Goal: Task Accomplishment & Management: Manage account settings

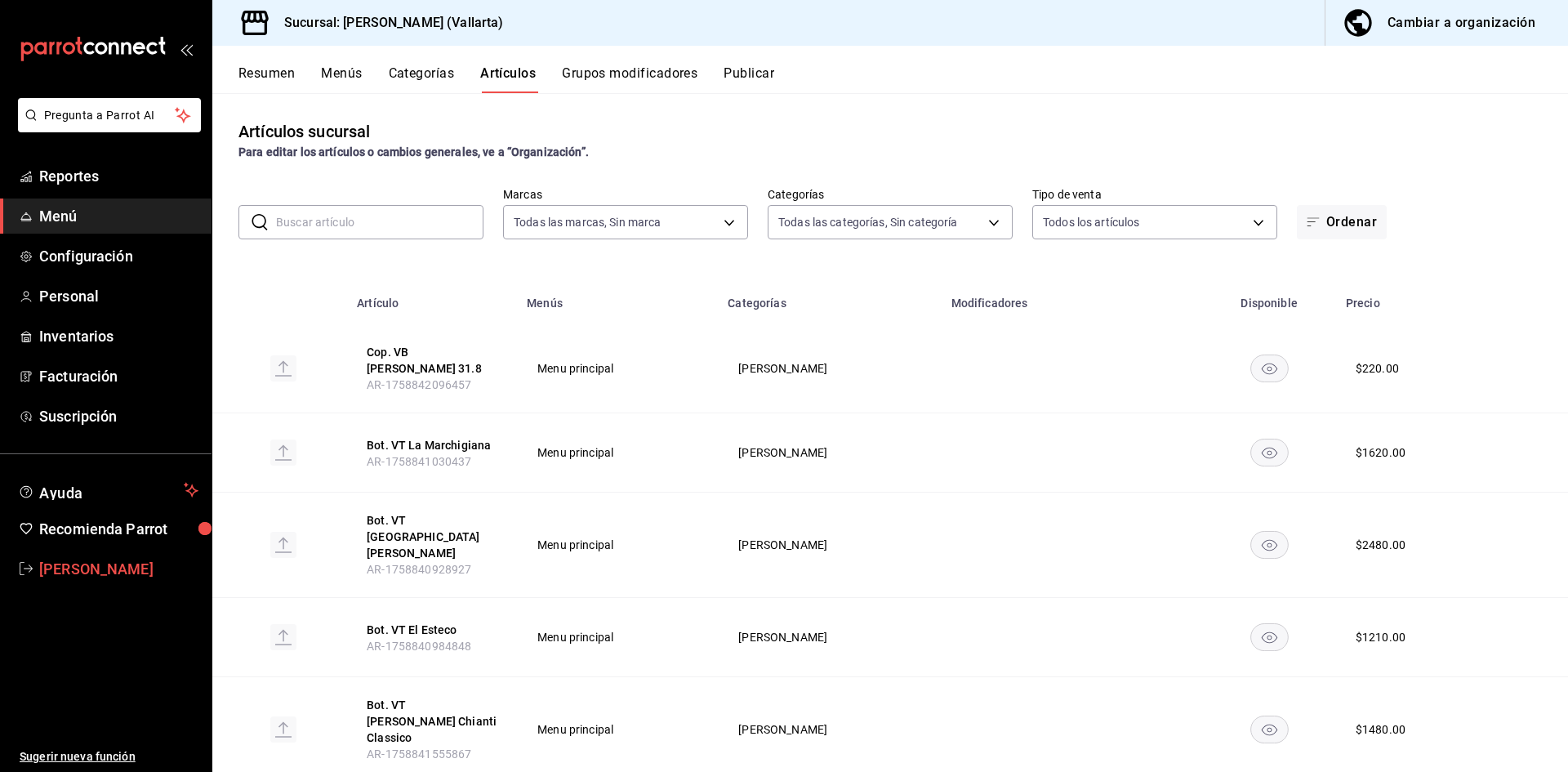
scroll to position [5823, 0]
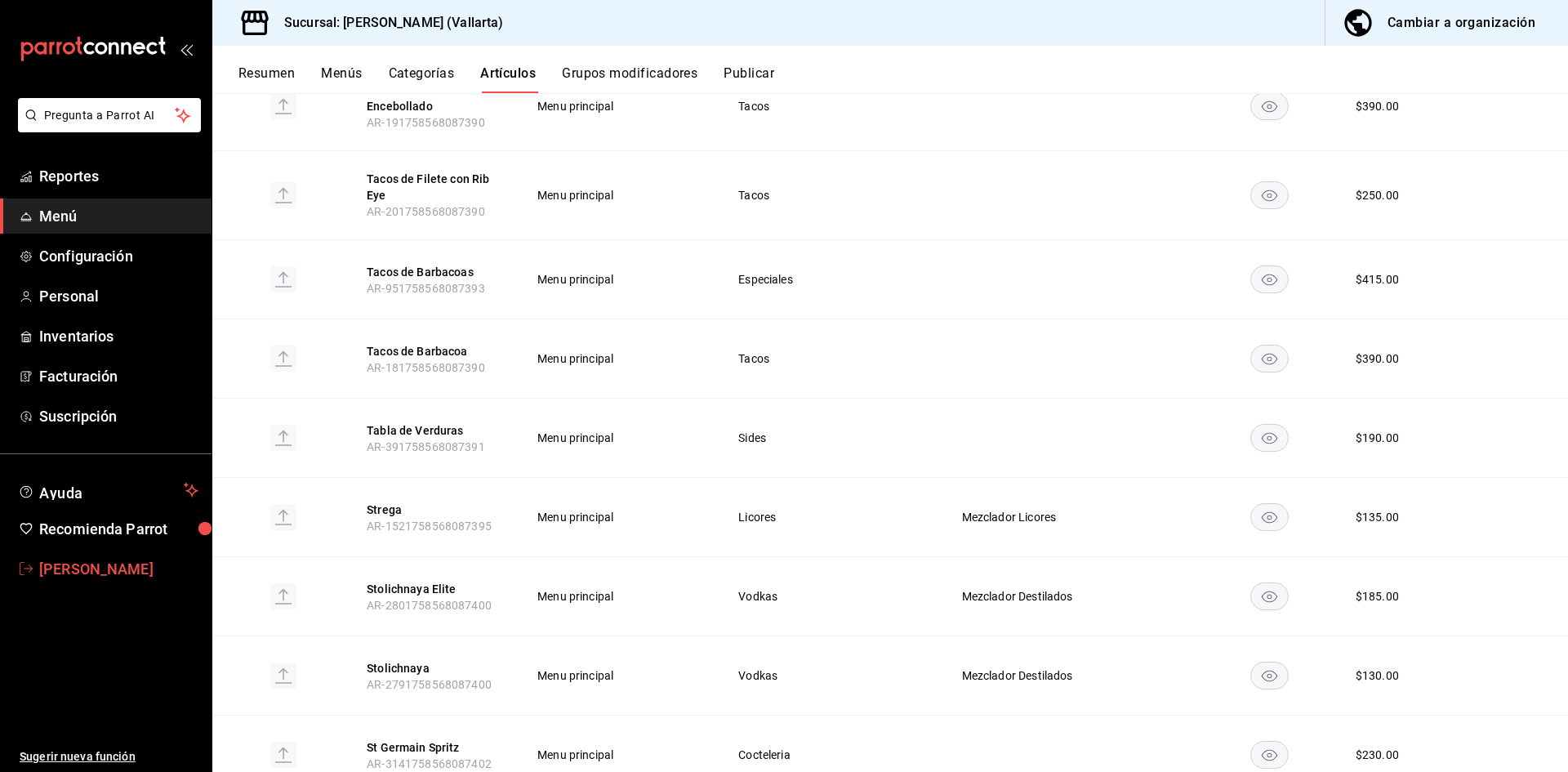
click at [93, 575] on span "[PERSON_NAME]" at bounding box center [119, 569] width 160 height 22
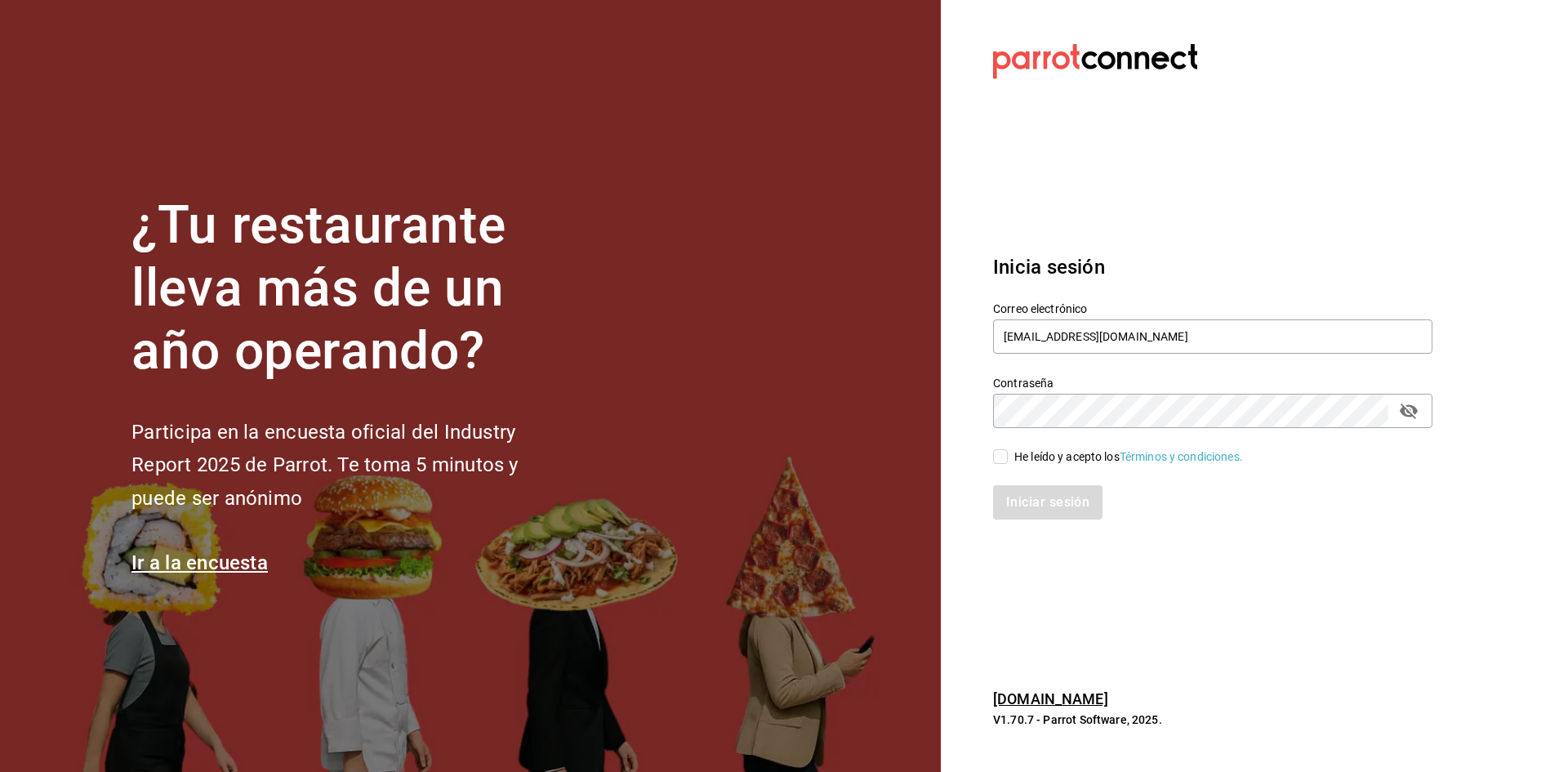
drag, startPoint x: 1041, startPoint y: 440, endPoint x: 1040, endPoint y: 462, distance: 22.0
click at [1041, 450] on div "He leído y acepto los Términos y condiciones." at bounding box center [1203, 447] width 459 height 37
click at [1040, 460] on div "He leído y acepto los Términos y condiciones." at bounding box center [1128, 457] width 229 height 17
click at [1008, 460] on input "He leído y acepto los Términos y condiciones." at bounding box center [1000, 457] width 15 height 15
checkbox input "true"
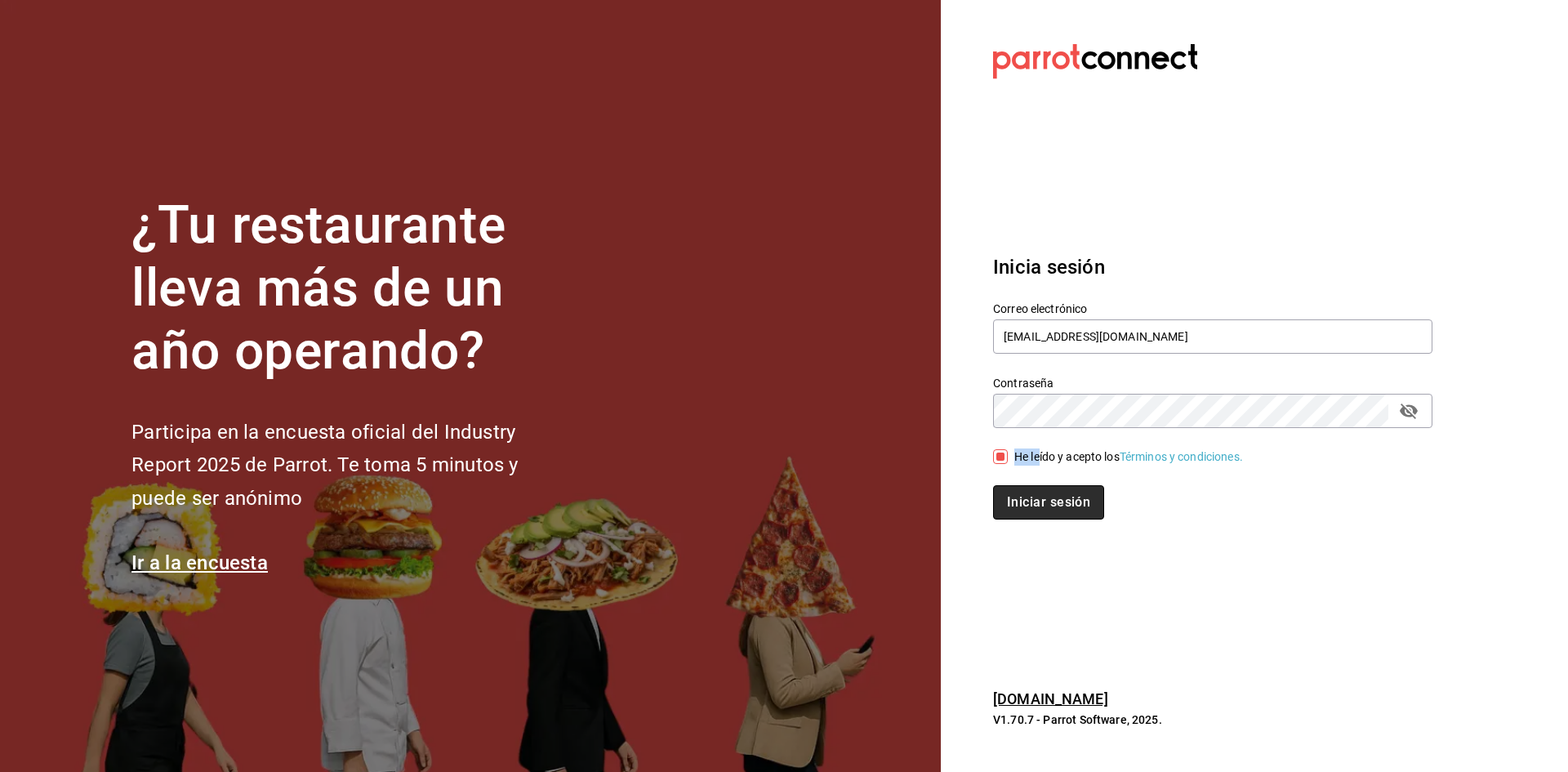
click at [1046, 510] on button "Iniciar sesión" at bounding box center [1048, 502] width 111 height 34
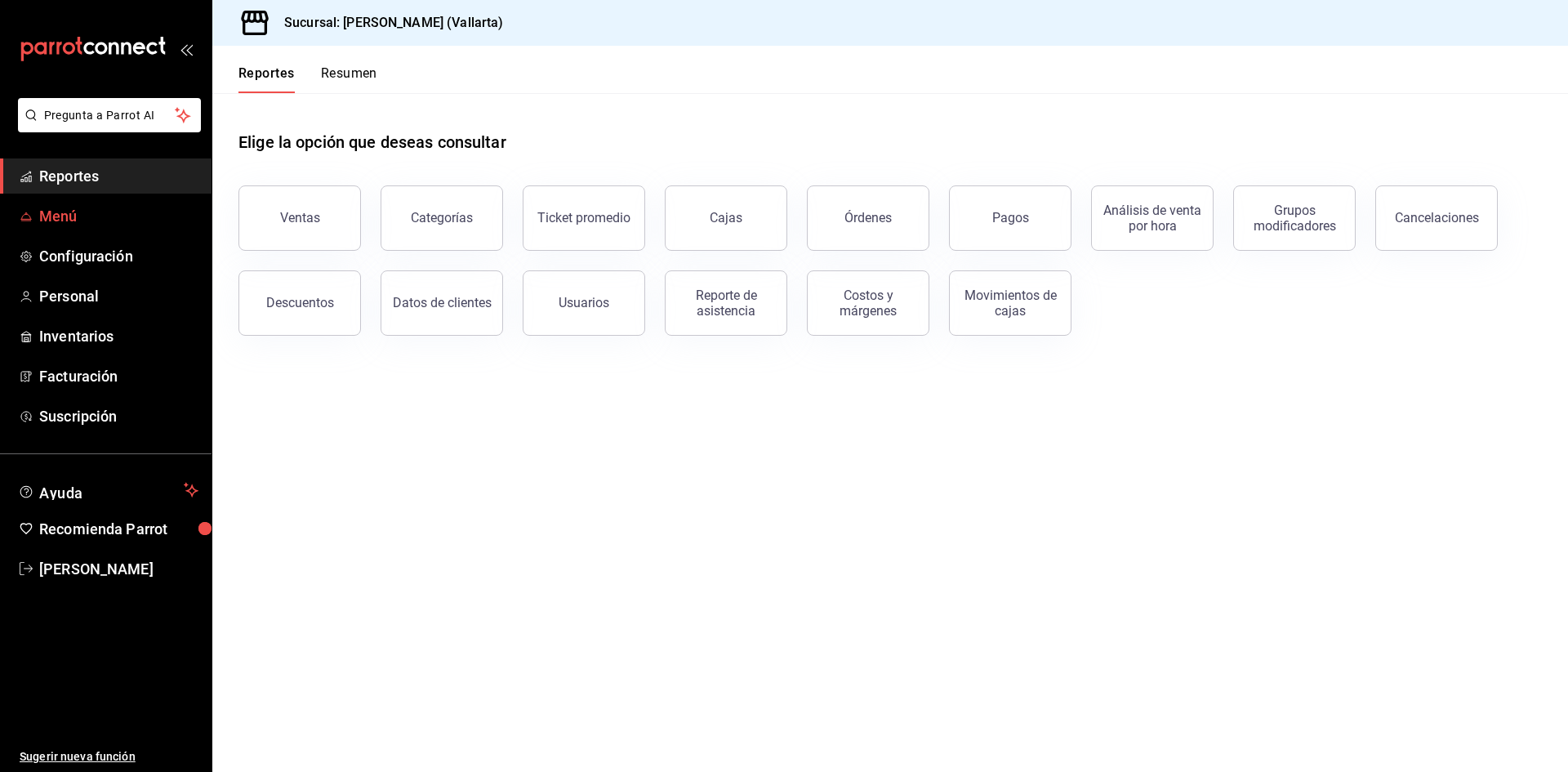
click at [62, 205] on span "Menú" at bounding box center [119, 216] width 160 height 22
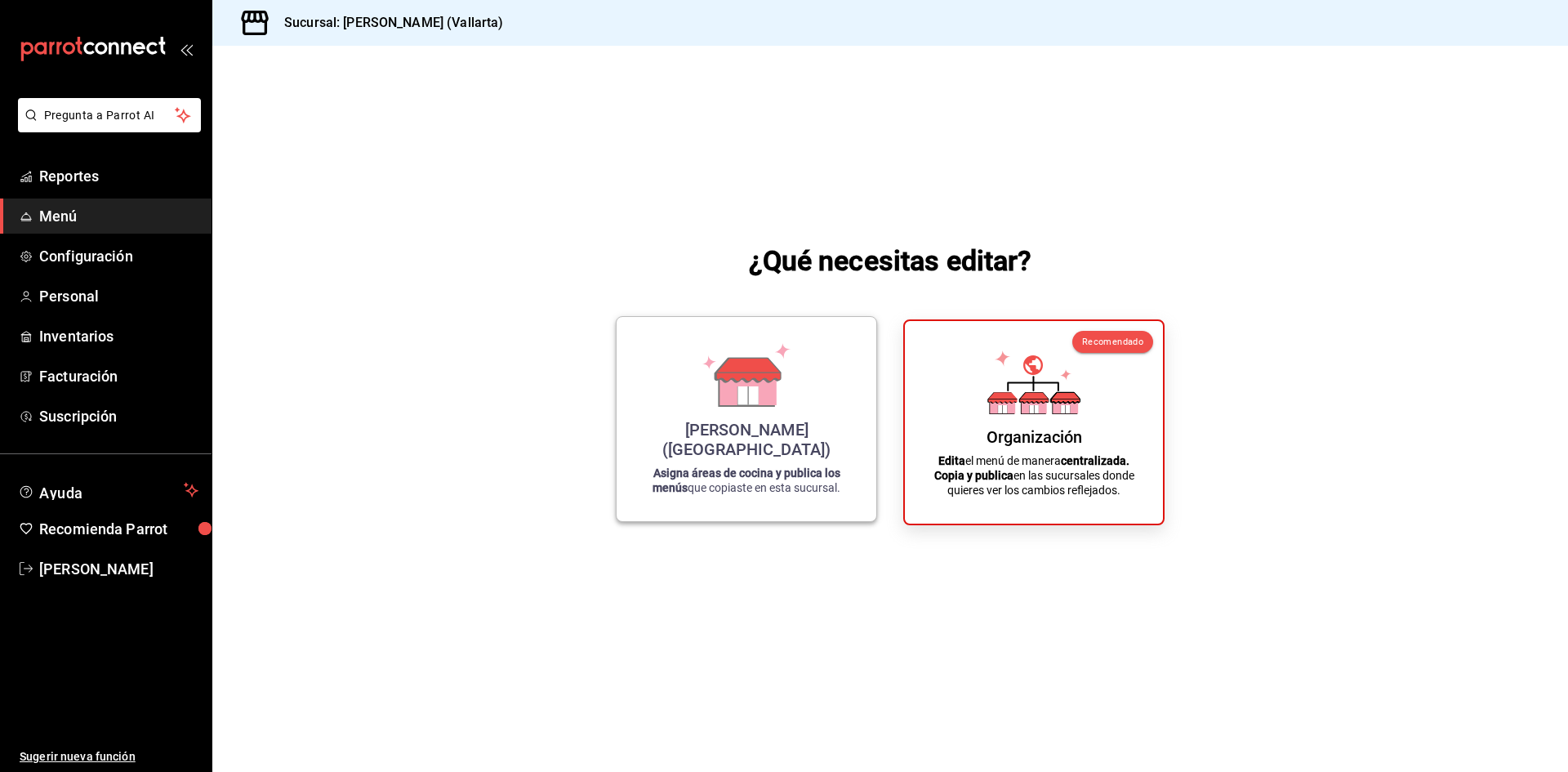
click at [788, 428] on div "[PERSON_NAME] (Vallarta) Asigna áreas de cocina y publica los menús que copiast…" at bounding box center [746, 419] width 220 height 178
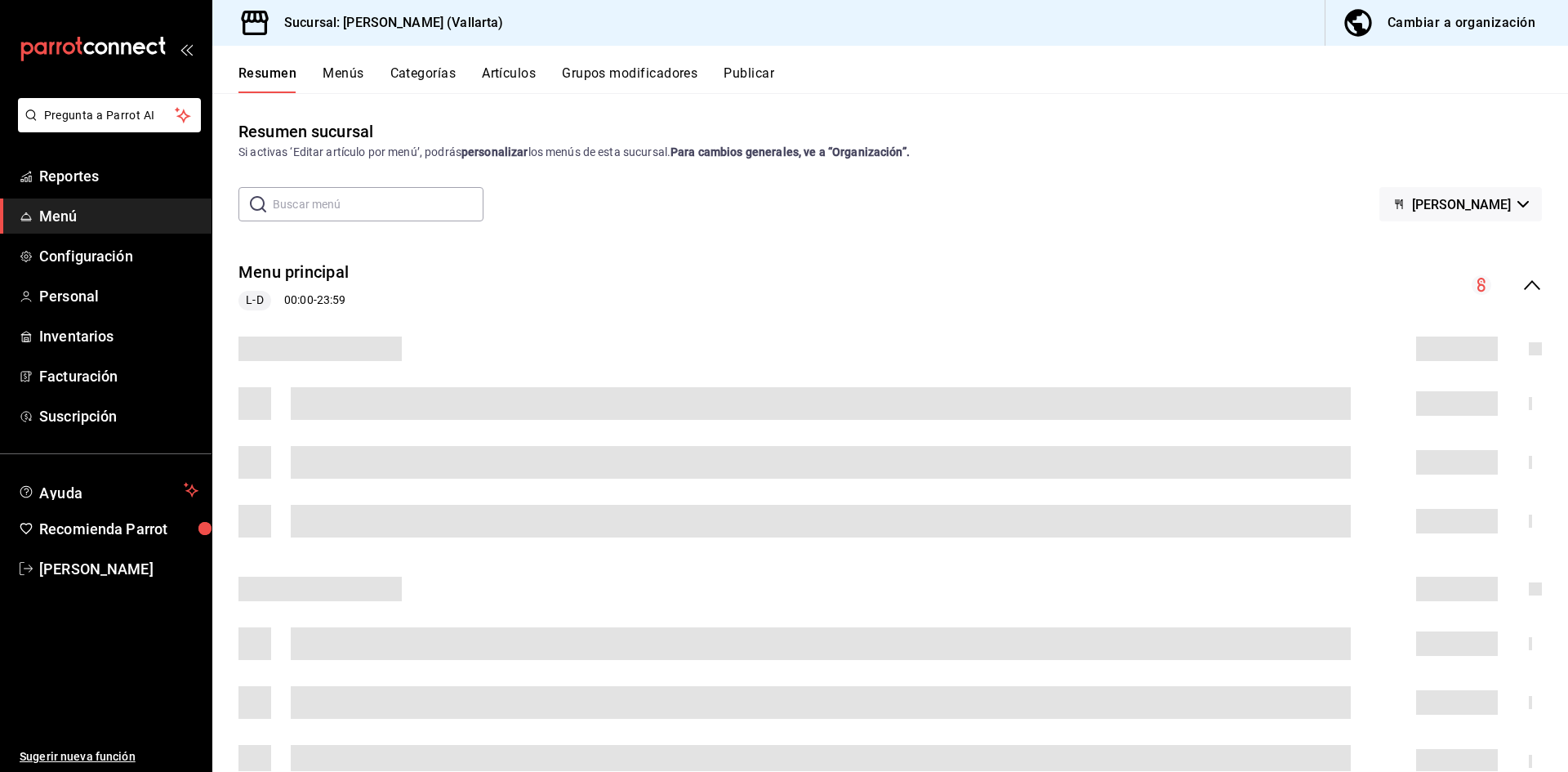
click at [499, 62] on div "Resumen Menús Categorías Artículos Grupos modificadores Publicar" at bounding box center [890, 69] width 1356 height 47
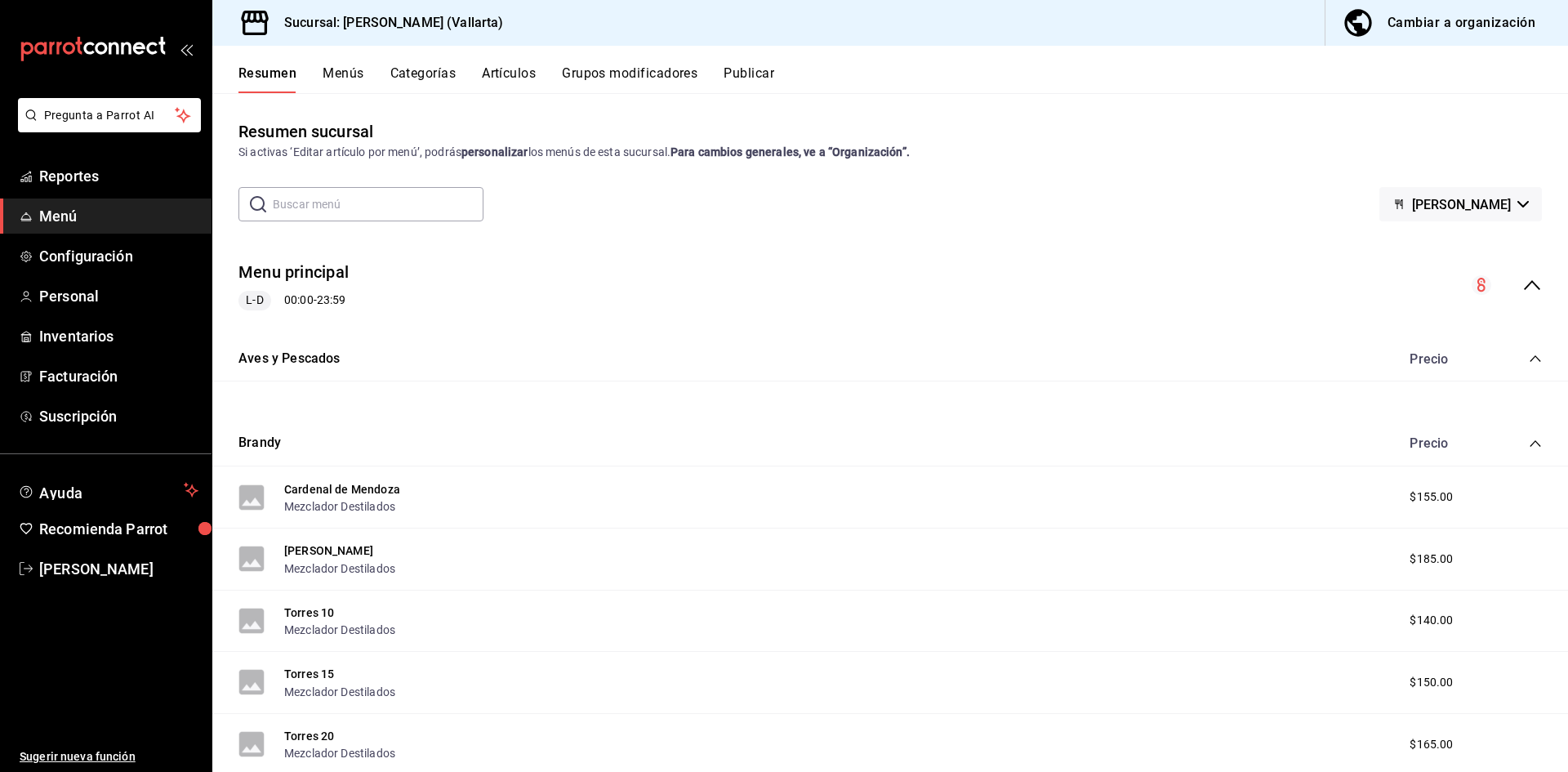
click at [500, 69] on button "Artículos" at bounding box center [509, 79] width 54 height 27
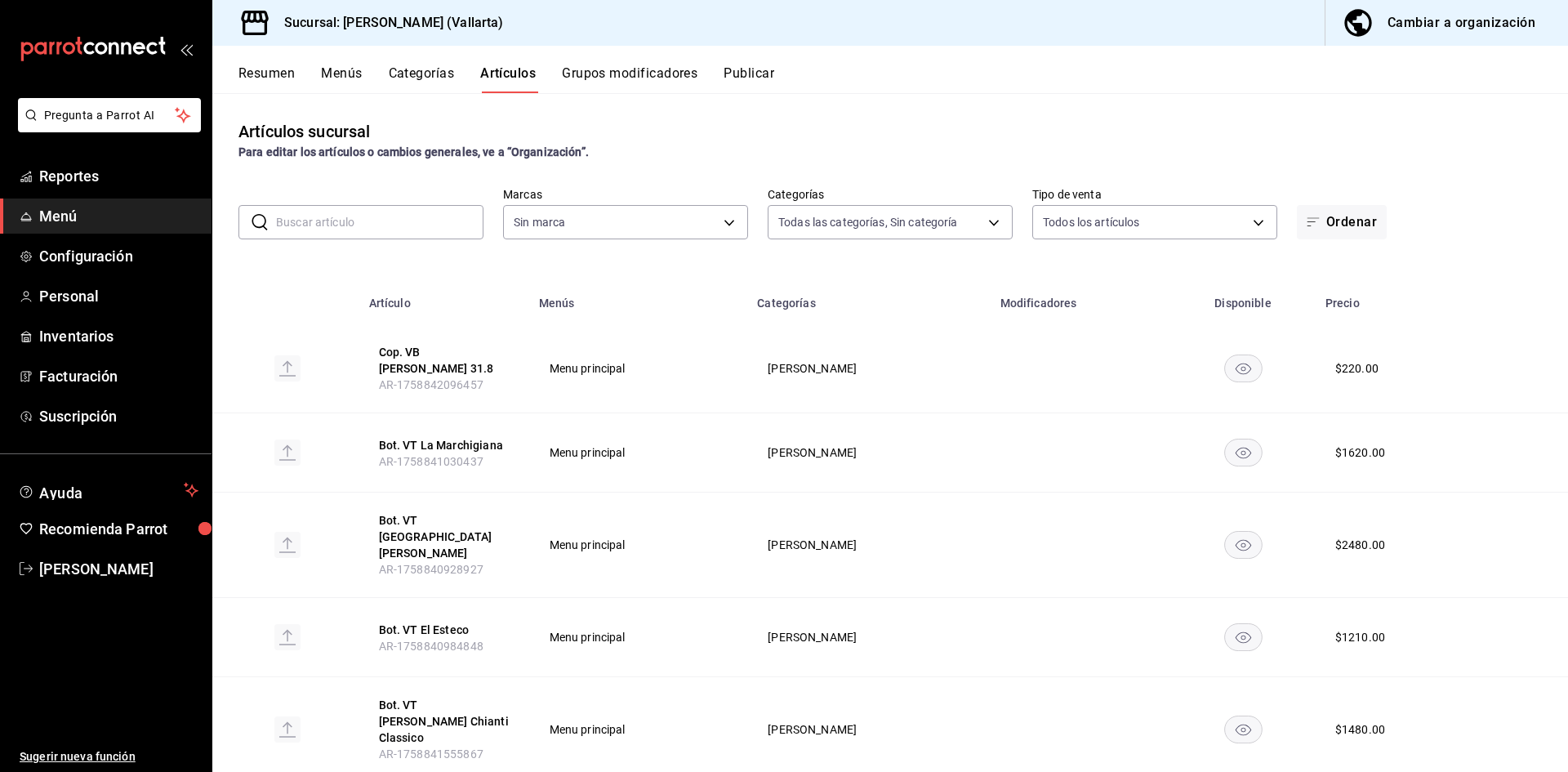
type input "ddeea584-b7b7-4c64-abd4-9dbe24413160,94bc3e91-bac1-4cab-af5d-7d085d9bac7d,85d50…"
type input "dedade05-fd73-4fc1-b48a-98286d1a7cbf"
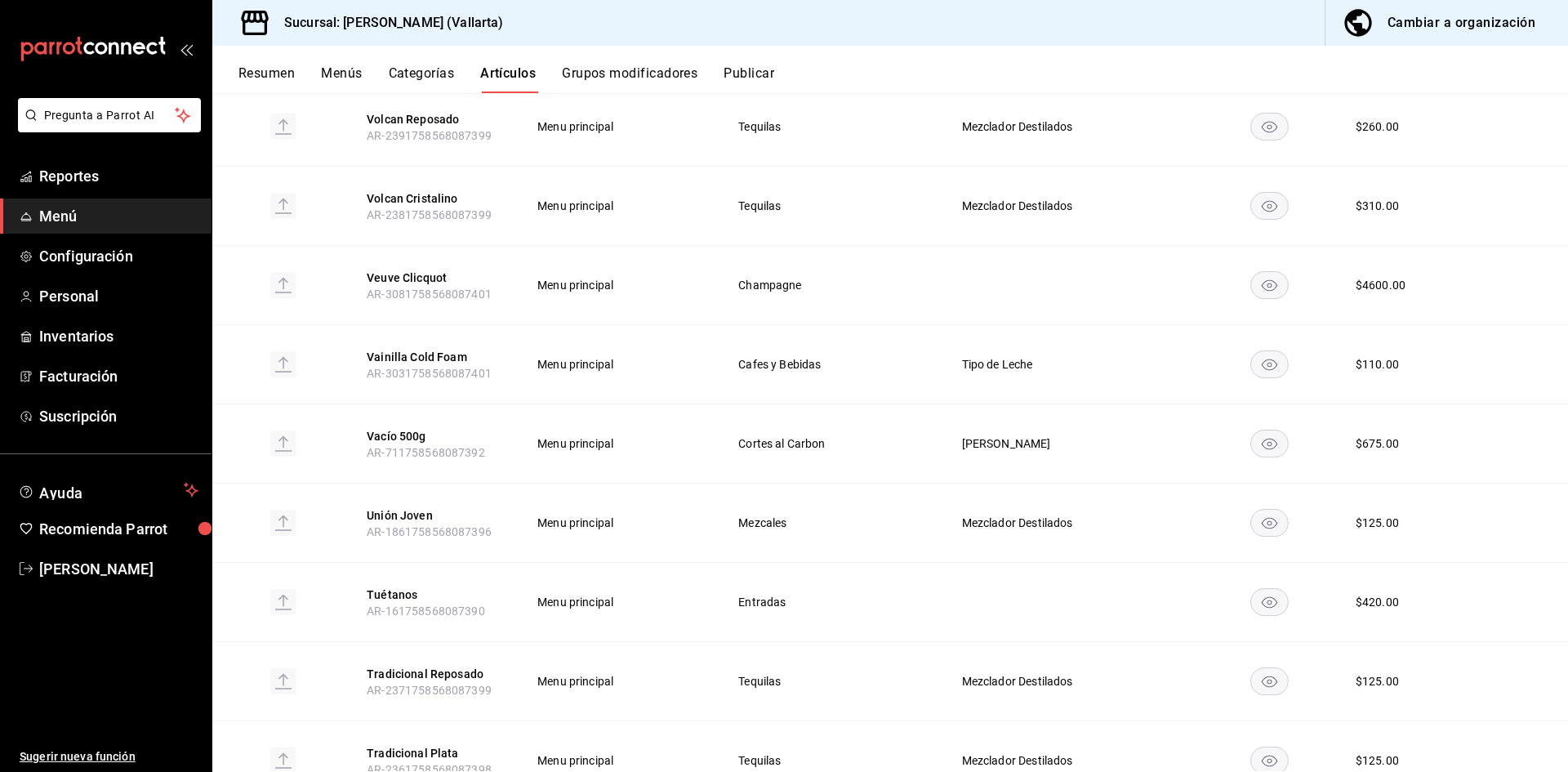
scroll to position [3523, 0]
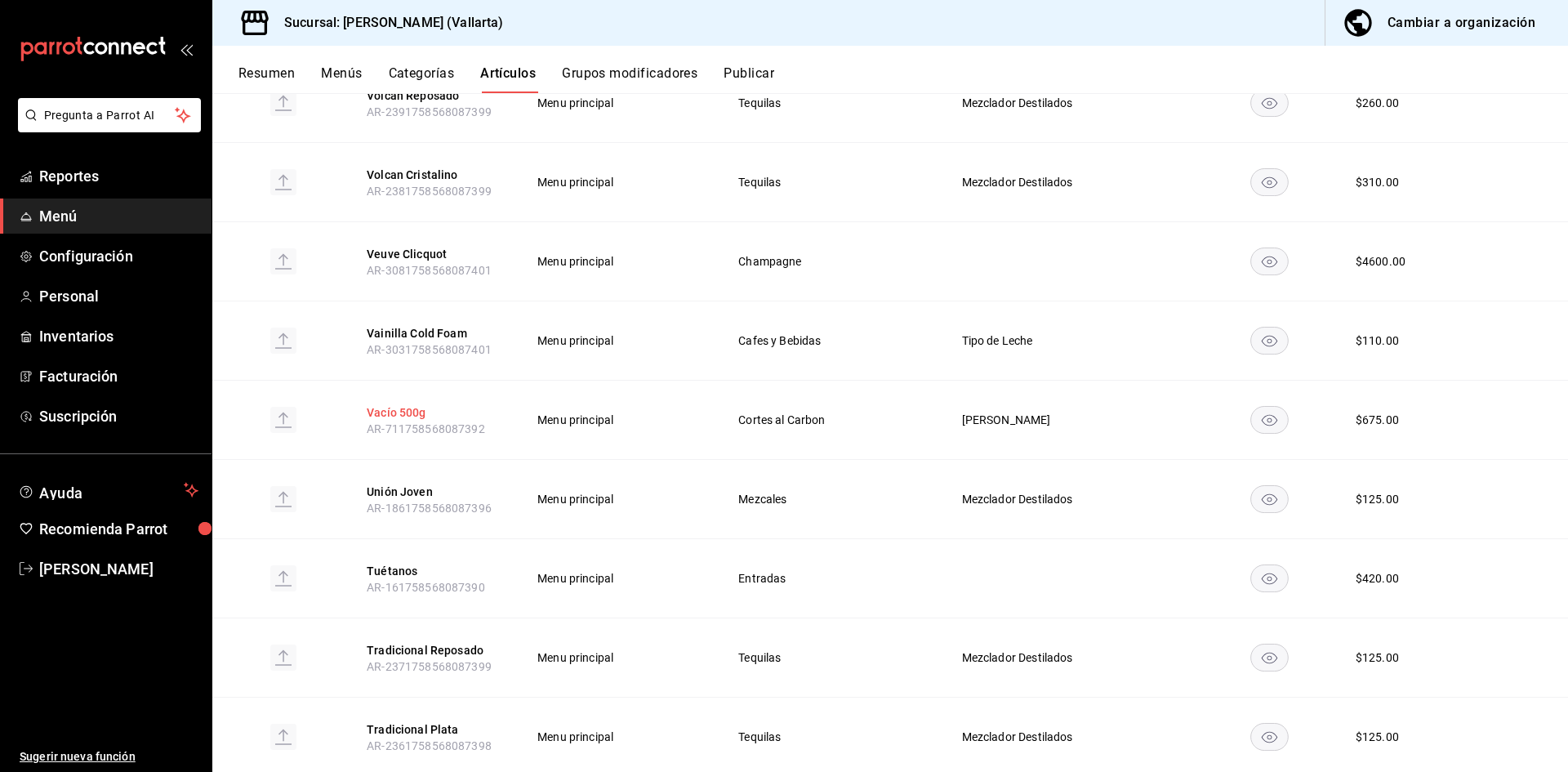
click at [391, 404] on button "Vacío 500g" at bounding box center [431, 413] width 131 height 17
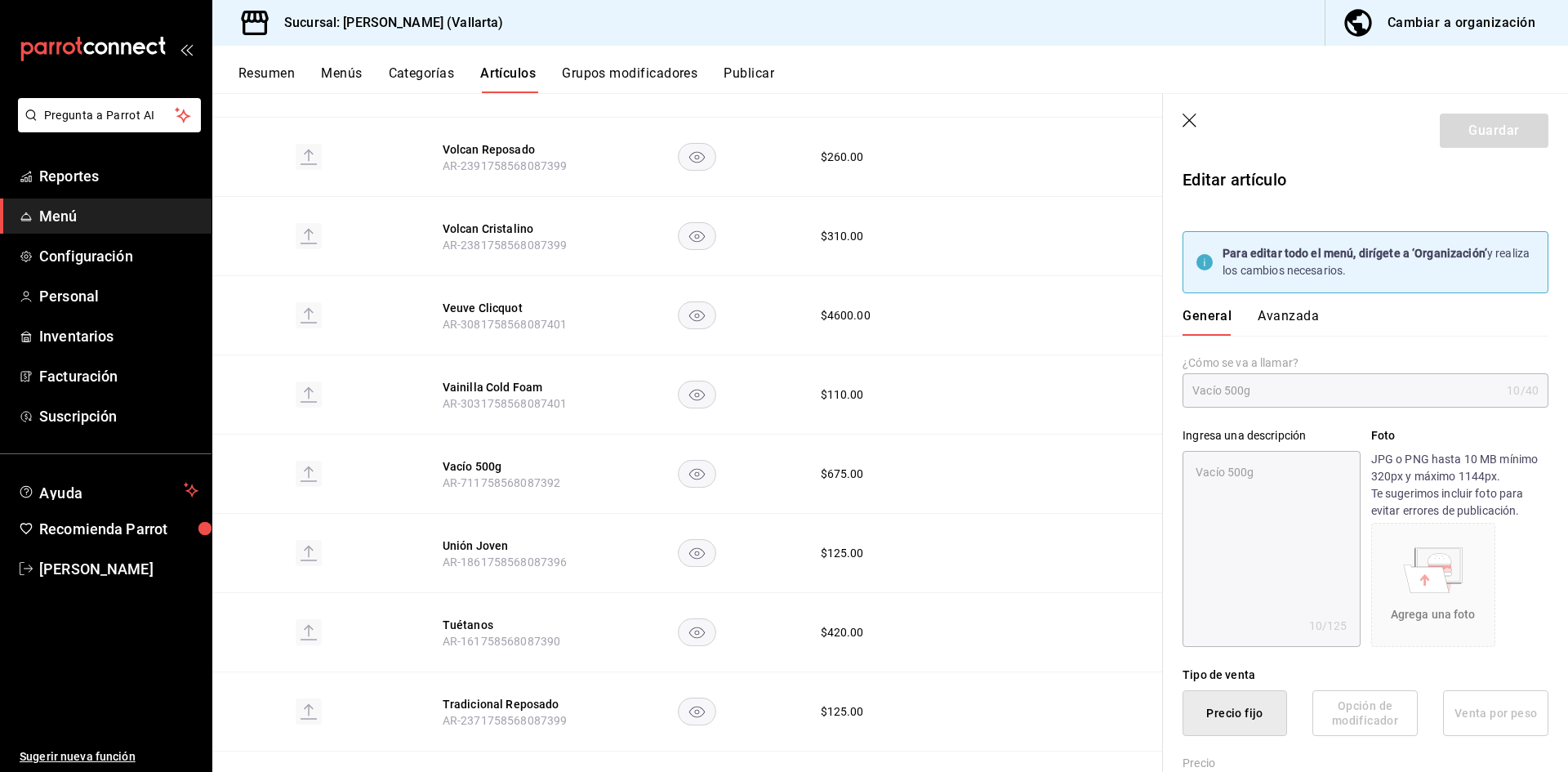
type textarea "x"
type input "$675.00"
type input "E48"
type input "90101500"
radio input "true"
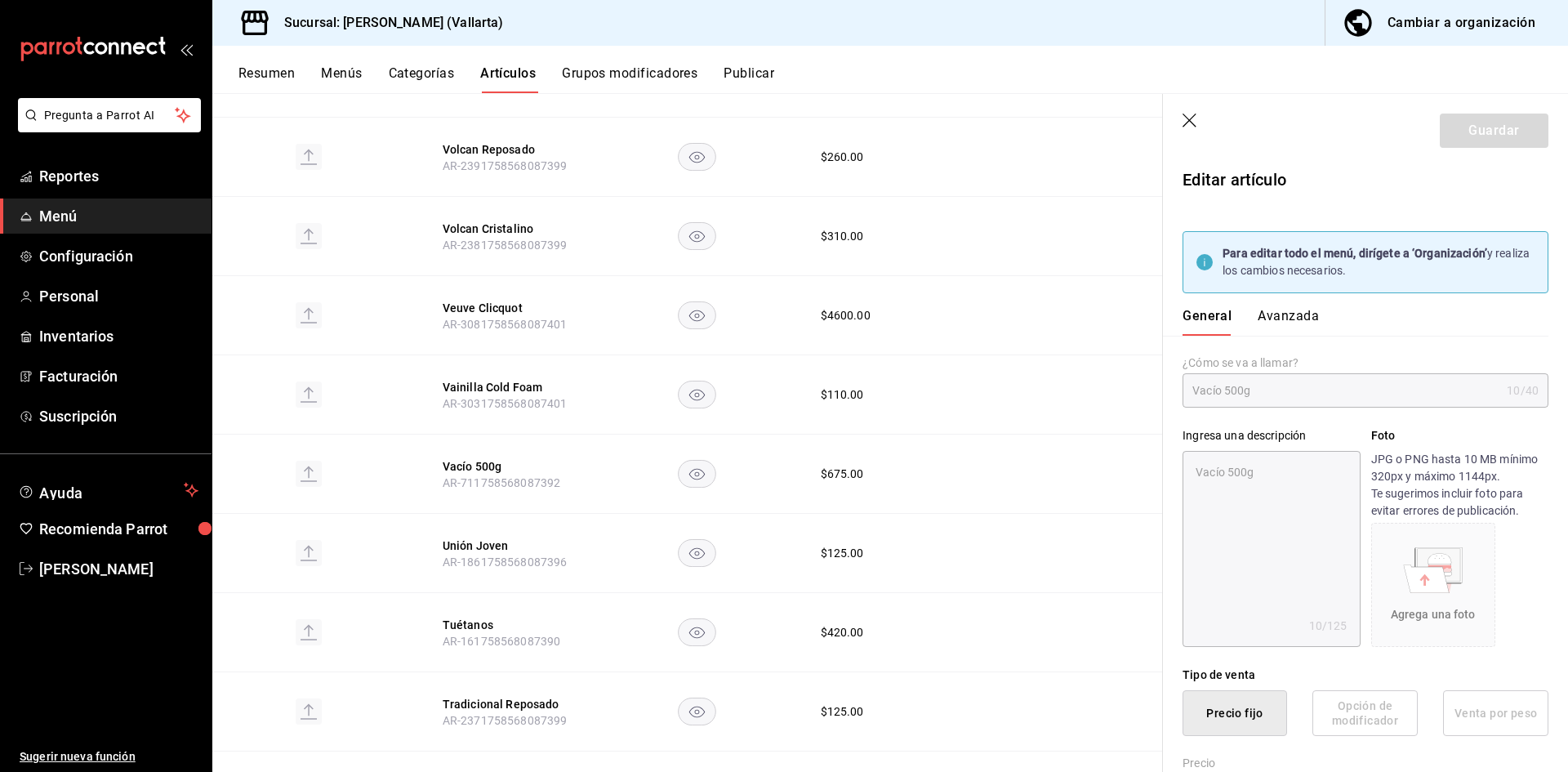
radio input "true"
type input "a1b11bfe-fa94-429b-b5ac-a1d345f7445d"
click at [1297, 310] on button "Avanzada" at bounding box center [1289, 321] width 62 height 27
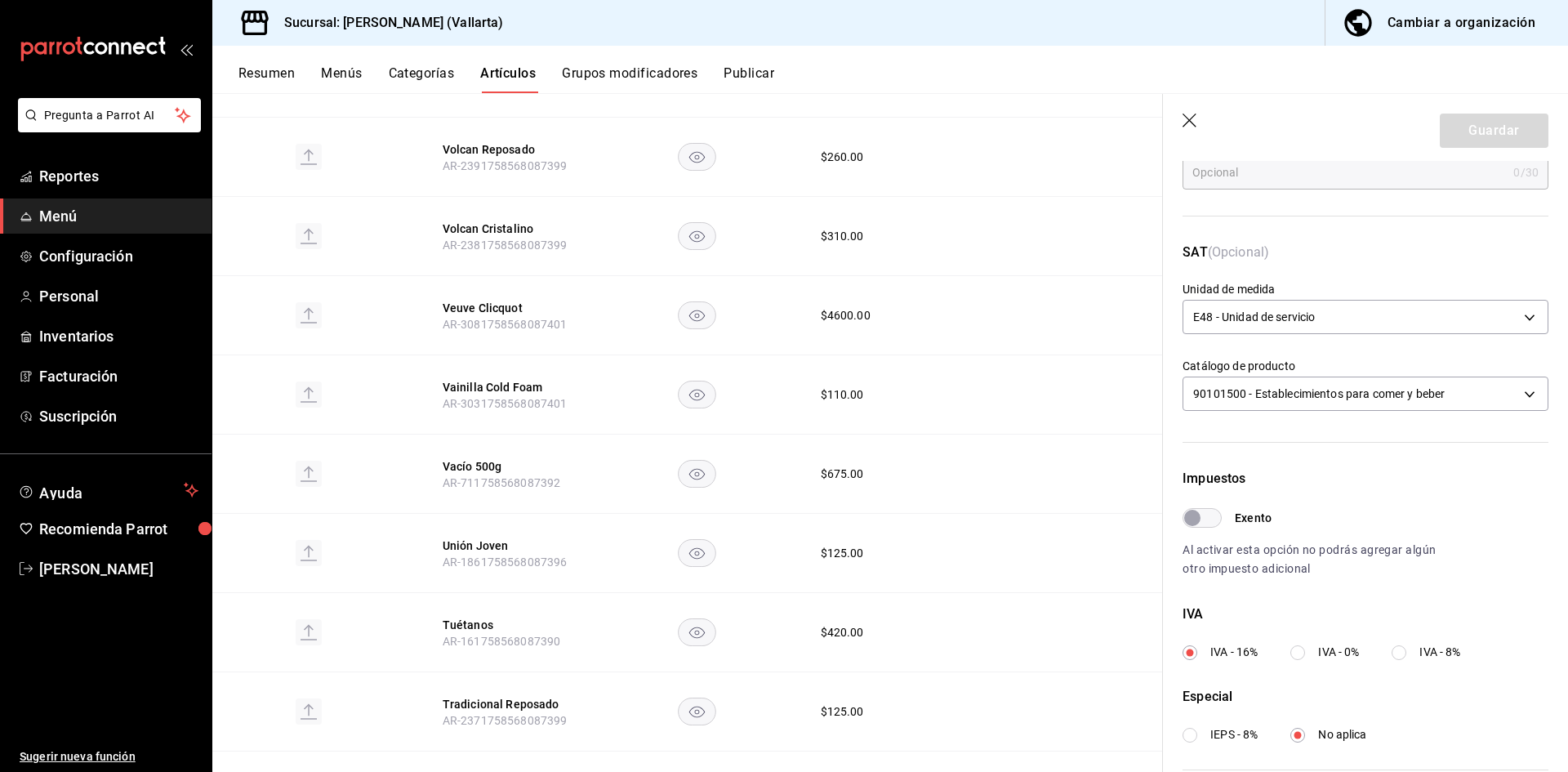
scroll to position [484, 0]
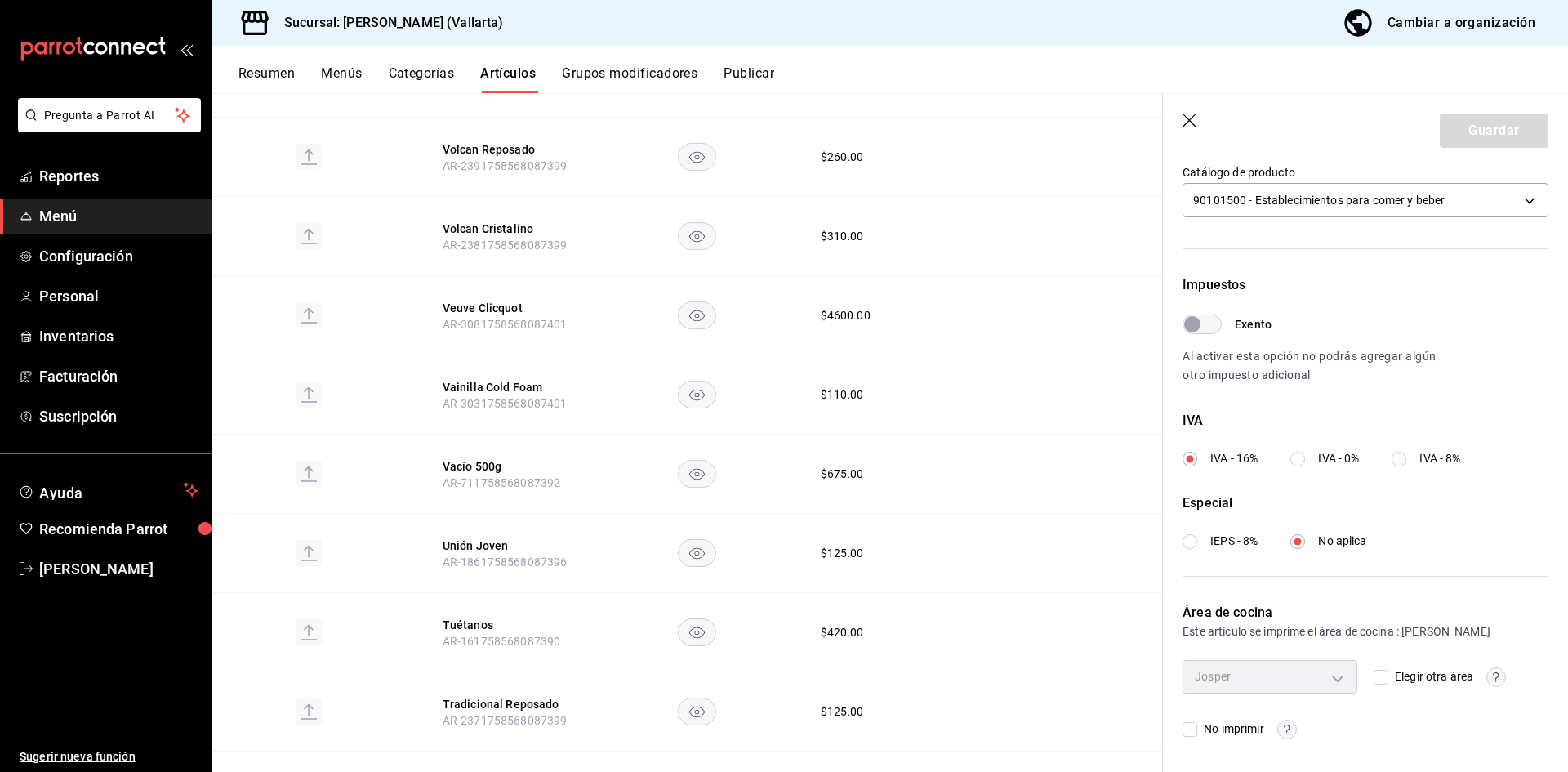
click at [1416, 678] on span "Elegir otra área" at bounding box center [1431, 676] width 85 height 17
click at [1388, 678] on input "Elegir otra área" at bounding box center [1381, 677] width 15 height 15
checkbox input "true"
click at [1314, 680] on body "Pregunta a Parrot AI Reportes Menú Configuración Personal Inventarios Facturaci…" at bounding box center [784, 386] width 1568 height 772
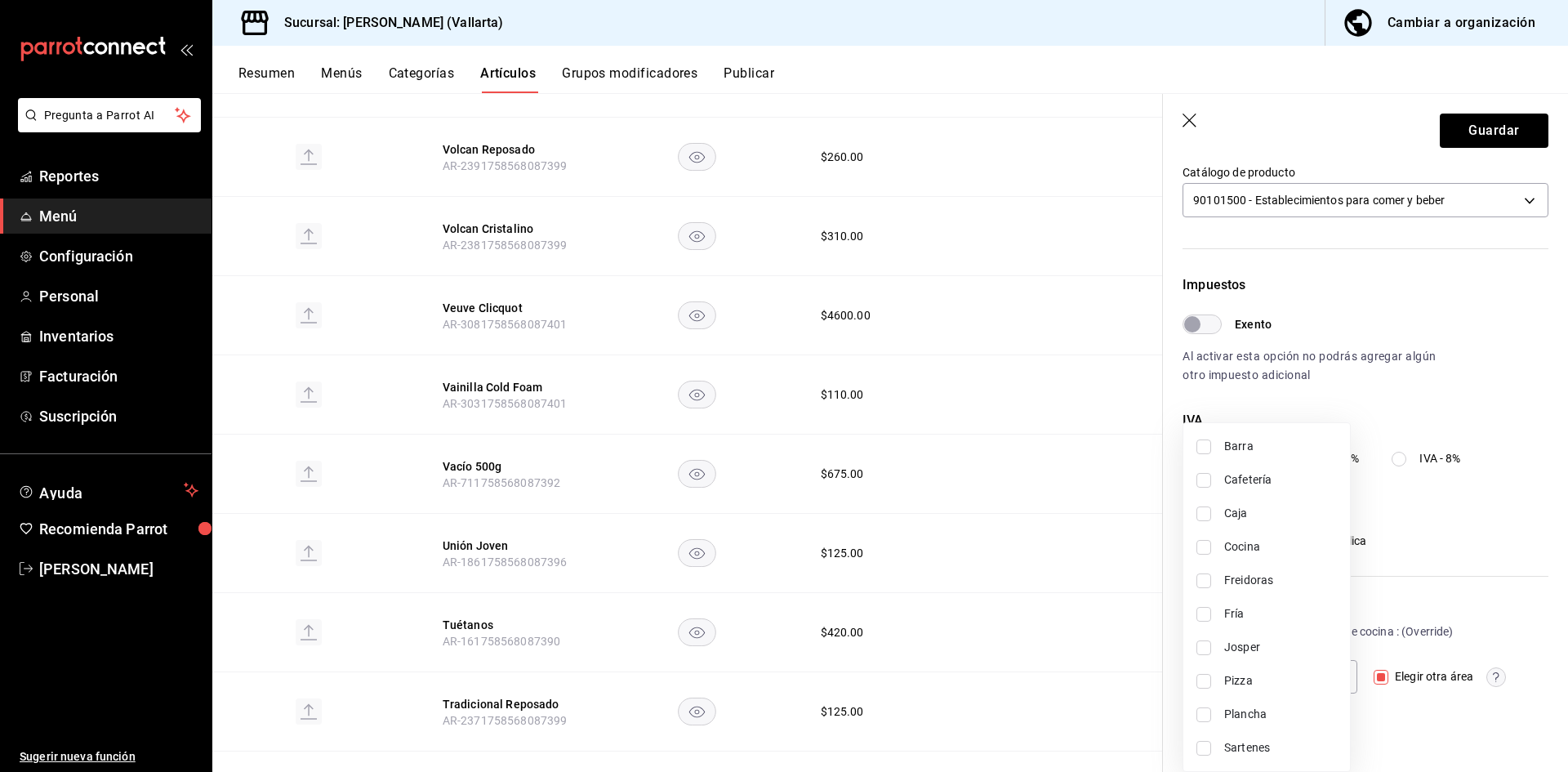
click at [959, 69] on div at bounding box center [784, 386] width 1568 height 772
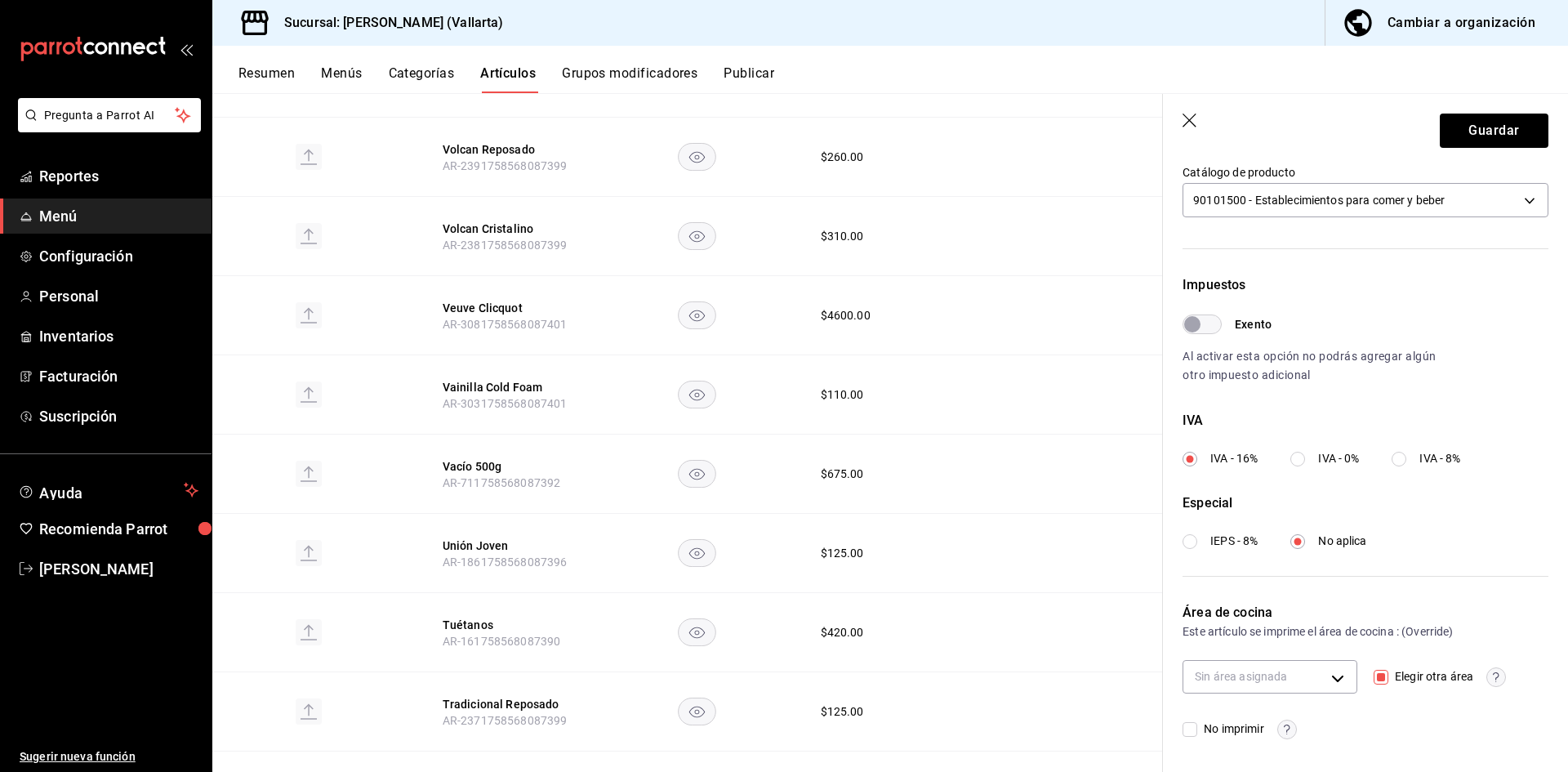
click at [1190, 114] on header "Guardar" at bounding box center [1365, 127] width 405 height 67
click at [1186, 124] on icon "button" at bounding box center [1189, 121] width 14 height 14
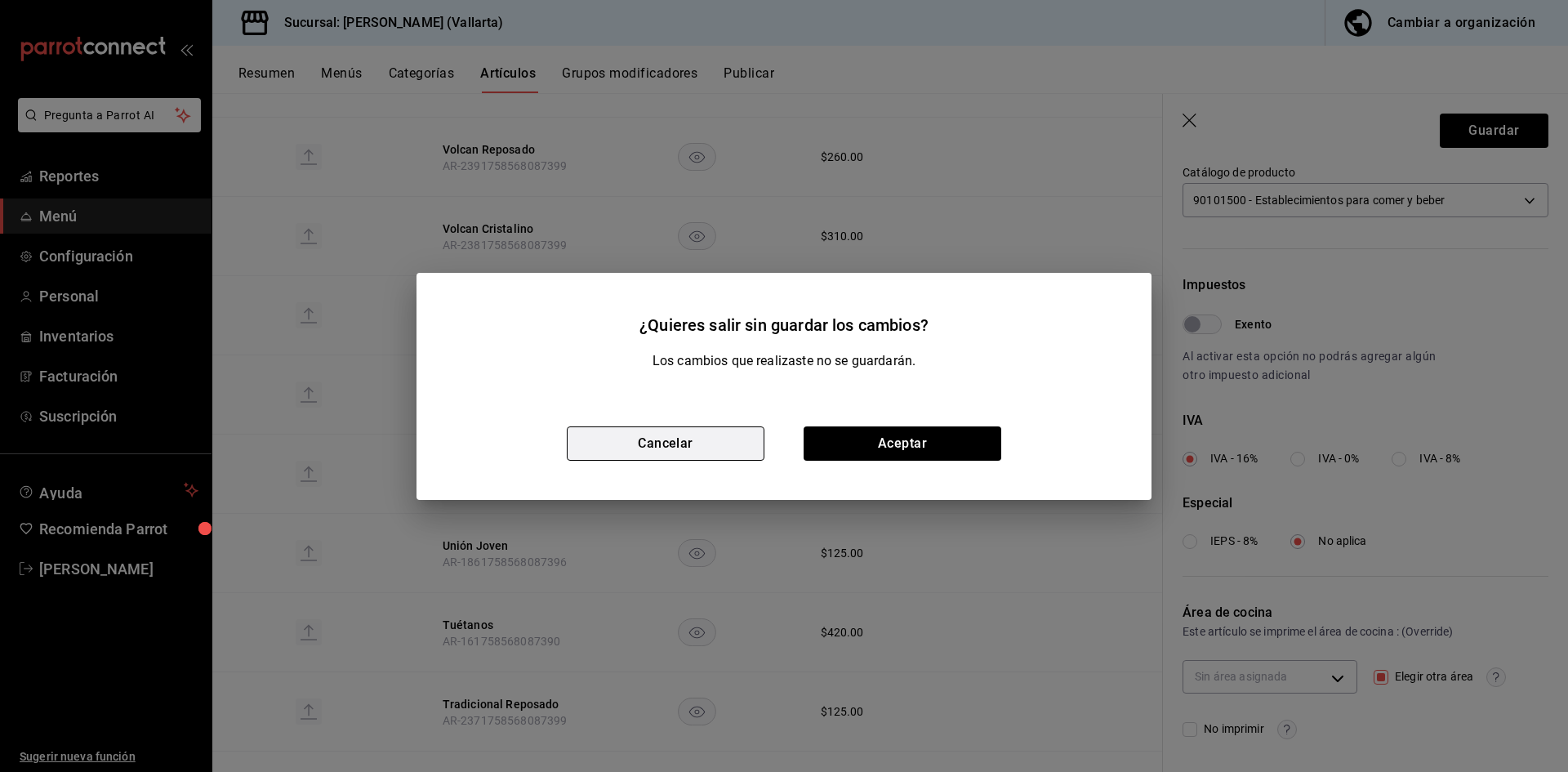
click at [698, 445] on button "Cancelar" at bounding box center [666, 443] width 198 height 34
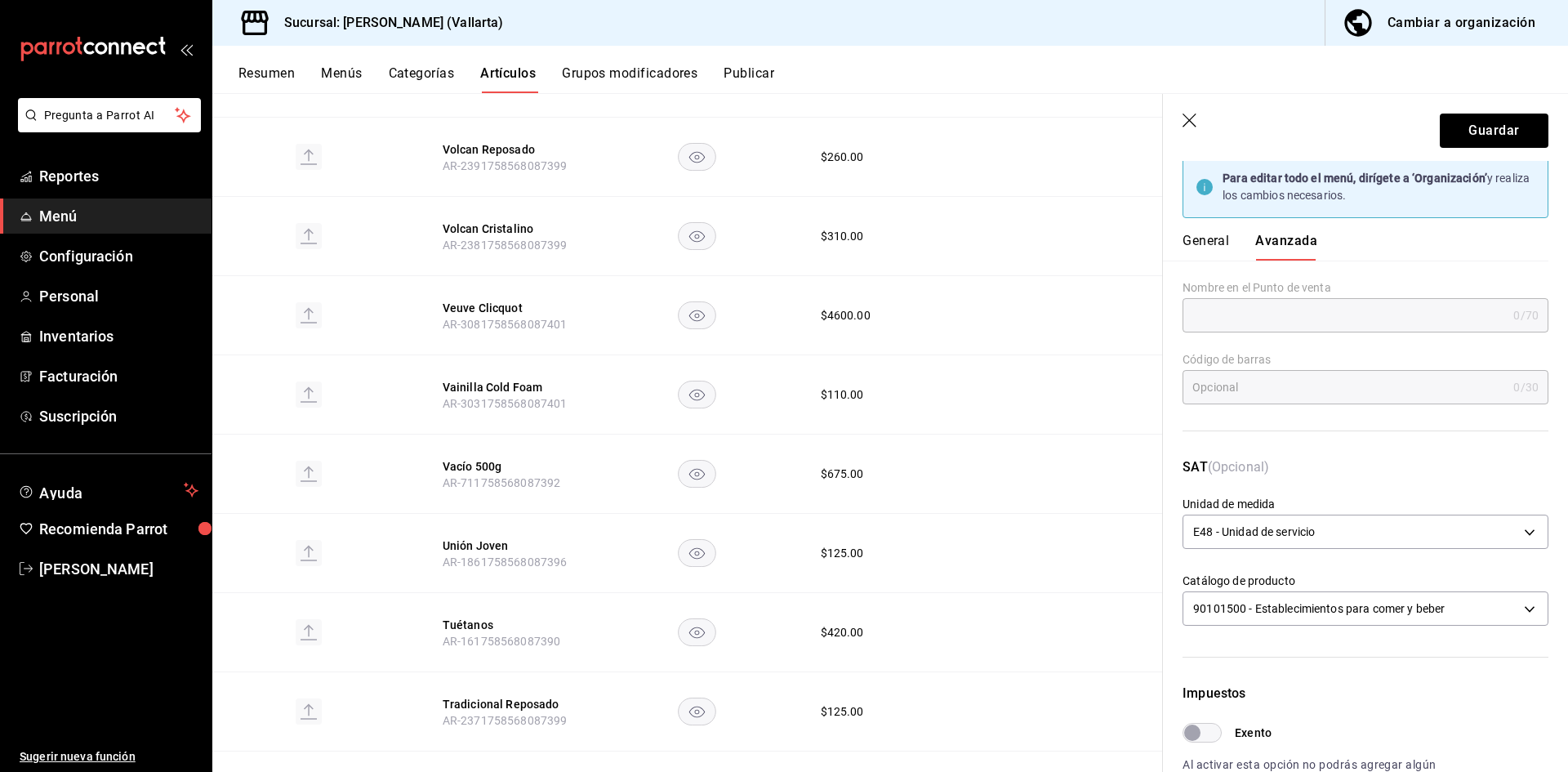
scroll to position [0, 0]
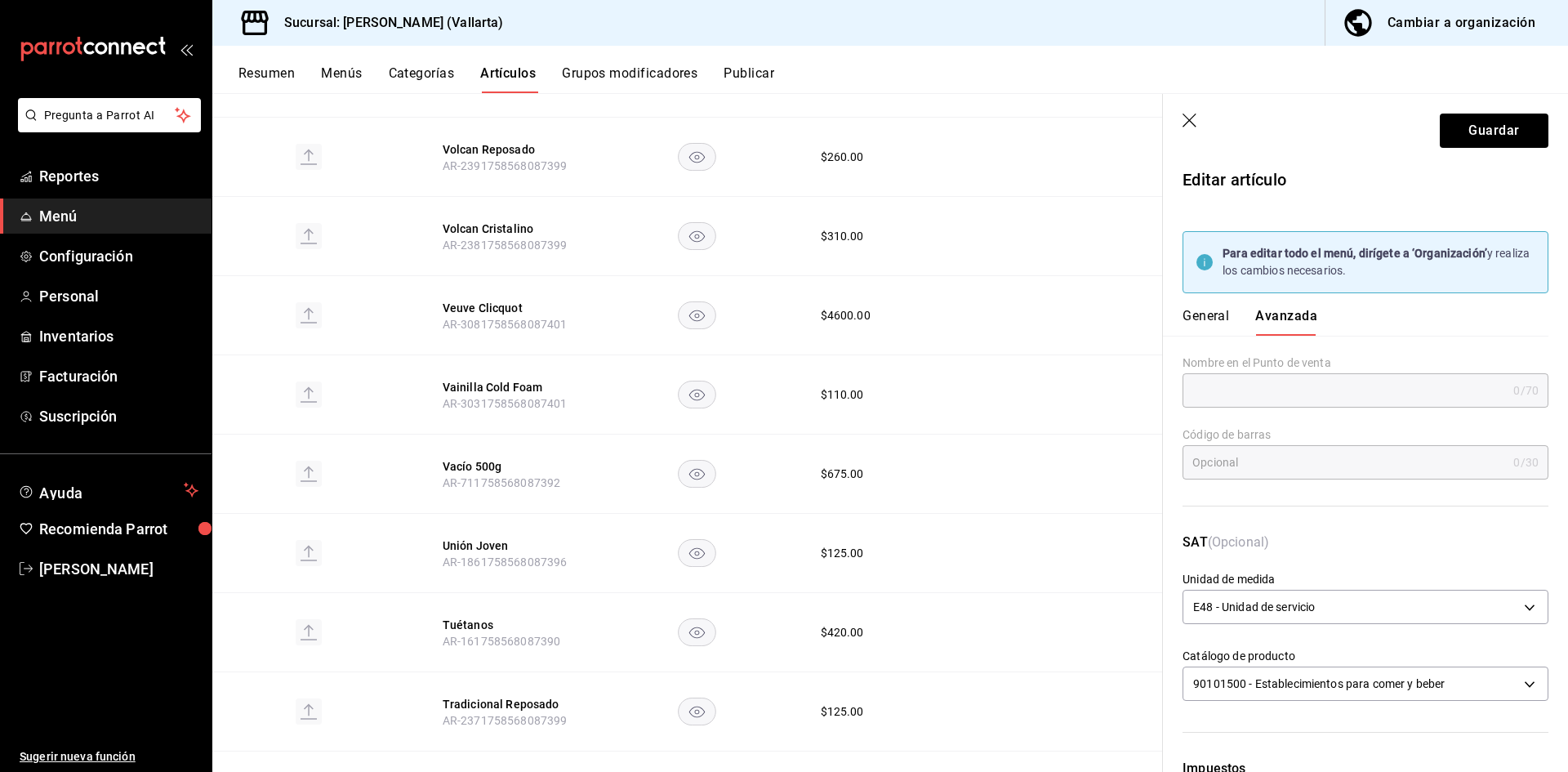
click at [1183, 120] on icon "button" at bounding box center [1191, 122] width 17 height 17
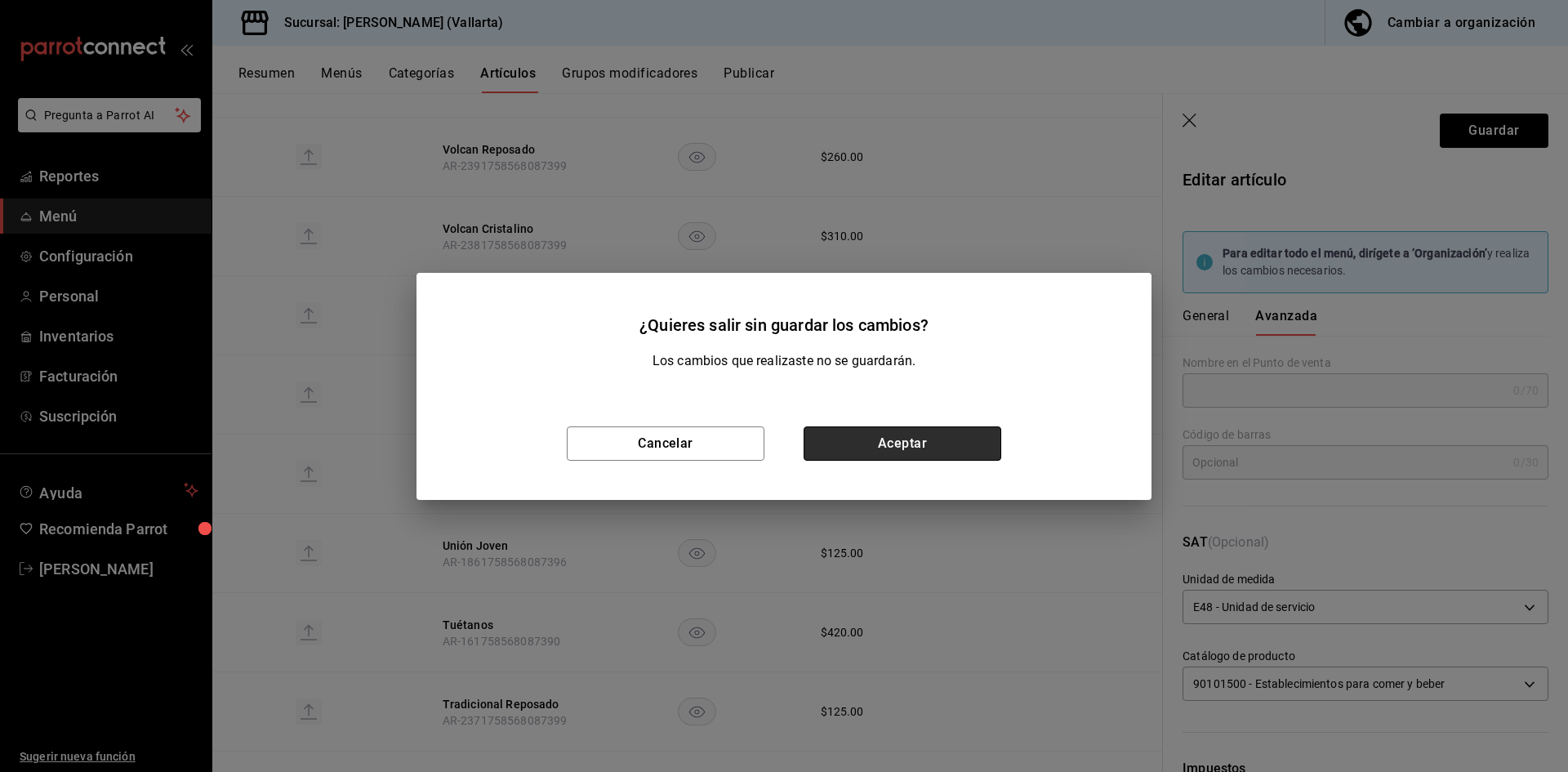
click at [887, 443] on button "Aceptar" at bounding box center [903, 443] width 198 height 34
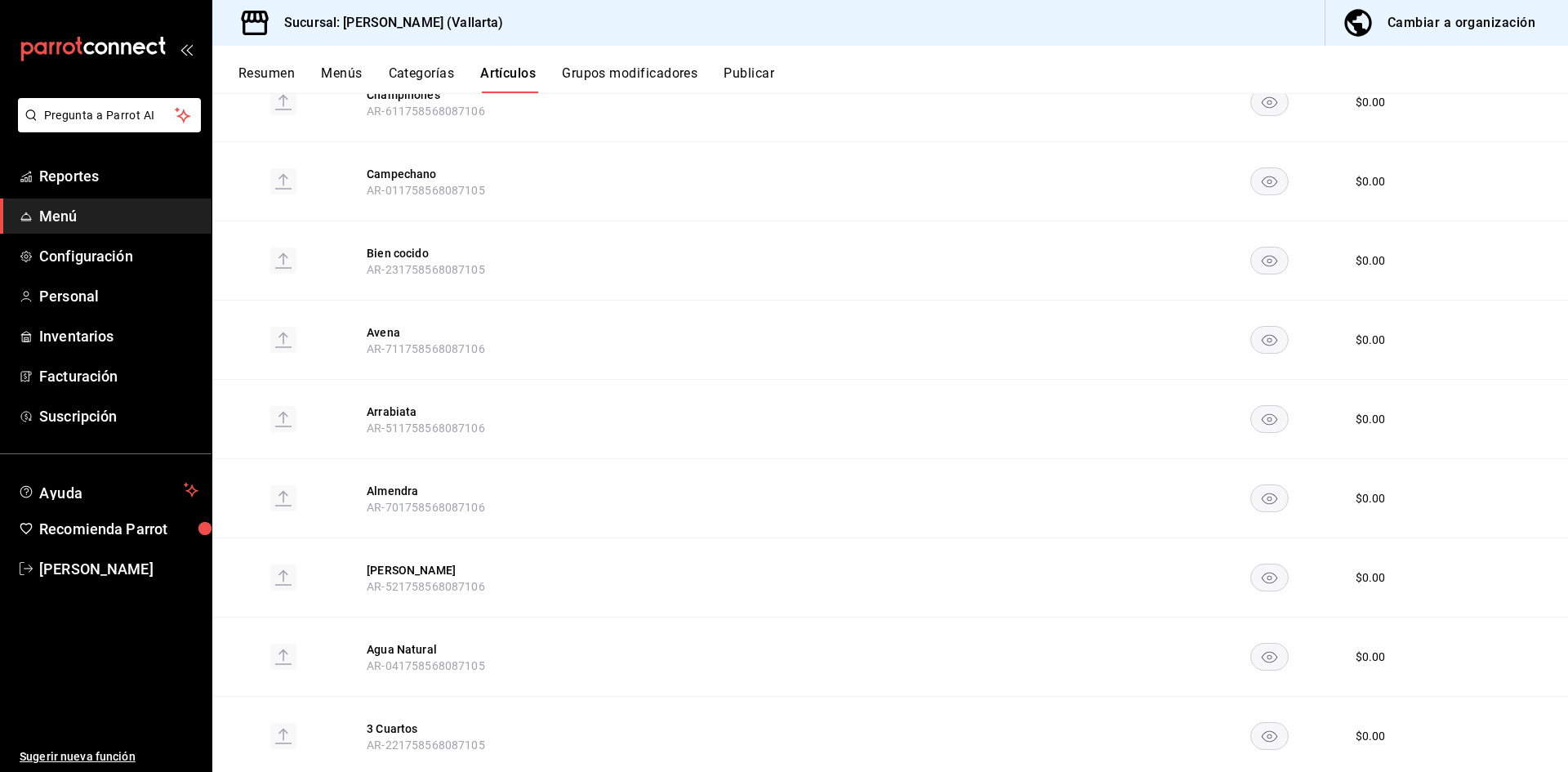
scroll to position [2243, 0]
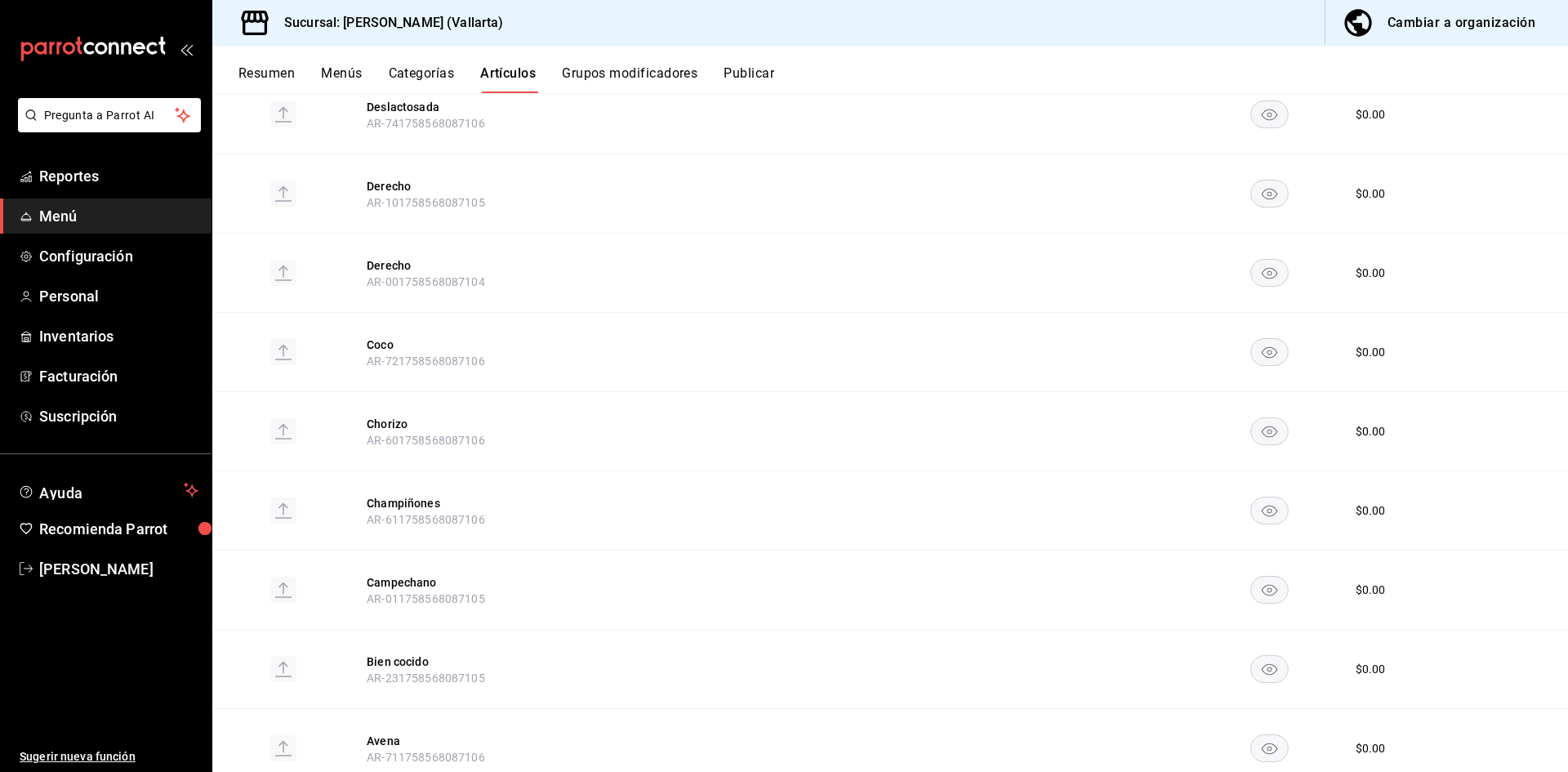
click at [629, 72] on button "Grupos modificadores" at bounding box center [629, 79] width 136 height 27
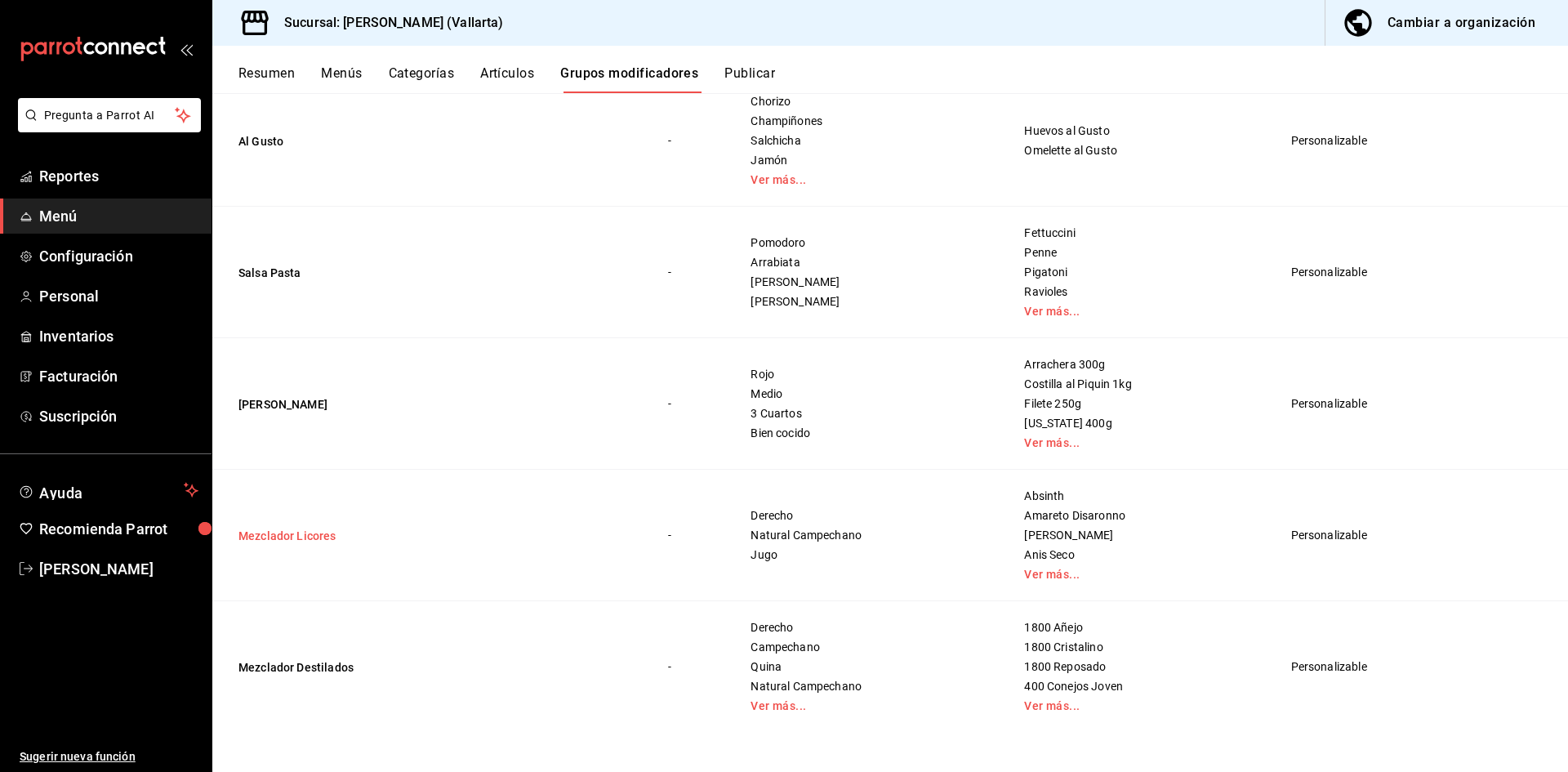
scroll to position [397, 0]
click at [775, 179] on link "Ver más..." at bounding box center [867, 180] width 233 height 12
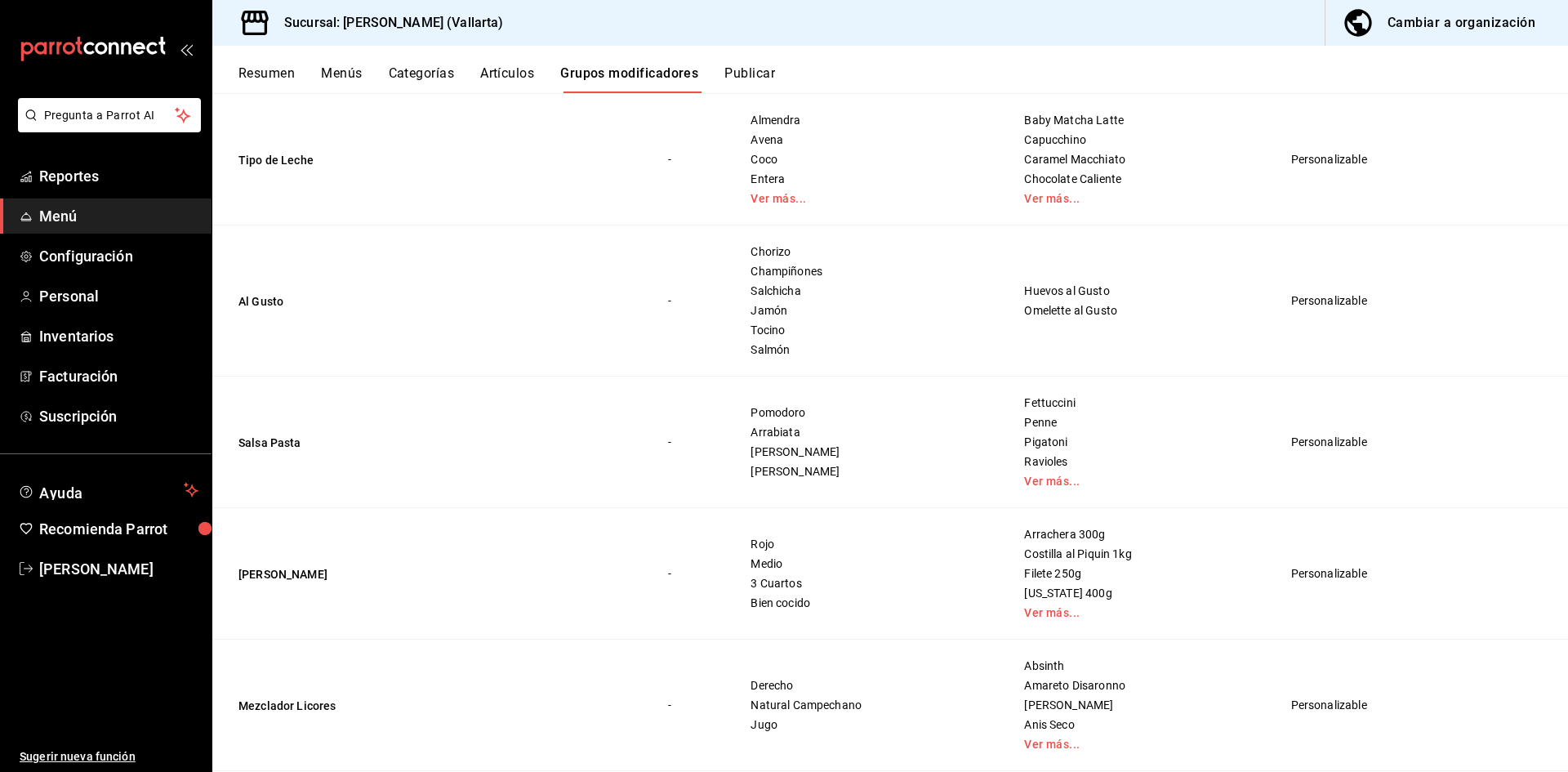
scroll to position [244, 0]
click at [756, 255] on span "Chorizo" at bounding box center [867, 255] width 233 height 12
click at [760, 286] on div "Chorizo Champiñones Salchicha Jamón Tocino Salmón" at bounding box center [867, 304] width 234 height 111
click at [251, 301] on button "Al Gusto" at bounding box center [337, 304] width 196 height 17
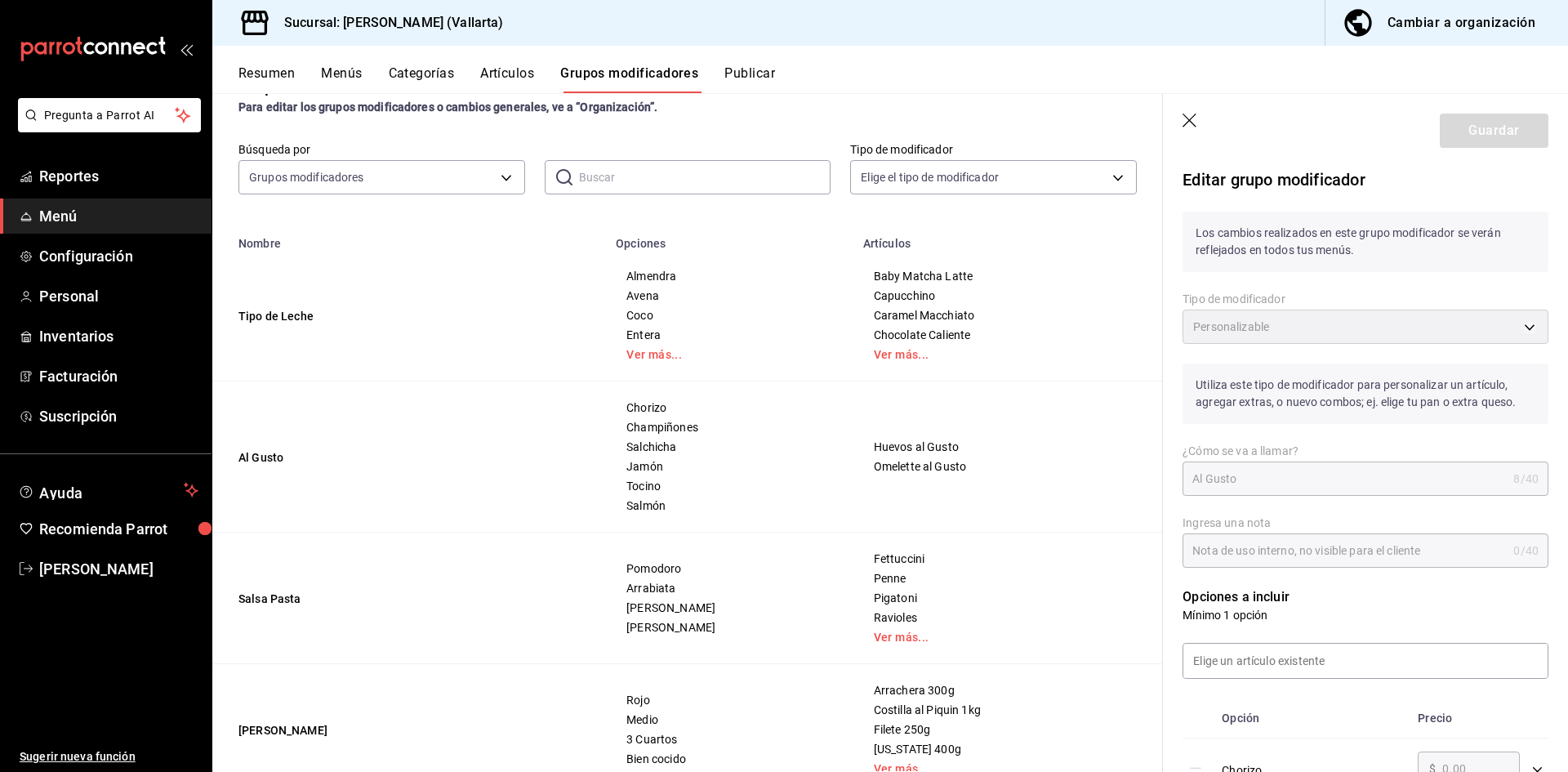
click at [1191, 120] on icon "button" at bounding box center [1191, 122] width 17 height 17
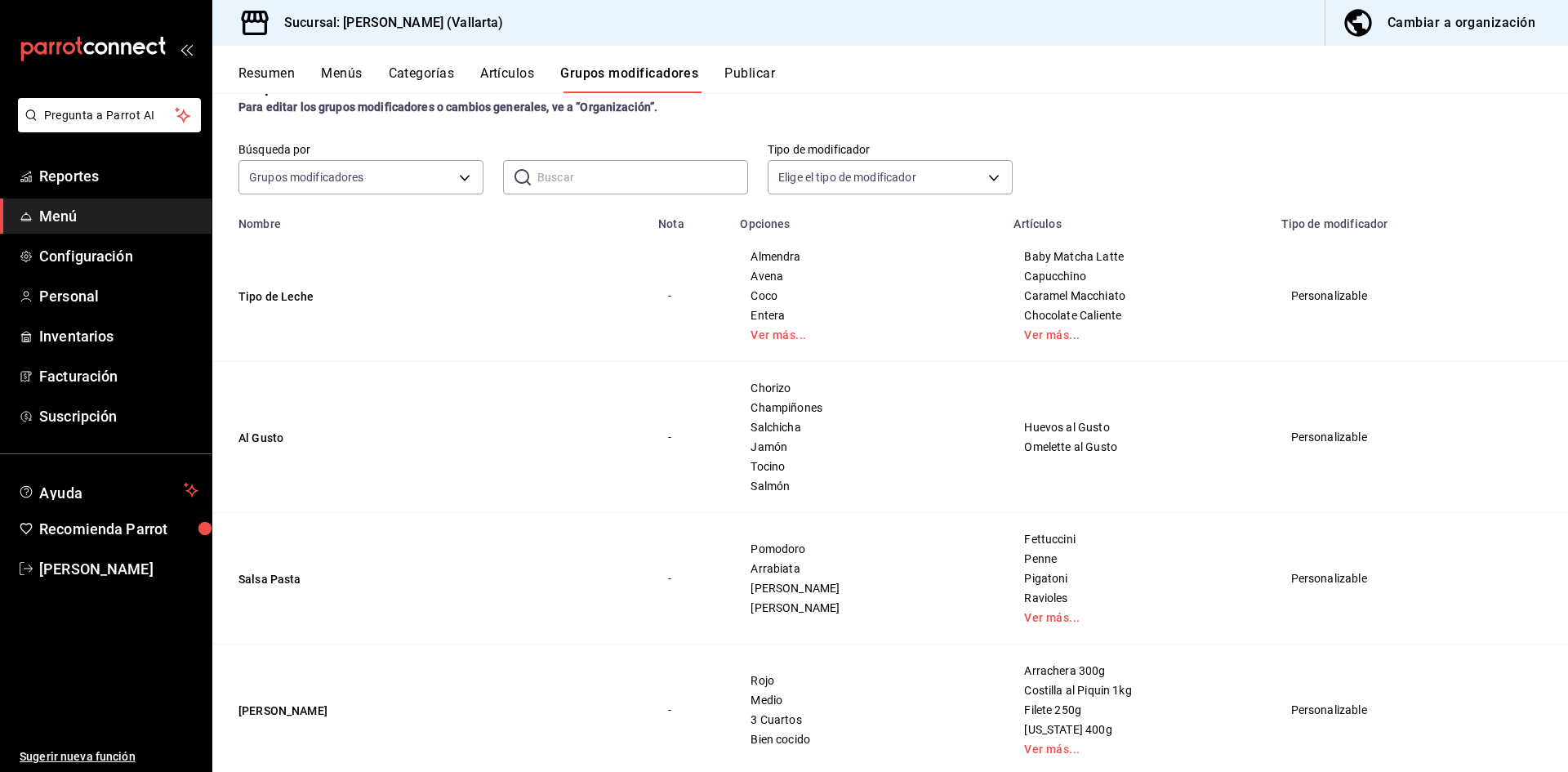
click at [1452, 24] on div "Cambiar a organización" at bounding box center [1462, 23] width 148 height 23
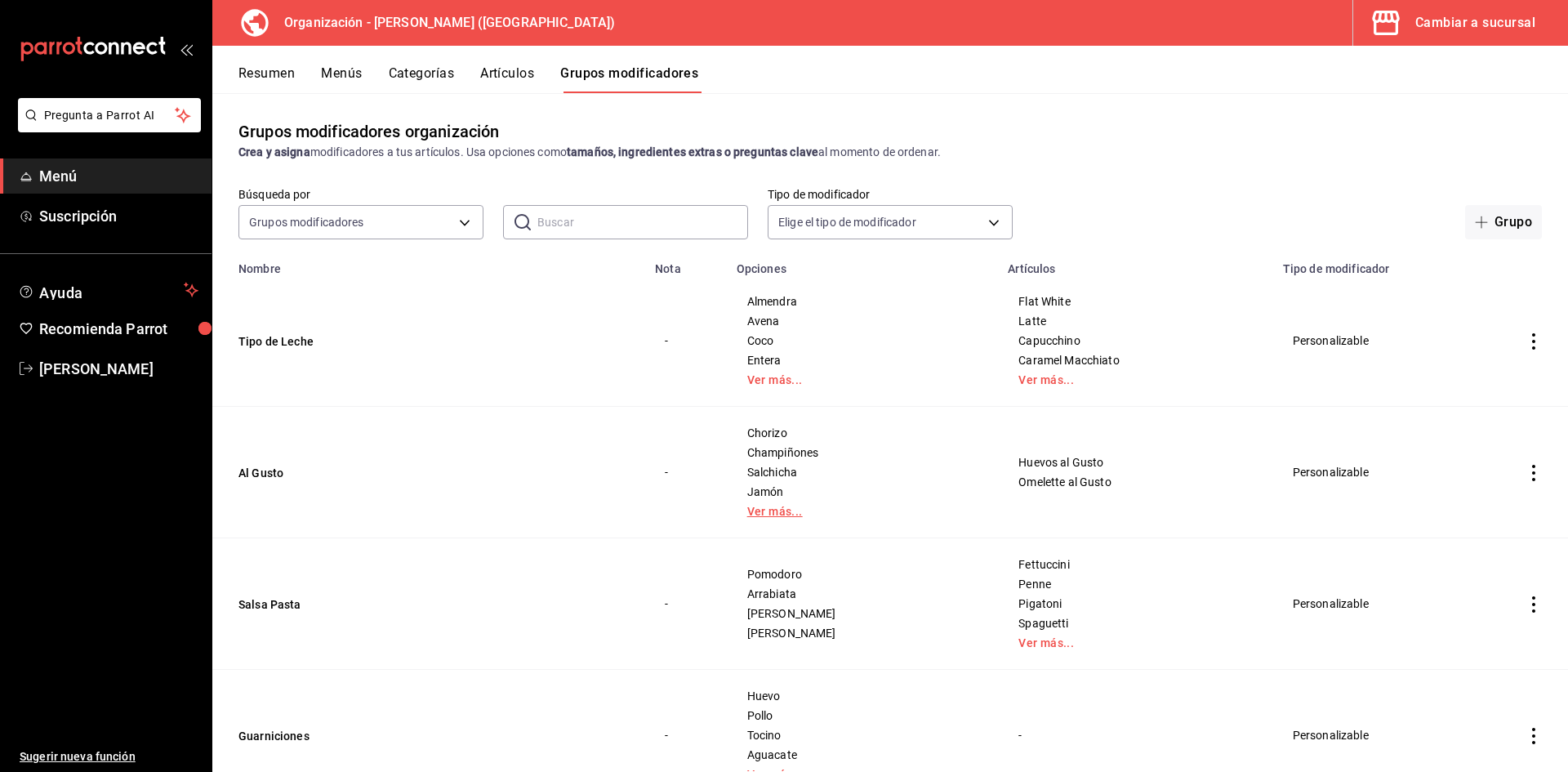
click at [776, 515] on link "Ver más..." at bounding box center [863, 512] width 231 height 12
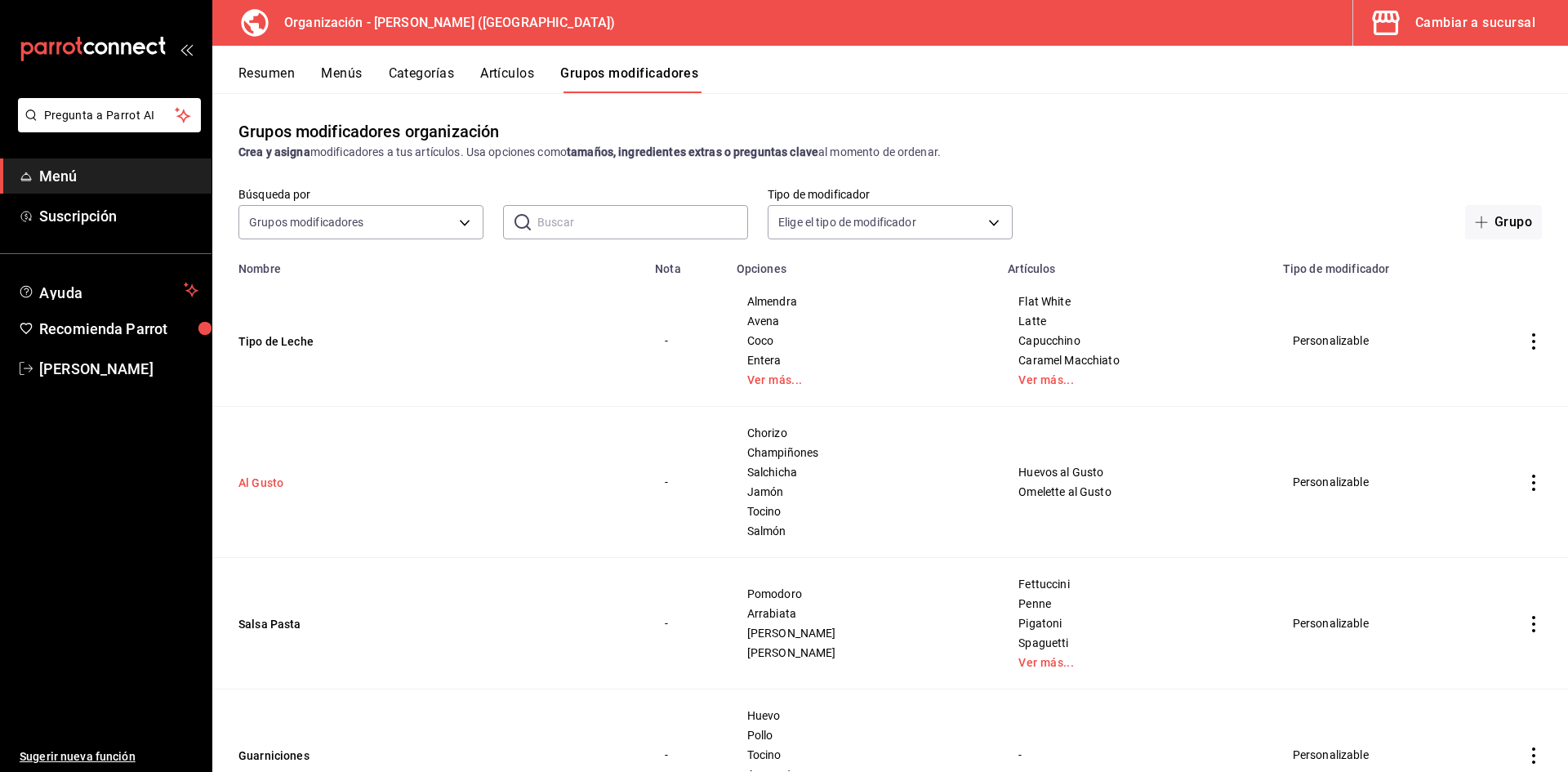
click at [265, 484] on button "Al Gusto" at bounding box center [337, 483] width 196 height 17
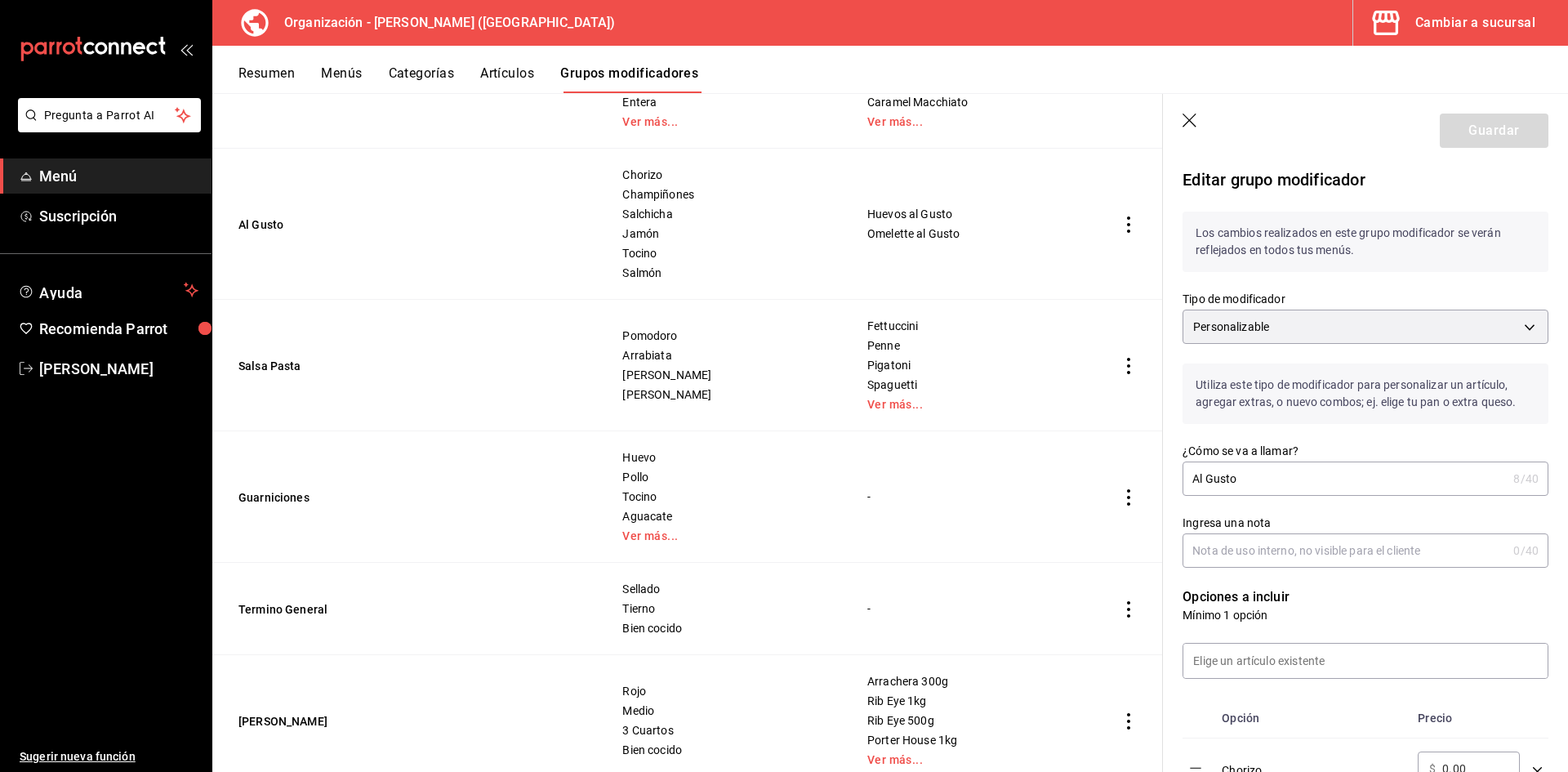
scroll to position [327, 0]
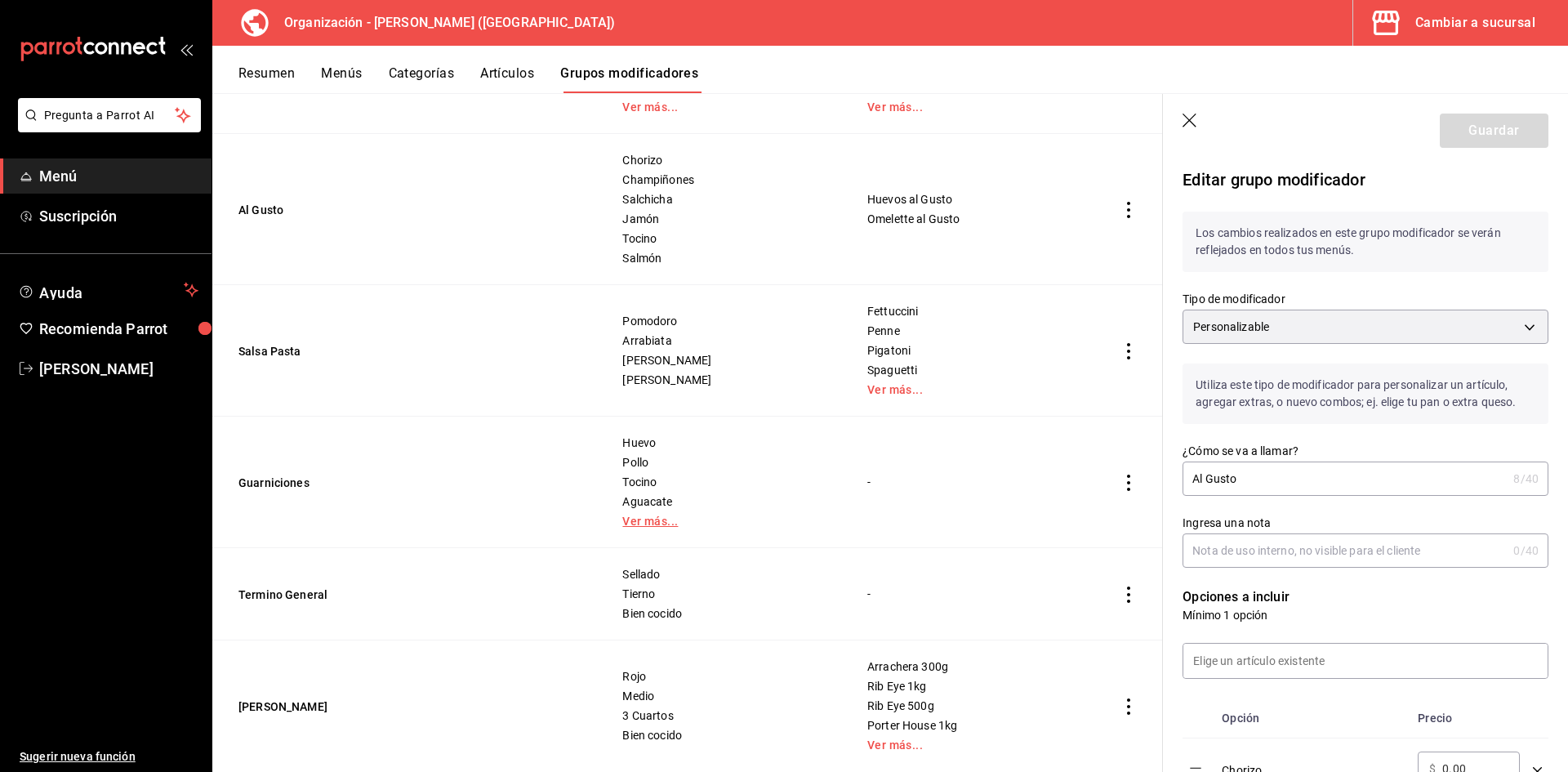
click at [646, 522] on link "Ver más..." at bounding box center [724, 522] width 205 height 12
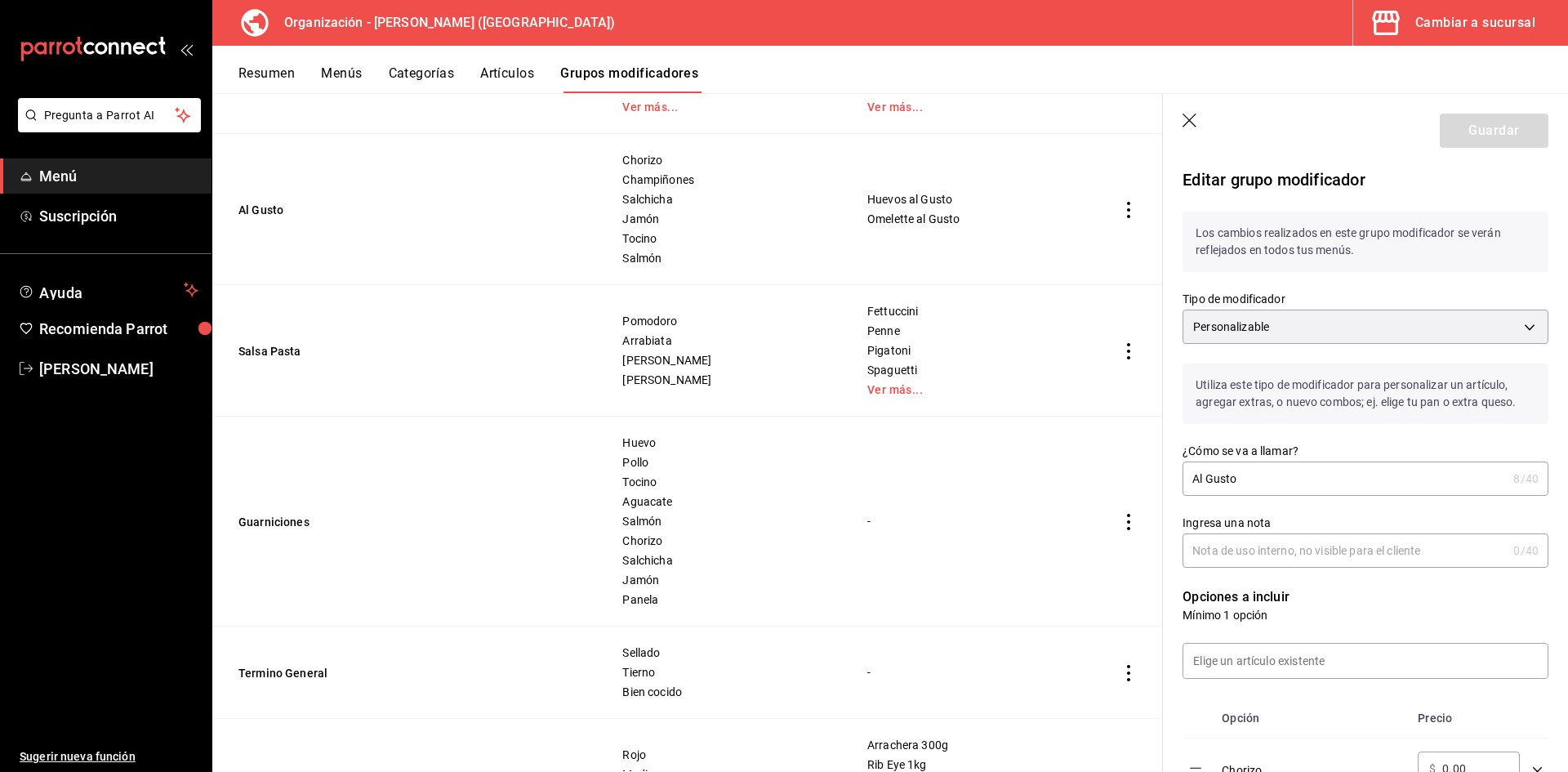
click at [647, 509] on div "Huevo Pollo Tocino Aguacate Salmón Chorizo Salchicha Jamón Panela" at bounding box center [725, 522] width 206 height 170
drag, startPoint x: 615, startPoint y: 497, endPoint x: 678, endPoint y: 505, distance: 63.5
click at [678, 505] on td "Huevo Pollo Tocino Aguacate Salmón Chorizo Salchicha Jamón Panela" at bounding box center [724, 522] width 245 height 210
drag, startPoint x: 265, startPoint y: 522, endPoint x: 1160, endPoint y: 557, distance: 895.7
click at [268, 522] on button "Guarniciones" at bounding box center [337, 522] width 196 height 17
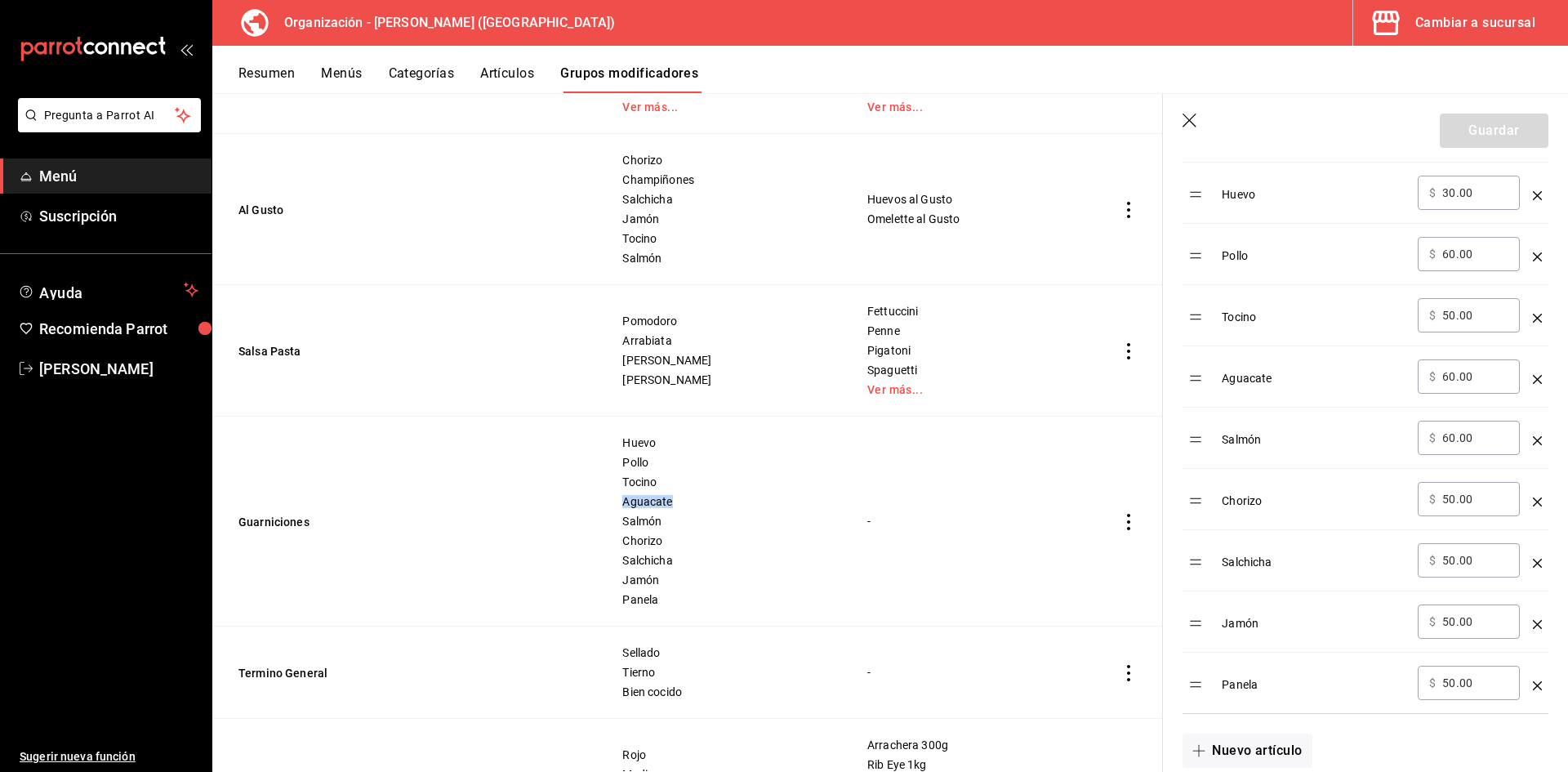
scroll to position [544, 0]
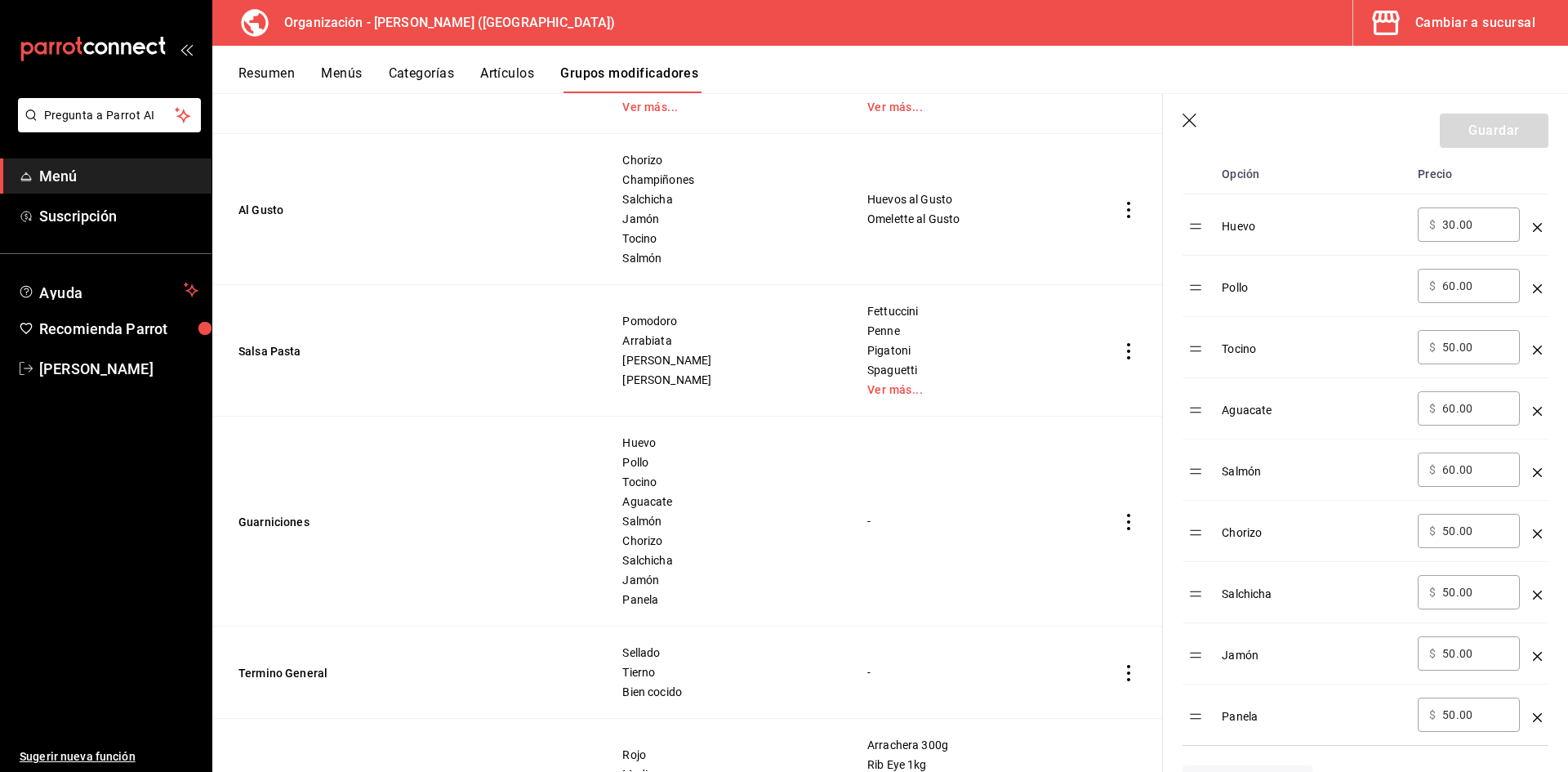
click at [1107, 525] on td "simple table" at bounding box center [1128, 522] width 69 height 210
click at [1121, 525] on icon "actions" at bounding box center [1129, 522] width 17 height 17
click at [1184, 116] on div at bounding box center [784, 386] width 1568 height 772
click at [1188, 121] on icon "button" at bounding box center [1191, 122] width 17 height 17
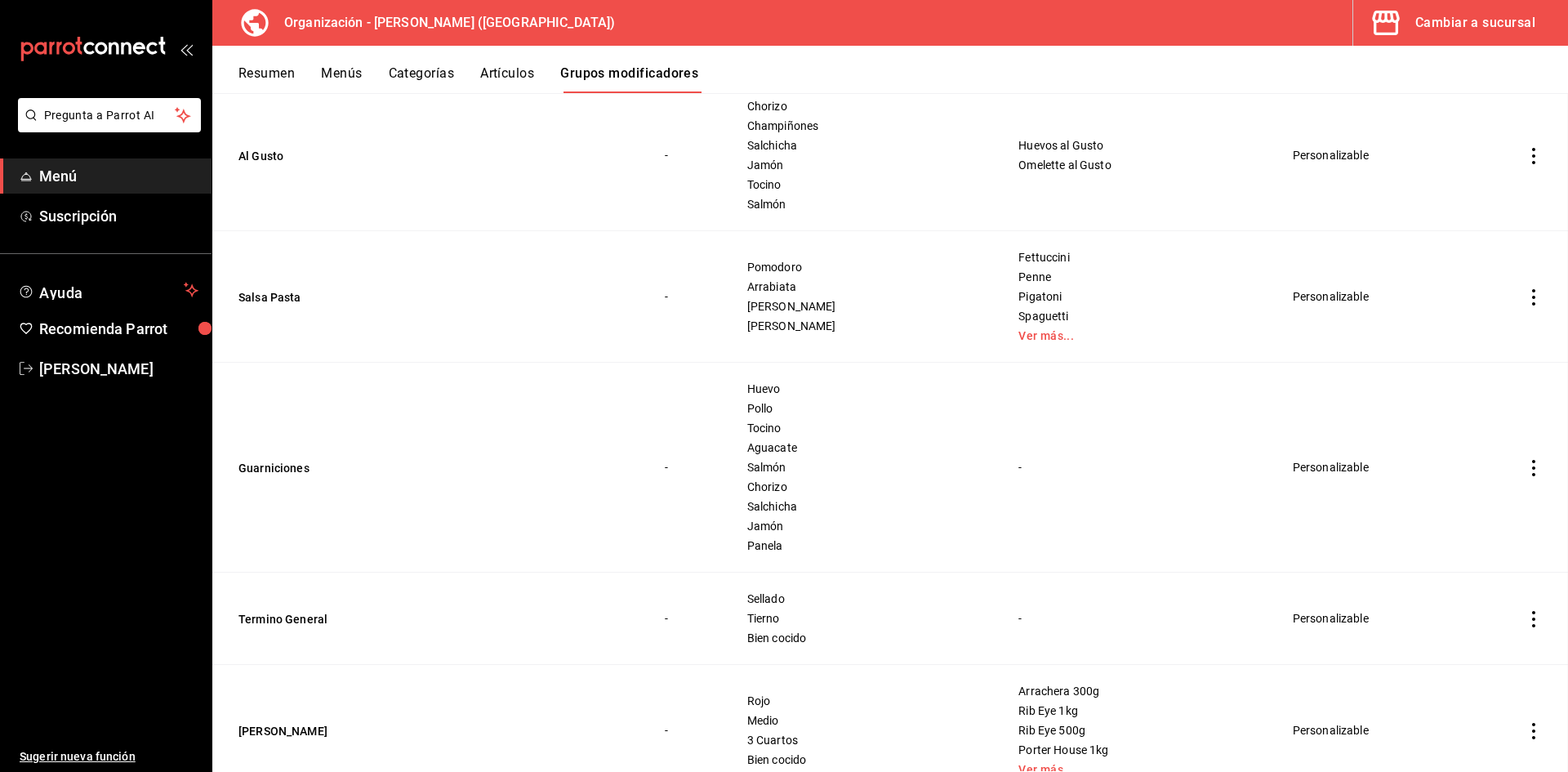
scroll to position [273, 0]
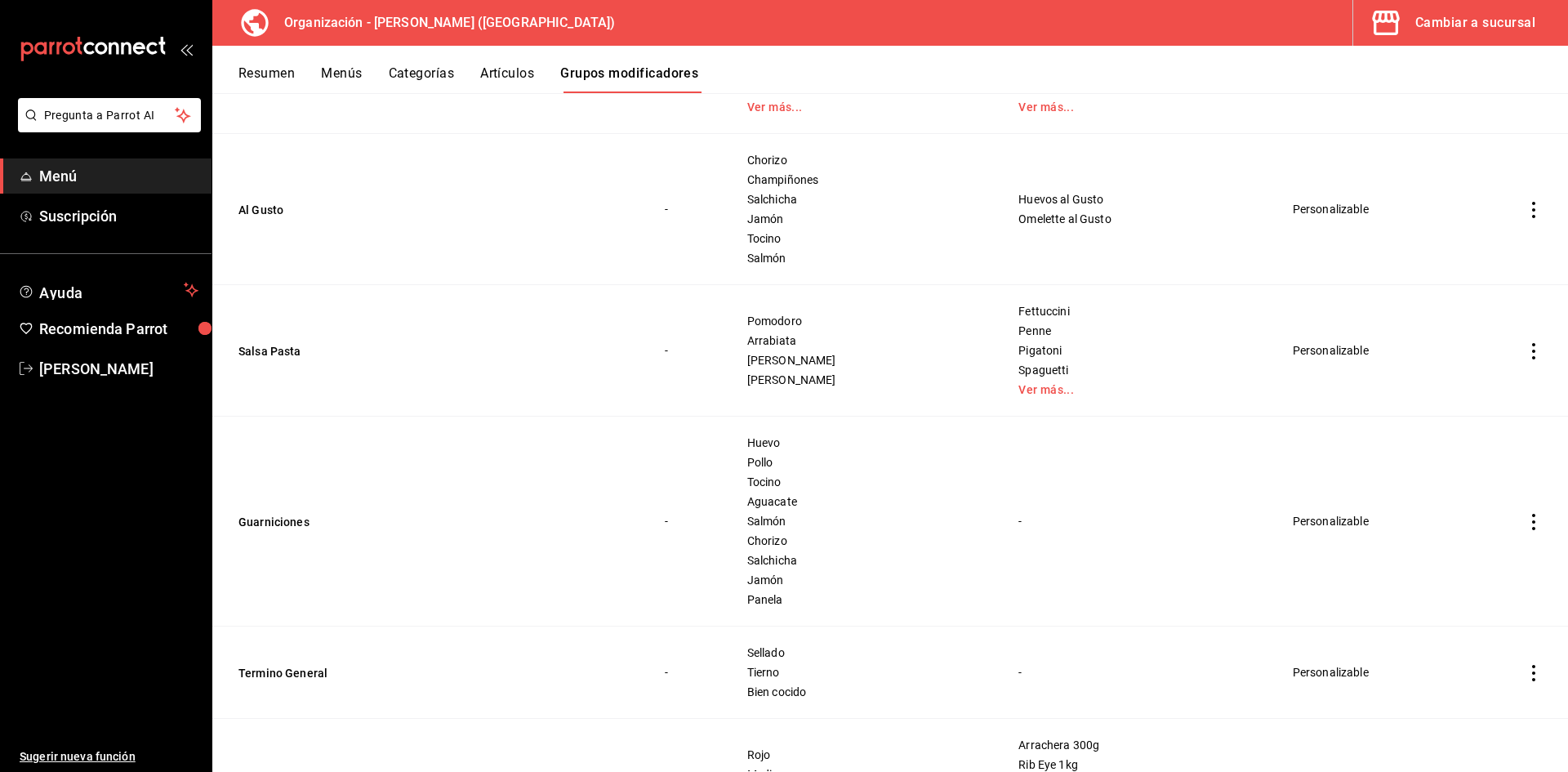
click at [504, 72] on button "Artículos" at bounding box center [507, 79] width 54 height 27
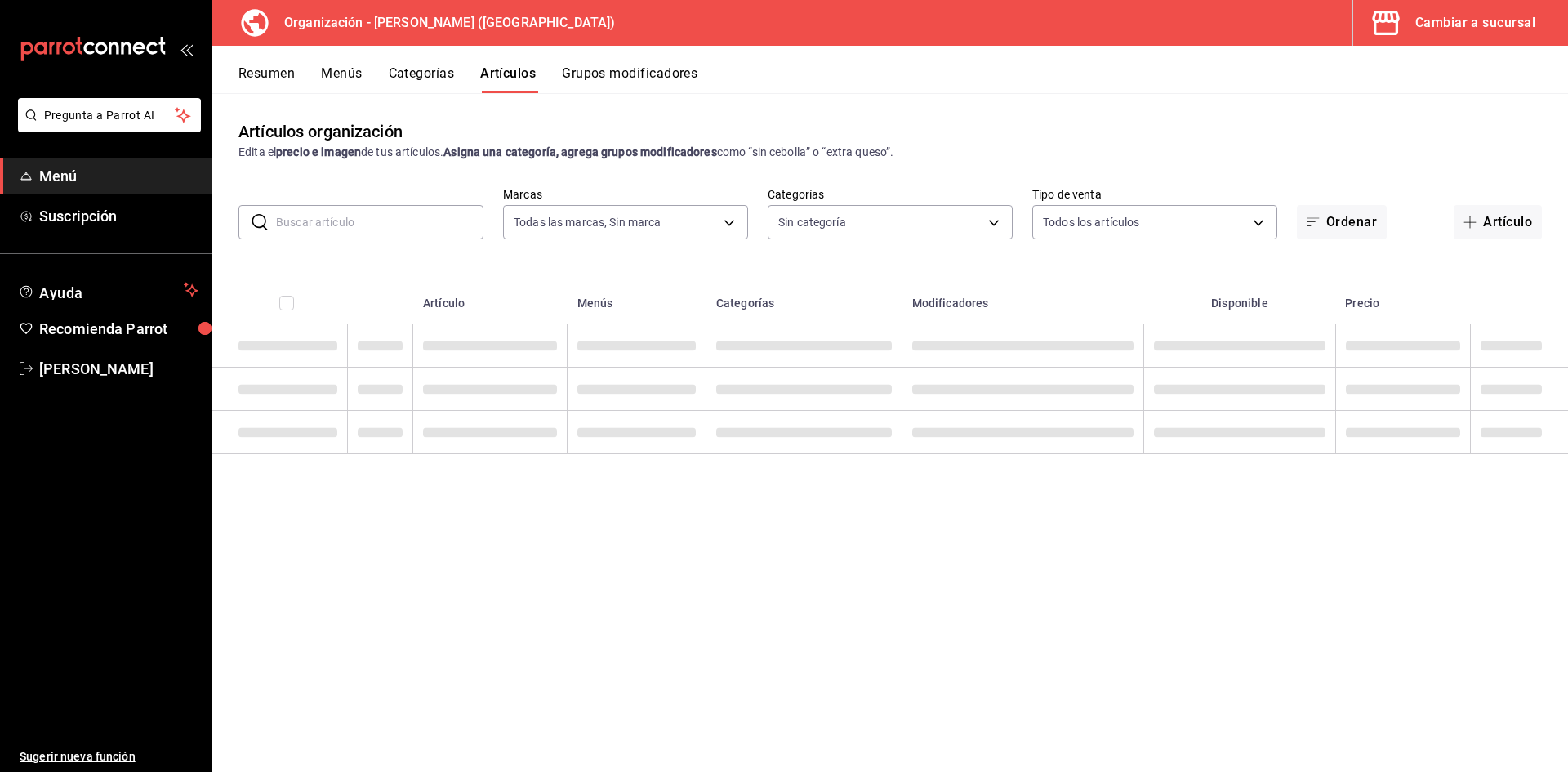
type input "31d0bbe4-7c51-43f0-8445-666cf6a0e085"
type input "40ee2f72-6915-4037-a5ec-65aec302ef5d,c43c6c56-ab22-4748-903a-778ac949f8a0,b688f…"
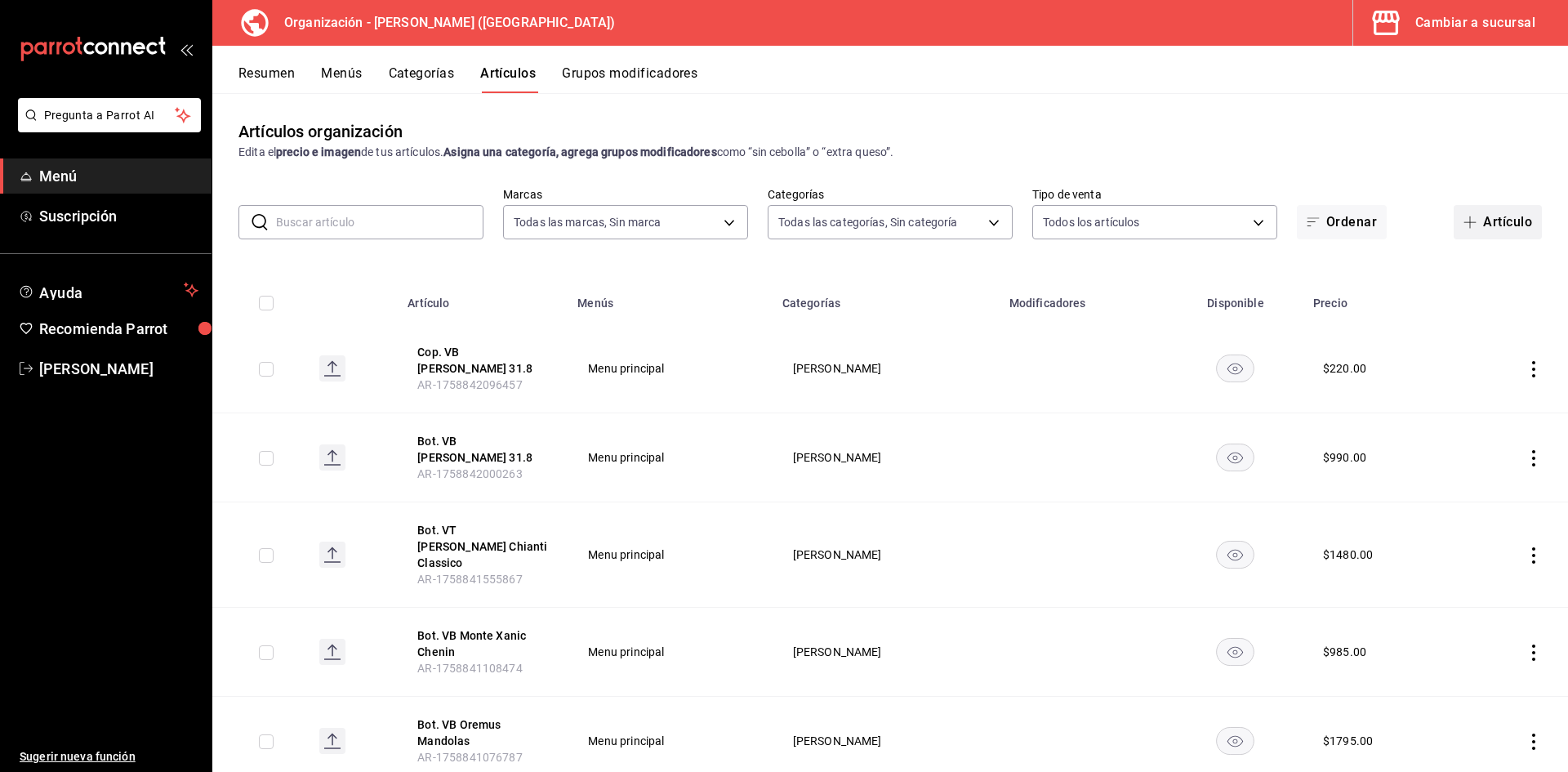
click at [1509, 229] on button "Artículo" at bounding box center [1497, 222] width 88 height 34
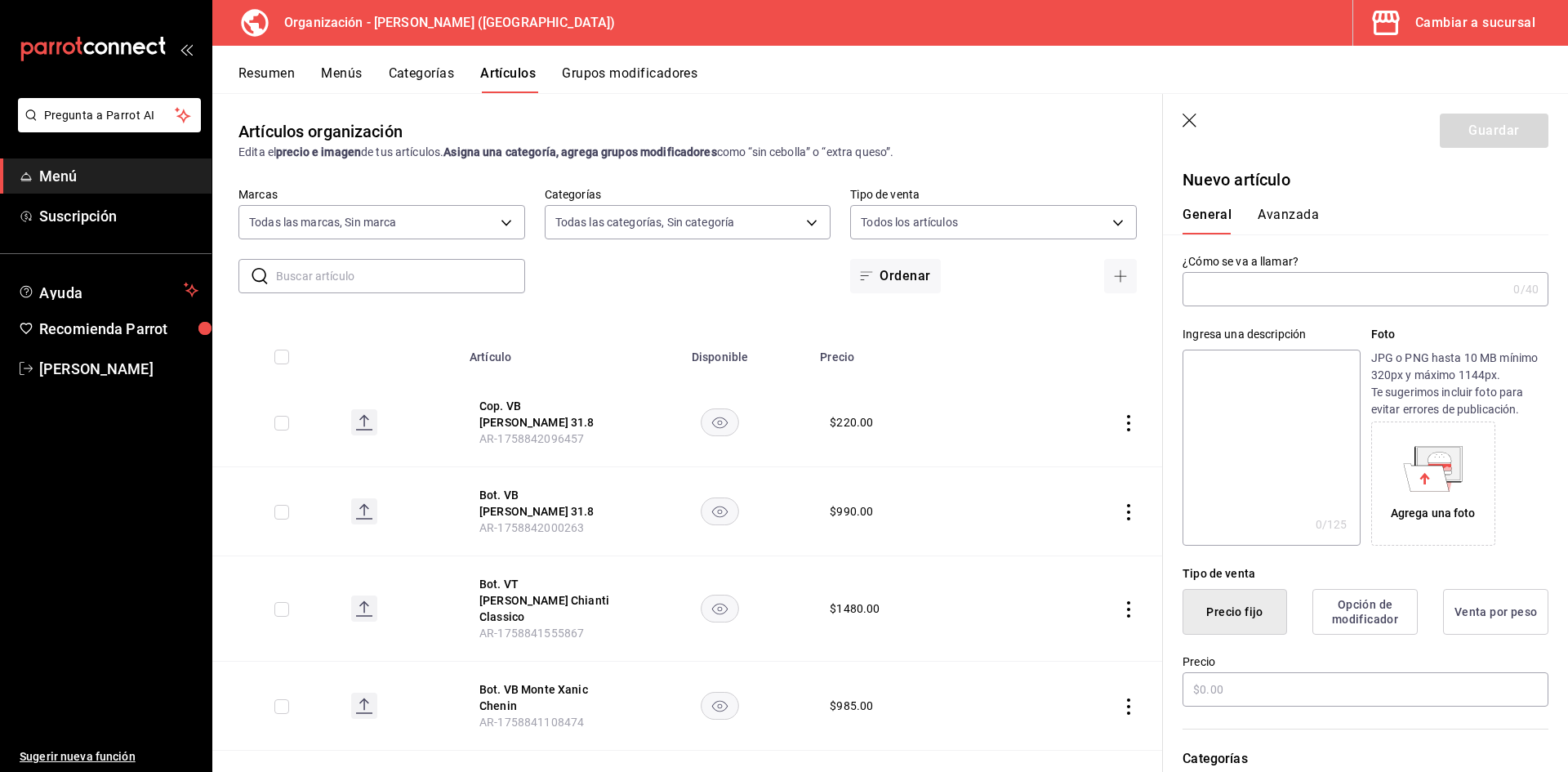
click at [1240, 291] on input "text" at bounding box center [1344, 289] width 324 height 32
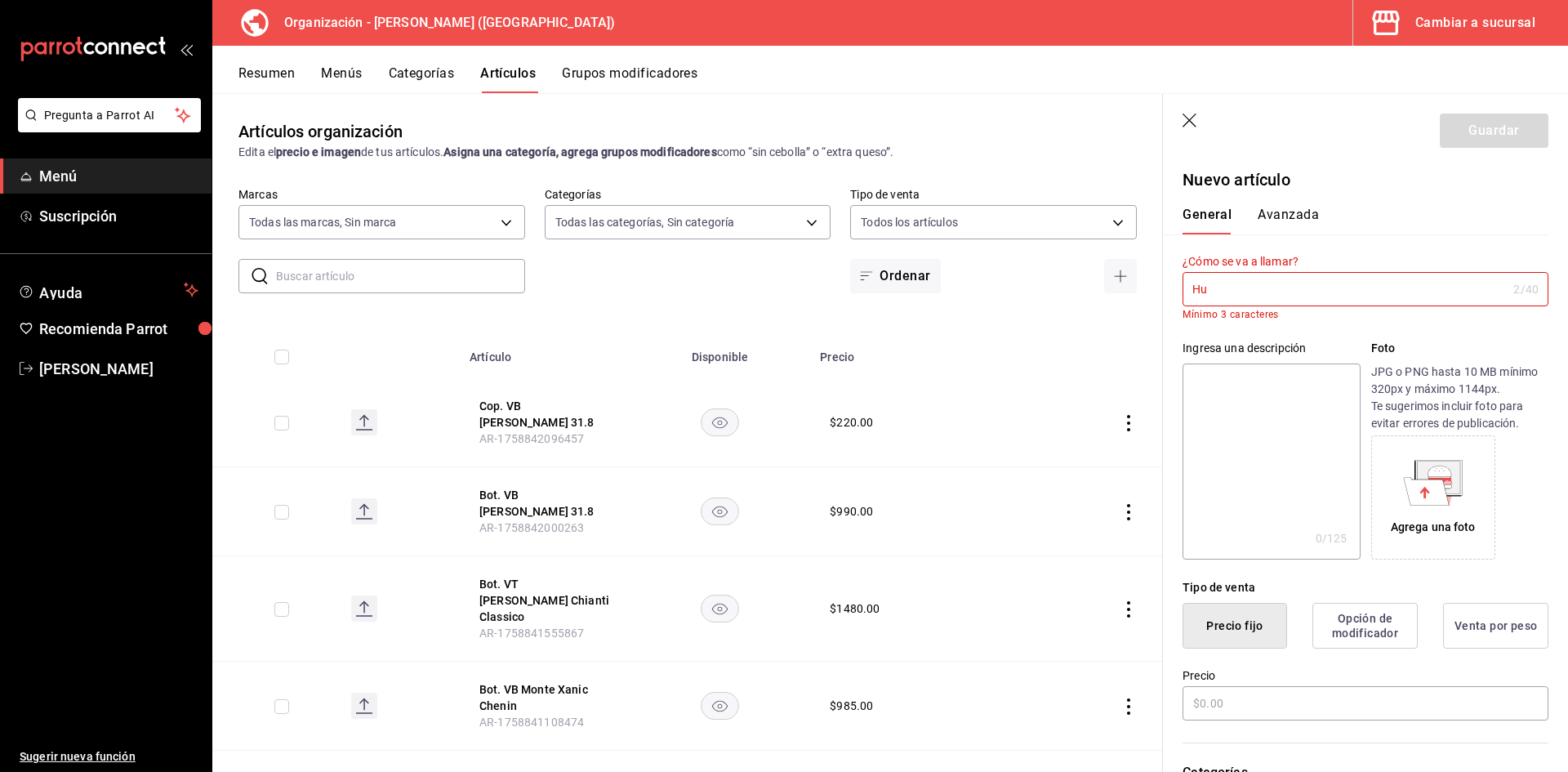
type input "H"
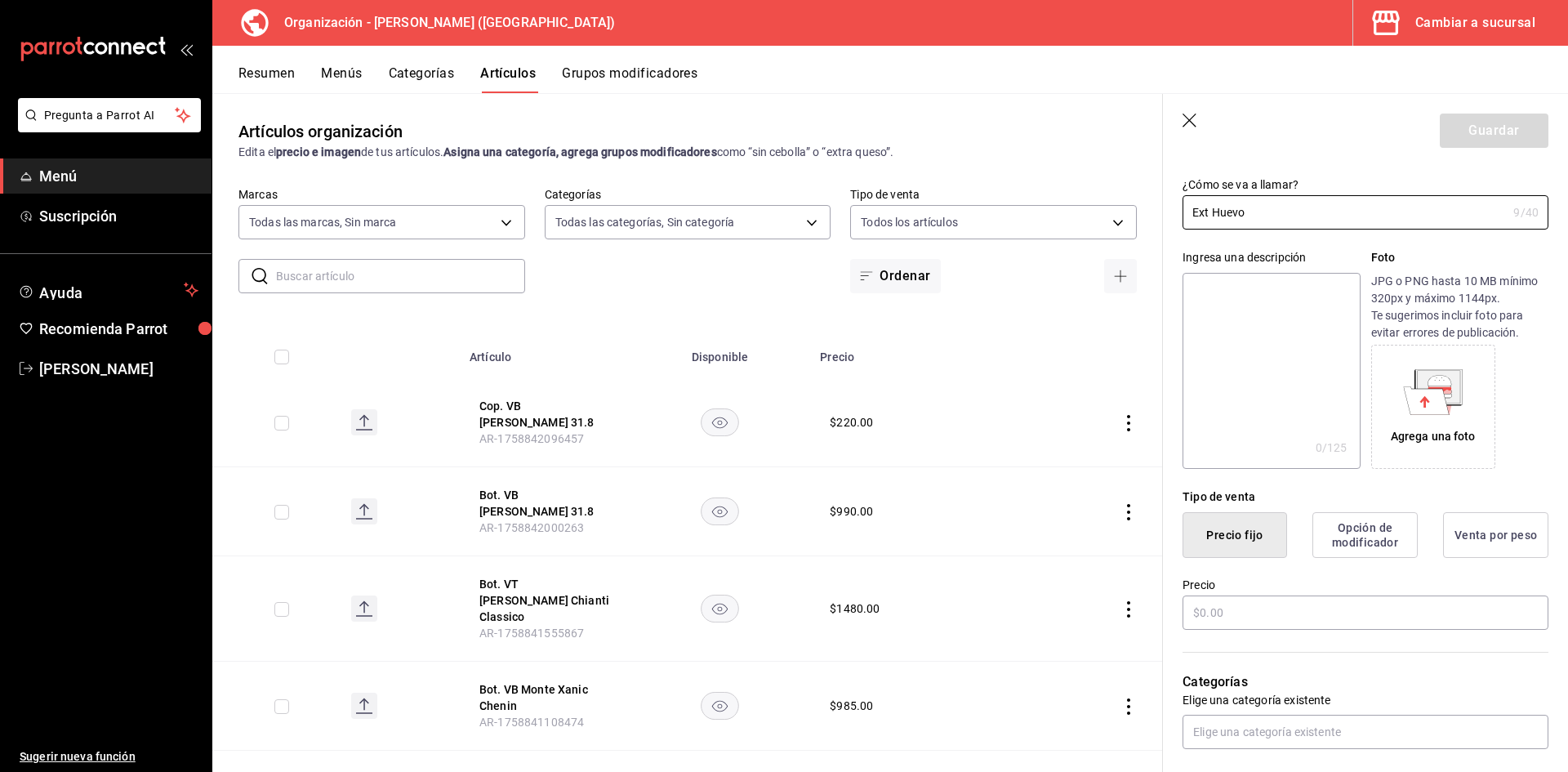
scroll to position [163, 0]
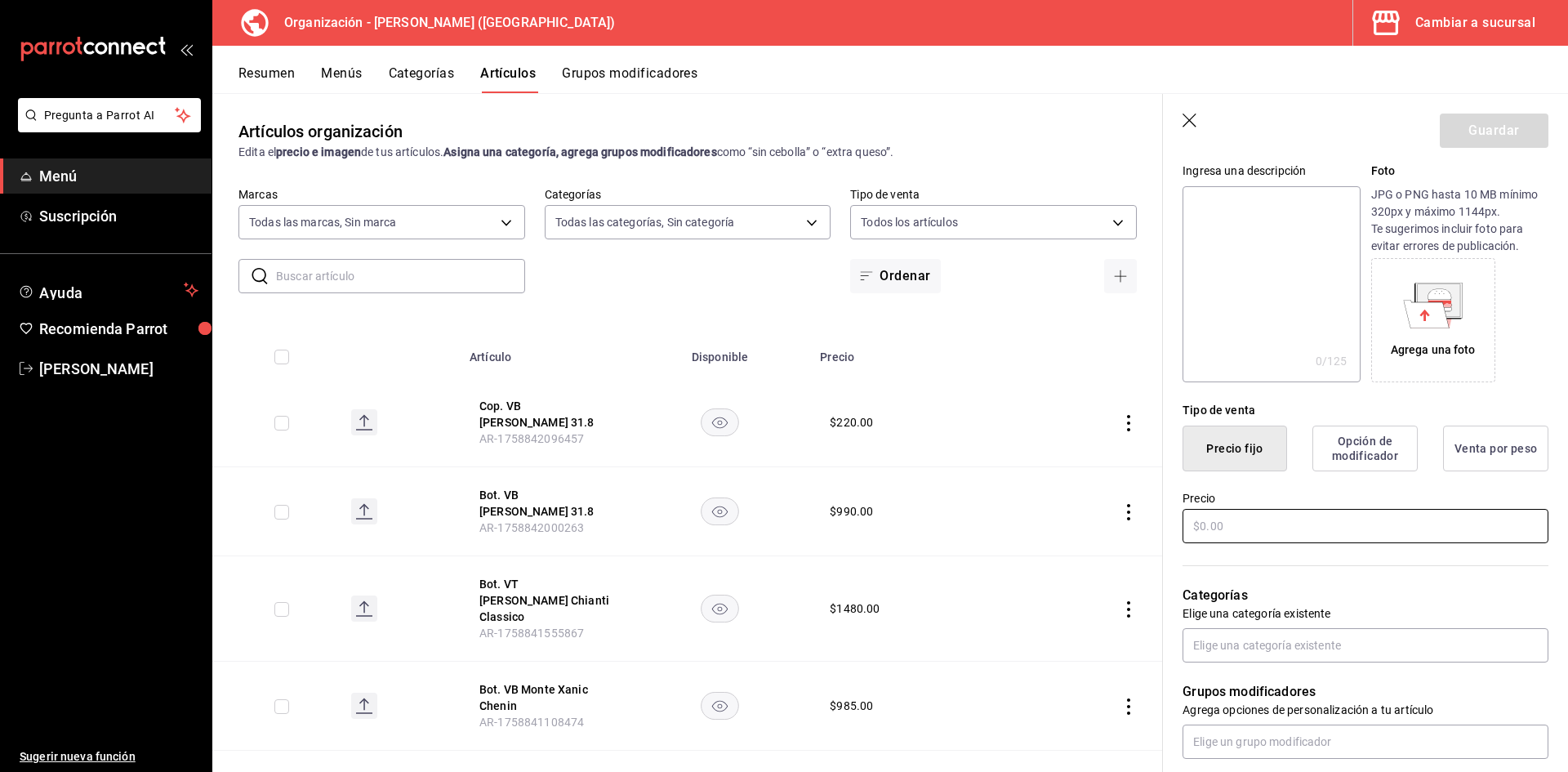
type input "Ext Huevo"
click at [1335, 519] on input "text" at bounding box center [1365, 526] width 366 height 34
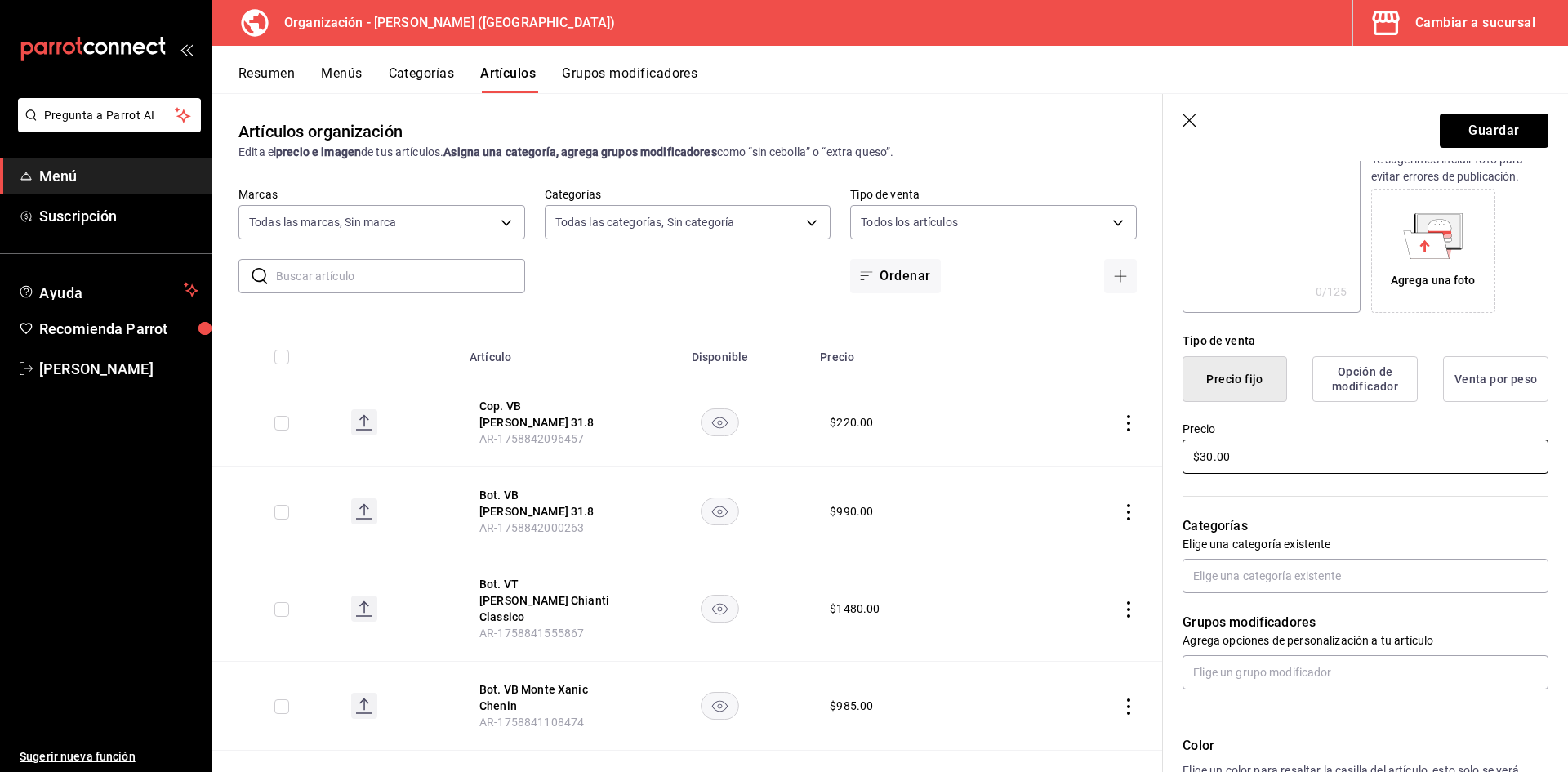
scroll to position [327, 0]
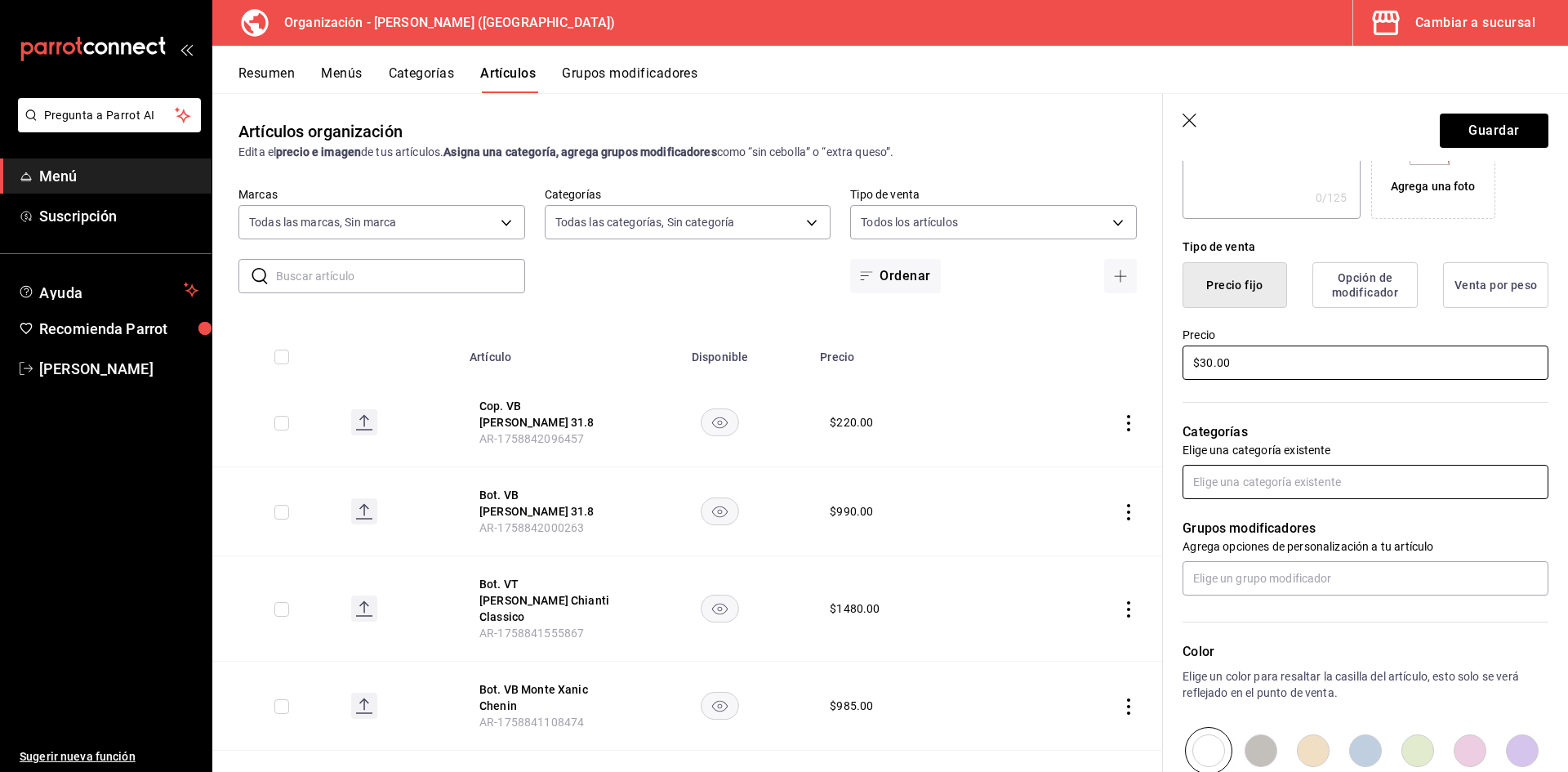
type input "$30.00"
click at [1290, 486] on input "text" at bounding box center [1365, 482] width 366 height 34
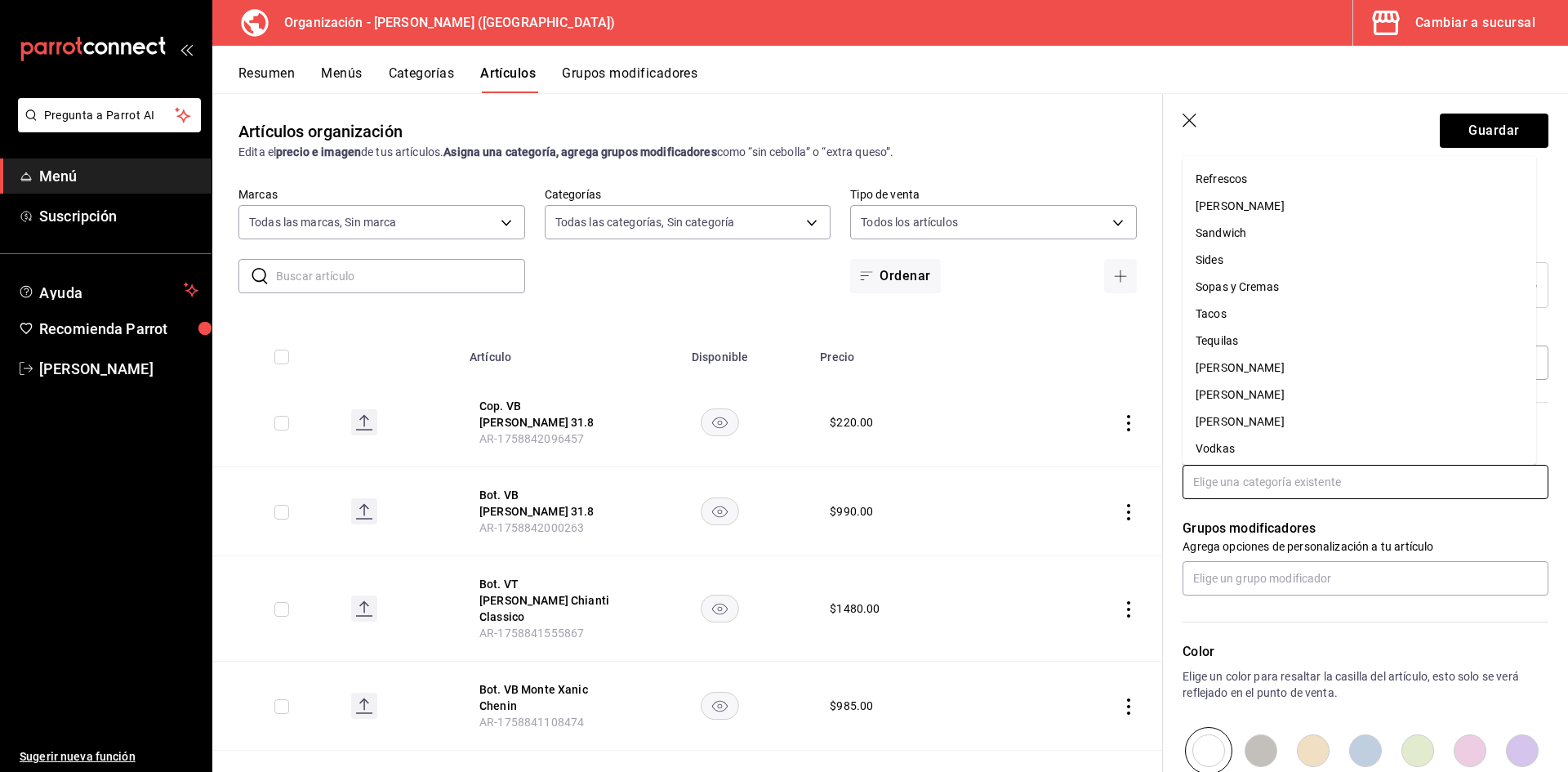
scroll to position [648, 0]
click at [1279, 219] on li "Sides" at bounding box center [1358, 229] width 353 height 27
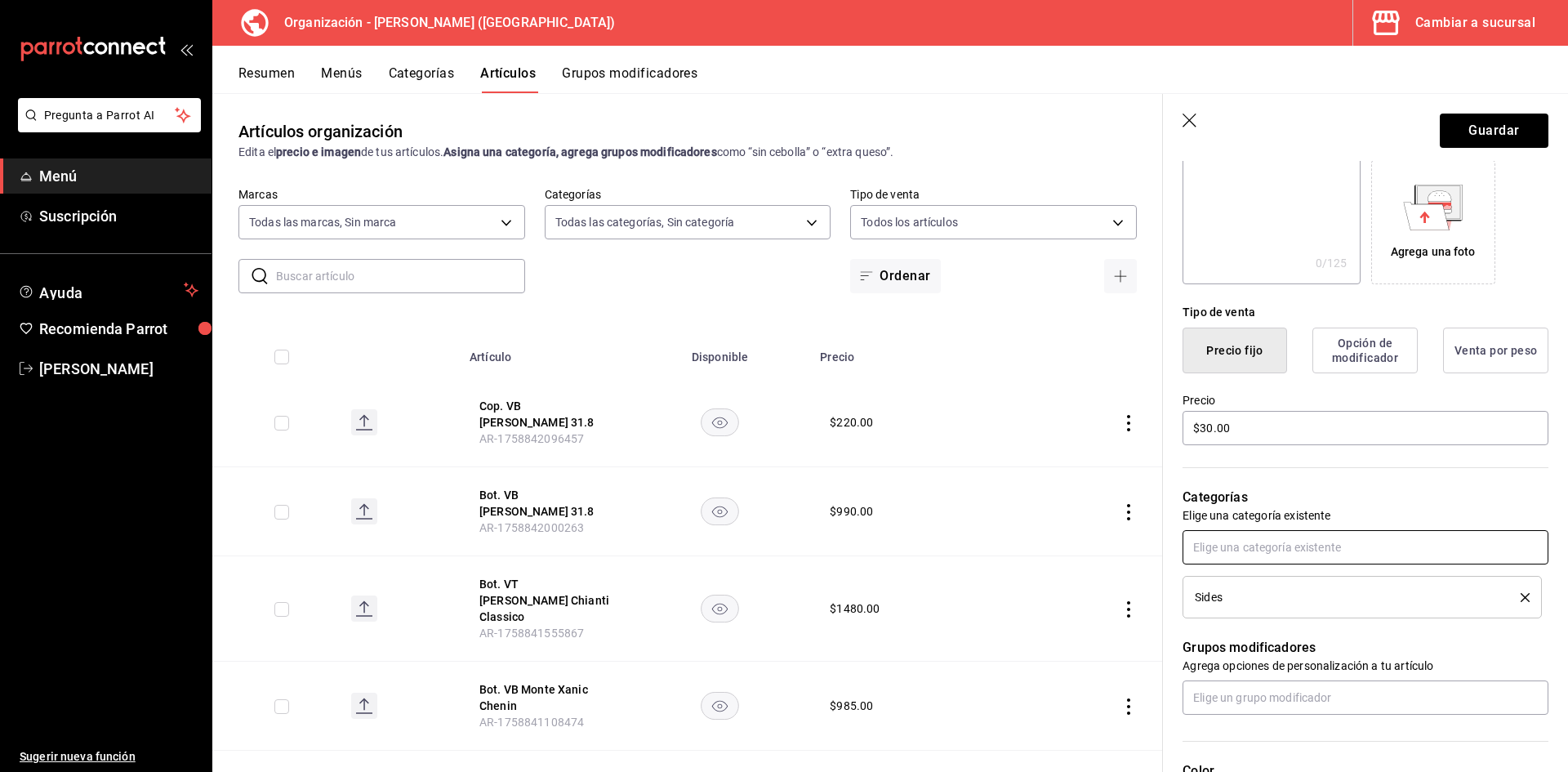
scroll to position [17, 0]
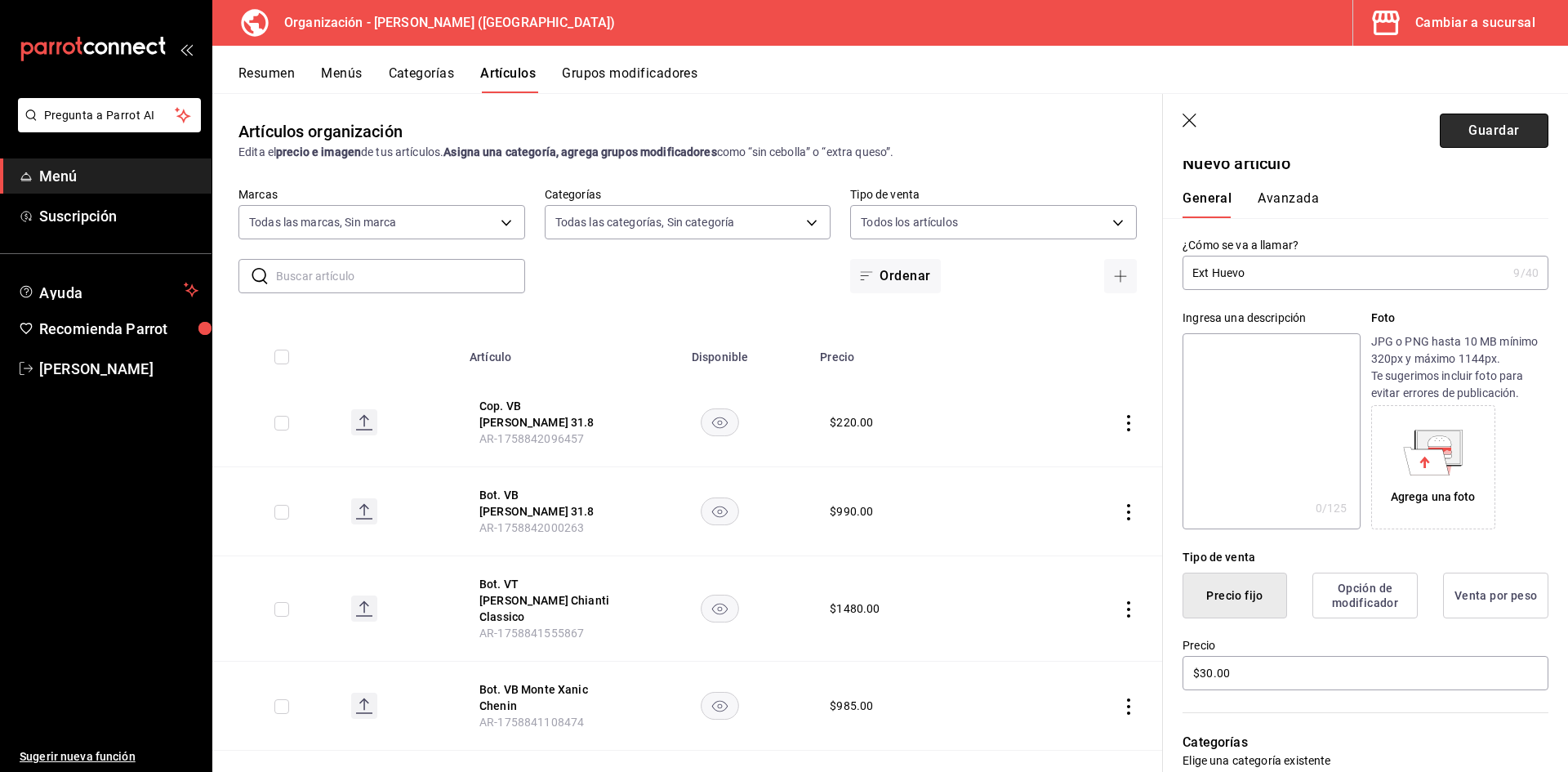
click at [1467, 131] on button "Guardar" at bounding box center [1494, 131] width 109 height 34
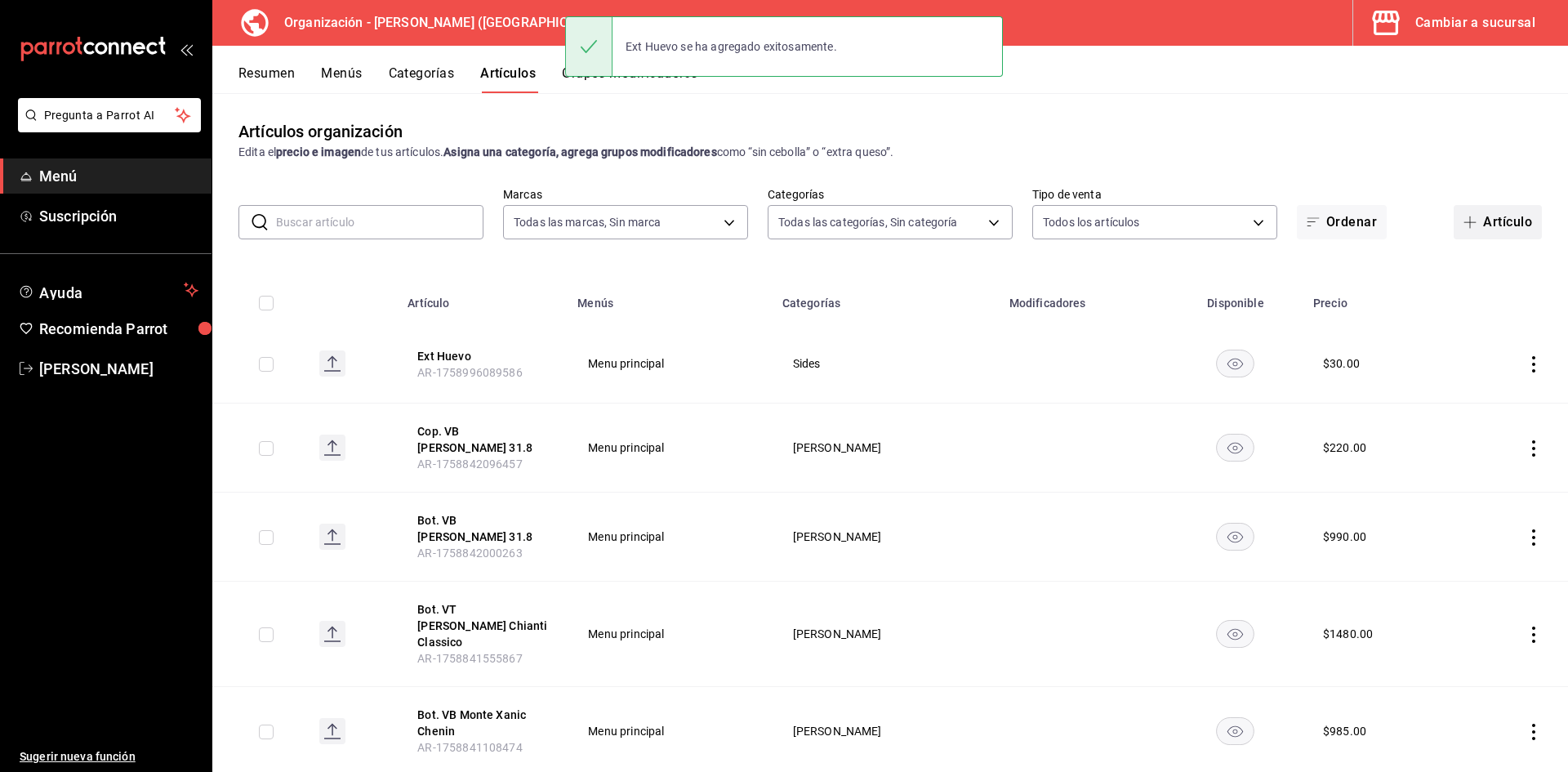
click at [1470, 220] on button "Artículo" at bounding box center [1497, 222] width 88 height 34
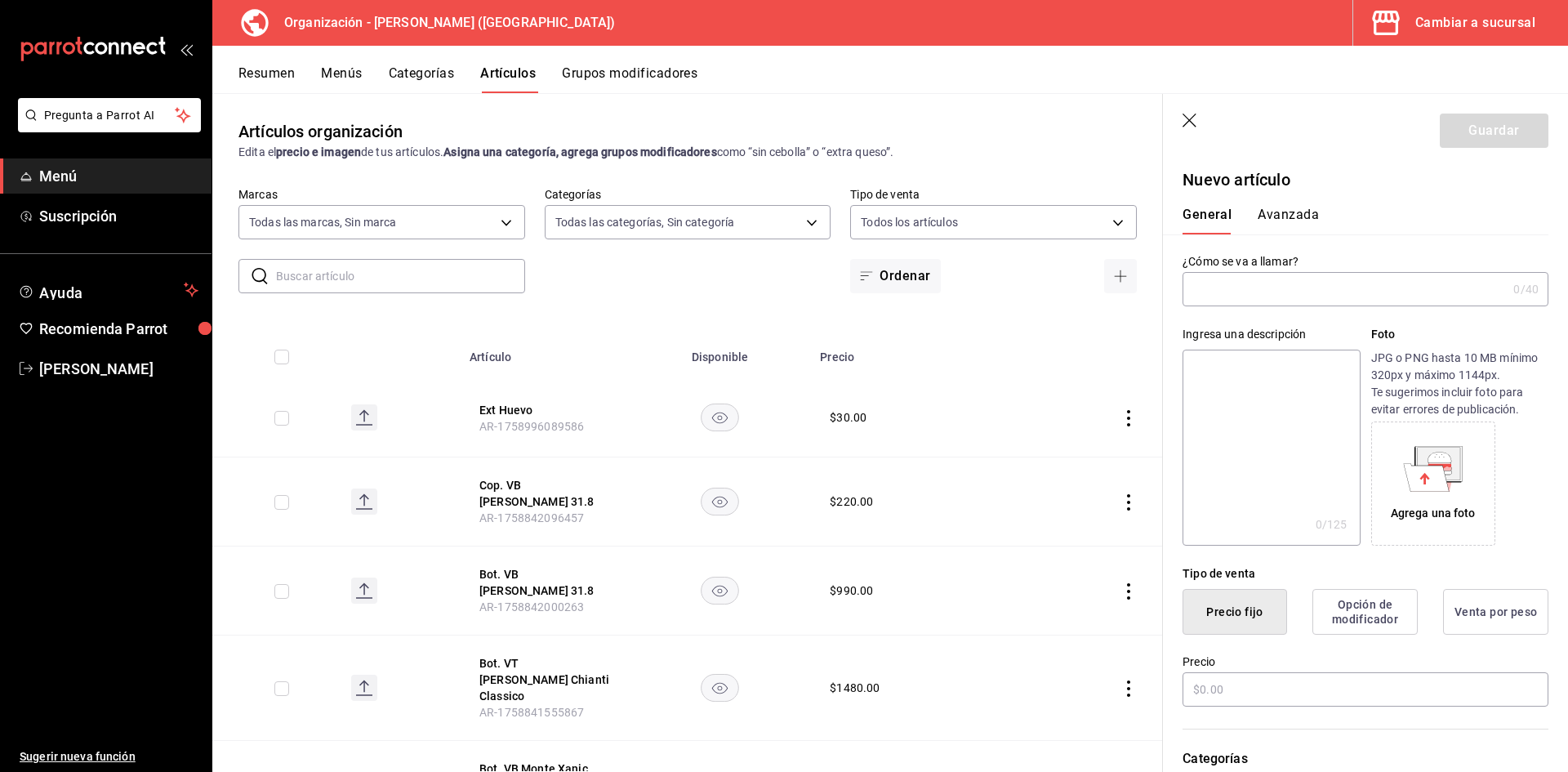
click at [1211, 294] on input "text" at bounding box center [1344, 289] width 324 height 32
click at [1251, 298] on input "Ext Pollo" at bounding box center [1344, 289] width 324 height 32
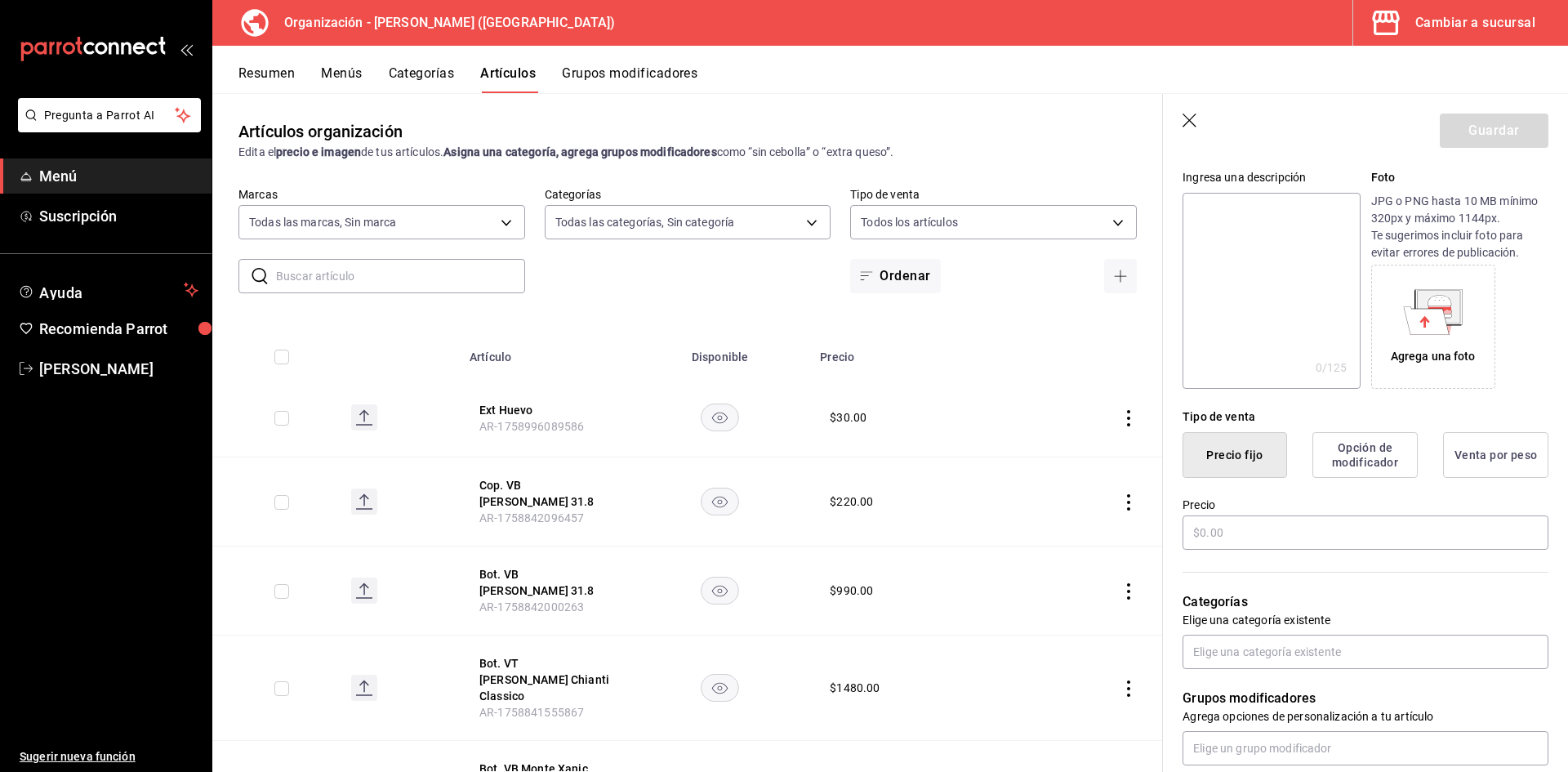
scroll to position [163, 0]
type input "Ext Pollo"
click at [1275, 525] on input "text" at bounding box center [1365, 526] width 366 height 34
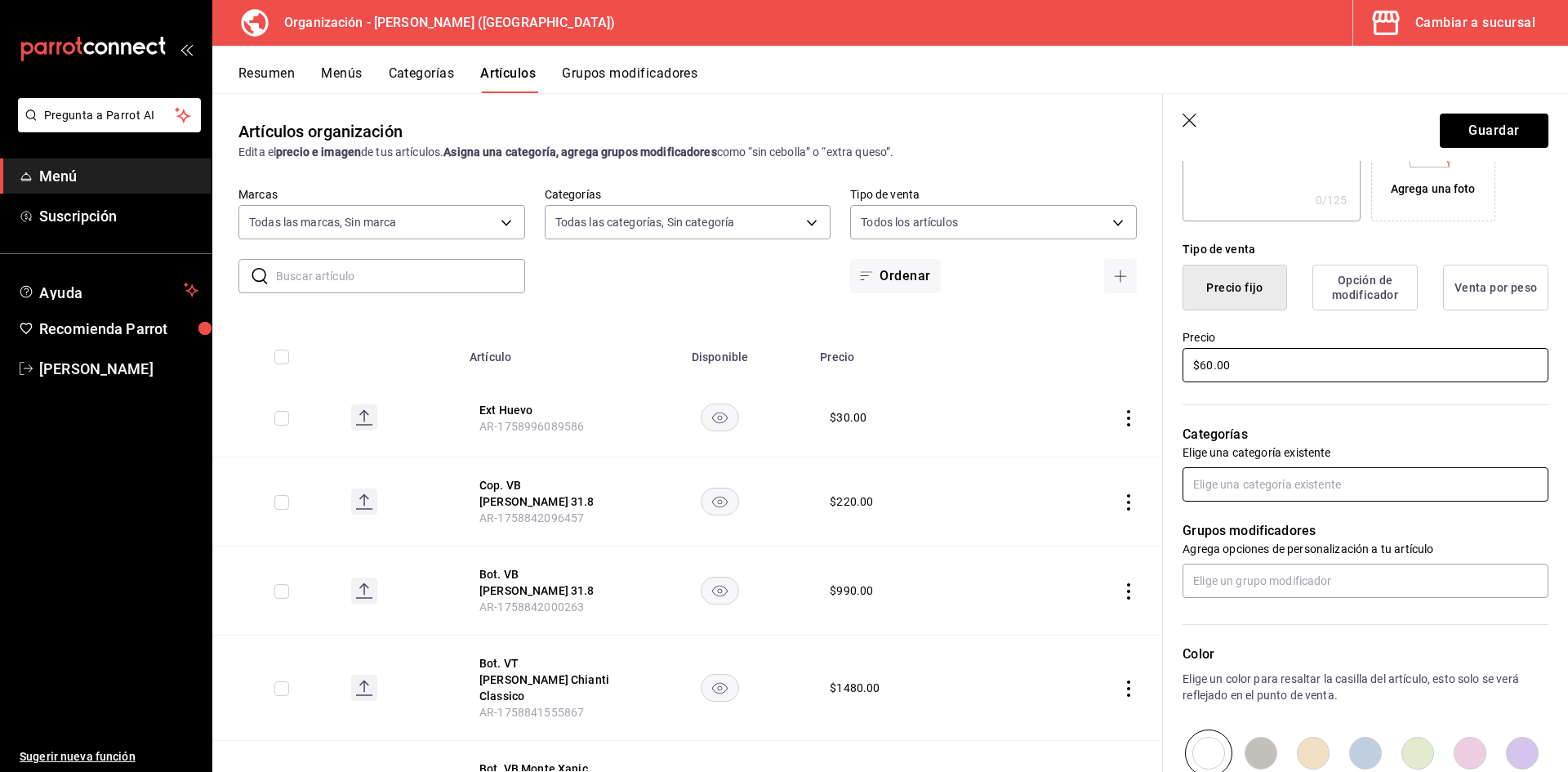
scroll to position [327, 0]
type input "$60.00"
click at [1265, 486] on input "text" at bounding box center [1365, 482] width 366 height 34
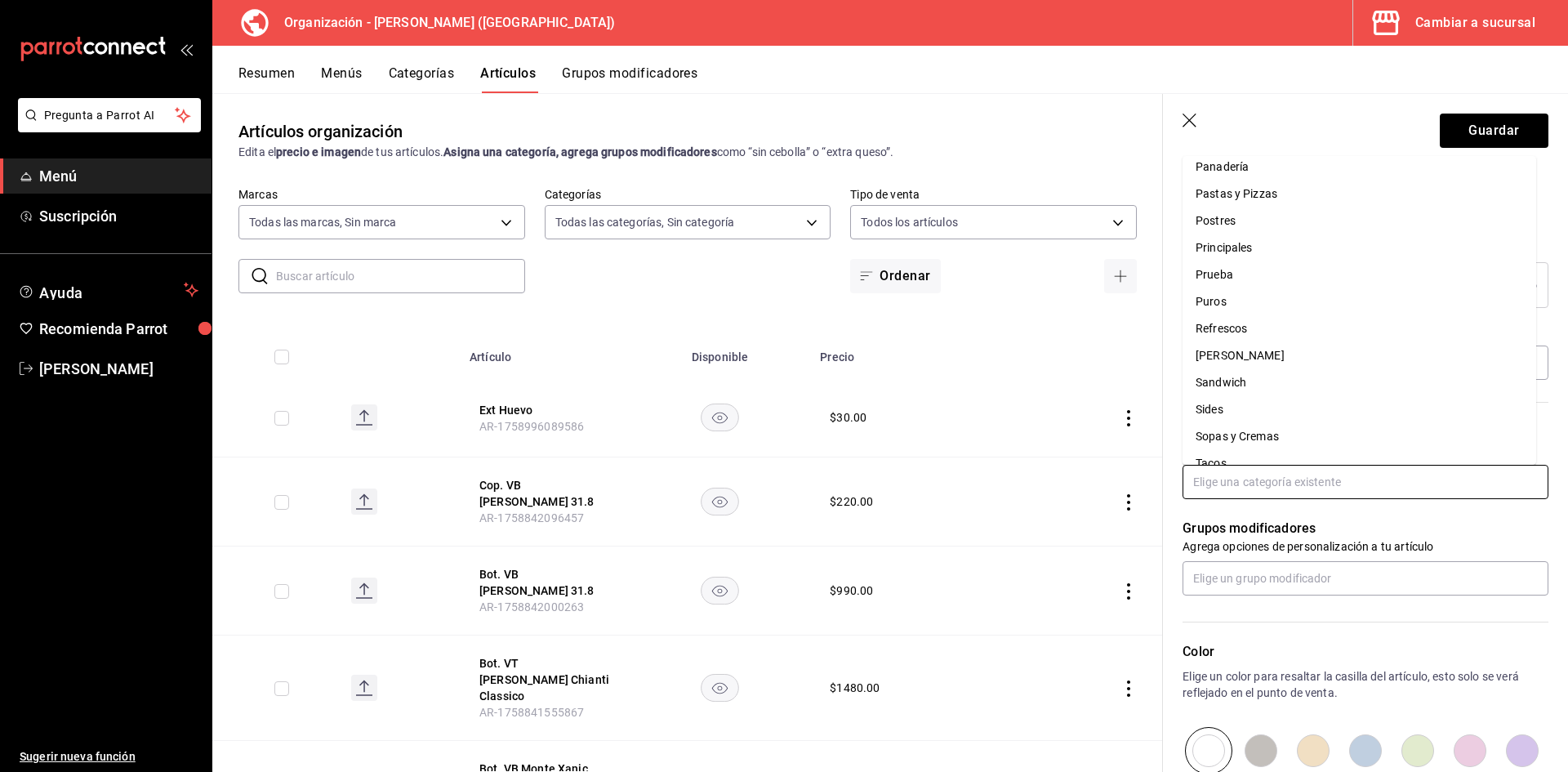
scroll to position [648, 0]
click at [1235, 219] on li "Sides" at bounding box center [1358, 229] width 353 height 27
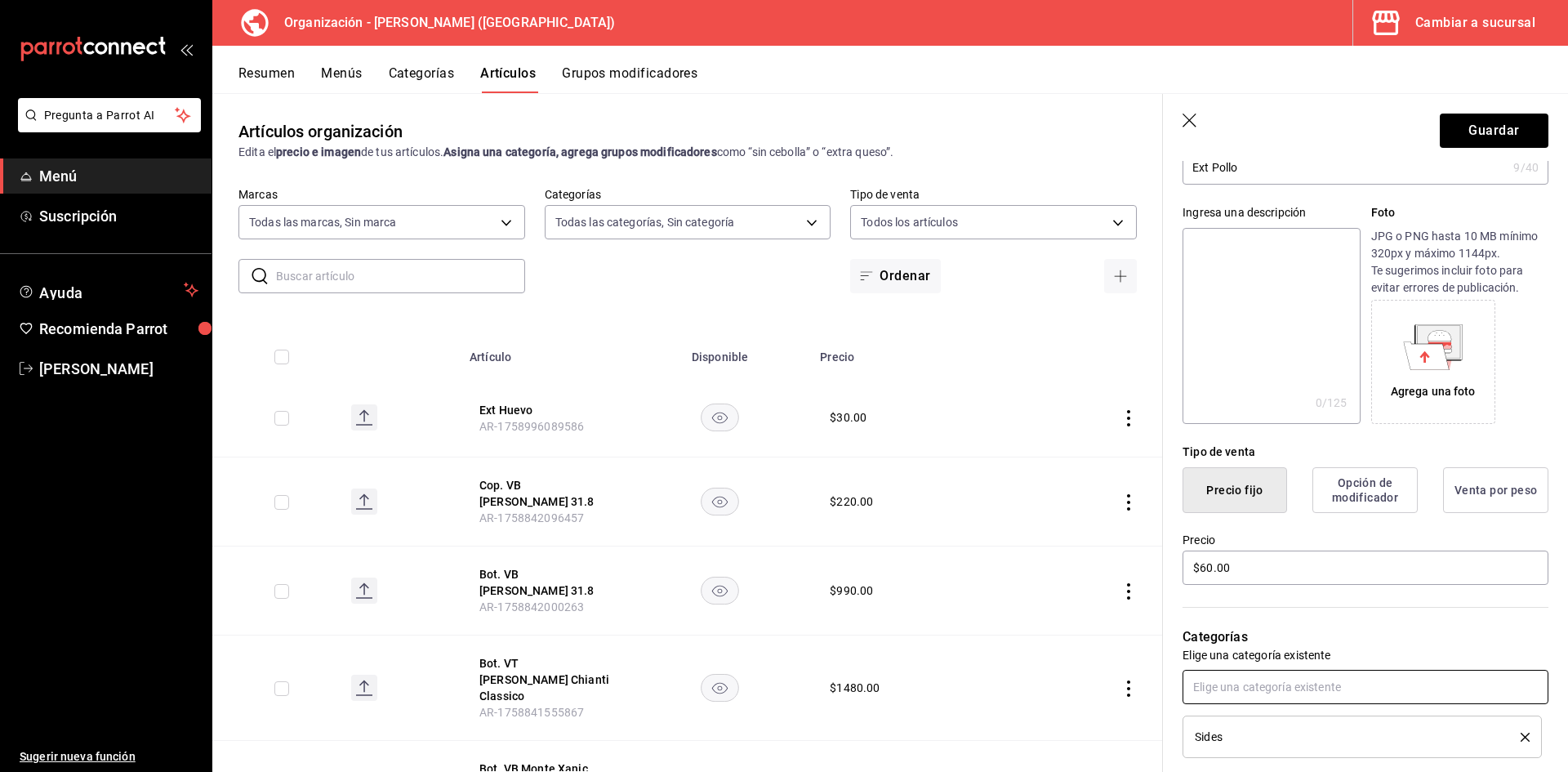
scroll to position [0, 0]
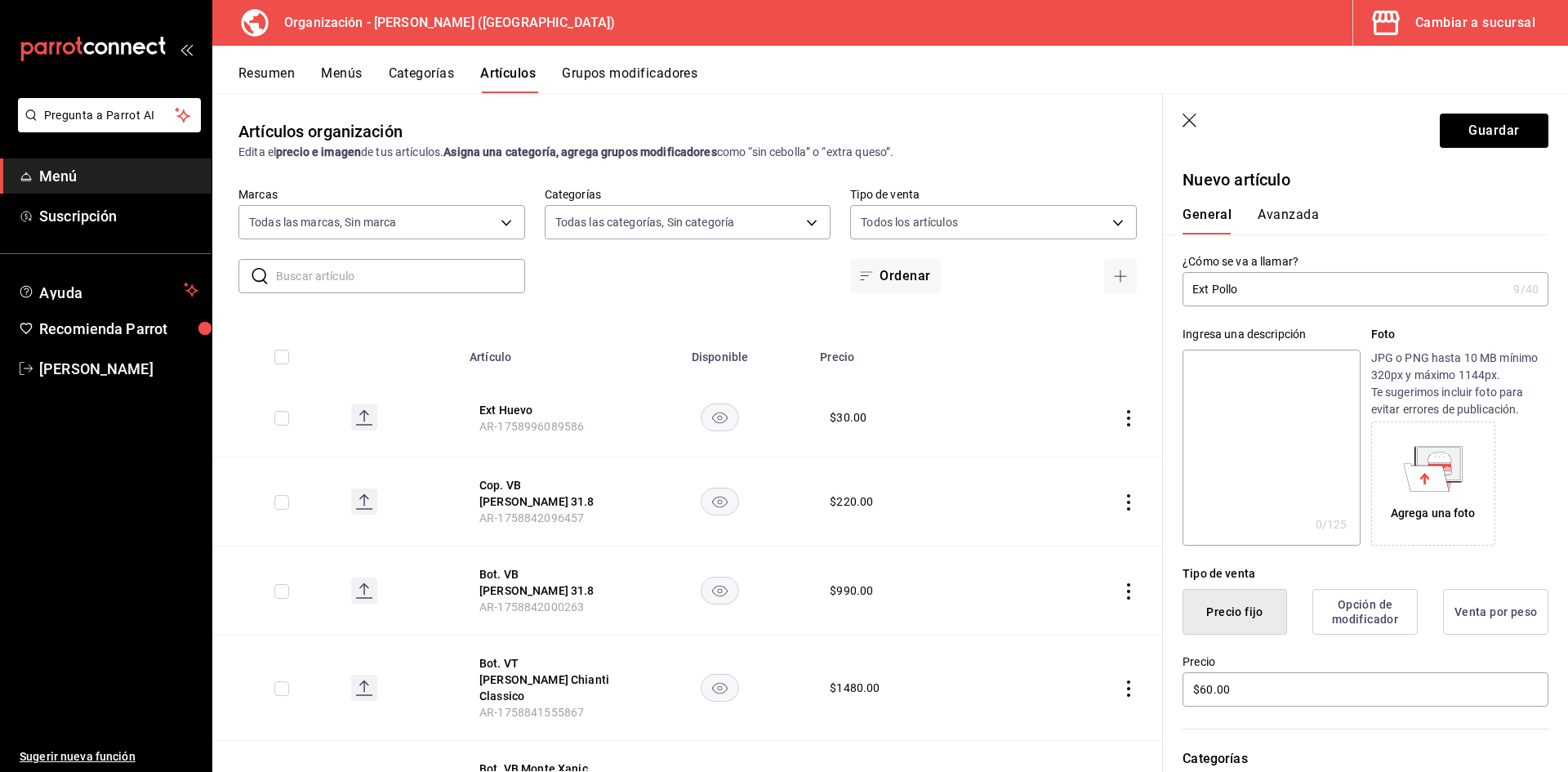
click at [1304, 213] on button "Avanzada" at bounding box center [1289, 220] width 62 height 27
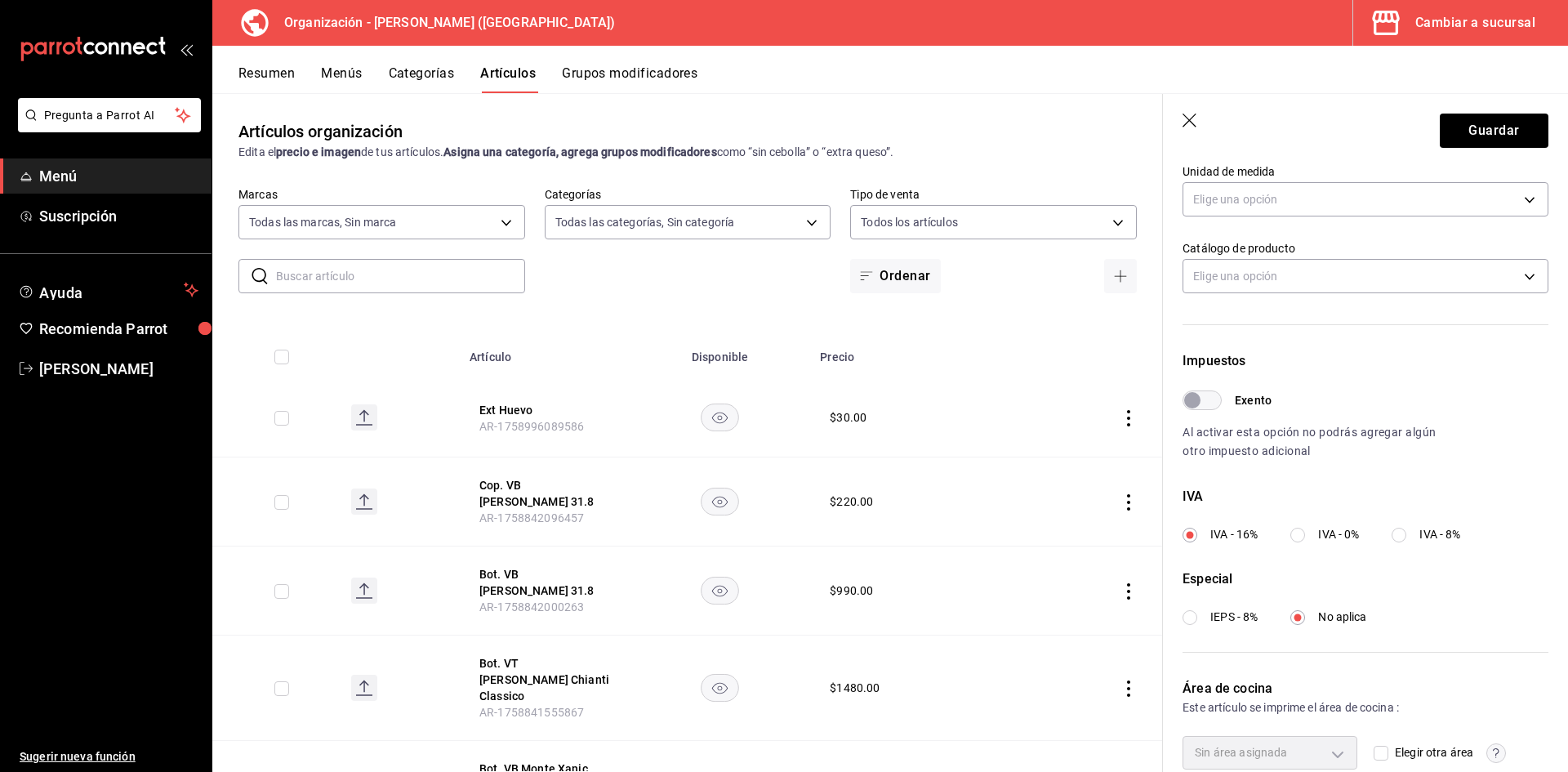
scroll to position [383, 0]
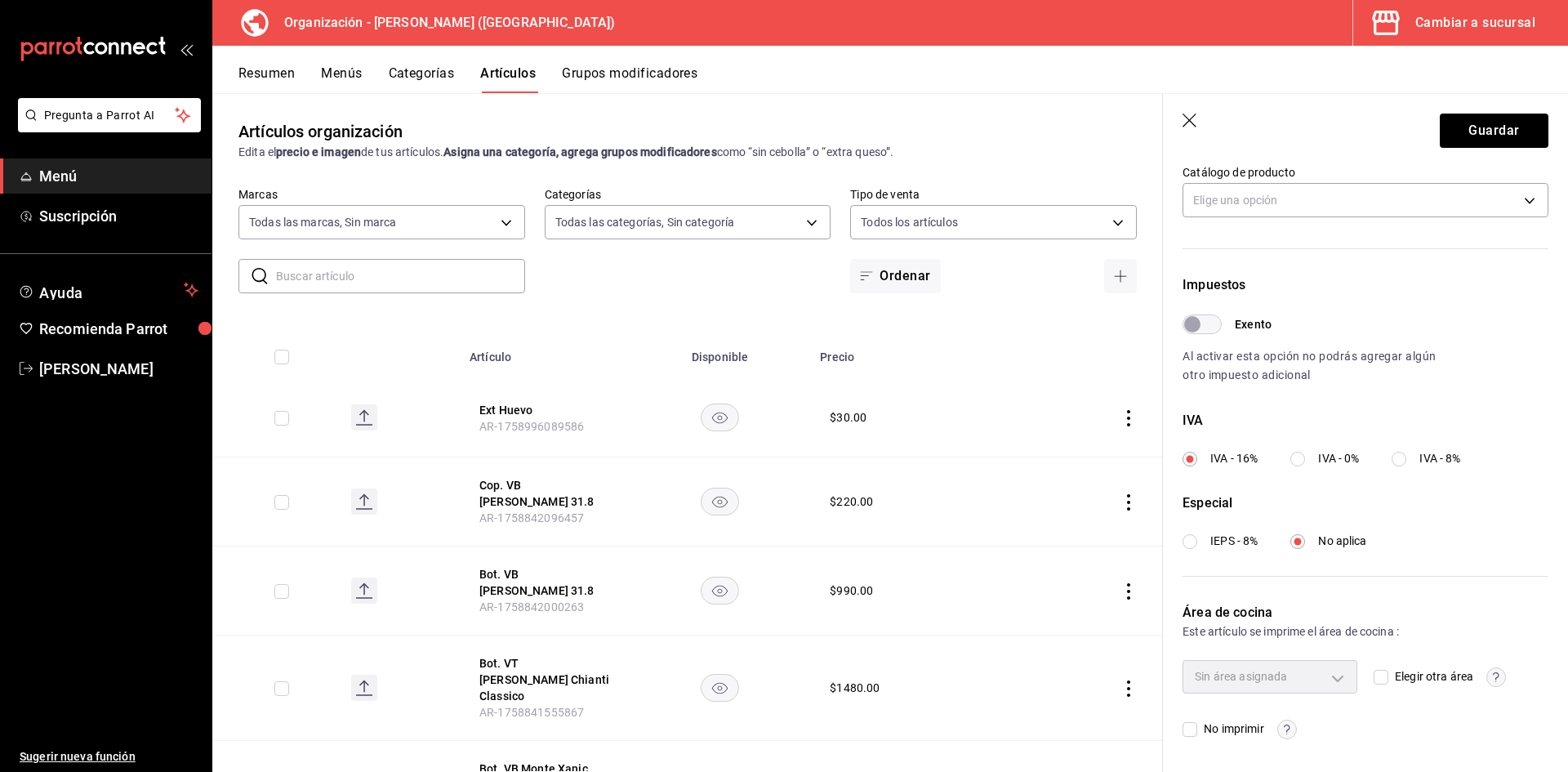
click at [1376, 682] on input "Elegir otra área" at bounding box center [1381, 677] width 15 height 15
click at [1327, 674] on body "Pregunta a Parrot AI Menú Suscripción Ayuda Recomienda Parrot [PERSON_NAME] F S…" at bounding box center [784, 386] width 1568 height 772
click at [1377, 678] on div at bounding box center [784, 386] width 1568 height 772
click at [1377, 678] on input "Elegir otra área" at bounding box center [1381, 677] width 15 height 15
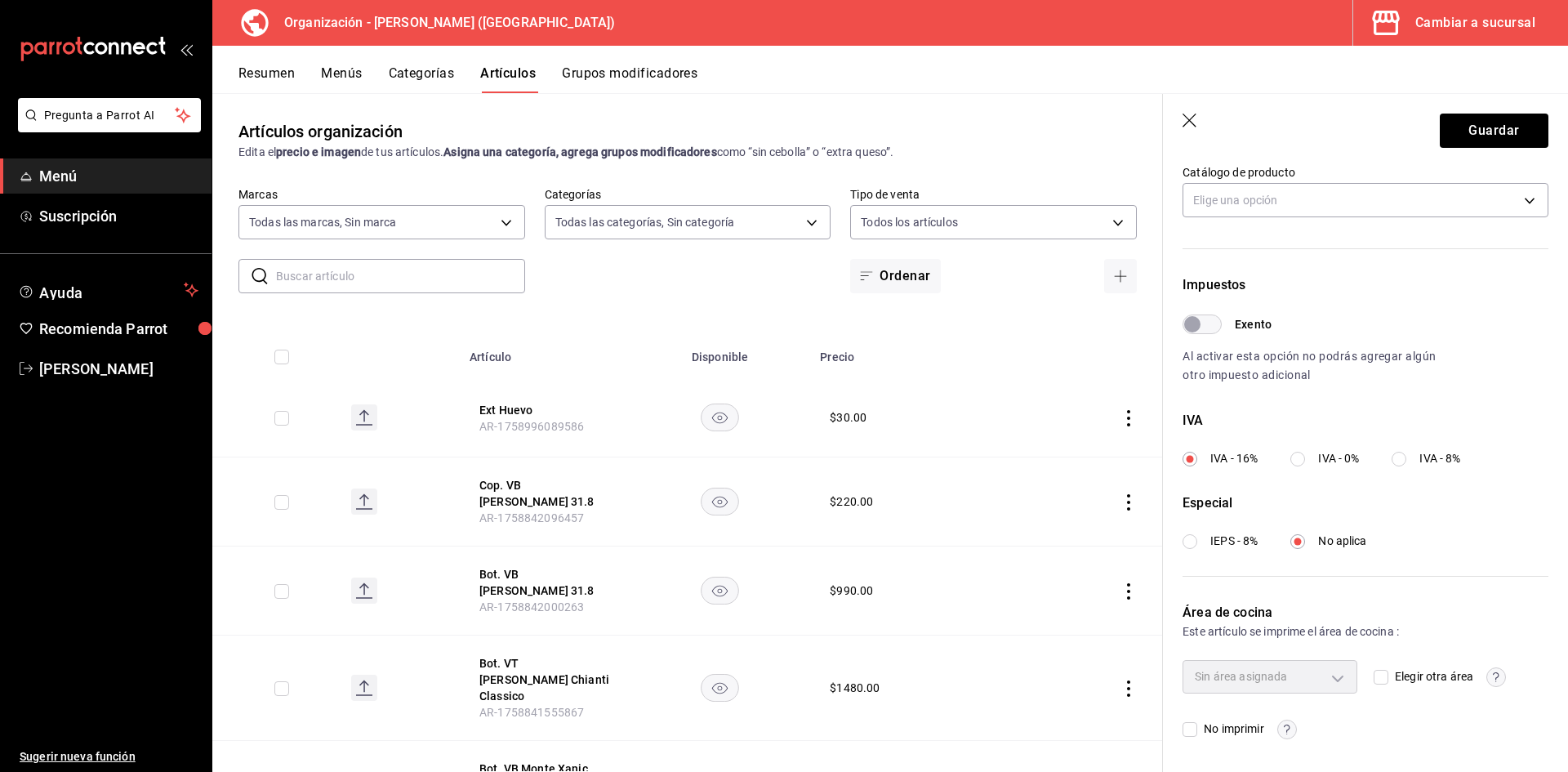
checkbox input "true"
click at [1484, 121] on button "Guardar" at bounding box center [1494, 131] width 109 height 34
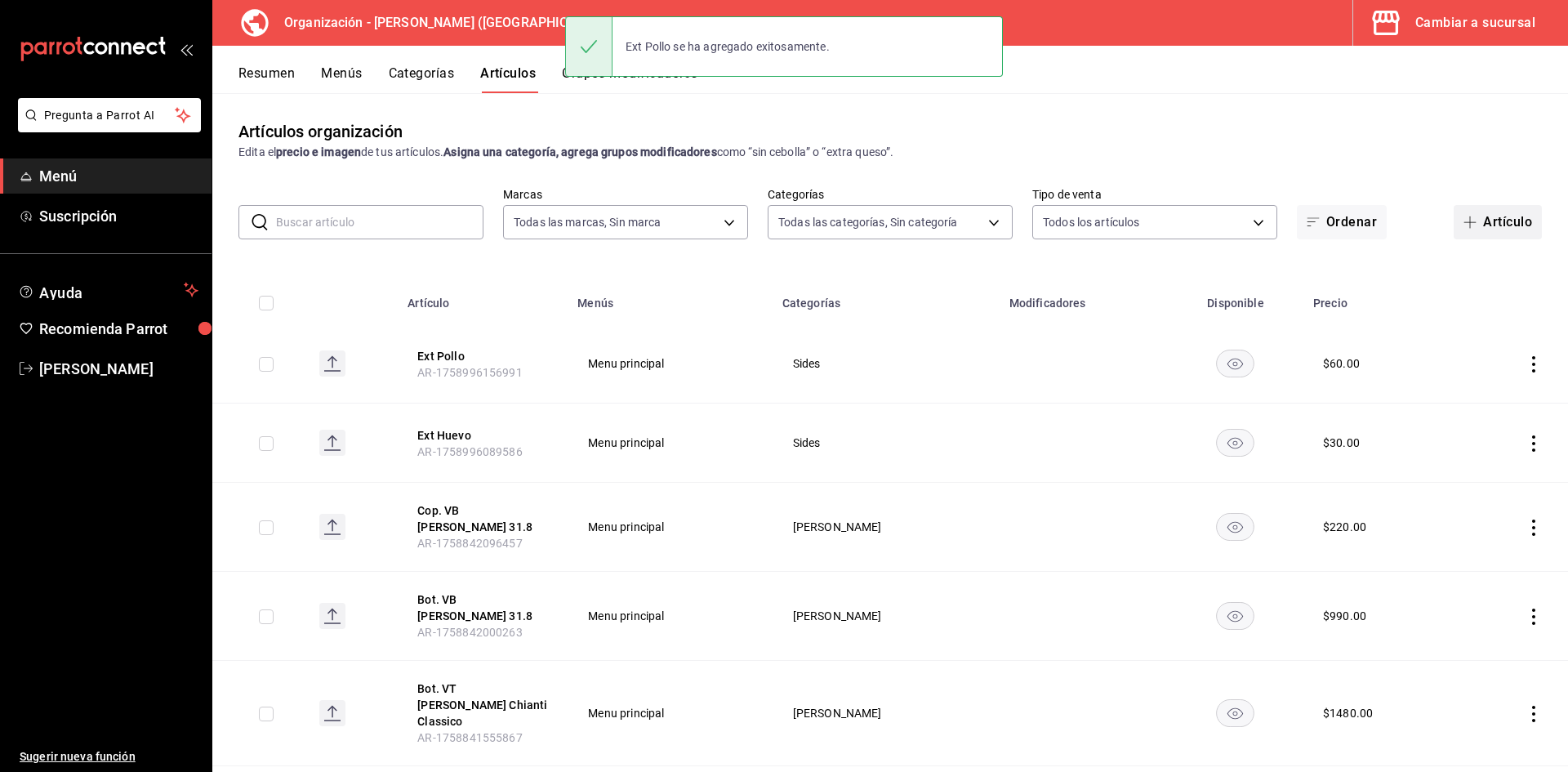
click at [1496, 220] on button "Artículo" at bounding box center [1497, 222] width 88 height 34
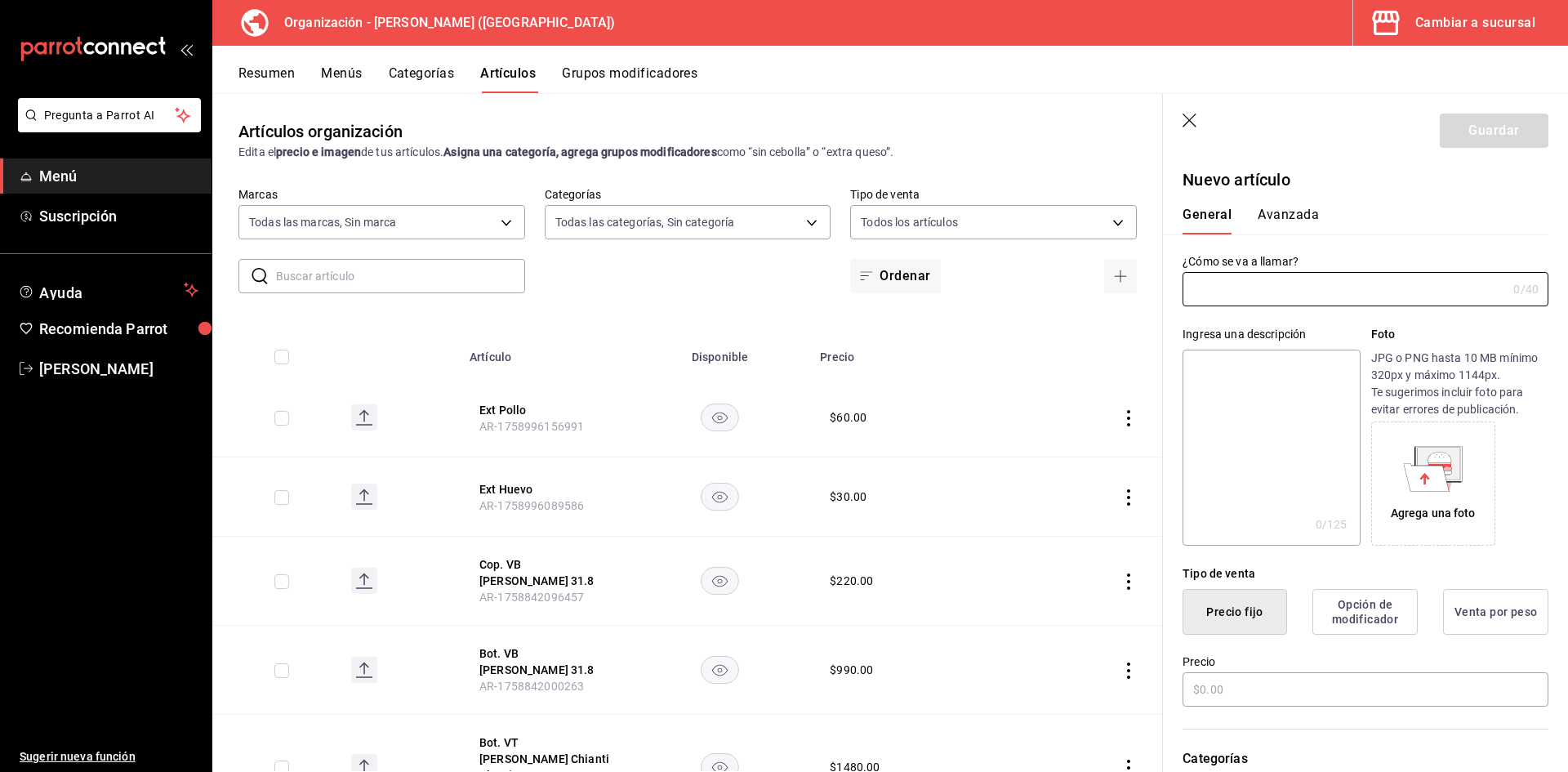
type input "AR-1758996394138"
click at [1229, 291] on input "text" at bounding box center [1344, 289] width 324 height 32
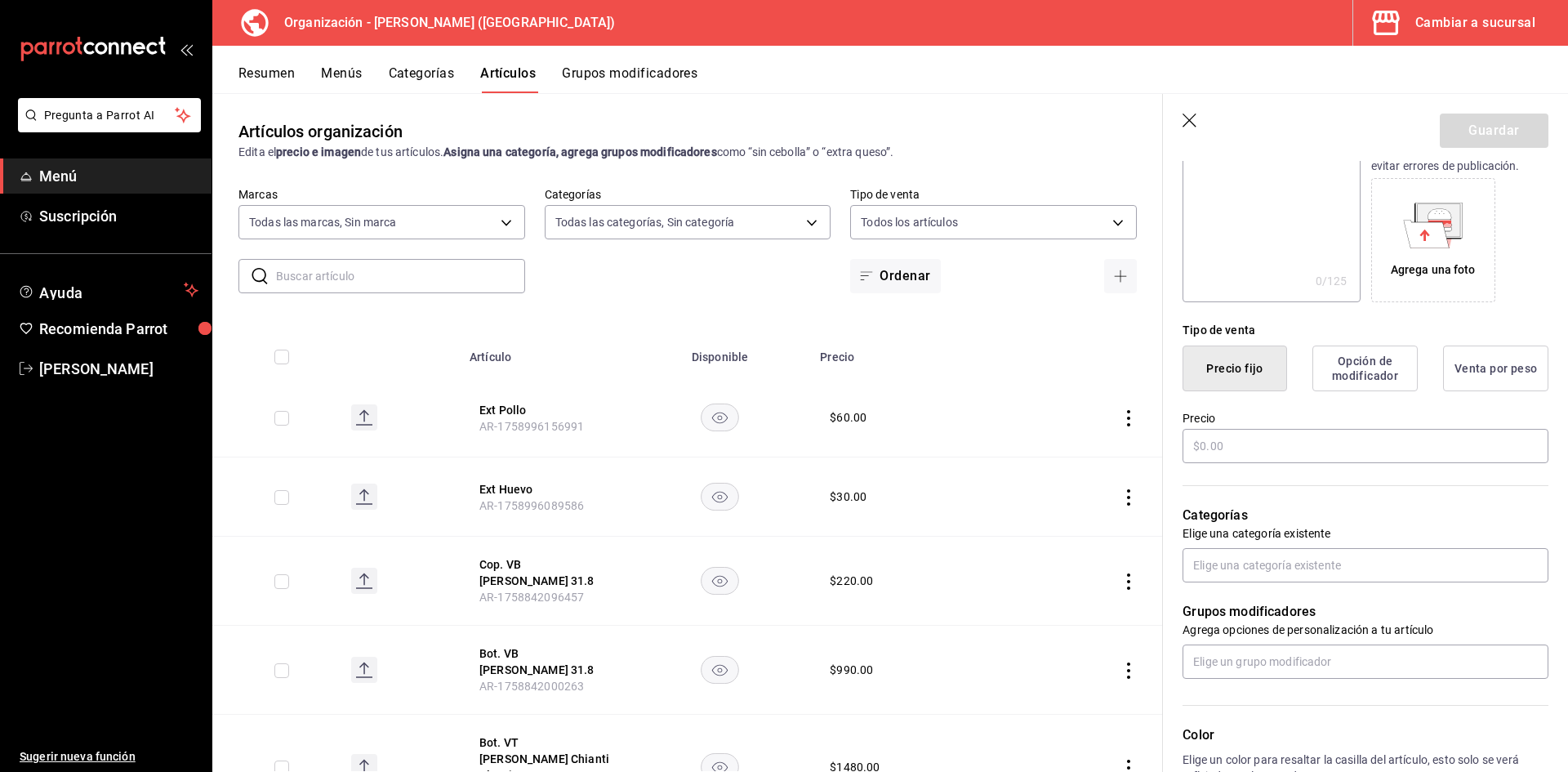
scroll to position [245, 0]
type input "Ext Tocino"
click at [1235, 430] on input "text" at bounding box center [1365, 444] width 366 height 34
type input "$50.00"
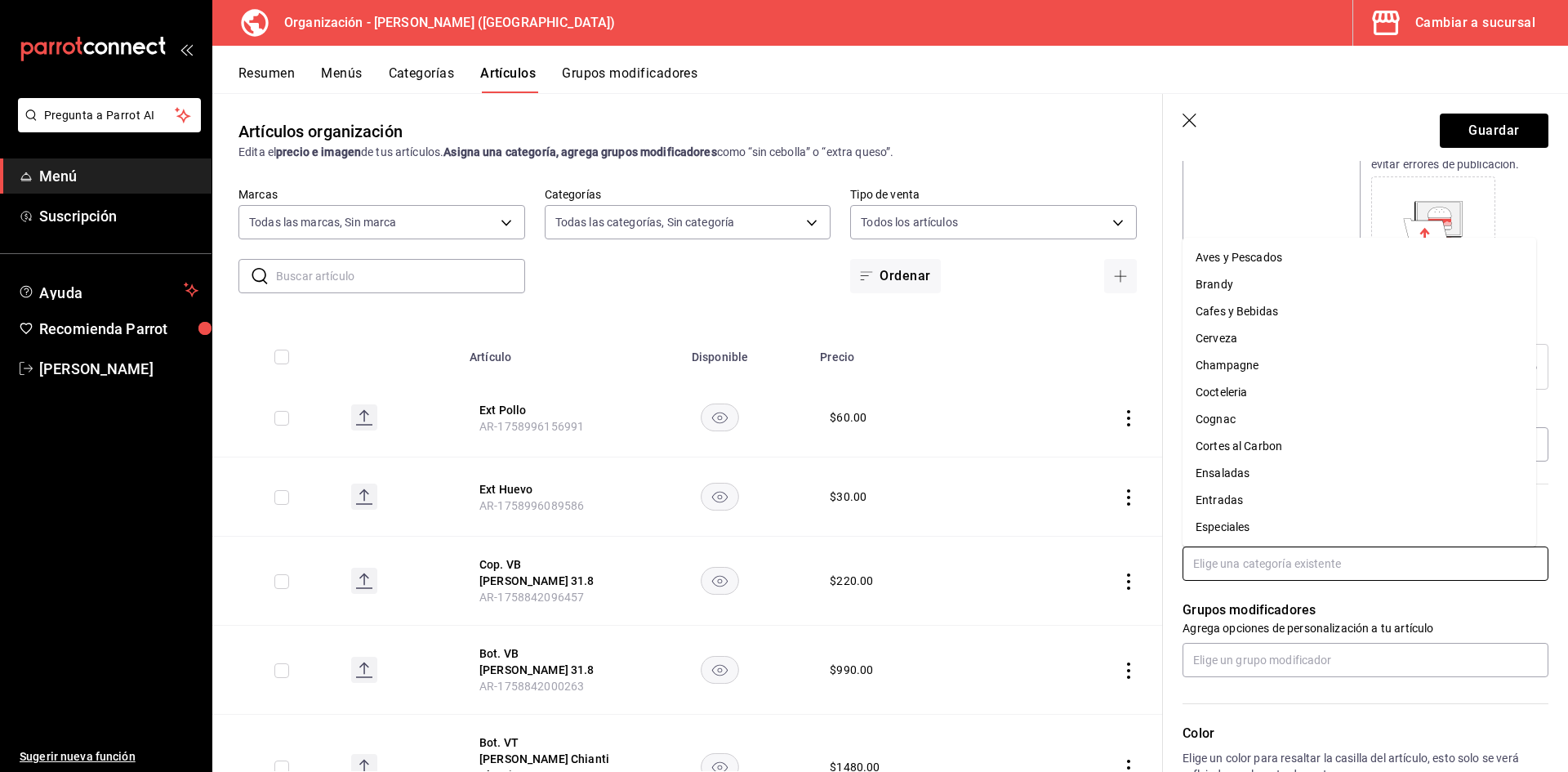
click at [1262, 566] on input "text" at bounding box center [1365, 563] width 366 height 34
click at [1222, 304] on li "Sides" at bounding box center [1358, 311] width 353 height 27
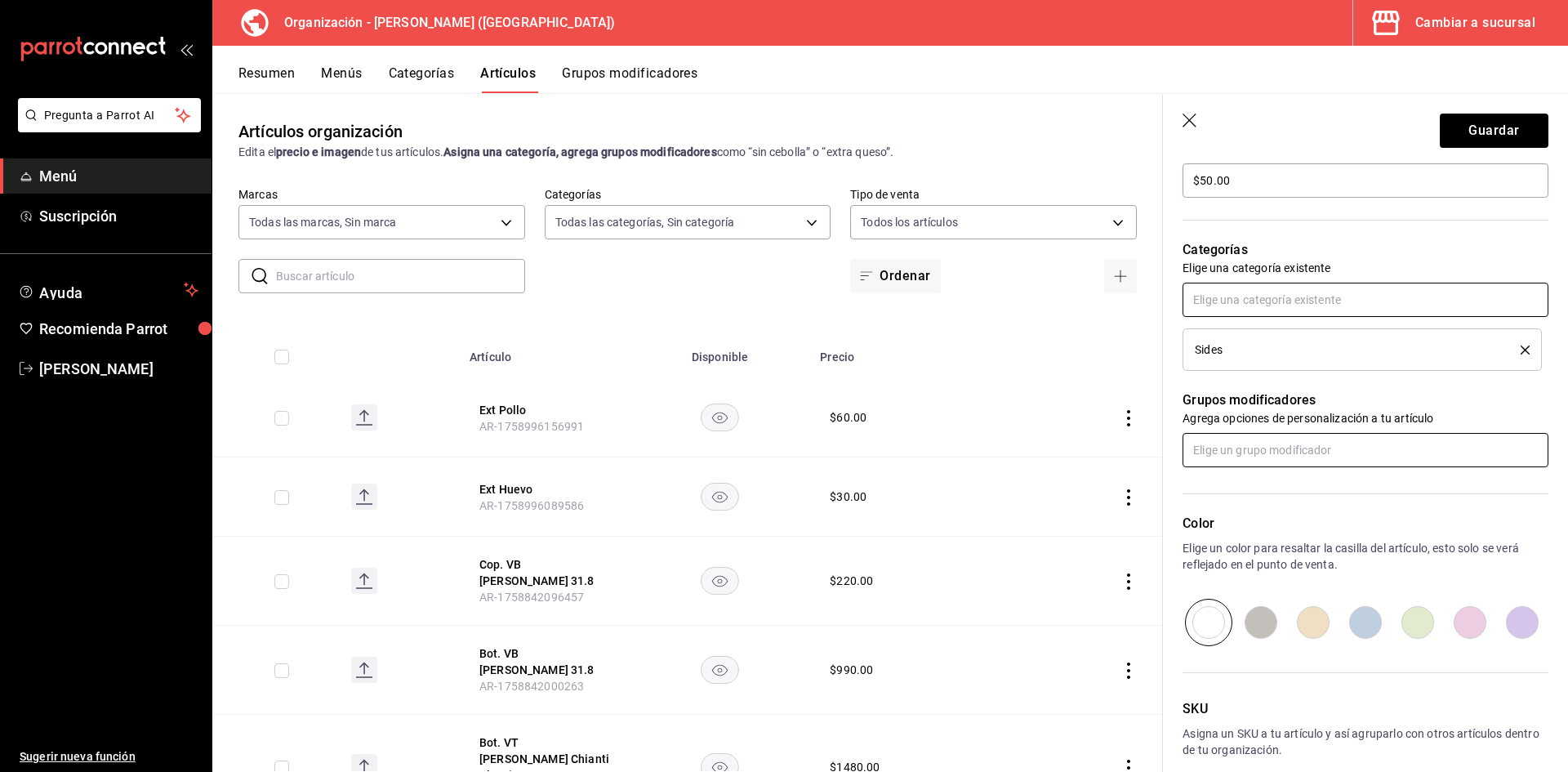
scroll to position [588, 0]
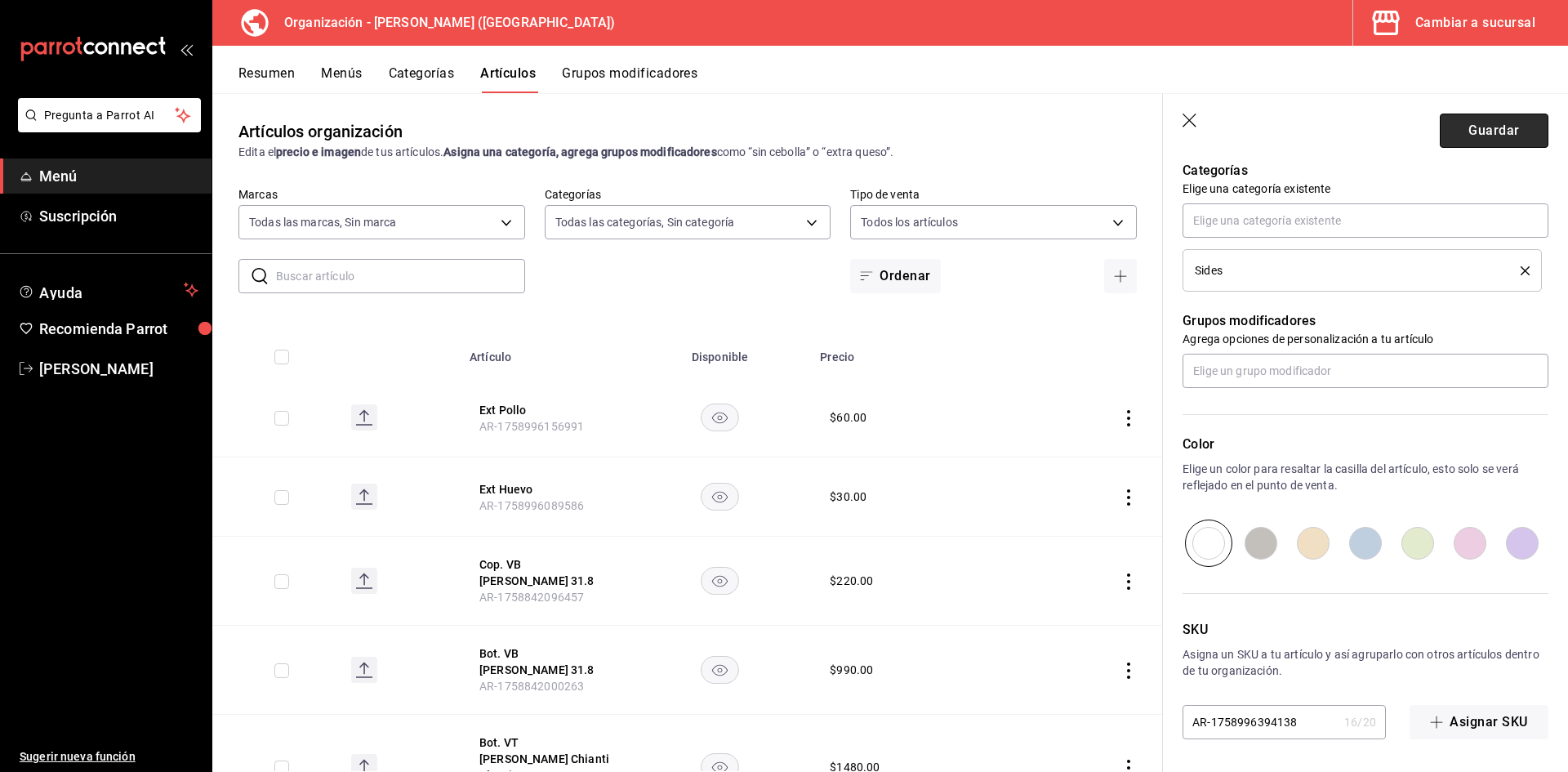
click at [1487, 130] on button "Guardar" at bounding box center [1494, 131] width 109 height 34
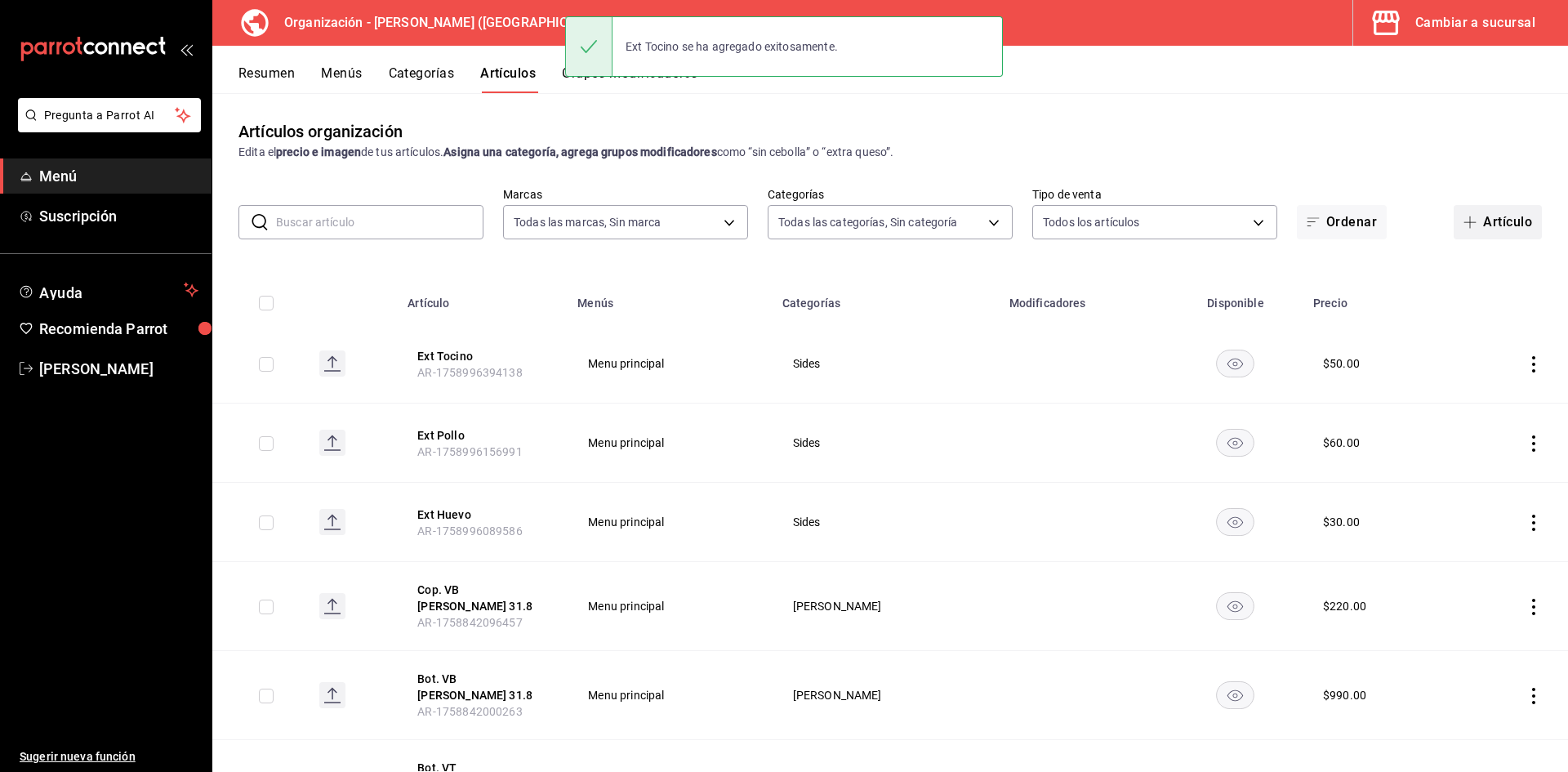
click at [1455, 229] on button "Artículo" at bounding box center [1497, 222] width 88 height 34
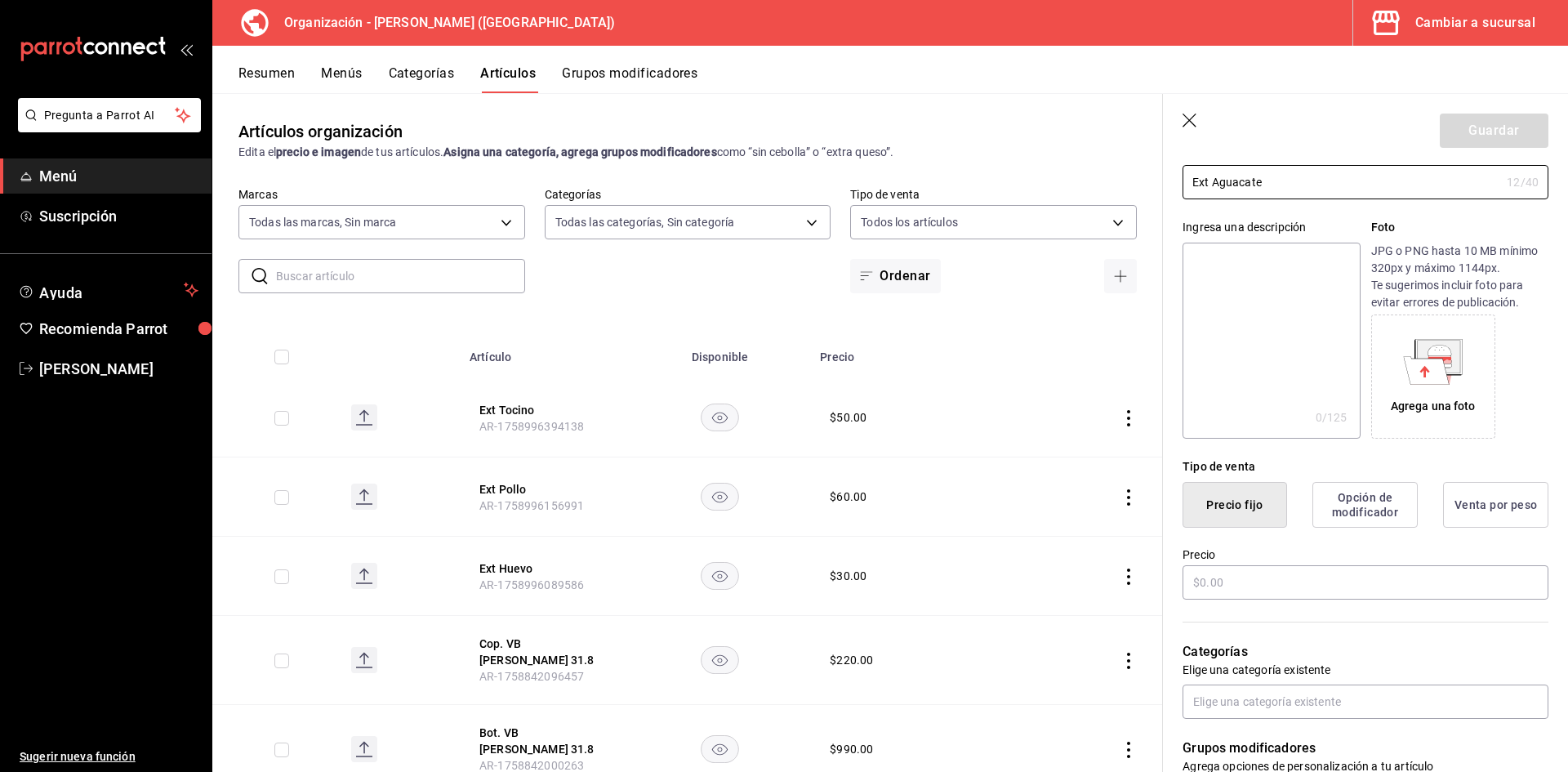
scroll to position [245, 0]
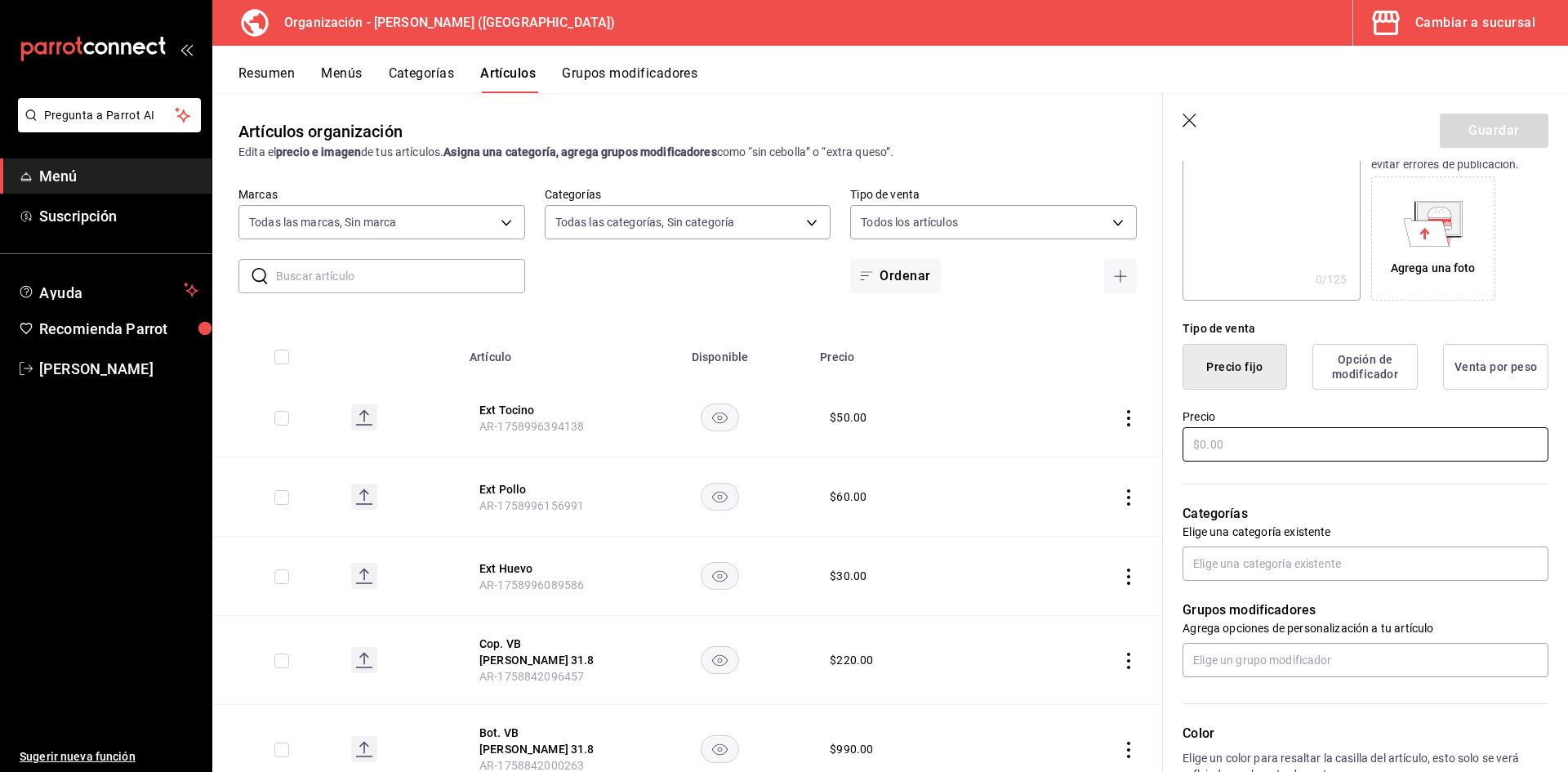
type input "Ext Aguacate"
click at [1260, 439] on input "text" at bounding box center [1365, 444] width 366 height 34
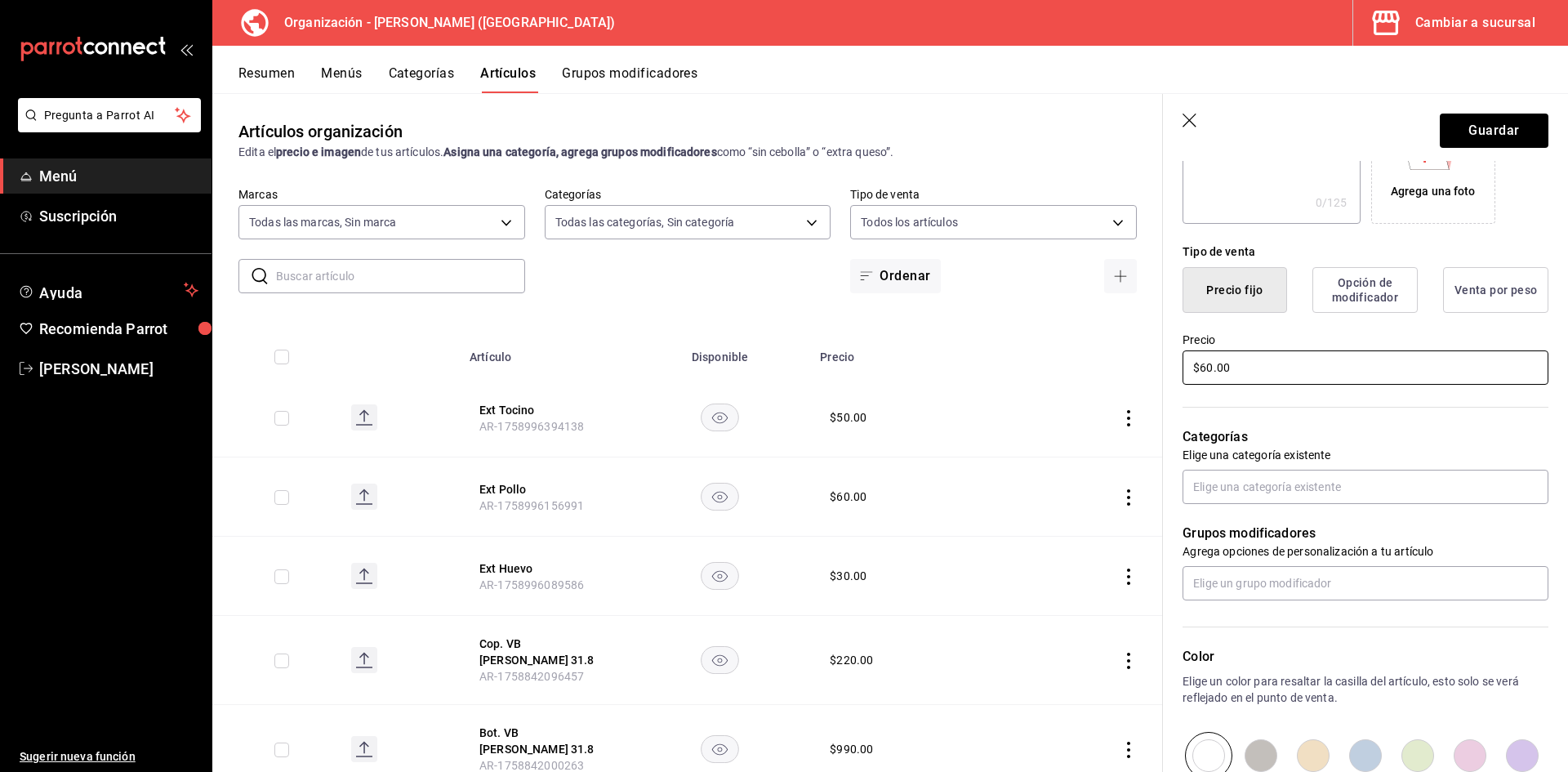
scroll to position [408, 0]
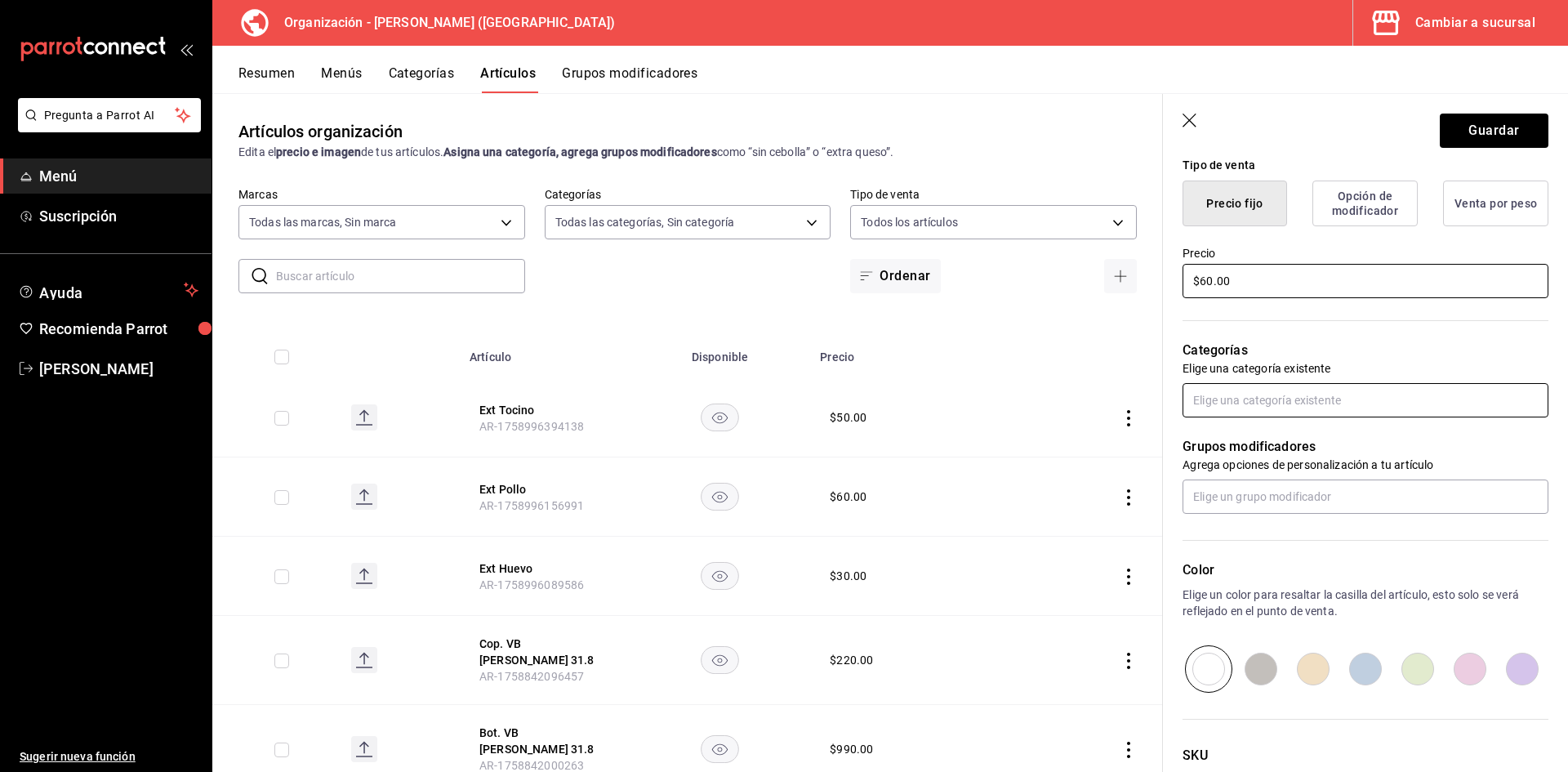
type input "$60.00"
click at [1250, 392] on input "text" at bounding box center [1365, 400] width 366 height 34
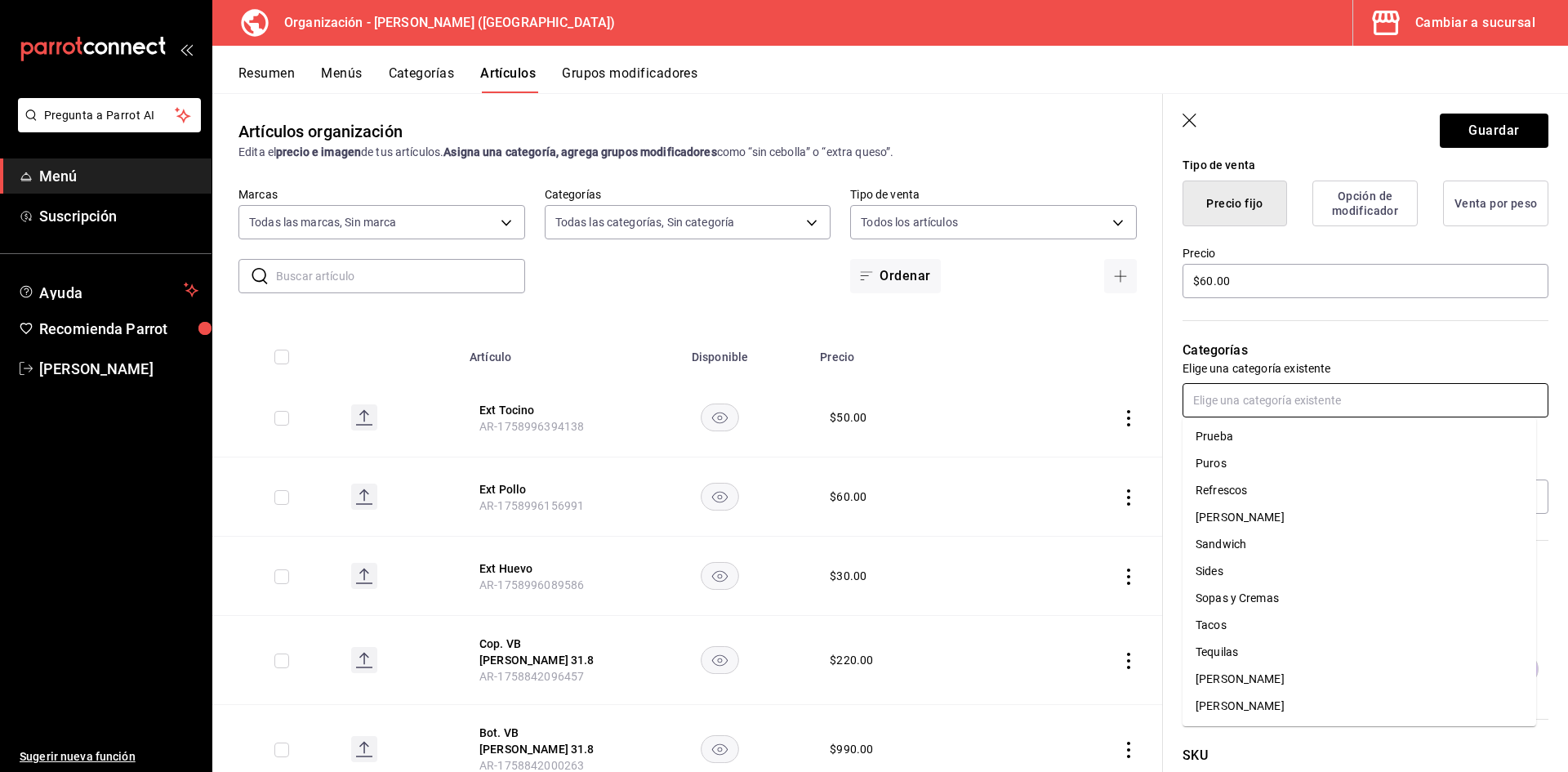
scroll to position [648, 0]
click at [1230, 496] on li "Sides" at bounding box center [1358, 491] width 353 height 27
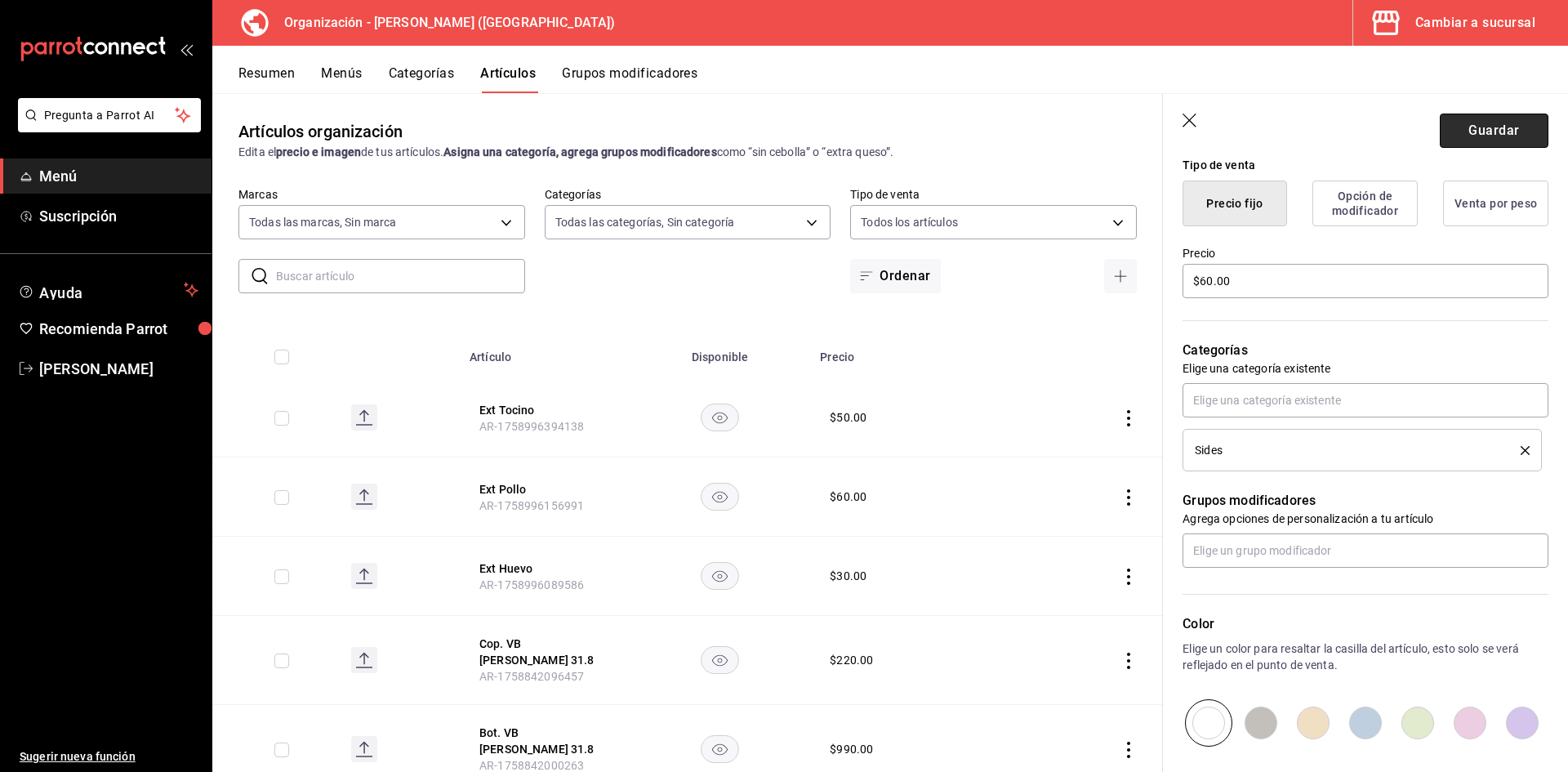
click at [1497, 123] on button "Guardar" at bounding box center [1494, 131] width 109 height 34
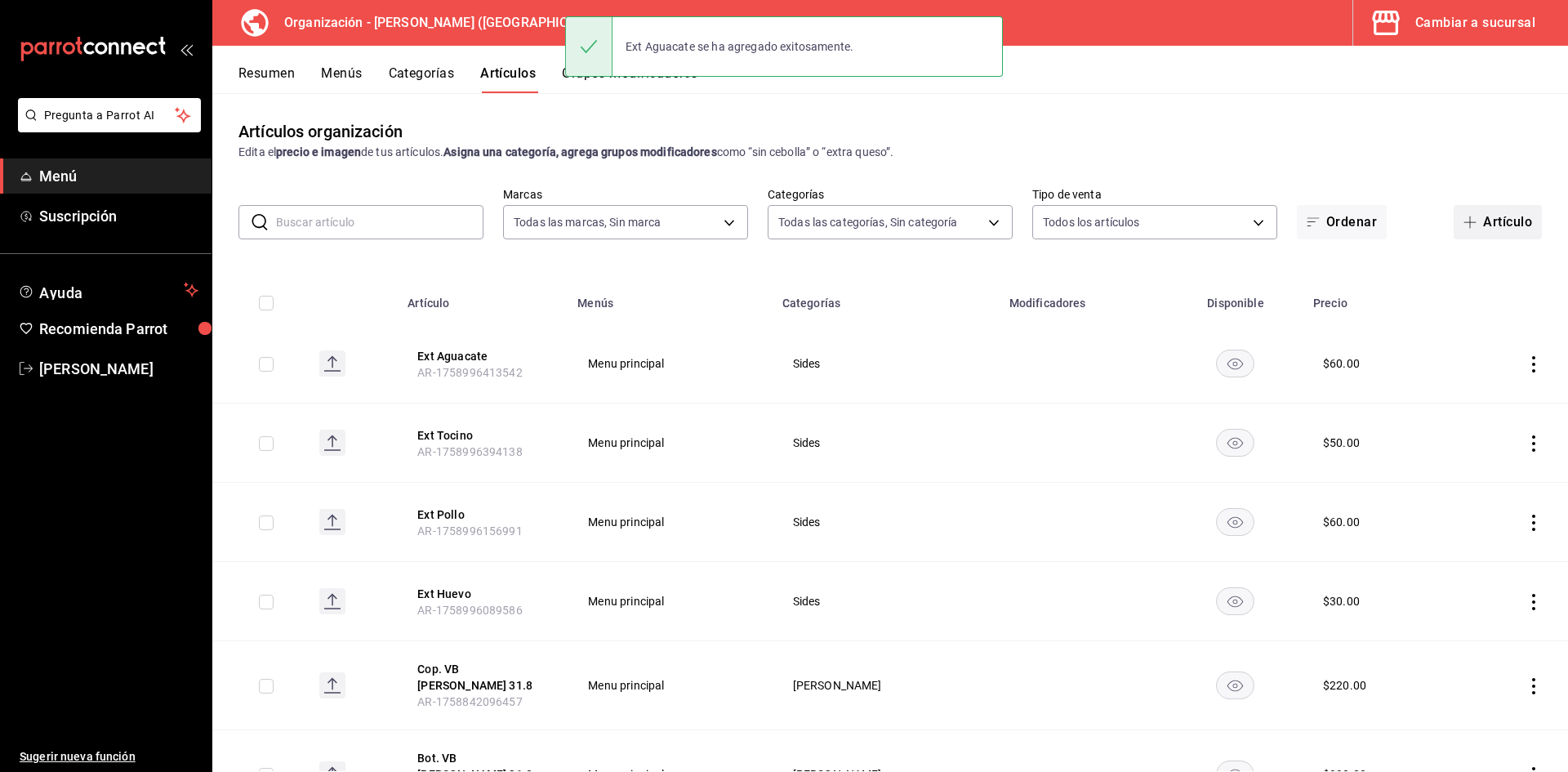
click at [1485, 214] on button "Artículo" at bounding box center [1497, 222] width 88 height 34
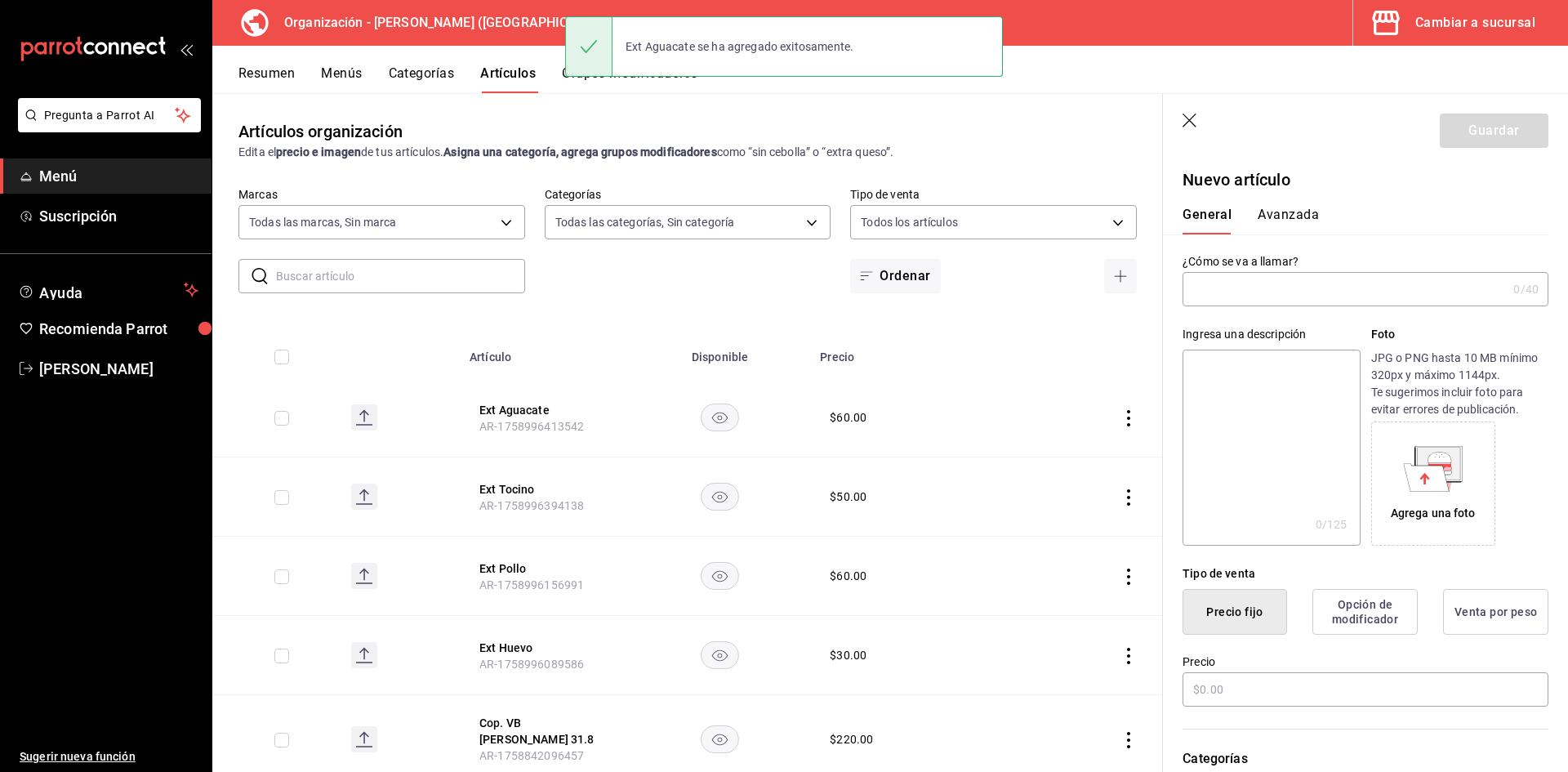
click at [1217, 299] on input "text" at bounding box center [1344, 289] width 324 height 32
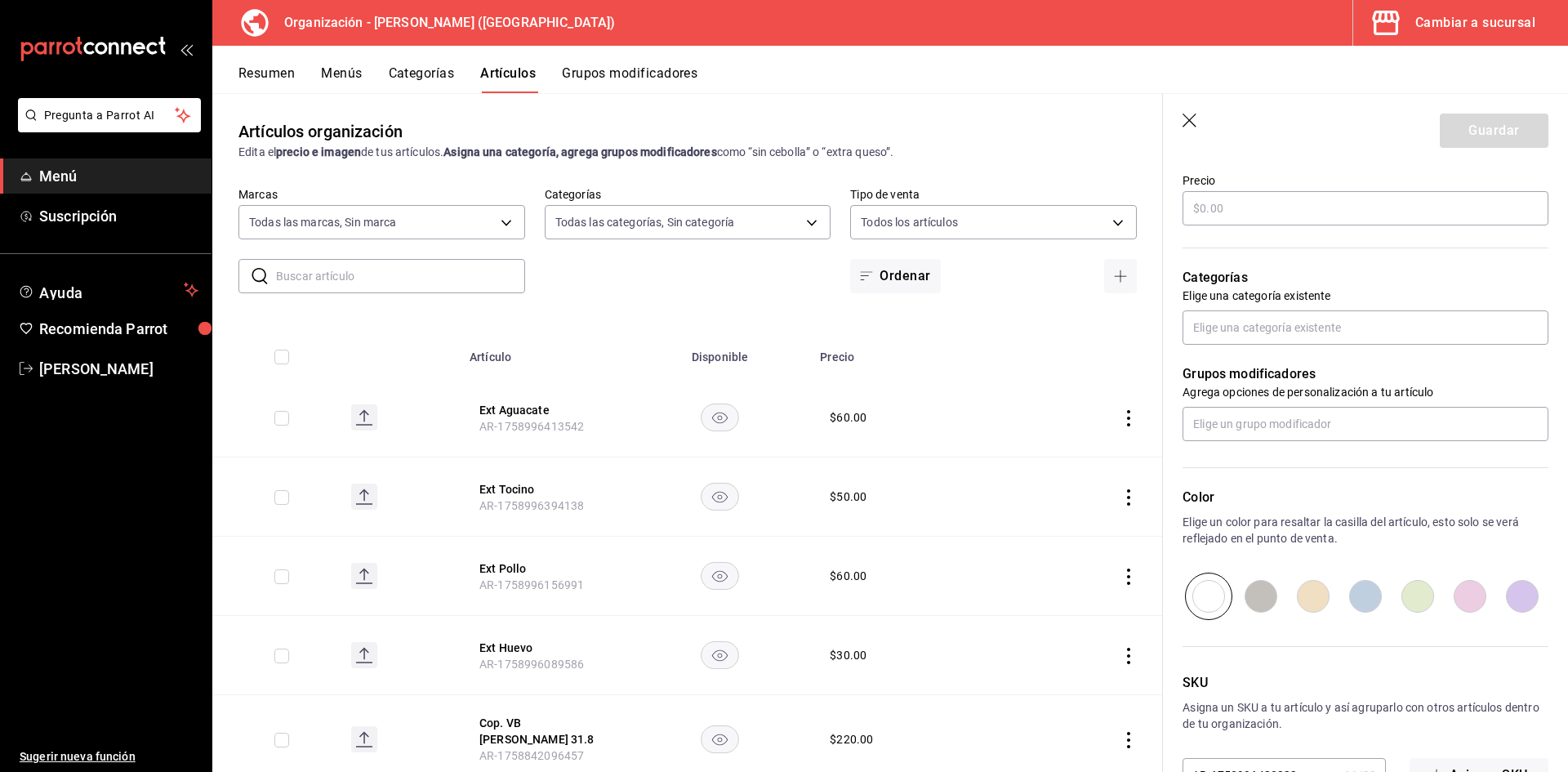
scroll to position [490, 0]
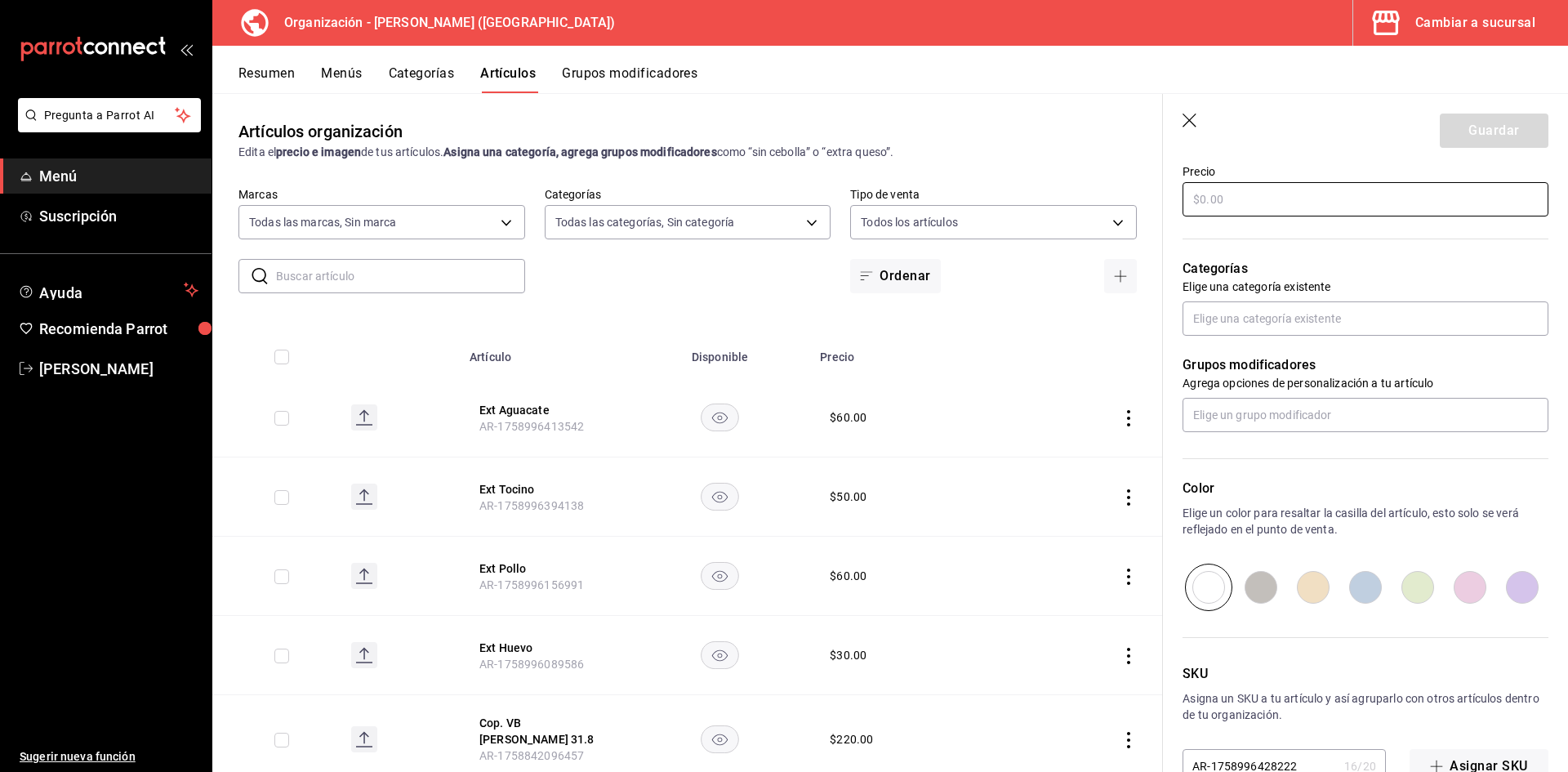
type input "Ext Chorizo"
click at [1221, 182] on input "text" at bounding box center [1365, 199] width 366 height 34
type input "$50.00"
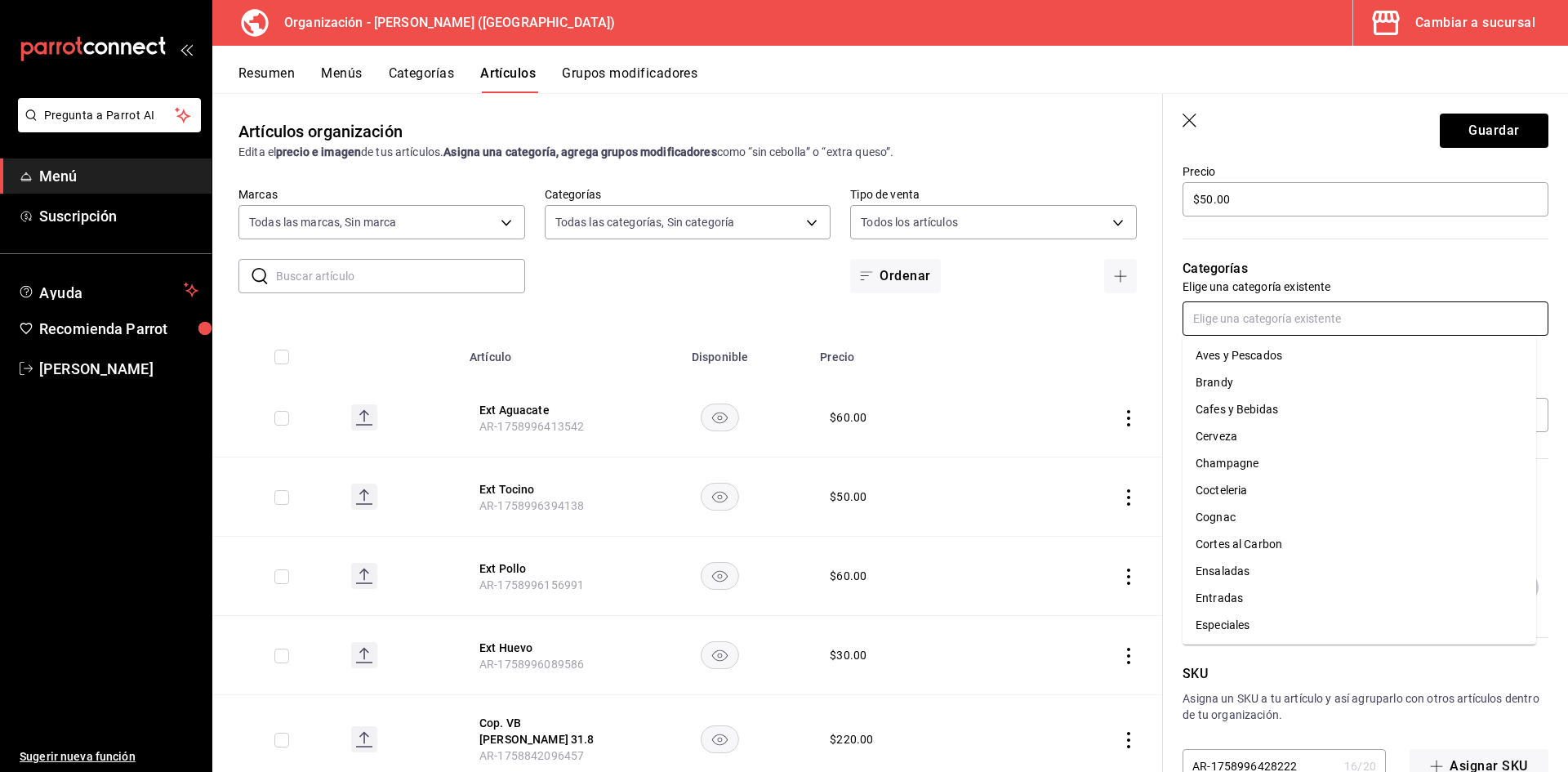
click at [1235, 309] on input "text" at bounding box center [1365, 318] width 366 height 34
click at [1234, 400] on li "Sides" at bounding box center [1358, 408] width 353 height 27
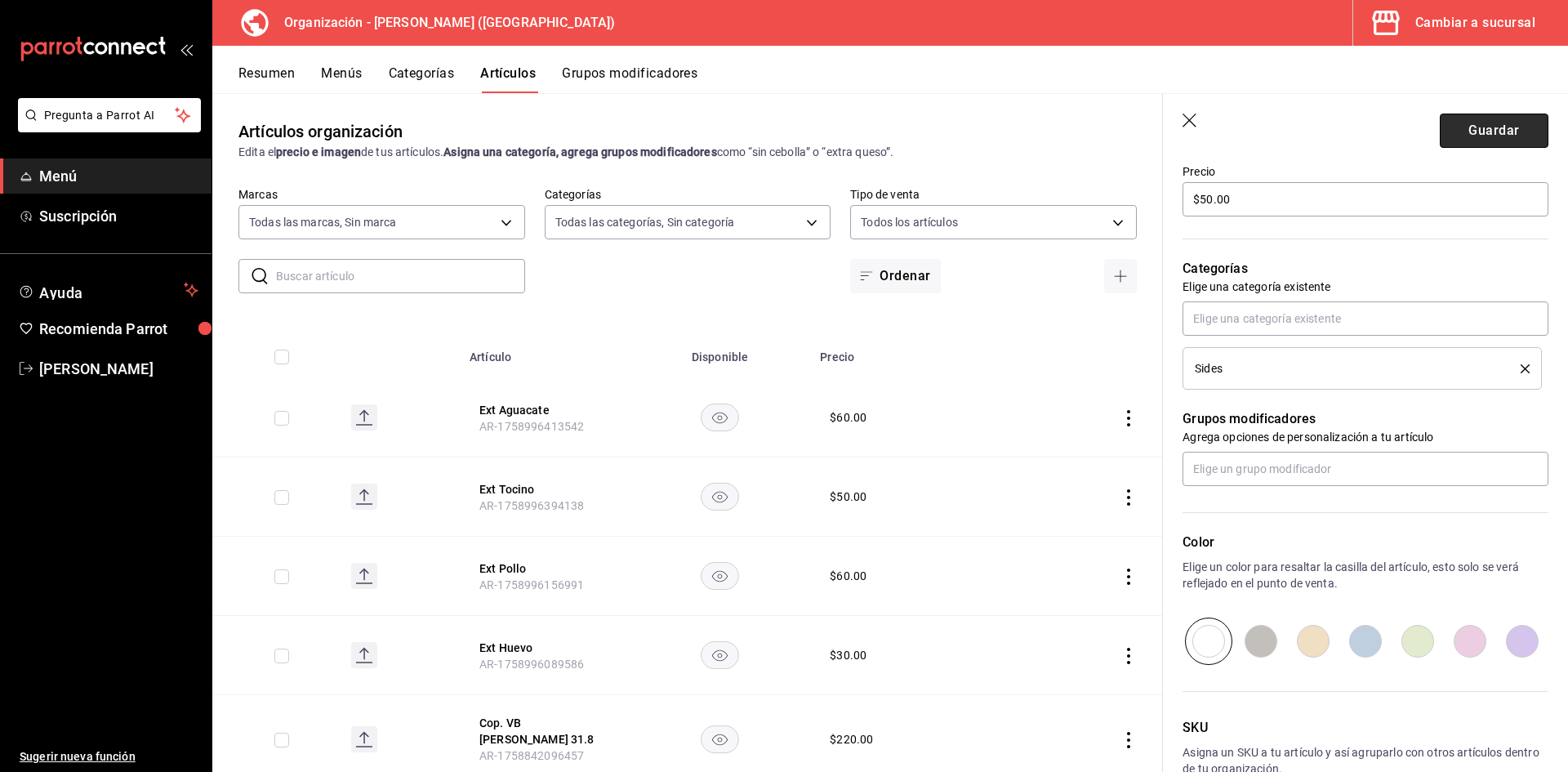
click at [1476, 130] on button "Guardar" at bounding box center [1494, 131] width 109 height 34
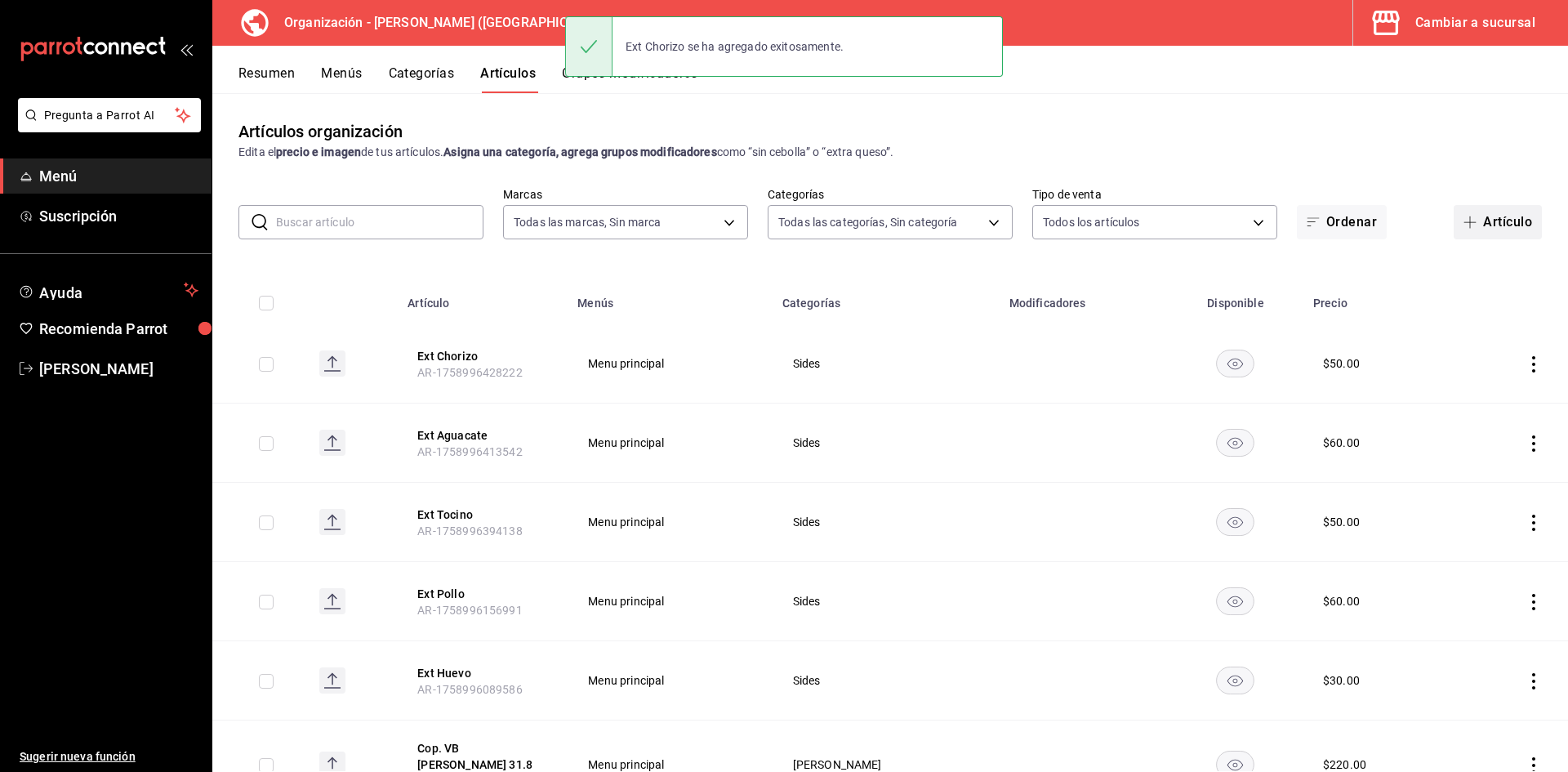
click at [1487, 225] on button "Artículo" at bounding box center [1497, 222] width 88 height 34
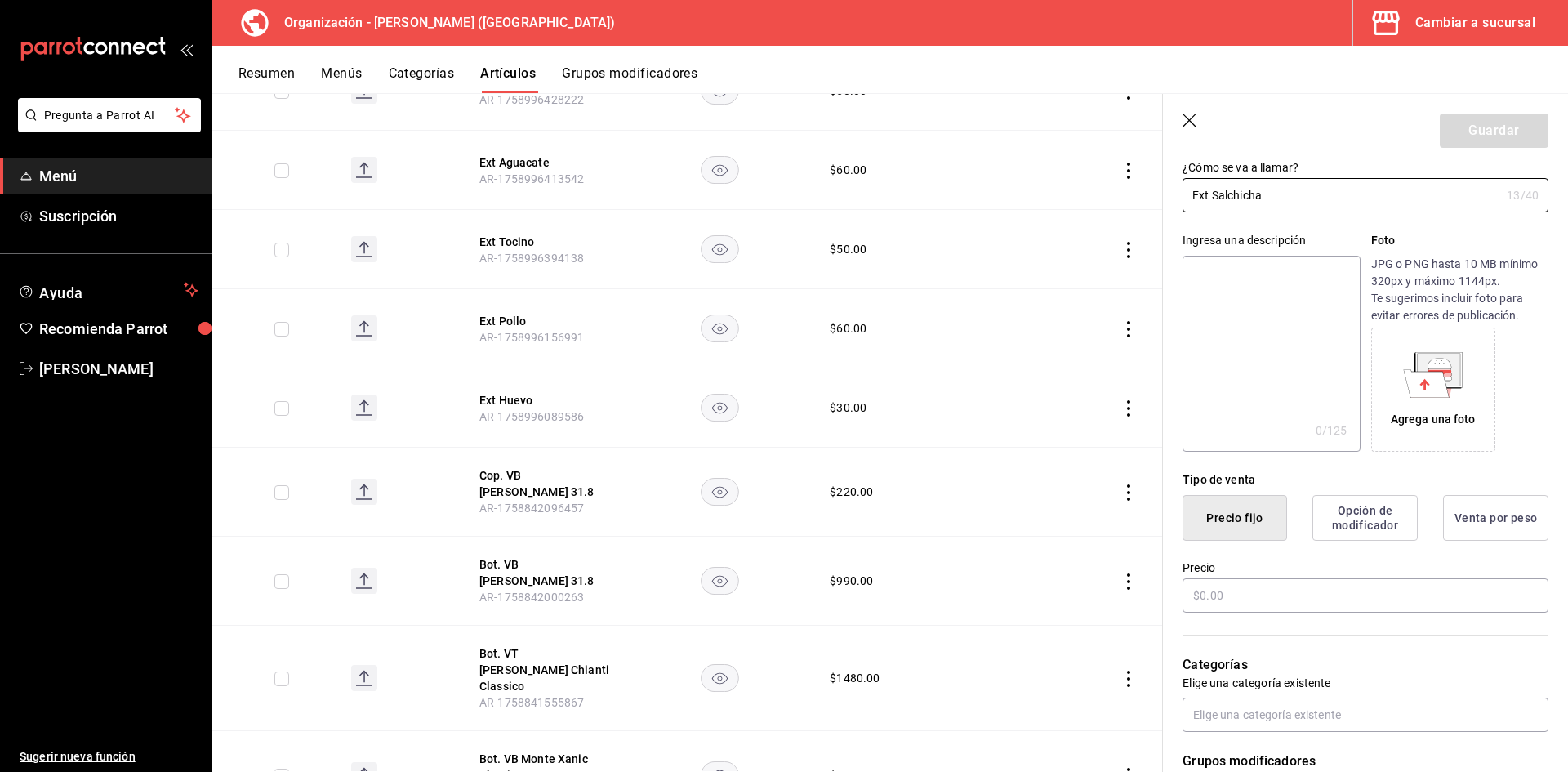
scroll to position [163, 0]
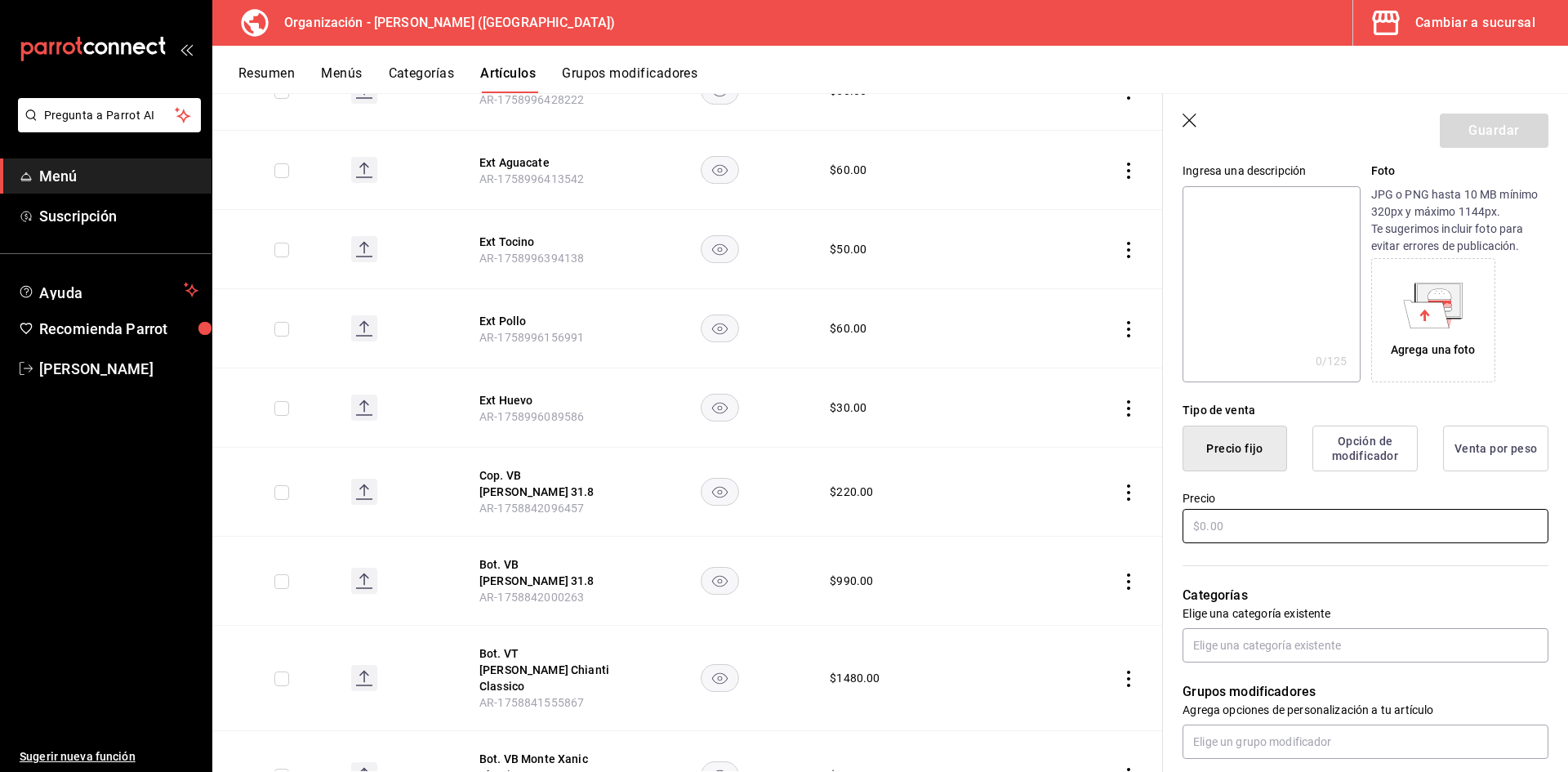
type input "Ext Salchicha"
click at [1215, 515] on input "text" at bounding box center [1365, 526] width 366 height 34
type input "$50.00"
click at [1279, 645] on input "text" at bounding box center [1365, 645] width 366 height 34
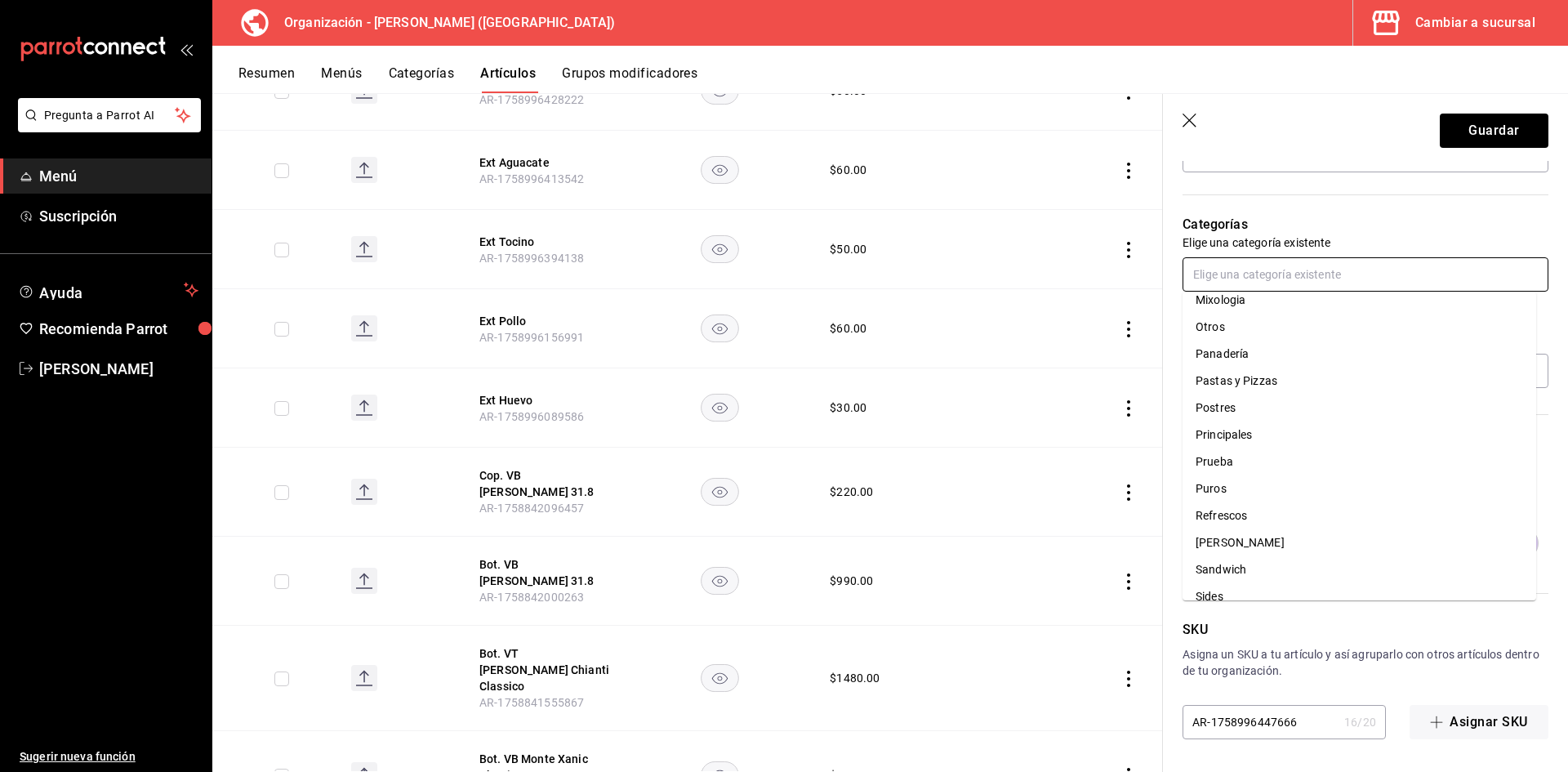
scroll to position [572, 0]
click at [1274, 438] on li "Sides" at bounding box center [1358, 441] width 353 height 27
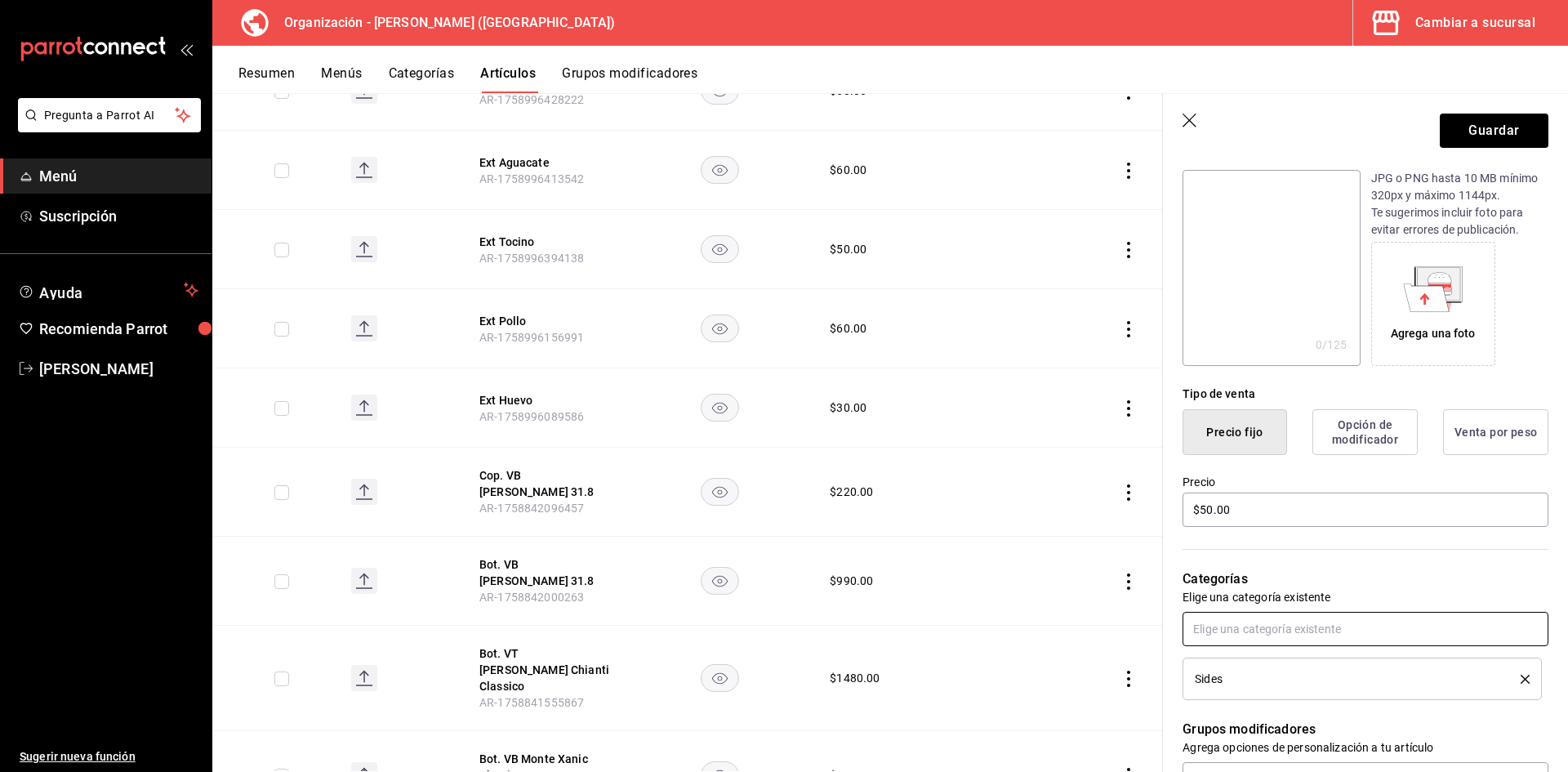
scroll to position [0, 0]
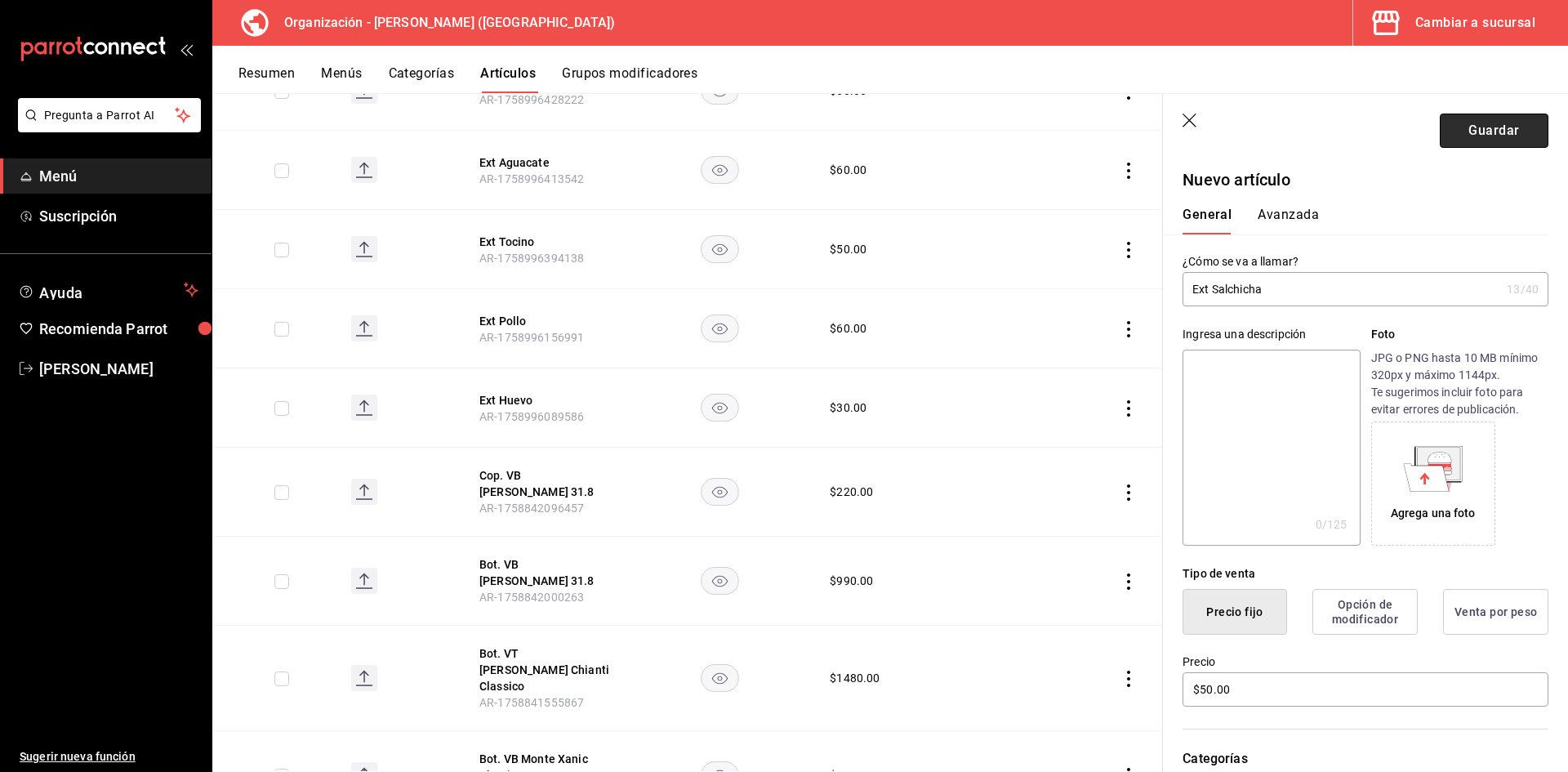
click at [1481, 129] on button "Guardar" at bounding box center [1494, 131] width 109 height 34
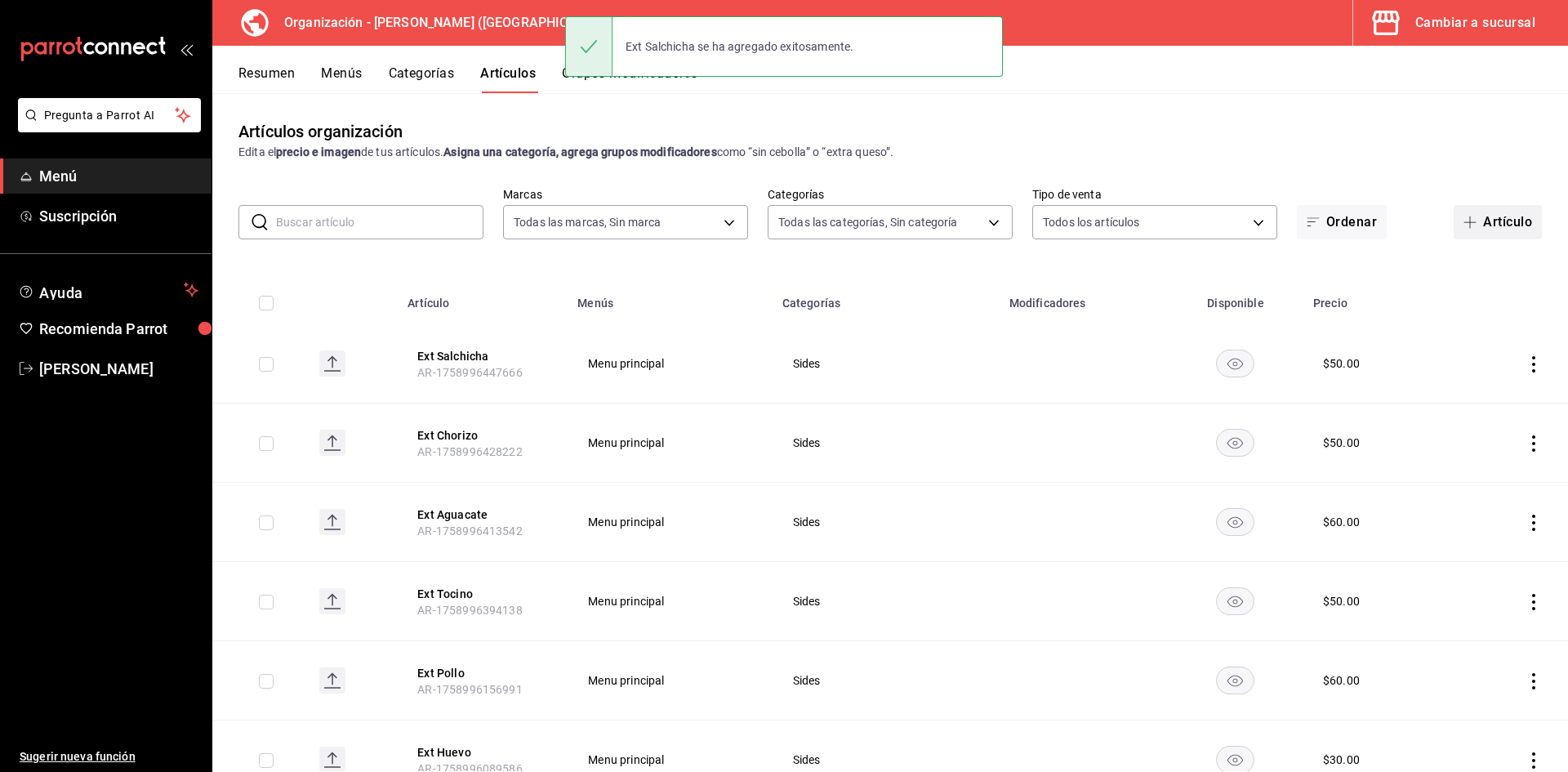
click at [1512, 218] on button "Artículo" at bounding box center [1497, 222] width 88 height 34
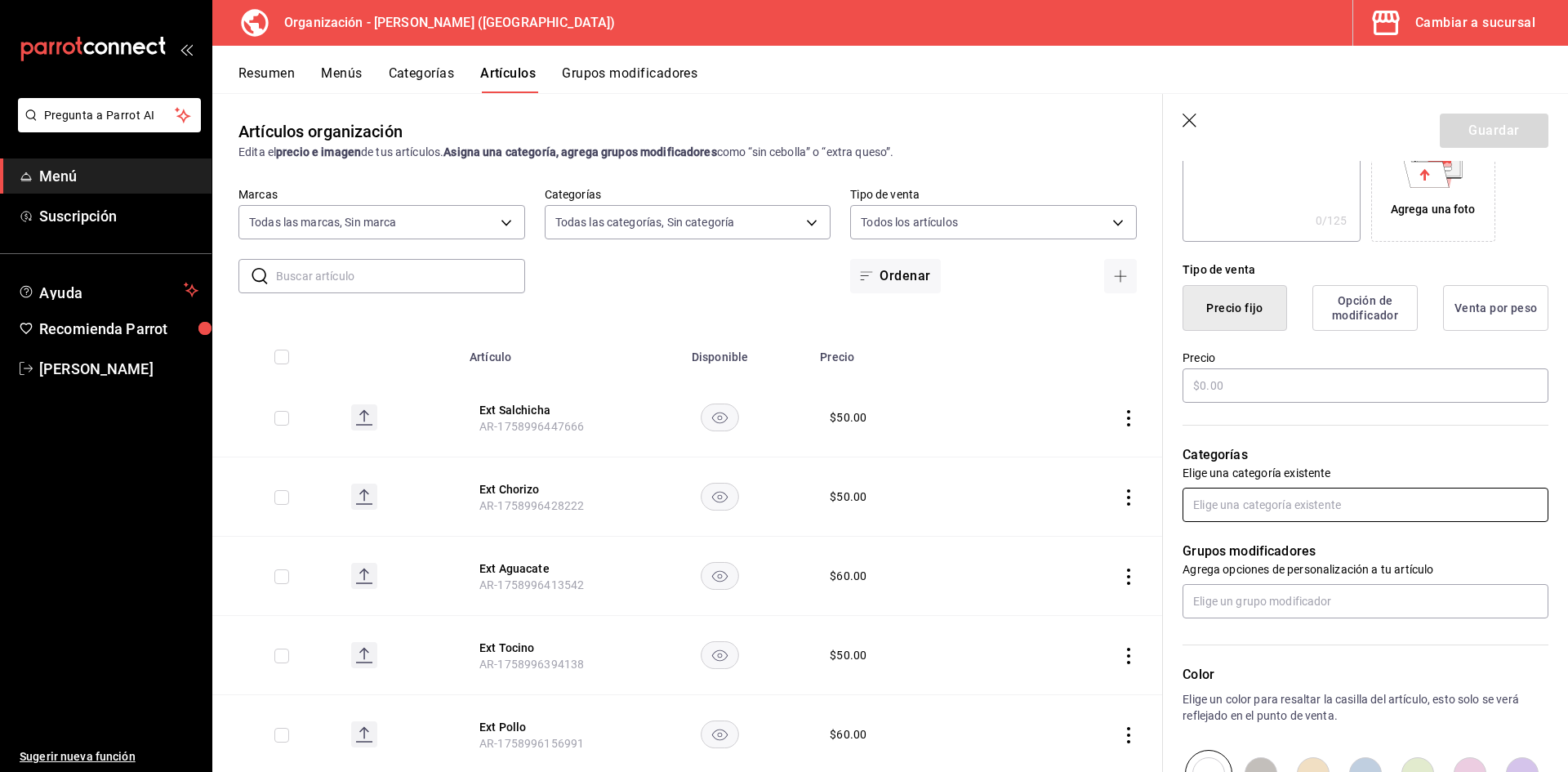
scroll to position [327, 0]
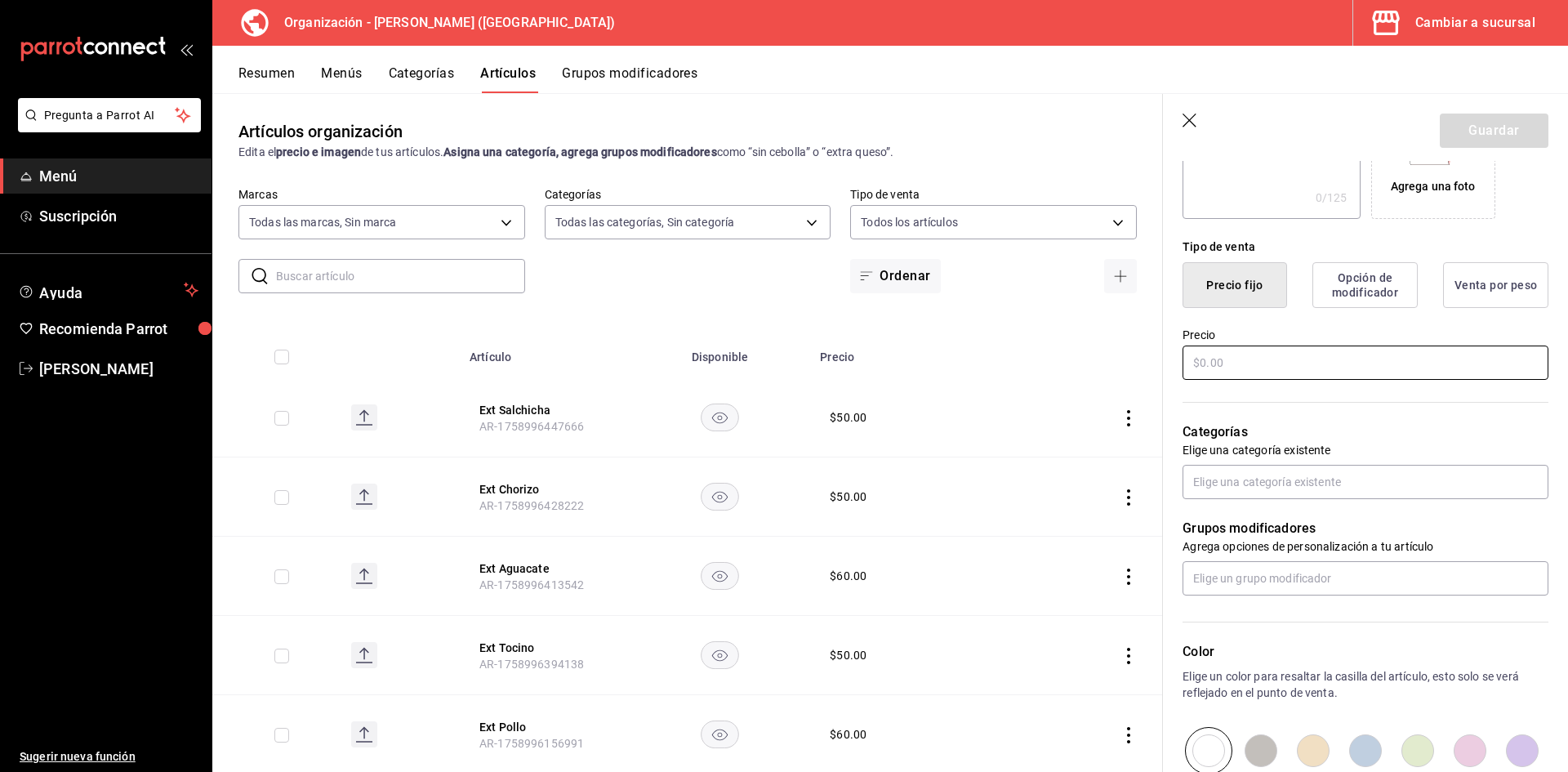
type input "Ext Jamon"
click at [1240, 355] on input "text" at bounding box center [1365, 363] width 366 height 34
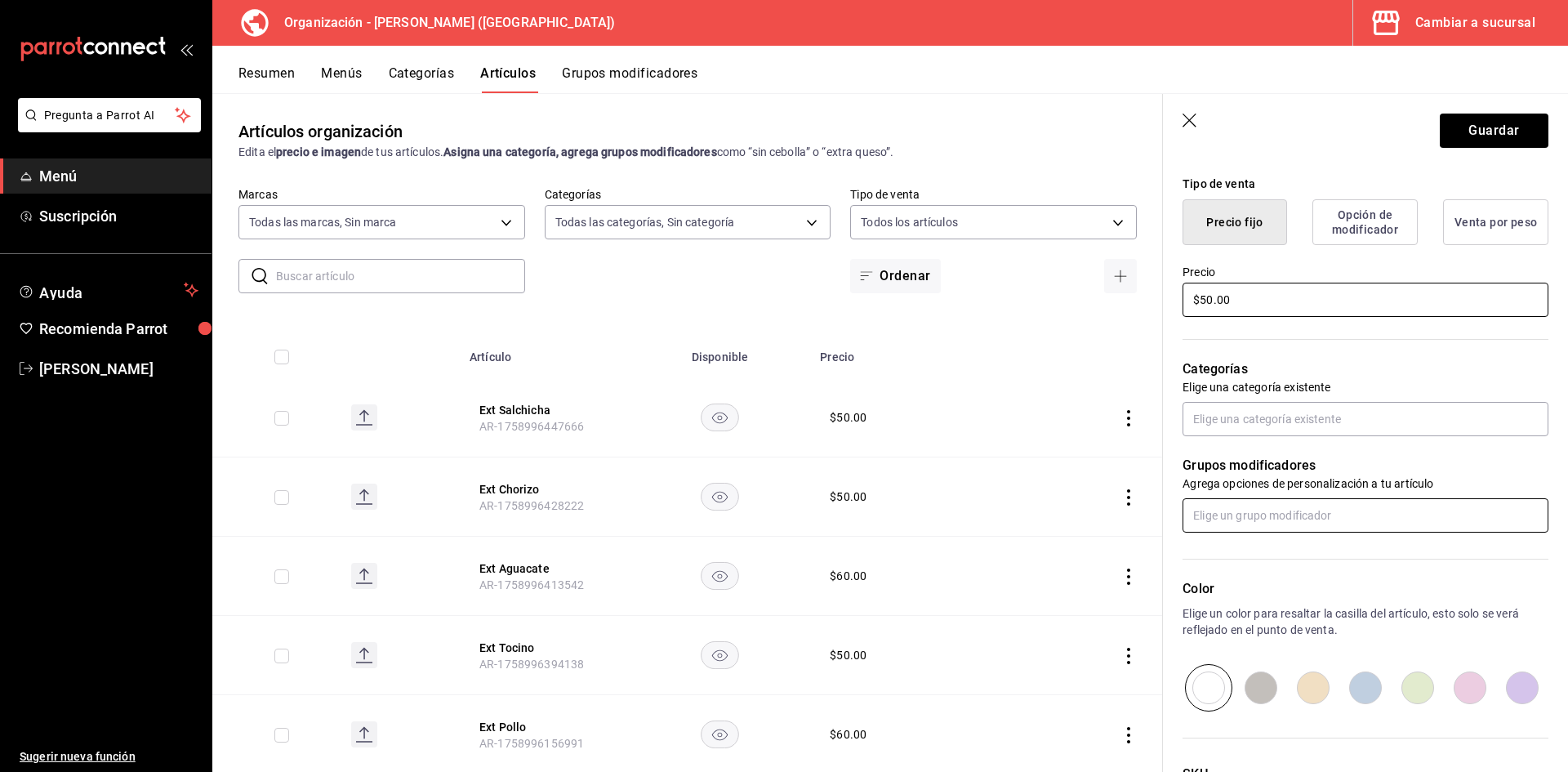
scroll to position [490, 0]
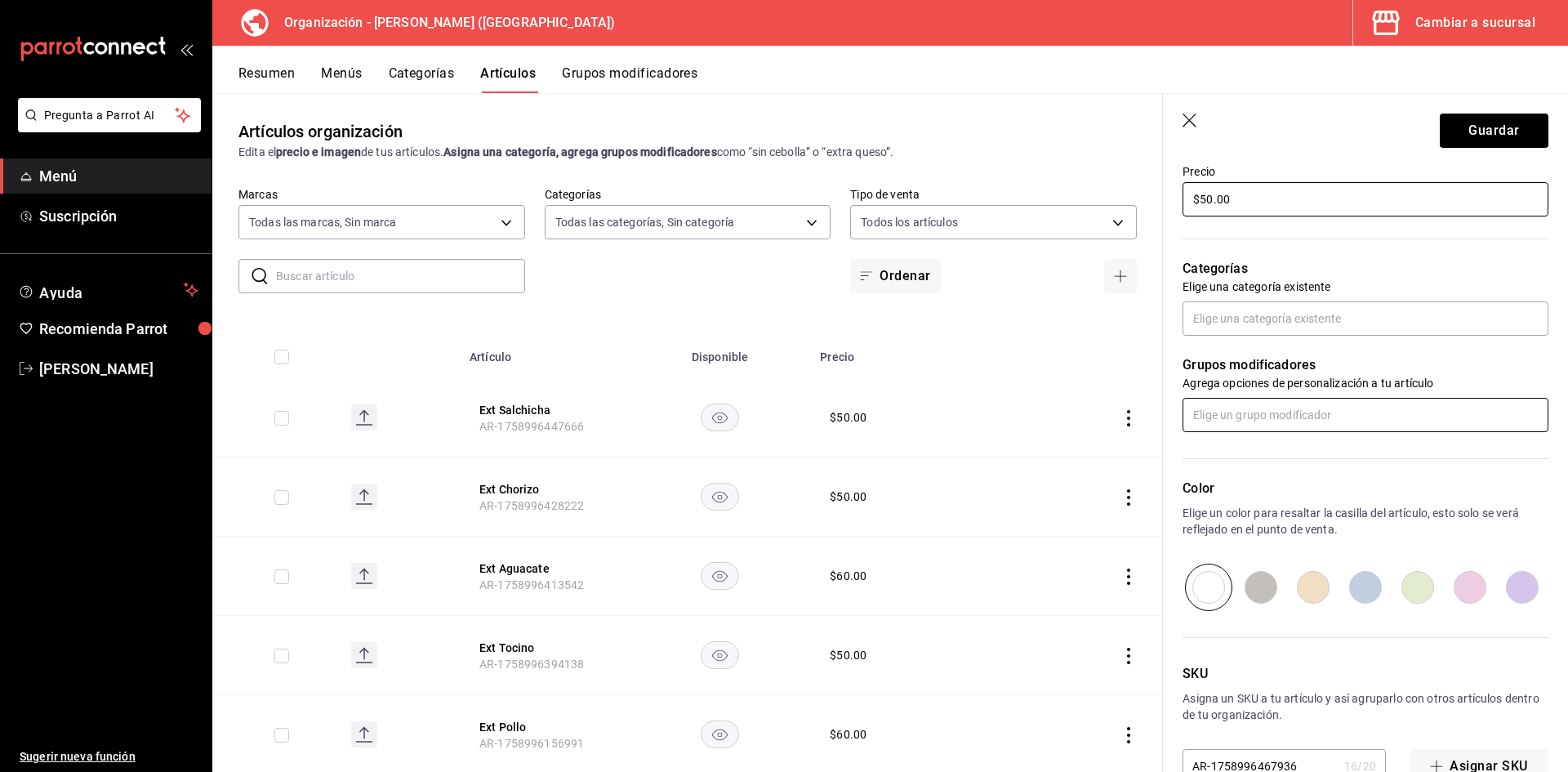
type input "$50.00"
click at [1247, 421] on input "text" at bounding box center [1365, 414] width 366 height 34
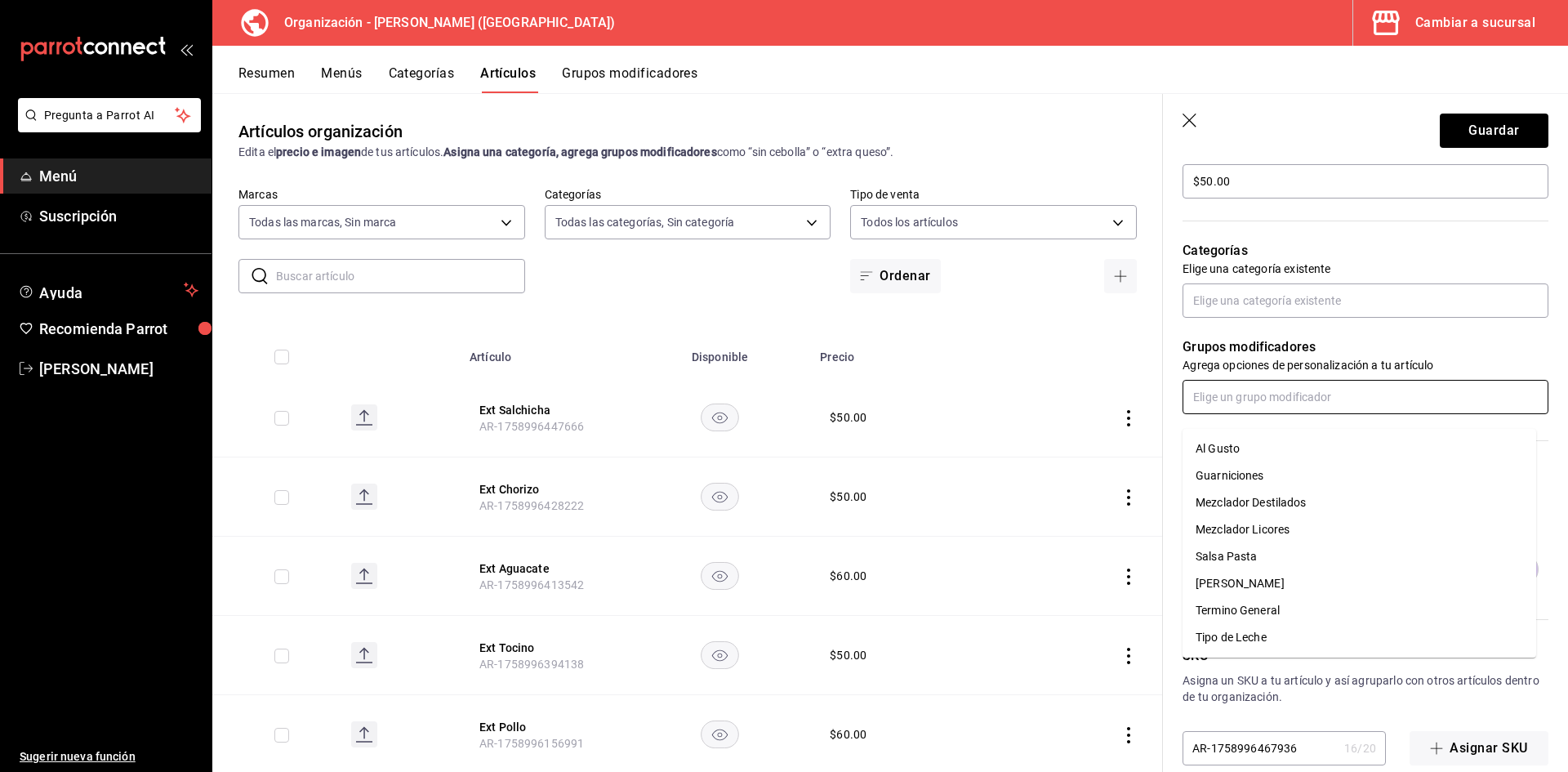
scroll to position [534, 0]
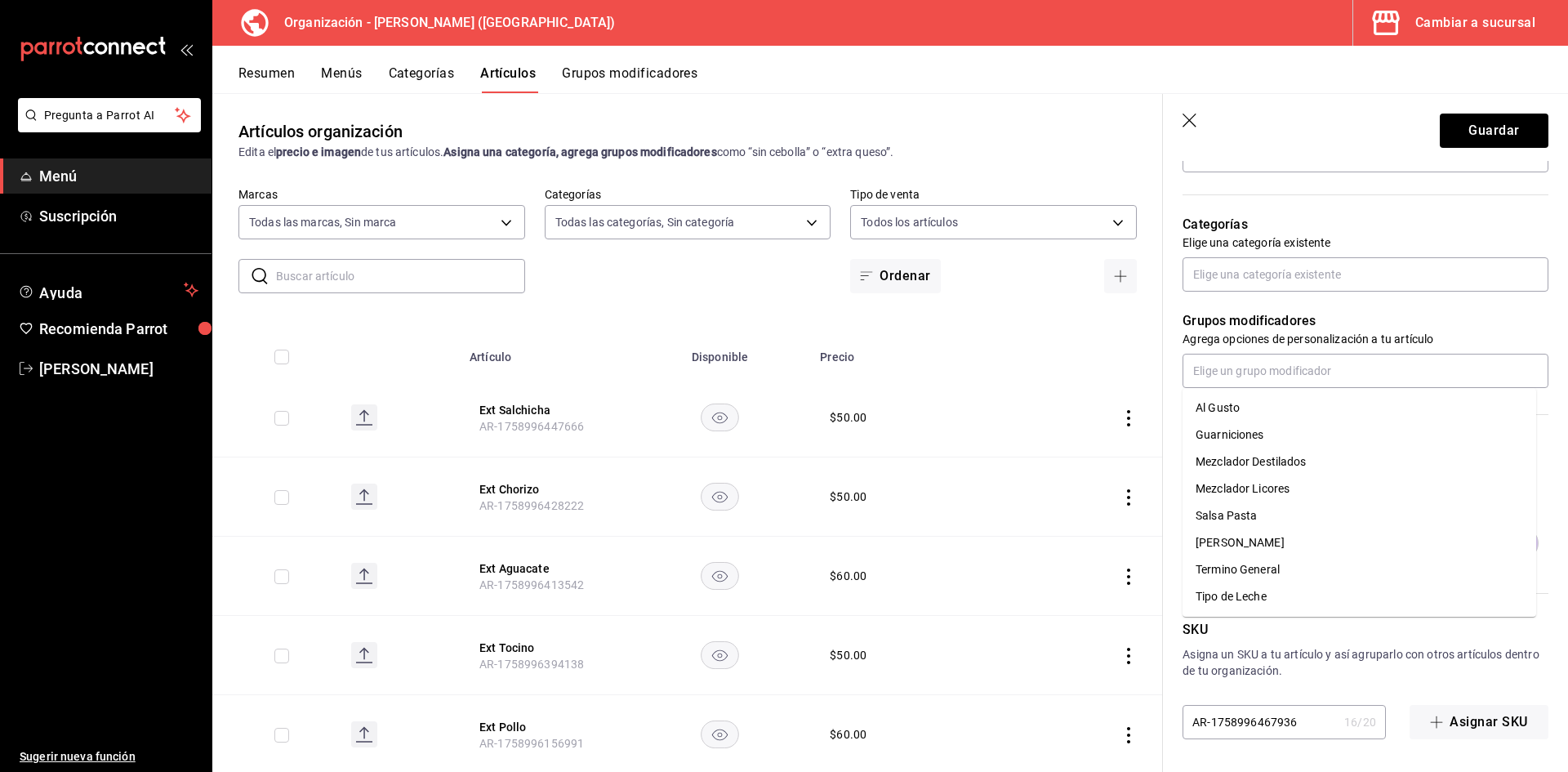
drag, startPoint x: 1363, startPoint y: 299, endPoint x: 1358, endPoint y: 312, distance: 13.9
click at [1363, 299] on div "Grupos modificadores Agrega opciones de personalización a tu artículo" at bounding box center [1356, 340] width 386 height 96
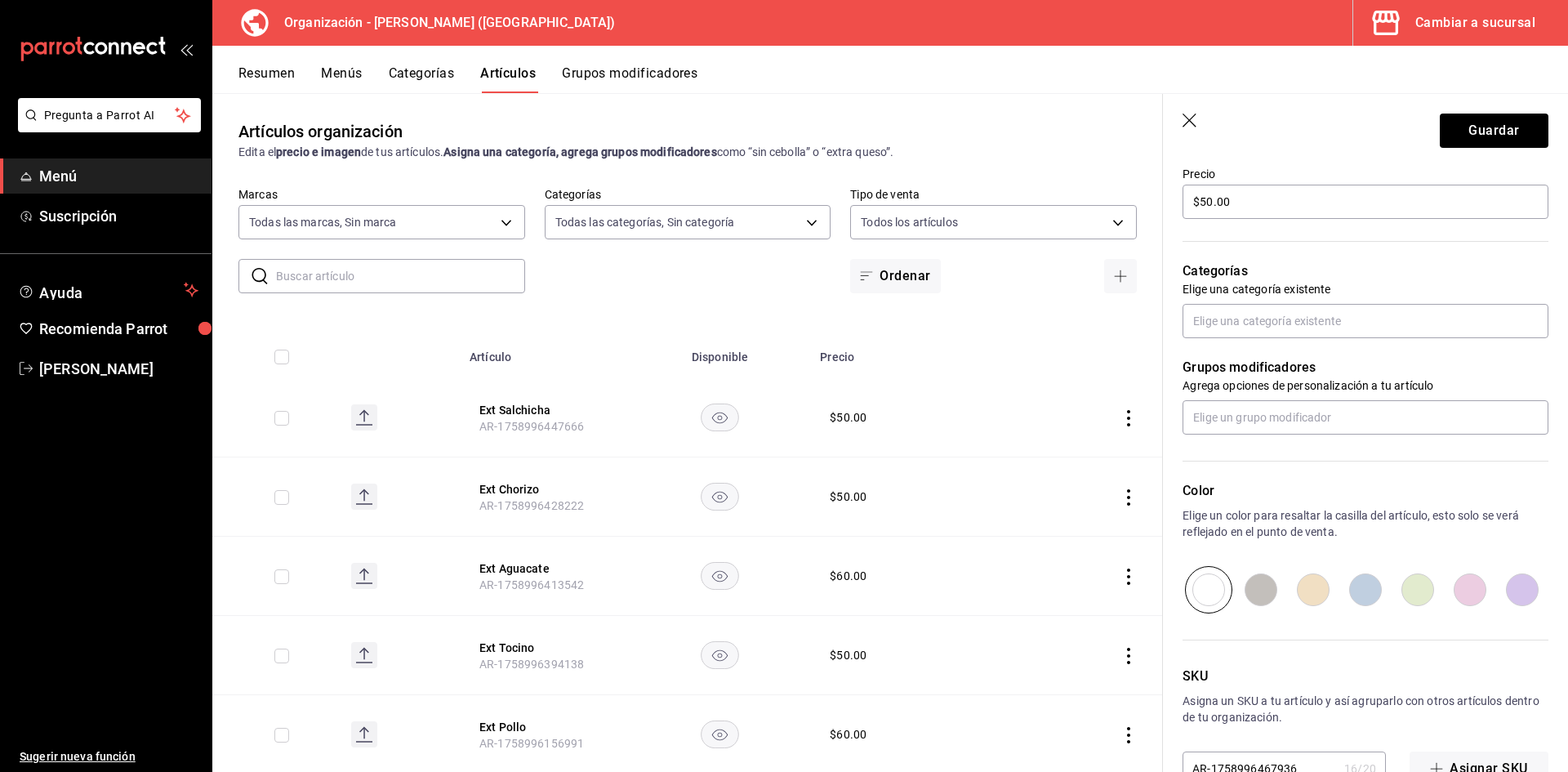
scroll to position [453, 0]
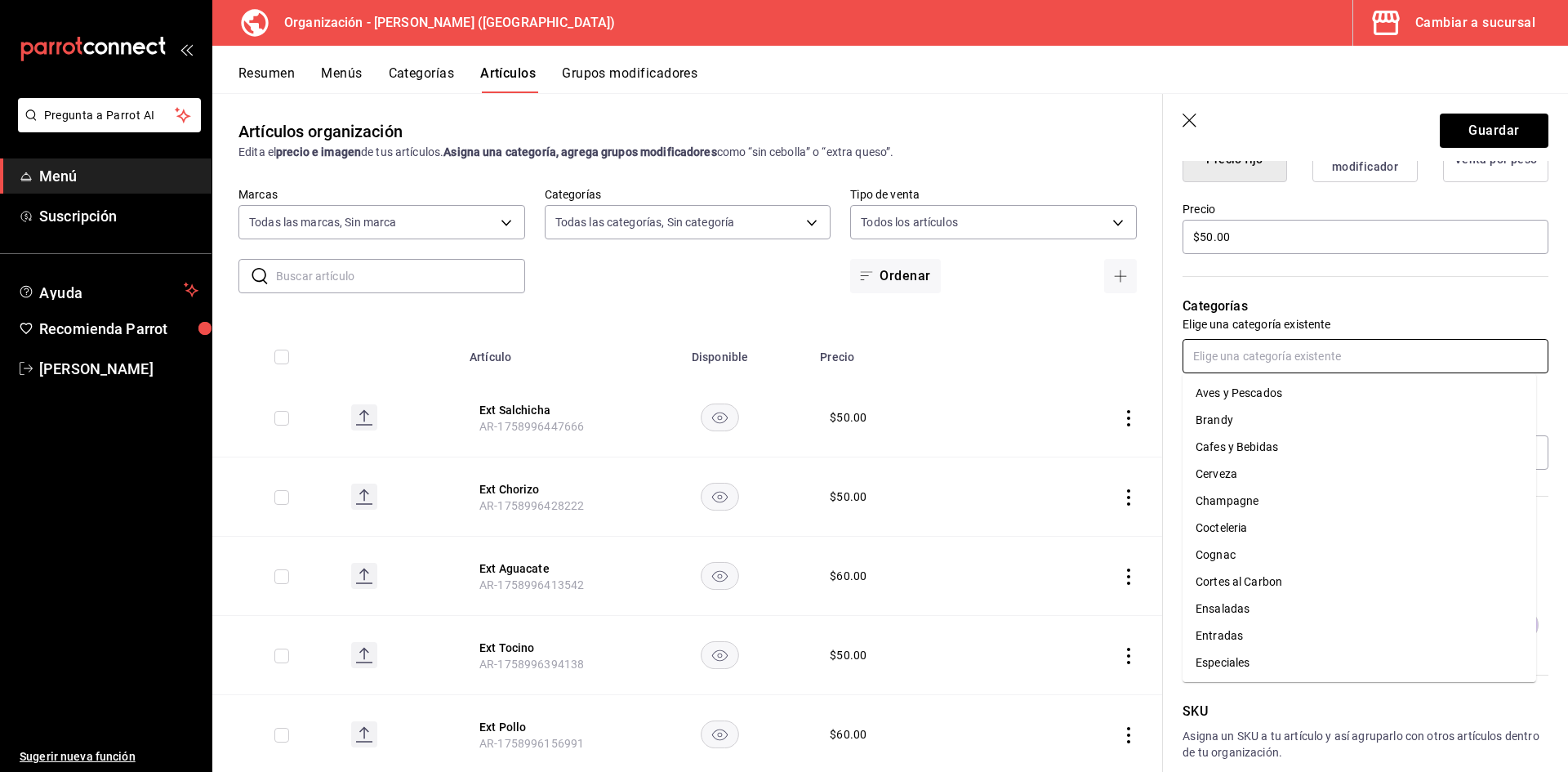
click at [1272, 341] on input "text" at bounding box center [1365, 356] width 366 height 34
click at [1235, 444] on li "Sides" at bounding box center [1358, 447] width 353 height 27
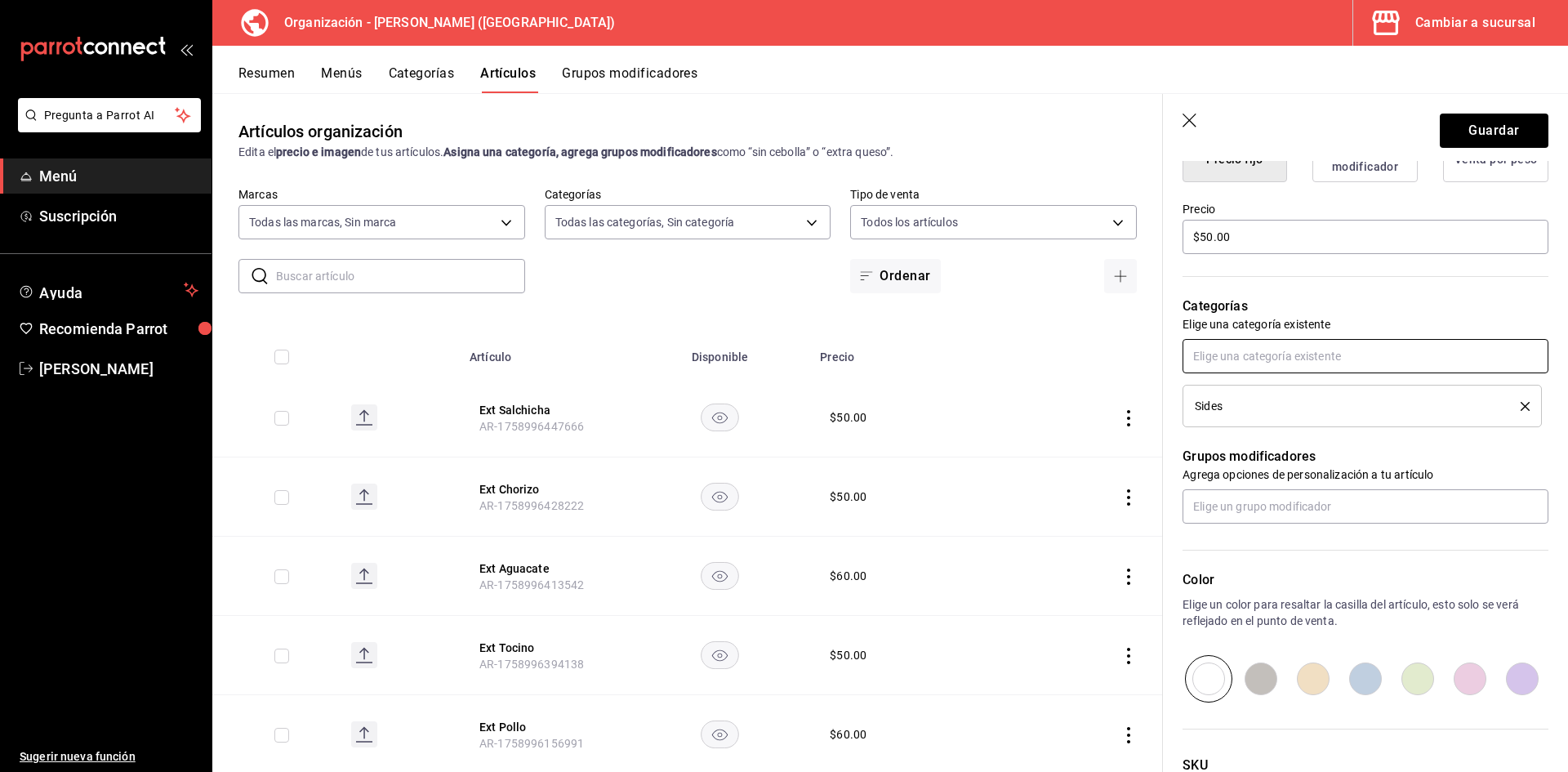
scroll to position [0, 0]
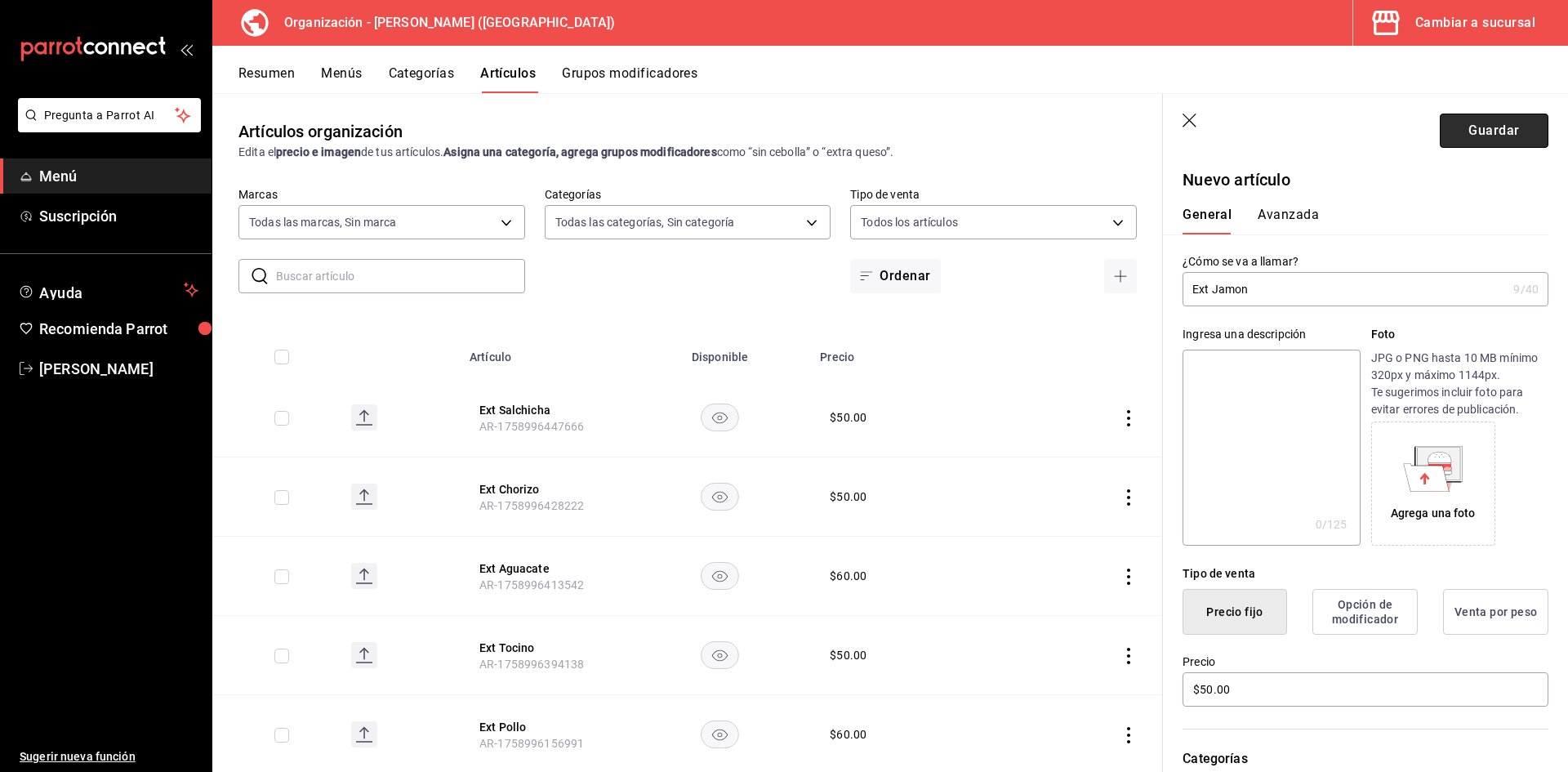
click at [1493, 124] on button "Guardar" at bounding box center [1494, 131] width 109 height 34
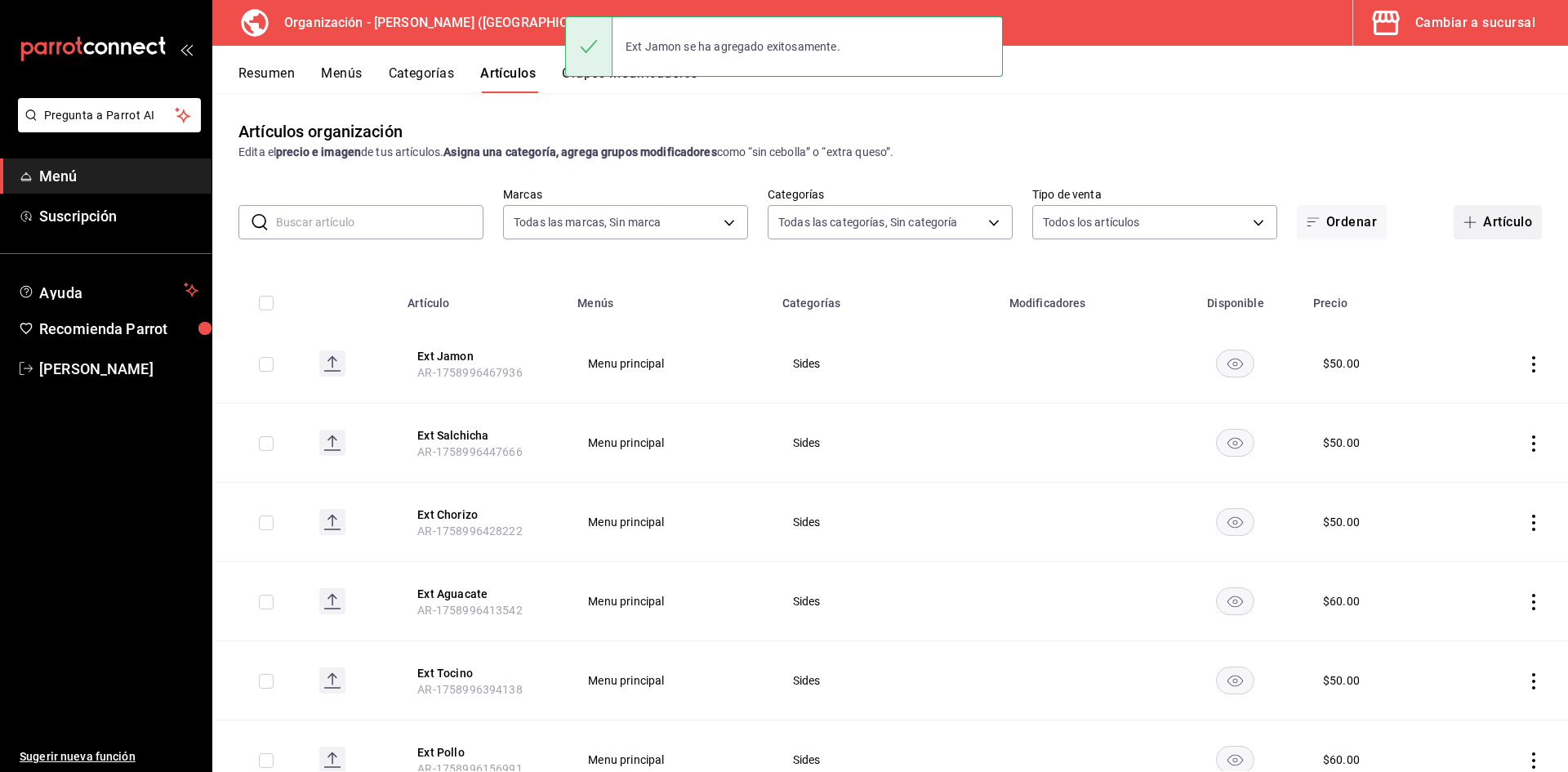
click at [1501, 223] on button "Artículo" at bounding box center [1497, 222] width 88 height 34
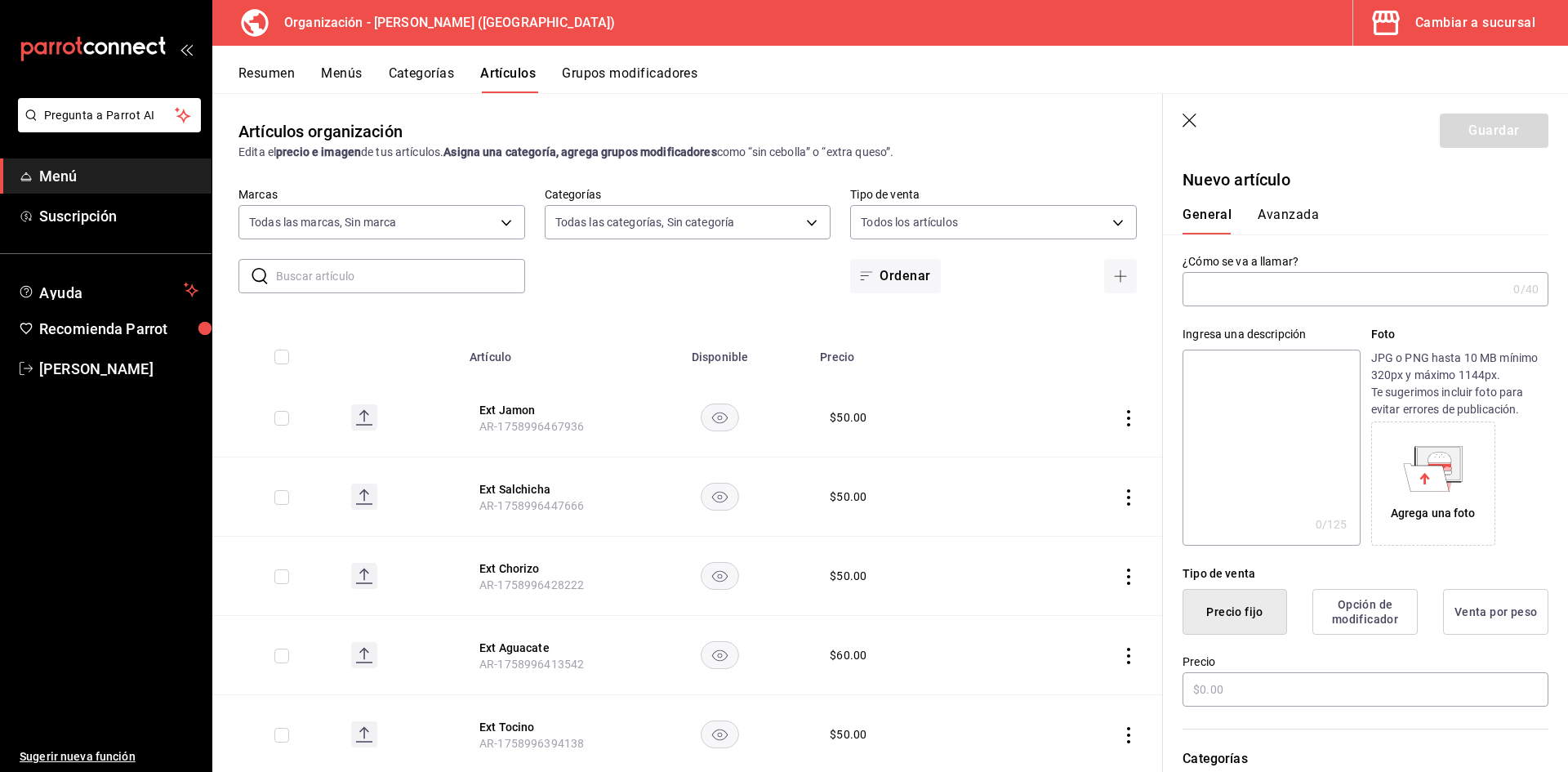
click at [1273, 281] on input "text" at bounding box center [1344, 289] width 324 height 32
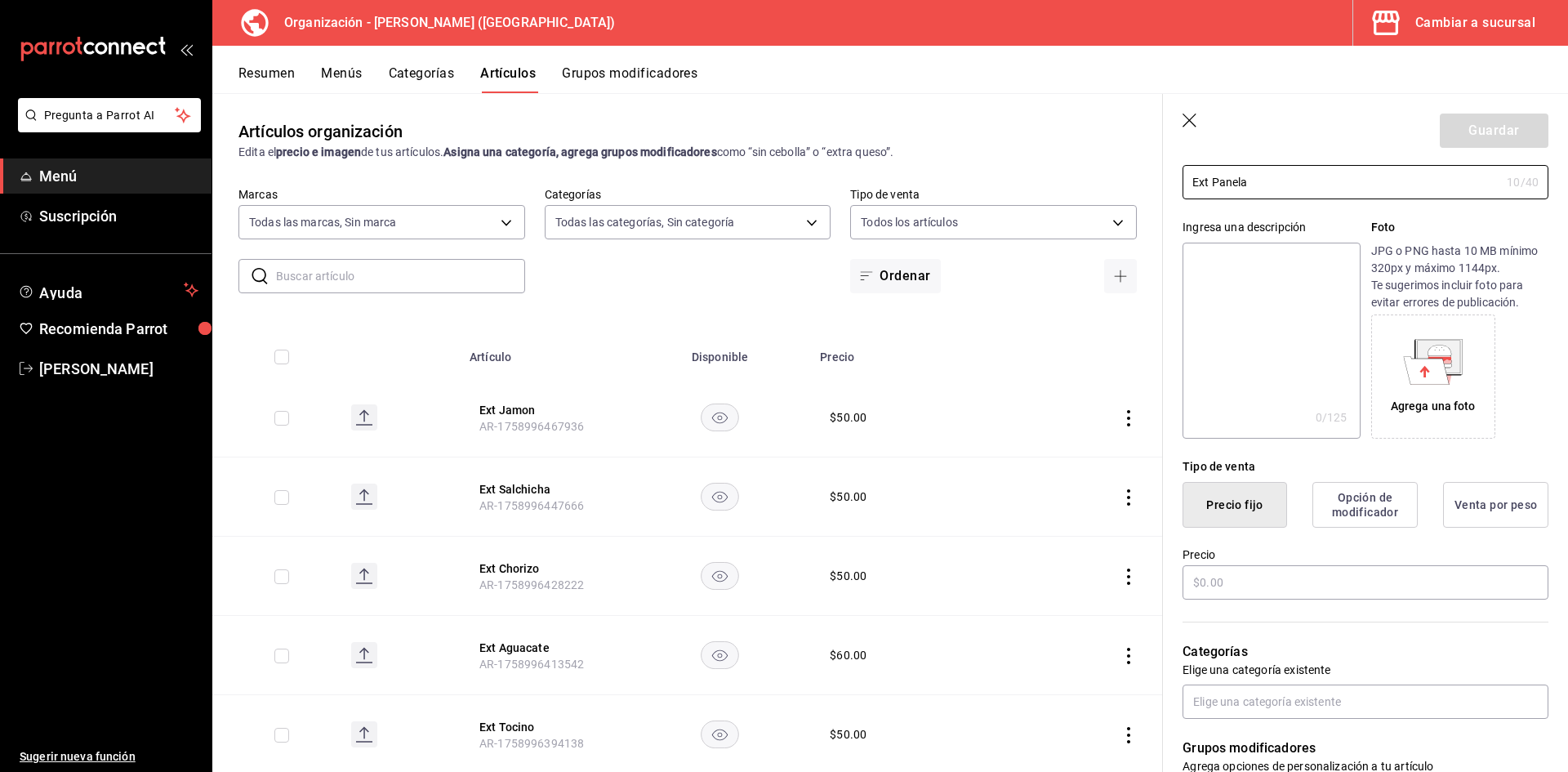
scroll to position [327, 0]
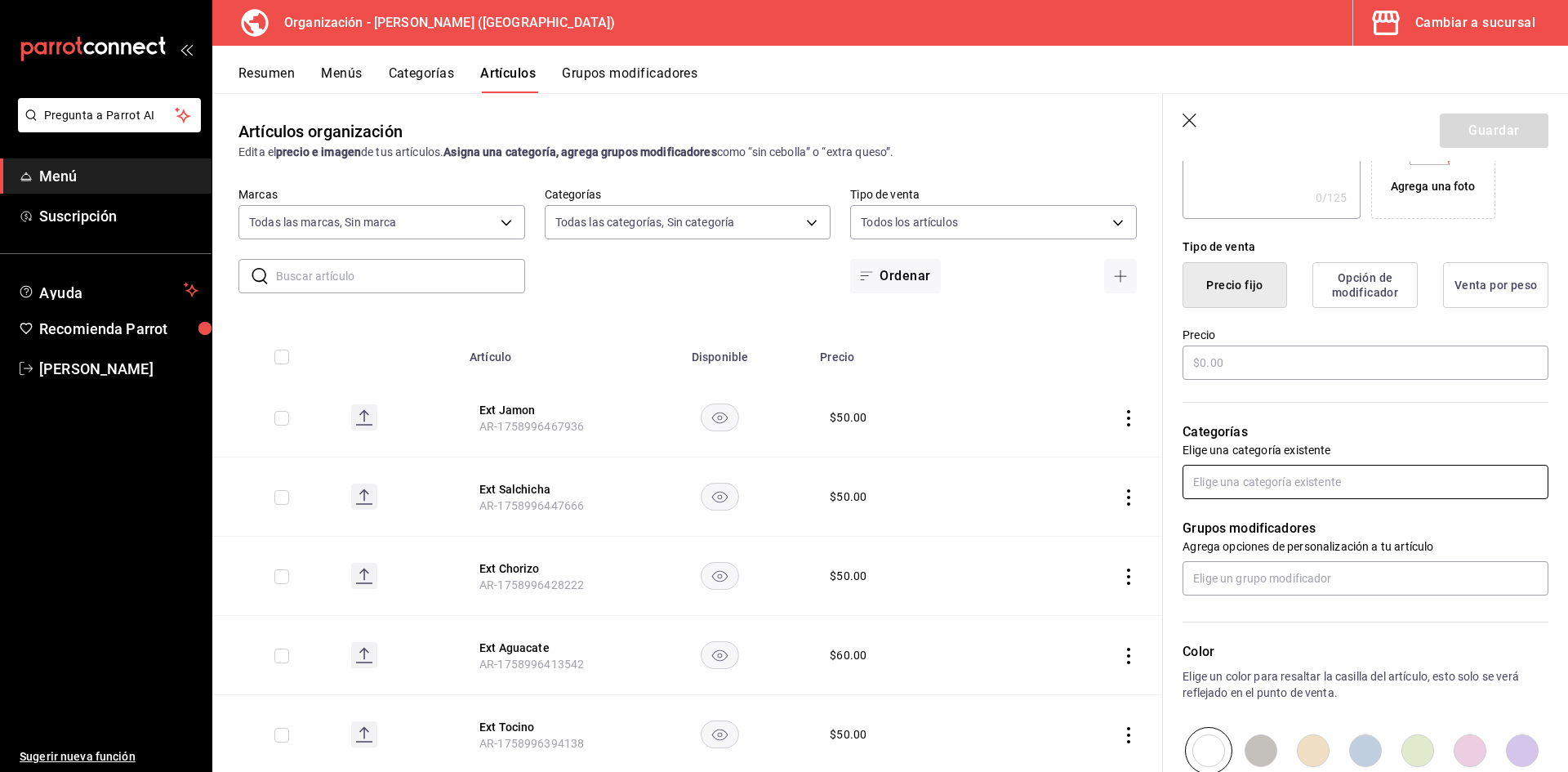
type input "Ext Panela"
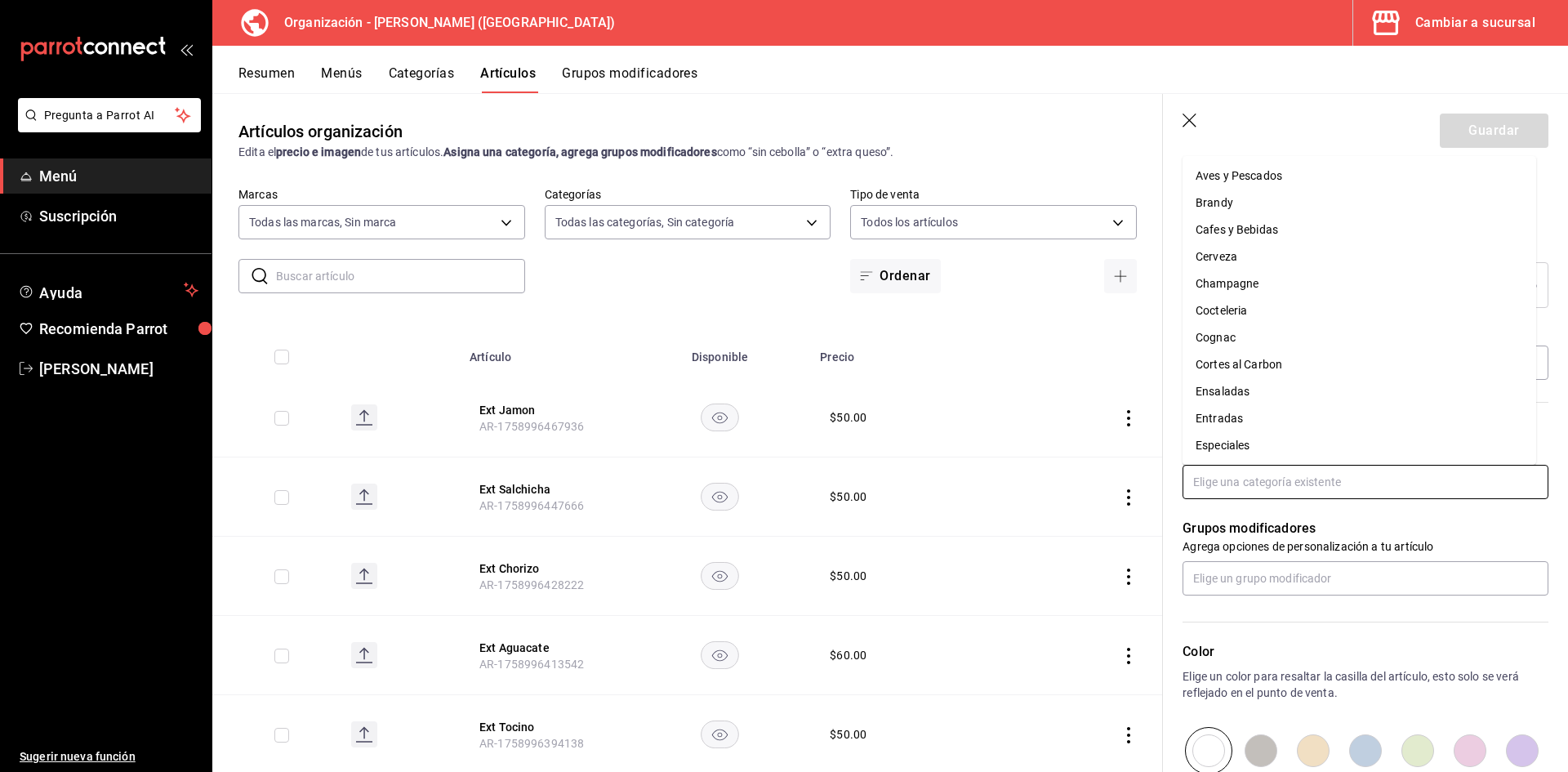
click at [1294, 480] on input "text" at bounding box center [1365, 482] width 366 height 34
click at [1266, 224] on li "Sides" at bounding box center [1358, 229] width 353 height 27
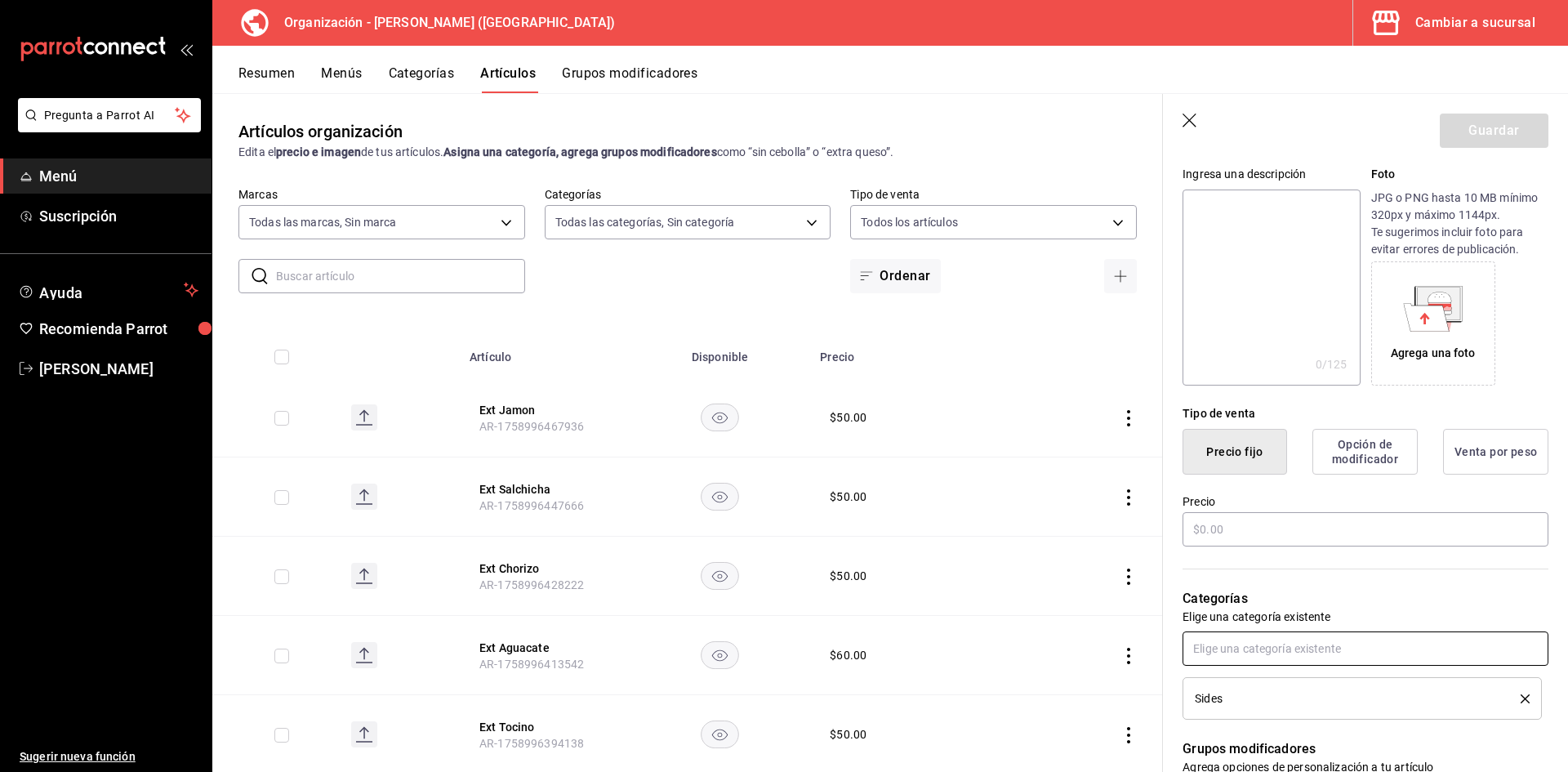
scroll to position [163, 0]
click at [1260, 524] on input "text" at bounding box center [1365, 526] width 366 height 34
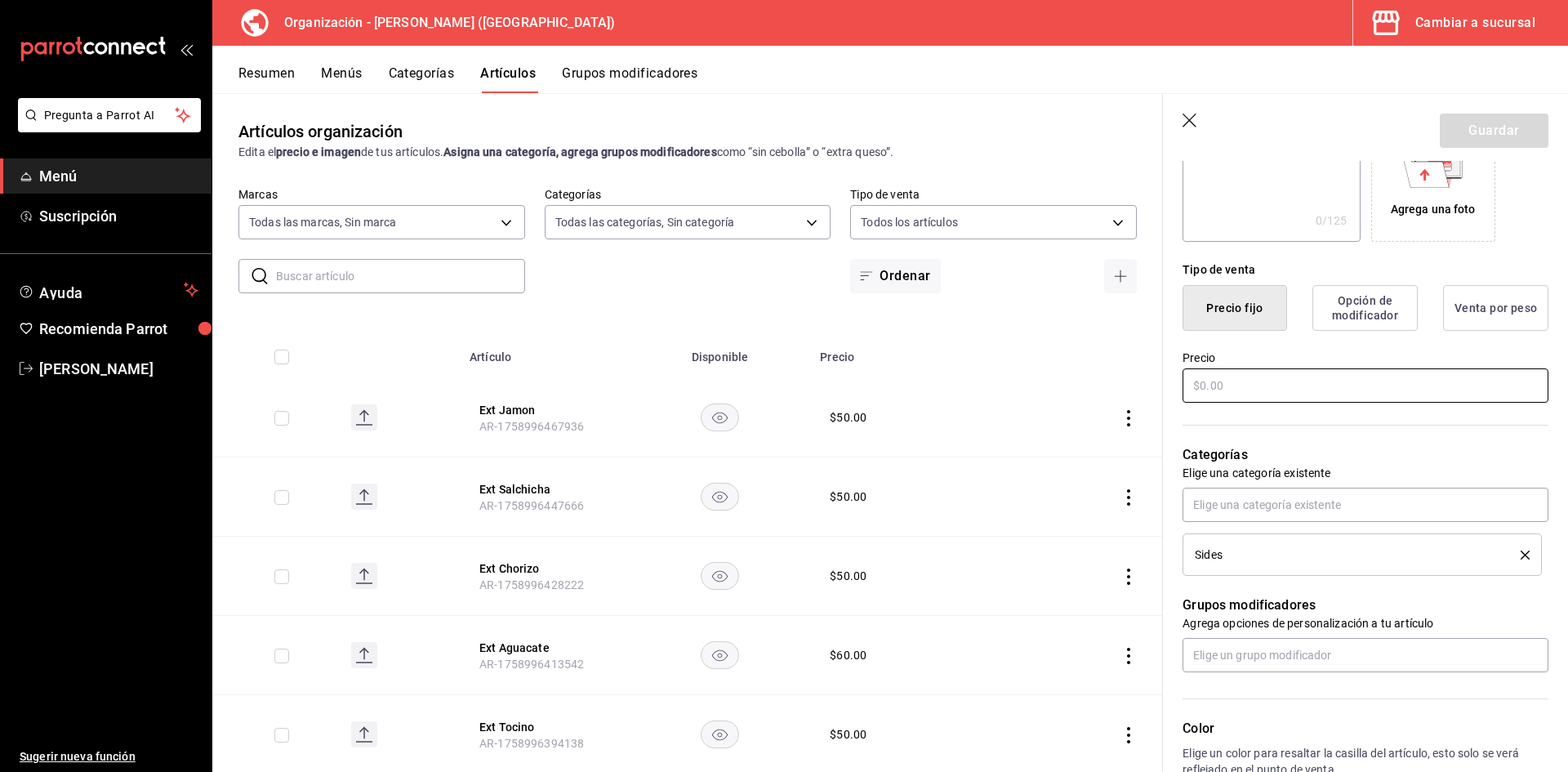
scroll to position [327, 0]
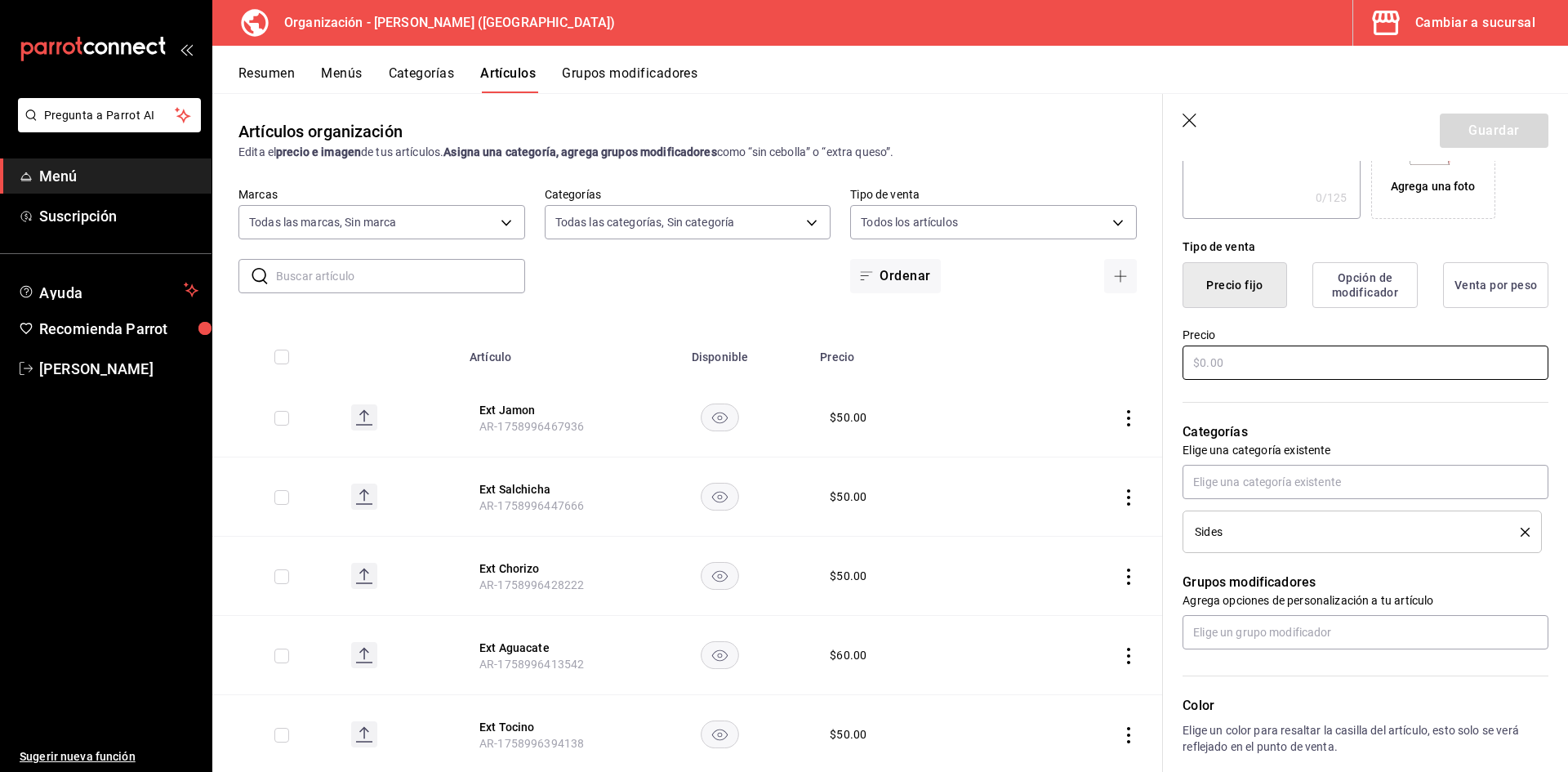
click at [1262, 364] on input "text" at bounding box center [1365, 363] width 366 height 34
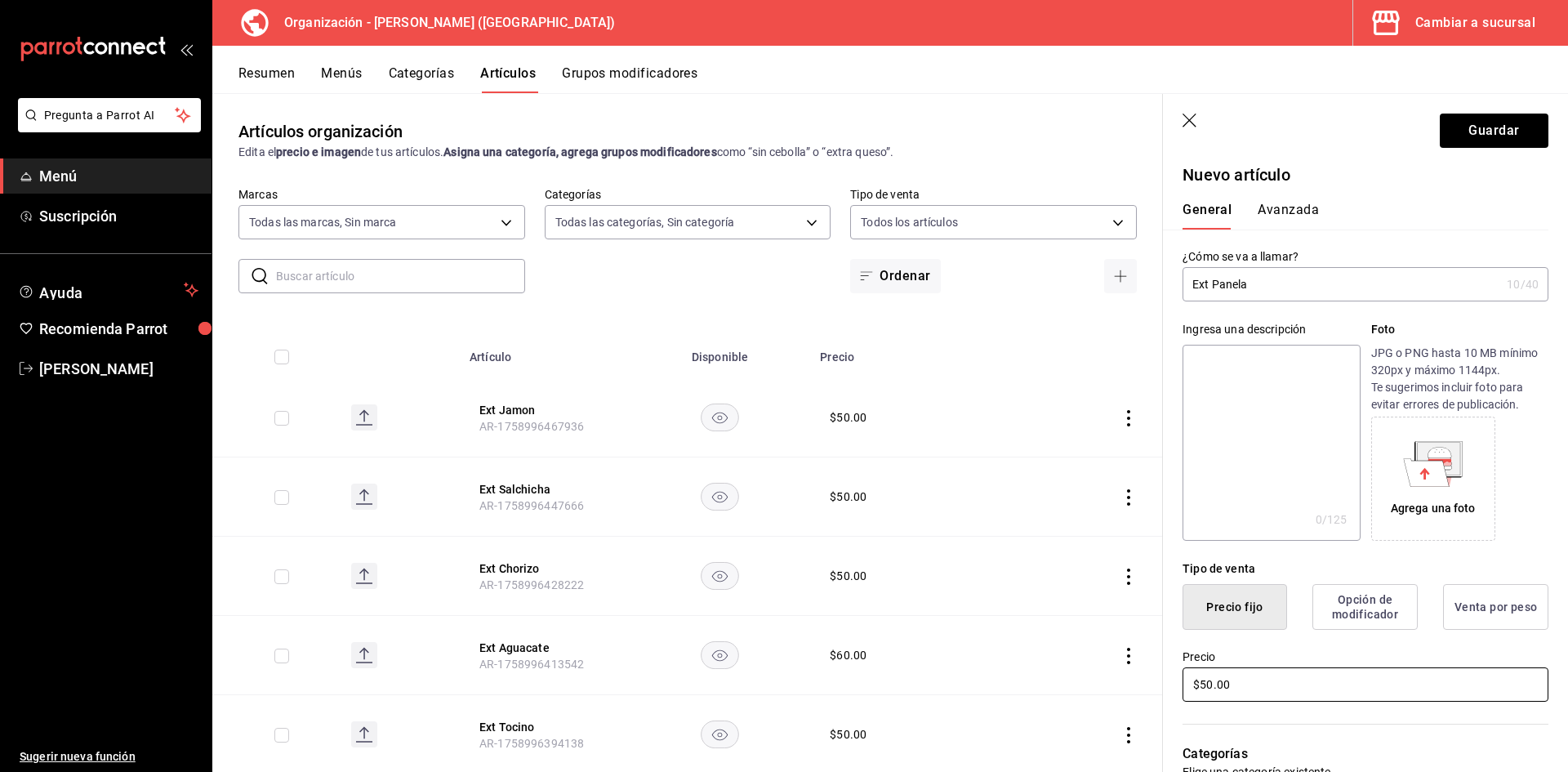
scroll to position [0, 0]
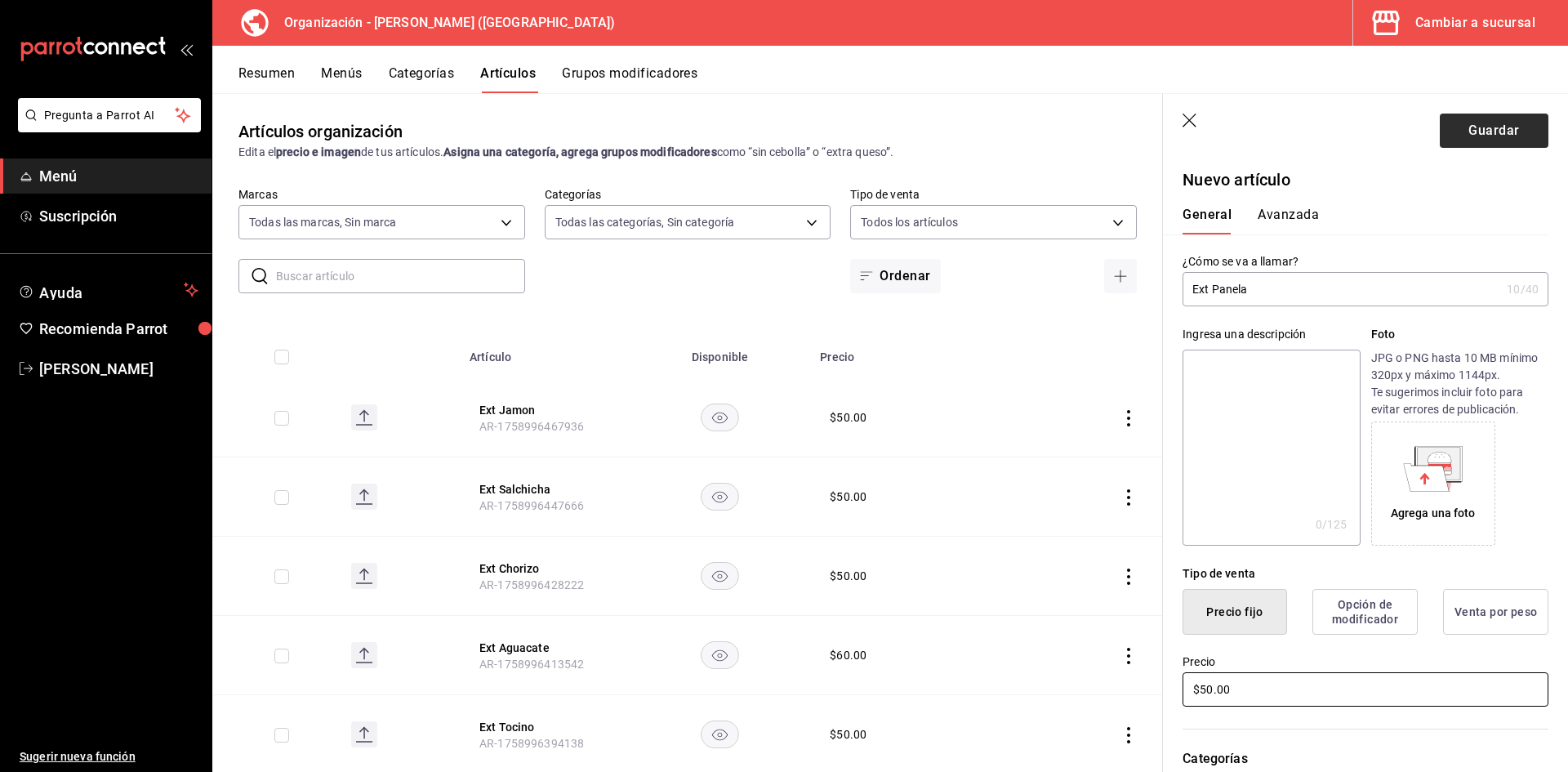
type input "$50.00"
click at [1488, 124] on button "Guardar" at bounding box center [1494, 131] width 109 height 34
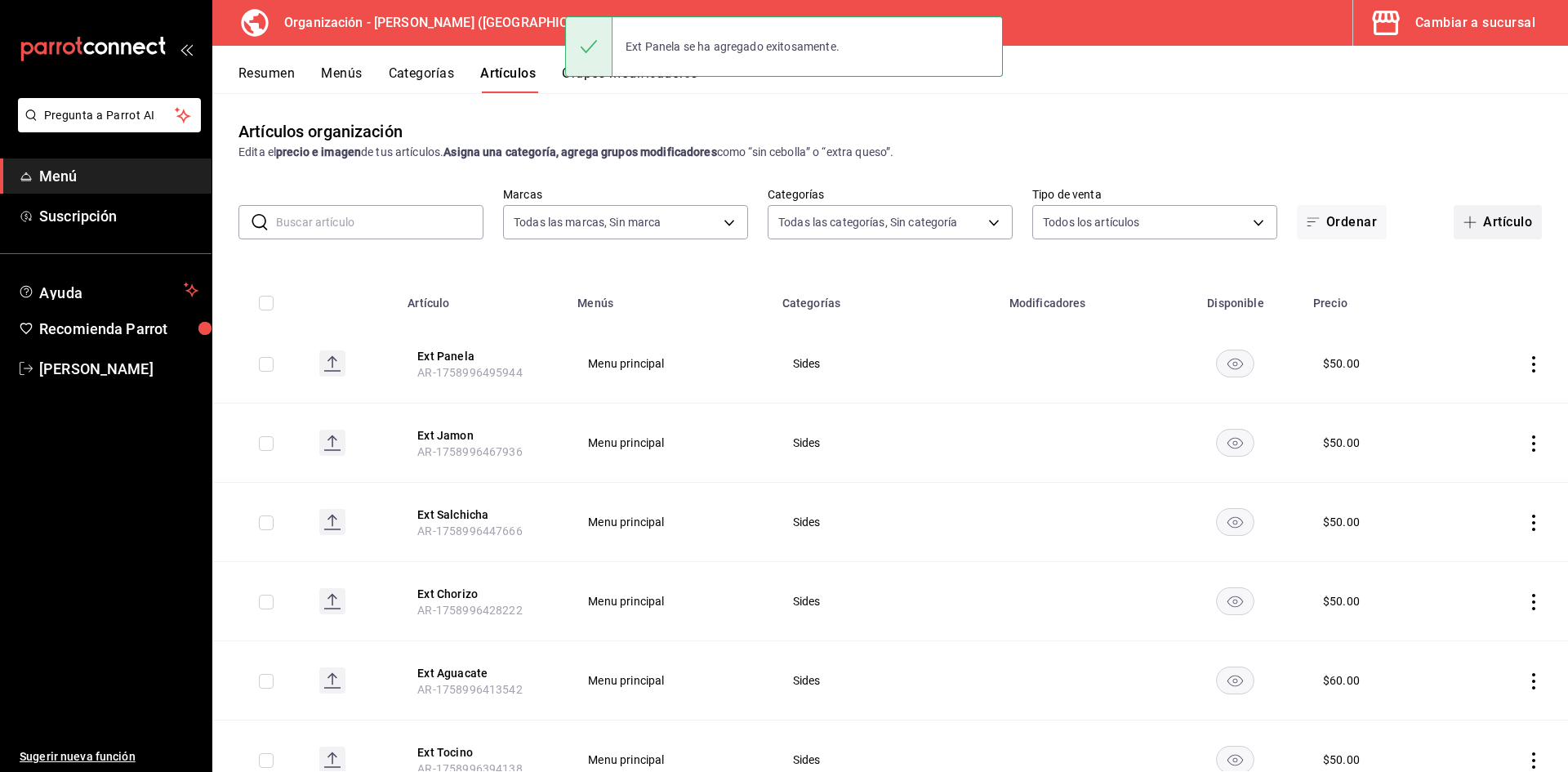
click at [1501, 218] on button "Artículo" at bounding box center [1497, 222] width 88 height 34
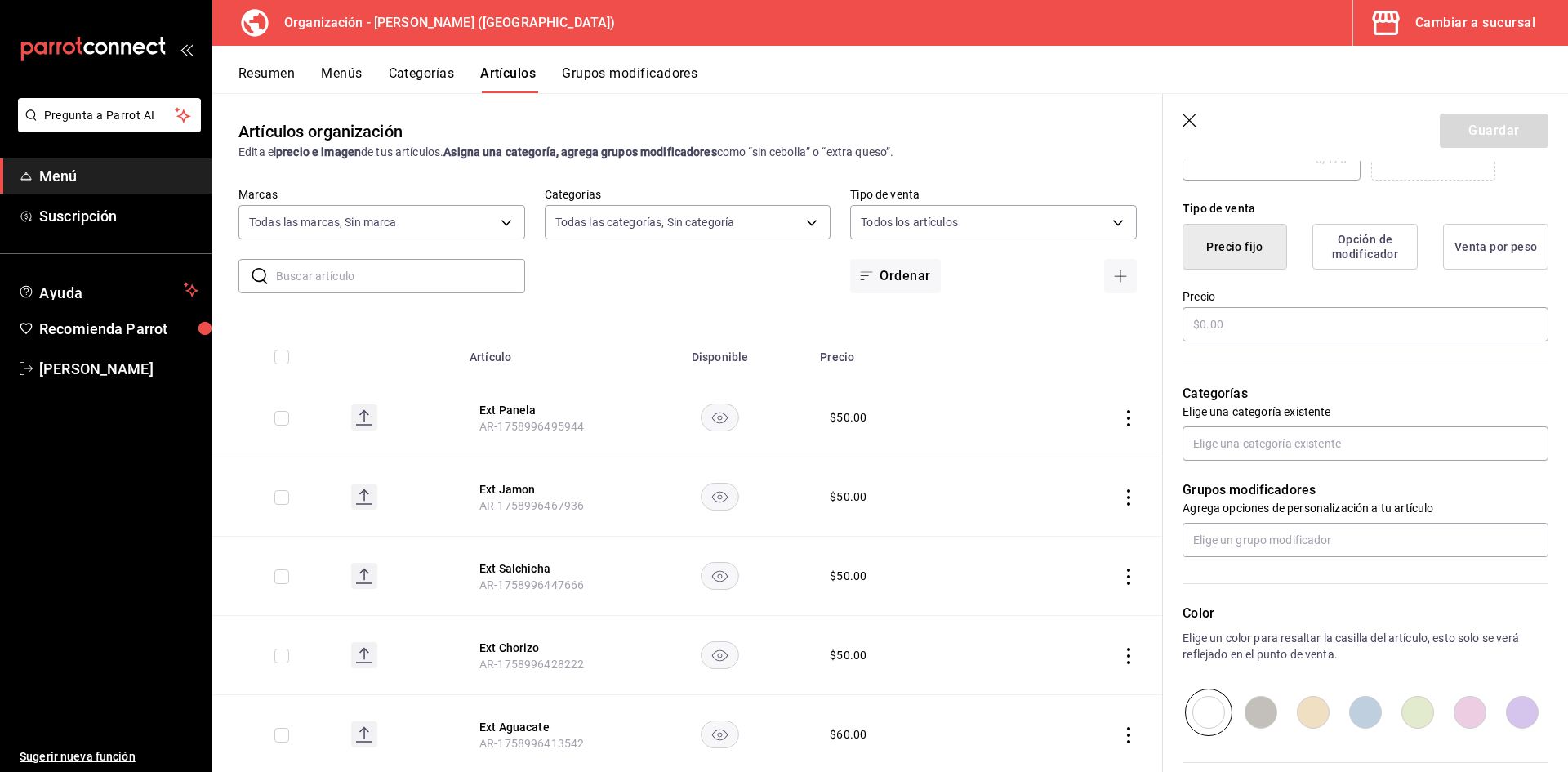
scroll to position [408, 0]
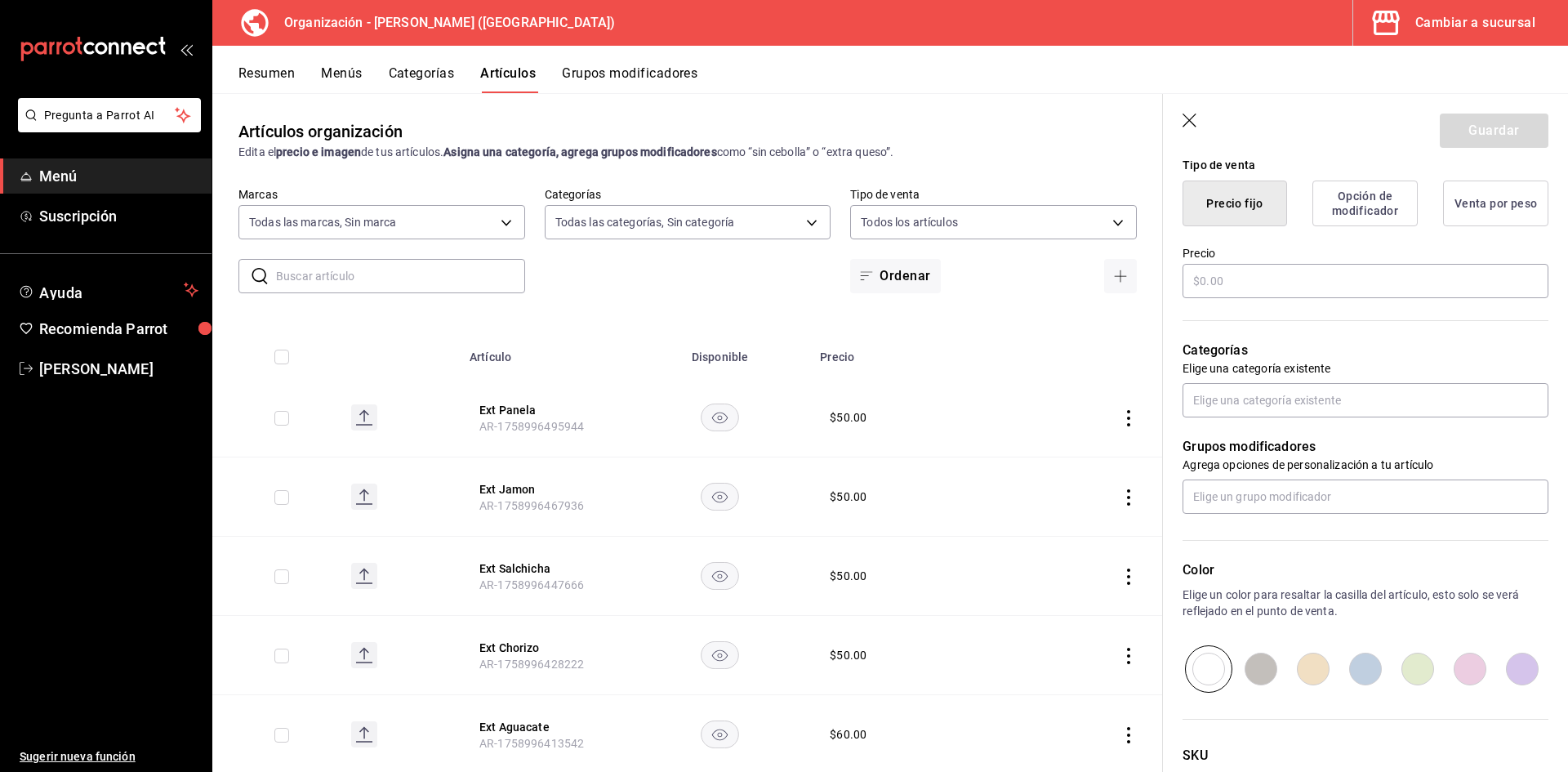
type input "Ext Salmon"
click at [1240, 260] on div "Precio" at bounding box center [1365, 274] width 366 height 55
click at [1229, 279] on input "text" at bounding box center [1365, 280] width 366 height 34
type input "$60.00"
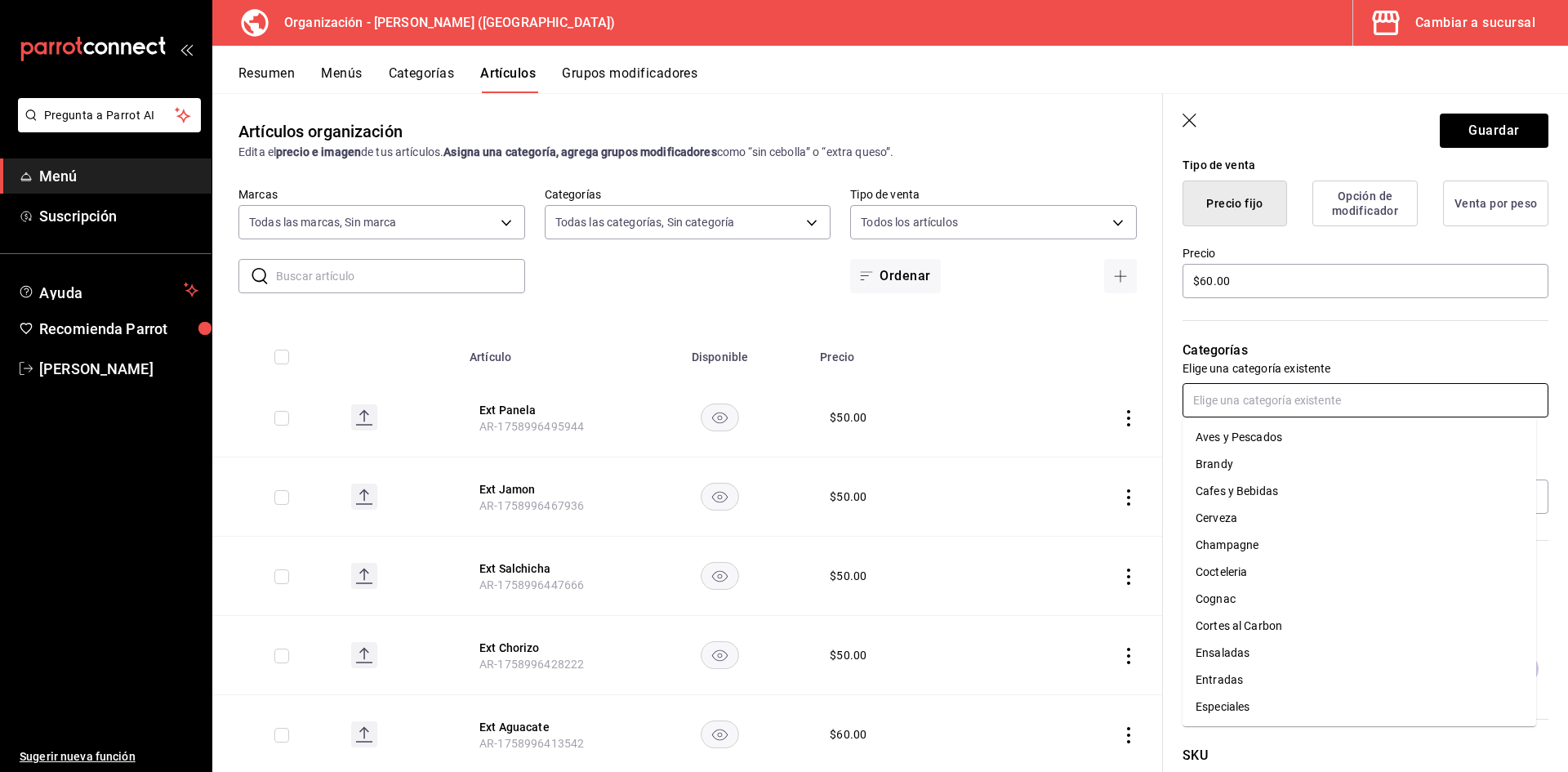
drag, startPoint x: 1261, startPoint y: 392, endPoint x: 1252, endPoint y: 399, distance: 11.4
click at [1255, 398] on input "text" at bounding box center [1365, 400] width 366 height 34
click at [1233, 500] on li "Sides" at bounding box center [1358, 491] width 353 height 27
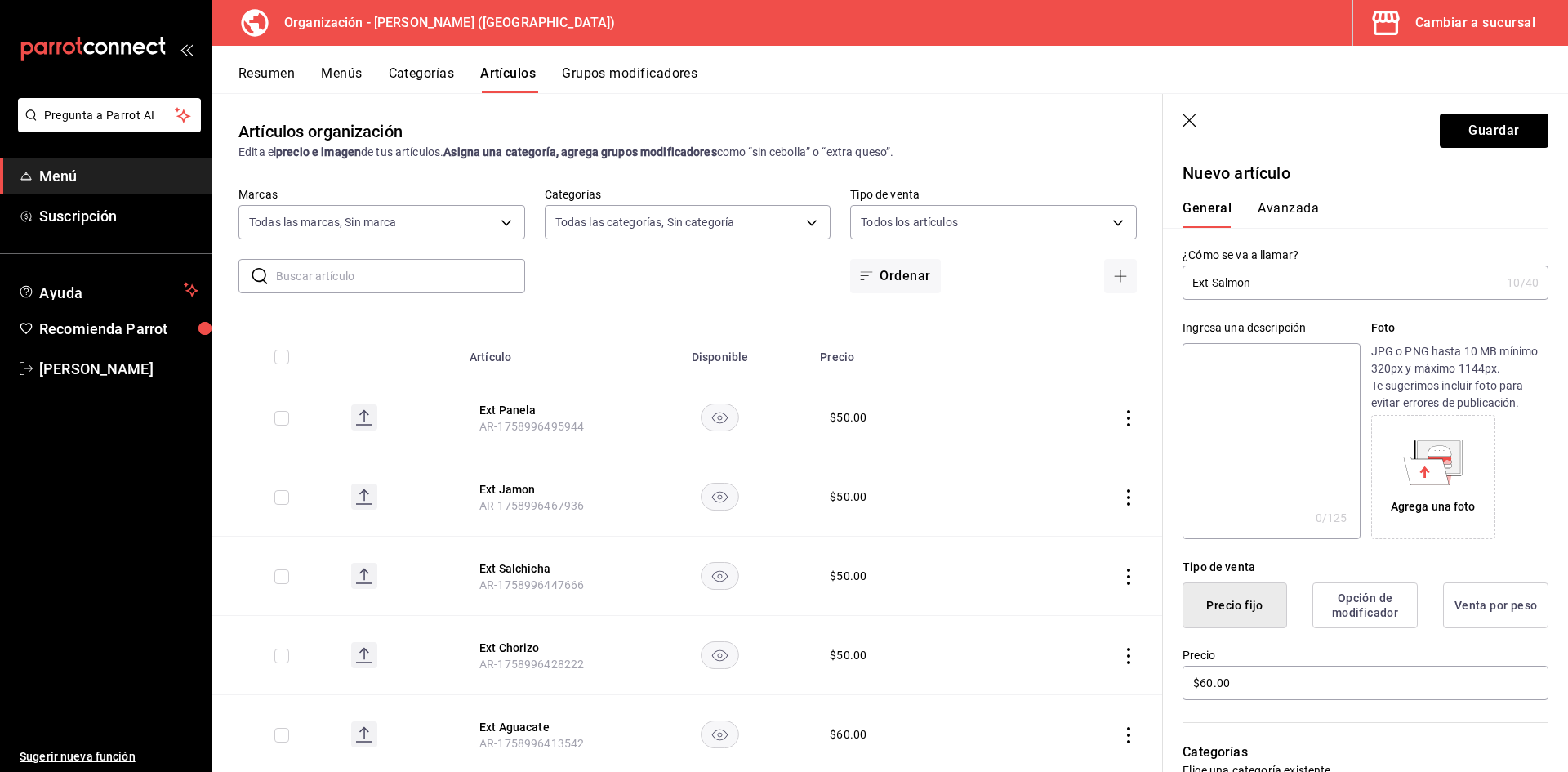
scroll to position [0, 0]
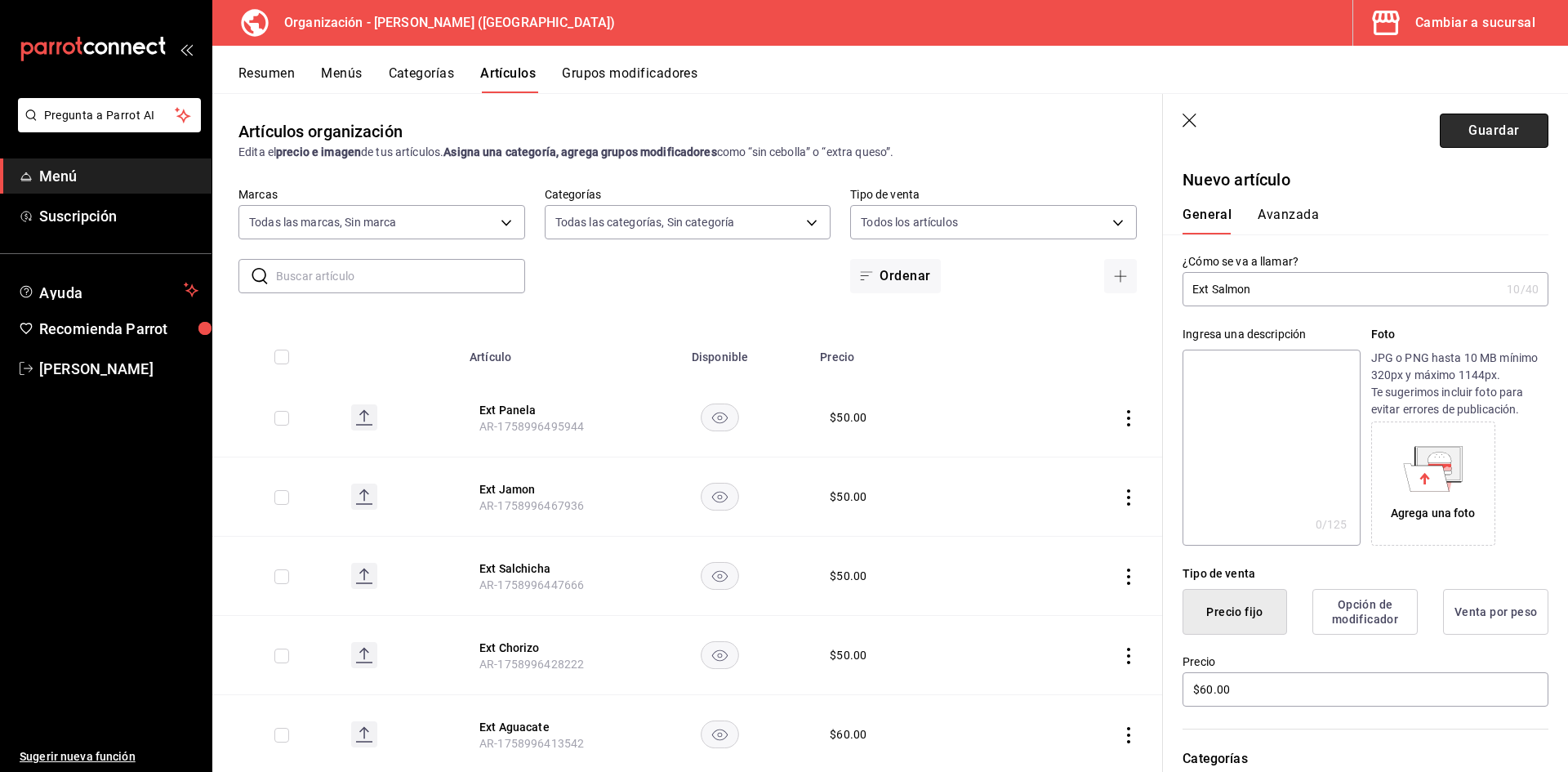
click at [1470, 130] on button "Guardar" at bounding box center [1494, 131] width 109 height 34
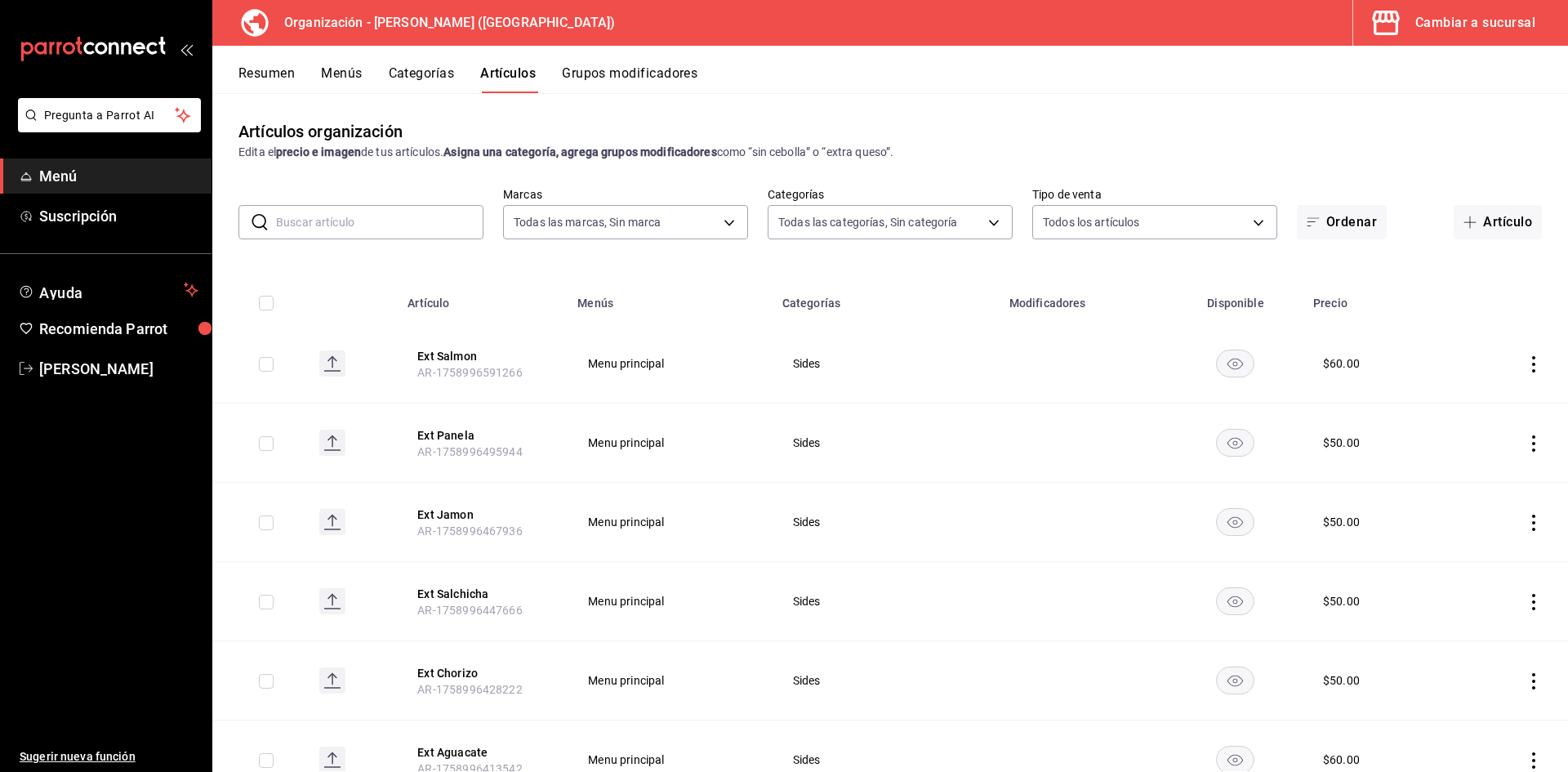
click at [1446, 17] on div "Cambiar a sucursal" at bounding box center [1475, 23] width 120 height 23
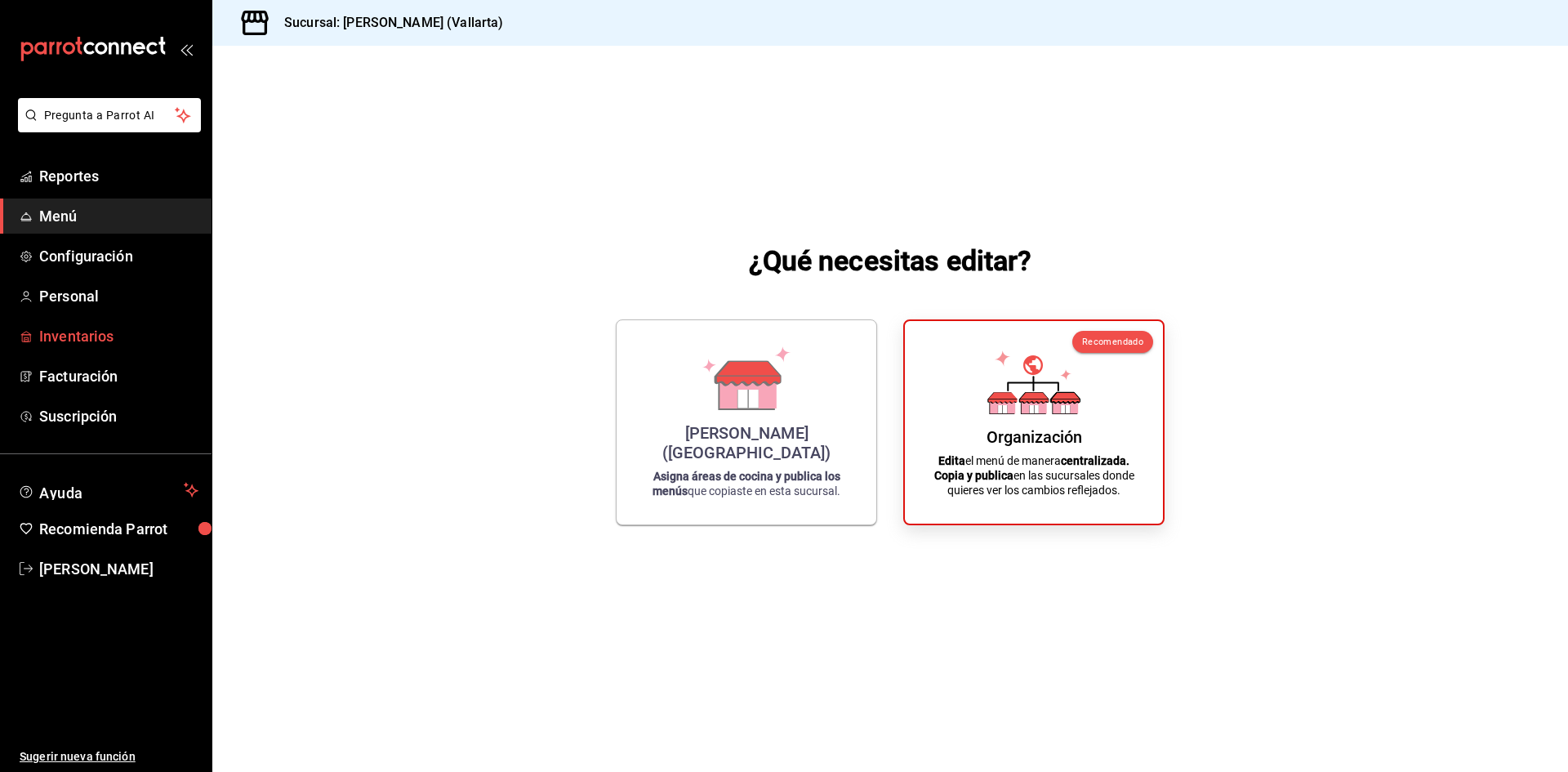
click at [90, 328] on span "Inventarios" at bounding box center [119, 336] width 160 height 22
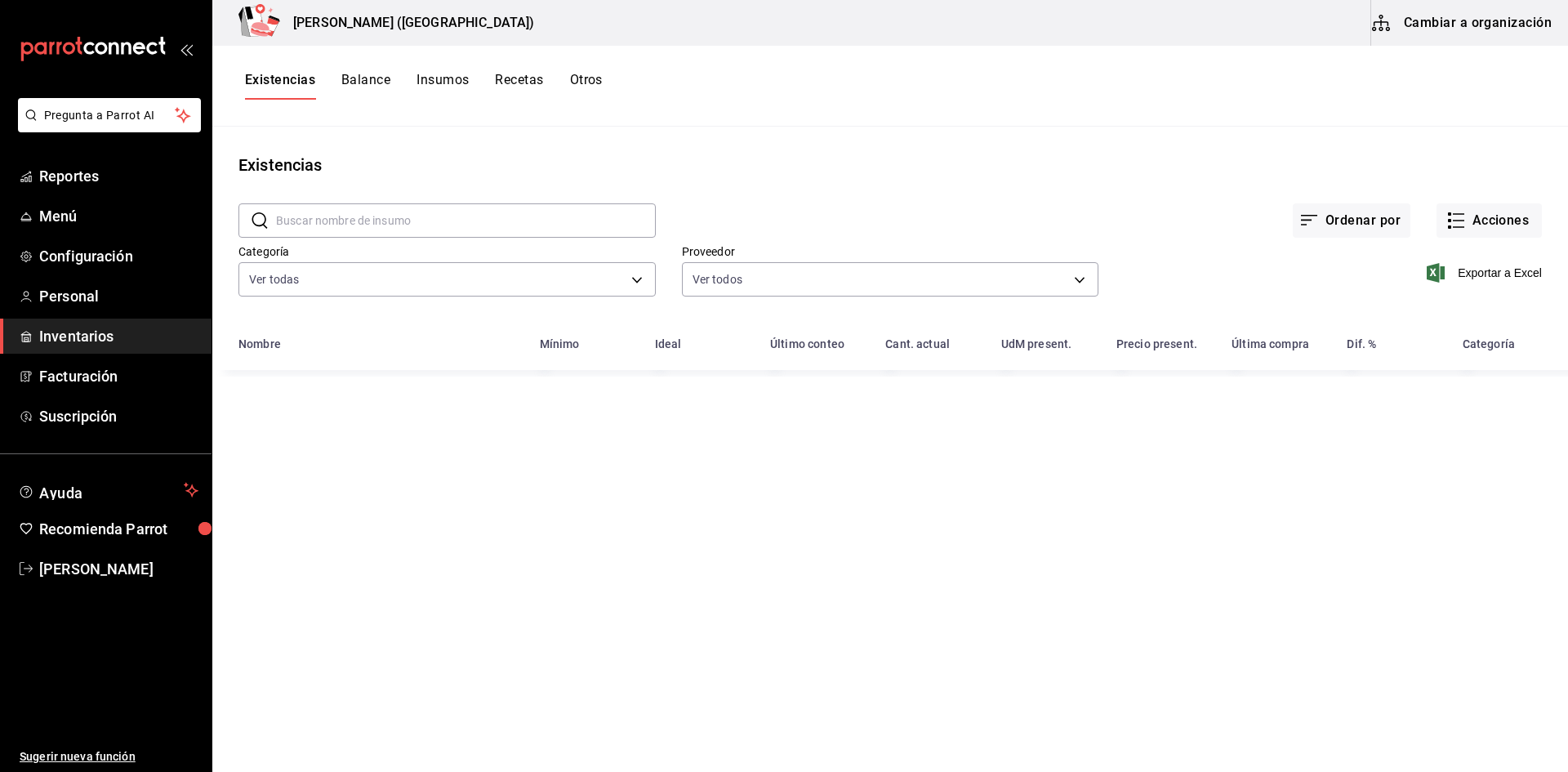
click at [515, 82] on button "Recetas" at bounding box center [519, 85] width 48 height 27
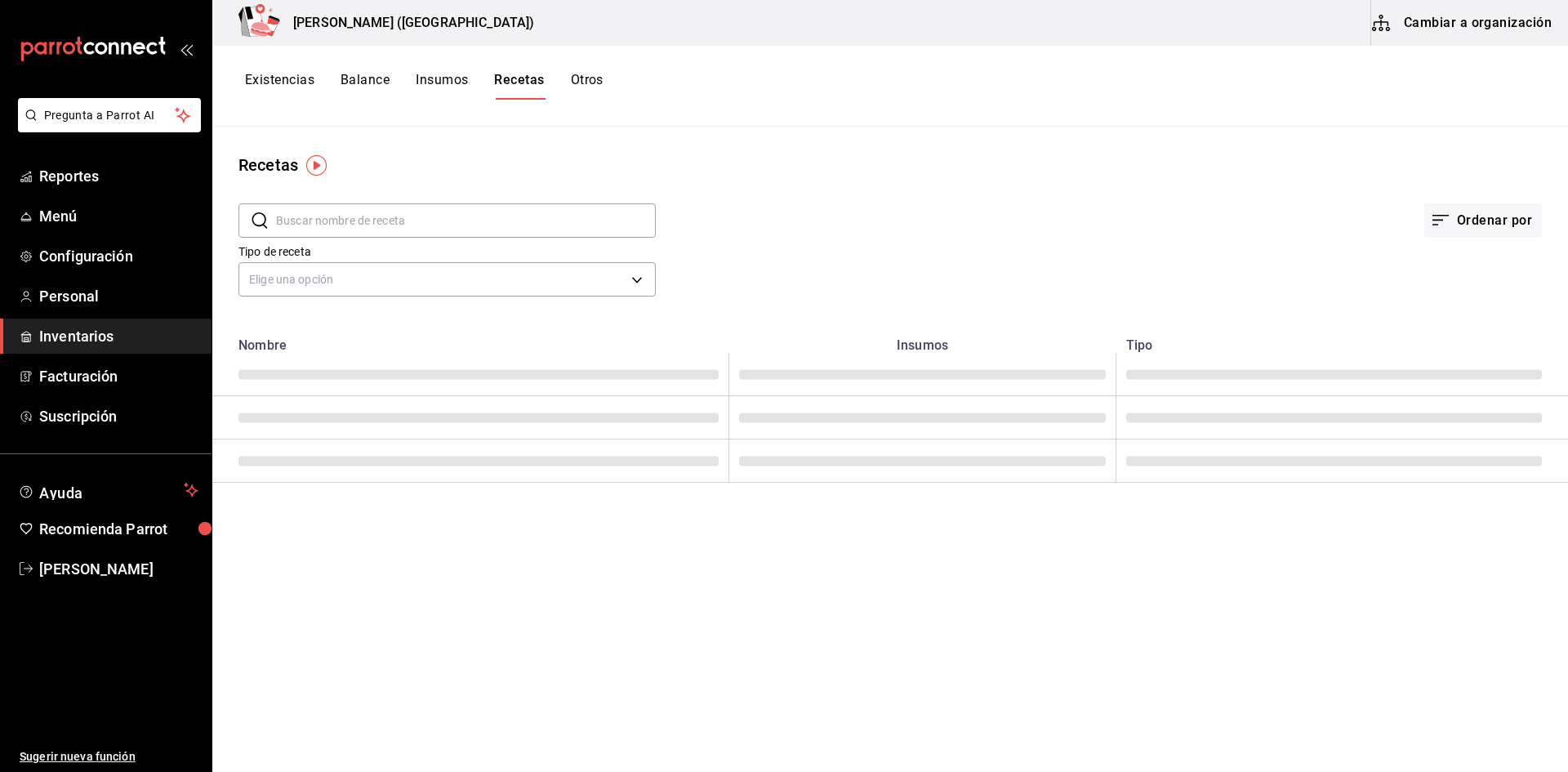
click at [1408, 26] on button "Cambiar a organización" at bounding box center [1462, 22] width 184 height 46
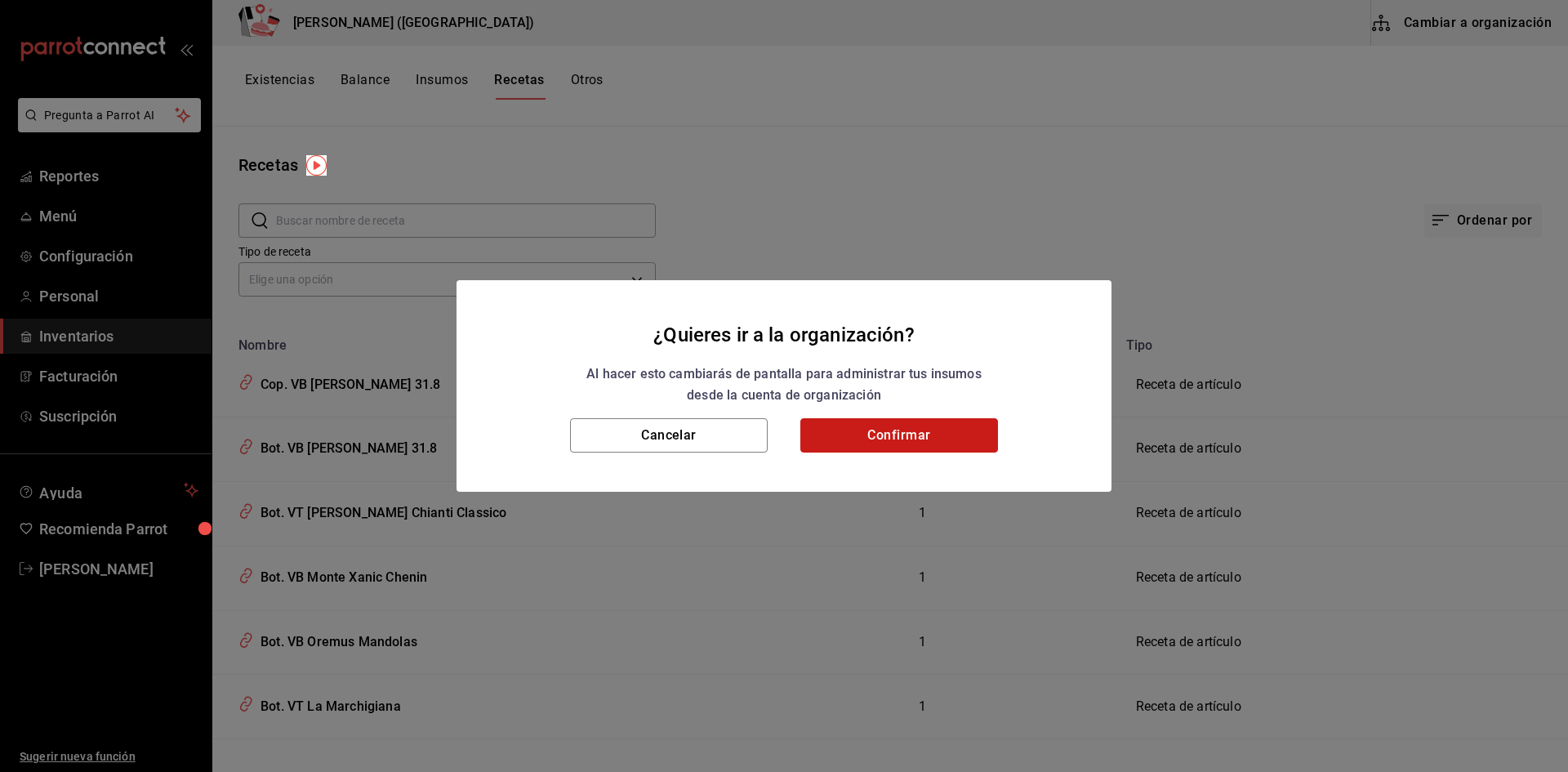
click at [892, 443] on button "Confirmar" at bounding box center [900, 435] width 198 height 34
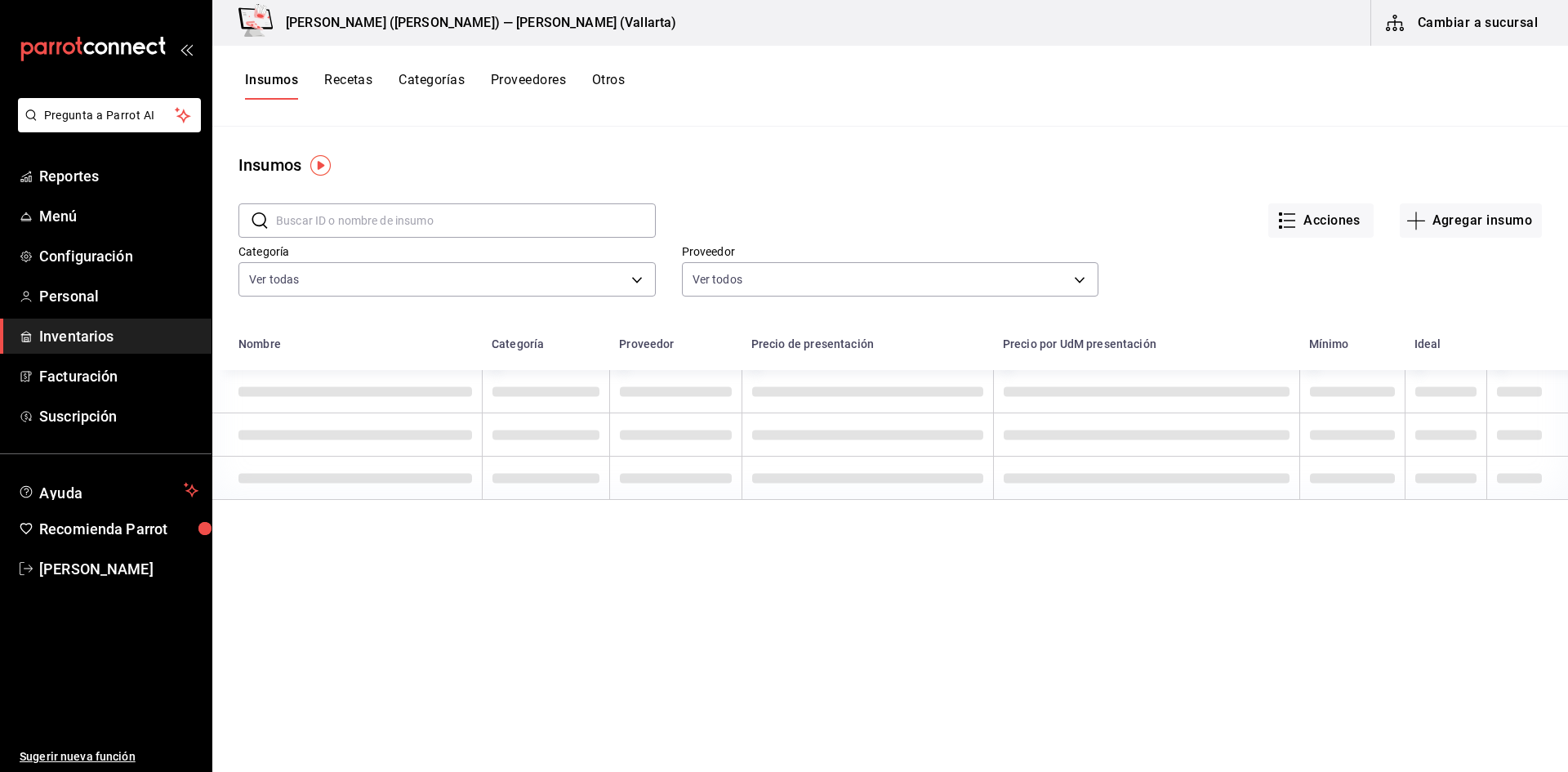
click at [348, 81] on button "Recetas" at bounding box center [348, 85] width 48 height 27
click at [357, 78] on button "Recetas" at bounding box center [348, 85] width 48 height 27
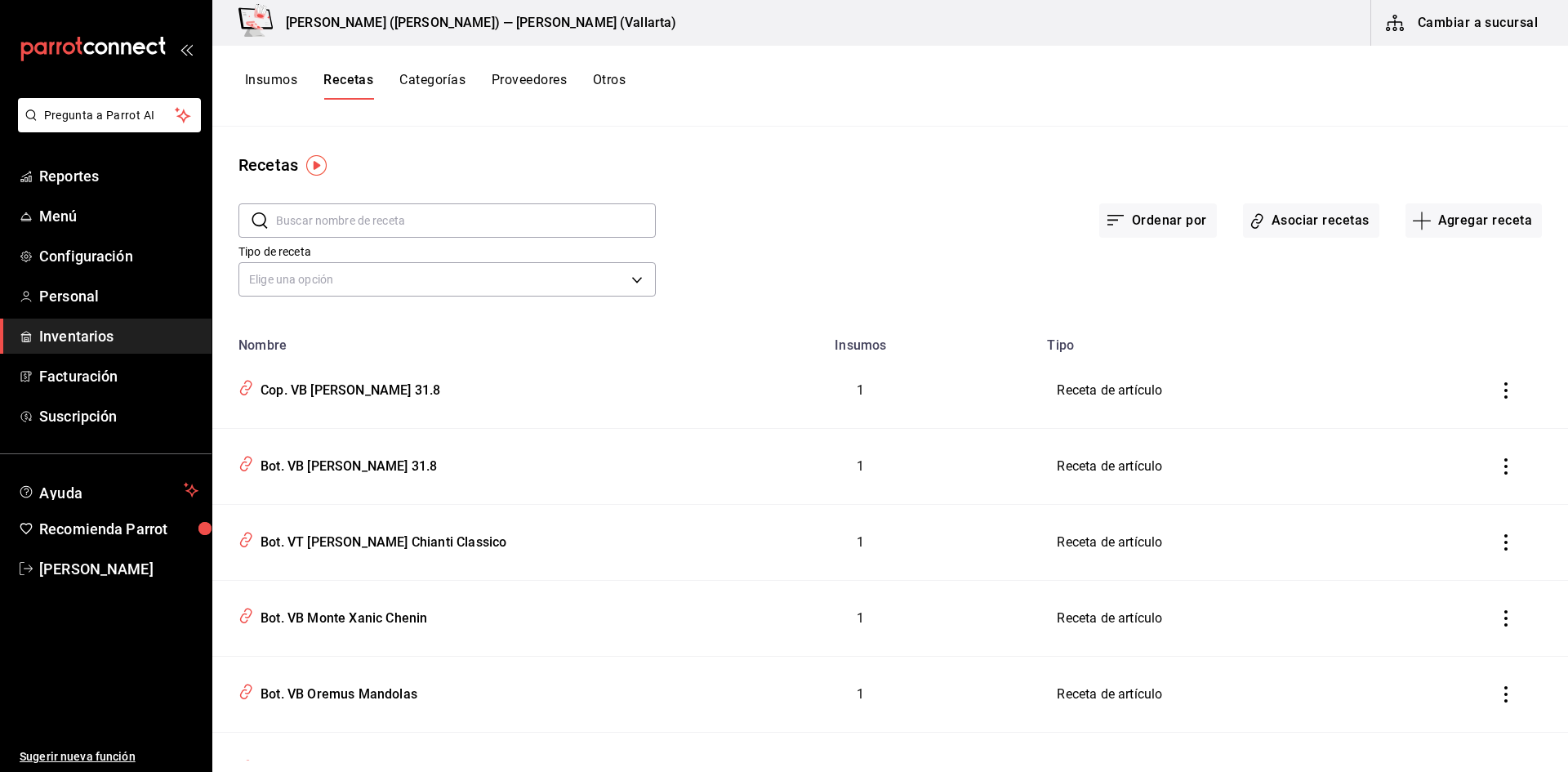
click at [1368, 225] on button "Asociar recetas" at bounding box center [1311, 220] width 136 height 34
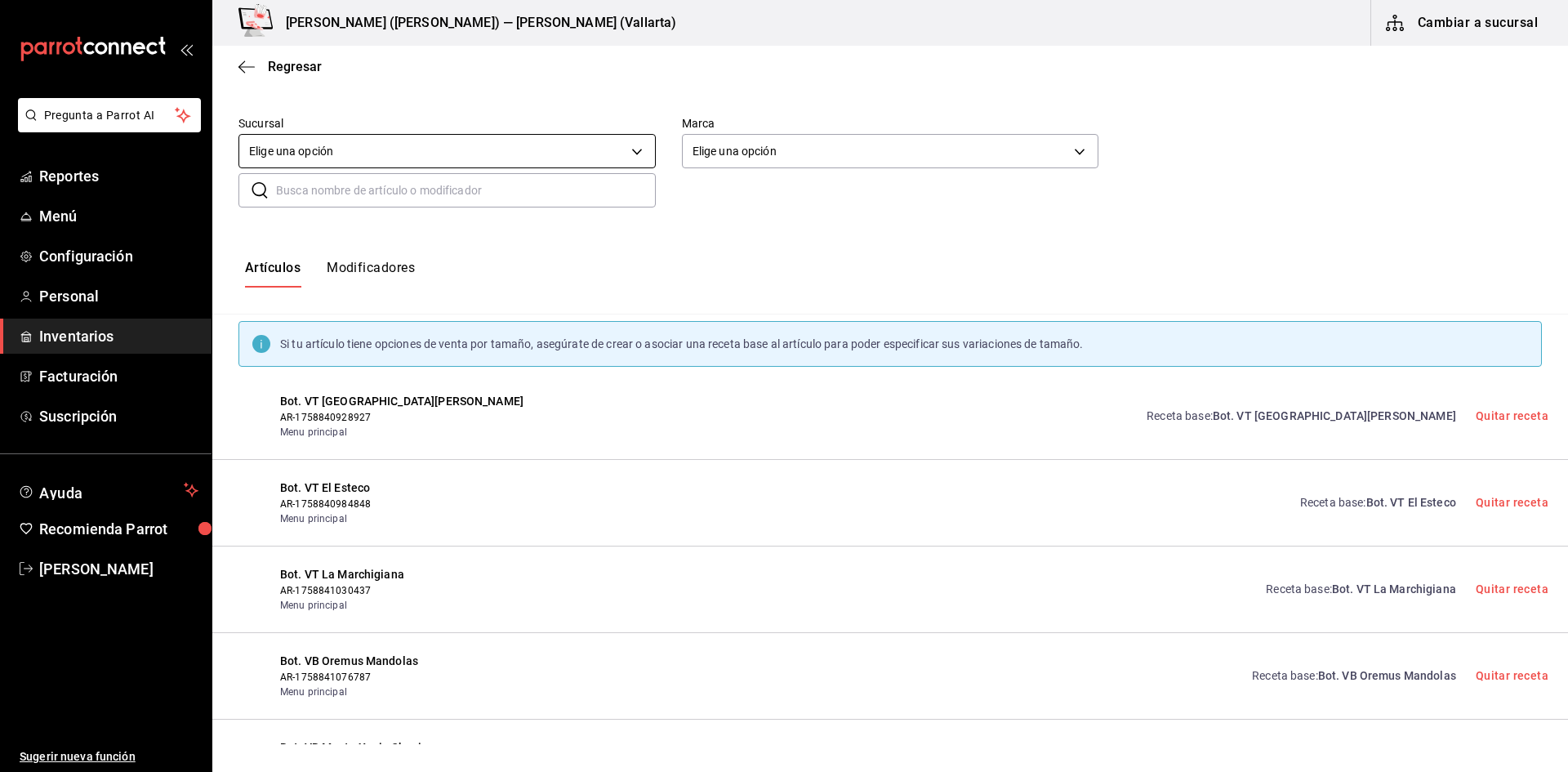
scroll to position [82, 0]
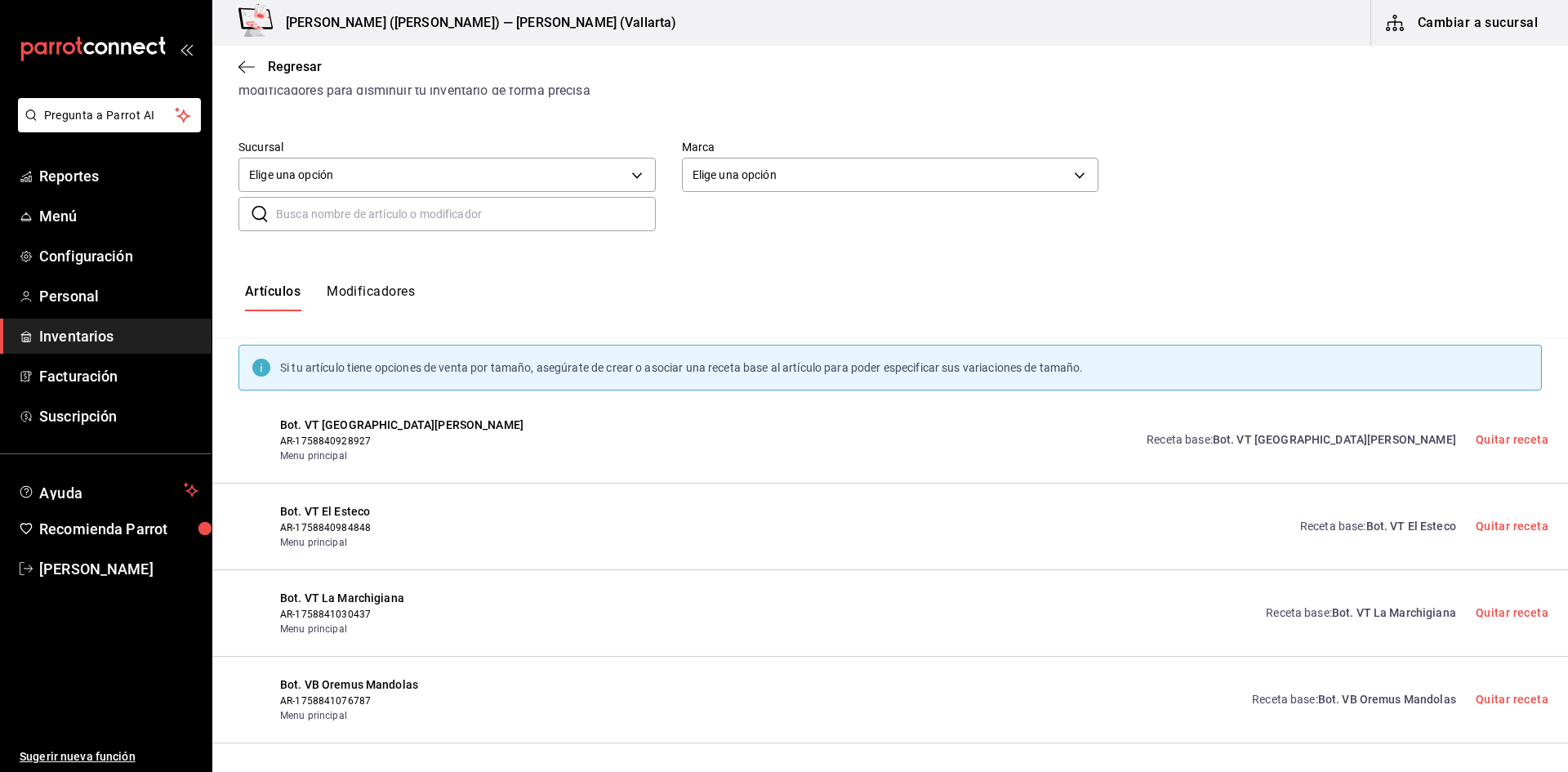
click at [397, 208] on input "text" at bounding box center [466, 214] width 380 height 32
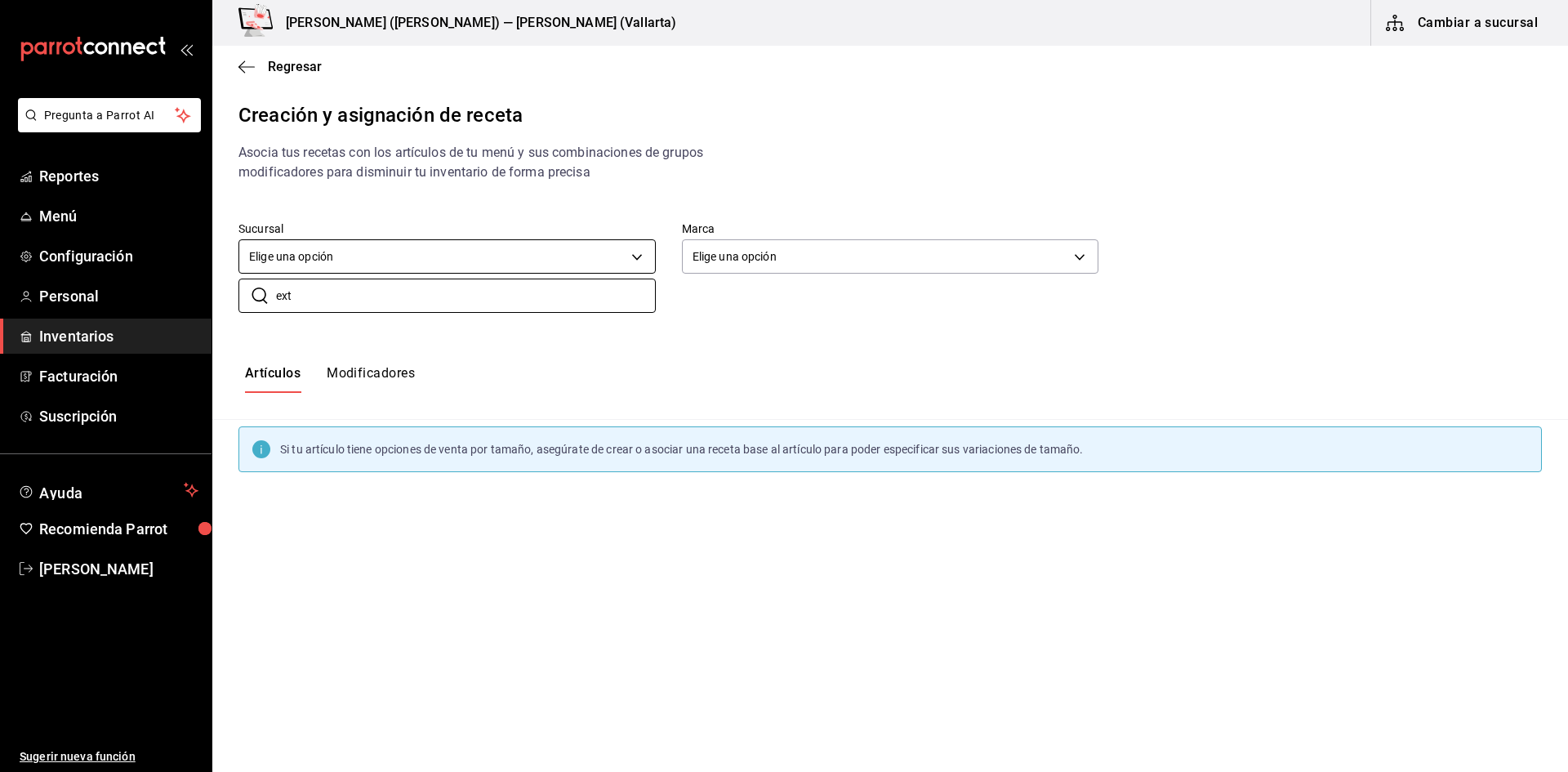
scroll to position [0, 0]
type input "ext"
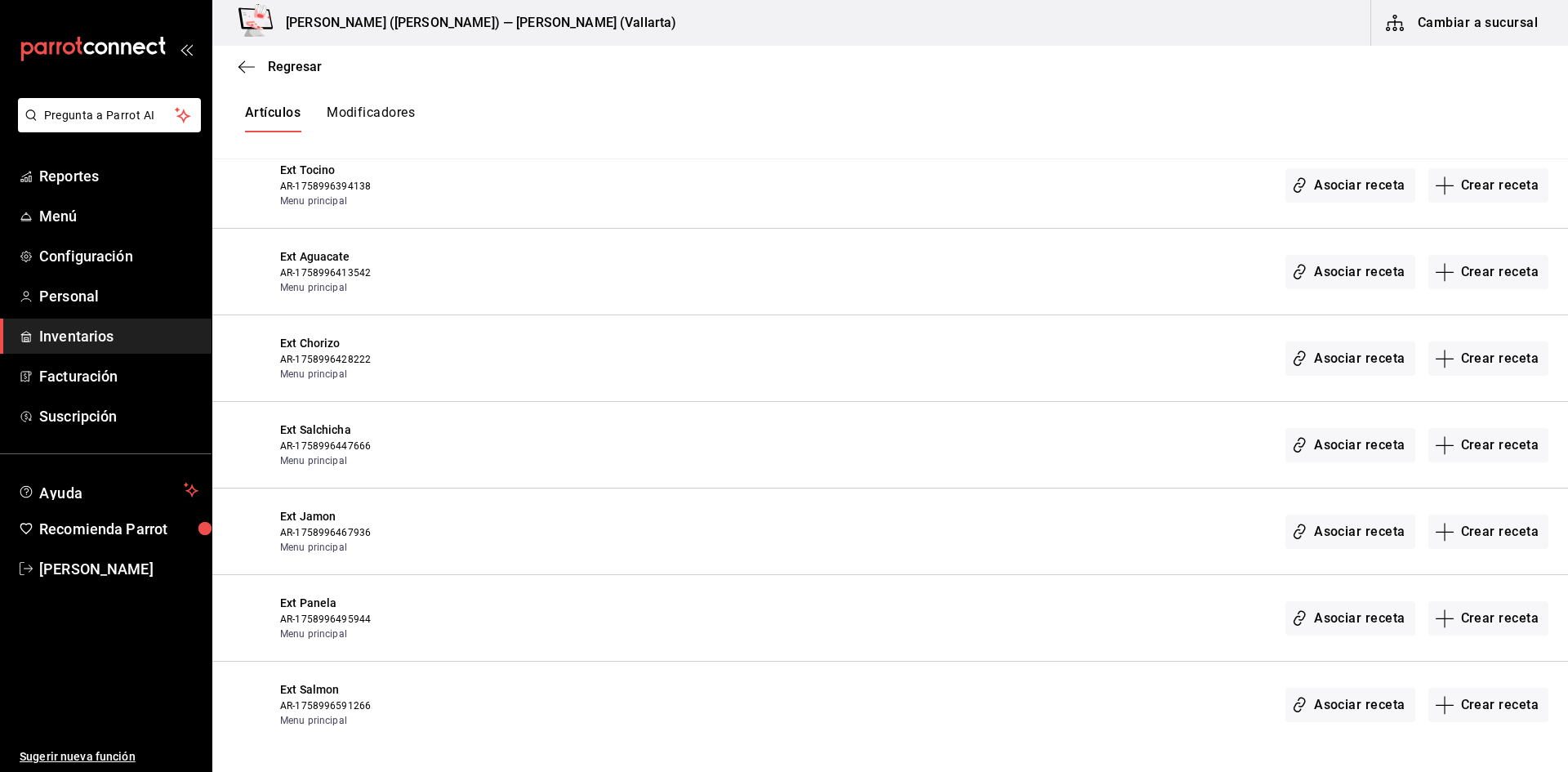
scroll to position [514, 0]
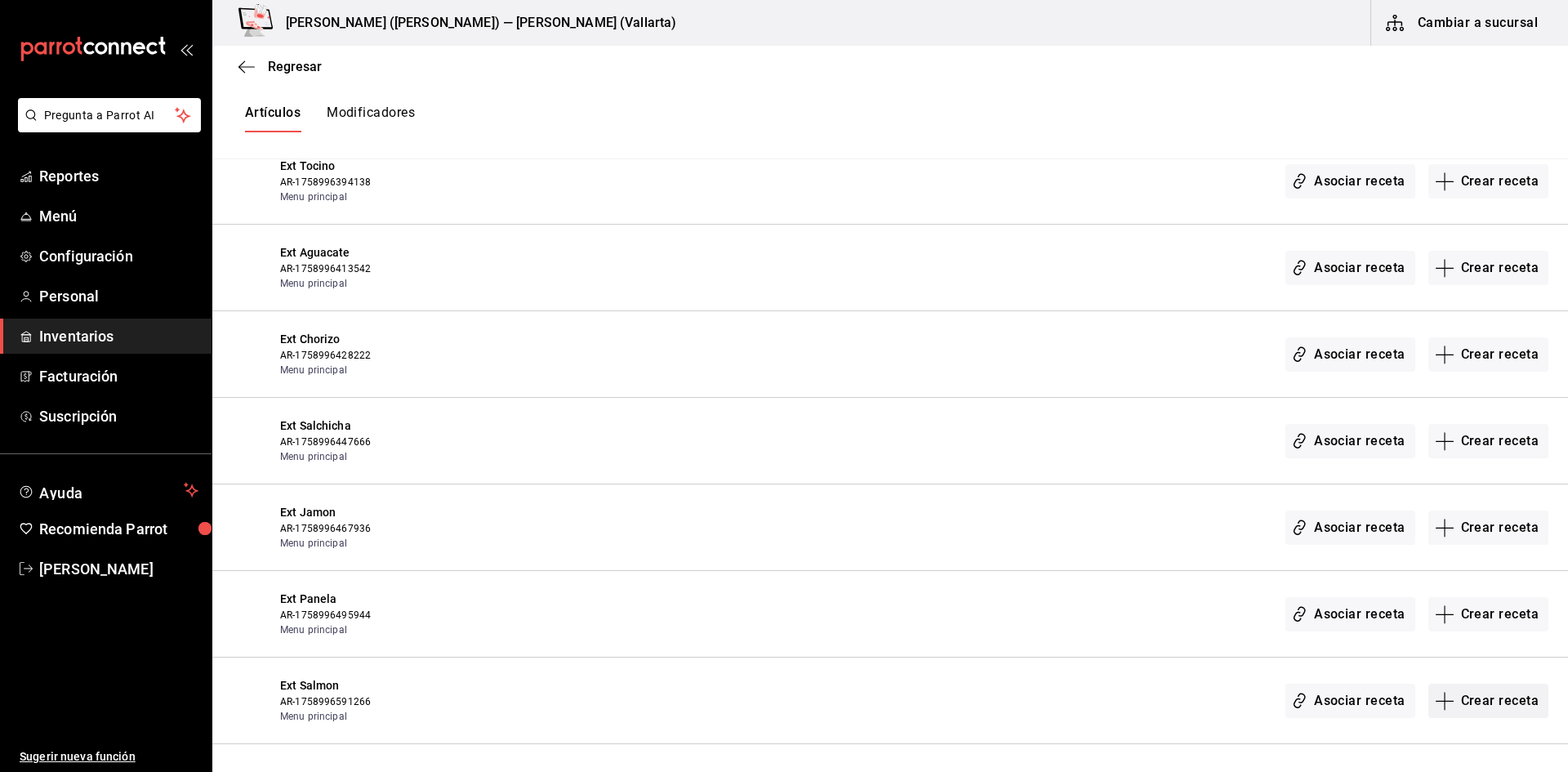
click at [1480, 707] on button "Crear receta" at bounding box center [1488, 700] width 121 height 34
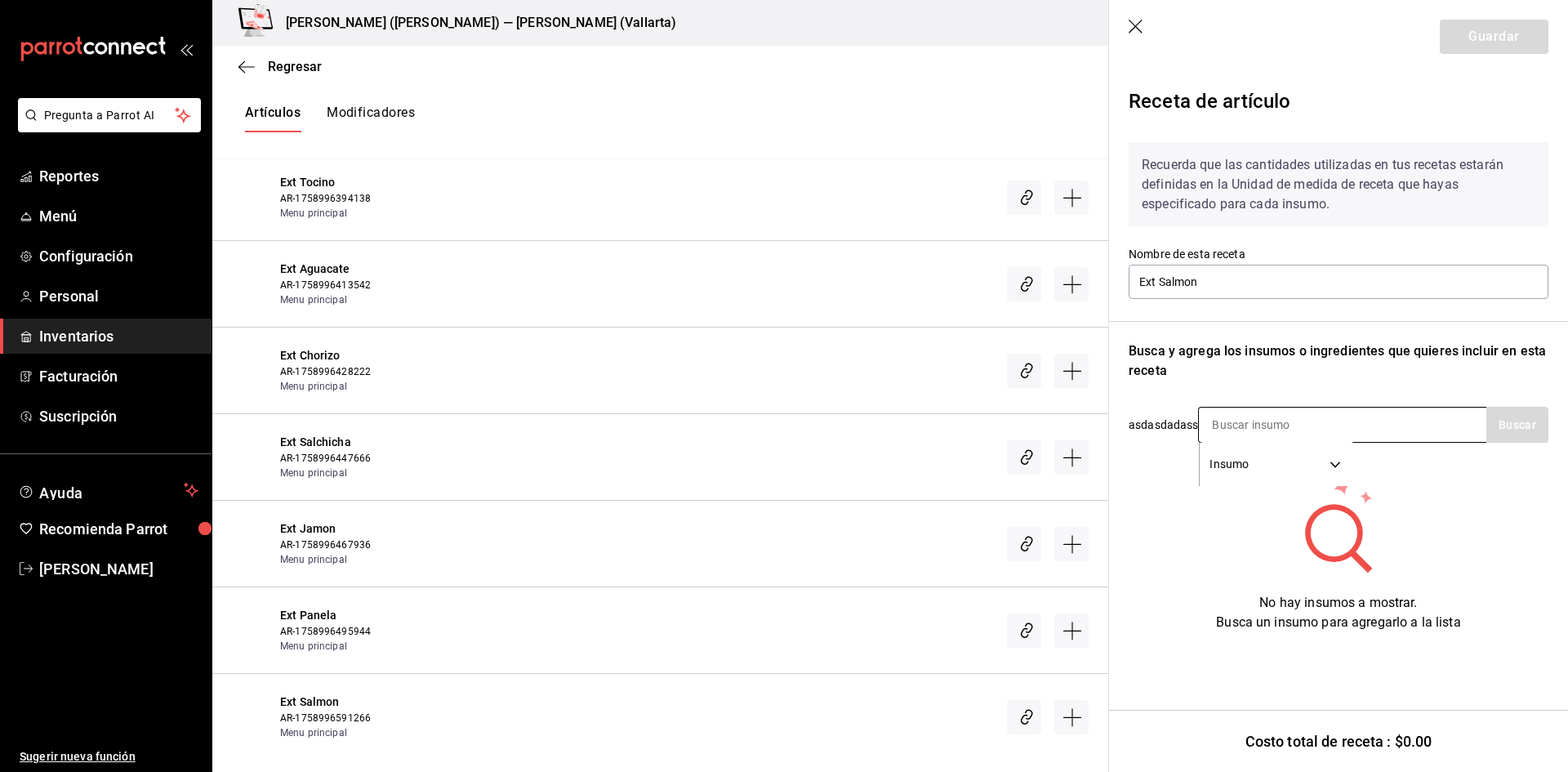
click at [1255, 417] on input at bounding box center [1280, 424] width 163 height 34
type input "salmon"
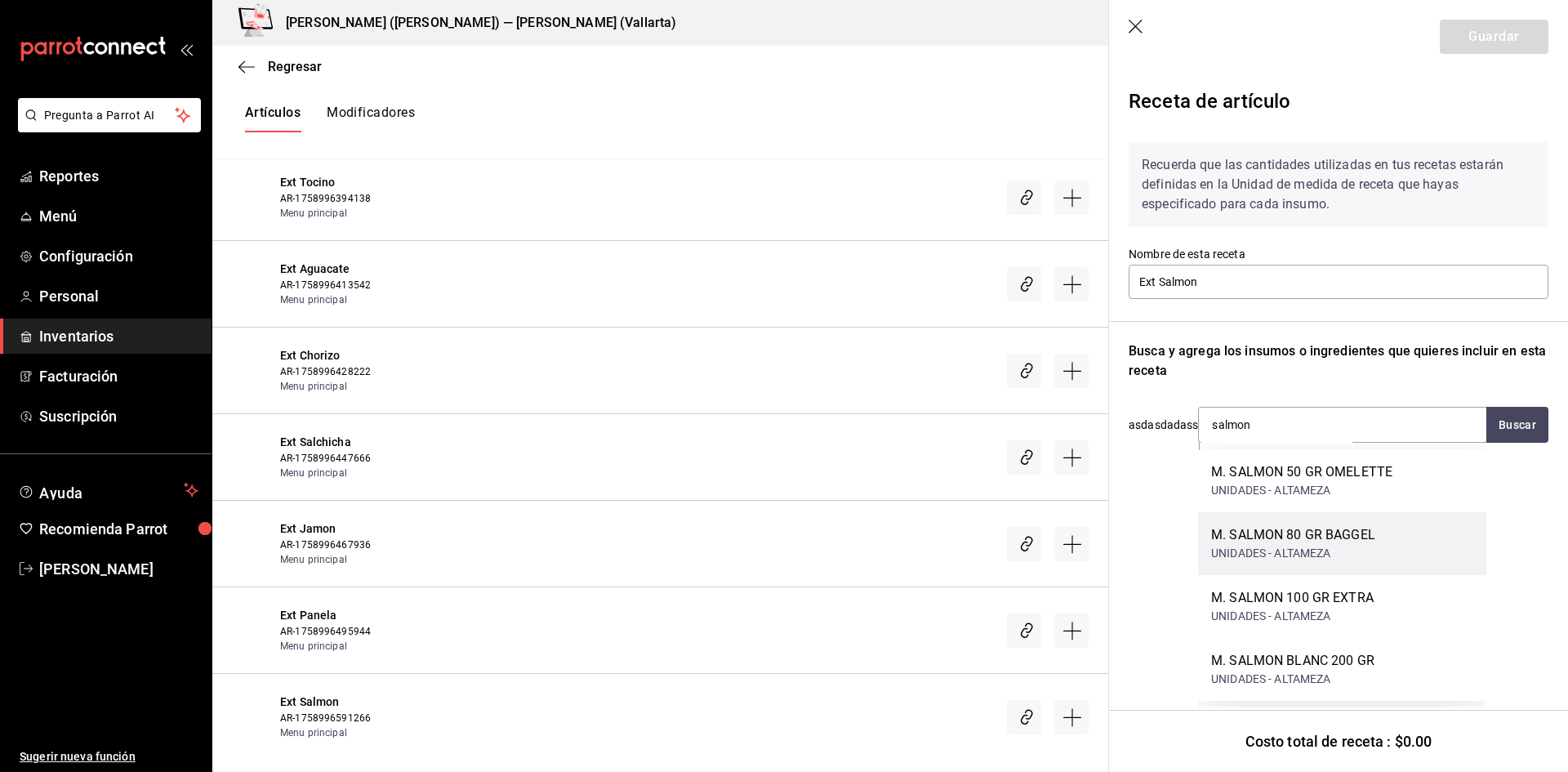
click at [1346, 519] on div "M. SALMON 80 GR BAGGEL UNIDADES - ALTAMEZA" at bounding box center [1342, 544] width 288 height 63
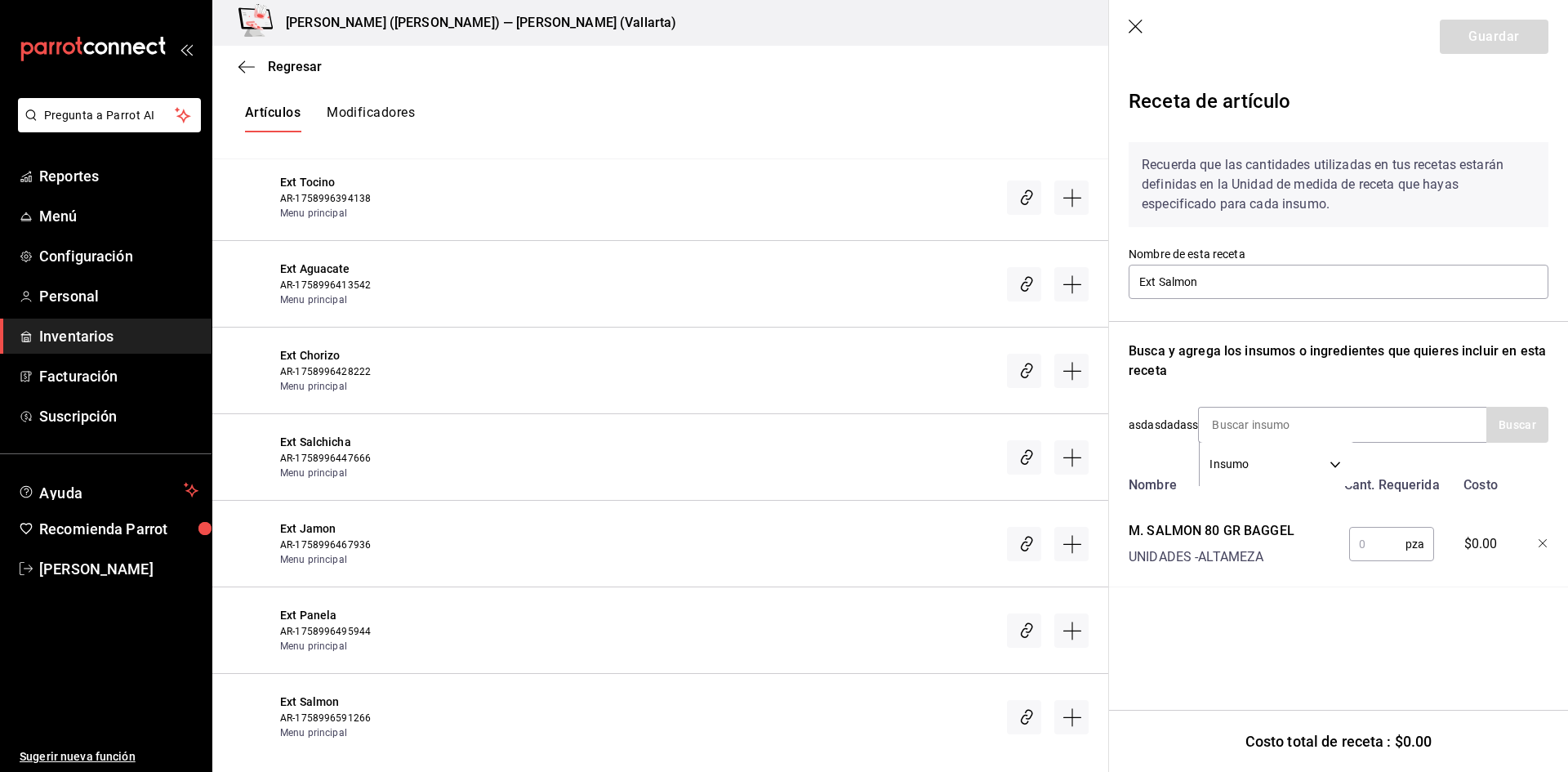
click at [1373, 541] on input "text" at bounding box center [1378, 544] width 57 height 32
type input "1"
click at [1491, 40] on button "Guardar" at bounding box center [1494, 37] width 109 height 34
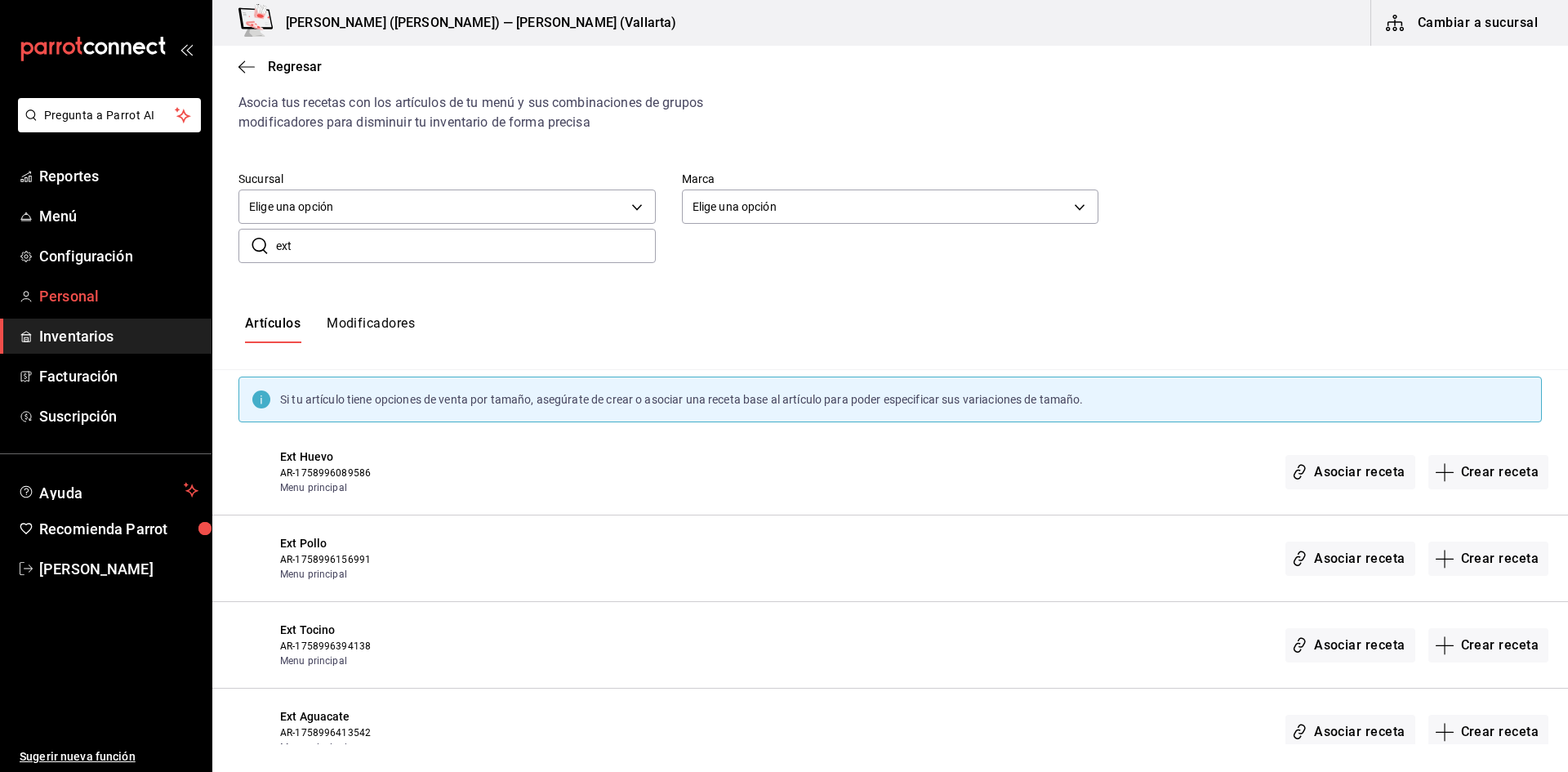
scroll to position [0, 0]
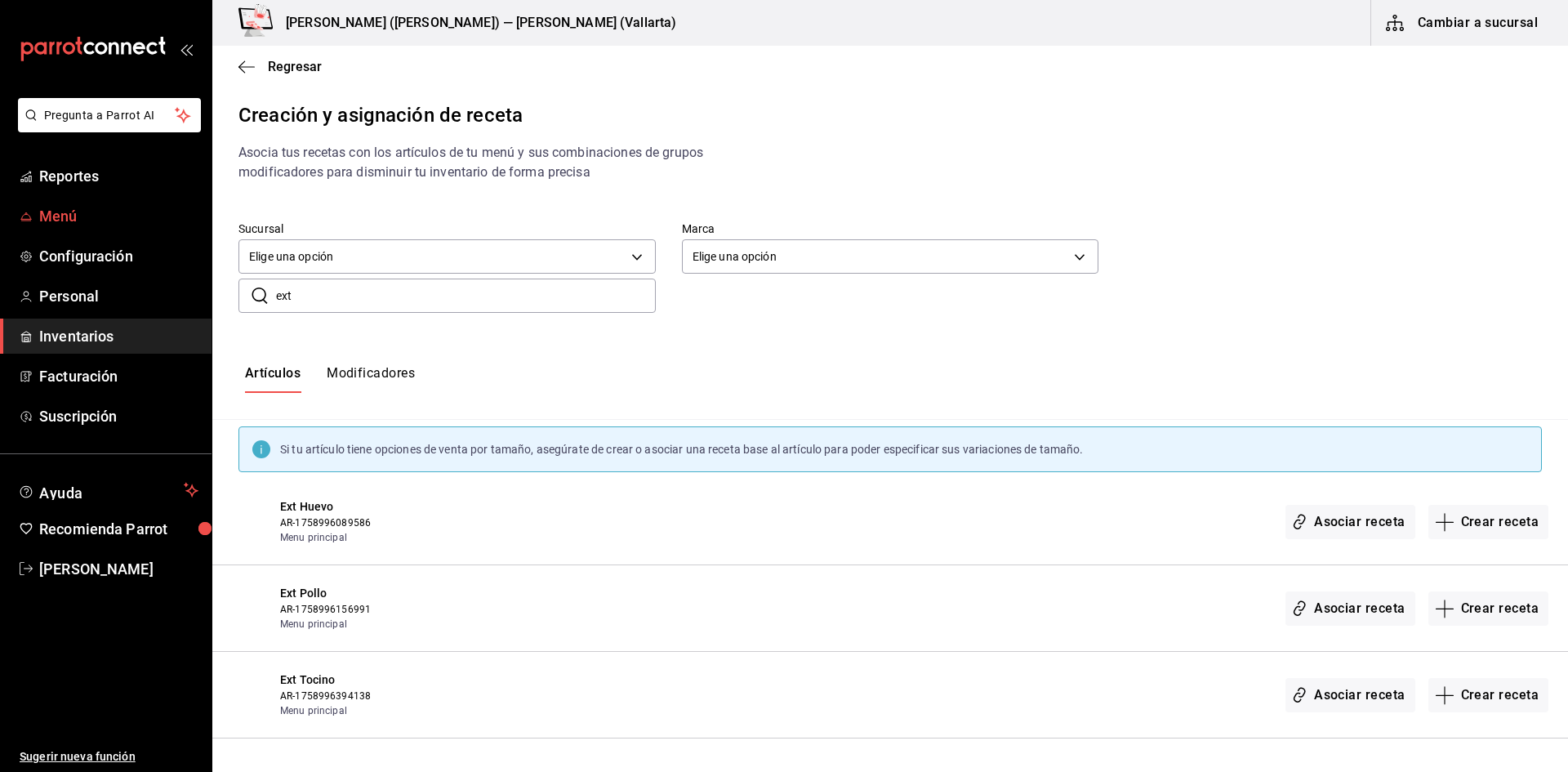
click at [68, 206] on span "Menú" at bounding box center [119, 216] width 160 height 22
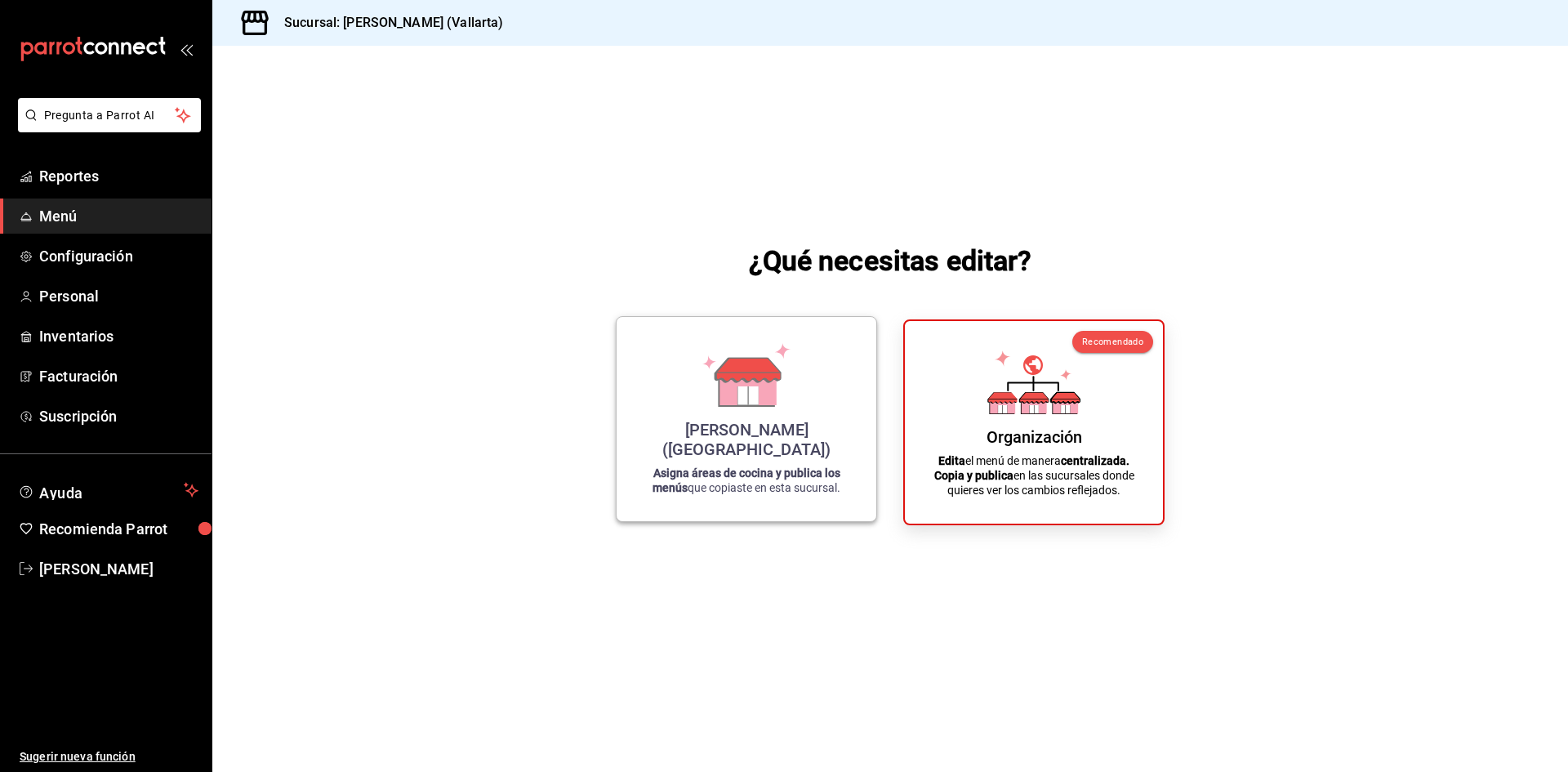
click at [752, 471] on strong "Asigna áreas de cocina y publica los menús" at bounding box center [747, 480] width 188 height 27
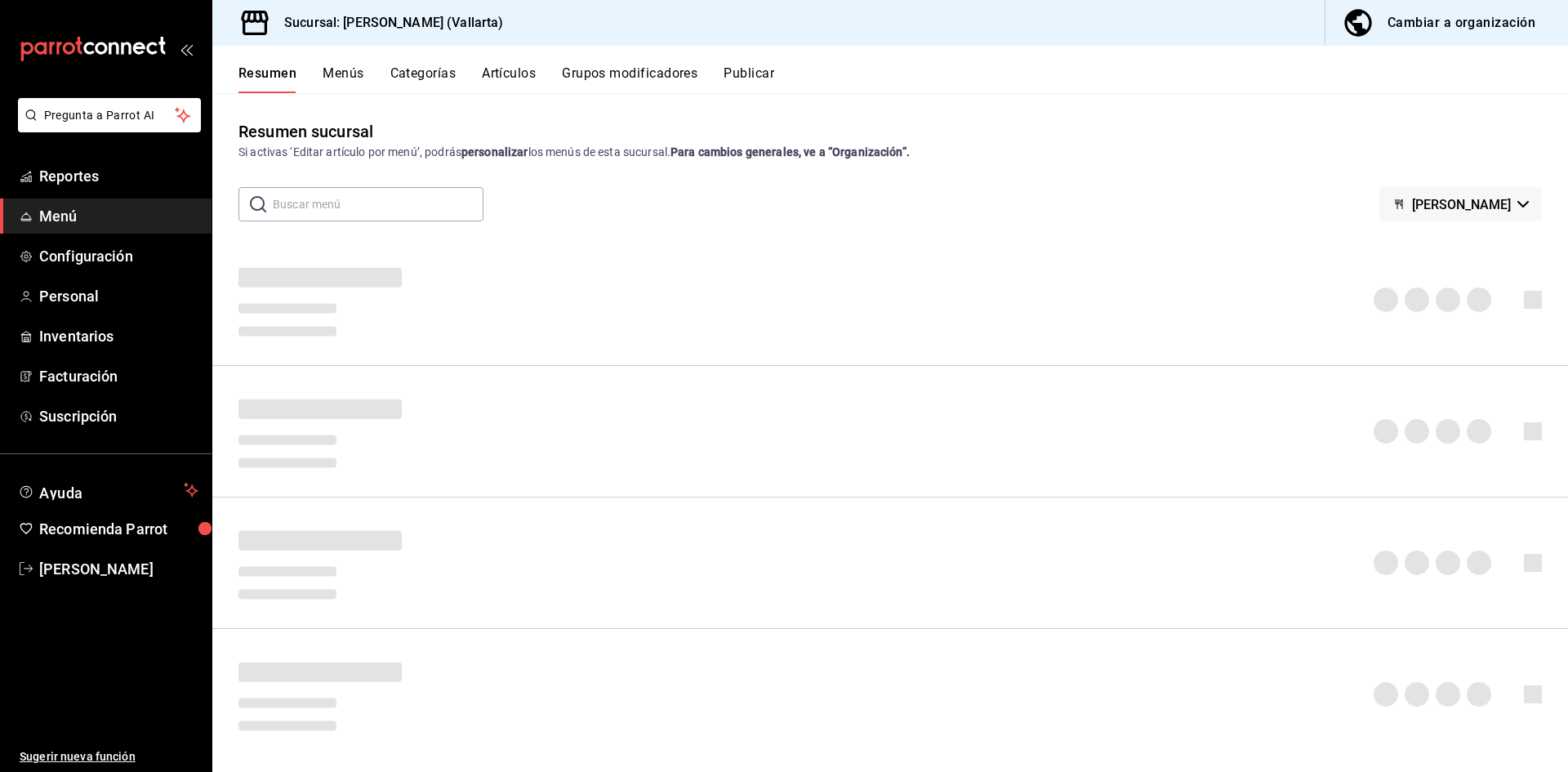
click at [486, 72] on button "Artículos" at bounding box center [509, 79] width 54 height 27
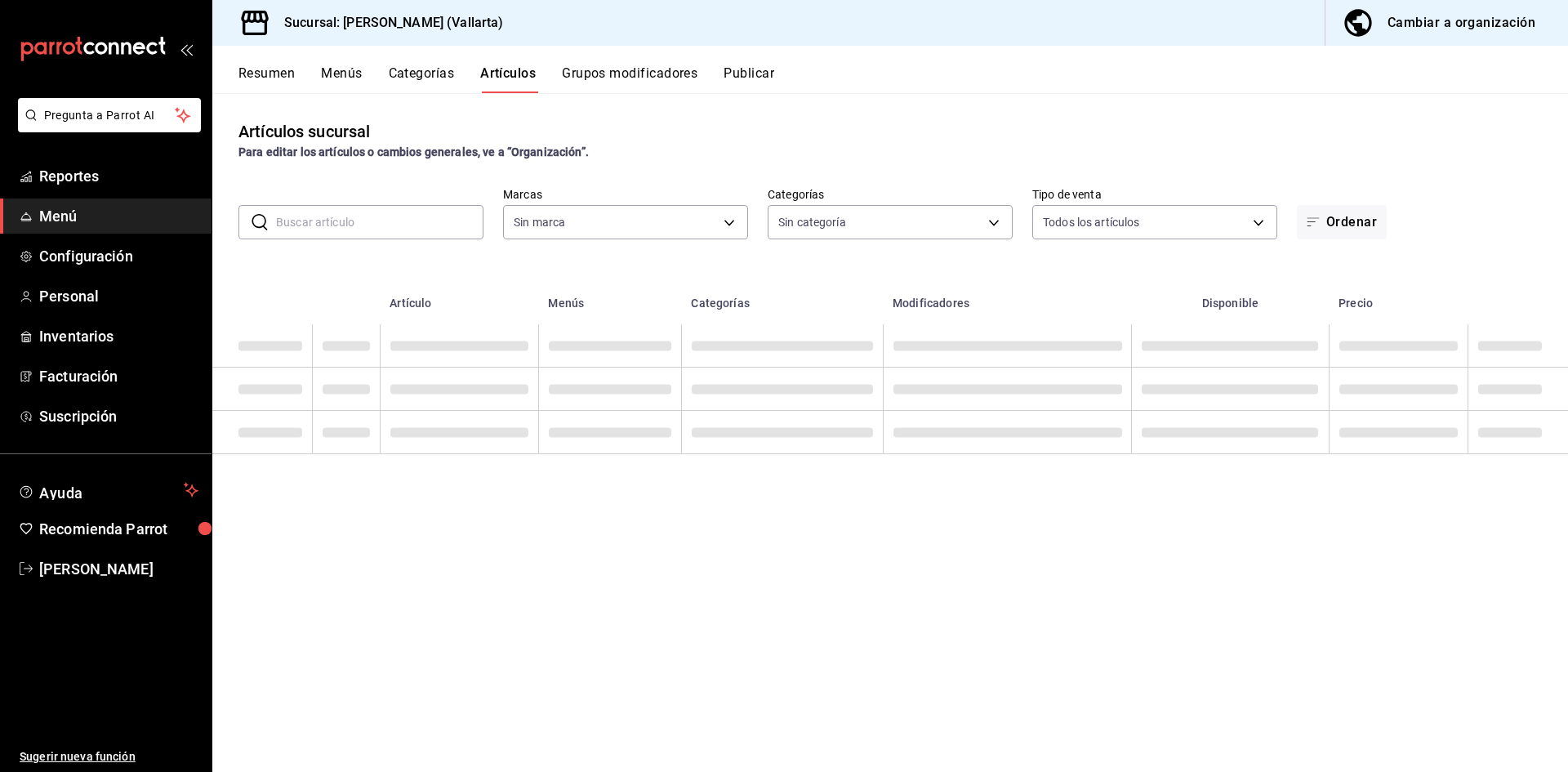
type input "dedade05-fd73-4fc1-b48a-98286d1a7cbf"
type input "ddeea584-b7b7-4c64-abd4-9dbe24413160,94bc3e91-bac1-4cab-af5d-7d085d9bac7d,85d50…"
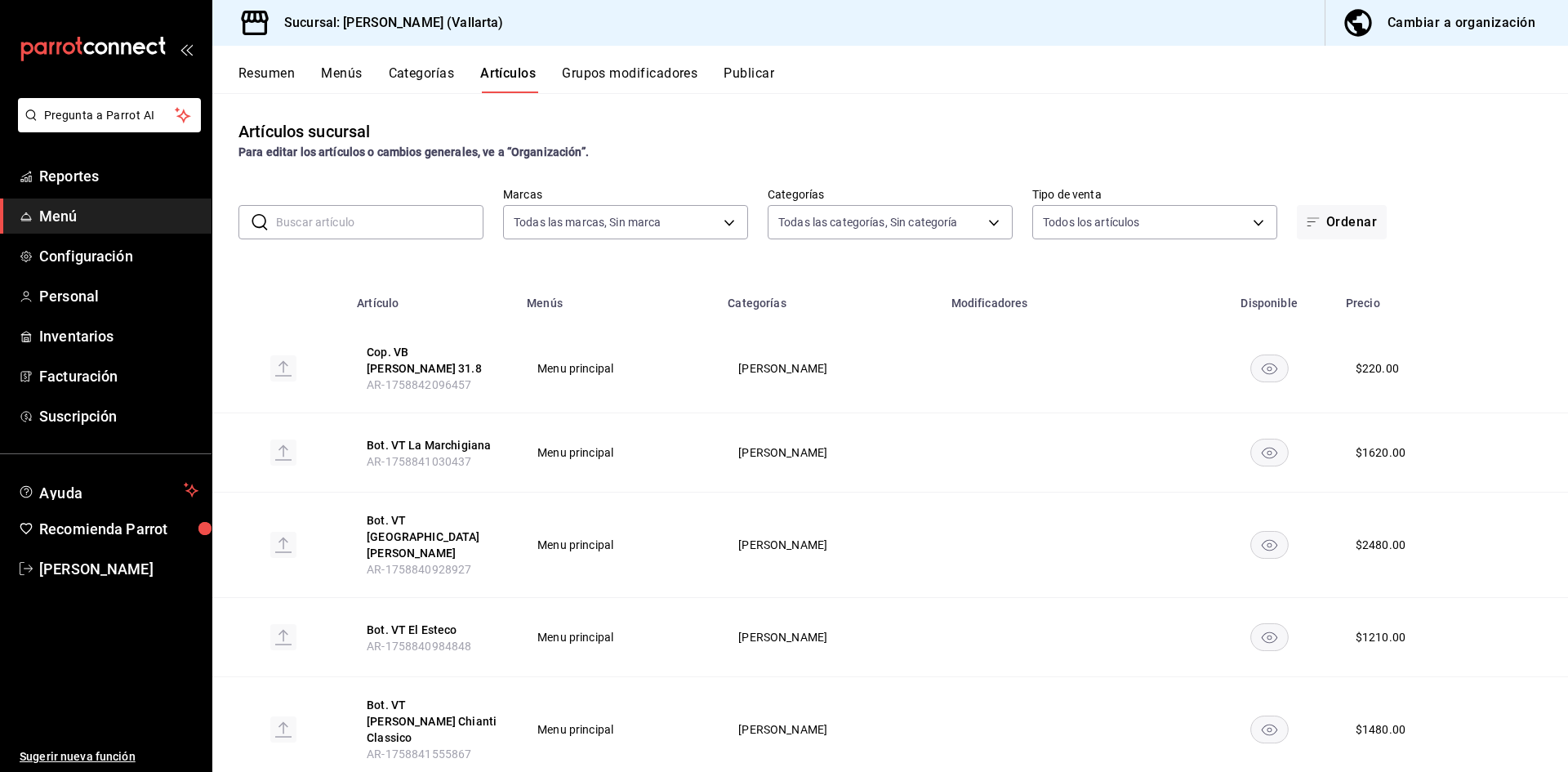
click at [391, 211] on input "text" at bounding box center [379, 222] width 207 height 32
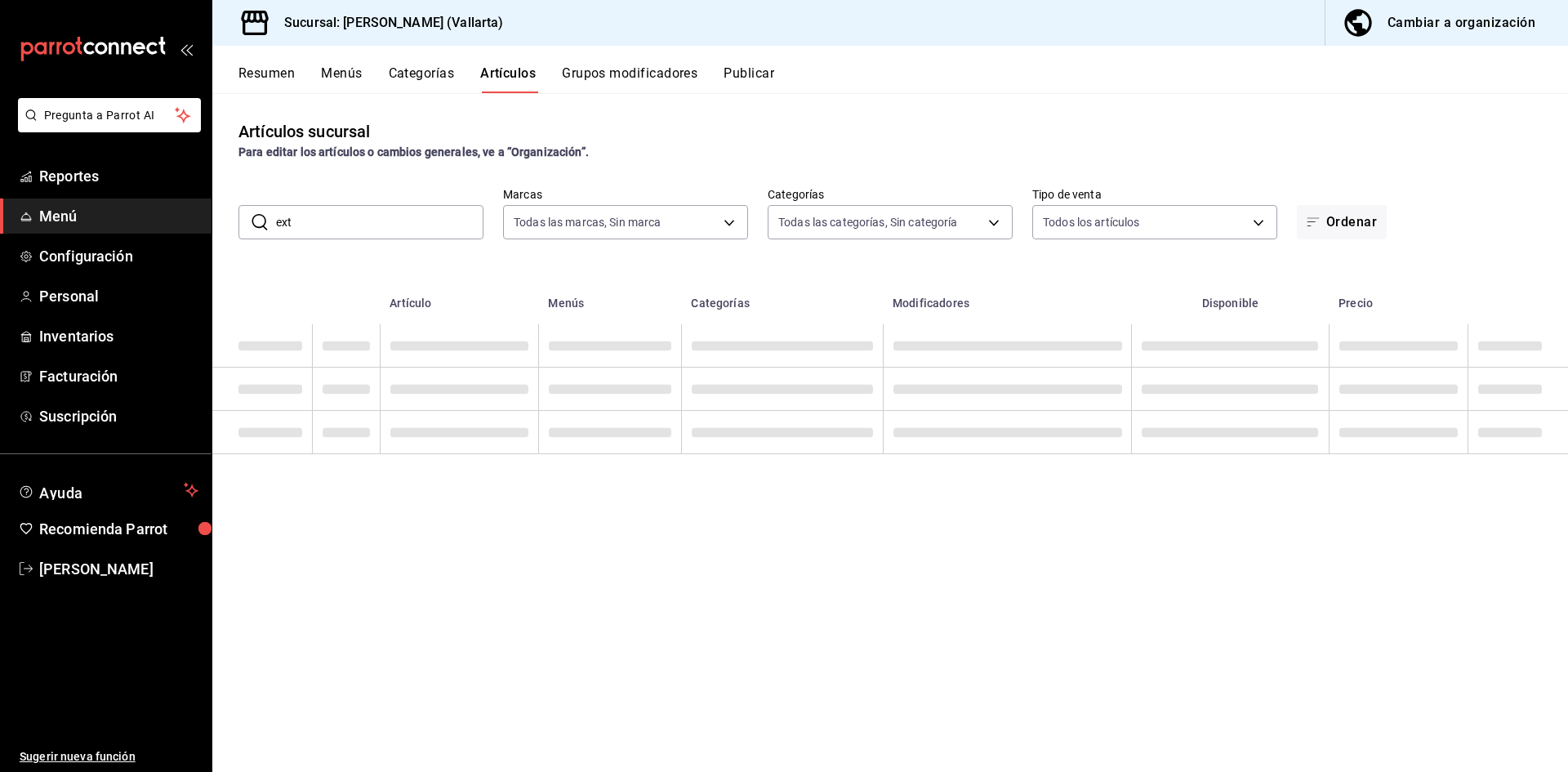
type input "ext"
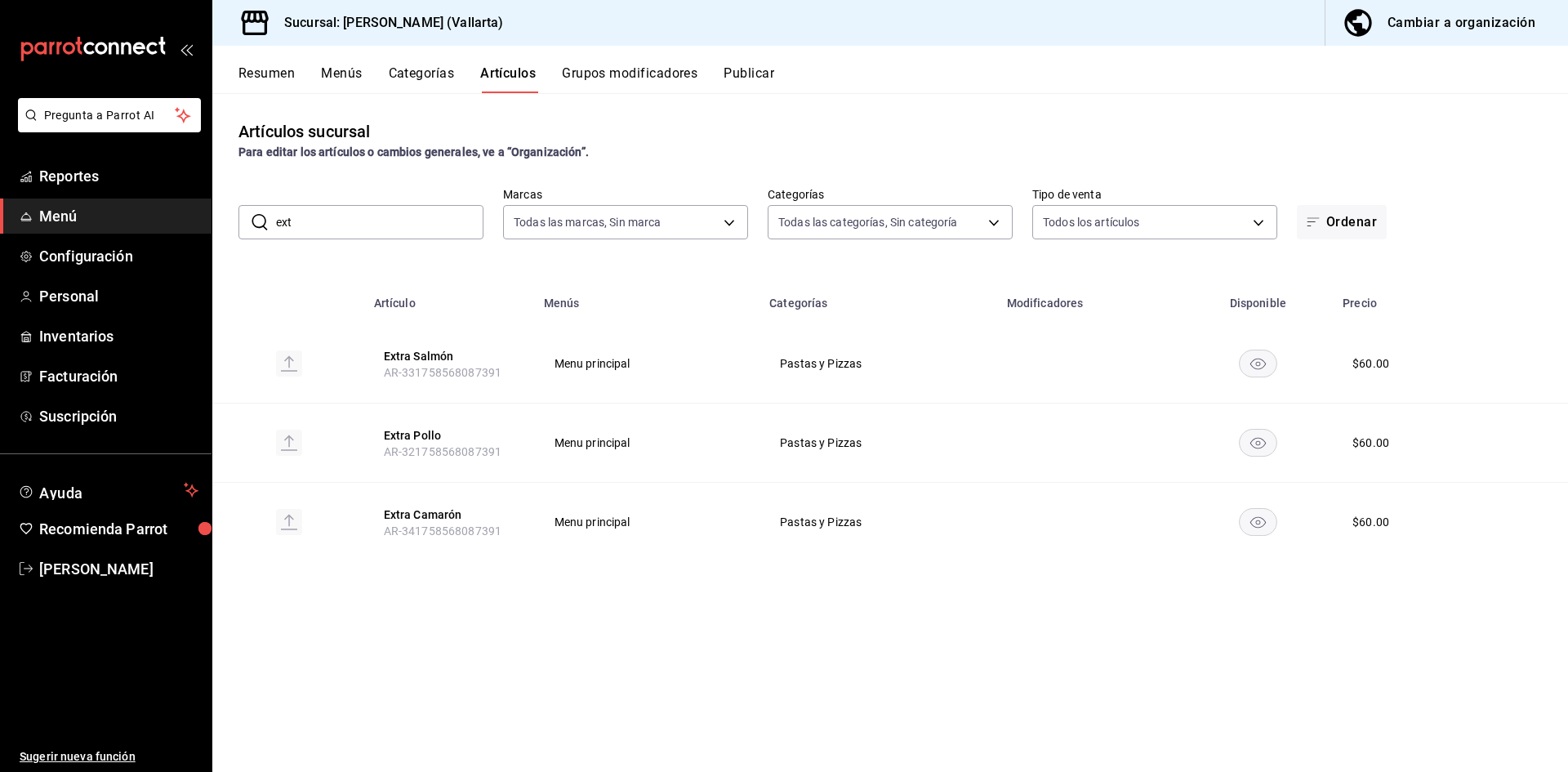
click at [1441, 26] on div "Cambiar a organización" at bounding box center [1462, 23] width 148 height 23
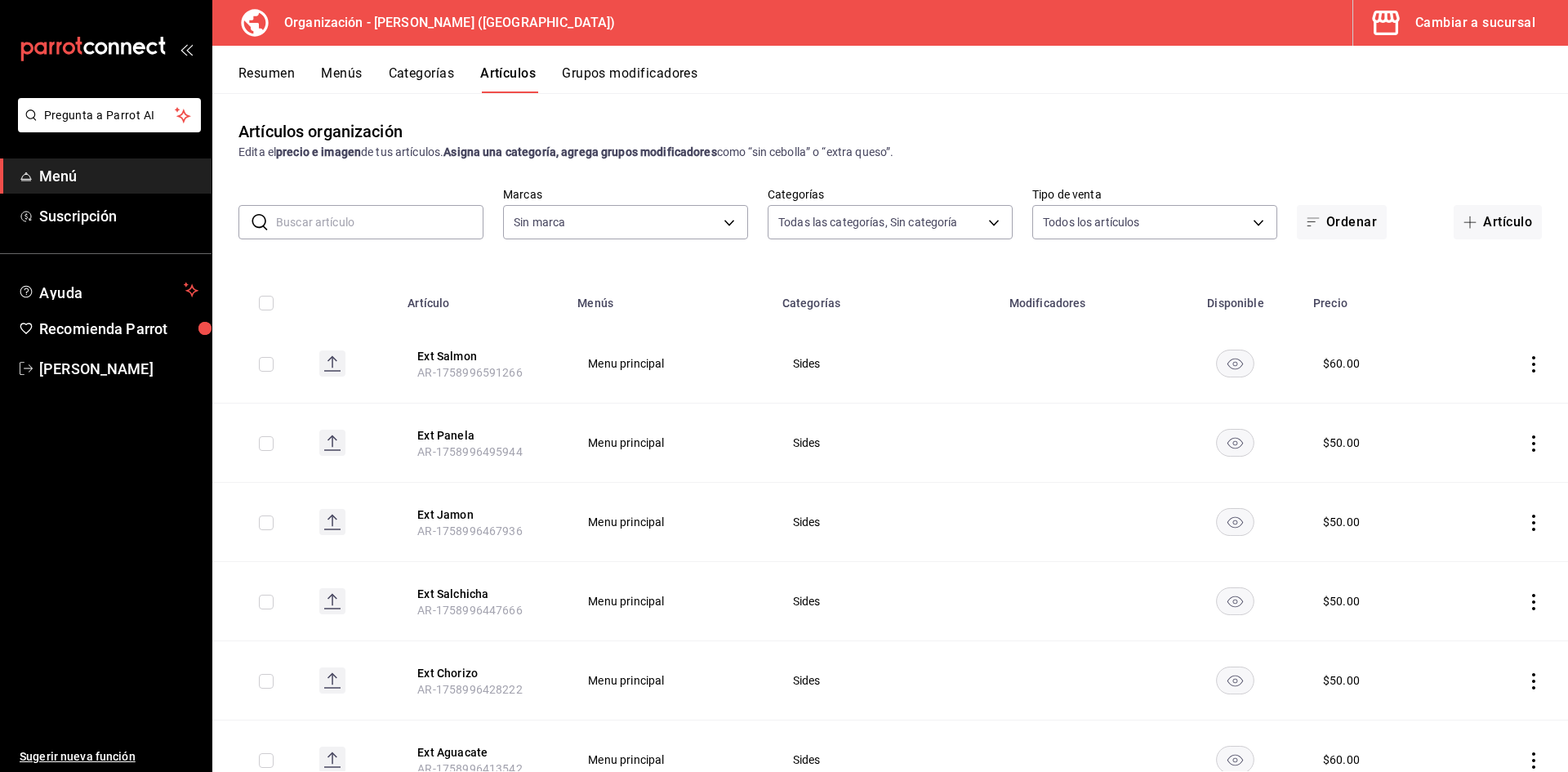
type input "40ee2f72-6915-4037-a5ec-65aec302ef5d,c43c6c56-ab22-4748-903a-778ac949f8a0,b688f…"
type input "31d0bbe4-7c51-43f0-8445-666cf6a0e085"
click at [1526, 366] on icon "actions" at bounding box center [1534, 364] width 17 height 17
click at [1083, 382] on div at bounding box center [784, 386] width 1568 height 772
click at [1220, 367] on rect "availability-product" at bounding box center [1235, 363] width 37 height 27
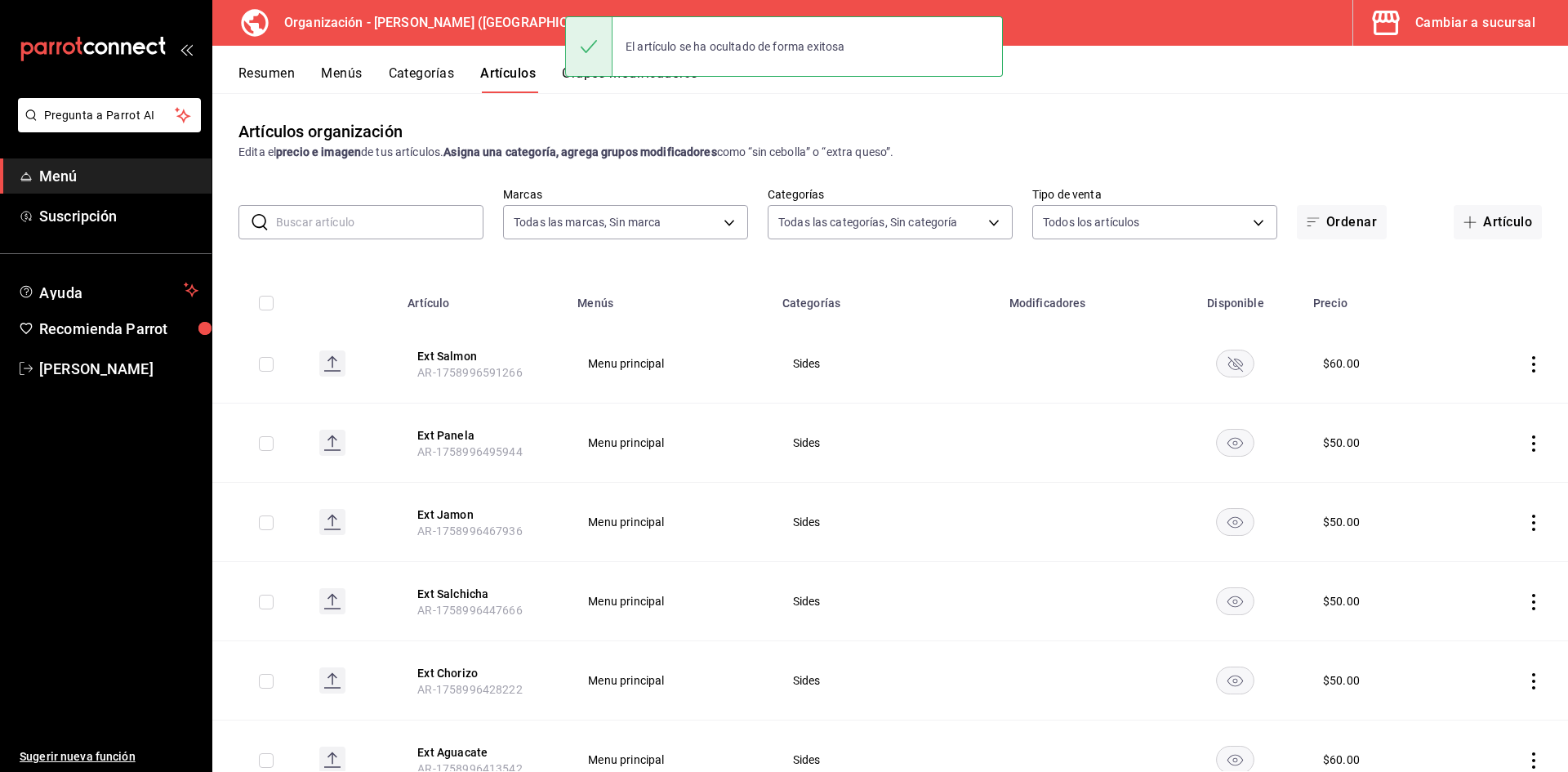
click at [1220, 367] on rect "availability-product" at bounding box center [1235, 363] width 37 height 27
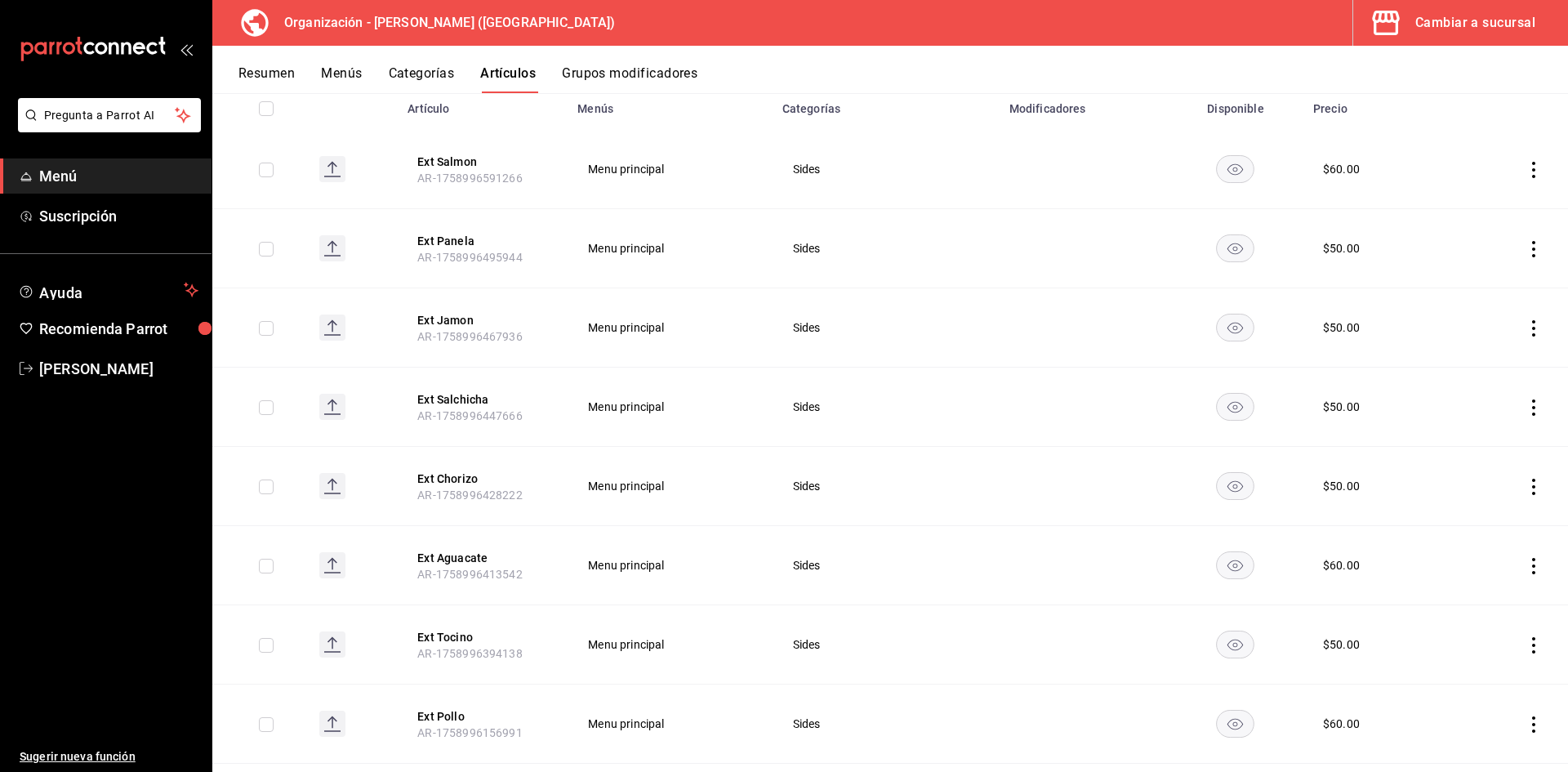
scroll to position [163, 0]
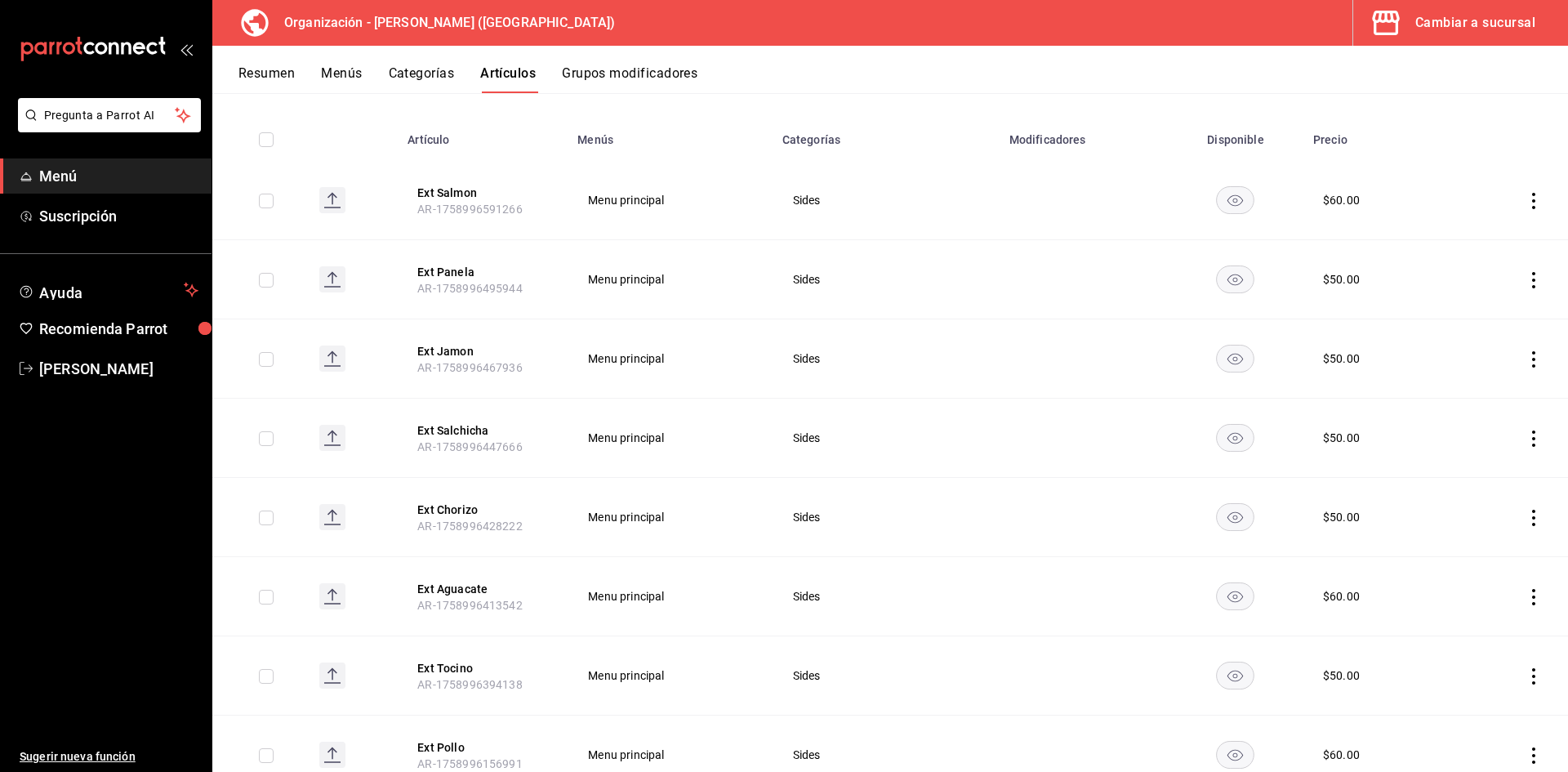
click at [1438, 10] on button "Cambiar a sucursal" at bounding box center [1454, 22] width 202 height 46
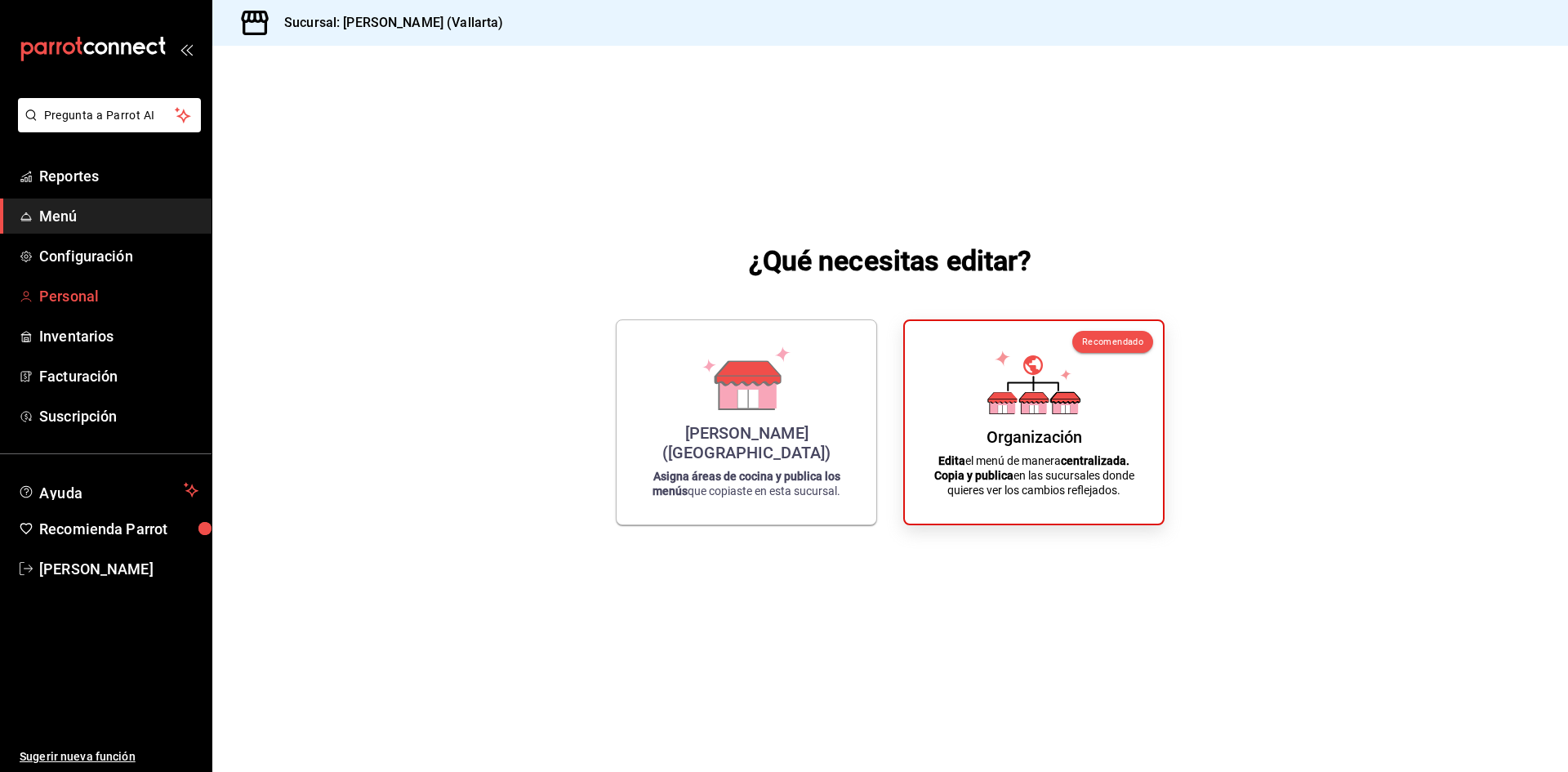
click at [60, 290] on span "Personal" at bounding box center [119, 296] width 160 height 22
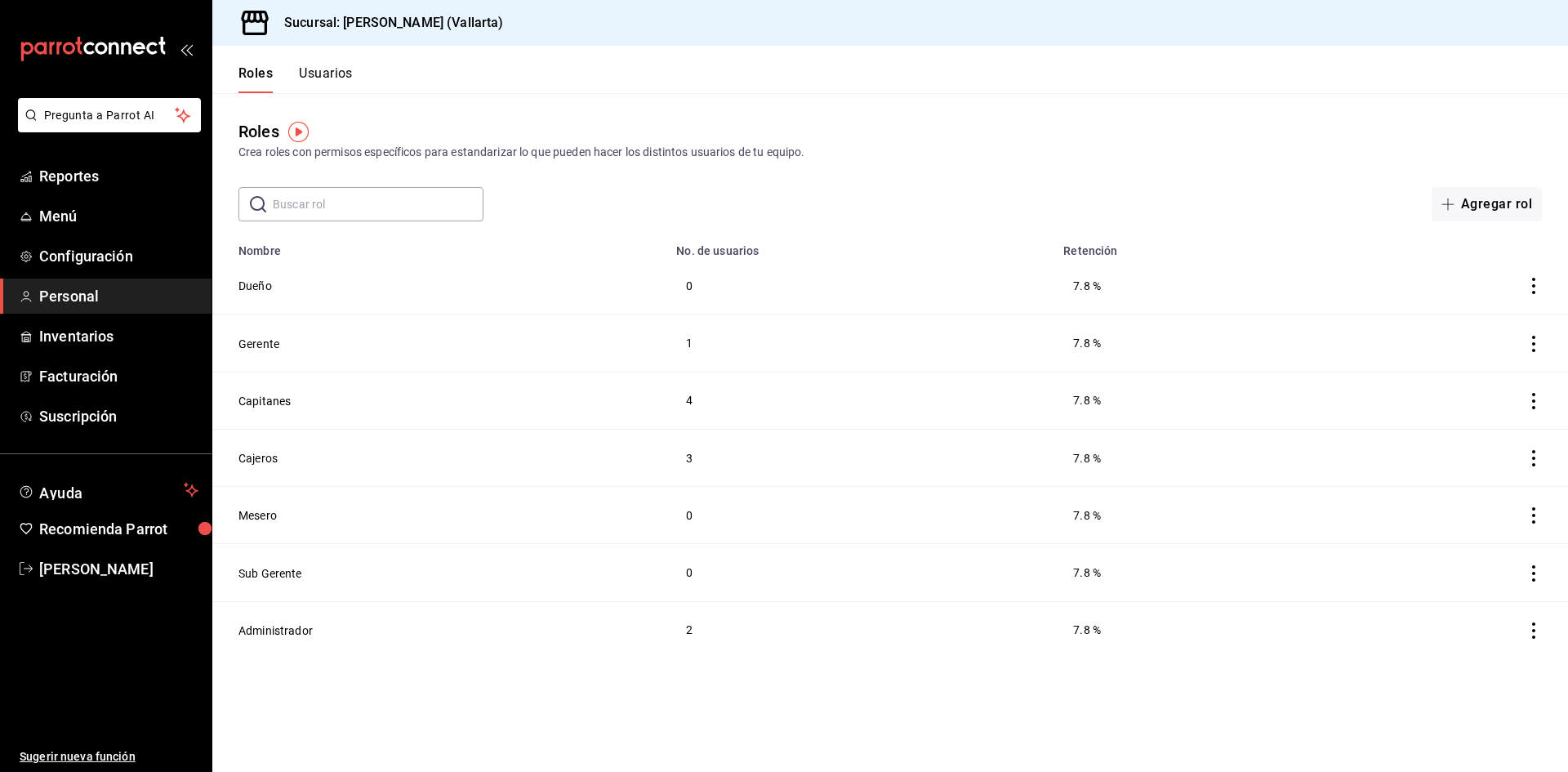
click at [981, 251] on th "No. de usuarios" at bounding box center [860, 246] width 387 height 23
click at [291, 626] on button "Administrador" at bounding box center [275, 631] width 74 height 17
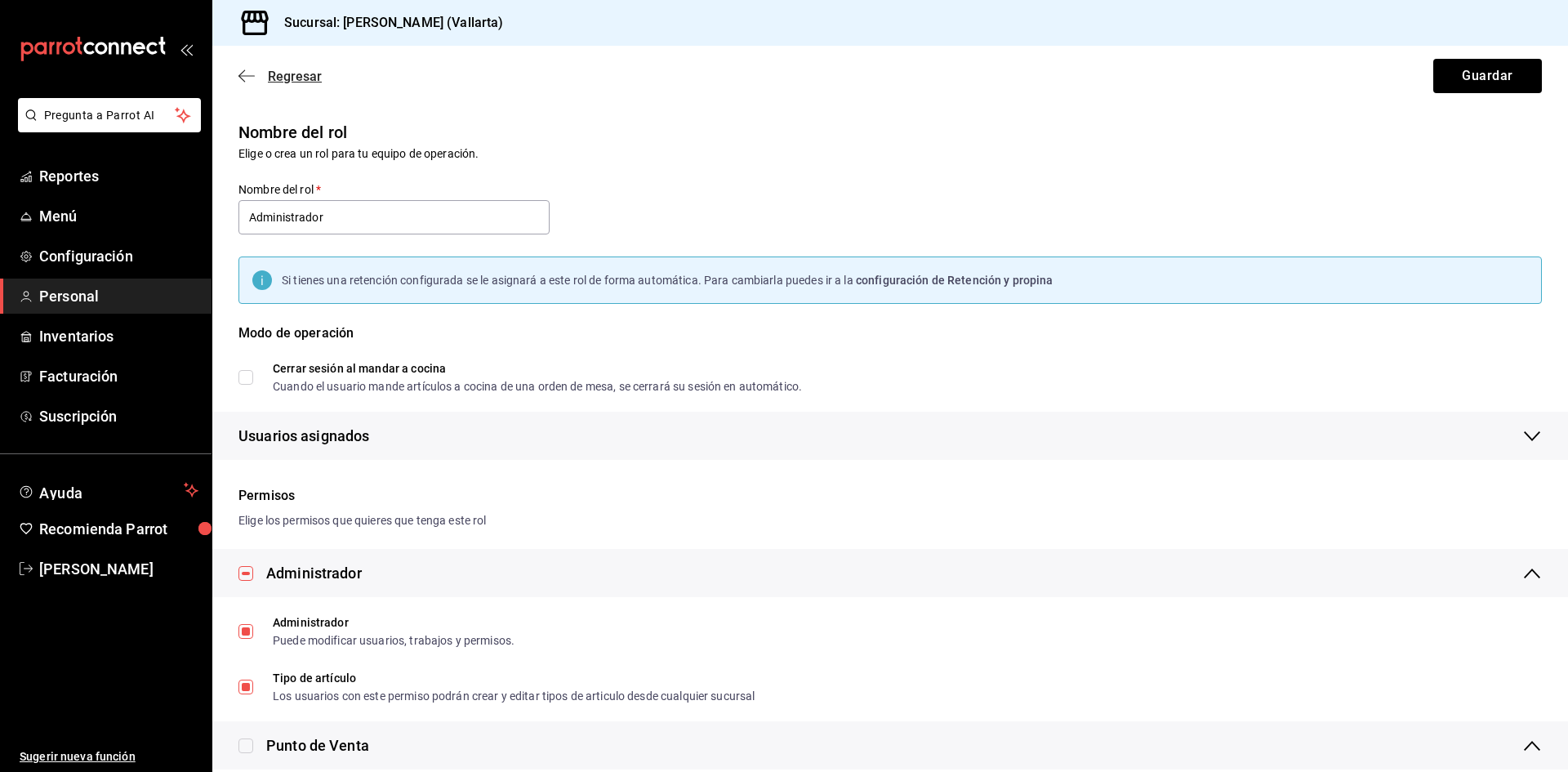
click at [244, 74] on icon "button" at bounding box center [247, 77] width 17 height 15
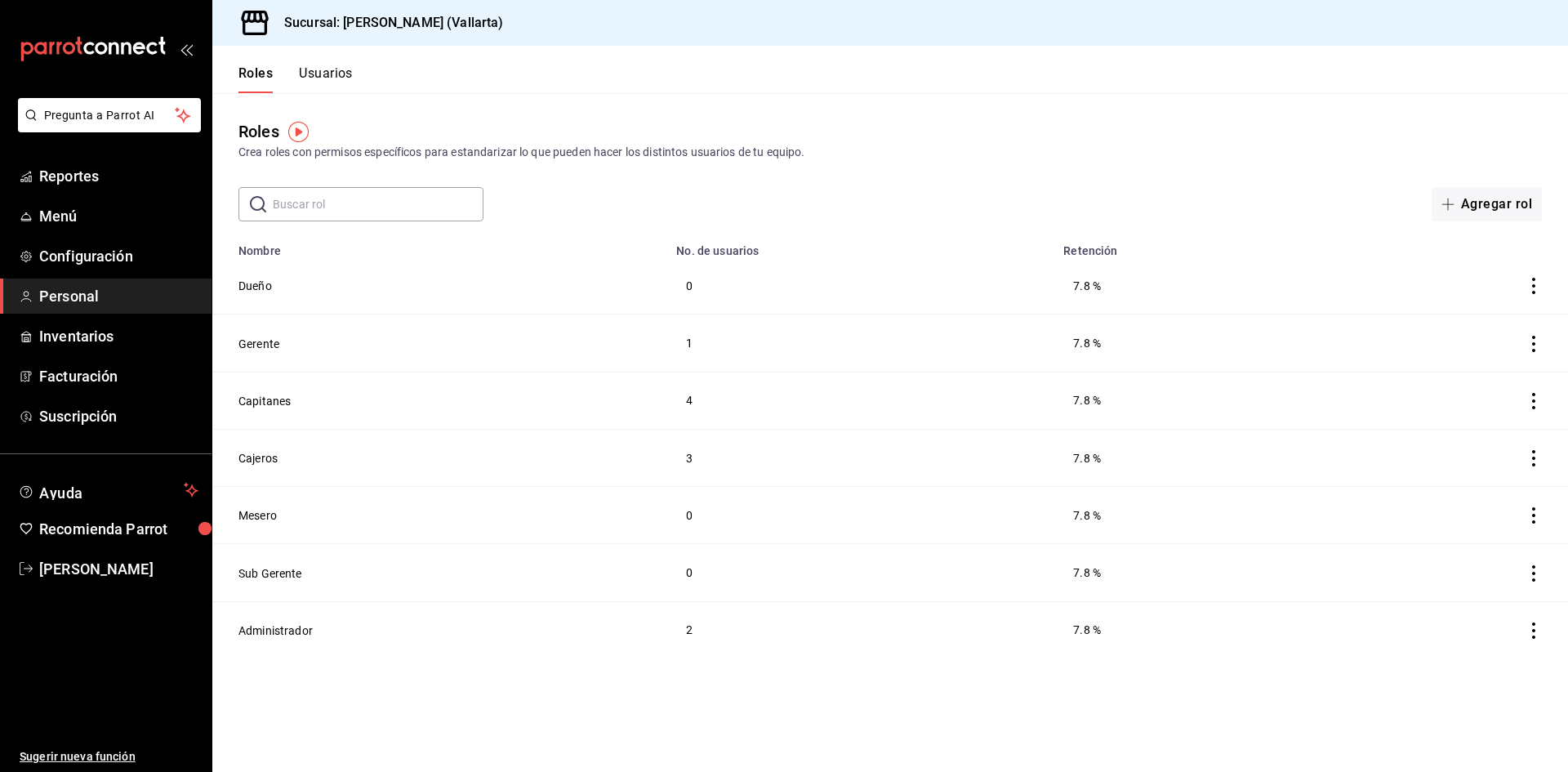
drag, startPoint x: 357, startPoint y: 68, endPoint x: 329, endPoint y: 77, distance: 29.4
click at [355, 69] on header "Roles Usuarios" at bounding box center [890, 69] width 1356 height 47
click at [329, 77] on button "Usuarios" at bounding box center [326, 79] width 54 height 27
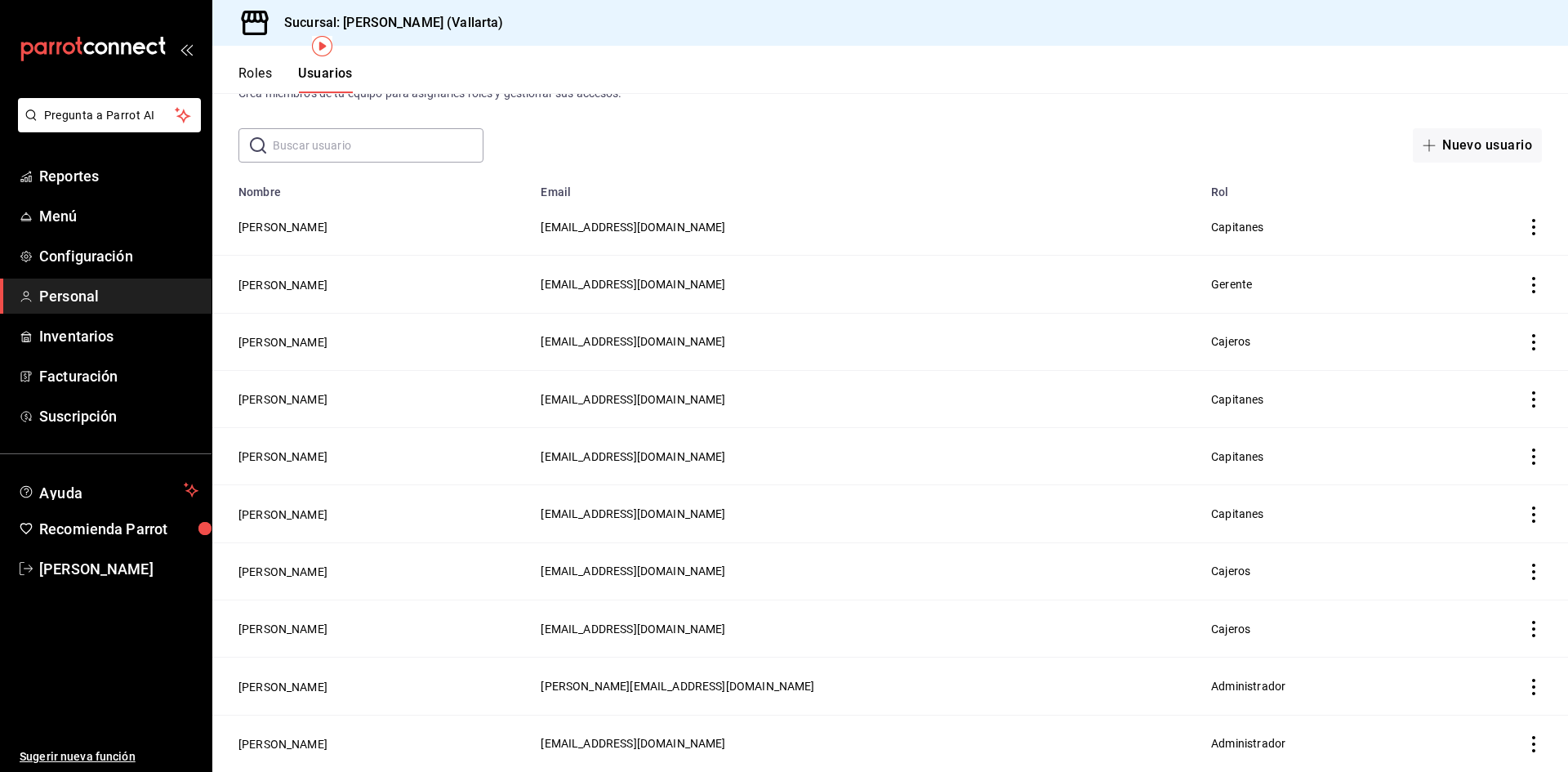
scroll to position [108, 0]
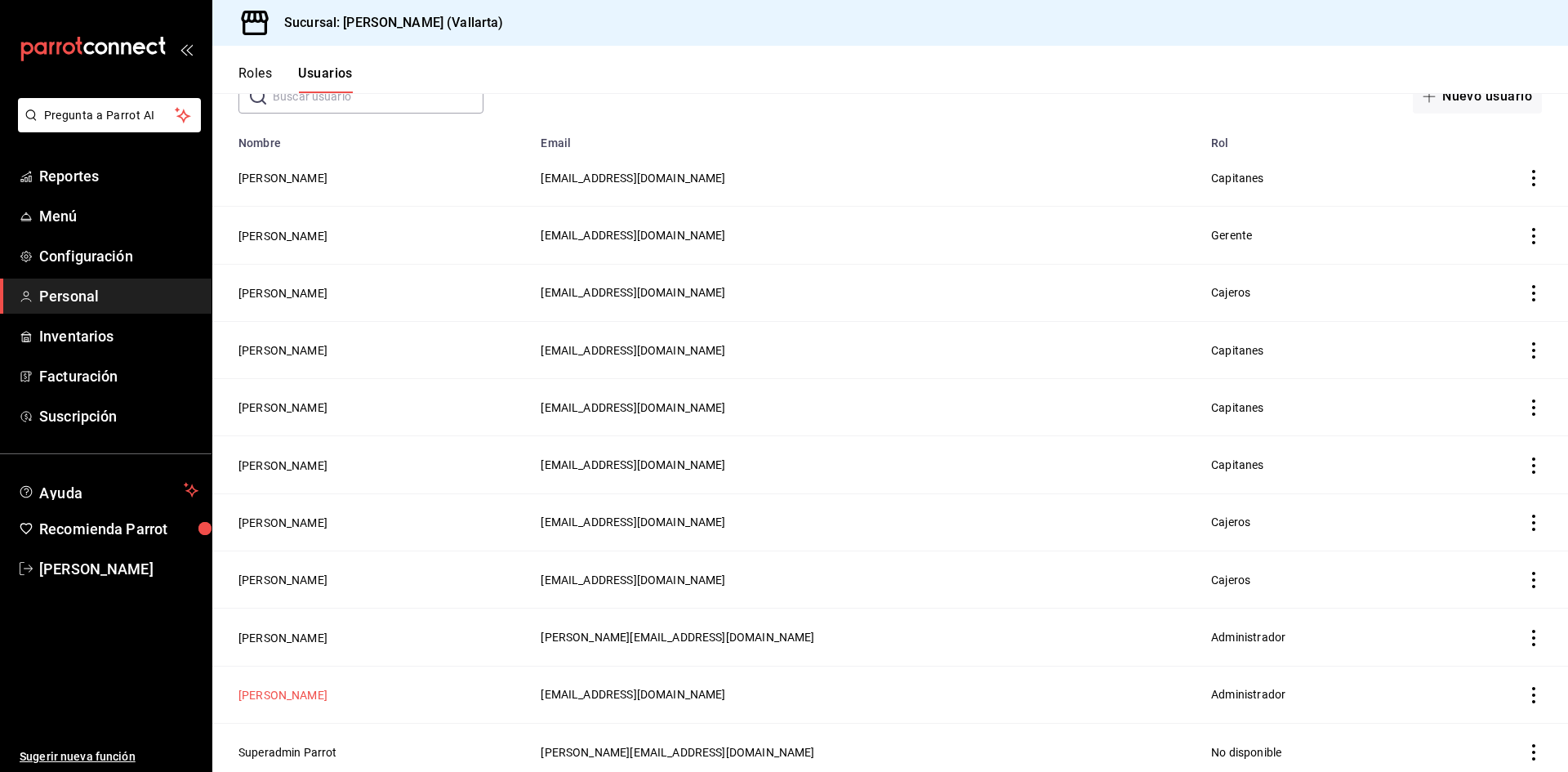
click at [251, 687] on button "[PERSON_NAME]" at bounding box center [283, 695] width 89 height 17
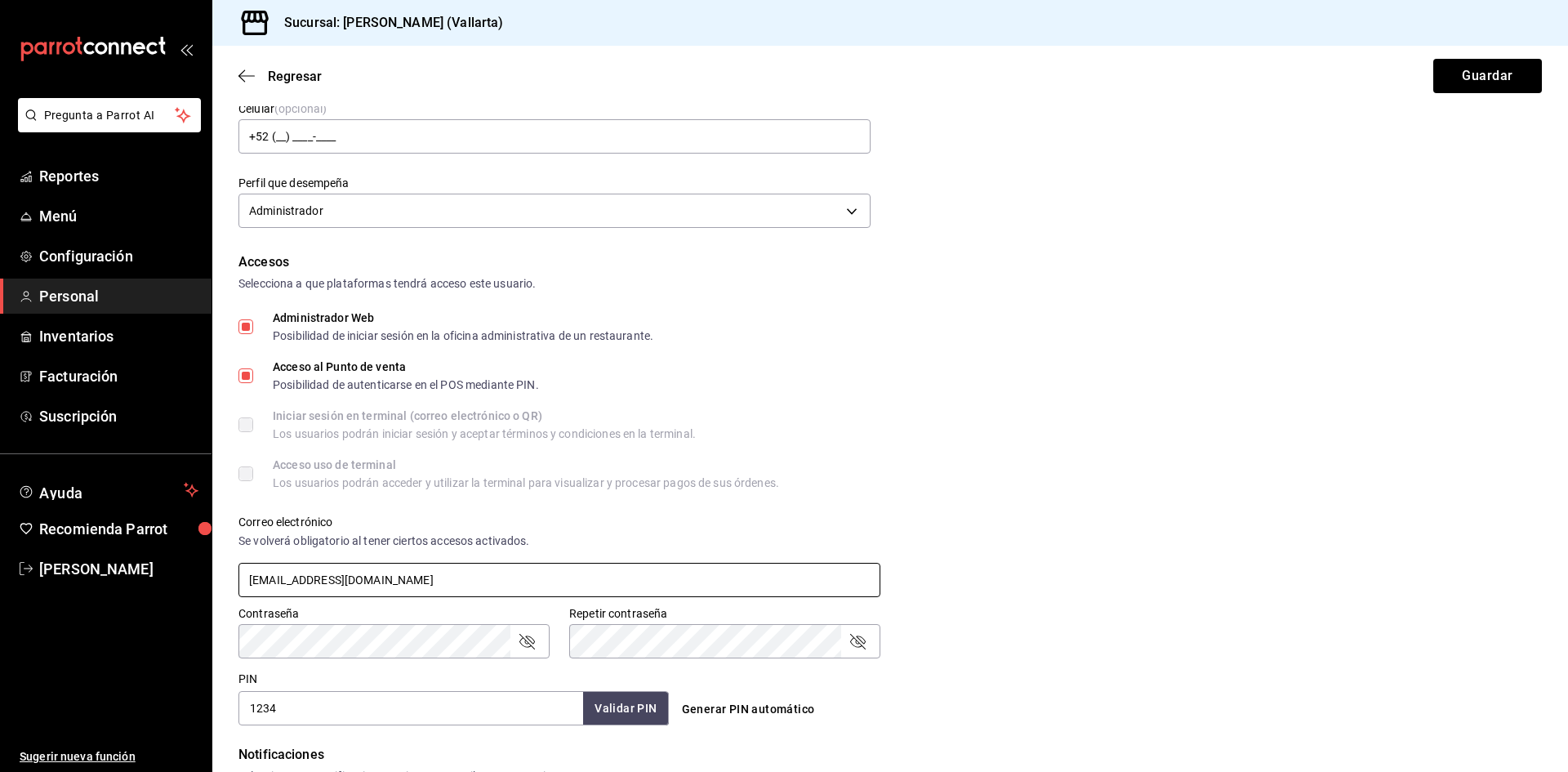
scroll to position [408, 0]
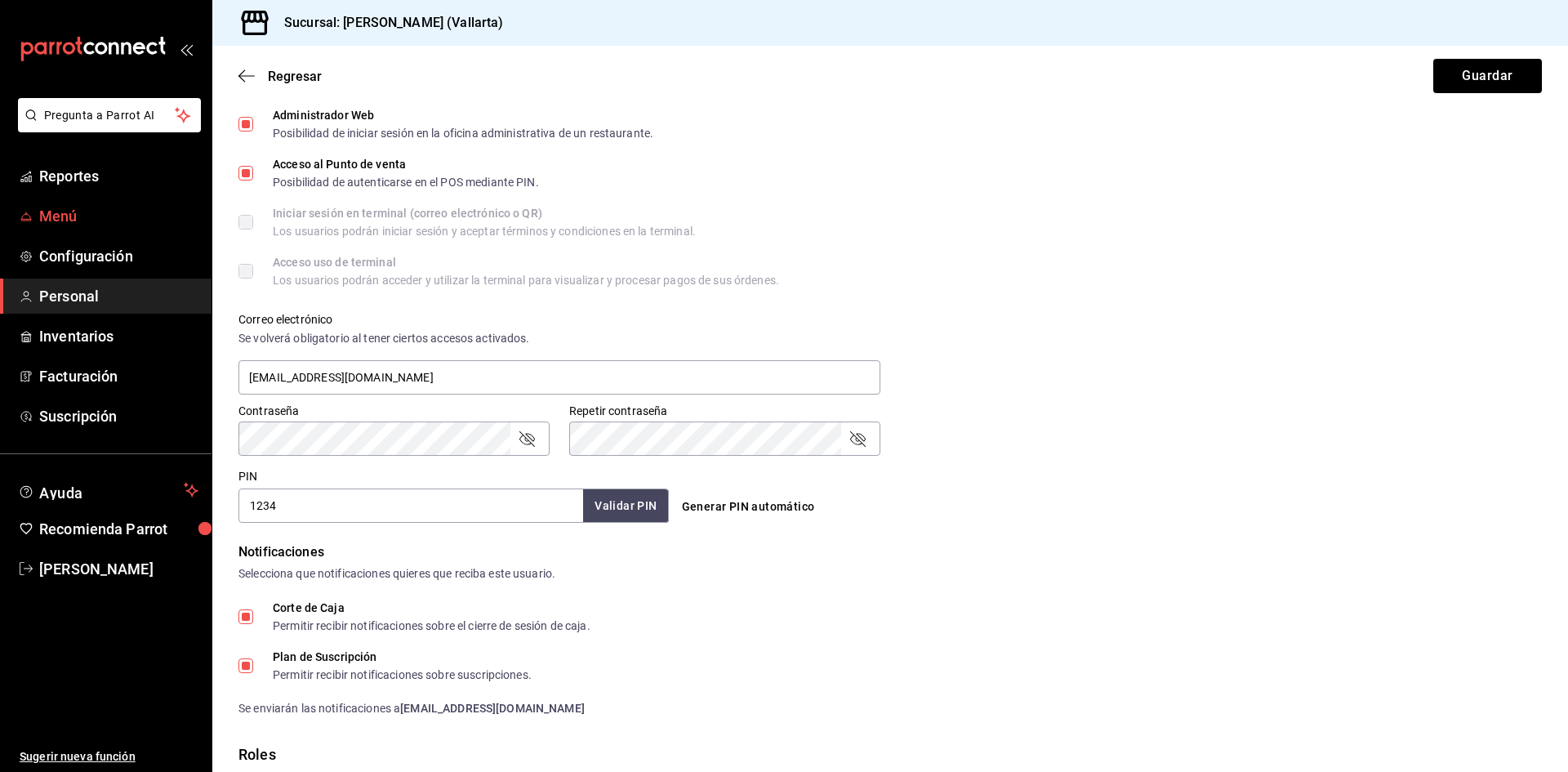
click at [74, 207] on span "Menú" at bounding box center [119, 216] width 160 height 22
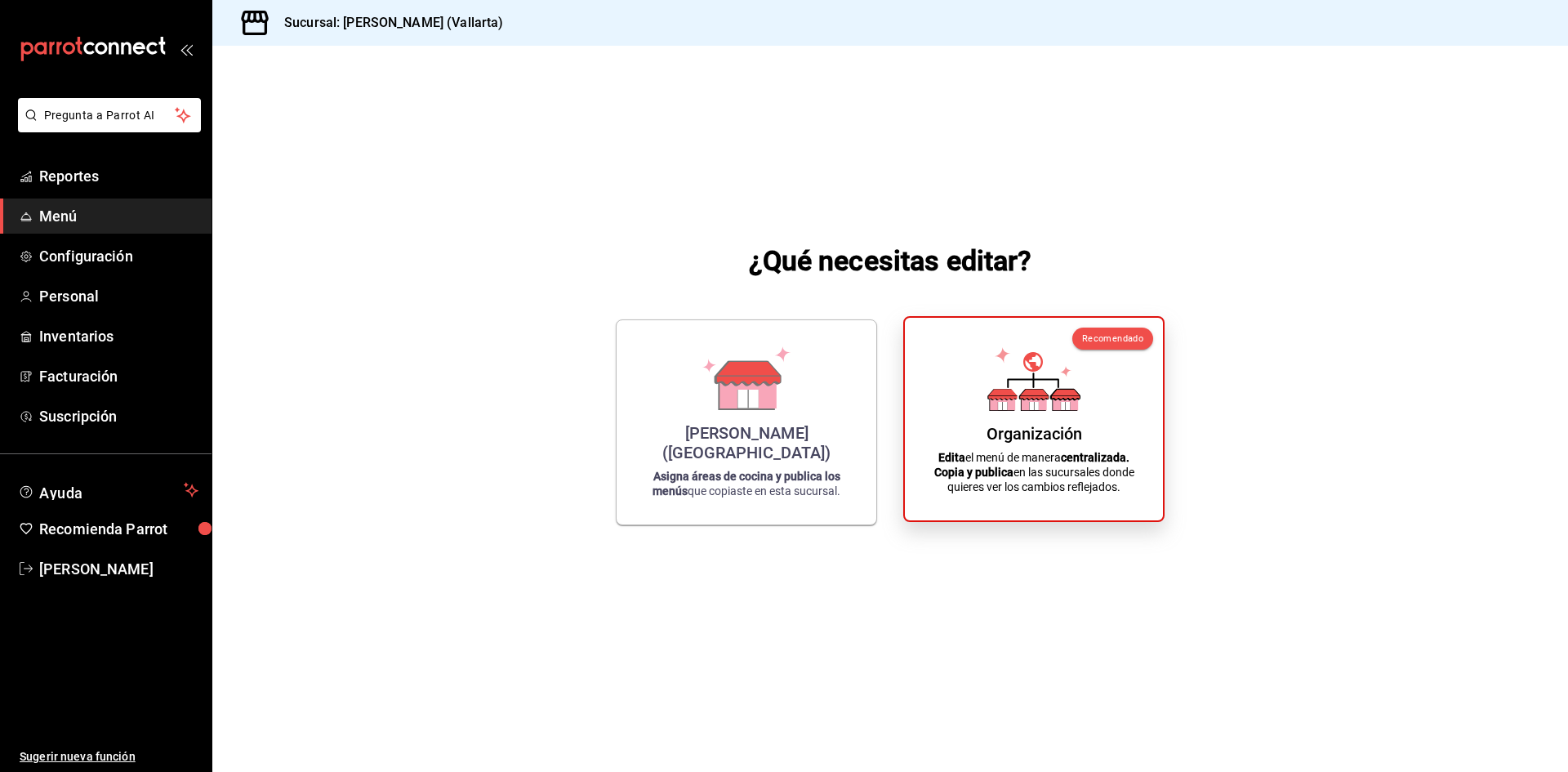
click at [1055, 403] on icon at bounding box center [1065, 402] width 25 height 16
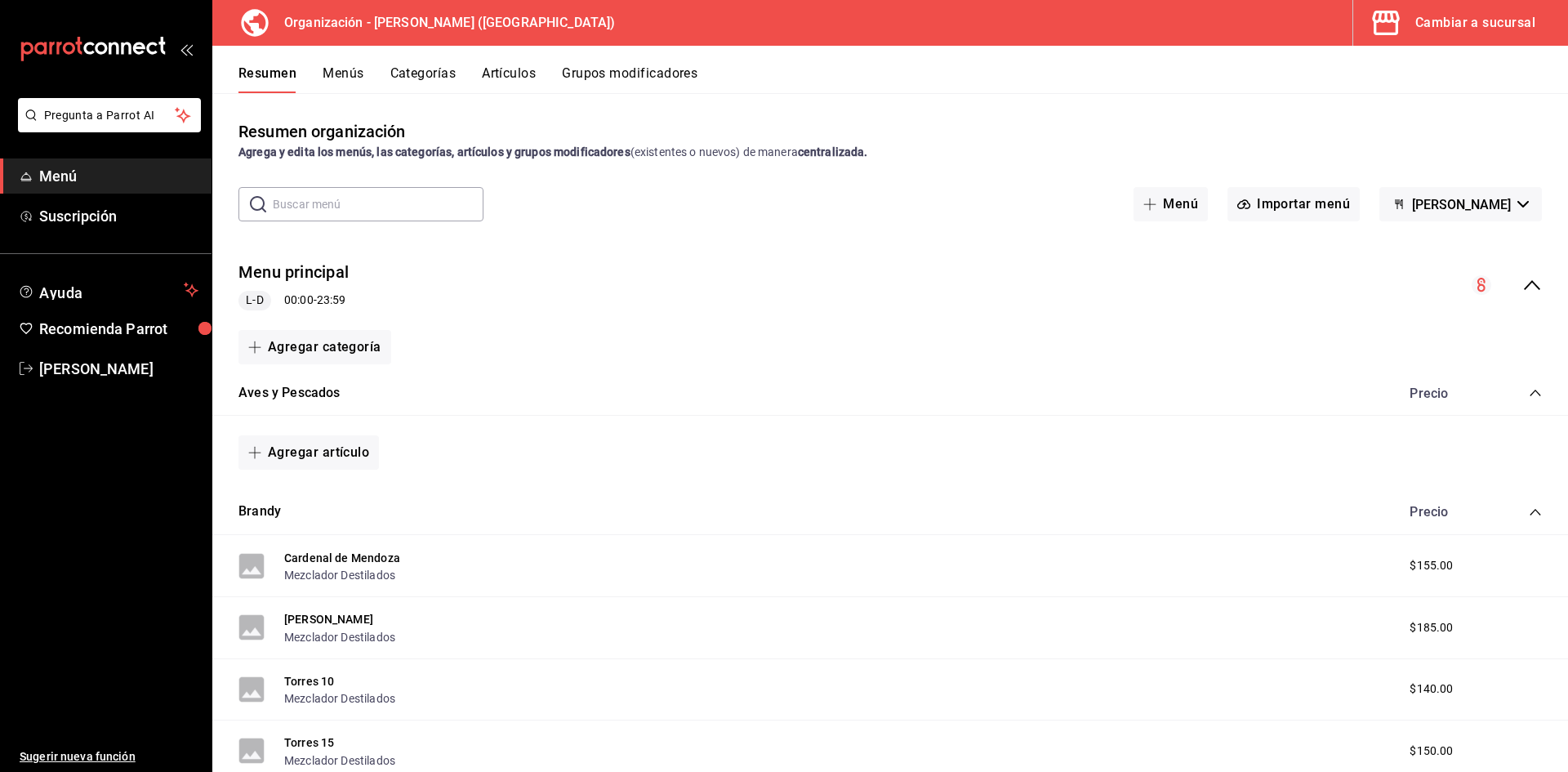
click at [525, 67] on button "Artículos" at bounding box center [509, 79] width 54 height 27
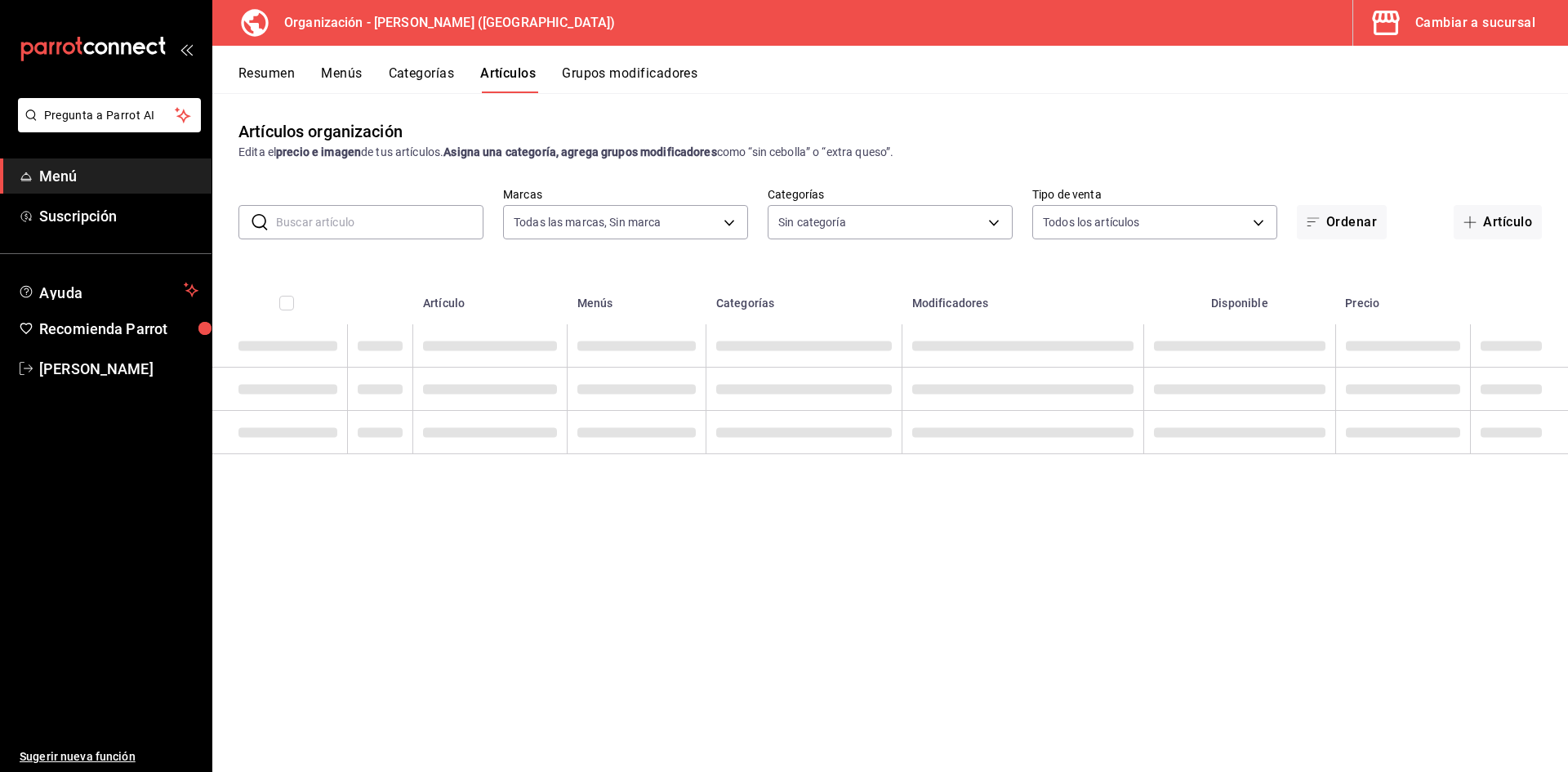
type input "31d0bbe4-7c51-43f0-8445-666cf6a0e085"
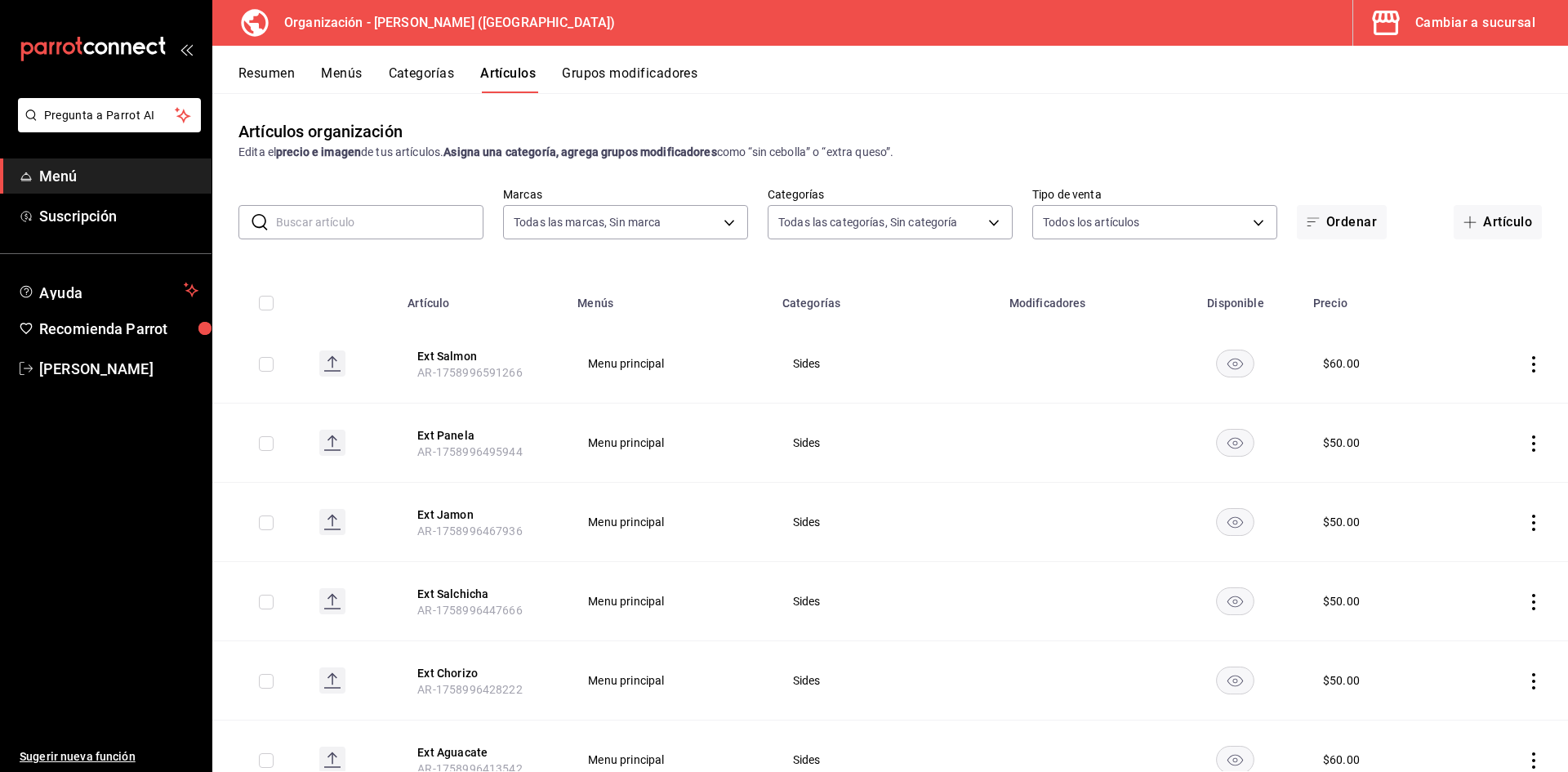
type input "40ee2f72-6915-4037-a5ec-65aec302ef5d,c43c6c56-ab22-4748-903a-778ac949f8a0,b688f…"
drag, startPoint x: 1521, startPoint y: 366, endPoint x: 1535, endPoint y: 363, distance: 14.3
click at [1534, 363] on td at bounding box center [1513, 364] width 109 height 79
click at [1526, 364] on icon "actions" at bounding box center [1534, 364] width 17 height 17
click at [1389, 296] on div at bounding box center [784, 386] width 1568 height 772
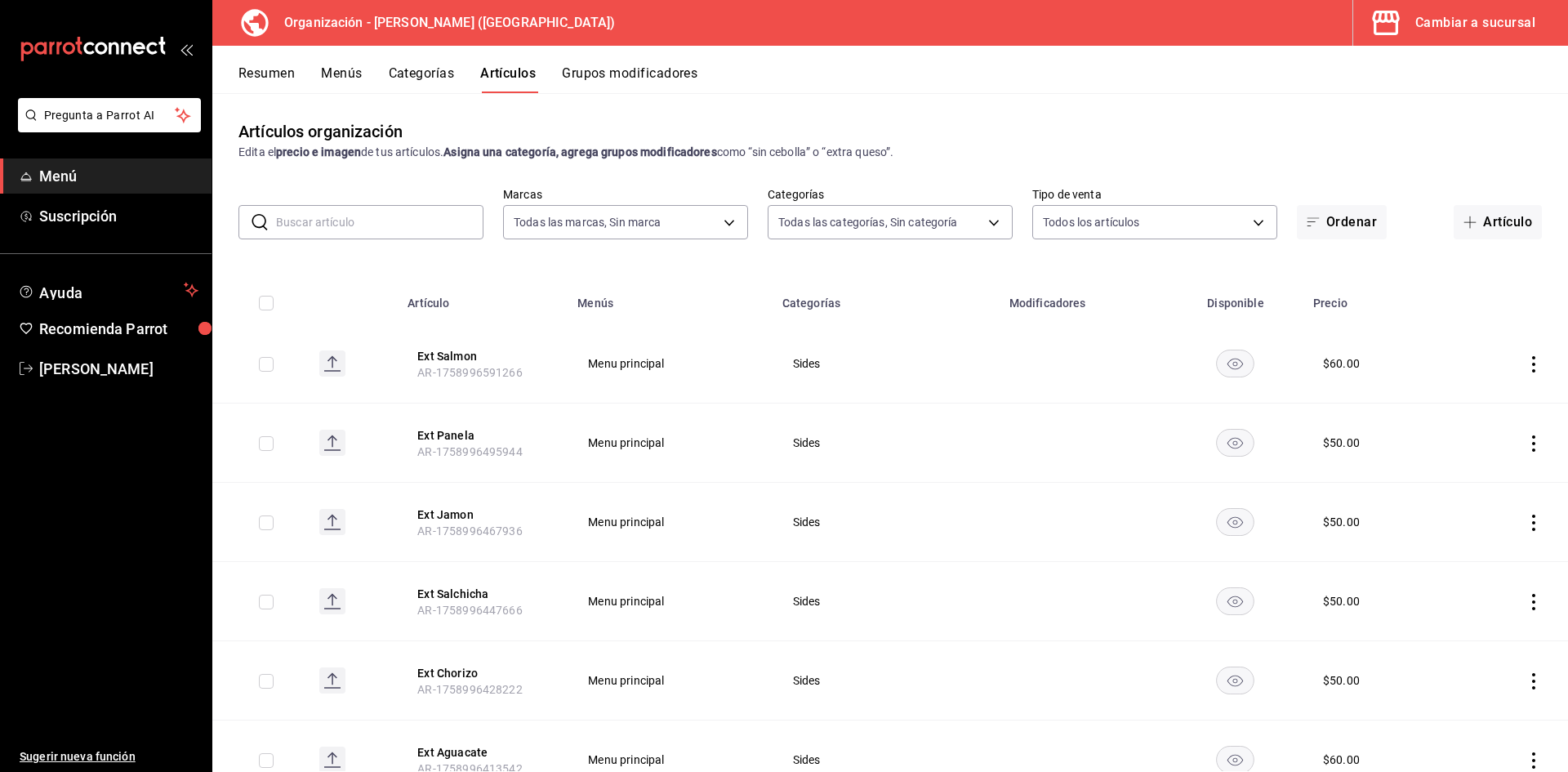
click at [1050, 104] on div "Artículos organización Edita el precio e imagen de tus artículos. Asigna una ca…" at bounding box center [890, 432] width 1356 height 678
click at [1112, 126] on div "Artículos organización Edita el precio e imagen de tus artículos. Asigna una ca…" at bounding box center [890, 140] width 1356 height 42
click at [1056, 109] on div "Artículos organización Edita el precio e imagen de tus artículos. Asigna una ca…" at bounding box center [890, 432] width 1356 height 678
click at [78, 176] on span "Menú" at bounding box center [119, 176] width 160 height 22
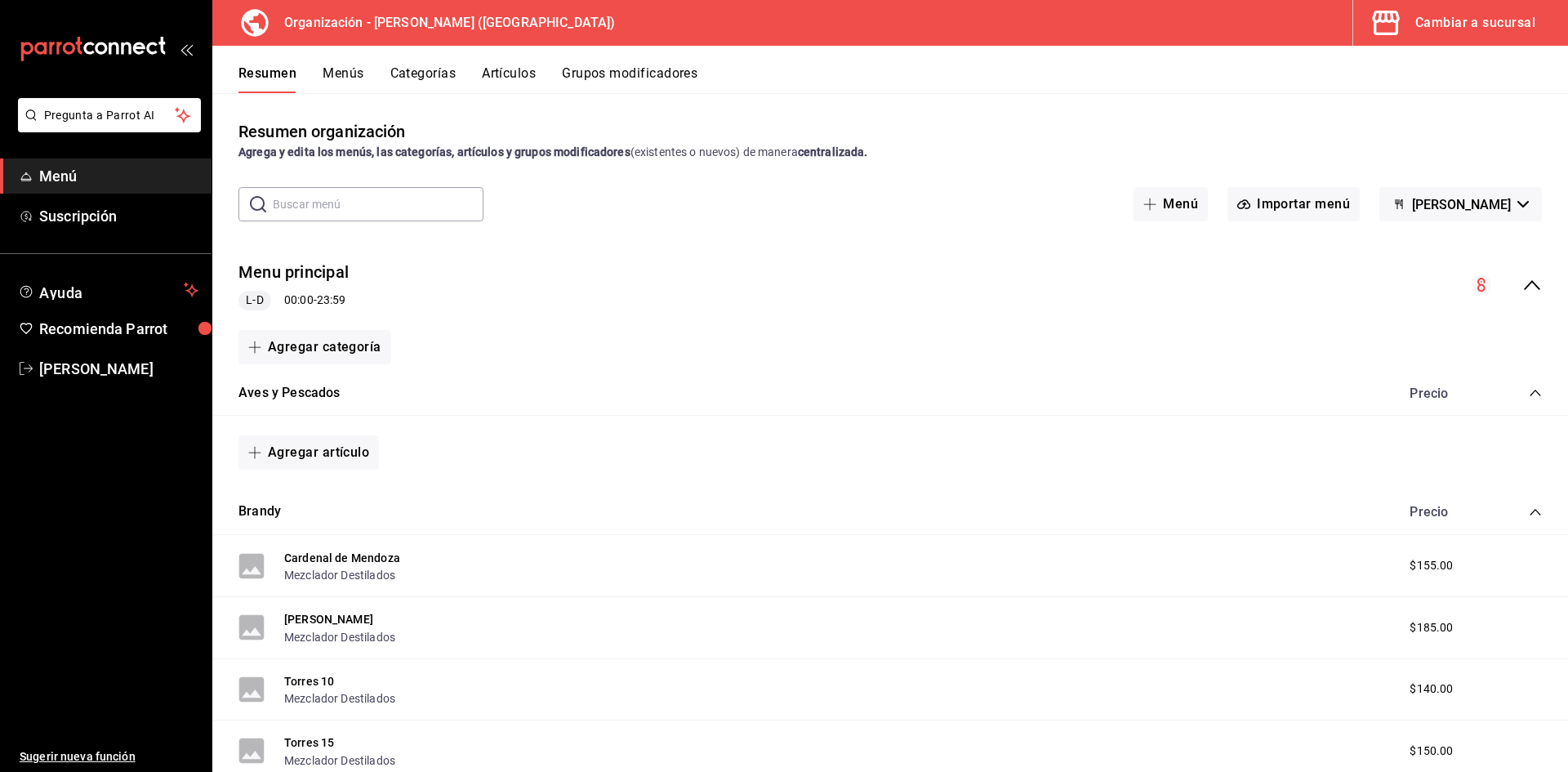
click at [1464, 14] on div "Cambiar a sucursal" at bounding box center [1475, 23] width 120 height 23
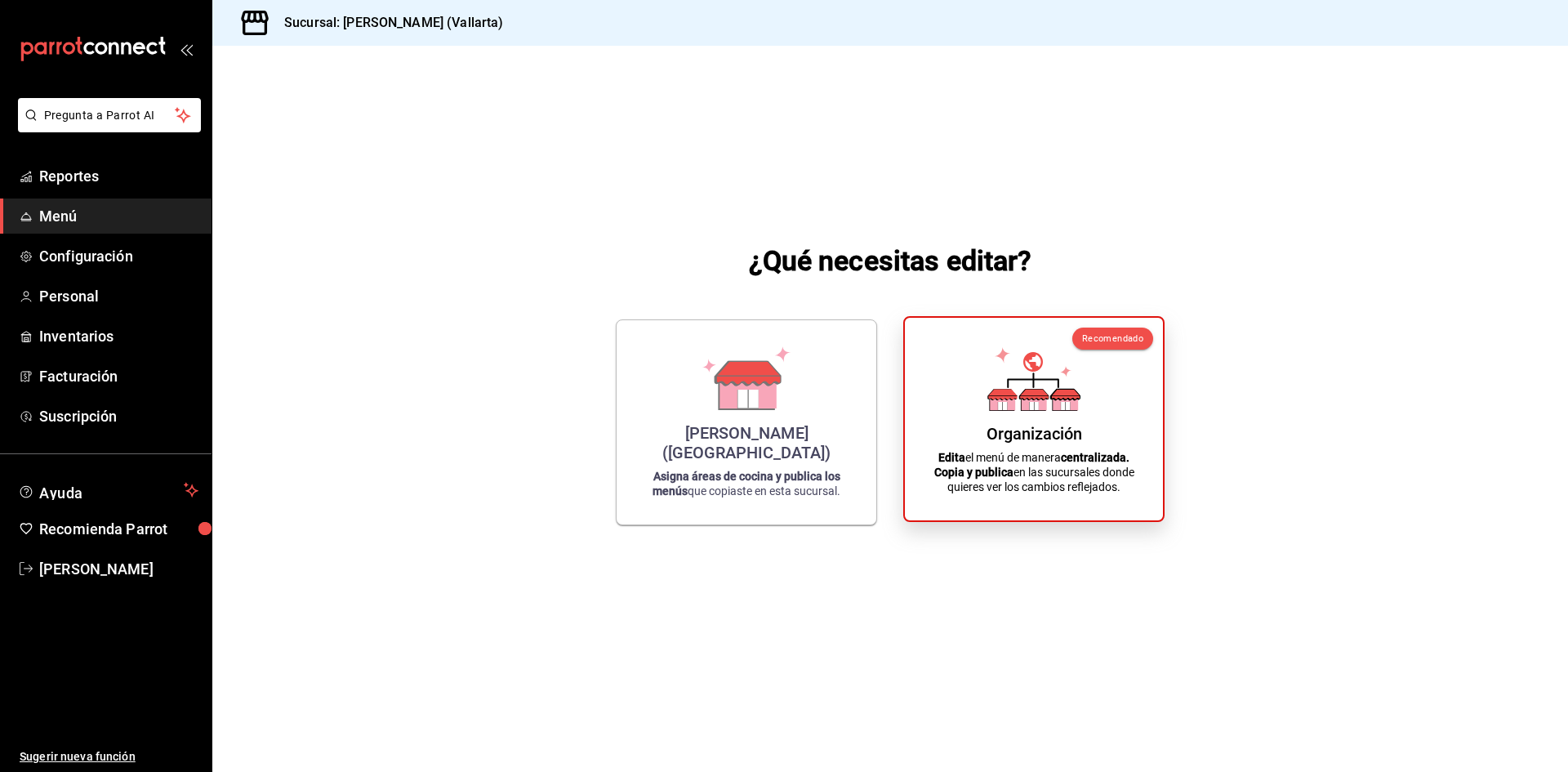
click at [1097, 397] on div "Organización Edita el menú de manera centralizada. Copia y publica en las sucur…" at bounding box center [1033, 419] width 219 height 176
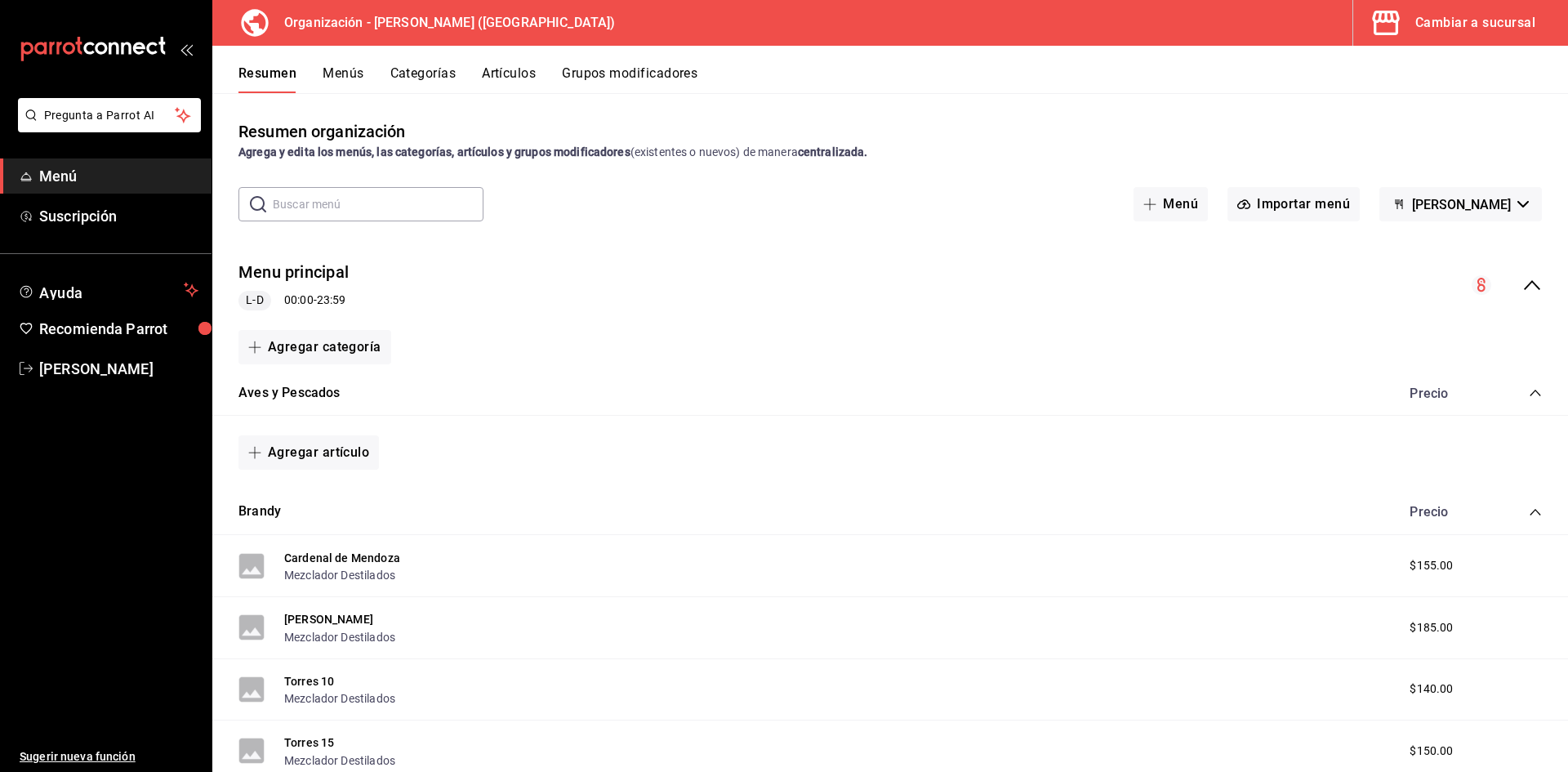
click at [527, 69] on button "Artículos" at bounding box center [509, 79] width 54 height 27
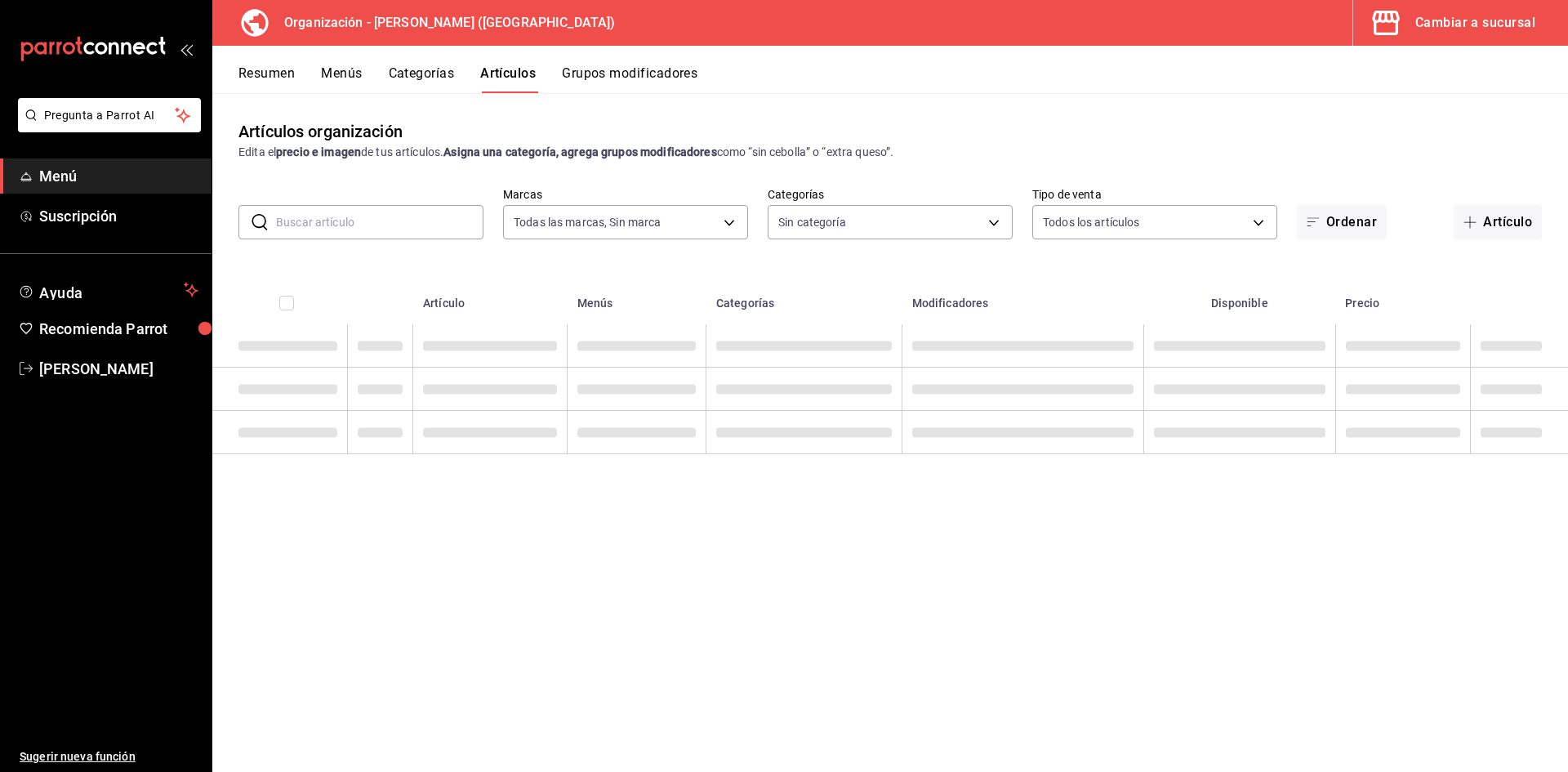
type input "31d0bbe4-7c51-43f0-8445-666cf6a0e085"
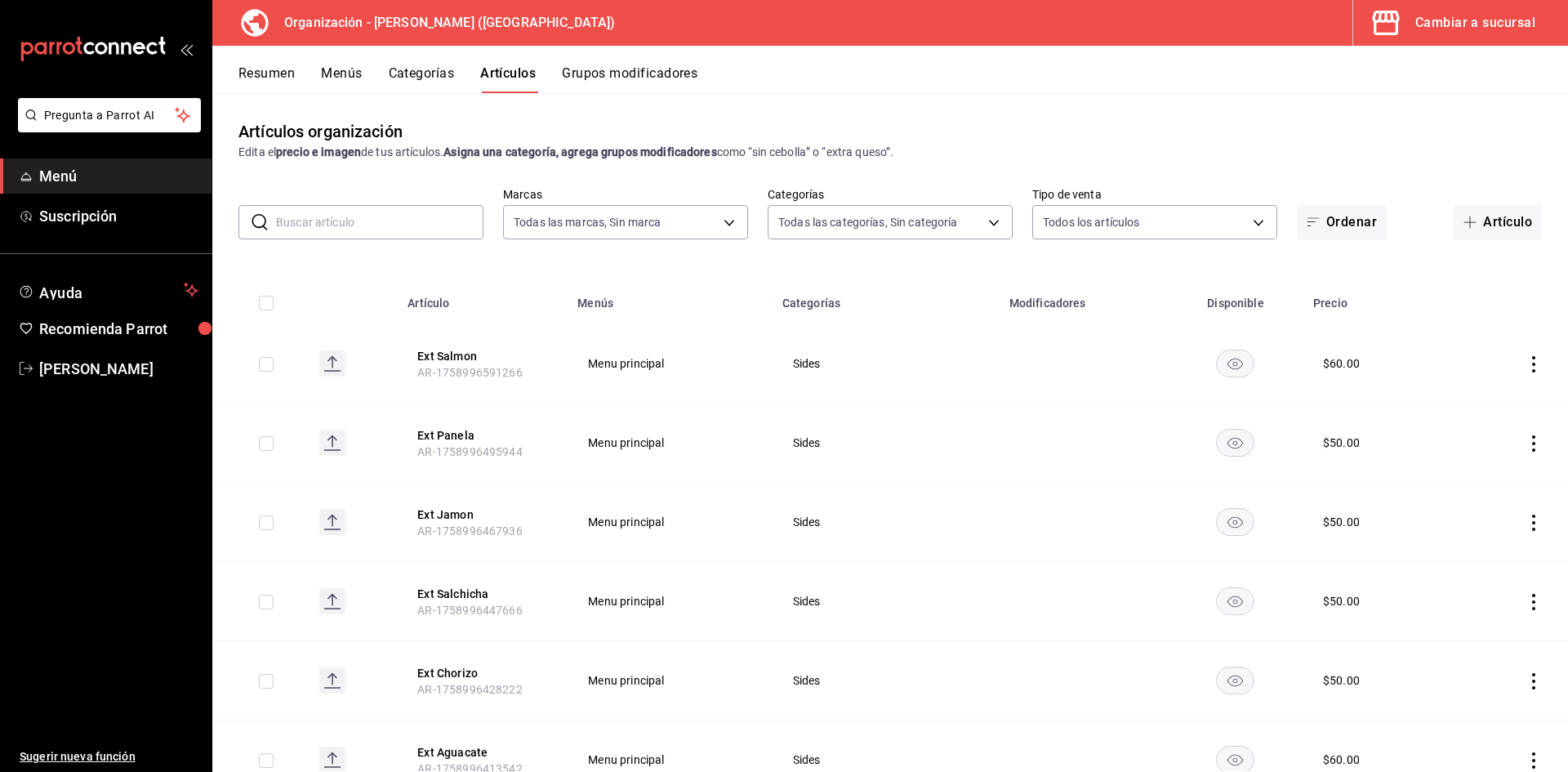
type input "40ee2f72-6915-4037-a5ec-65aec302ef5d,c43c6c56-ab22-4748-903a-778ac949f8a0,b688f…"
click at [350, 57] on div "Resumen Menús Categorías Artículos Grupos modificadores" at bounding box center [890, 69] width 1356 height 47
click at [352, 69] on button "Menús" at bounding box center [341, 79] width 41 height 27
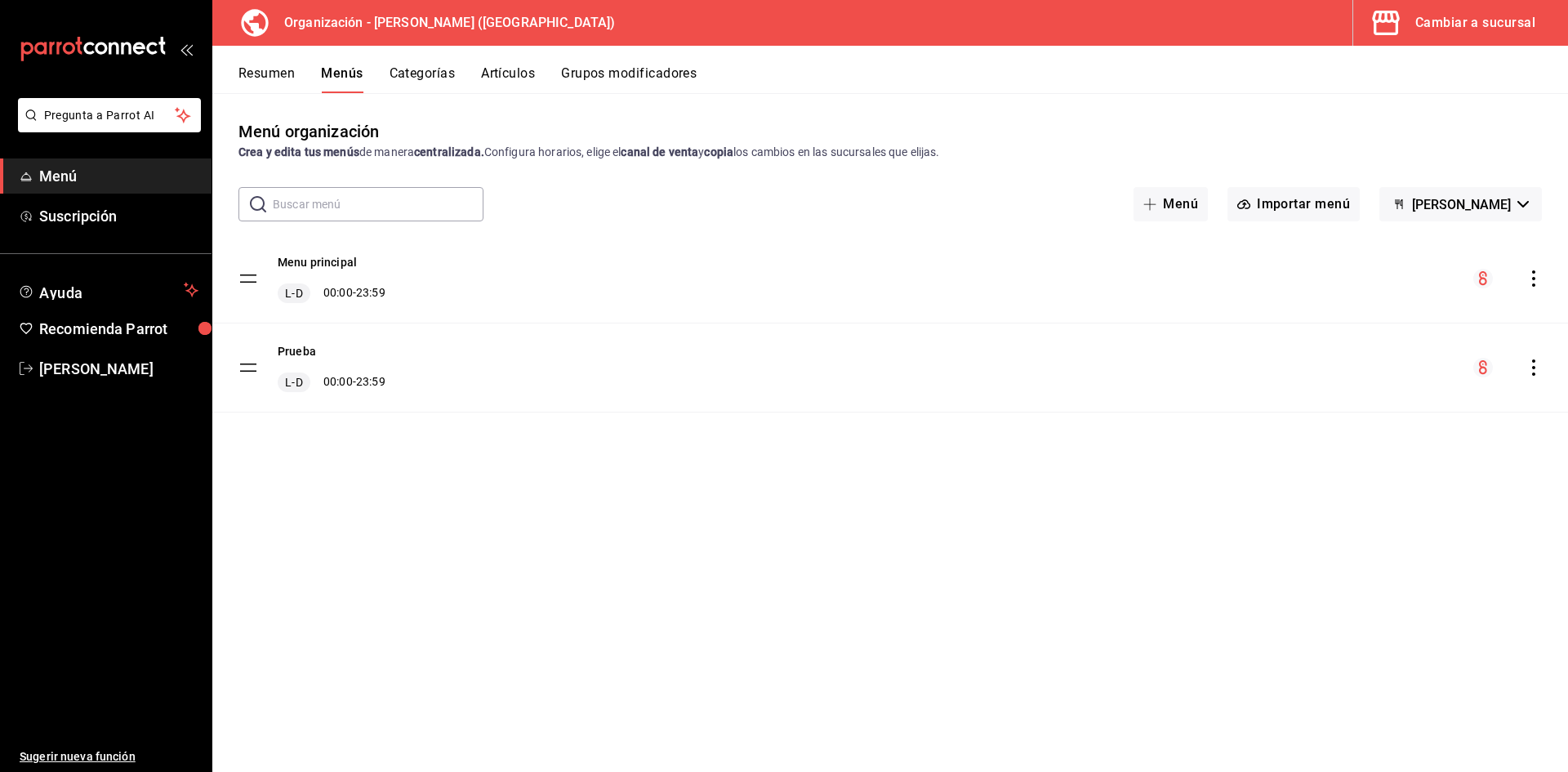
click at [1544, 280] on div "Menu principal L-D 00:00 - 23:59" at bounding box center [890, 279] width 1356 height 88
click at [1532, 275] on icon "actions" at bounding box center [1534, 279] width 17 height 17
click at [1453, 379] on span "Copiar en otra sucursal" at bounding box center [1405, 384] width 200 height 17
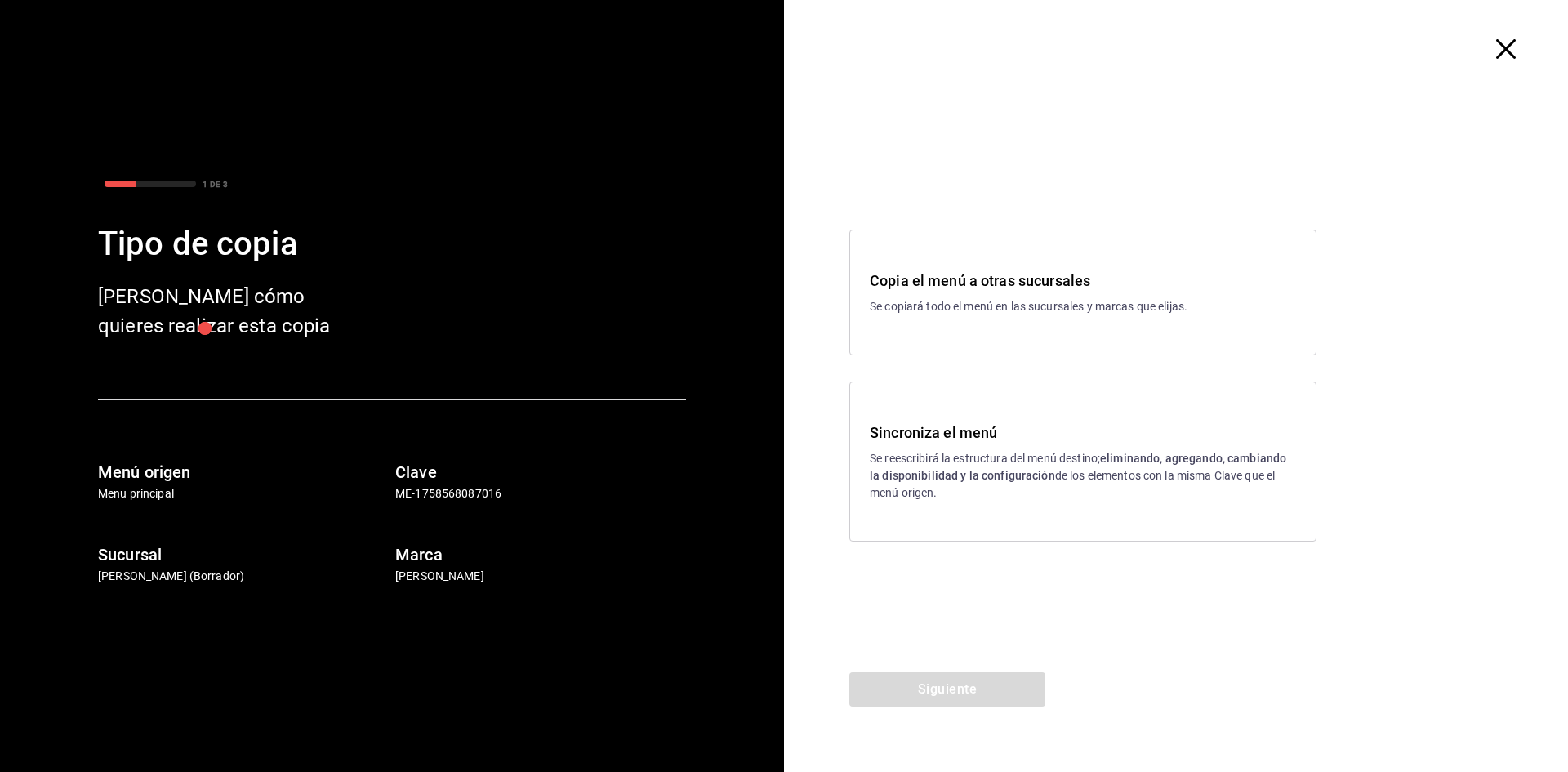
click at [286, 392] on div "1 DE 3 Tipo de copia Elige cómo quieres realizar esta copia Menú origen Menu pr…" at bounding box center [392, 379] width 706 height 411
click at [1181, 443] on h3 "Sincroniza el menú" at bounding box center [1082, 433] width 427 height 22
click at [967, 684] on button "Siguiente" at bounding box center [948, 689] width 196 height 34
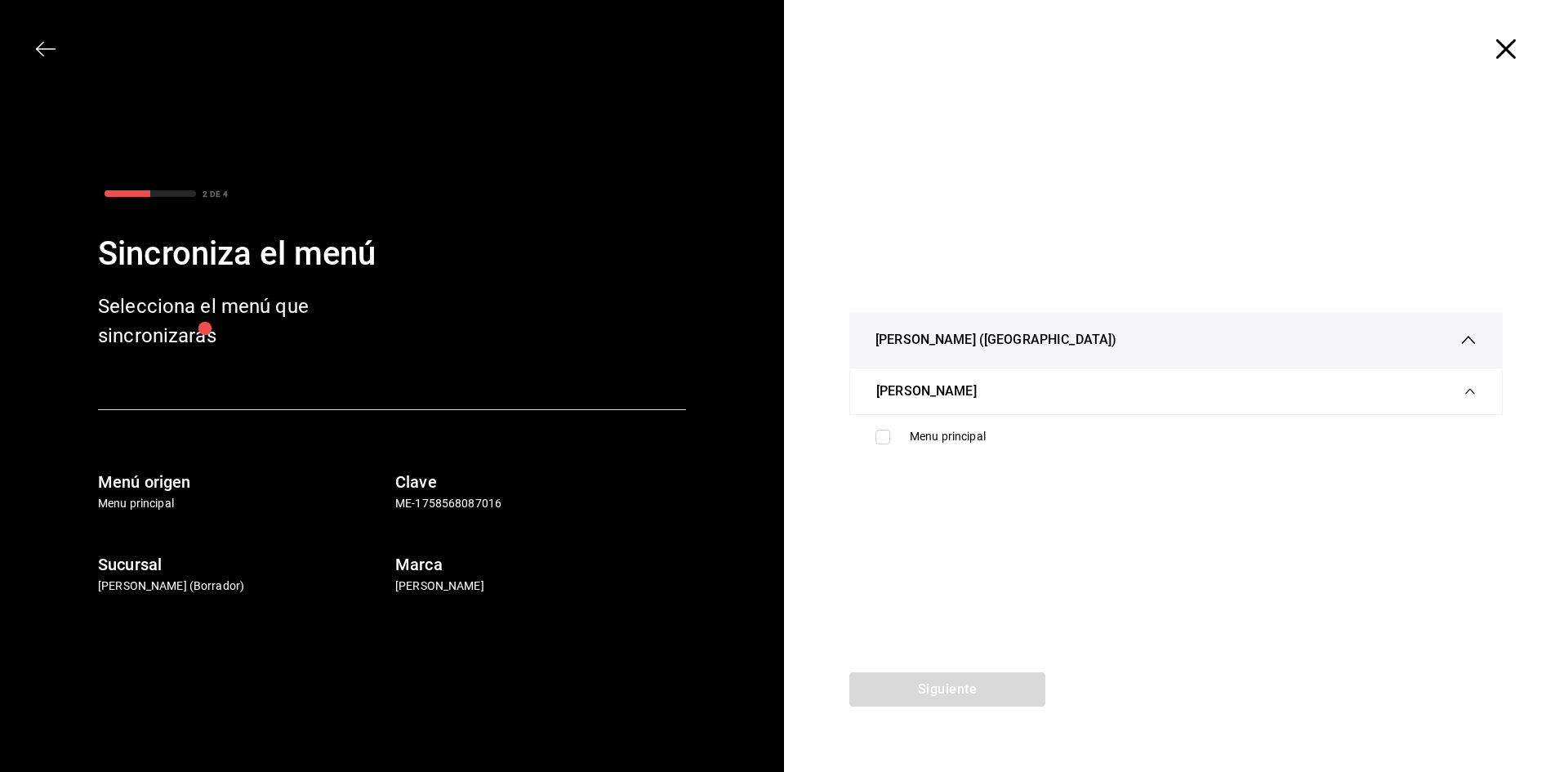
click at [1422, 346] on div "[PERSON_NAME] ([GEOGRAPHIC_DATA])" at bounding box center [1176, 339] width 601 height 56
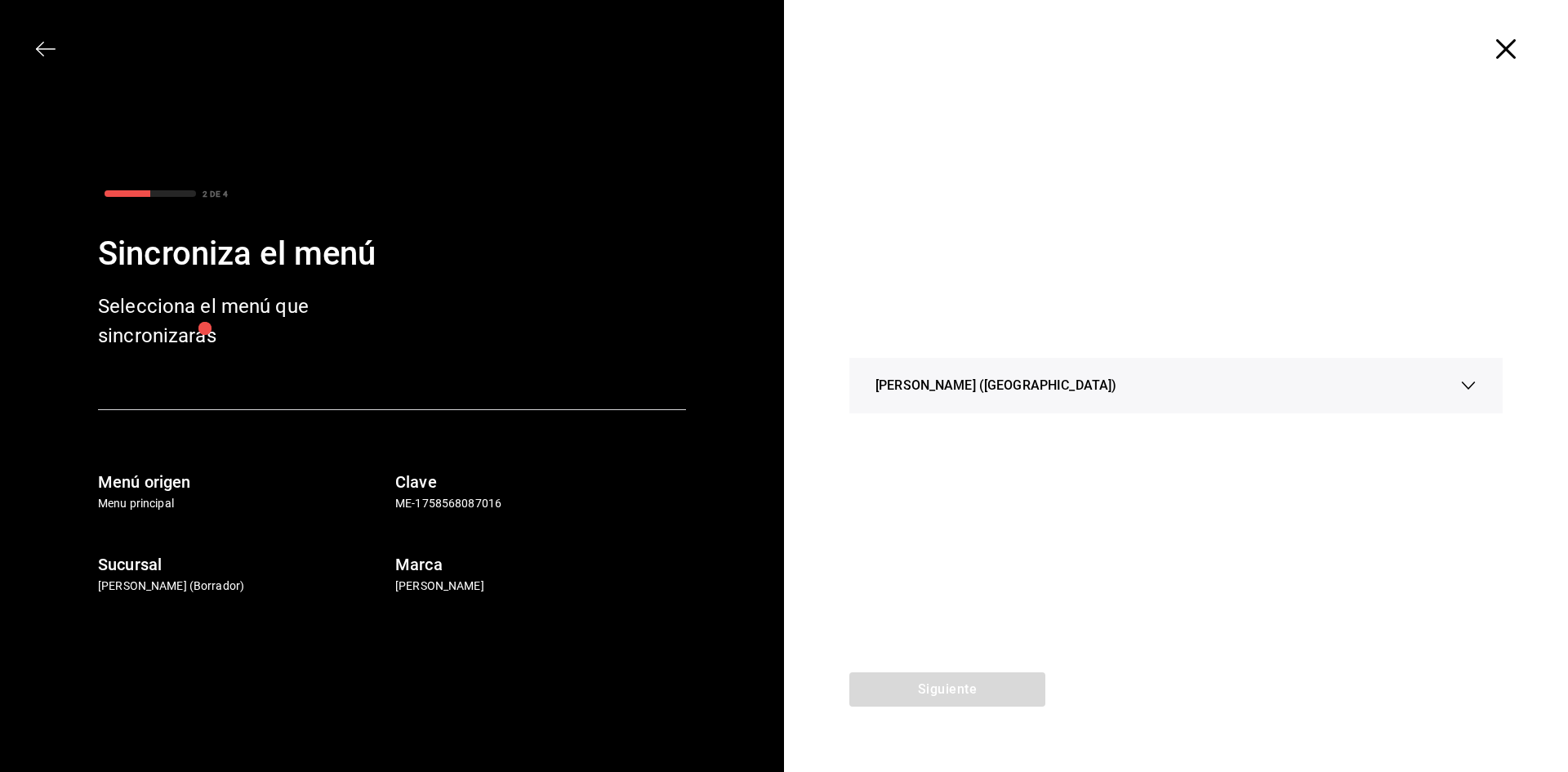
click at [1415, 365] on div "[PERSON_NAME] ([GEOGRAPHIC_DATA])" at bounding box center [1176, 385] width 601 height 56
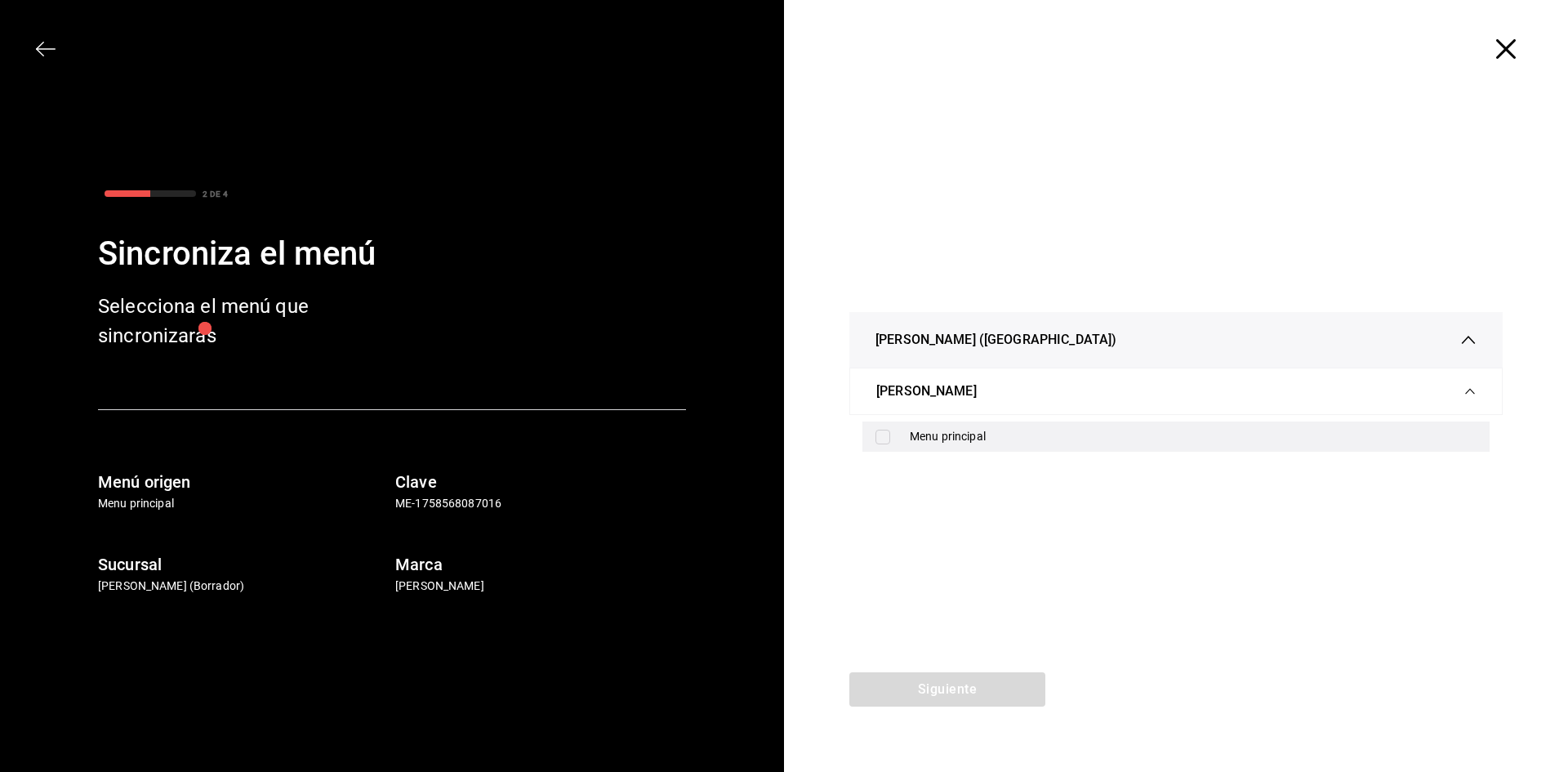
click at [885, 442] on input "checkbox" at bounding box center [883, 438] width 15 height 15
checkbox input "true"
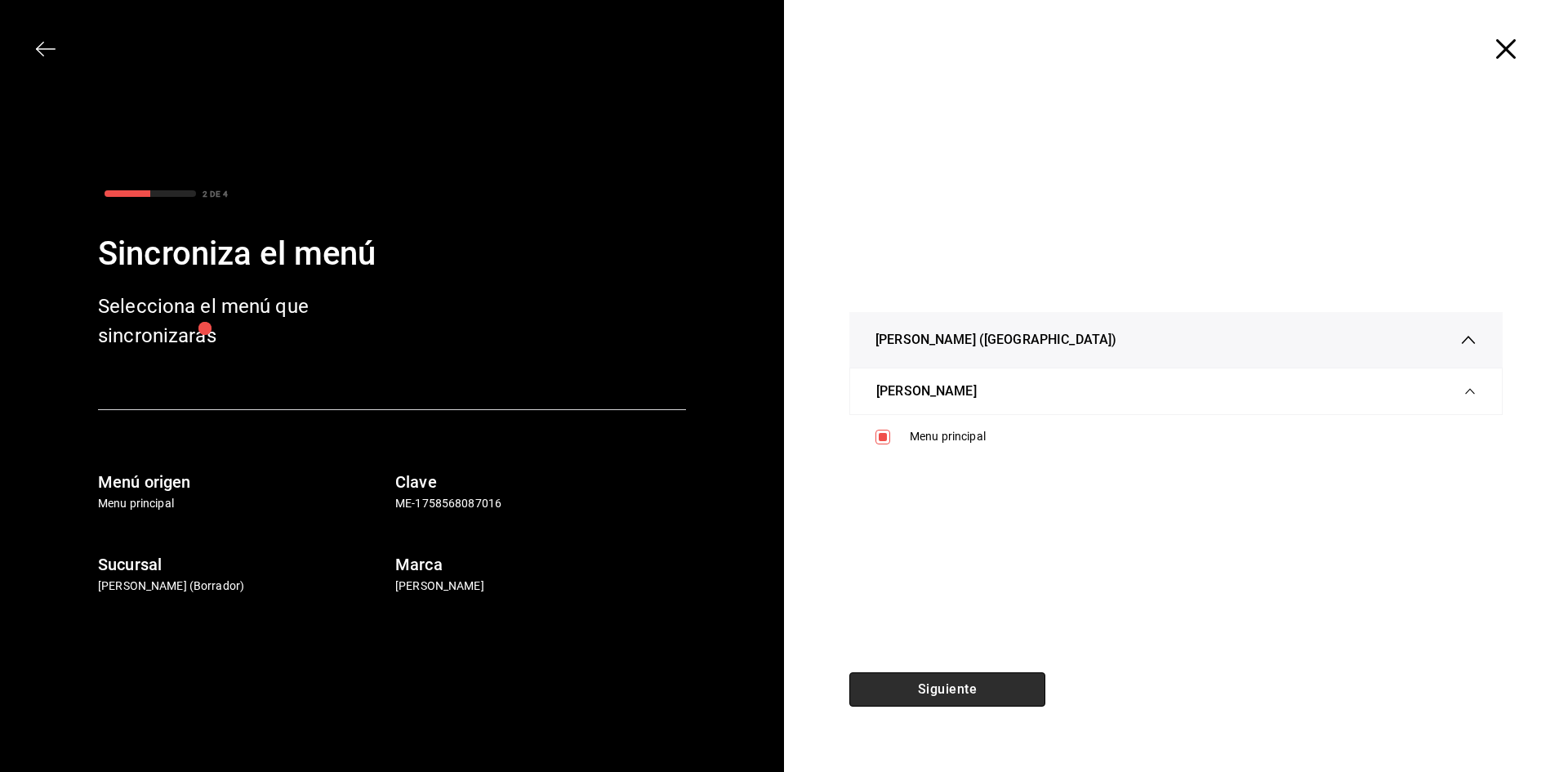
click at [993, 705] on button "Siguiente" at bounding box center [948, 689] width 196 height 34
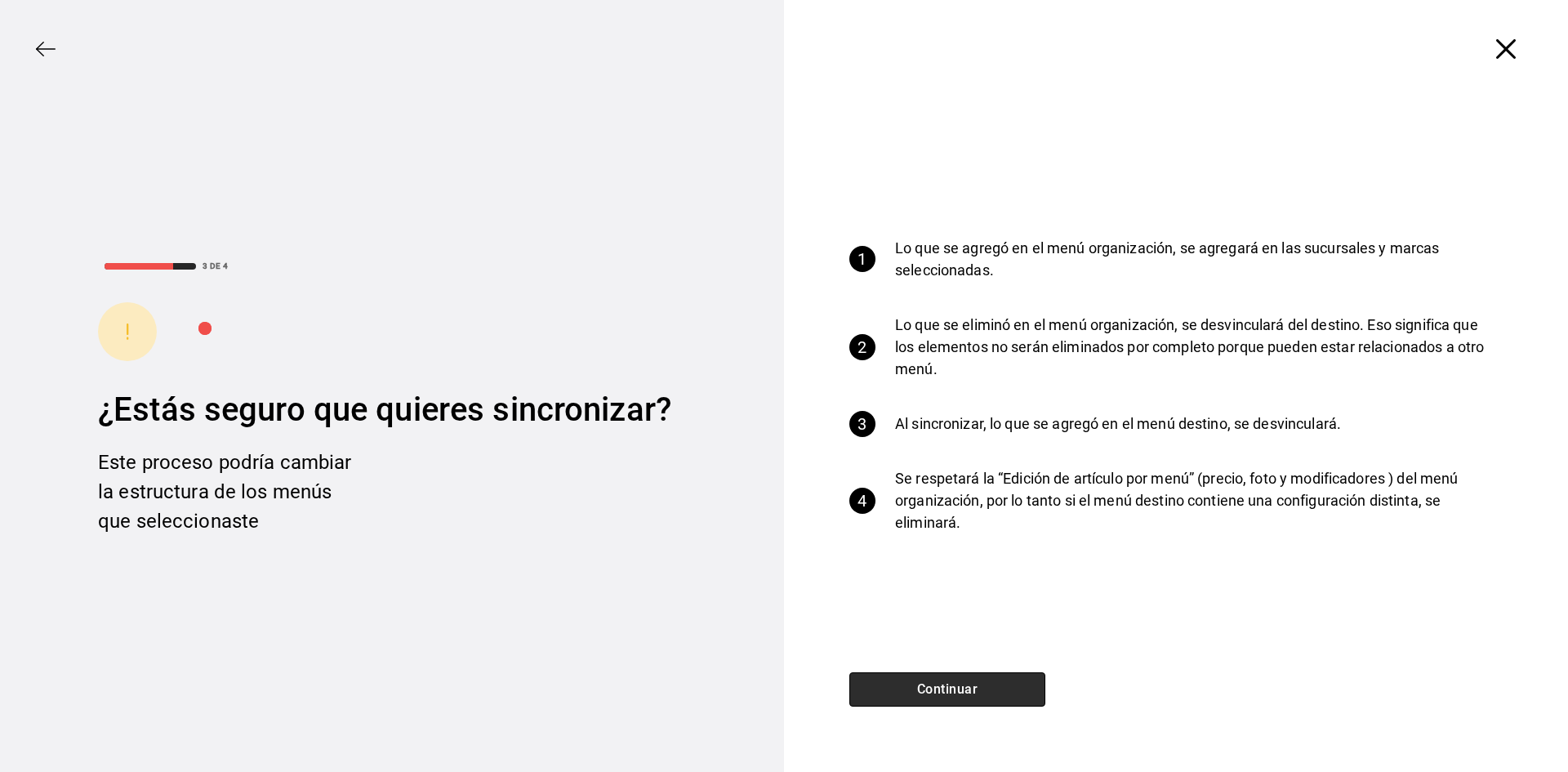
click at [996, 690] on button "Continuar" at bounding box center [948, 689] width 196 height 34
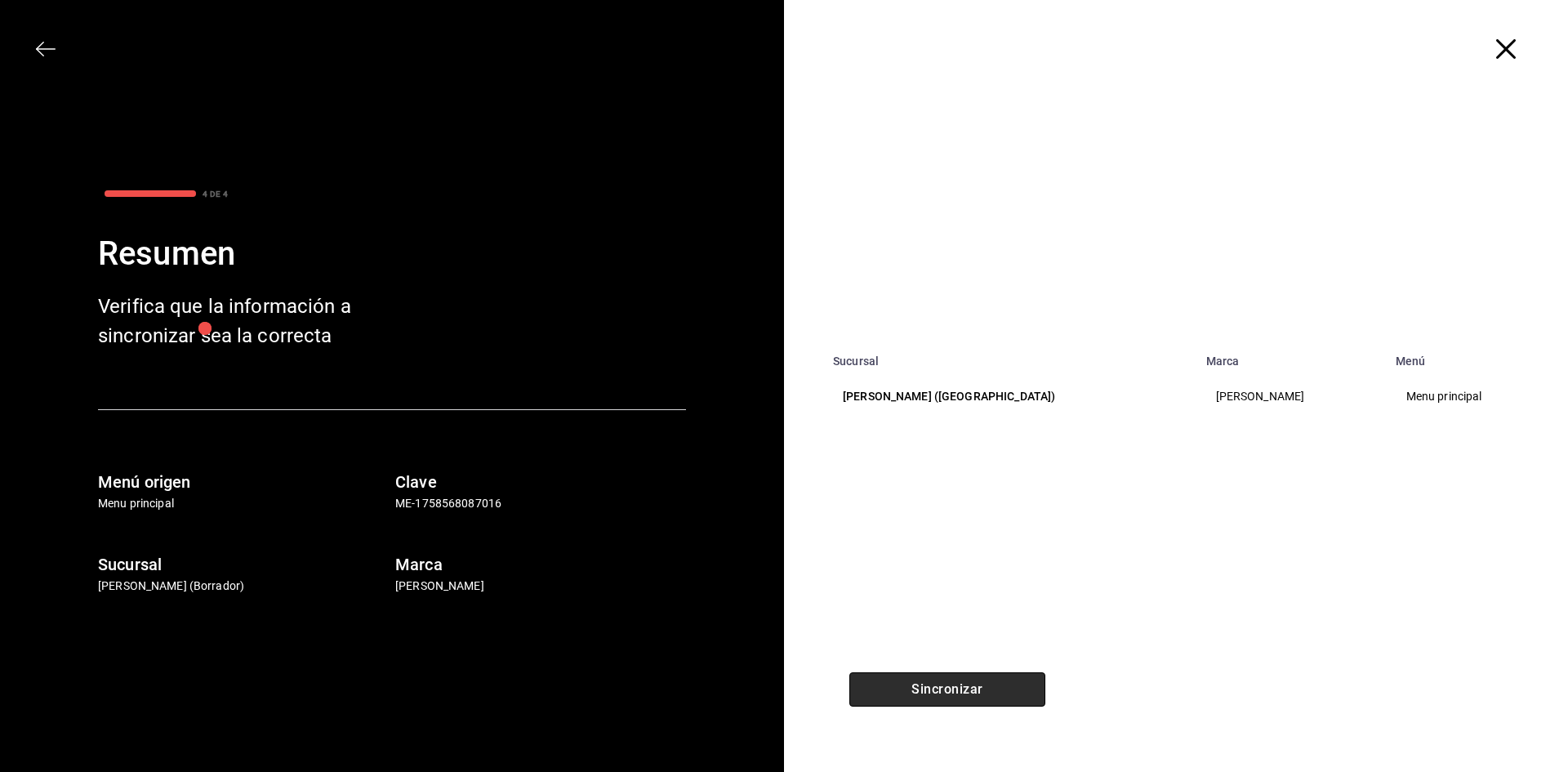
click at [1022, 682] on button "Sincronizar" at bounding box center [948, 689] width 196 height 34
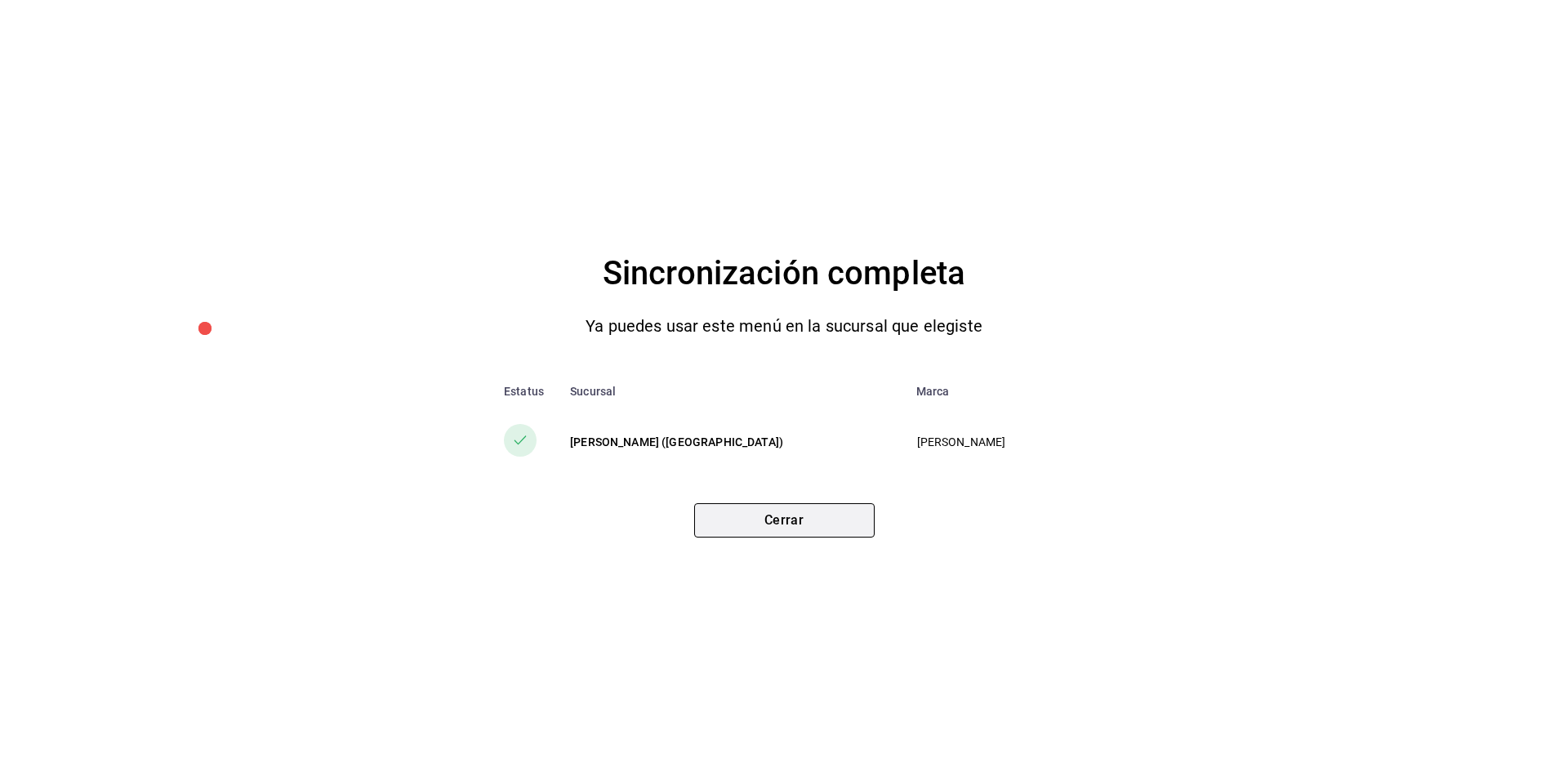
click at [847, 510] on button "Cerrar" at bounding box center [784, 520] width 180 height 34
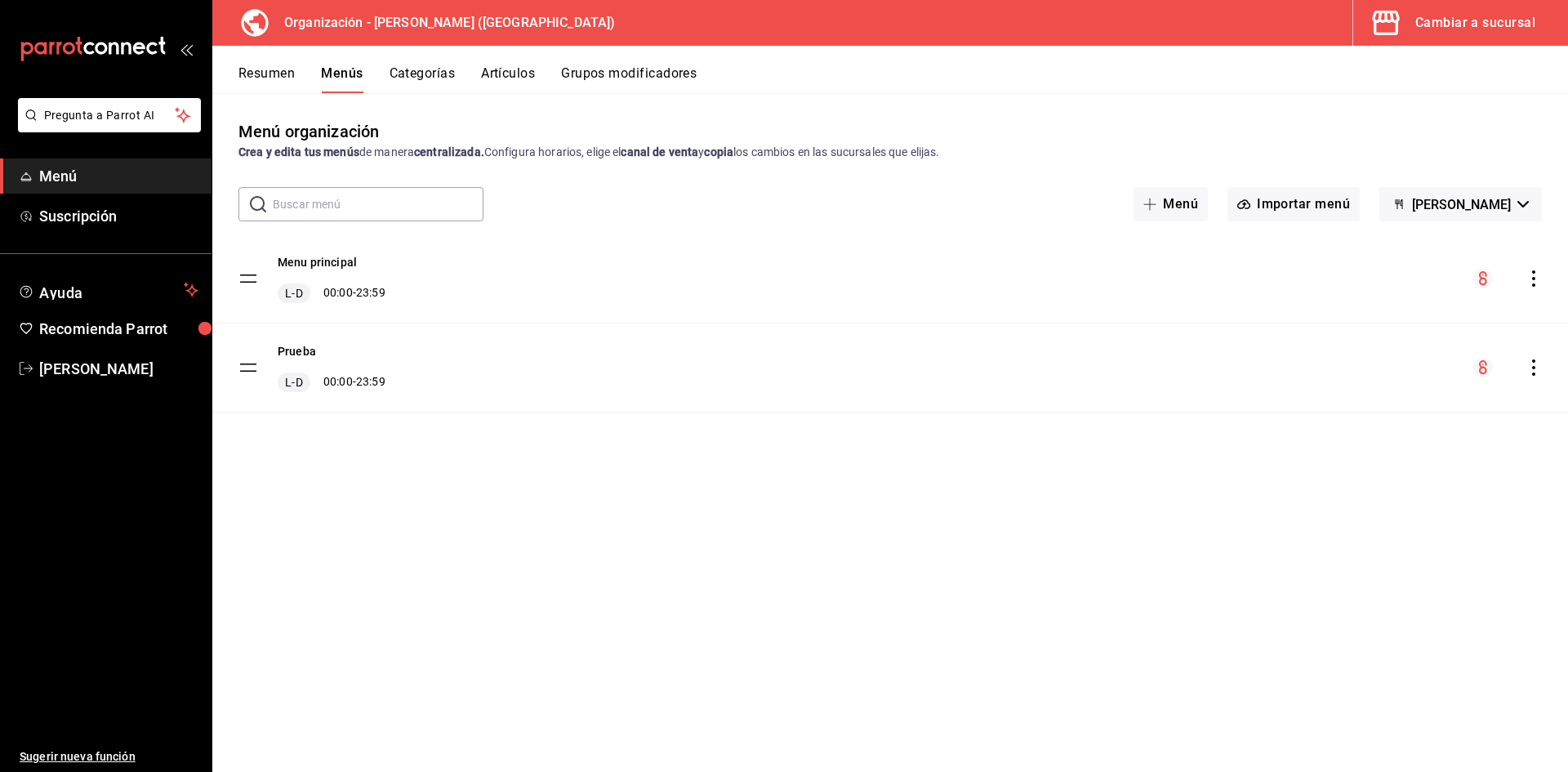
click at [1466, 32] on div "Cambiar a sucursal" at bounding box center [1475, 23] width 120 height 23
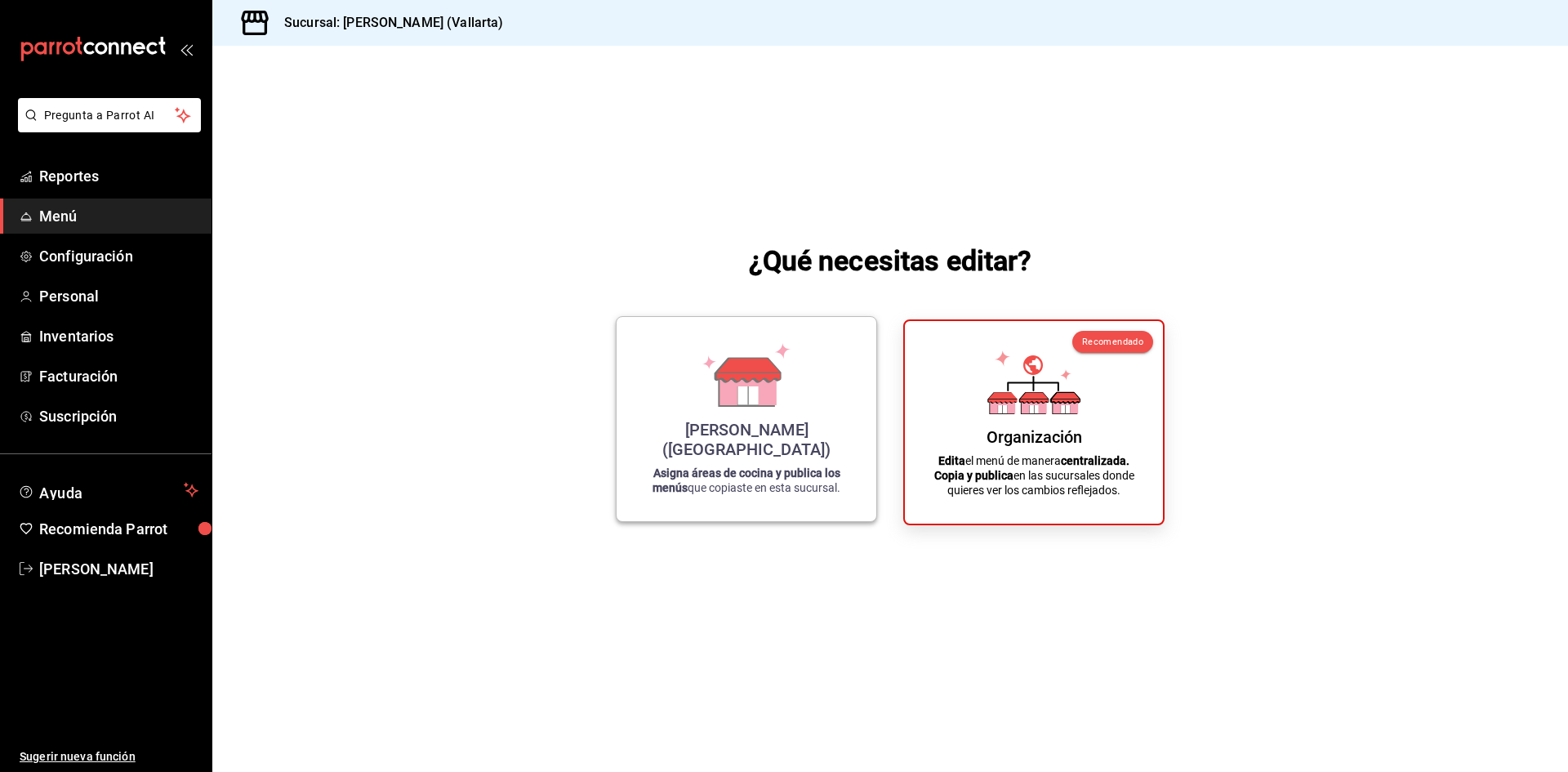
click at [776, 467] on strong "Asigna áreas de cocina y publica los menús" at bounding box center [747, 480] width 188 height 27
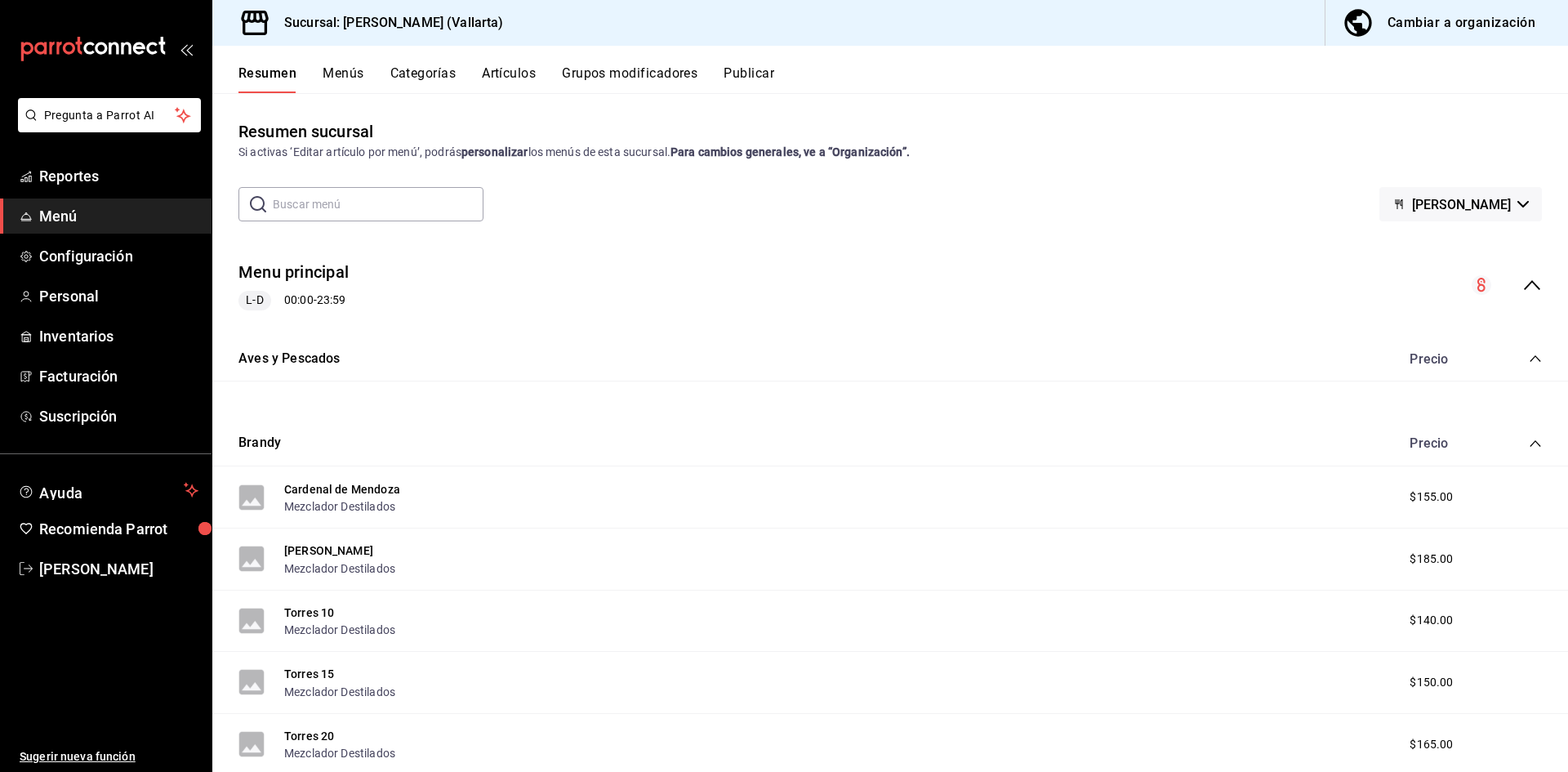
click at [520, 75] on button "Artículos" at bounding box center [509, 79] width 54 height 27
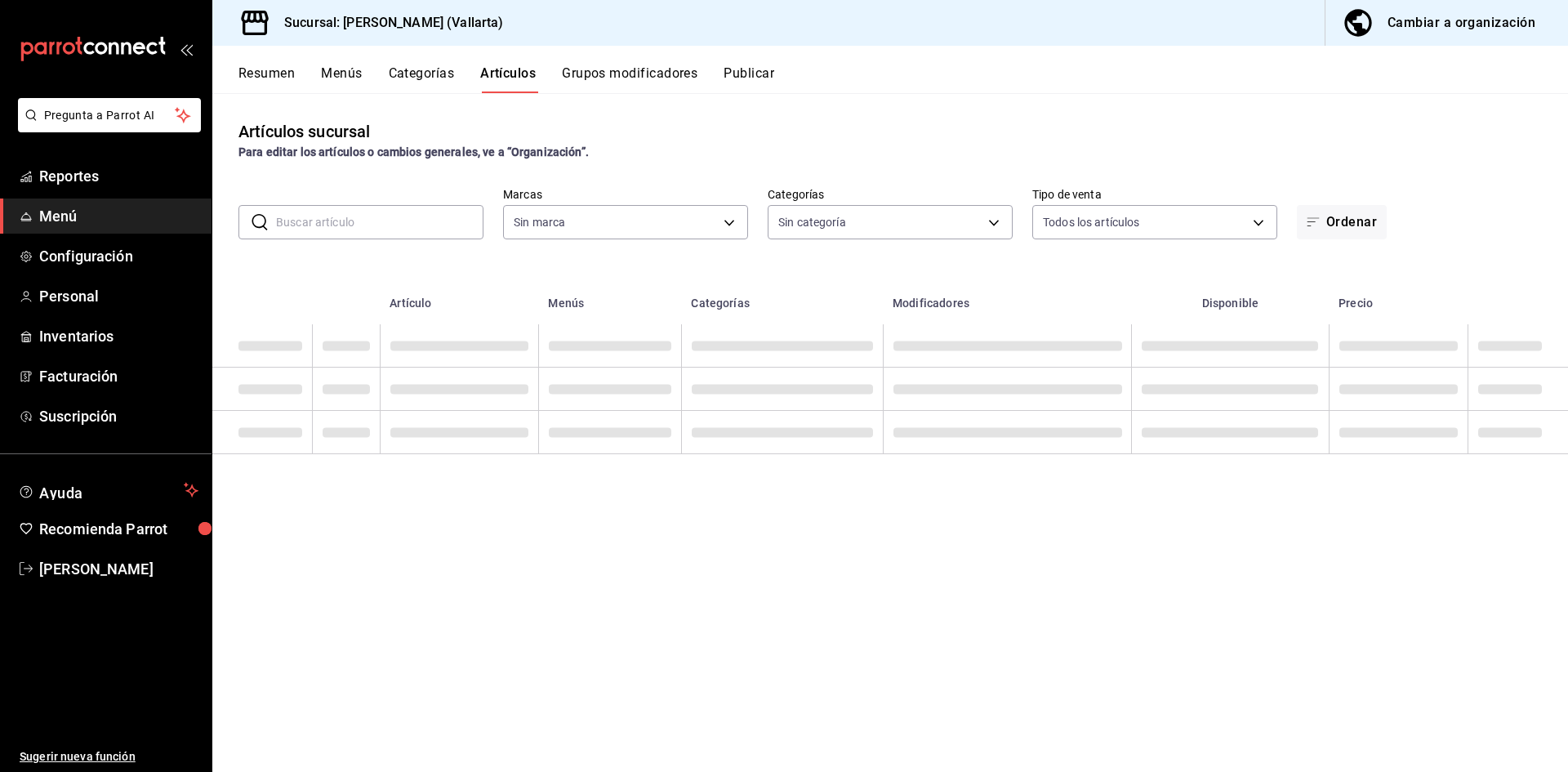
type input "dedade05-fd73-4fc1-b48a-98286d1a7cbf"
type input "ddeea584-b7b7-4c64-abd4-9dbe24413160,94bc3e91-bac1-4cab-af5d-7d085d9bac7d,85d50…"
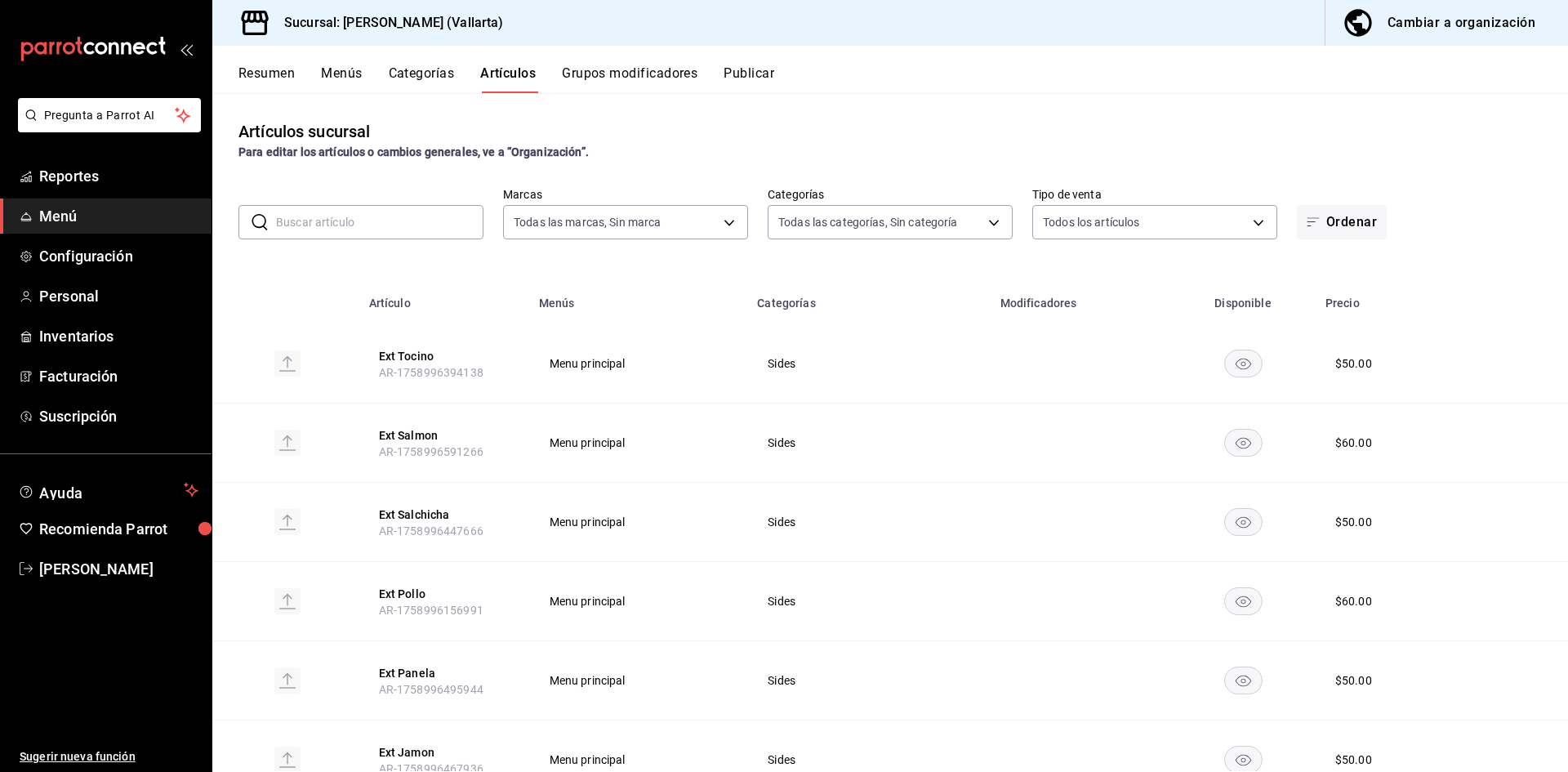
click at [118, 230] on link "Menú" at bounding box center [106, 216] width 211 height 35
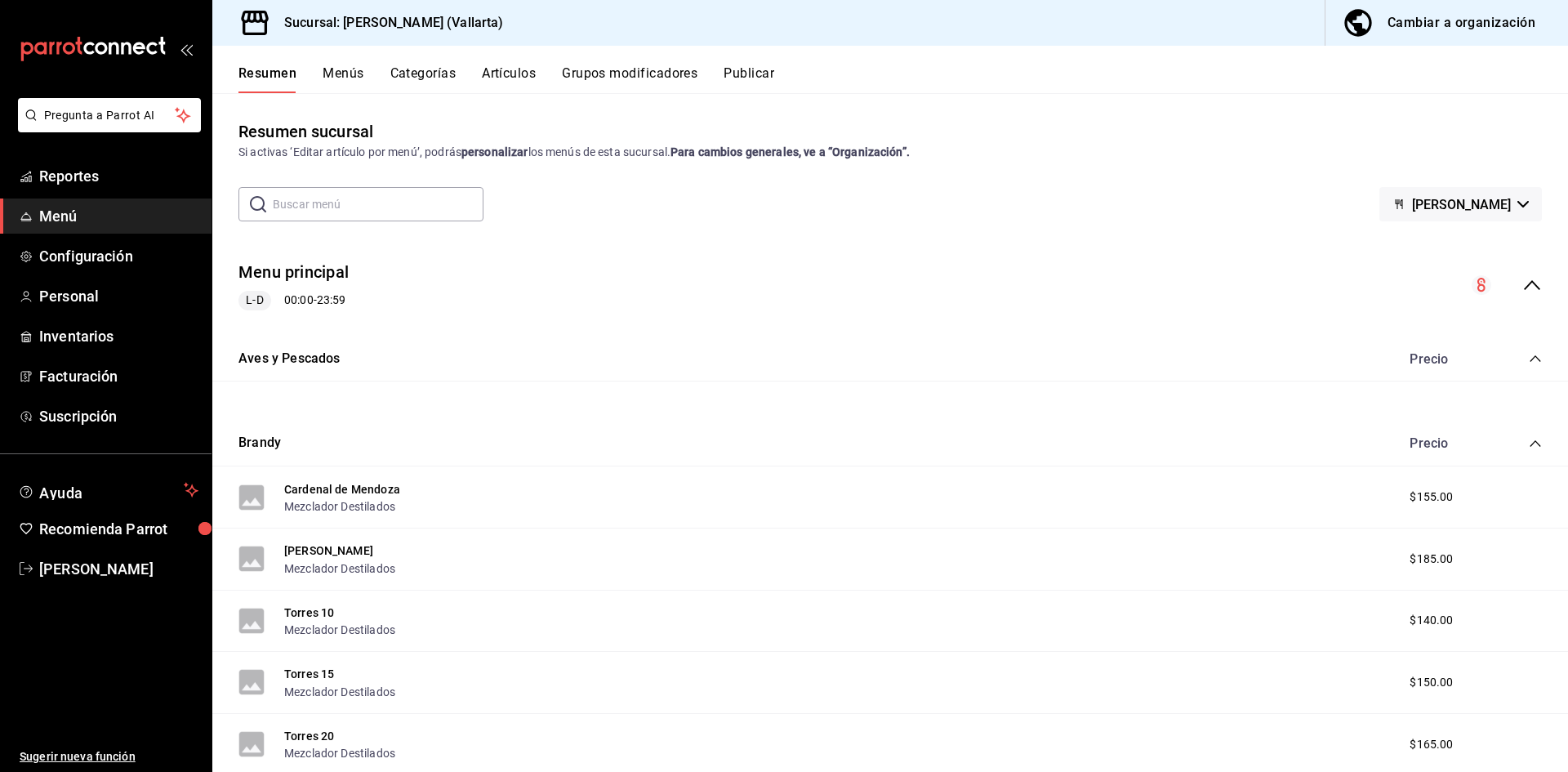
click at [1463, 27] on div "Cambiar a organización" at bounding box center [1462, 23] width 148 height 23
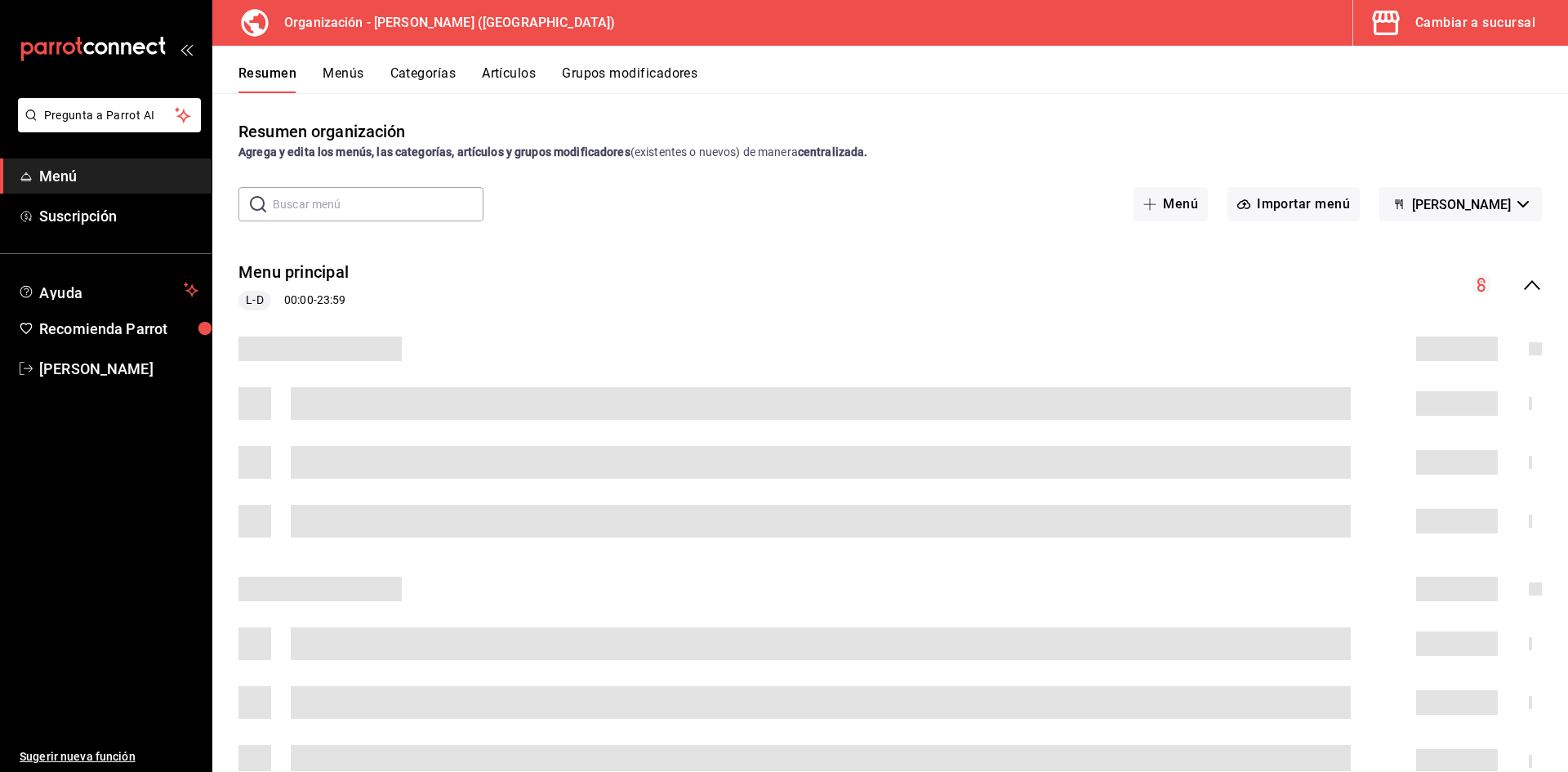
click at [511, 75] on button "Artículos" at bounding box center [509, 79] width 54 height 27
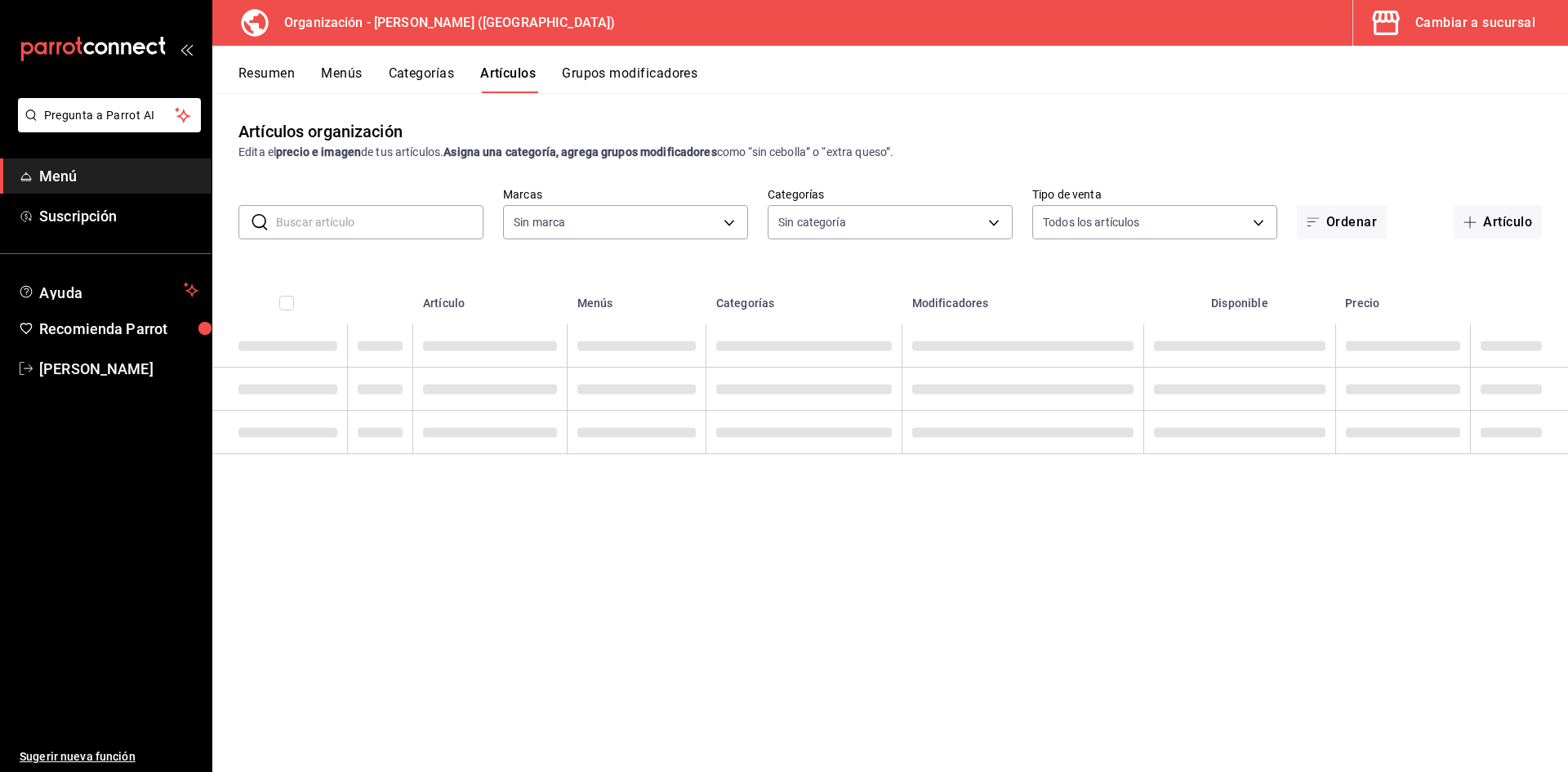
type input "31d0bbe4-7c51-43f0-8445-666cf6a0e085"
type input "40ee2f72-6915-4037-a5ec-65aec302ef5d,c43c6c56-ab22-4748-903a-778ac949f8a0,b688f…"
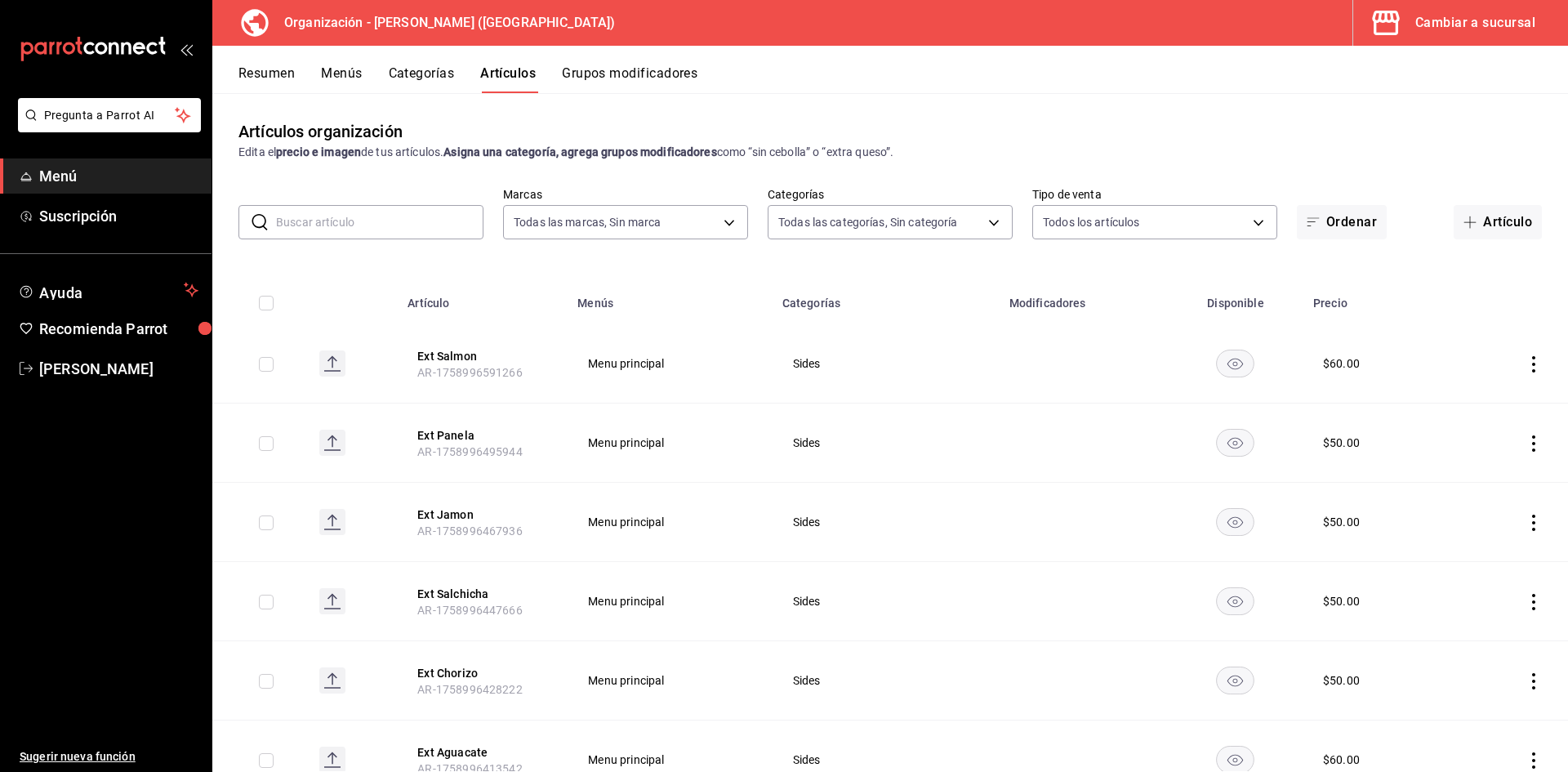
click at [372, 220] on input "text" at bounding box center [379, 222] width 207 height 32
type input "tacos"
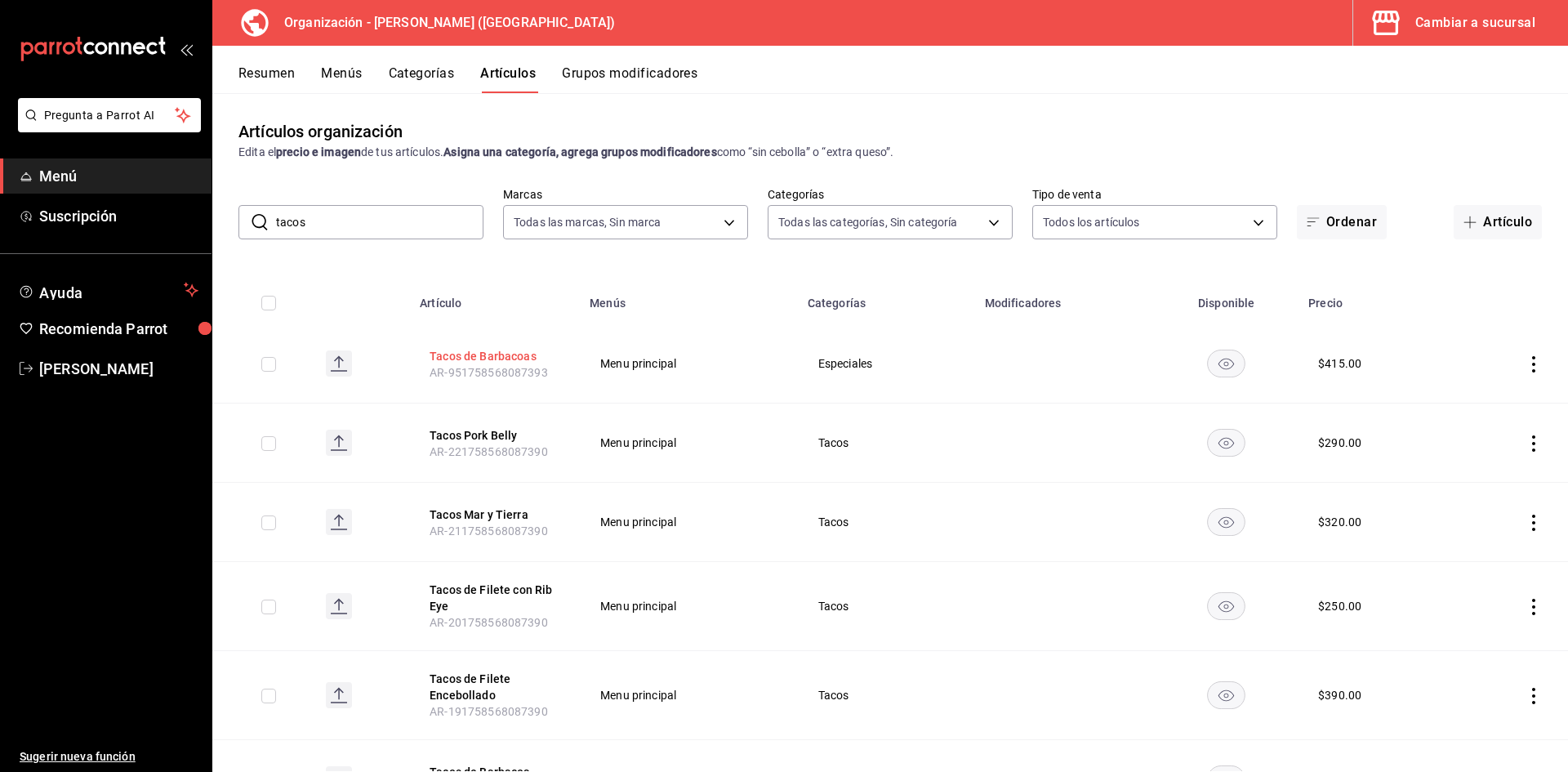
click at [513, 354] on button "Tacos de Barbacoas" at bounding box center [495, 356] width 131 height 17
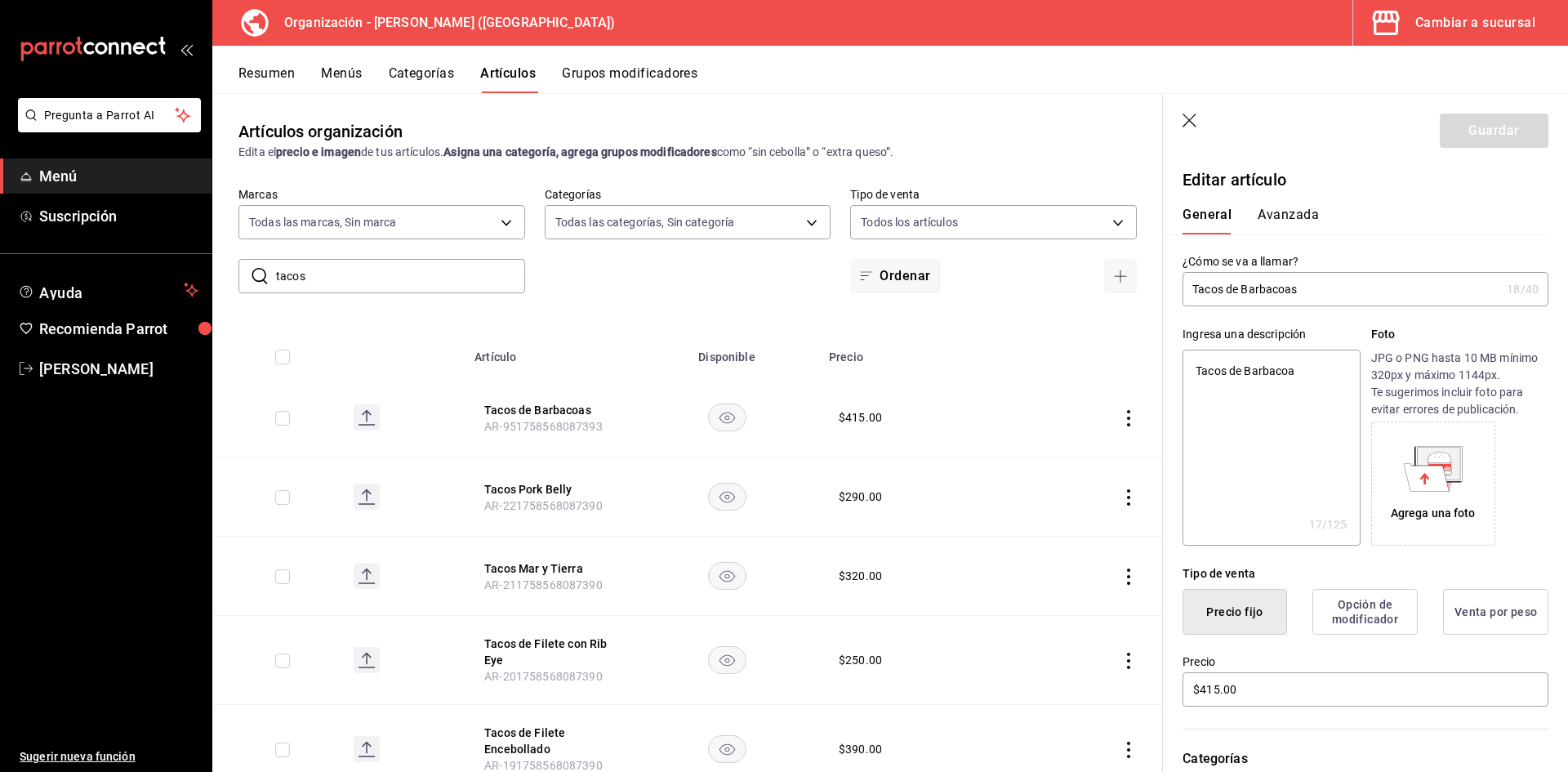
click at [1339, 294] on input "Tacos de Barbacoas" at bounding box center [1341, 289] width 318 height 32
type input "Tacos de Barbacoa"
type textarea "x"
type input "Tacos de Barbacoa"
click at [1482, 140] on button "Guardar" at bounding box center [1494, 131] width 109 height 34
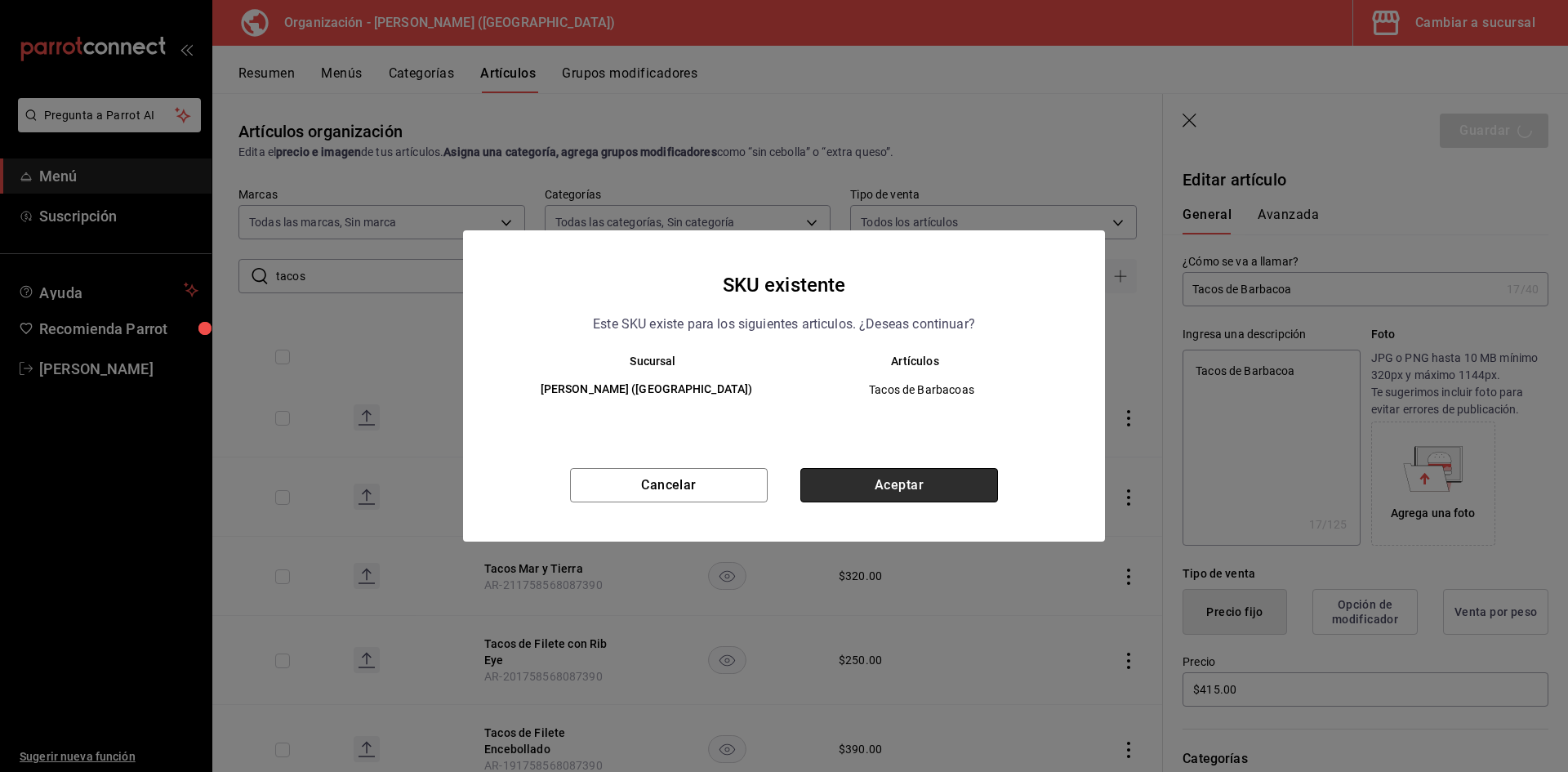
click at [964, 483] on button "Aceptar" at bounding box center [900, 485] width 198 height 34
type textarea "x"
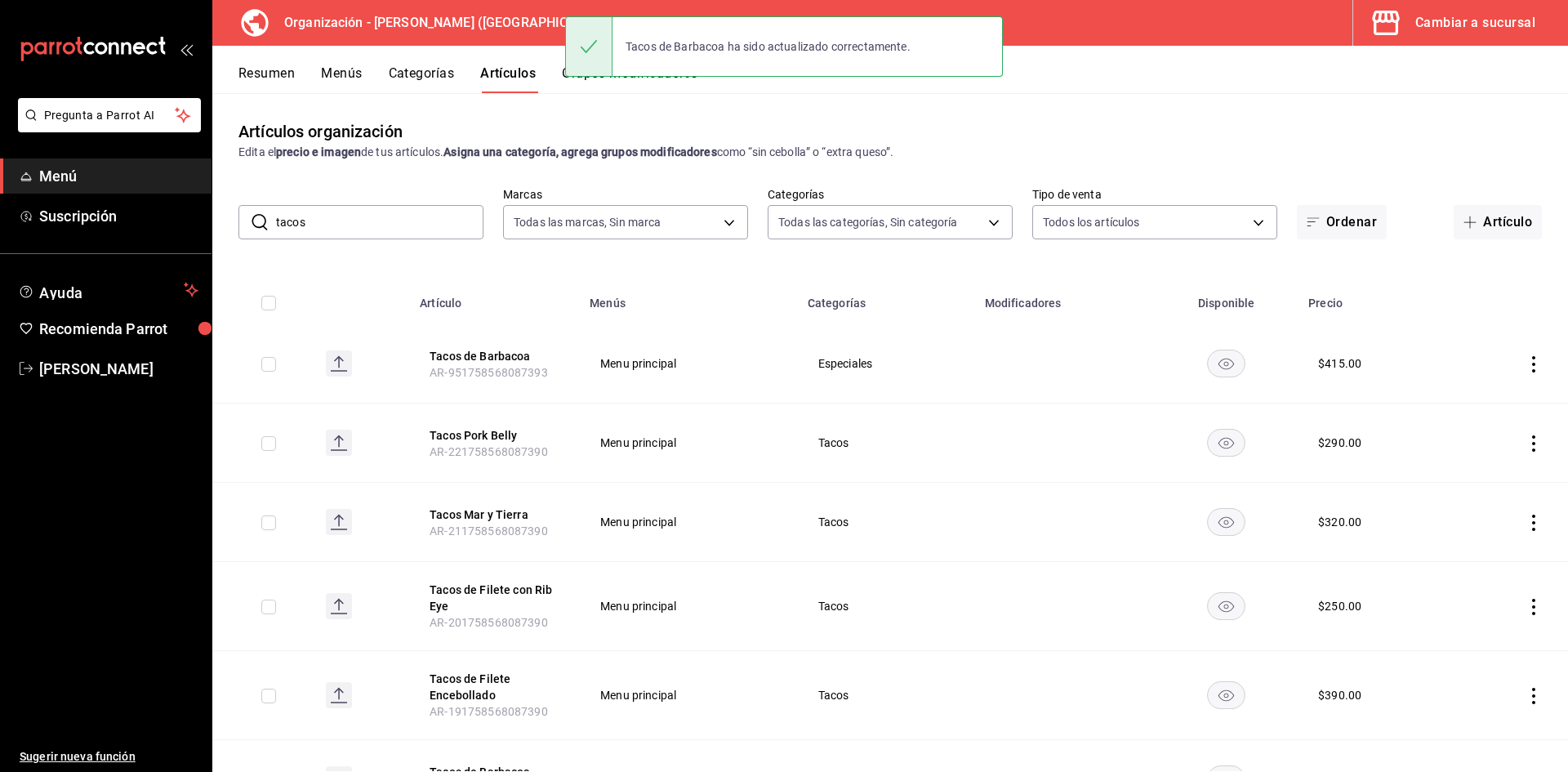
click at [377, 224] on input "tacos" at bounding box center [379, 222] width 207 height 32
drag, startPoint x: 377, startPoint y: 224, endPoint x: 0, endPoint y: 159, distance: 382.6
click at [0, 159] on div "Pregunta a Parrot AI Menú Suscripción Ayuda Recomienda Parrot [PERSON_NAME] F S…" at bounding box center [784, 386] width 1568 height 772
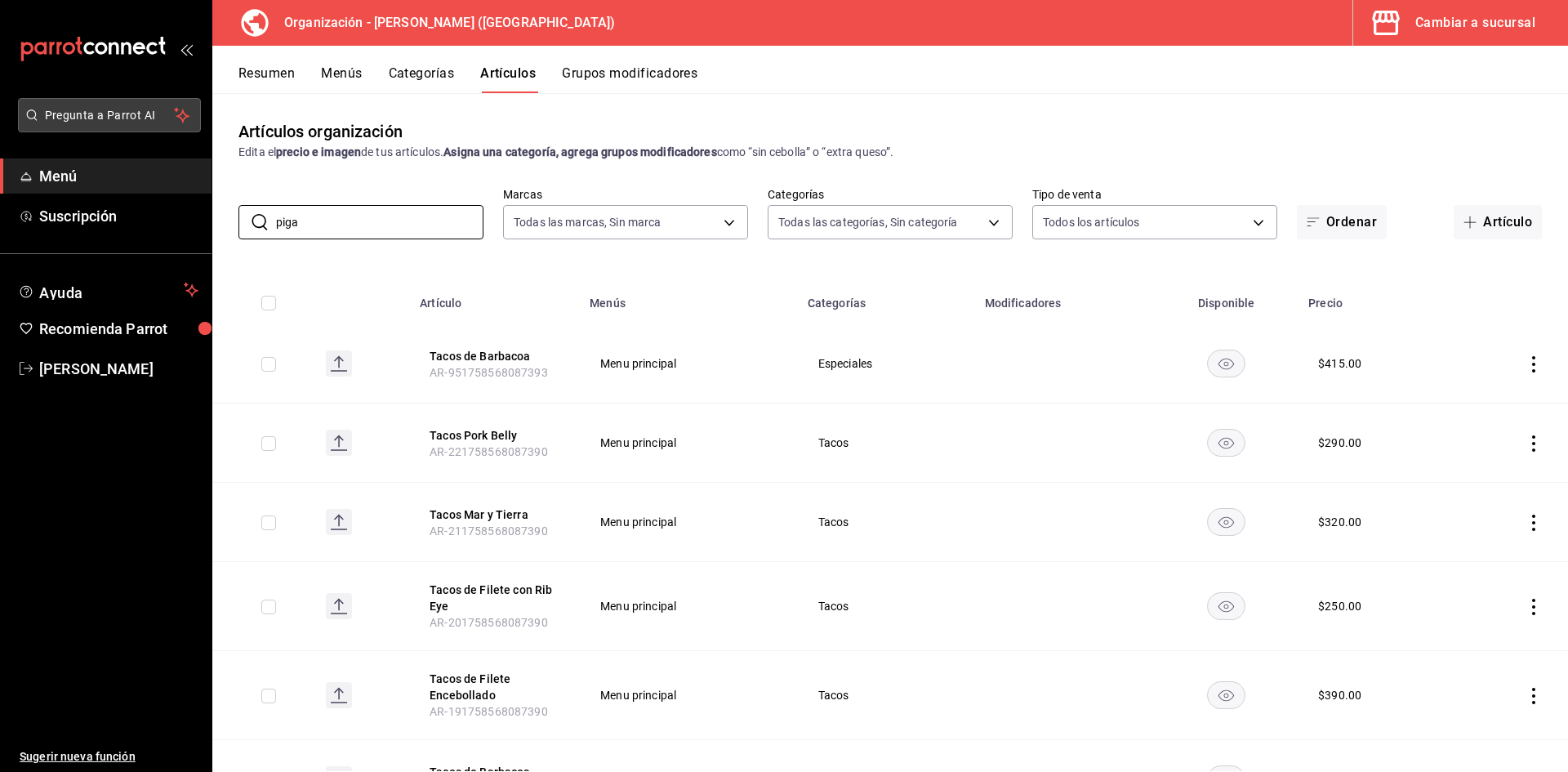
type input "piga"
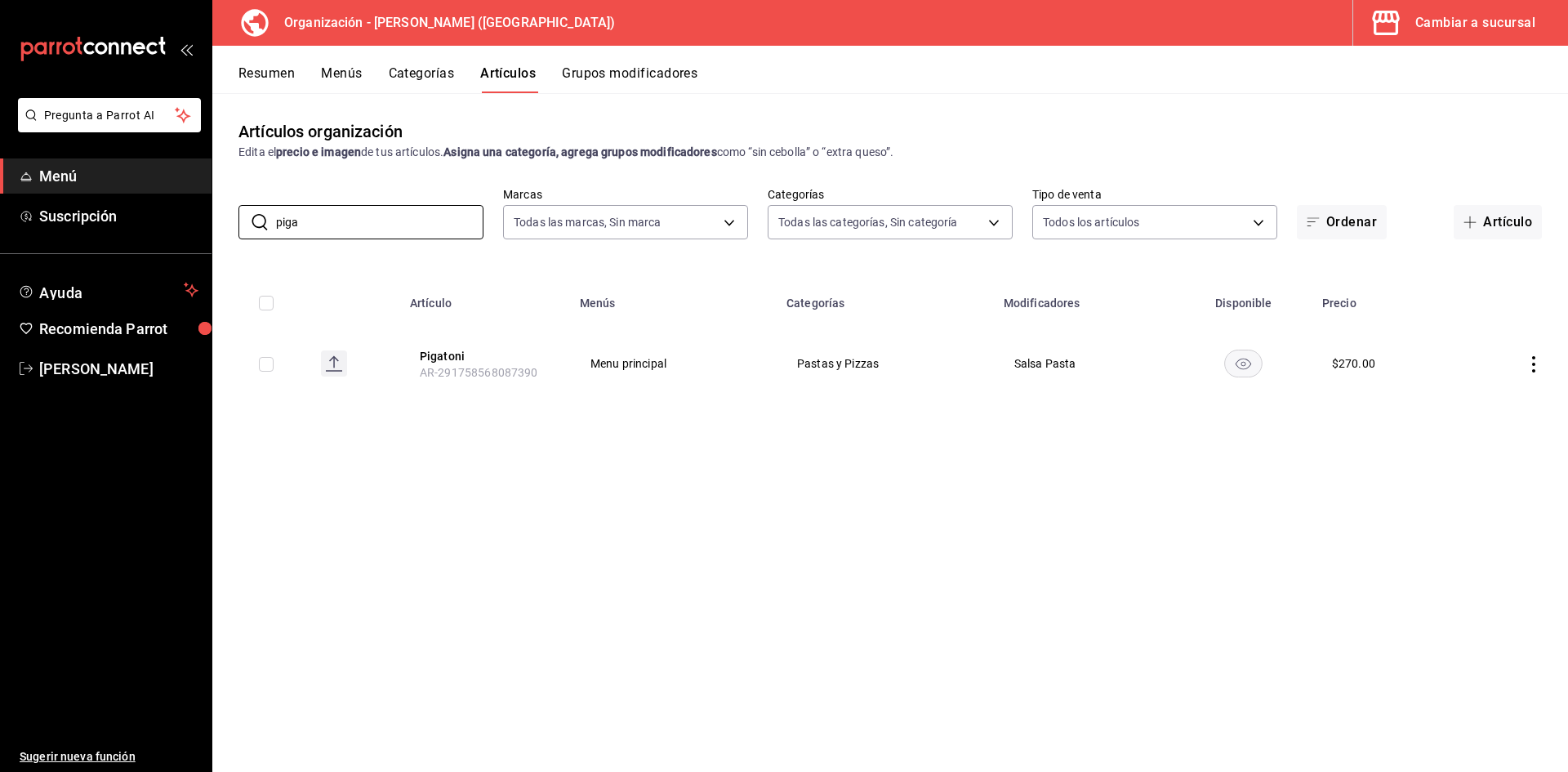
click at [437, 354] on button "Pigatoni" at bounding box center [485, 356] width 131 height 17
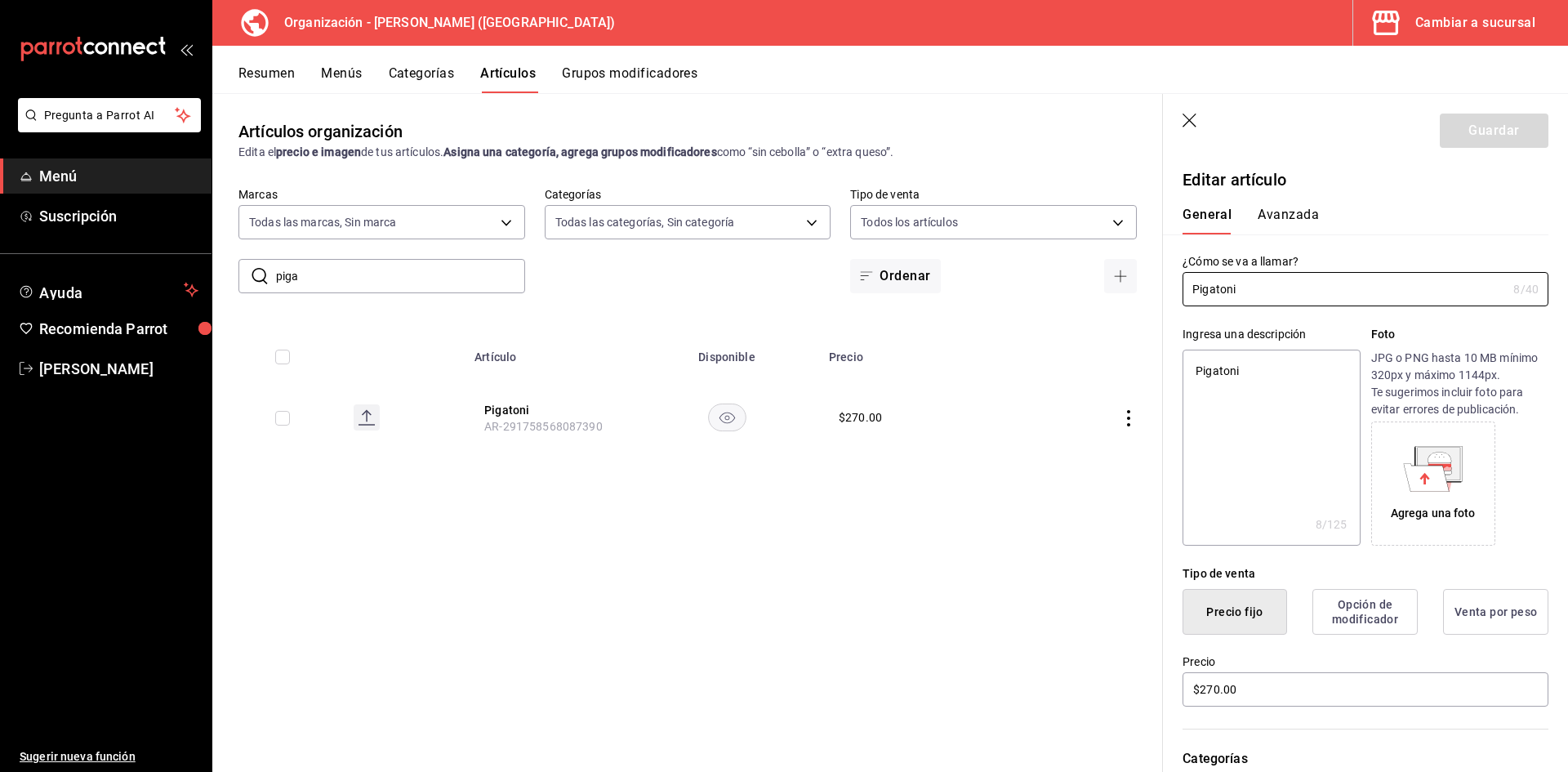
drag, startPoint x: 1197, startPoint y: 287, endPoint x: 1077, endPoint y: 290, distance: 120.0
click at [1077, 290] on main "Artículos organización Edita el precio e imagen de tus artículos. Asigna una ca…" at bounding box center [890, 433] width 1356 height 679
type input "Rigatoni"
type textarea "x"
type input "Rigatoni"
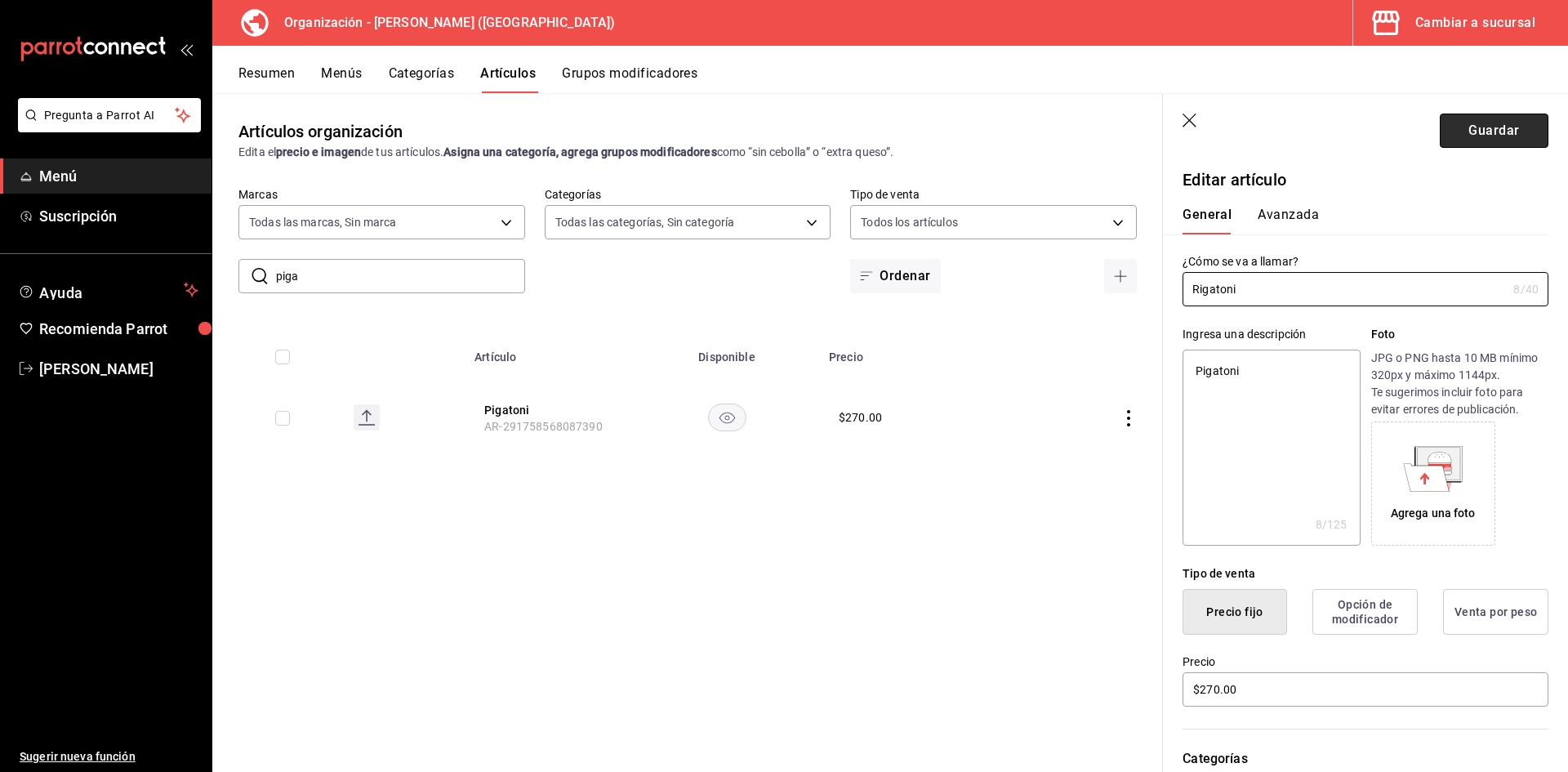
click at [1492, 135] on button "Guardar" at bounding box center [1494, 131] width 109 height 34
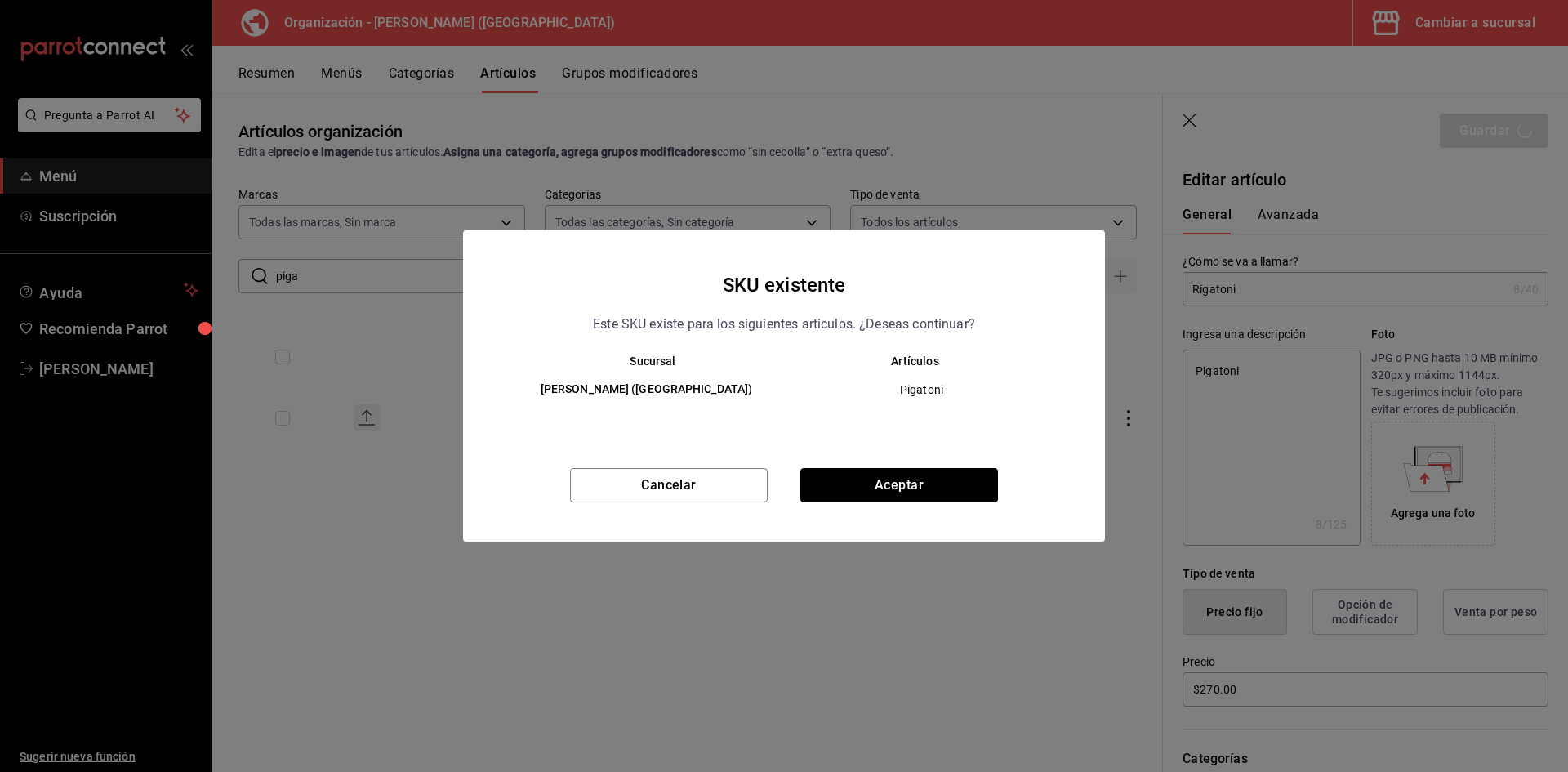
drag, startPoint x: 934, startPoint y: 480, endPoint x: 928, endPoint y: 473, distance: 9.2
click at [934, 480] on button "Aceptar" at bounding box center [900, 485] width 198 height 34
type textarea "x"
type input "AR-1758999922518"
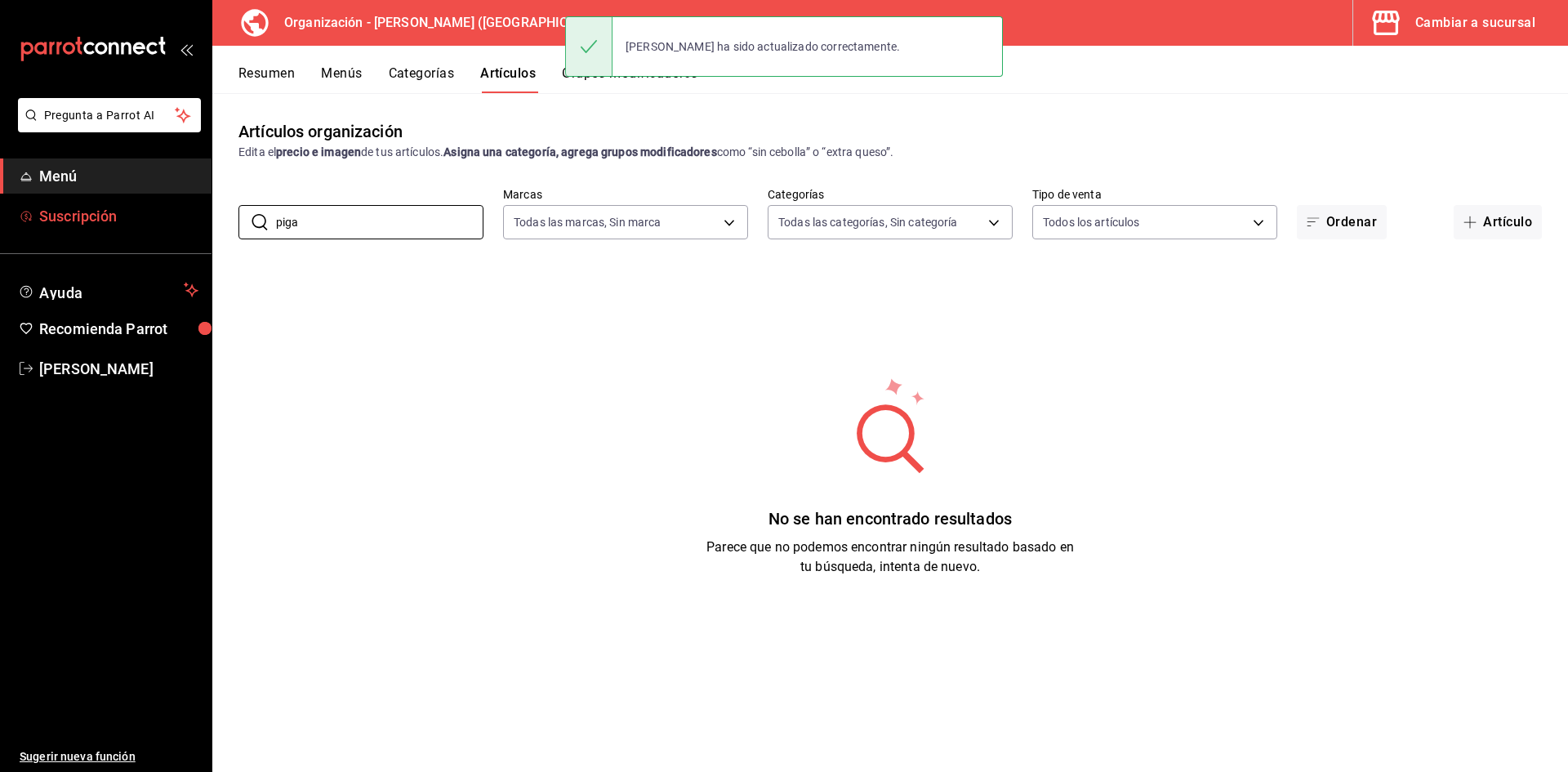
drag, startPoint x: 116, startPoint y: 210, endPoint x: 77, endPoint y: 210, distance: 39.0
click at [77, 210] on div "Pregunta a Parrot AI Menú Suscripción Ayuda Recomienda Parrot Adriana F Sugerir…" at bounding box center [784, 386] width 1568 height 772
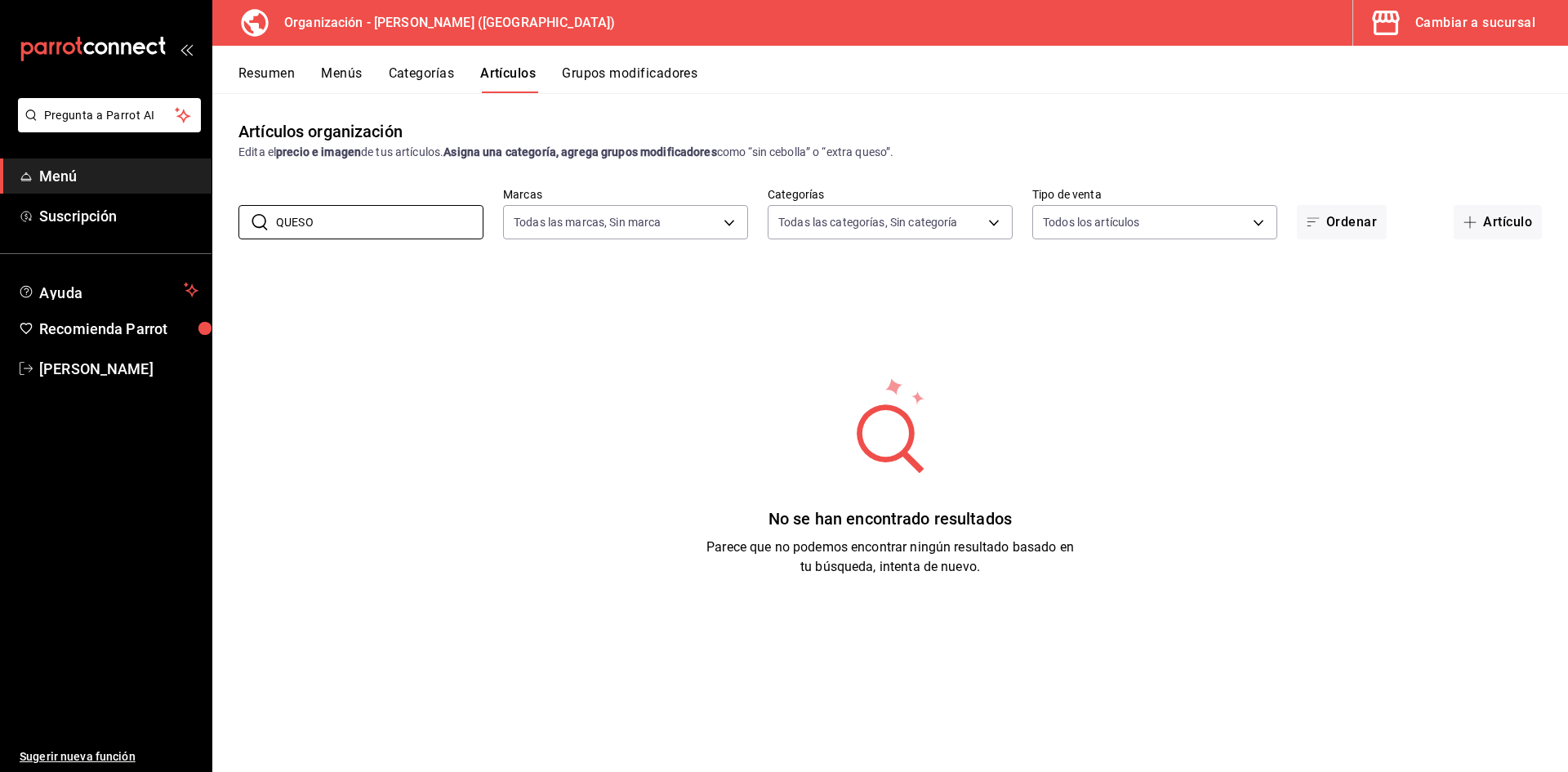
drag, startPoint x: 376, startPoint y: 218, endPoint x: 0, endPoint y: 176, distance: 378.3
click at [0, 176] on div "Pregunta a Parrot AI Menú Suscripción Ayuda Recomienda Parrot Adriana F Sugerir…" at bounding box center [784, 386] width 1568 height 772
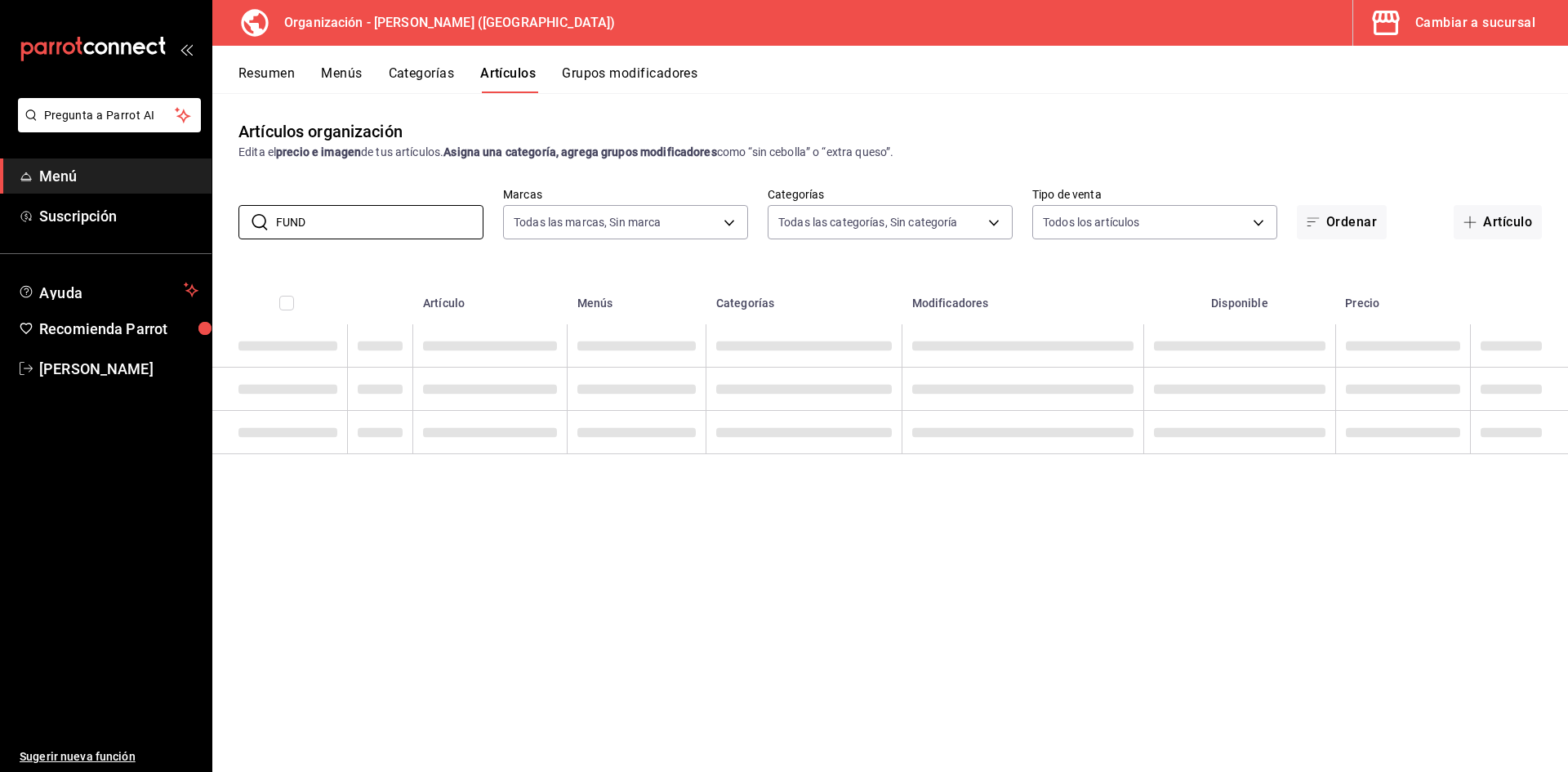
type input "FUND"
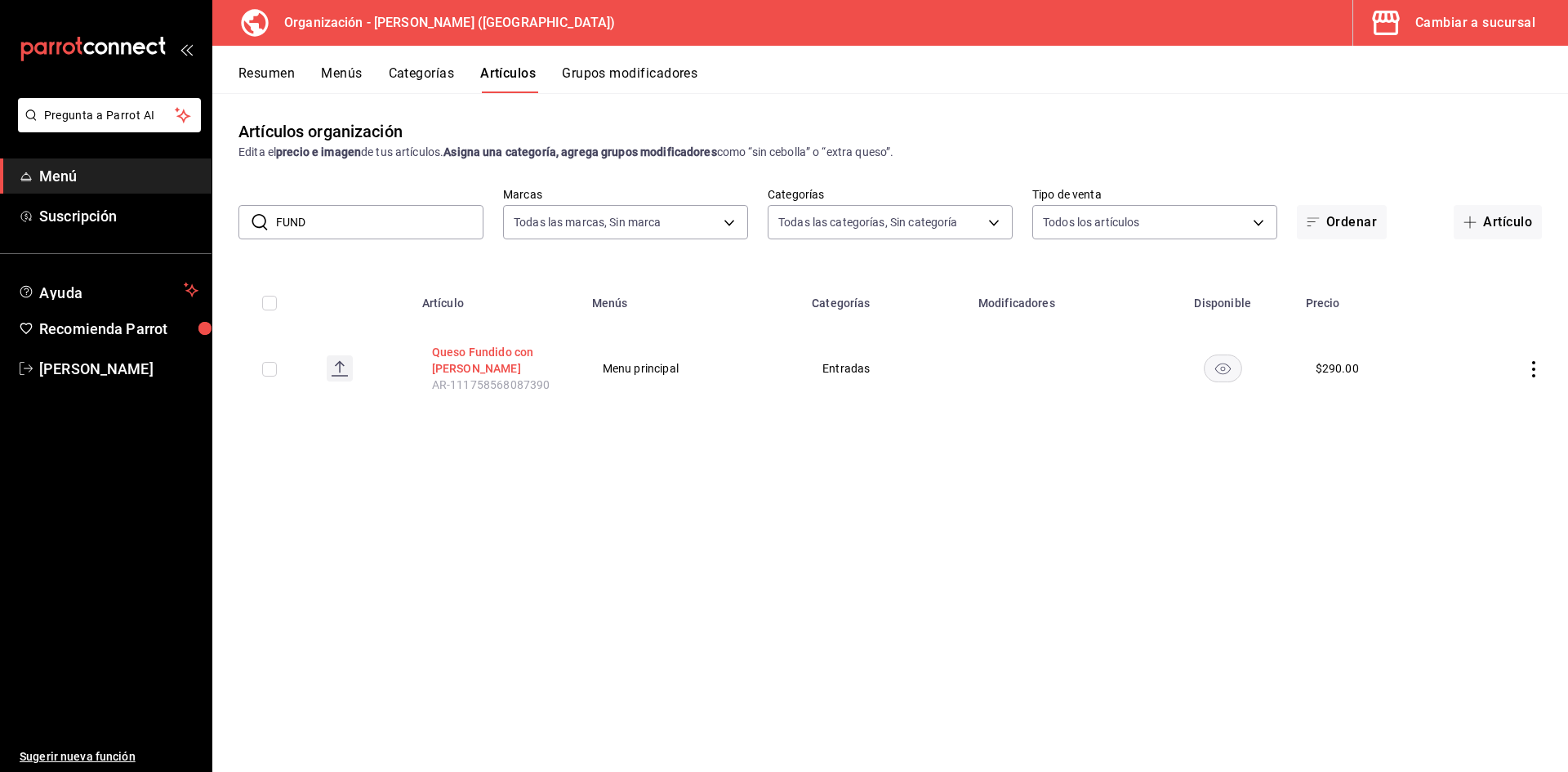
click at [485, 360] on button "Queso Fundido con [PERSON_NAME]" at bounding box center [497, 360] width 131 height 32
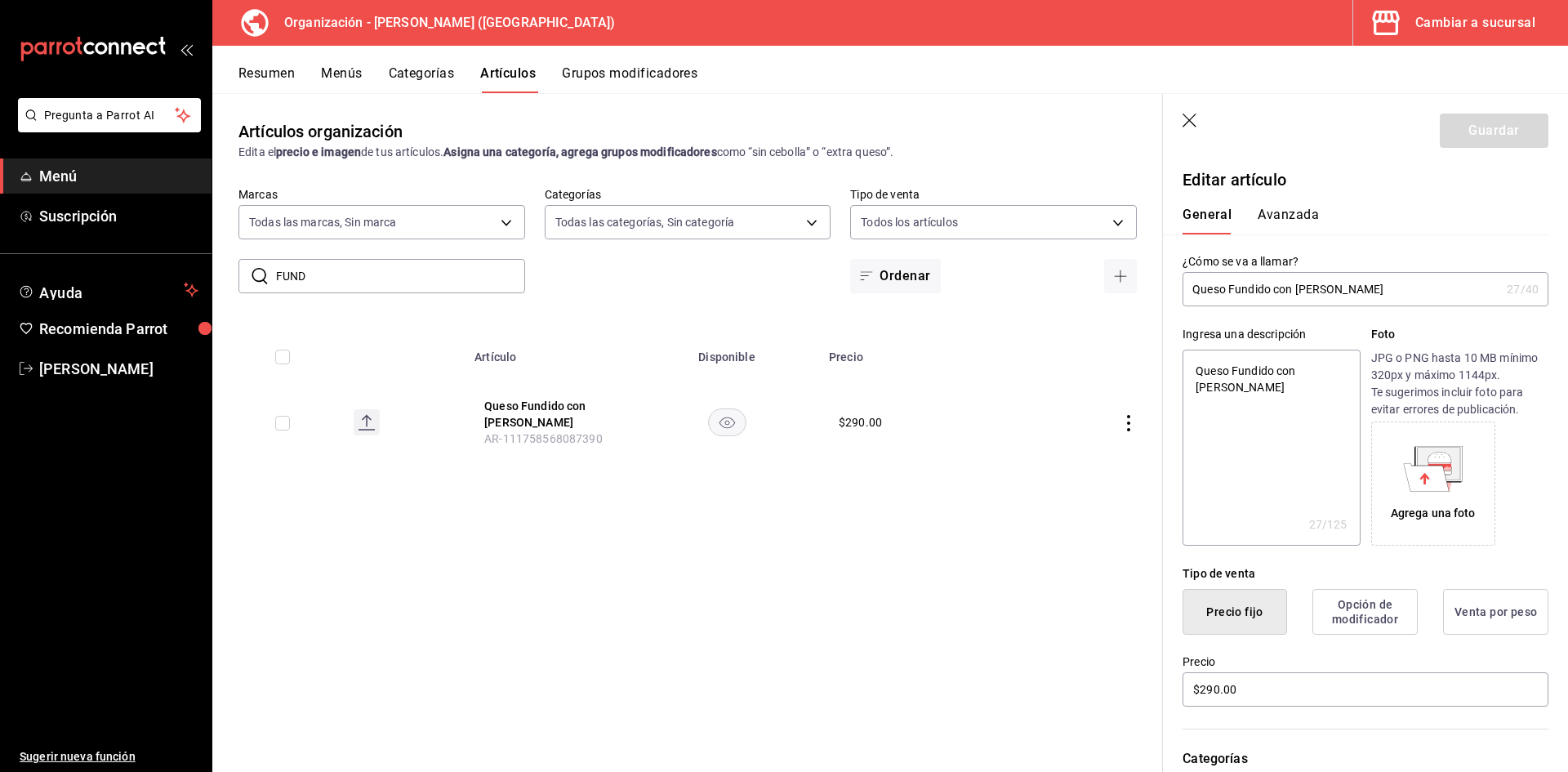
drag, startPoint x: 1375, startPoint y: 296, endPoint x: 1294, endPoint y: 294, distance: 81.0
click at [1294, 294] on input "Queso Fundido con [PERSON_NAME]" at bounding box center [1341, 289] width 318 height 32
type input "Queso Fundido con C"
type textarea "x"
type input "Queso Fundido con Ch"
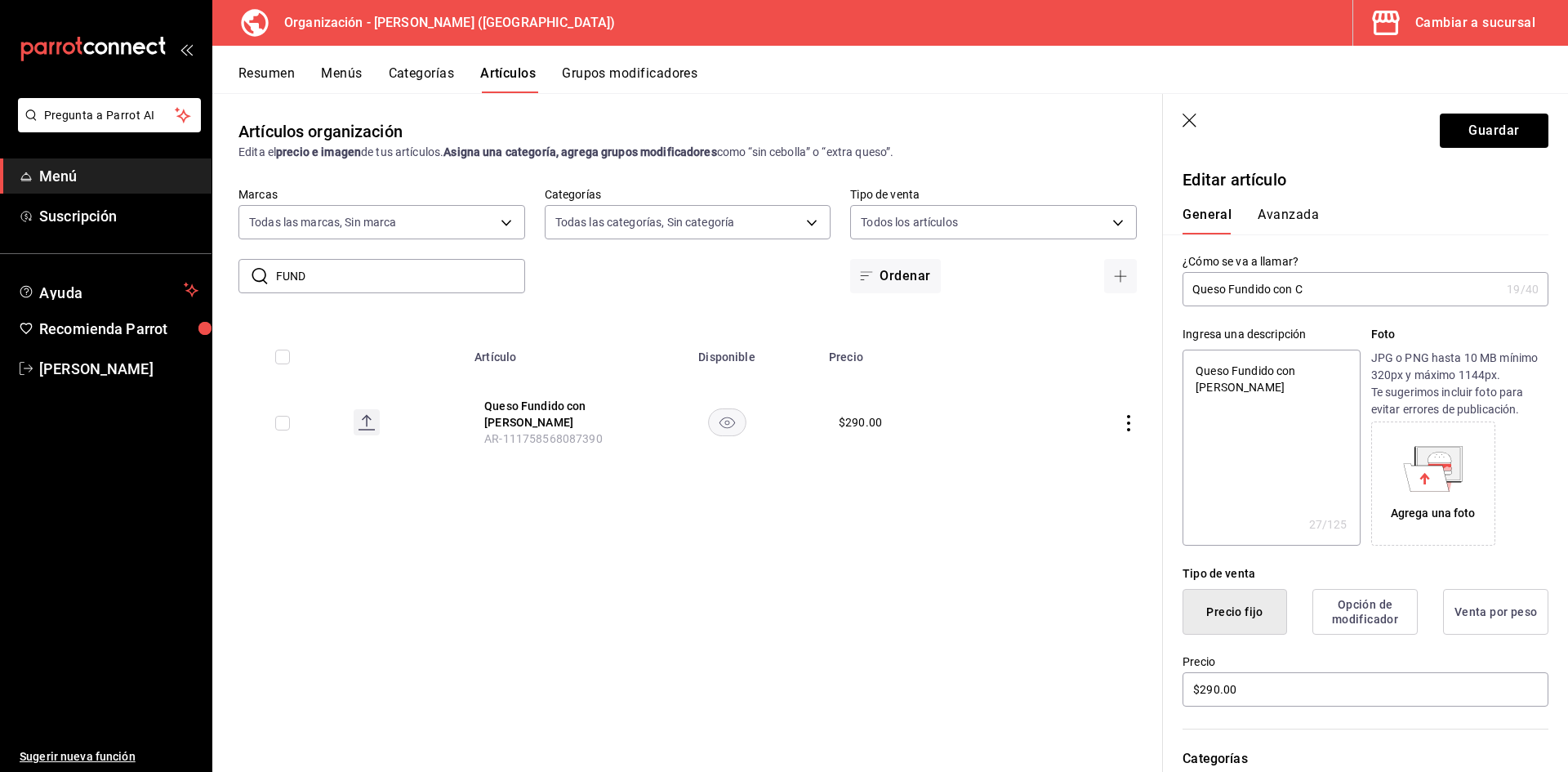
type textarea "x"
type input "Queso Fundido con Cho"
type textarea "x"
type input "Queso Fundido con Chor"
type textarea "x"
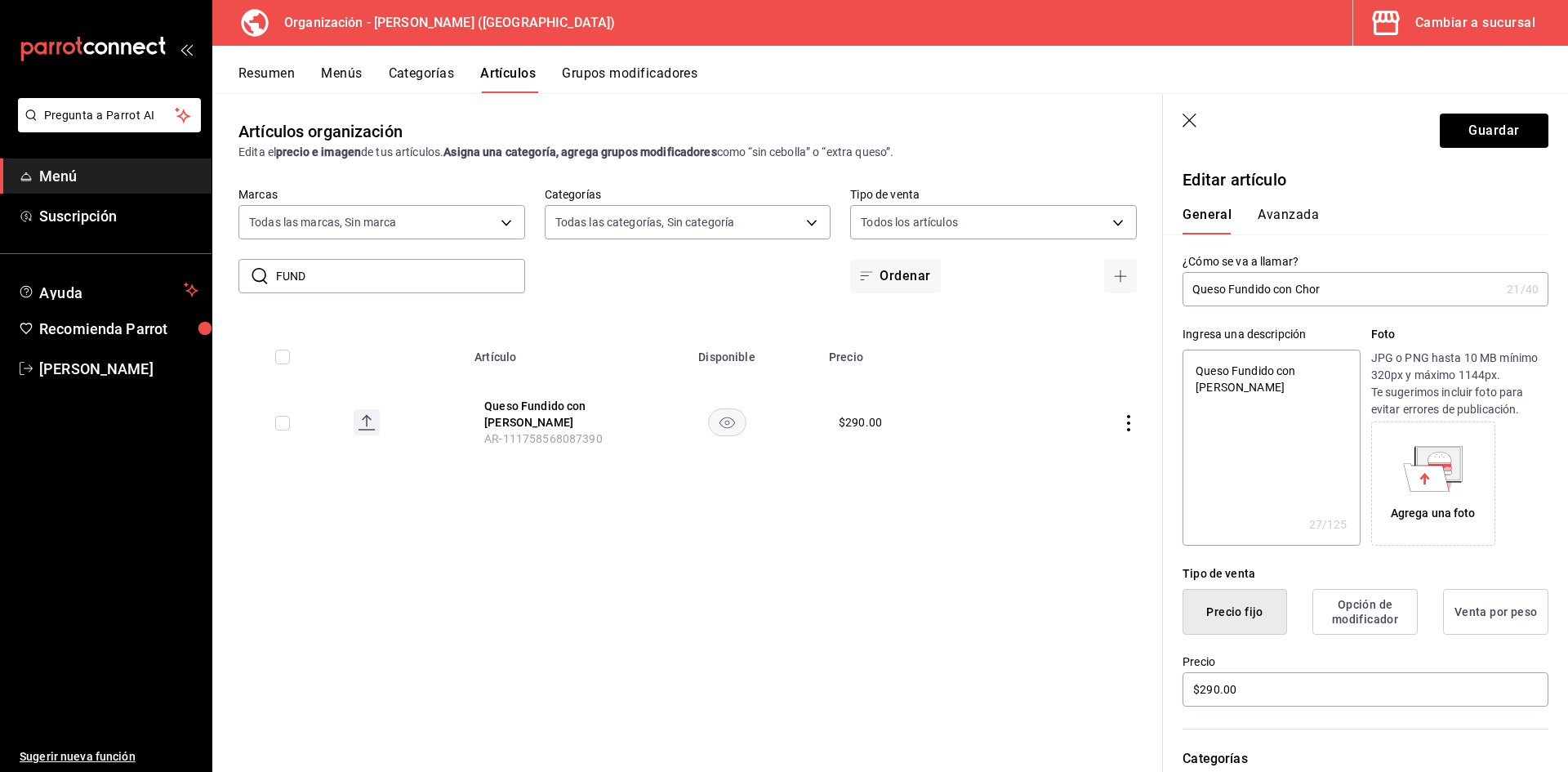
type input "Queso Fundido con Chori"
type textarea "x"
type input "Queso Fundido con Chorixz"
type textarea "x"
type input "Queso Fundido con Chorix"
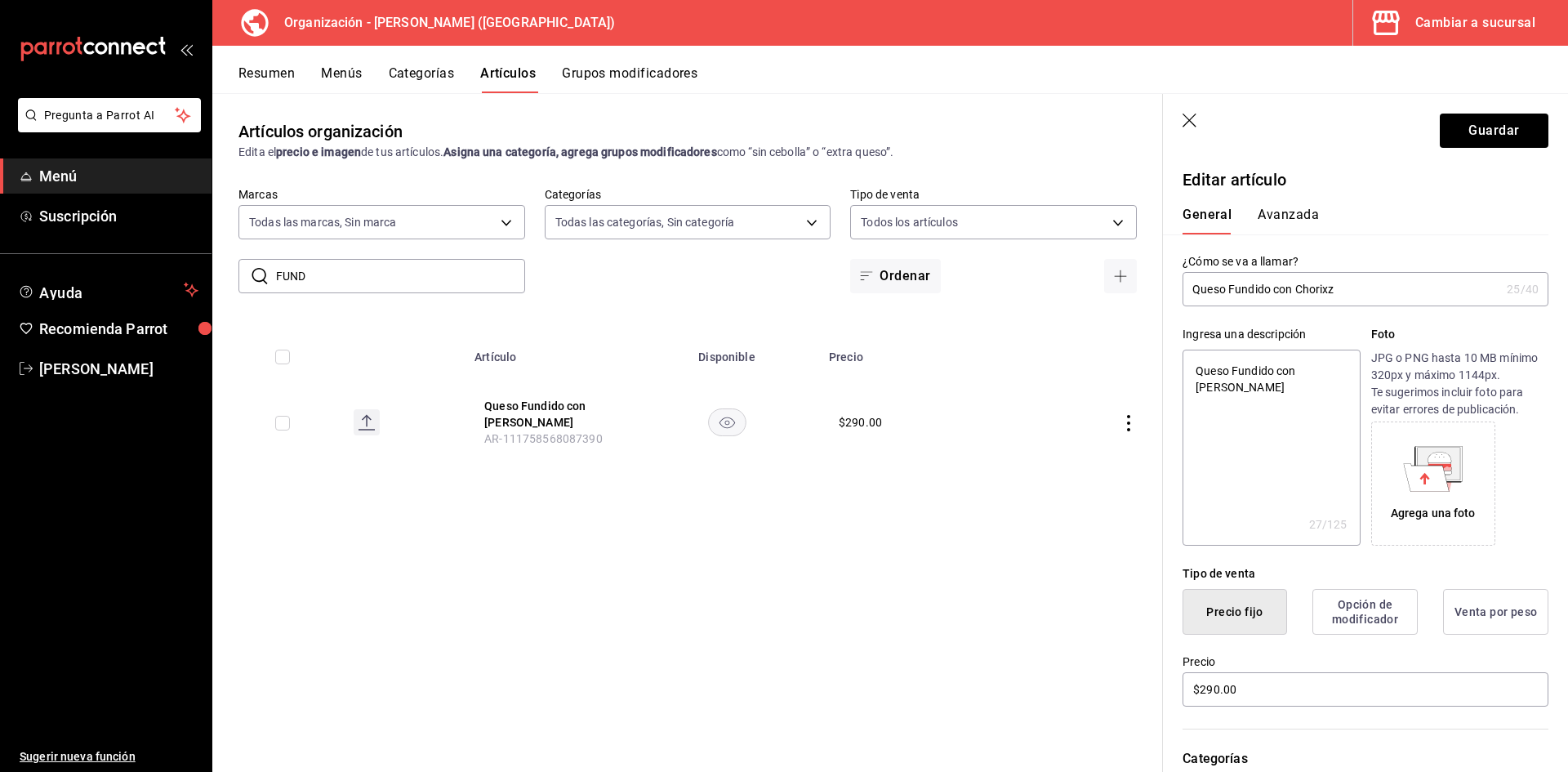
type textarea "x"
type input "Queso Fundido con Chorixz"
type textarea "x"
type input "Queso Fundido con Chorix"
type textarea "x"
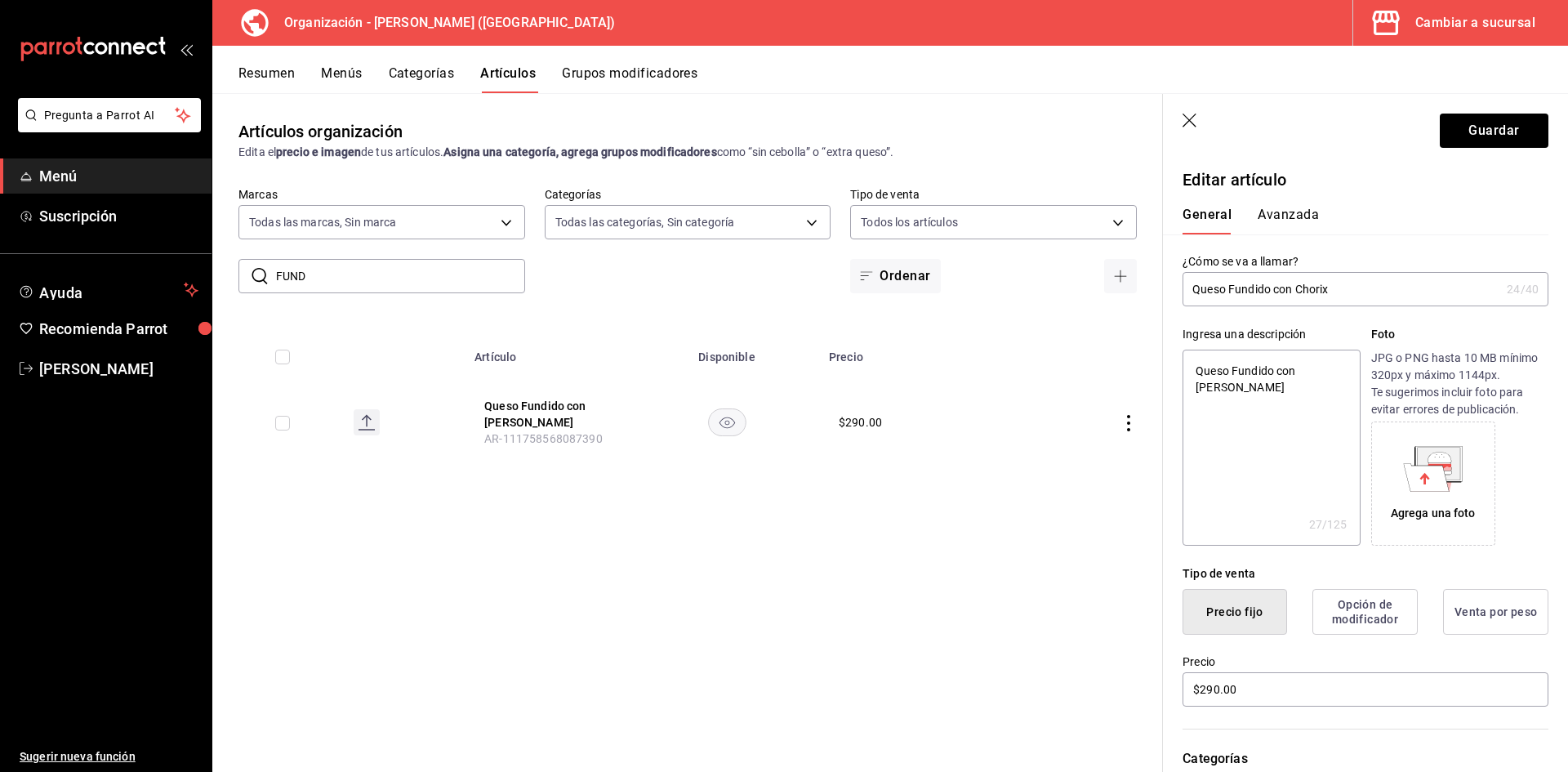
type input "Queso Fundido con Chori"
type textarea "x"
type input "Queso Fundido con Choriz"
type textarea "x"
type input "Queso Fundido con Chorizo"
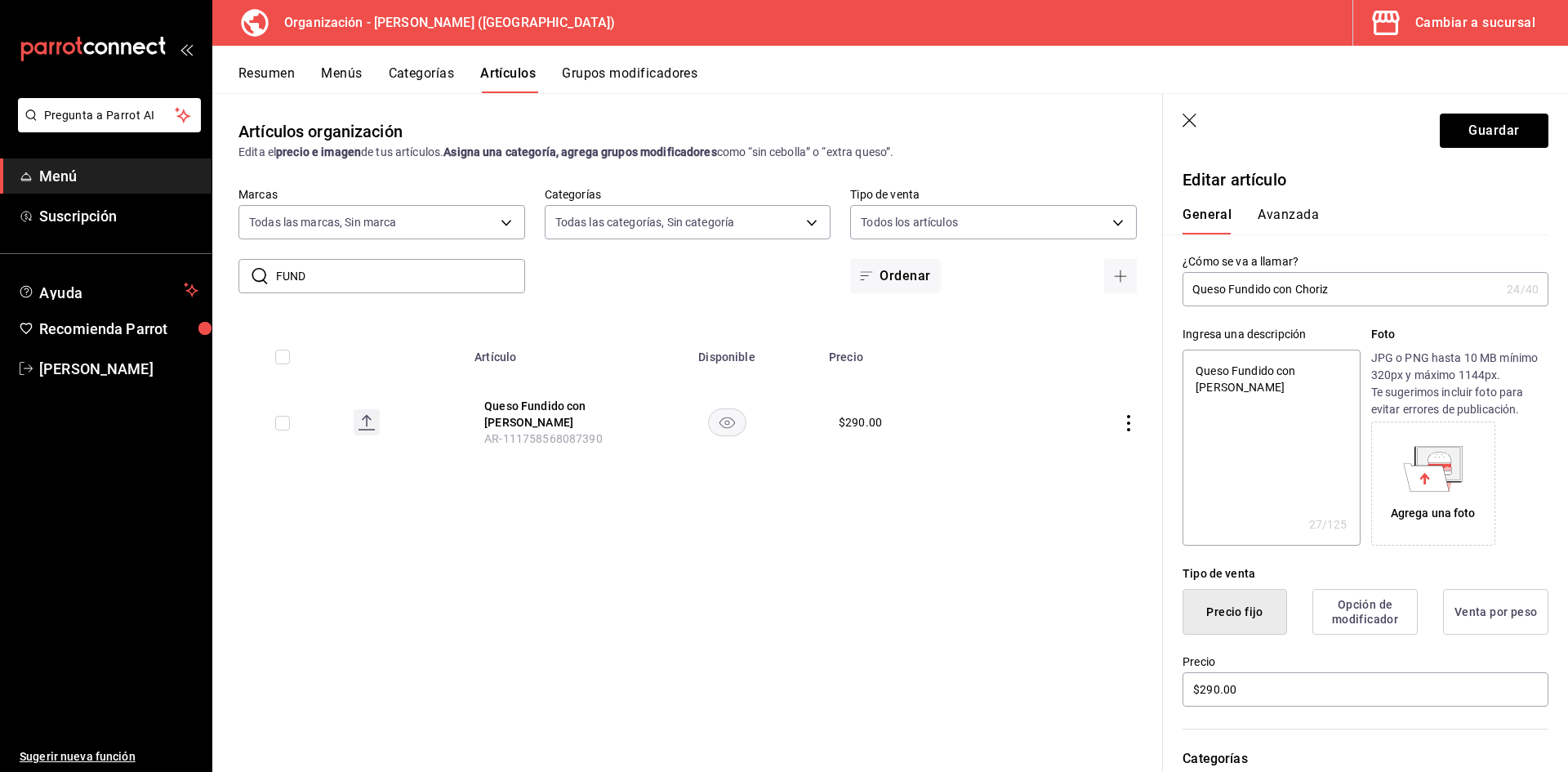
type textarea "x"
type input "Queso Fundido con Chorizo"
click at [1498, 123] on button "Guardar" at bounding box center [1494, 131] width 109 height 34
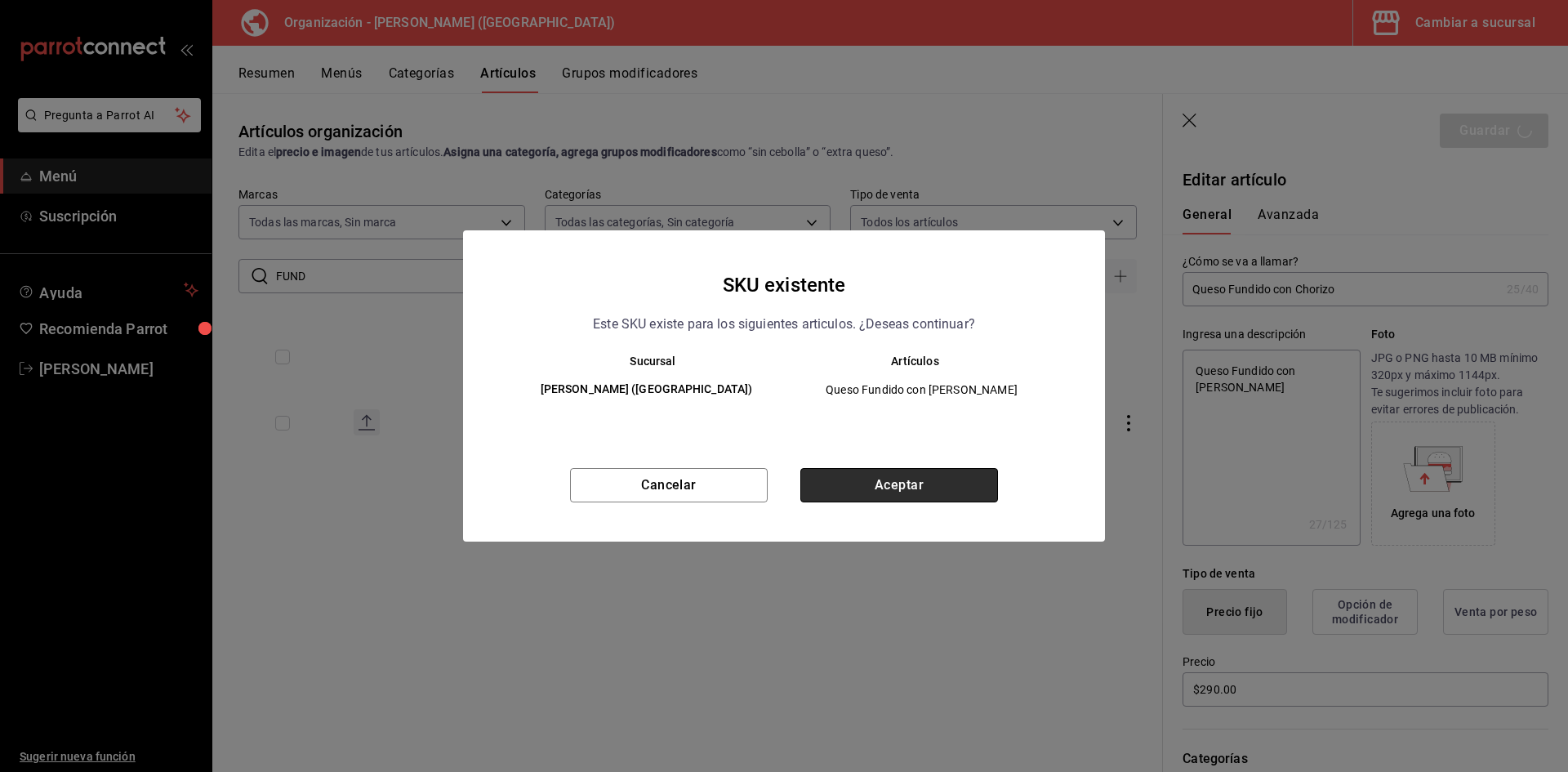
click at [920, 484] on button "Aceptar" at bounding box center [900, 485] width 198 height 34
type textarea "x"
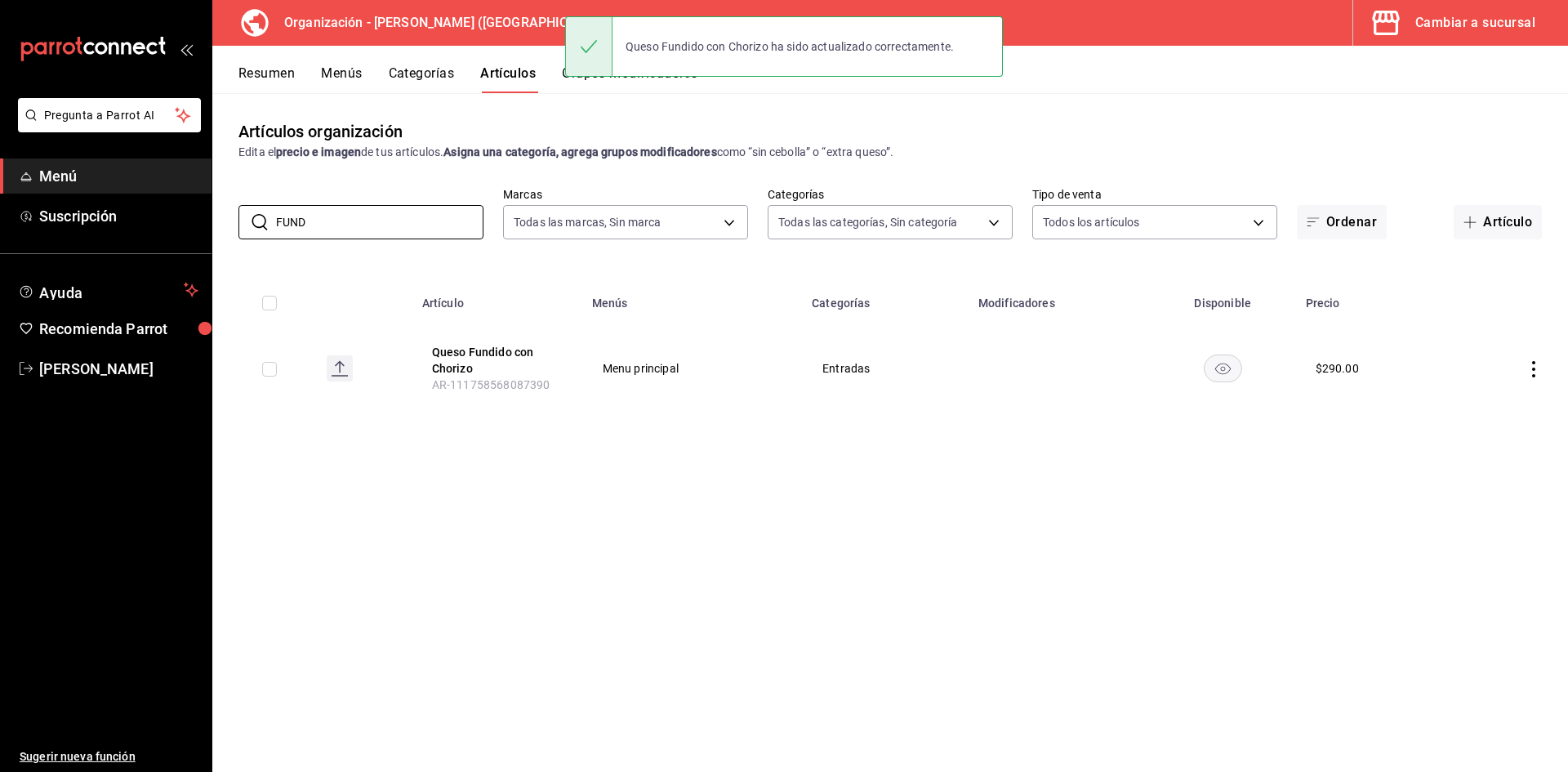
drag, startPoint x: 355, startPoint y: 229, endPoint x: 27, endPoint y: 190, distance: 330.3
click at [27, 190] on div "Pregunta a Parrot AI Menú Suscripción Ayuda Recomienda Parrot Adriana F Sugerir…" at bounding box center [784, 386] width 1568 height 772
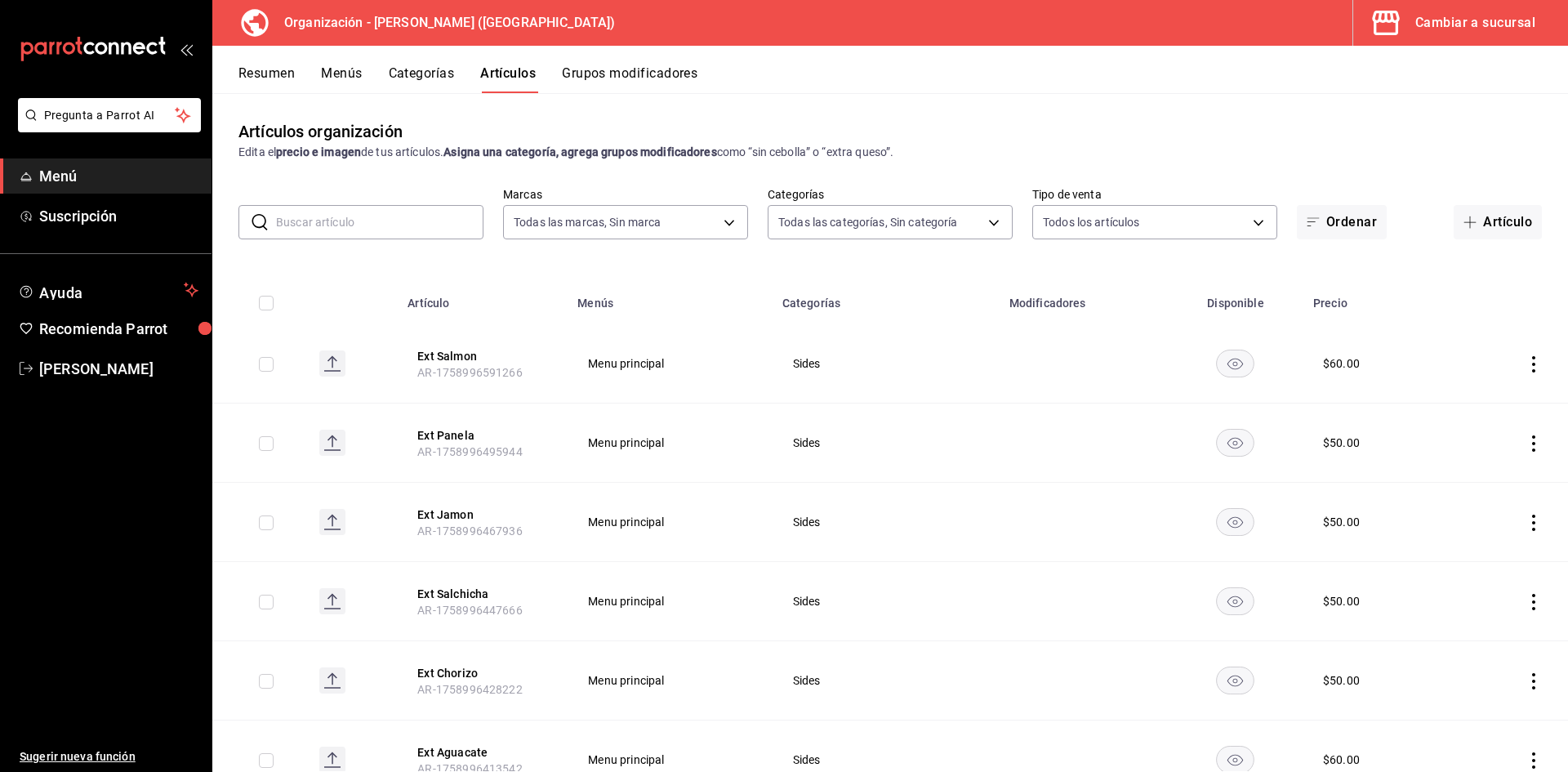
drag, startPoint x: 1494, startPoint y: 227, endPoint x: 1466, endPoint y: 245, distance: 33.3
click at [1493, 227] on button "Artículo" at bounding box center [1497, 222] width 88 height 34
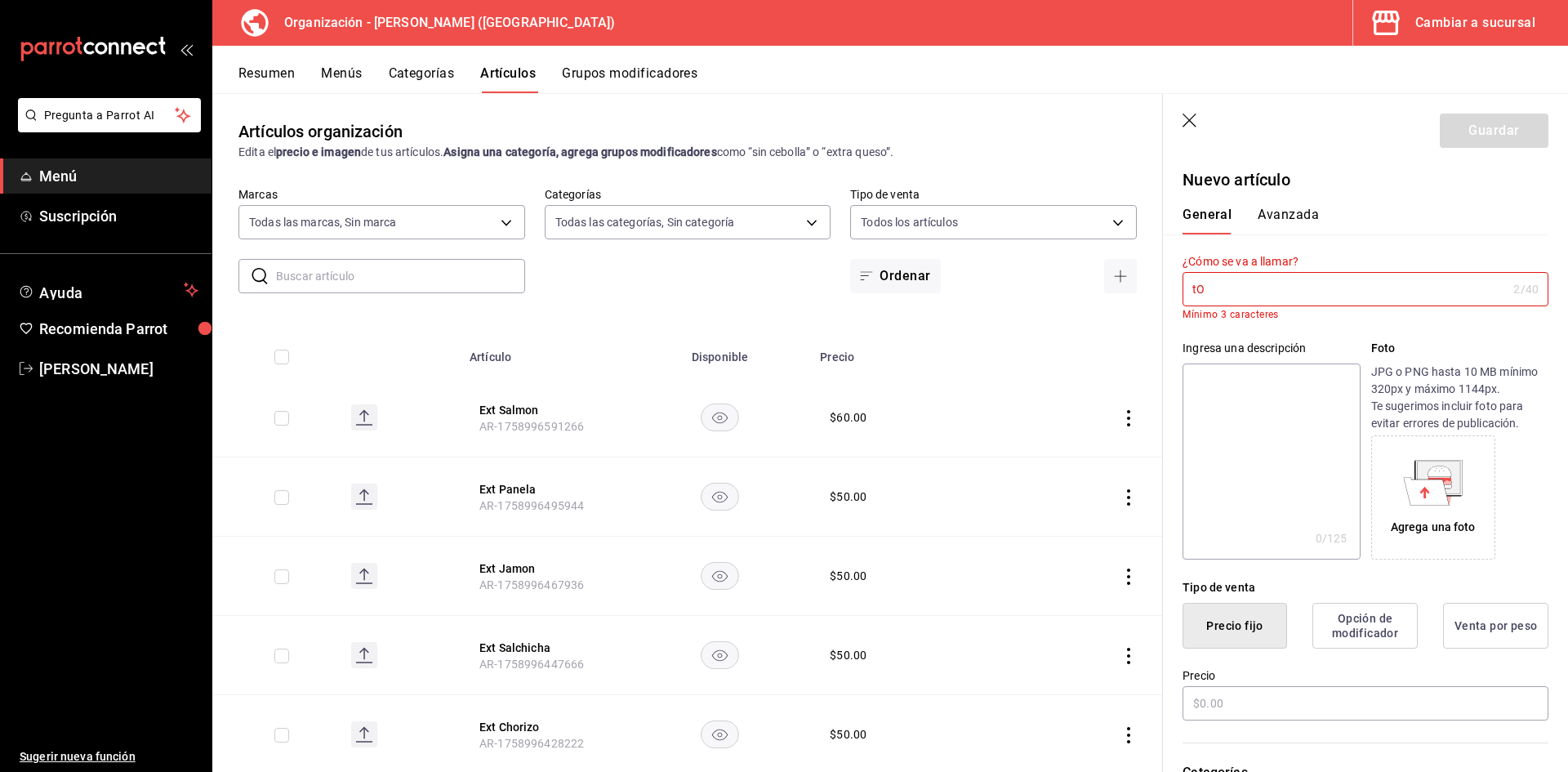
type input "t"
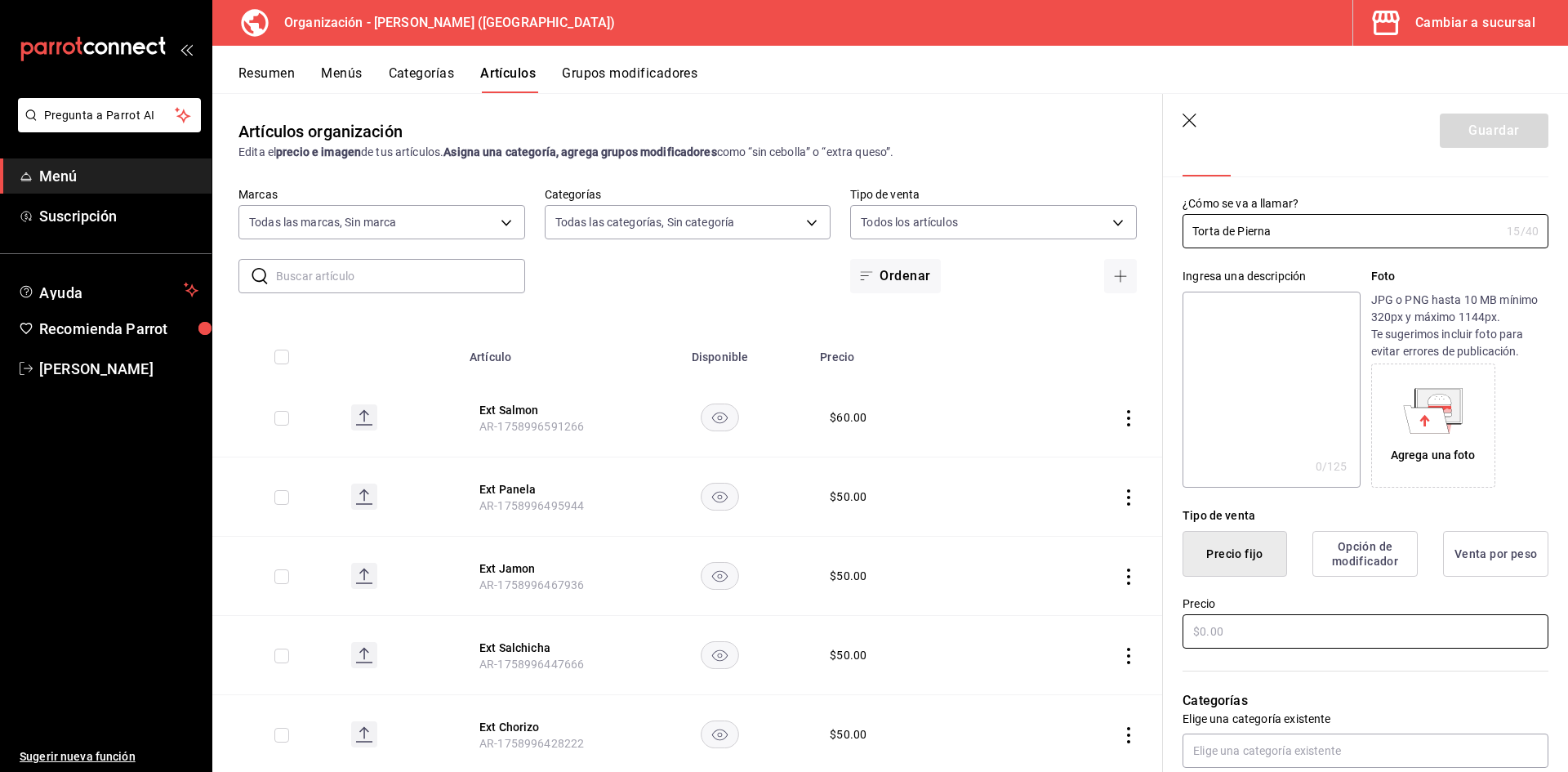
scroll to position [82, 0]
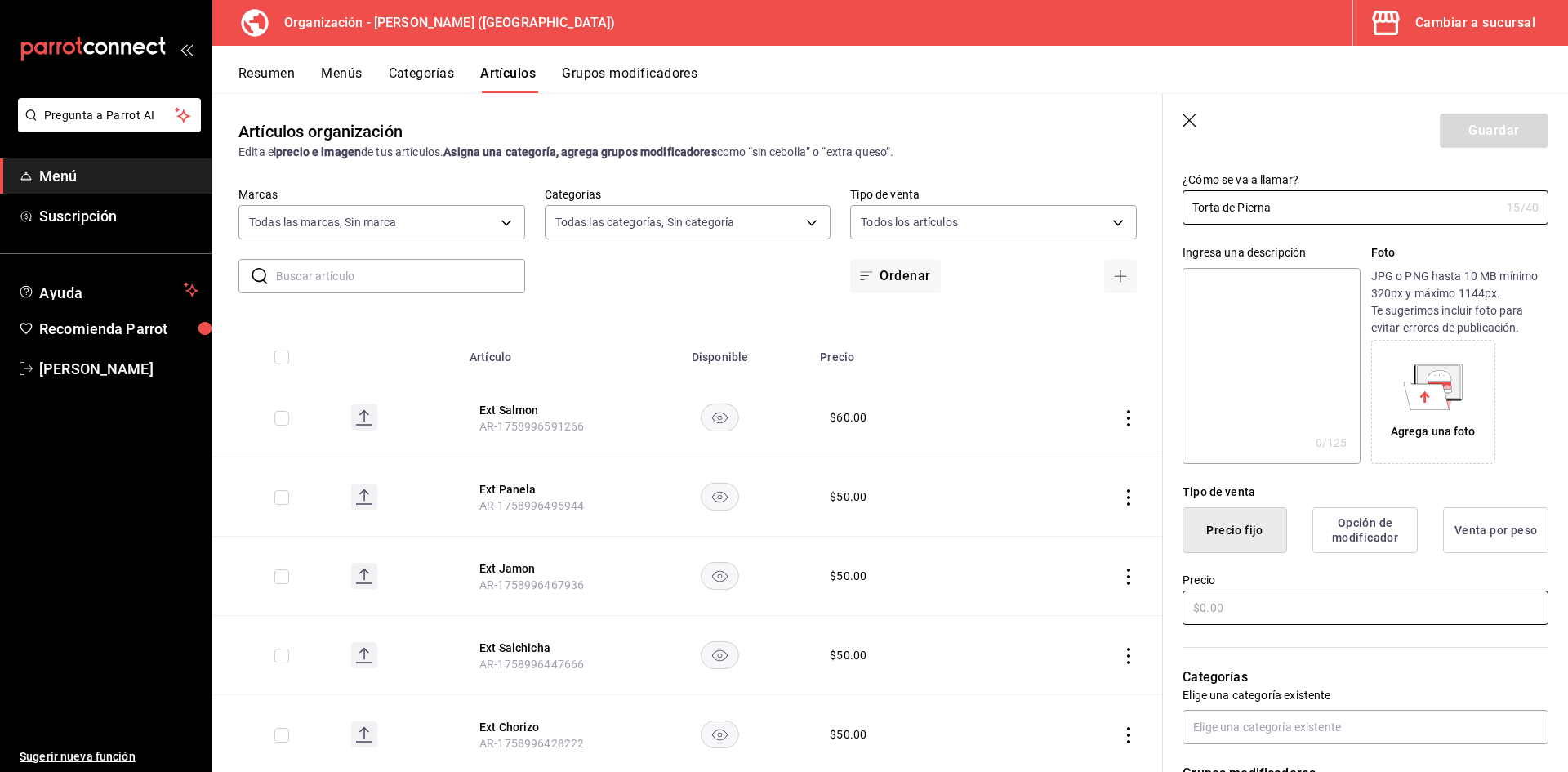
type input "Torta de Pierna"
click at [1300, 602] on input "text" at bounding box center [1365, 607] width 366 height 34
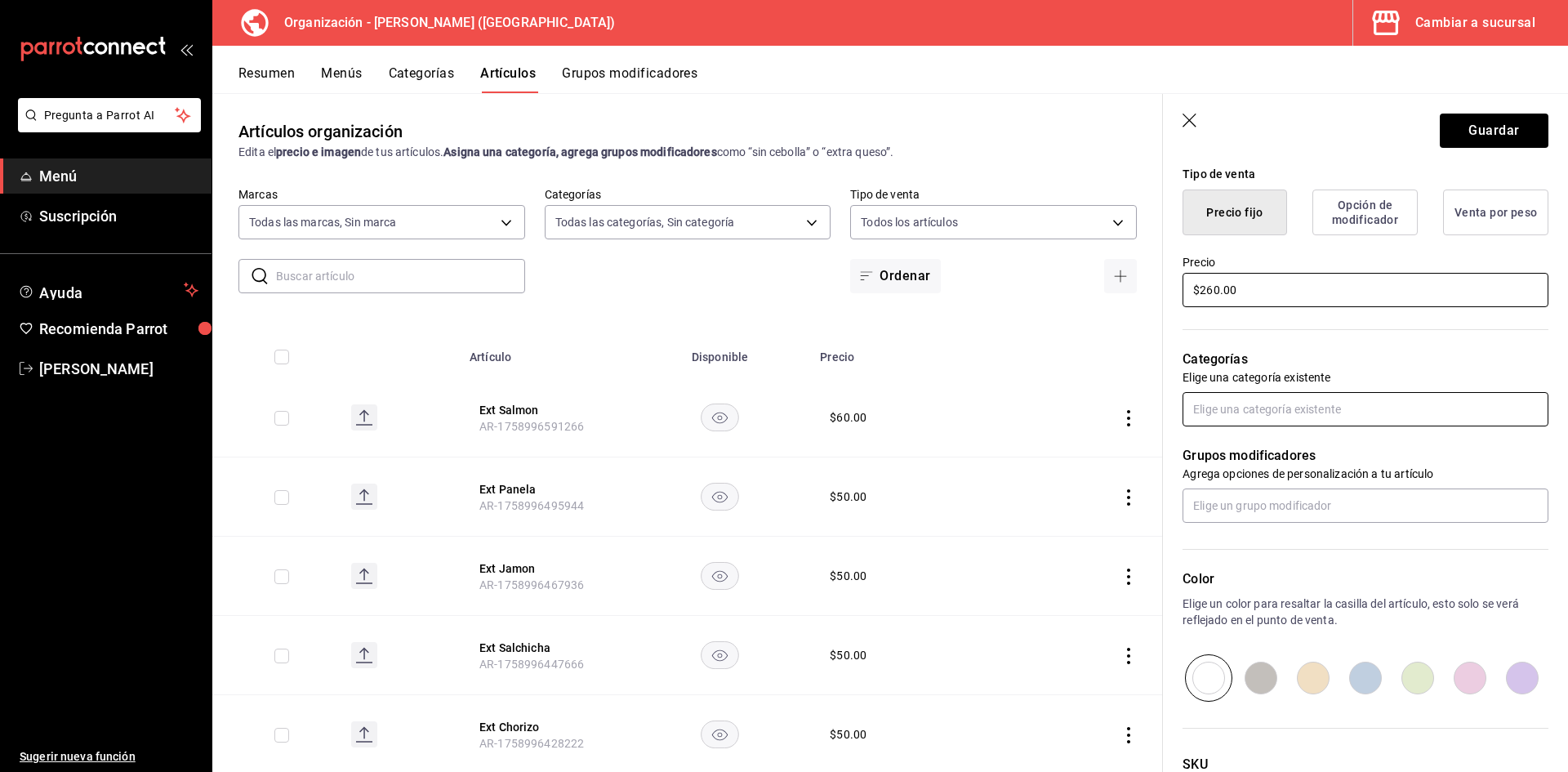
scroll to position [408, 0]
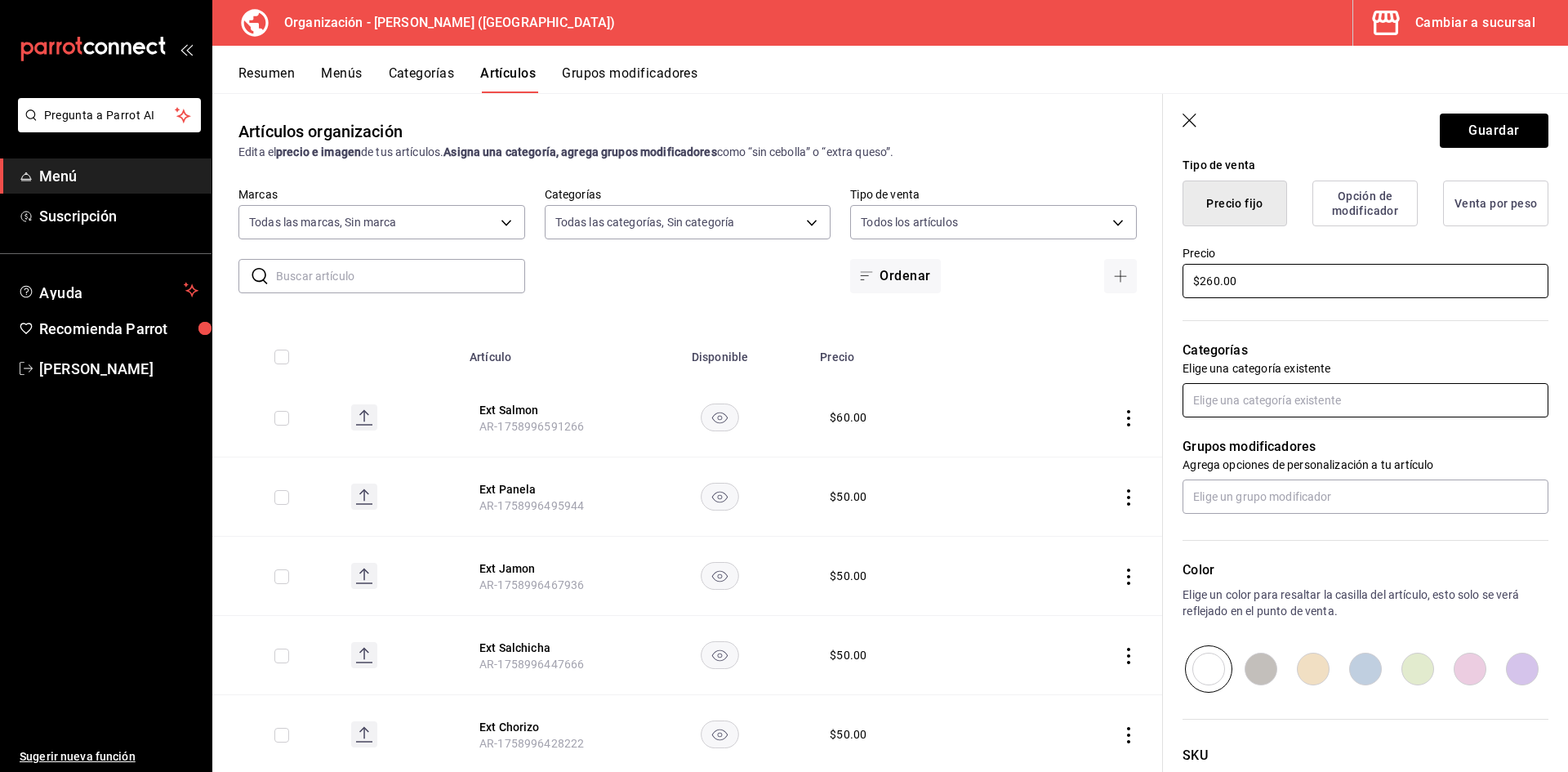
type input "$260.00"
click at [1362, 388] on input "text" at bounding box center [1365, 400] width 366 height 34
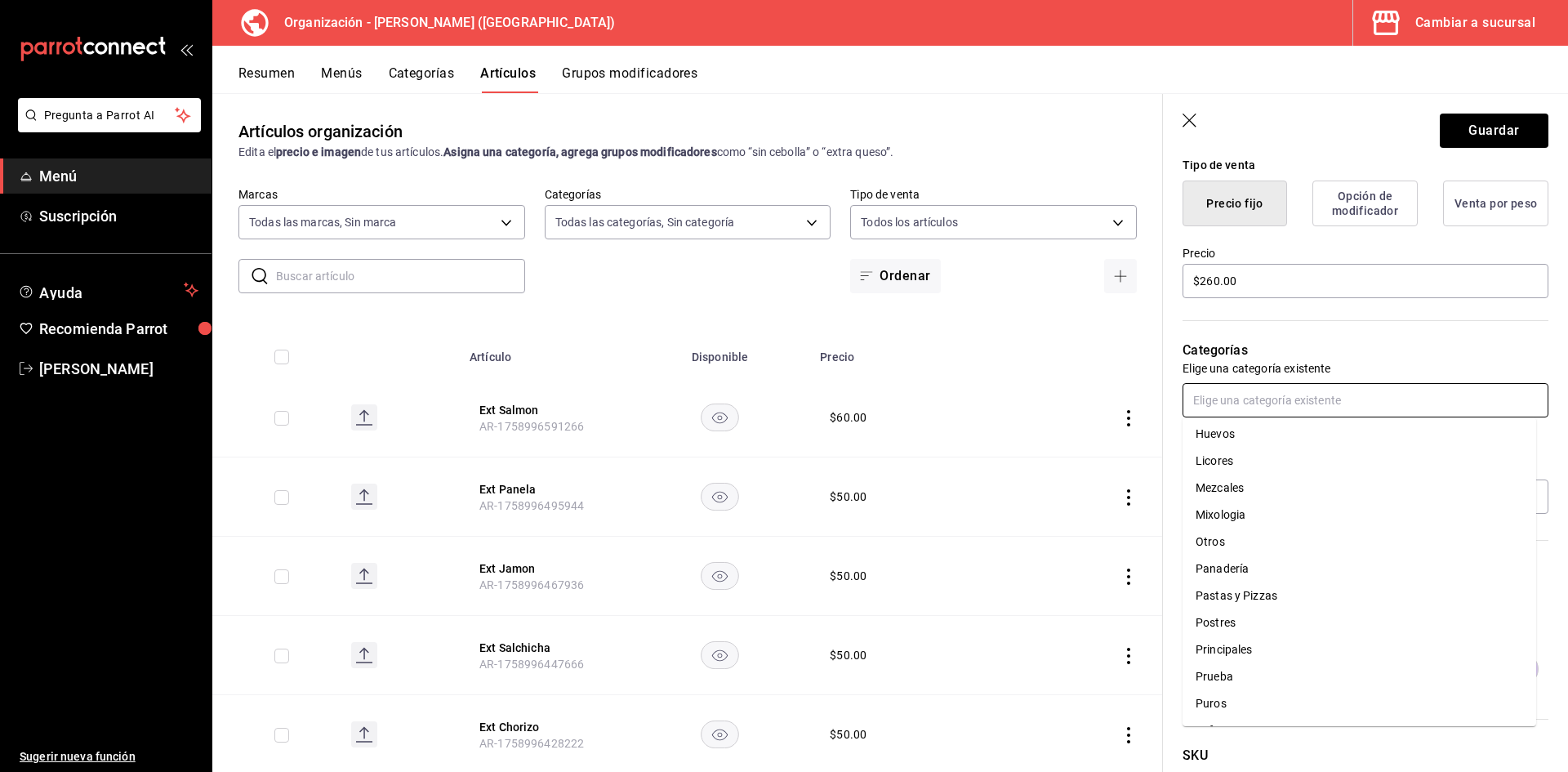
scroll to position [490, 0]
click at [1255, 616] on li "Sandwich" at bounding box center [1358, 621] width 353 height 27
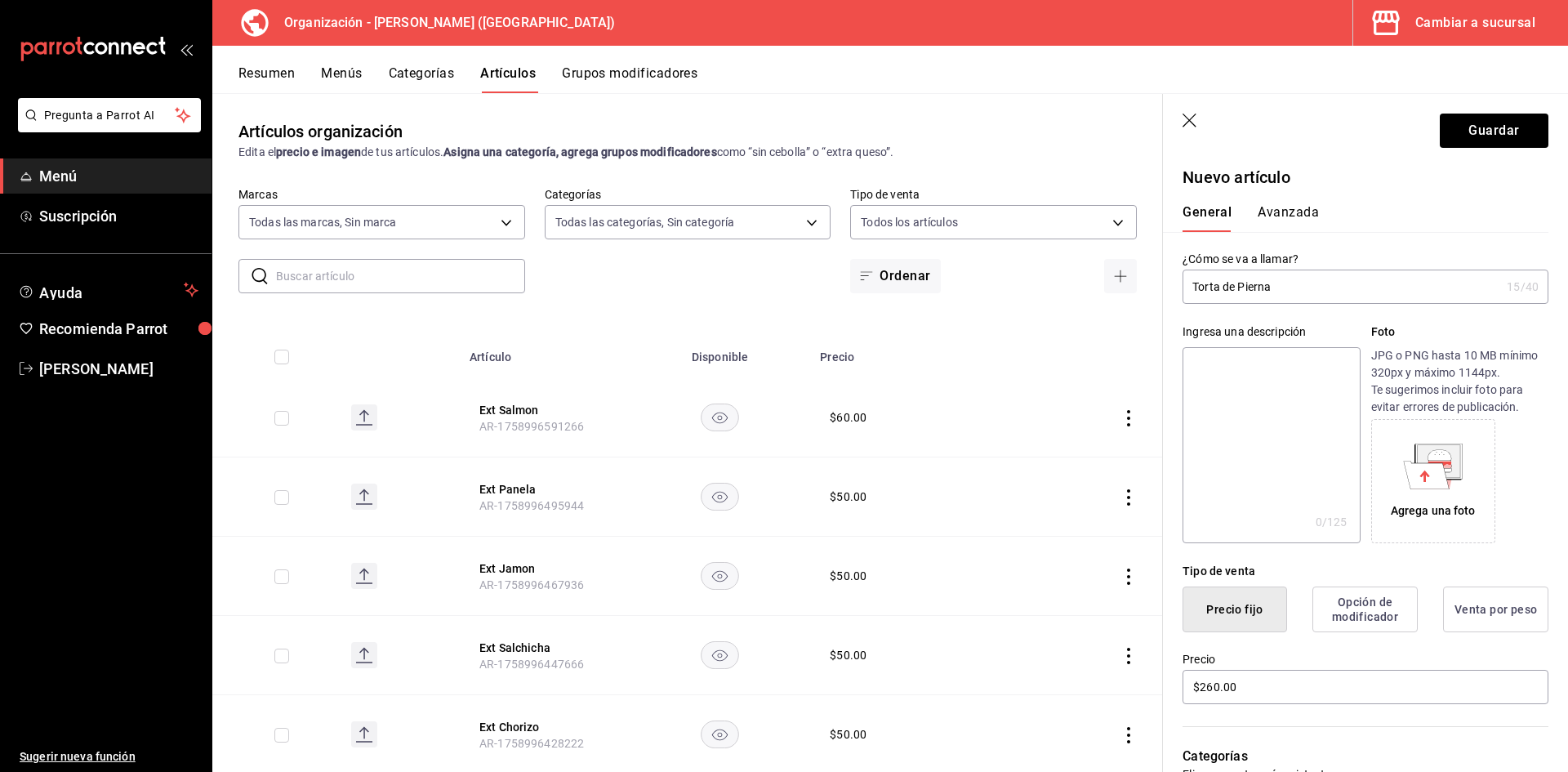
scroll to position [0, 0]
click at [1291, 219] on button "Avanzada" at bounding box center [1289, 220] width 62 height 27
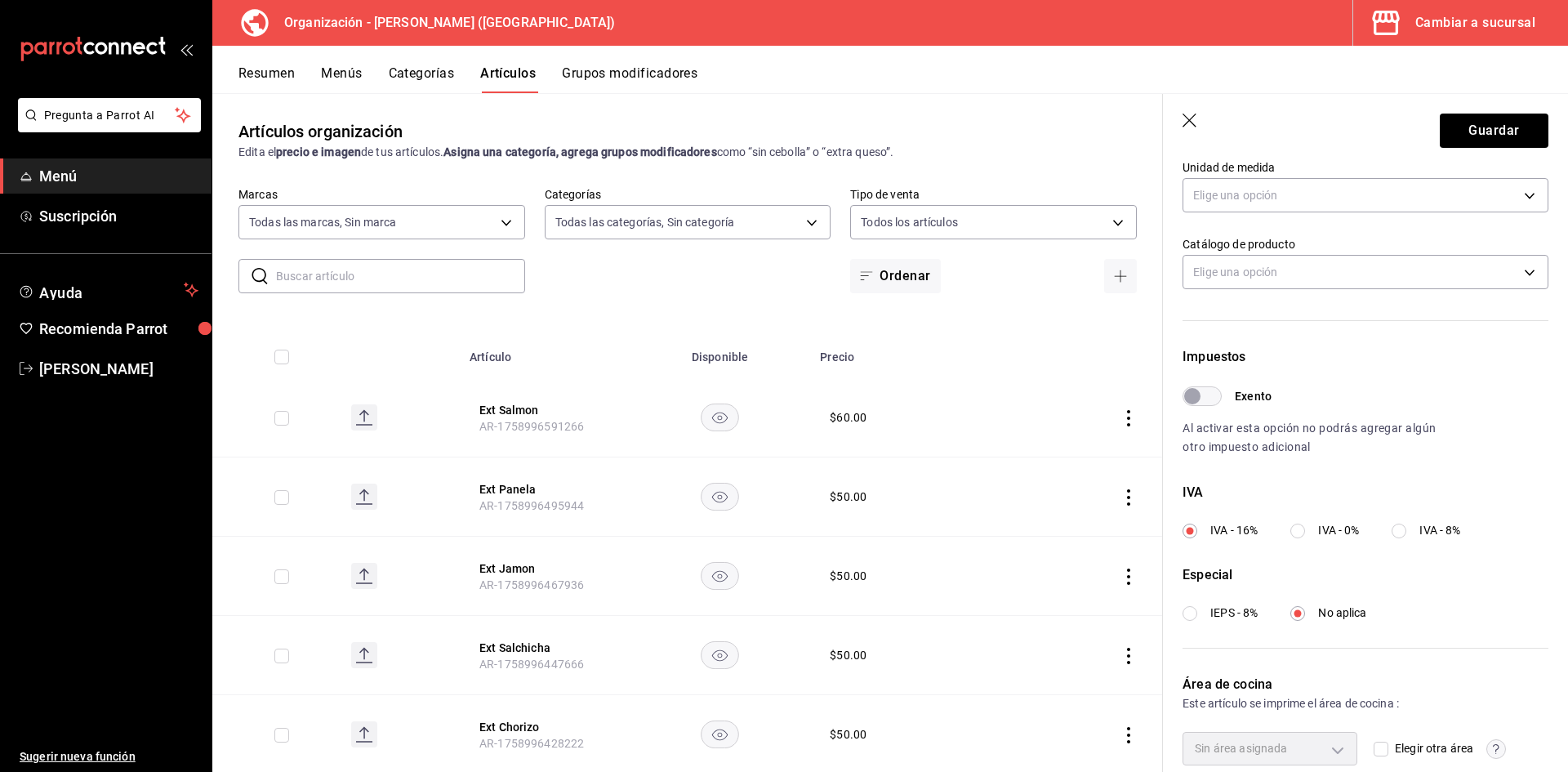
scroll to position [383, 0]
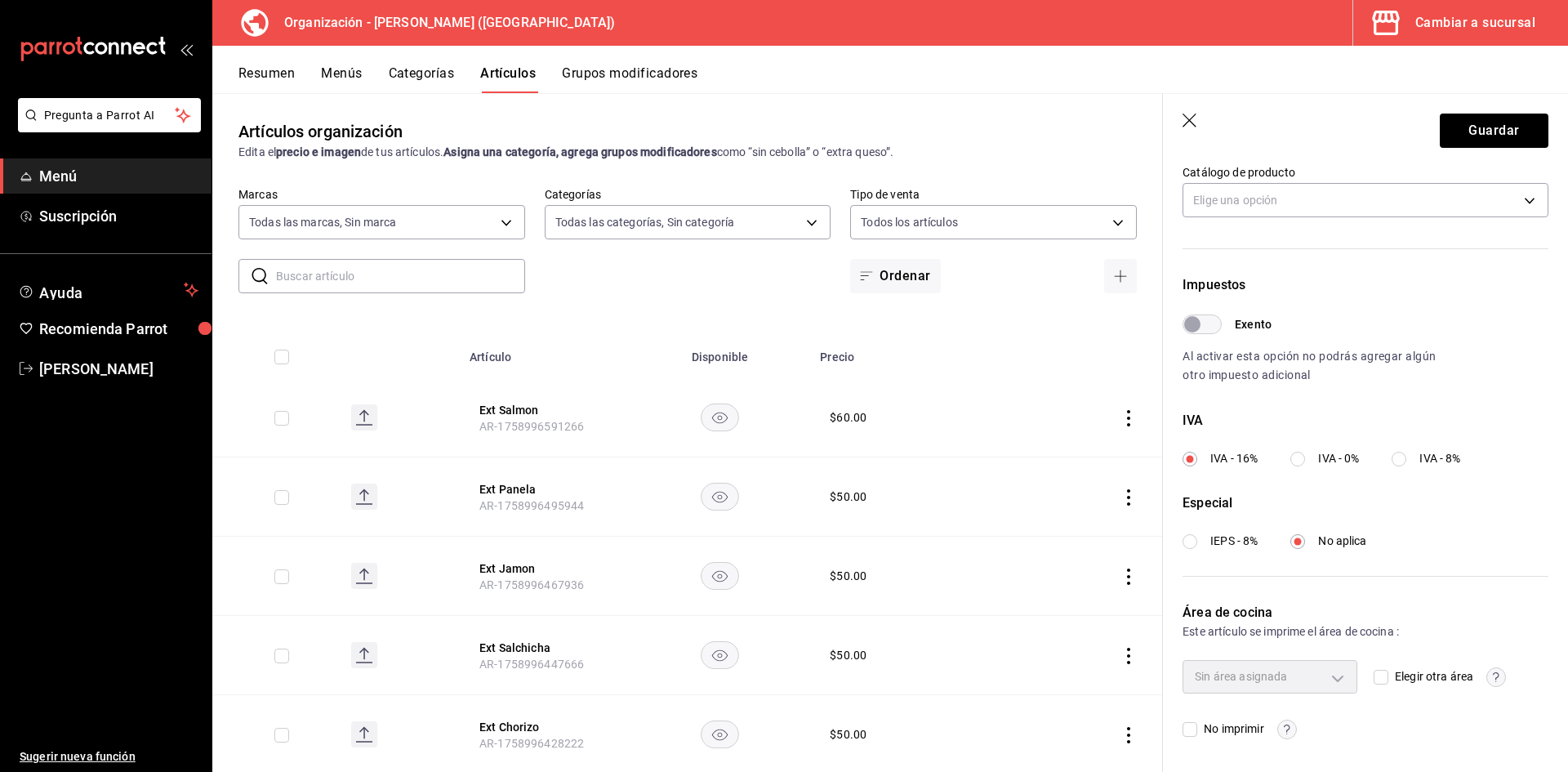
drag, startPoint x: 1279, startPoint y: 680, endPoint x: 1384, endPoint y: 682, distance: 105.0
click at [1282, 680] on span "Sin área asignada" at bounding box center [1240, 676] width 92 height 13
click at [1375, 680] on input "Elegir otra área" at bounding box center [1381, 677] width 15 height 15
checkbox input "true"
click at [1329, 675] on body "Pregunta a Parrot AI Menú Suscripción Ayuda Recomienda Parrot Adriana F Sugerir…" at bounding box center [784, 386] width 1568 height 772
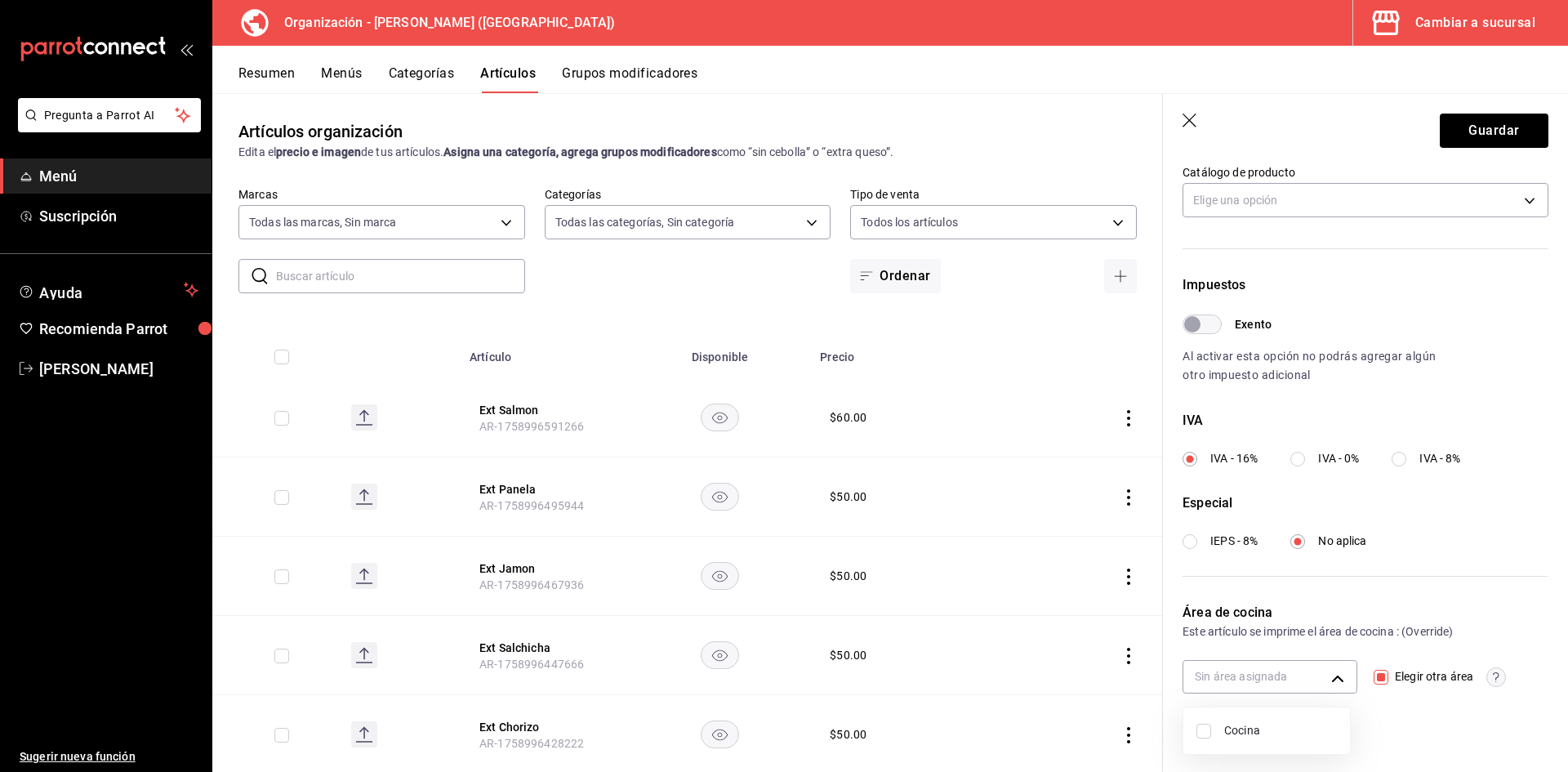
drag, startPoint x: 1488, startPoint y: 129, endPoint x: 1492, endPoint y: 110, distance: 19.4
click at [1487, 131] on div at bounding box center [784, 386] width 1568 height 772
click at [1499, 133] on button "Guardar" at bounding box center [1494, 131] width 109 height 34
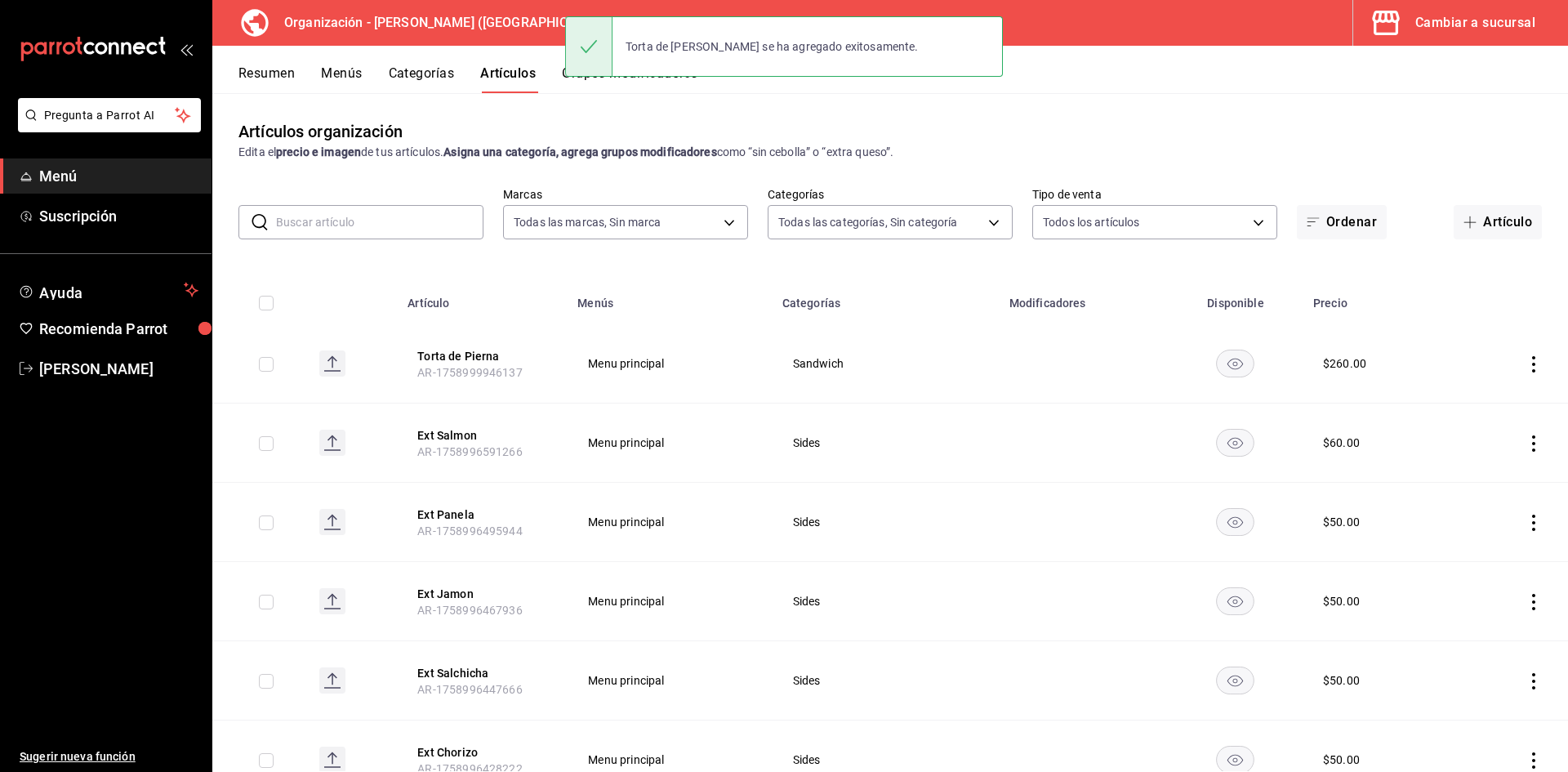
click at [459, 351] on button "Torta de Pierna" at bounding box center [482, 356] width 131 height 17
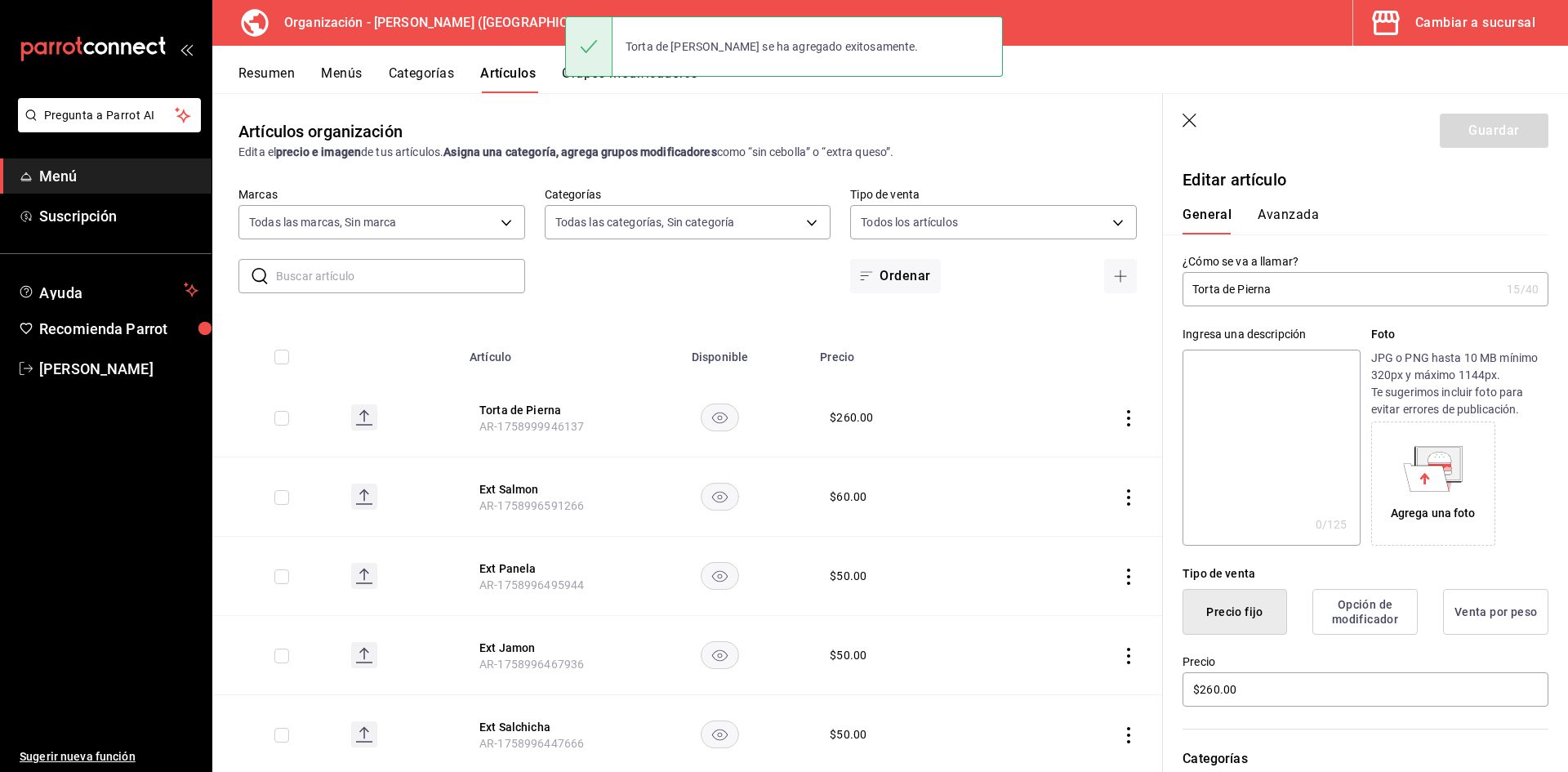
click at [1307, 208] on button "Avanzada" at bounding box center [1289, 220] width 62 height 27
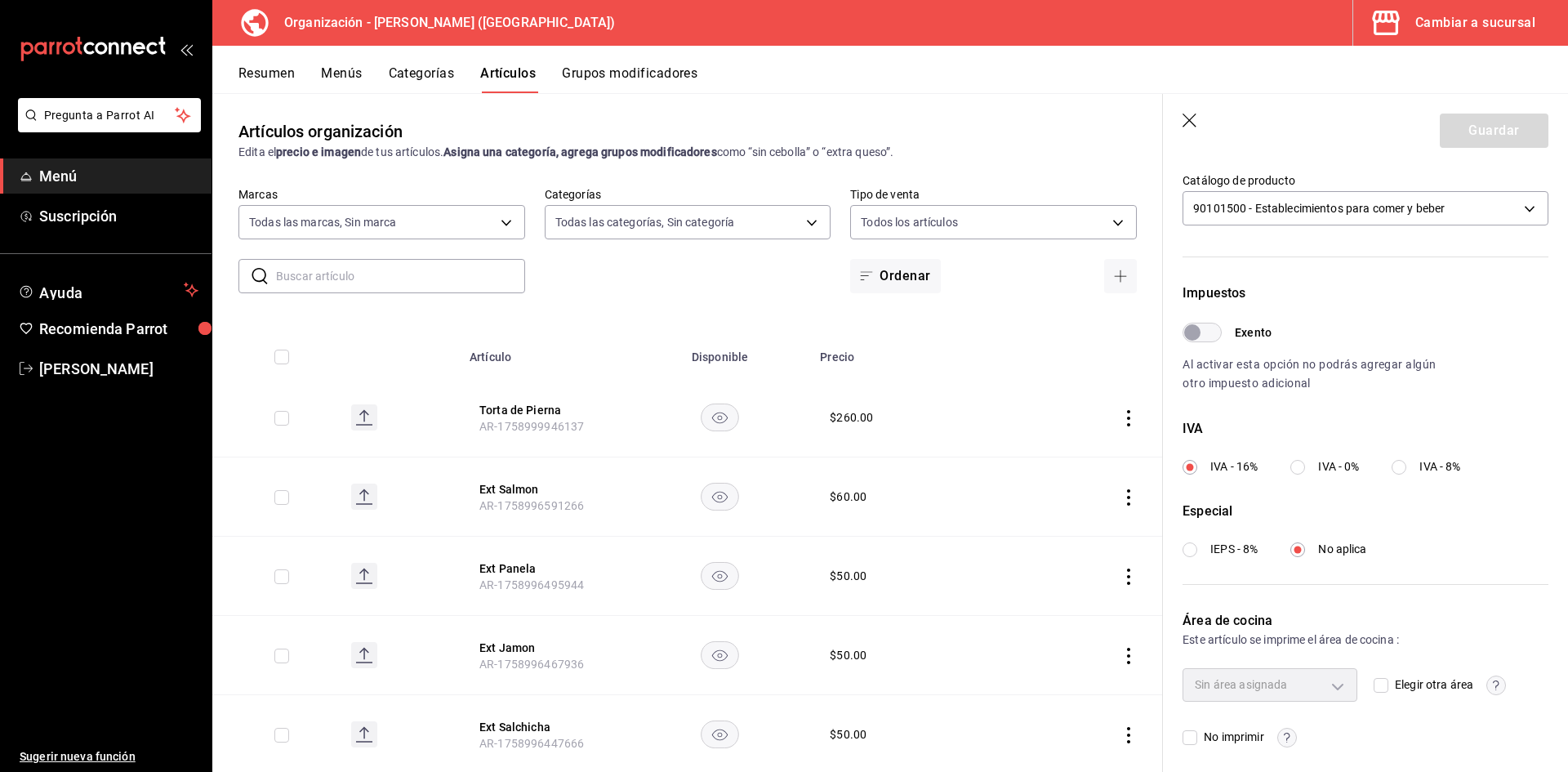
scroll to position [383, 0]
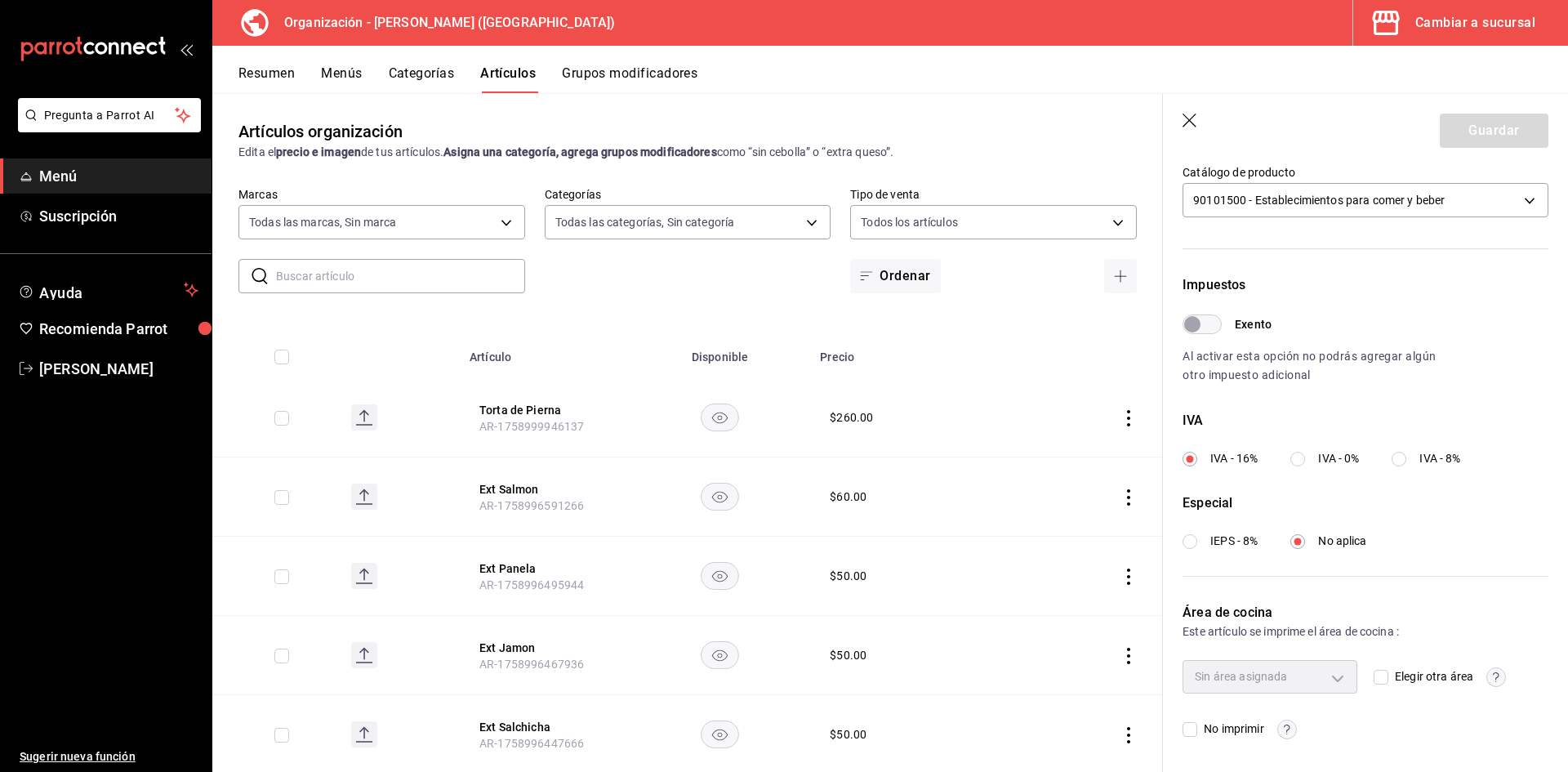
click at [1391, 679] on span "Elegir otra área" at bounding box center [1431, 676] width 85 height 17
click at [1388, 679] on input "Elegir otra área" at bounding box center [1381, 677] width 15 height 15
checkbox input "true"
click at [1333, 680] on body "Pregunta a Parrot AI Menú Suscripción Ayuda Recomienda Parrot Adriana F Sugerir…" at bounding box center [784, 386] width 1568 height 772
click at [1496, 499] on div at bounding box center [784, 386] width 1568 height 772
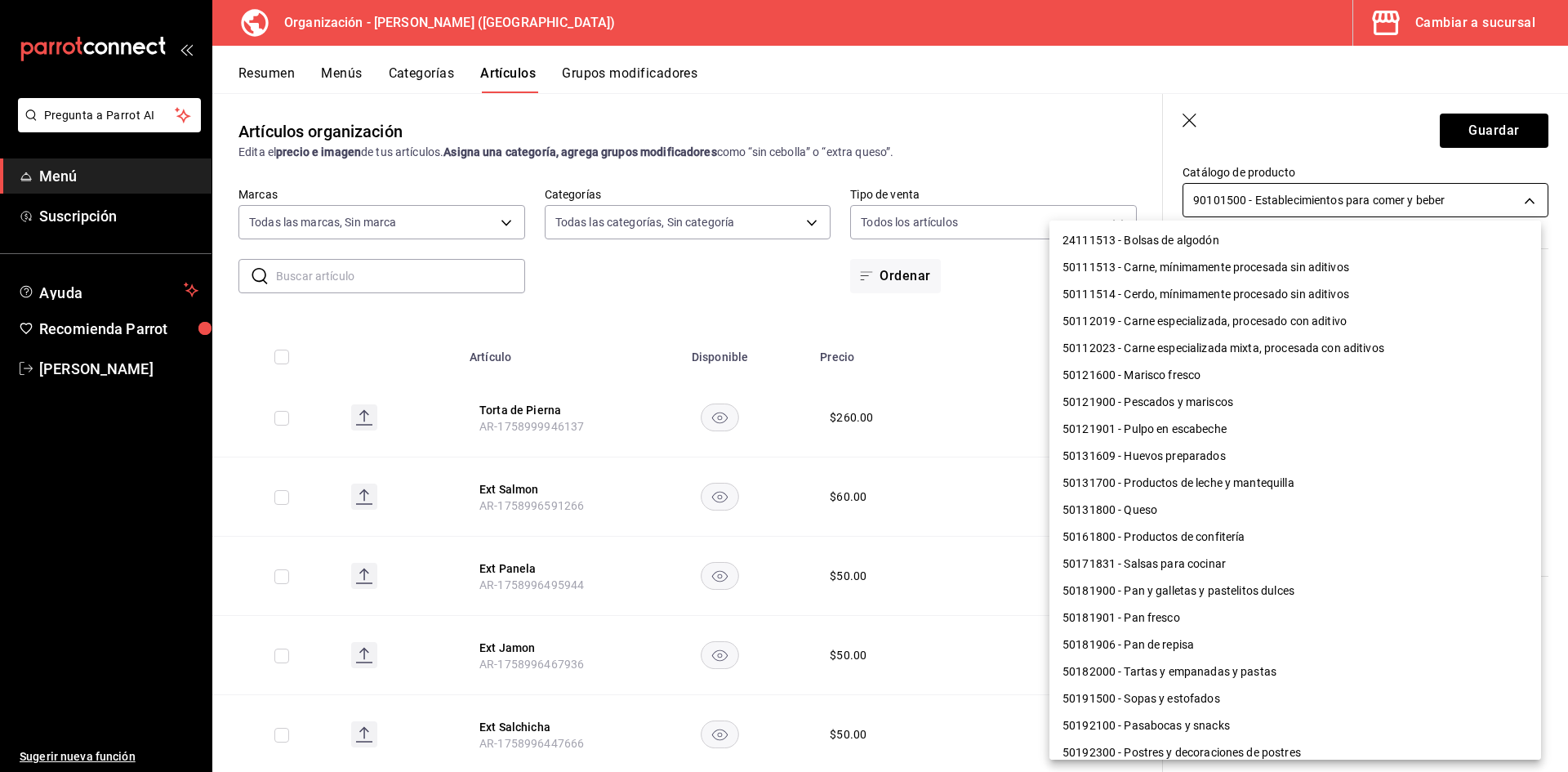
click at [1307, 204] on body "Pregunta a Parrot AI Menú Suscripción Ayuda Recomienda Parrot Adriana F Sugerir…" at bounding box center [784, 386] width 1568 height 772
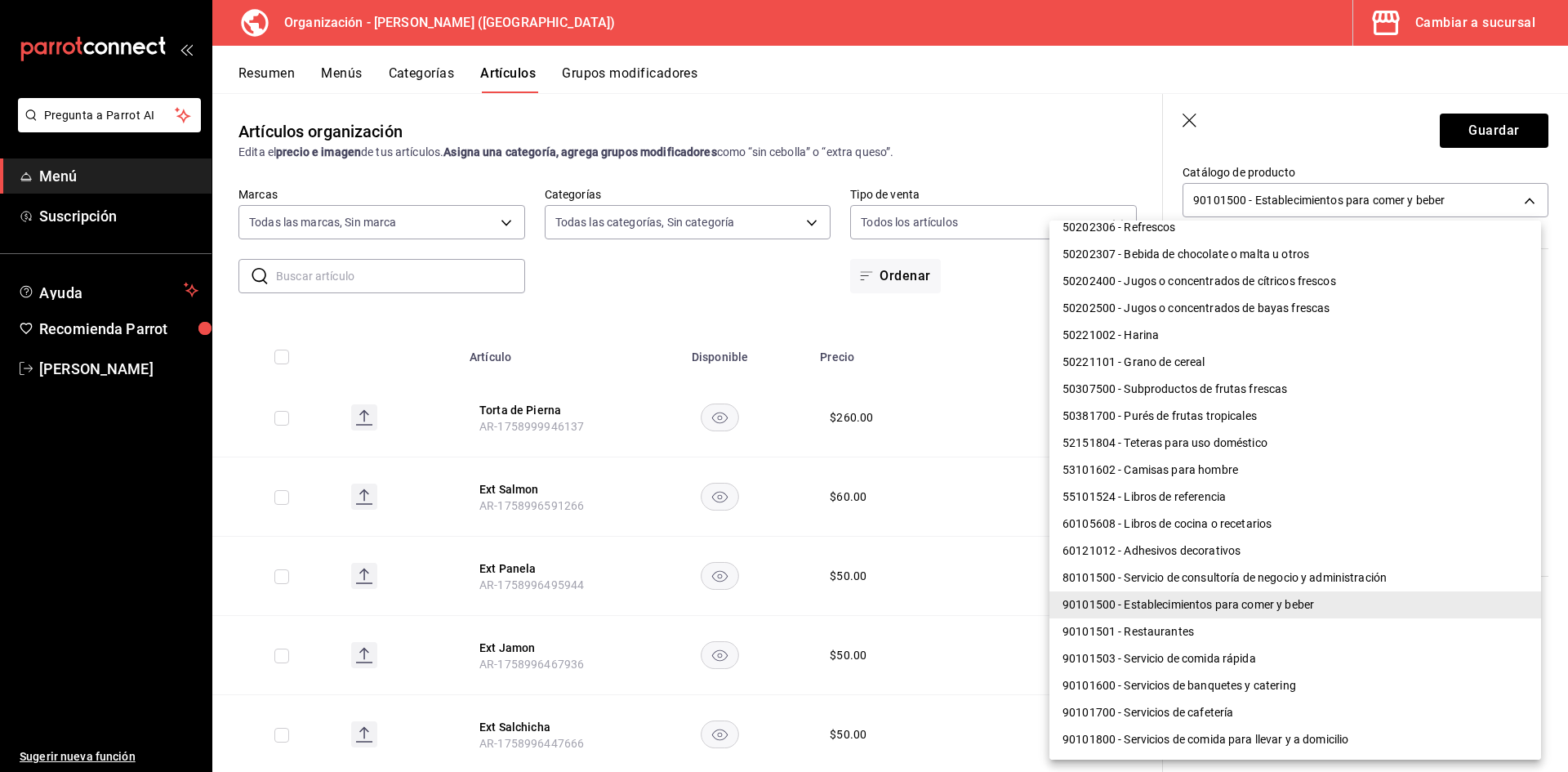
drag, startPoint x: 1160, startPoint y: 630, endPoint x: 1172, endPoint y: 626, distance: 12.6
click at [1160, 631] on li "90101501 - Restaurantes" at bounding box center [1294, 632] width 491 height 27
type input "90101501"
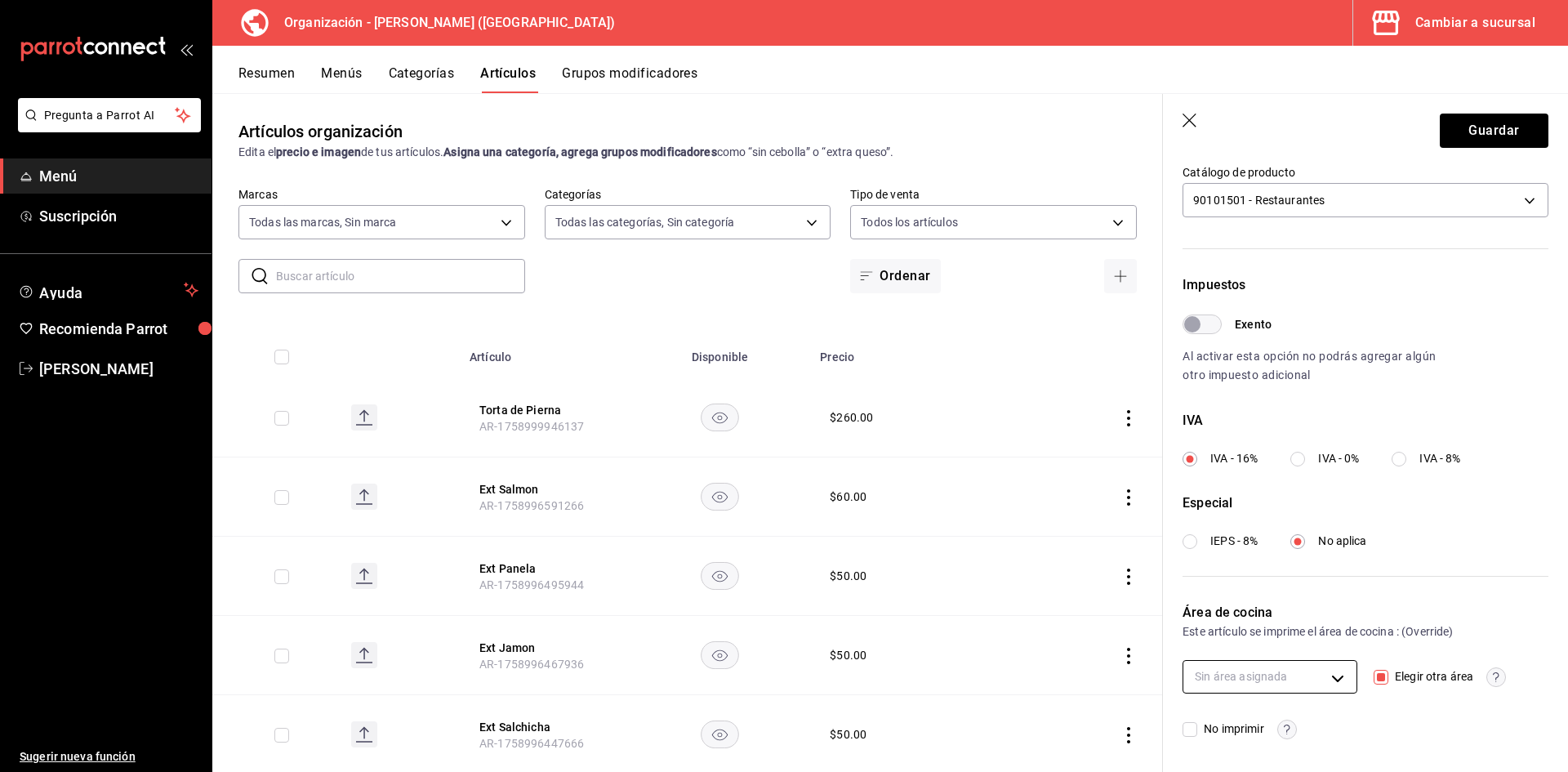
click at [1331, 671] on body "Pregunta a Parrot AI Menú Suscripción Ayuda Recomienda Parrot Adriana F Sugerir…" at bounding box center [784, 386] width 1568 height 772
click at [1336, 679] on div at bounding box center [784, 386] width 1568 height 772
click at [1322, 678] on body "Pregunta a Parrot AI Menú Suscripción Ayuda Recomienda Parrot Adriana F Sugerir…" at bounding box center [784, 386] width 1568 height 772
click at [1255, 731] on span "Cocina" at bounding box center [1280, 730] width 113 height 17
type input "3546457c-e017-432d-b718-0c7c40e048dd"
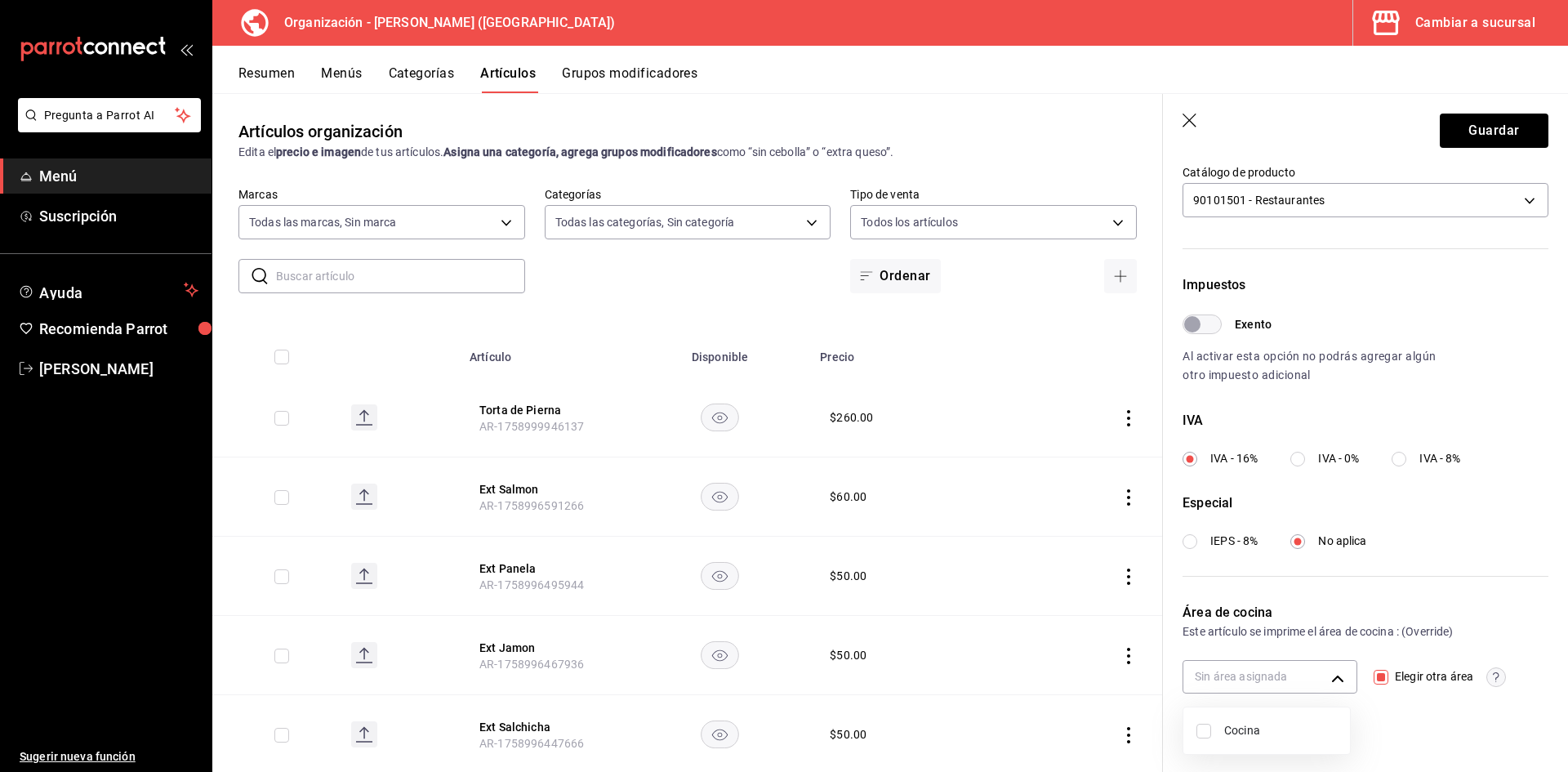
checkbox input "true"
click at [1335, 677] on div at bounding box center [784, 386] width 1568 height 772
click at [1335, 677] on body "Pregunta a Parrot AI Menú Suscripción Ayuda Recomienda Parrot Adriana F Sugerir…" at bounding box center [784, 386] width 1568 height 772
click at [1275, 737] on span "Cocina" at bounding box center [1280, 730] width 113 height 17
checkbox input "false"
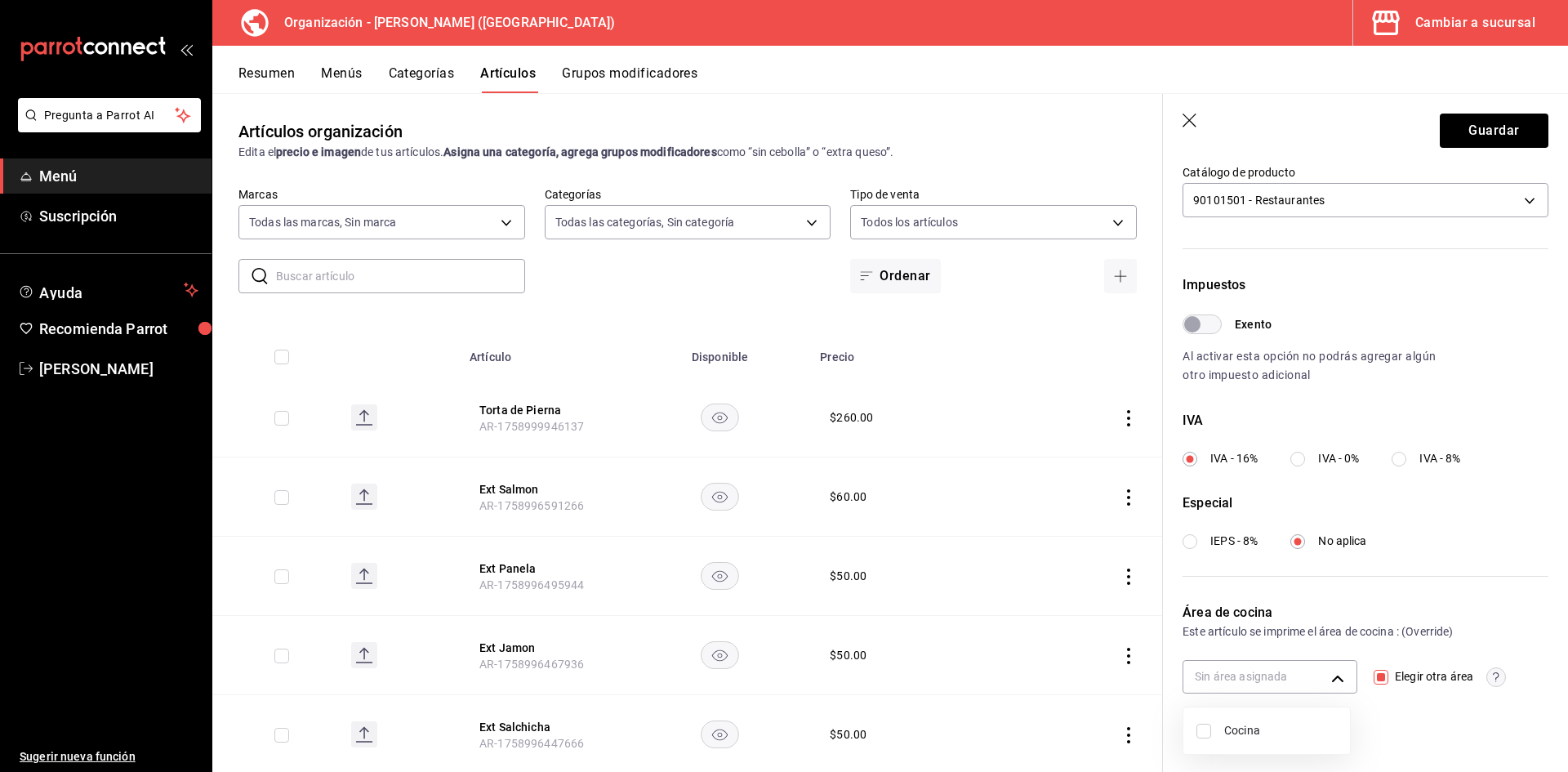
click at [1472, 137] on div at bounding box center [784, 386] width 1568 height 772
click at [1471, 134] on button "Guardar" at bounding box center [1494, 131] width 109 height 34
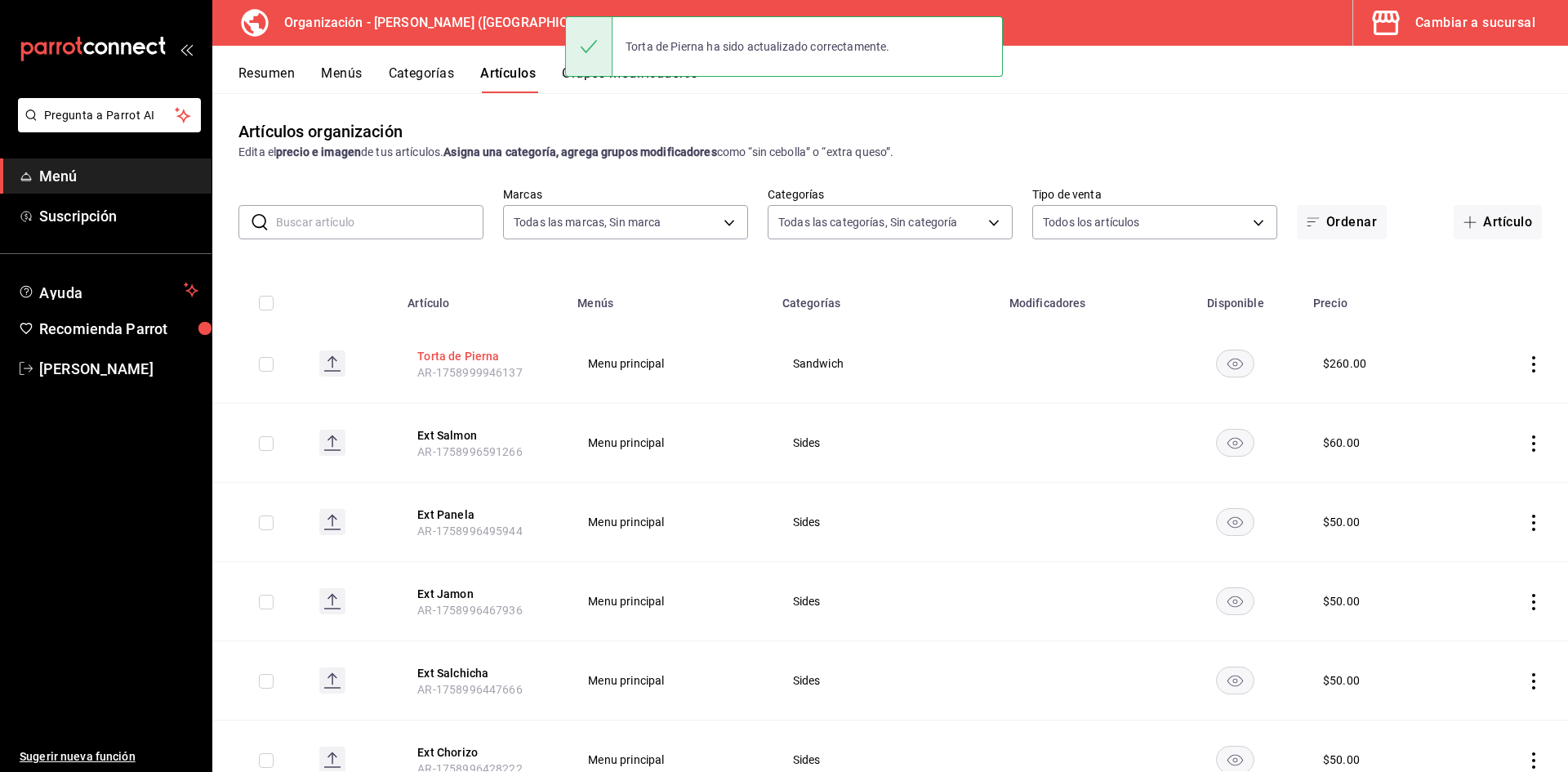
click at [459, 352] on button "Torta de Pierna" at bounding box center [482, 356] width 131 height 17
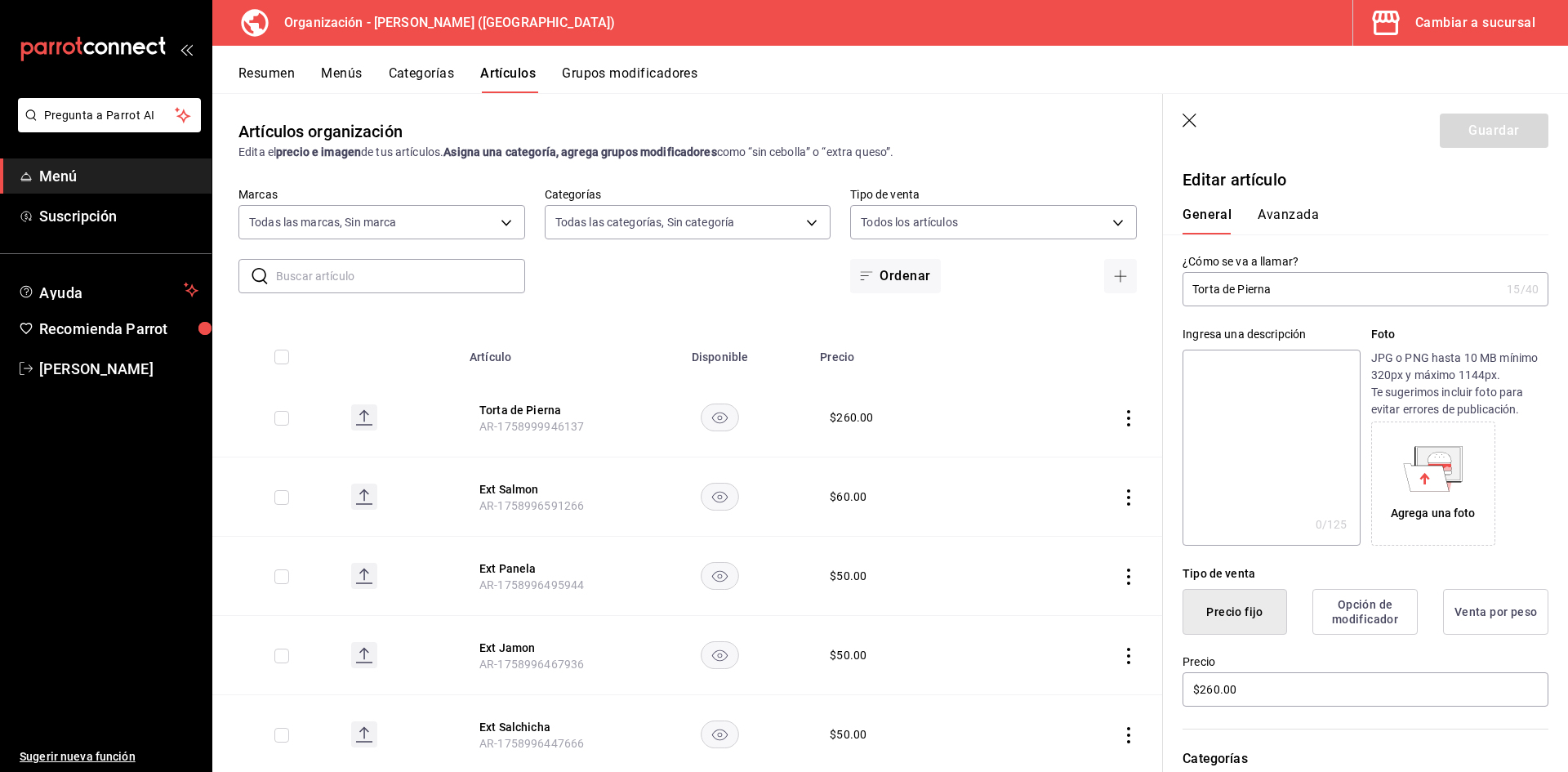
click at [1288, 220] on button "Avanzada" at bounding box center [1289, 220] width 62 height 27
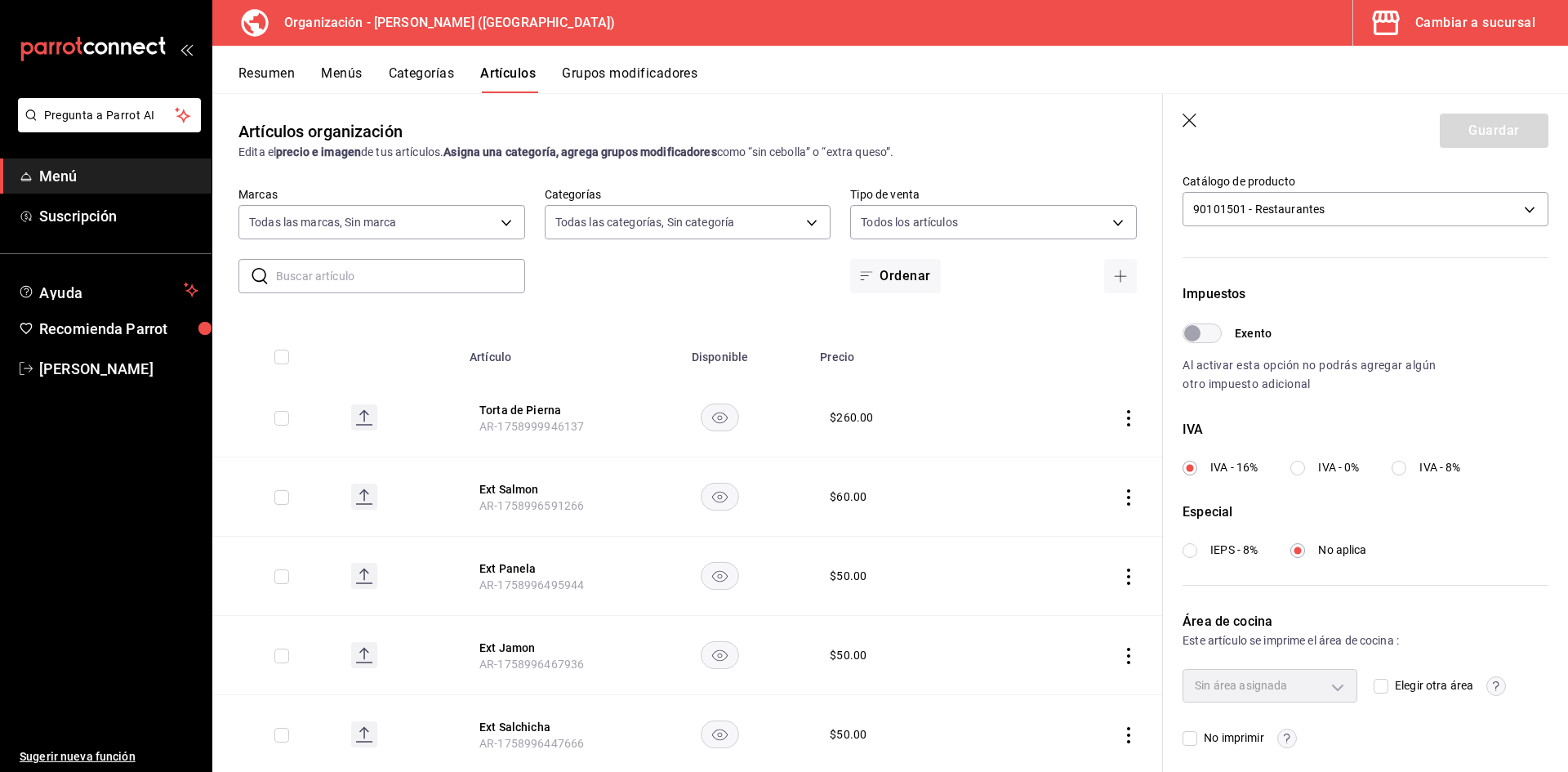
scroll to position [383, 0]
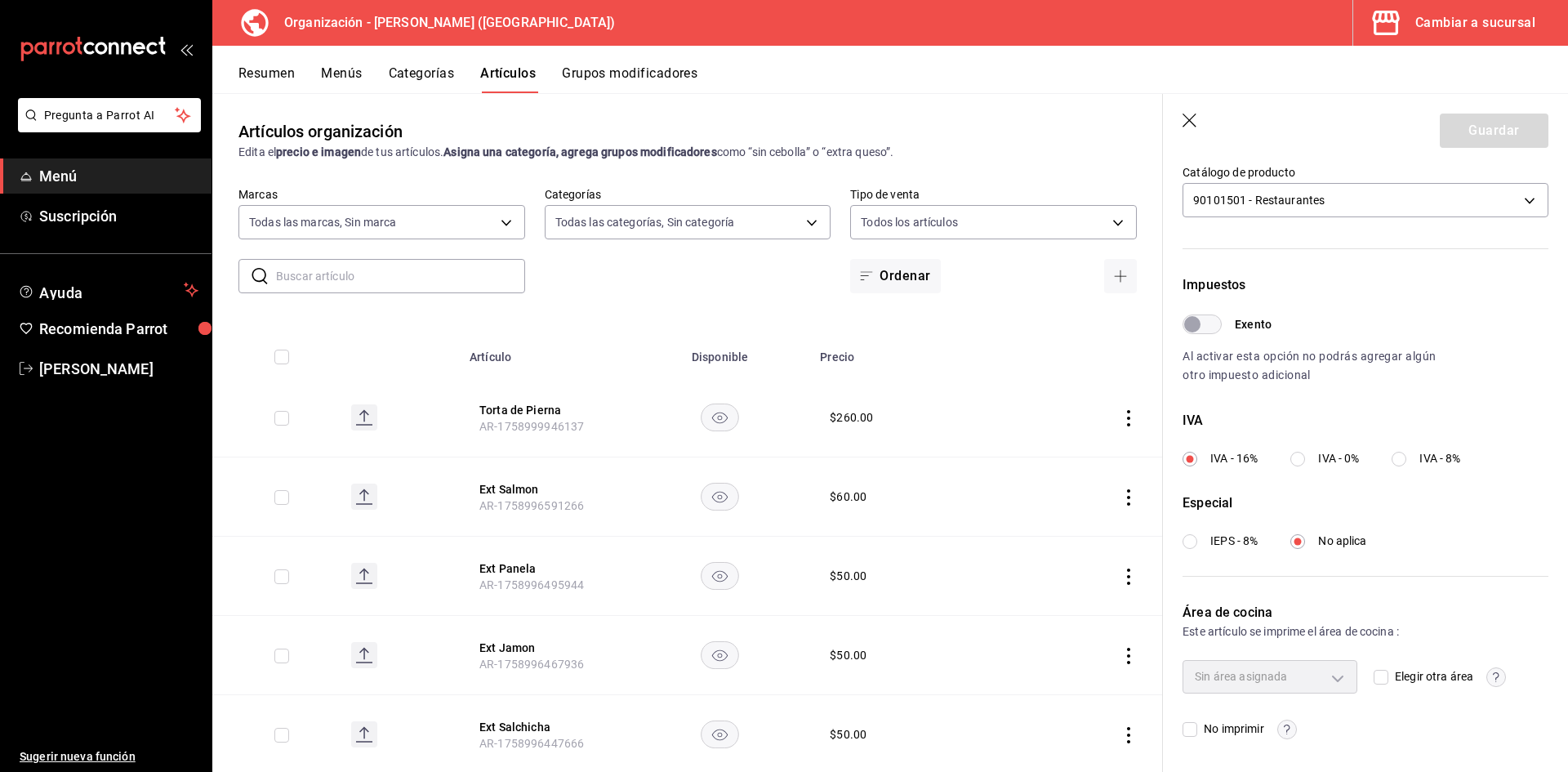
click at [1375, 677] on input "Elegir otra área" at bounding box center [1381, 677] width 15 height 15
checkbox input "true"
click at [1329, 680] on body "Pregunta a Parrot AI Menú Suscripción Ayuda Recomienda Parrot Adriana F Sugerir…" at bounding box center [784, 386] width 1568 height 772
click at [1333, 680] on div at bounding box center [784, 386] width 1568 height 772
click at [1465, 139] on button "Guardar" at bounding box center [1494, 131] width 109 height 34
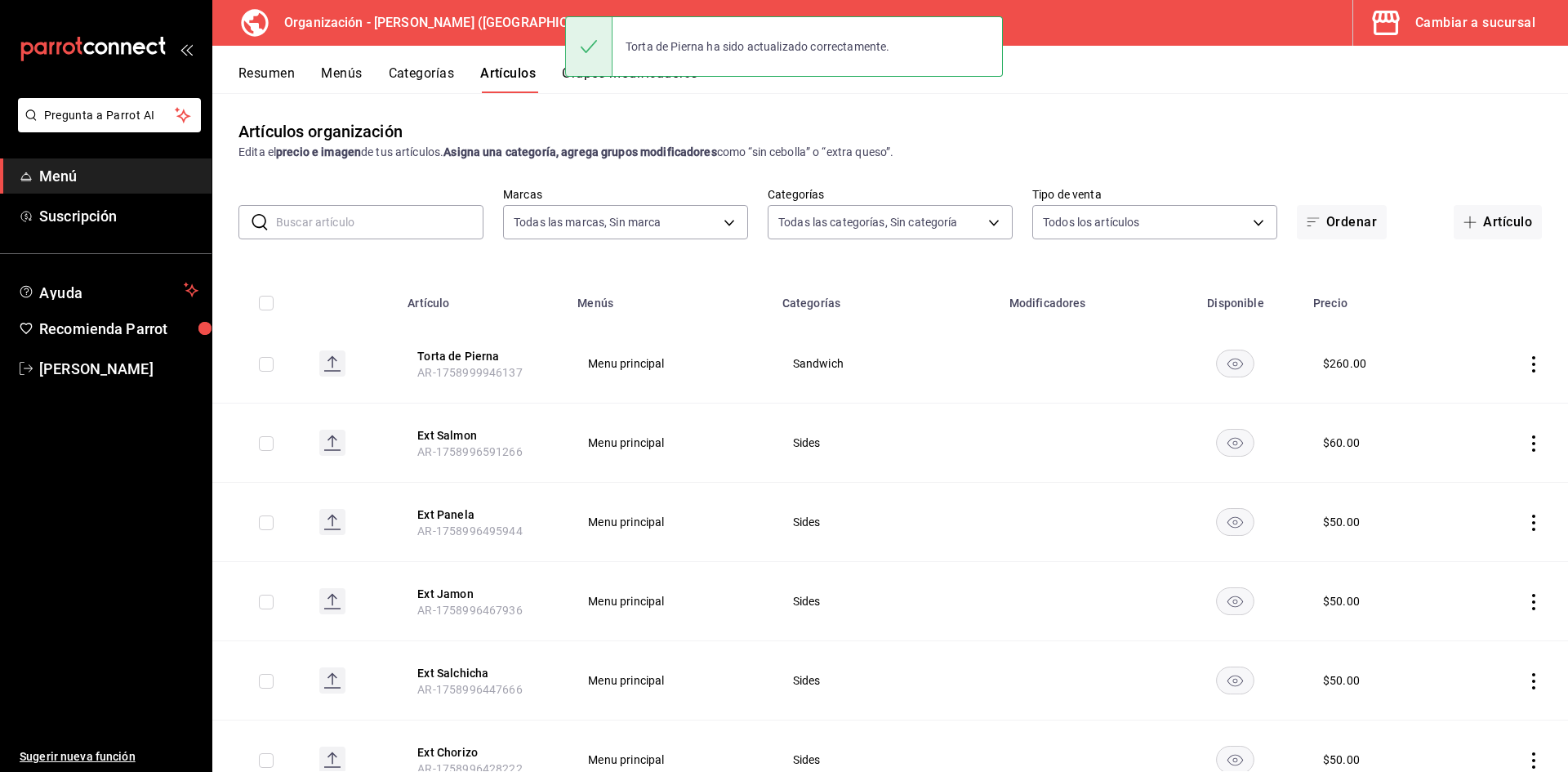
click at [437, 227] on input "text" at bounding box center [379, 222] width 207 height 32
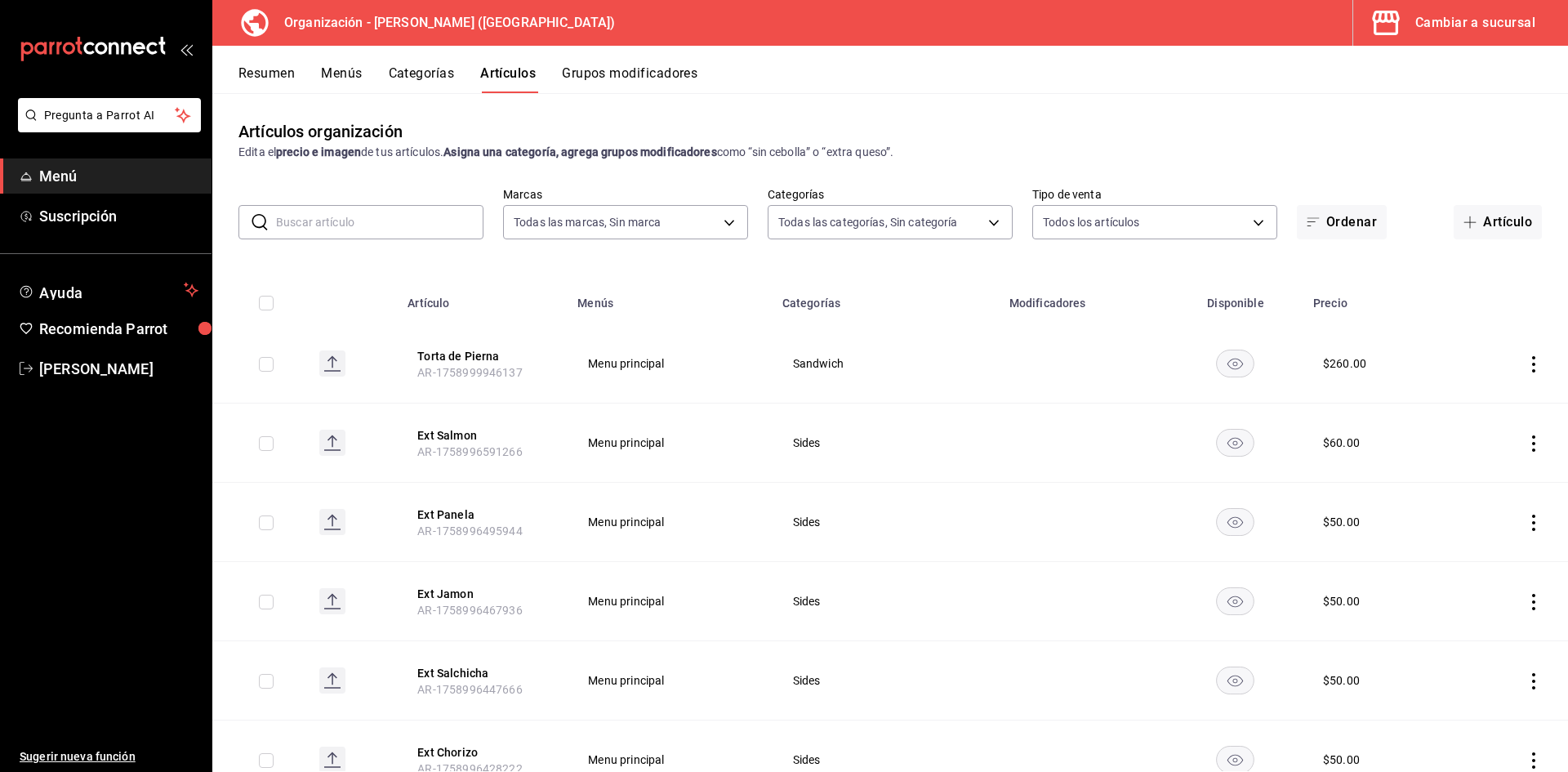
click at [356, 216] on input "text" at bounding box center [379, 222] width 207 height 32
click at [389, 225] on input "text" at bounding box center [379, 222] width 207 height 32
type input "f"
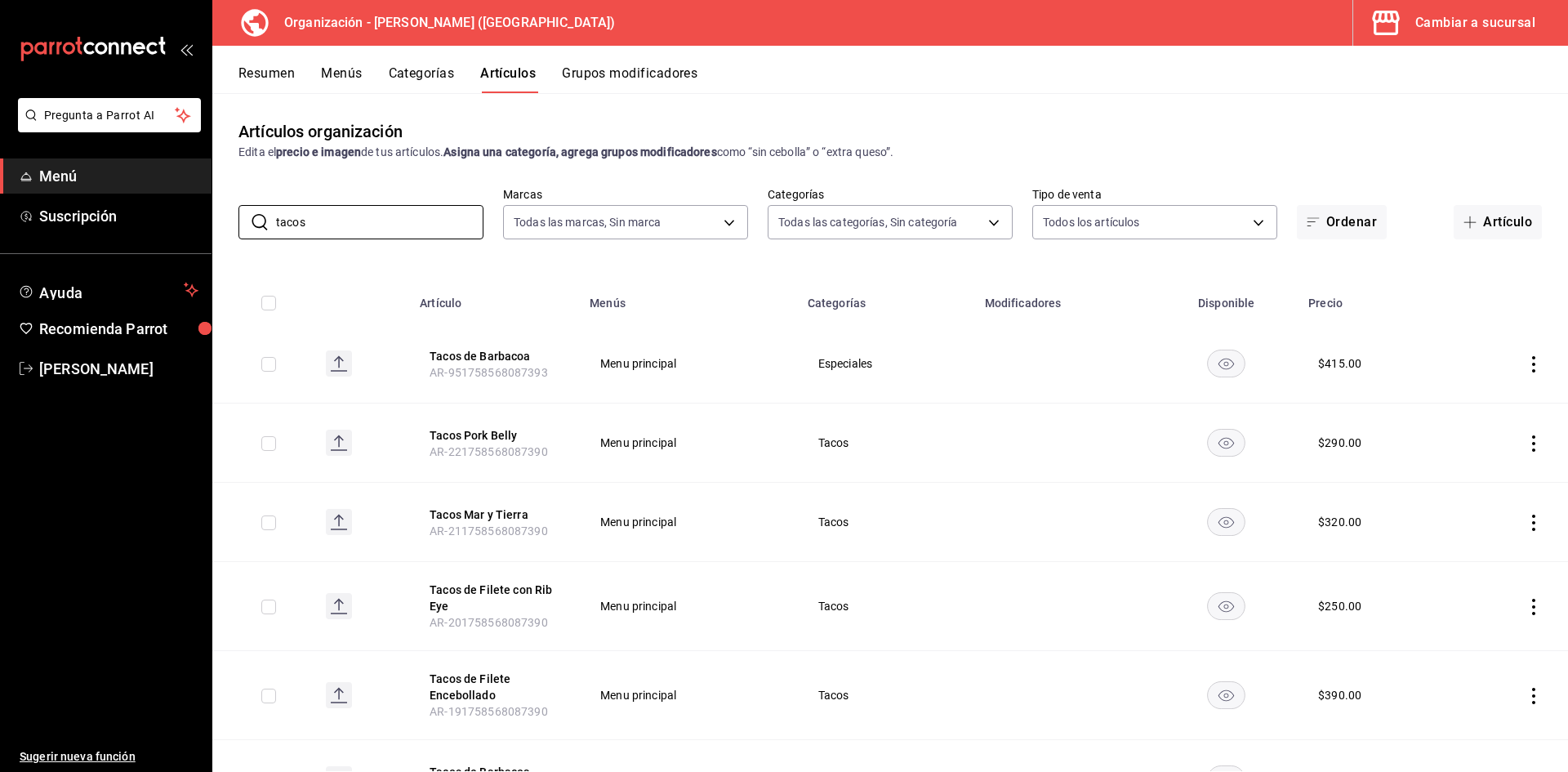
type input "tacos"
click at [511, 589] on button "Tacos de Filete con Rib Eye" at bounding box center [495, 597] width 131 height 32
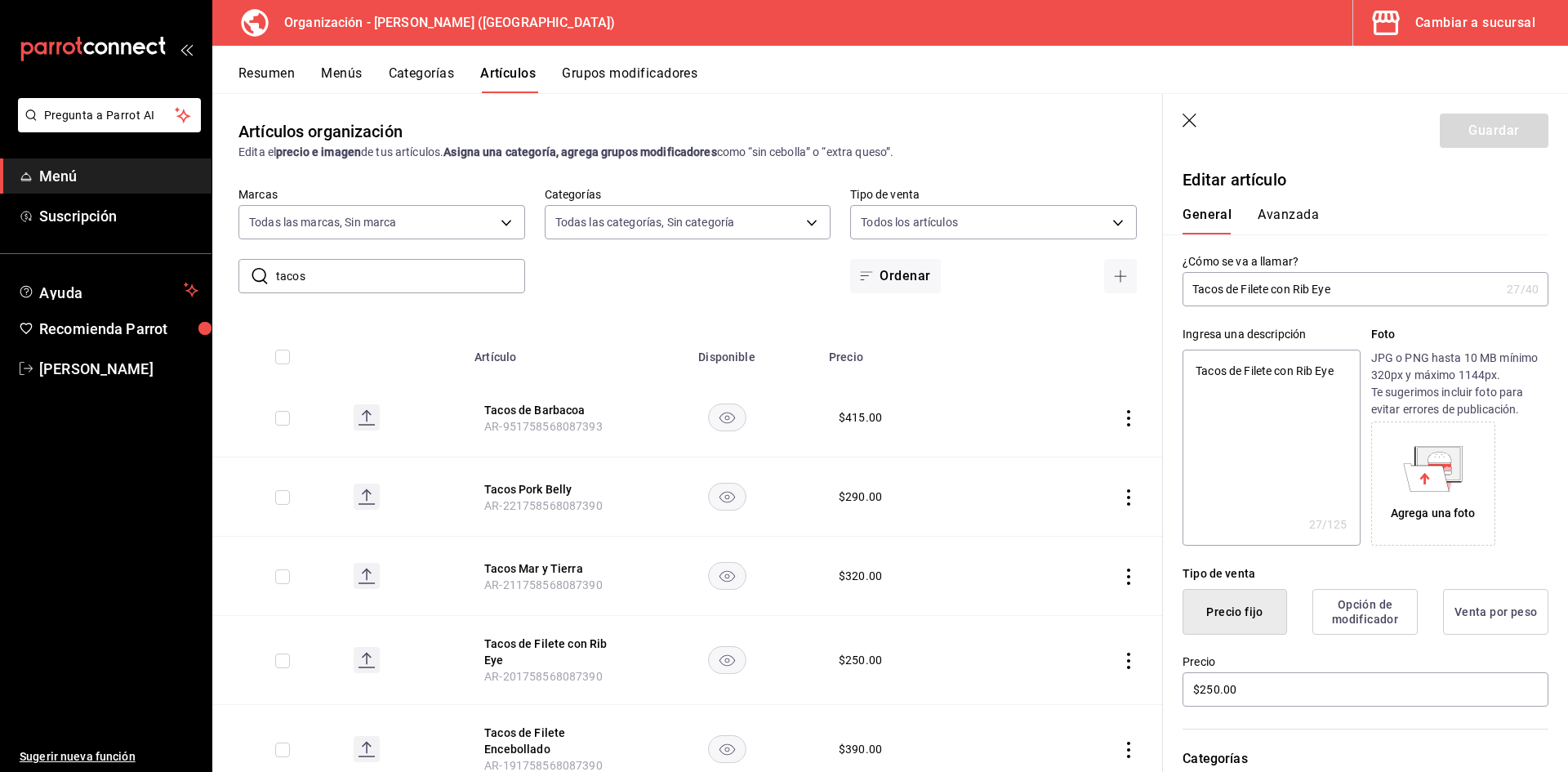
click at [1271, 288] on input "Tacos de Filete con Rib Eye" at bounding box center [1341, 289] width 318 height 32
type input "Tacos de Filet con Rib Eye"
type textarea "x"
type input "Tacos de File con Rib Eye"
type textarea "x"
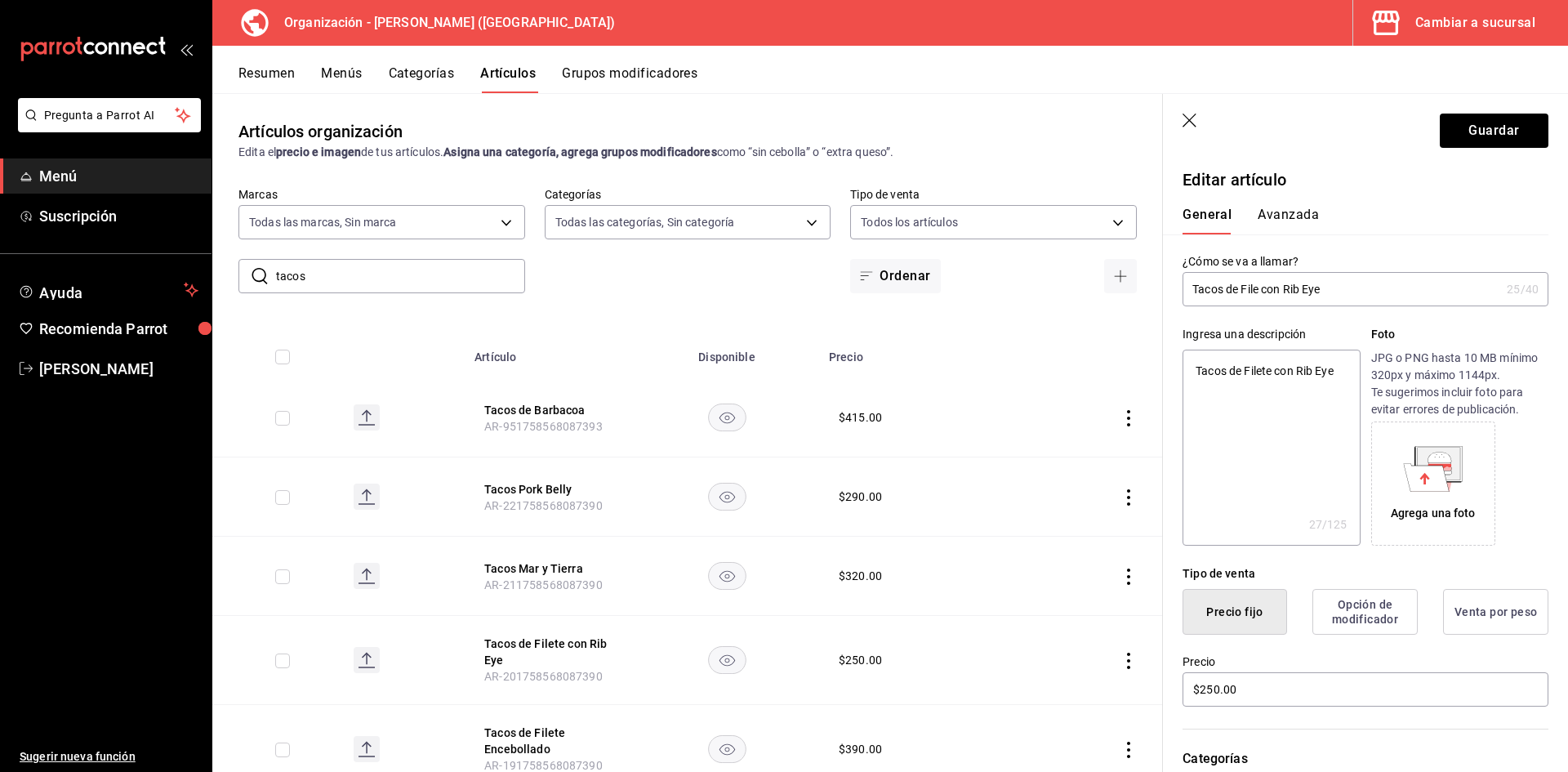
type input "Tacos de Fil con Rib Eye"
type textarea "x"
type input "Tacos de Fi con Rib Eye"
type textarea "x"
type input "Tacos de Fid con Rib Eye"
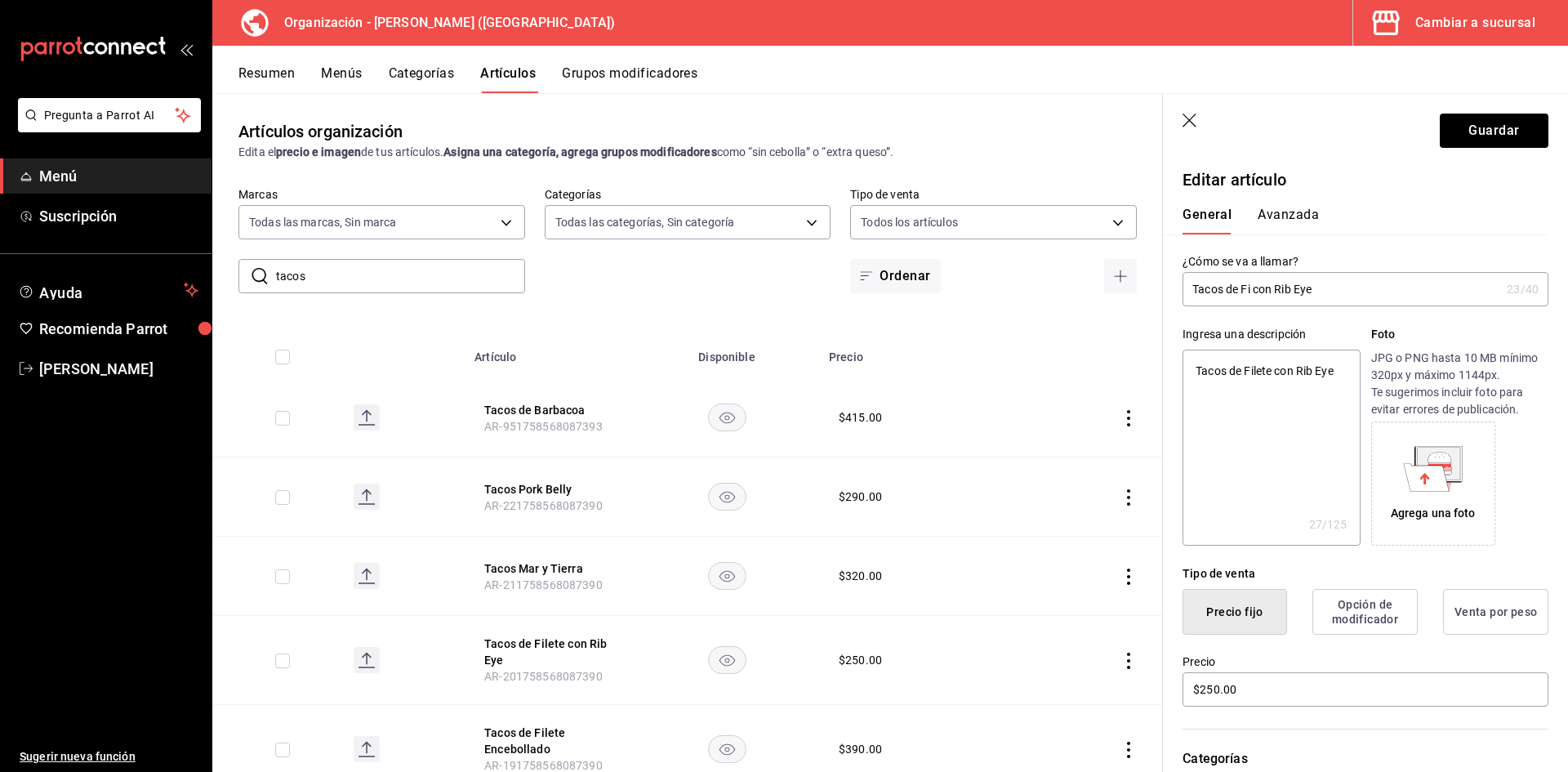
type textarea "x"
type input "Tacos de Fide con Rib Eye"
type textarea "x"
type input "Tacos de Fideo con Rib Eye"
type textarea "x"
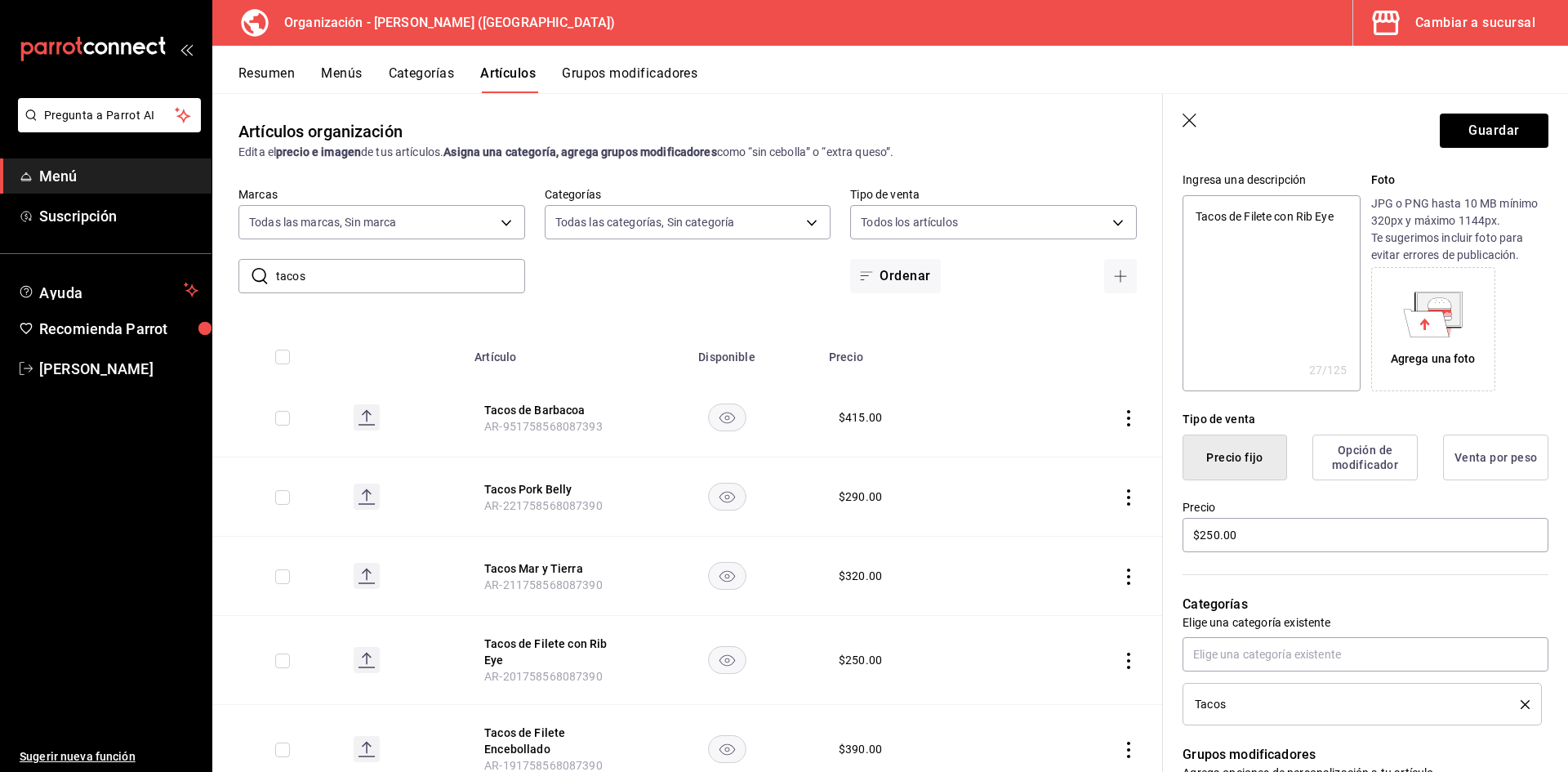
scroll to position [163, 0]
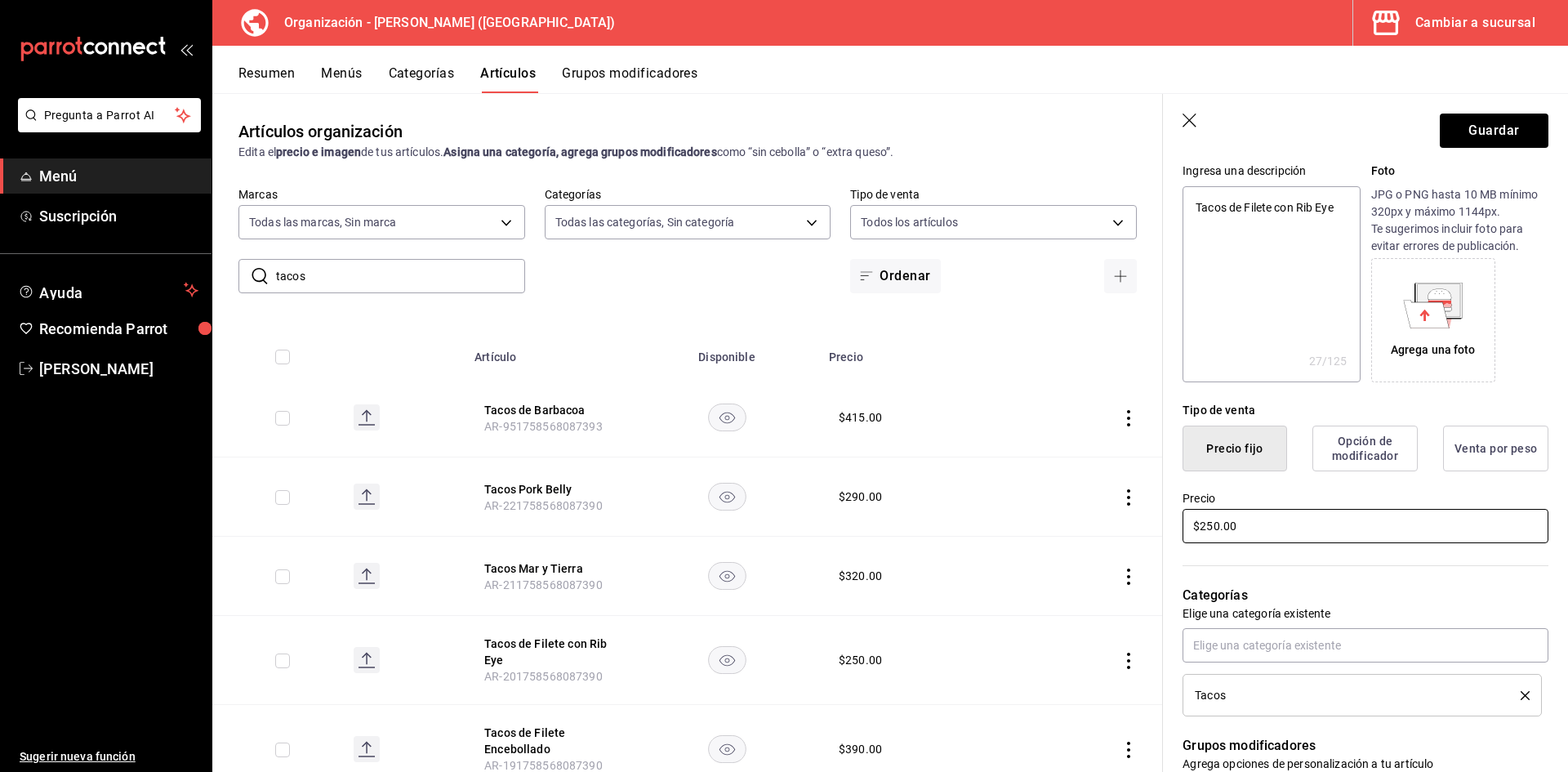
type input "Tacos de Fideo con Rib Eye"
click at [1296, 516] on input "$250.00" at bounding box center [1365, 526] width 366 height 34
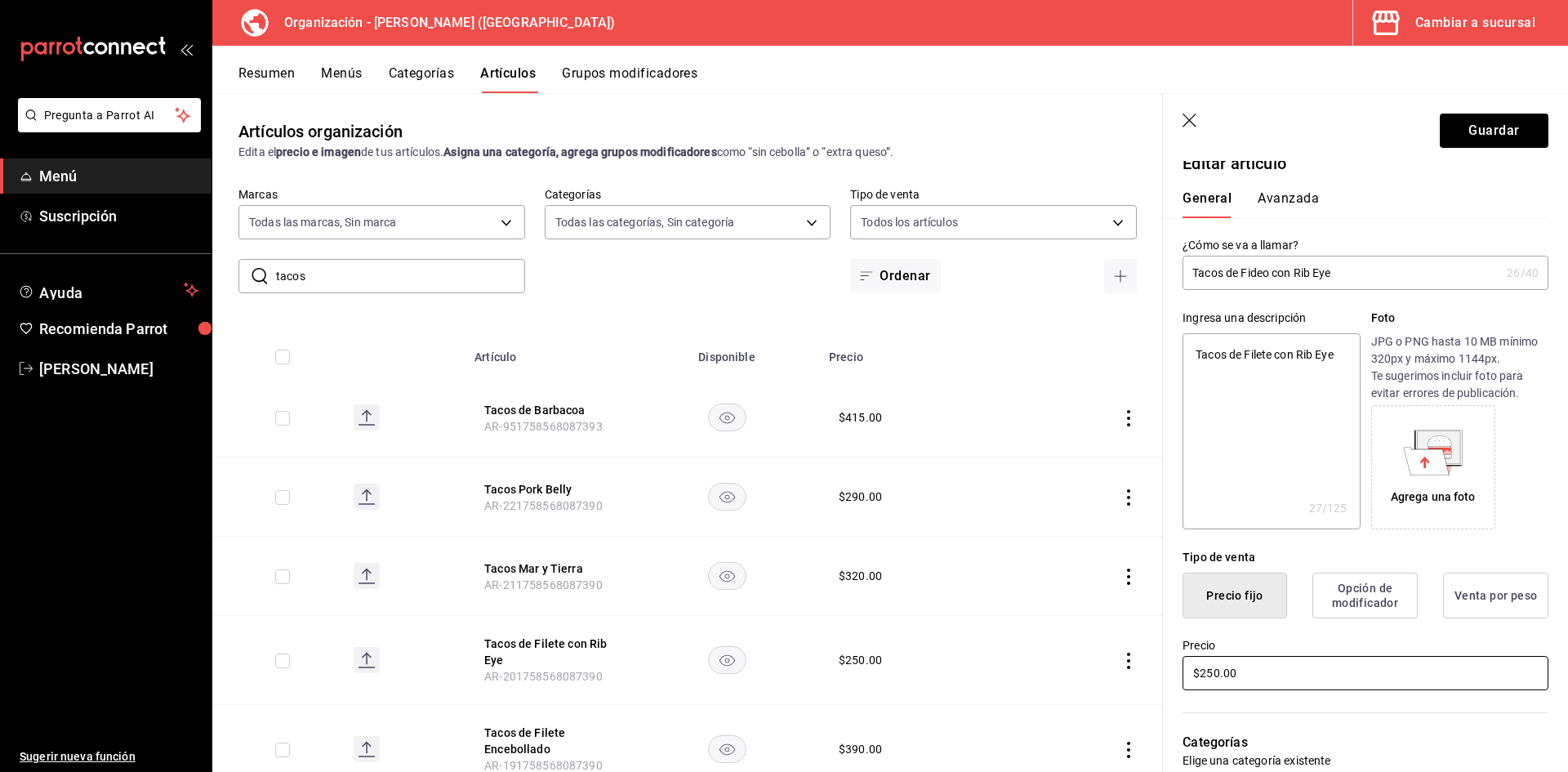
scroll to position [0, 0]
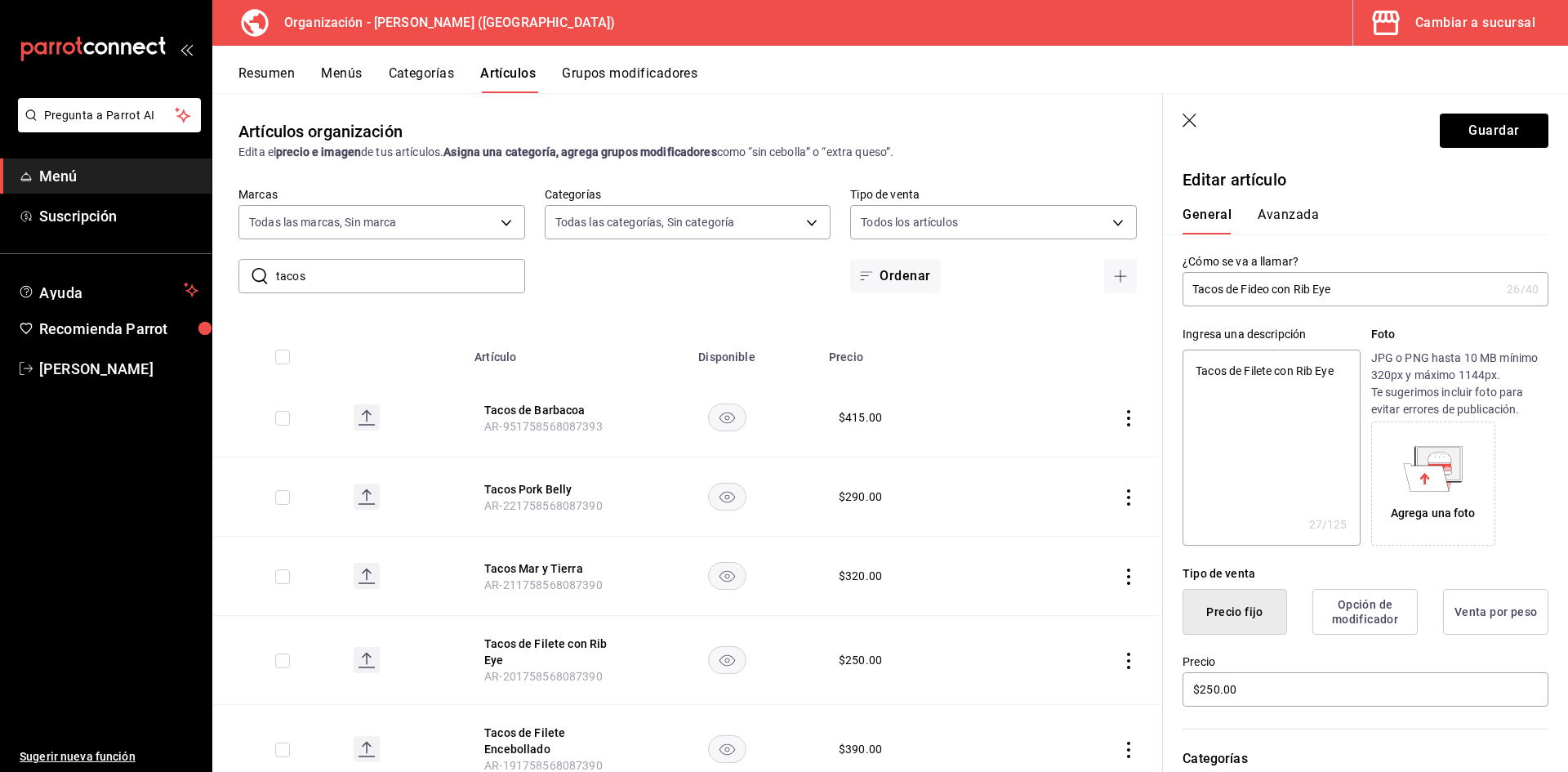
click at [1289, 212] on button "Avanzada" at bounding box center [1289, 220] width 62 height 27
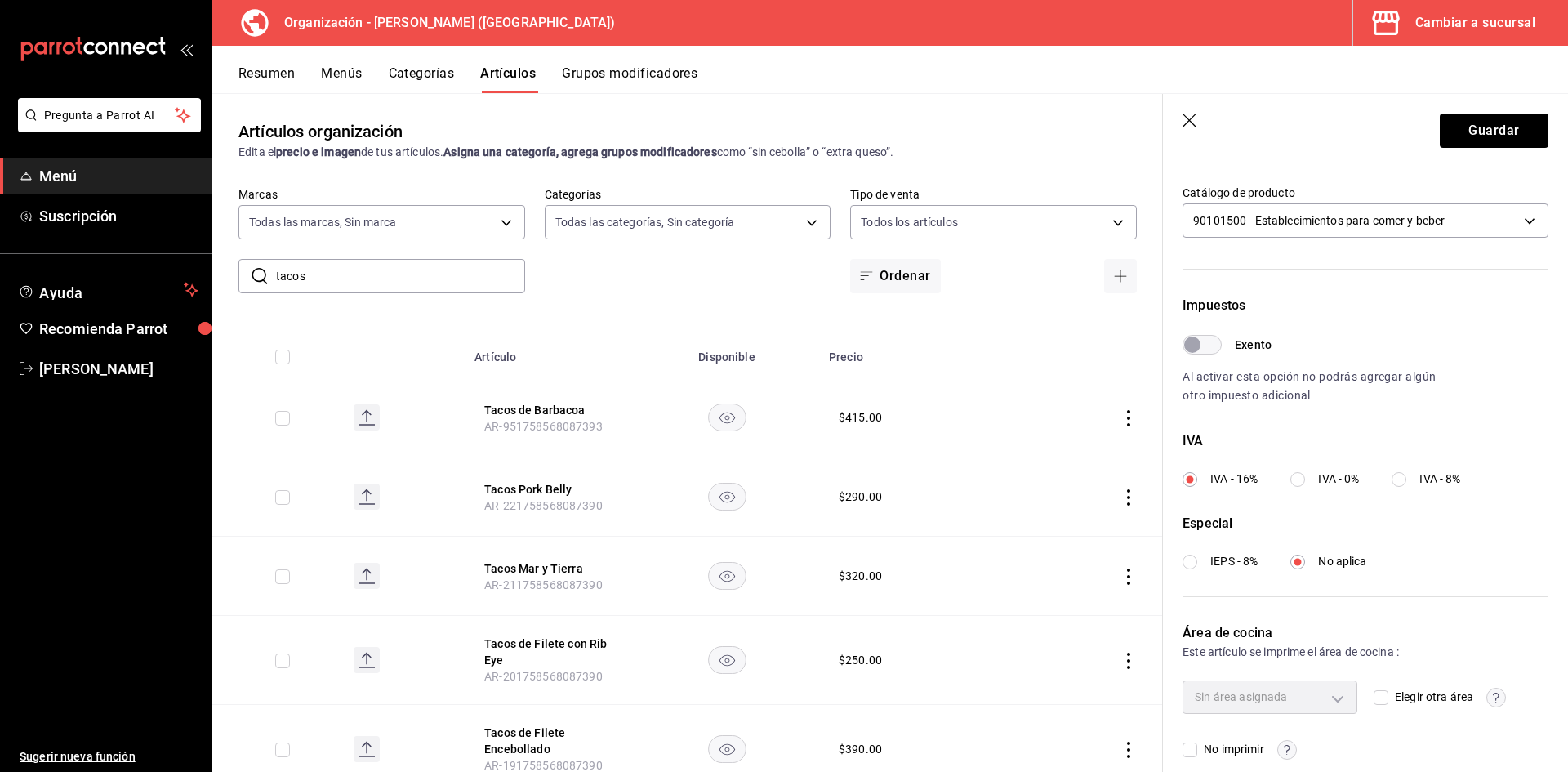
scroll to position [383, 0]
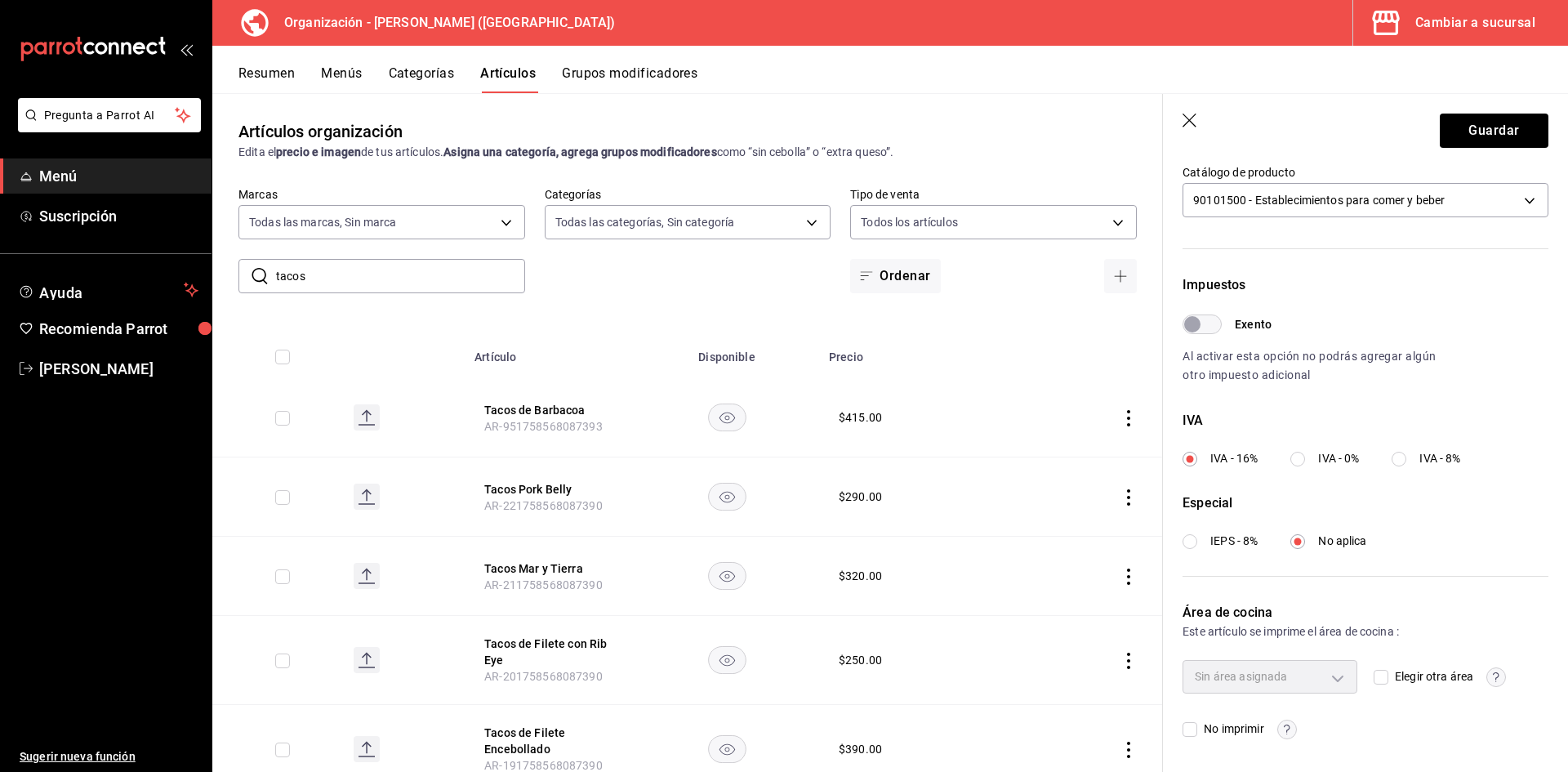
click at [1379, 680] on input "Elegir otra área" at bounding box center [1381, 677] width 15 height 15
checkbox input "true"
click at [1340, 680] on body "Pregunta a Parrot AI Menú Suscripción Ayuda Recomienda Parrot Adriana F Sugerir…" at bounding box center [784, 386] width 1568 height 772
click at [1340, 680] on div at bounding box center [784, 386] width 1568 height 772
click at [1476, 122] on button "Guardar" at bounding box center [1494, 131] width 109 height 34
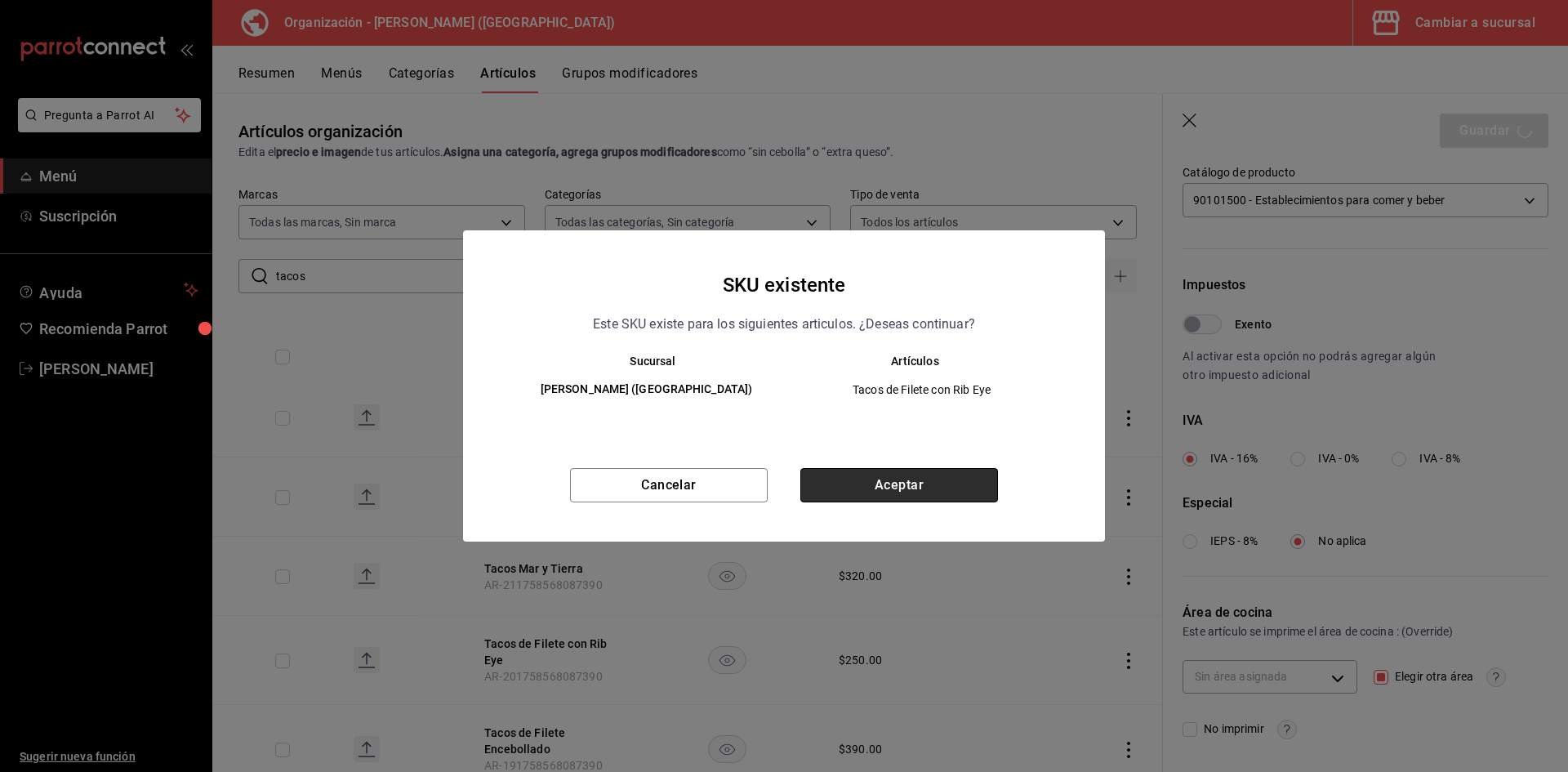
click at [966, 482] on button "Aceptar" at bounding box center [900, 485] width 198 height 34
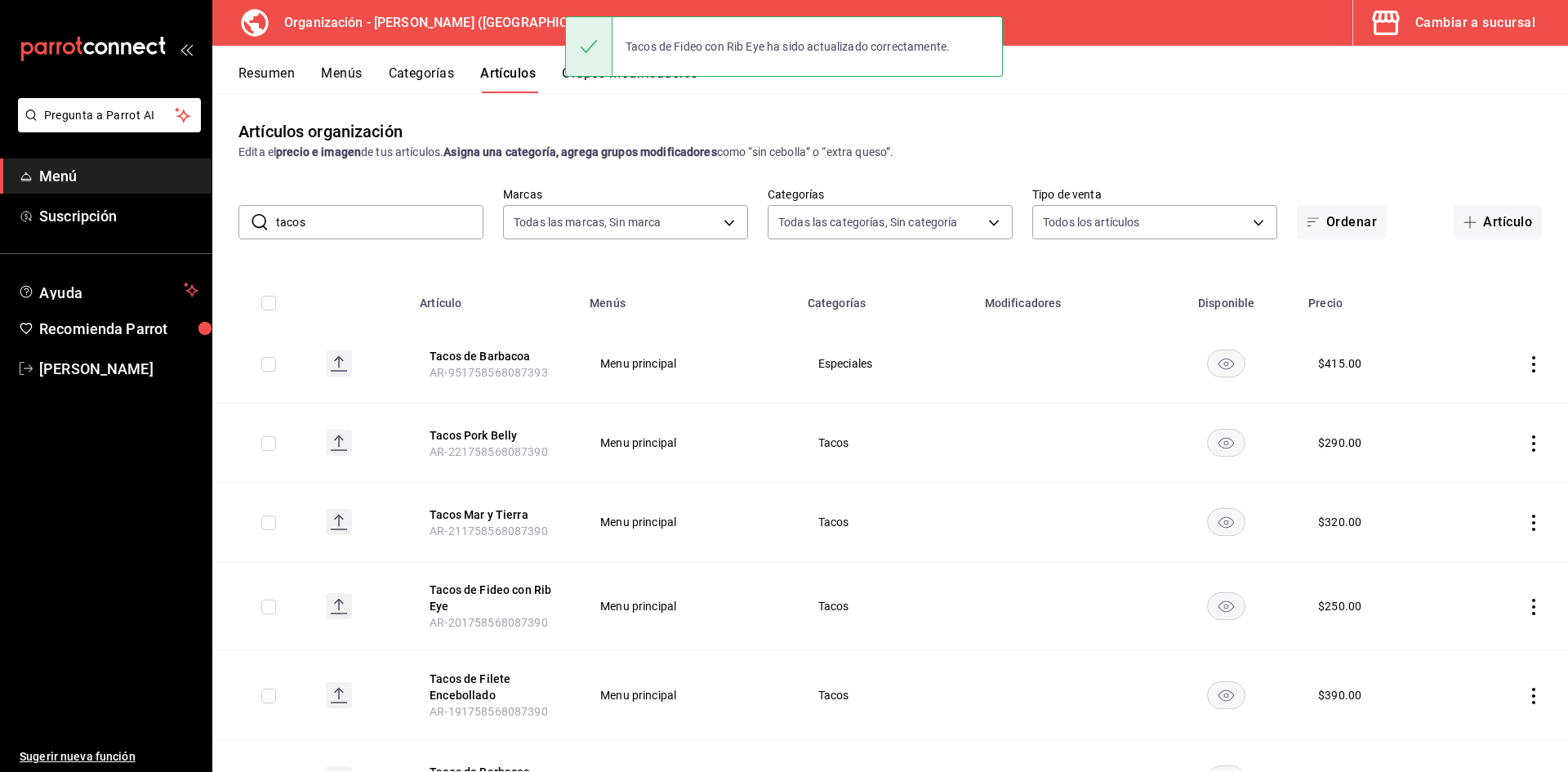
click at [1234, 106] on div "Artículos organización Edita el precio e imagen de tus artículos. Asigna una ca…" at bounding box center [890, 432] width 1356 height 678
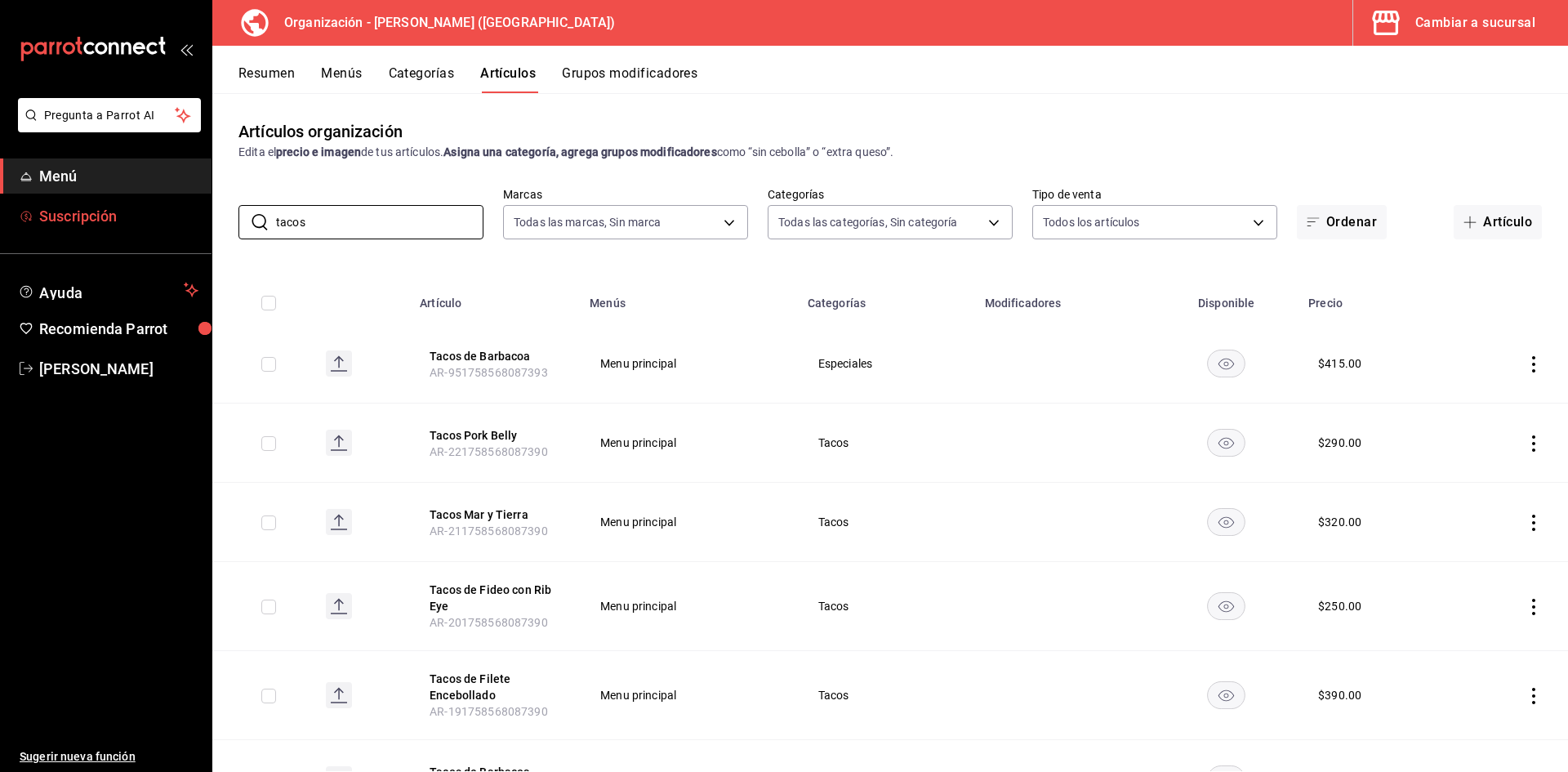
drag, startPoint x: 373, startPoint y: 211, endPoint x: 62, endPoint y: 225, distance: 311.3
click at [62, 225] on div "Pregunta a Parrot AI Menú Suscripción Ayuda Recomienda Parrot Adriana F Sugerir…" at bounding box center [784, 386] width 1568 height 772
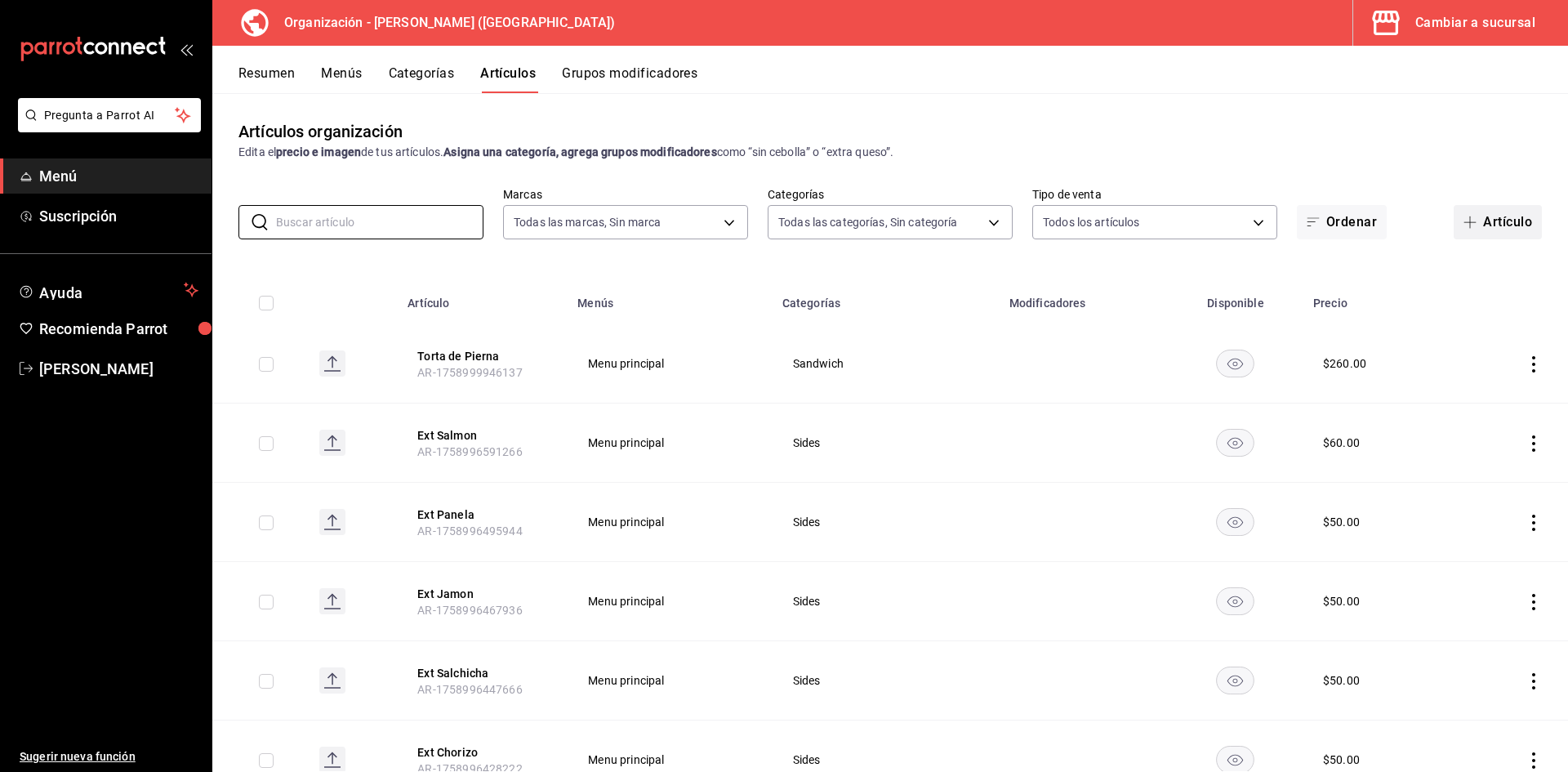
click at [1497, 216] on button "Artículo" at bounding box center [1497, 222] width 88 height 34
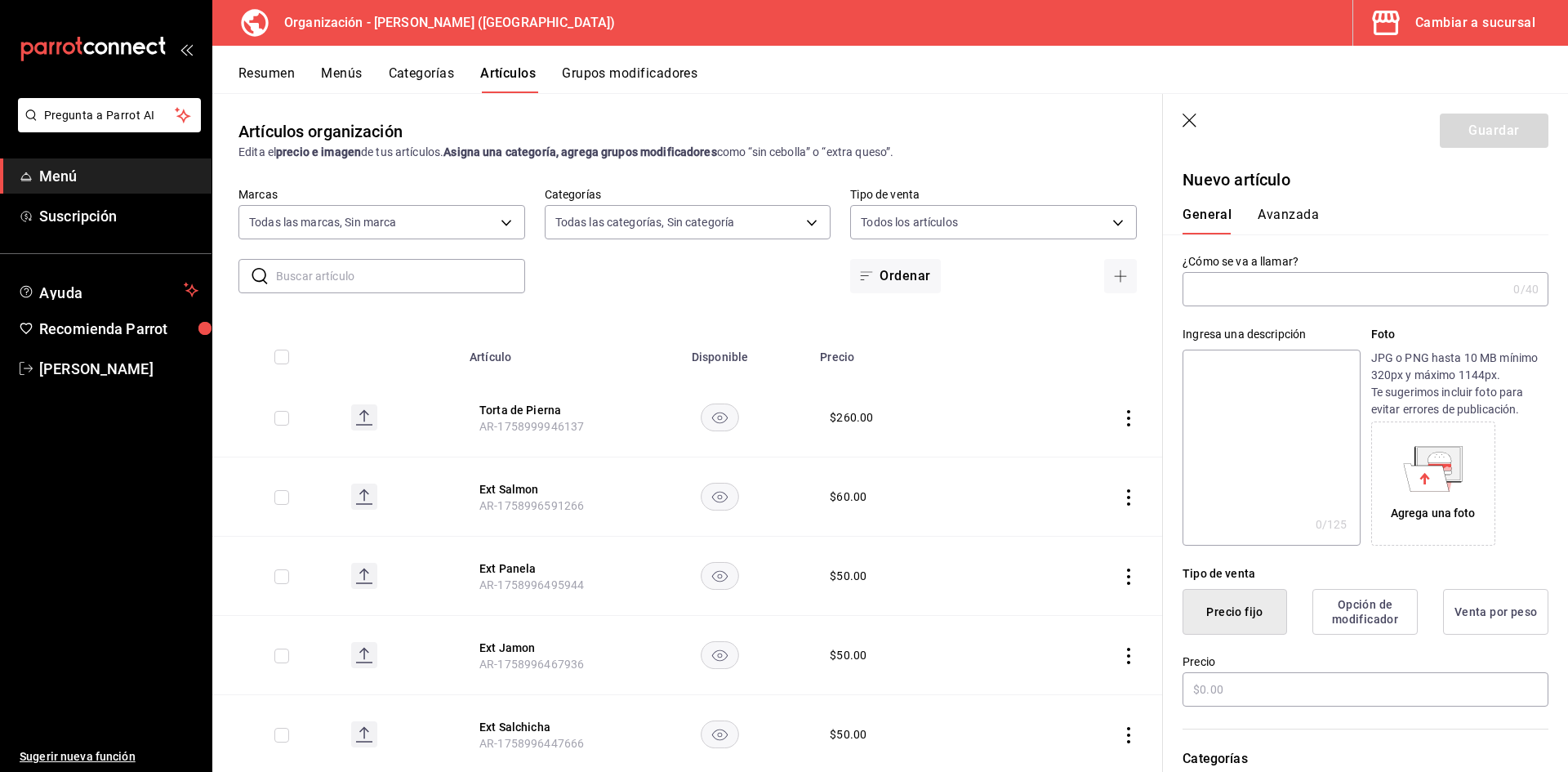
click at [1270, 290] on input "text" at bounding box center [1344, 289] width 324 height 32
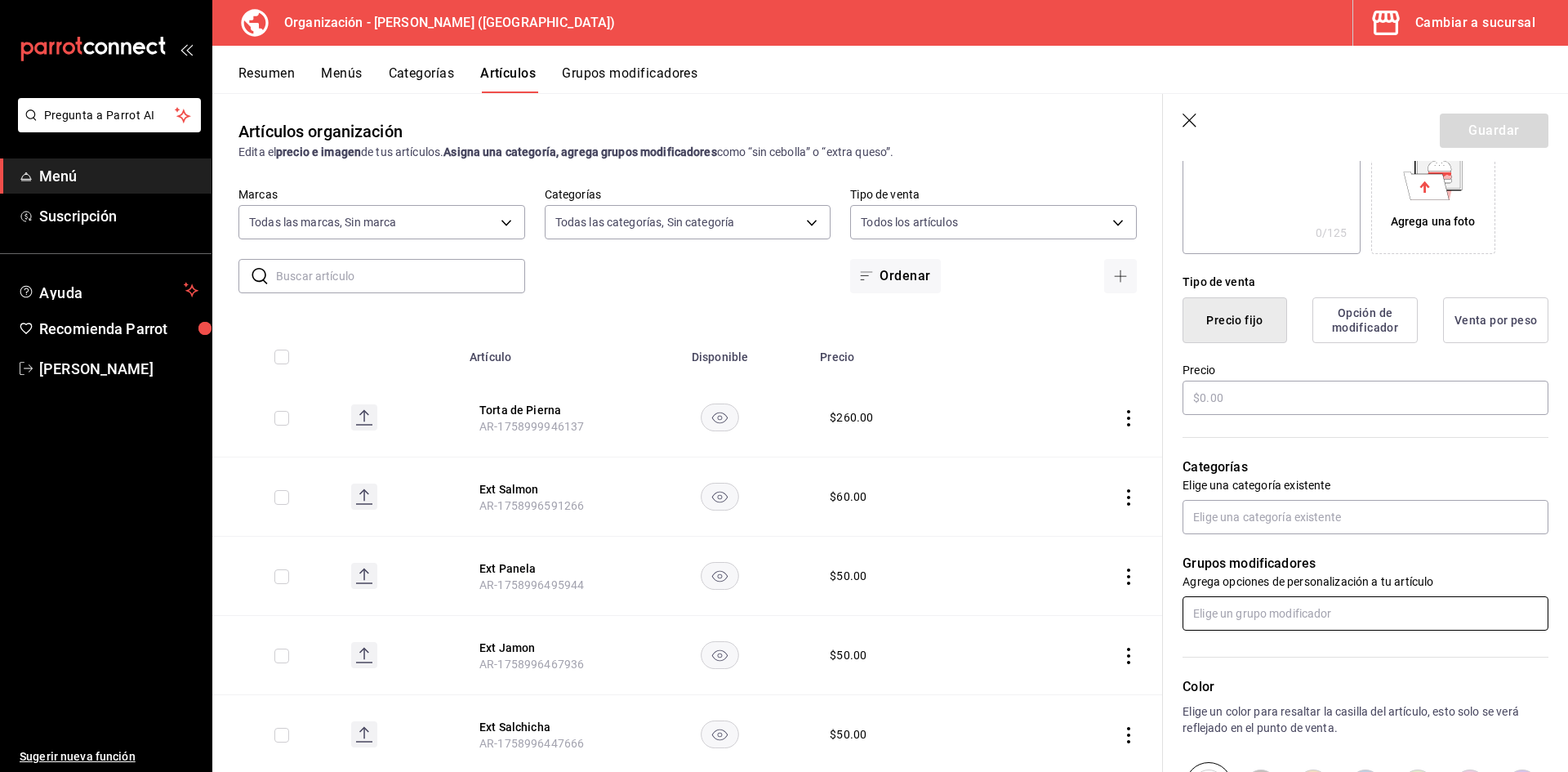
scroll to position [327, 0]
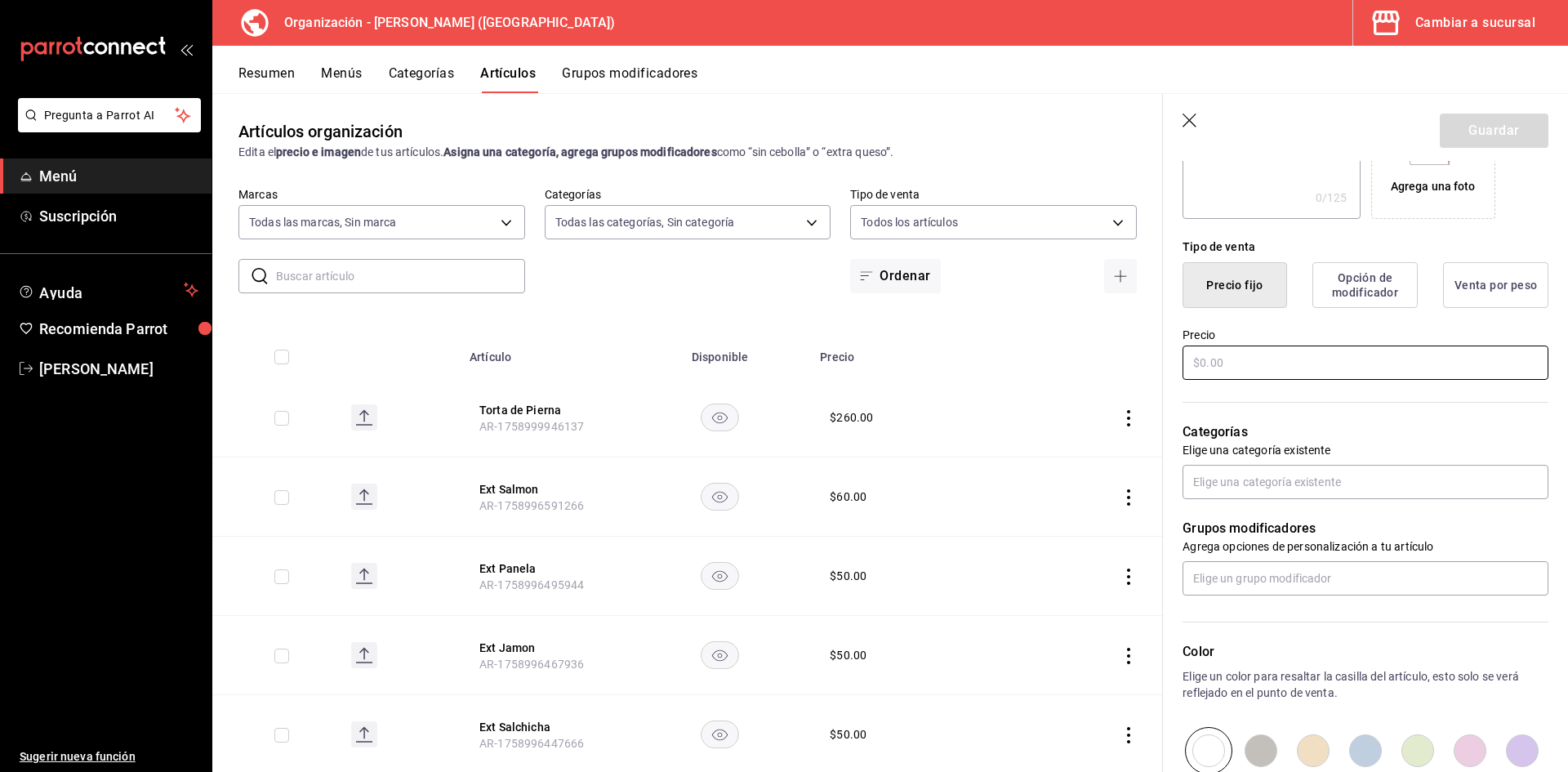
type input "Enmoladas"
click at [1223, 356] on input "text" at bounding box center [1365, 363] width 366 height 34
type input "$250.00"
click at [1224, 492] on input "text" at bounding box center [1365, 482] width 366 height 34
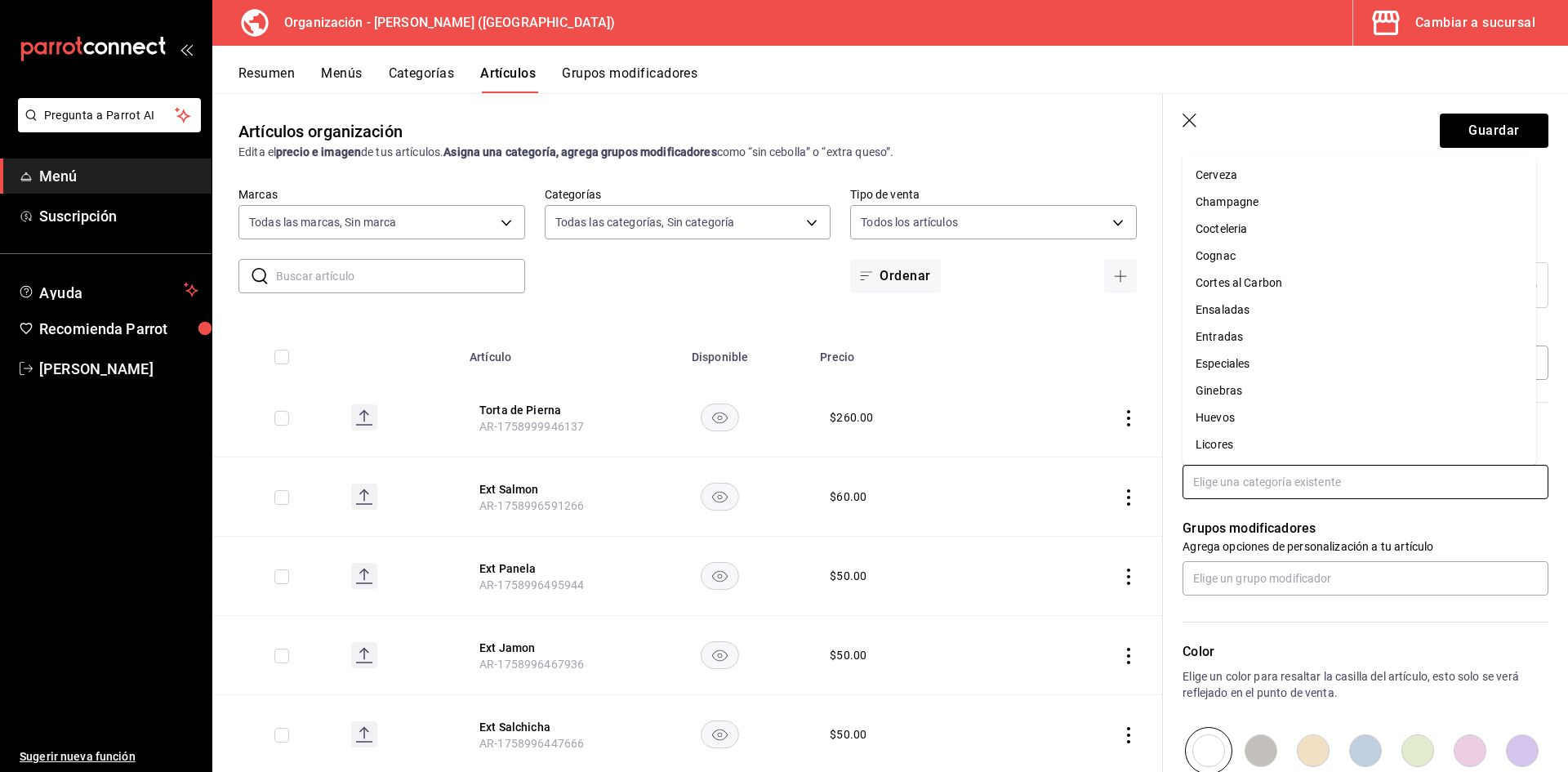
scroll to position [163, 0]
click at [1267, 280] on li "Especiales" at bounding box center [1358, 282] width 353 height 27
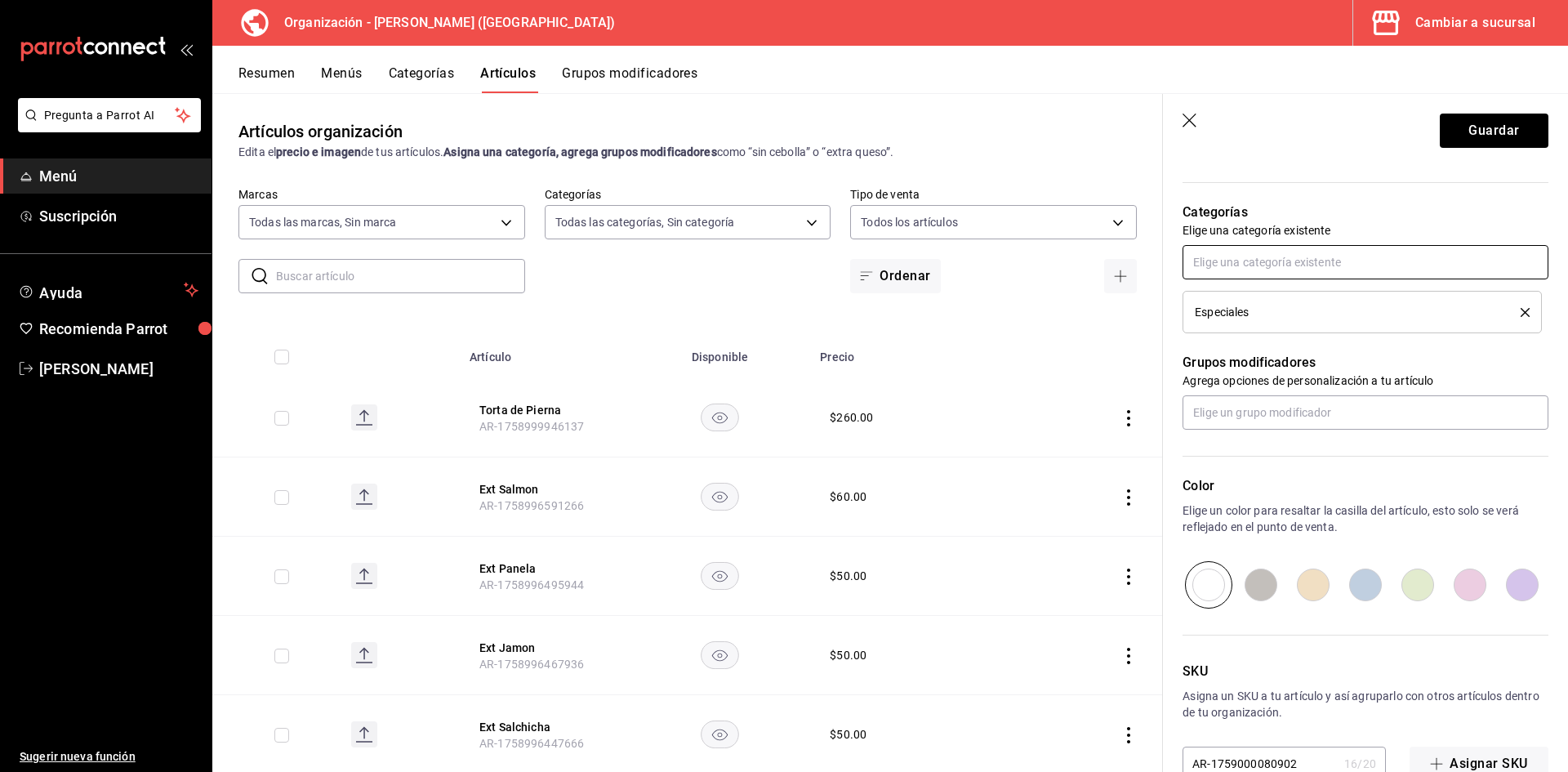
scroll to position [572, 0]
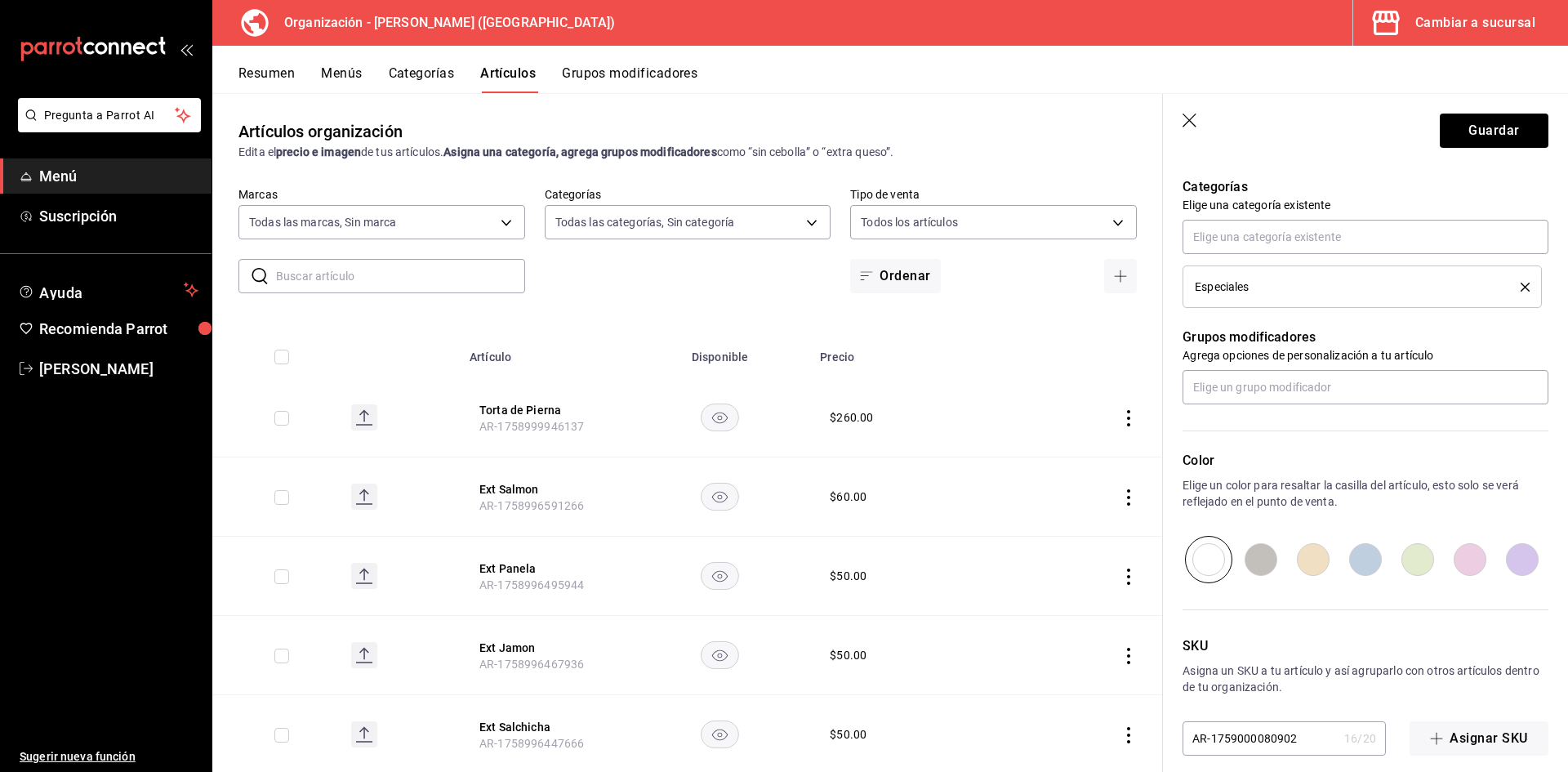
click at [1315, 287] on div "Especiales" at bounding box center [1345, 287] width 301 height 12
click at [1297, 288] on div "Especiales" at bounding box center [1345, 287] width 301 height 12
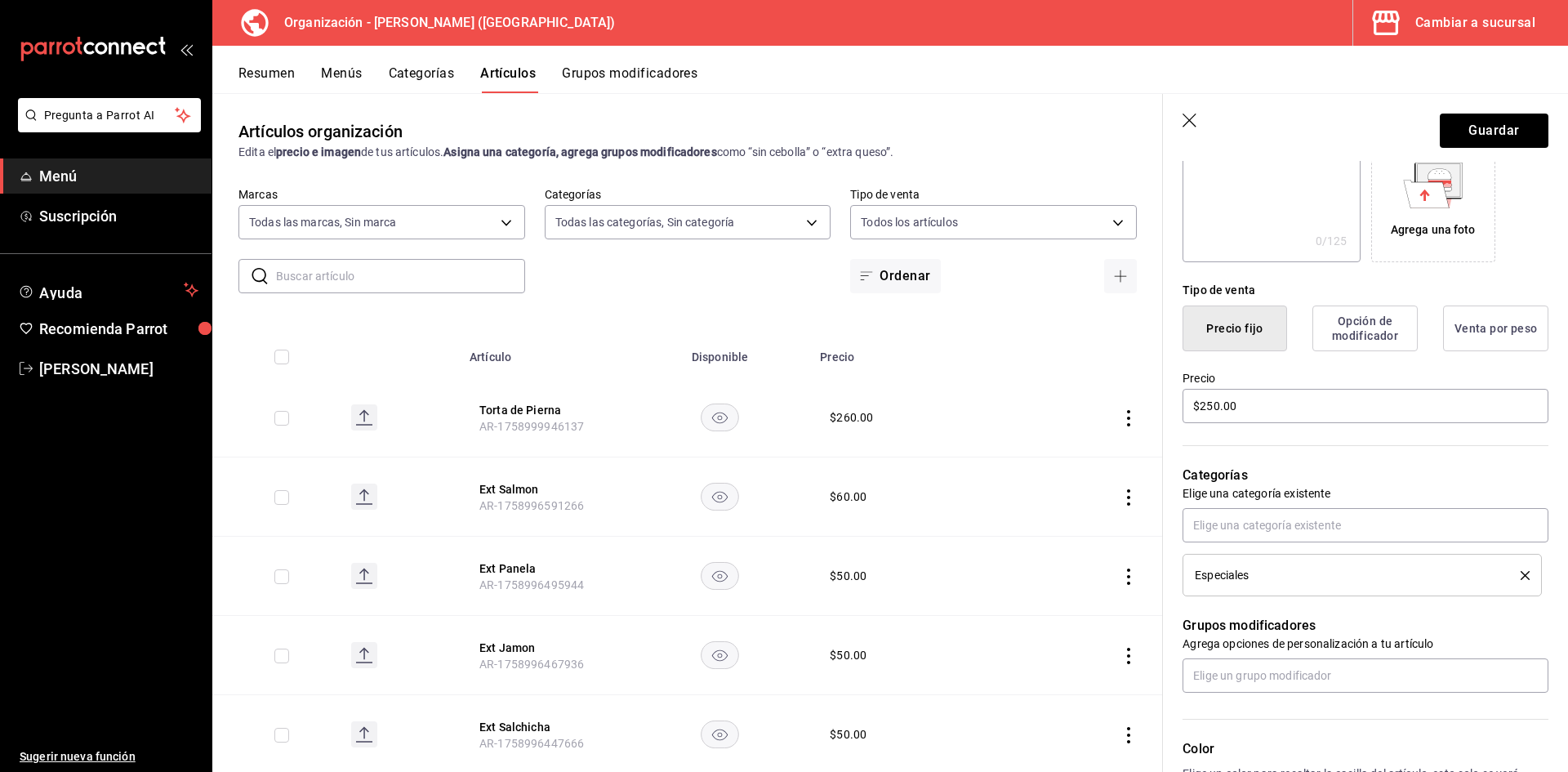
scroll to position [180, 0]
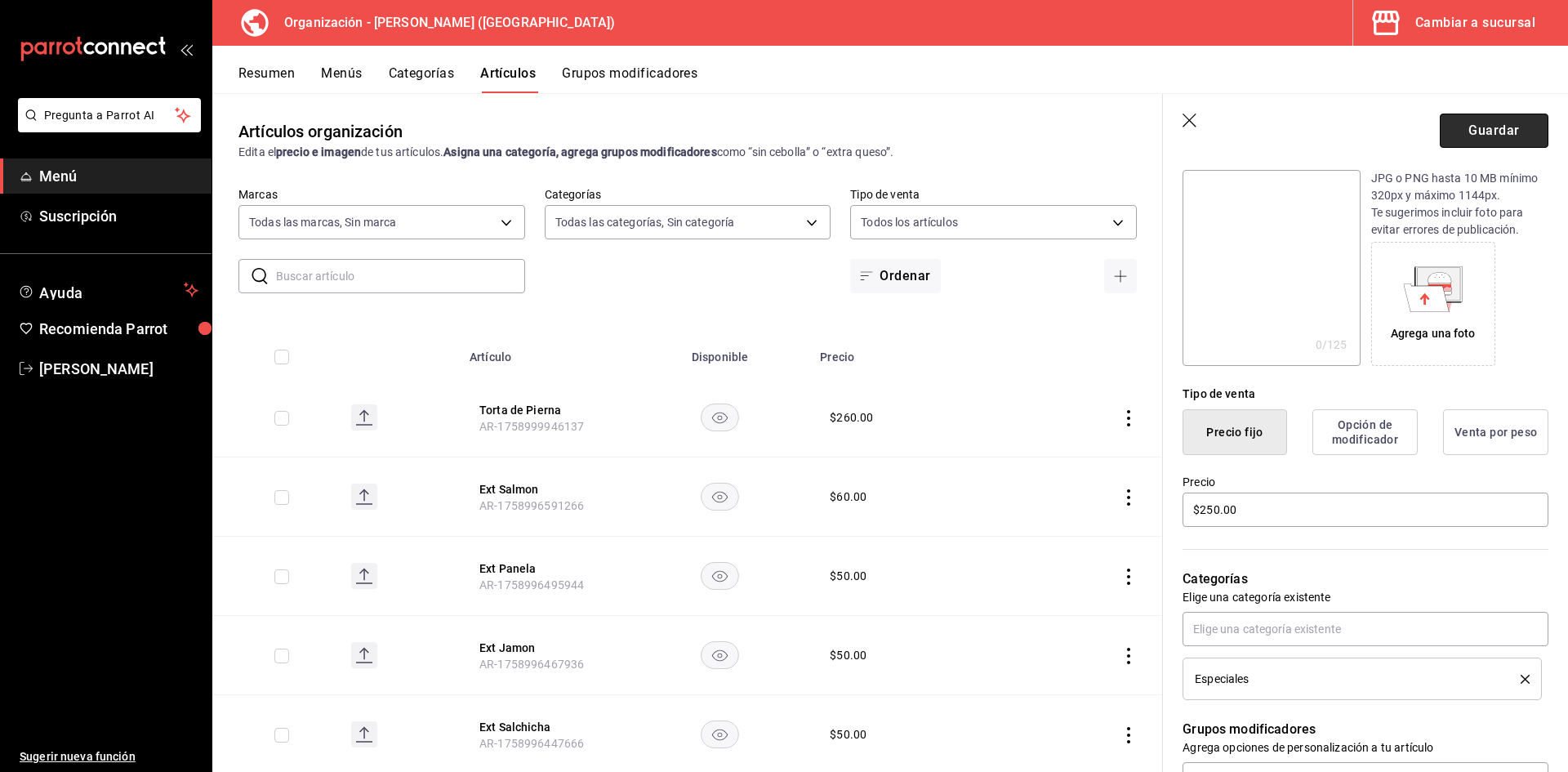
click at [1472, 133] on button "Guardar" at bounding box center [1494, 131] width 109 height 34
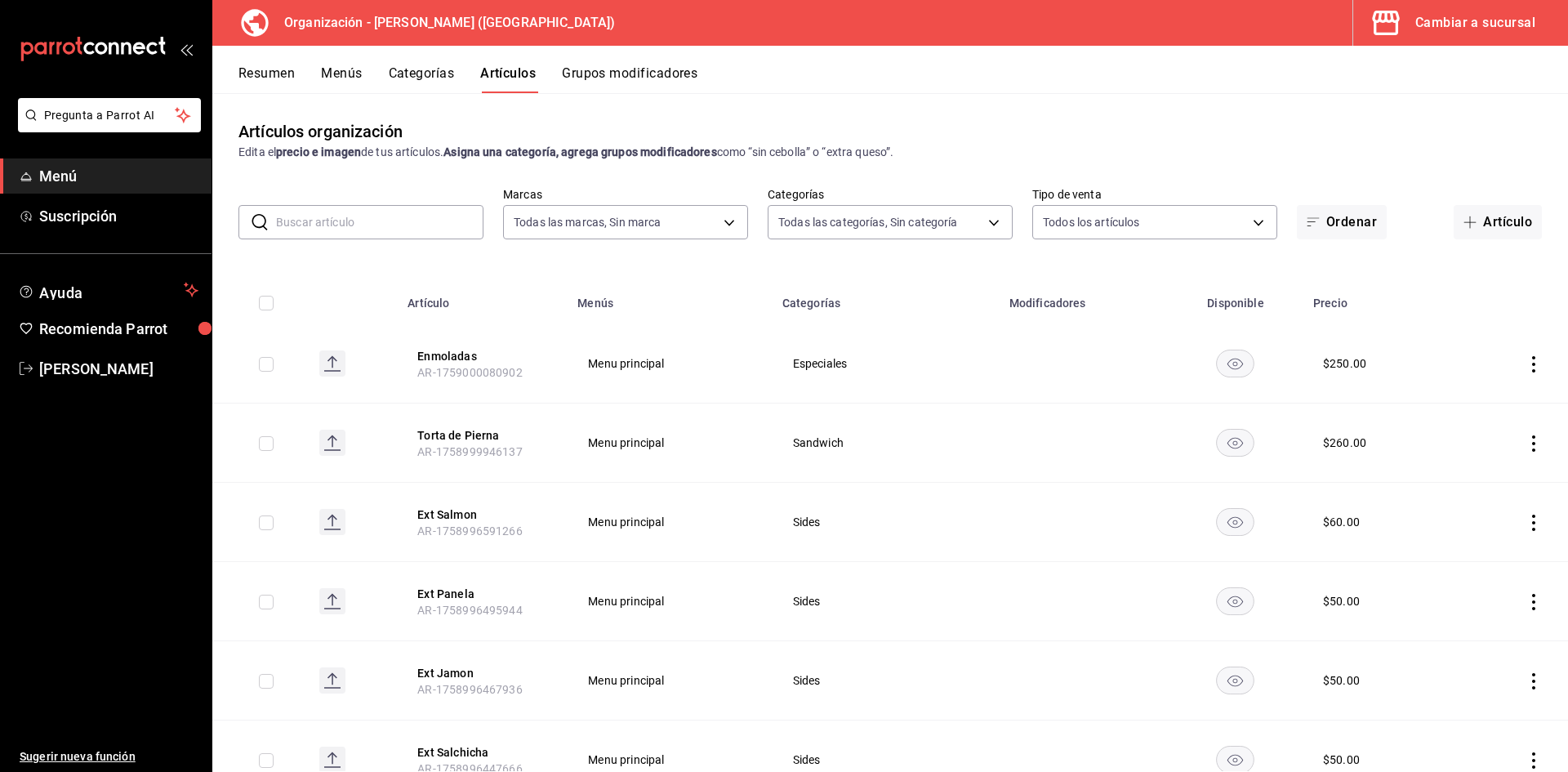
click at [401, 225] on input "text" at bounding box center [379, 222] width 207 height 32
type input "quesa"
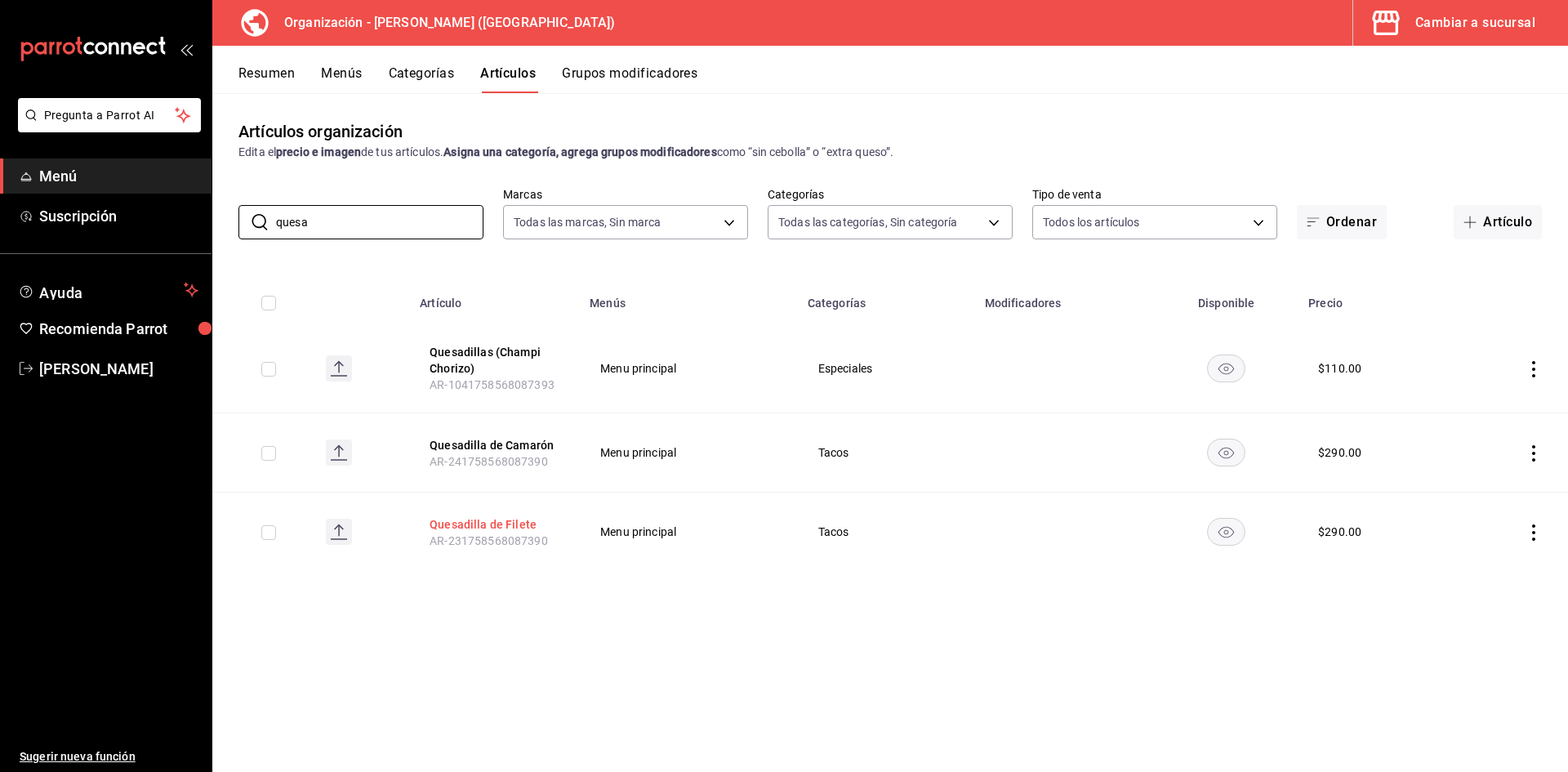
click at [488, 530] on button "Quesadilla de Filete" at bounding box center [495, 525] width 131 height 17
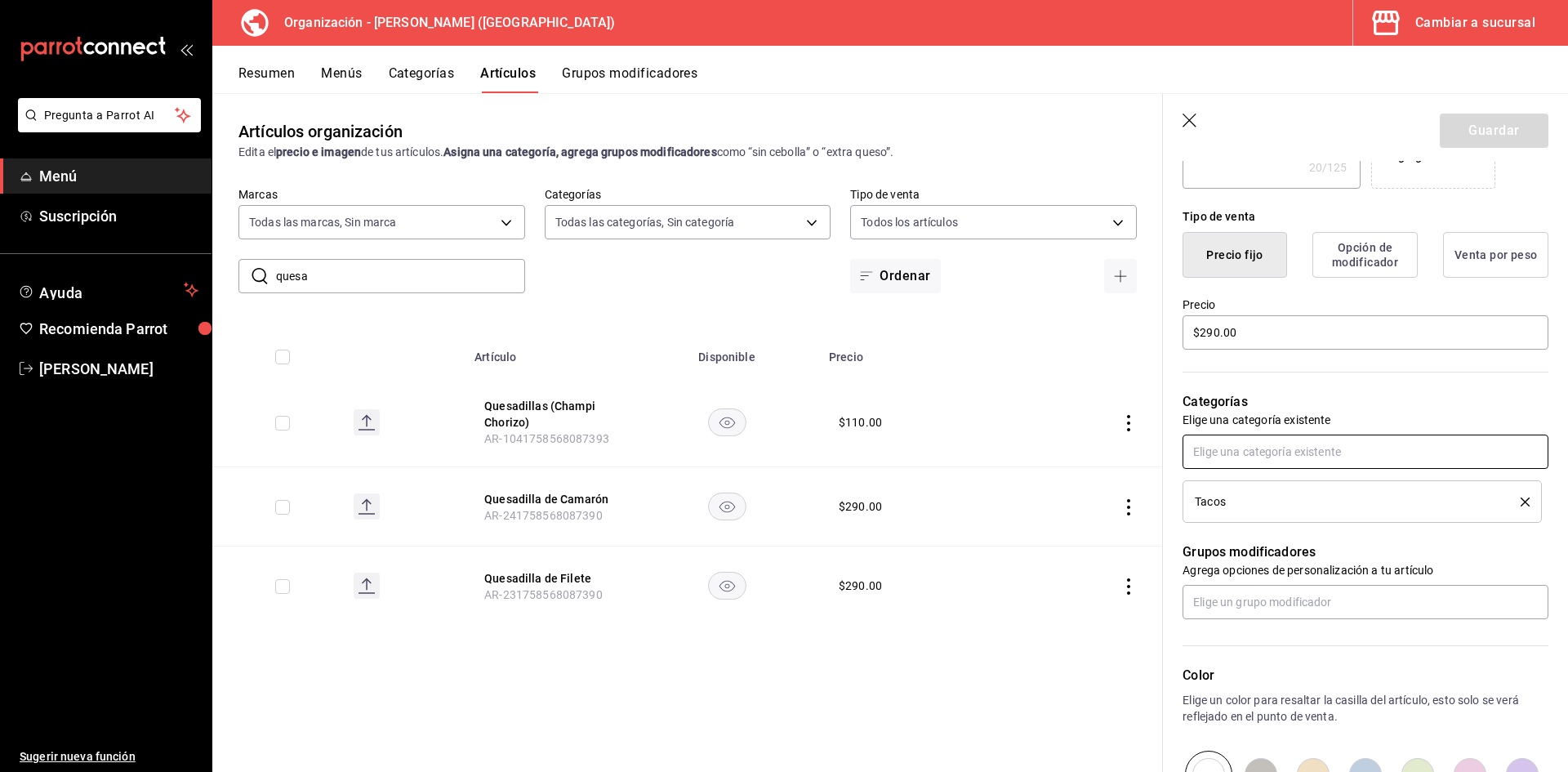
scroll to position [408, 0]
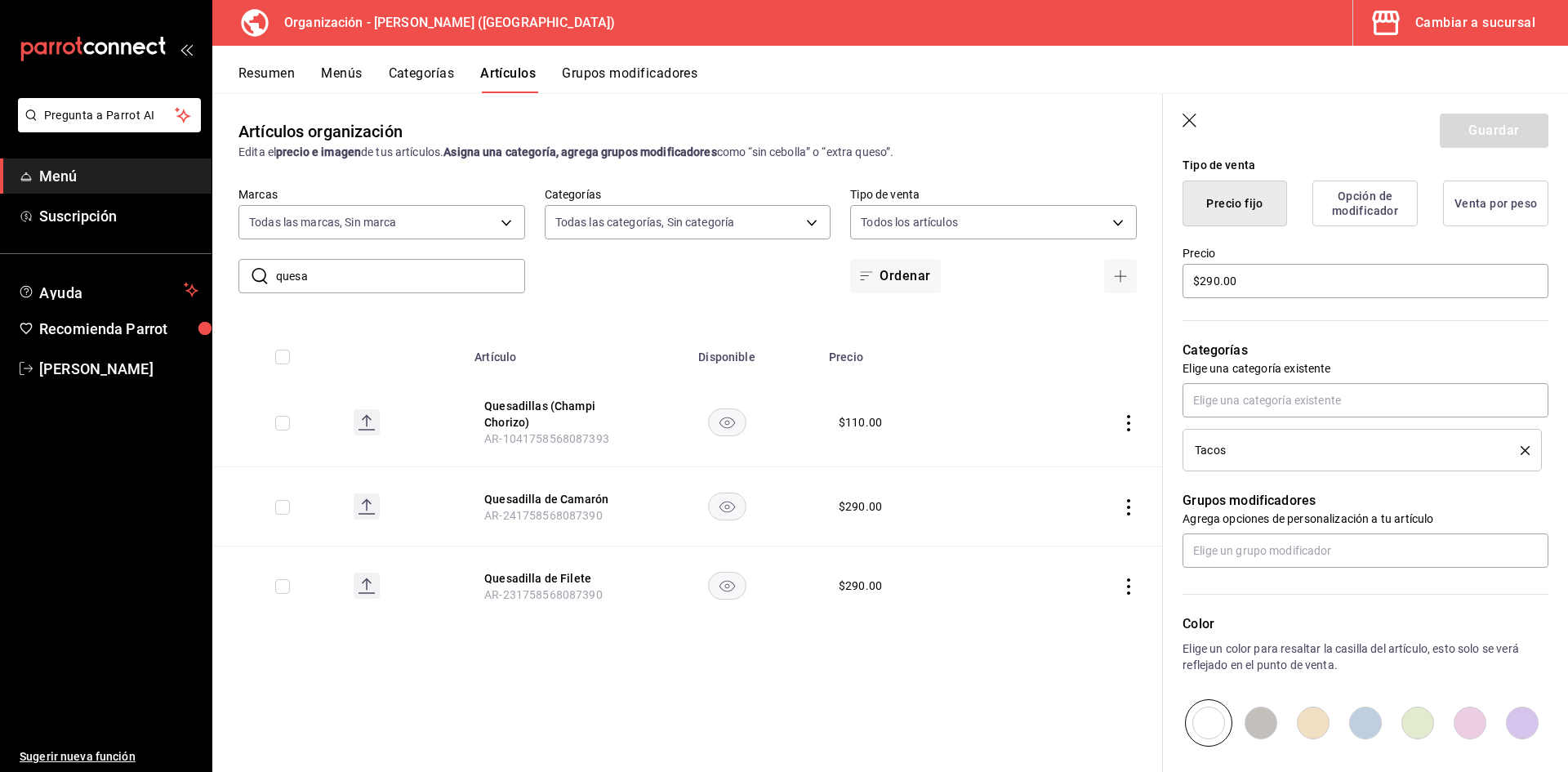
click at [1193, 119] on icon "button" at bounding box center [1191, 122] width 17 height 17
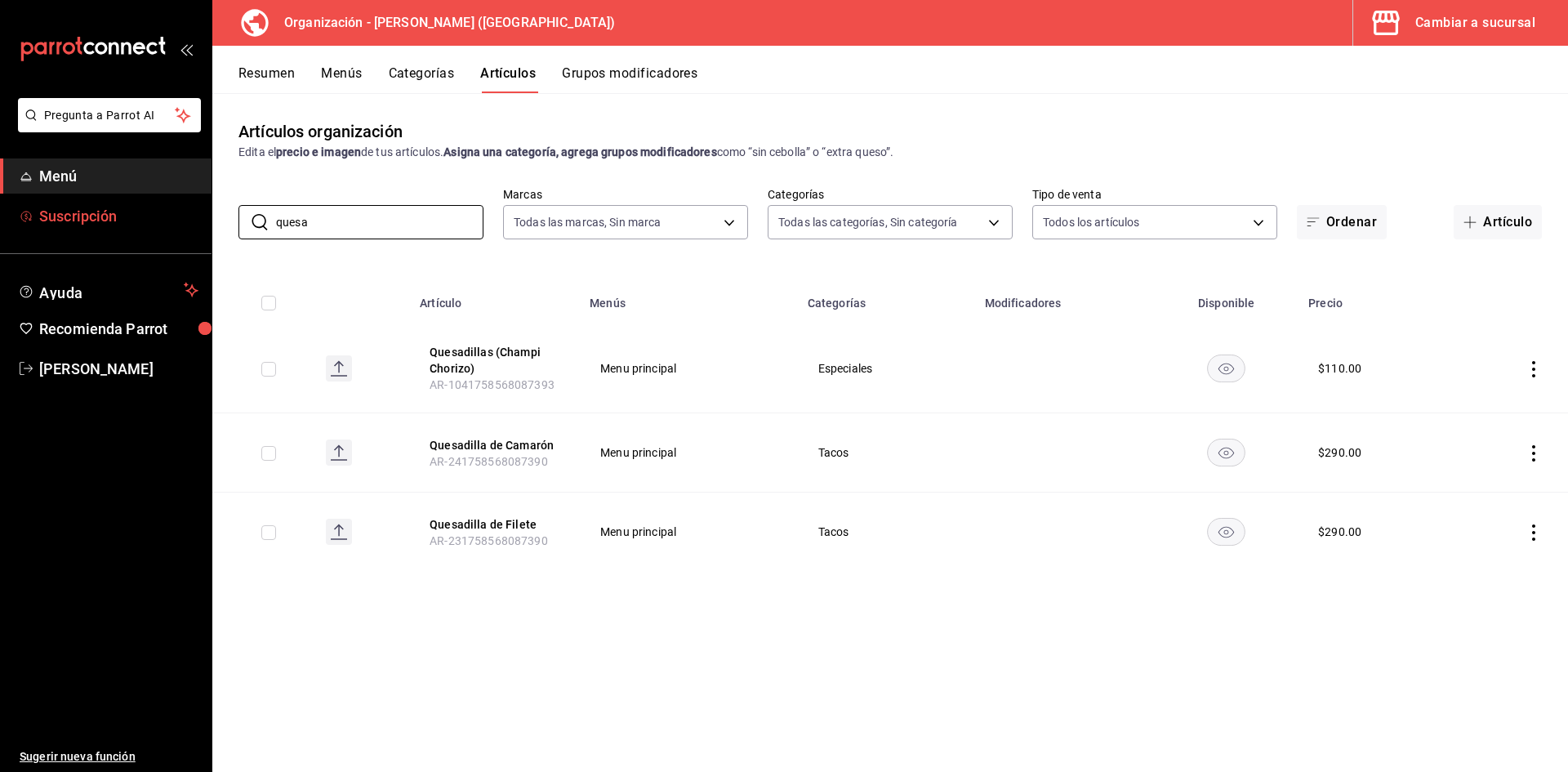
drag, startPoint x: 377, startPoint y: 220, endPoint x: 166, endPoint y: 212, distance: 211.2
click at [166, 212] on div "Pregunta a Parrot AI Menú Suscripción Ayuda Recomienda Parrot Adriana F Sugerir…" at bounding box center [784, 386] width 1568 height 772
click at [1536, 459] on icon "actions" at bounding box center [1534, 453] width 17 height 17
click at [1486, 552] on span "Eliminar" at bounding box center [1484, 557] width 42 height 13
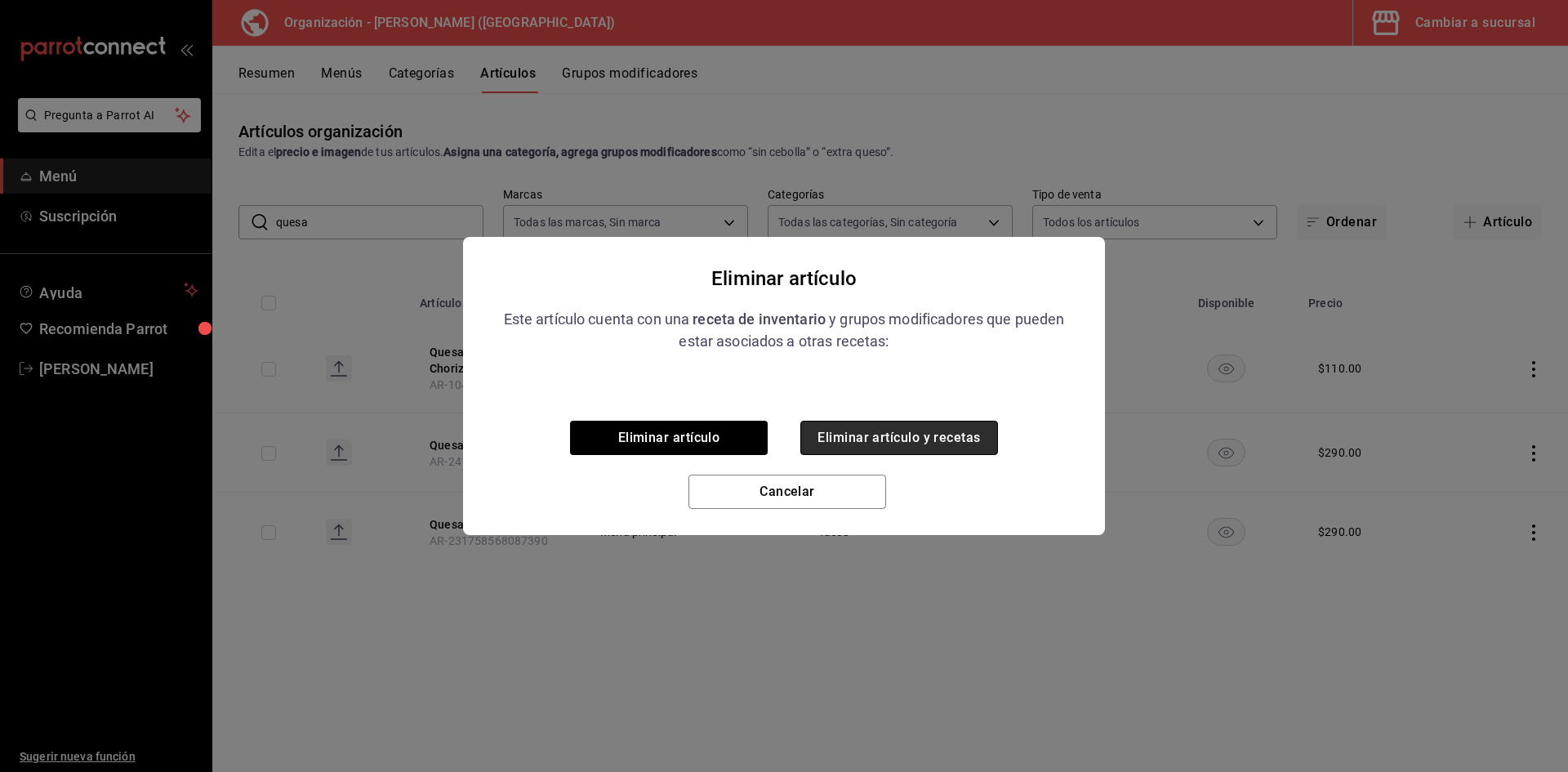
click at [888, 441] on button "Eliminar artículo y recetas" at bounding box center [900, 438] width 198 height 34
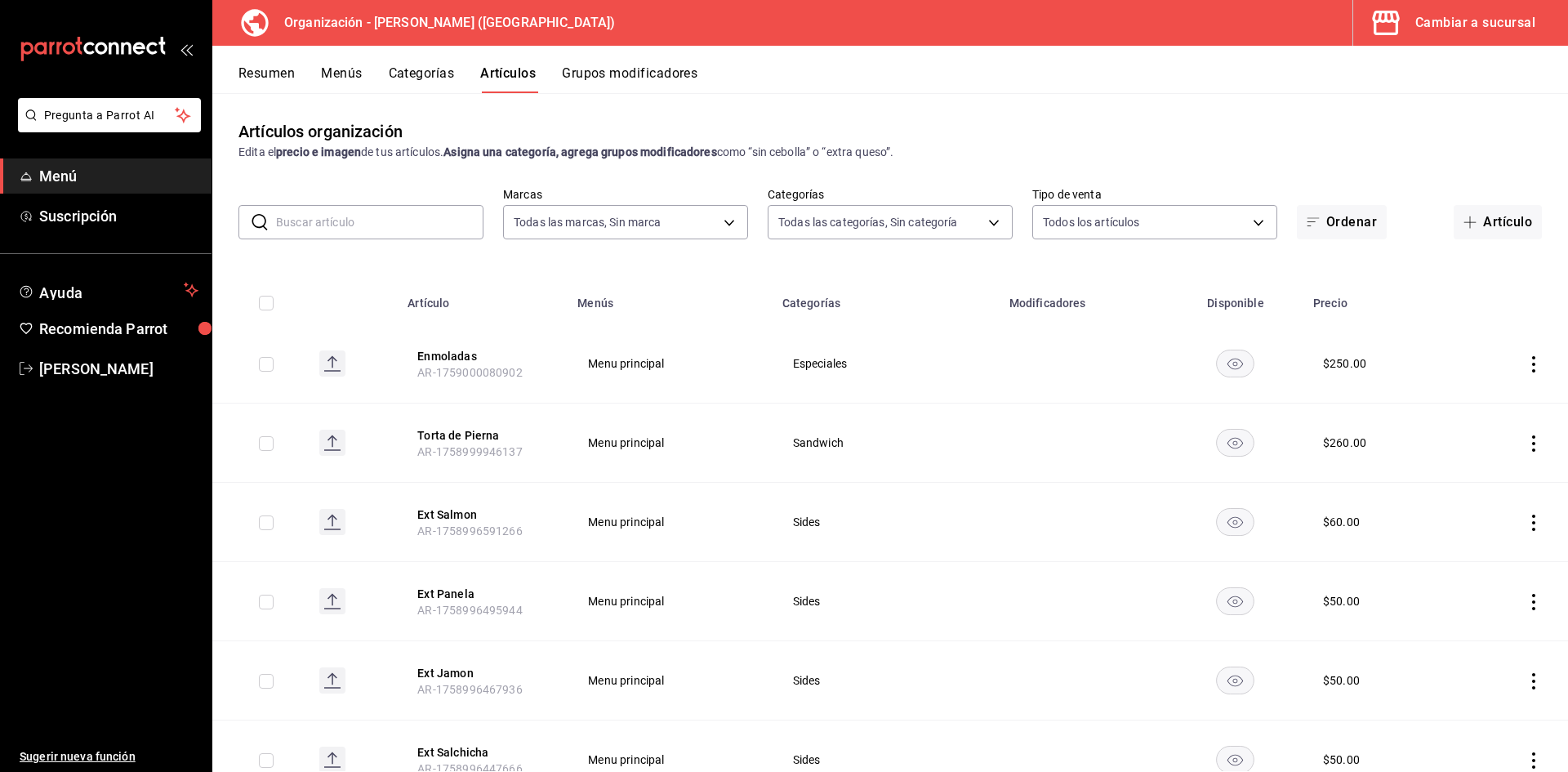
click at [328, 215] on input "text" at bounding box center [379, 222] width 207 height 32
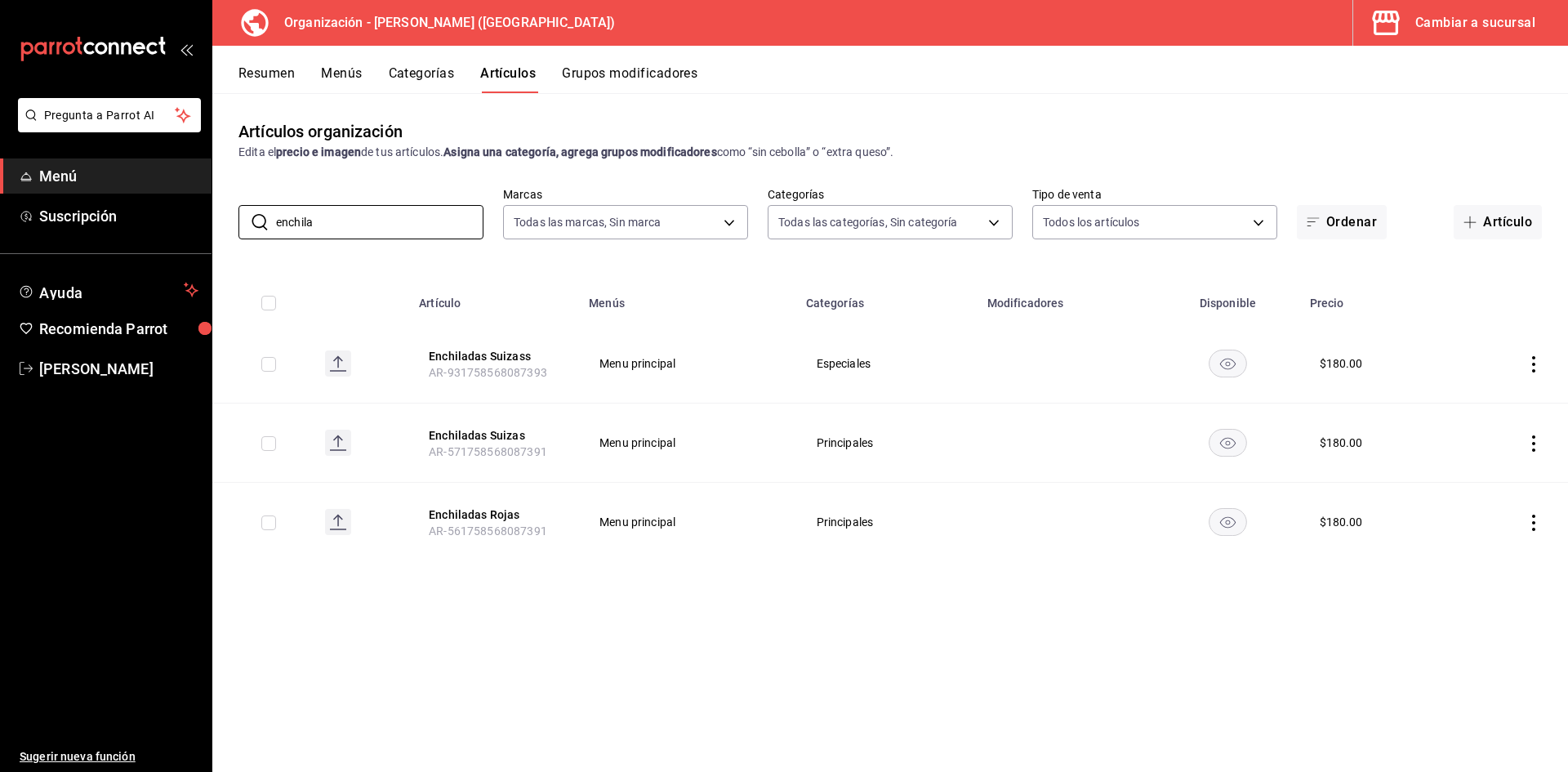
click at [1541, 359] on icon "actions" at bounding box center [1534, 364] width 17 height 17
click at [1486, 463] on span "Eliminar" at bounding box center [1484, 468] width 42 height 13
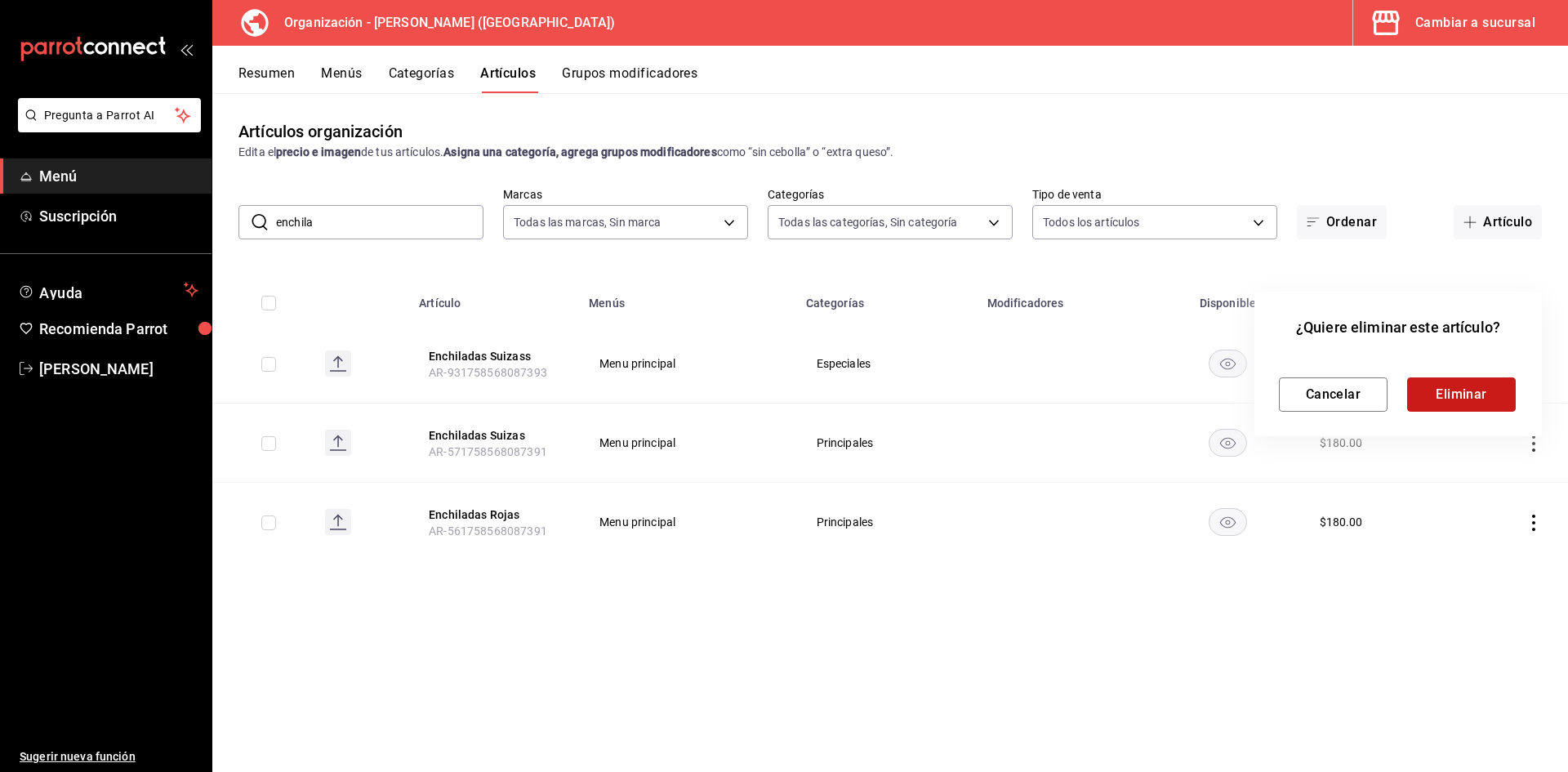
click at [1460, 395] on button "Eliminar" at bounding box center [1461, 394] width 109 height 34
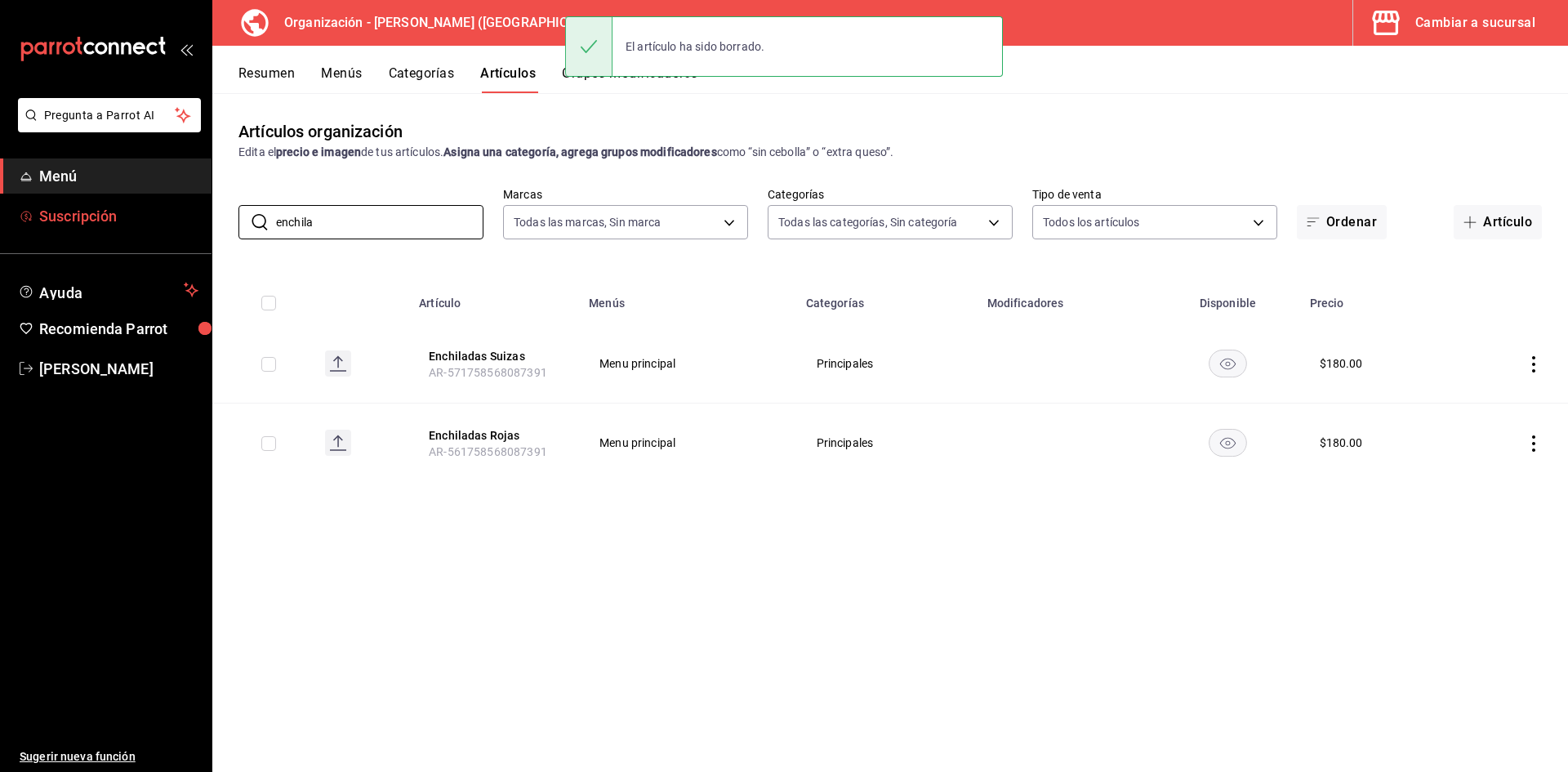
drag, startPoint x: 357, startPoint y: 216, endPoint x: 63, endPoint y: 202, distance: 294.3
click at [63, 202] on div "Pregunta a Parrot AI Menú Suscripción Ayuda Recomienda Parrot Adriana F Sugerir…" at bounding box center [784, 386] width 1568 height 772
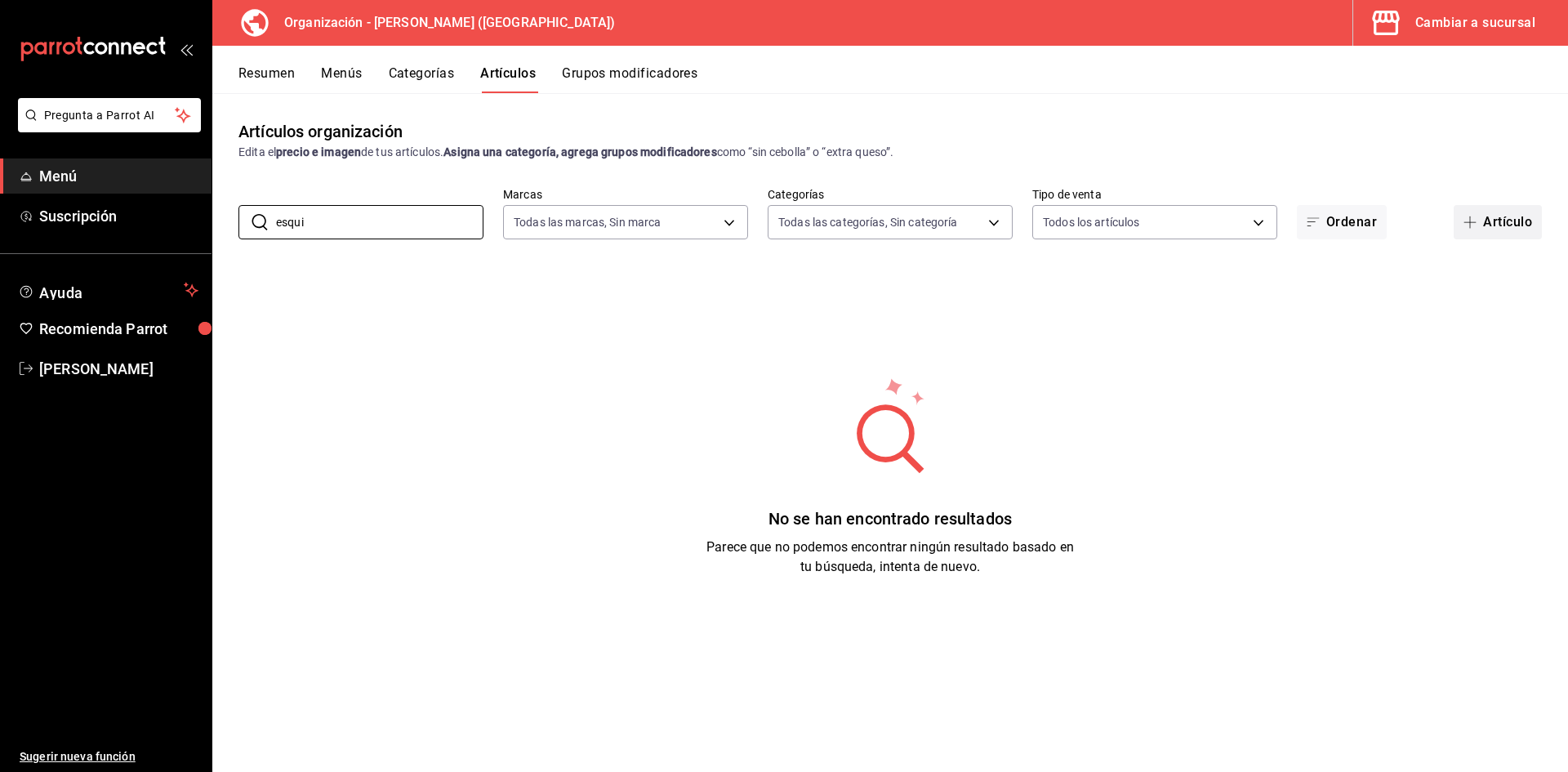
type input "esqui"
click at [1478, 225] on span "button" at bounding box center [1473, 222] width 20 height 13
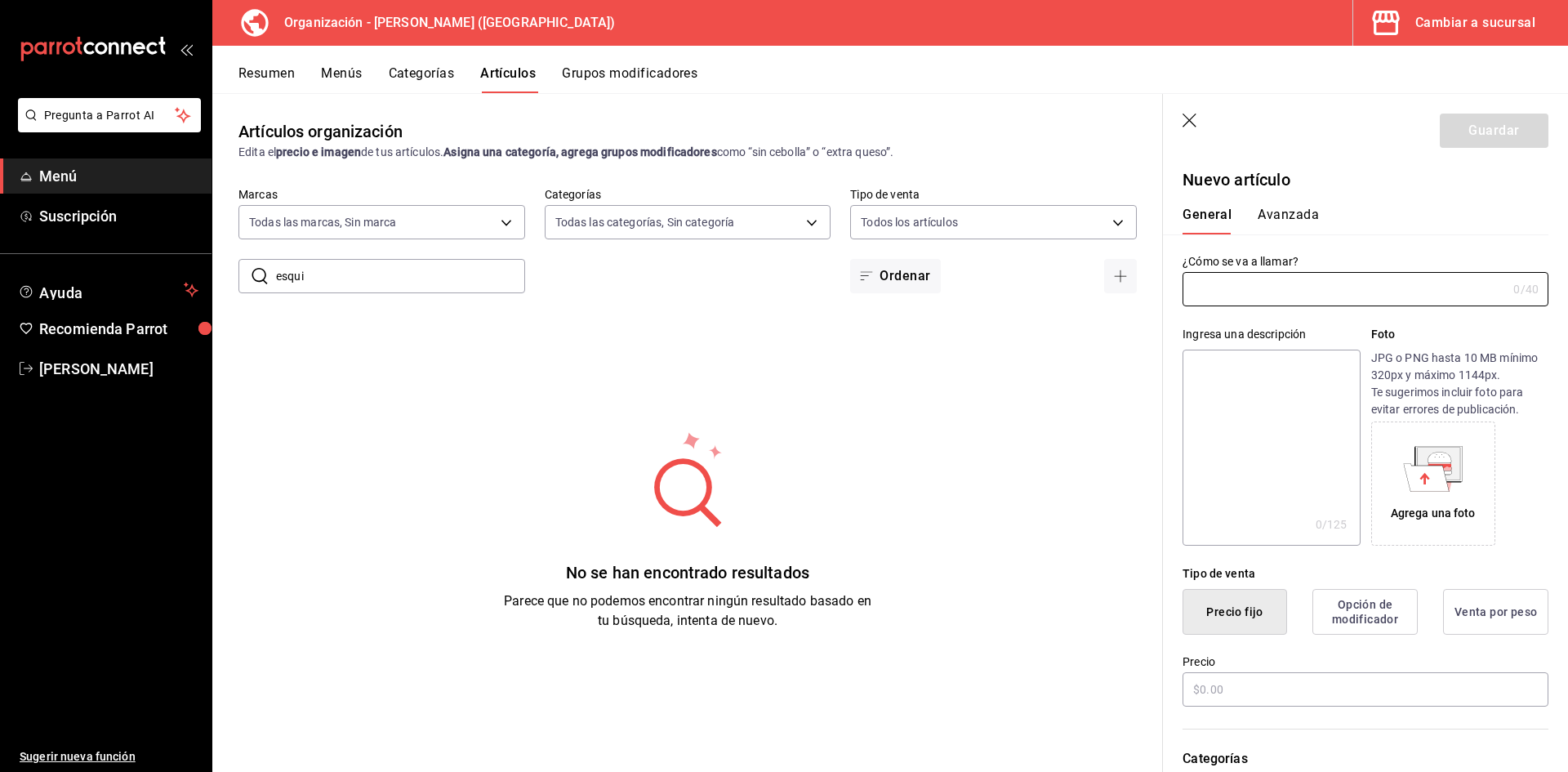
click at [1333, 312] on div "Ingresa una descripción x 0 /125 ​ Foto JPG o PNG hasta 10 MB mínimo 320px y má…" at bounding box center [1356, 426] width 386 height 240
click at [1421, 291] on input "text" at bounding box center [1344, 289] width 324 height 32
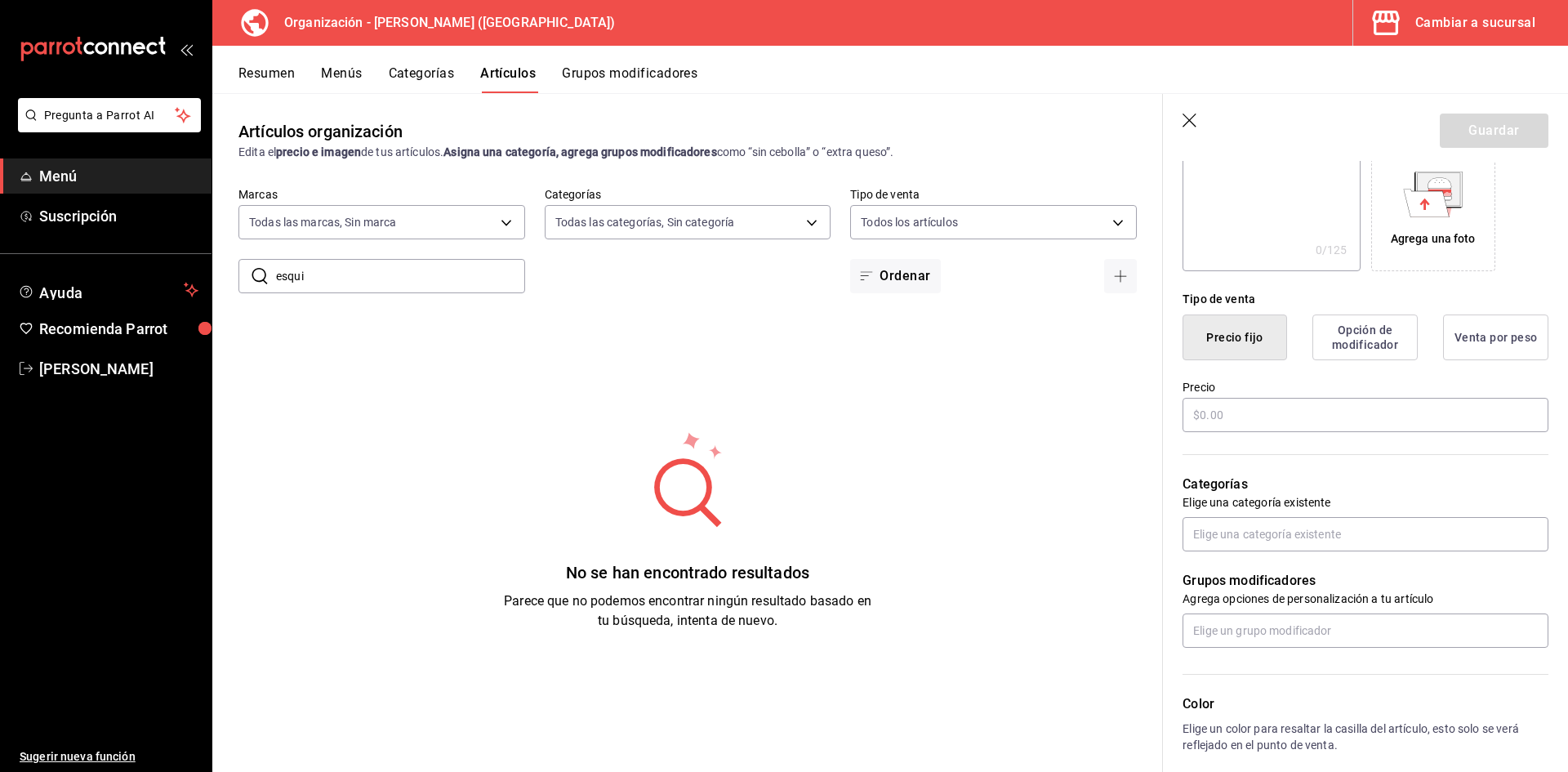
scroll to position [327, 0]
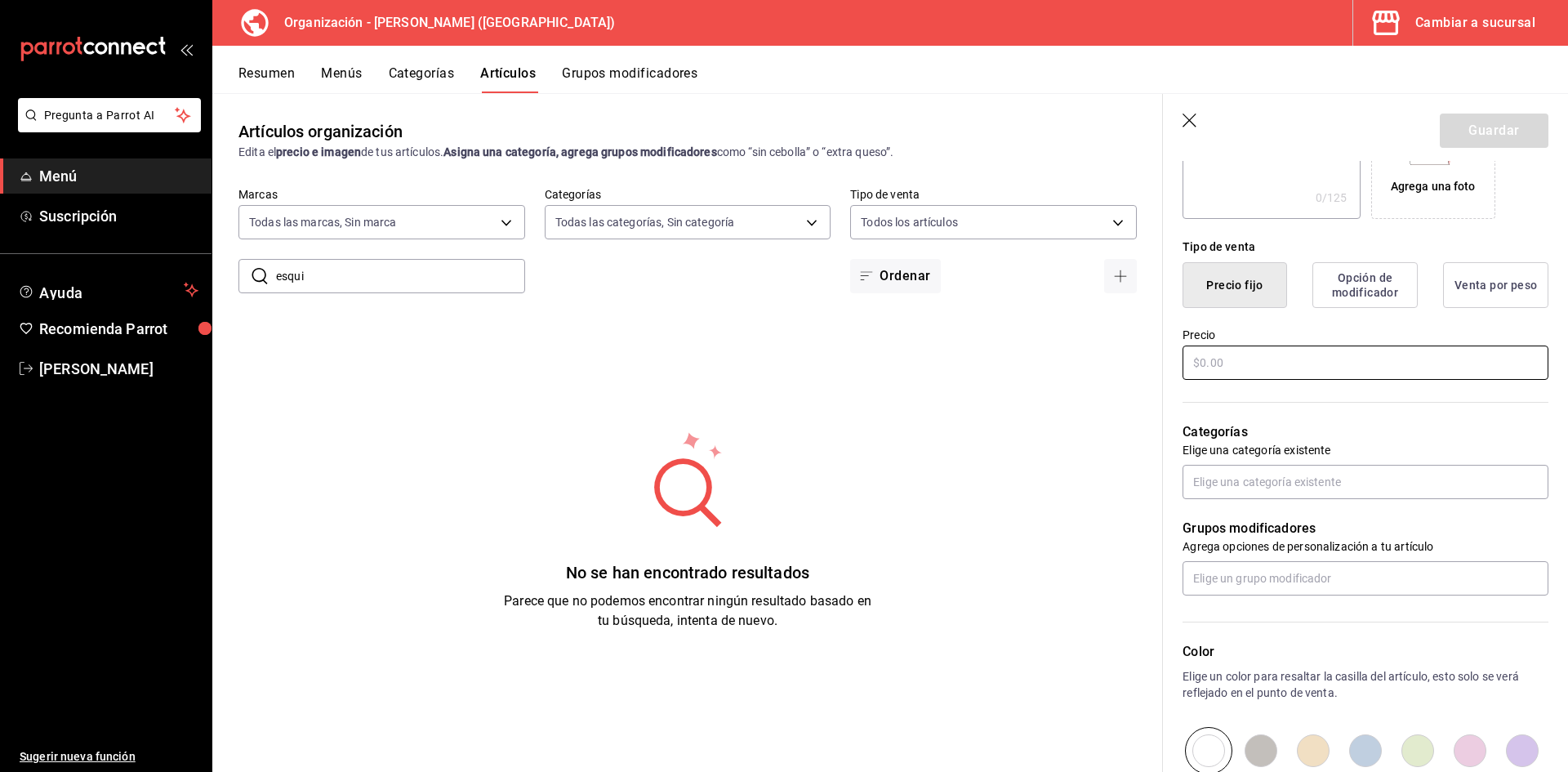
type input "Esquites Fuego"
click at [1314, 376] on input "text" at bounding box center [1365, 363] width 366 height 34
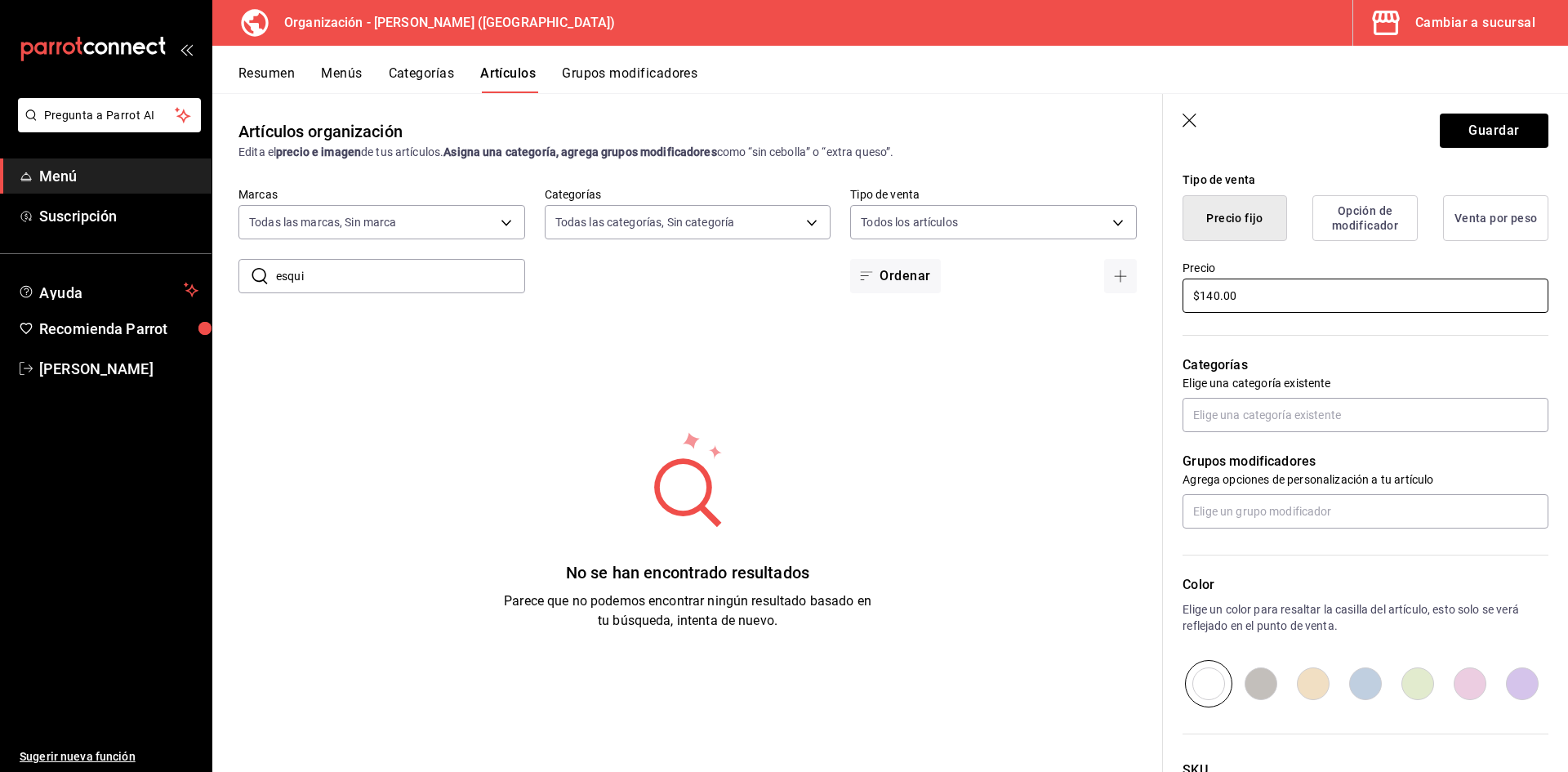
scroll to position [490, 0]
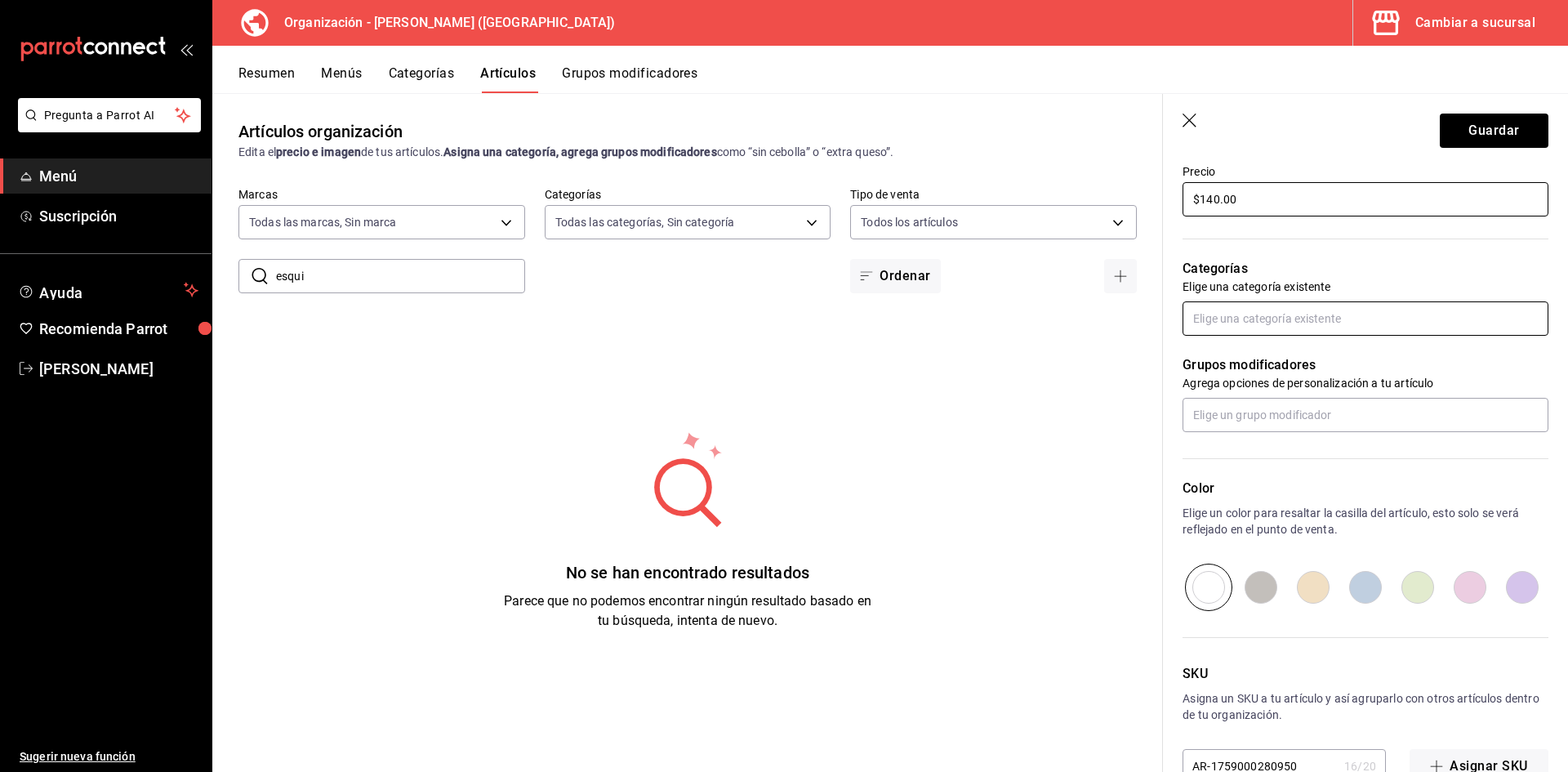
type input "$140.00"
click at [1260, 306] on input "text" at bounding box center [1365, 318] width 366 height 34
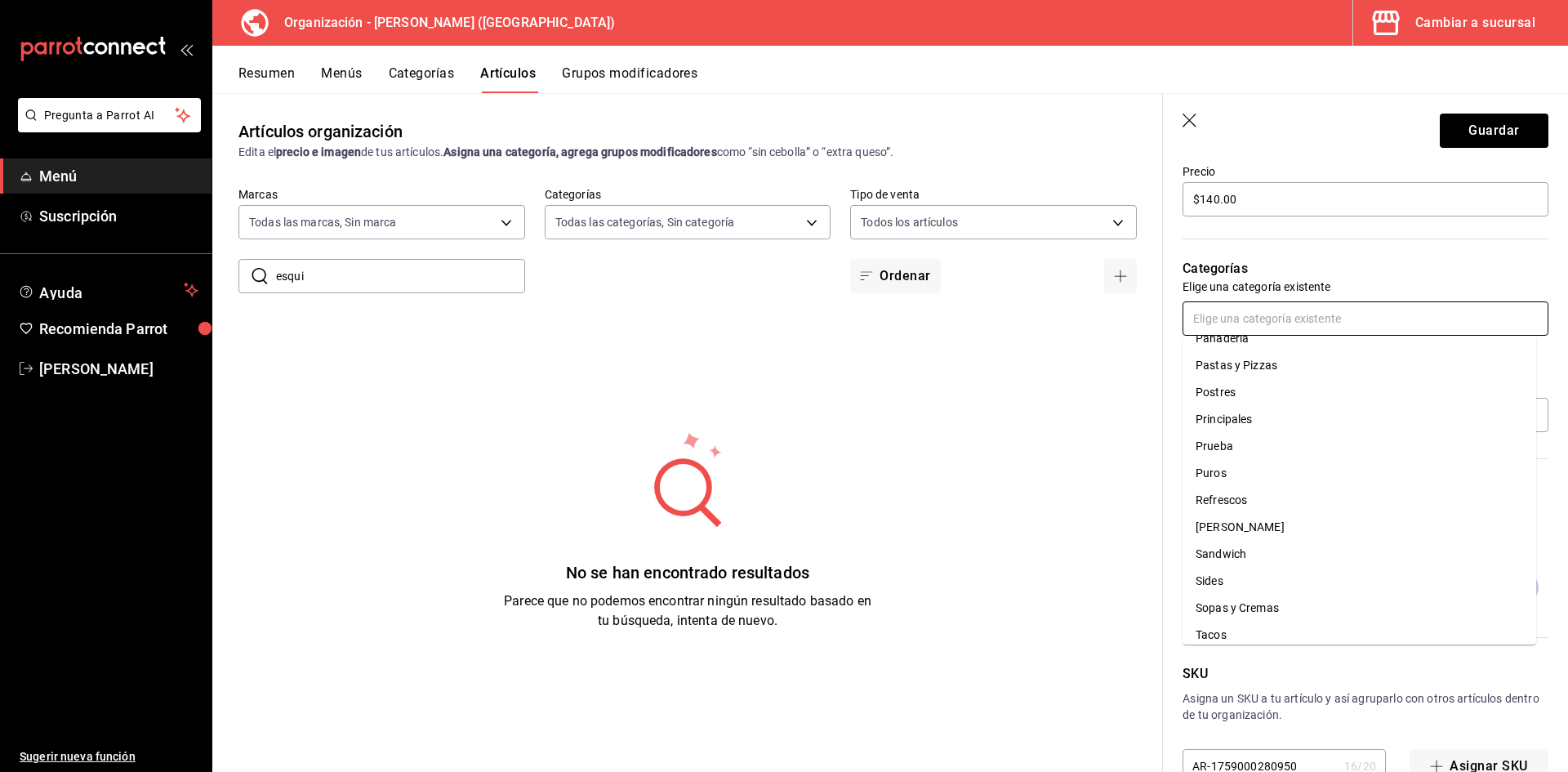
scroll to position [567, 0]
click at [1276, 492] on li "Sides" at bounding box center [1358, 491] width 353 height 27
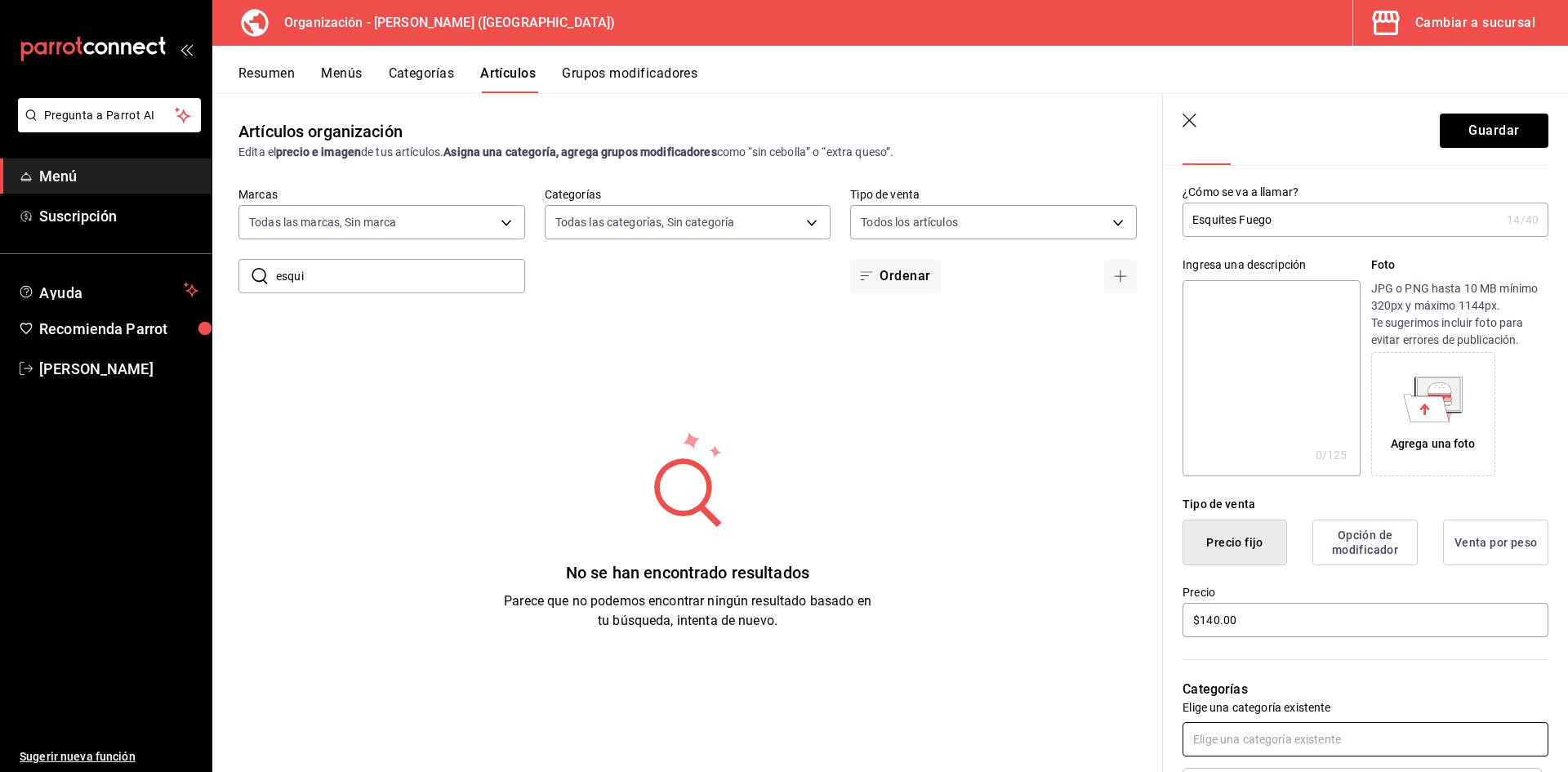
scroll to position [0, 0]
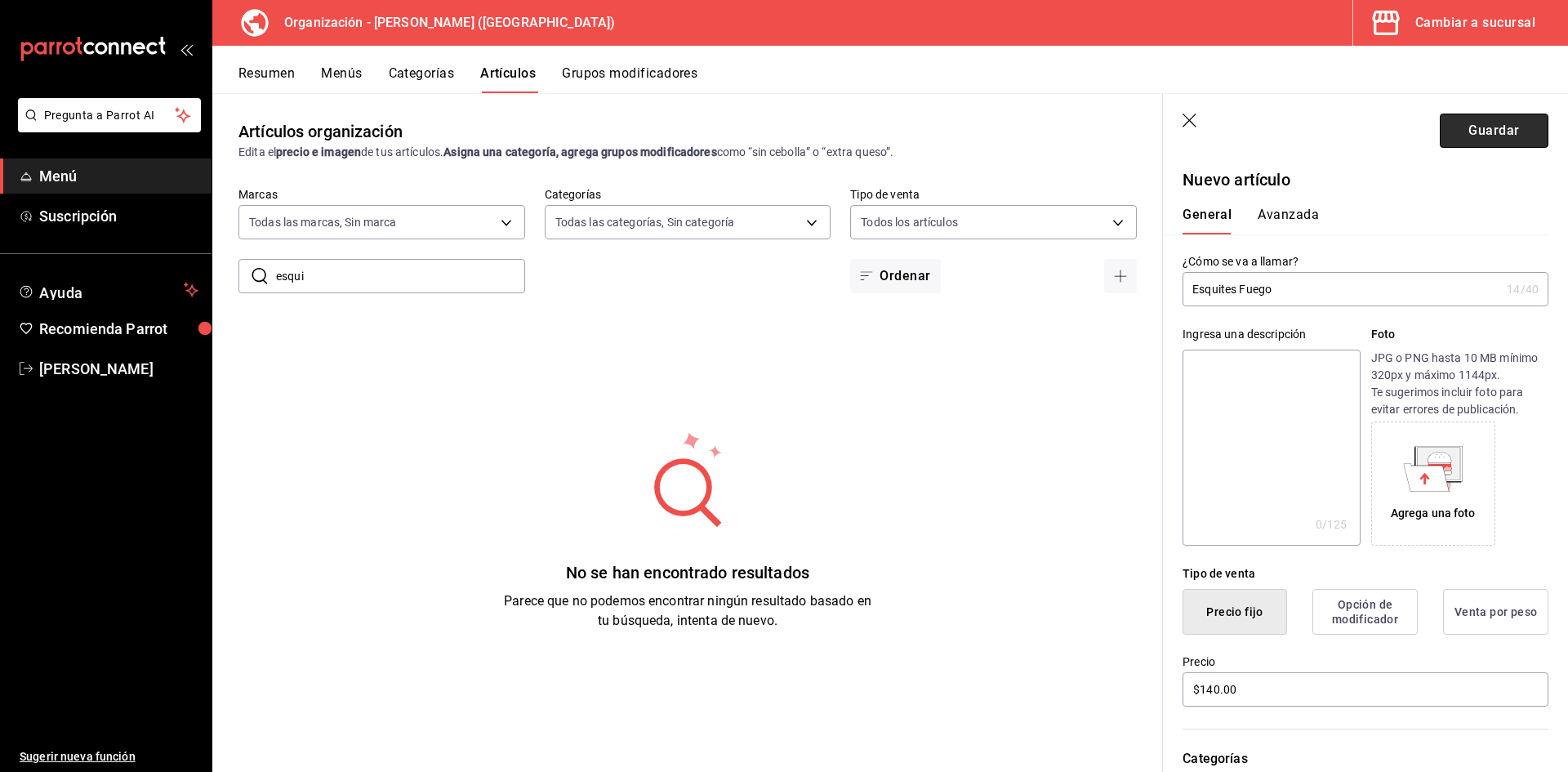
click at [1495, 121] on button "Guardar" at bounding box center [1494, 131] width 109 height 34
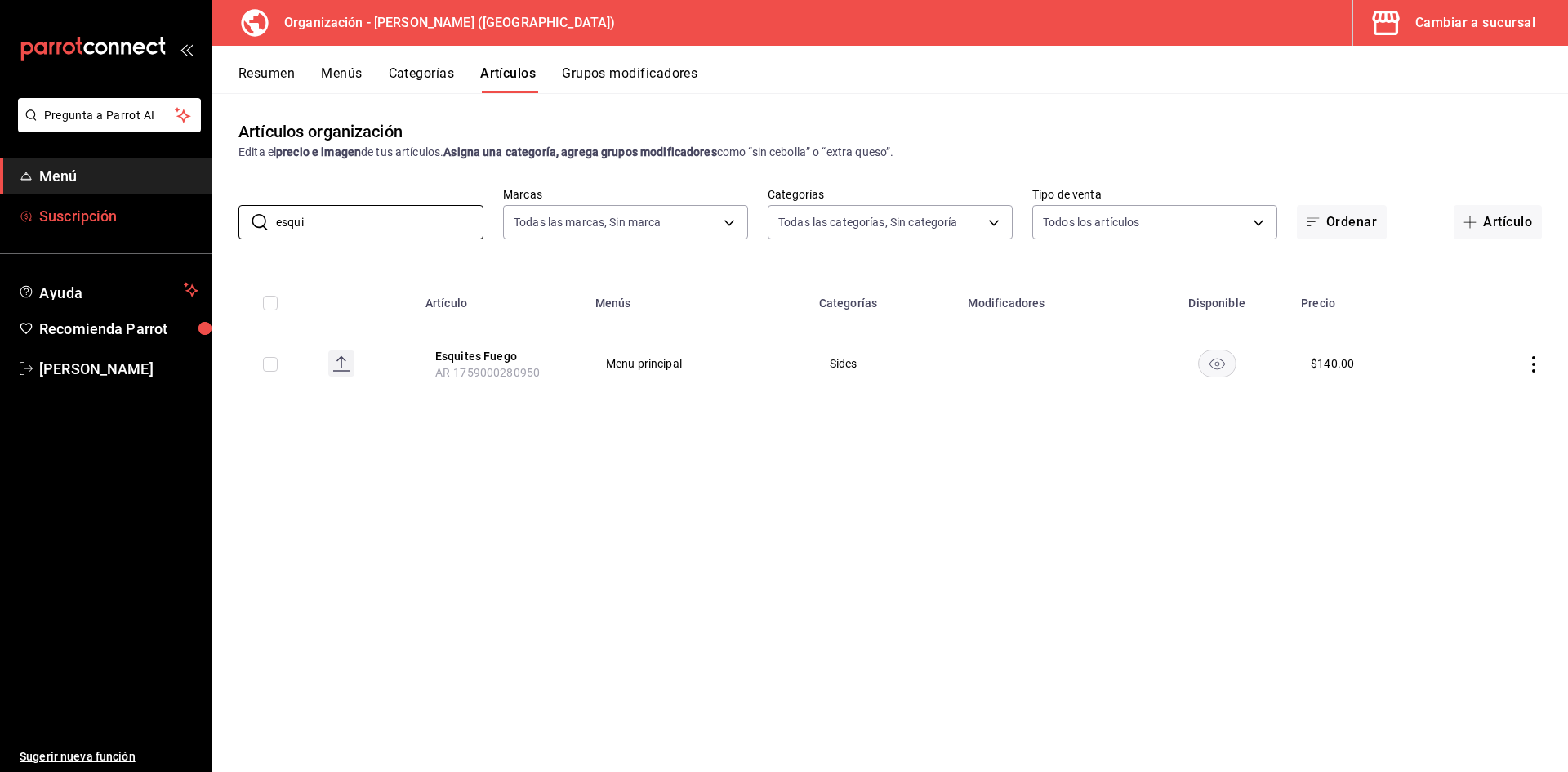
drag, startPoint x: 381, startPoint y: 219, endPoint x: 0, endPoint y: 215, distance: 381.0
click at [0, 215] on div "Pregunta a Parrot AI Menú Suscripción Ayuda Recomienda Parrot Adriana F Sugerir…" at bounding box center [784, 386] width 1568 height 772
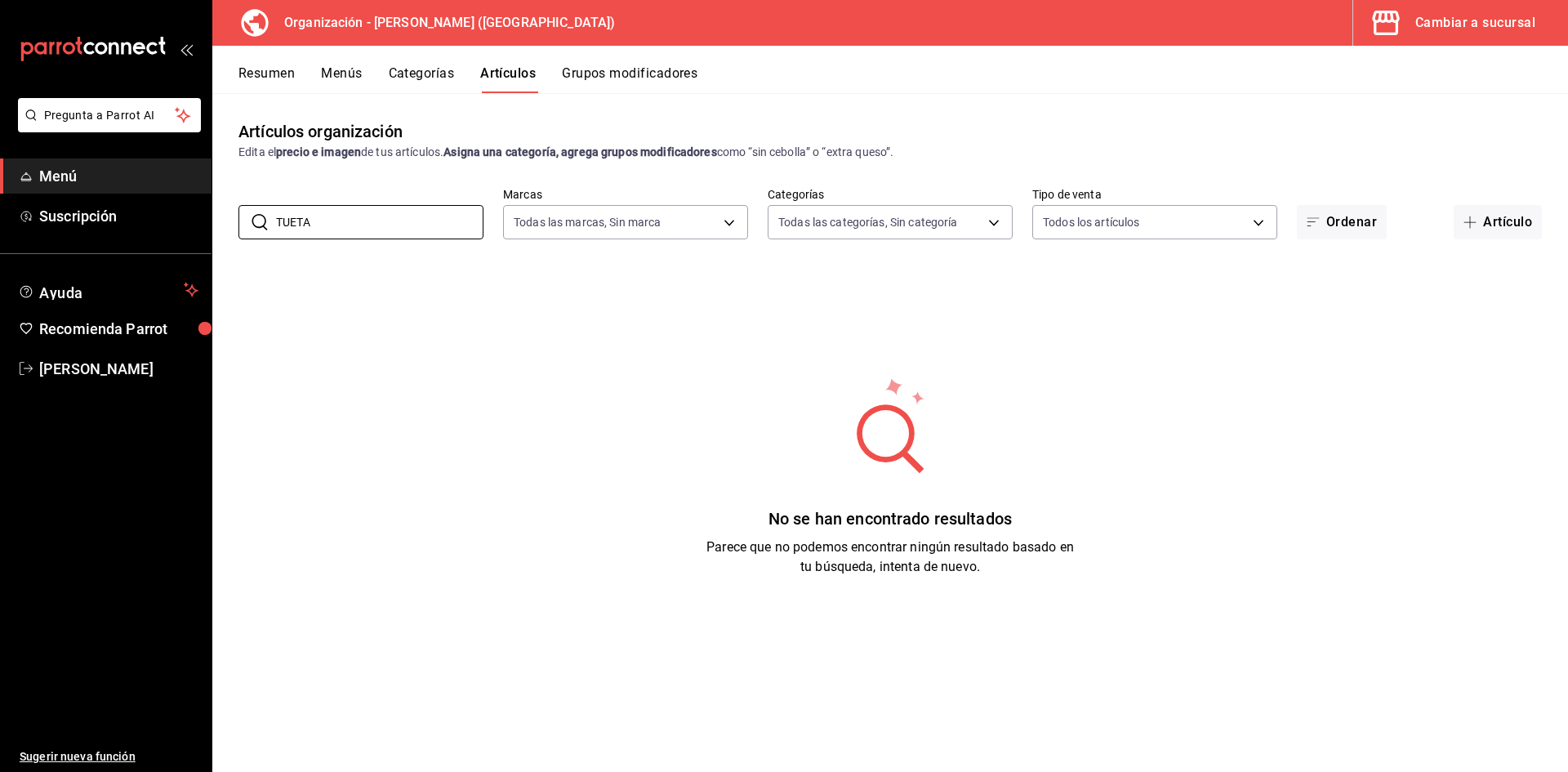
type input "TUETA"
drag, startPoint x: 1492, startPoint y: 225, endPoint x: 1447, endPoint y: 244, distance: 48.8
click at [1492, 225] on button "Artículo" at bounding box center [1497, 222] width 88 height 34
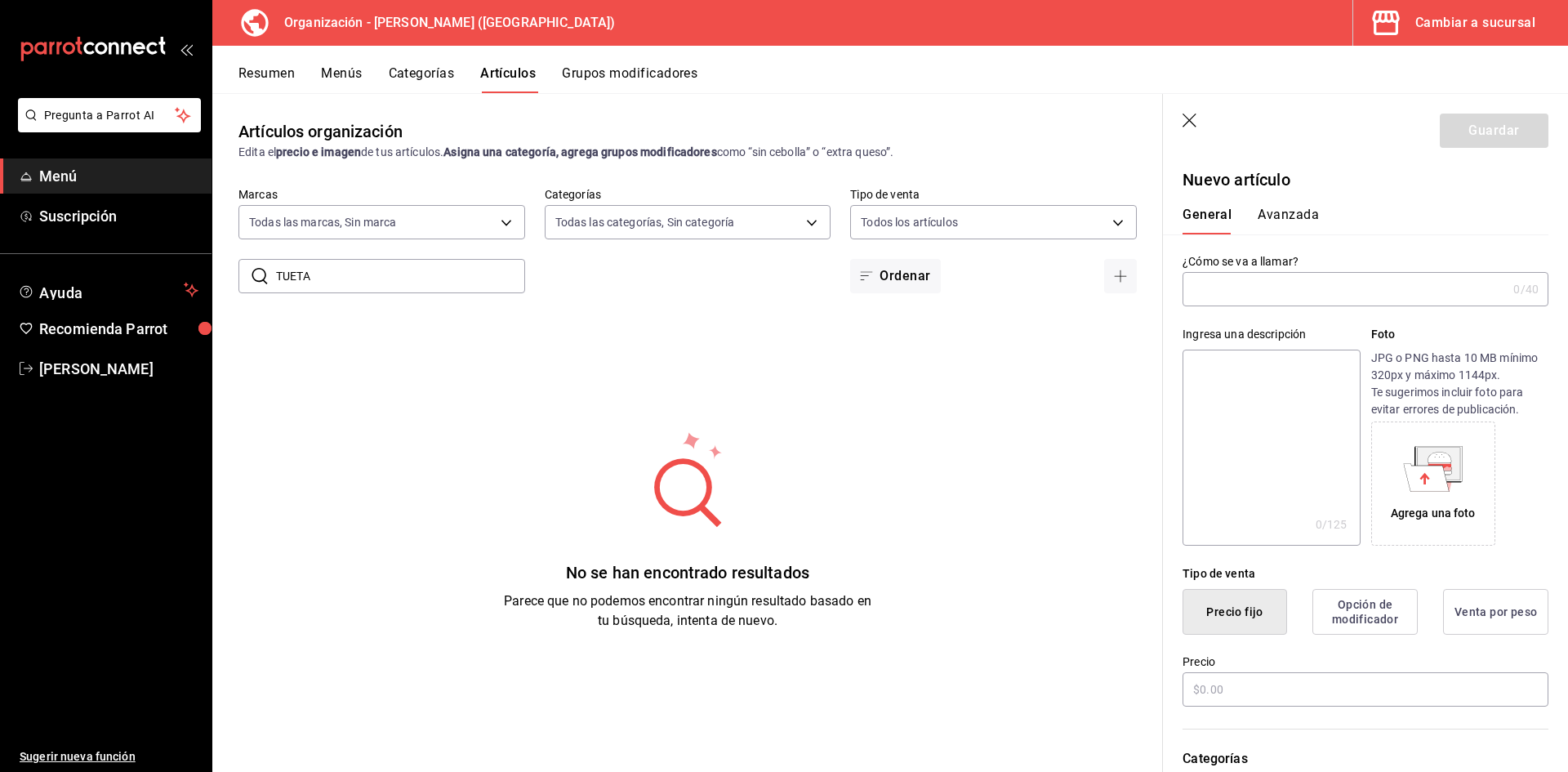
click at [1255, 288] on input "text" at bounding box center [1344, 289] width 324 height 32
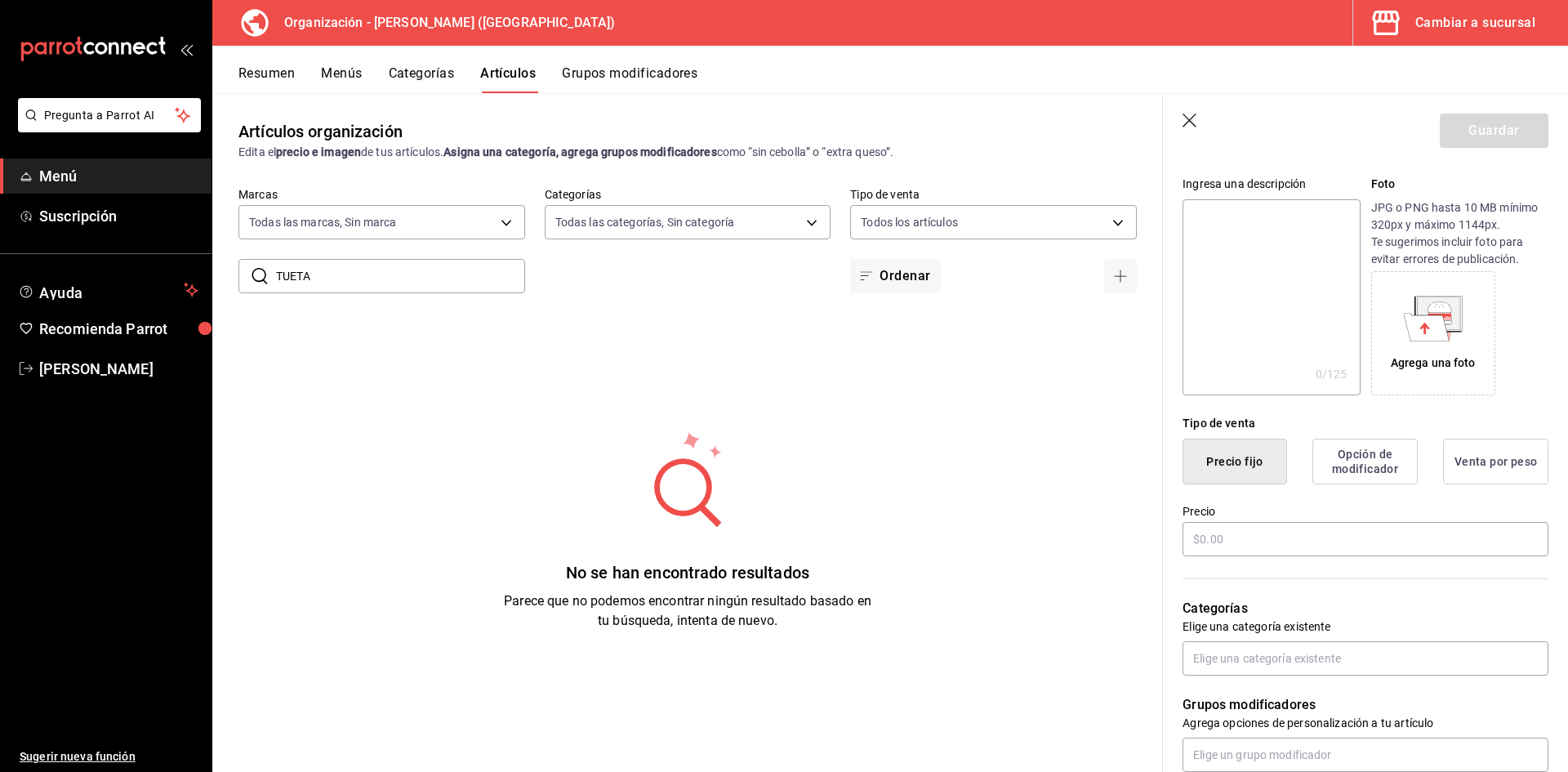
scroll to position [245, 0]
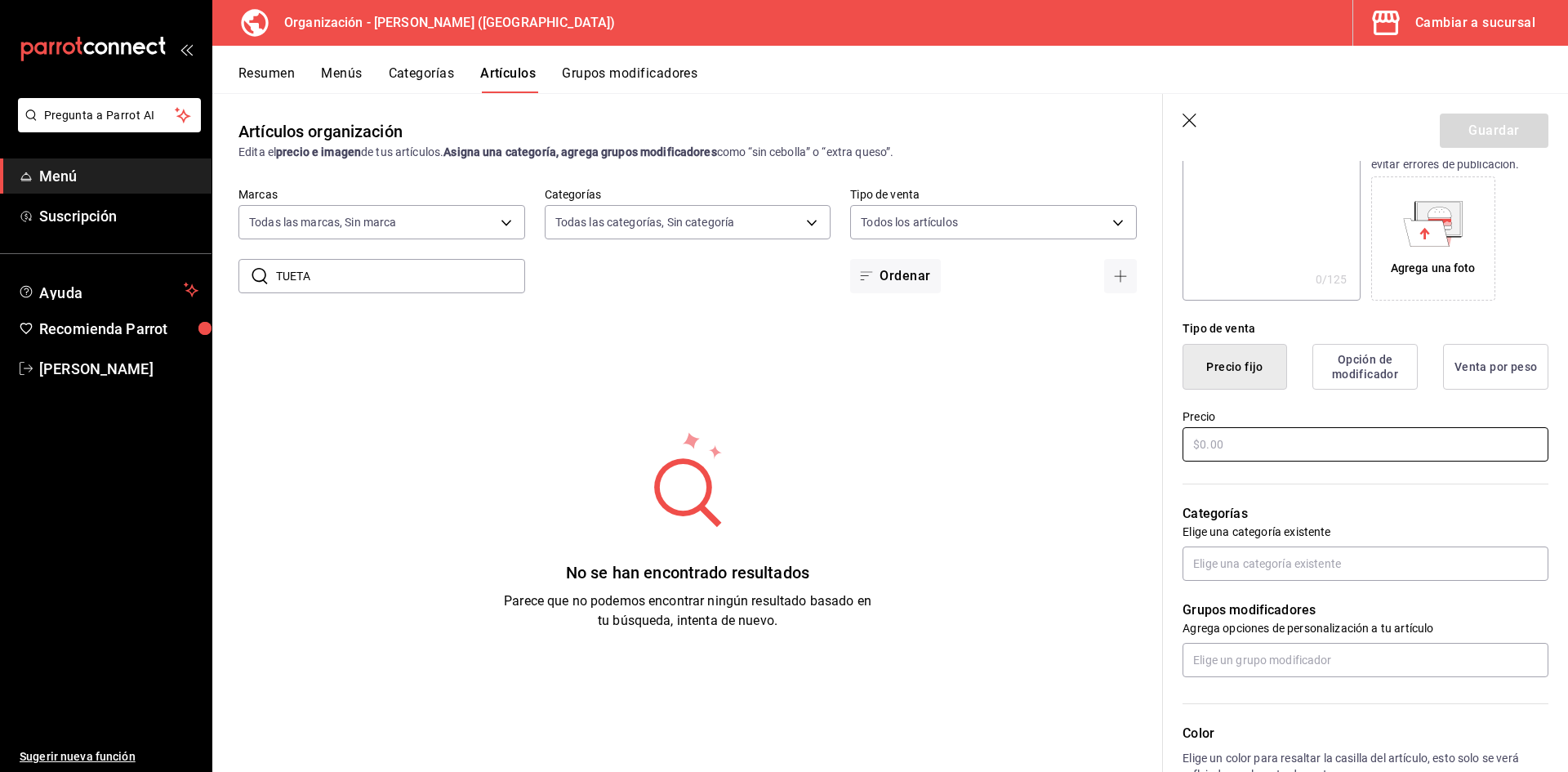
type input "Tuetanos"
click at [1228, 430] on input "text" at bounding box center [1365, 444] width 366 height 34
type input "$420.00"
click at [1293, 565] on input "text" at bounding box center [1365, 563] width 366 height 34
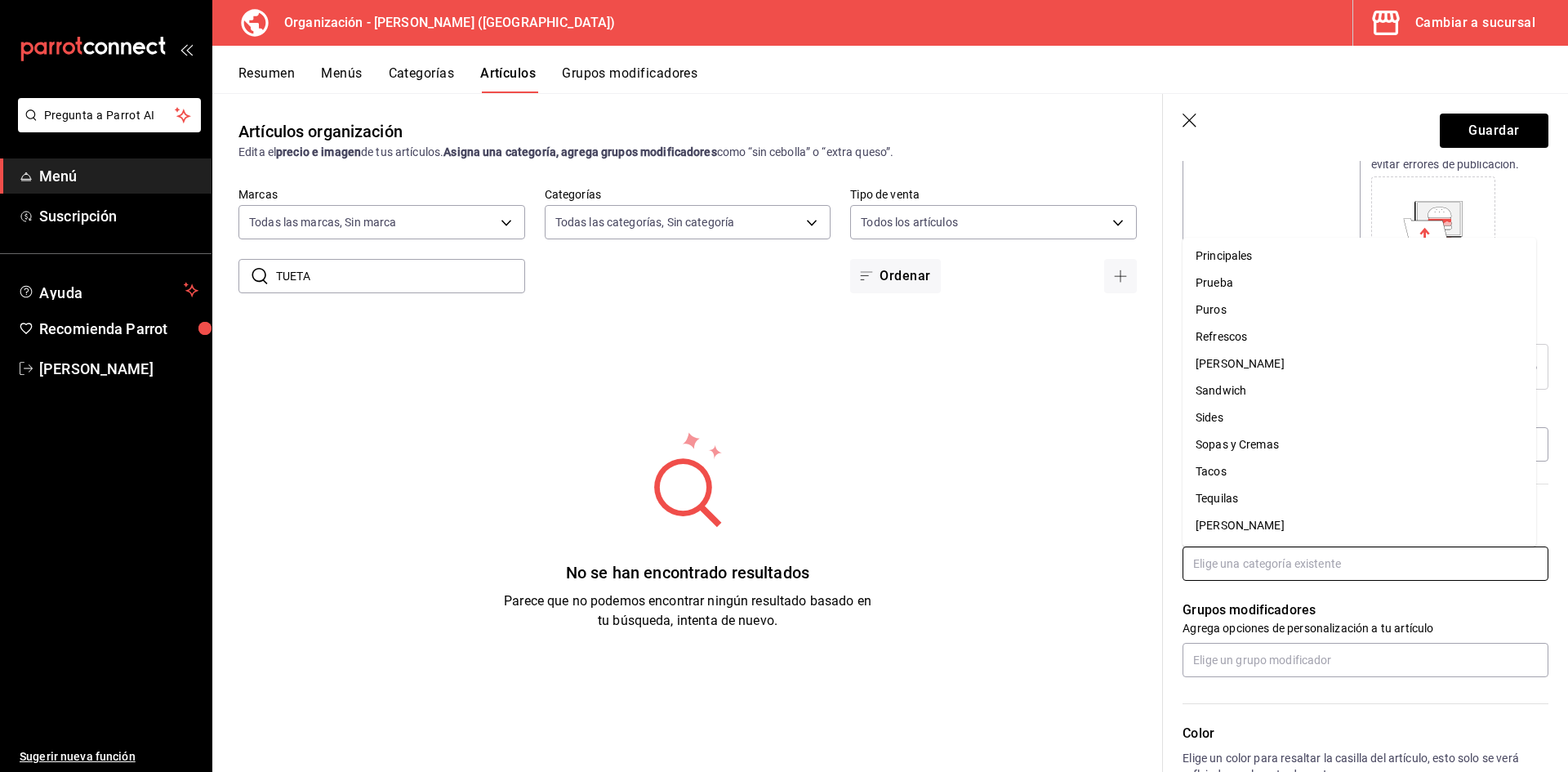
scroll to position [572, 0]
click at [1244, 391] on li "Sides" at bounding box center [1358, 387] width 353 height 27
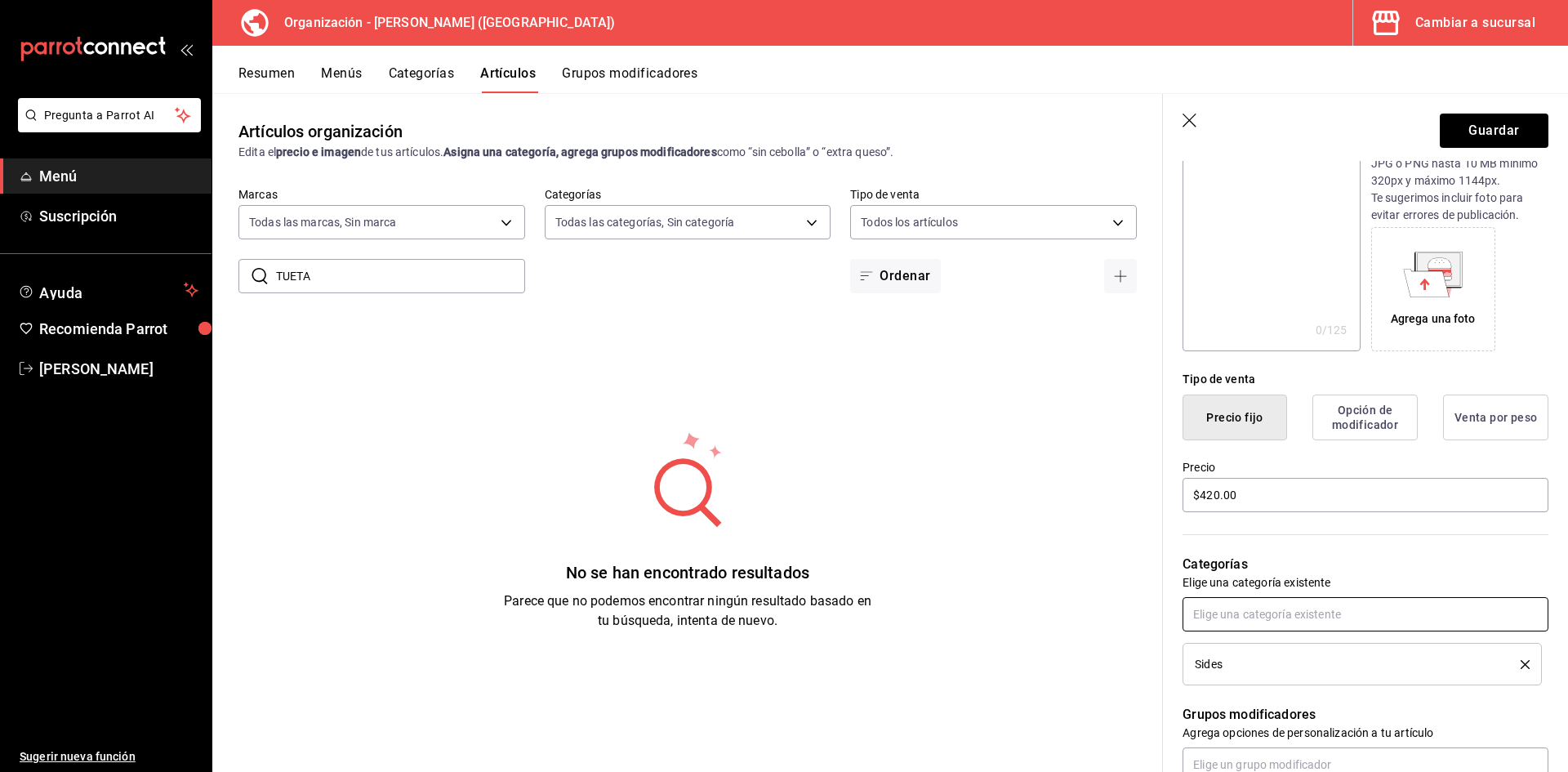
scroll to position [17, 0]
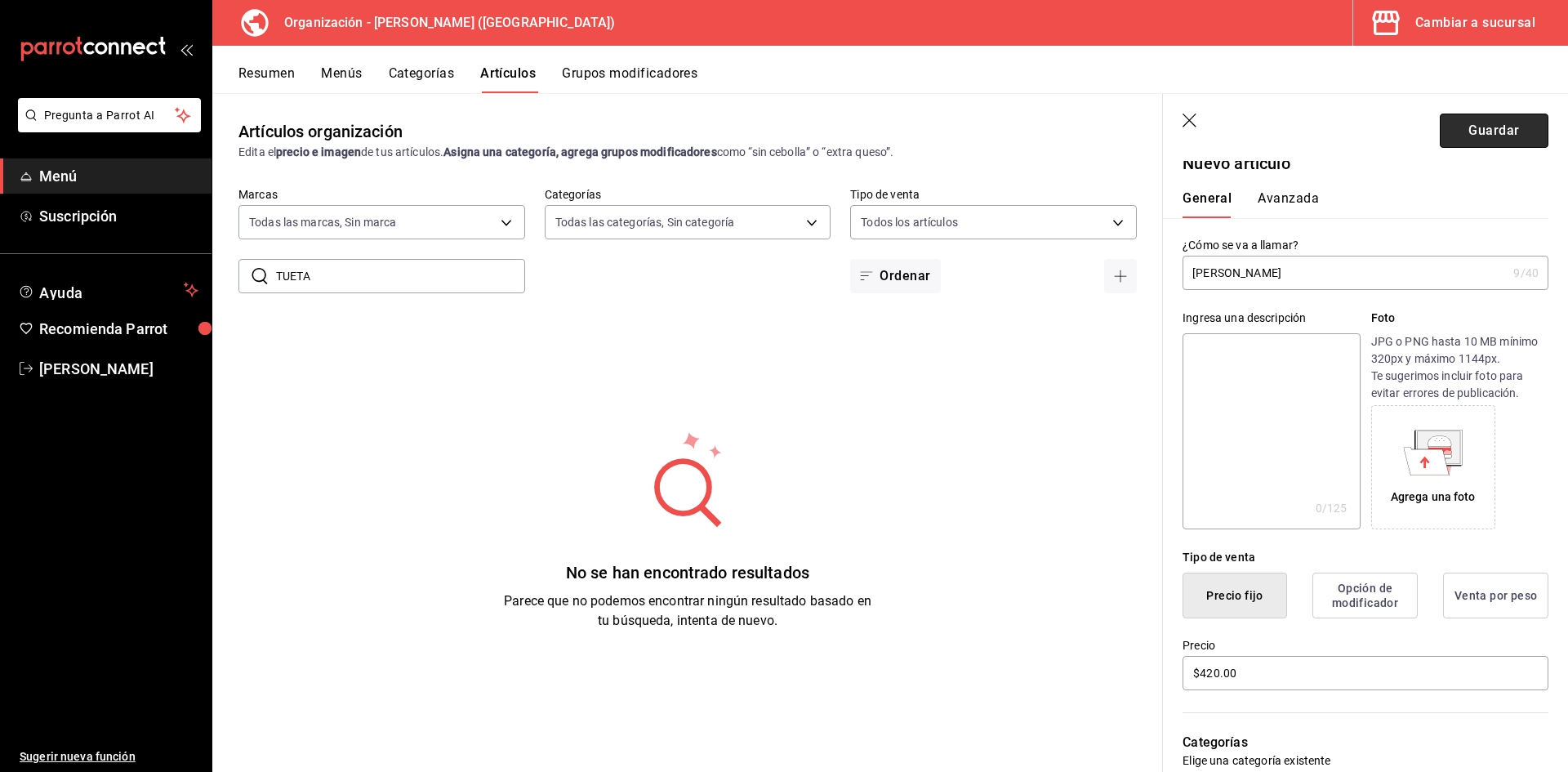
click at [1482, 138] on button "Guardar" at bounding box center [1494, 131] width 109 height 34
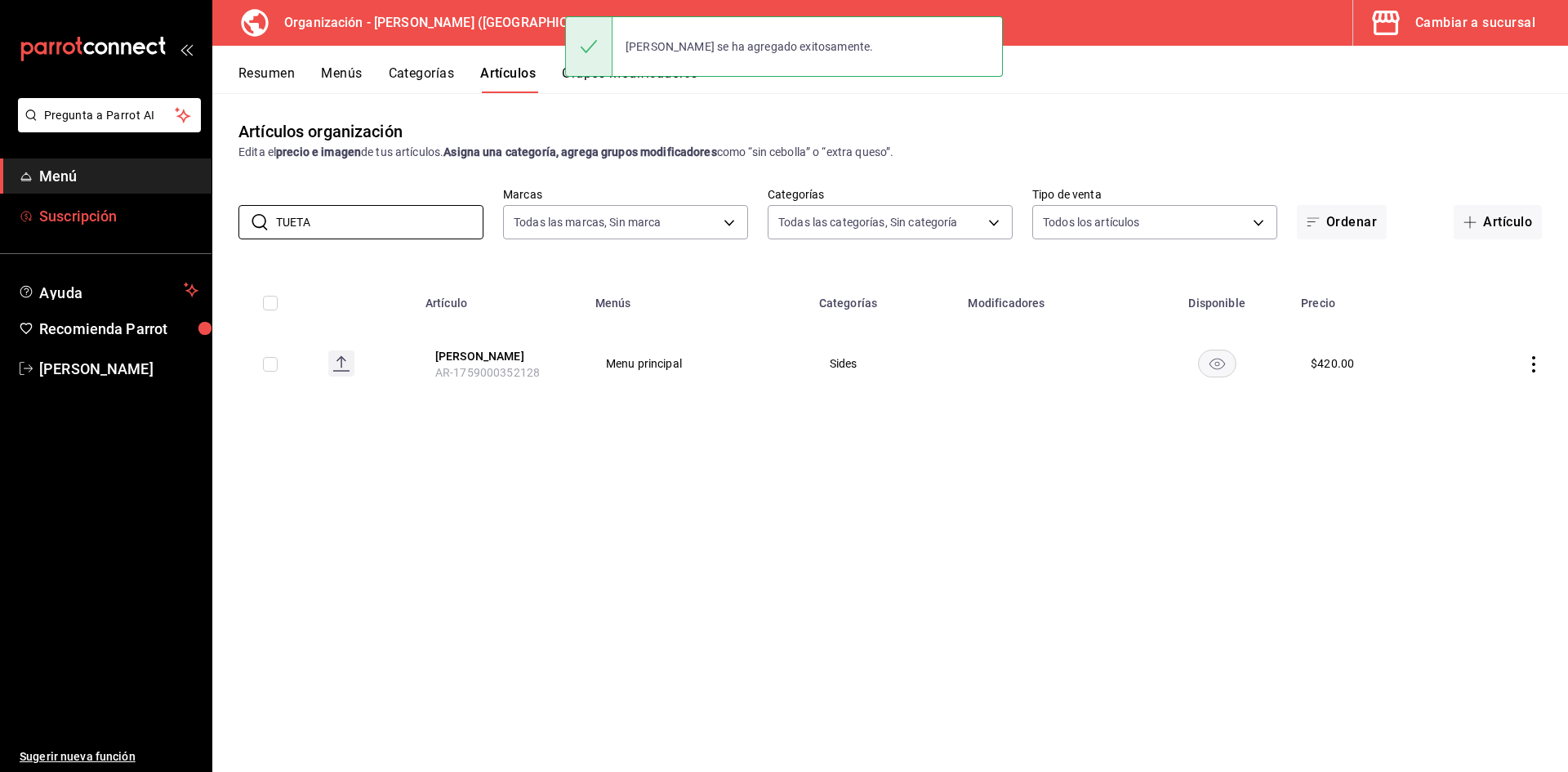
drag, startPoint x: 338, startPoint y: 214, endPoint x: 0, endPoint y: 206, distance: 338.1
click at [0, 206] on div "Pregunta a Parrot AI Menú Suscripción Ayuda Recomienda Parrot Adriana F Sugerir…" at bounding box center [784, 386] width 1568 height 772
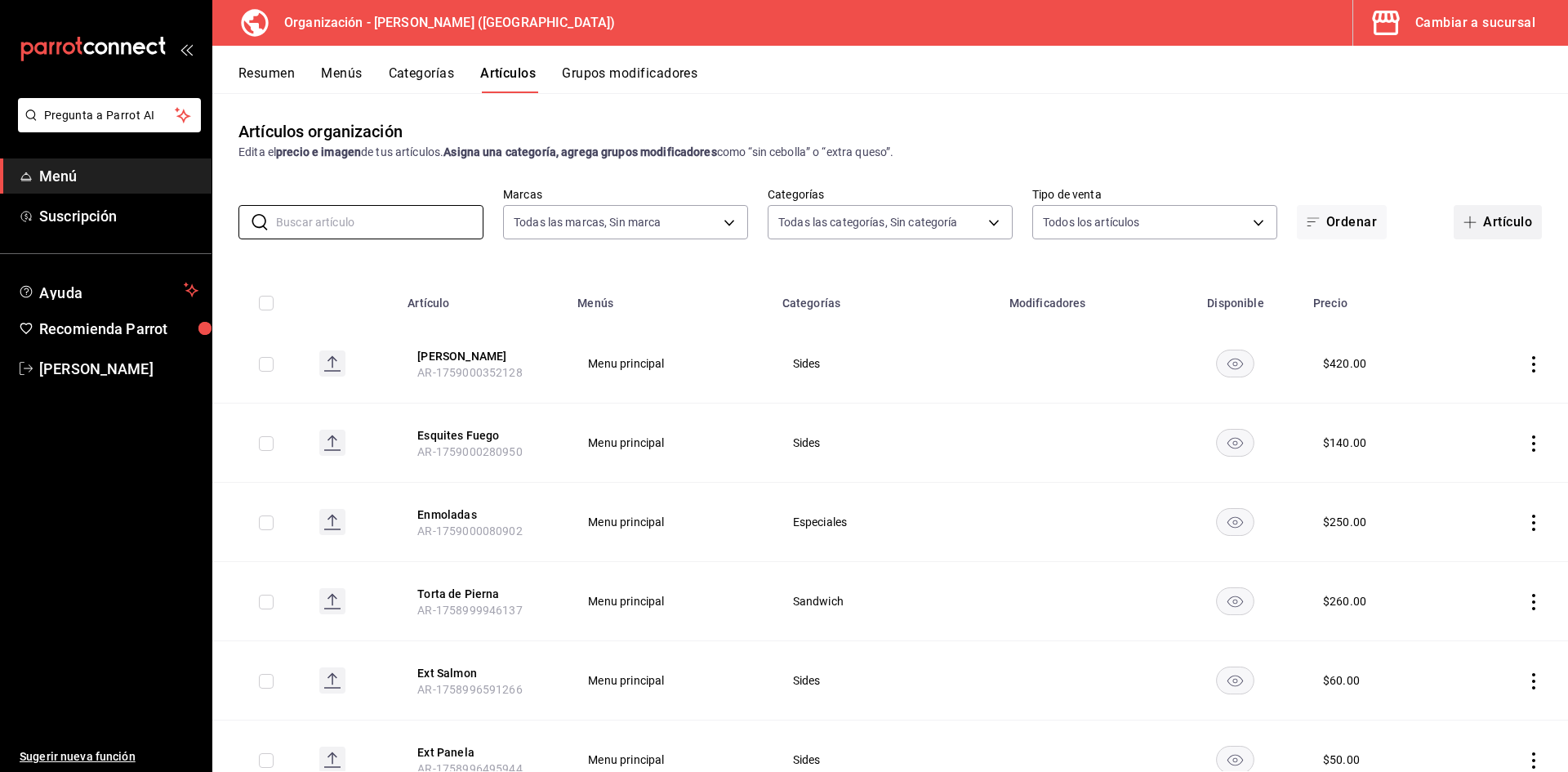
click at [1484, 230] on button "Artículo" at bounding box center [1497, 222] width 88 height 34
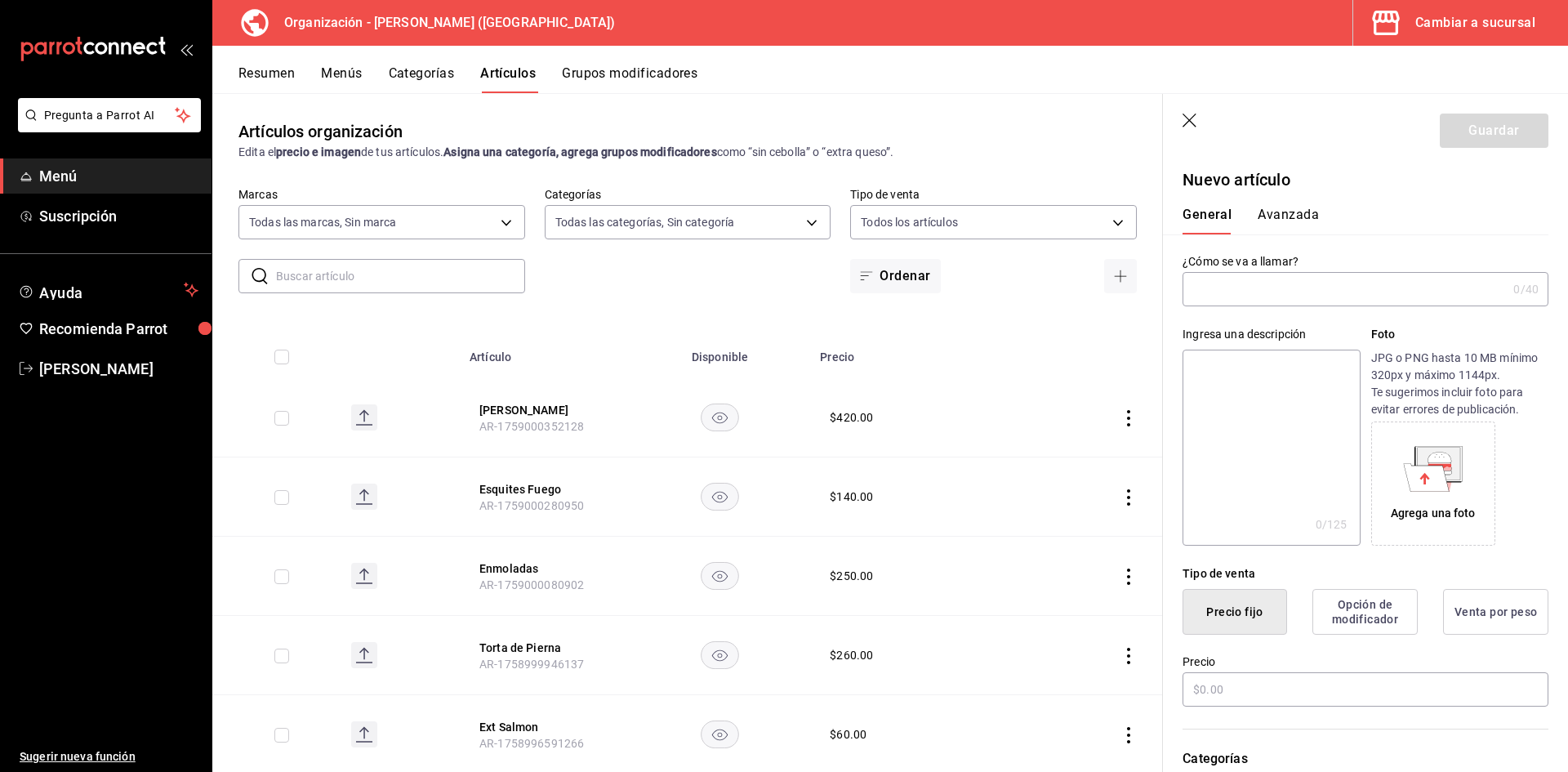
click at [1244, 282] on input "text" at bounding box center [1344, 289] width 324 height 32
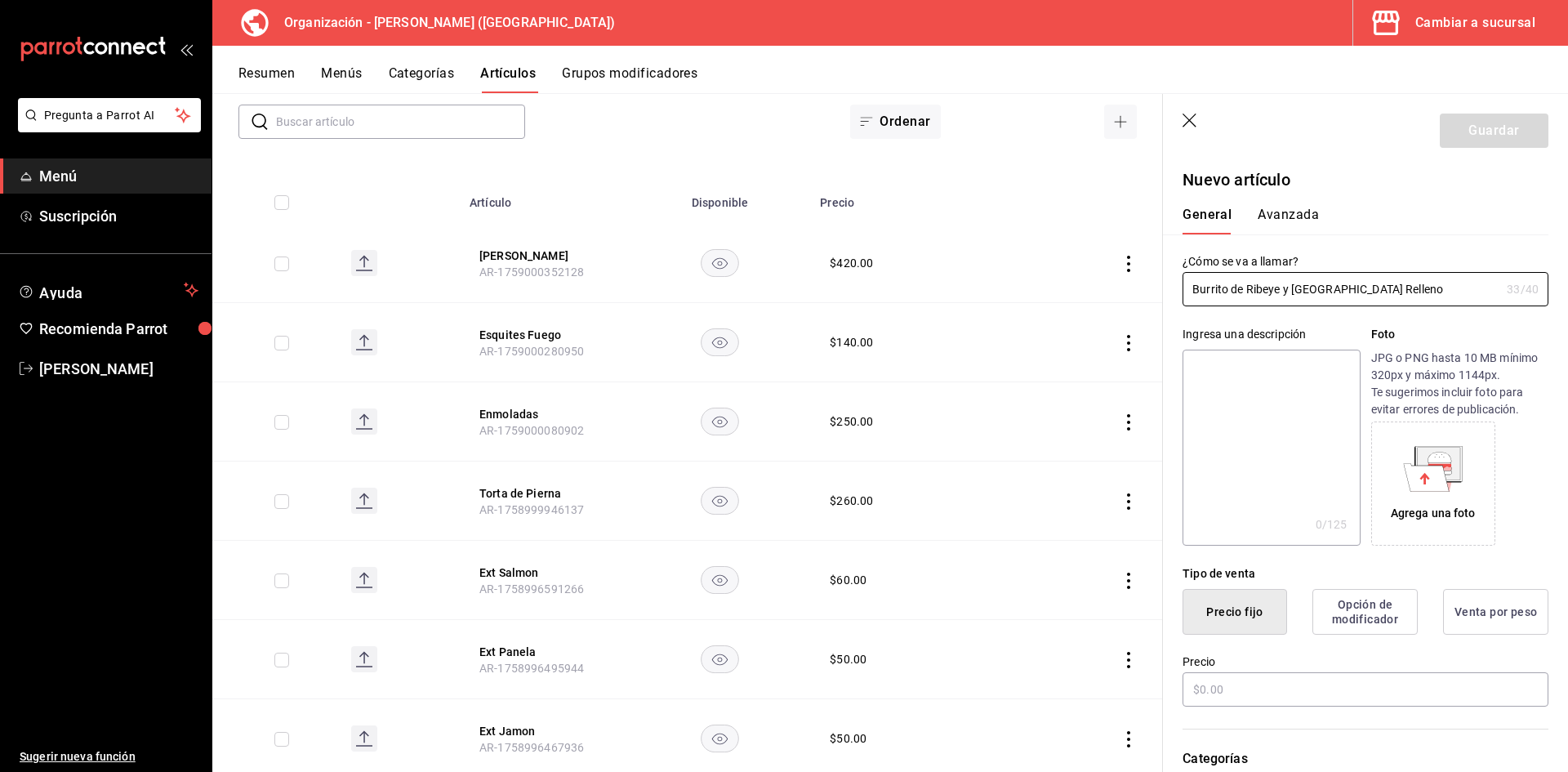
scroll to position [163, 0]
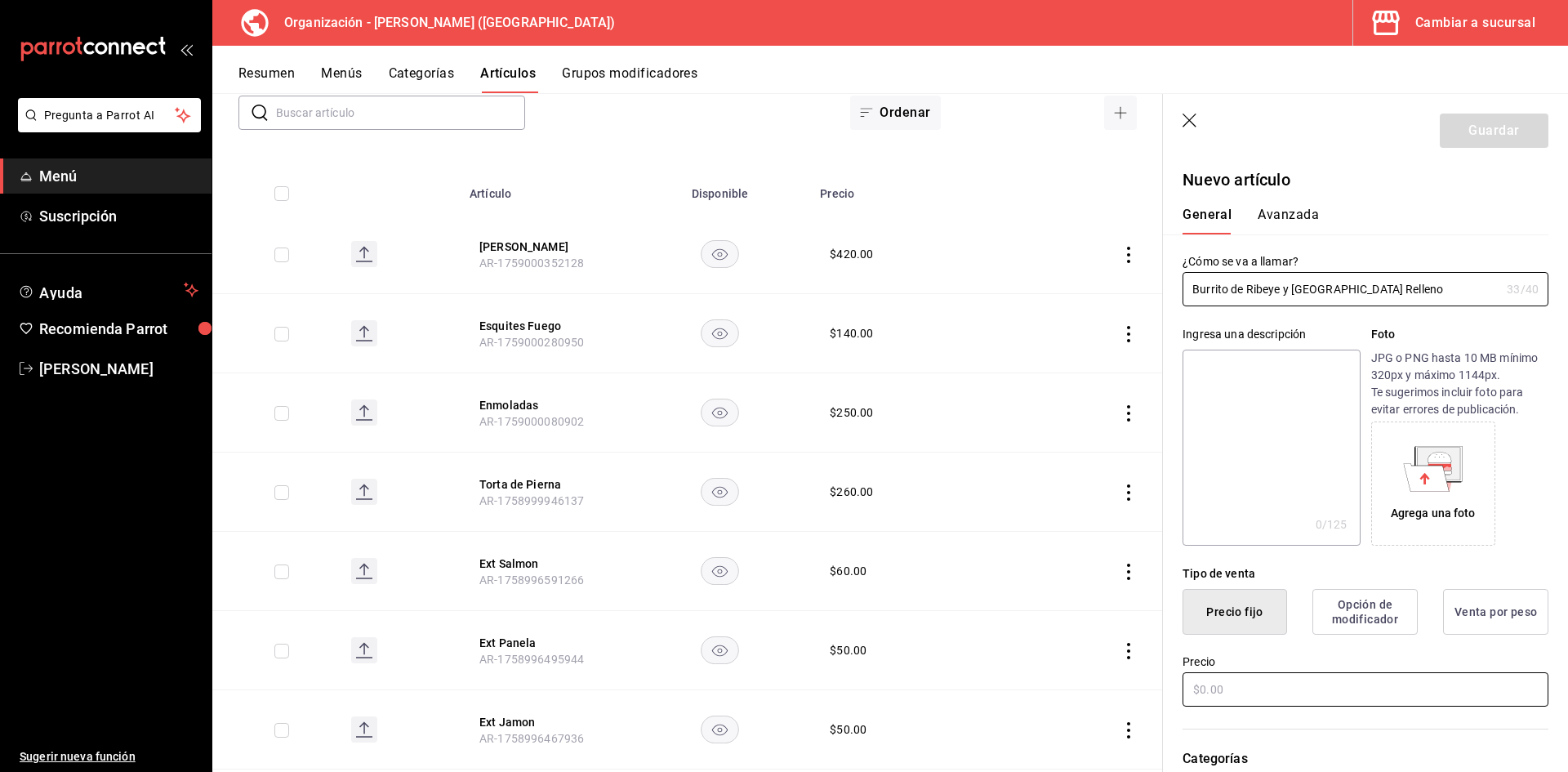
type input "Burrito de Ribeye y Chile Relleno"
click at [1252, 682] on input "text" at bounding box center [1365, 689] width 366 height 34
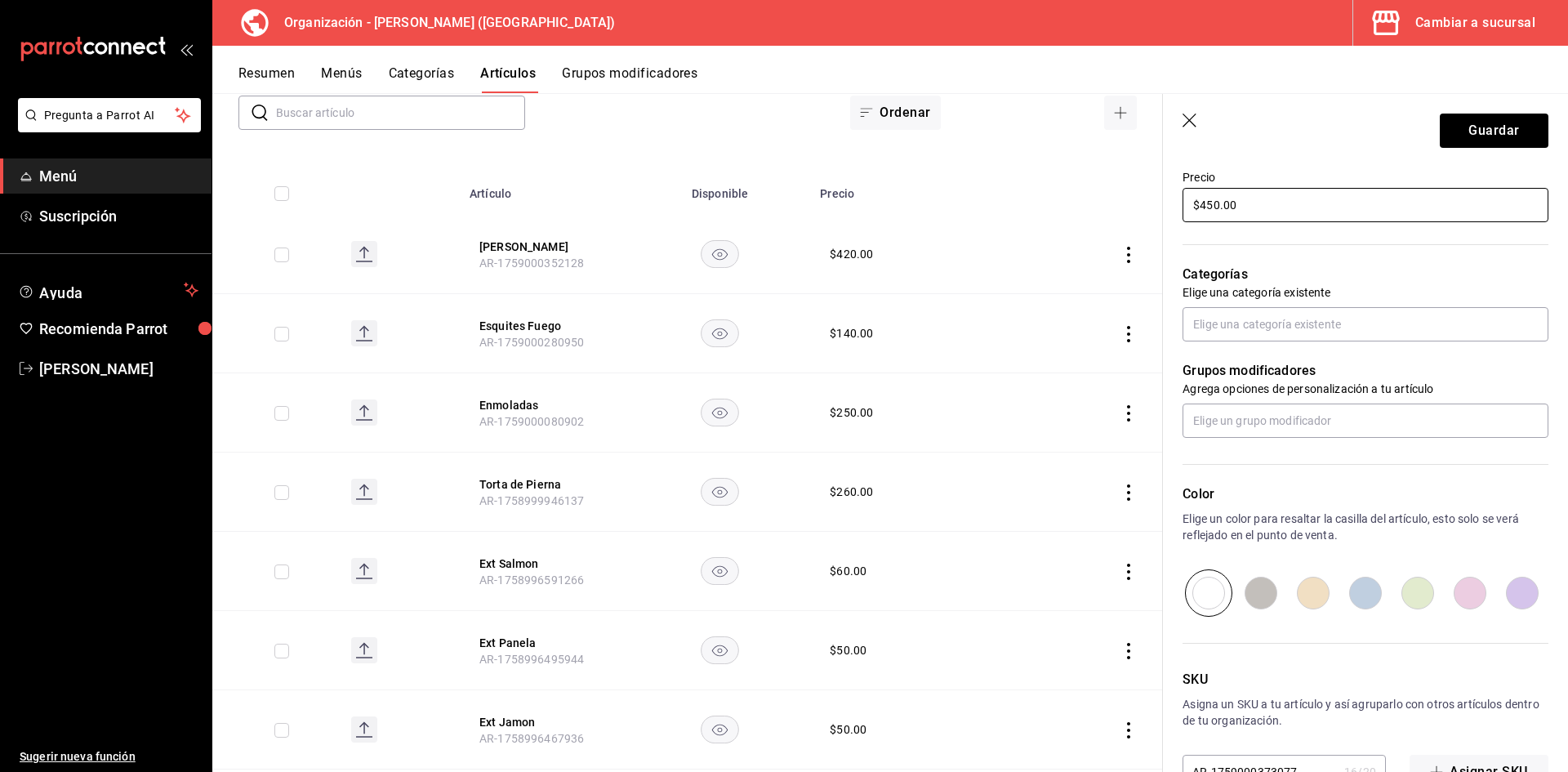
scroll to position [490, 0]
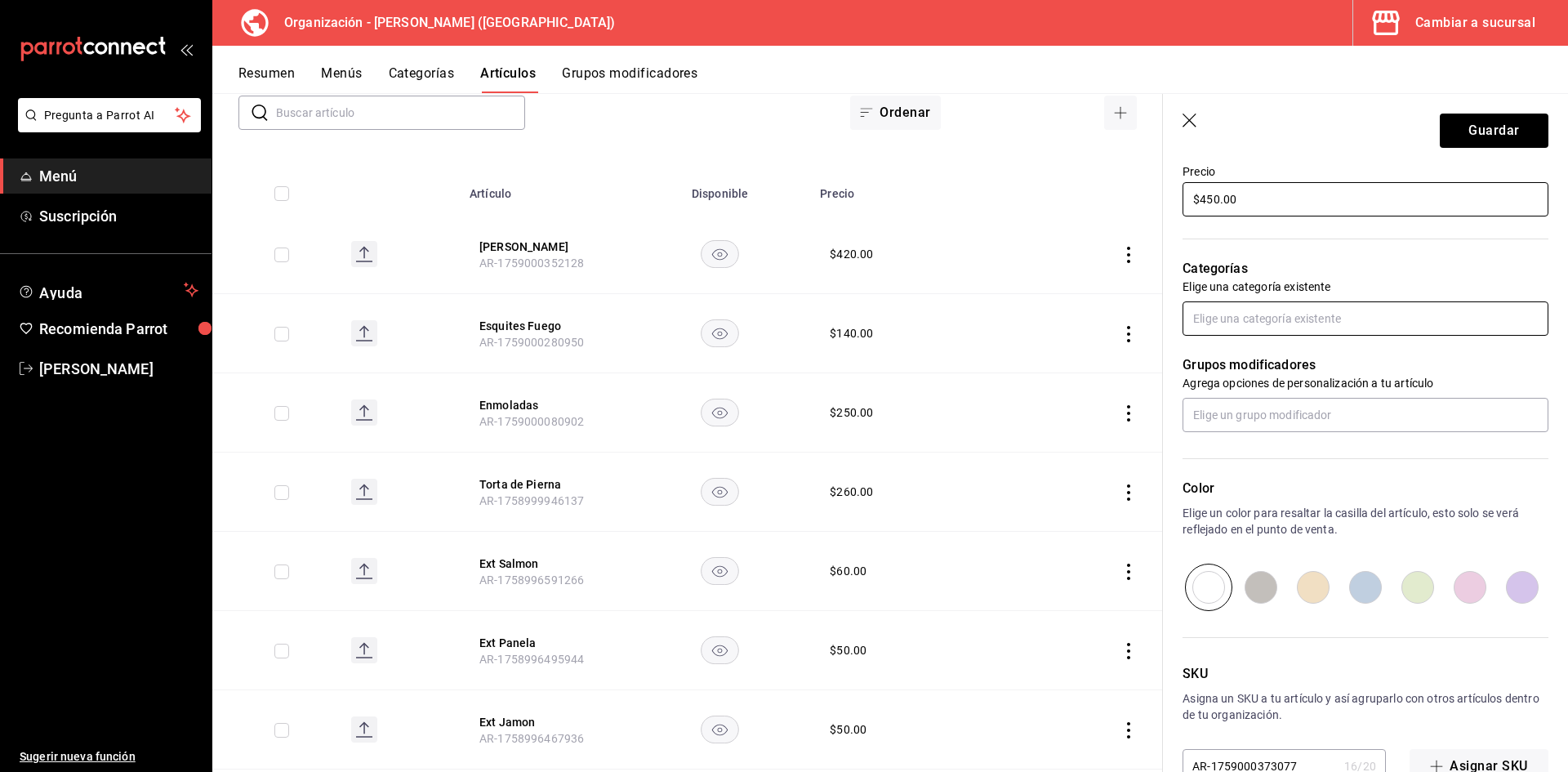
type input "$450.00"
click at [1275, 315] on input "text" at bounding box center [1365, 318] width 366 height 34
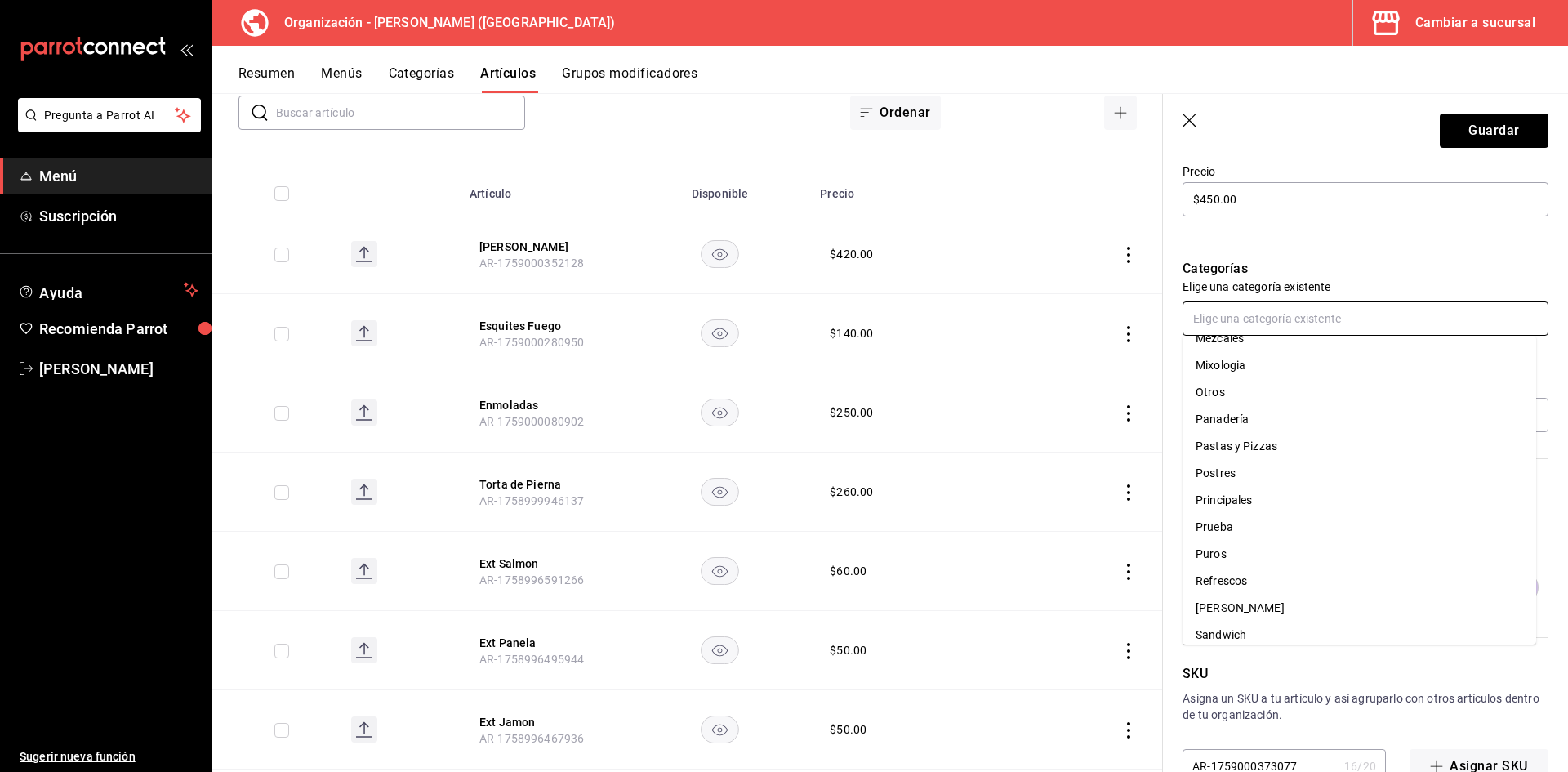
scroll to position [408, 0]
click at [1262, 482] on li "Principales" at bounding box center [1358, 487] width 353 height 27
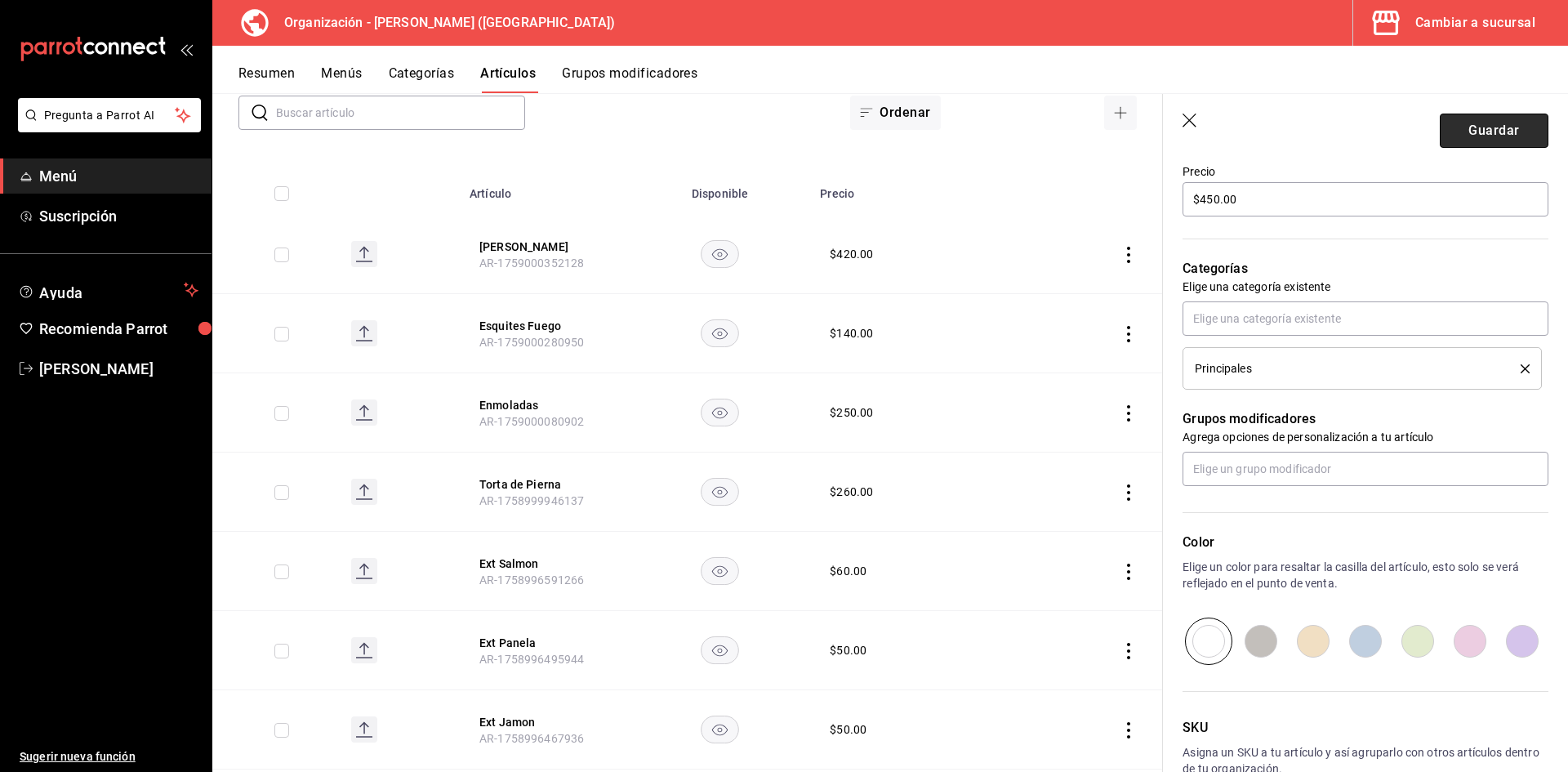
click at [1474, 127] on button "Guardar" at bounding box center [1494, 131] width 109 height 34
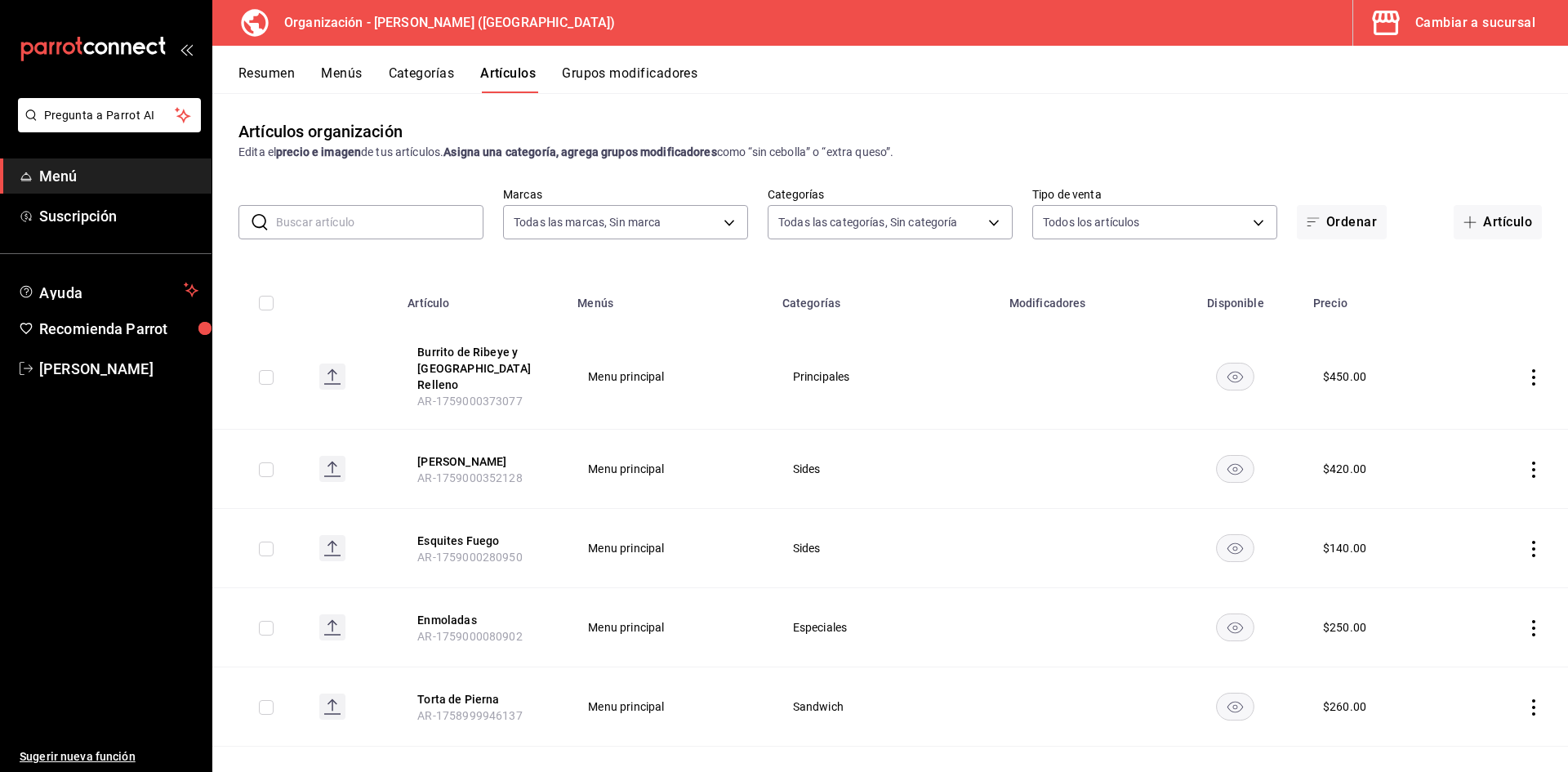
click at [421, 225] on input "text" at bounding box center [379, 222] width 207 height 32
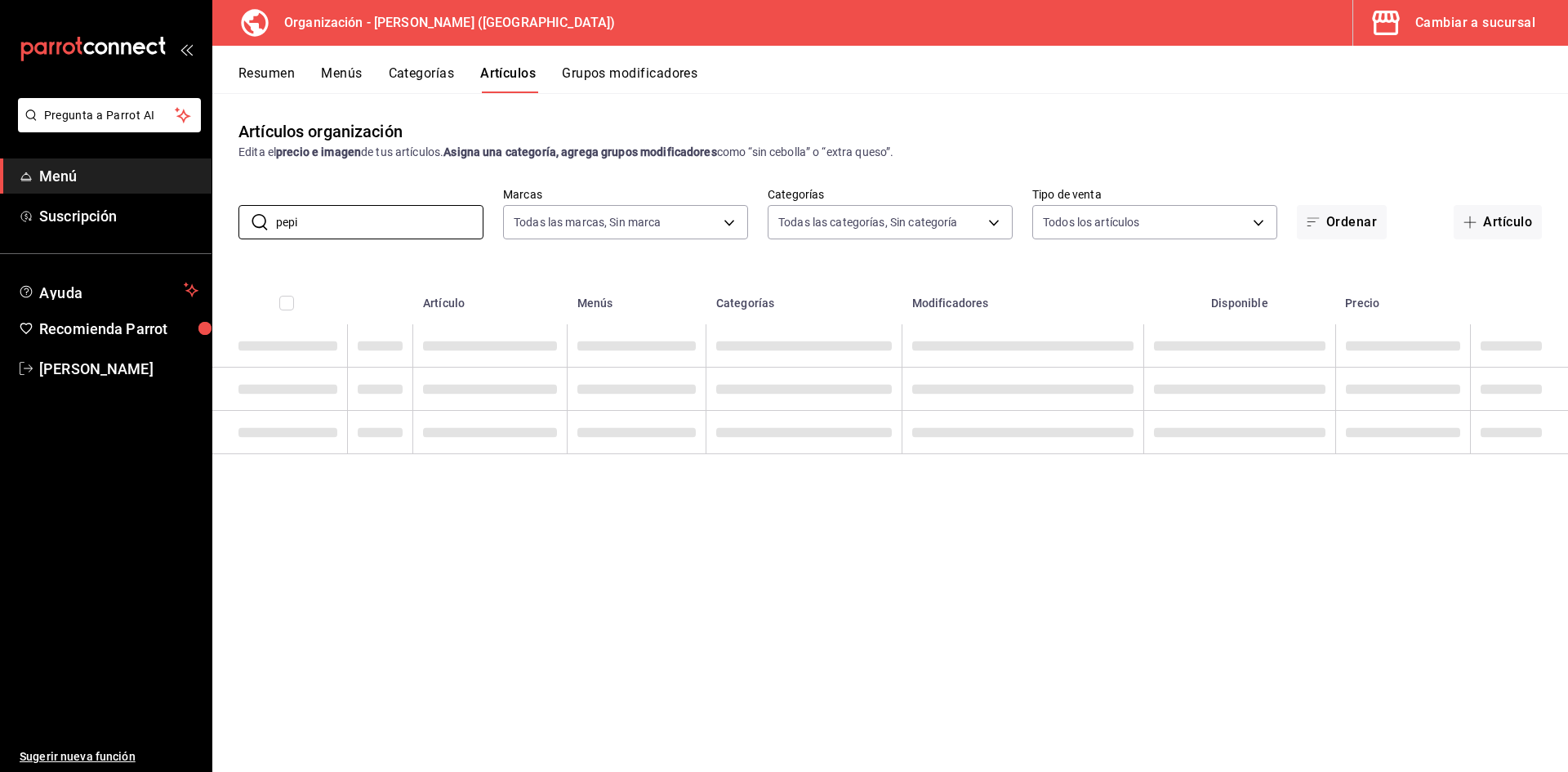
type input "pepi"
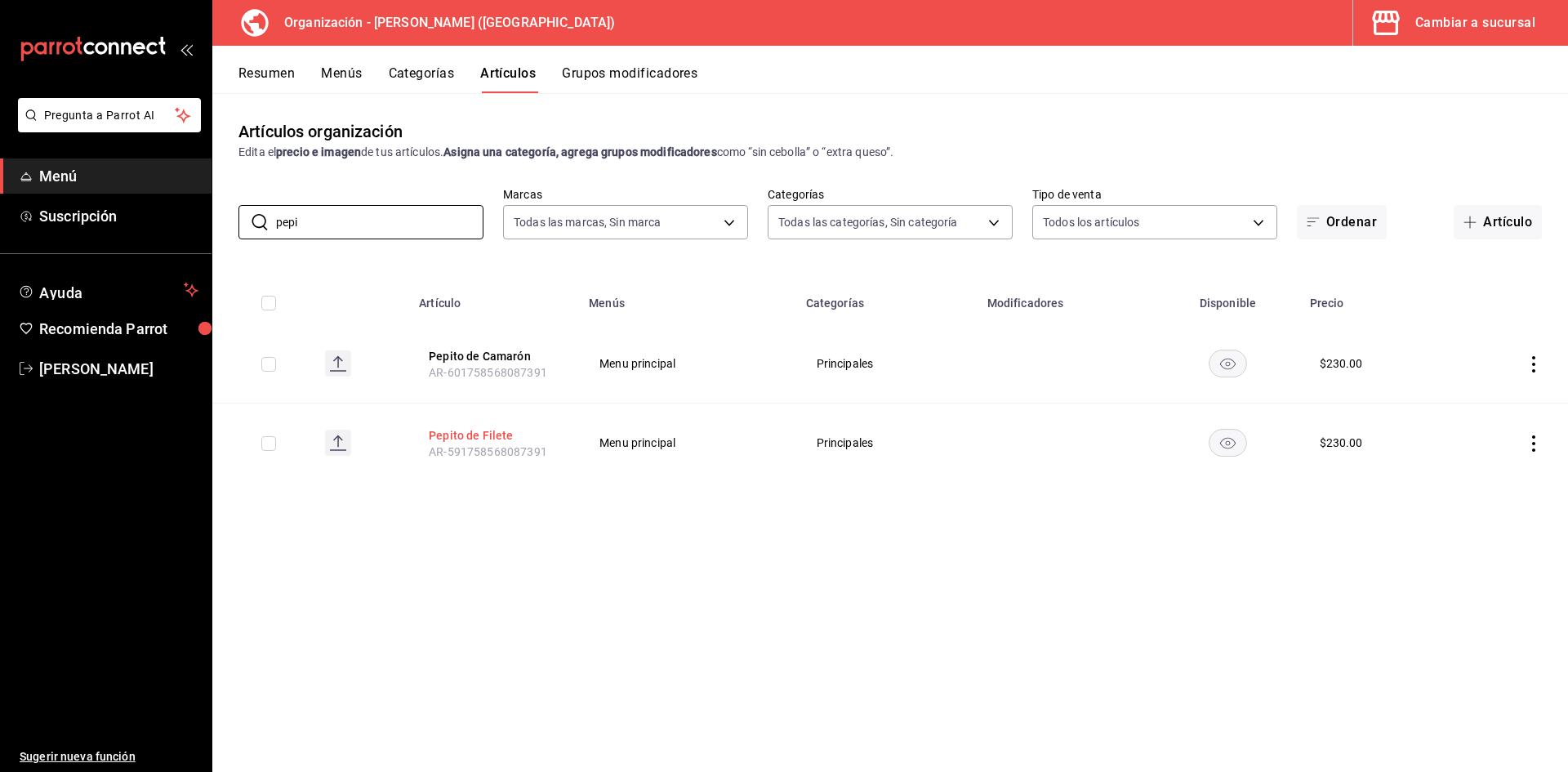
click at [478, 433] on button "Pepito de Filete" at bounding box center [494, 436] width 131 height 17
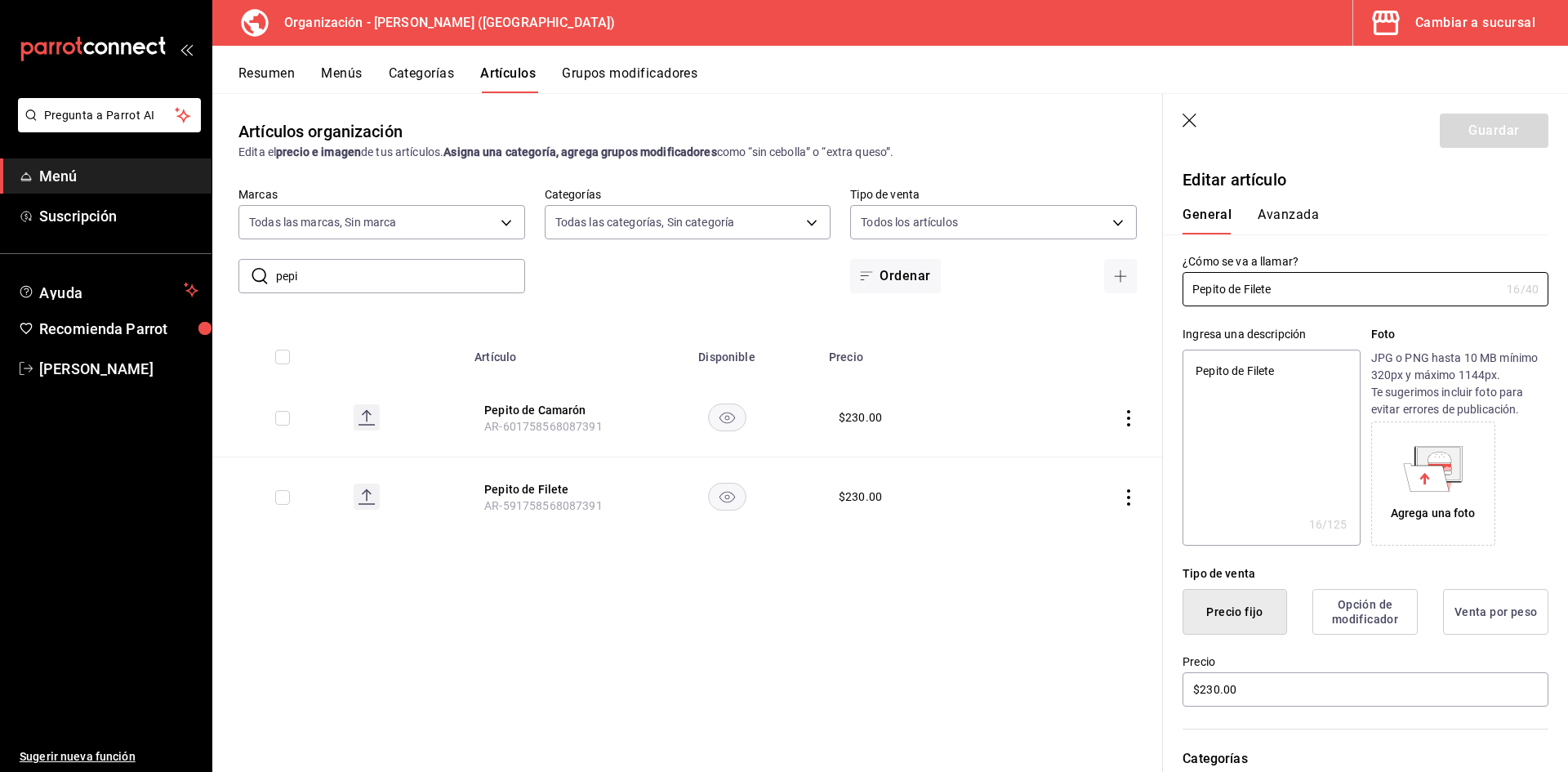
type textarea "x"
click at [1300, 290] on input "Pepito de Filete" at bounding box center [1341, 289] width 318 height 32
type input "Pepito de Filet"
type textarea "x"
type input "Pepito de File"
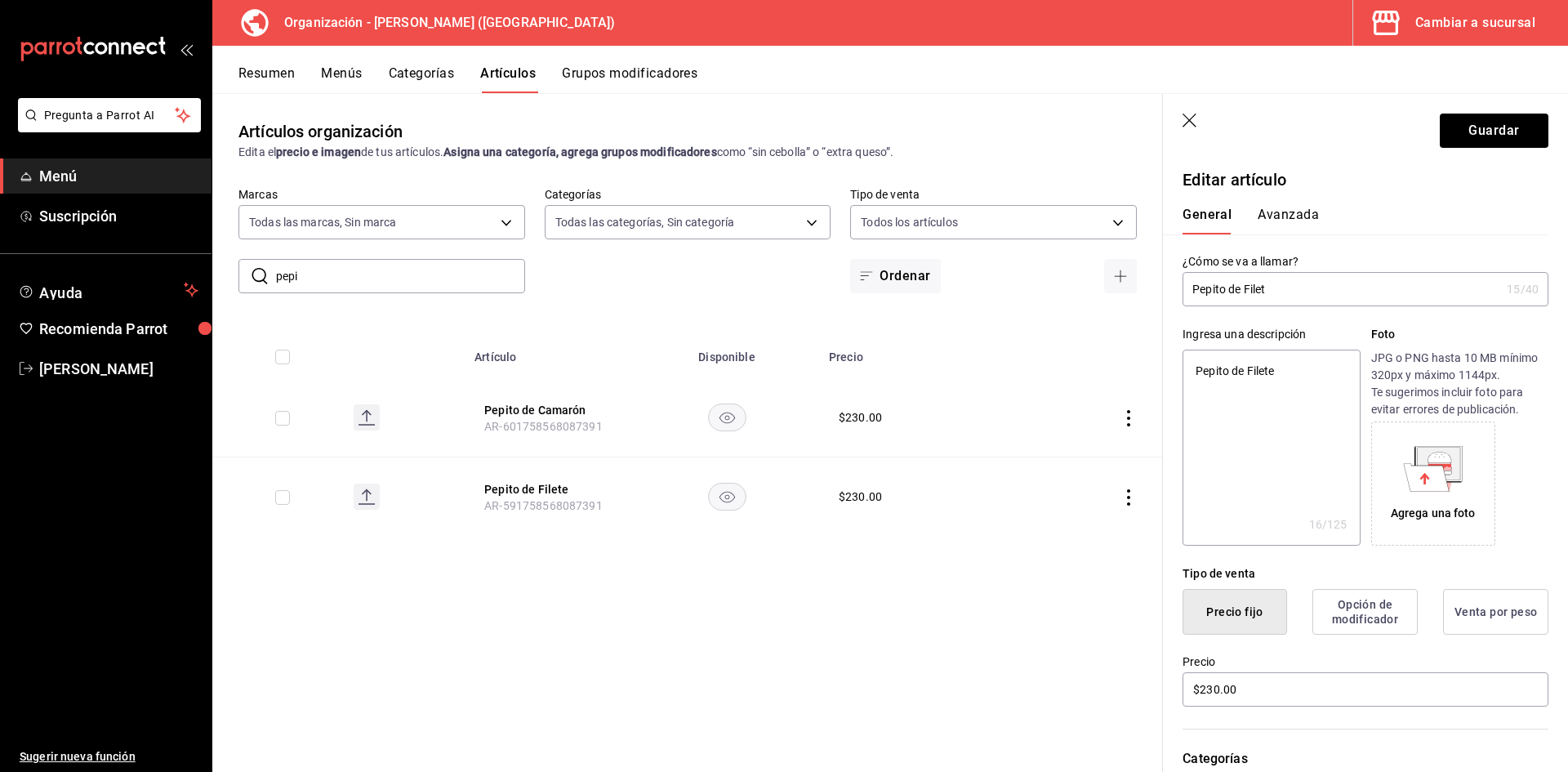
type textarea "x"
type input "Pepito de Fil"
type textarea "x"
type input "Pepito de Fi"
type textarea "x"
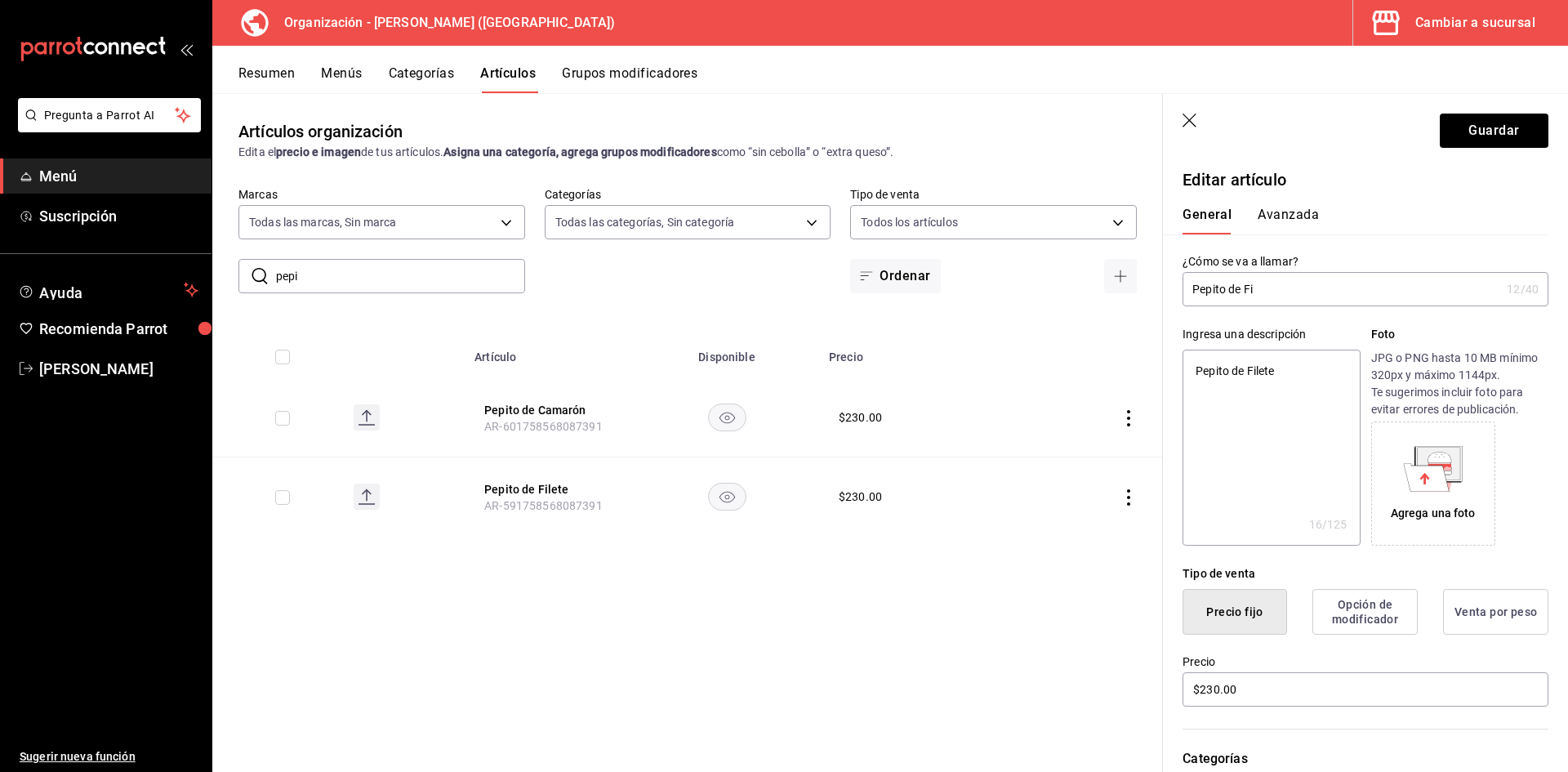
type input "Pepito de F"
type textarea "x"
type input "Pepito de"
type textarea "x"
type input "Pepito de L"
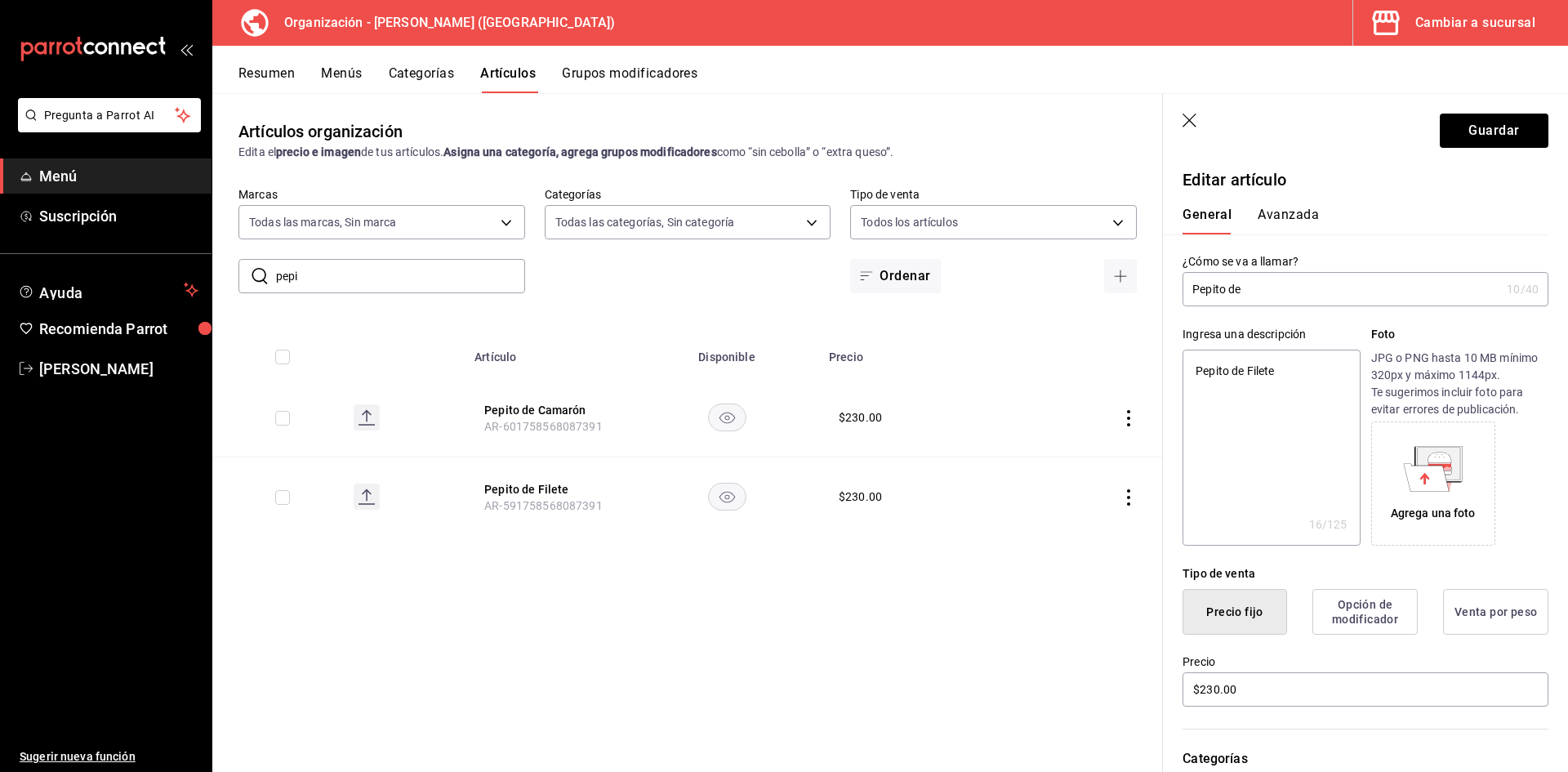
type textarea "x"
type input "Pepito de LO"
type textarea "x"
type input "Pepito de L"
type textarea "x"
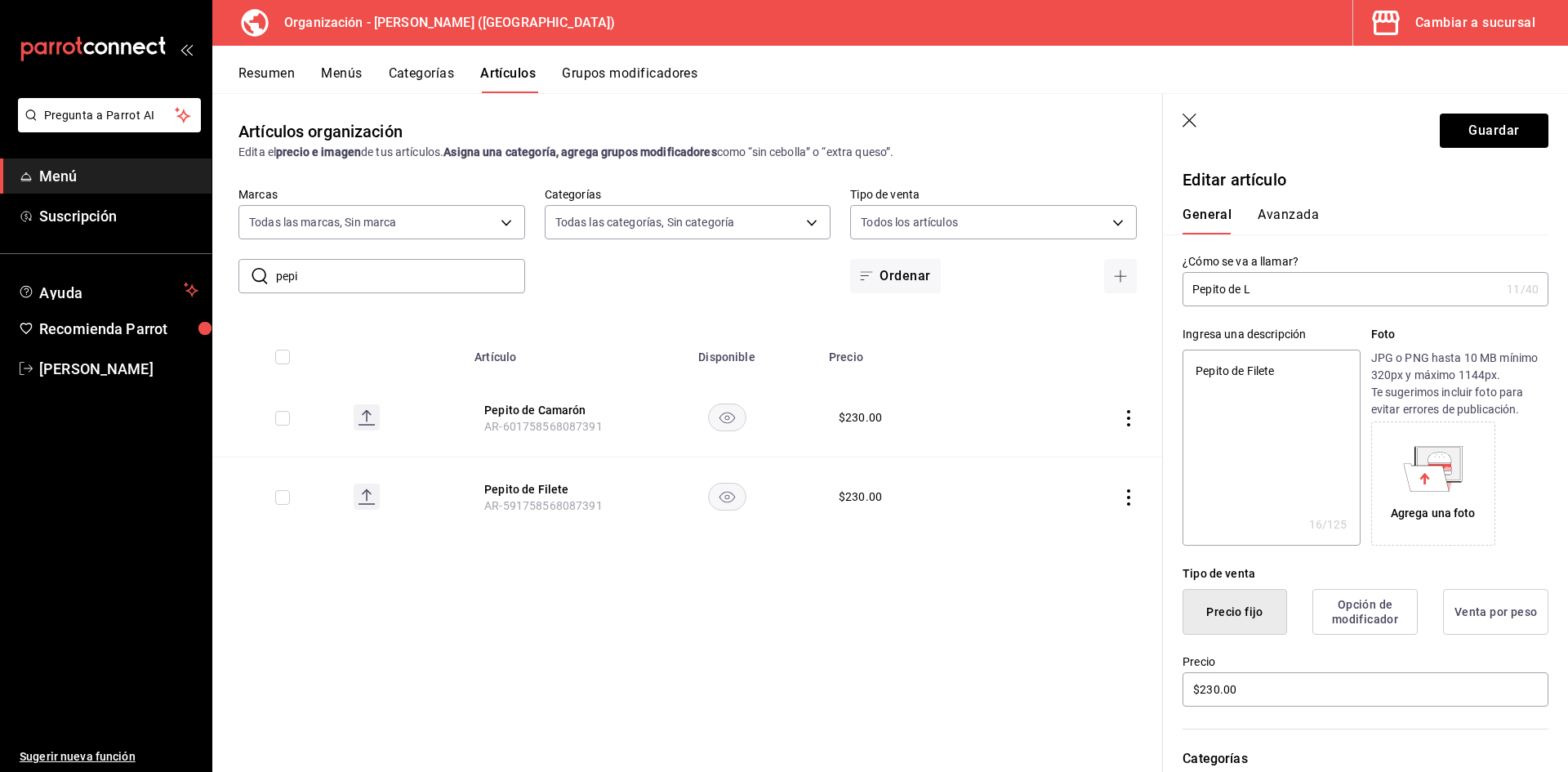
type input "Pepito de Lo"
type textarea "x"
type input "Pepito de Lom"
type textarea "x"
type input "Pepito de Lomo"
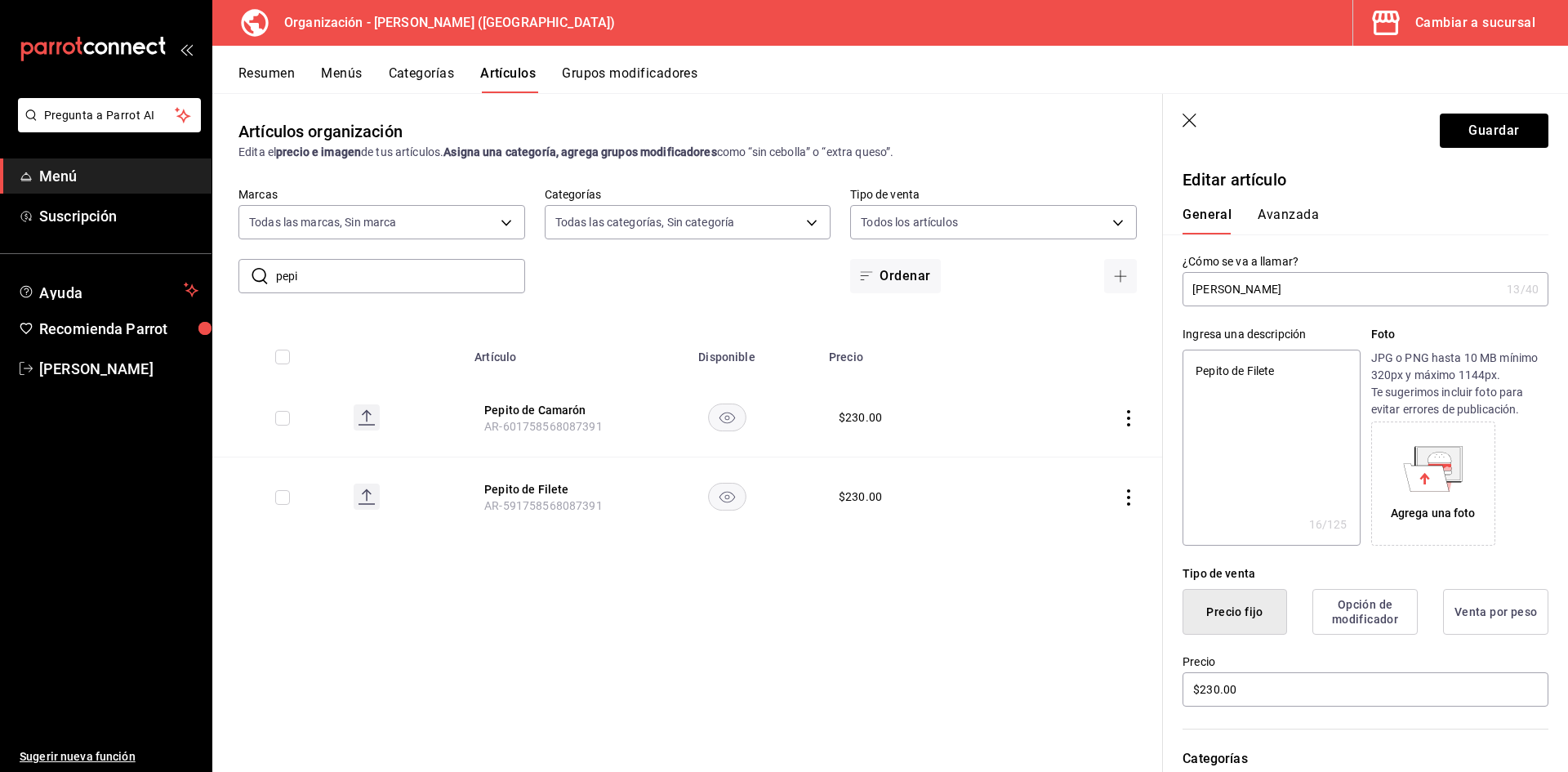
type textarea "x"
type input "Pepito de Lomo"
click at [1514, 125] on button "Guardar" at bounding box center [1494, 131] width 109 height 34
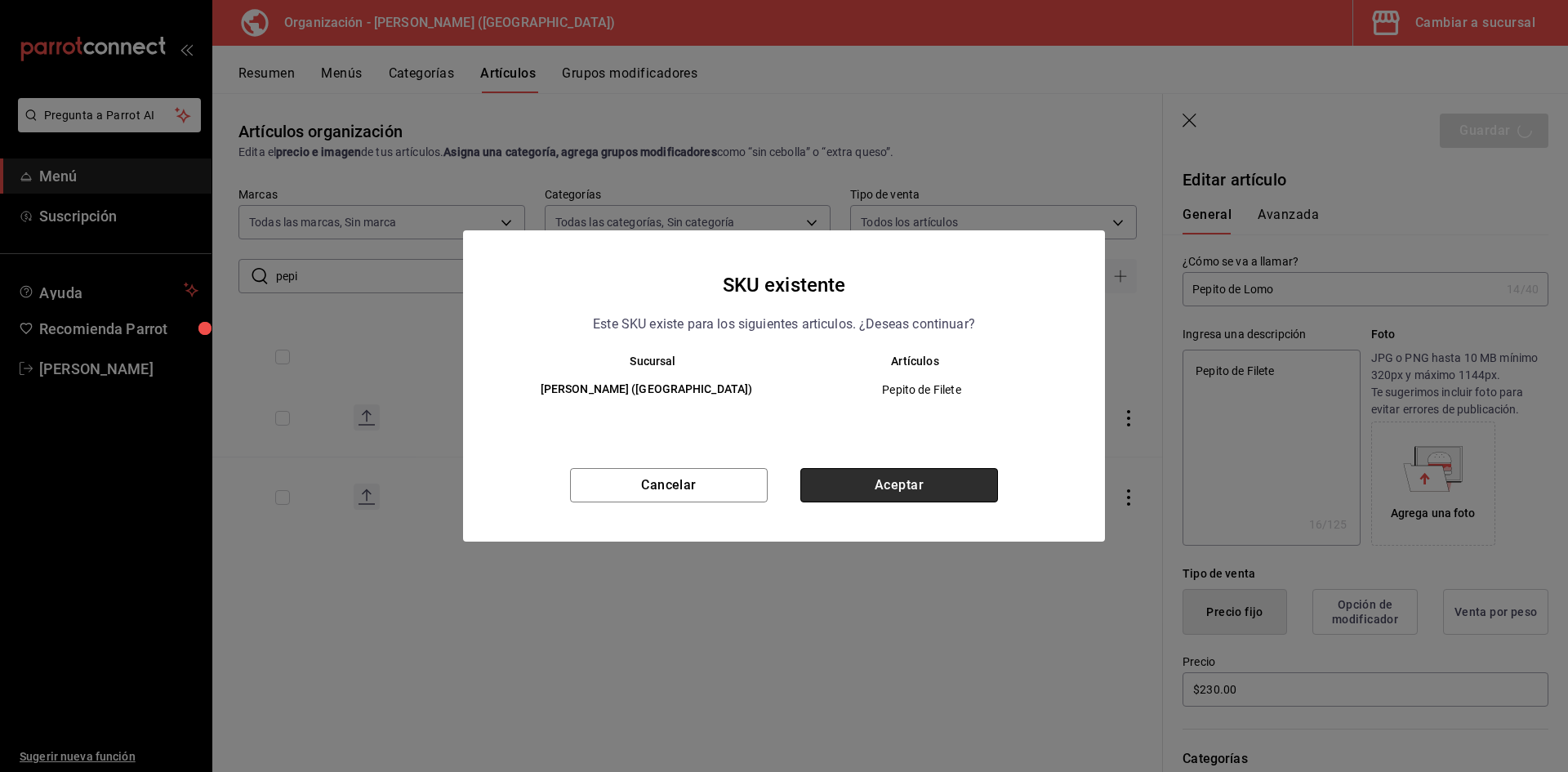
click at [890, 477] on button "Aceptar" at bounding box center [900, 485] width 198 height 34
type textarea "x"
type input "AR-1759000433632"
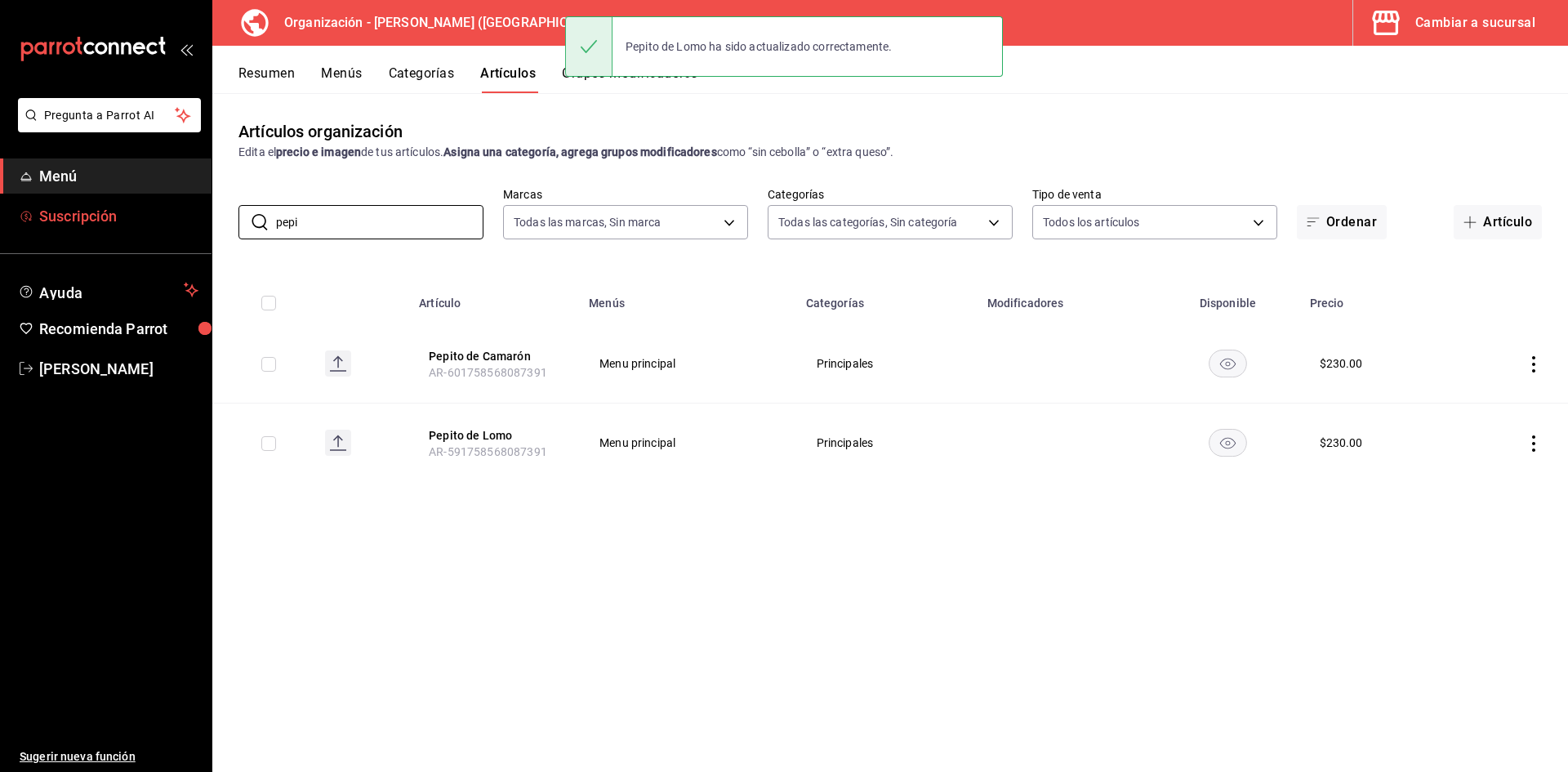
drag, startPoint x: 442, startPoint y: 225, endPoint x: 0, endPoint y: 205, distance: 442.5
click at [0, 205] on div "Pregunta a Parrot AI Menú Suscripción Ayuda Recomienda Parrot Adriana F Sugerir…" at bounding box center [784, 386] width 1568 height 772
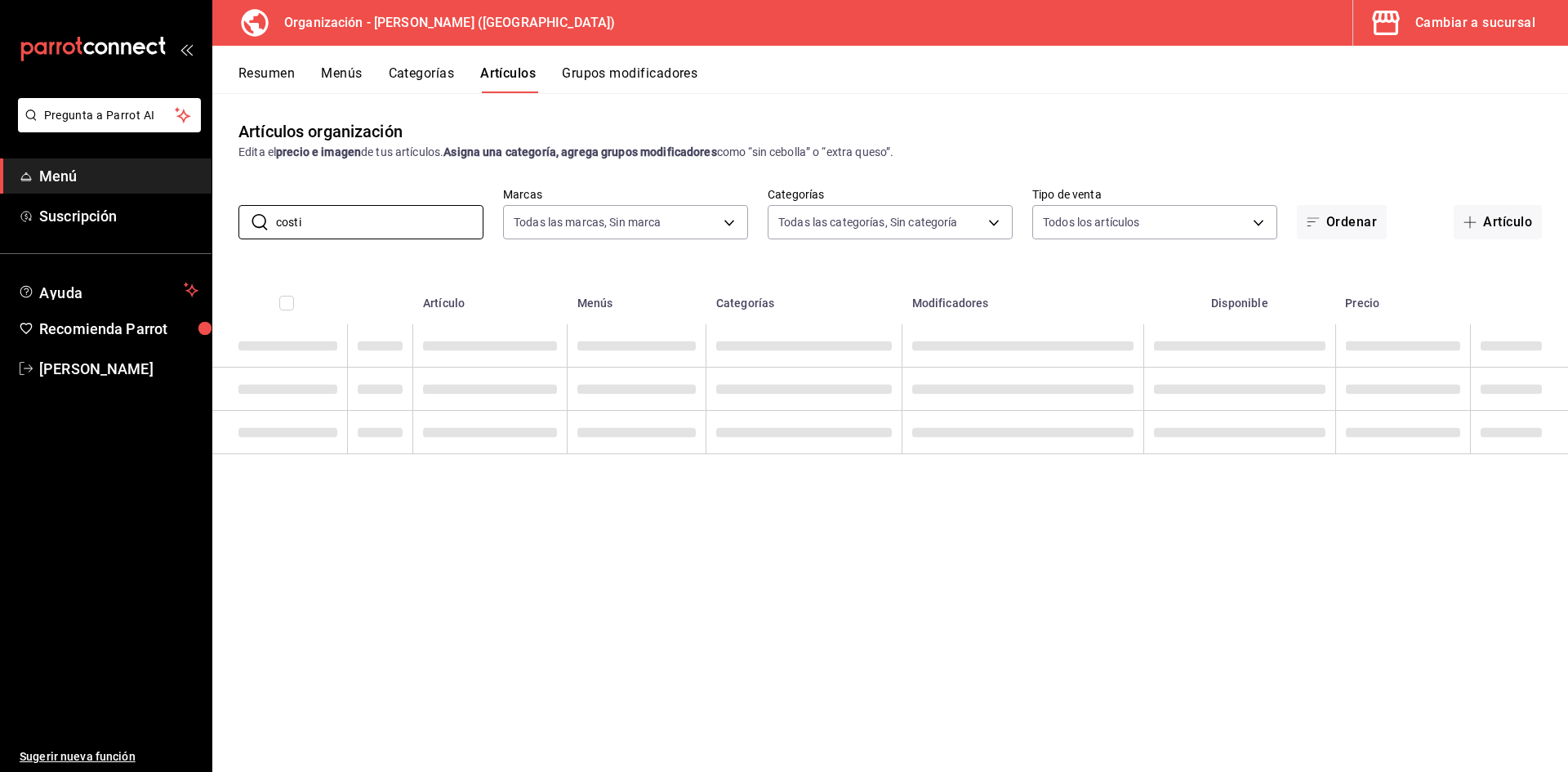
type input "costi"
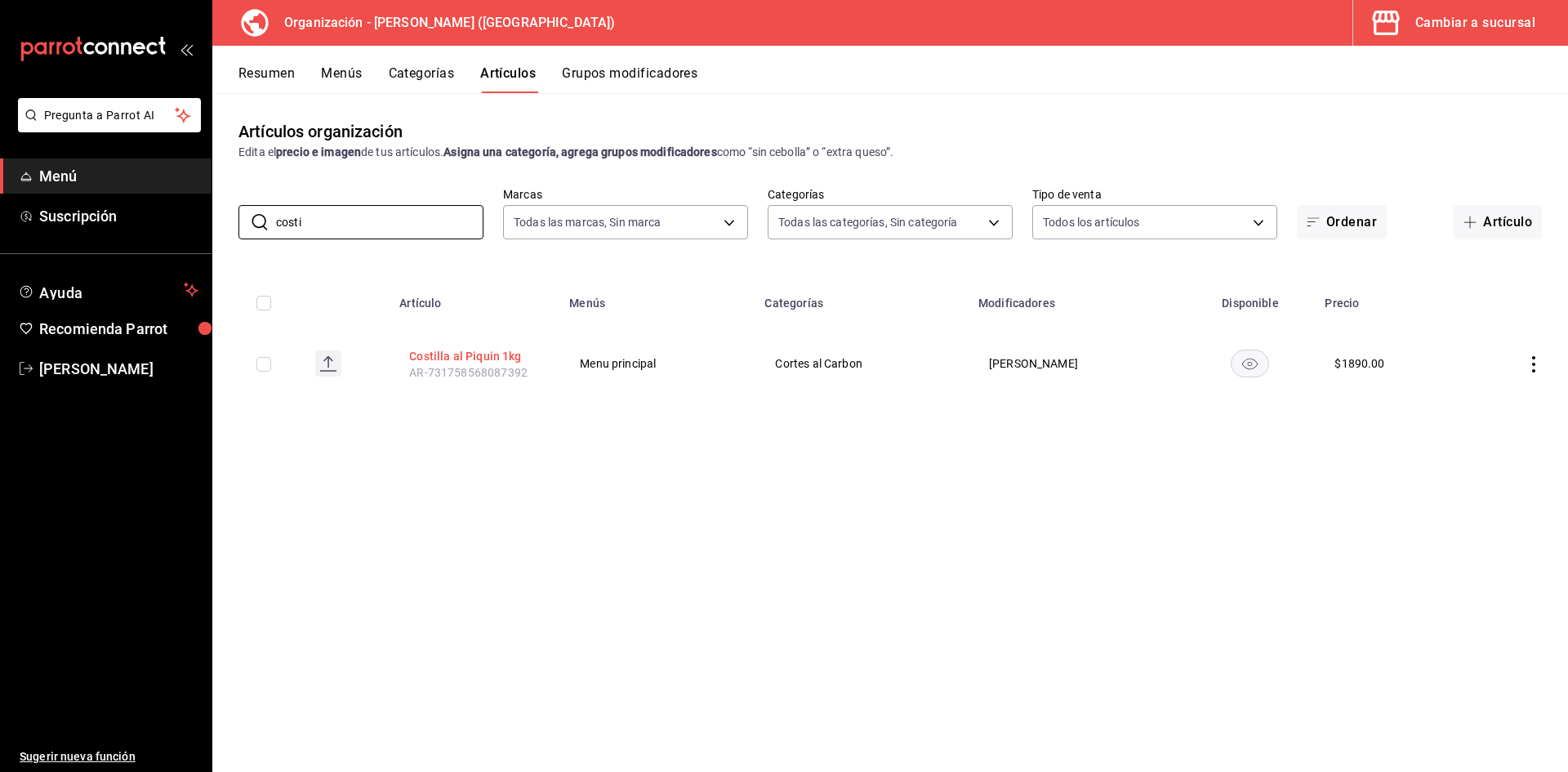
drag, startPoint x: 482, startPoint y: 356, endPoint x: 487, endPoint y: 364, distance: 9.4
click at [483, 356] on button "Costilla al Piquin 1kg" at bounding box center [474, 356] width 131 height 17
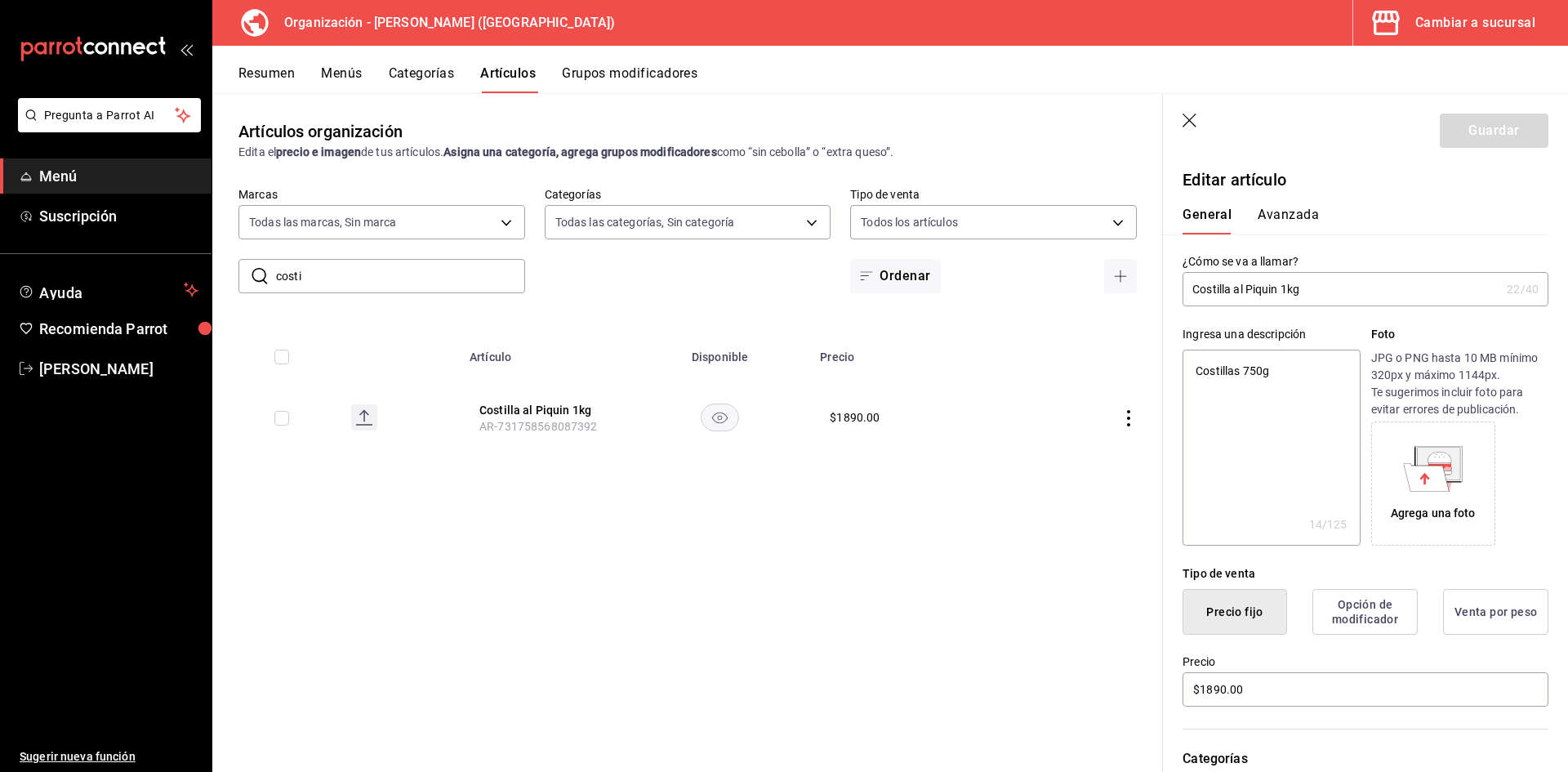
drag, startPoint x: 1313, startPoint y: 289, endPoint x: 1249, endPoint y: 290, distance: 64.0
click at [1249, 290] on input "Costilla al Piquin 1kg" at bounding box center [1341, 289] width 318 height 32
type input "Costilla al H"
type textarea "x"
type input "Costilla al Ho"
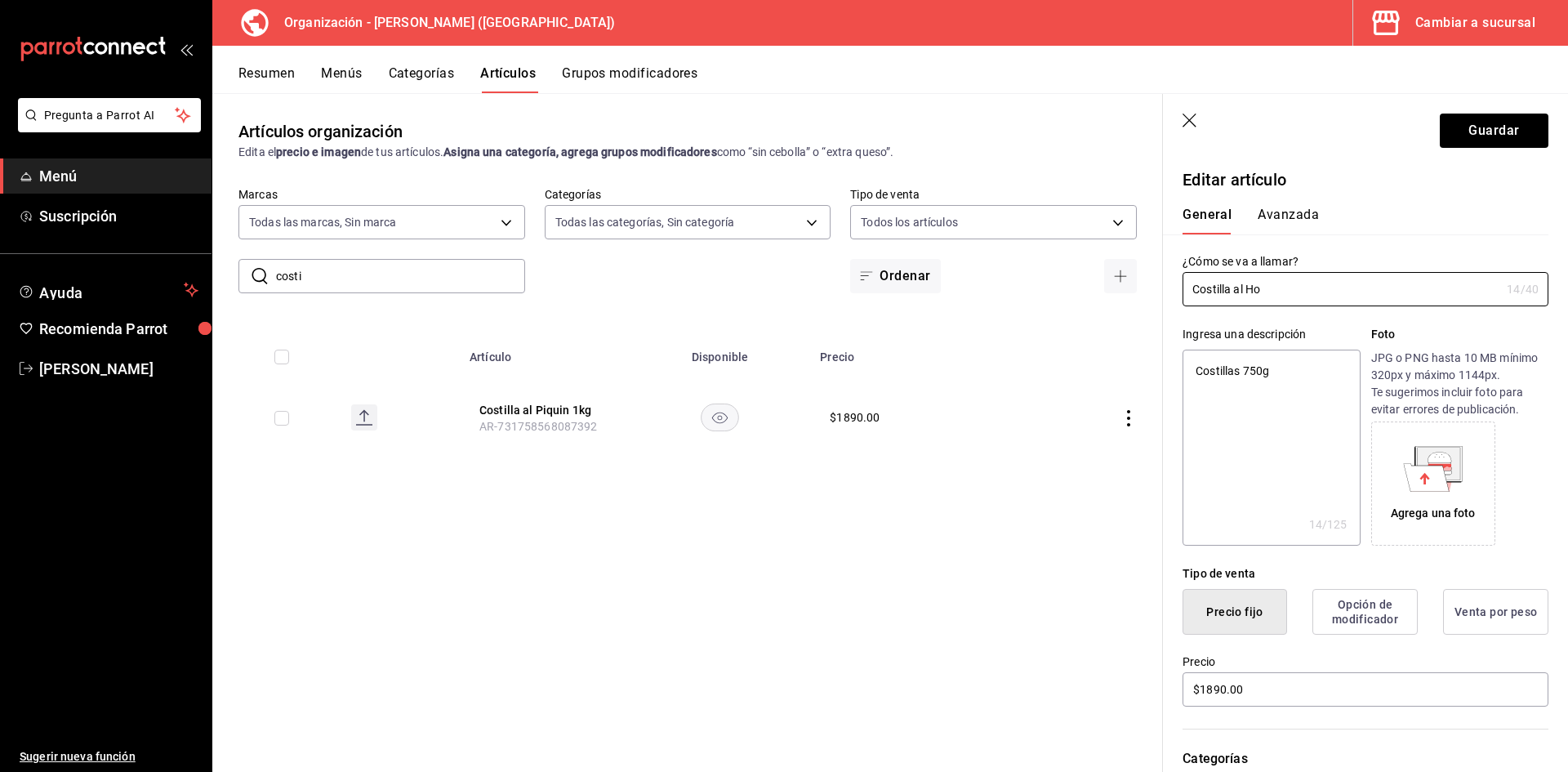
type textarea "x"
type input "Costilla al Hor"
type textarea "x"
type input "Costilla al Horn"
type textarea "x"
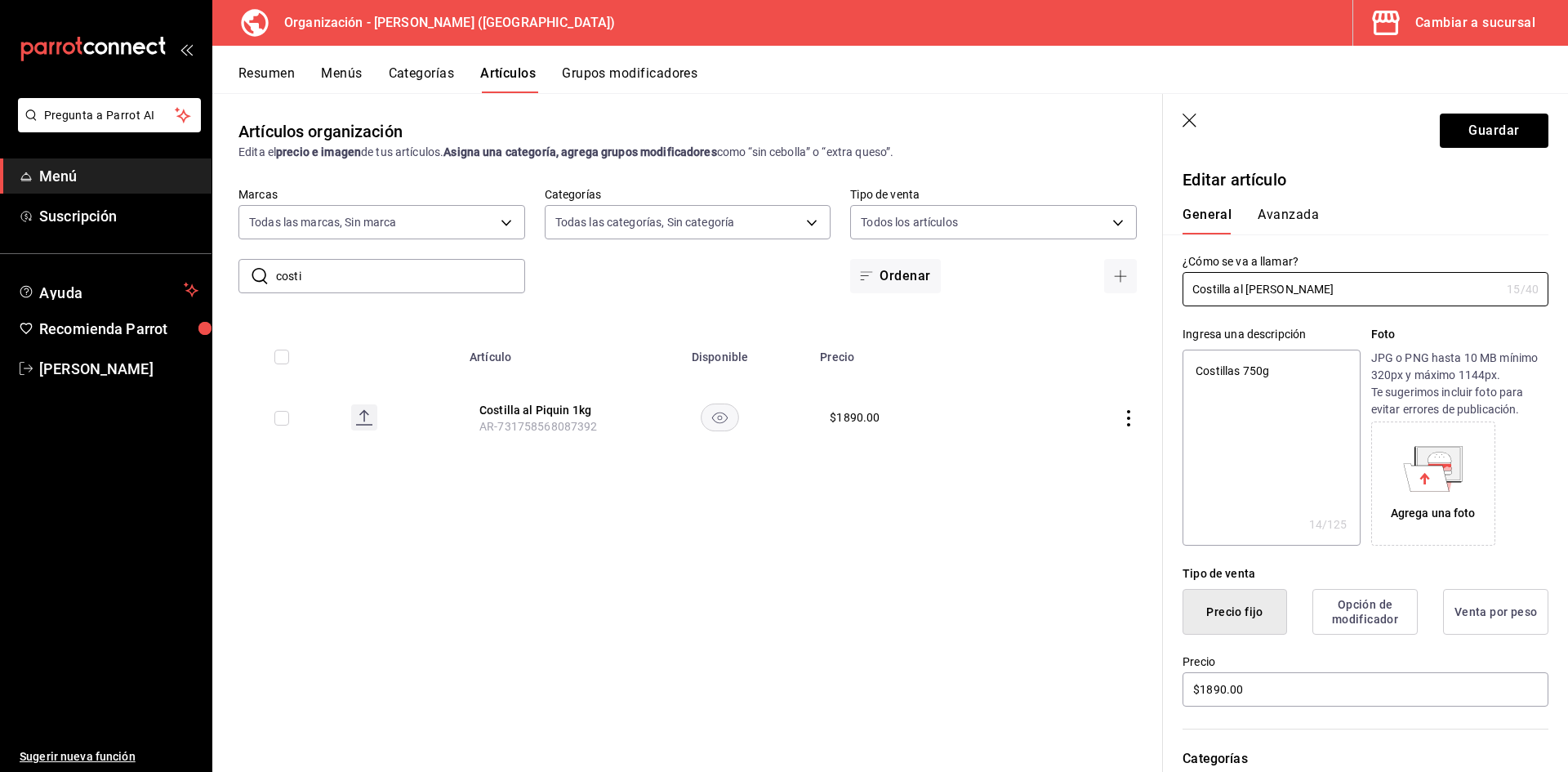
type input "Costilla al Horno"
type textarea "x"
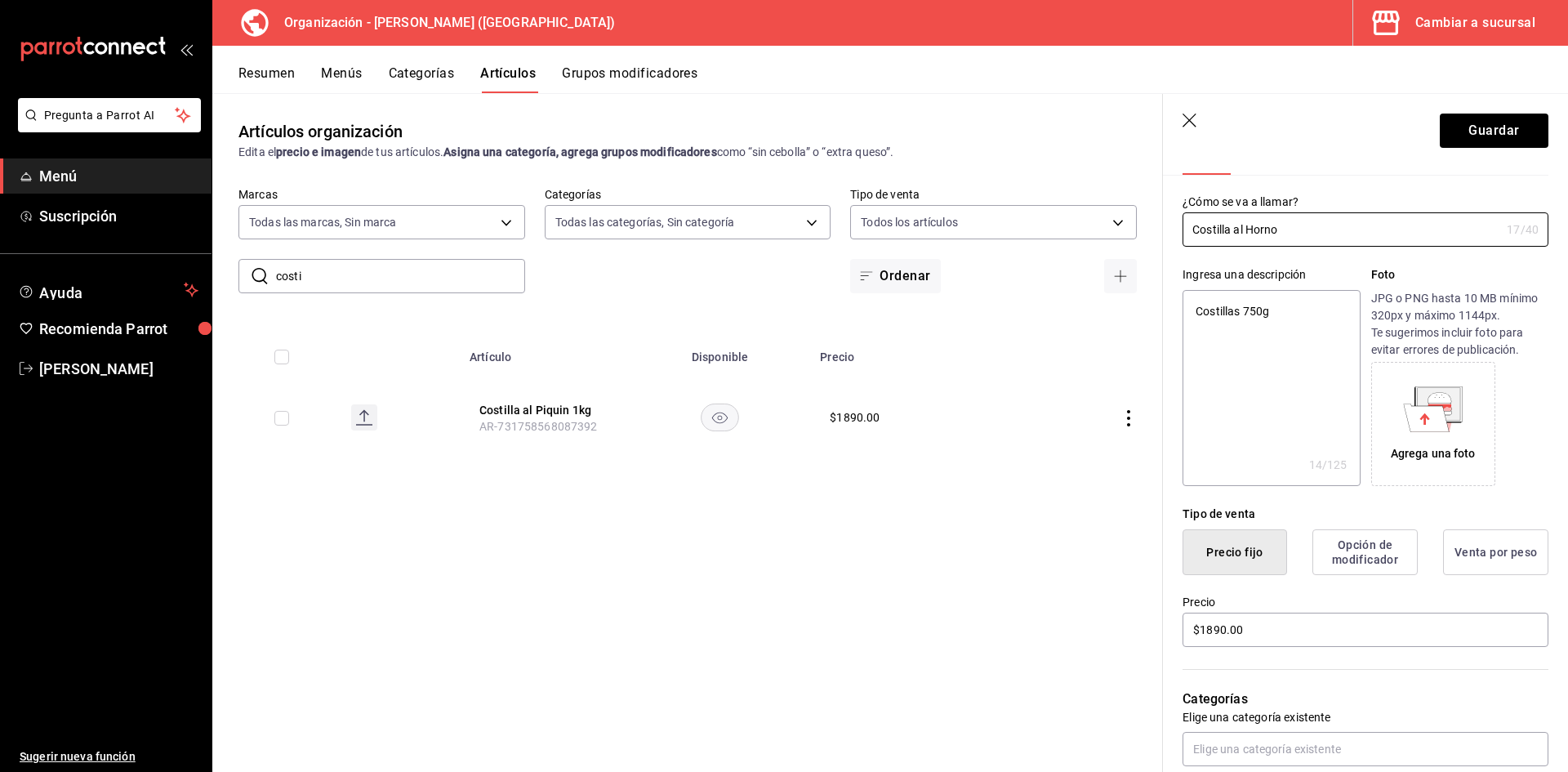
scroll to position [163, 0]
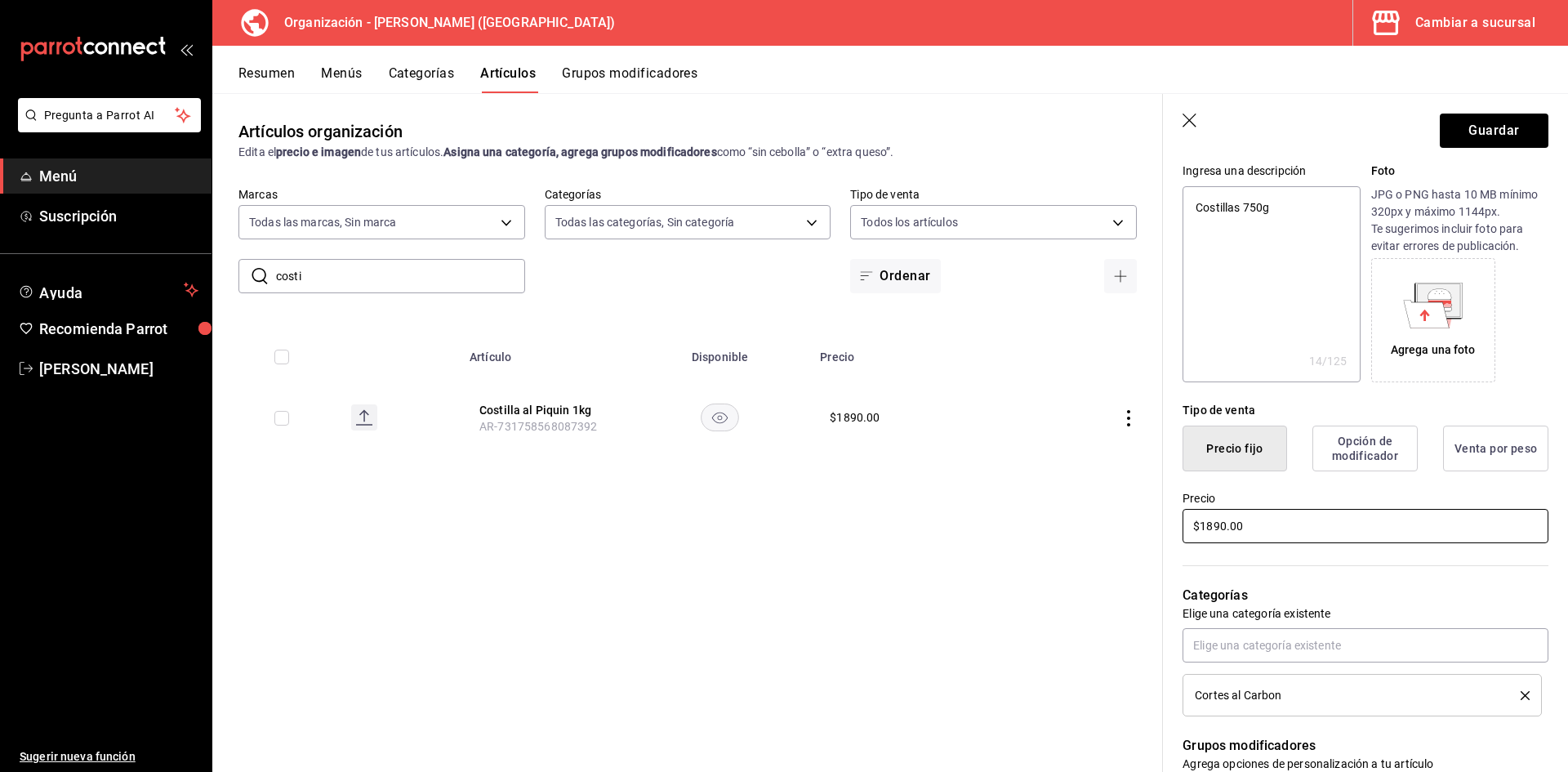
type input "Costilla al Horno"
drag, startPoint x: 1295, startPoint y: 517, endPoint x: 1139, endPoint y: 497, distance: 157.3
click at [1139, 497] on main "Artículos organización Edita el precio e imagen de tus artículos. Asigna una ca…" at bounding box center [890, 433] width 1356 height 679
type textarea "x"
type input "$1.00"
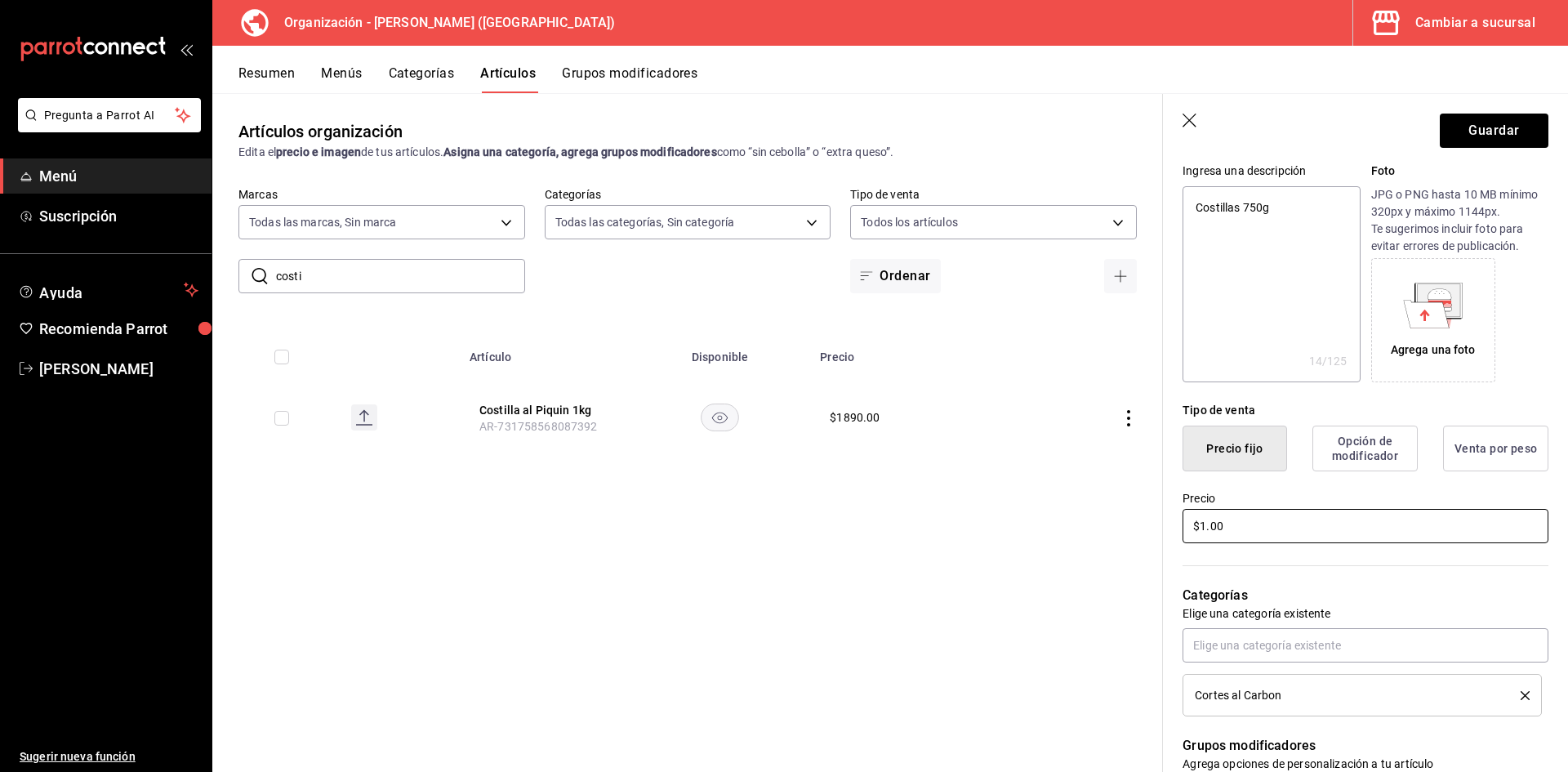
type textarea "x"
type input "$16.00"
type textarea "x"
type input "$160.00"
type textarea "x"
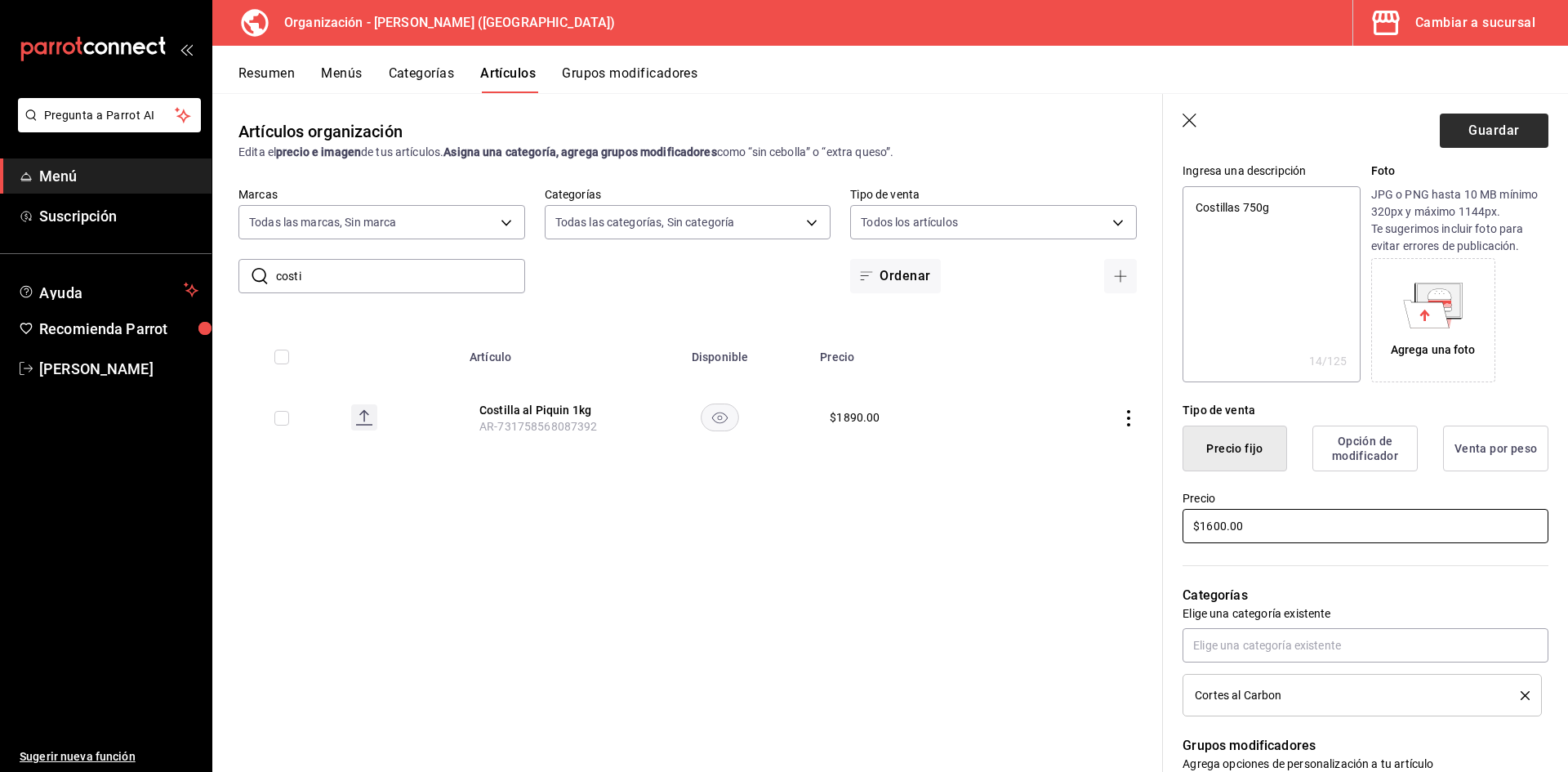
type input "$1600.00"
click at [1503, 129] on button "Guardar" at bounding box center [1494, 131] width 109 height 34
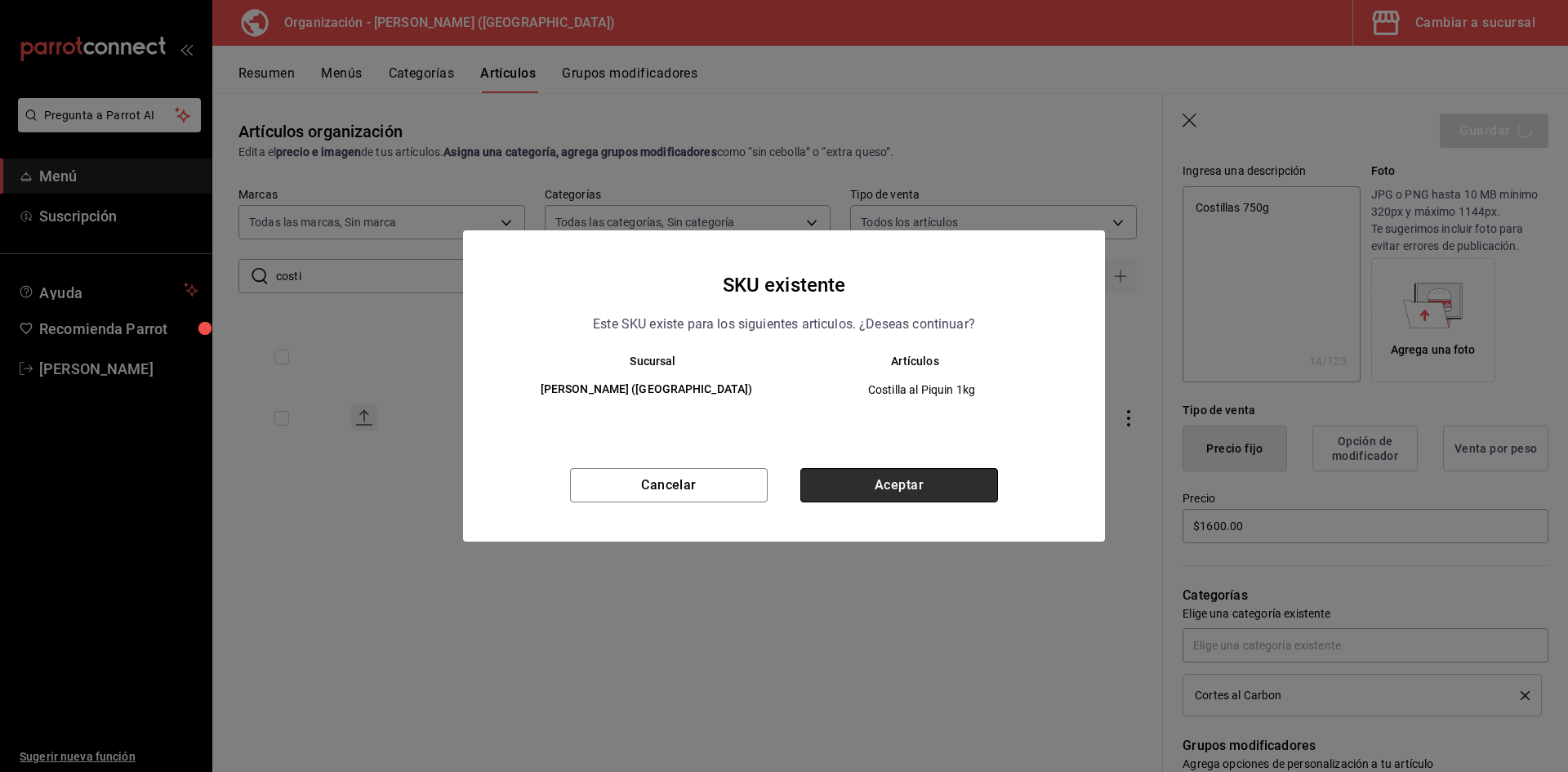
click at [835, 487] on button "Aceptar" at bounding box center [900, 485] width 198 height 34
type textarea "x"
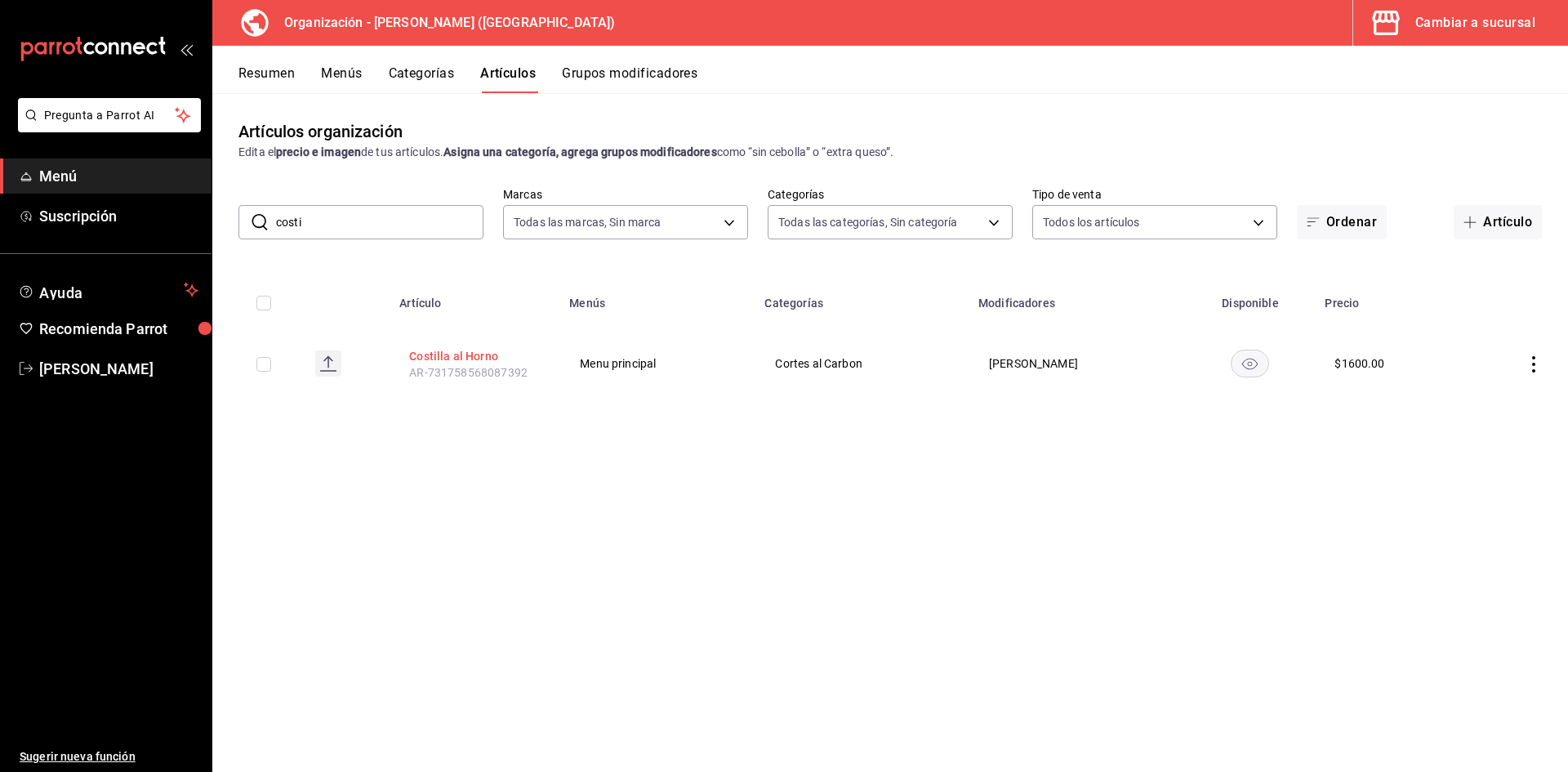
click at [489, 355] on button "Costilla al Horno" at bounding box center [474, 356] width 131 height 17
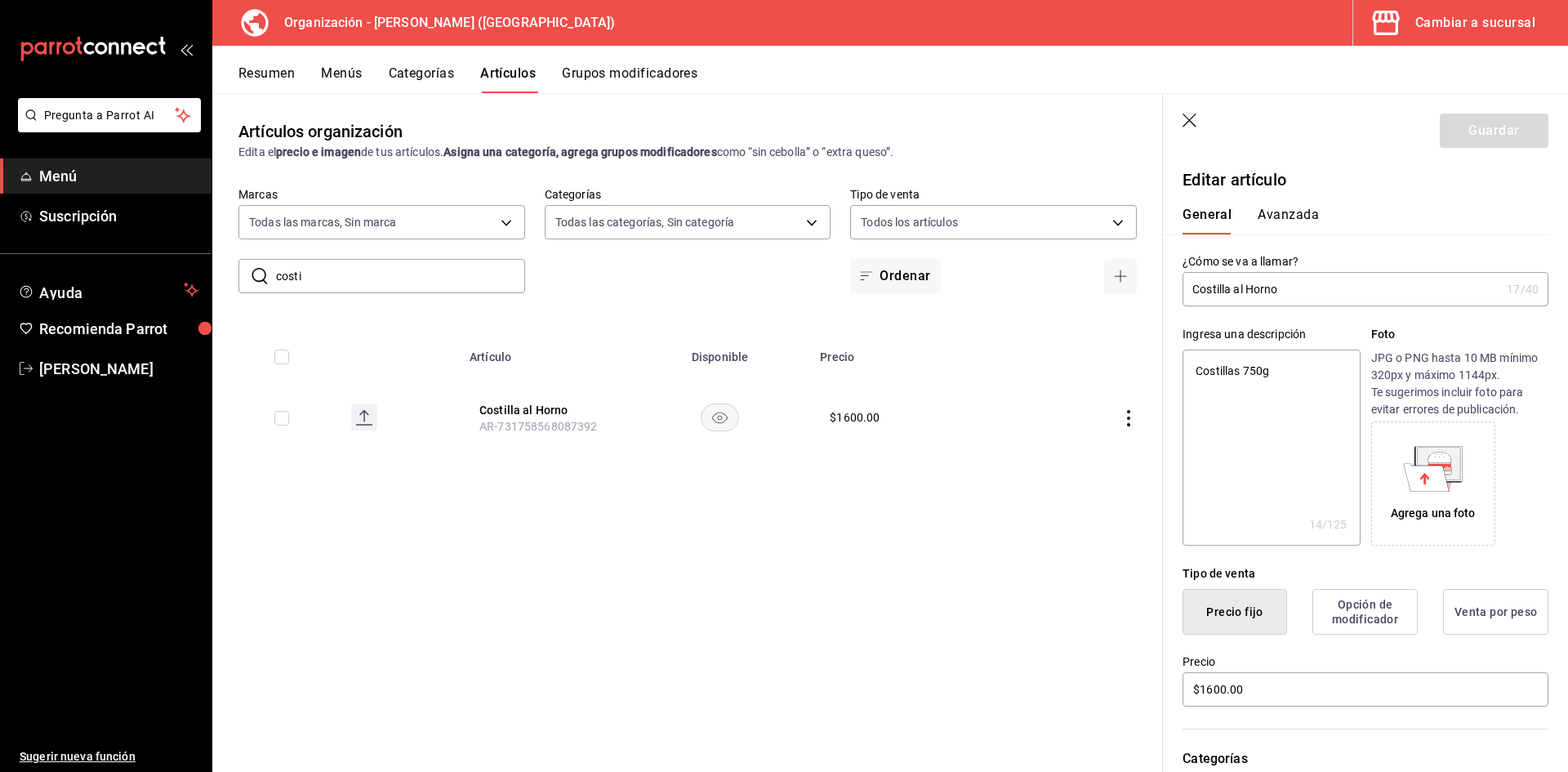
click at [1303, 293] on input "Costilla al Horno" at bounding box center [1341, 289] width 318 height 32
type input "Costilla al Horno"
type textarea "x"
type input "Costilla al Horno 7"
type textarea "x"
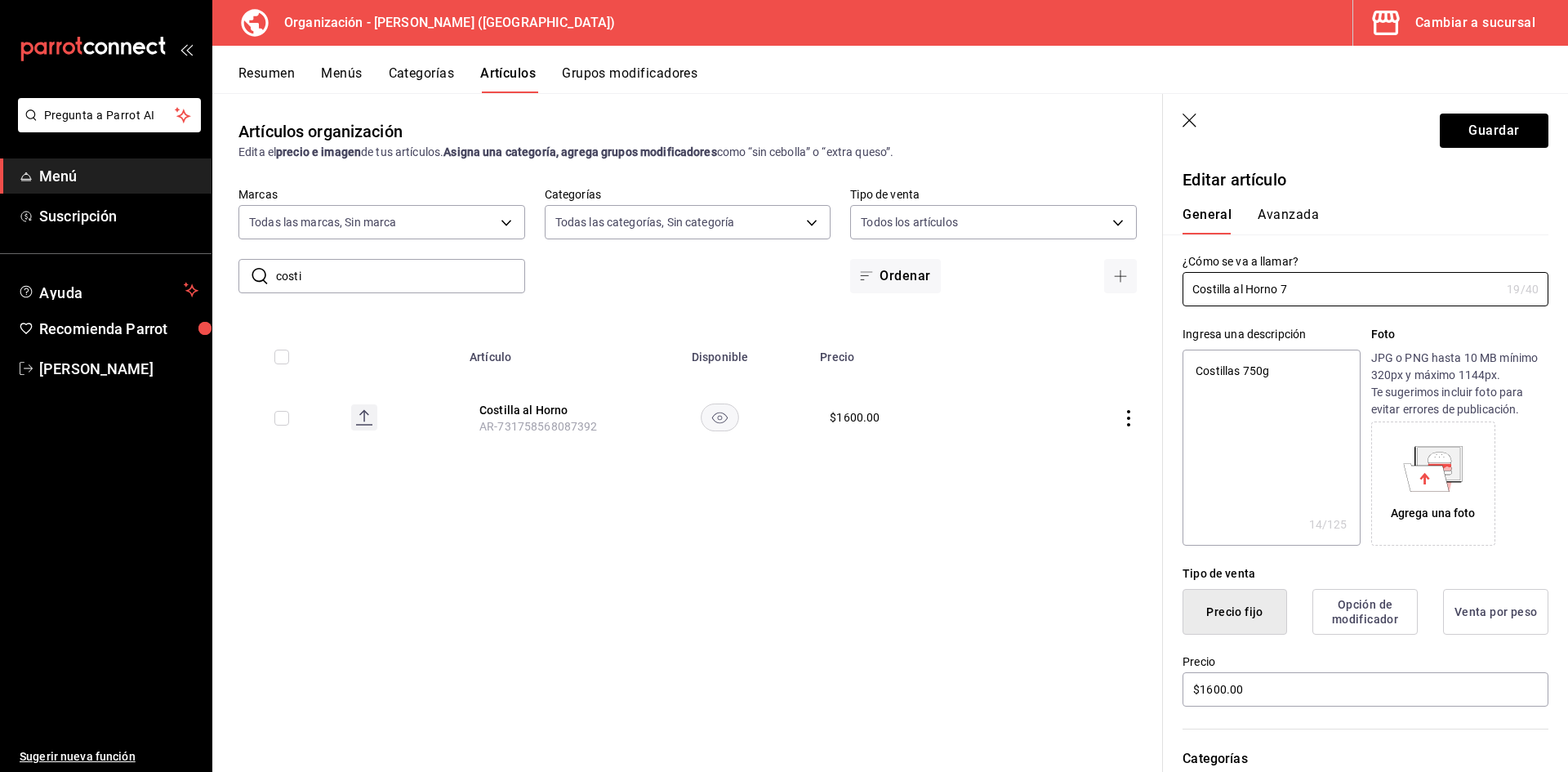
type input "Costilla al Horno 75"
type textarea "x"
type input "Costilla al Horno 750"
type textarea "x"
type input "Costilla al Horno 750"
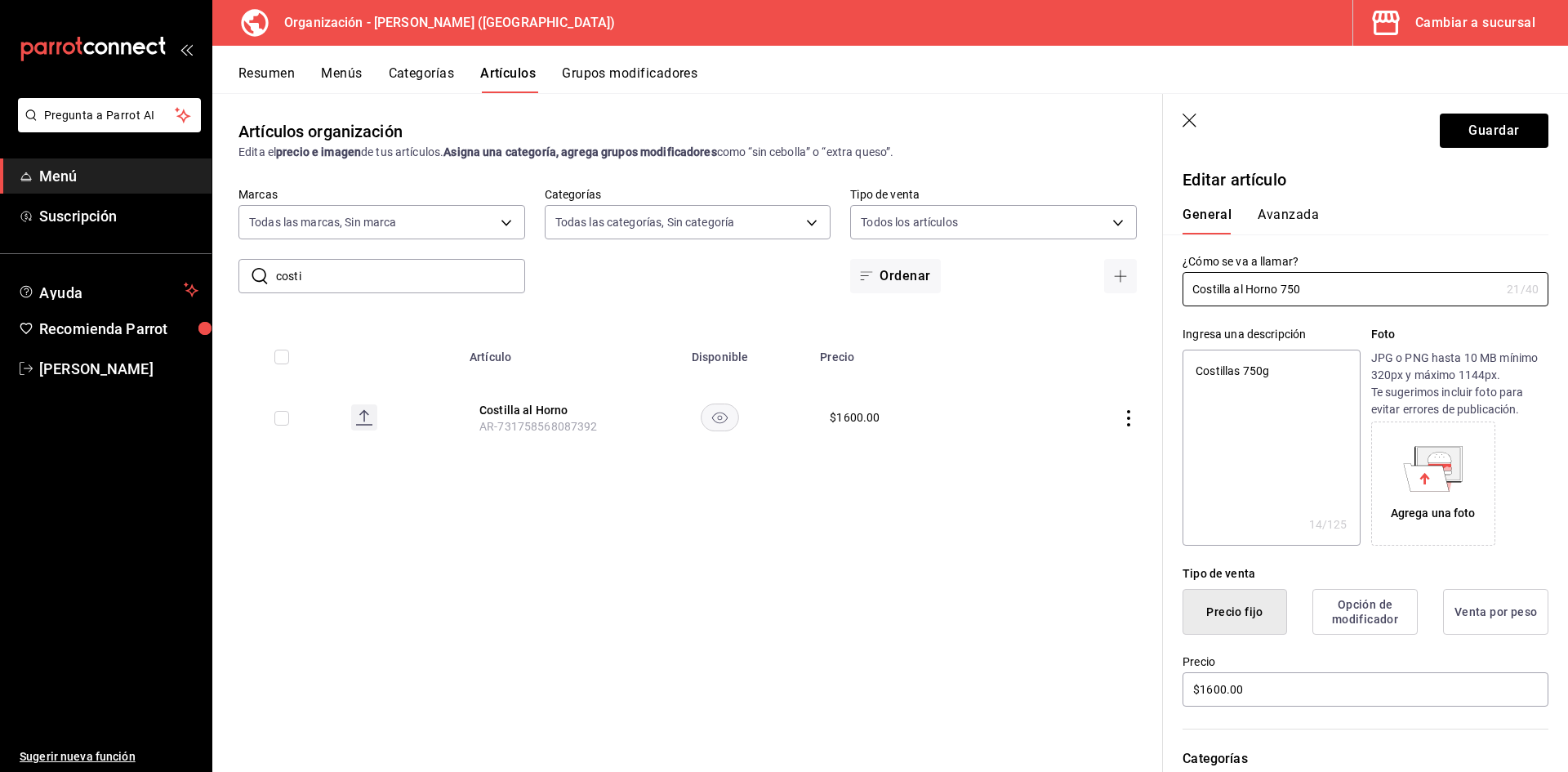
type textarea "x"
type input "Costilla al Horno 750 g"
type textarea "x"
type input "Costilla al Horno 750 gr"
type textarea "x"
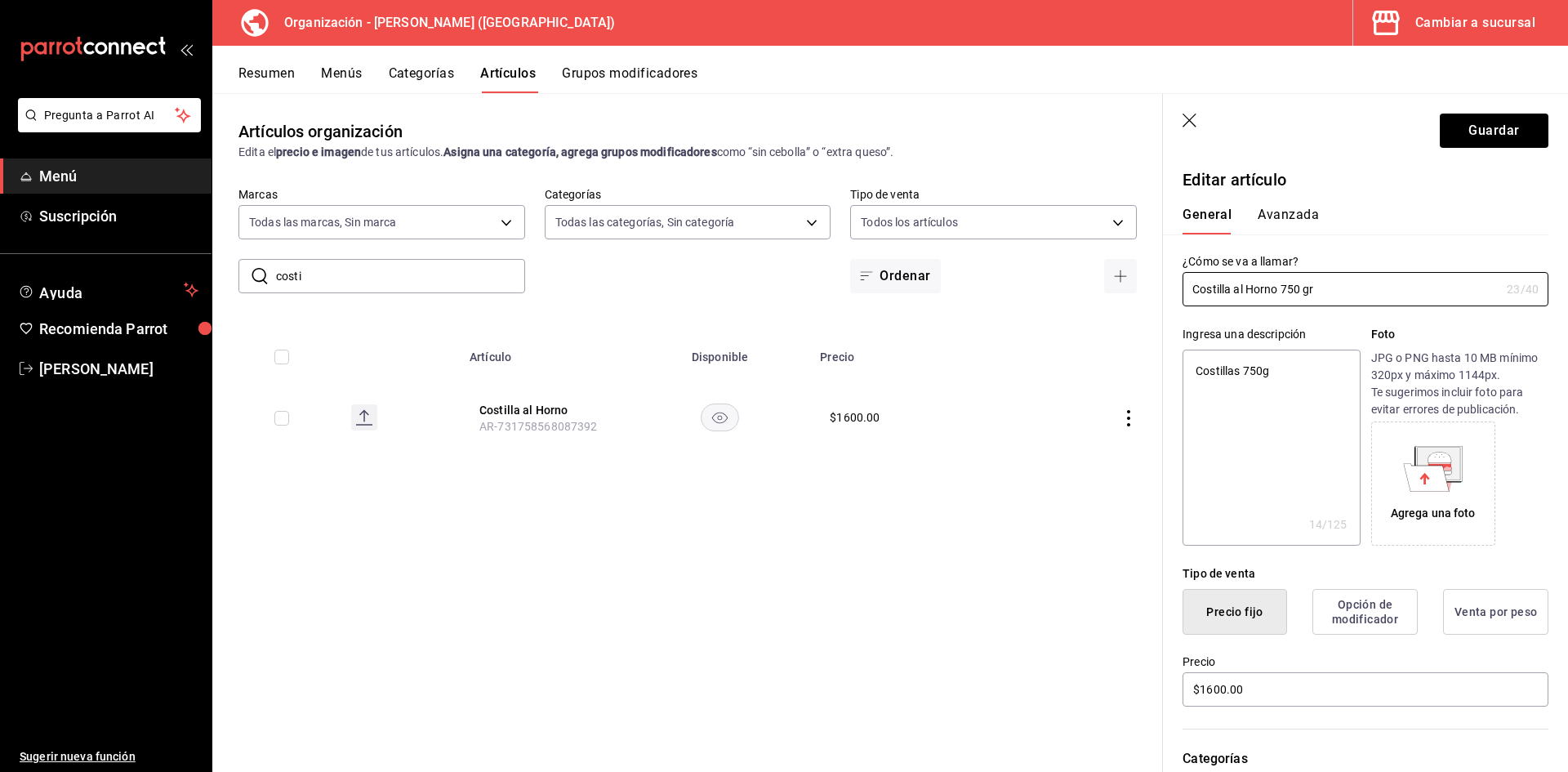
type input "Costilla al Horno 750 grs"
type textarea "x"
type input "Costilla al Horno 750 grs"
click at [1286, 206] on div "General Avanzada" at bounding box center [1356, 213] width 386 height 42
click at [1290, 215] on button "Avanzada" at bounding box center [1289, 220] width 62 height 27
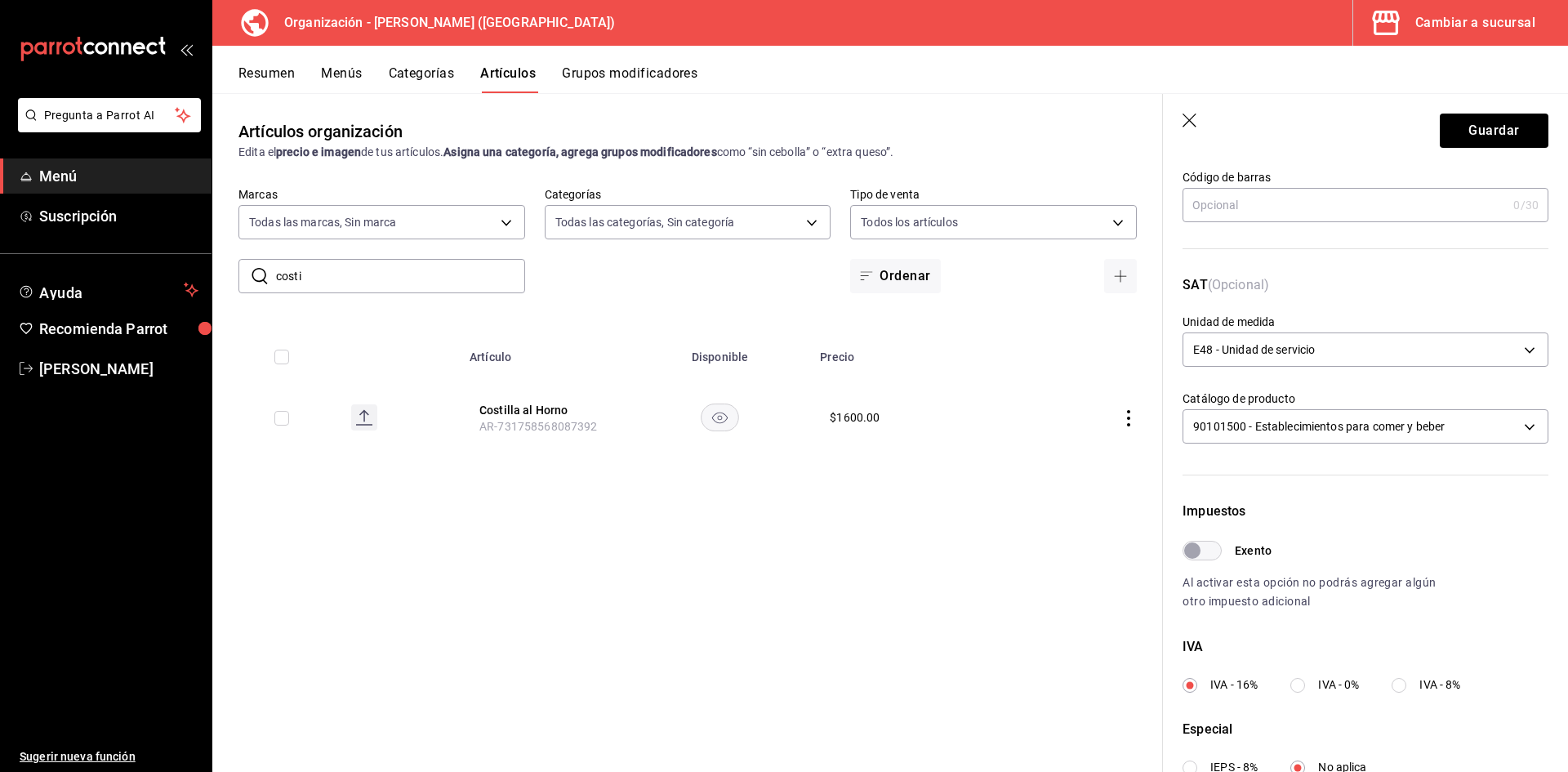
scroll to position [163, 0]
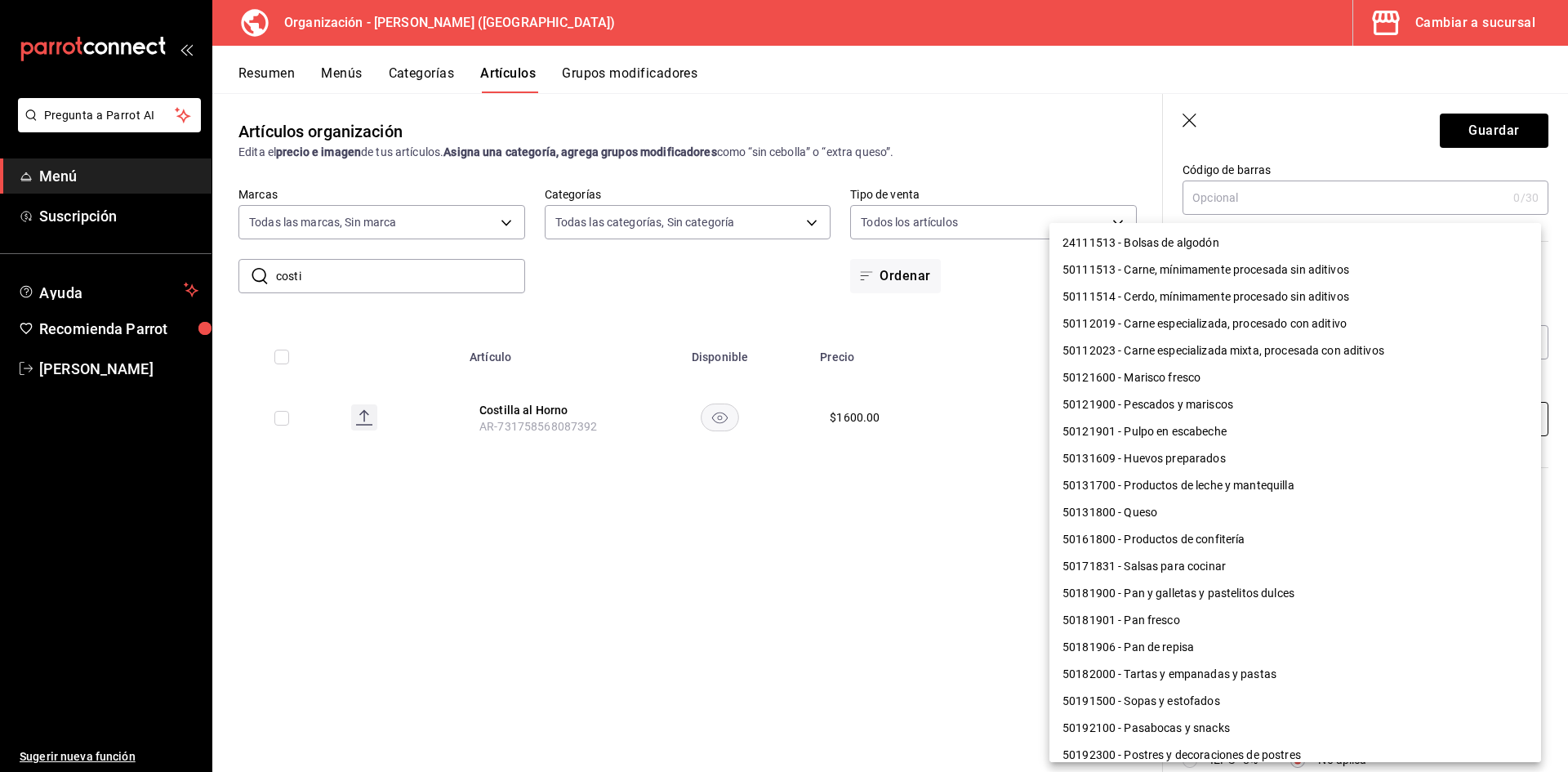
click at [1306, 418] on body "Pregunta a Parrot AI Menú Suscripción Ayuda Recomienda Parrot Adriana F Sugerir…" at bounding box center [784, 386] width 1568 height 772
click at [1098, 272] on li "50111513 - Carne, mínimamente procesada sin aditivos" at bounding box center [1294, 270] width 491 height 27
type input "50111513"
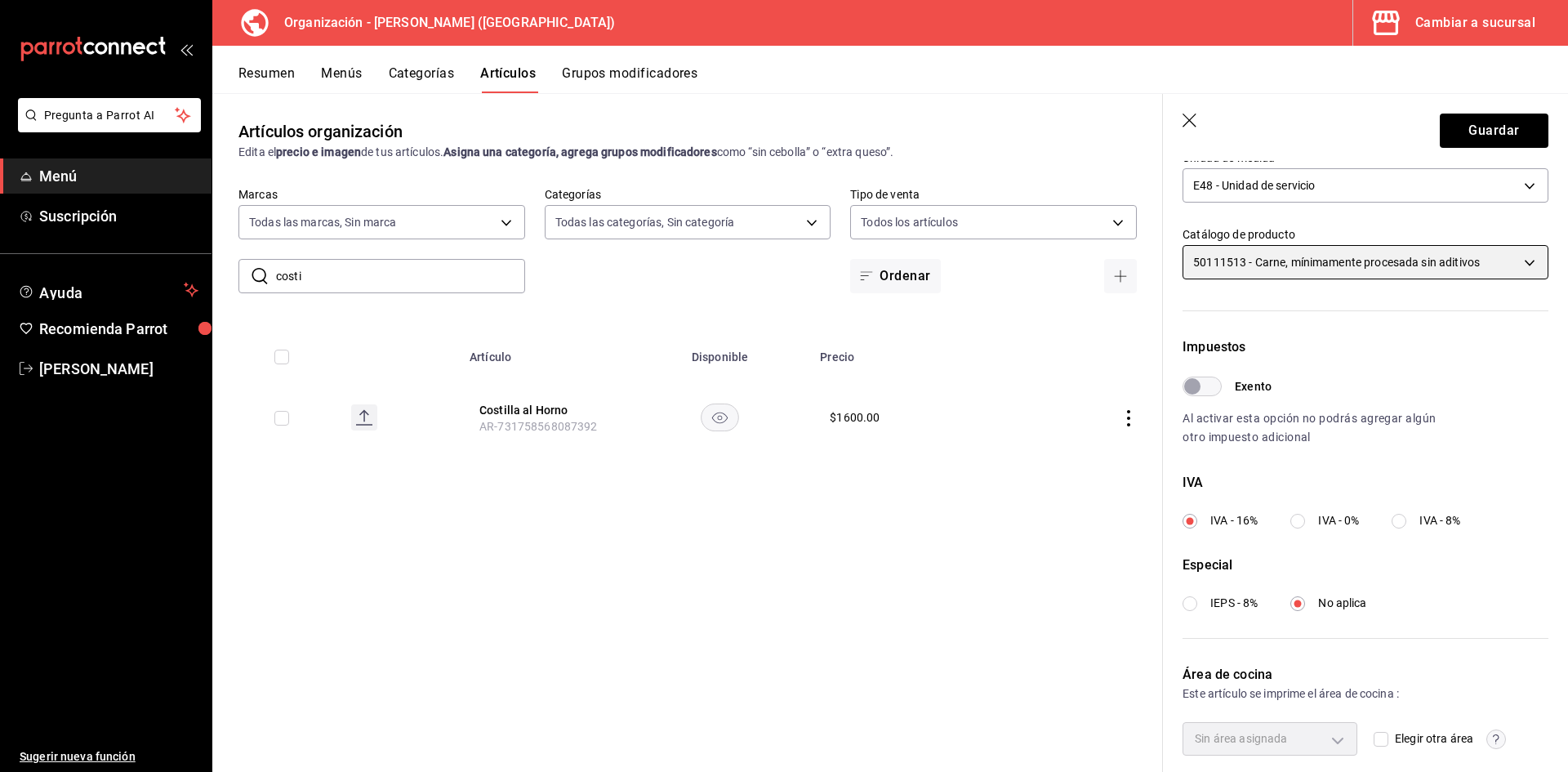
scroll to position [327, 0]
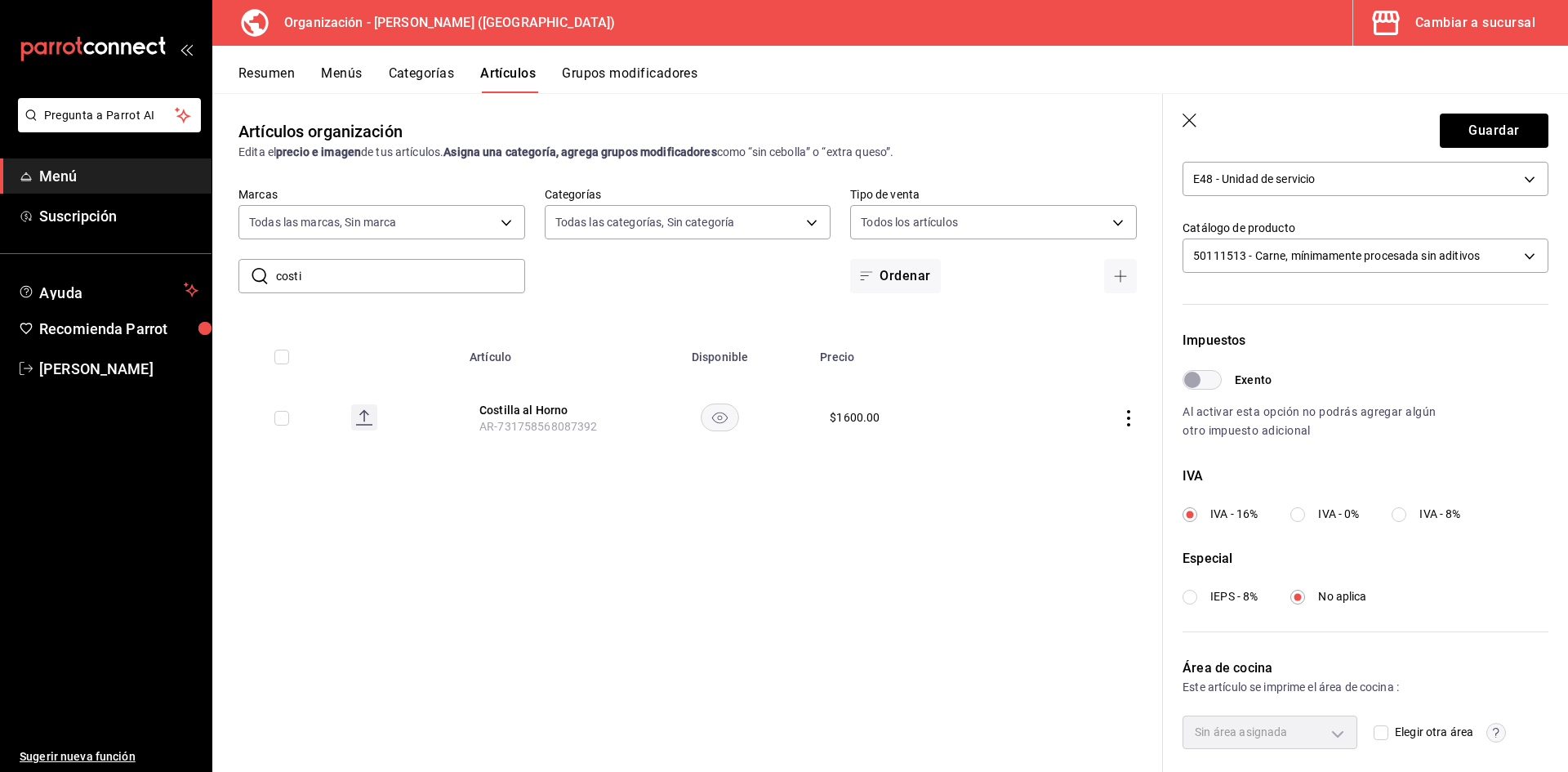
click at [1300, 514] on input "IVA - 0%" at bounding box center [1298, 515] width 15 height 15
radio input "true"
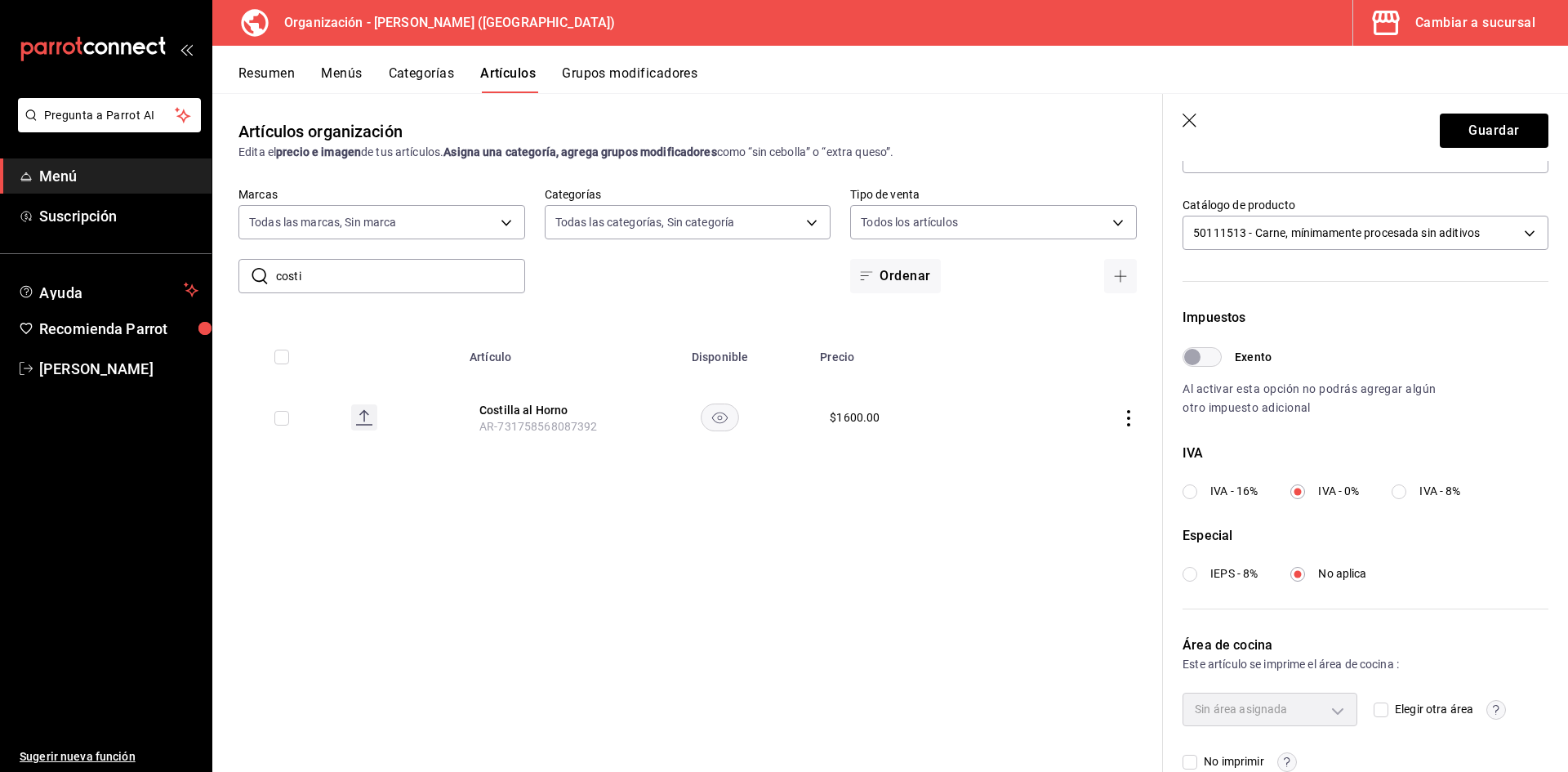
scroll to position [383, 0]
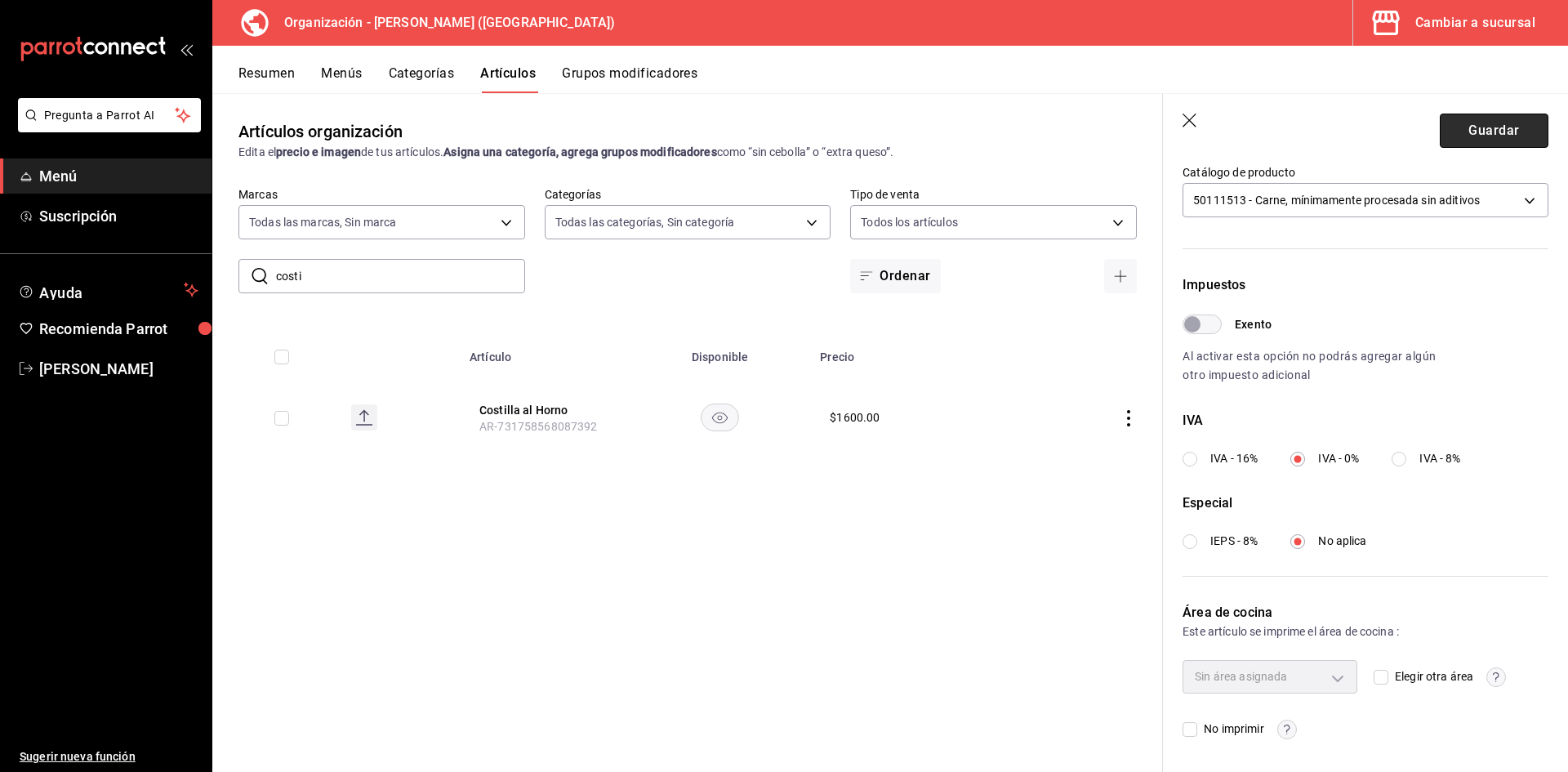
click at [1471, 124] on button "Guardar" at bounding box center [1494, 131] width 109 height 34
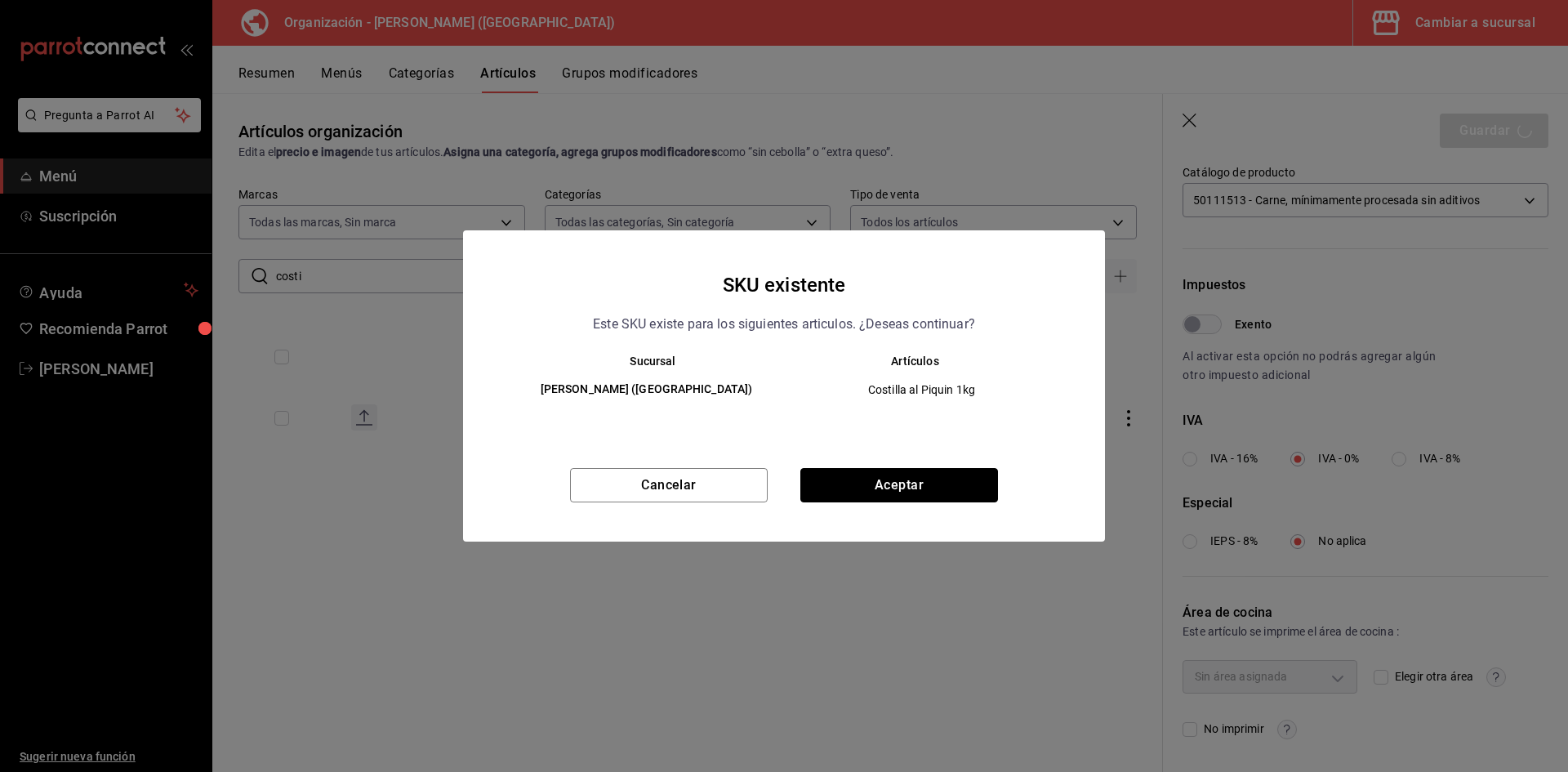
drag, startPoint x: 837, startPoint y: 483, endPoint x: 825, endPoint y: 485, distance: 12.2
click at [838, 483] on button "Aceptar" at bounding box center [900, 485] width 198 height 34
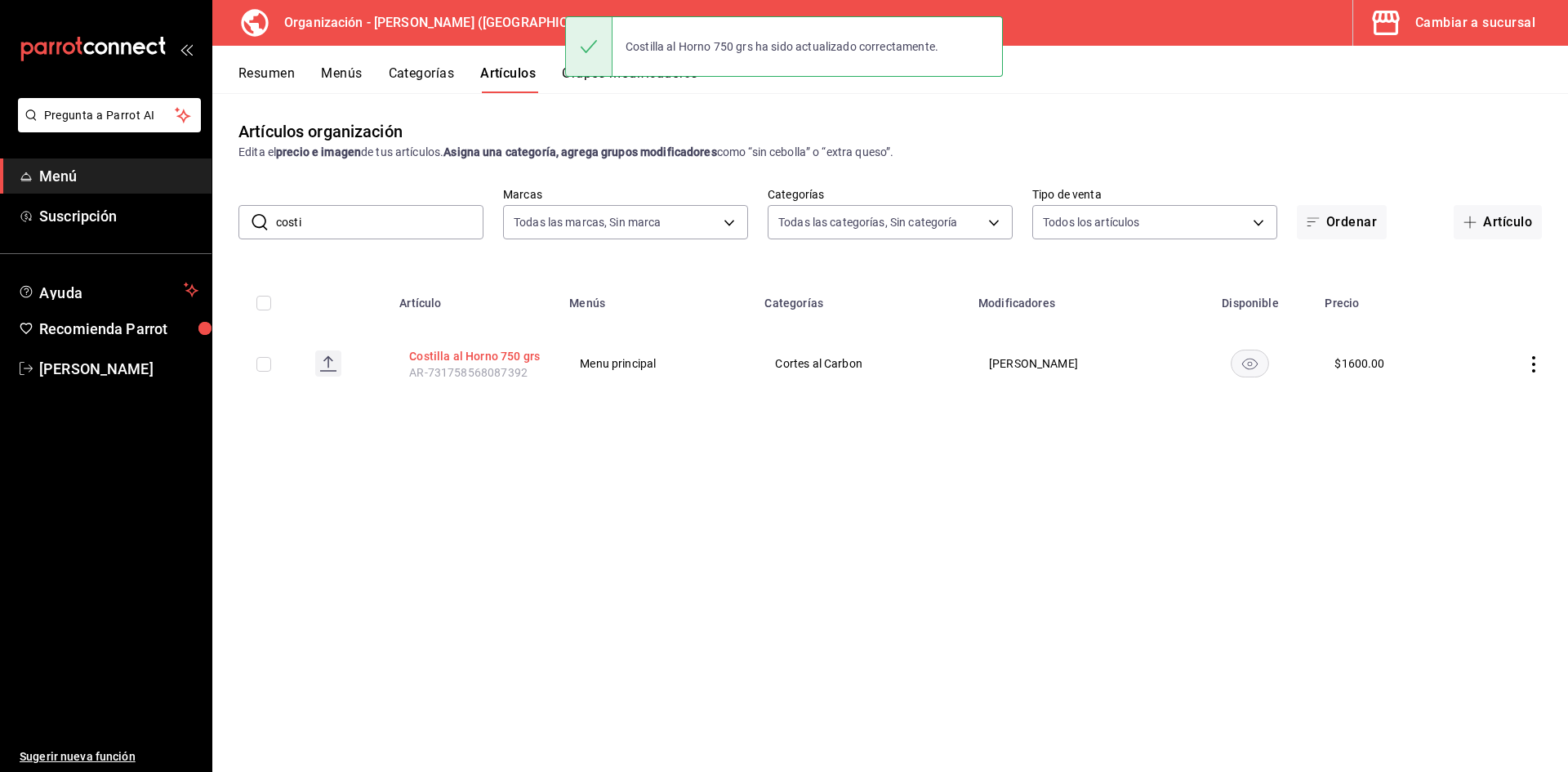
click at [507, 357] on button "Costilla al Horno 750 grs" at bounding box center [474, 356] width 131 height 17
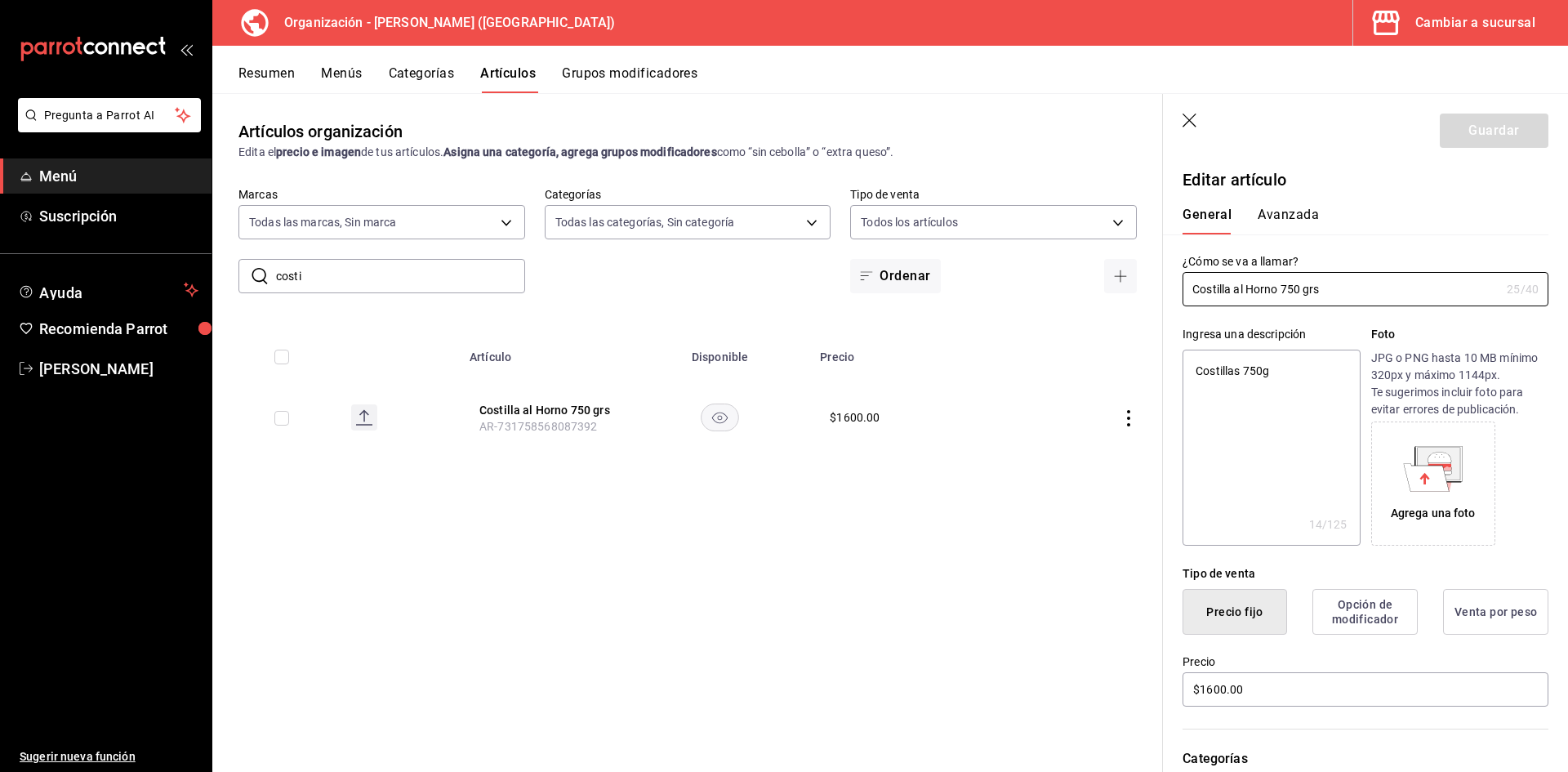
click at [1284, 213] on button "Avanzada" at bounding box center [1289, 220] width 62 height 27
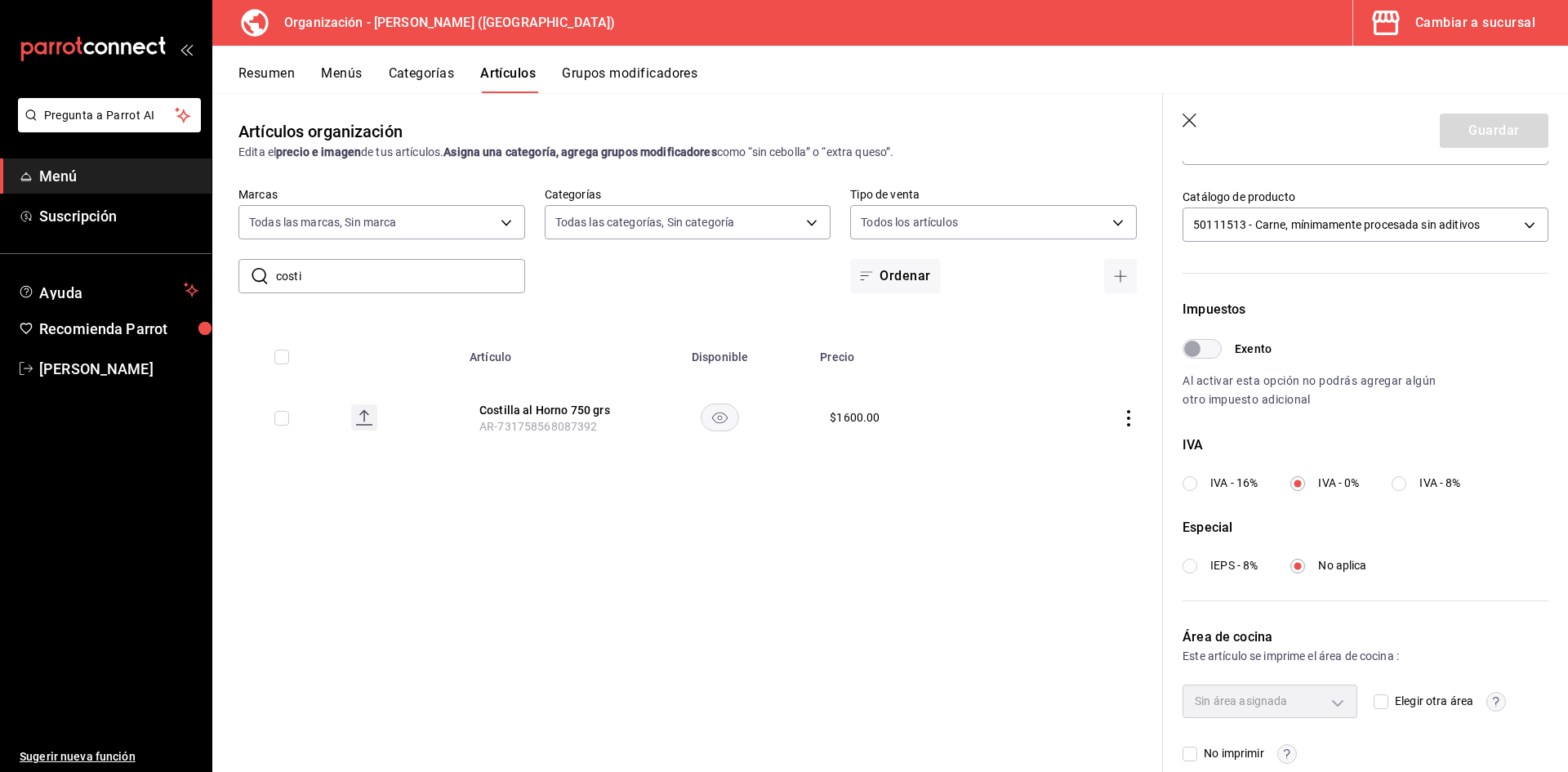
scroll to position [383, 0]
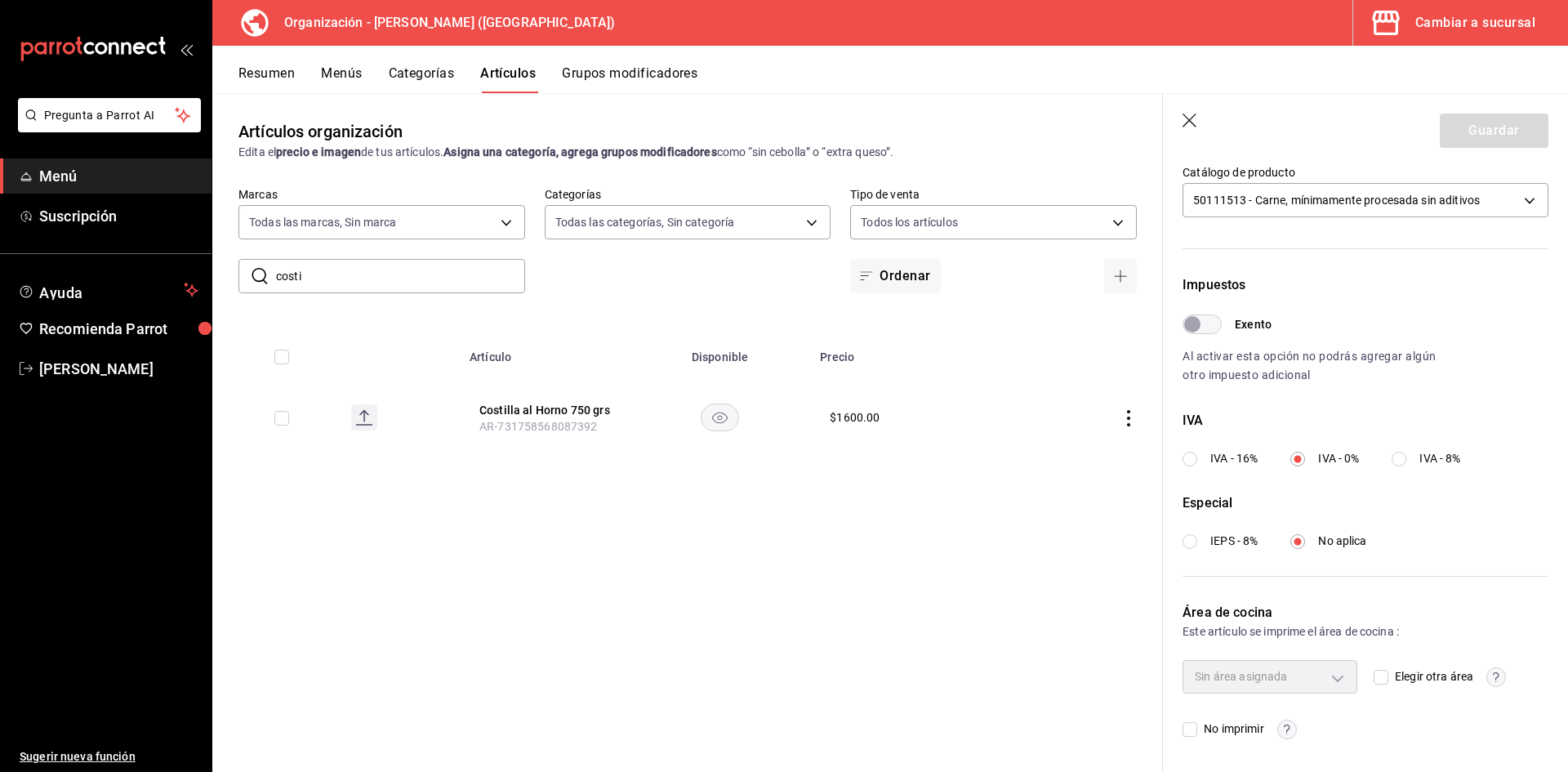
click at [1332, 681] on div "Sin área asignada" at bounding box center [1270, 676] width 175 height 32
click at [1373, 672] on input "Elegir otra área" at bounding box center [1381, 677] width 15 height 15
checkbox input "true"
click at [1338, 676] on body "Pregunta a Parrot AI Menú Suscripción Ayuda Recomienda Parrot Adriana F Sugerir…" at bounding box center [784, 386] width 1568 height 772
click at [1338, 676] on div at bounding box center [784, 386] width 1568 height 772
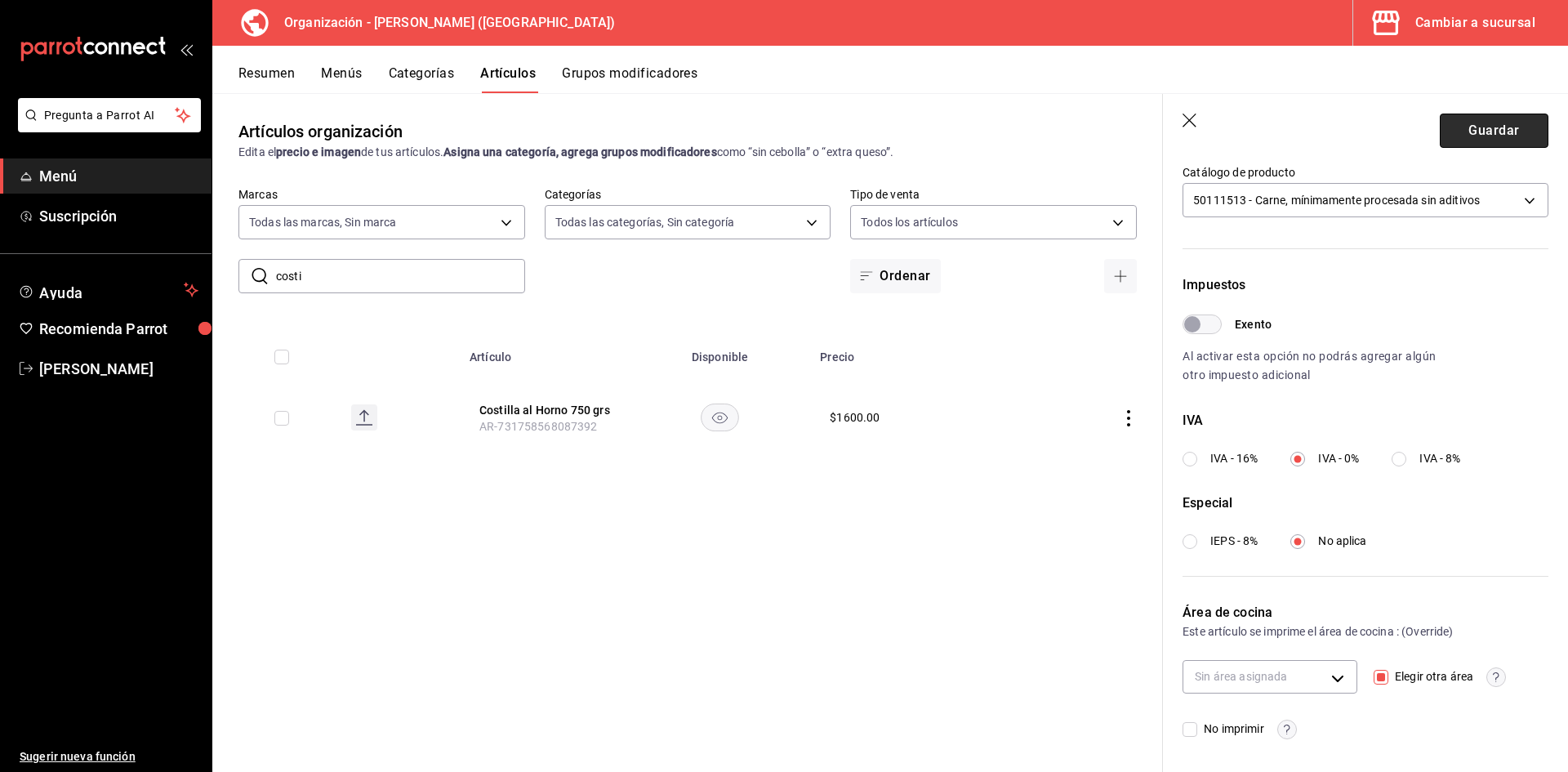
click at [1484, 131] on button "Guardar" at bounding box center [1494, 131] width 109 height 34
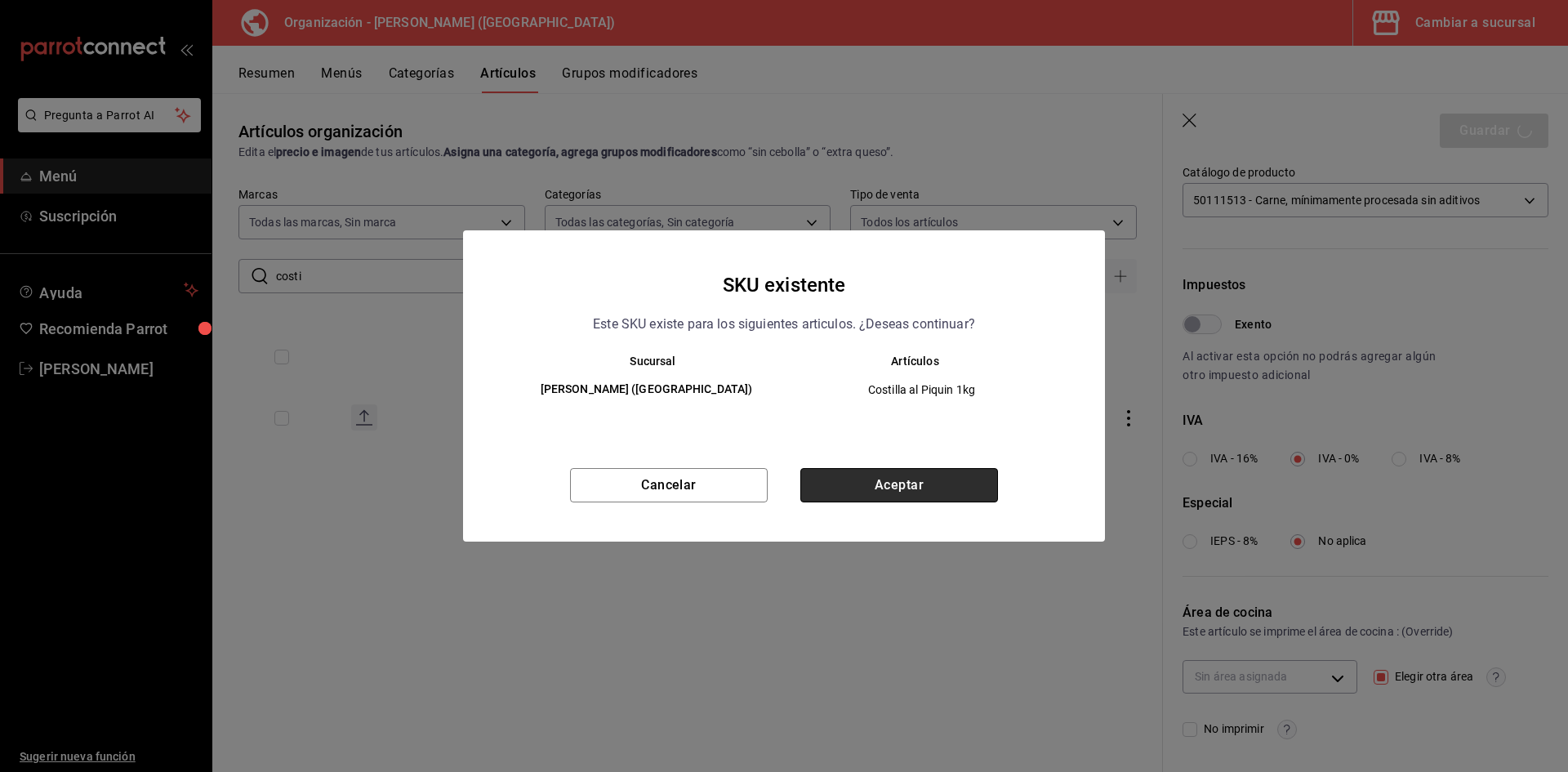
click at [880, 484] on button "Aceptar" at bounding box center [900, 485] width 198 height 34
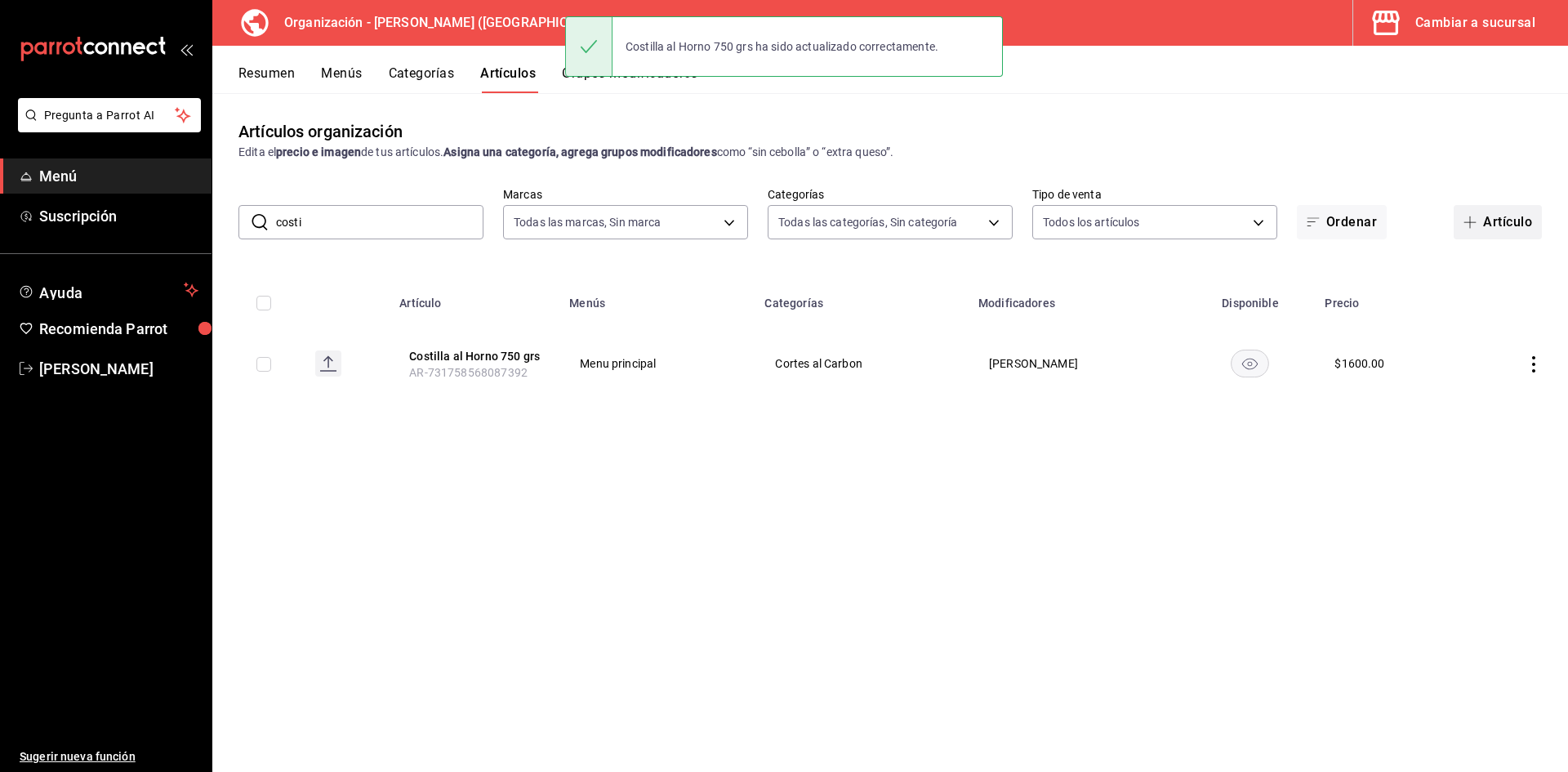
click at [1488, 229] on button "Artículo" at bounding box center [1497, 222] width 88 height 34
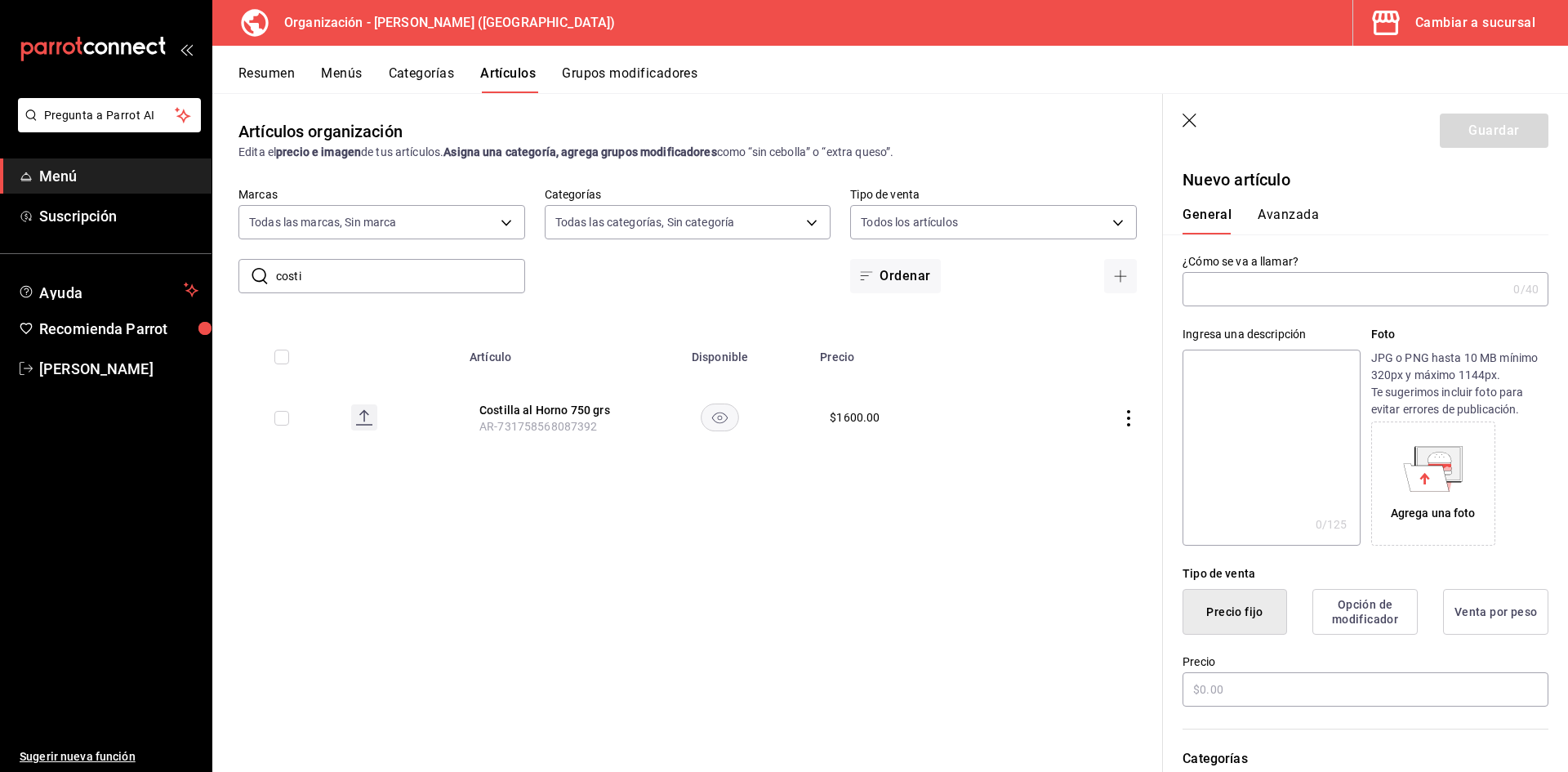
click at [1238, 310] on div "Ingresa una descripción x 0 /125 ​ Foto JPG o PNG hasta 10 MB mínimo 320px y má…" at bounding box center [1356, 426] width 386 height 240
click at [1234, 299] on input "text" at bounding box center [1344, 289] width 324 height 32
type input "Den"
drag, startPoint x: 373, startPoint y: 271, endPoint x: 0, endPoint y: 235, distance: 374.7
click at [0, 235] on div "Pregunta a Parrot AI Menú Suscripción Ayuda Recomienda Parrot Adriana F Sugerir…" at bounding box center [784, 386] width 1568 height 772
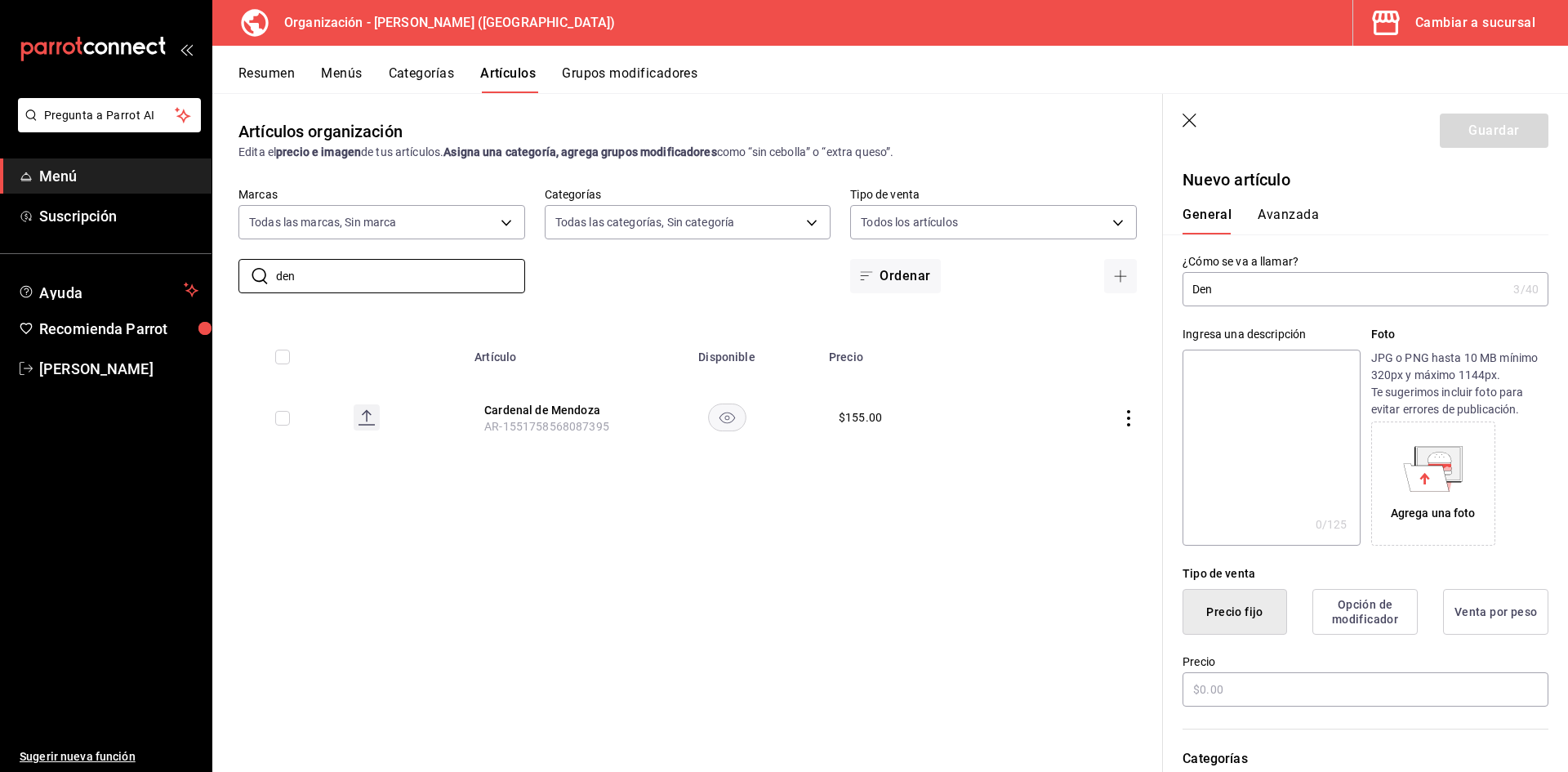
type input "den"
click at [1291, 280] on input "Den" at bounding box center [1344, 289] width 324 height 32
click at [1309, 293] on input "Denys Sandwich" at bounding box center [1341, 289] width 318 height 32
click at [1313, 290] on input "Denys Sandwich" at bounding box center [1341, 289] width 318 height 32
type input "Denys Sandwich"
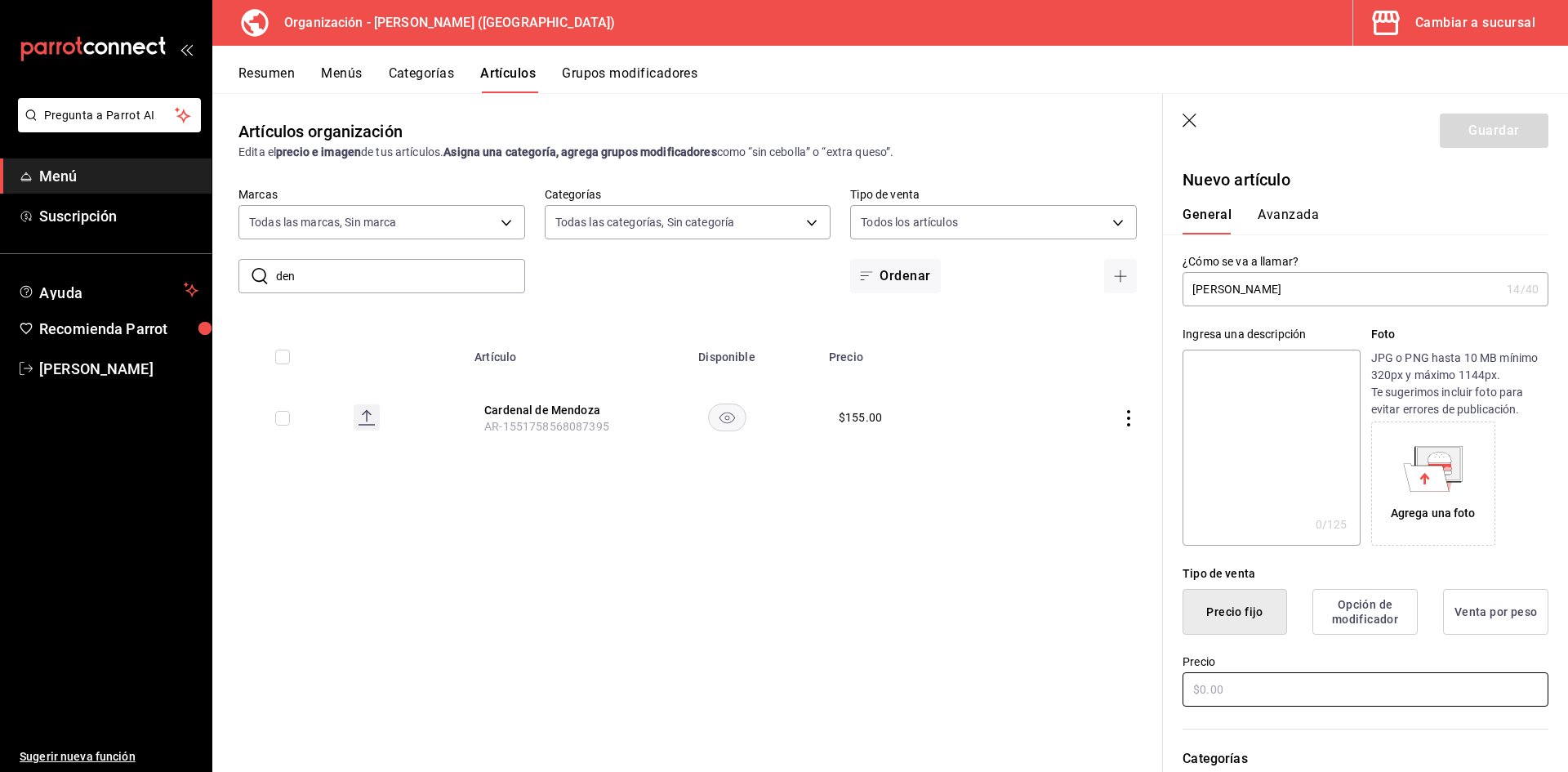
click at [1314, 679] on input "text" at bounding box center [1365, 689] width 366 height 34
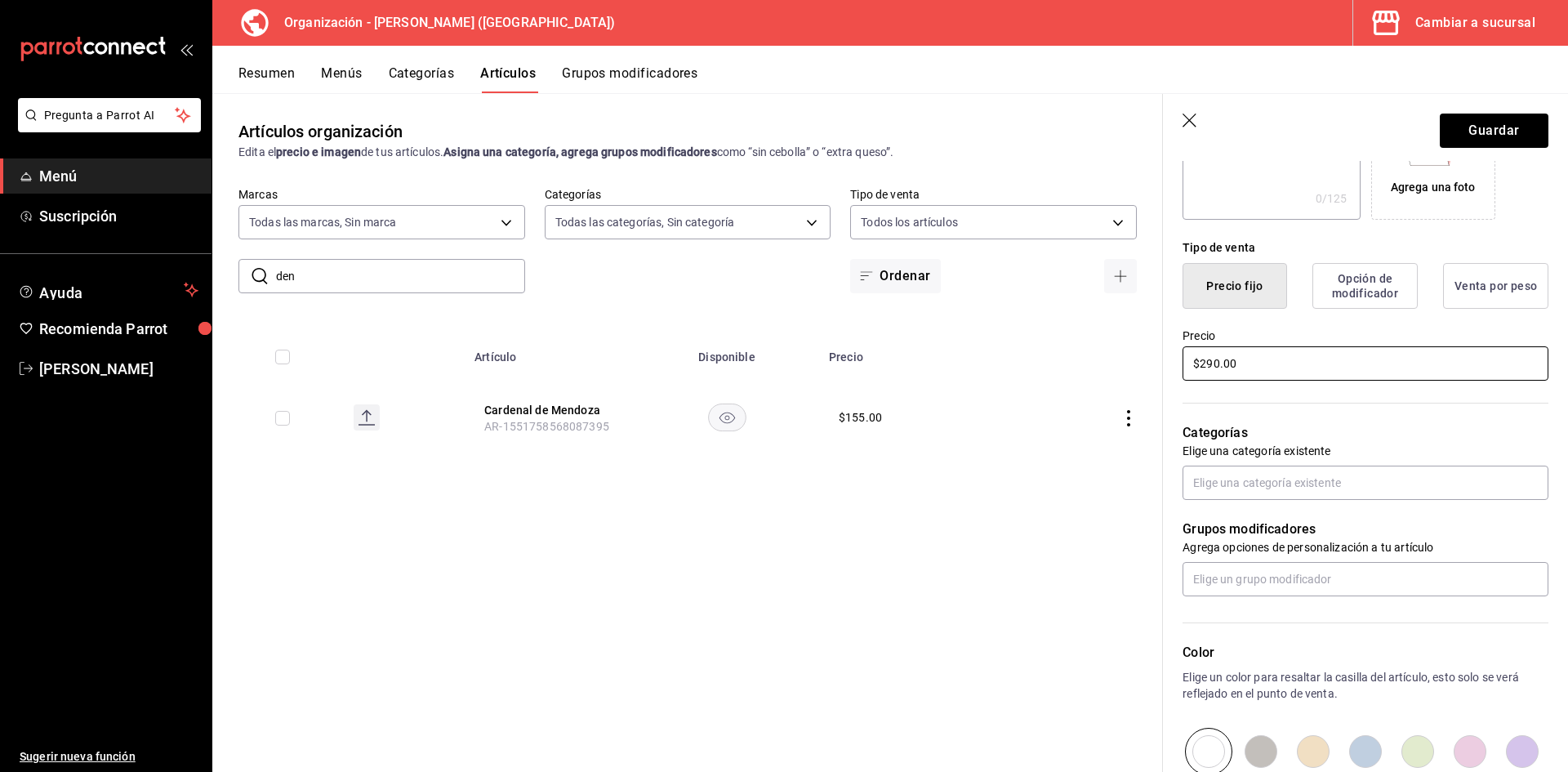
scroll to position [327, 0]
type input "$290.00"
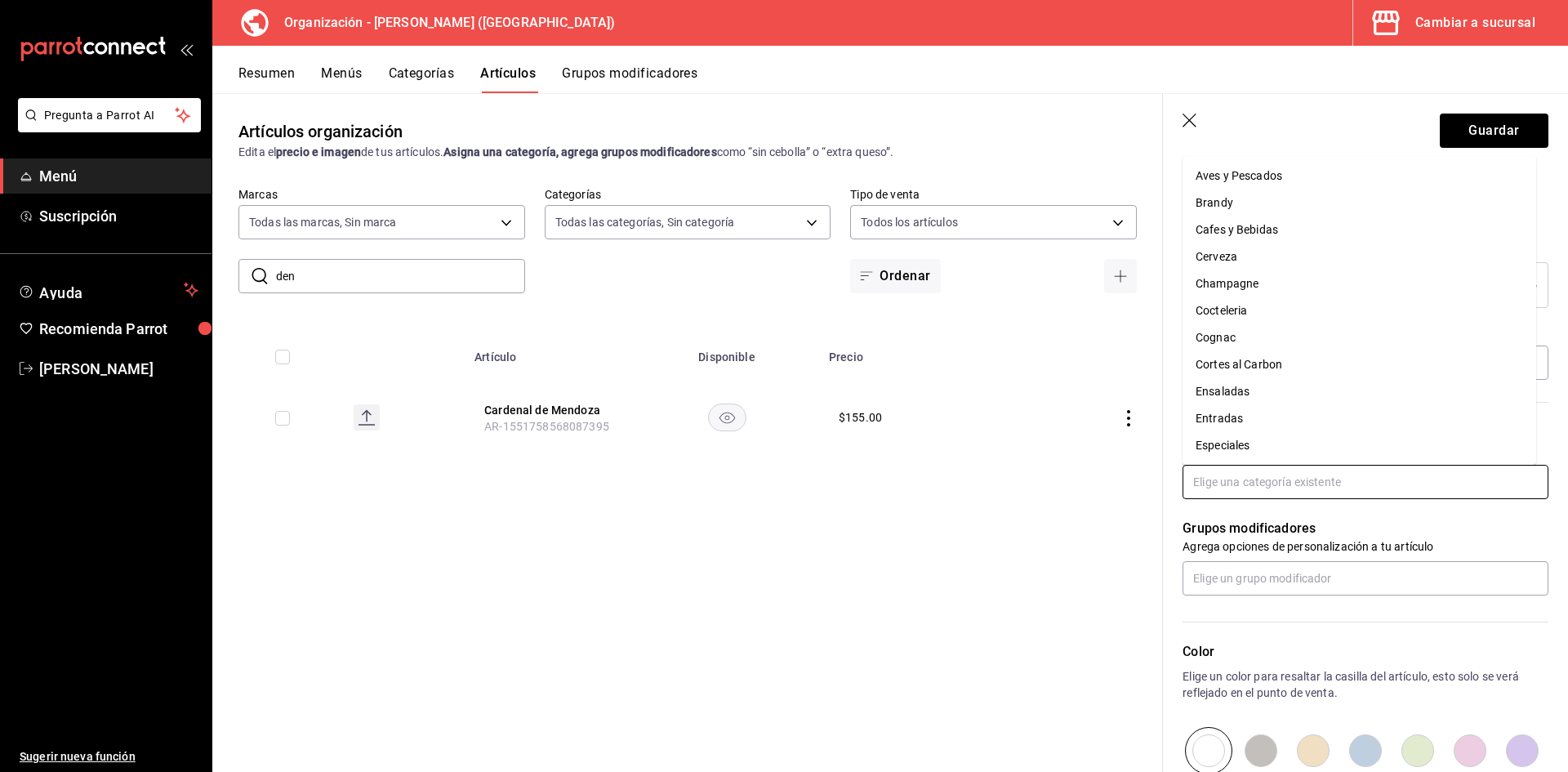
click at [1267, 485] on input "text" at bounding box center [1365, 482] width 366 height 34
click at [1249, 301] on li "Principales" at bounding box center [1358, 307] width 353 height 27
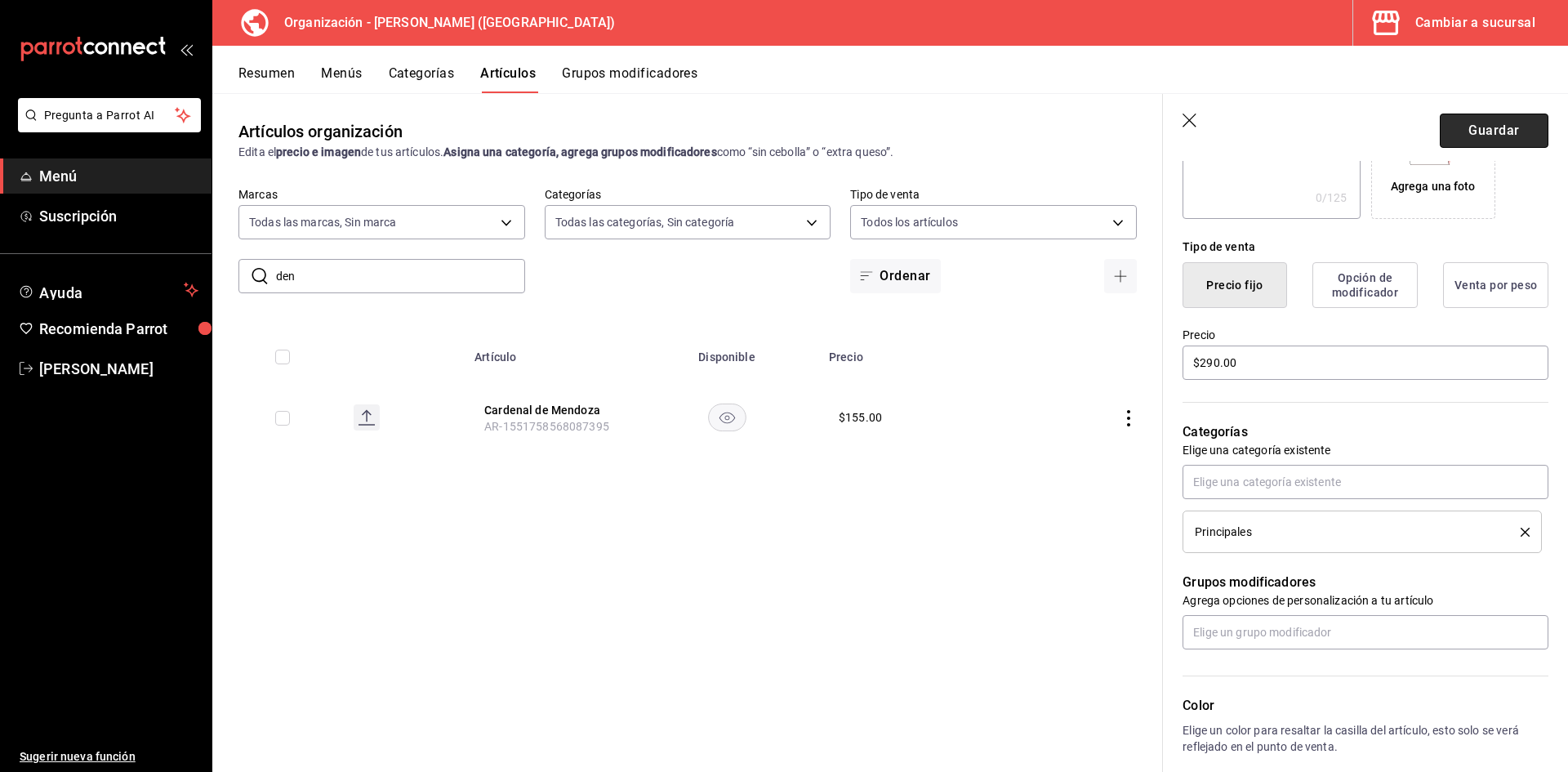
click at [1492, 123] on button "Guardar" at bounding box center [1494, 131] width 109 height 34
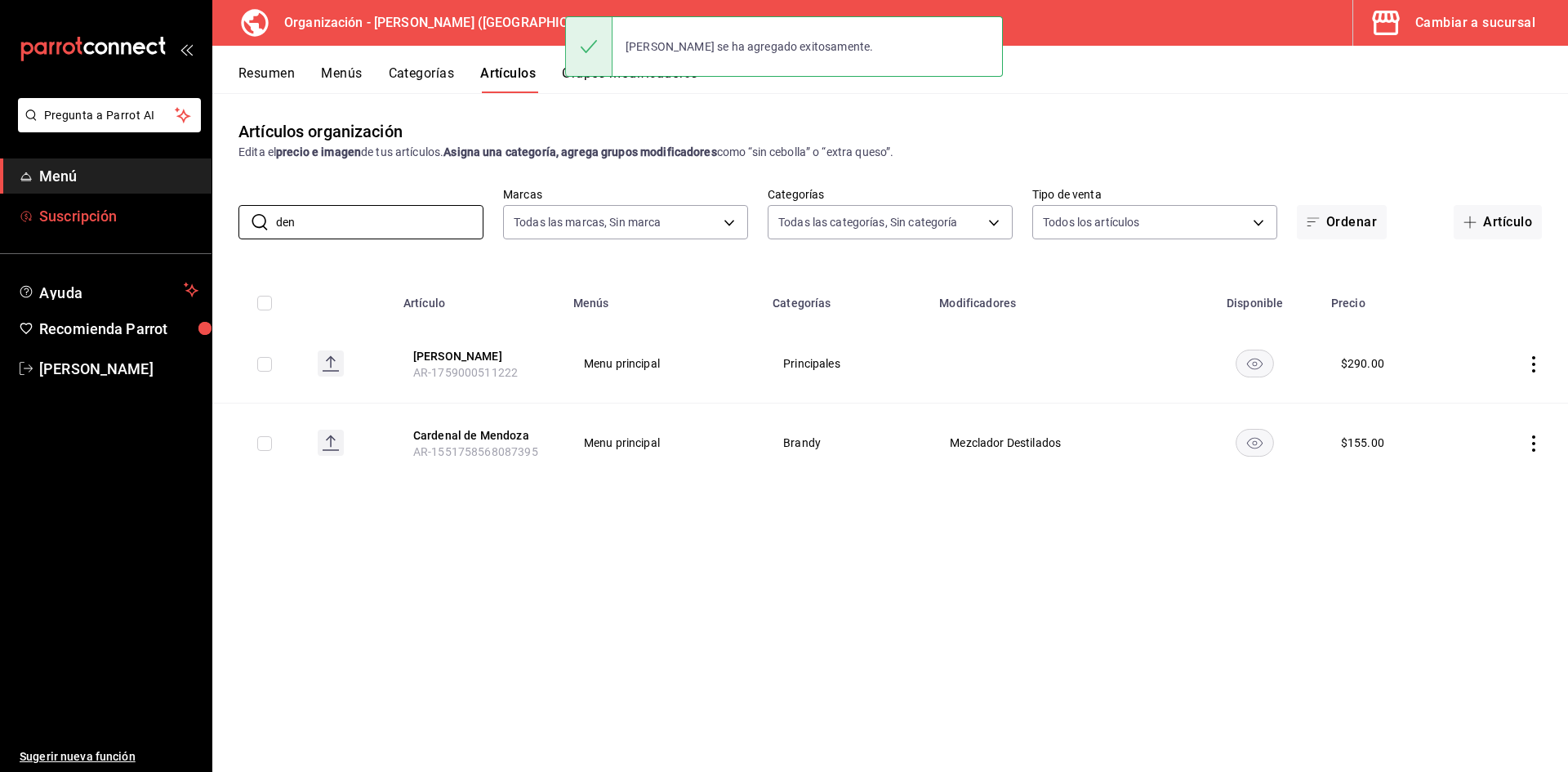
drag, startPoint x: 395, startPoint y: 226, endPoint x: 0, endPoint y: 209, distance: 395.4
click at [0, 209] on div "Pregunta a Parrot AI Menú Suscripción Ayuda Recomienda Parrot Adriana F Sugerir…" at bounding box center [784, 386] width 1568 height 772
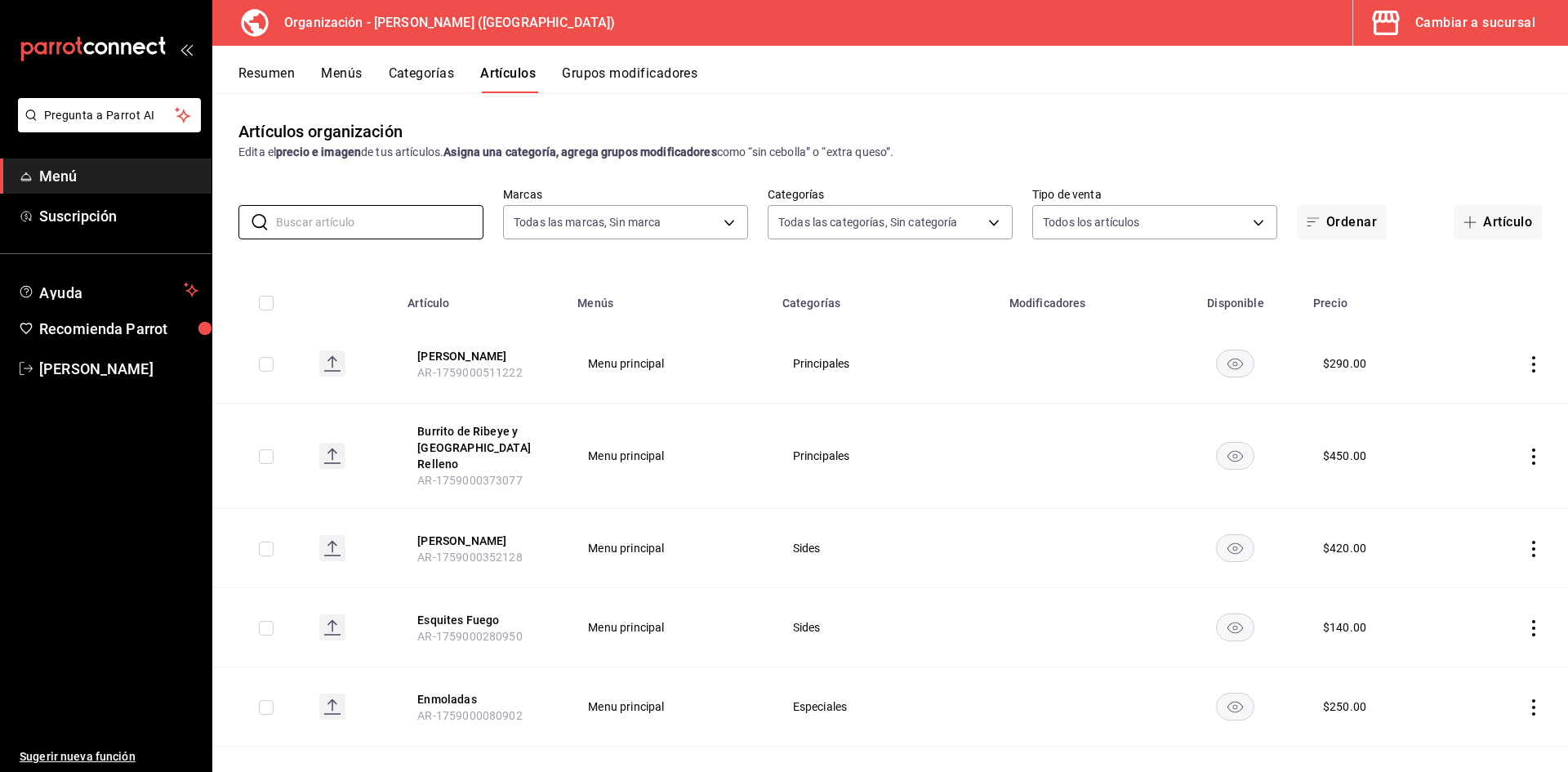
click at [1448, 16] on div "Cambiar a sucursal" at bounding box center [1475, 23] width 120 height 23
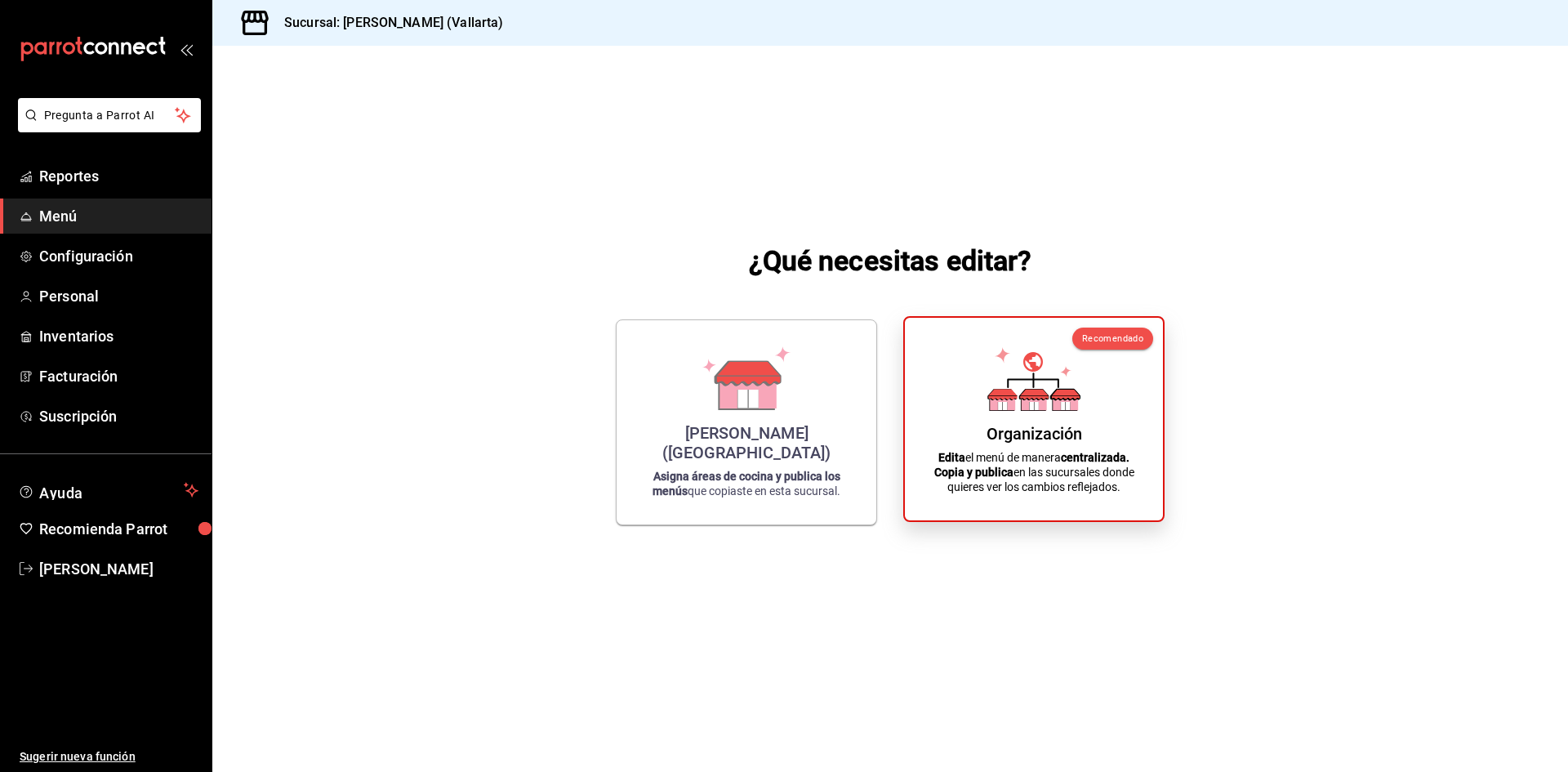
click at [1044, 386] on icon at bounding box center [1034, 379] width 93 height 64
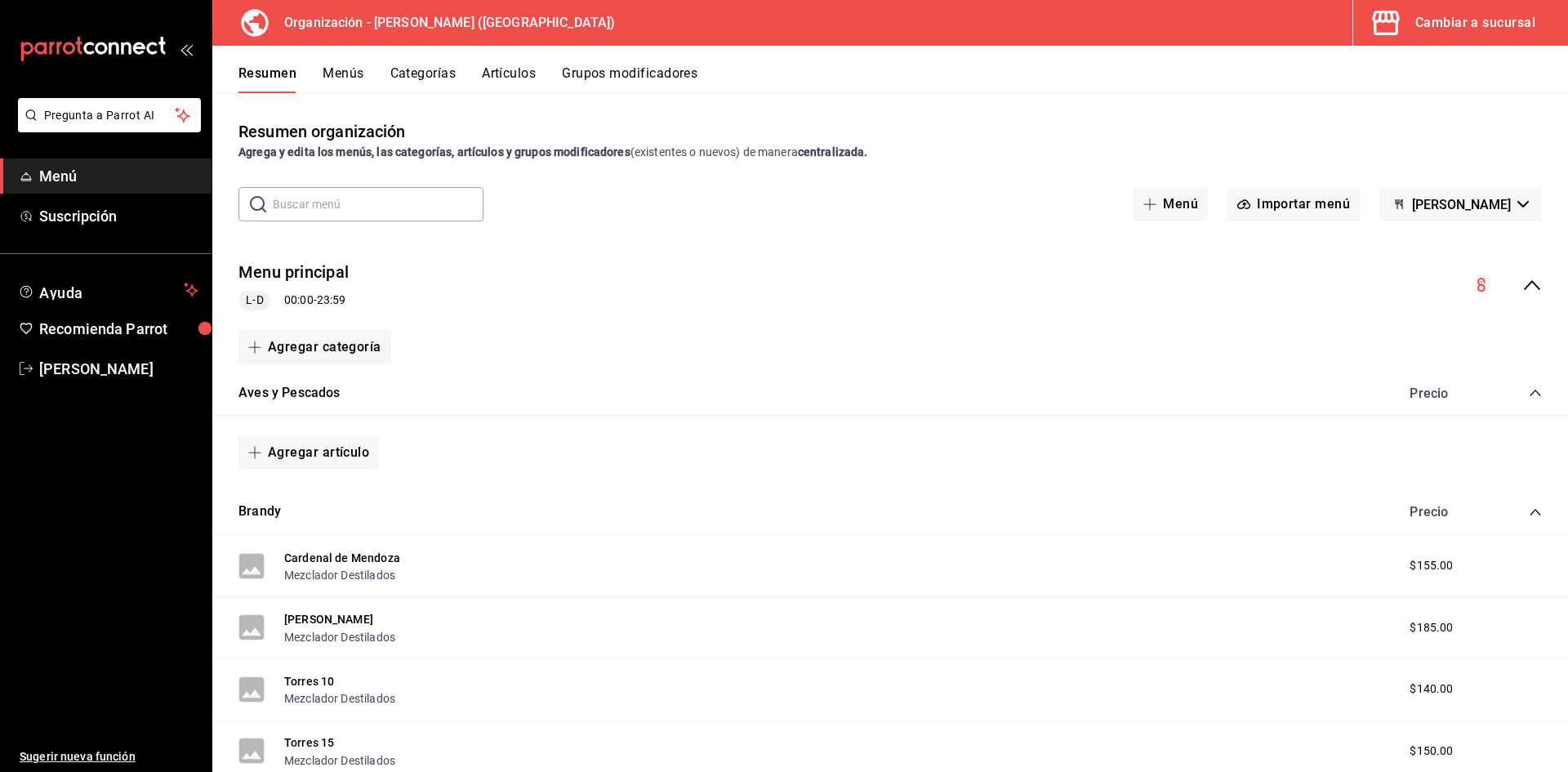
click at [1416, 25] on div "Cambiar a sucursal" at bounding box center [1475, 23] width 120 height 23
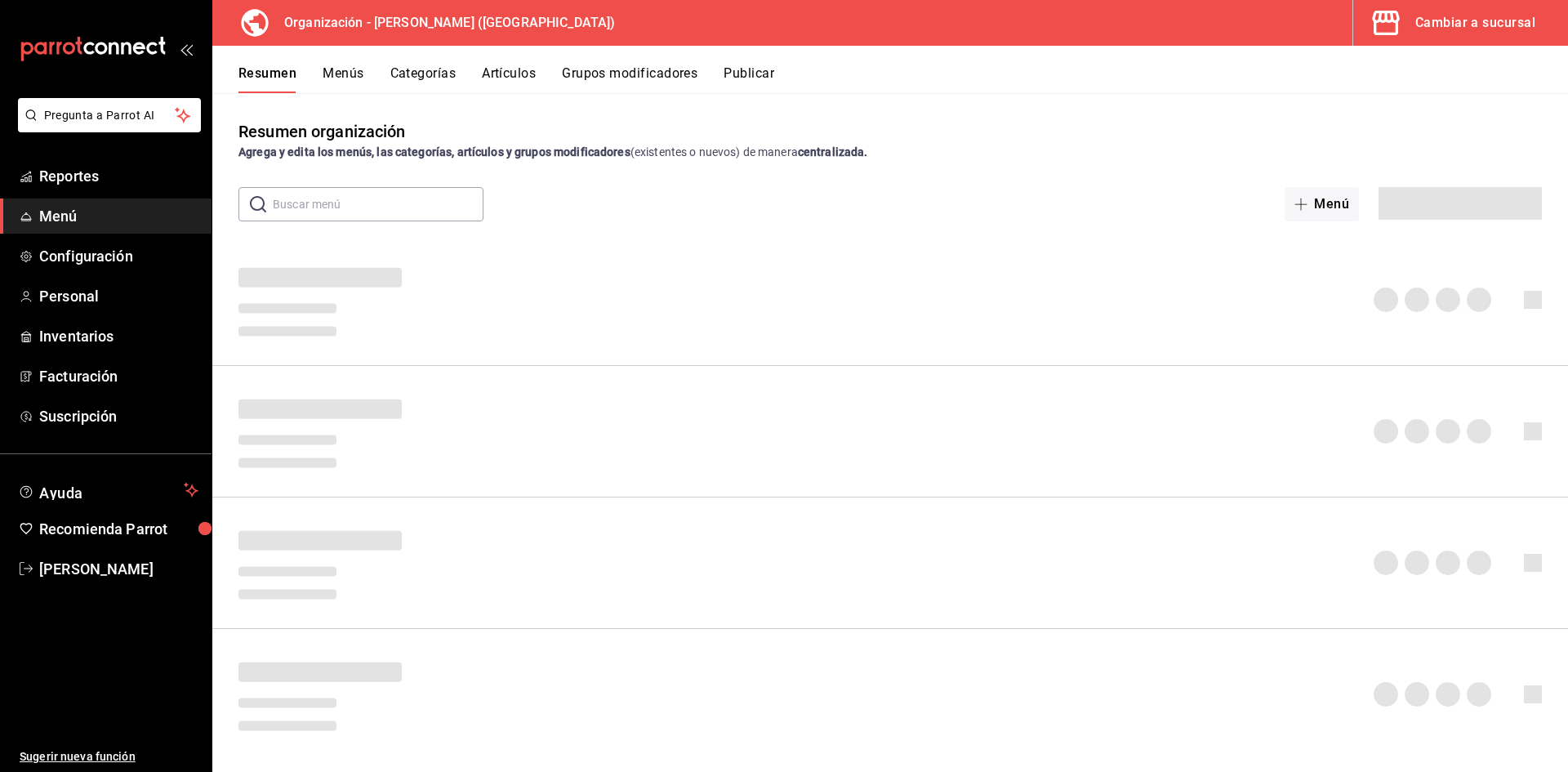
click at [767, 452] on div at bounding box center [890, 432] width 1356 height 105
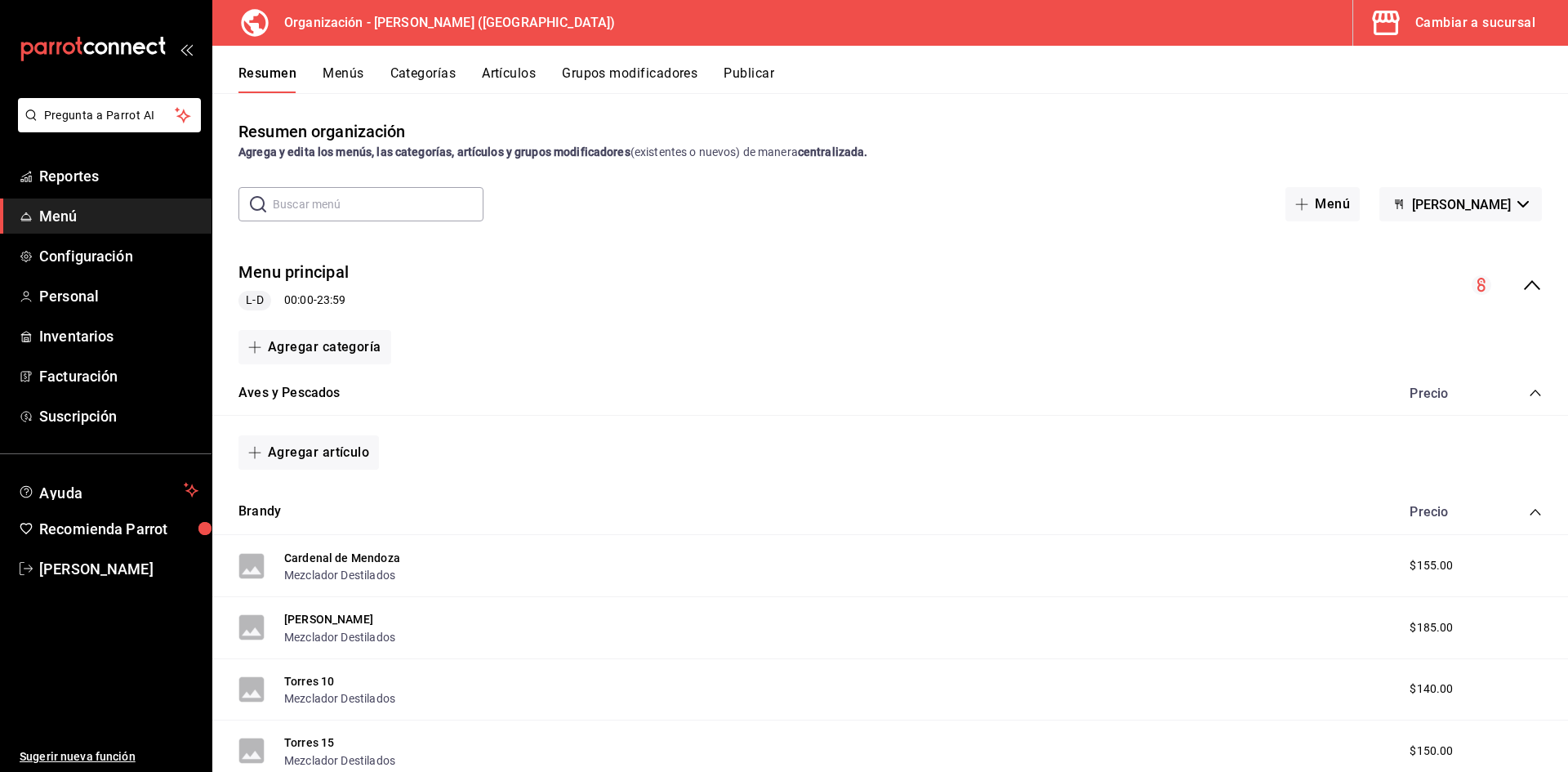
click at [519, 69] on button "Artículos" at bounding box center [509, 79] width 54 height 27
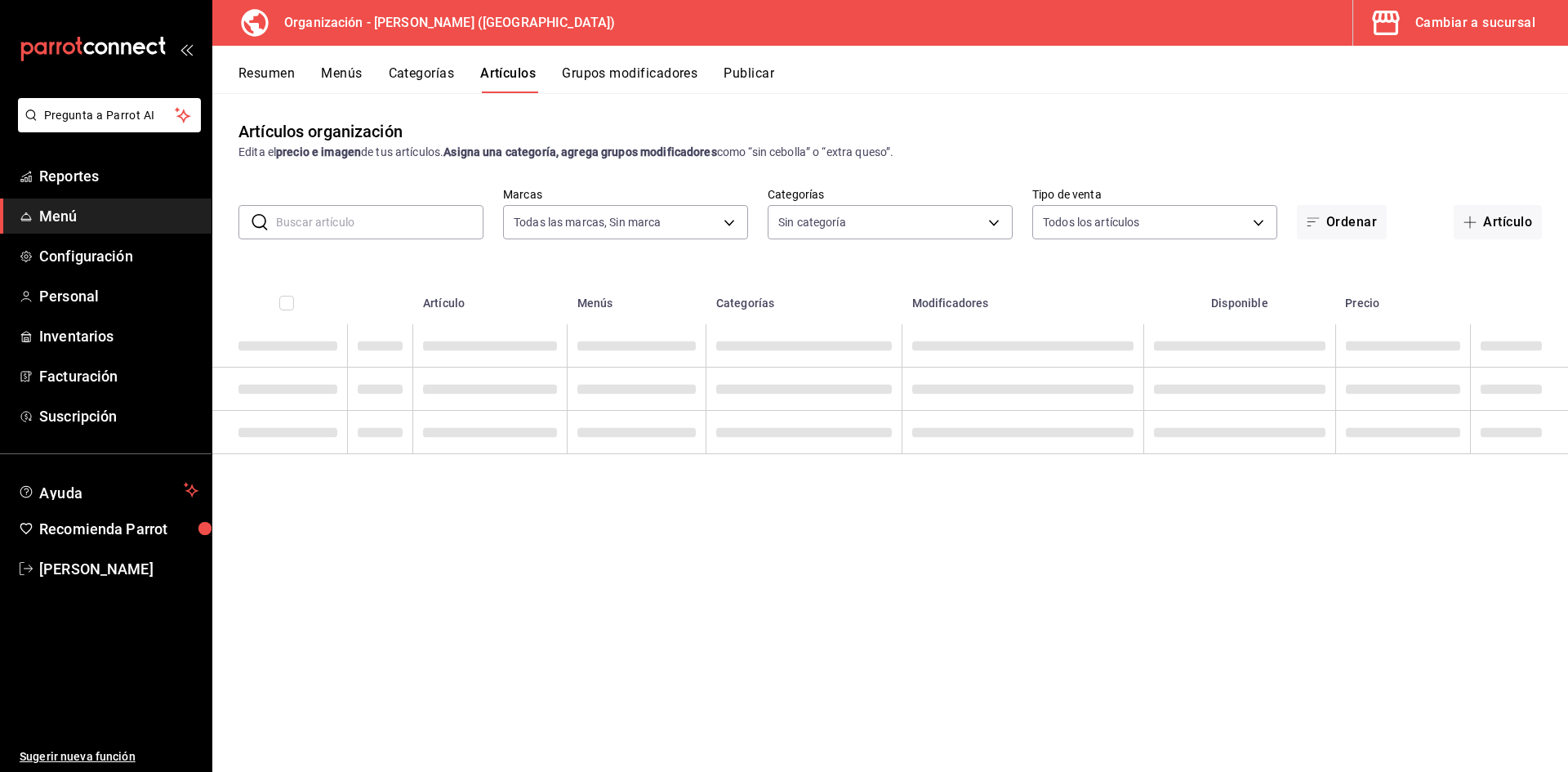
type input "dedade05-fd73-4fc1-b48a-98286d1a7cbf"
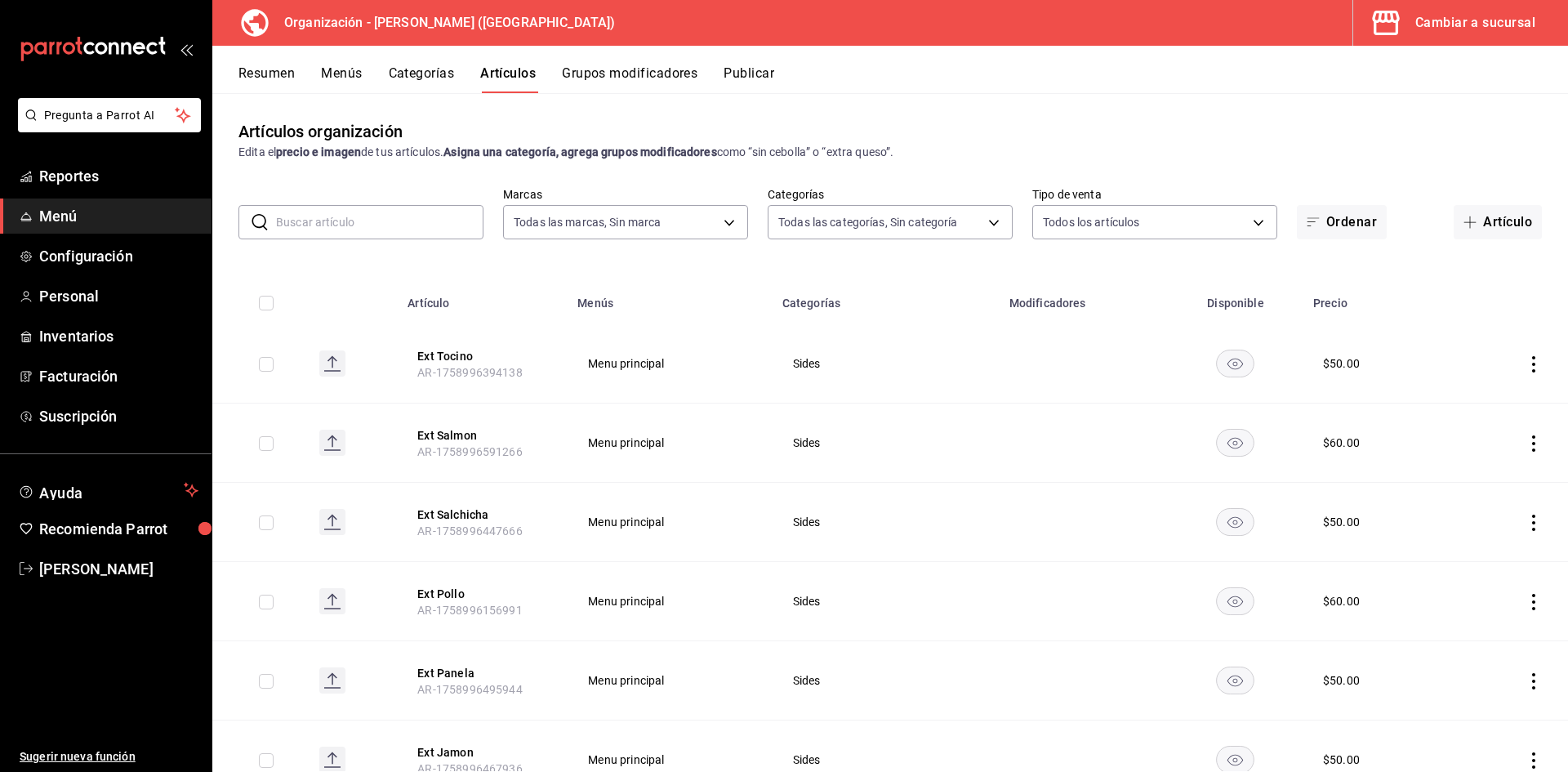
type input "ddeea584-b7b7-4c64-abd4-9dbe24413160,94bc3e91-bac1-4cab-af5d-7d085d9bac7d,85d50…"
click at [409, 221] on input "text" at bounding box center [379, 222] width 207 height 32
type input "torta"
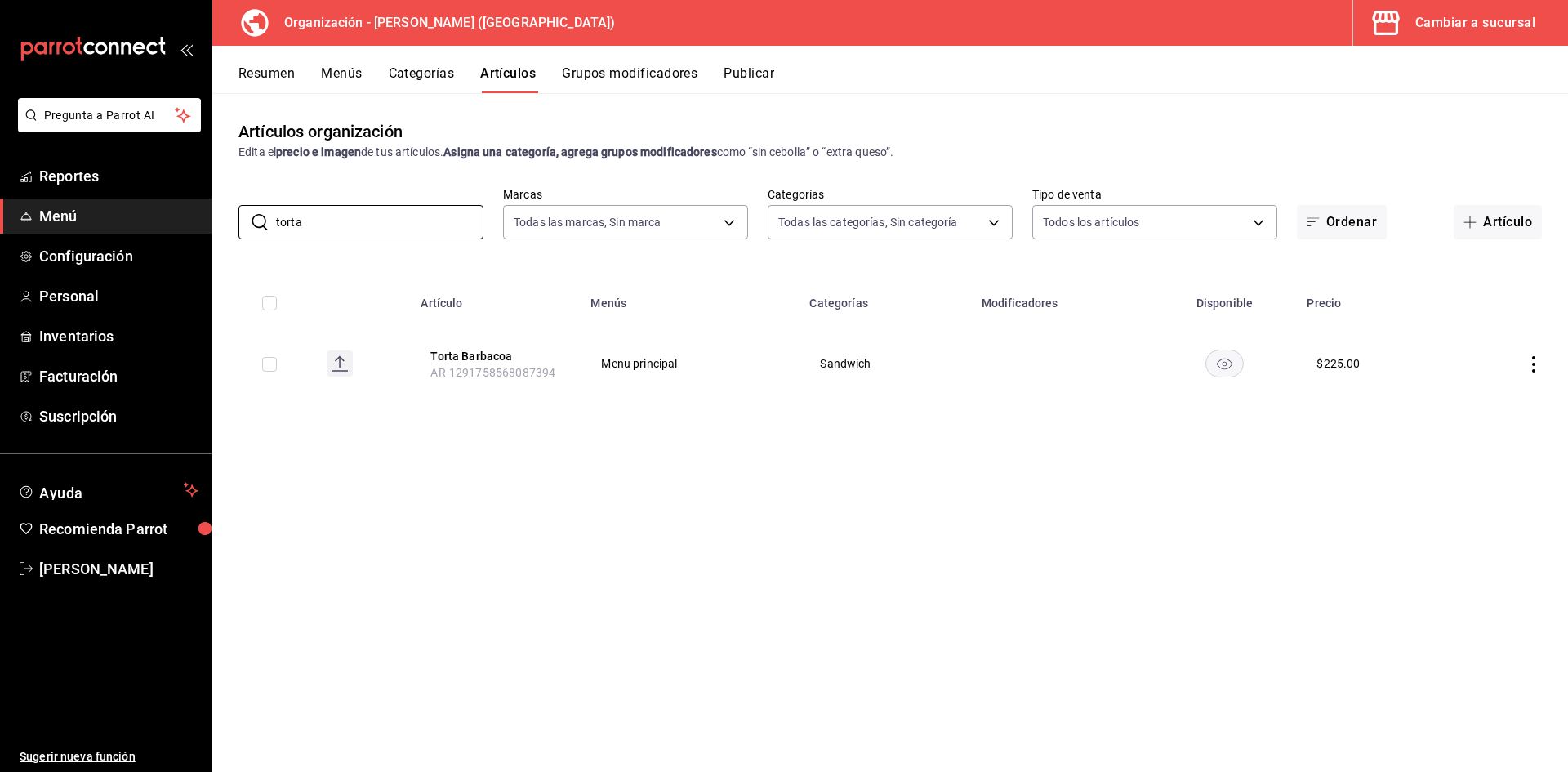
drag, startPoint x: 71, startPoint y: 210, endPoint x: 106, endPoint y: 215, distance: 35.4
click at [72, 213] on span "Menú" at bounding box center [119, 216] width 160 height 22
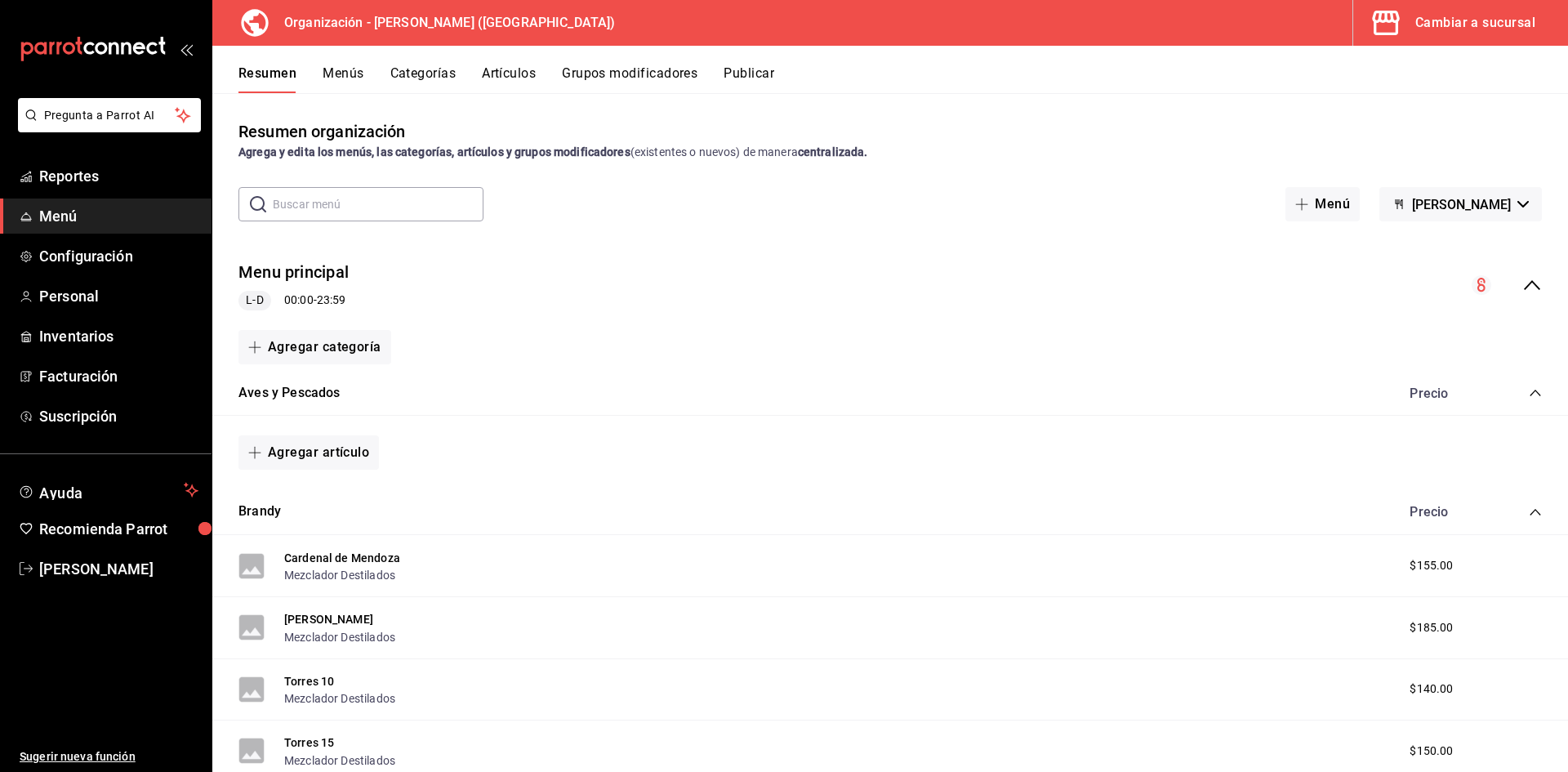
click at [343, 69] on button "Menús" at bounding box center [343, 79] width 41 height 27
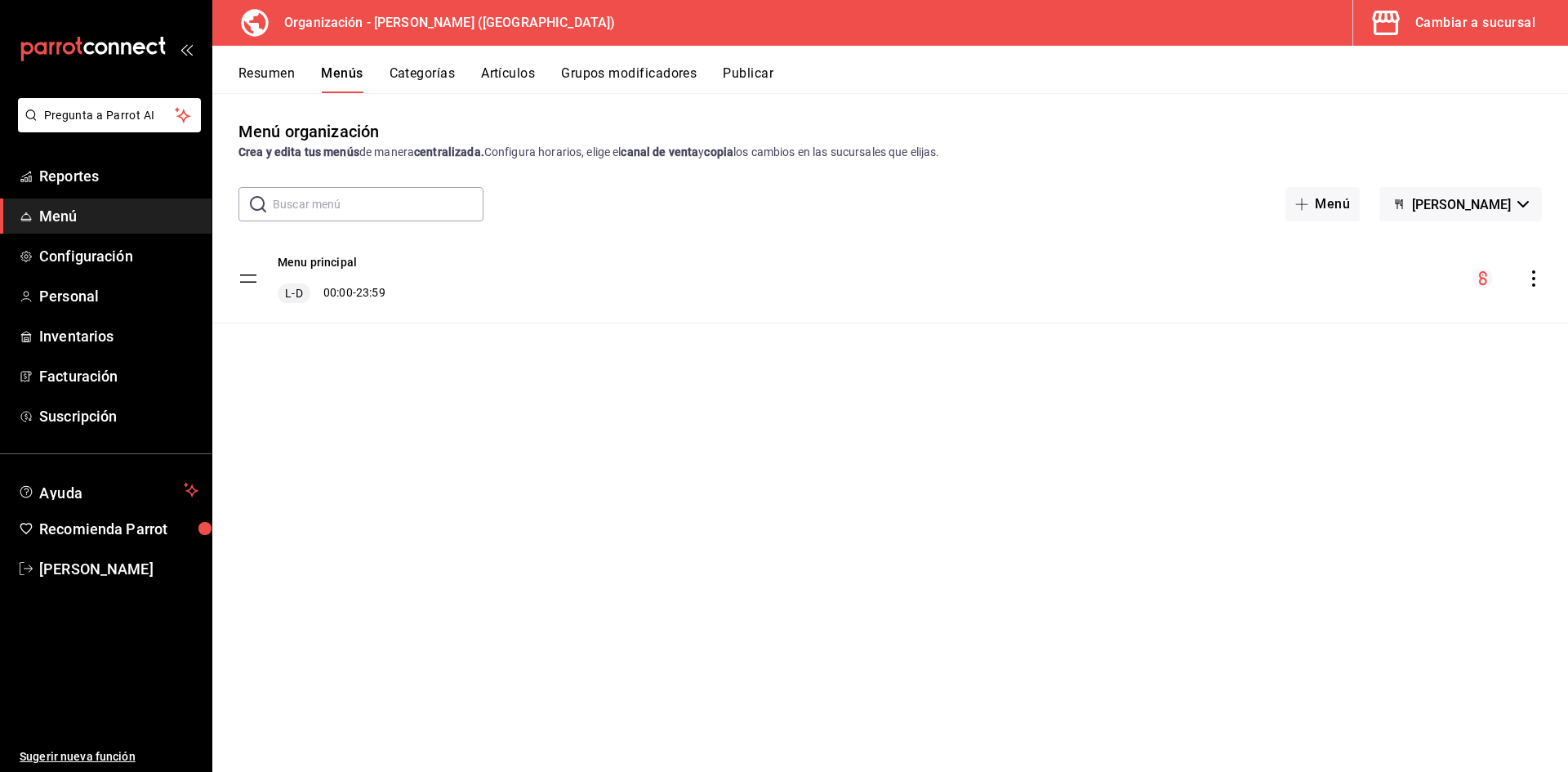
click at [1450, 16] on div "Cambiar a sucursal" at bounding box center [1475, 23] width 120 height 23
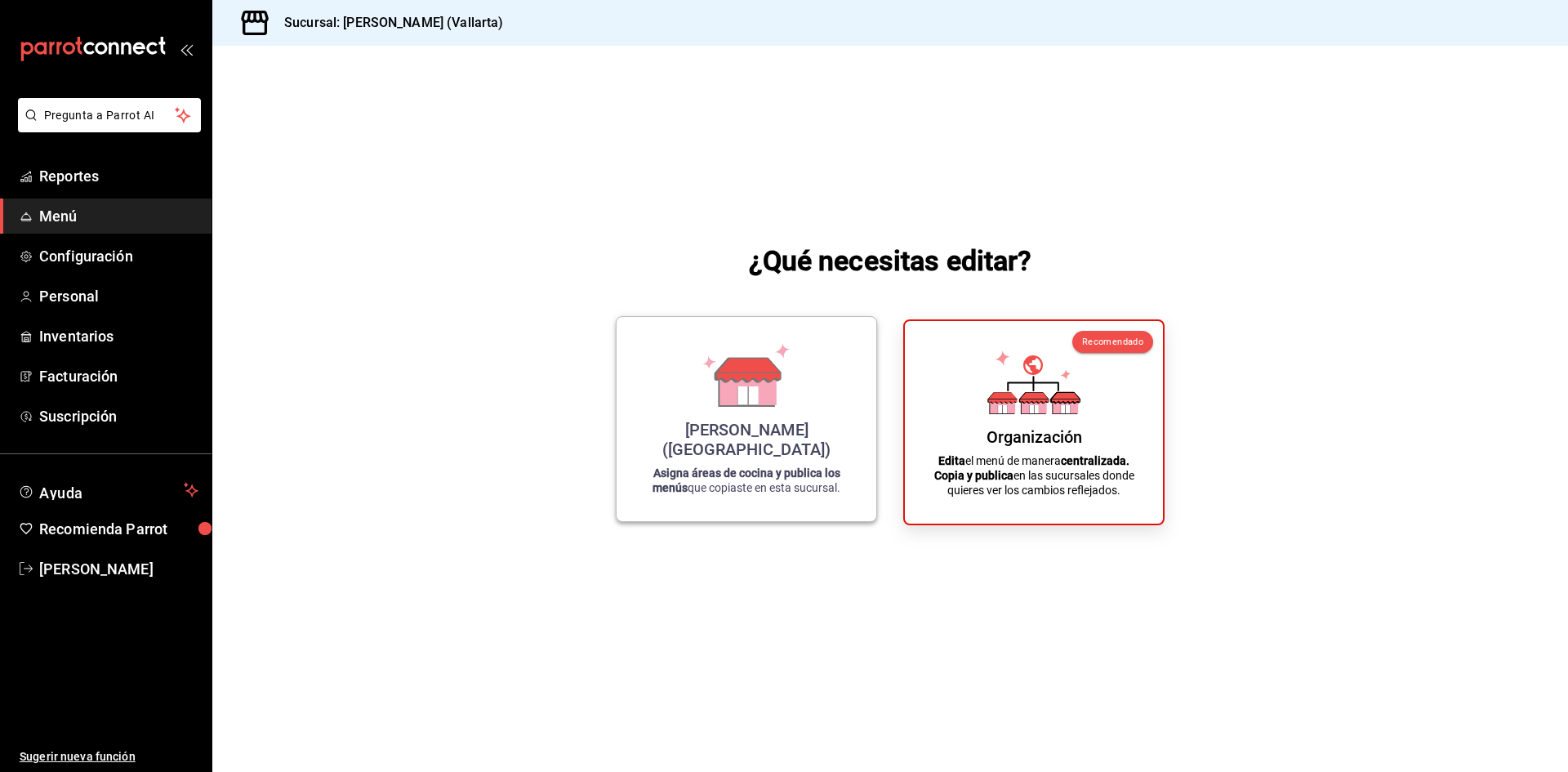
click at [793, 460] on div "[PERSON_NAME] (Vallarta) Asigna áreas de cocina y publica los menús que copiast…" at bounding box center [746, 419] width 220 height 178
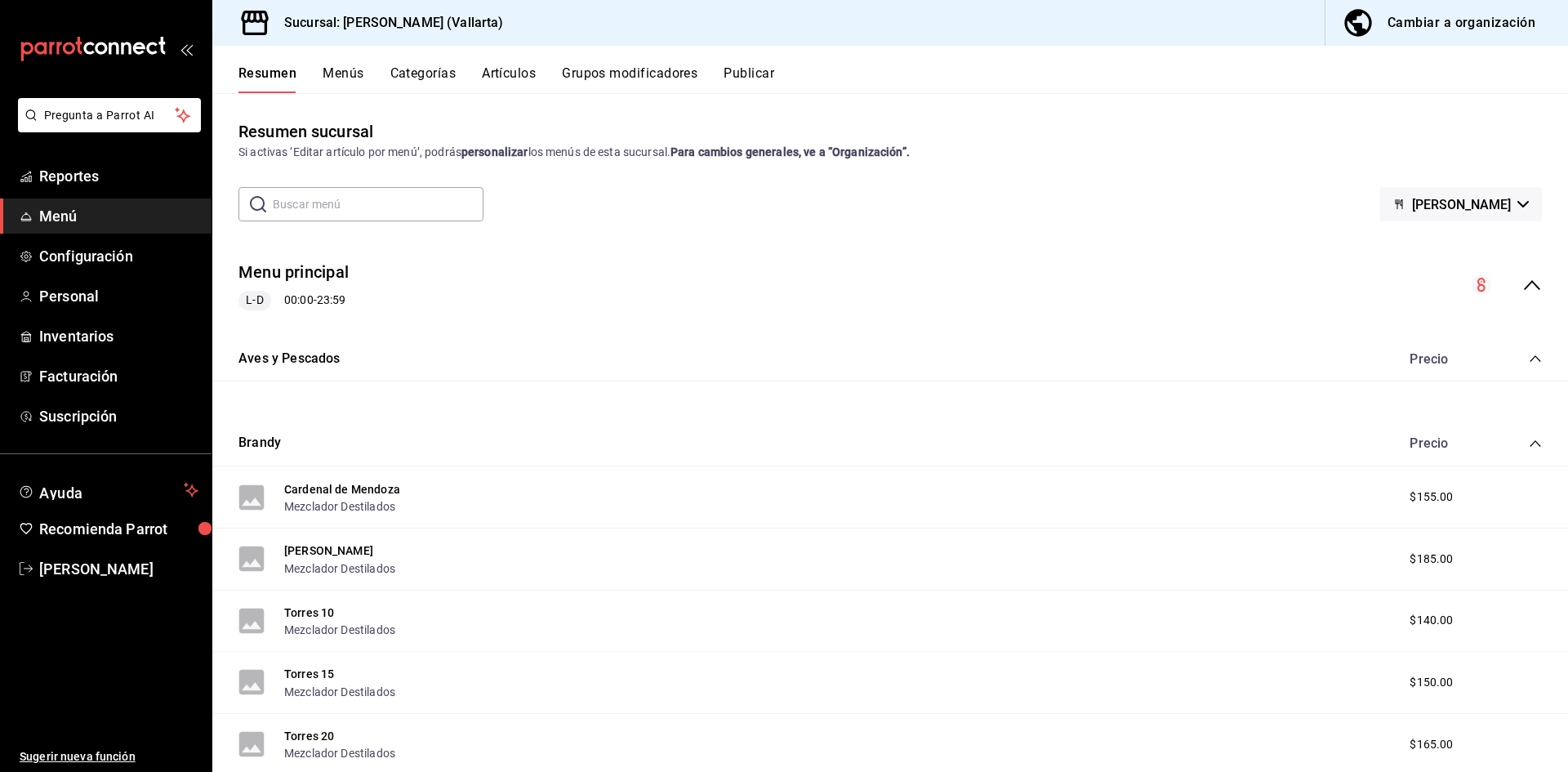
click at [337, 71] on button "Menús" at bounding box center [343, 79] width 41 height 27
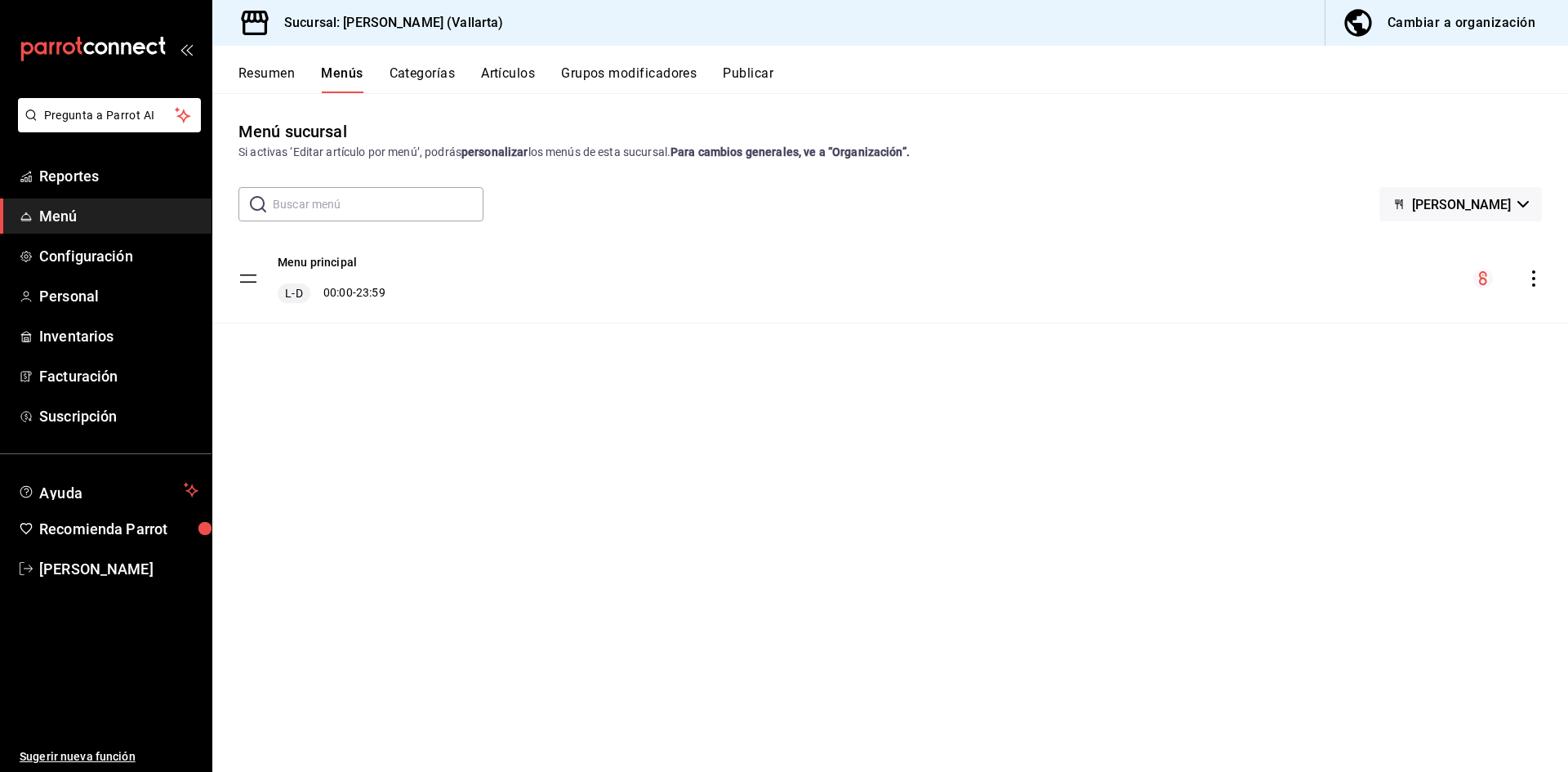
click at [1450, 22] on div "Cambiar a organización" at bounding box center [1462, 23] width 148 height 23
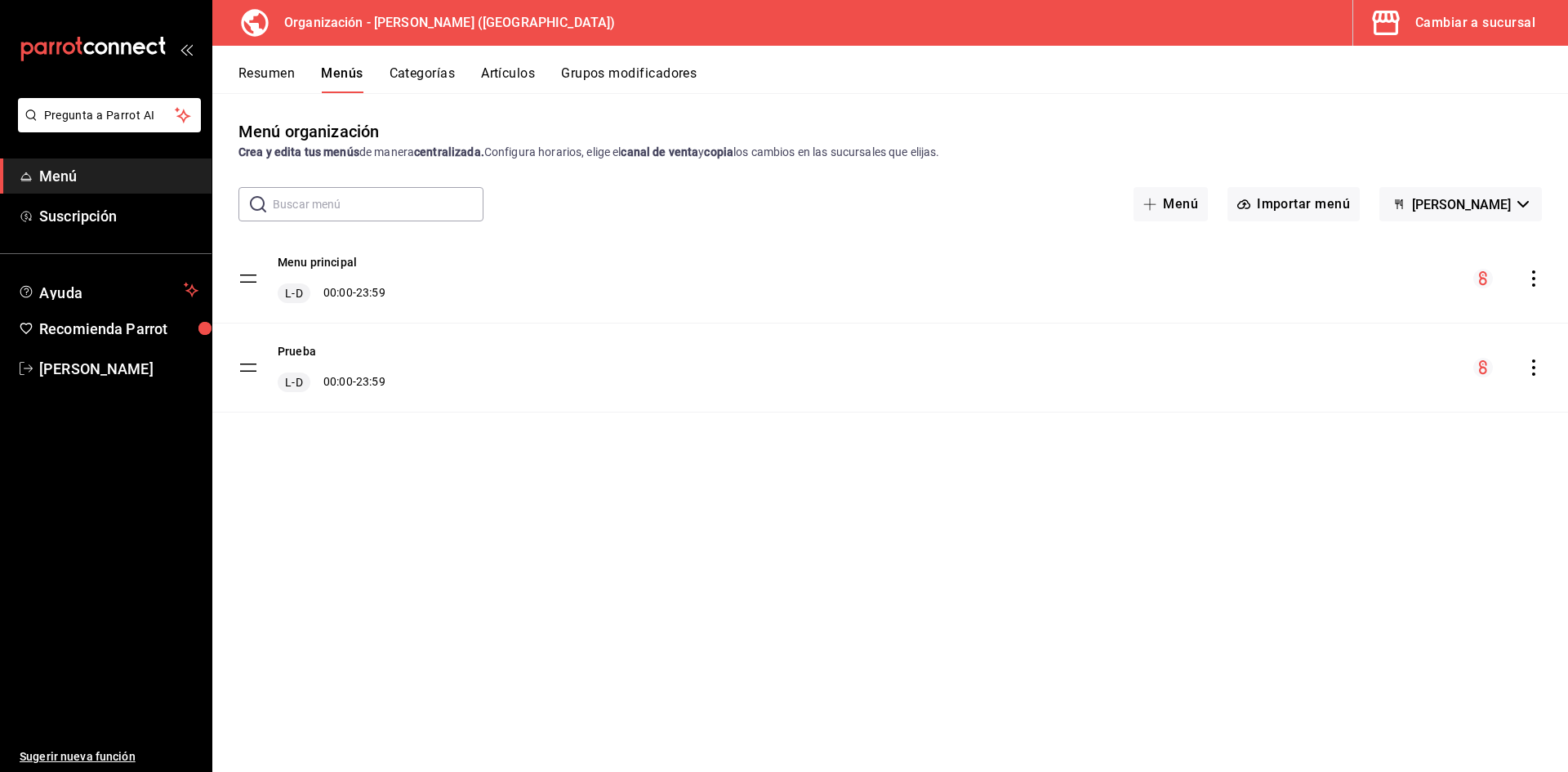
click at [1501, 203] on span "[PERSON_NAME]" at bounding box center [1461, 205] width 99 height 16
click at [1501, 203] on div at bounding box center [784, 386] width 1568 height 772
click at [1302, 201] on button "Importar menú" at bounding box center [1293, 204] width 132 height 34
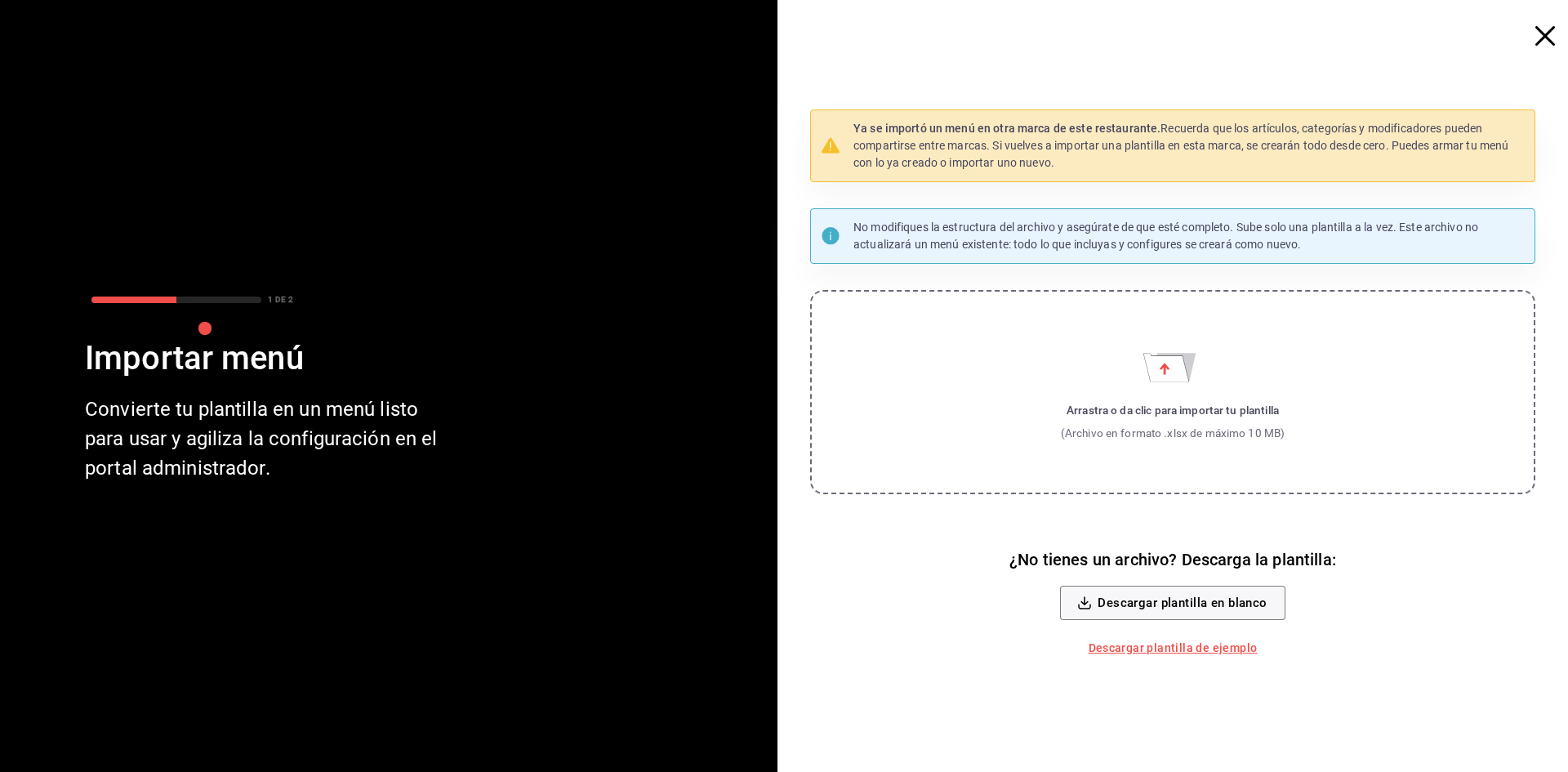
click at [1544, 26] on icon "button" at bounding box center [1546, 36] width 20 height 20
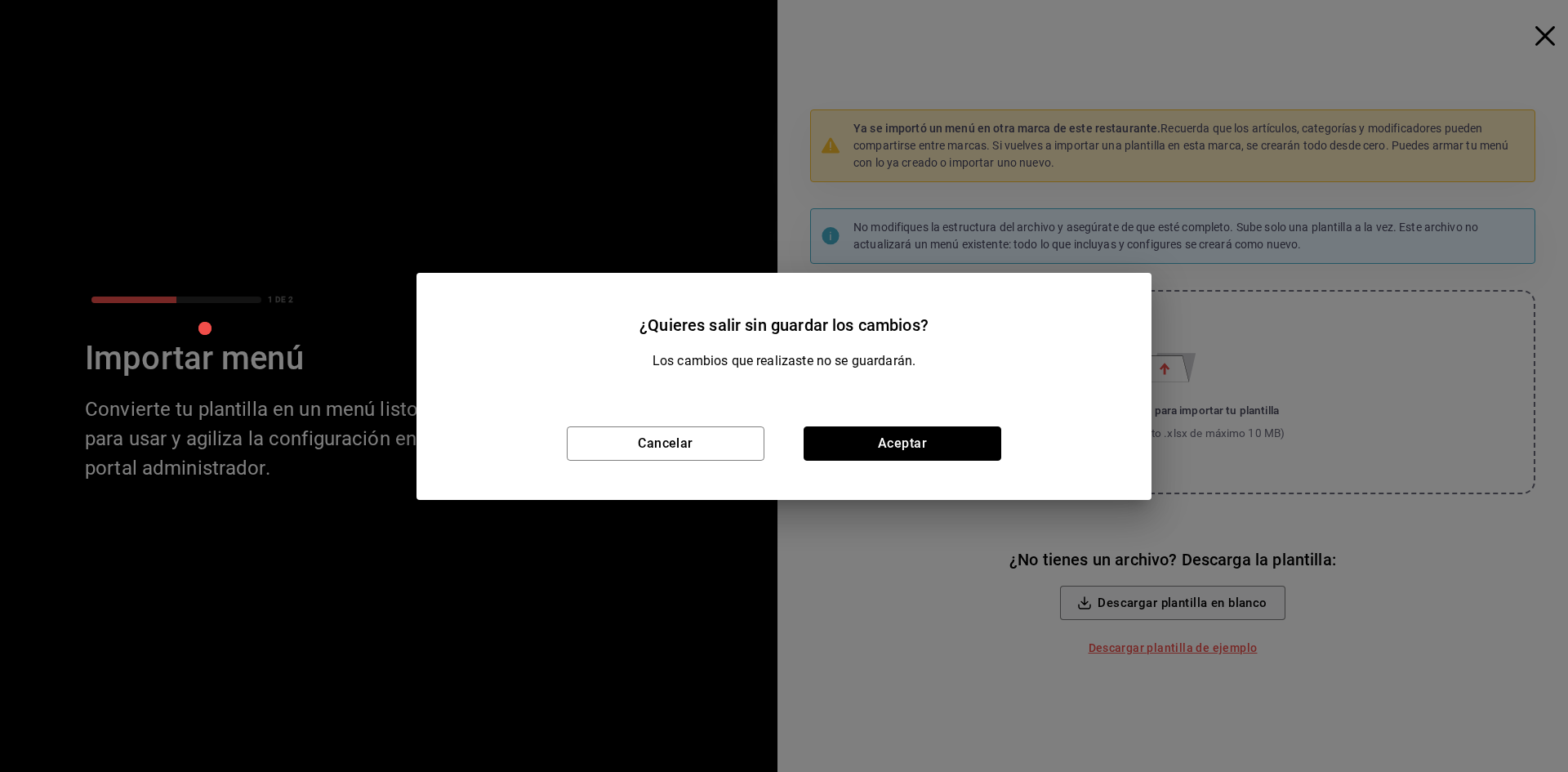
click at [866, 435] on button "Aceptar" at bounding box center [903, 443] width 198 height 34
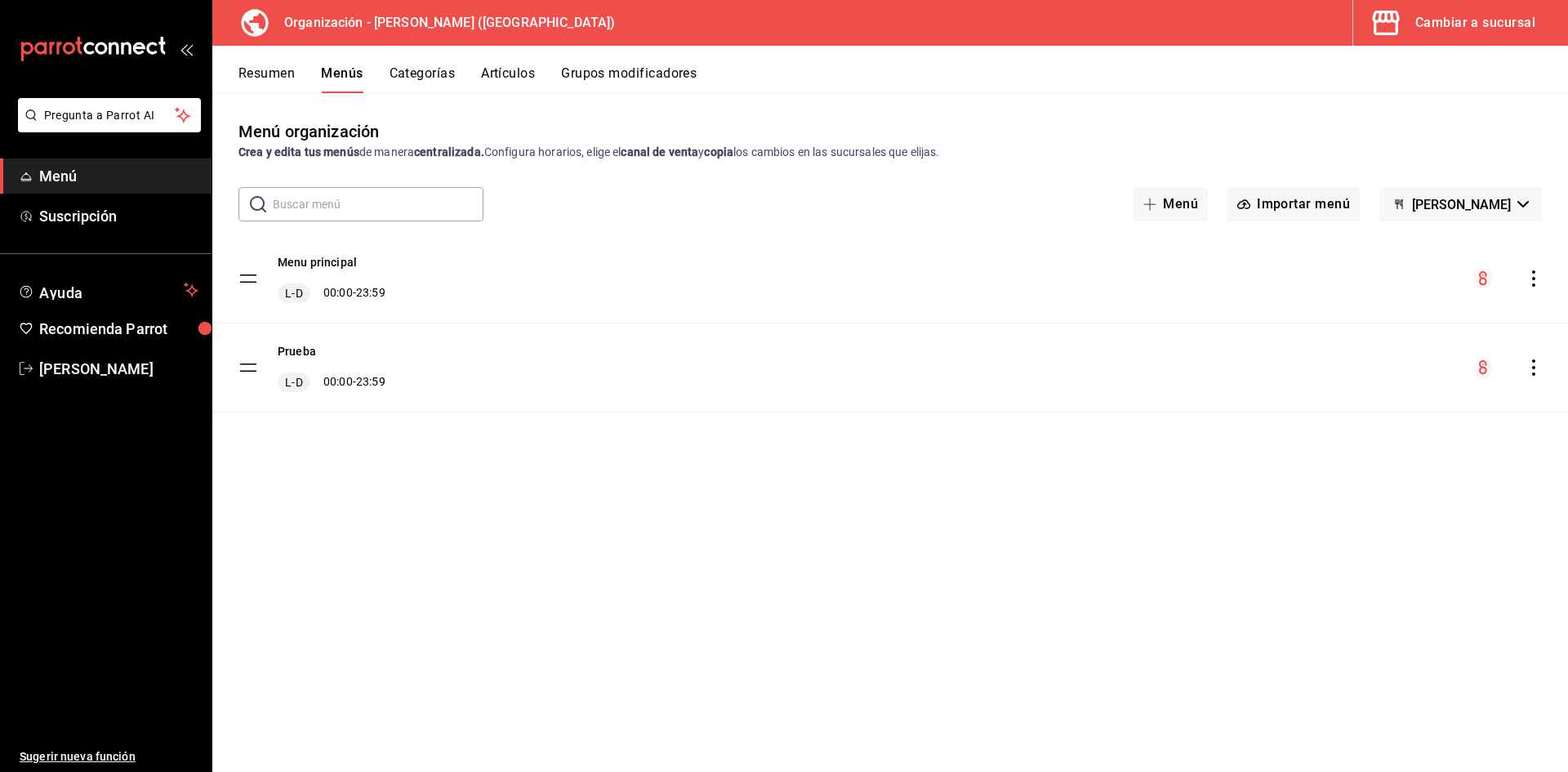
click at [1533, 274] on icon "actions" at bounding box center [1534, 279] width 17 height 17
click at [1408, 379] on span "Copiar en otra sucursal" at bounding box center [1405, 384] width 200 height 17
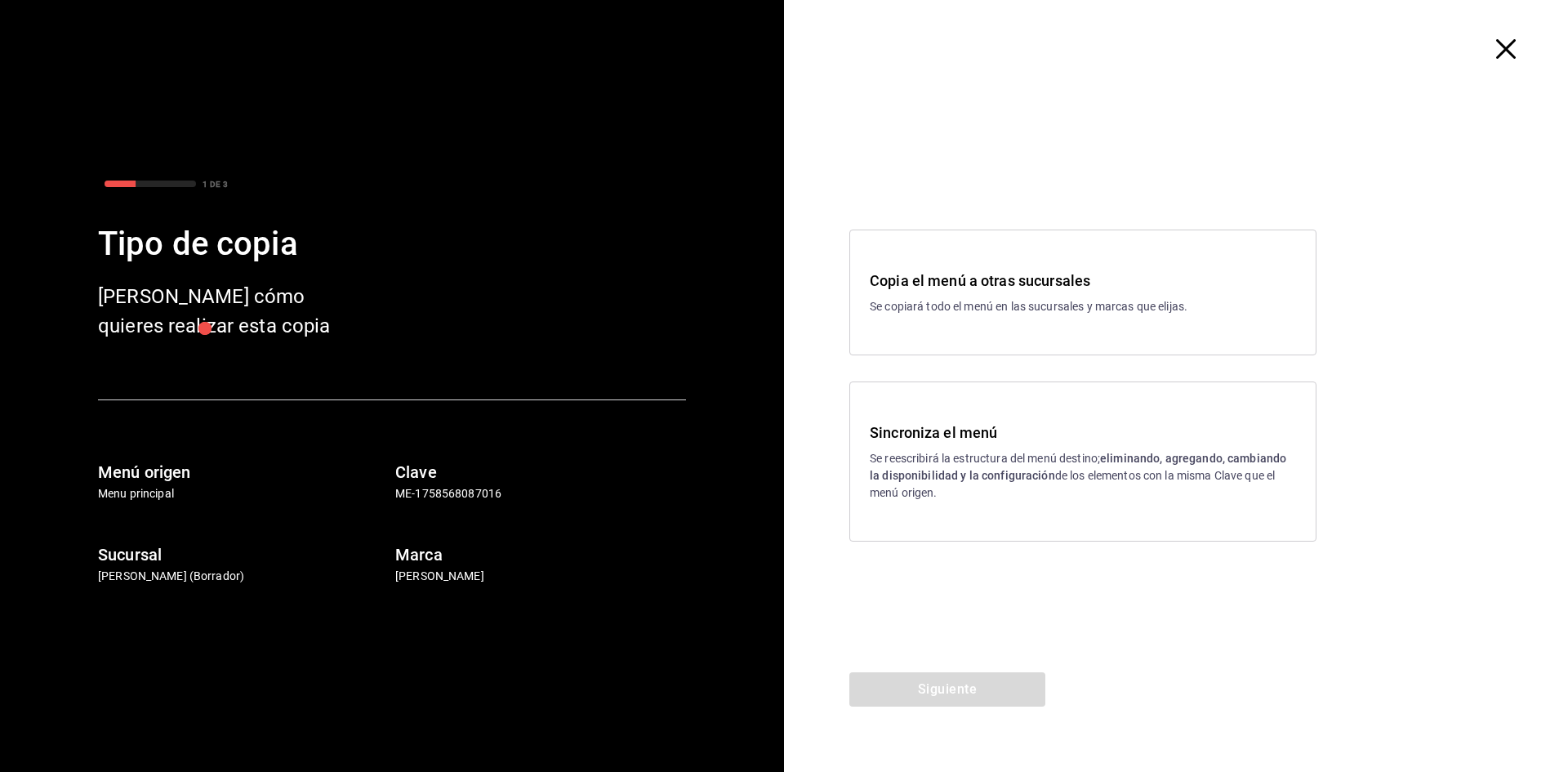
click at [977, 417] on div "Sincroniza el menú Se reescribirá la estructura del menú destino; eliminando, a…" at bounding box center [1083, 462] width 467 height 161
click at [970, 463] on p "Se reescribirá la estructura del menú destino; eliminando, agregando, cambiando…" at bounding box center [1082, 476] width 427 height 52
click at [965, 469] on strong "eliminando, agregando, cambiando la disponibilidad y la configuración" at bounding box center [1077, 467] width 417 height 30
click at [965, 695] on button "Siguiente" at bounding box center [948, 689] width 196 height 34
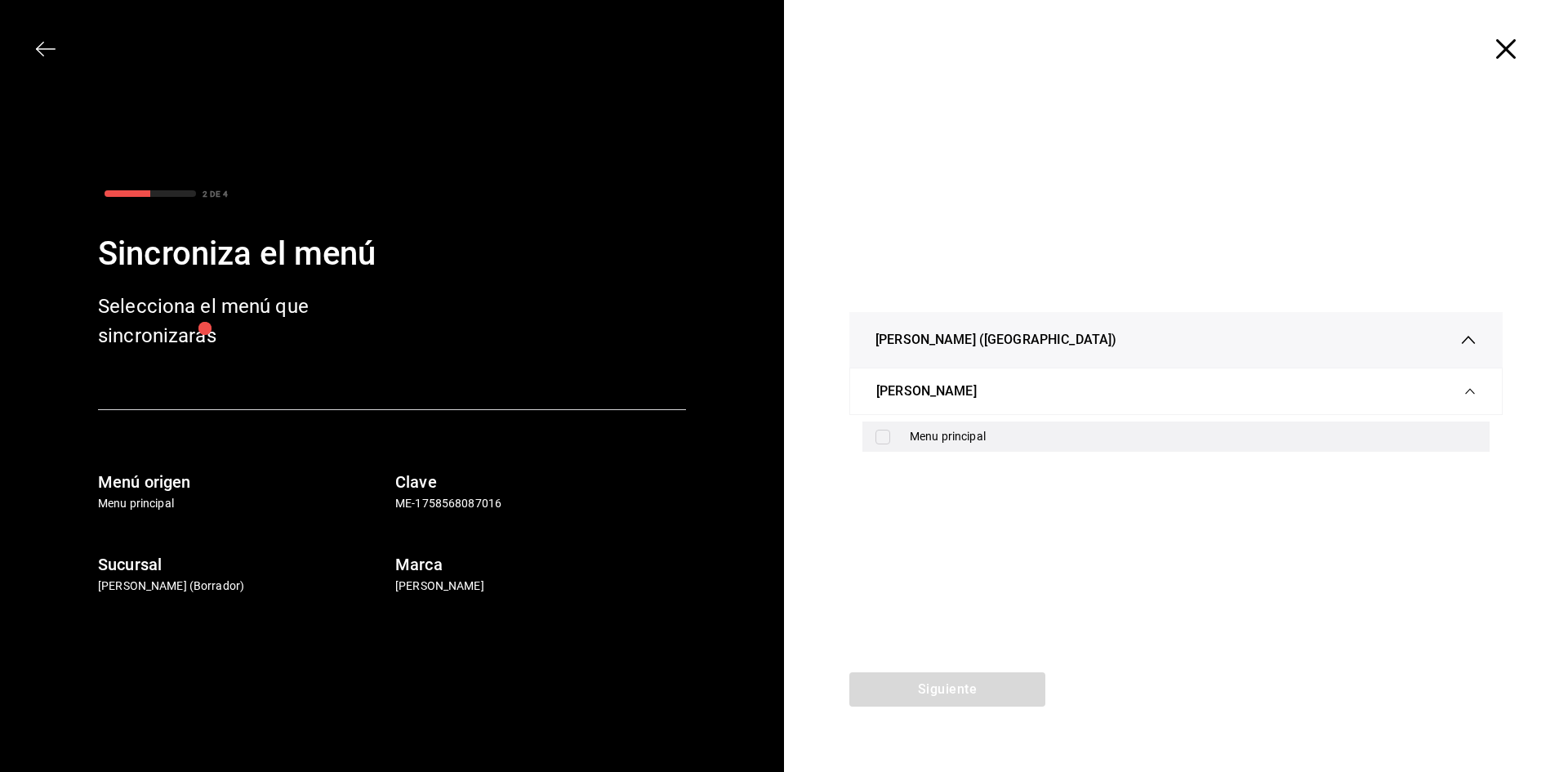
click at [898, 429] on div "Menu principal" at bounding box center [1176, 437] width 627 height 30
checkbox input "true"
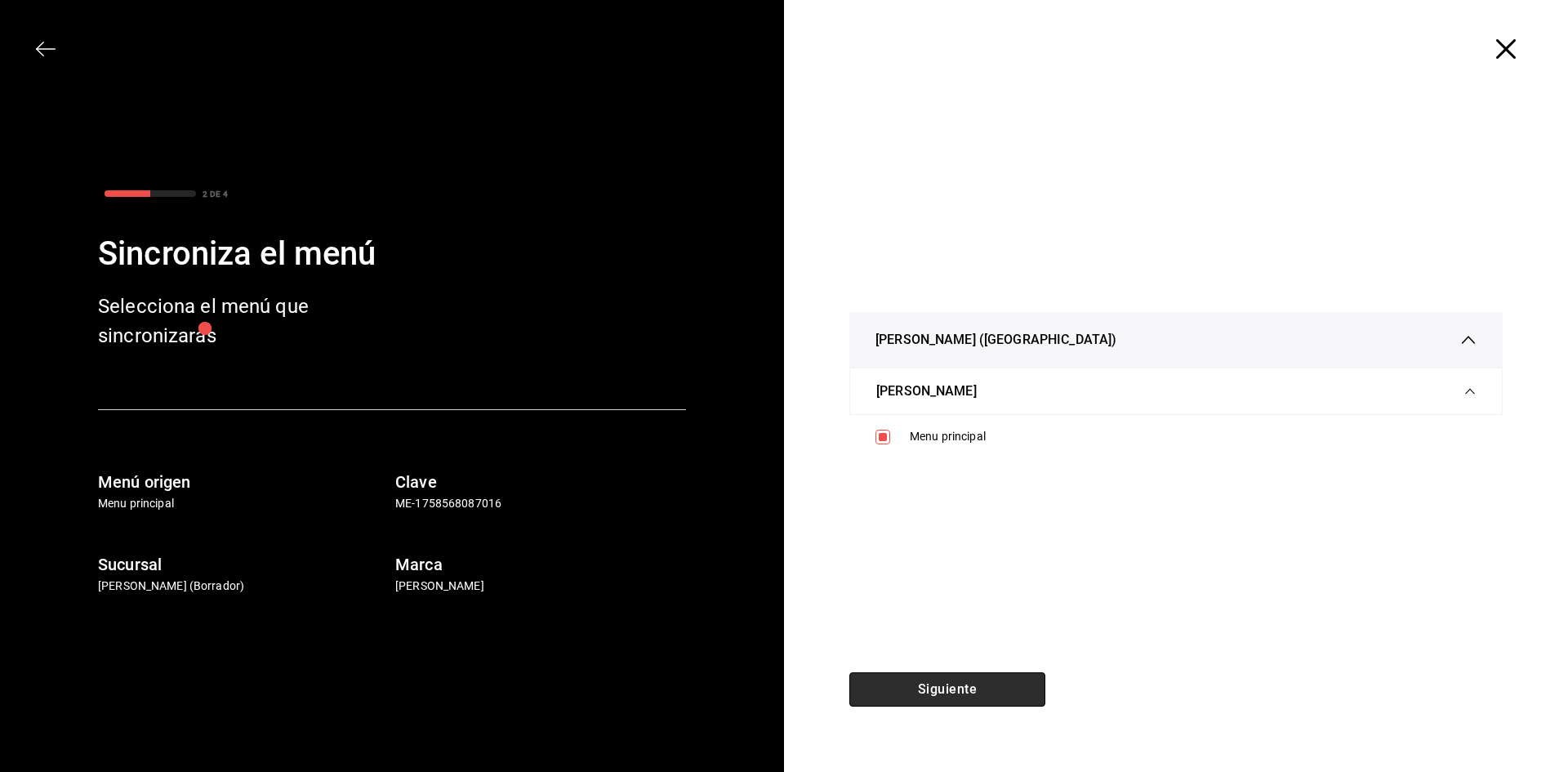
click at [949, 689] on button "Siguiente" at bounding box center [948, 689] width 196 height 34
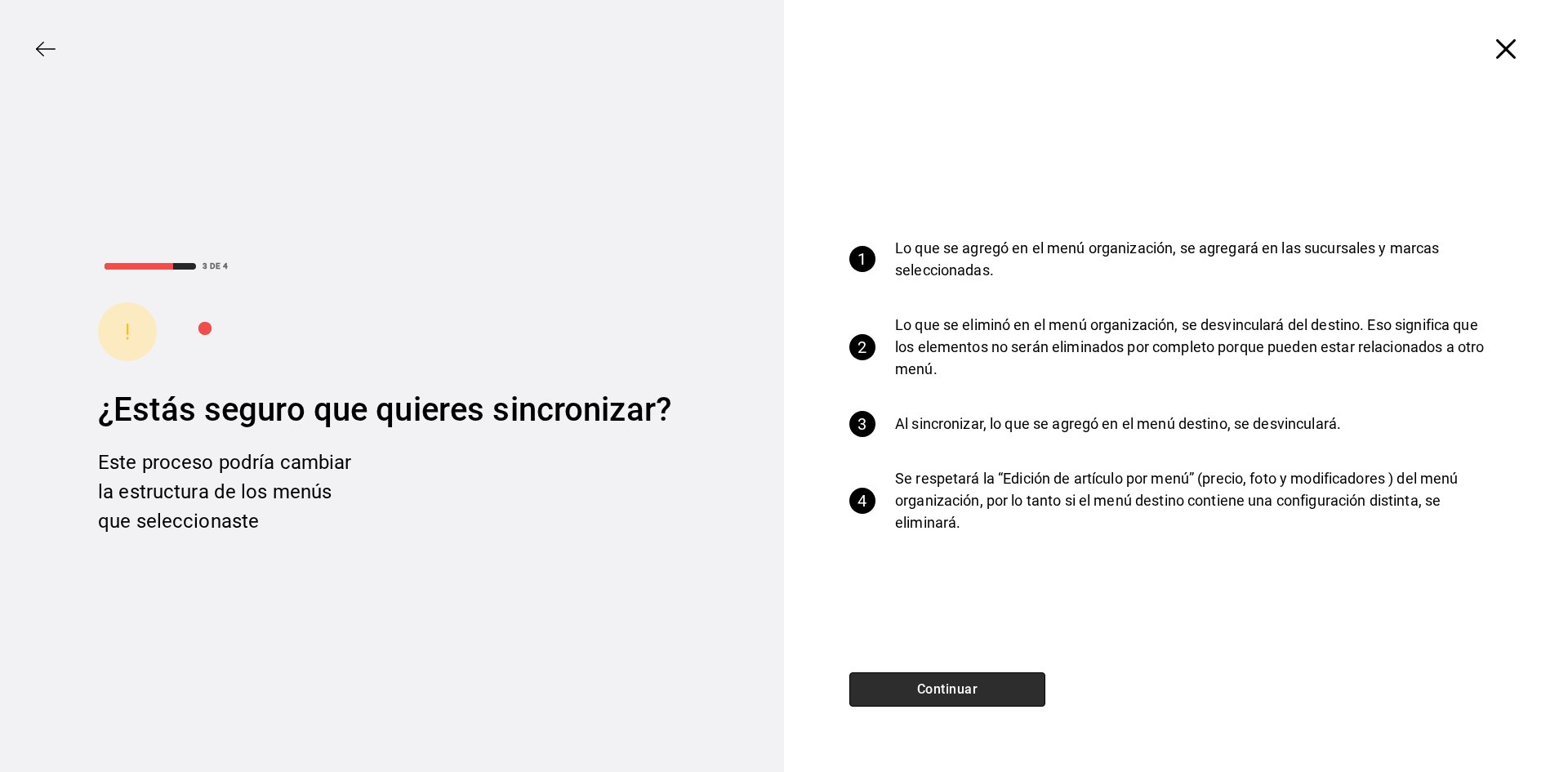
click at [974, 689] on button "Continuar" at bounding box center [948, 689] width 196 height 34
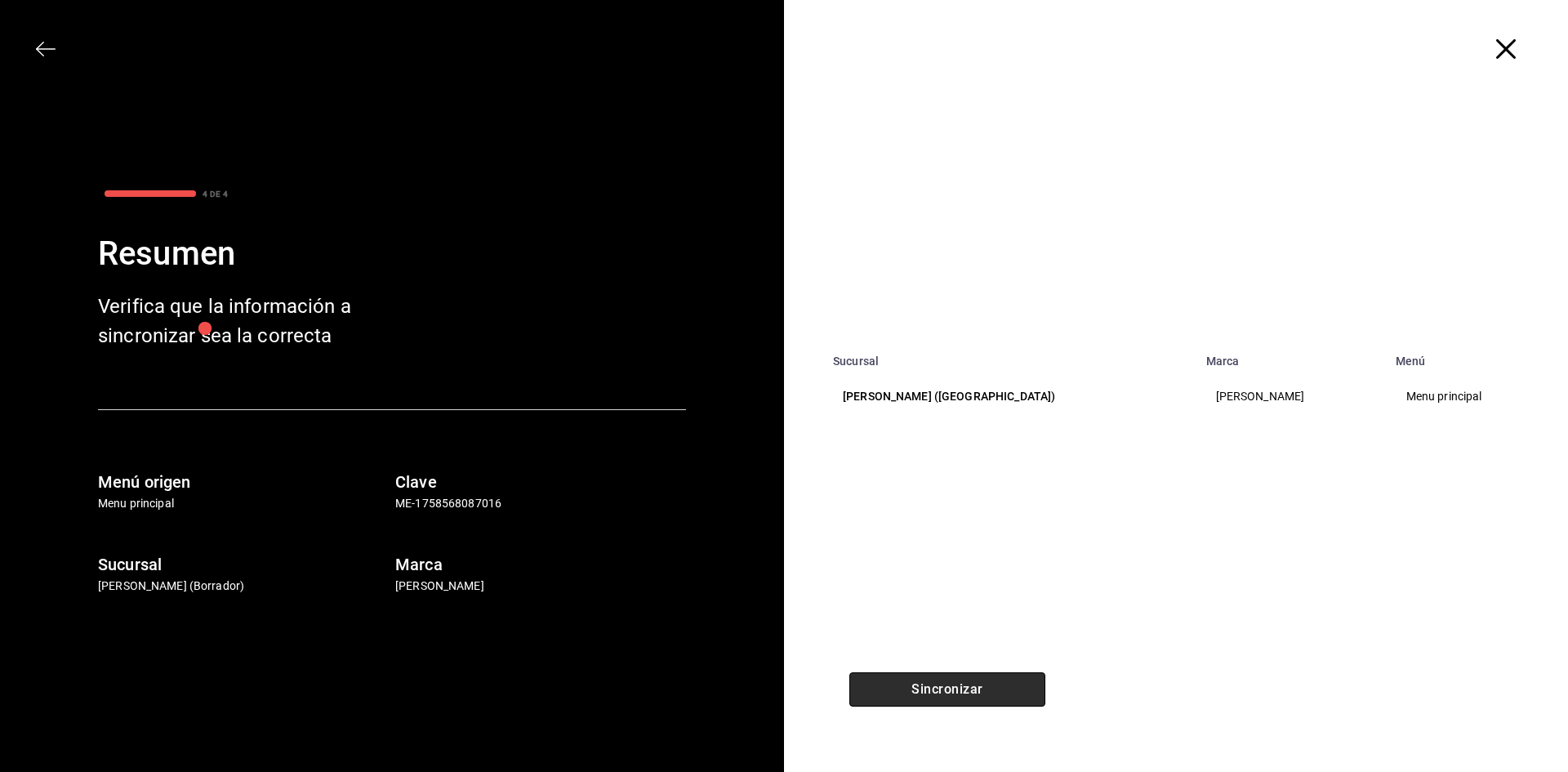
click at [939, 689] on button "Sincronizar" at bounding box center [948, 689] width 196 height 34
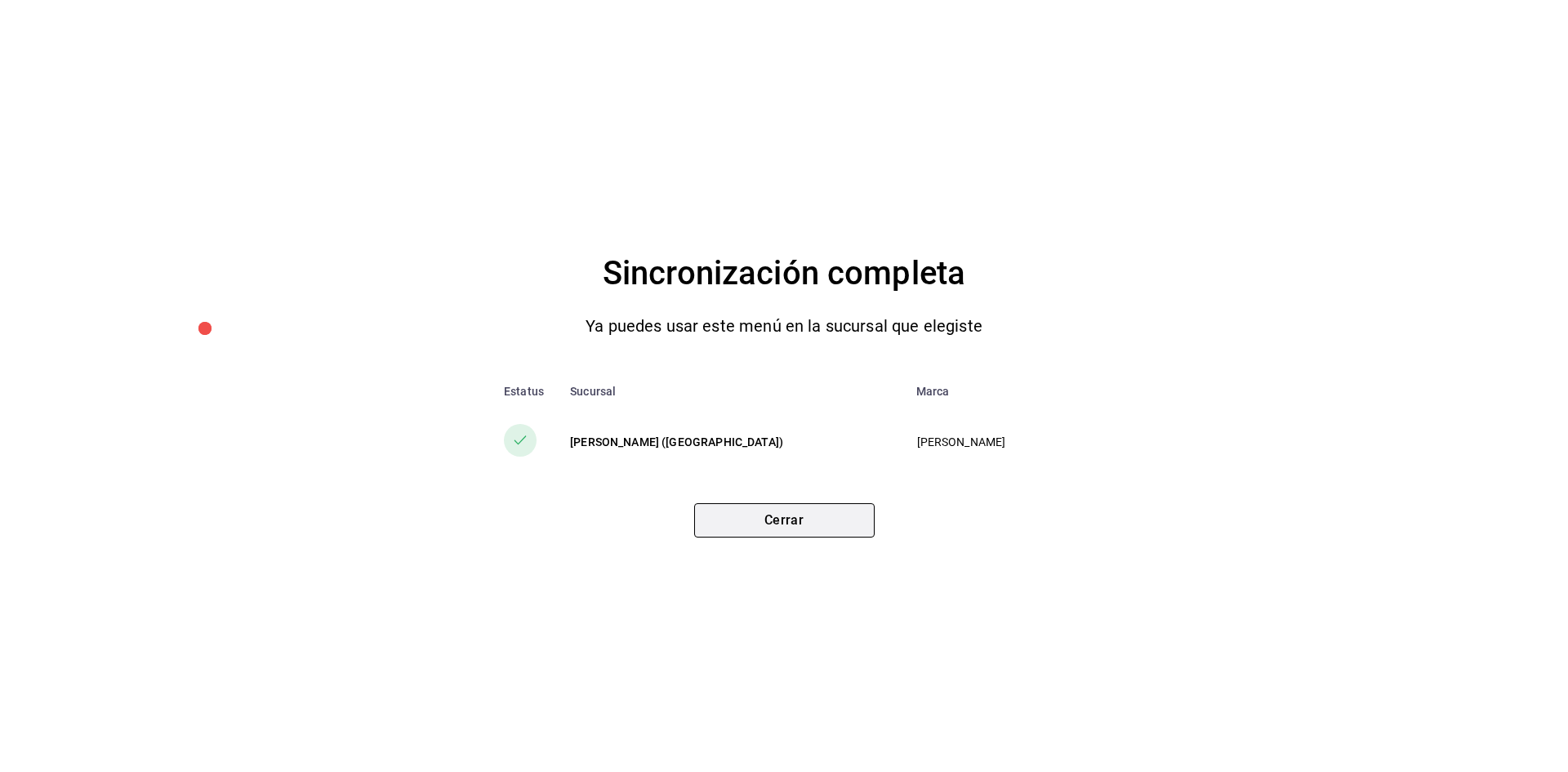
click at [840, 523] on button "Cerrar" at bounding box center [784, 520] width 180 height 34
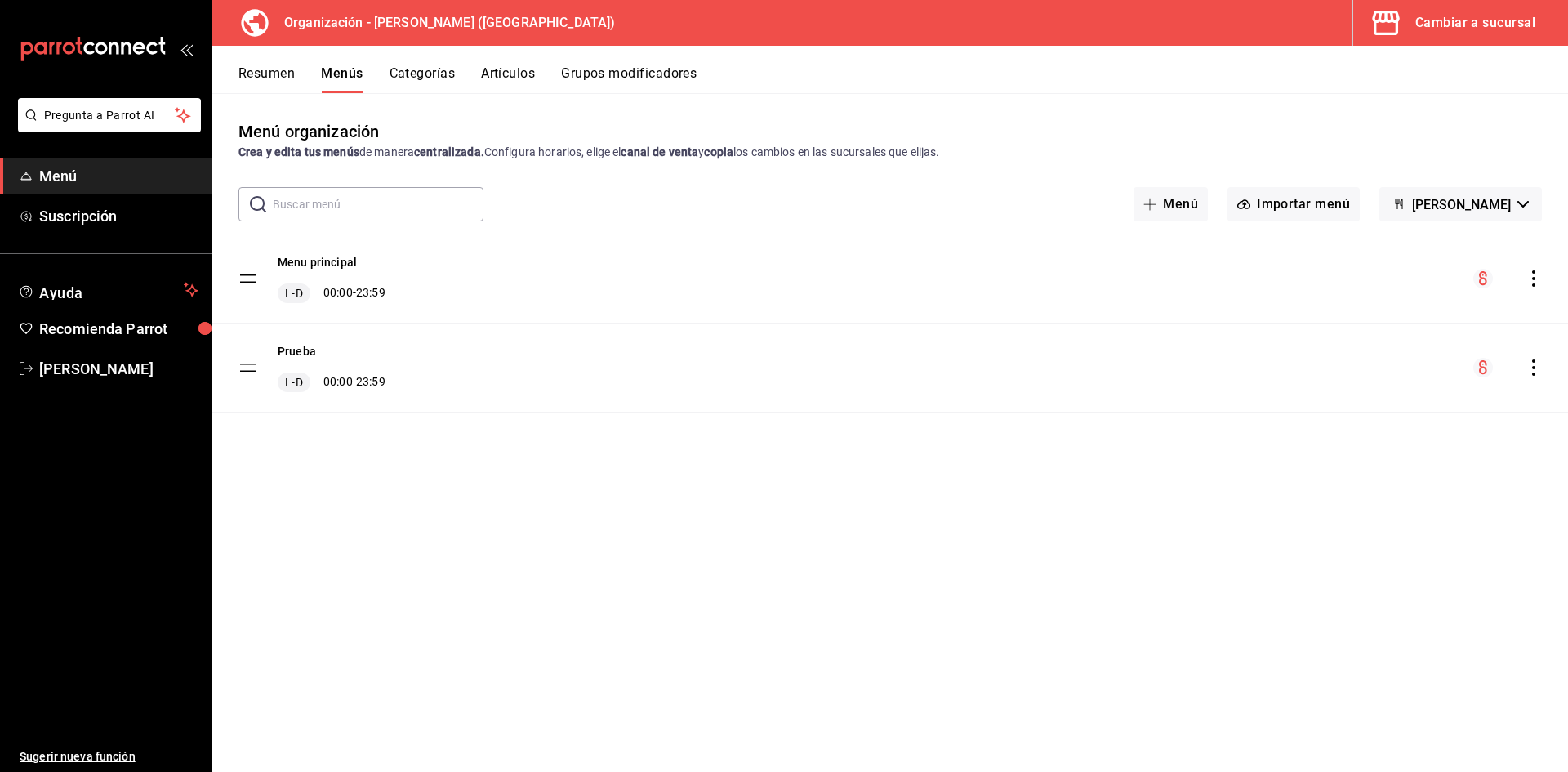
click at [1445, 26] on div "Cambiar a sucursal" at bounding box center [1475, 23] width 120 height 23
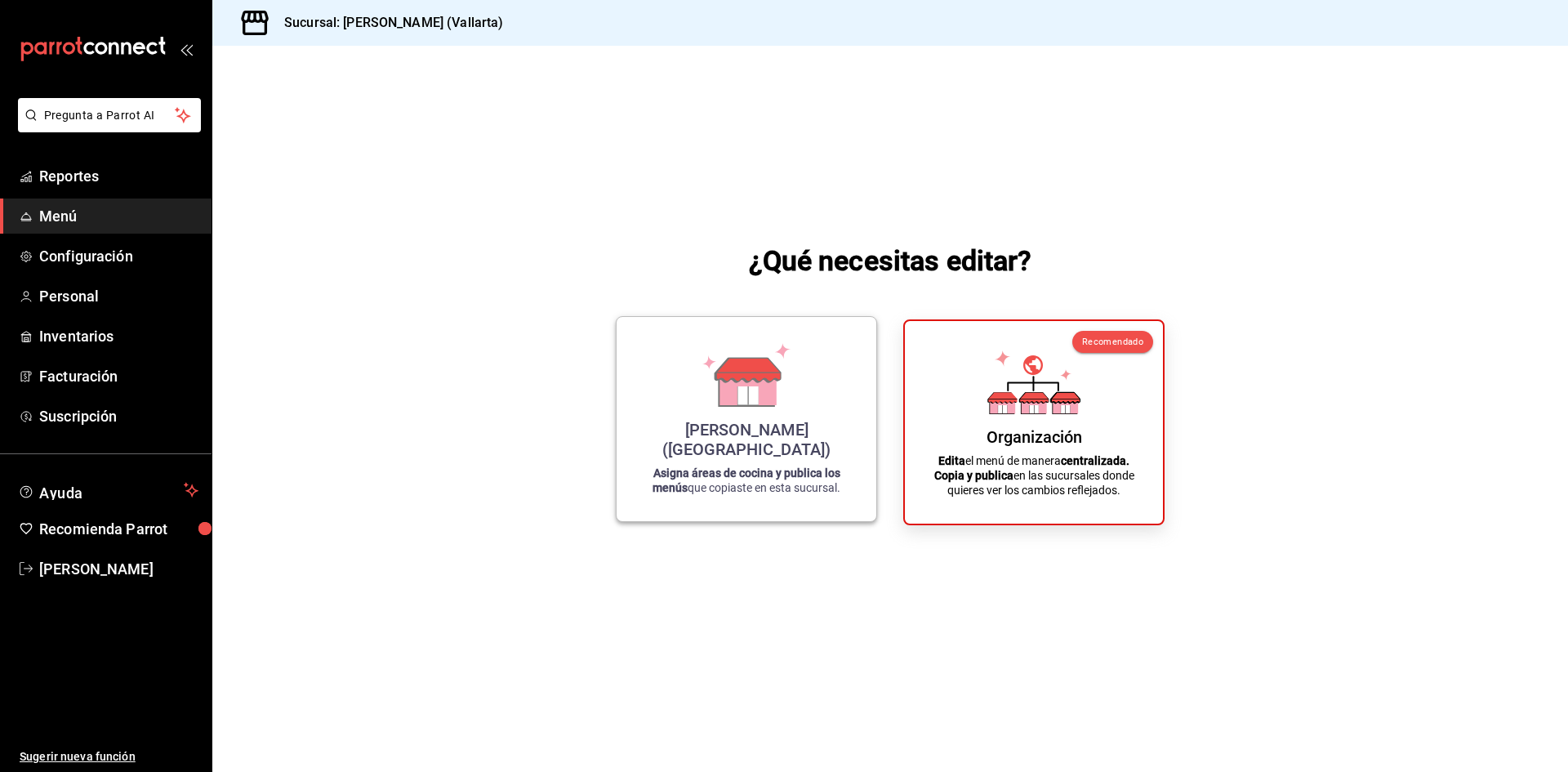
click at [753, 453] on div "[PERSON_NAME] ([GEOGRAPHIC_DATA])" at bounding box center [746, 439] width 220 height 39
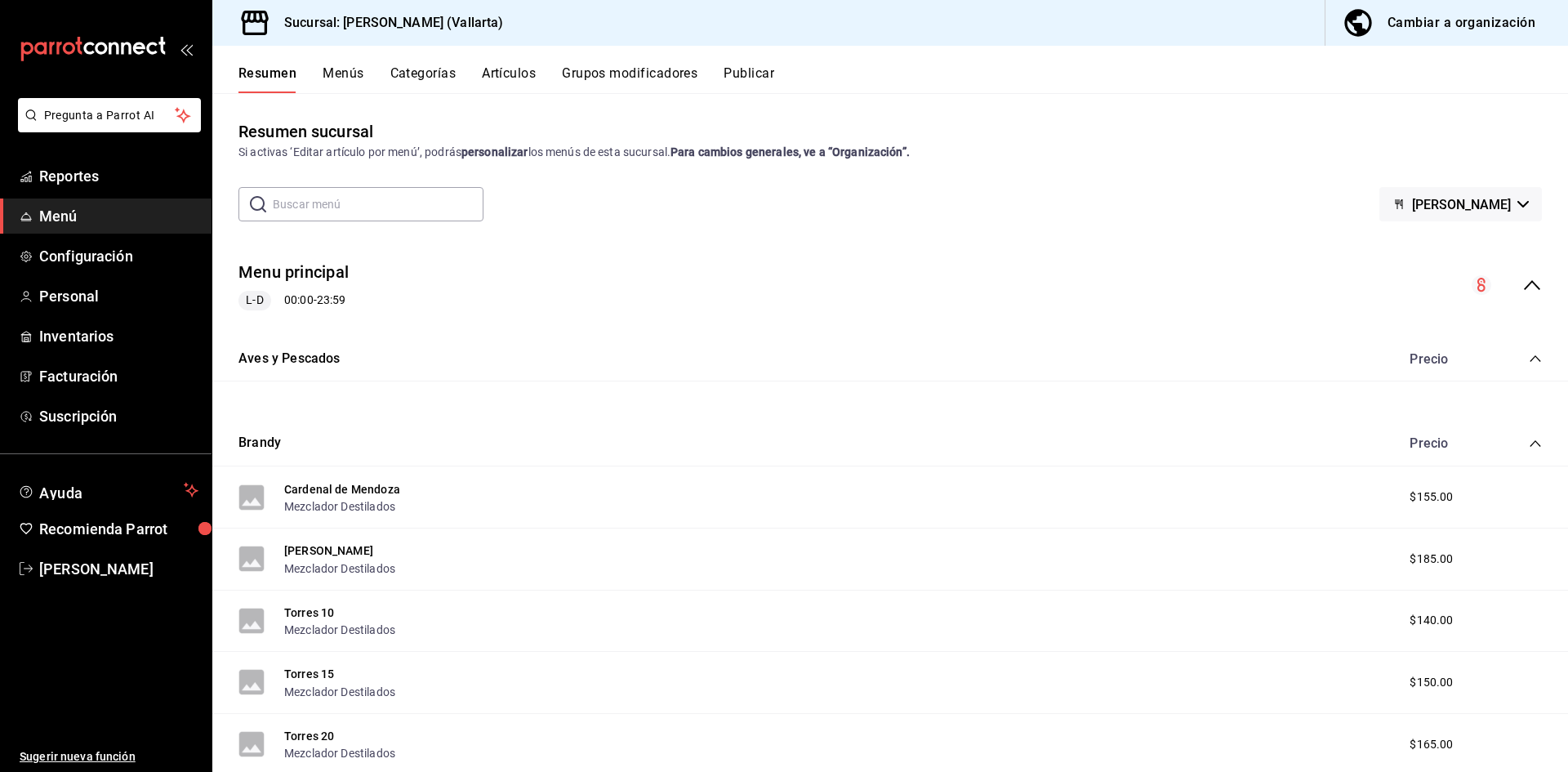
click at [515, 72] on button "Artículos" at bounding box center [509, 79] width 54 height 27
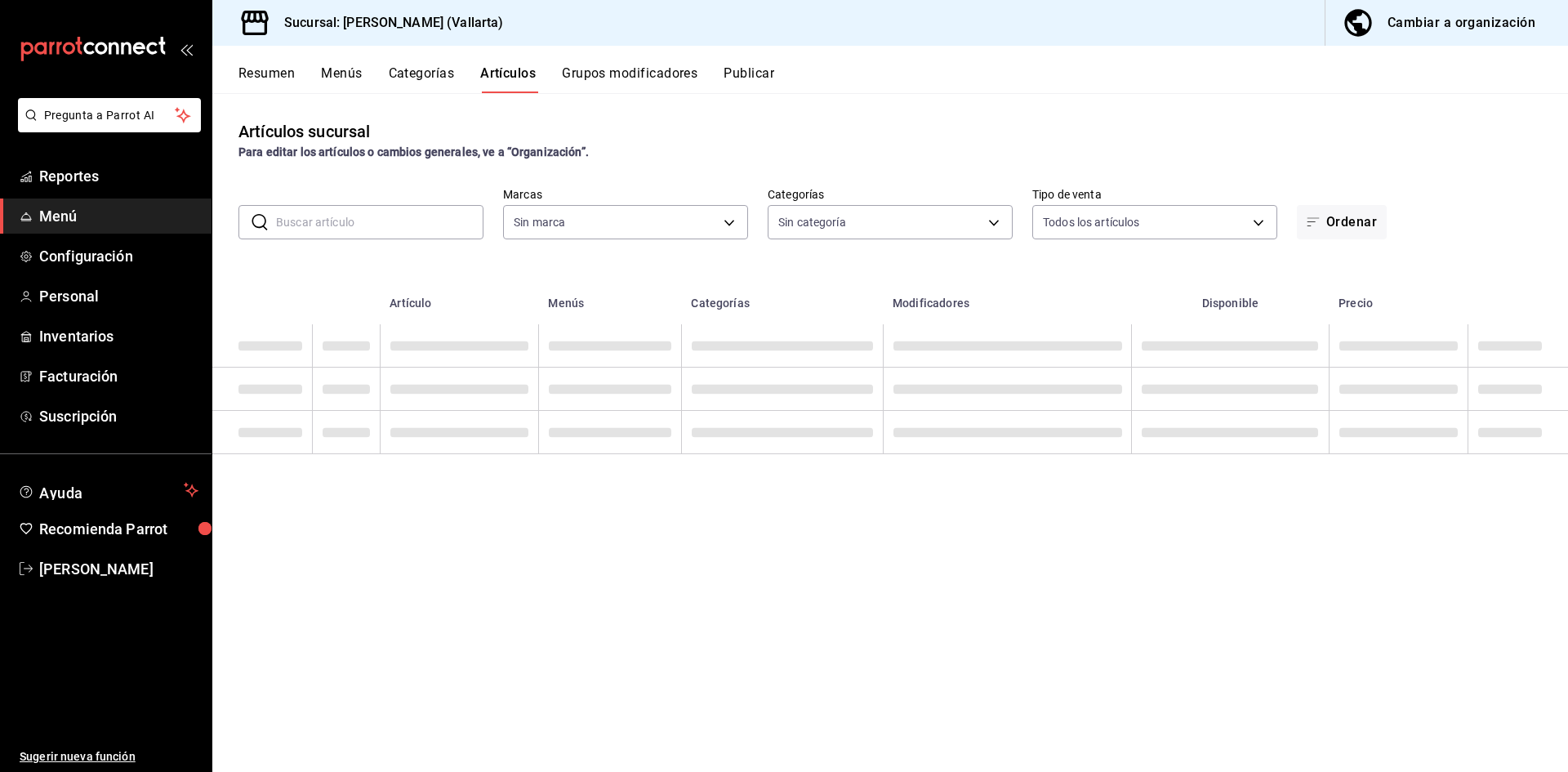
type input "dedade05-fd73-4fc1-b48a-98286d1a7cbf"
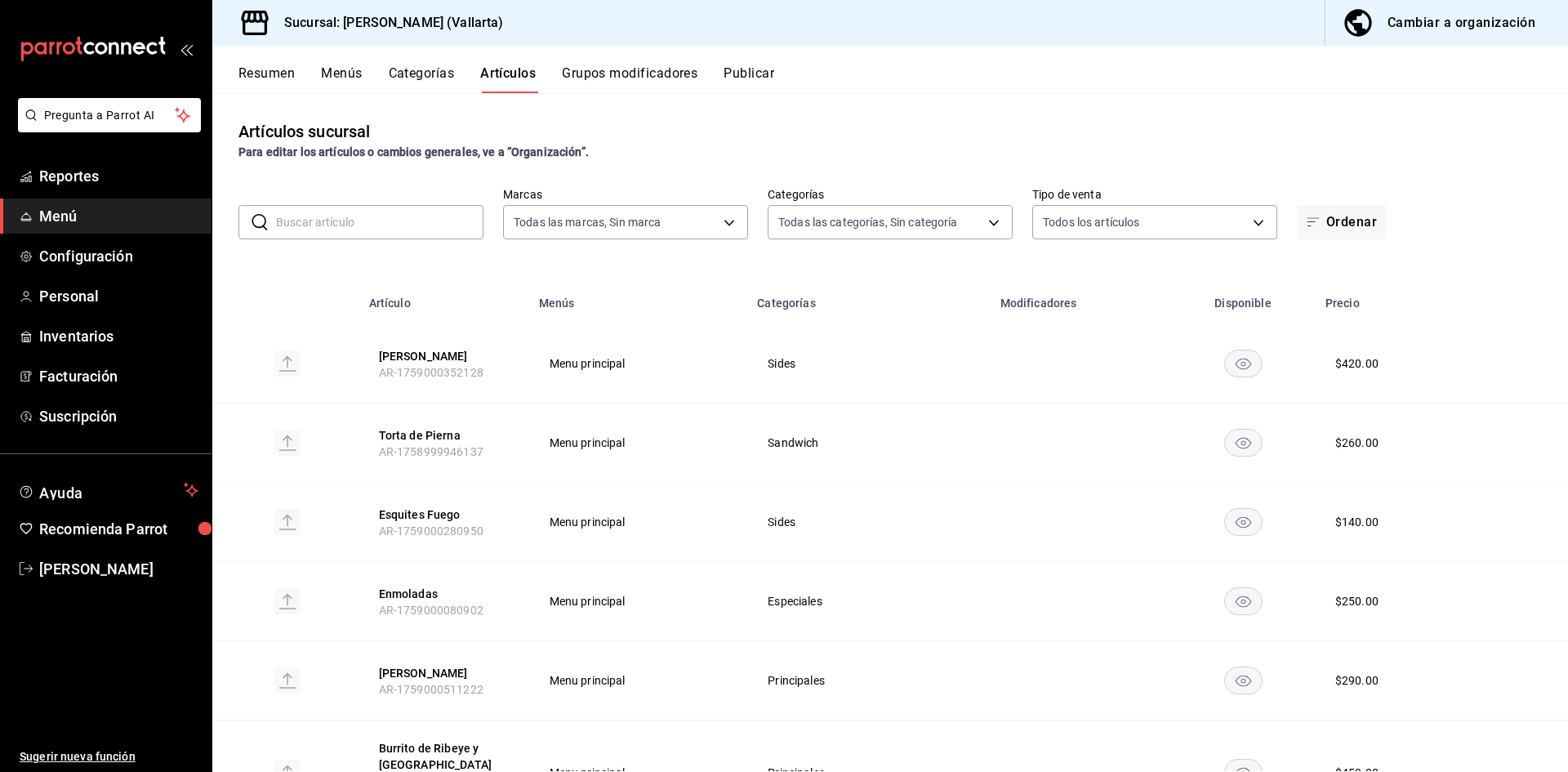
type input "ddeea584-b7b7-4c64-abd4-9dbe24413160,94bc3e91-bac1-4cab-af5d-7d085d9bac7d,85d50…"
drag, startPoint x: 428, startPoint y: 434, endPoint x: 452, endPoint y: 432, distance: 24.1
click at [430, 434] on button "Torta de Pierna" at bounding box center [444, 436] width 131 height 17
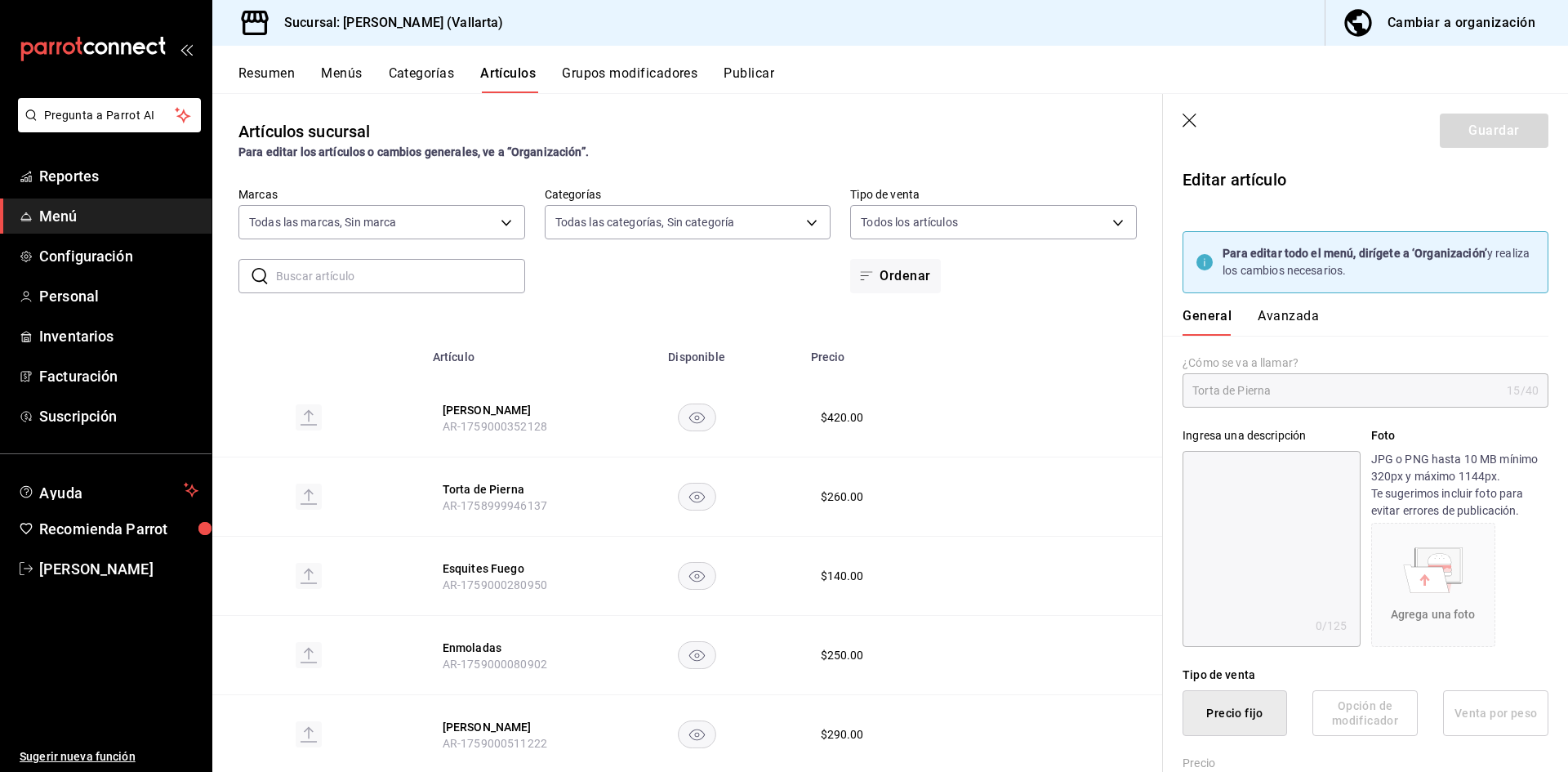
click at [1278, 335] on button "Avanzada" at bounding box center [1289, 321] width 62 height 27
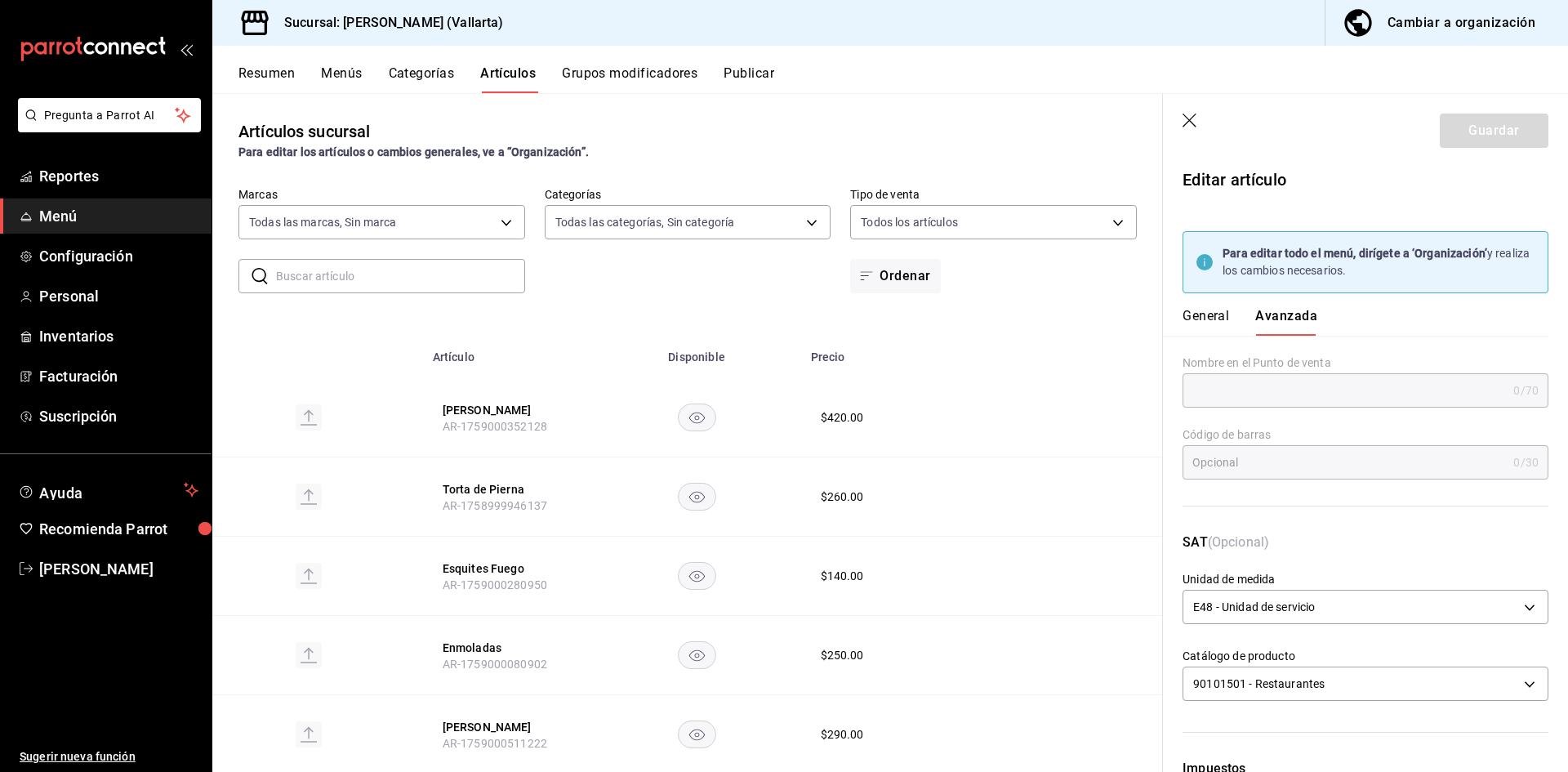
click at [1285, 323] on button "Avanzada" at bounding box center [1286, 321] width 62 height 27
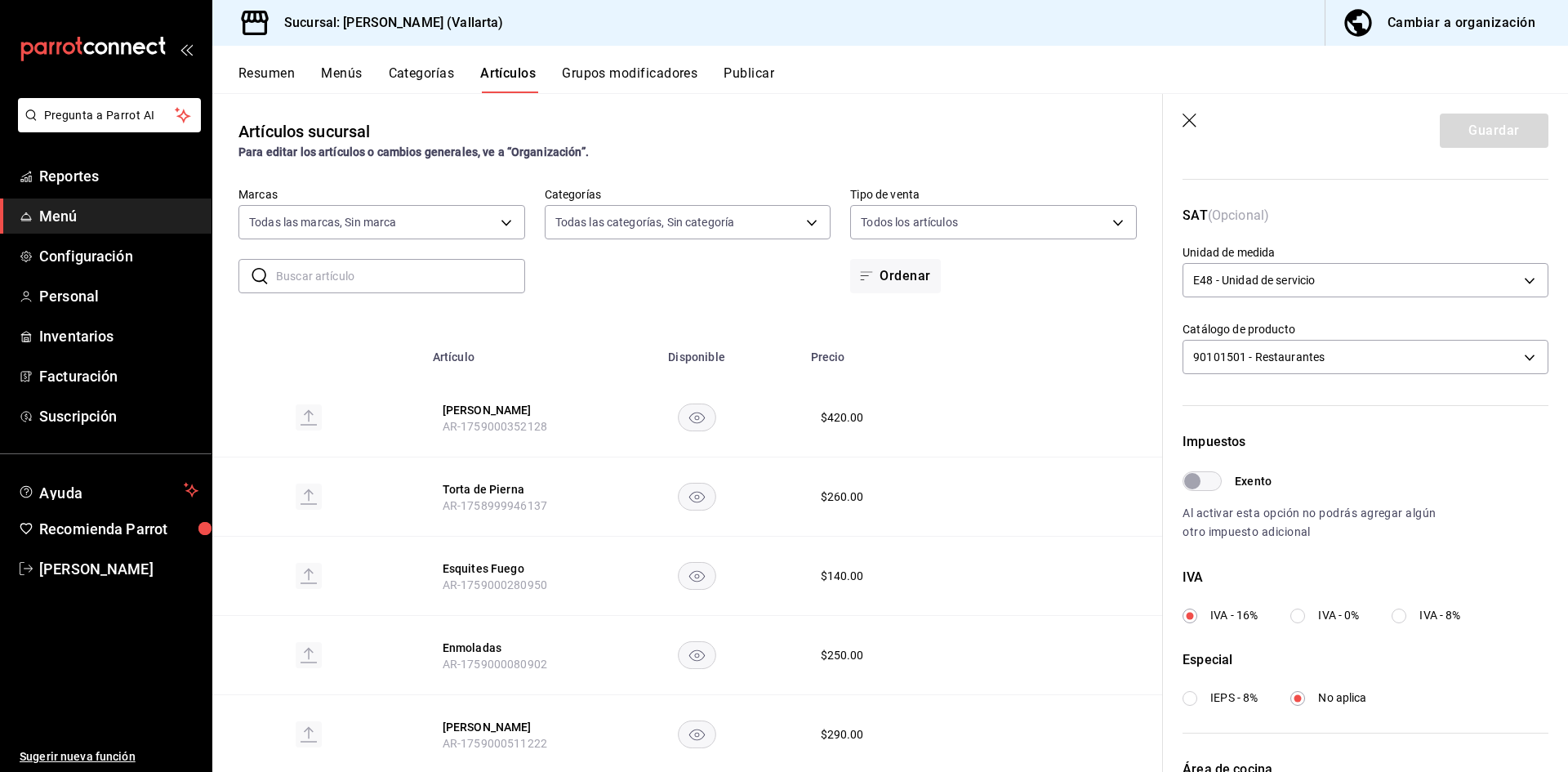
scroll to position [484, 0]
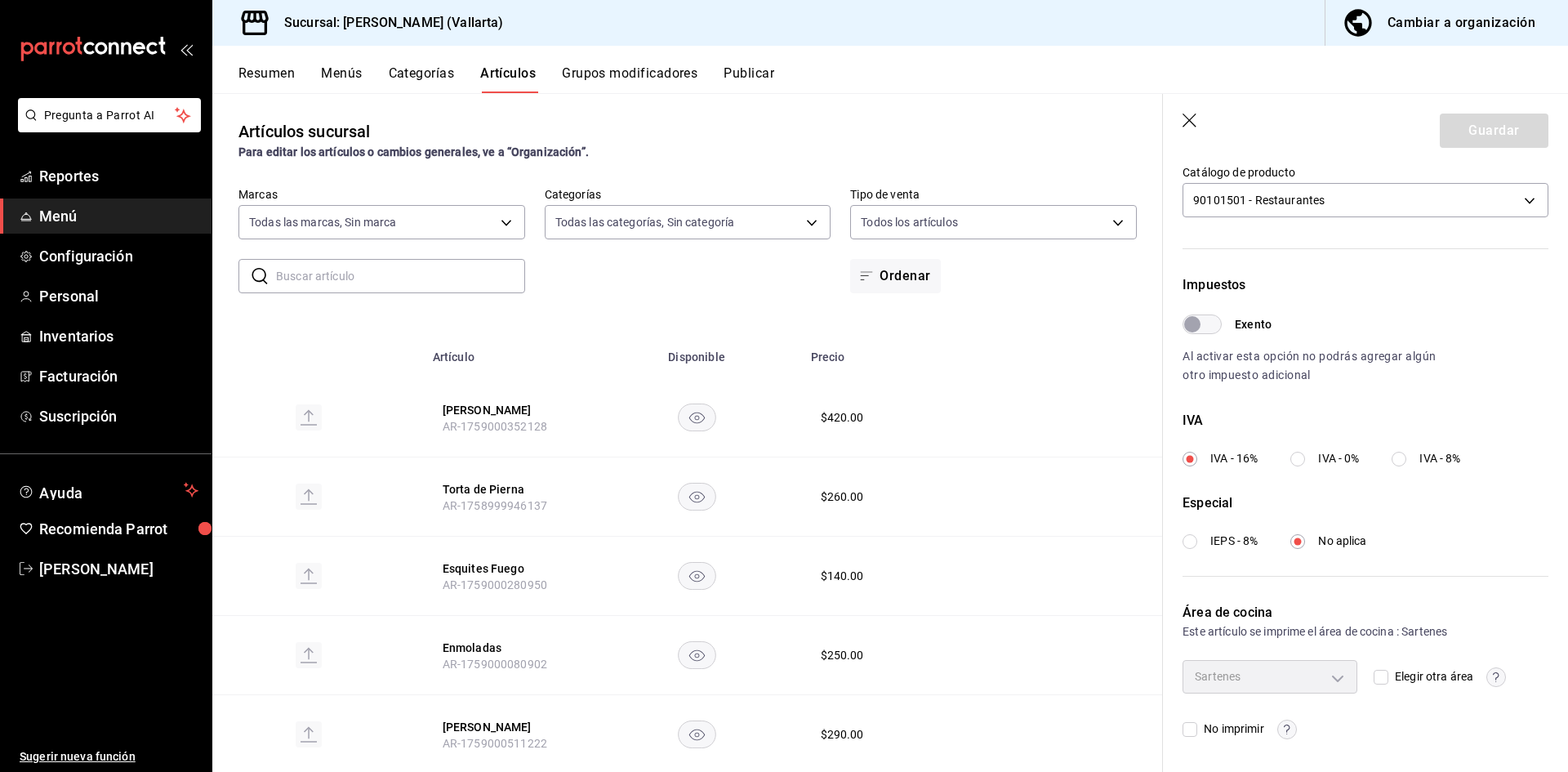
click at [1388, 676] on span "Elegir otra área" at bounding box center [1431, 676] width 85 height 17
click at [1384, 676] on input "Elegir otra área" at bounding box center [1381, 677] width 15 height 15
checkbox input "true"
click at [1335, 679] on body "Pregunta a Parrot AI Reportes Menú Configuración Personal Inventarios Facturaci…" at bounding box center [784, 386] width 1568 height 772
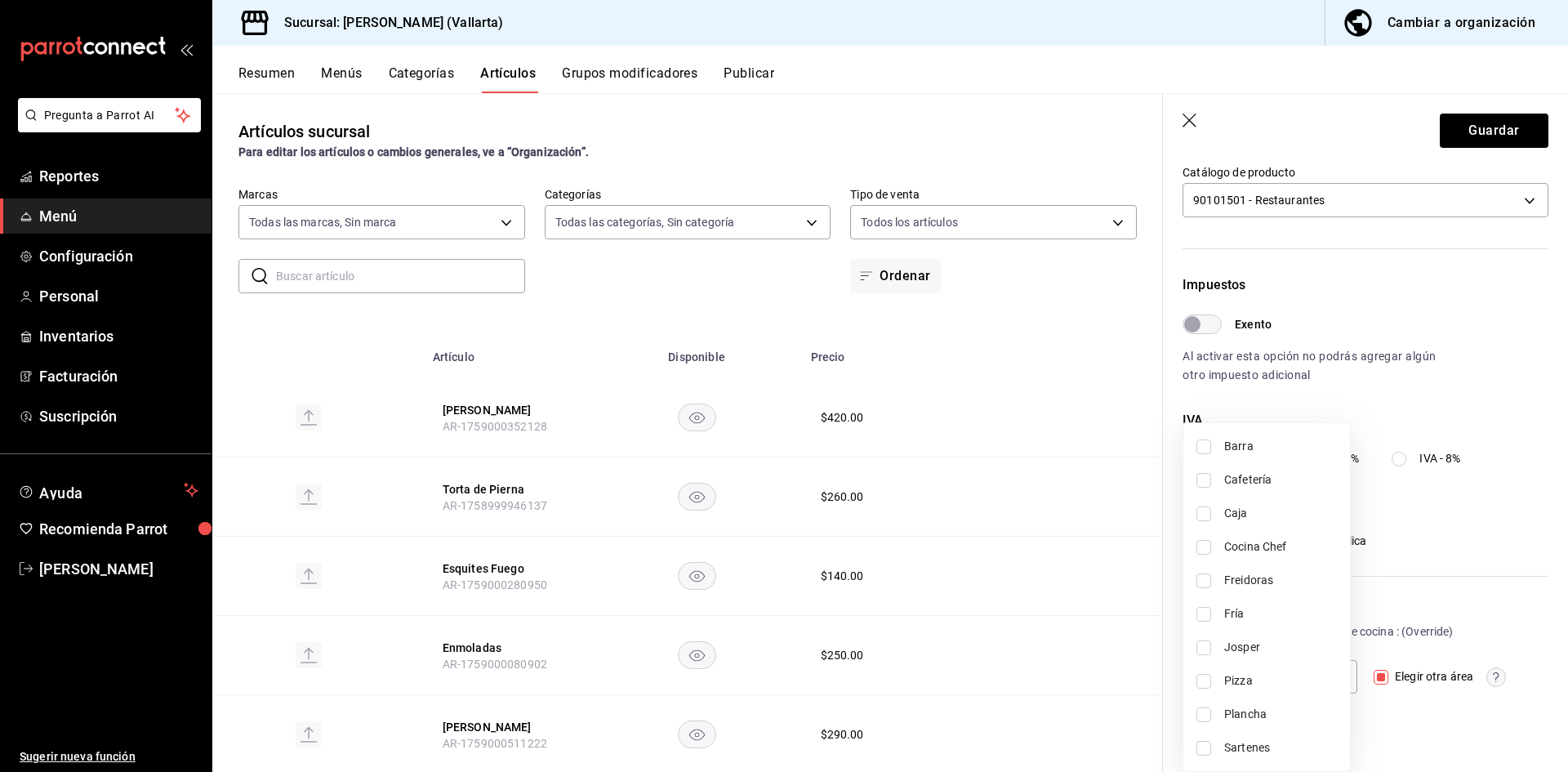
click at [1273, 715] on span "Plancha" at bounding box center [1280, 715] width 113 height 17
type input "fde6572f-3937-4d15-9efc-70fe81d417dd"
checkbox input "true"
click at [1515, 128] on div at bounding box center [784, 386] width 1568 height 772
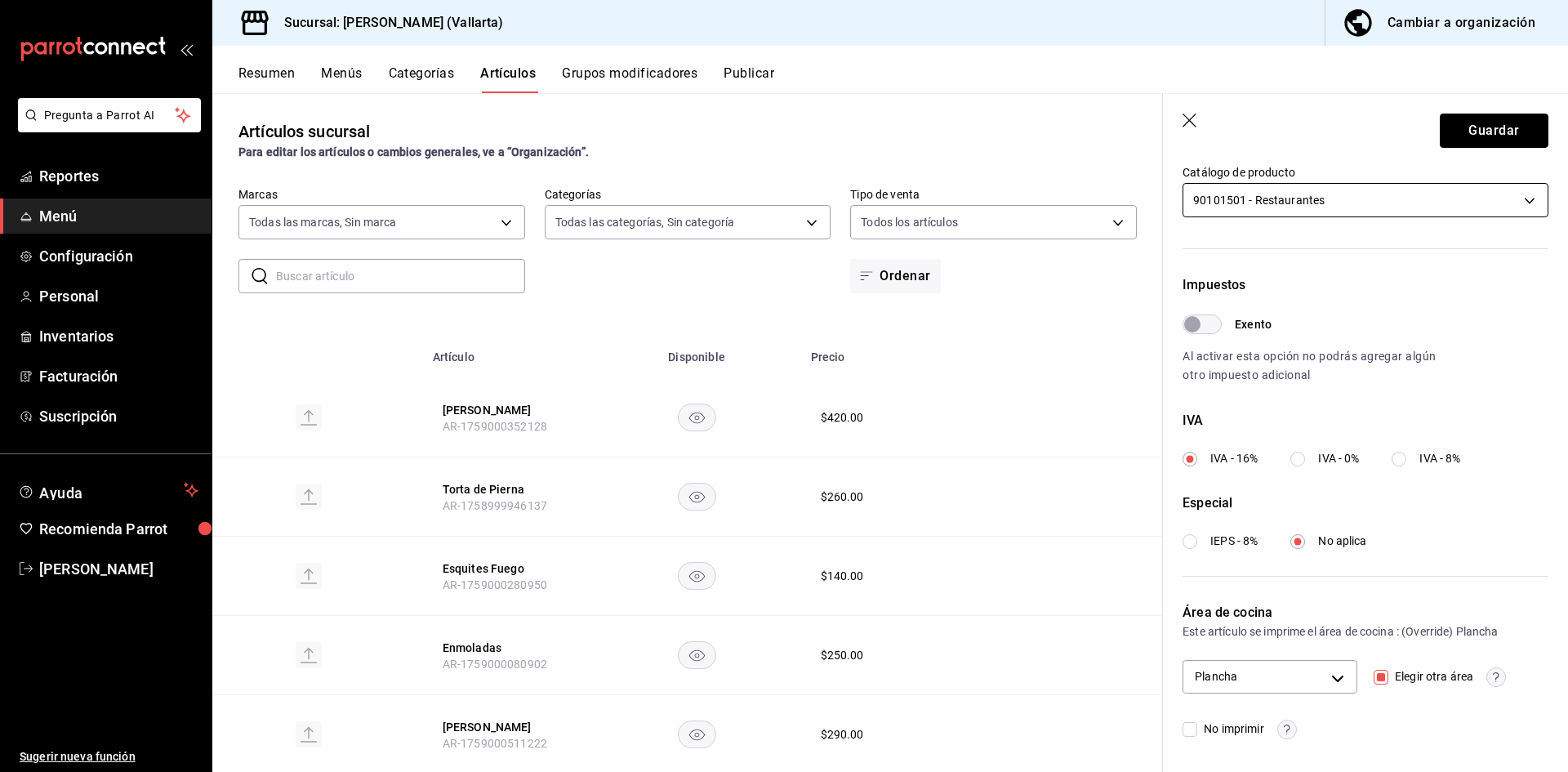
drag, startPoint x: 1515, startPoint y: 128, endPoint x: 1339, endPoint y: 192, distance: 187.3
click at [1398, 186] on section "Guardar Editar artículo Para editar todo el menú, dirígete a ‘Organización’ y r…" at bounding box center [1365, 433] width 405 height 678
click at [1315, 207] on body "Pregunta a Parrot AI Reportes Menú Configuración Personal Inventarios Facturaci…" at bounding box center [784, 386] width 1568 height 772
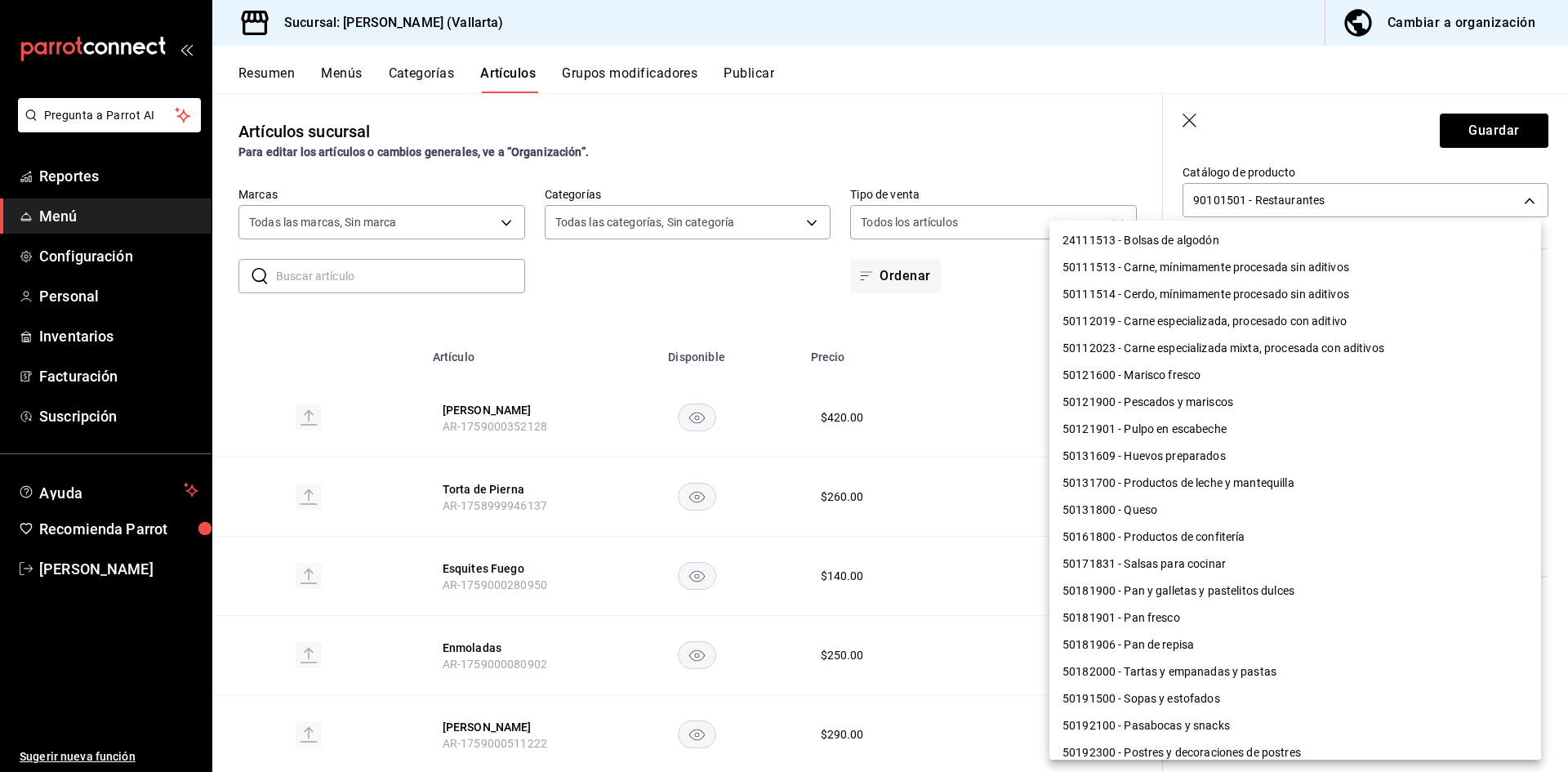
scroll to position [1173, 0]
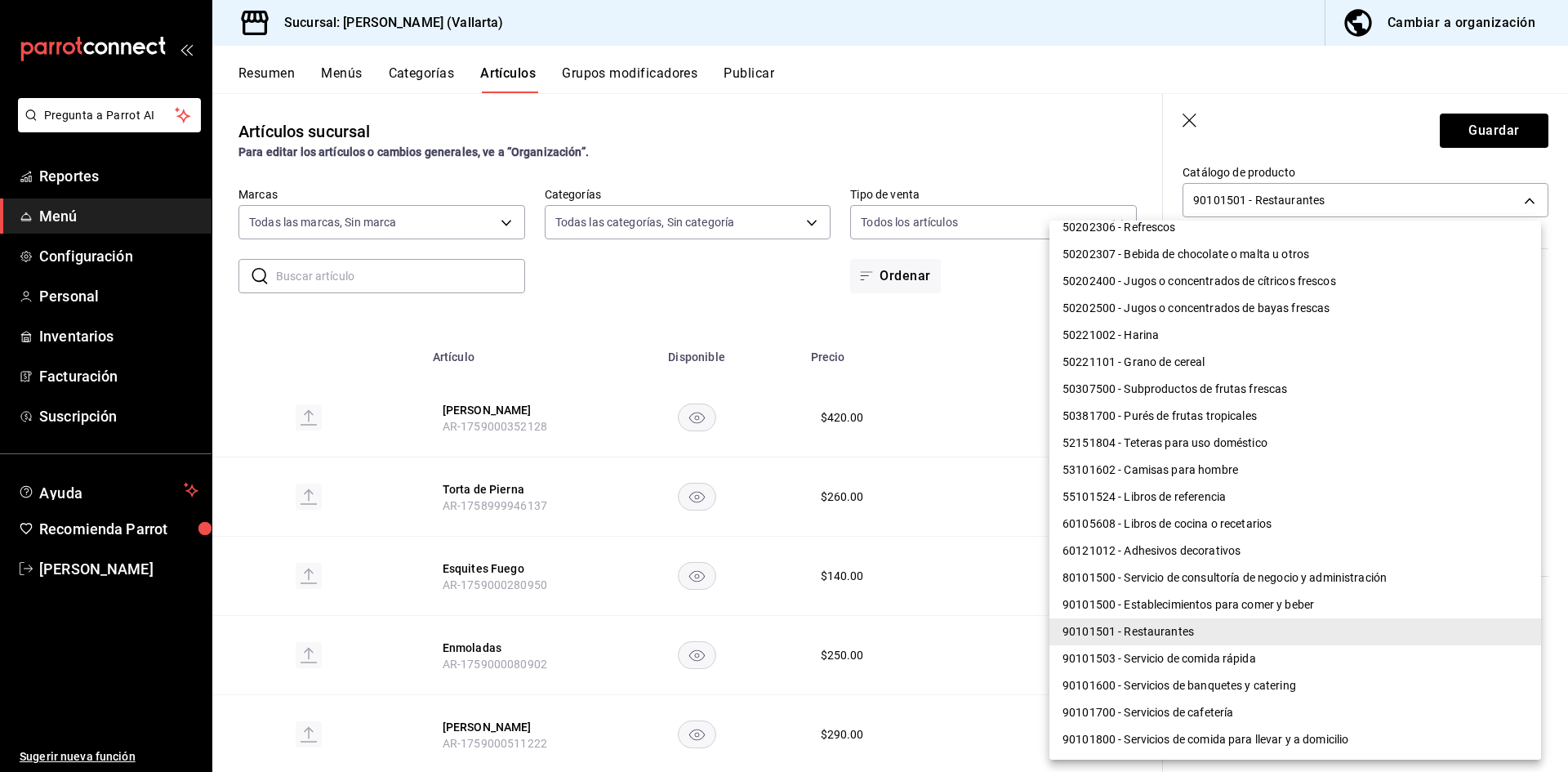
click at [1172, 629] on li "90101501 - Restaurantes" at bounding box center [1294, 632] width 491 height 27
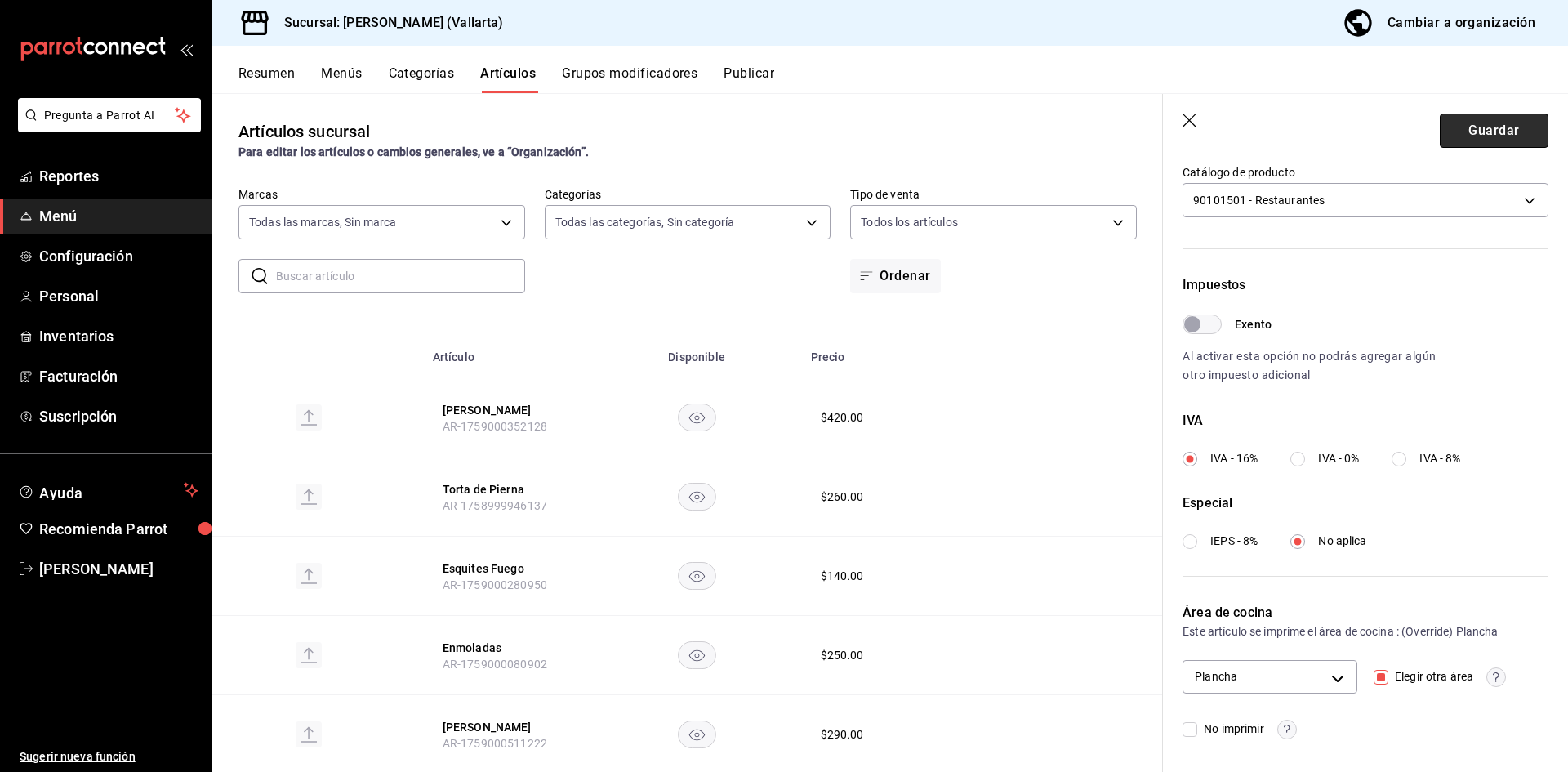
click at [1482, 132] on button "Guardar" at bounding box center [1494, 131] width 109 height 34
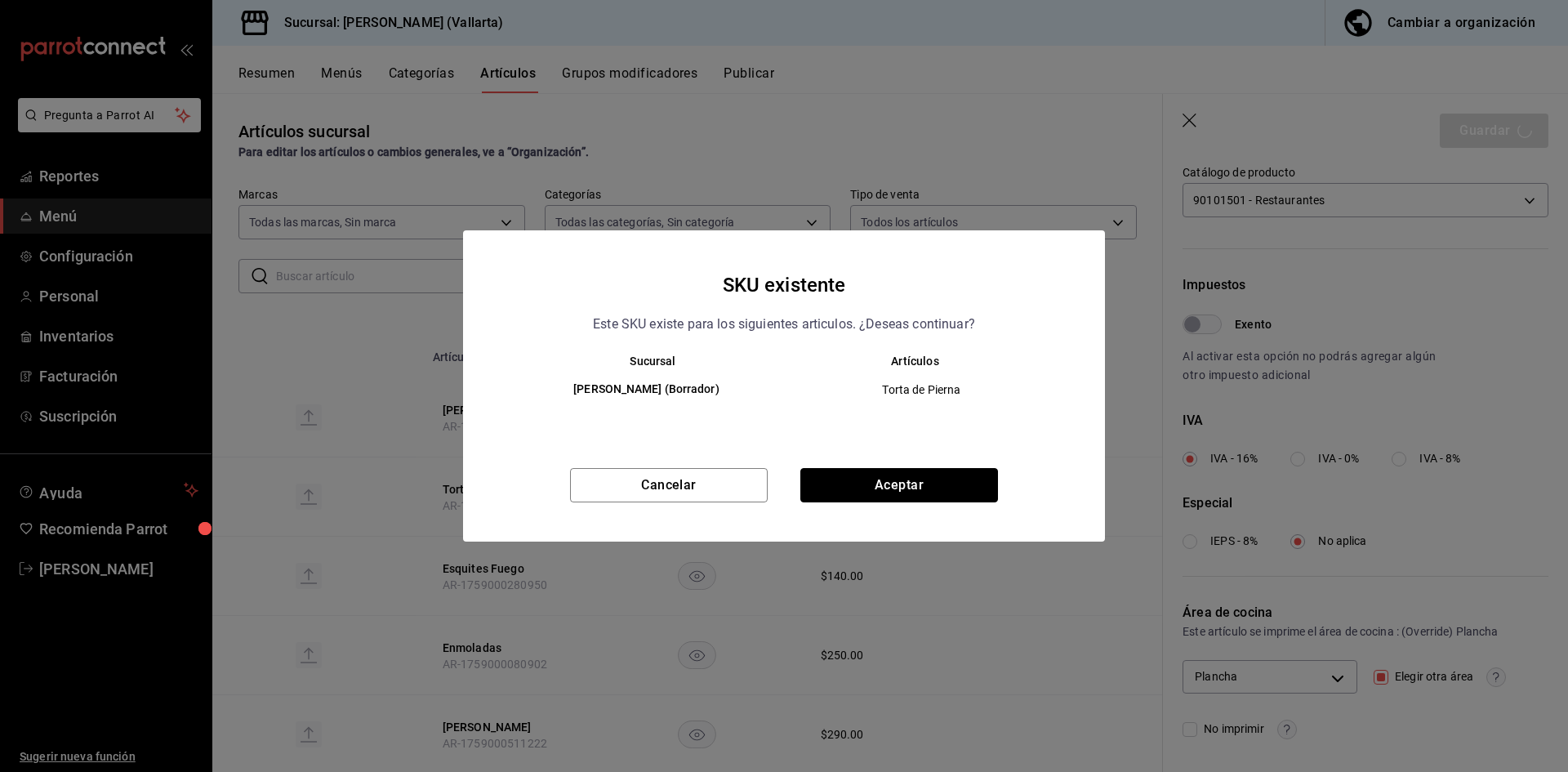
drag, startPoint x: 940, startPoint y: 482, endPoint x: 932, endPoint y: 473, distance: 12.0
click at [939, 482] on button "Aceptar" at bounding box center [900, 485] width 198 height 34
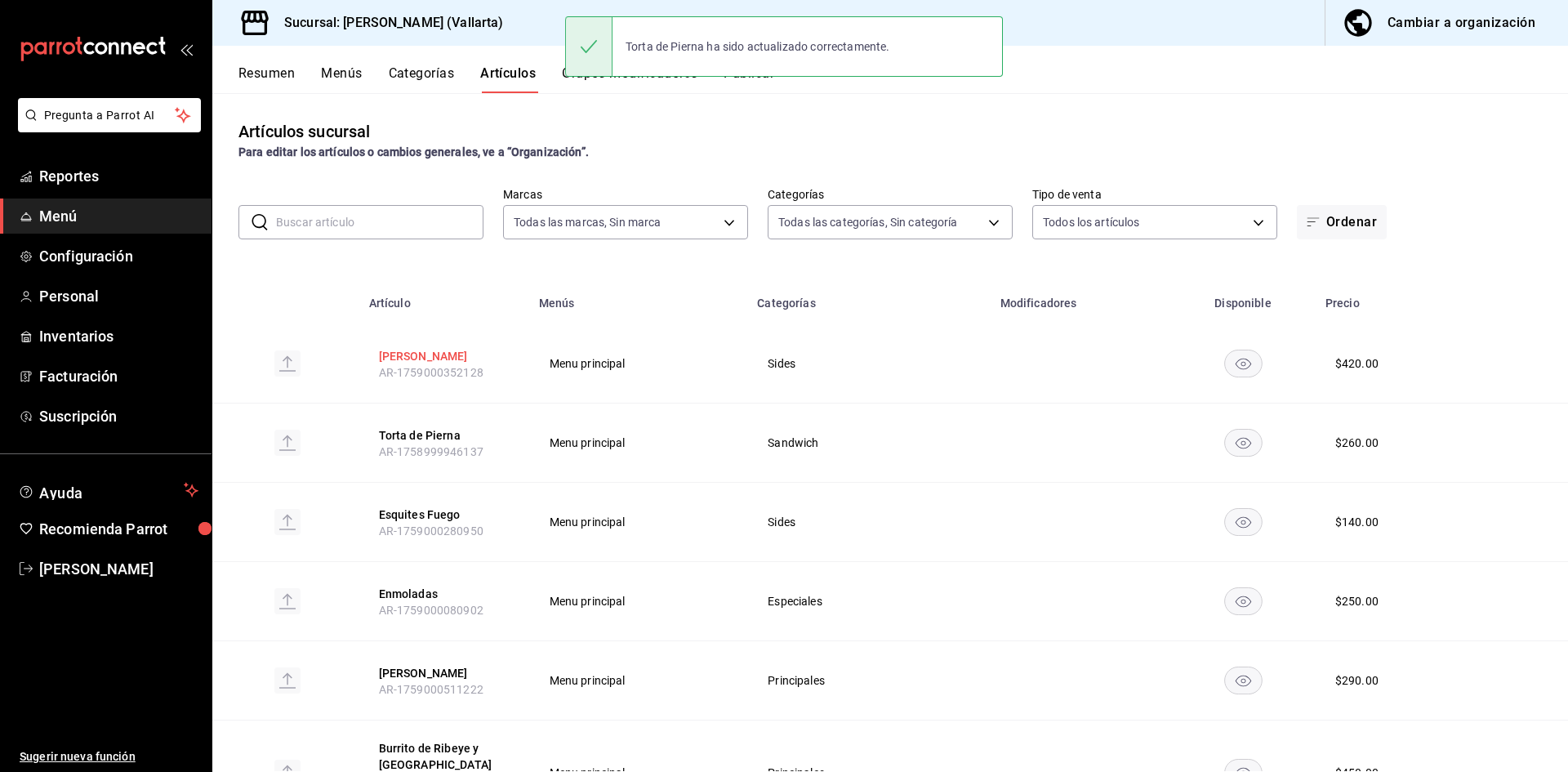
click at [416, 356] on button "Tuetanos" at bounding box center [444, 356] width 131 height 17
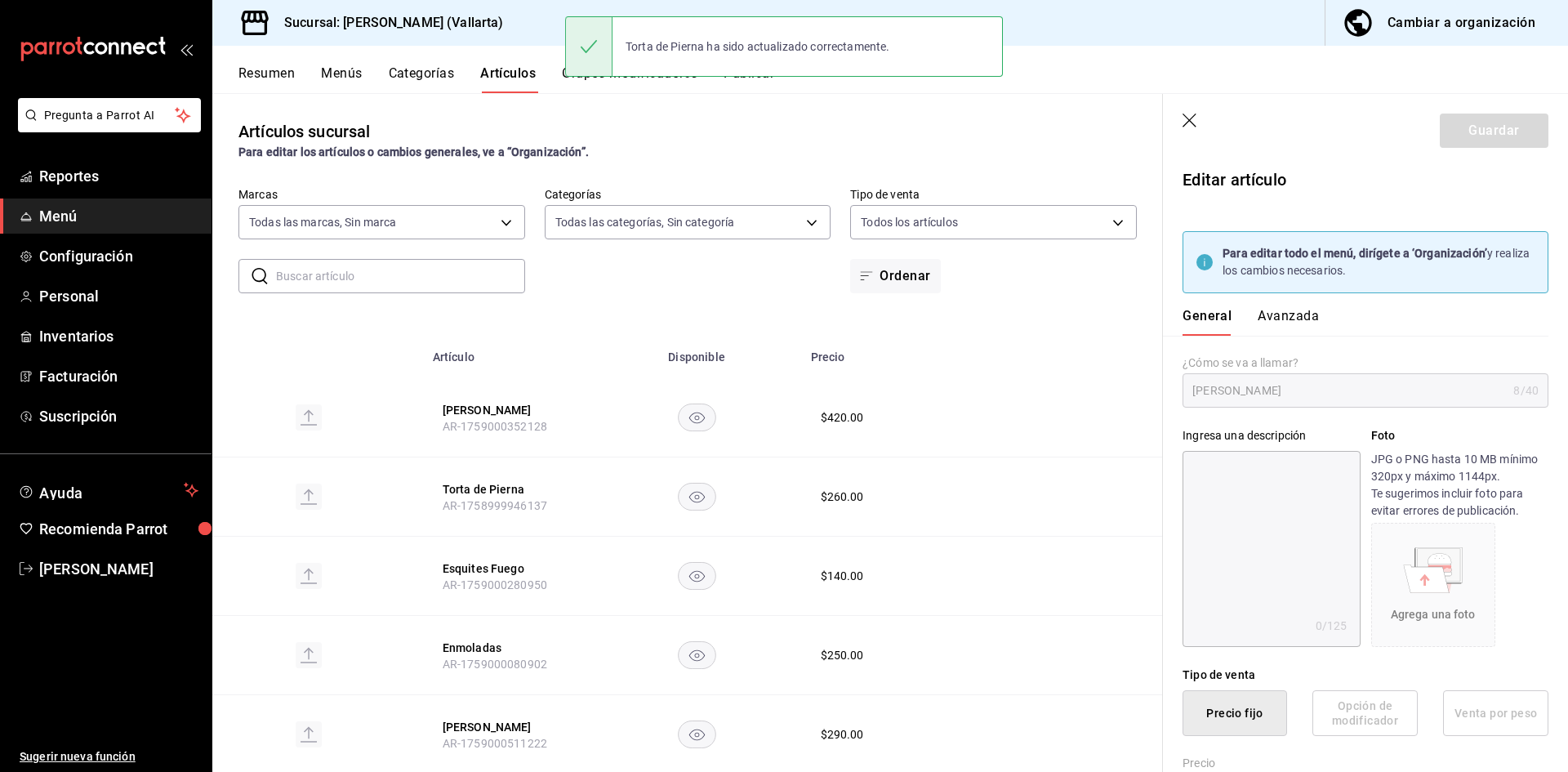
type input "$420.00"
type input "E48"
type input "90101500"
radio input "true"
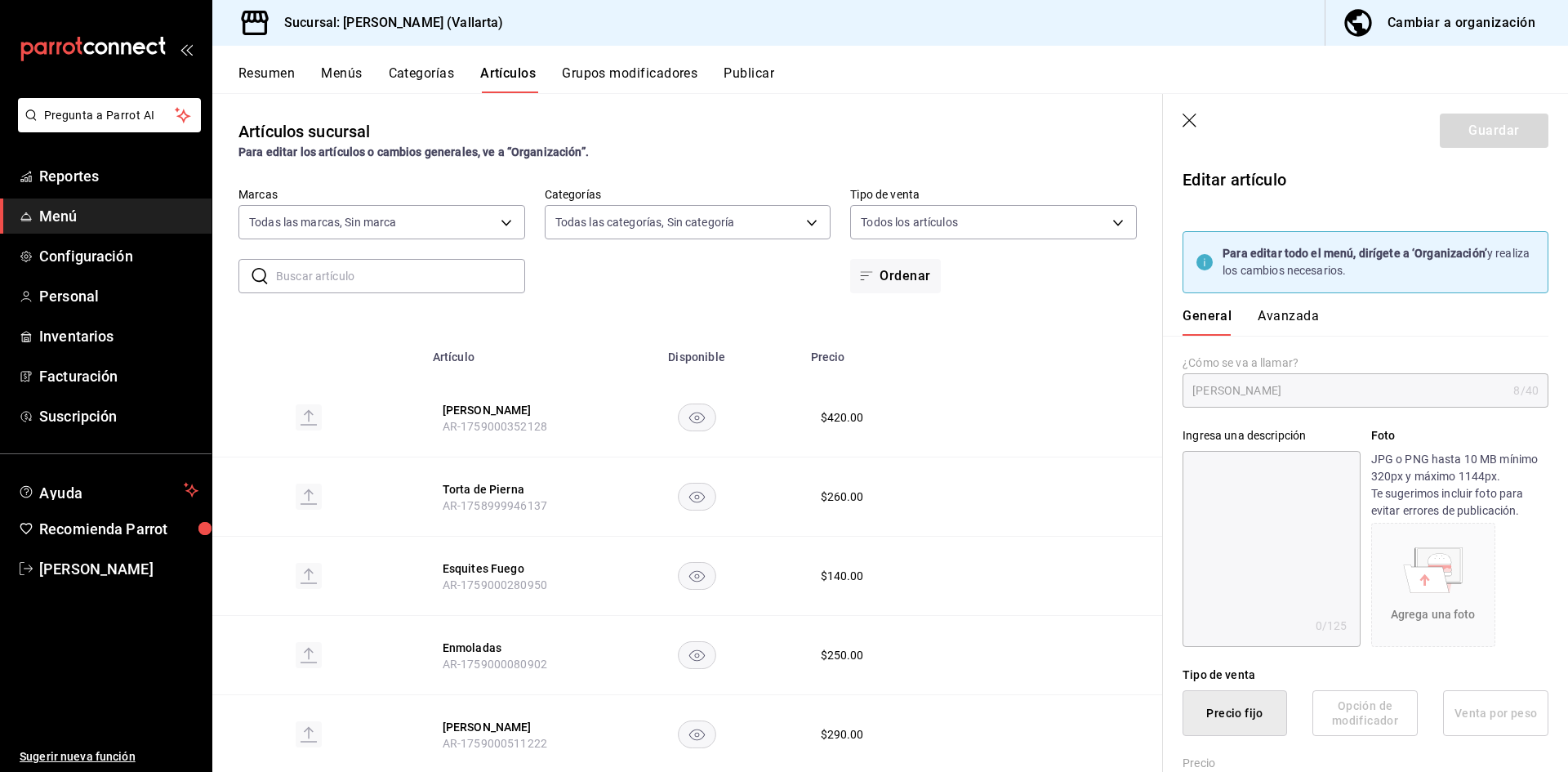
click at [1289, 313] on button "Avanzada" at bounding box center [1289, 321] width 62 height 27
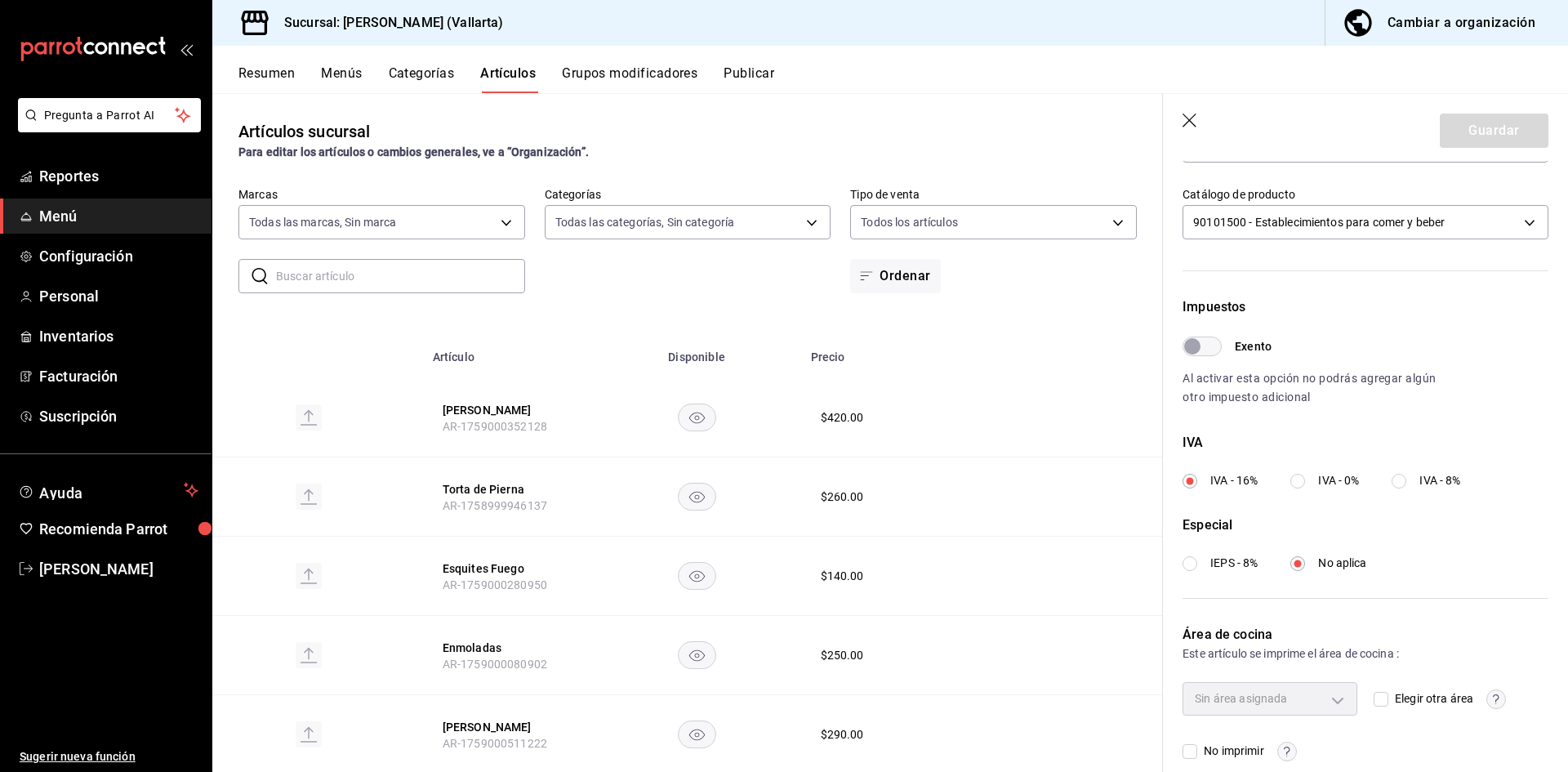
scroll to position [484, 0]
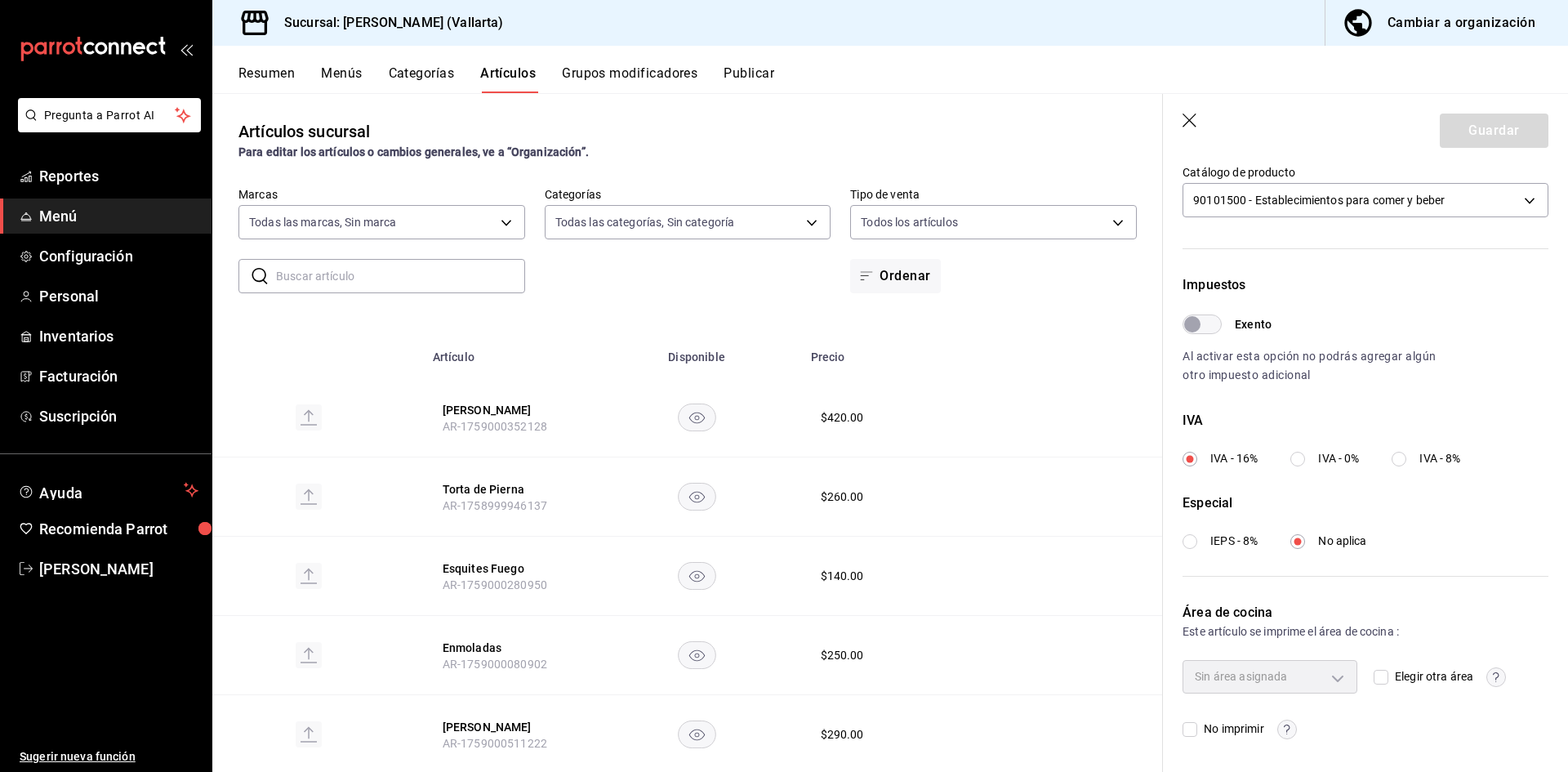
click at [1390, 673] on span "Elegir otra área" at bounding box center [1431, 676] width 85 height 17
click at [1388, 673] on input "Elegir otra área" at bounding box center [1381, 677] width 15 height 15
checkbox input "true"
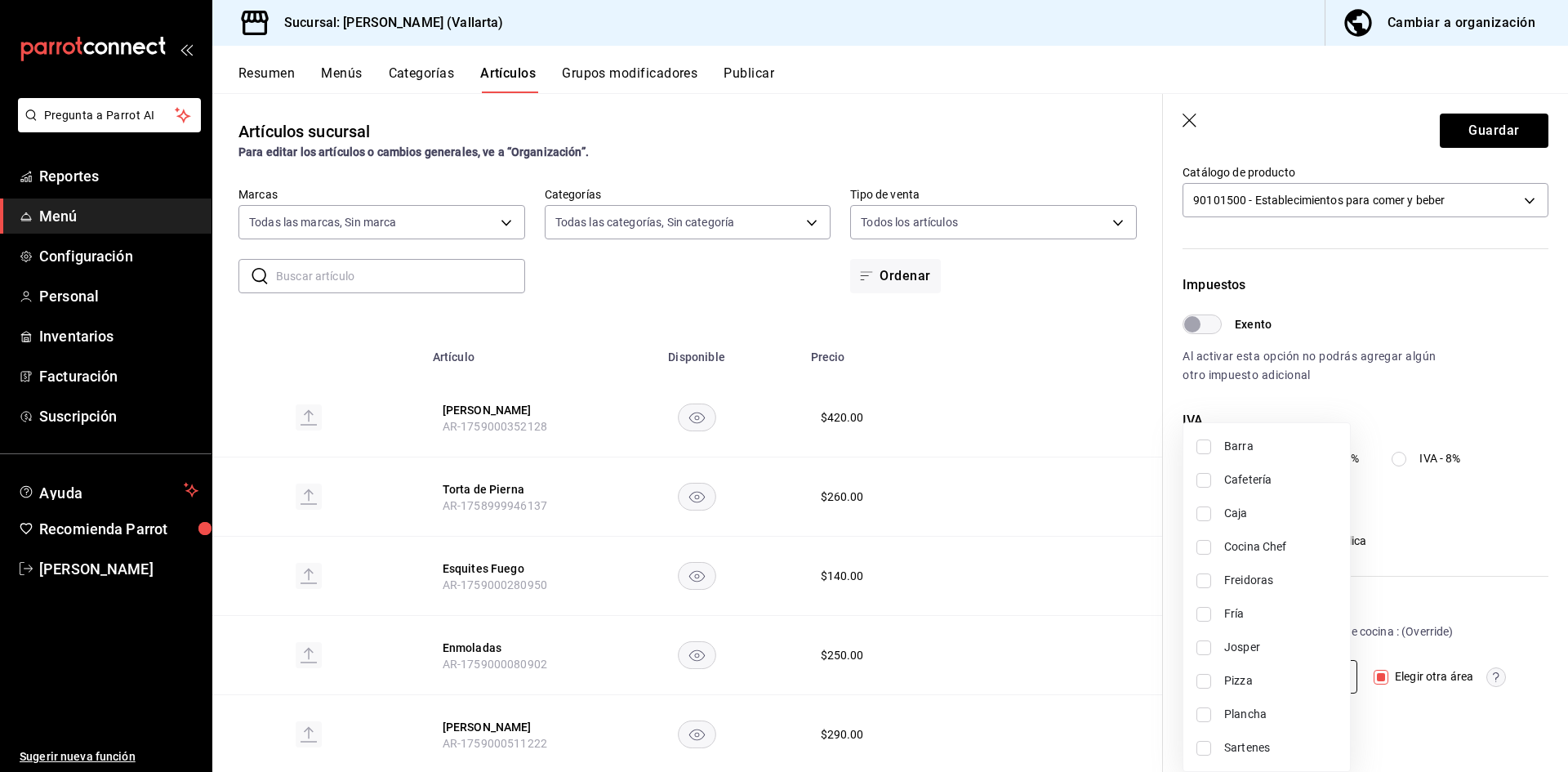
click at [1339, 684] on body "Pregunta a Parrot AI Reportes Menú Configuración Personal Inventarios Facturaci…" at bounding box center [784, 386] width 1568 height 772
click at [1279, 640] on span "Josper" at bounding box center [1280, 647] width 113 height 17
type input "a1b11bfe-fa94-429b-b5ac-a1d345f7445d"
checkbox input "true"
click at [1479, 127] on div at bounding box center [784, 386] width 1568 height 772
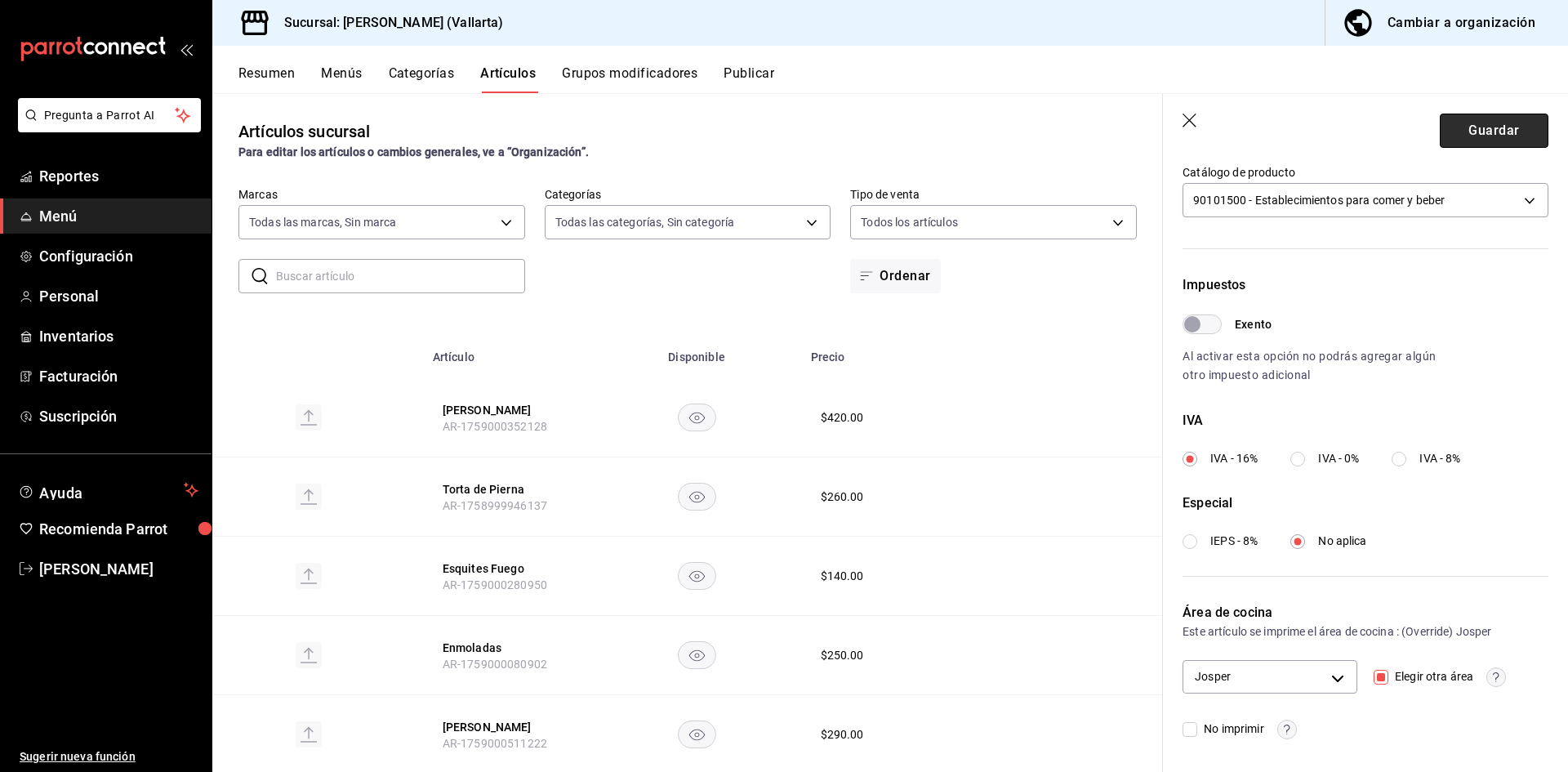
click at [1473, 126] on button "Guardar" at bounding box center [1494, 131] width 109 height 34
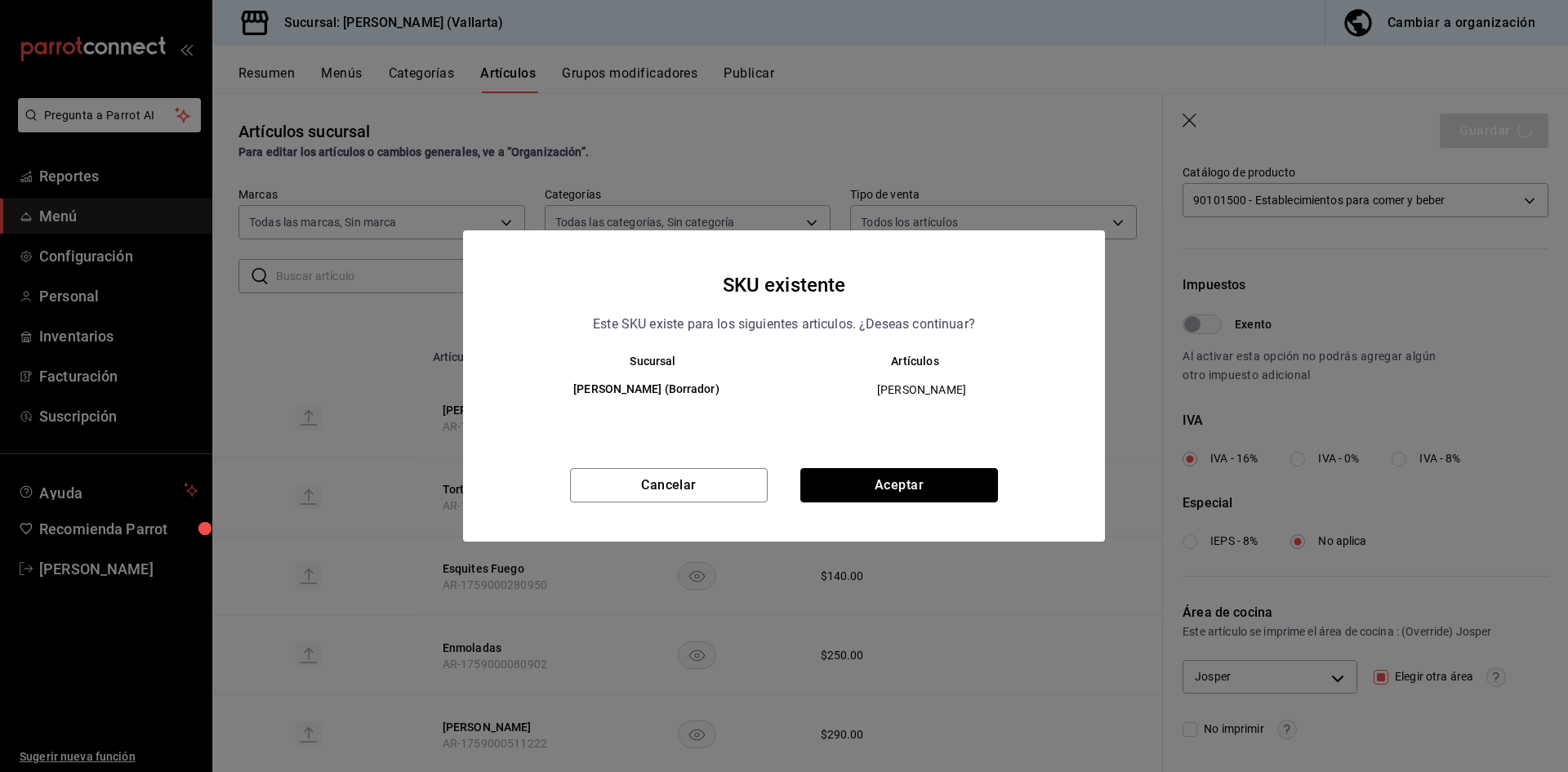
click at [905, 483] on button "Aceptar" at bounding box center [900, 485] width 198 height 34
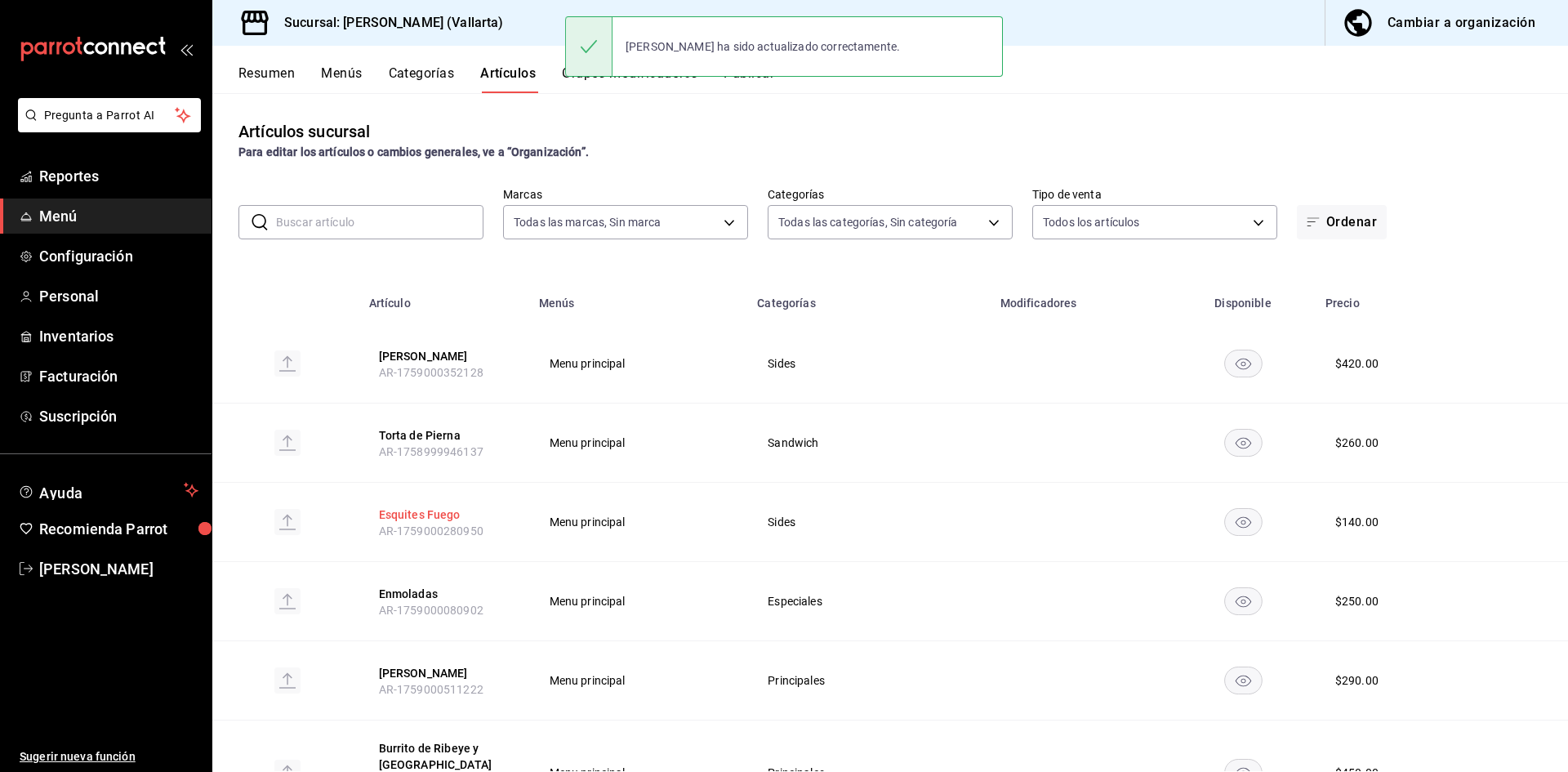
click at [429, 507] on button "Esquites Fuego" at bounding box center [444, 515] width 131 height 17
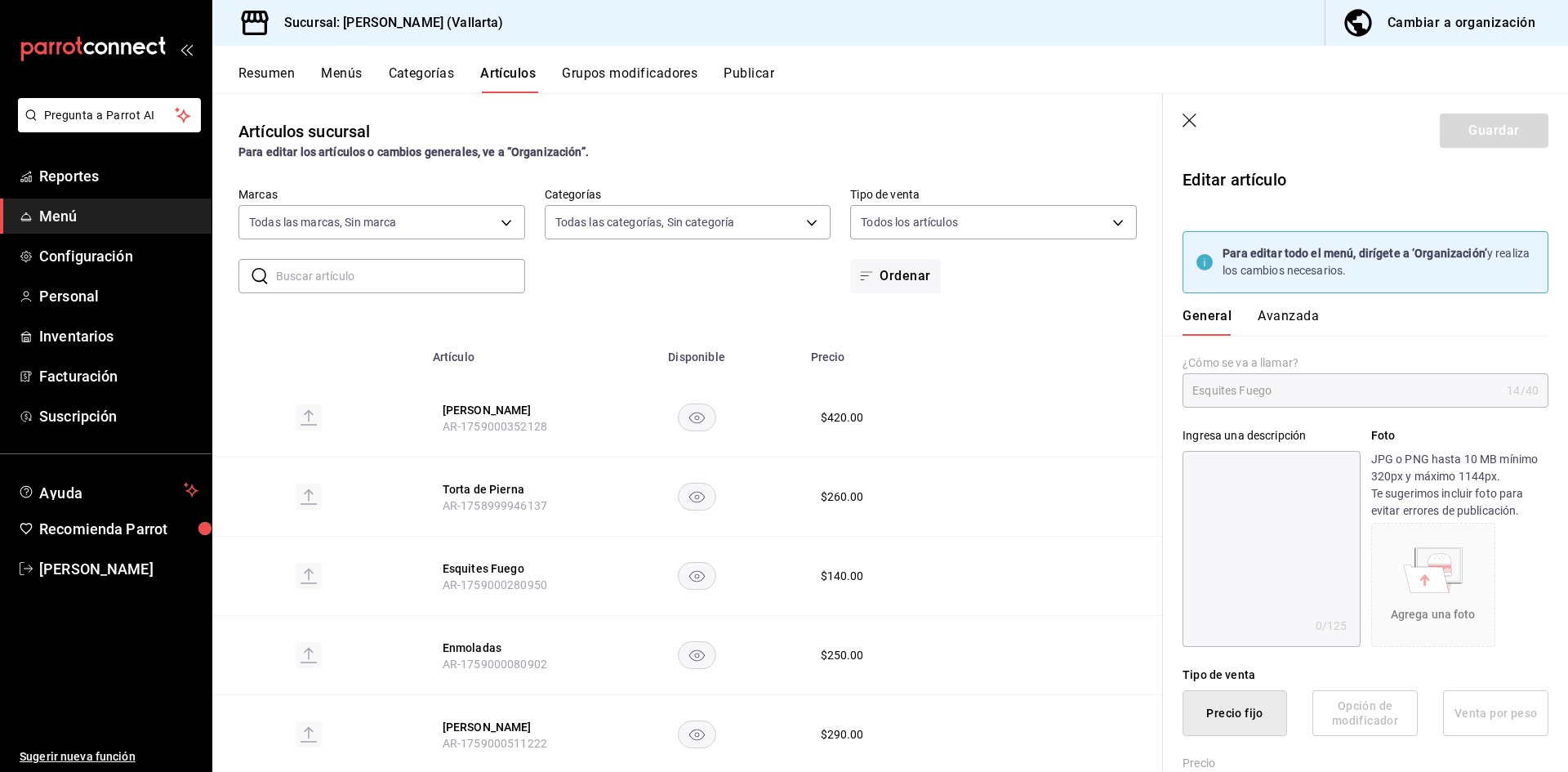
click at [1293, 311] on button "Avanzada" at bounding box center [1289, 321] width 62 height 27
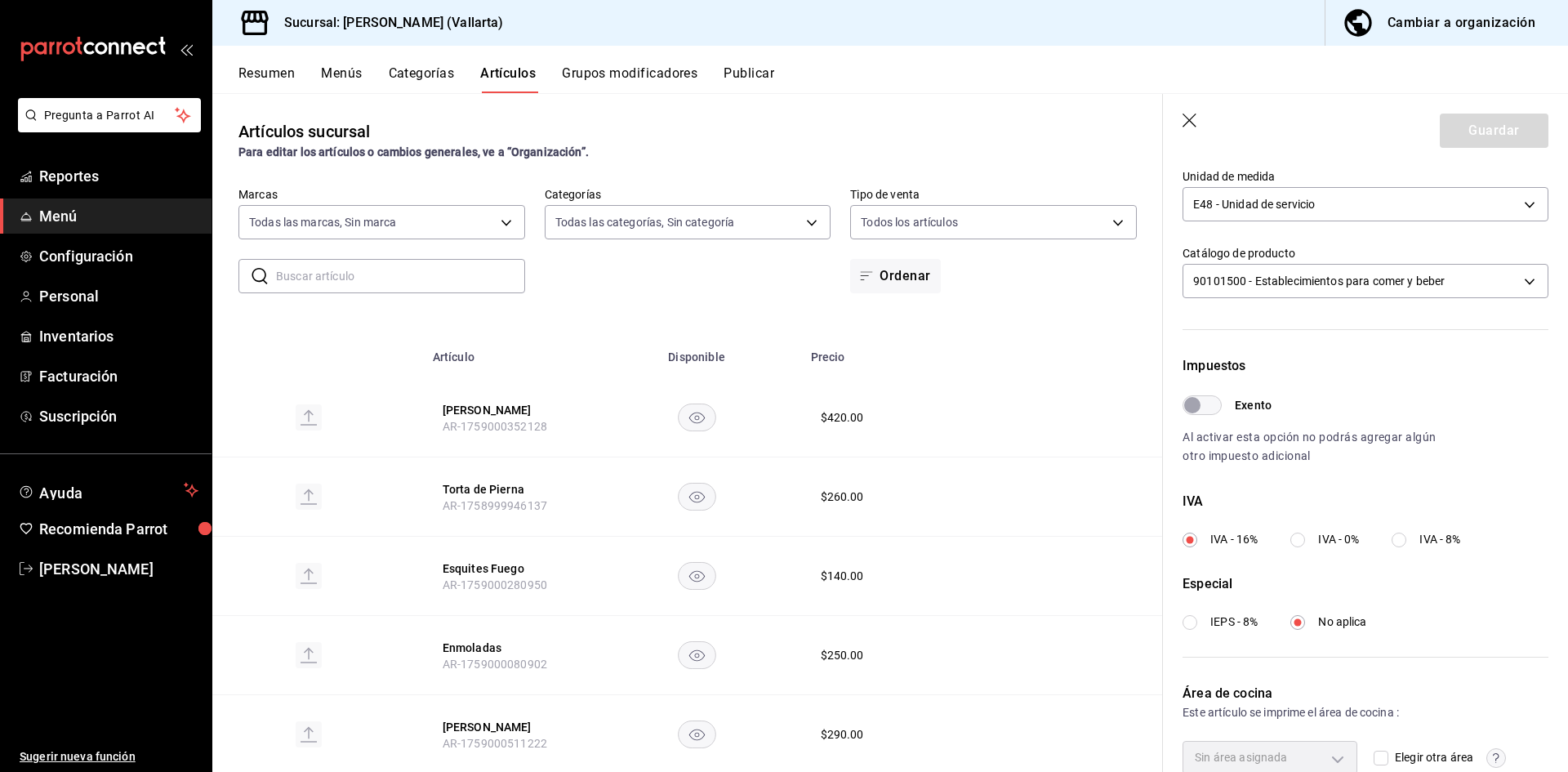
scroll to position [484, 0]
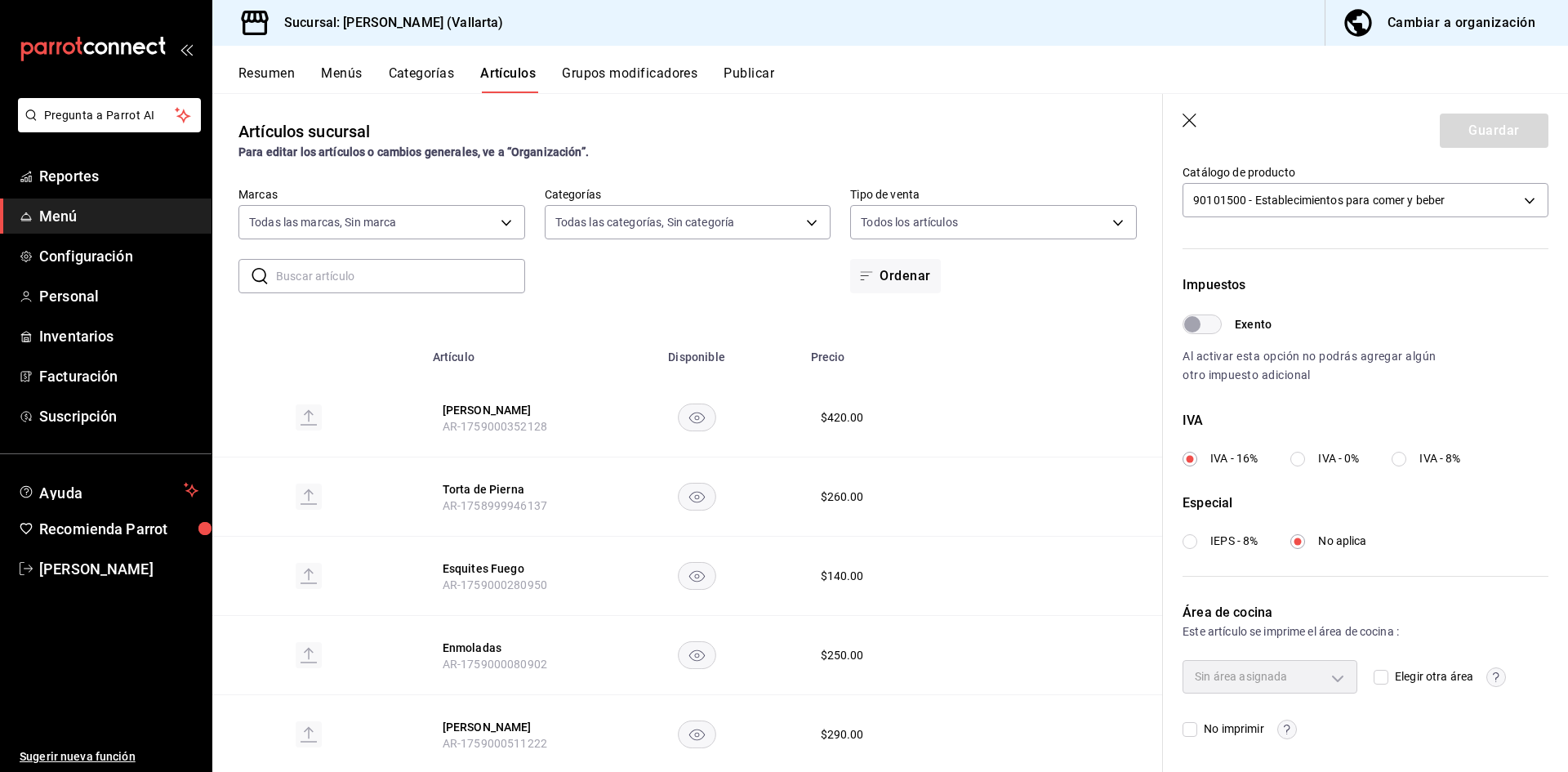
click at [1330, 685] on div "Sin área asignada" at bounding box center [1270, 676] width 175 height 32
click at [1392, 682] on span "Elegir otra área" at bounding box center [1431, 676] width 85 height 17
click at [1378, 679] on input "Elegir otra área" at bounding box center [1381, 677] width 15 height 15
checkbox input "true"
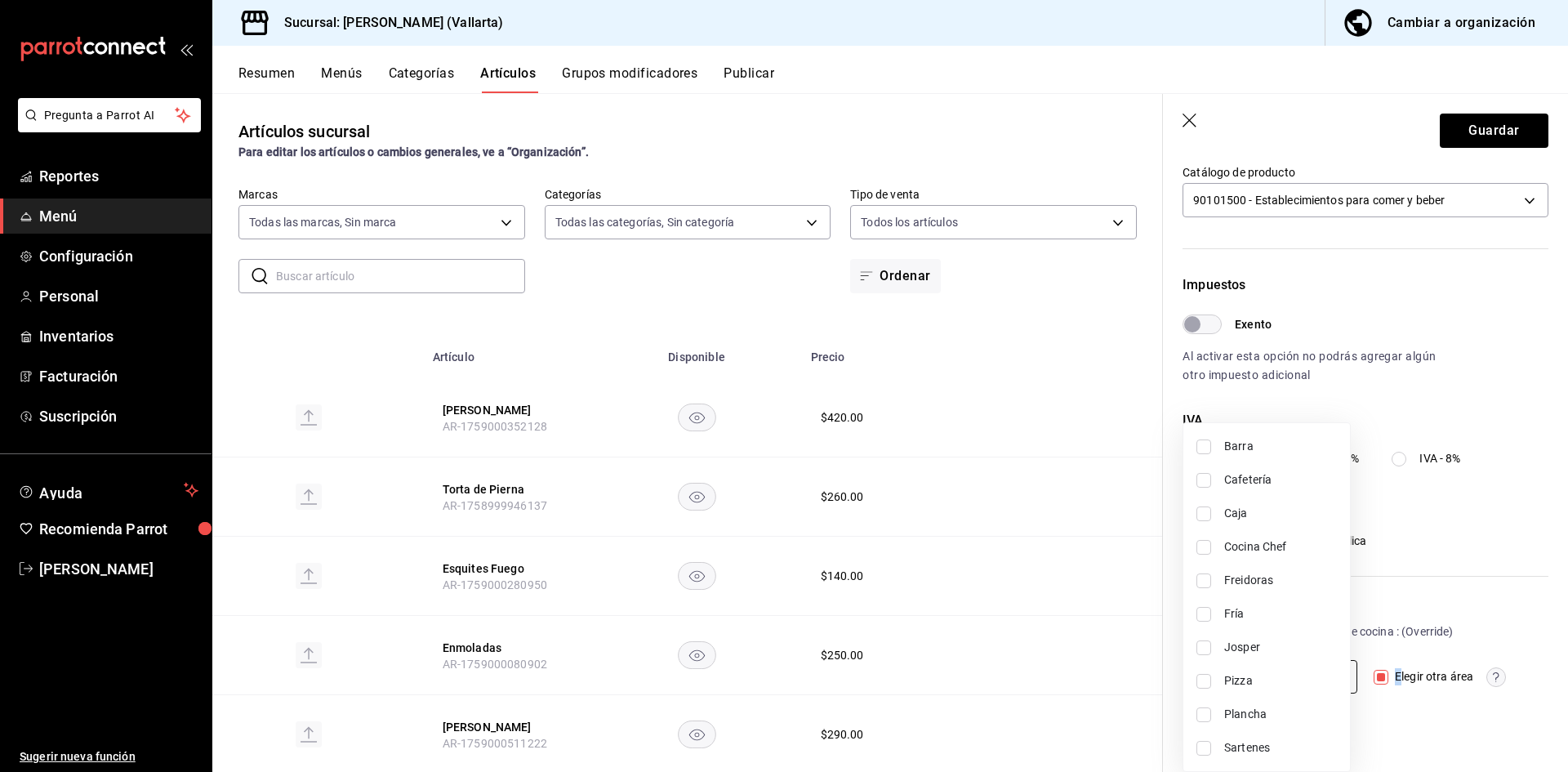
click at [1327, 676] on body "Pregunta a Parrot AI Reportes Menú Configuración Personal Inventarios Facturaci…" at bounding box center [784, 386] width 1568 height 772
click at [1258, 739] on li "Sartenes" at bounding box center [1266, 748] width 166 height 33
type input "fbb01623-1d56-4ead-ba52-71da8e792295"
checkbox input "true"
click at [1474, 133] on div at bounding box center [784, 386] width 1568 height 772
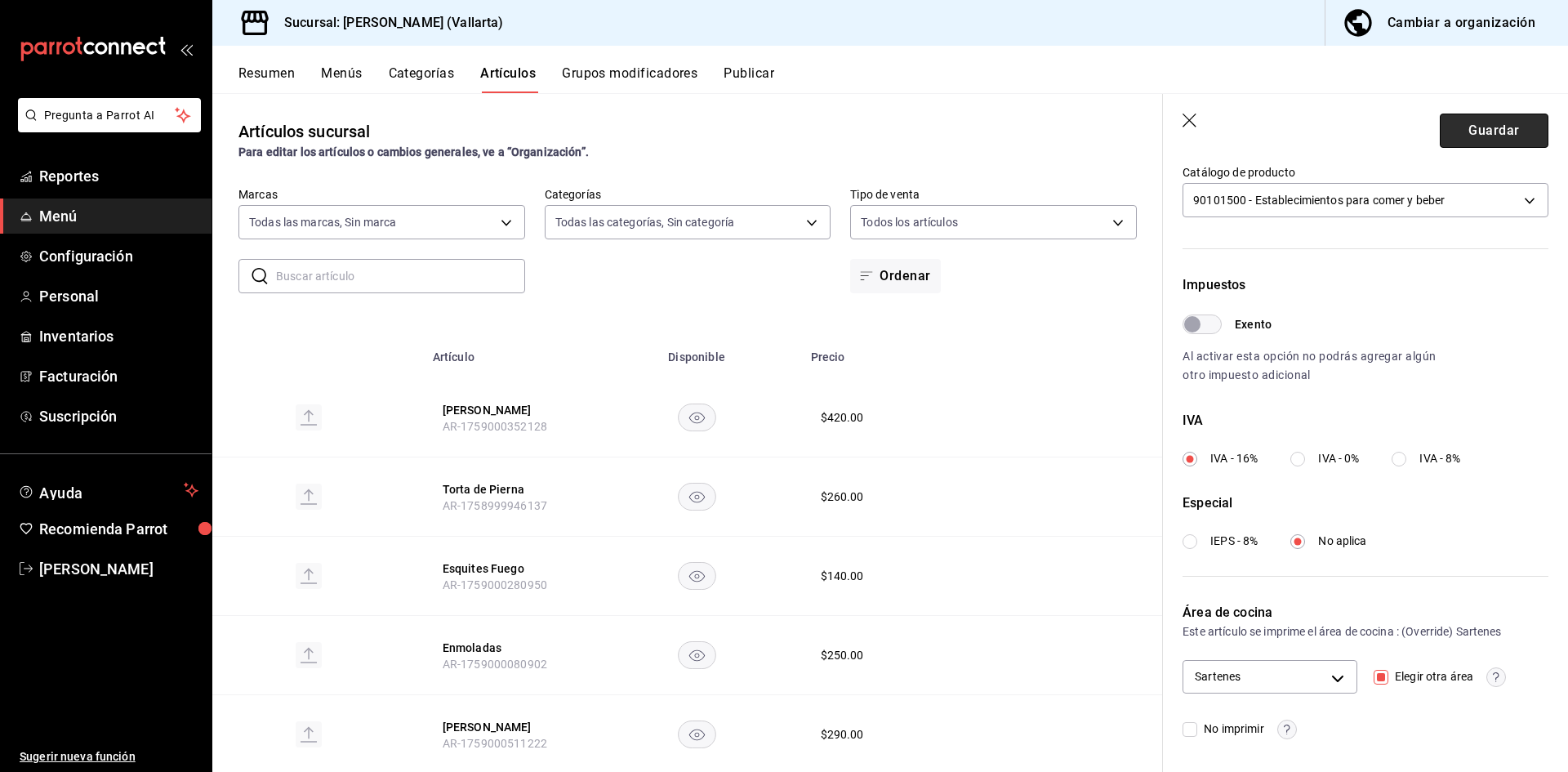
click at [1484, 121] on button "Guardar" at bounding box center [1494, 131] width 109 height 34
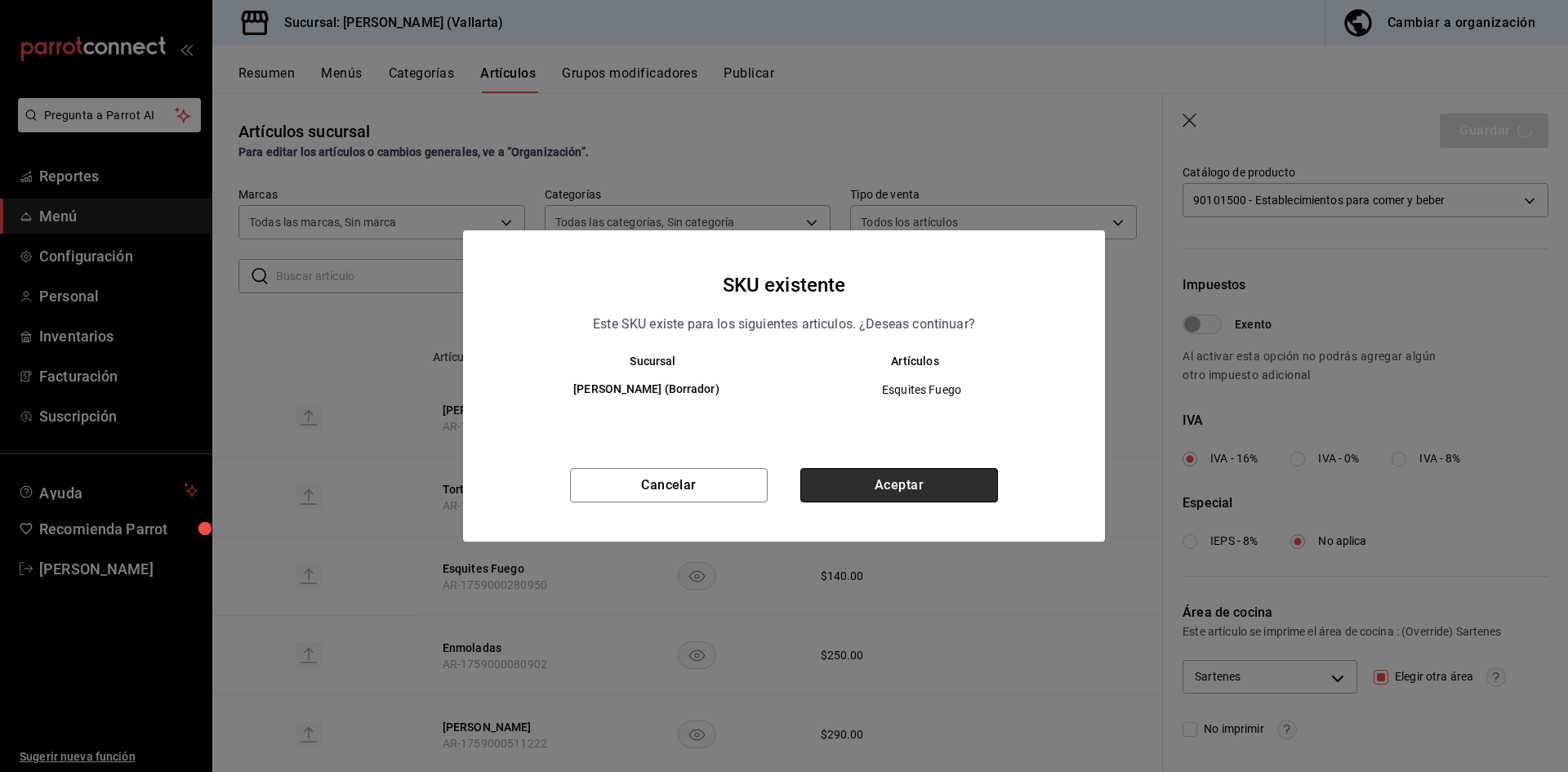
click at [908, 482] on button "Aceptar" at bounding box center [900, 485] width 198 height 34
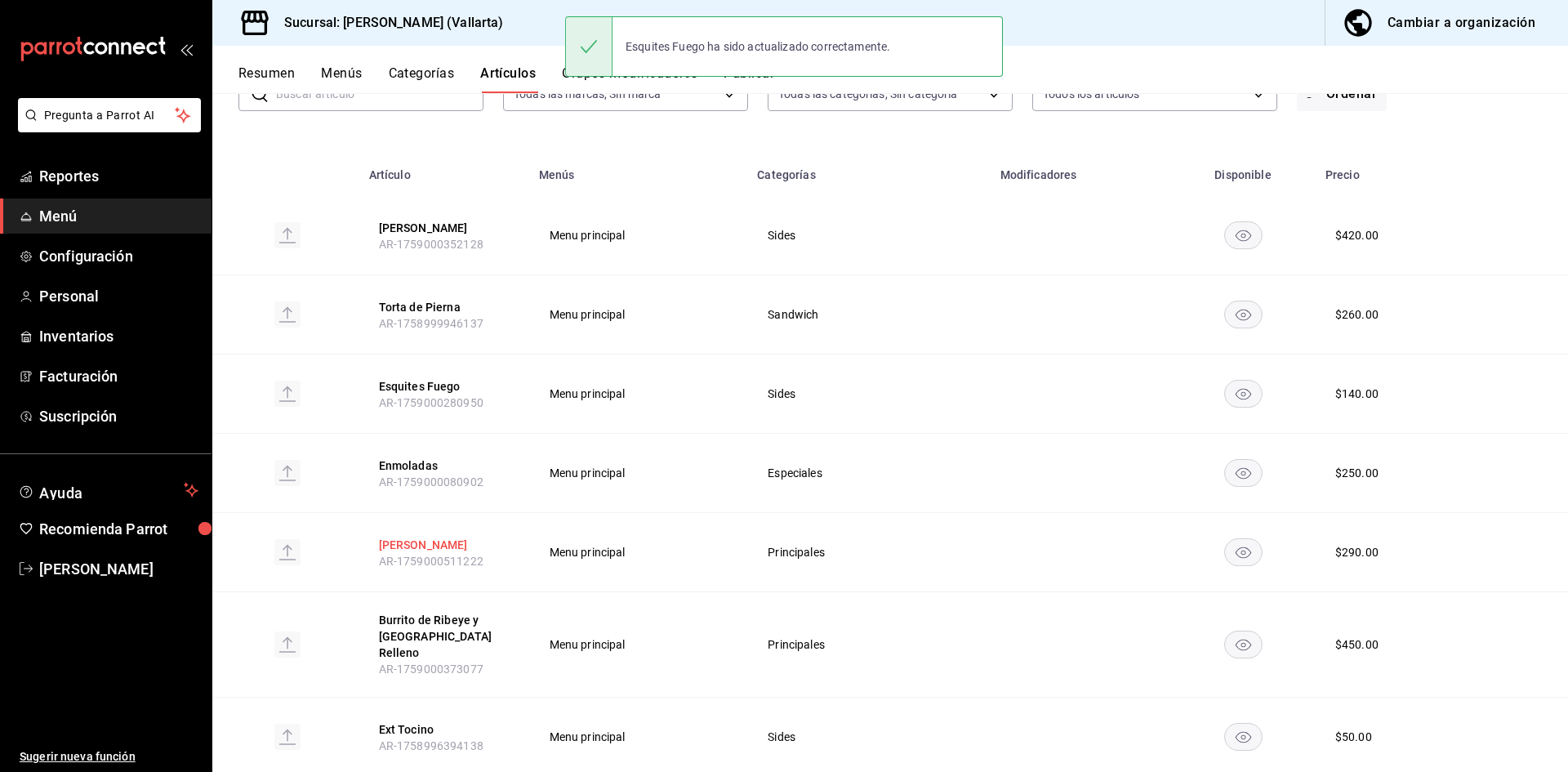
scroll to position [163, 0]
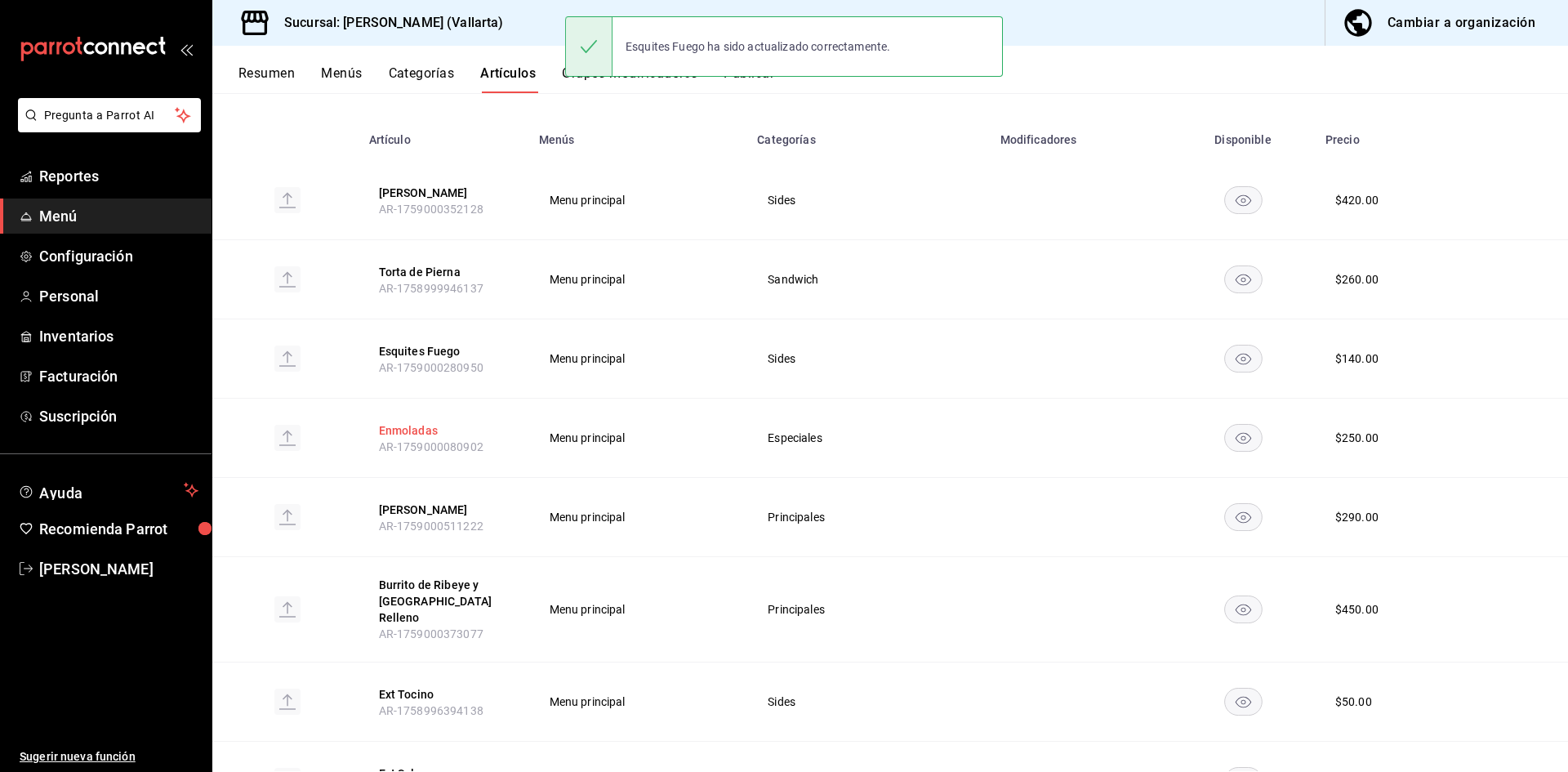
click at [418, 433] on button "Enmoladas" at bounding box center [444, 431] width 131 height 17
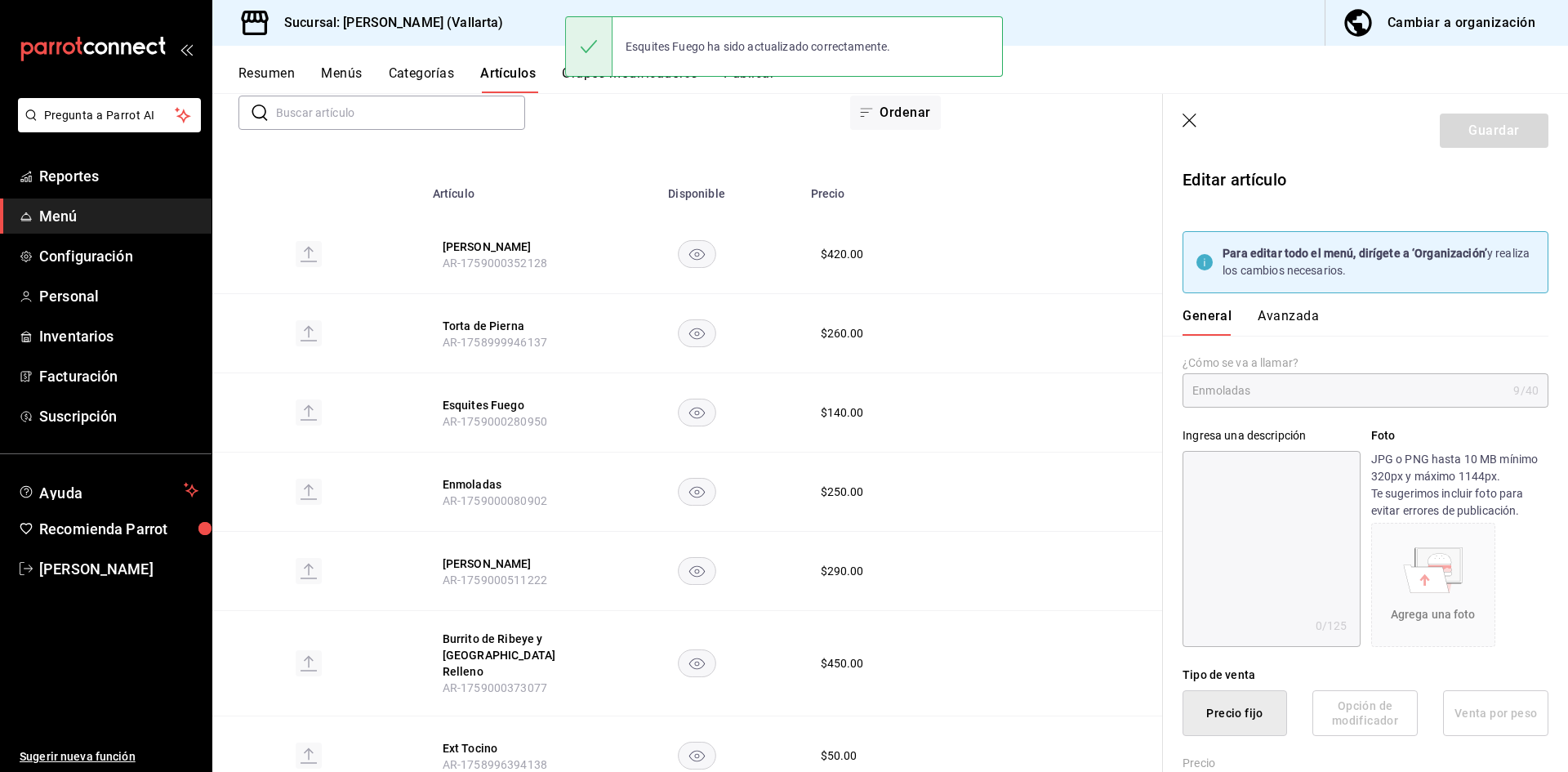
type input "$250.00"
type input "E48"
type input "90101500"
radio input "true"
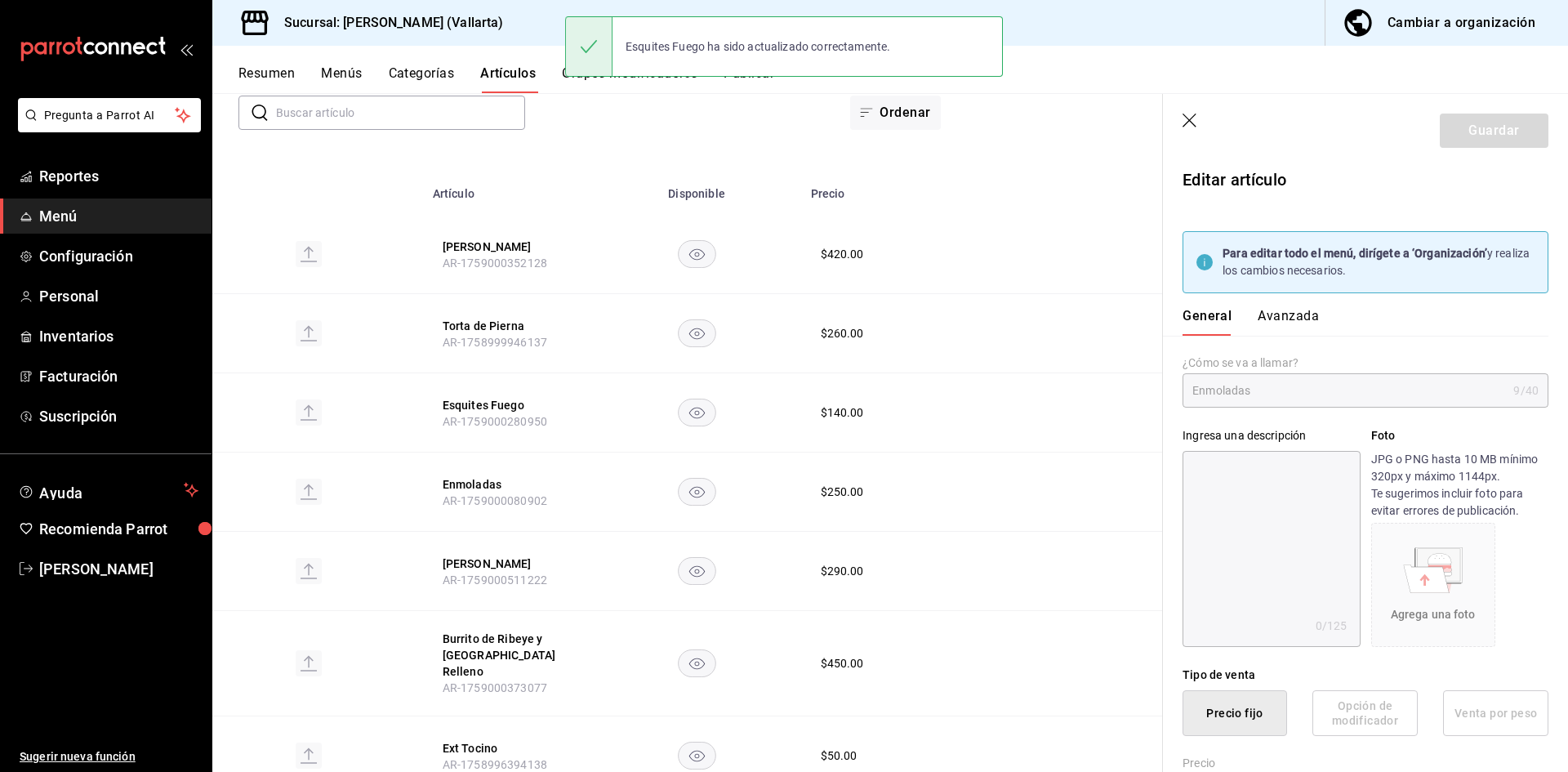
type input "fde6572f-3937-4d15-9efc-70fe81d417dd"
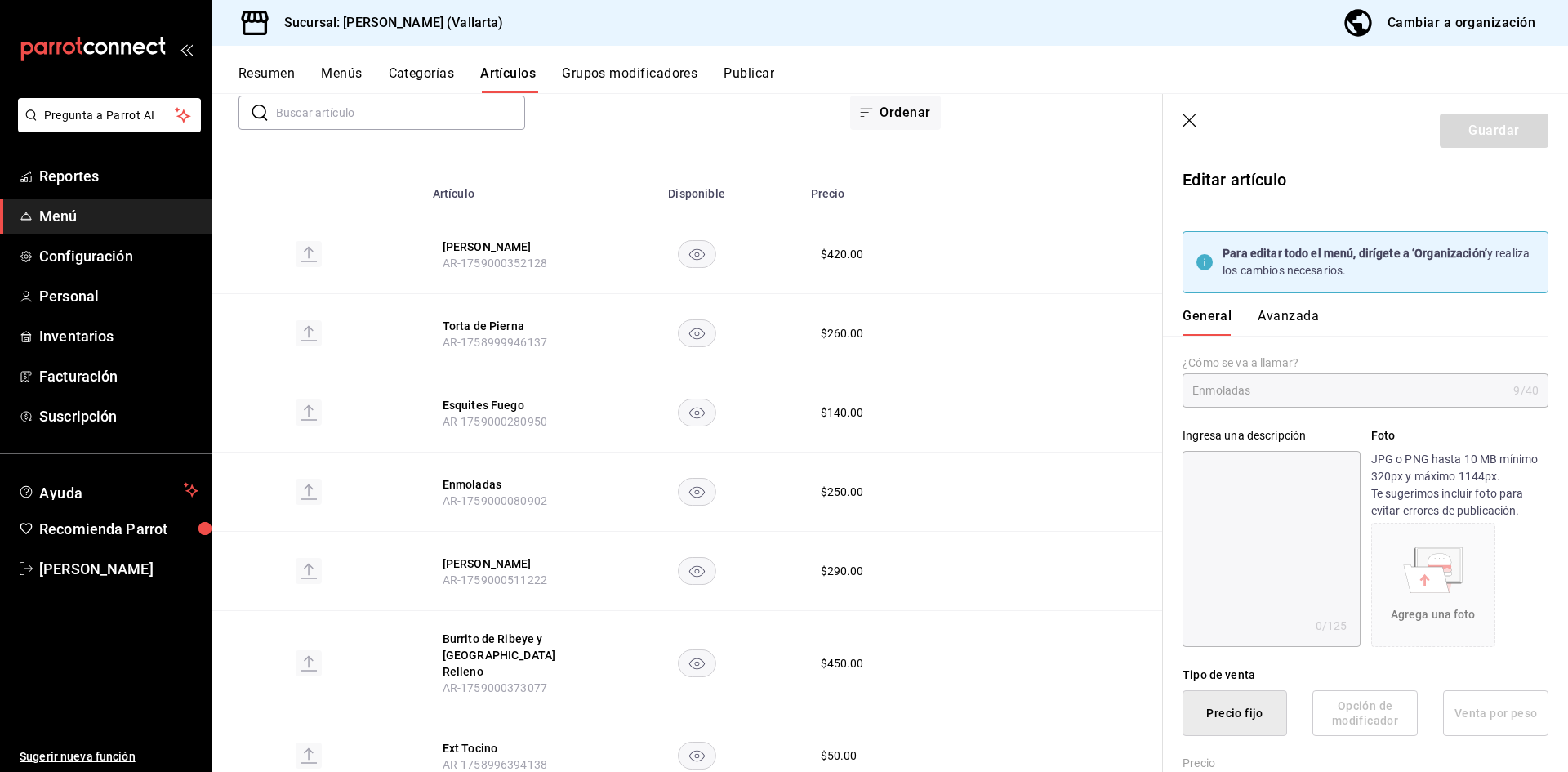
click at [1287, 316] on button "Avanzada" at bounding box center [1289, 321] width 62 height 27
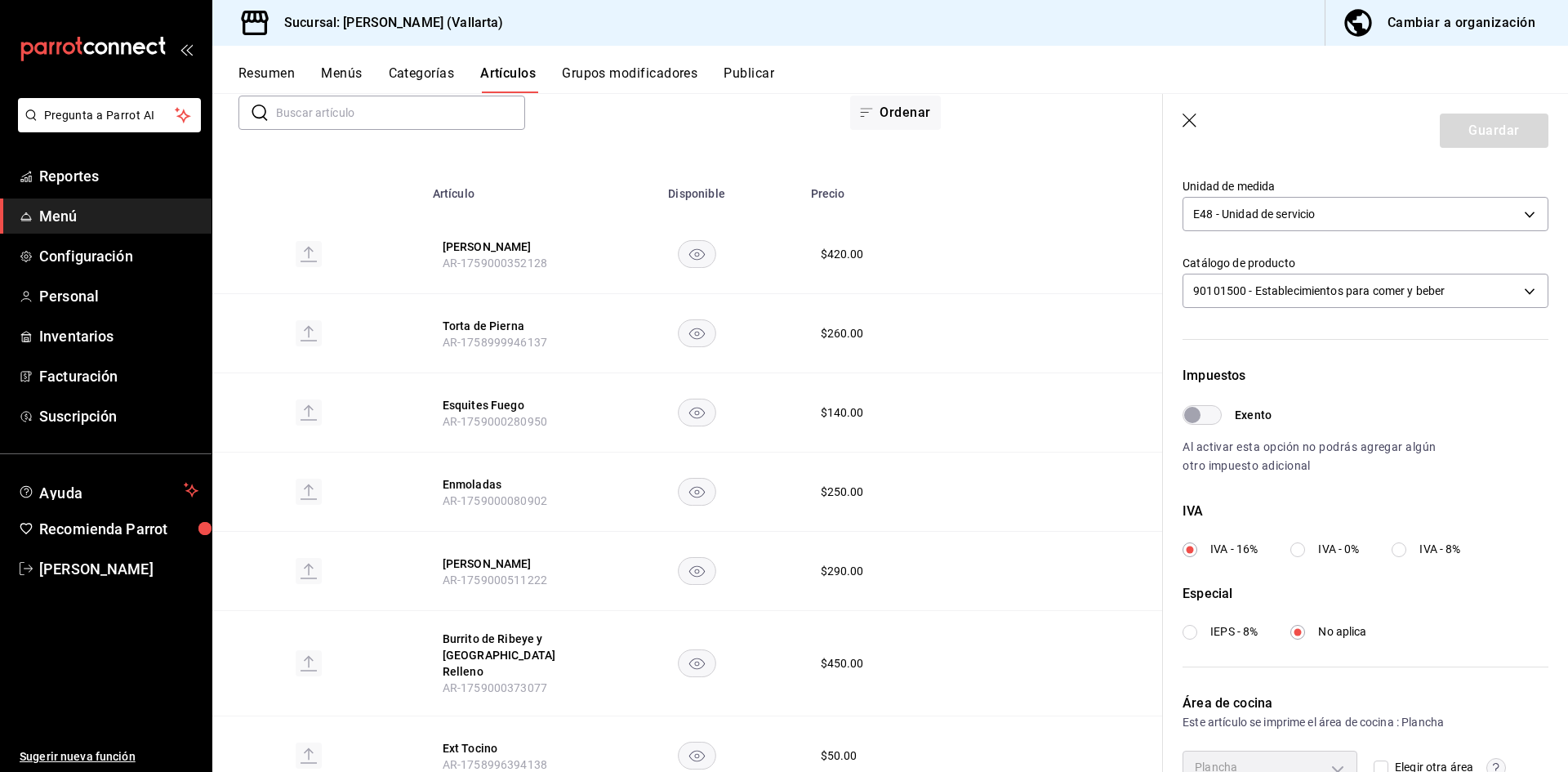
scroll to position [484, 0]
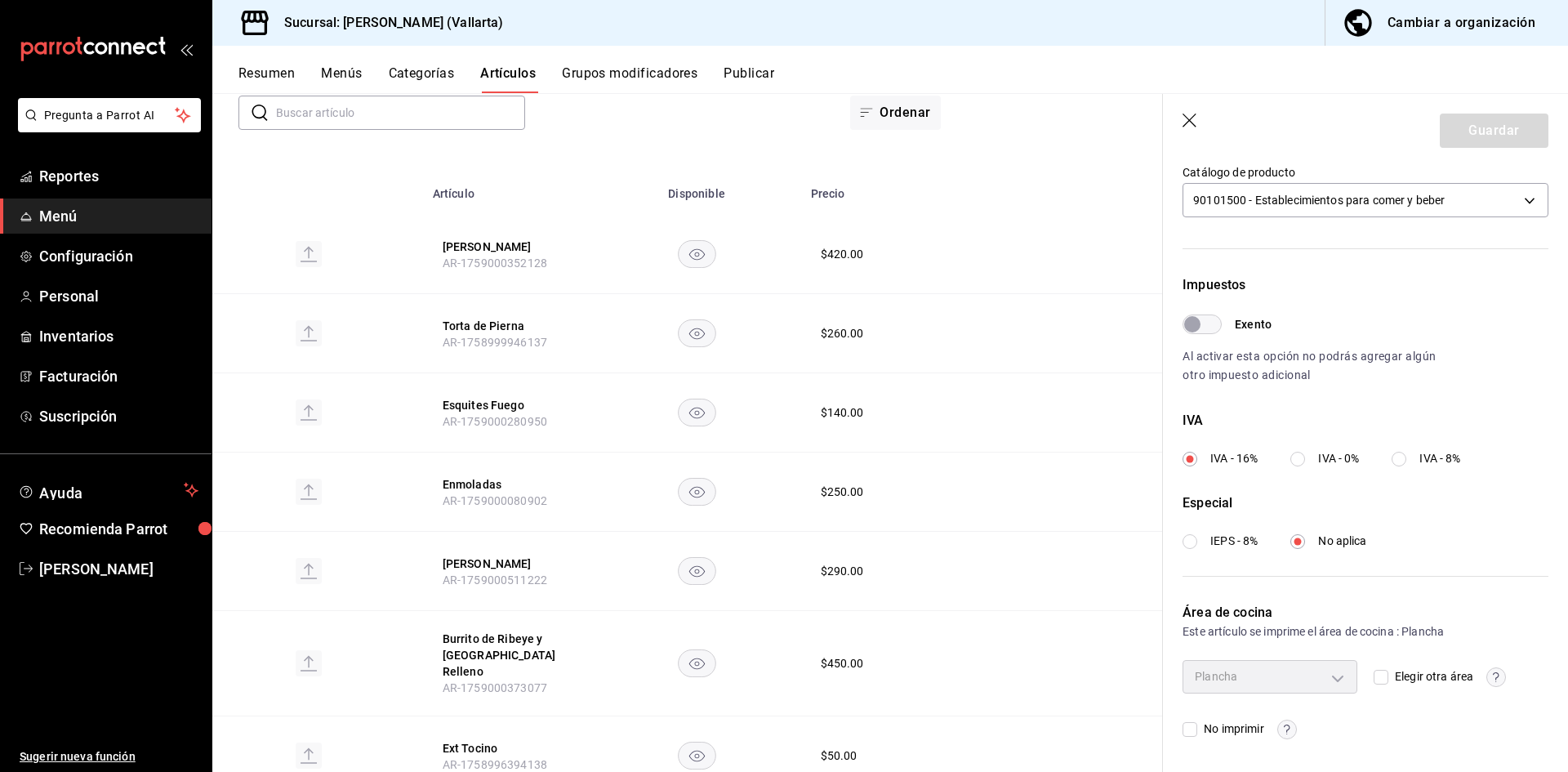
click at [1381, 681] on input "Elegir otra área" at bounding box center [1381, 677] width 15 height 15
checkbox input "true"
click at [1381, 676] on input "Elegir otra área" at bounding box center [1381, 677] width 15 height 15
checkbox input "false"
type input "fde6572f-3937-4d15-9efc-70fe81d417dd"
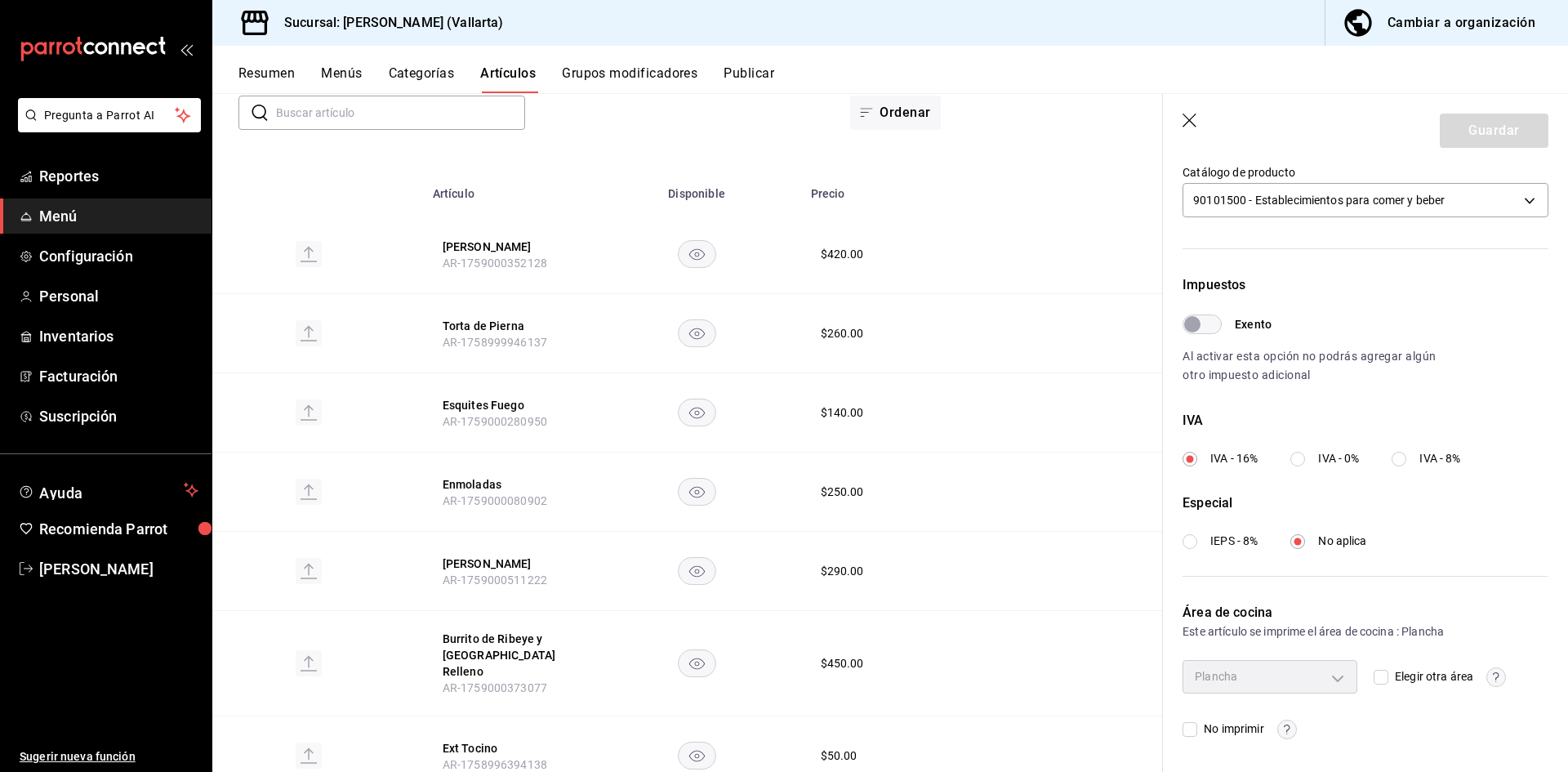
click at [1191, 113] on header "Guardar" at bounding box center [1365, 127] width 405 height 67
click at [1173, 124] on header "Guardar" at bounding box center [1365, 127] width 405 height 67
click at [1186, 118] on icon "button" at bounding box center [1191, 122] width 17 height 17
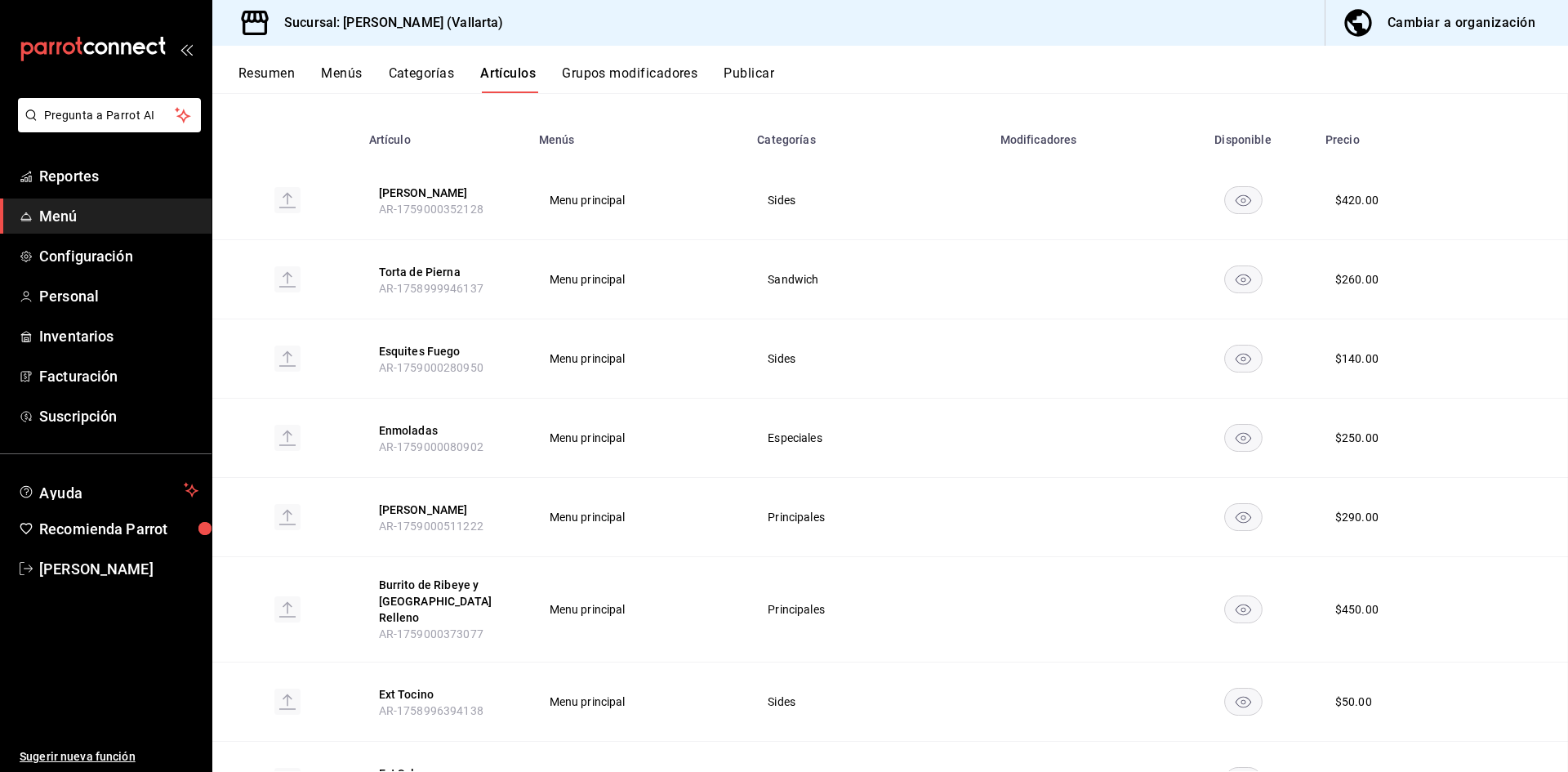
scroll to position [110, 0]
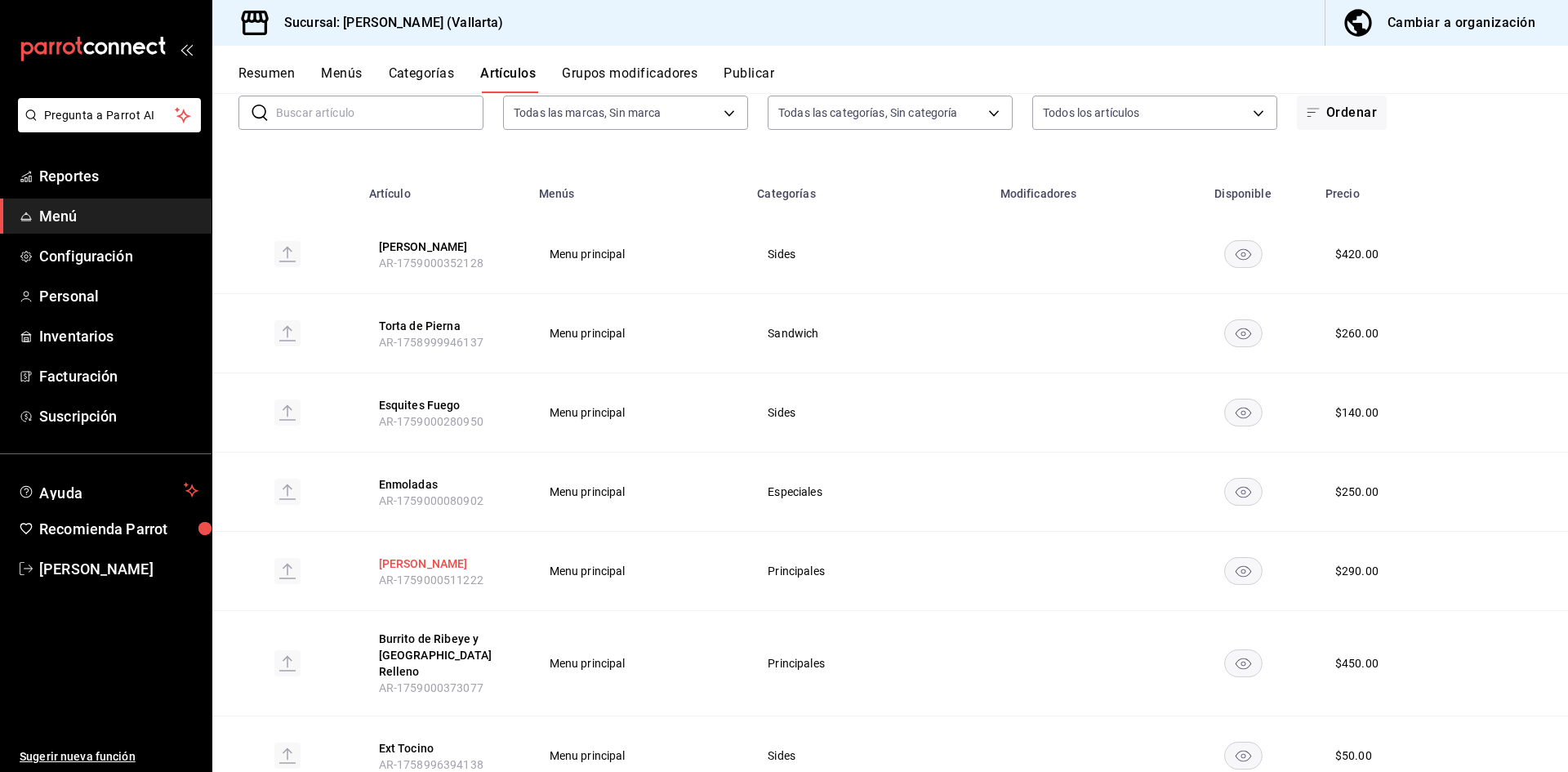
click at [450, 562] on button "Denys Sandwich" at bounding box center [444, 564] width 131 height 17
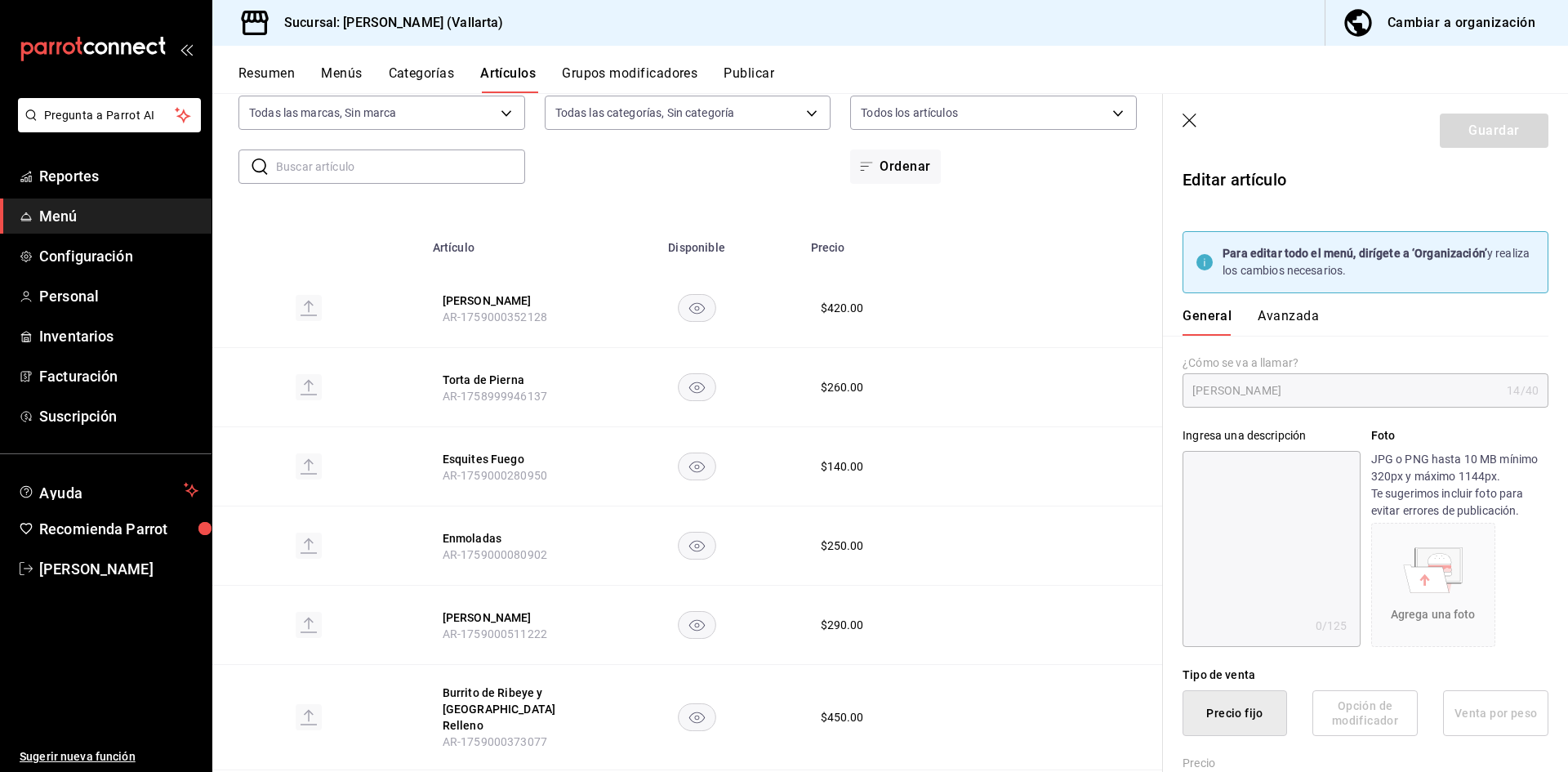
click at [1301, 309] on button "Avanzada" at bounding box center [1289, 321] width 62 height 27
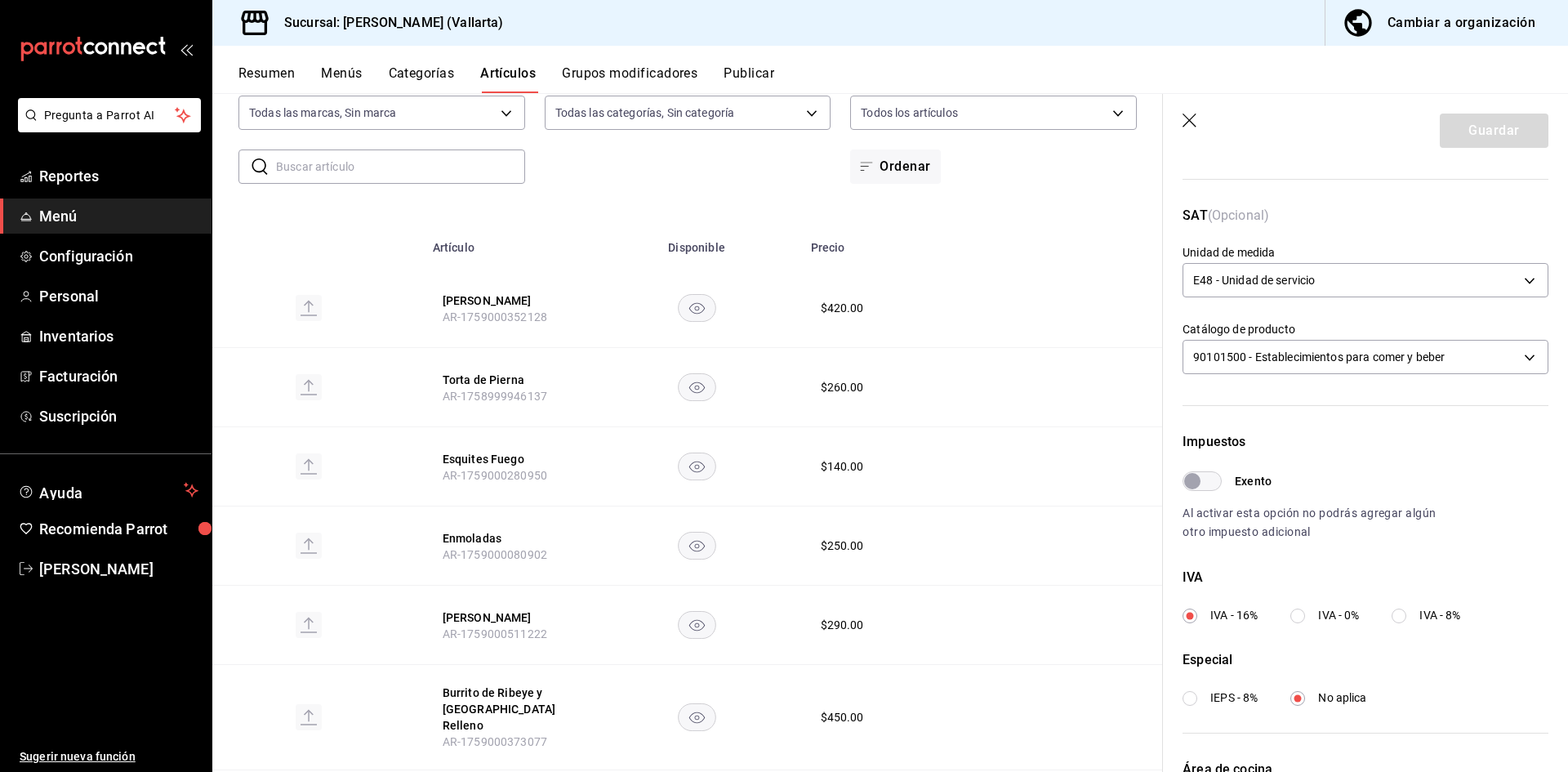
scroll to position [484, 0]
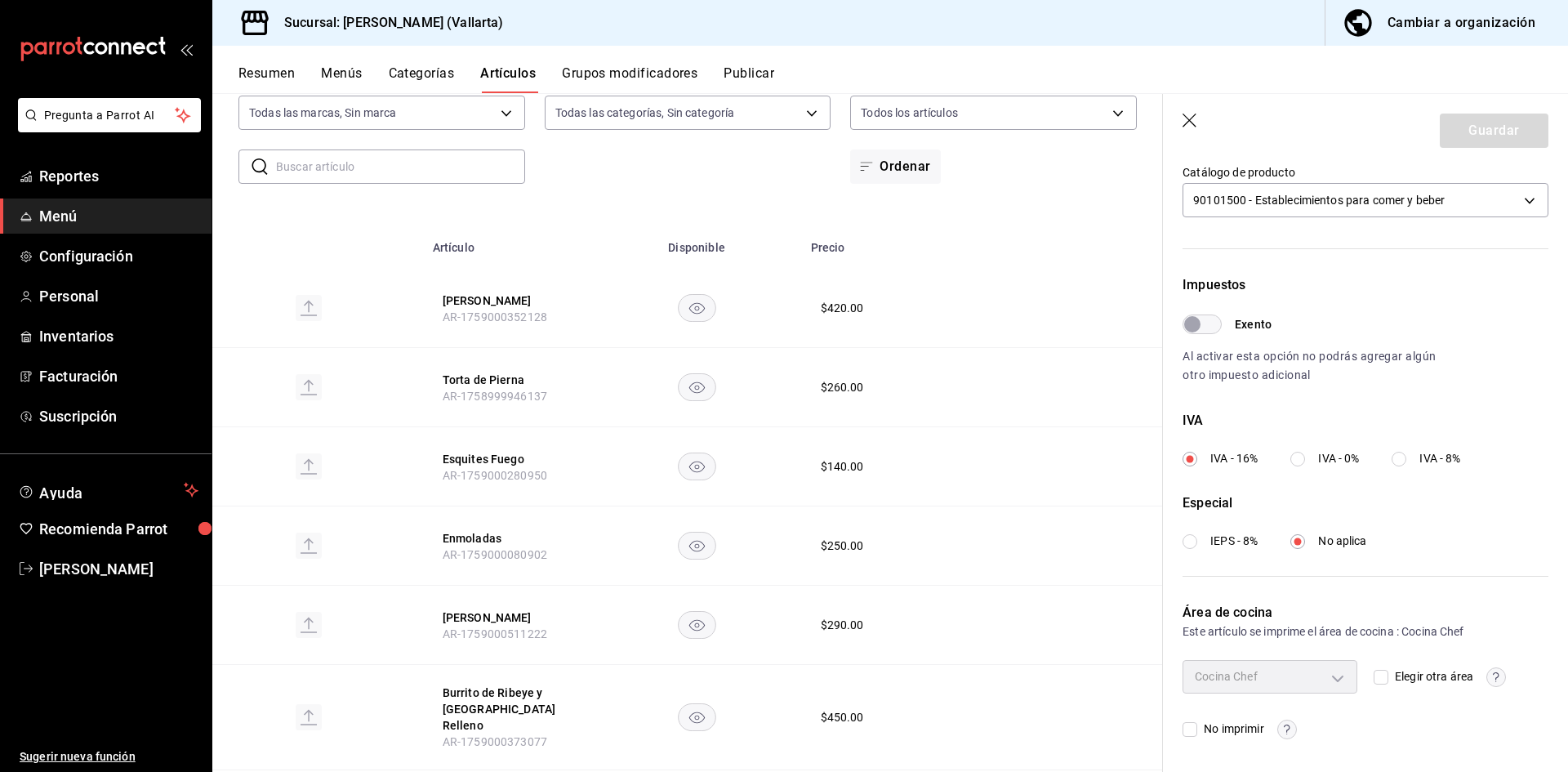
click at [1373, 681] on input "Elegir otra área" at bounding box center [1381, 677] width 15 height 15
checkbox input "true"
click at [1339, 678] on body "Pregunta a Parrot AI Reportes Menú Configuración Personal Inventarios Facturaci…" at bounding box center [784, 386] width 1568 height 772
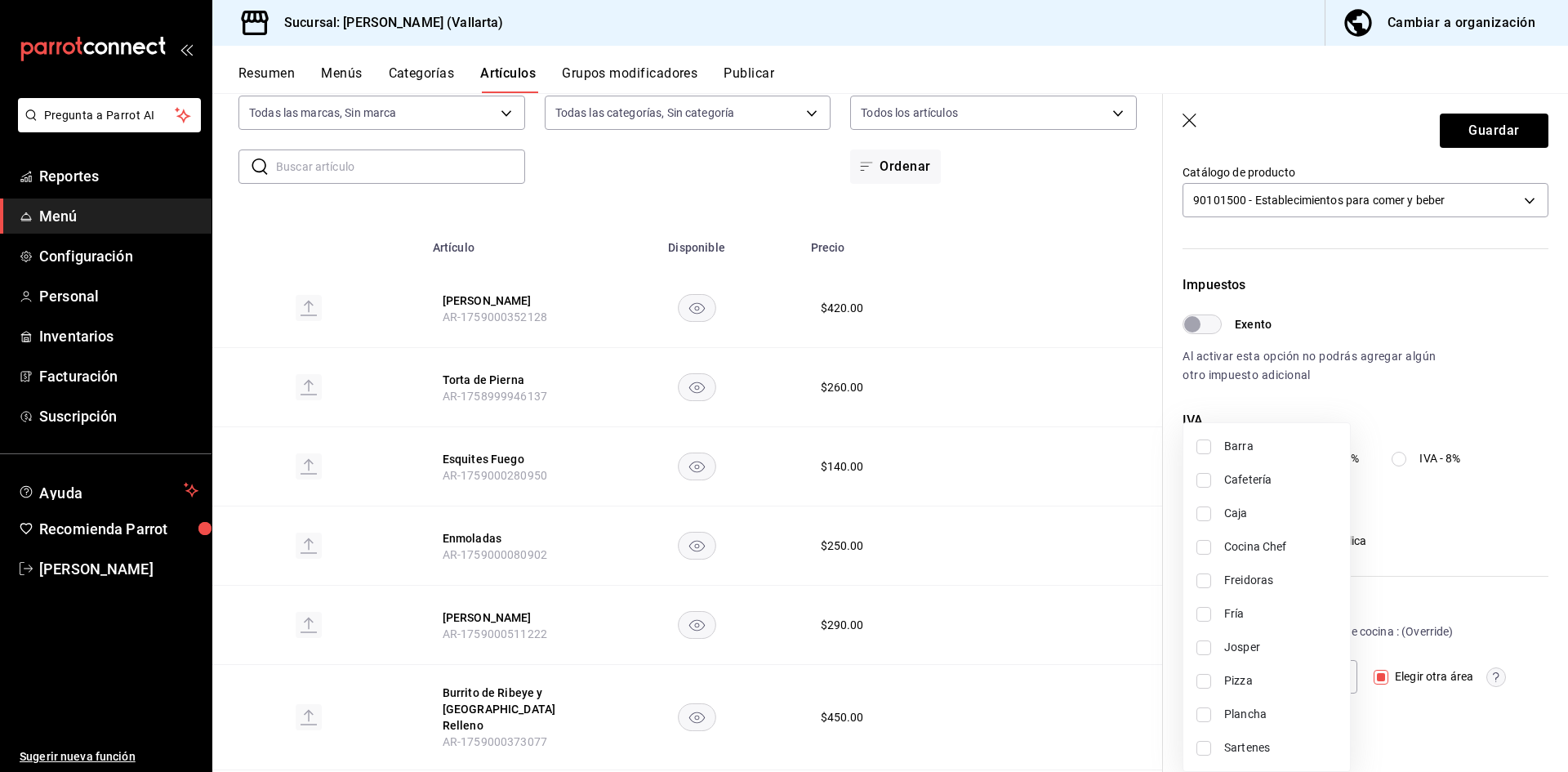
click at [1334, 673] on span "Pizza" at bounding box center [1280, 680] width 113 height 17
type input "9eaf7c7e-06d0-4875-9dde-9e5ebaec4d1c"
checkbox input "true"
click at [1493, 138] on div at bounding box center [784, 386] width 1568 height 772
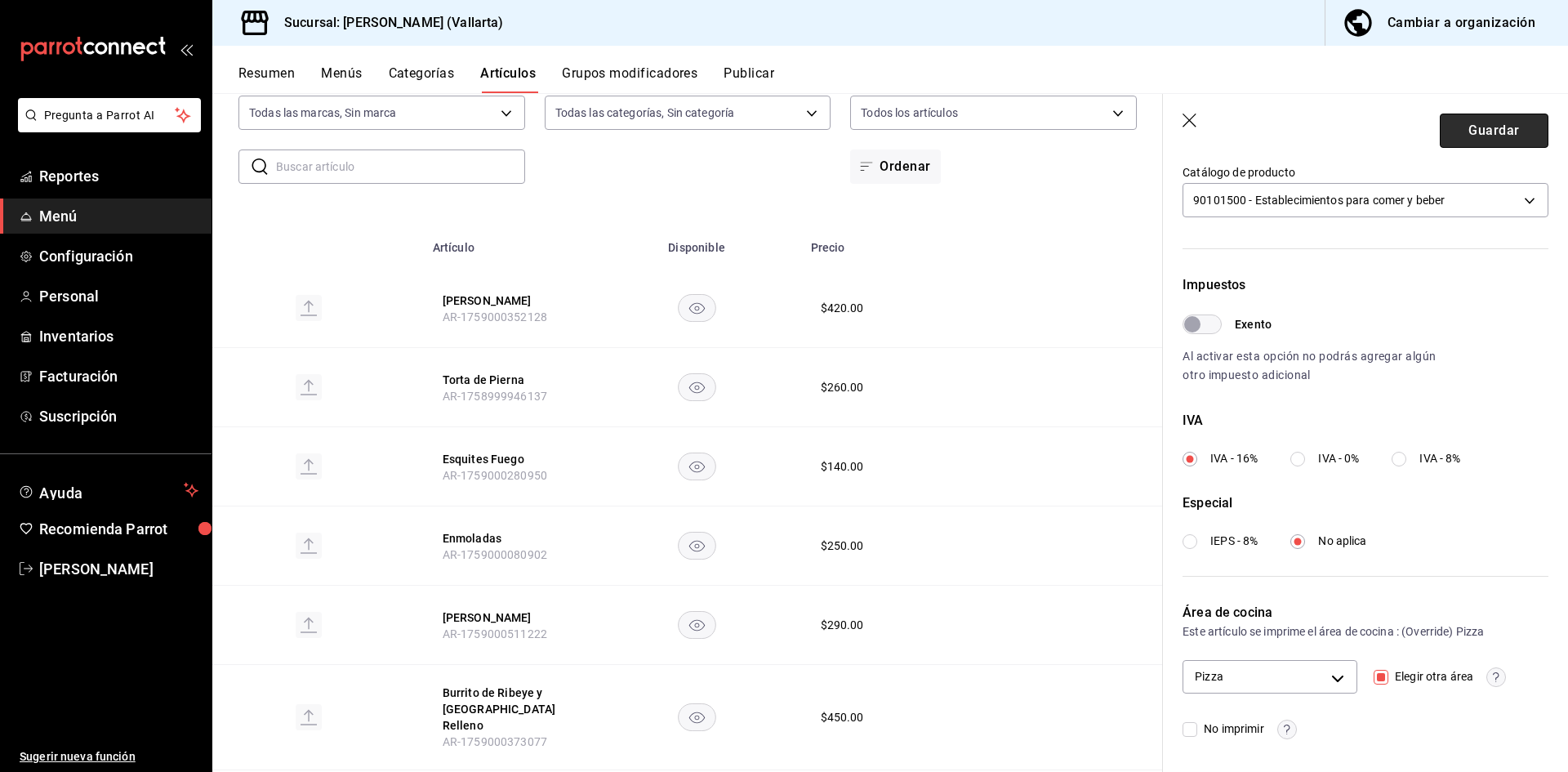
click at [1494, 132] on button "Guardar" at bounding box center [1494, 131] width 109 height 34
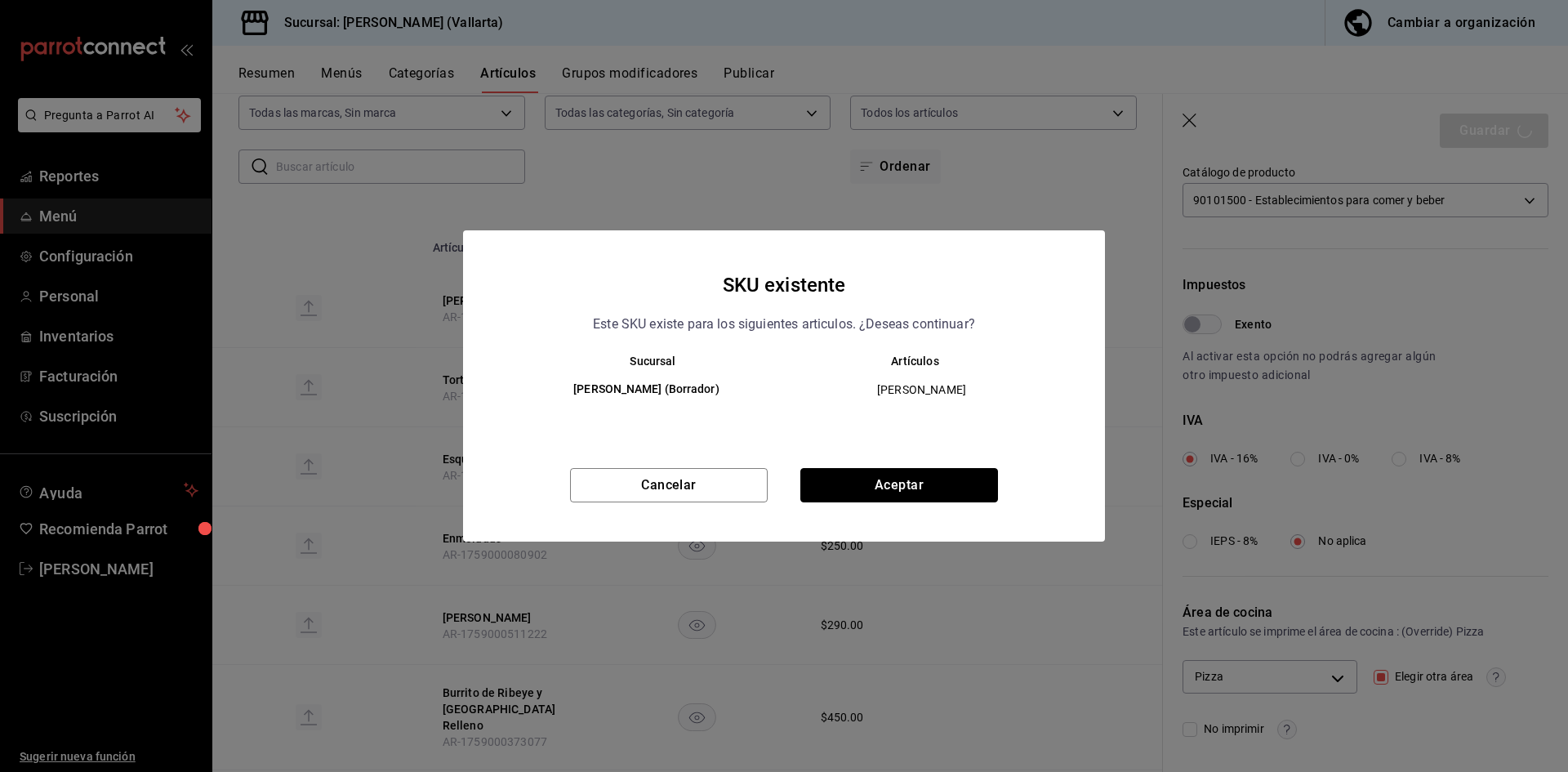
click at [907, 472] on button "Aceptar" at bounding box center [900, 485] width 198 height 34
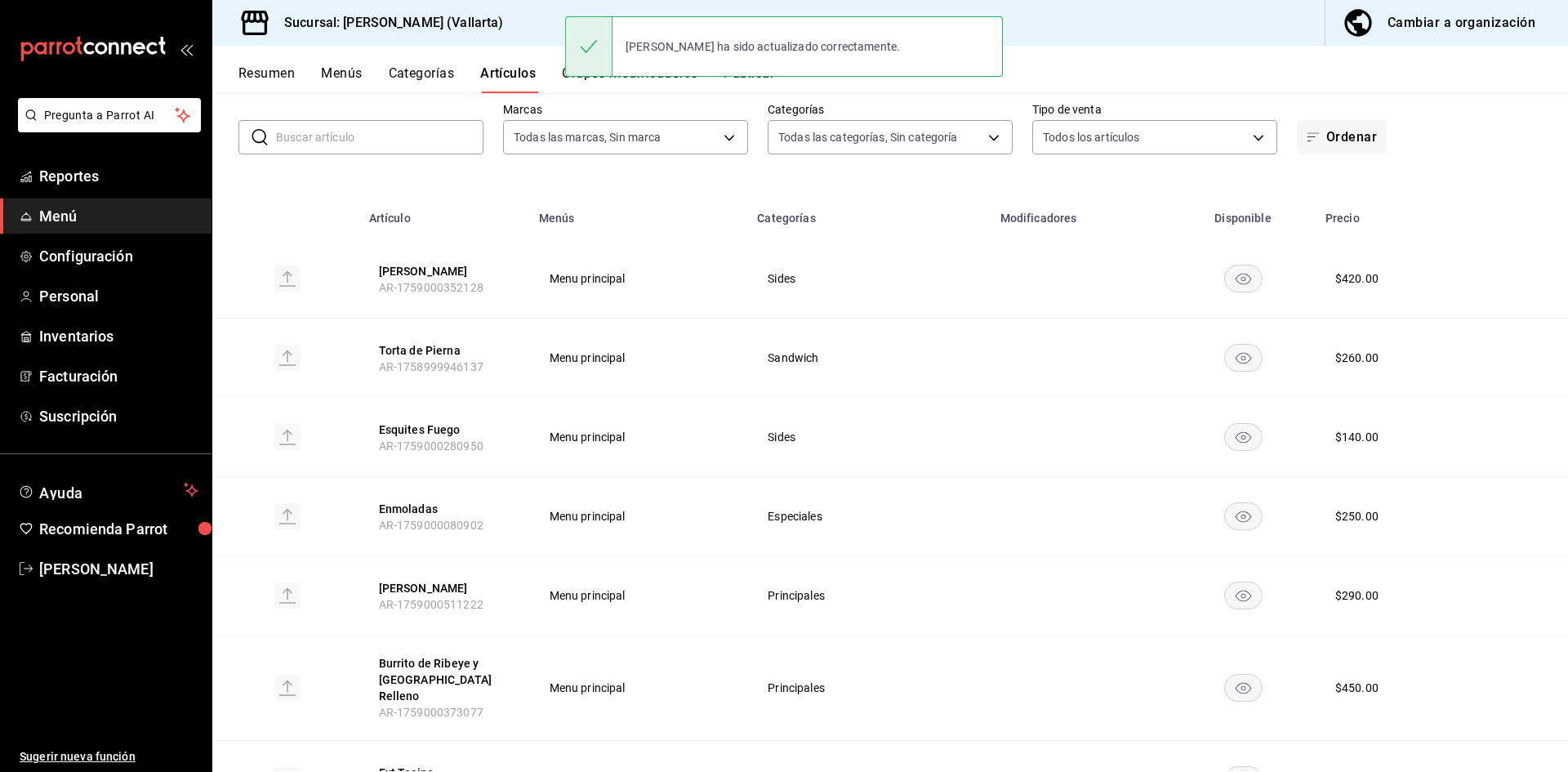
scroll to position [163, 0]
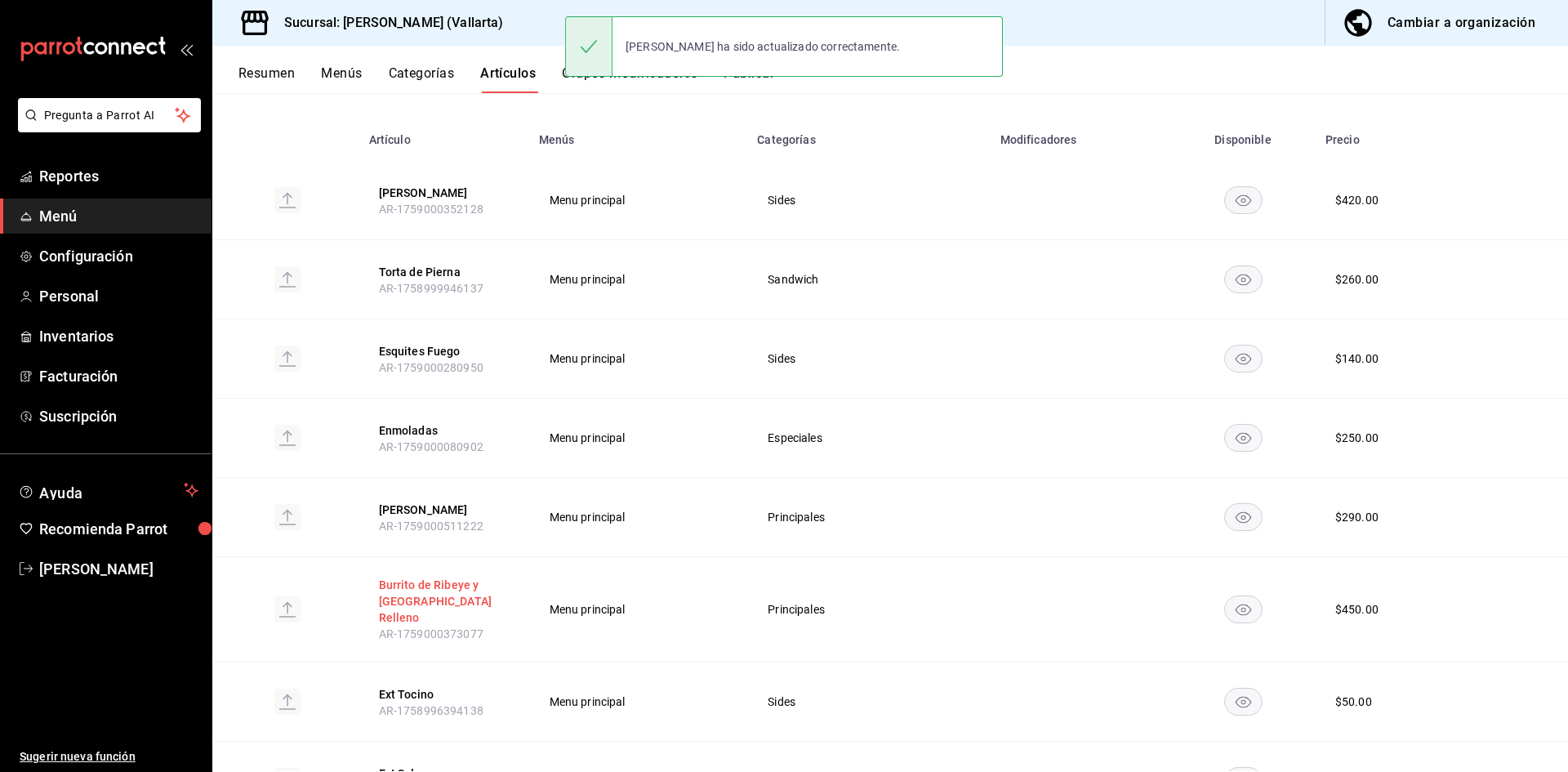
click at [480, 585] on button "Burrito de Ribeye y Chile Relleno" at bounding box center [444, 601] width 131 height 49
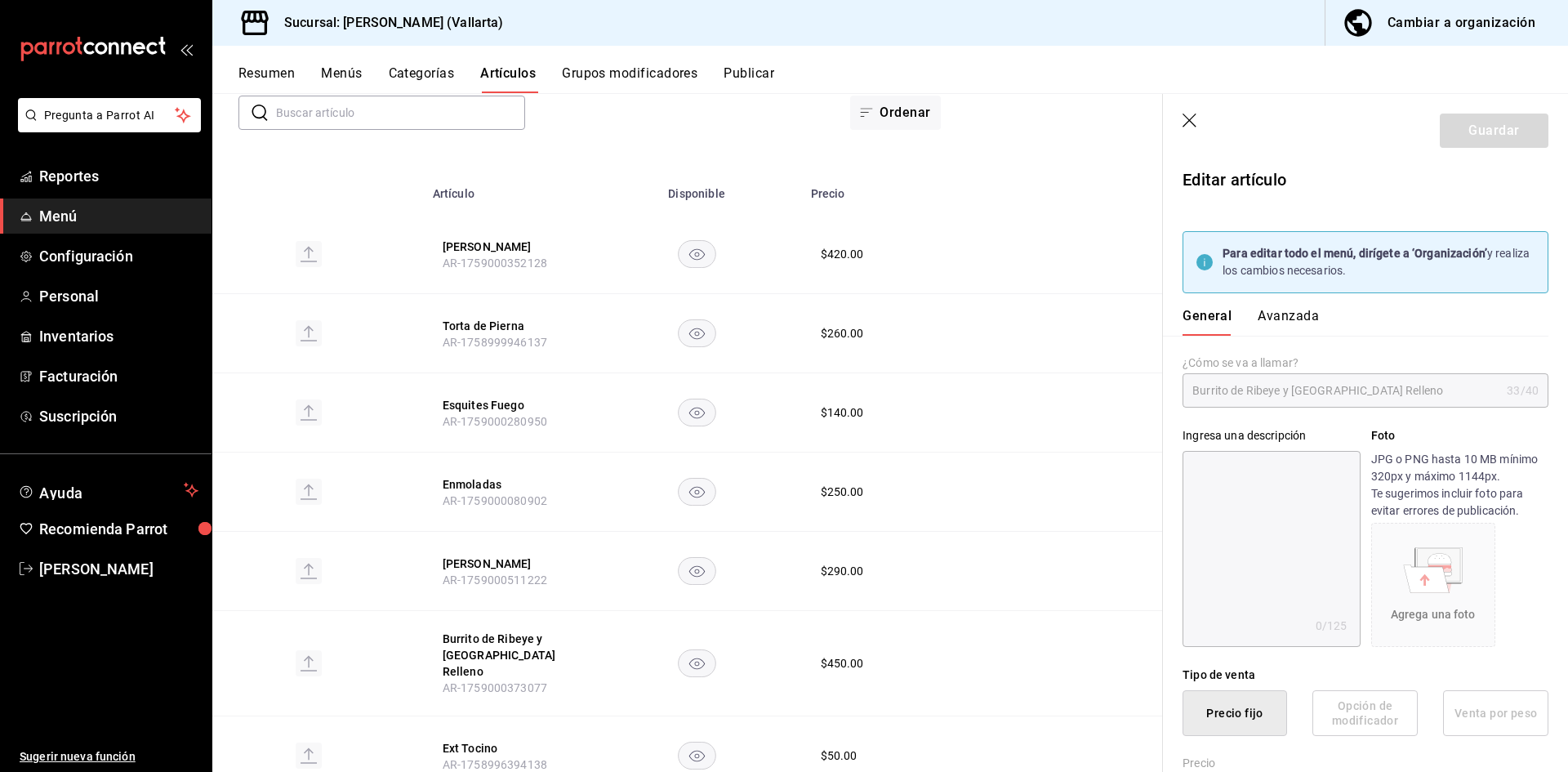
click at [1302, 312] on button "Avanzada" at bounding box center [1289, 321] width 62 height 27
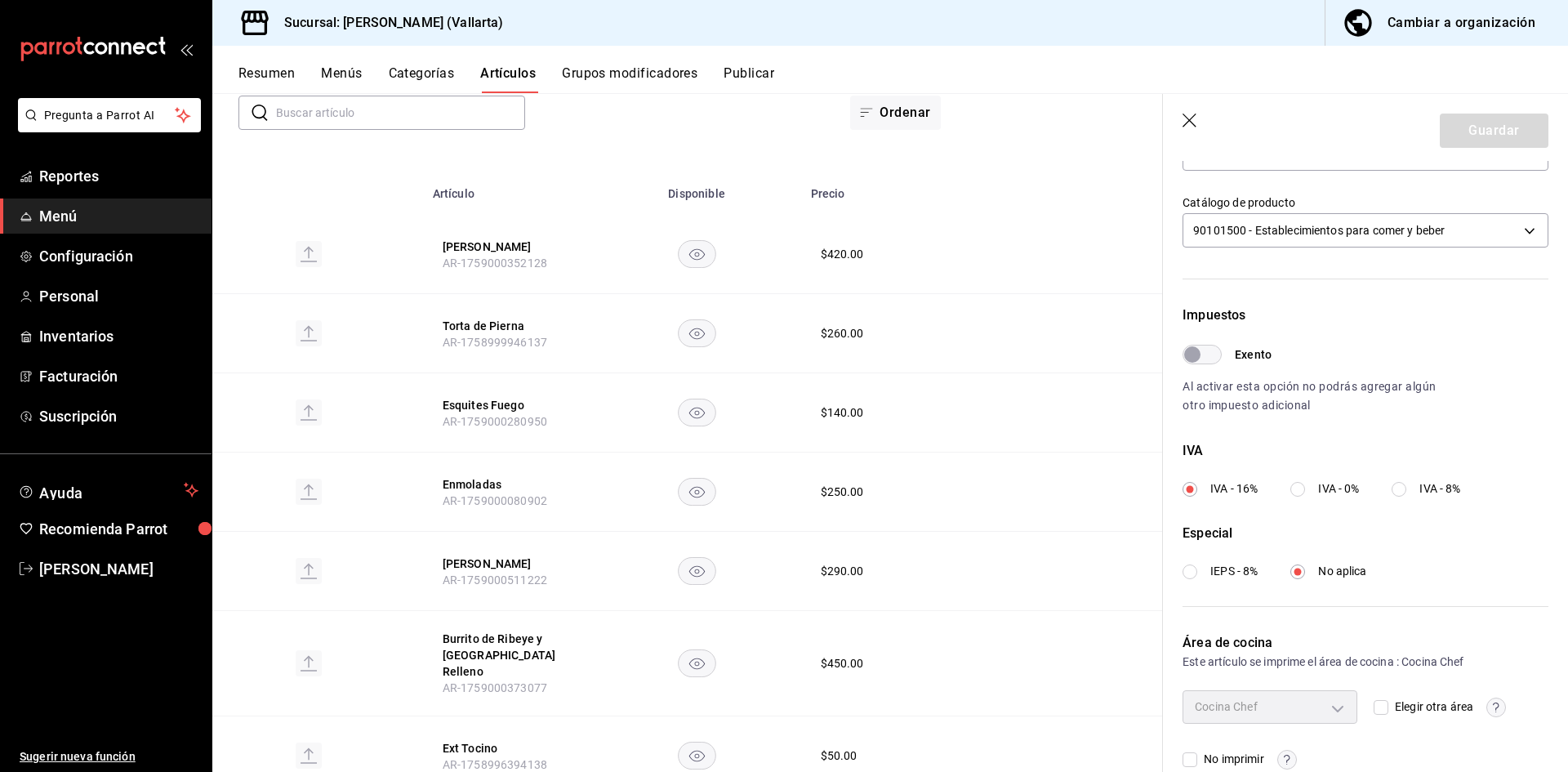
scroll to position [484, 0]
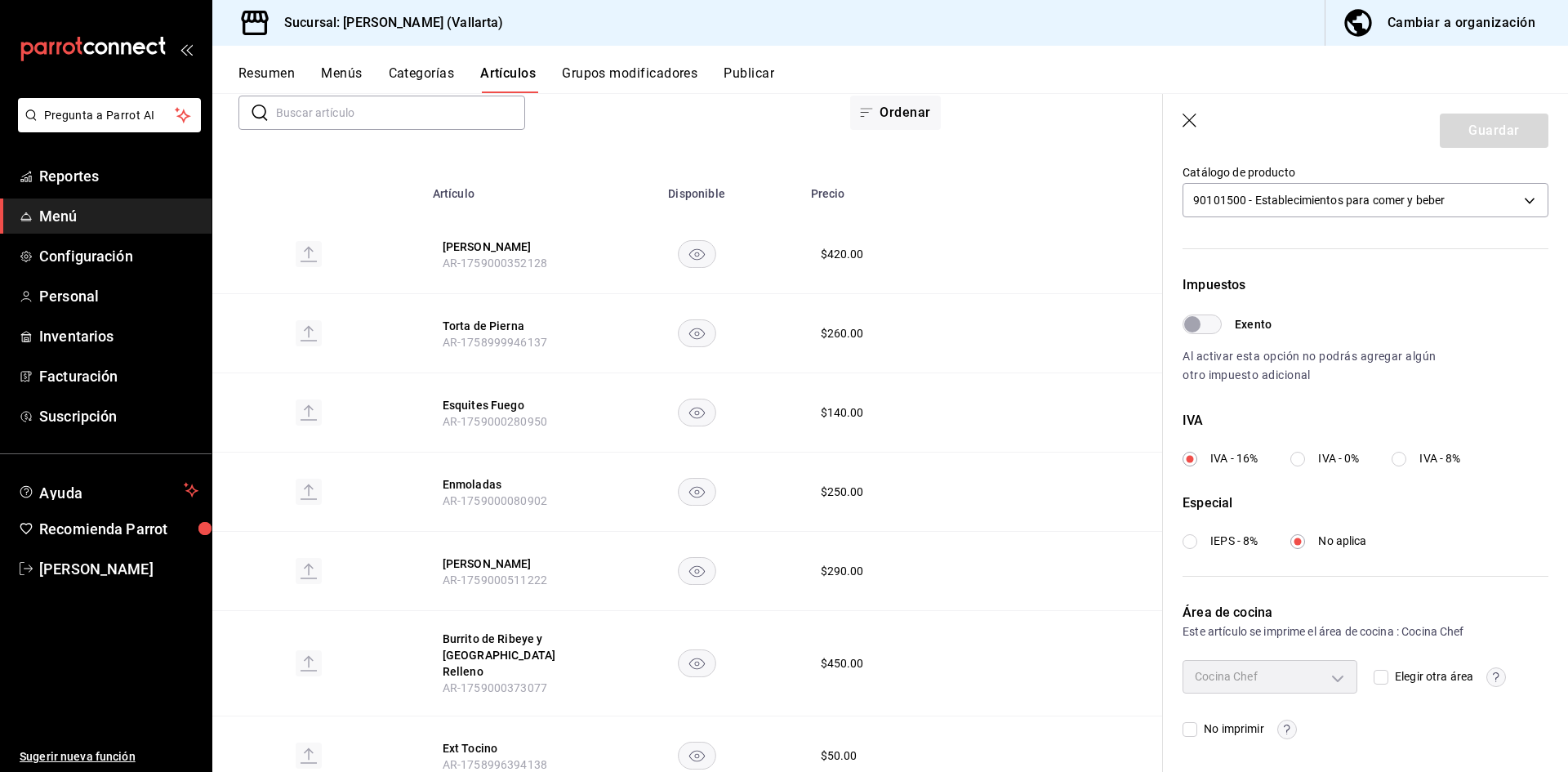
click at [1379, 676] on input "Elegir otra área" at bounding box center [1381, 677] width 15 height 15
checkbox input "true"
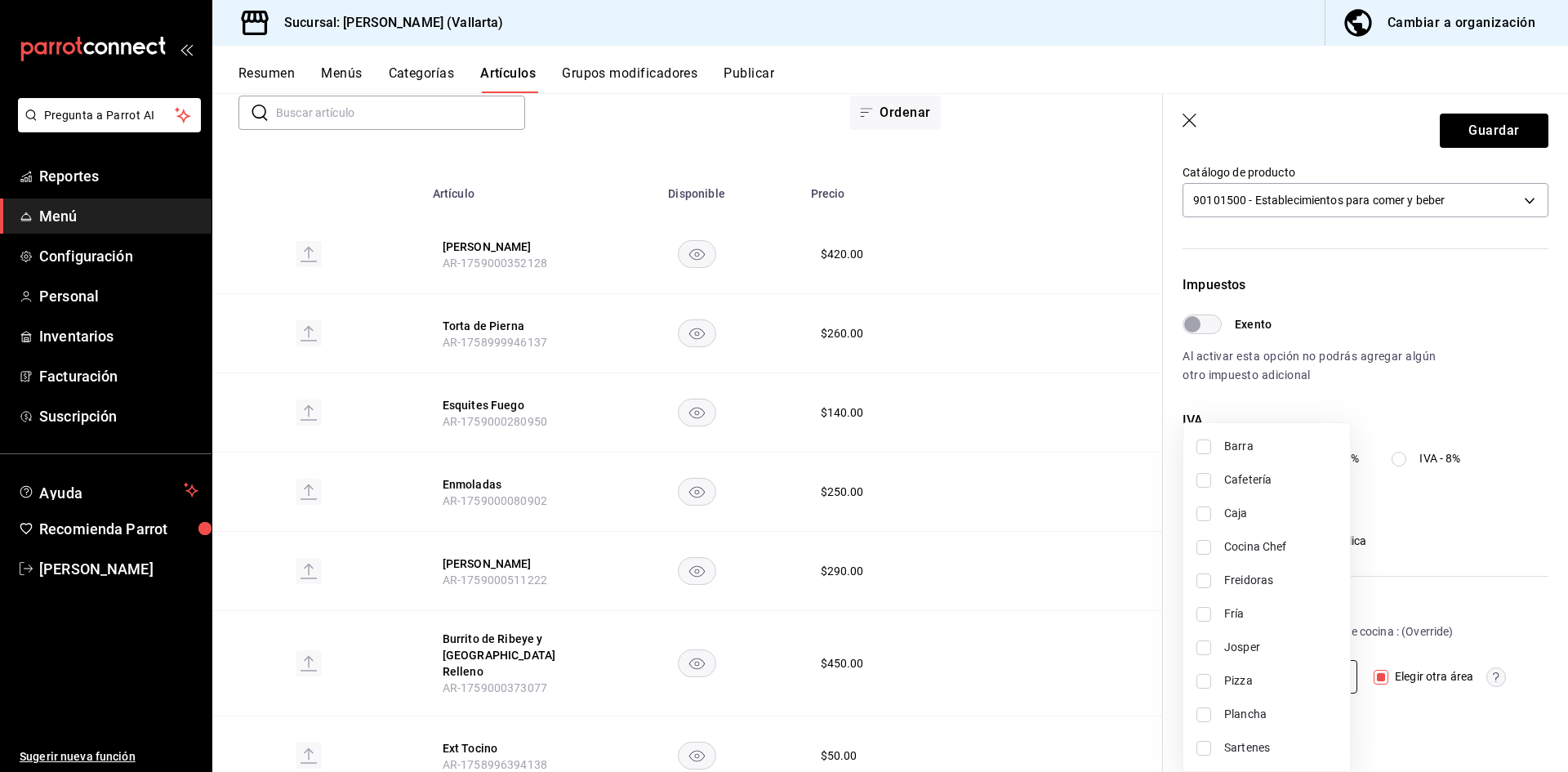
click at [1333, 680] on body "Pregunta a Parrot AI Reportes Menú Configuración Personal Inventarios Facturaci…" at bounding box center [784, 386] width 1568 height 772
click at [1270, 702] on li "Plancha" at bounding box center [1266, 715] width 166 height 33
type input "fde6572f-3937-4d15-9efc-70fe81d417dd"
checkbox input "true"
click at [1488, 127] on div at bounding box center [784, 386] width 1568 height 772
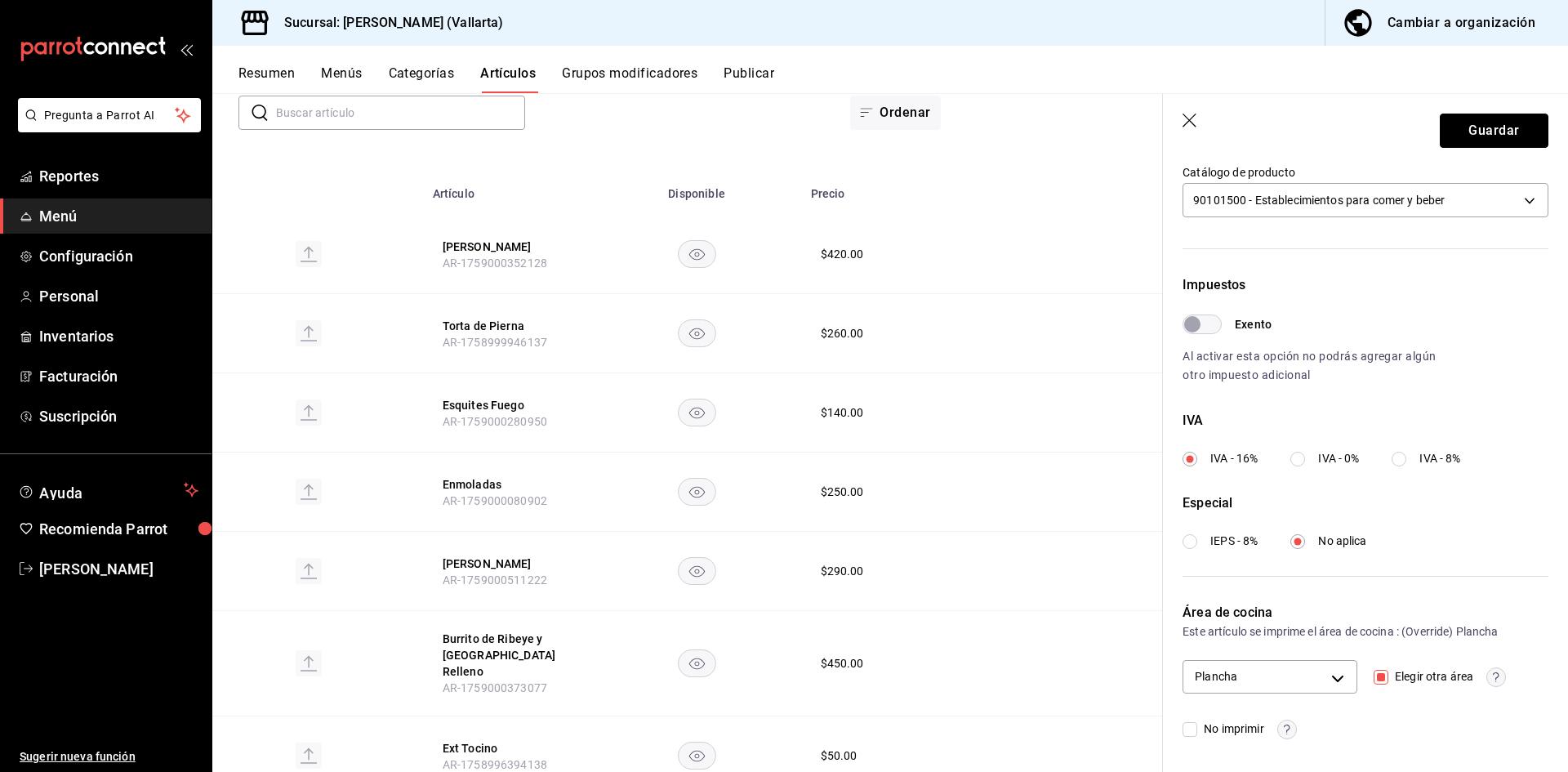
click at [1488, 127] on button "Guardar" at bounding box center [1494, 131] width 109 height 34
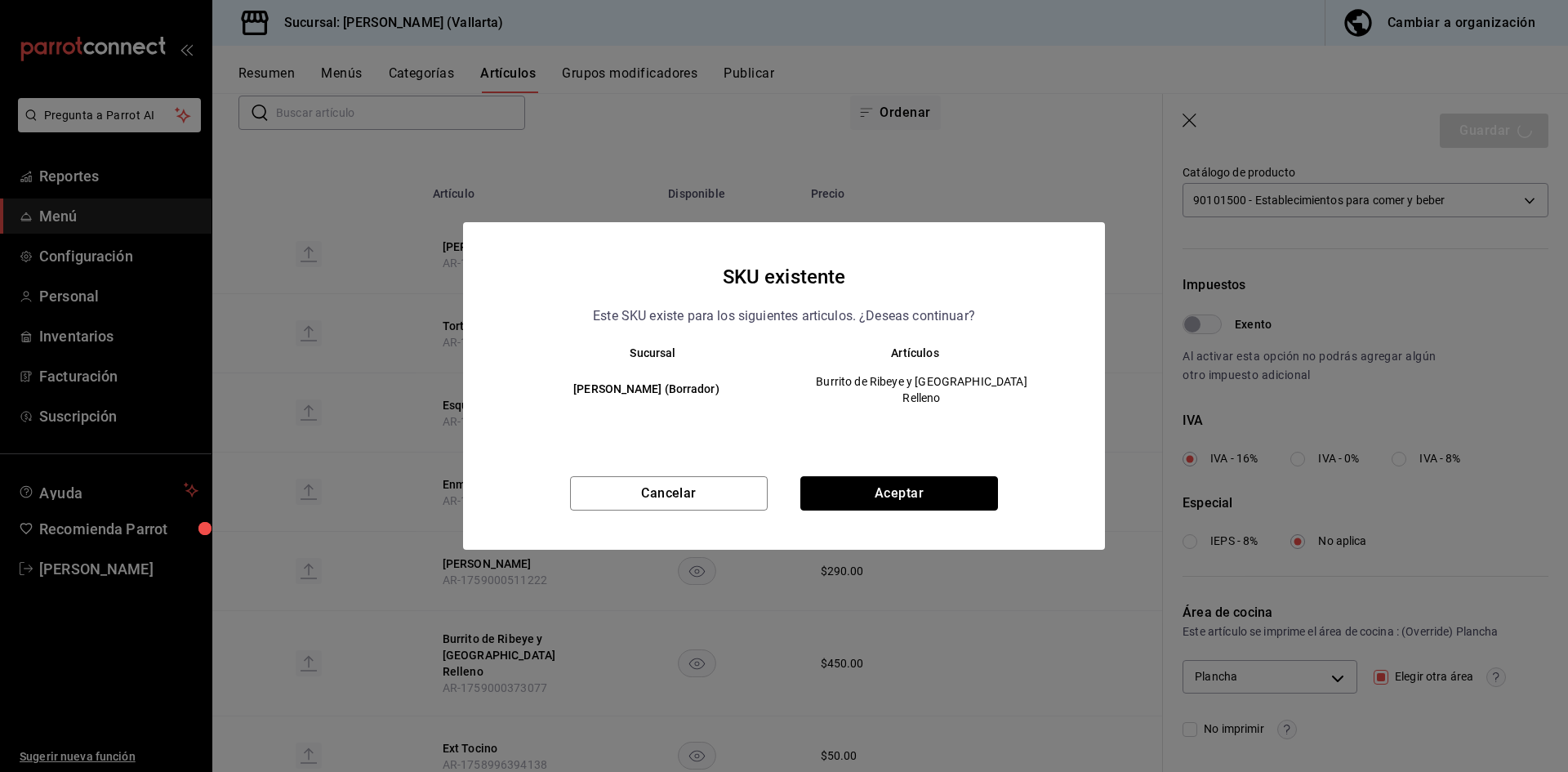
click at [958, 488] on button "Aceptar" at bounding box center [900, 493] width 198 height 34
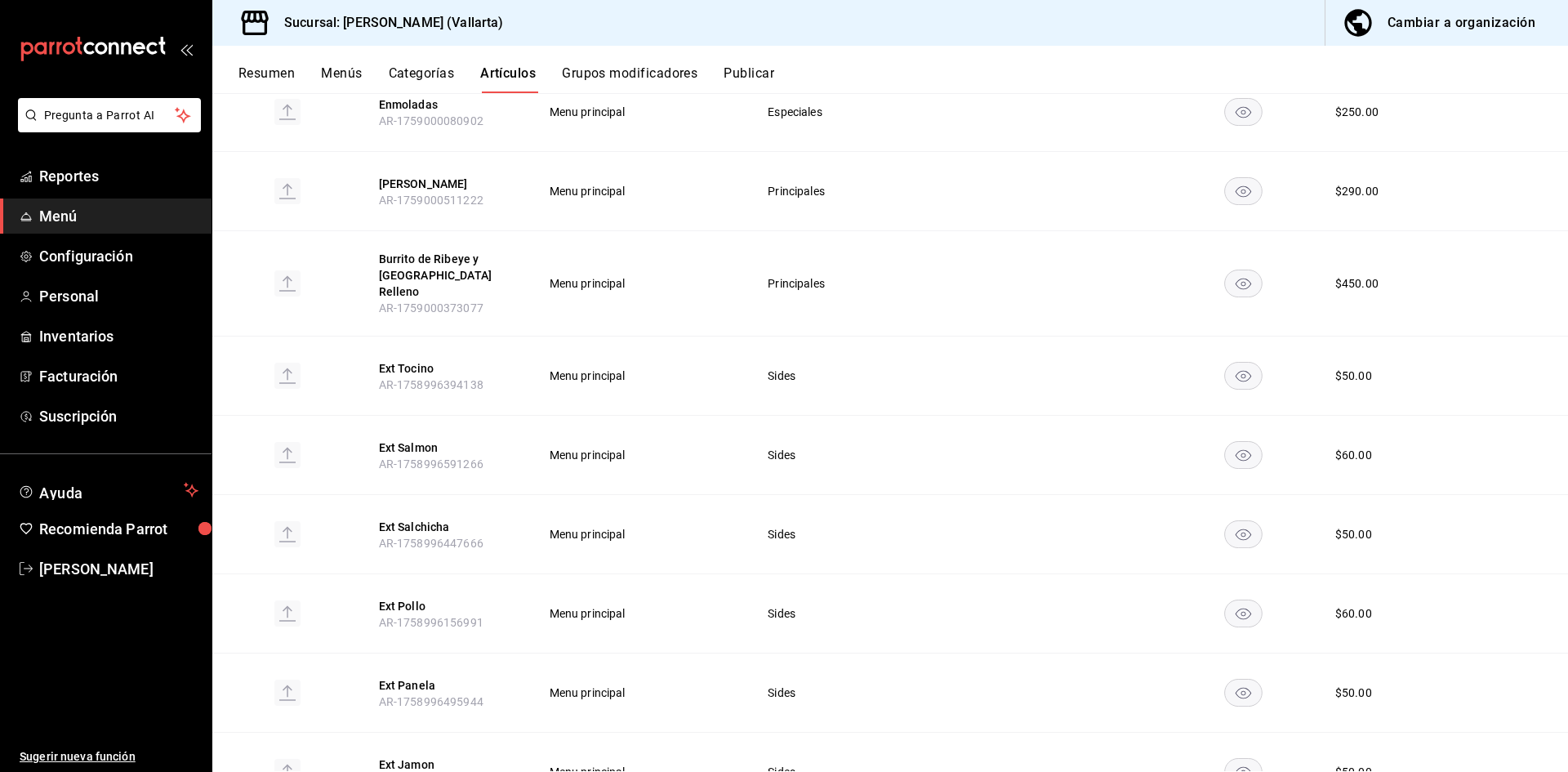
scroll to position [490, 0]
click at [415, 359] on button "Ext Tocino" at bounding box center [444, 368] width 131 height 17
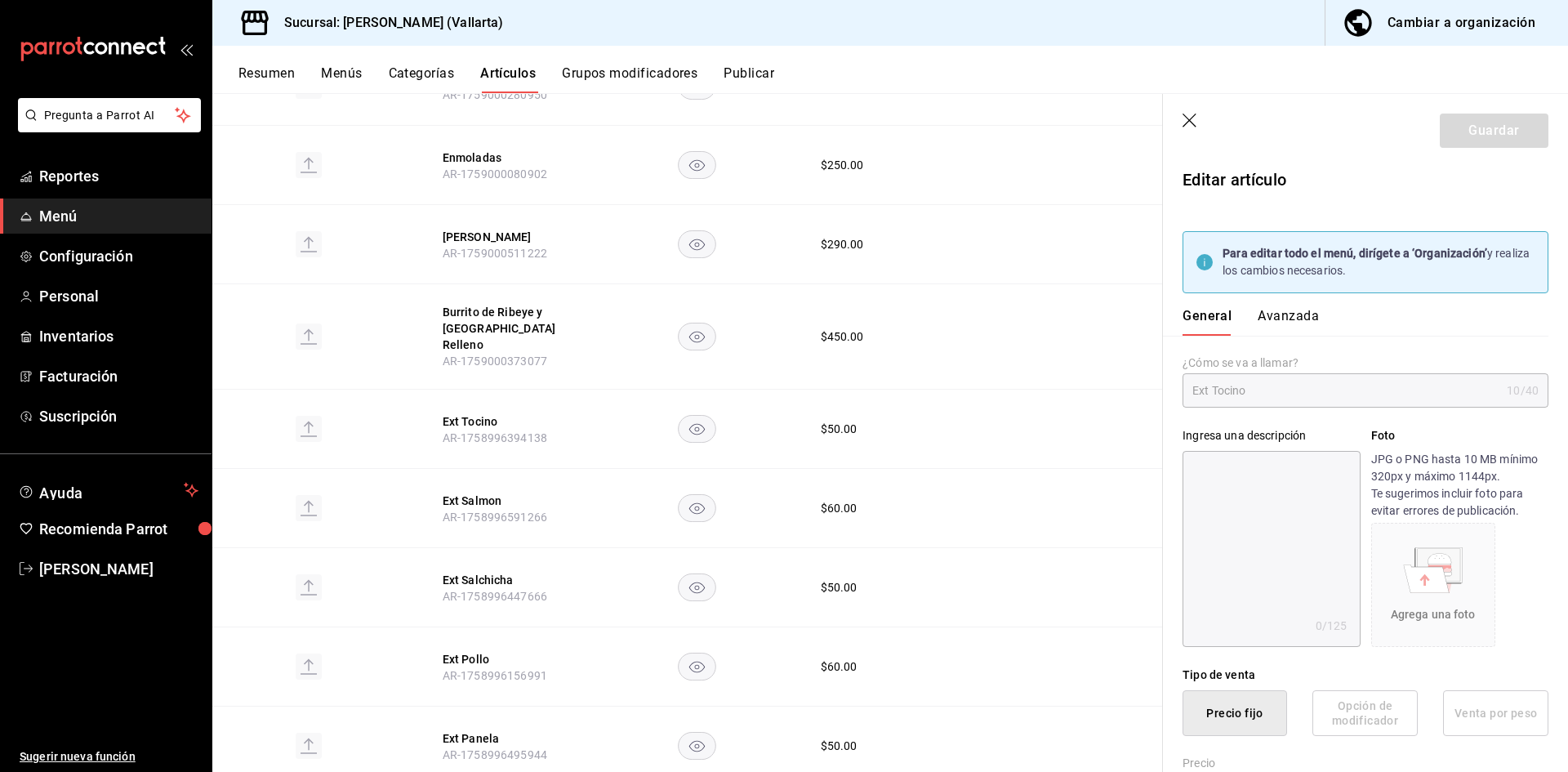
type input "$50.00"
click at [1284, 319] on button "Avanzada" at bounding box center [1289, 321] width 62 height 27
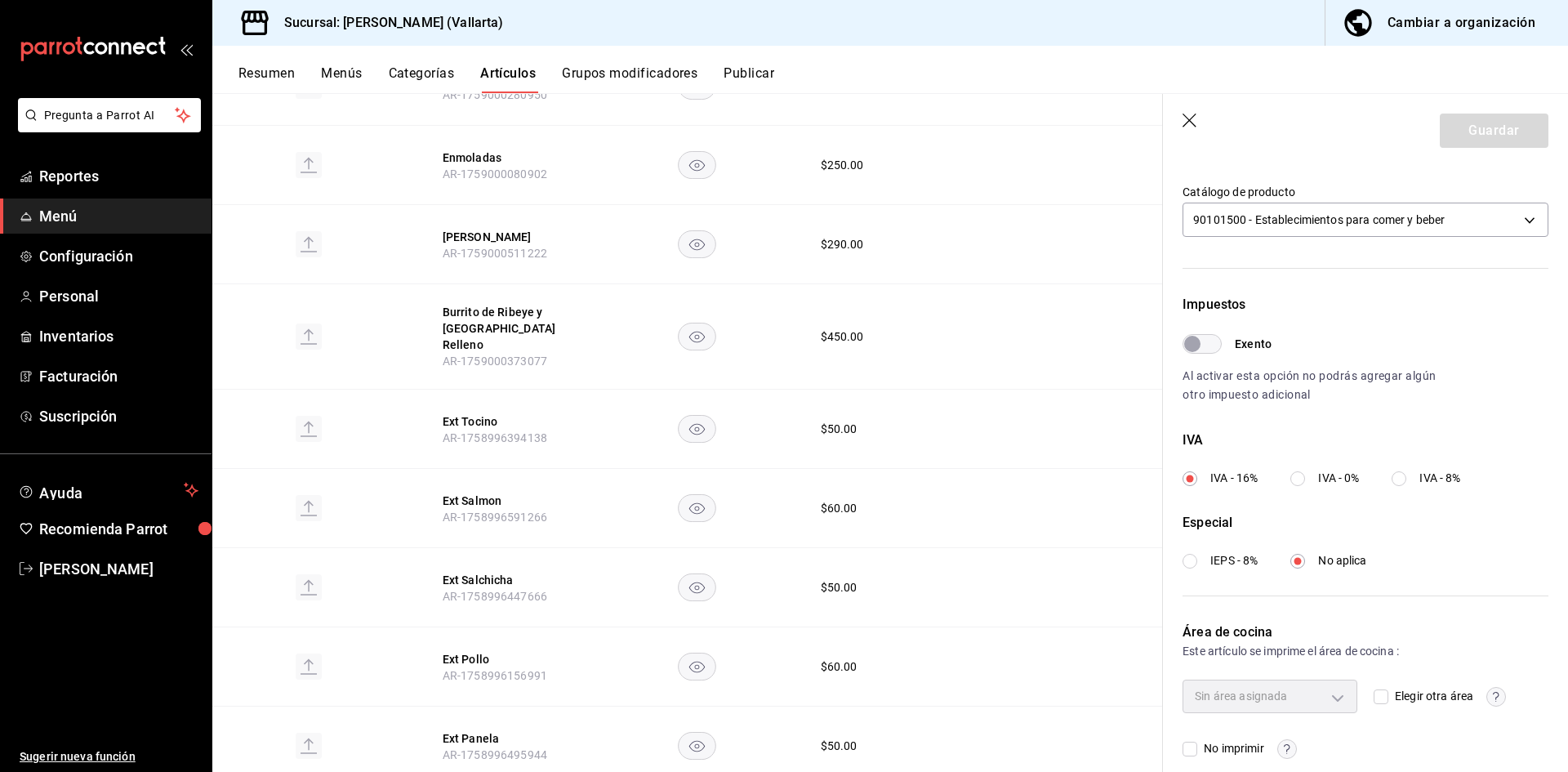
scroll to position [484, 0]
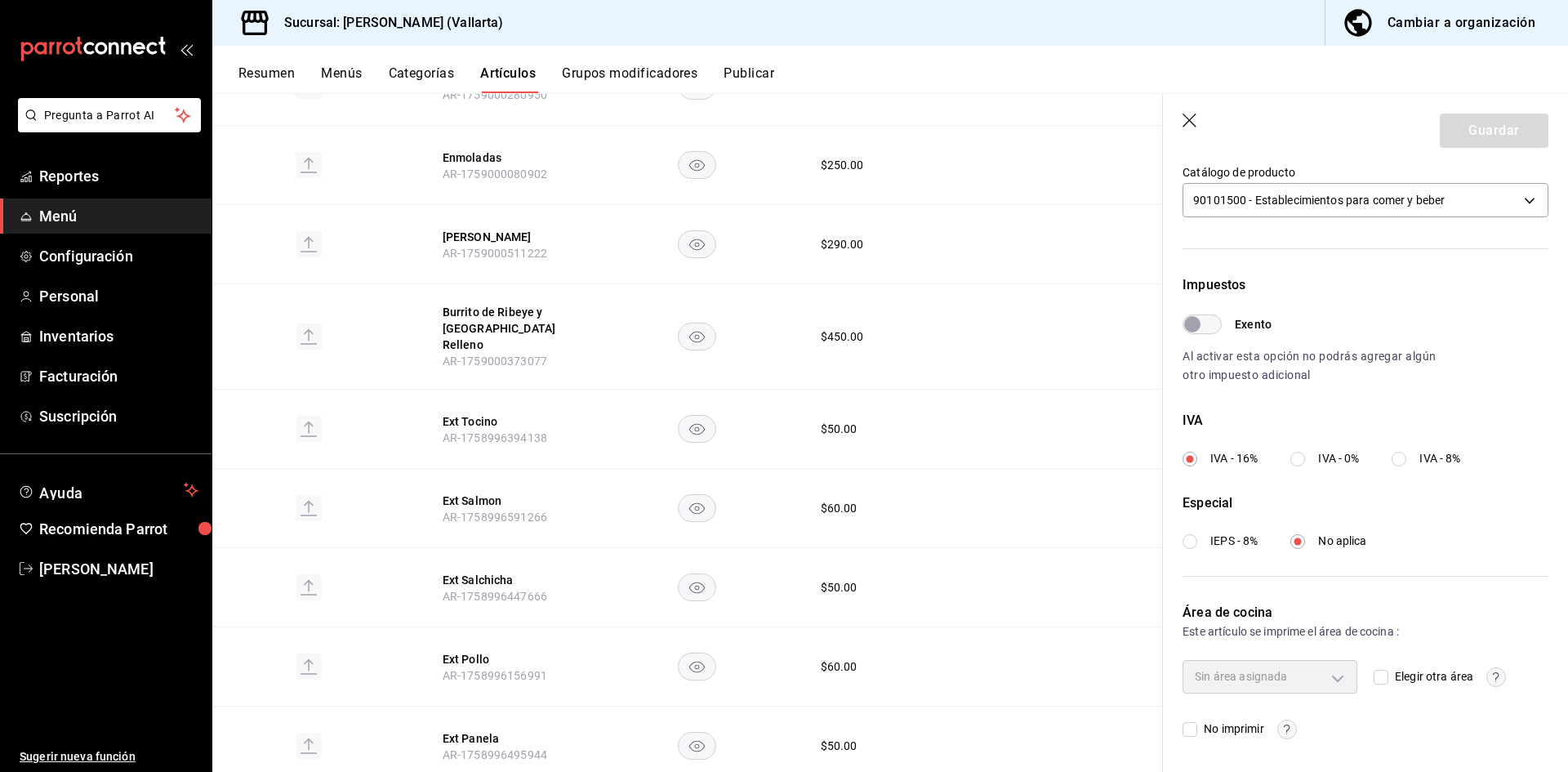
click at [1399, 675] on span "Elegir otra área" at bounding box center [1431, 676] width 85 height 17
click at [1388, 675] on input "Elegir otra área" at bounding box center [1381, 677] width 15 height 15
checkbox input "true"
click at [1332, 675] on body "Pregunta a Parrot AI Reportes Menú Configuración Personal Inventarios Facturaci…" at bounding box center [784, 386] width 1568 height 772
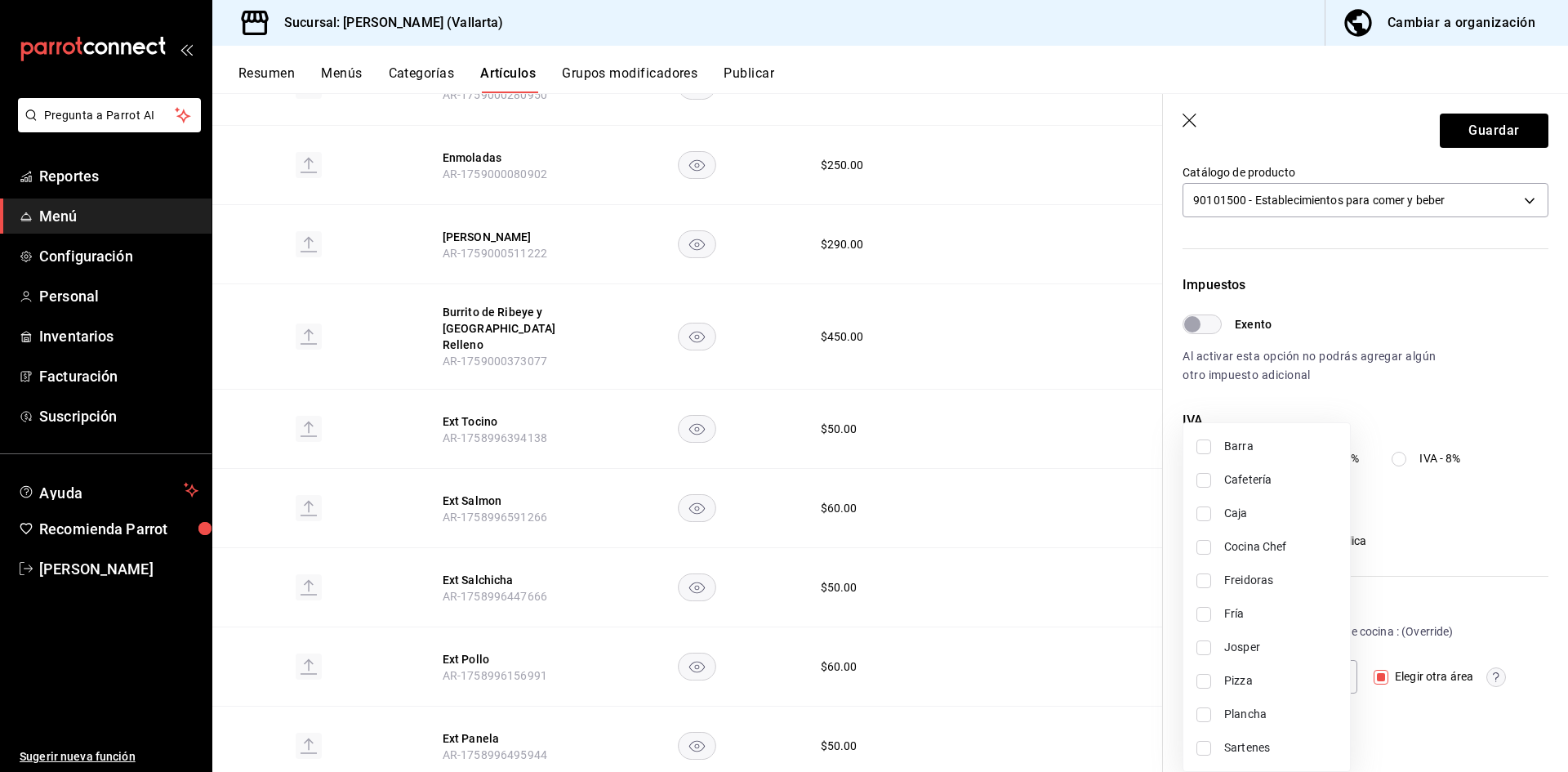
click at [1256, 705] on li "Plancha" at bounding box center [1266, 715] width 166 height 33
click at [1468, 131] on div at bounding box center [784, 386] width 1568 height 772
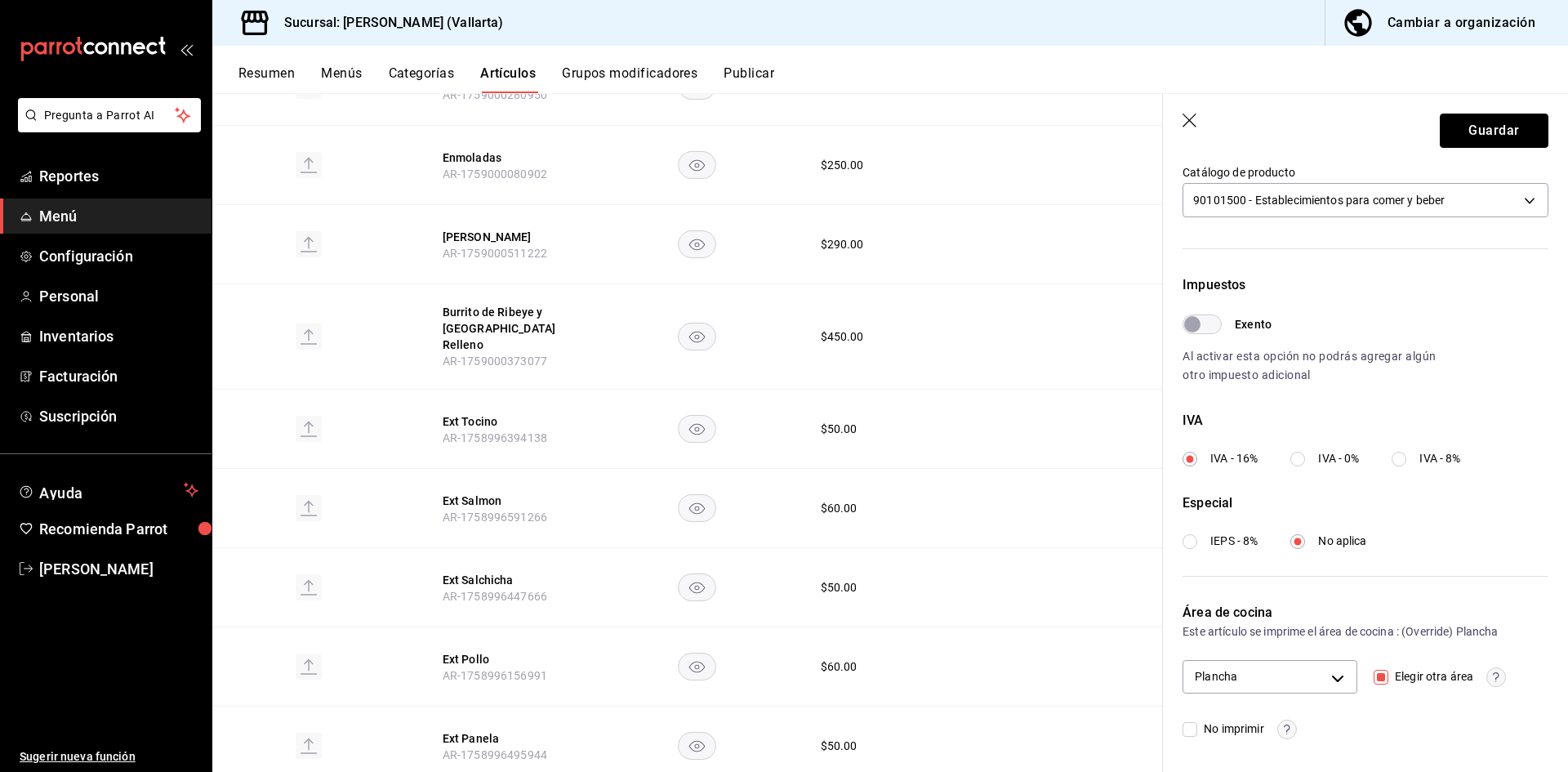
click at [1468, 131] on button "Guardar" at bounding box center [1494, 131] width 109 height 34
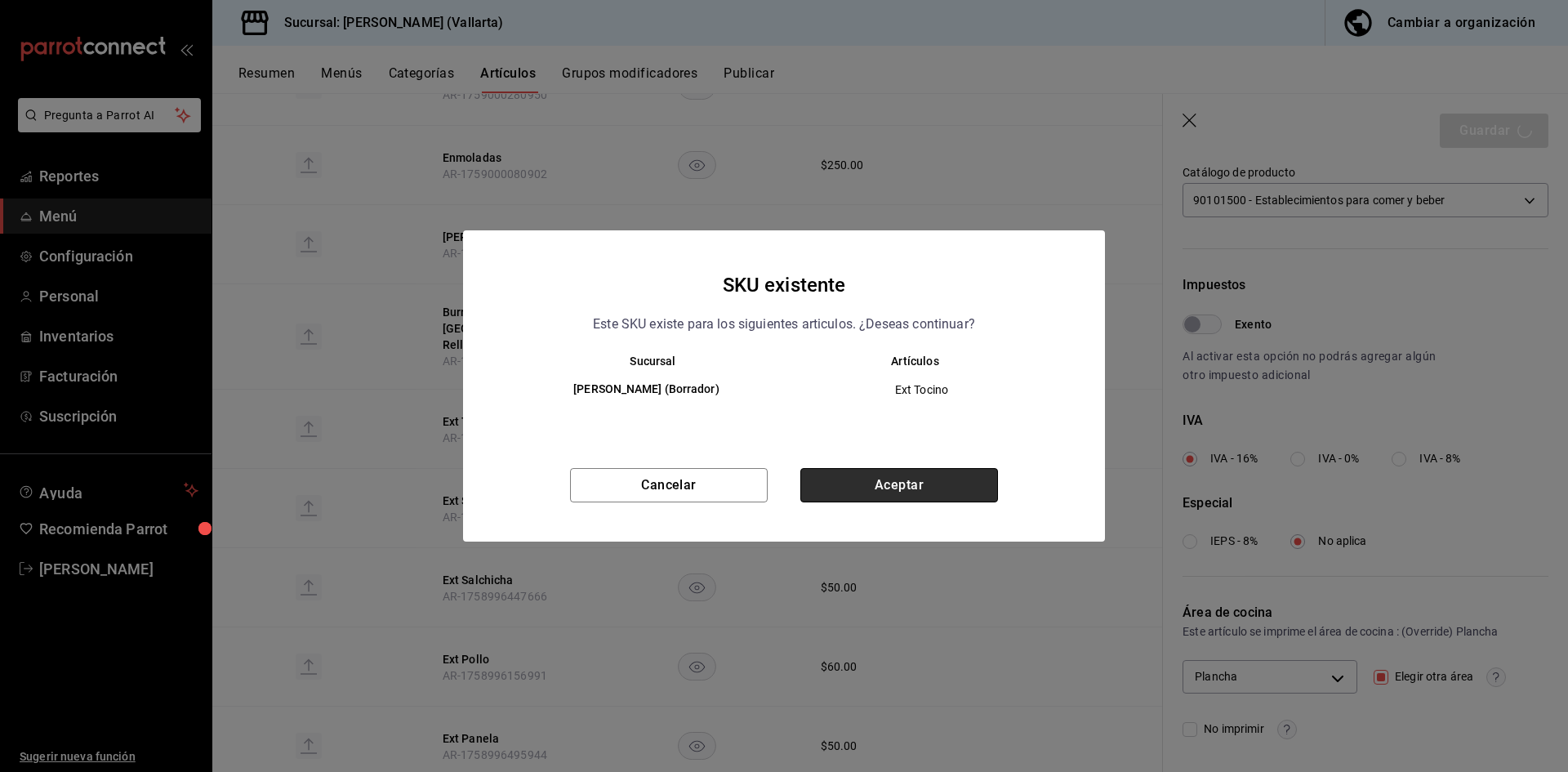
click at [886, 492] on button "Aceptar" at bounding box center [900, 485] width 198 height 34
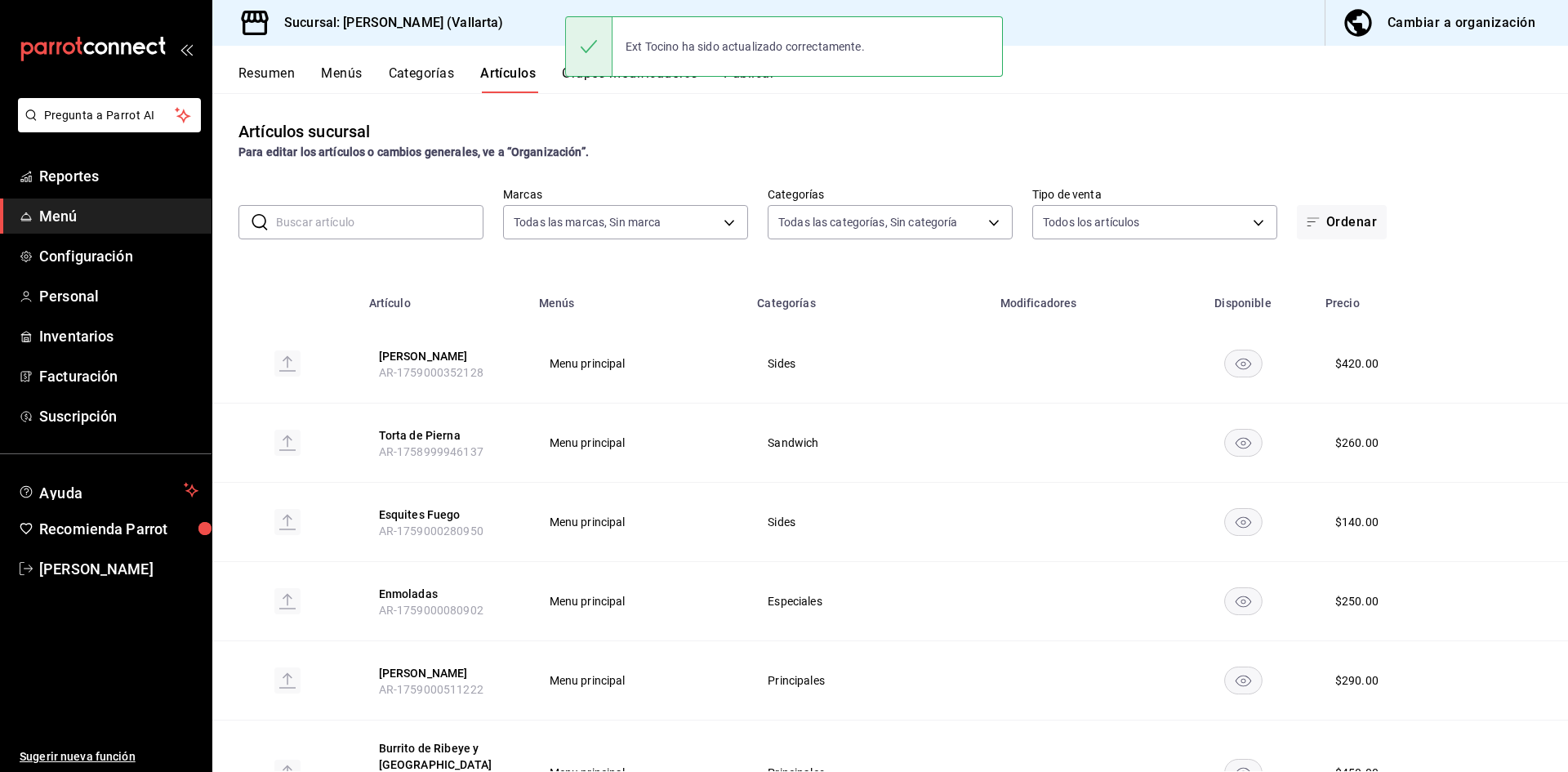
click at [366, 233] on input "text" at bounding box center [379, 222] width 207 height 32
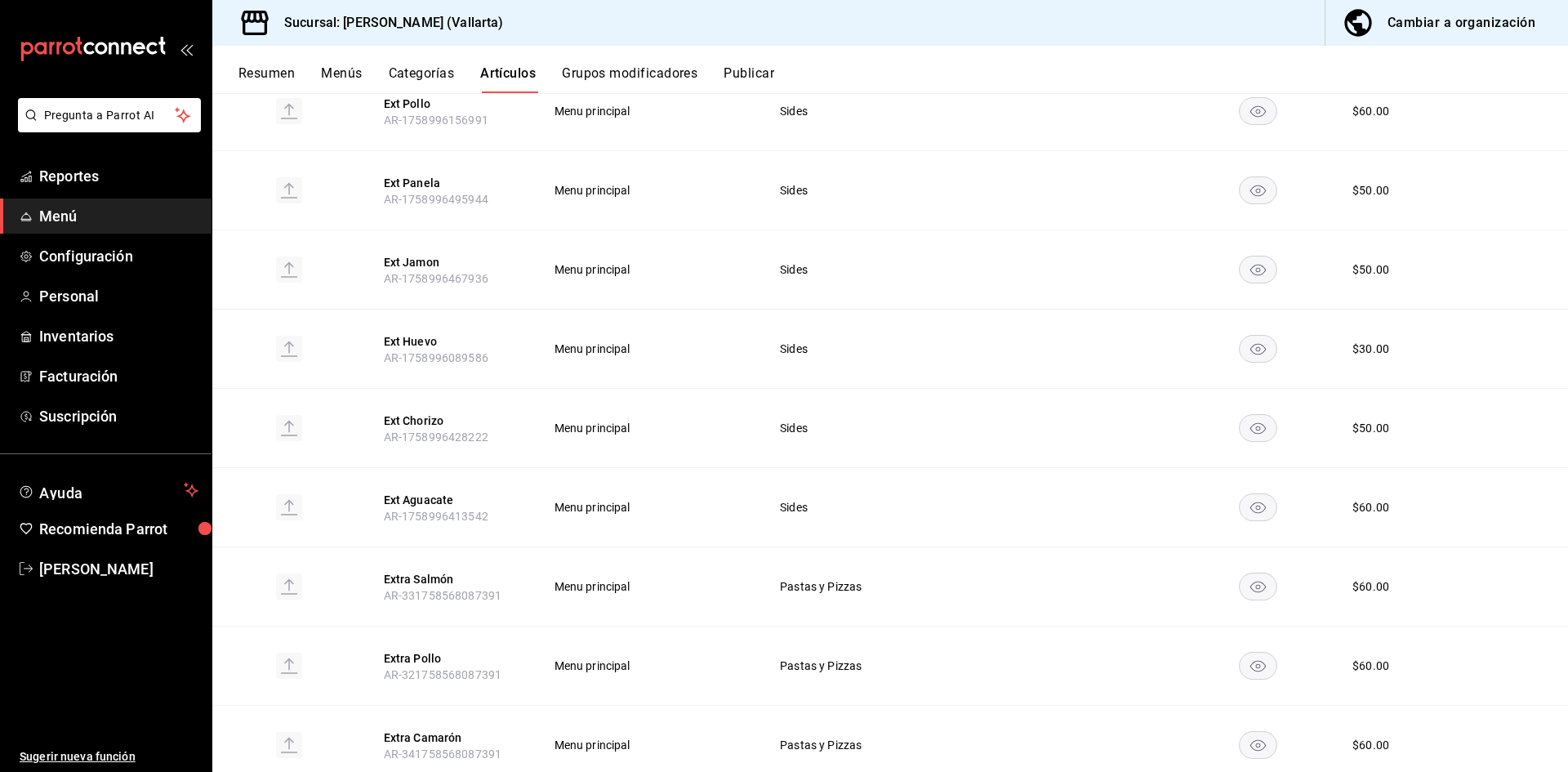
scroll to position [542, 0]
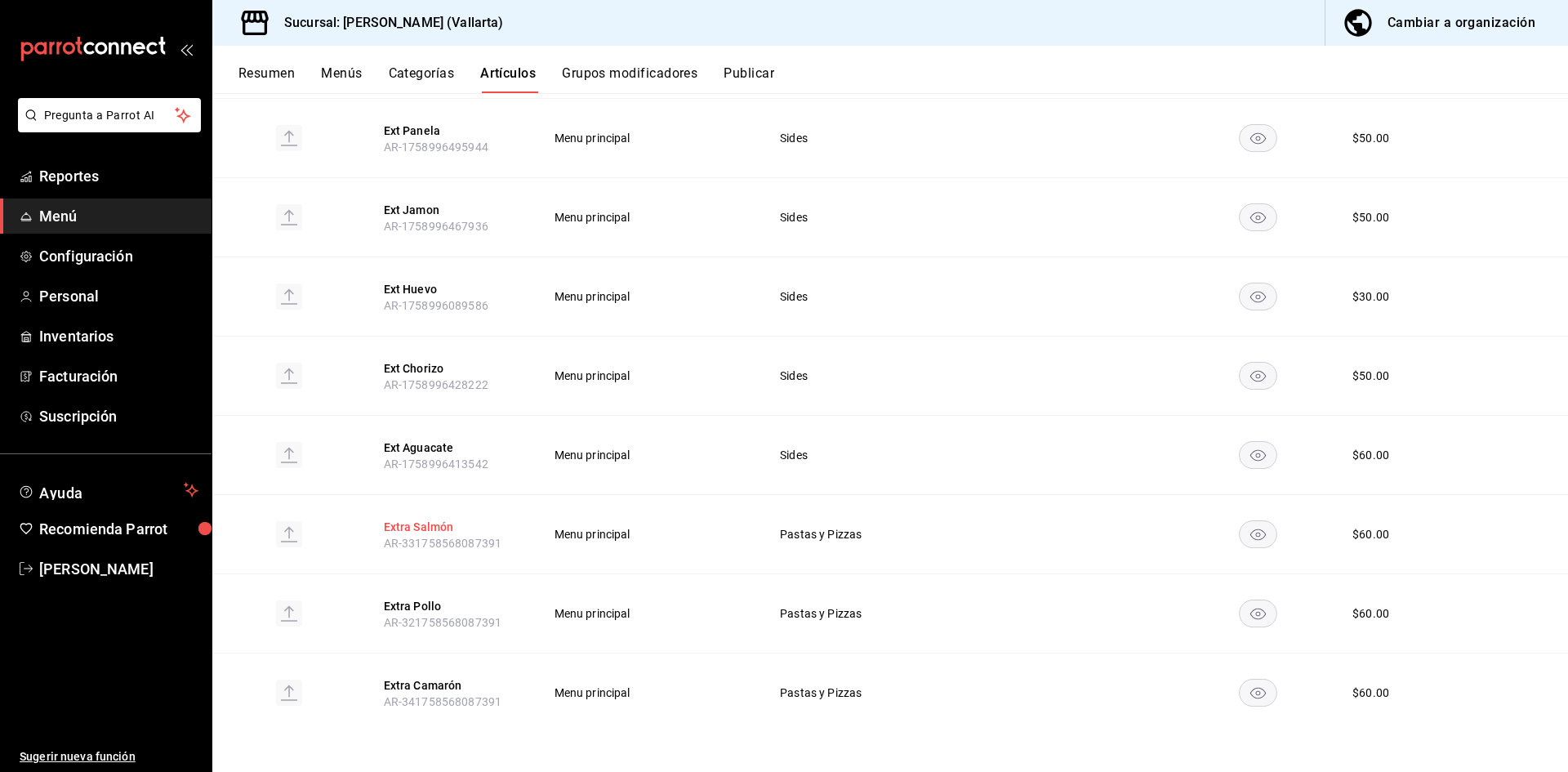
click at [417, 524] on button "Extra Salmón" at bounding box center [449, 527] width 131 height 17
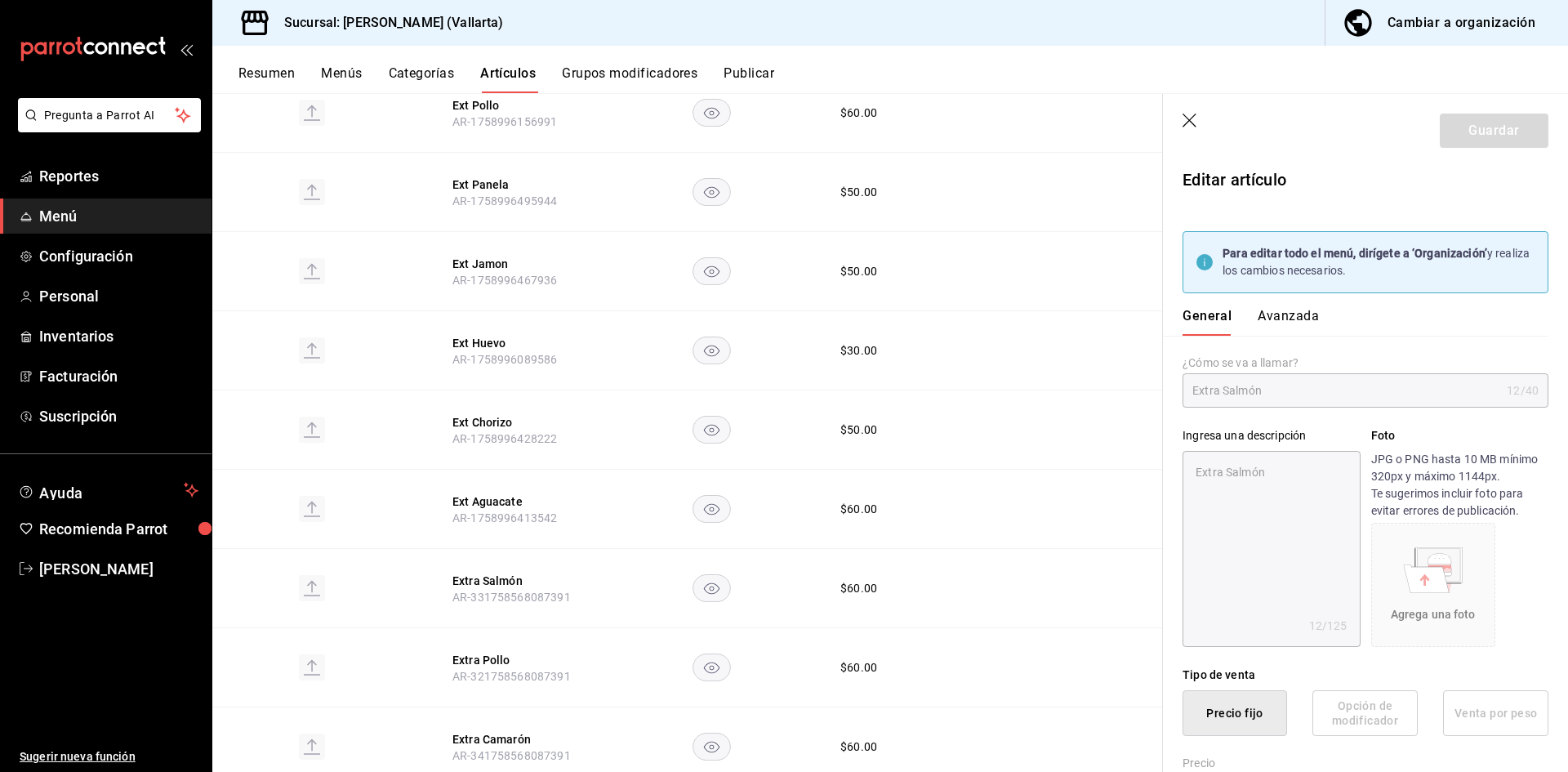
drag, startPoint x: 1181, startPoint y: 119, endPoint x: 1220, endPoint y: 120, distance: 39.0
click at [1195, 119] on header "Guardar" at bounding box center [1365, 127] width 405 height 67
click at [1191, 119] on icon "button" at bounding box center [1189, 121] width 14 height 14
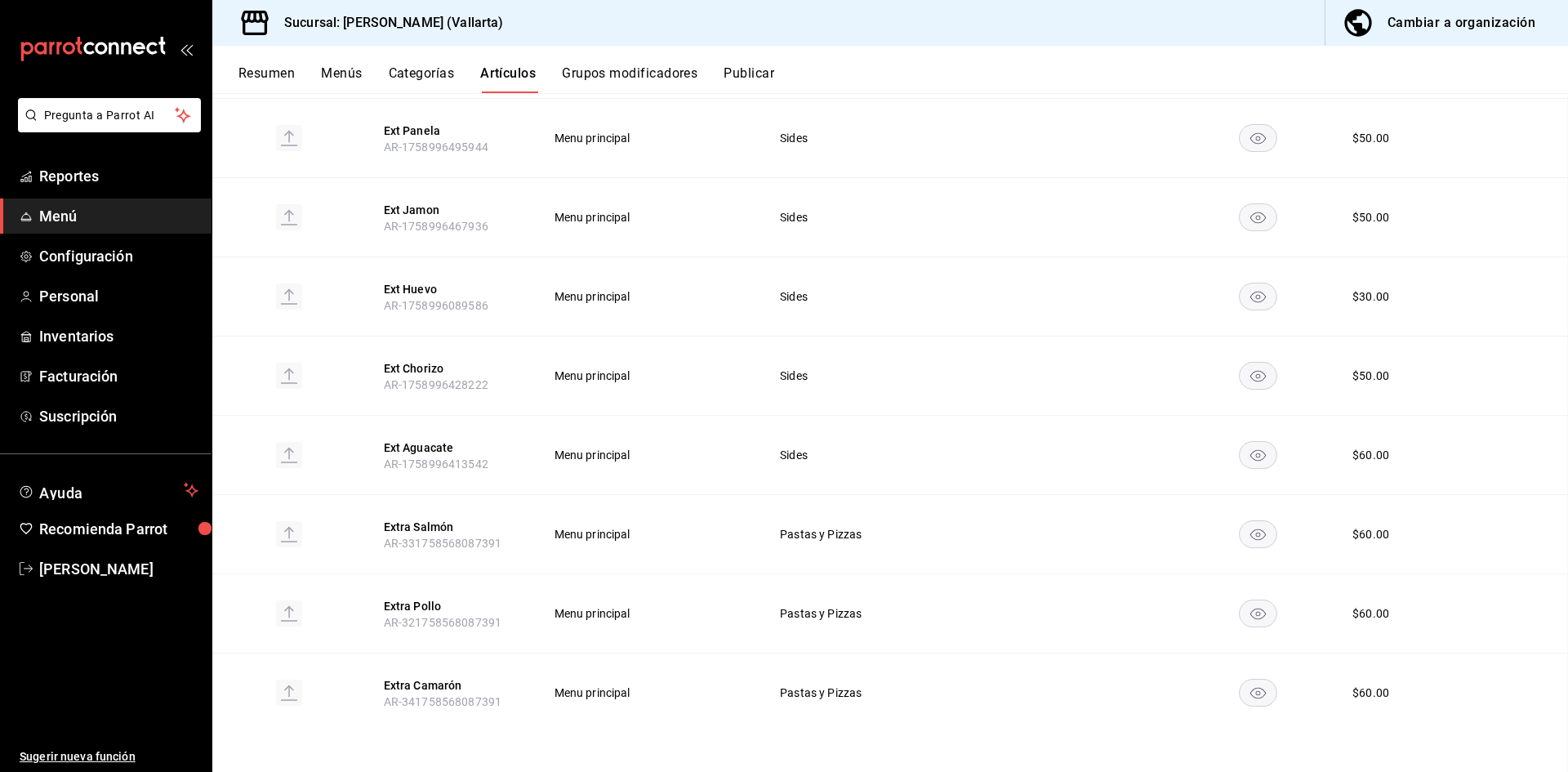
scroll to position [488, 0]
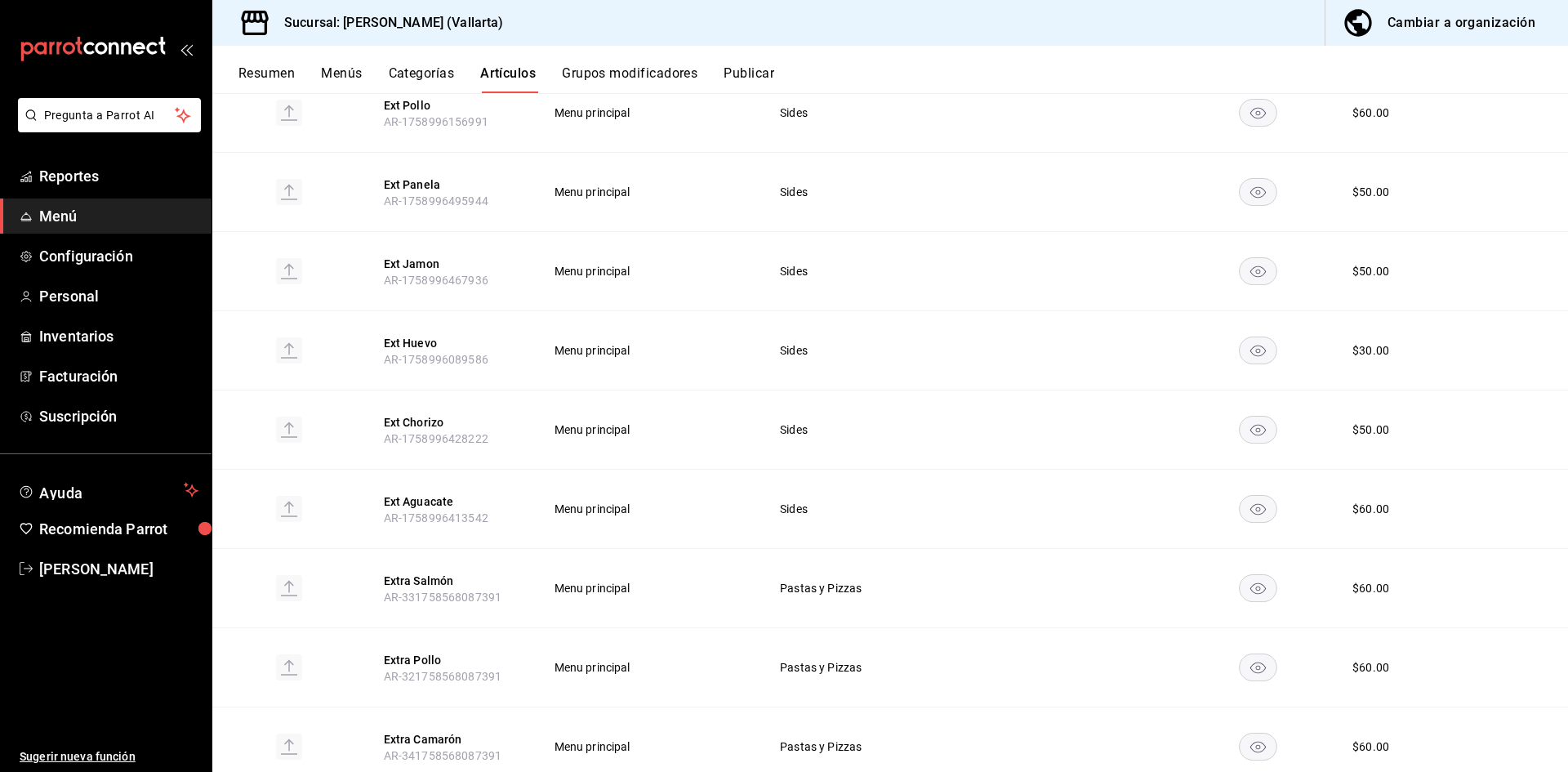
click at [1473, 28] on div "Cambiar a organización" at bounding box center [1462, 23] width 148 height 23
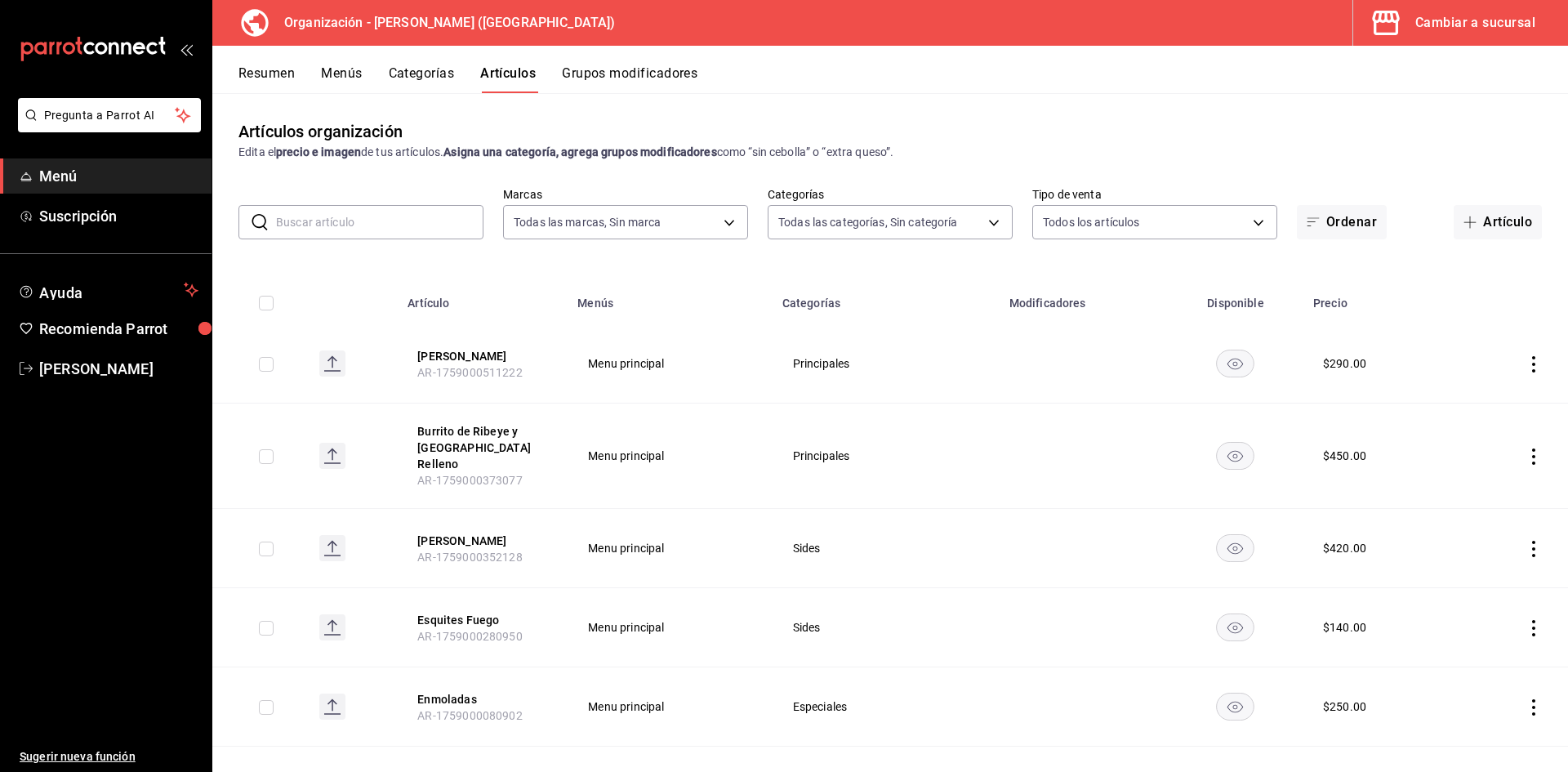
click at [383, 225] on input "text" at bounding box center [379, 222] width 207 height 32
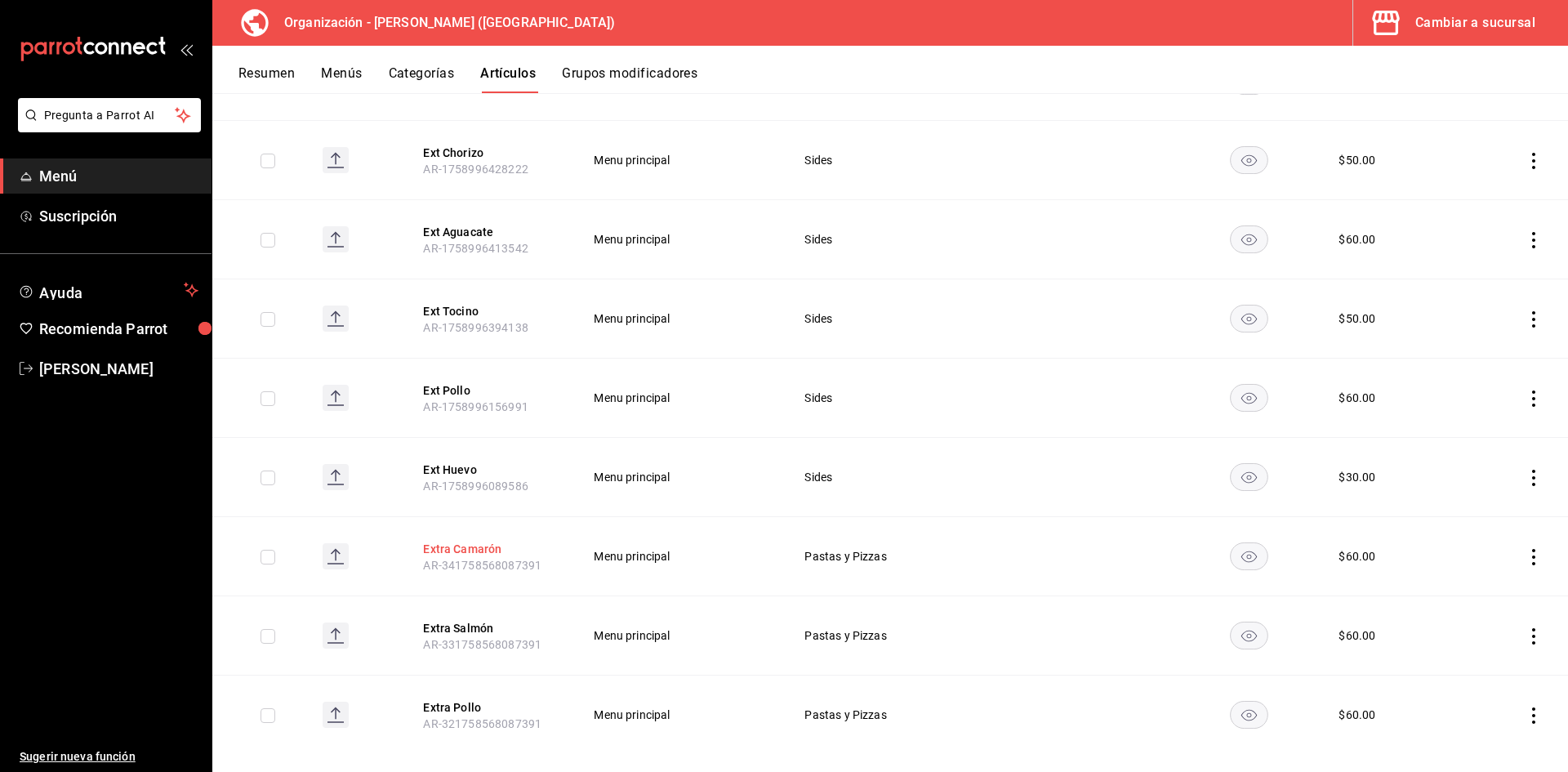
scroll to position [542, 0]
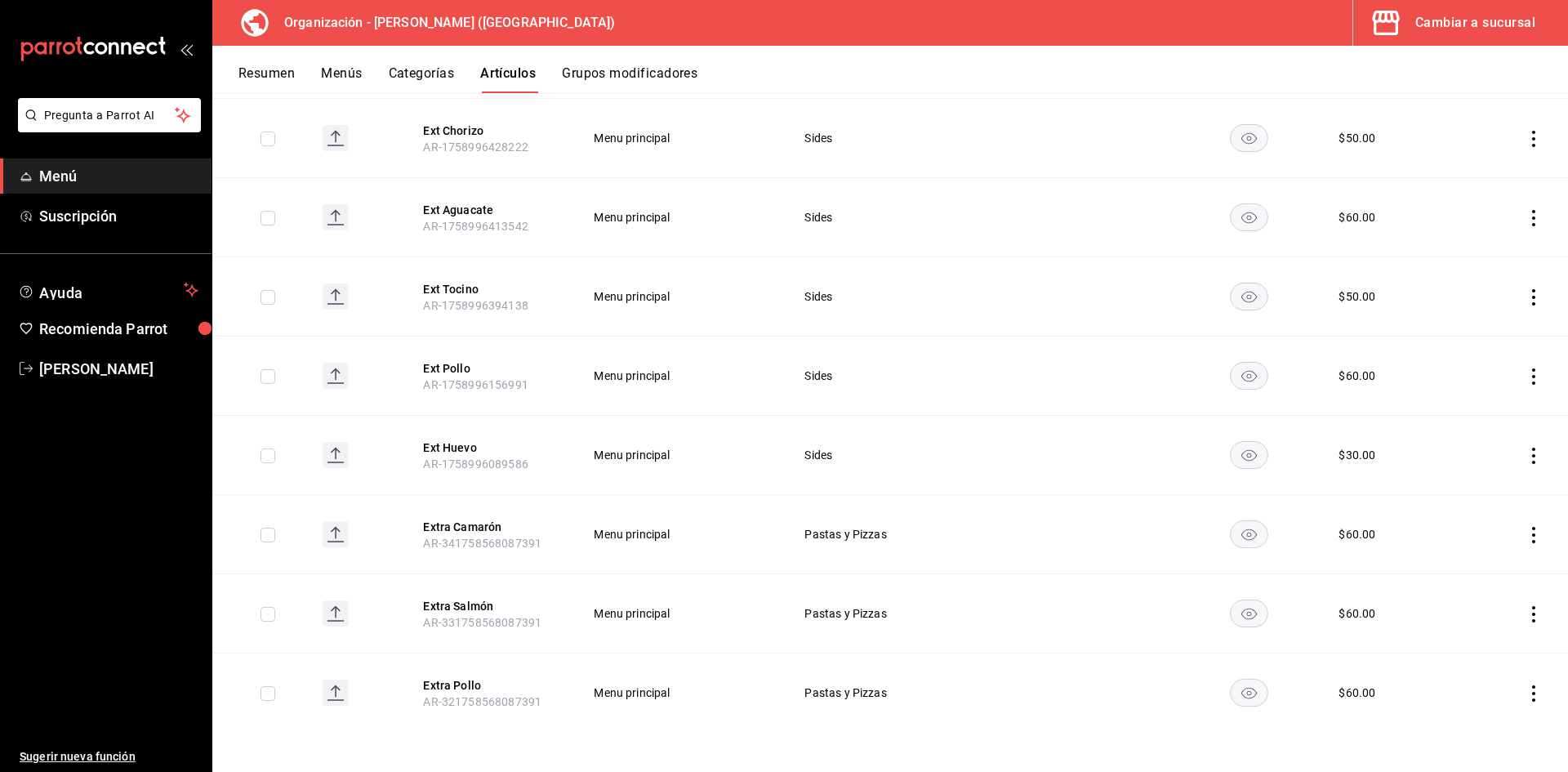
click at [1526, 530] on icon "actions" at bounding box center [1534, 536] width 17 height 17
click at [1469, 645] on span "Eliminar" at bounding box center [1472, 639] width 42 height 13
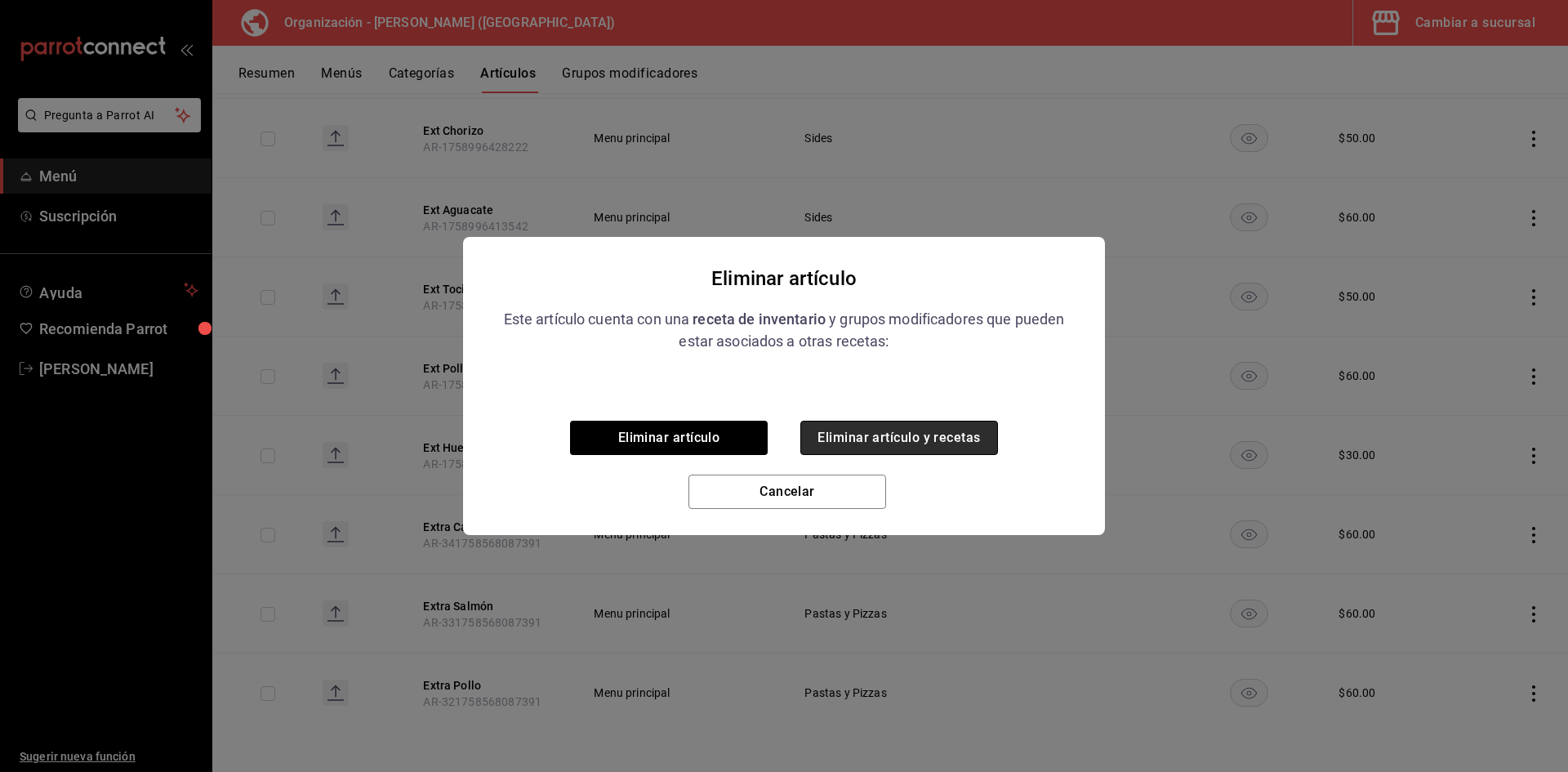
click at [894, 438] on button "Eliminar artículo y recetas" at bounding box center [900, 438] width 198 height 34
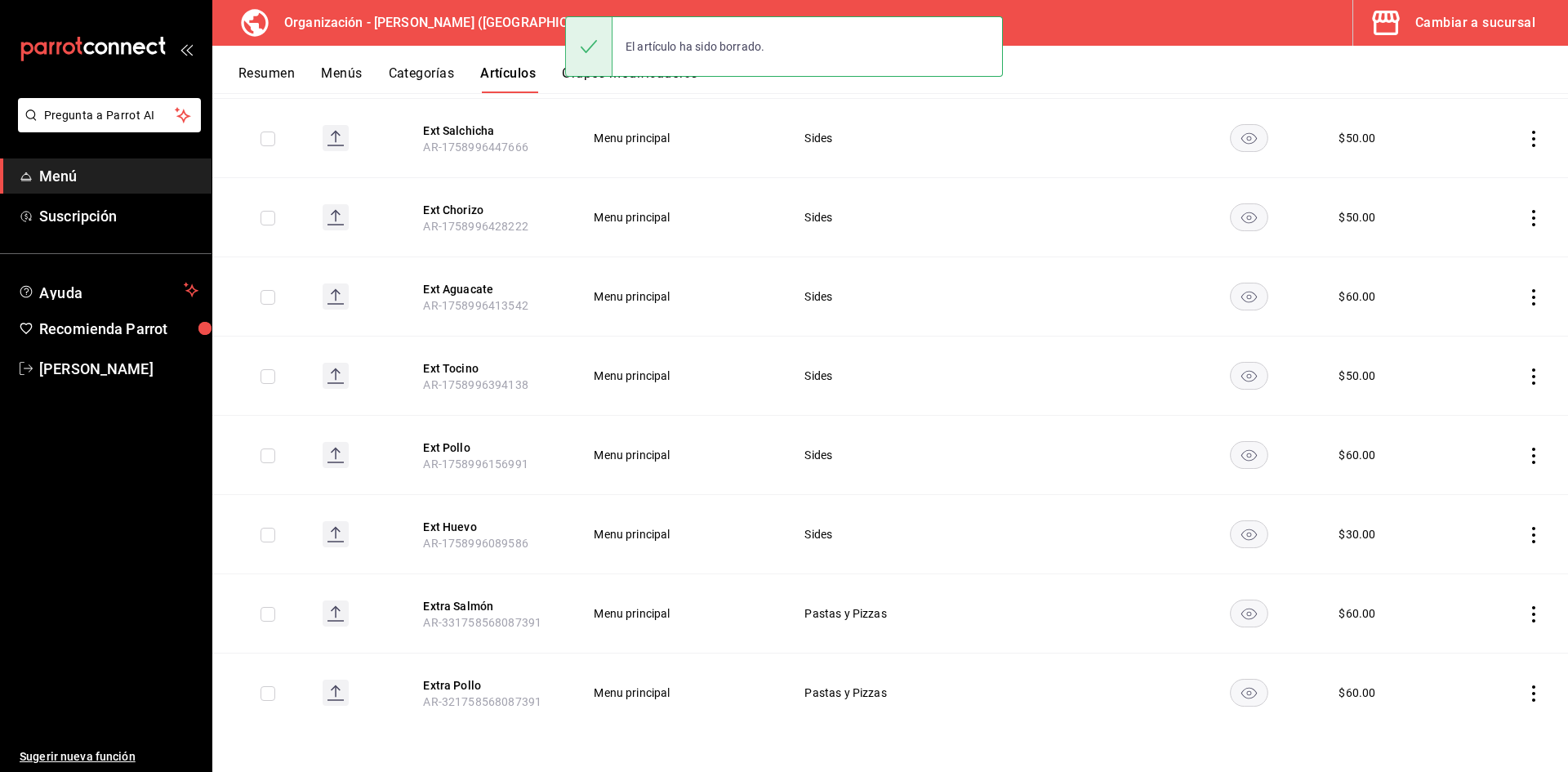
scroll to position [463, 0]
click at [1526, 612] on icon "actions" at bounding box center [1534, 615] width 17 height 17
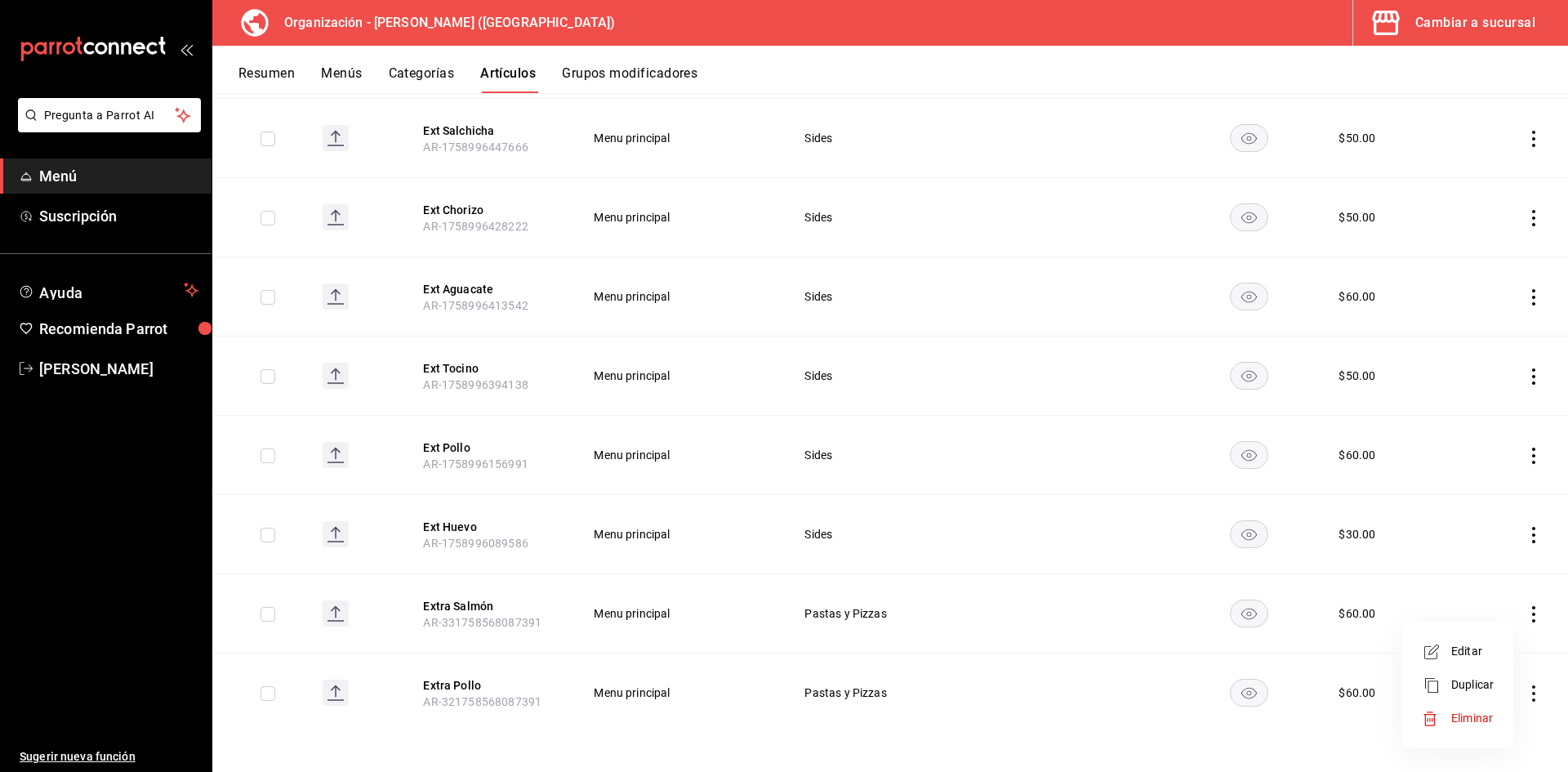
click at [996, 514] on div at bounding box center [784, 386] width 1568 height 772
click at [1526, 616] on icon "actions" at bounding box center [1534, 615] width 17 height 17
click at [1477, 721] on span "Eliminar" at bounding box center [1472, 719] width 42 height 13
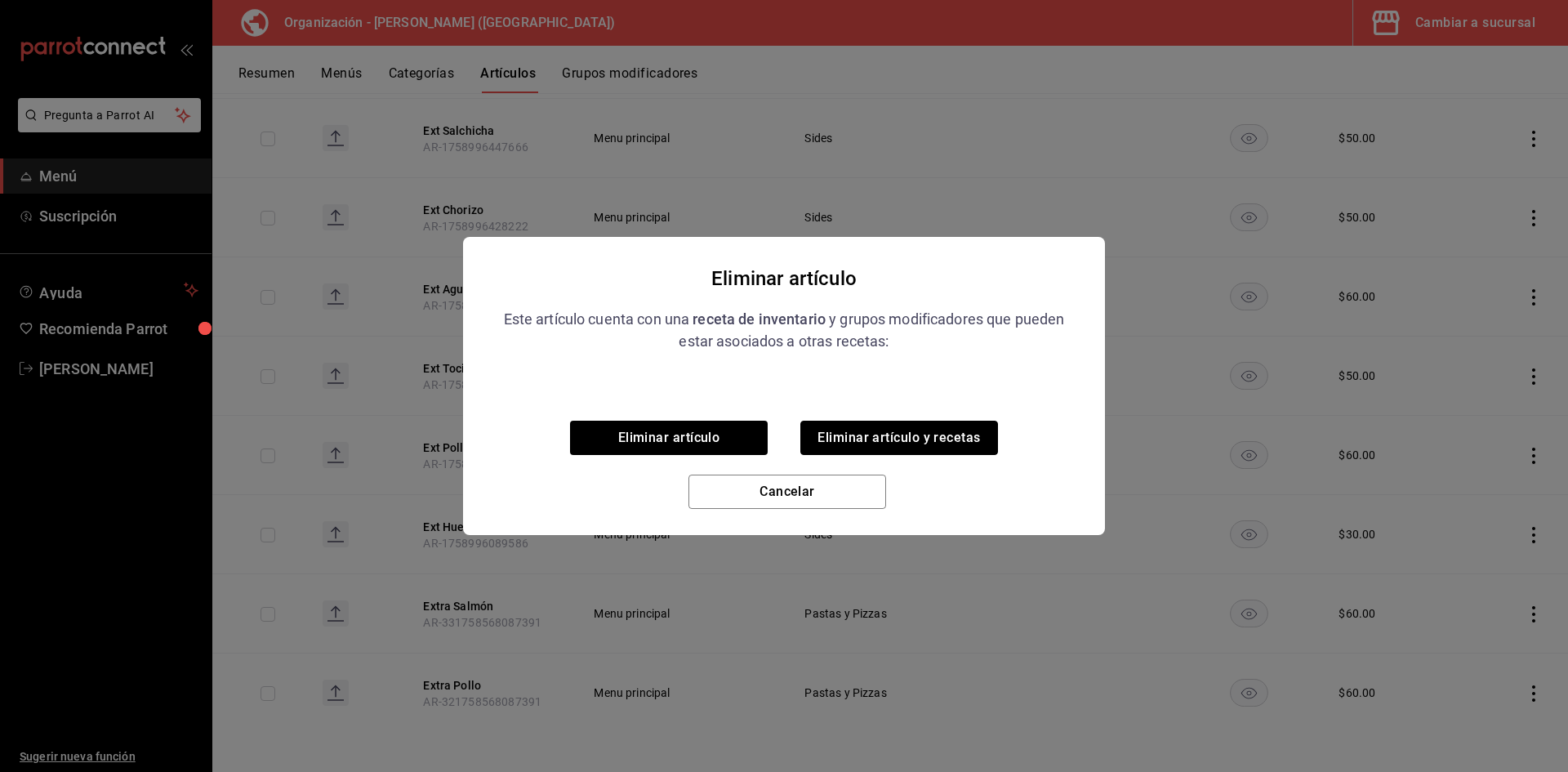
click at [937, 439] on button "Eliminar artículo y recetas" at bounding box center [900, 438] width 198 height 34
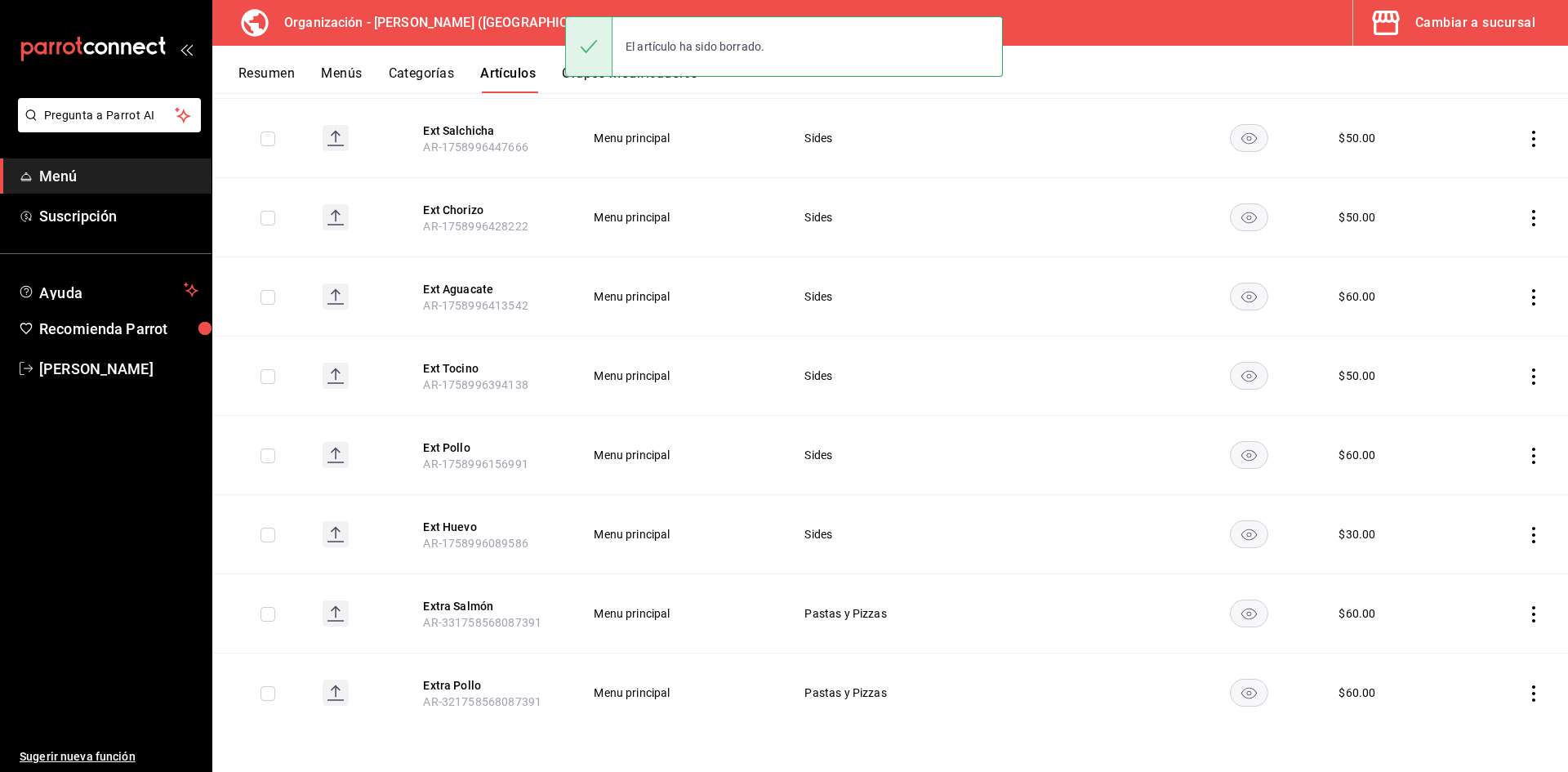
scroll to position [384, 0]
click at [1526, 695] on icon "actions" at bounding box center [1534, 694] width 17 height 17
click at [1477, 725] on span "Eliminar" at bounding box center [1472, 729] width 42 height 13
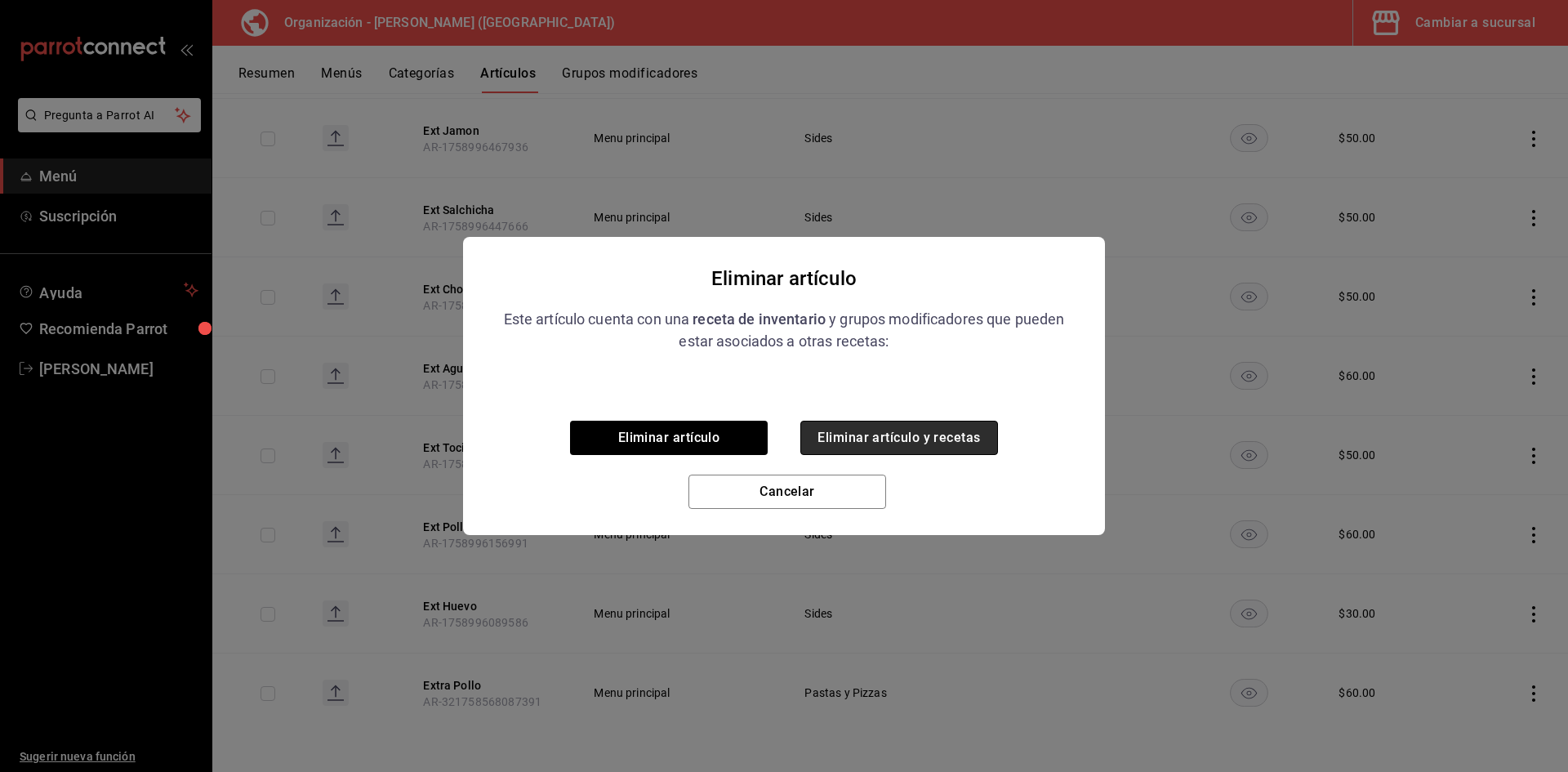
click at [944, 438] on button "Eliminar artículo y recetas" at bounding box center [900, 438] width 198 height 34
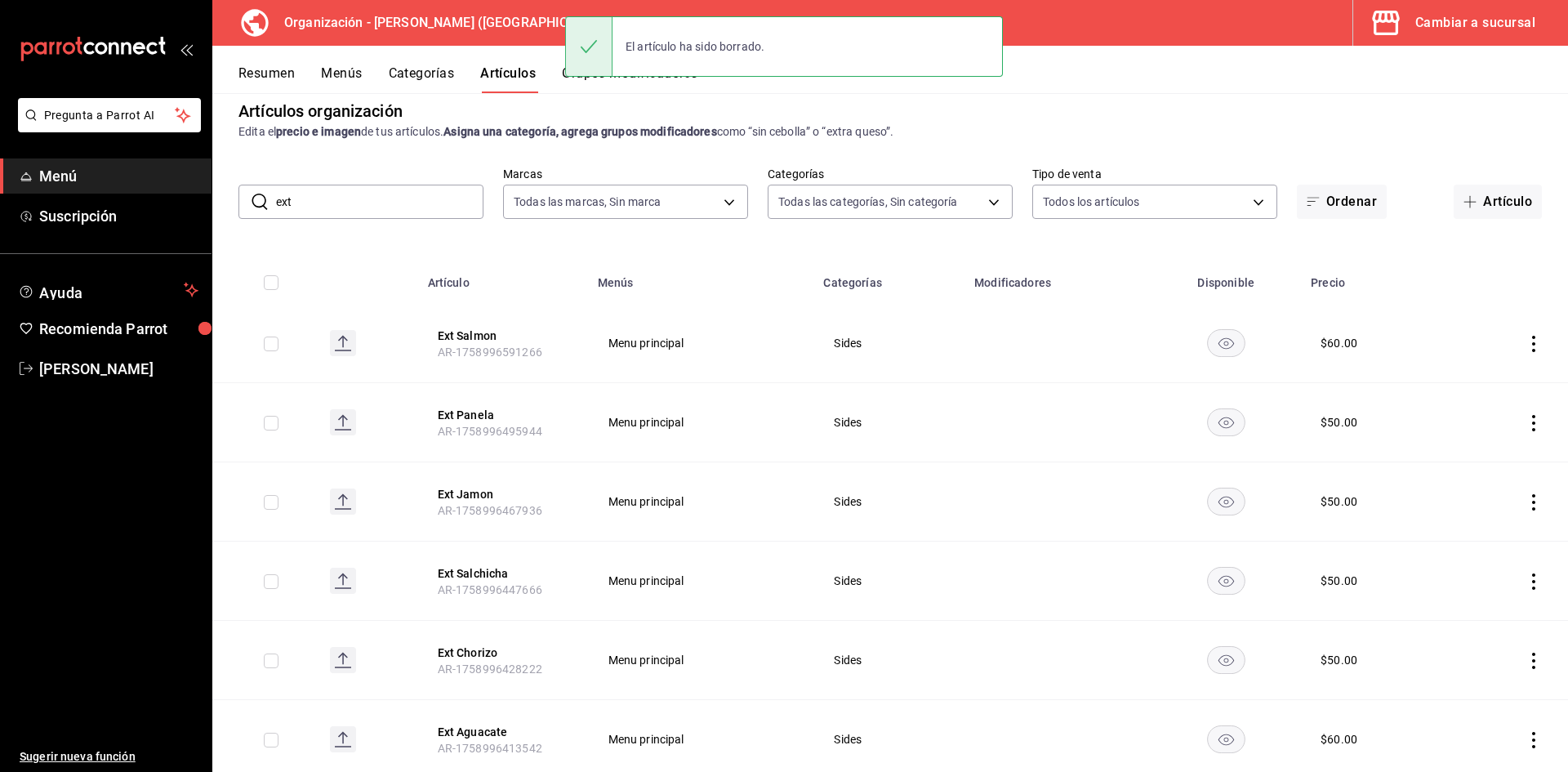
scroll to position [0, 0]
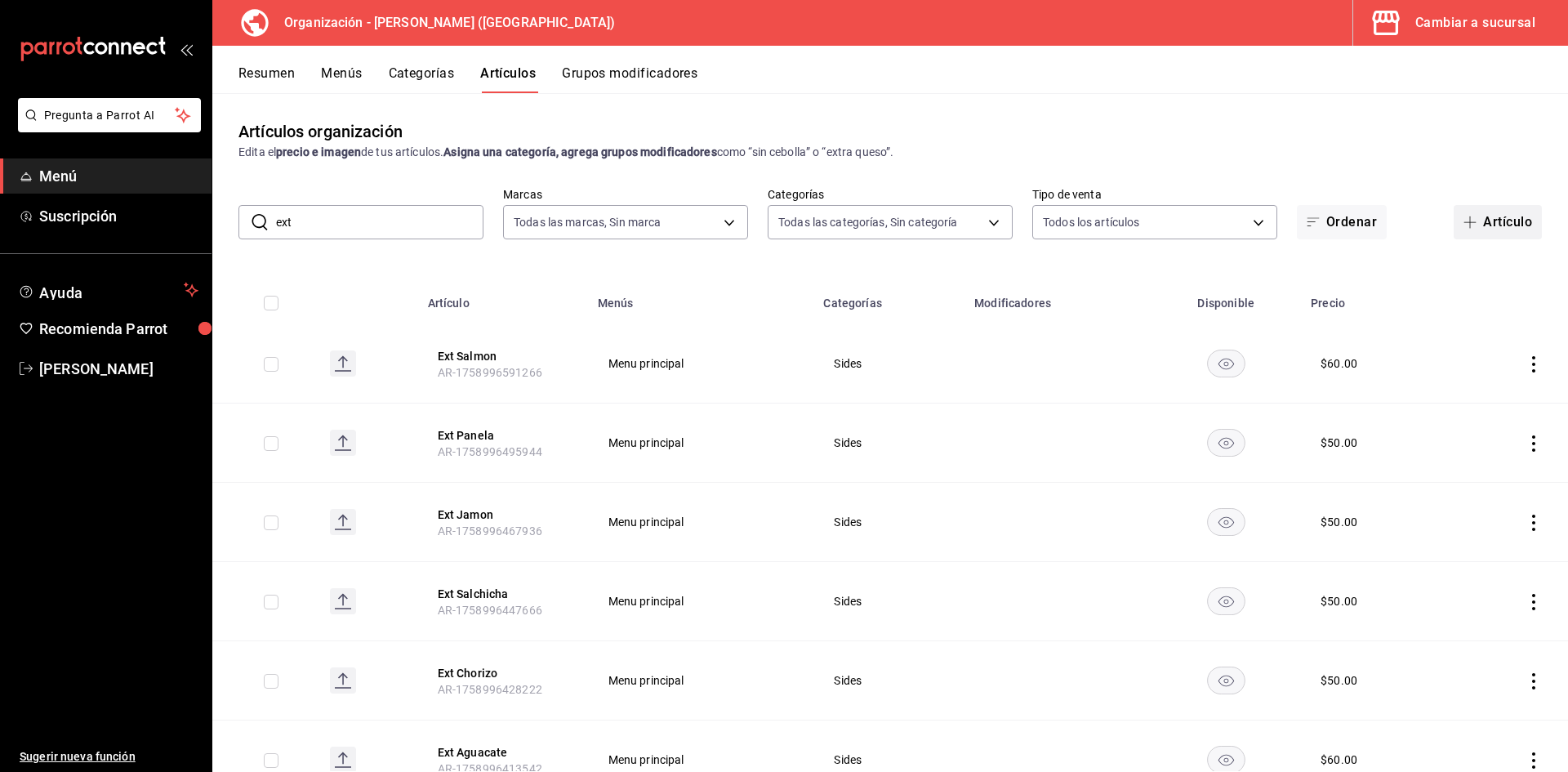
click at [1506, 221] on button "Artículo" at bounding box center [1497, 222] width 88 height 34
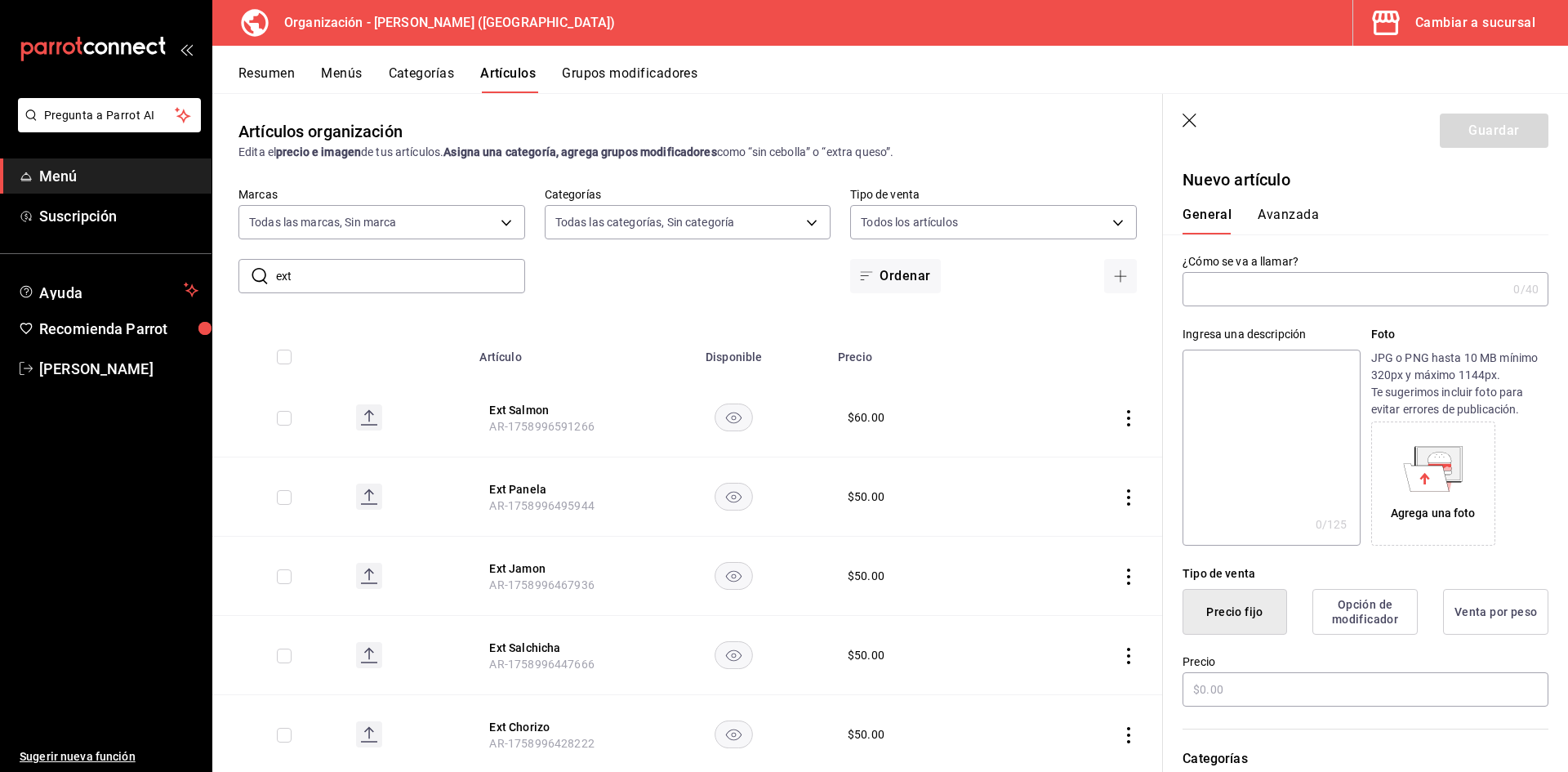
drag, startPoint x: 1233, startPoint y: 297, endPoint x: 1230, endPoint y: 284, distance: 13.3
click at [1231, 297] on input "text" at bounding box center [1344, 289] width 324 height 32
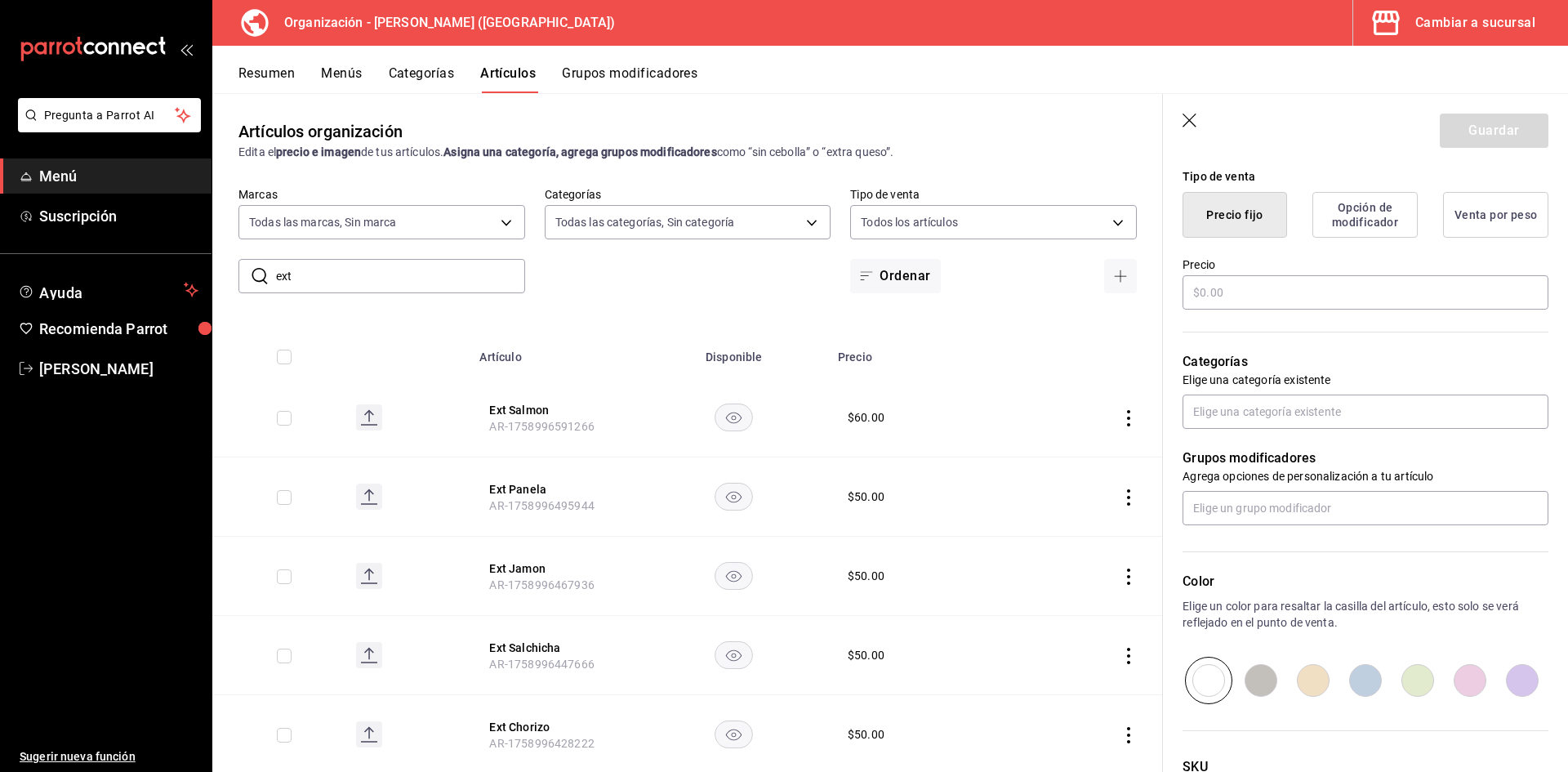
scroll to position [408, 0]
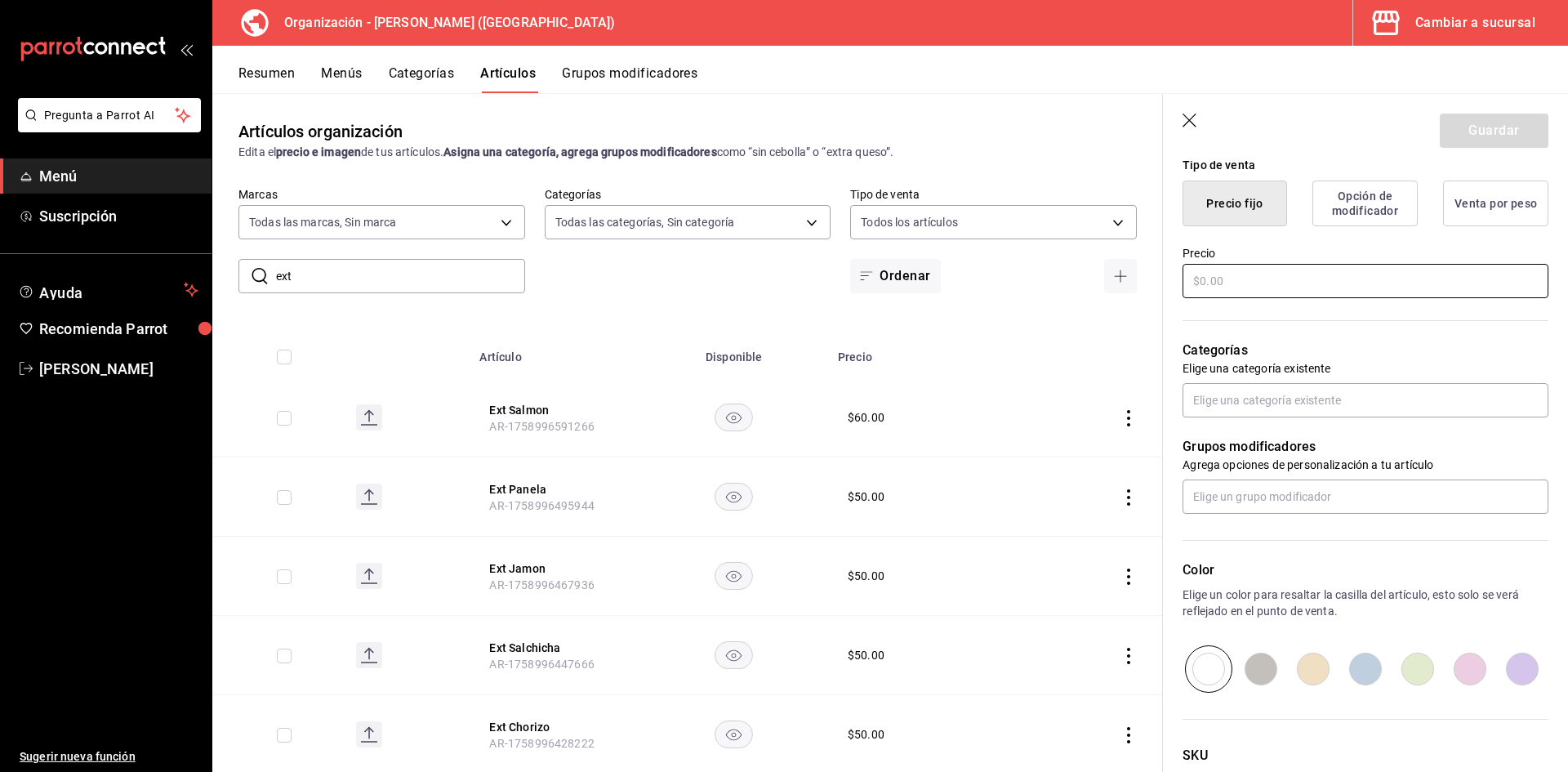
click at [1318, 270] on input "text" at bounding box center [1365, 280] width 366 height 34
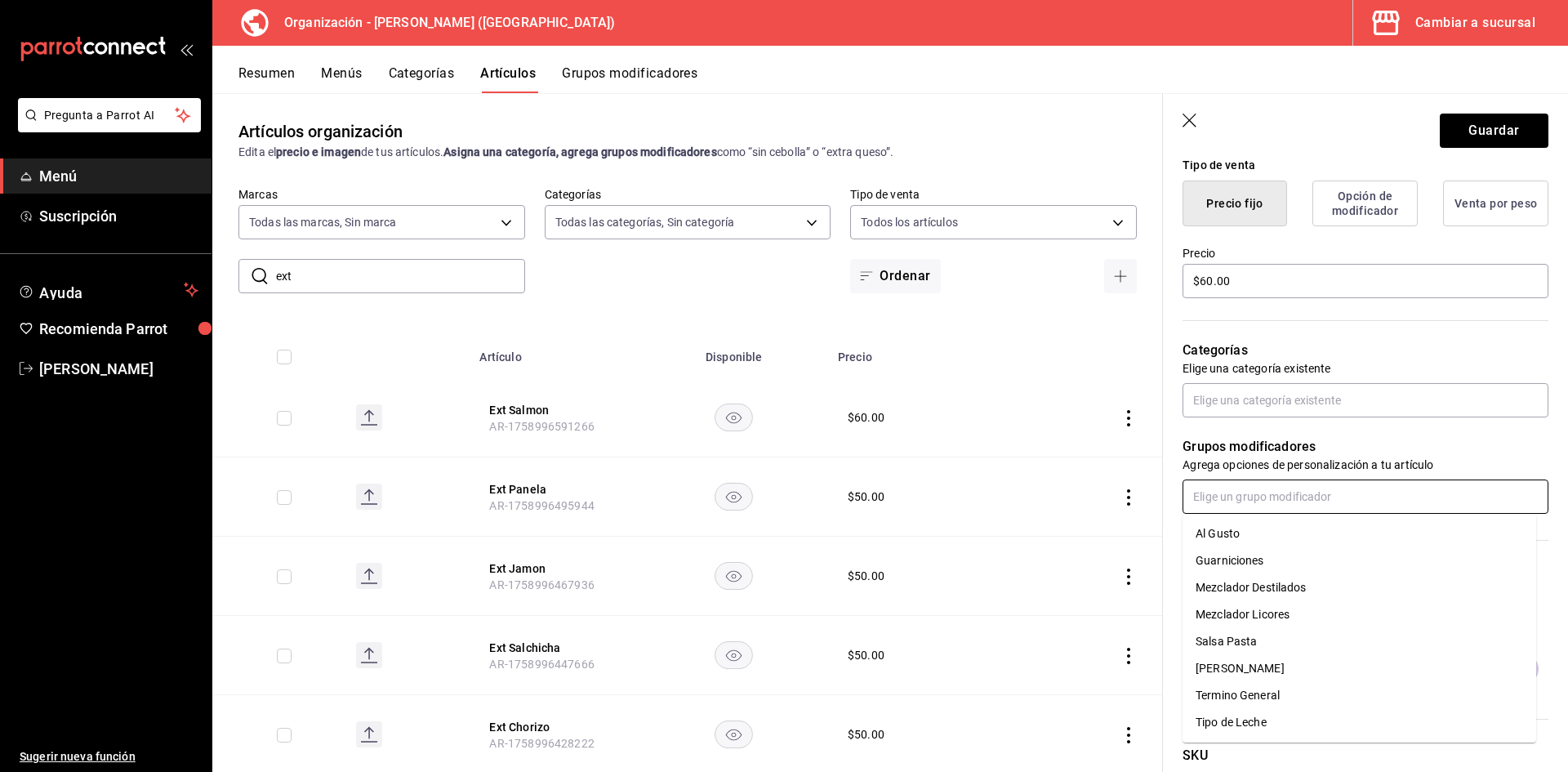
click at [1242, 495] on input "text" at bounding box center [1365, 497] width 366 height 34
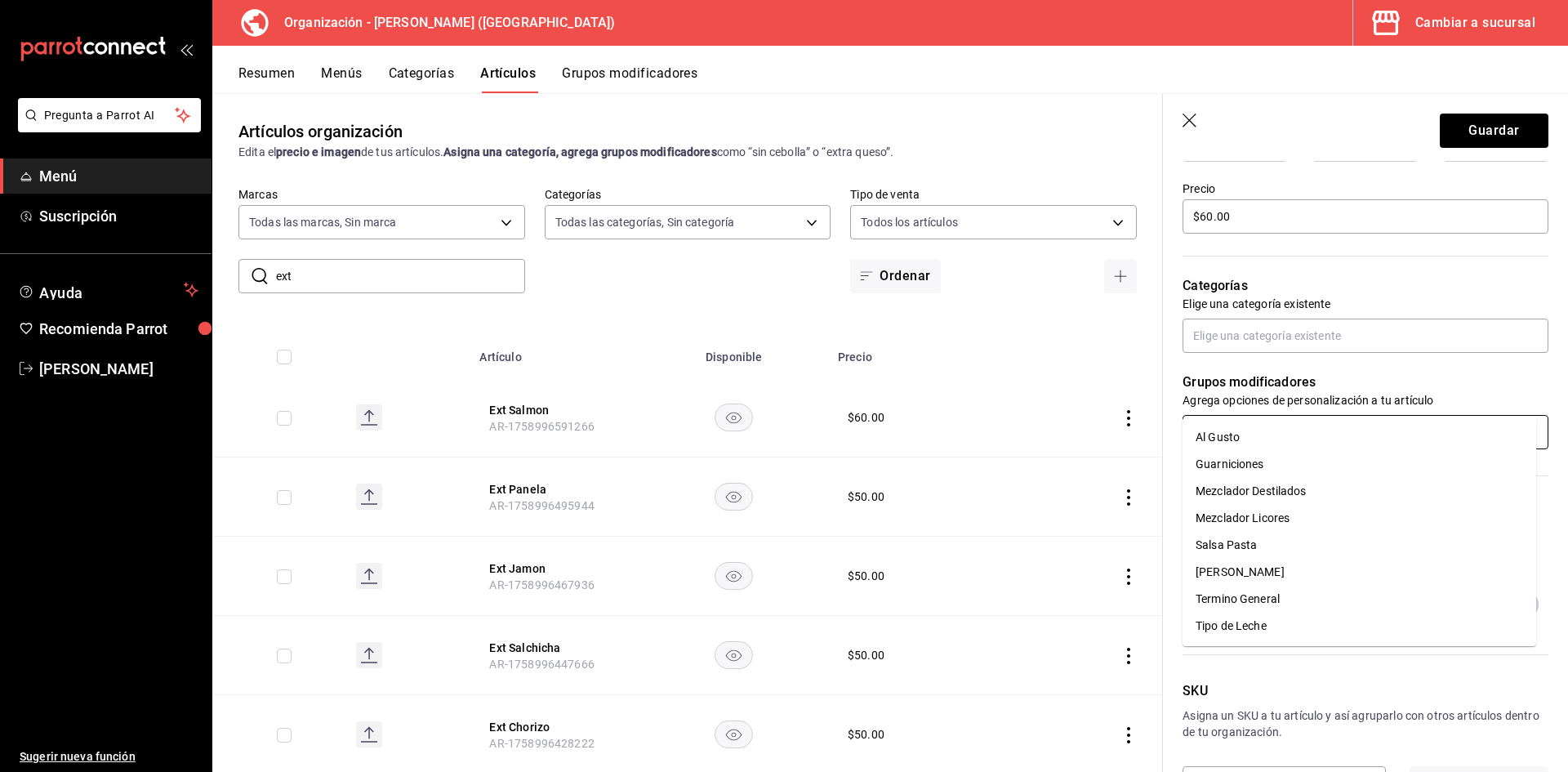
scroll to position [534, 0]
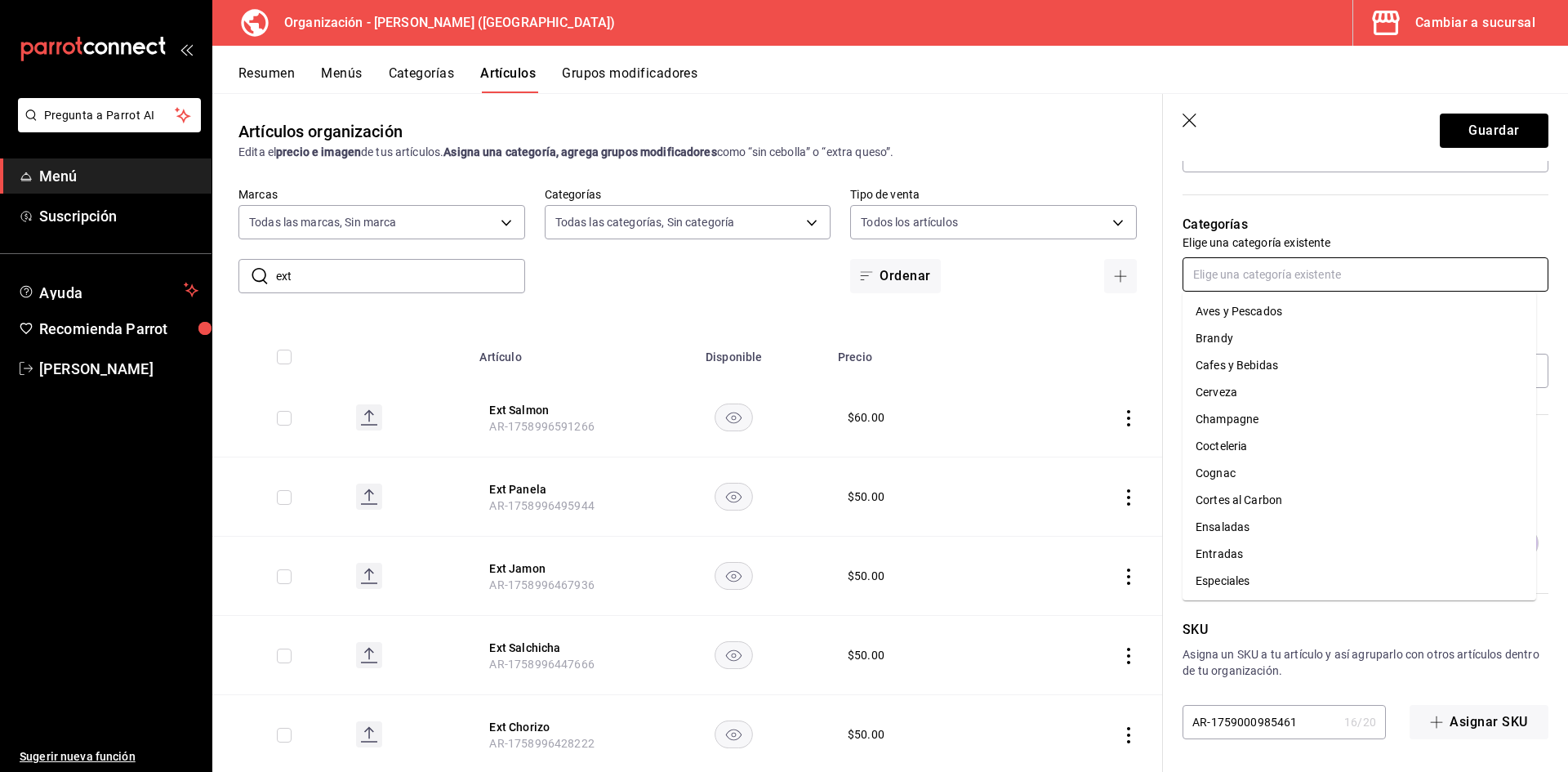
click at [1294, 278] on input "text" at bounding box center [1365, 274] width 366 height 34
click at [1220, 525] on li "Sides" at bounding box center [1358, 528] width 353 height 27
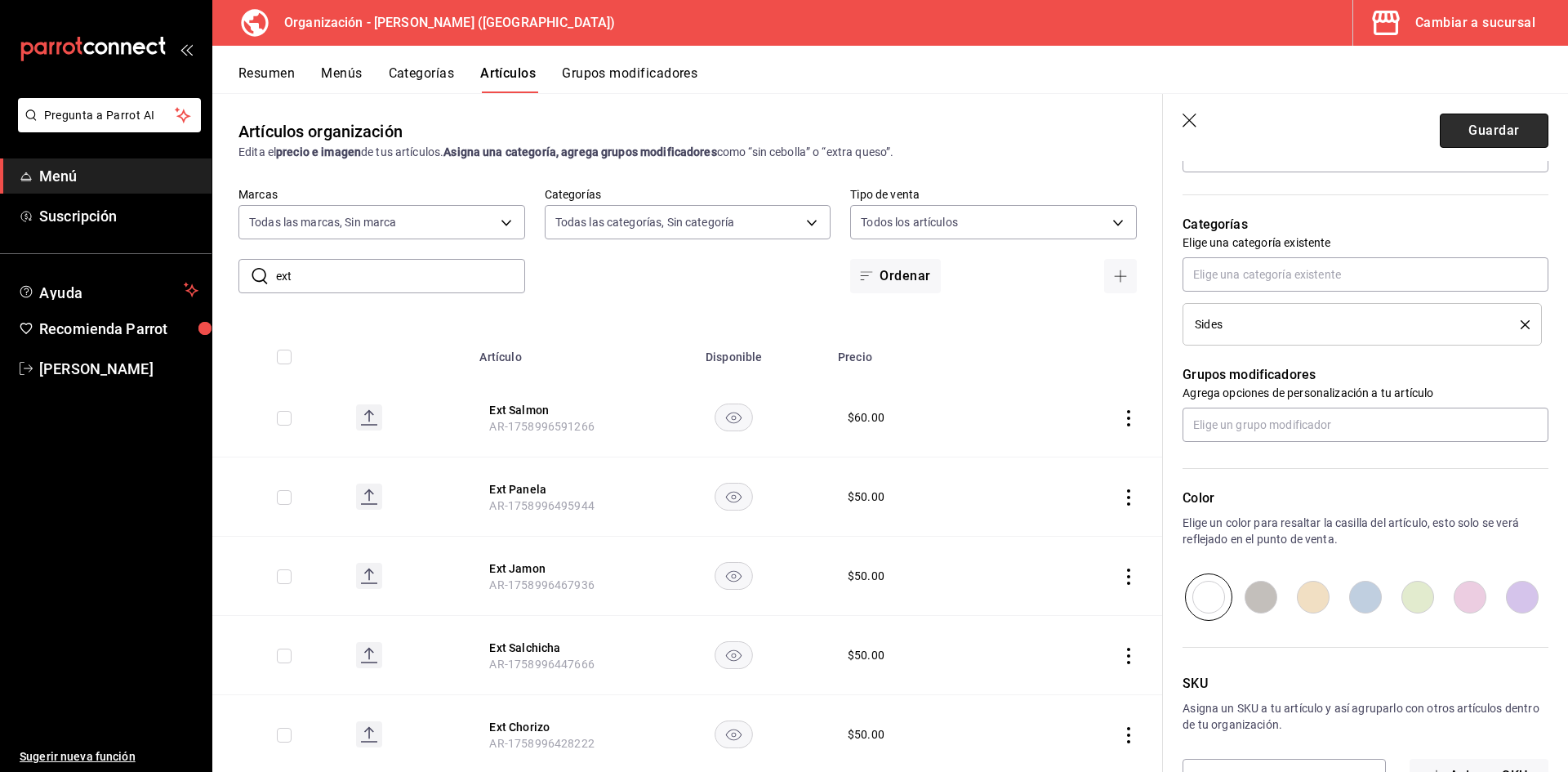
click at [1489, 138] on button "Guardar" at bounding box center [1494, 131] width 109 height 34
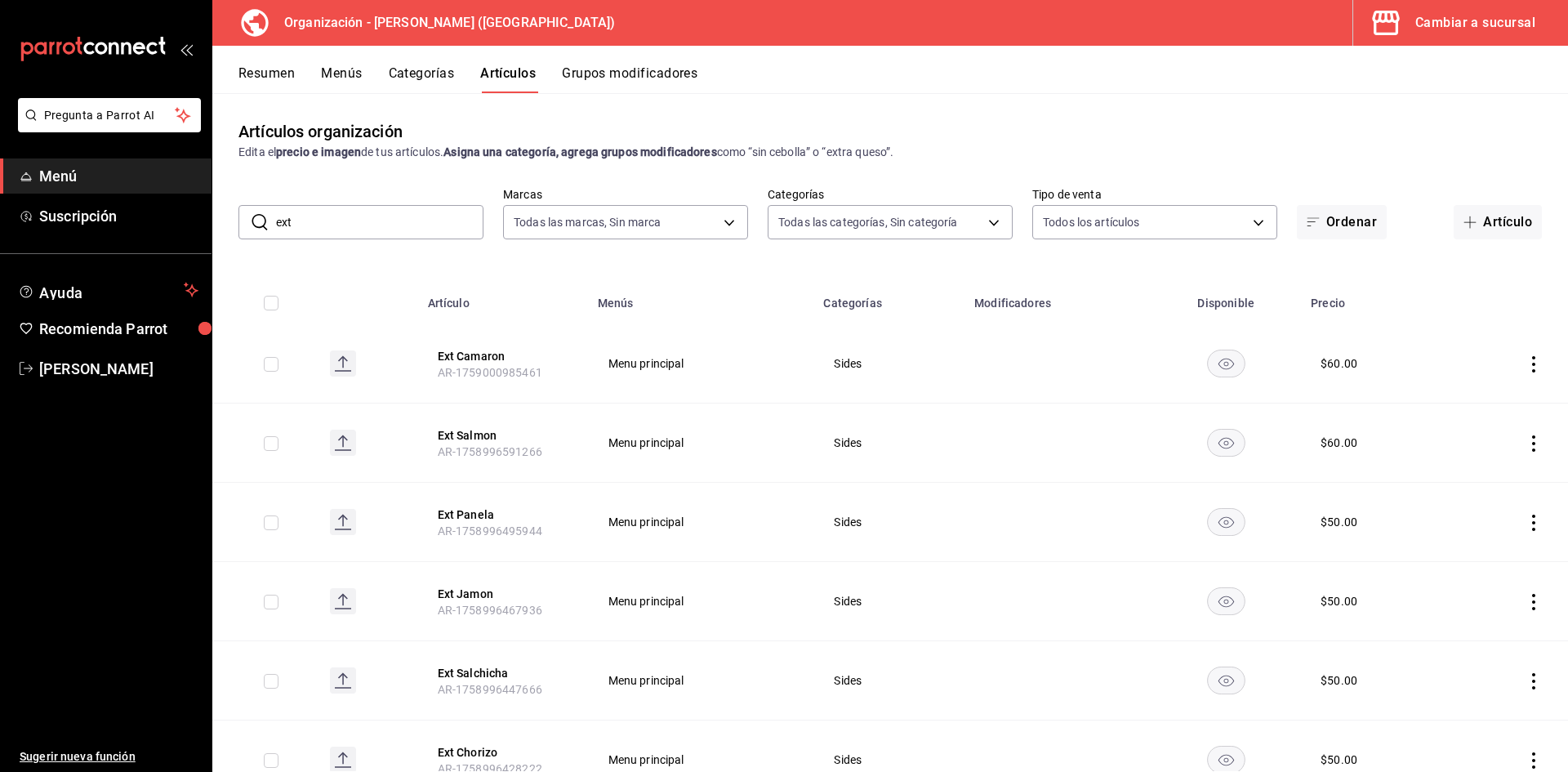
click at [1451, 14] on div "Cambiar a sucursal" at bounding box center [1475, 23] width 120 height 23
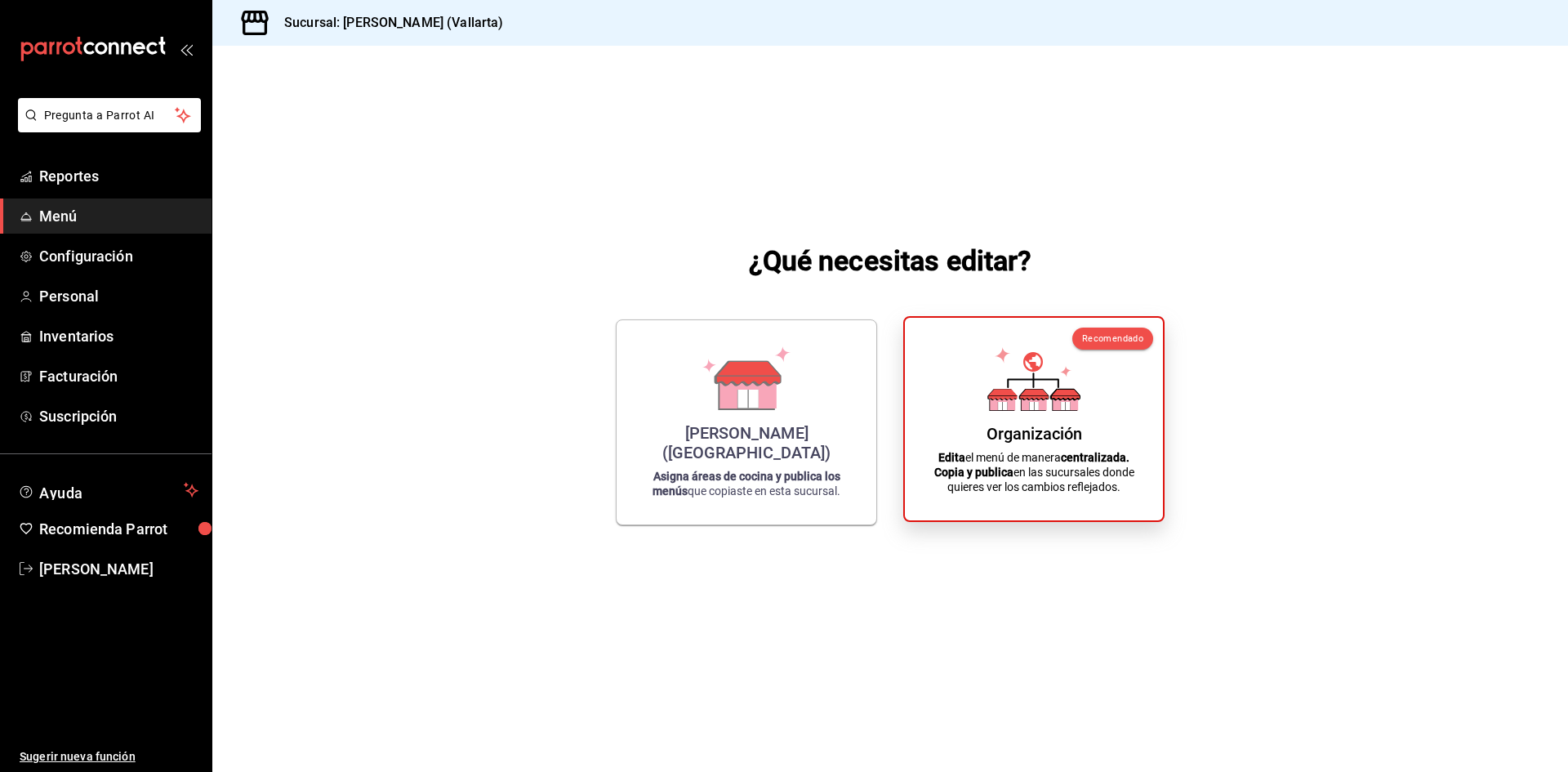
click at [1053, 426] on div "Organización" at bounding box center [1034, 434] width 96 height 20
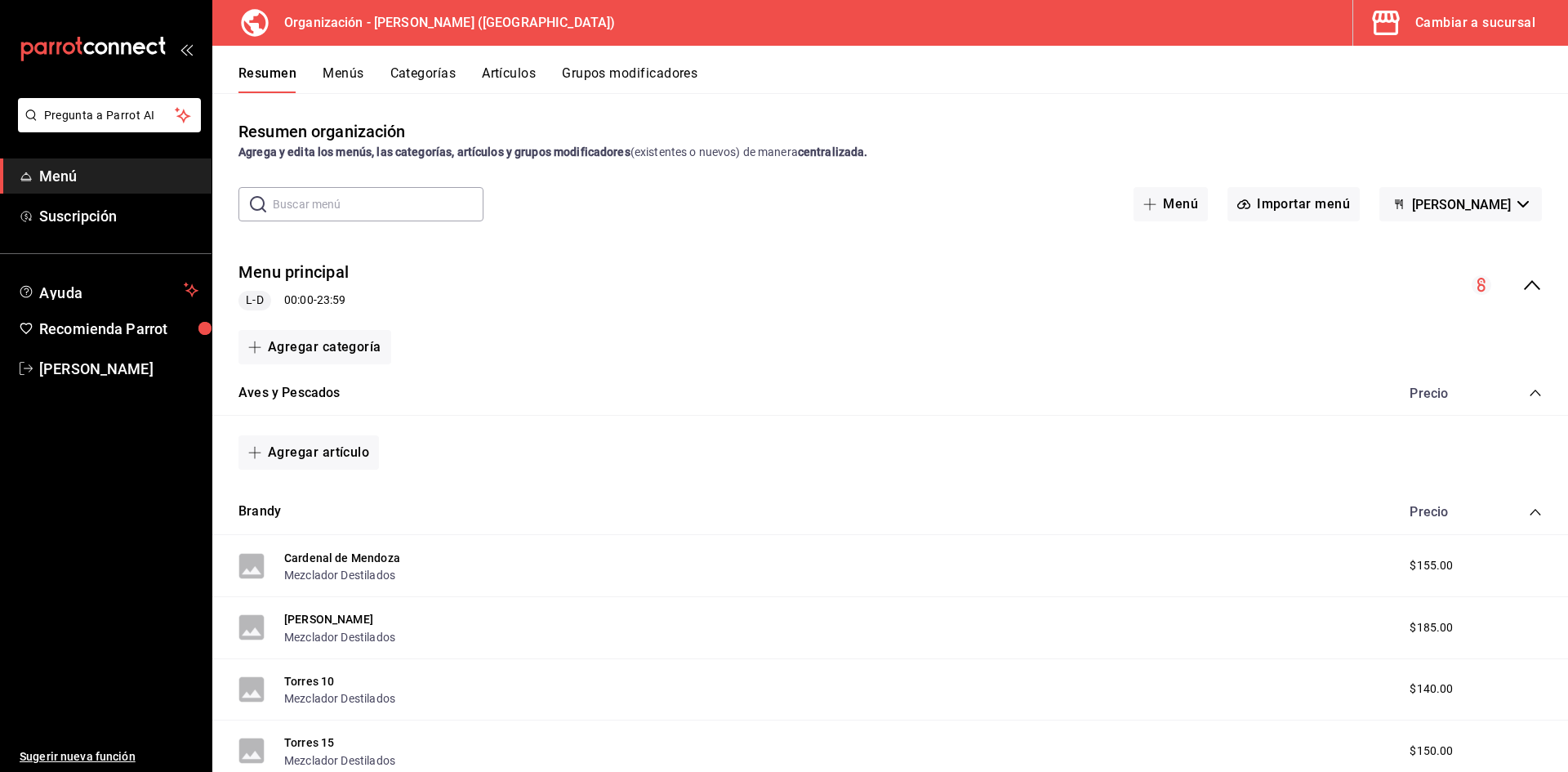
click at [336, 68] on button "Menús" at bounding box center [343, 79] width 41 height 27
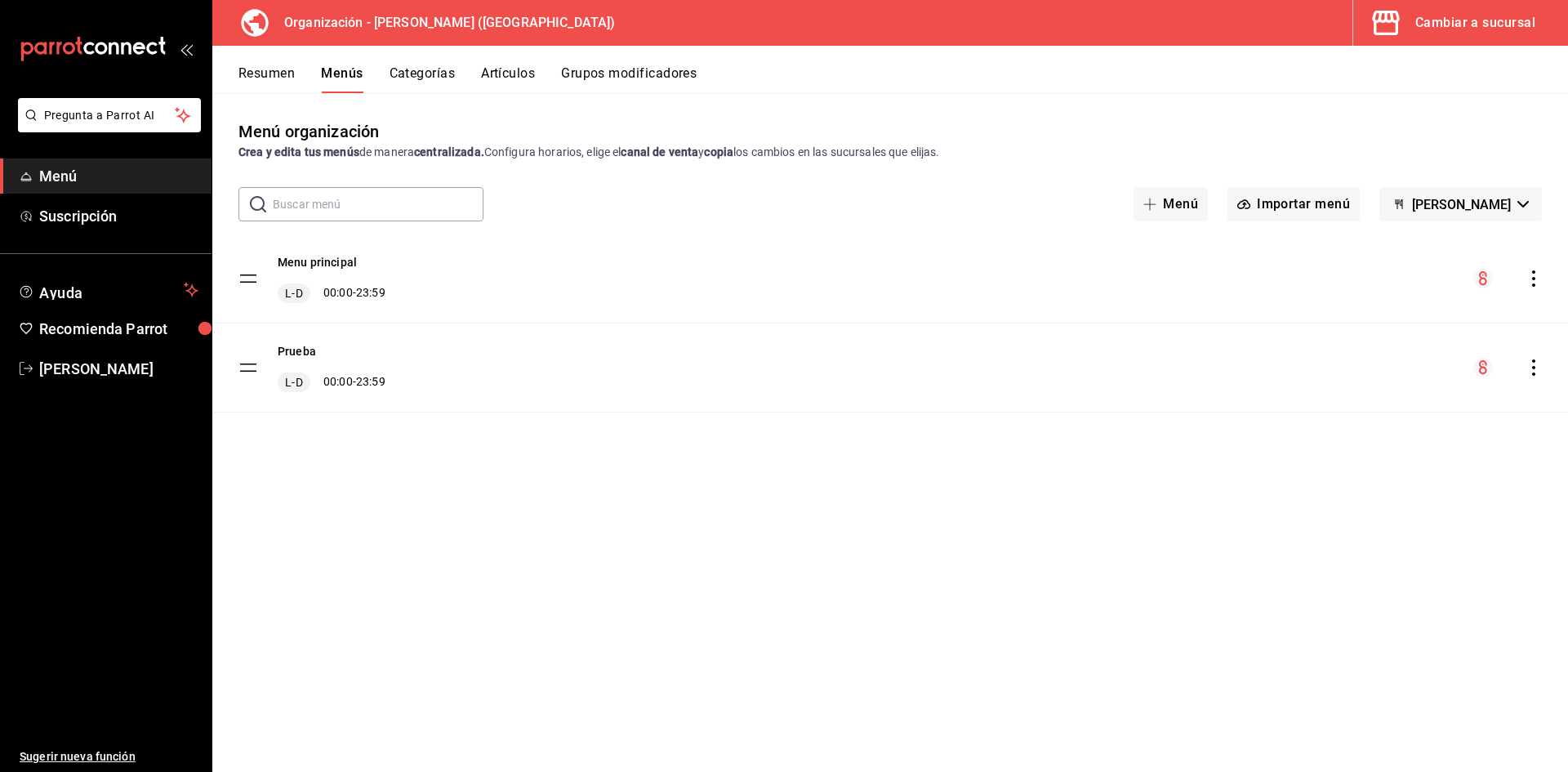
click at [1532, 279] on icon "actions" at bounding box center [1534, 279] width 3 height 17
click at [1374, 388] on span "Copiar en otra sucursal" at bounding box center [1405, 384] width 200 height 17
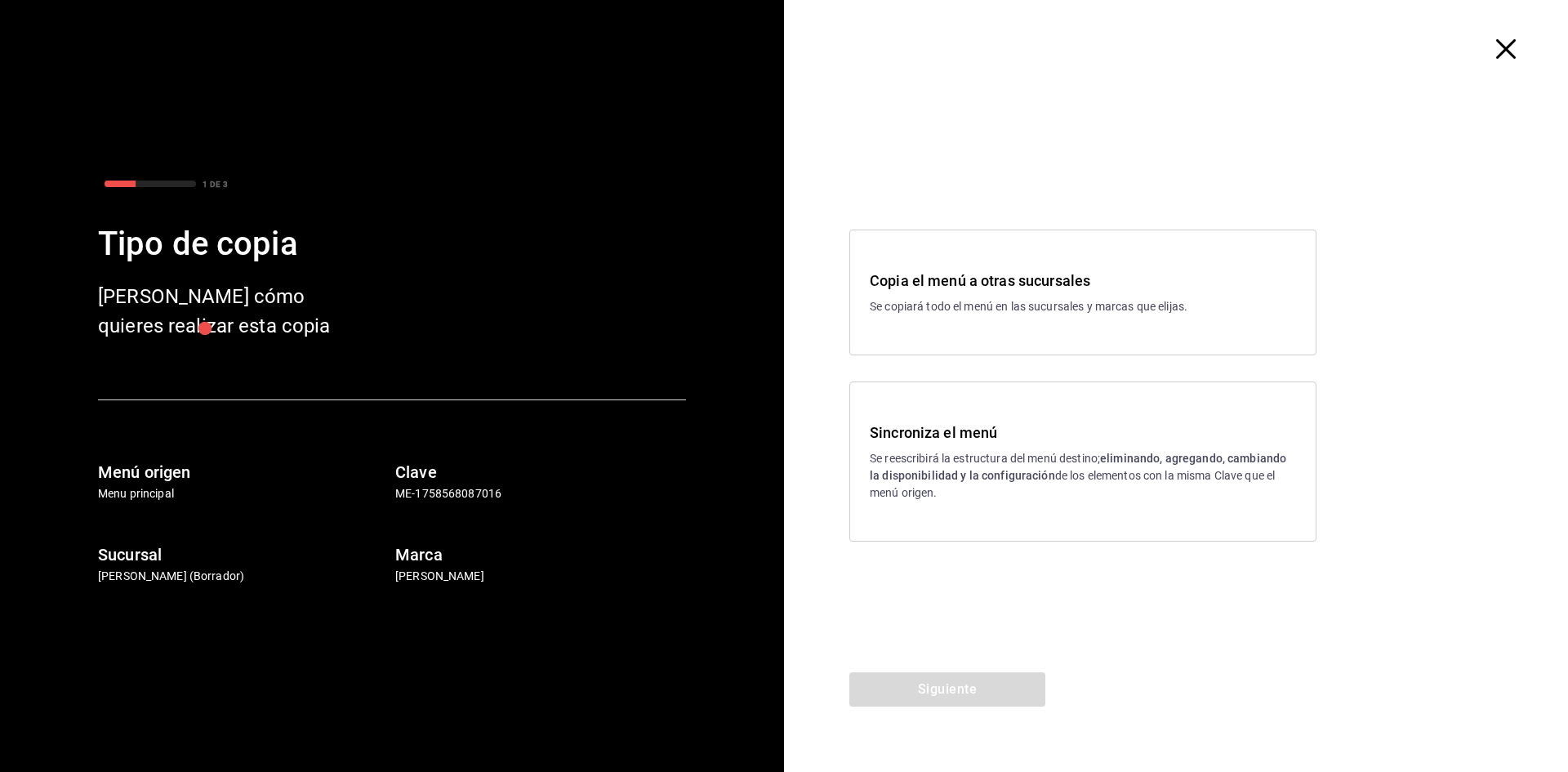
click at [1011, 444] on div "Sincroniza el menú Se reescribirá la estructura del menú destino; eliminando, a…" at bounding box center [1082, 462] width 427 height 80
click at [994, 680] on button "Siguiente" at bounding box center [948, 689] width 196 height 34
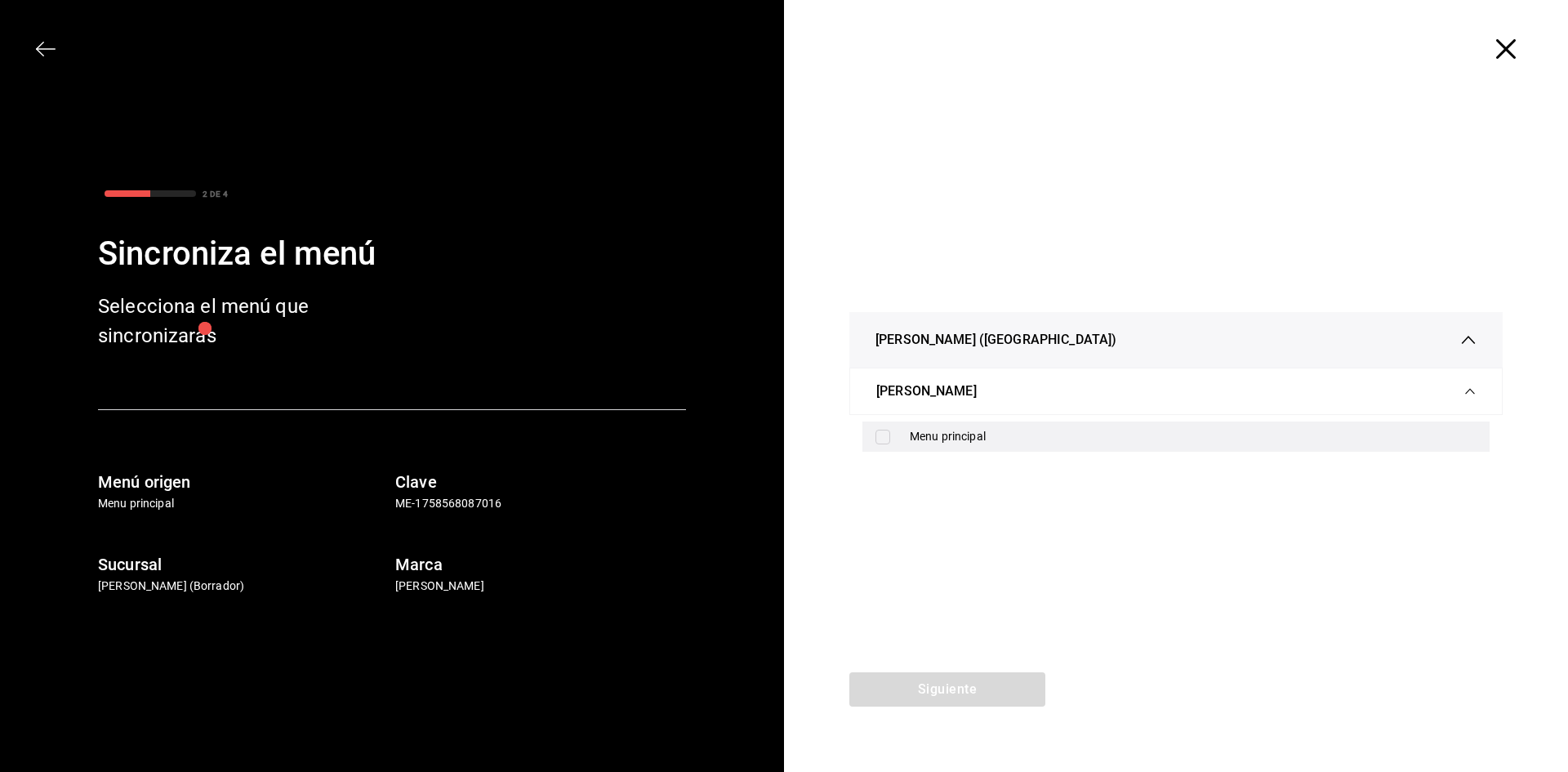
click at [949, 433] on div "Menu principal" at bounding box center [1193, 437] width 567 height 17
checkbox input "true"
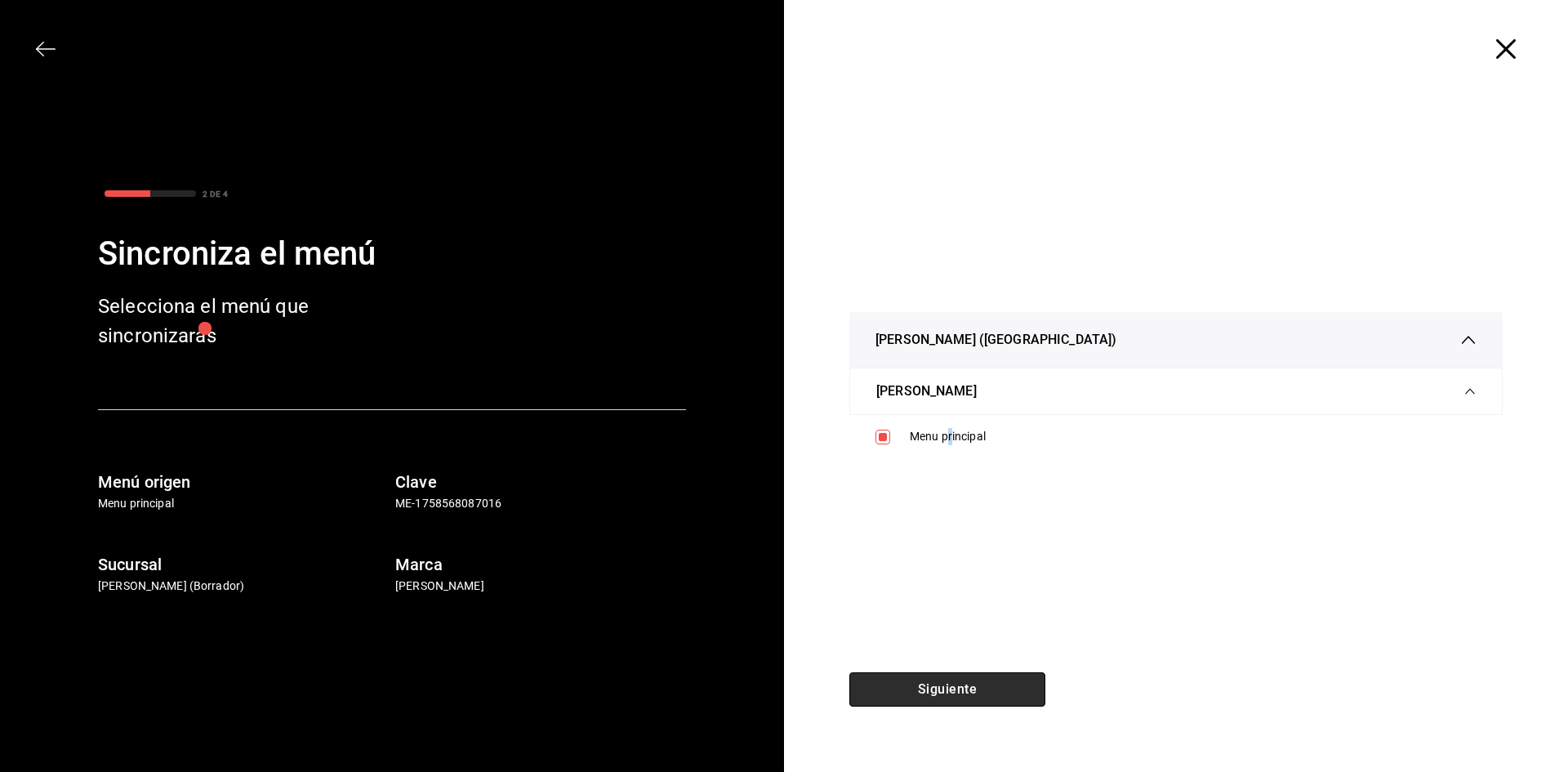
click at [951, 676] on button "Siguiente" at bounding box center [948, 689] width 196 height 34
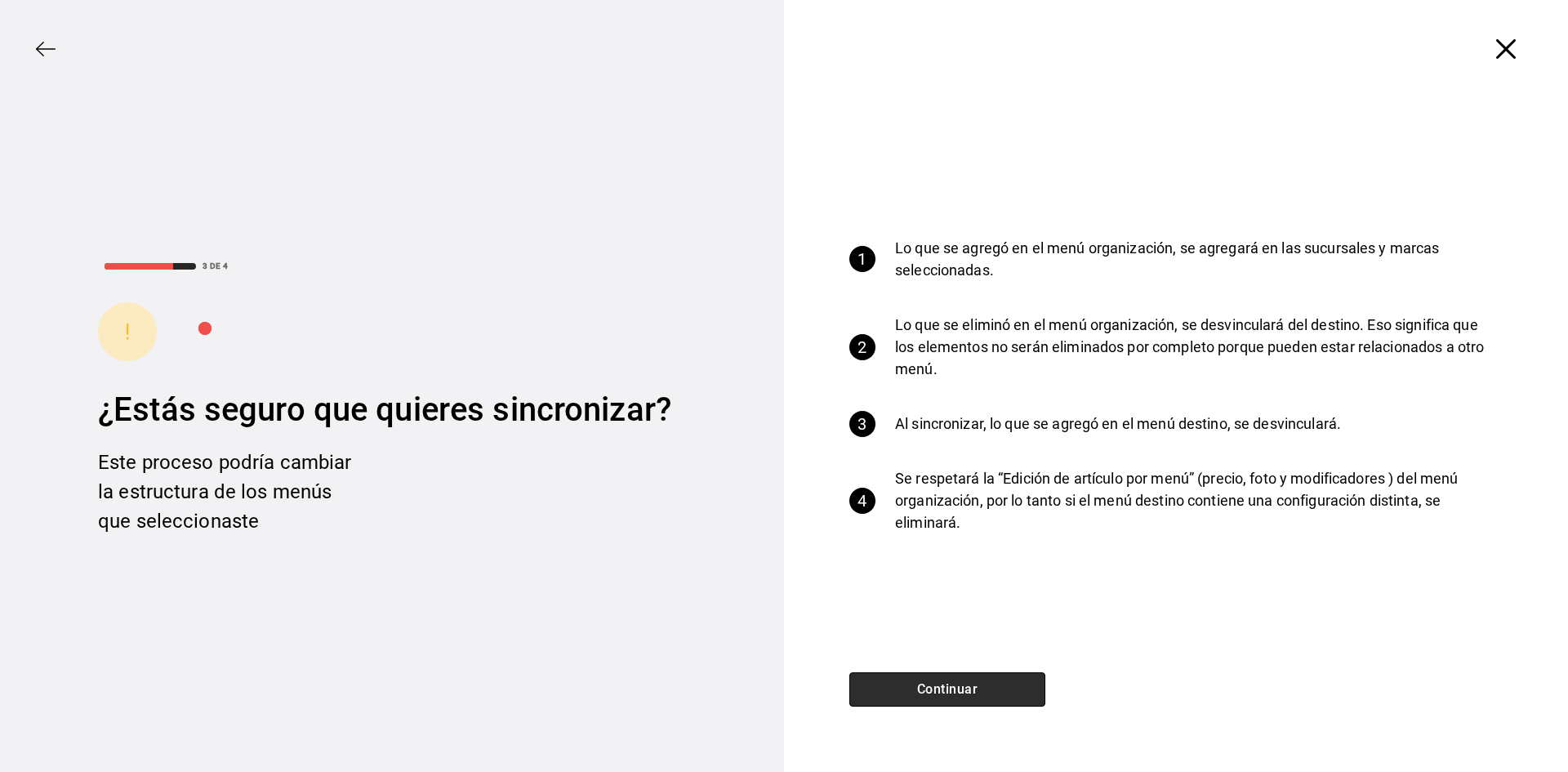
click at [953, 686] on button "Continuar" at bounding box center [948, 689] width 196 height 34
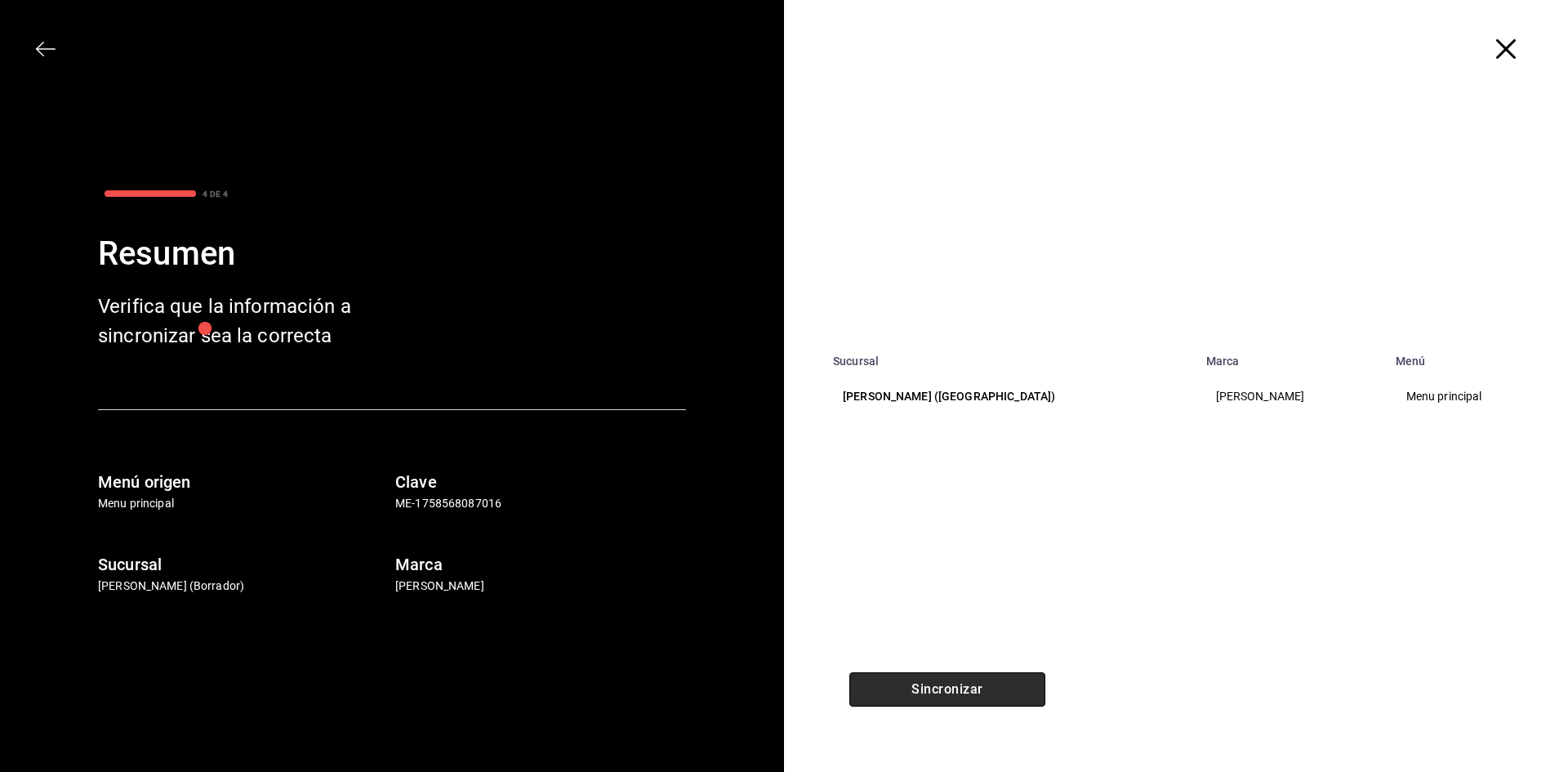
click at [983, 683] on button "Sincronizar" at bounding box center [948, 689] width 196 height 34
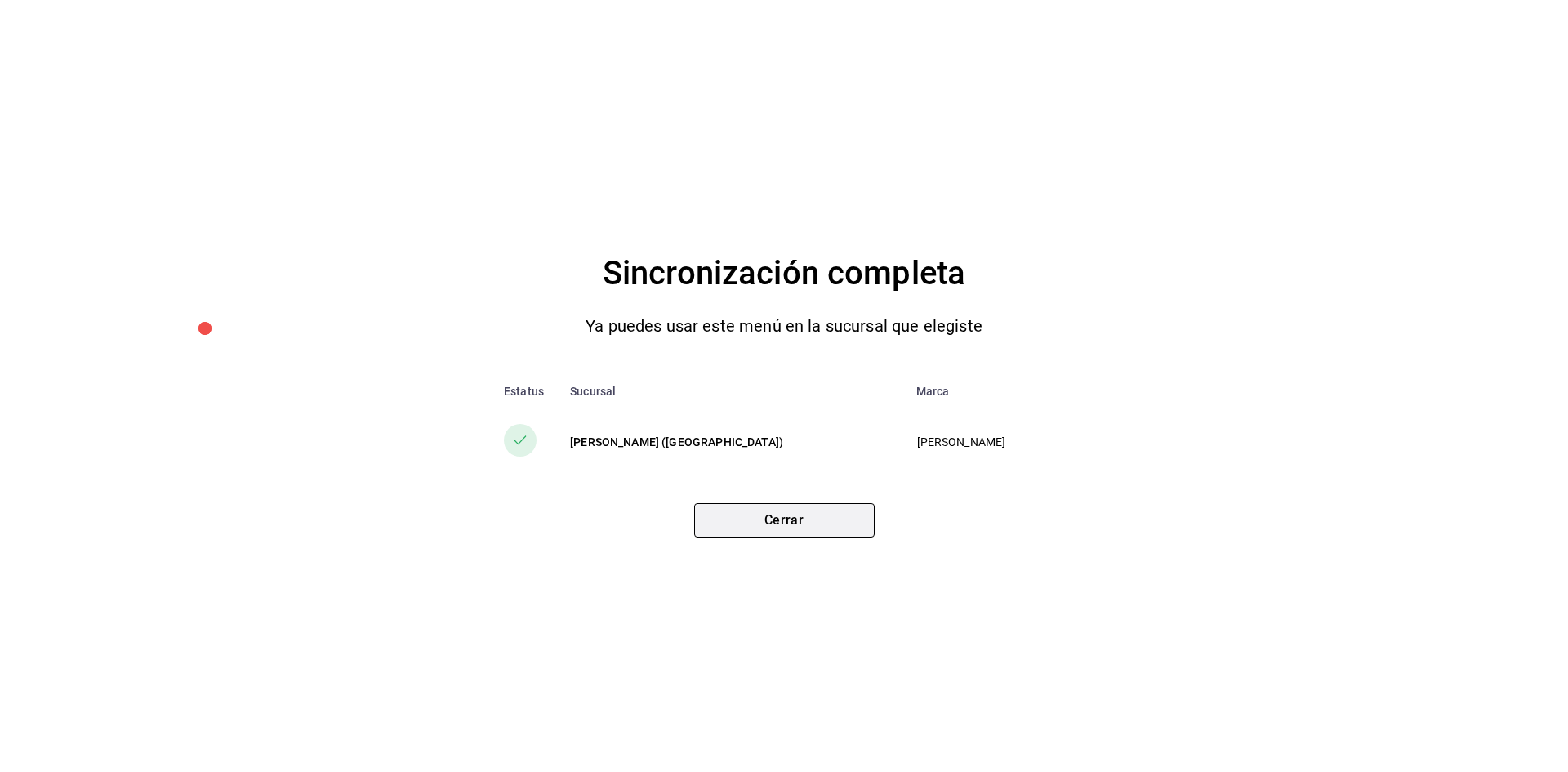
click at [809, 526] on button "Cerrar" at bounding box center [784, 520] width 180 height 34
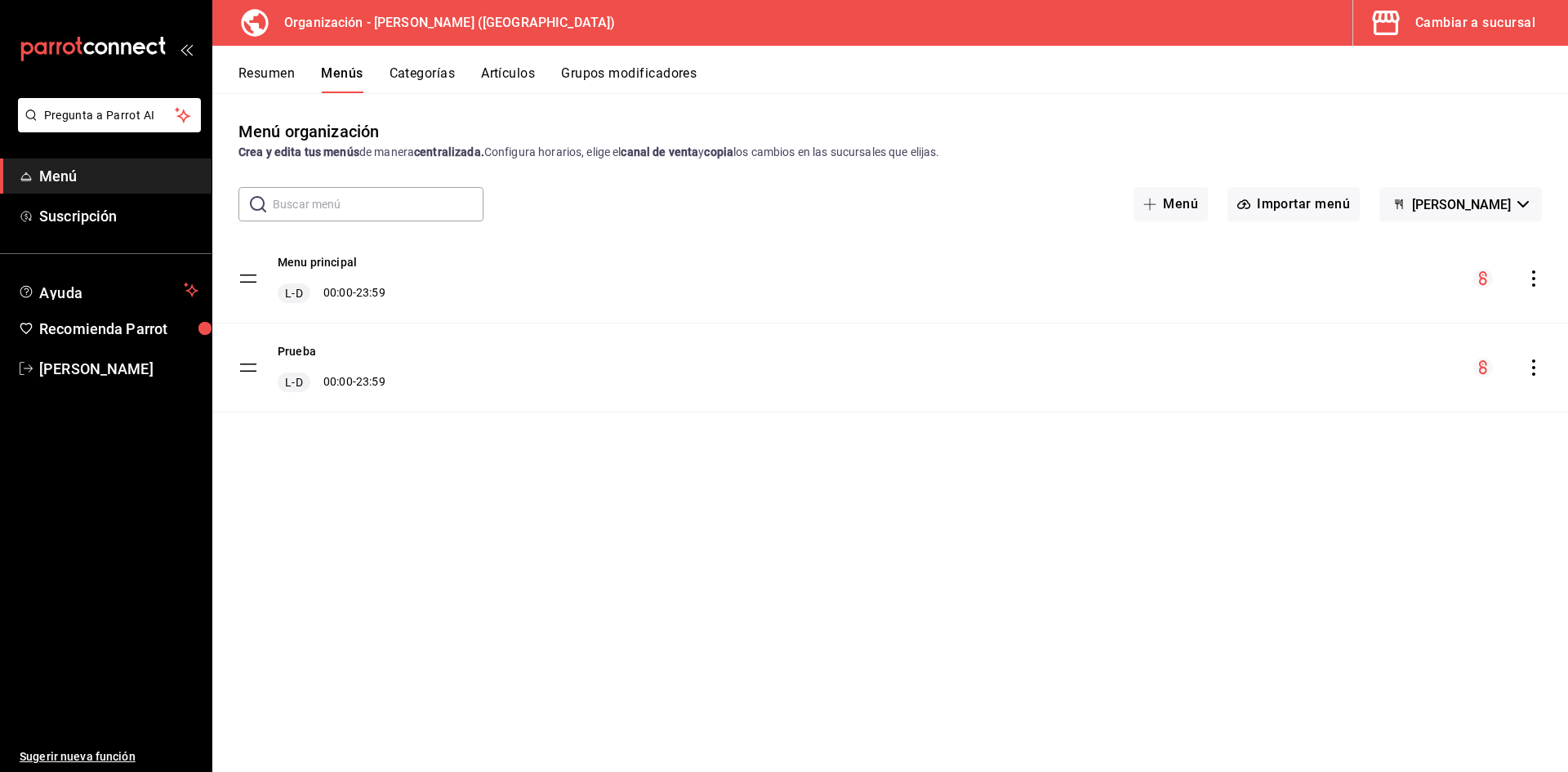
click at [1438, 19] on div "Cambiar a sucursal" at bounding box center [1475, 23] width 120 height 23
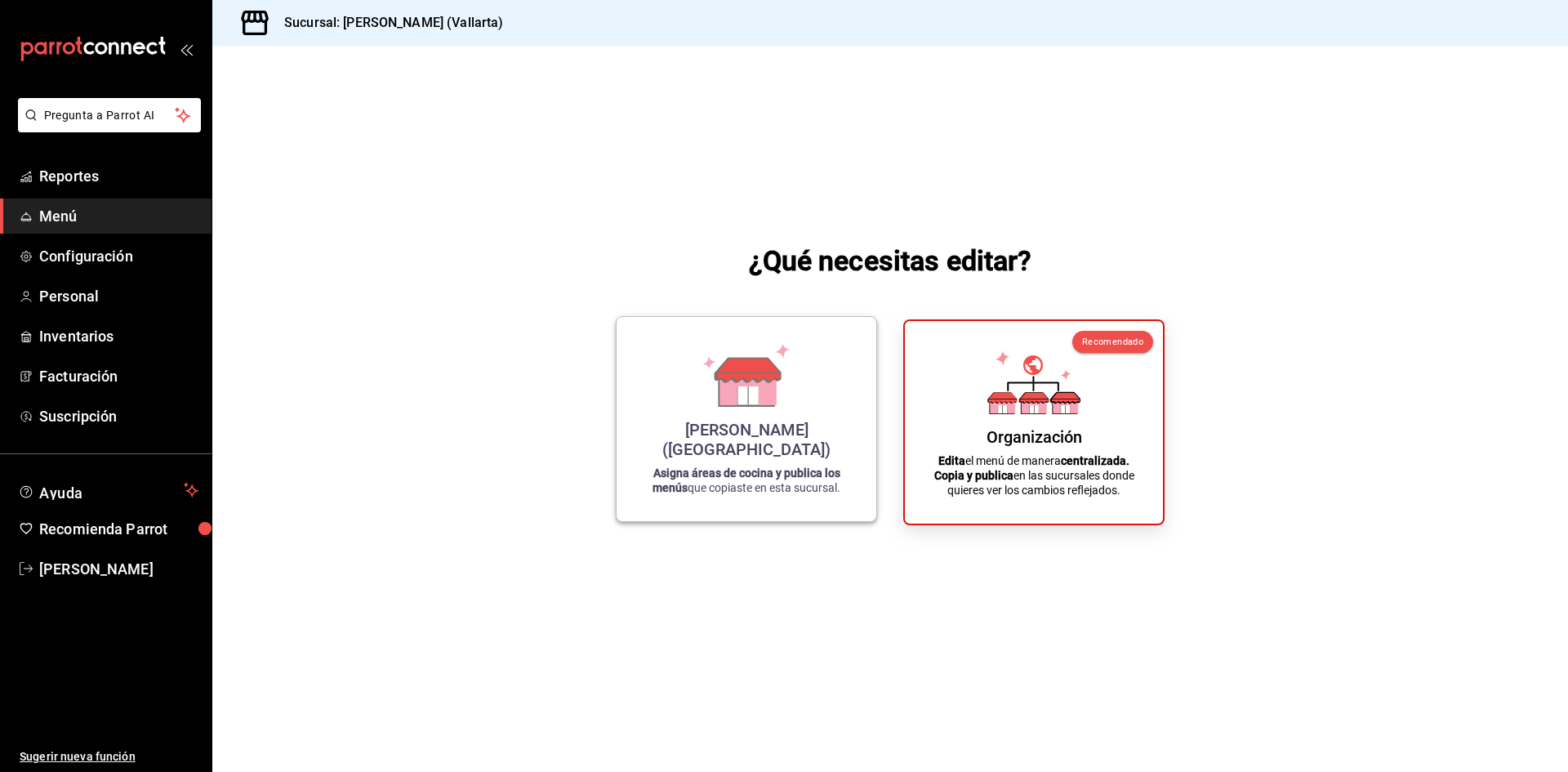
click at [732, 405] on icon at bounding box center [747, 388] width 57 height 35
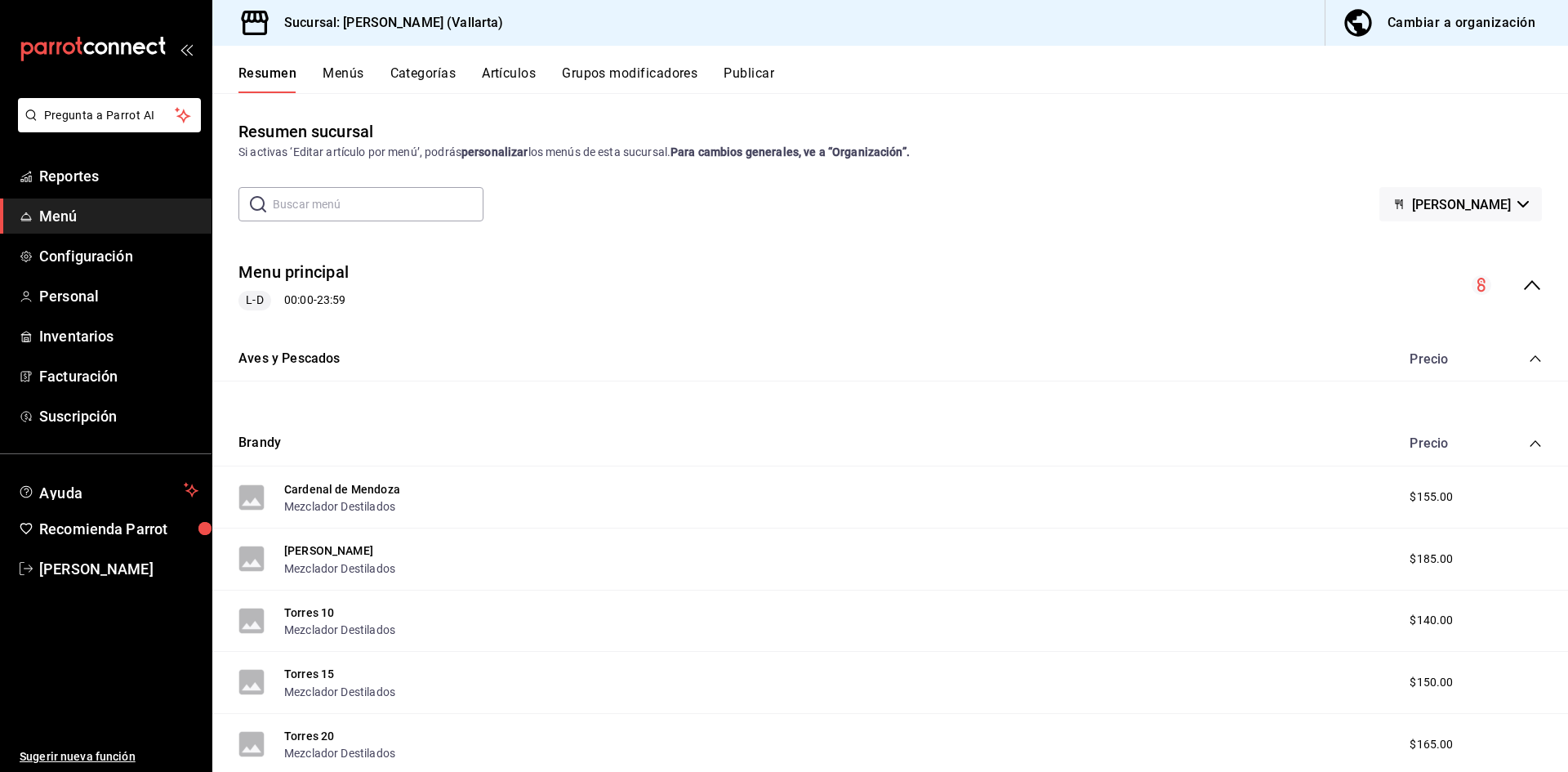
click at [505, 71] on button "Artículos" at bounding box center [509, 79] width 54 height 27
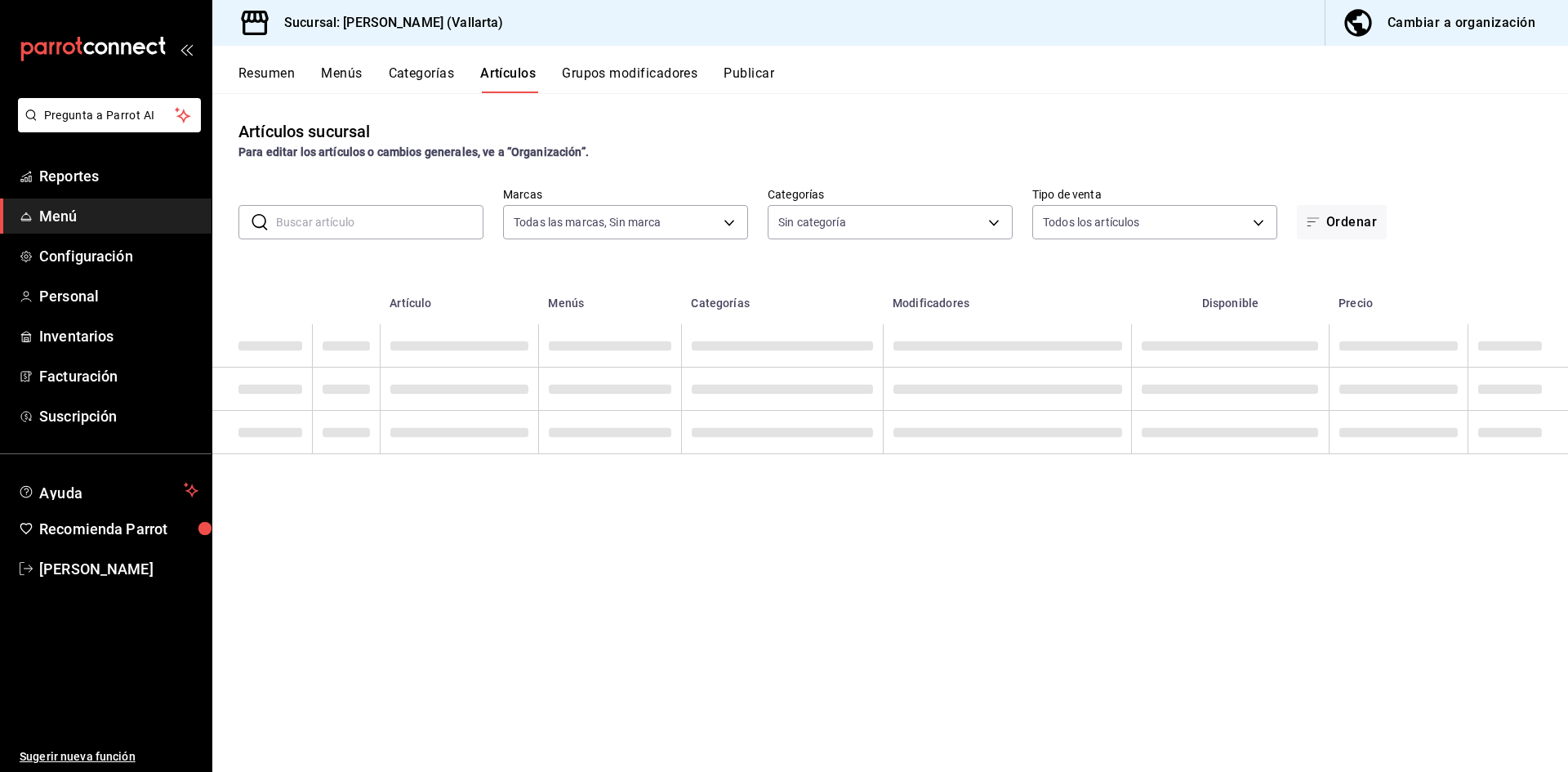
type input "dedade05-fd73-4fc1-b48a-98286d1a7cbf"
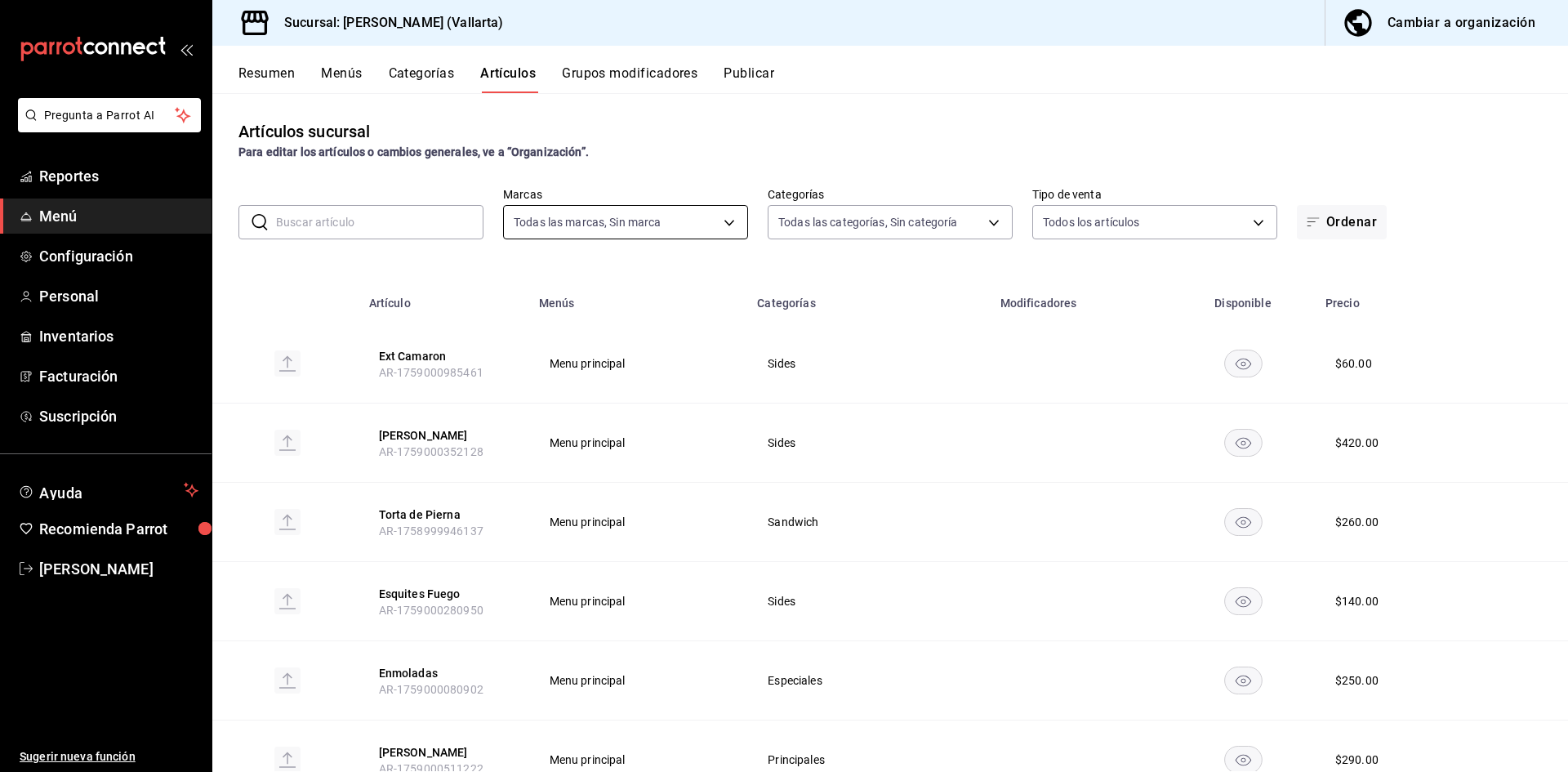
type input "ddeea584-b7b7-4c64-abd4-9dbe24413160,94bc3e91-bac1-4cab-af5d-7d085d9bac7d,85d50…"
click at [411, 226] on input "text" at bounding box center [379, 222] width 207 height 32
type input "ext"
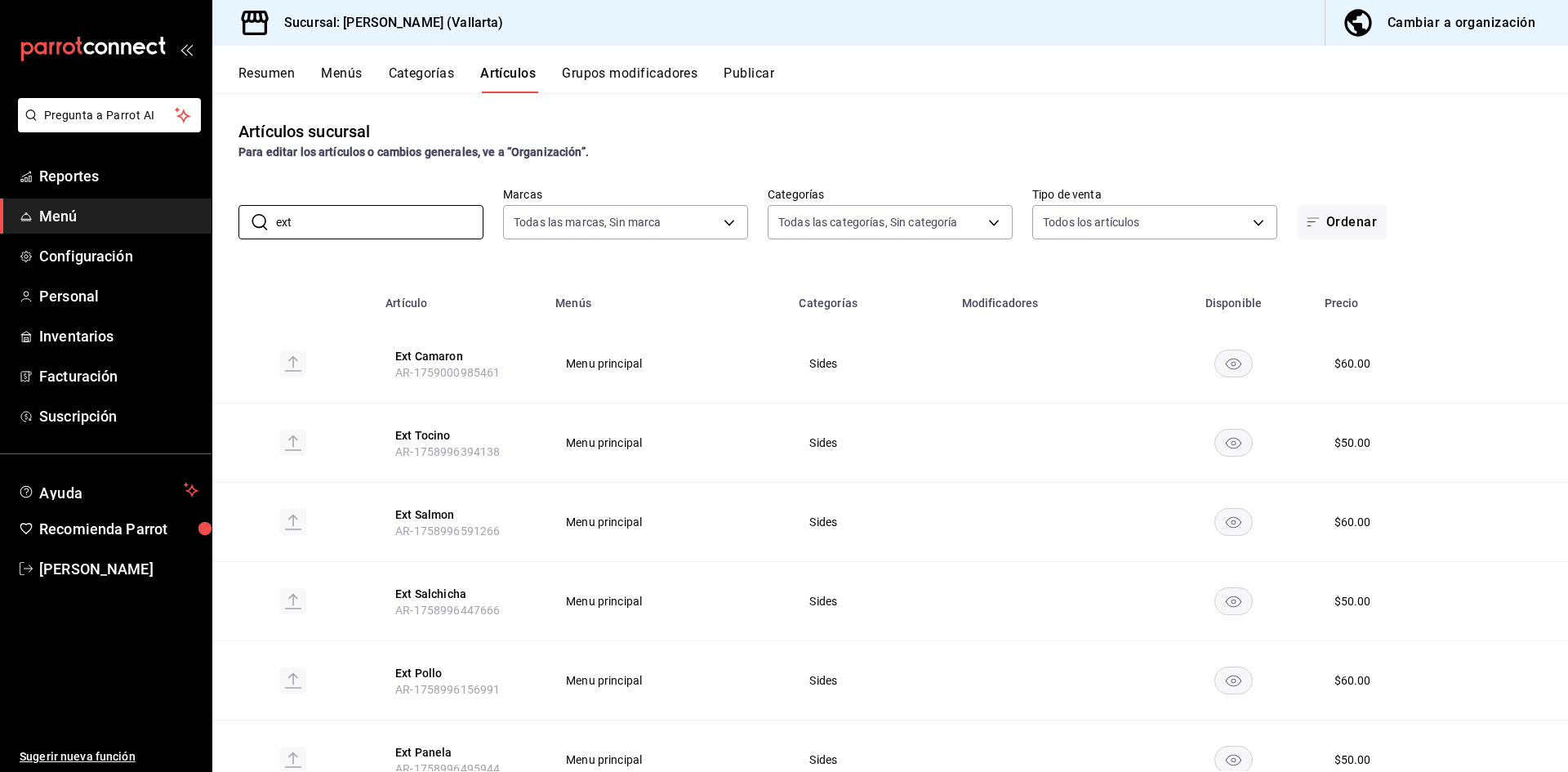
drag, startPoint x: 431, startPoint y: 357, endPoint x: 454, endPoint y: 342, distance: 27.5
click at [431, 357] on button "Ext Camaron" at bounding box center [460, 356] width 131 height 17
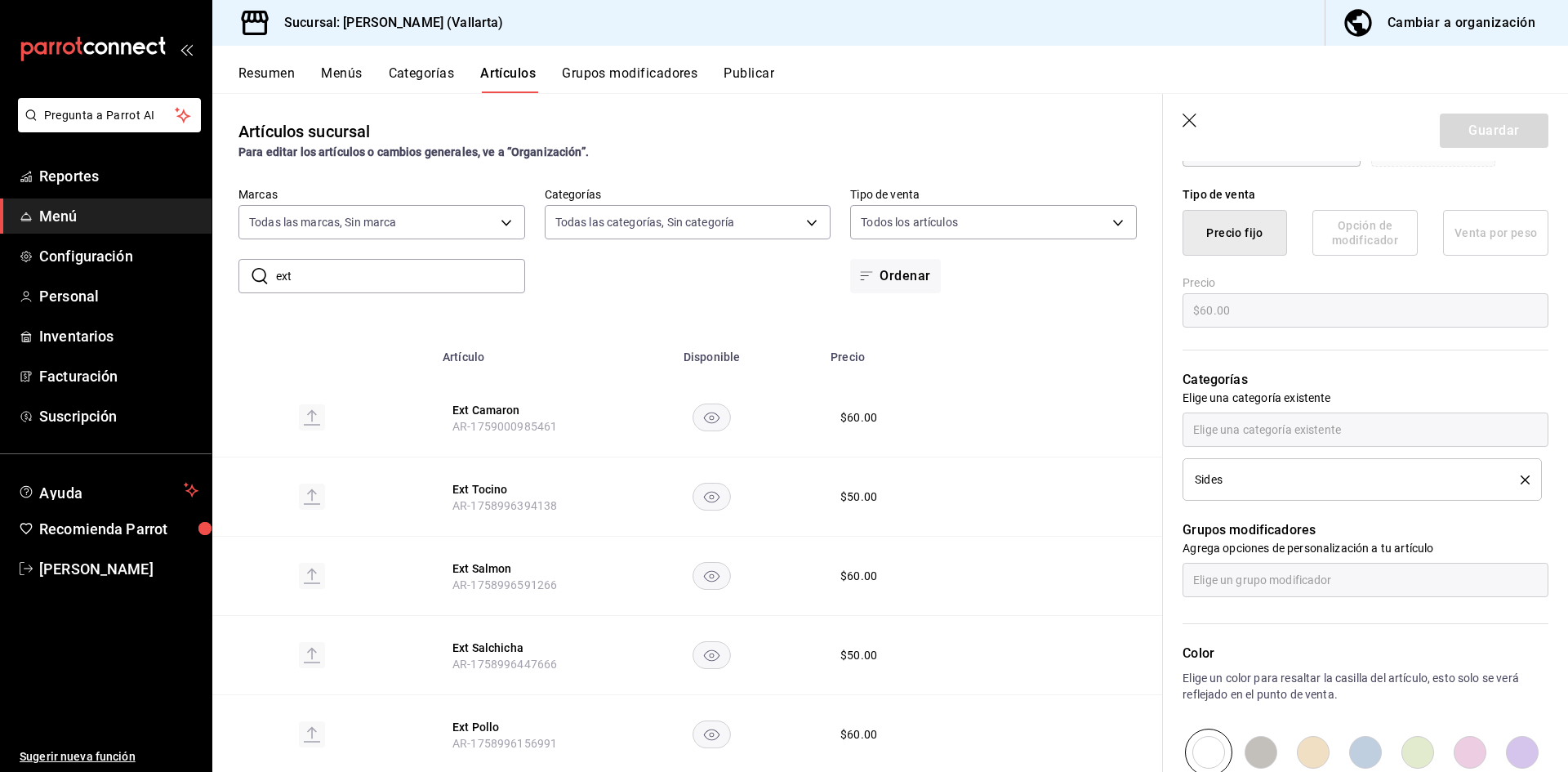
scroll to position [572, 0]
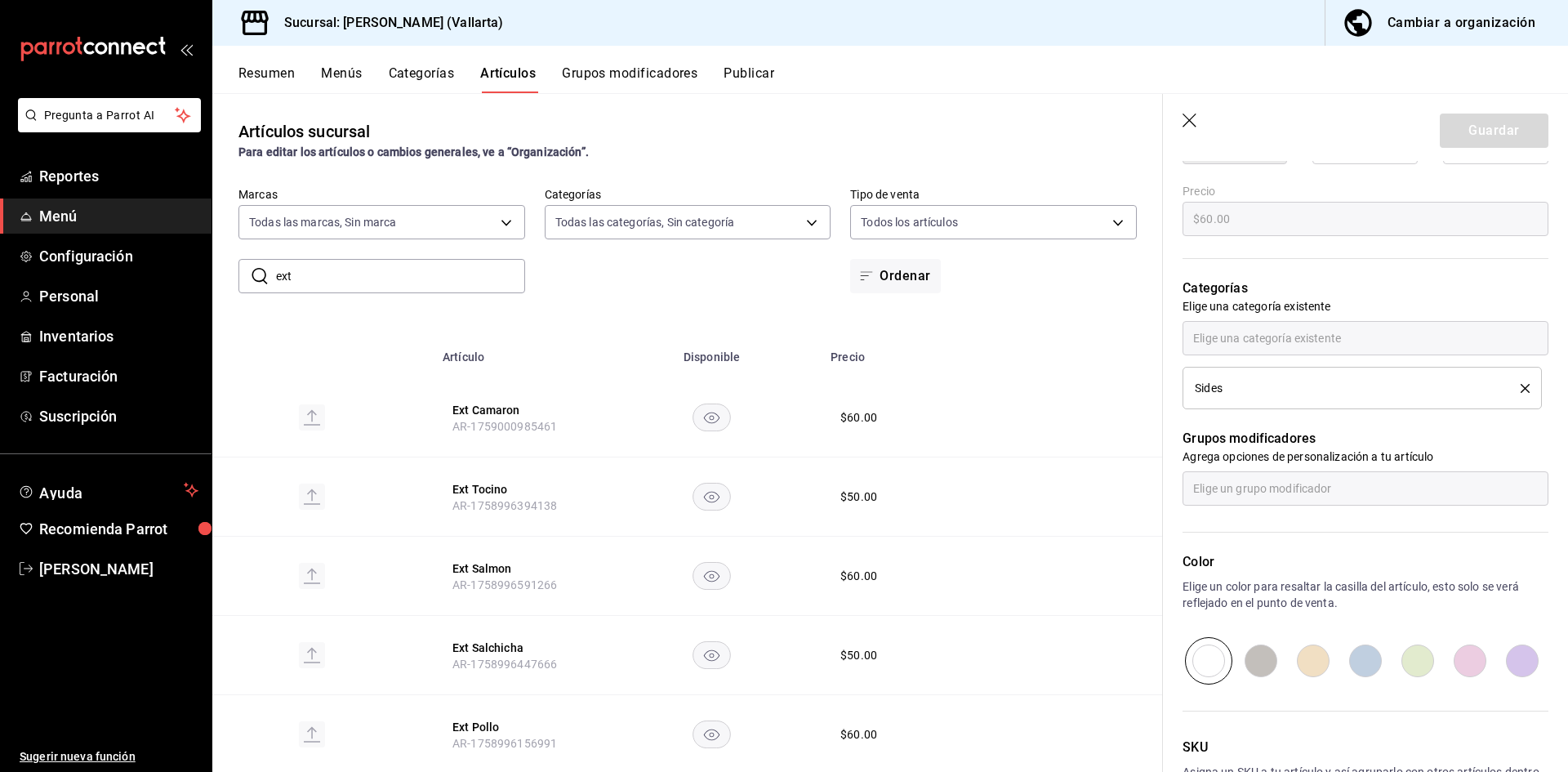
click at [1326, 289] on p "Categorías" at bounding box center [1365, 289] width 366 height 20
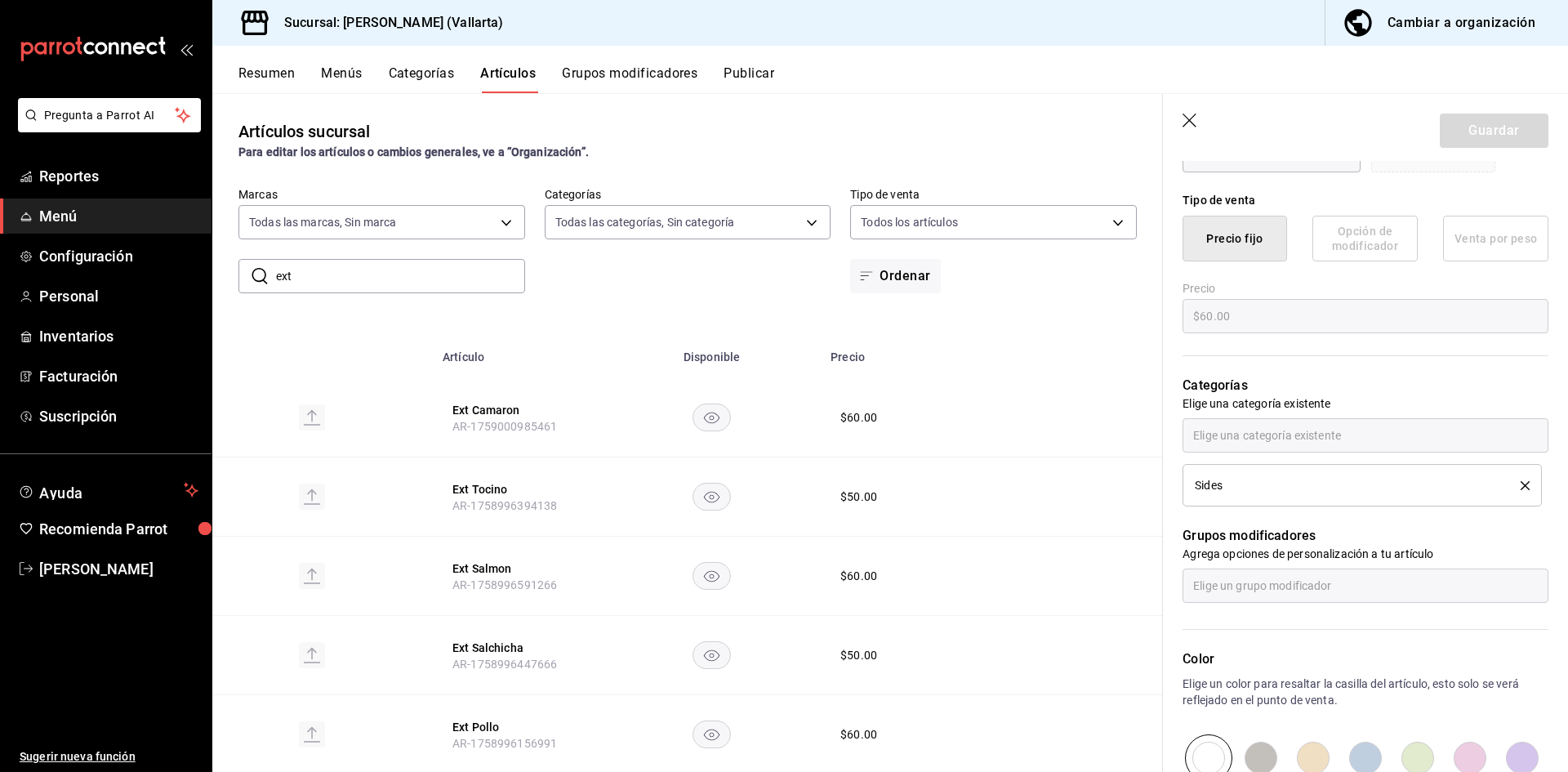
scroll to position [490, 0]
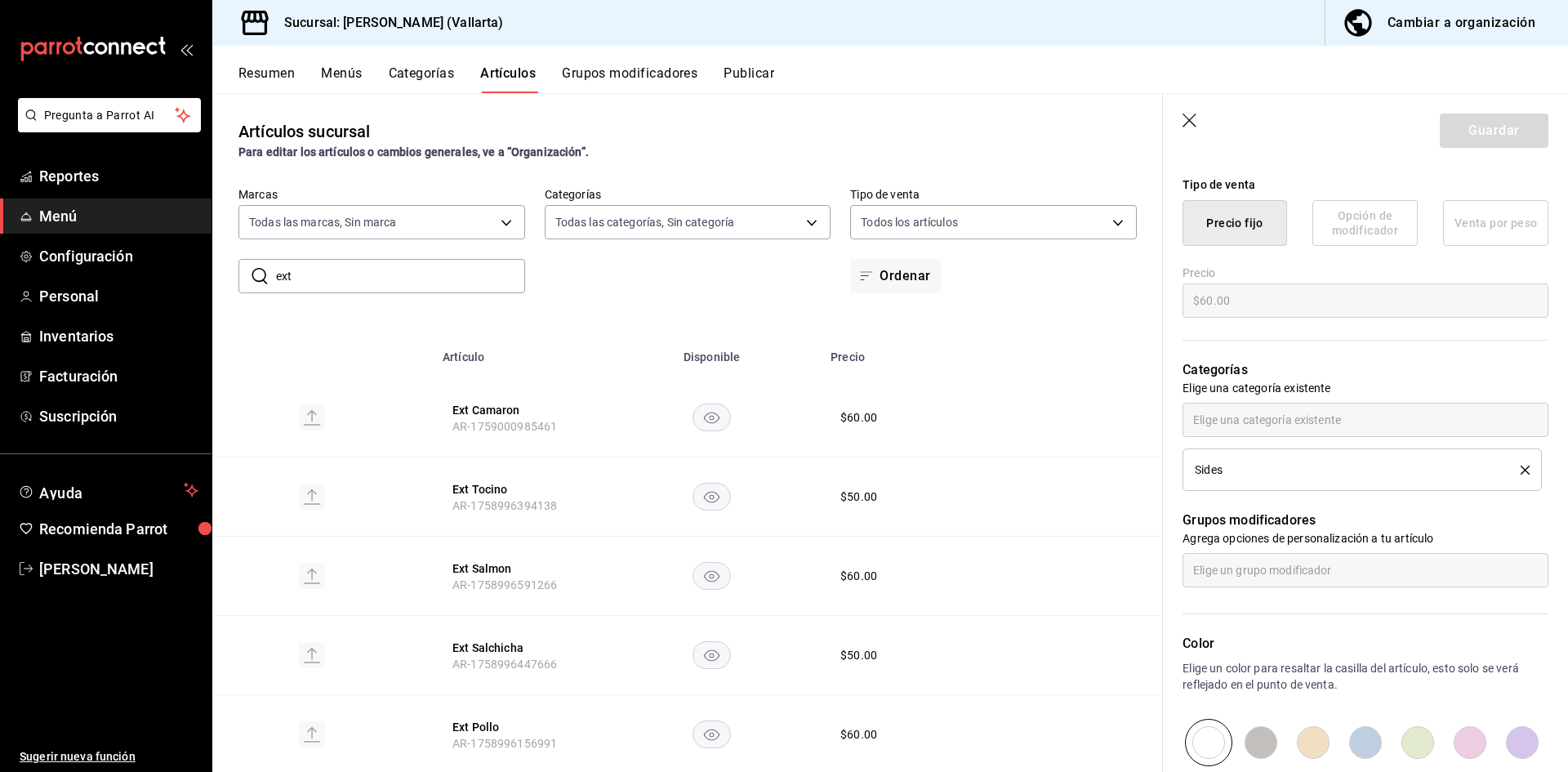
click at [749, 250] on div "​ ext ​ Marcas Todas las marcas, Sin marca dedade05-fd73-4fc1-b48a-98286d1a7cbf…" at bounding box center [687, 240] width 950 height 106
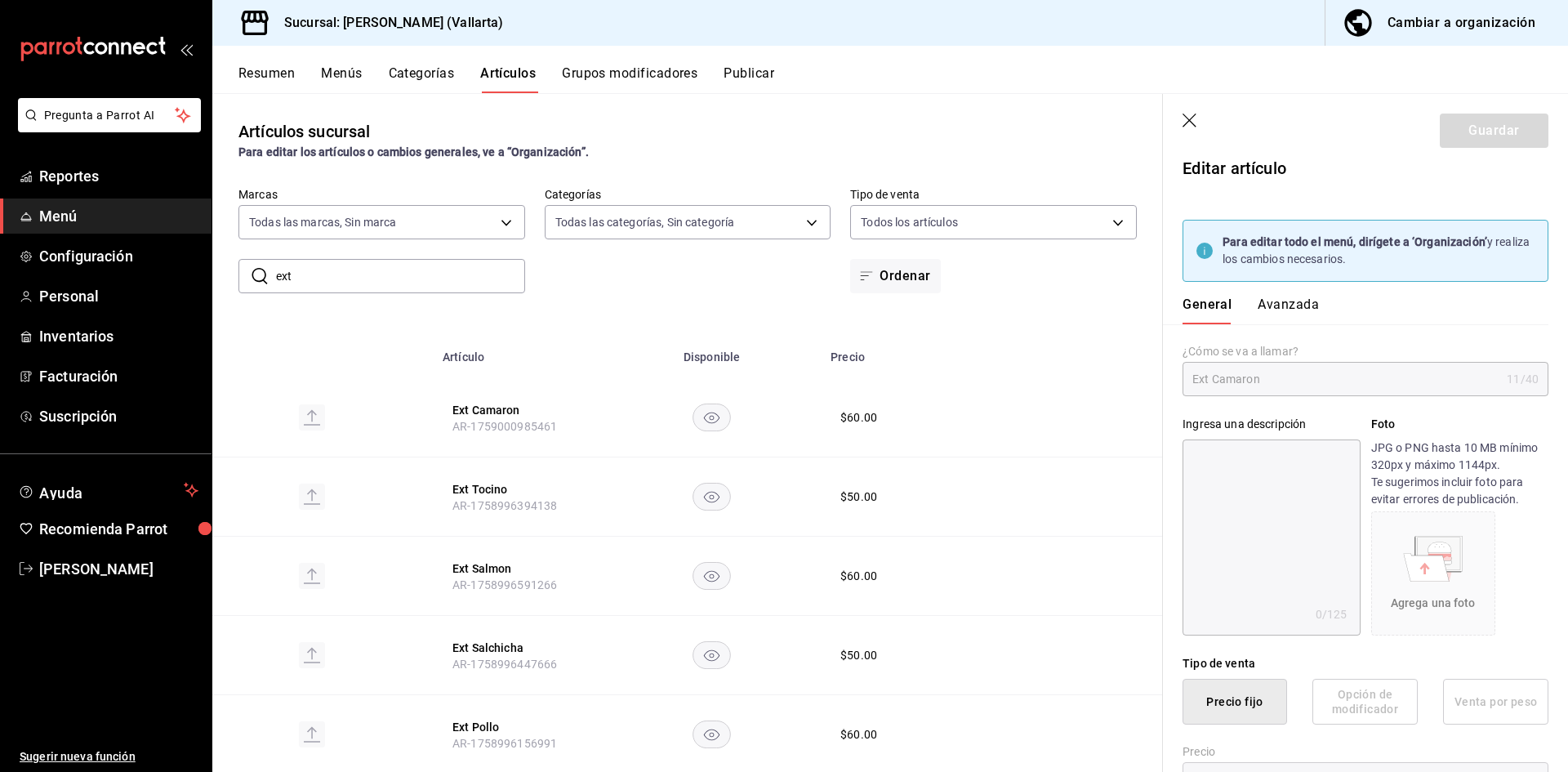
scroll to position [0, 0]
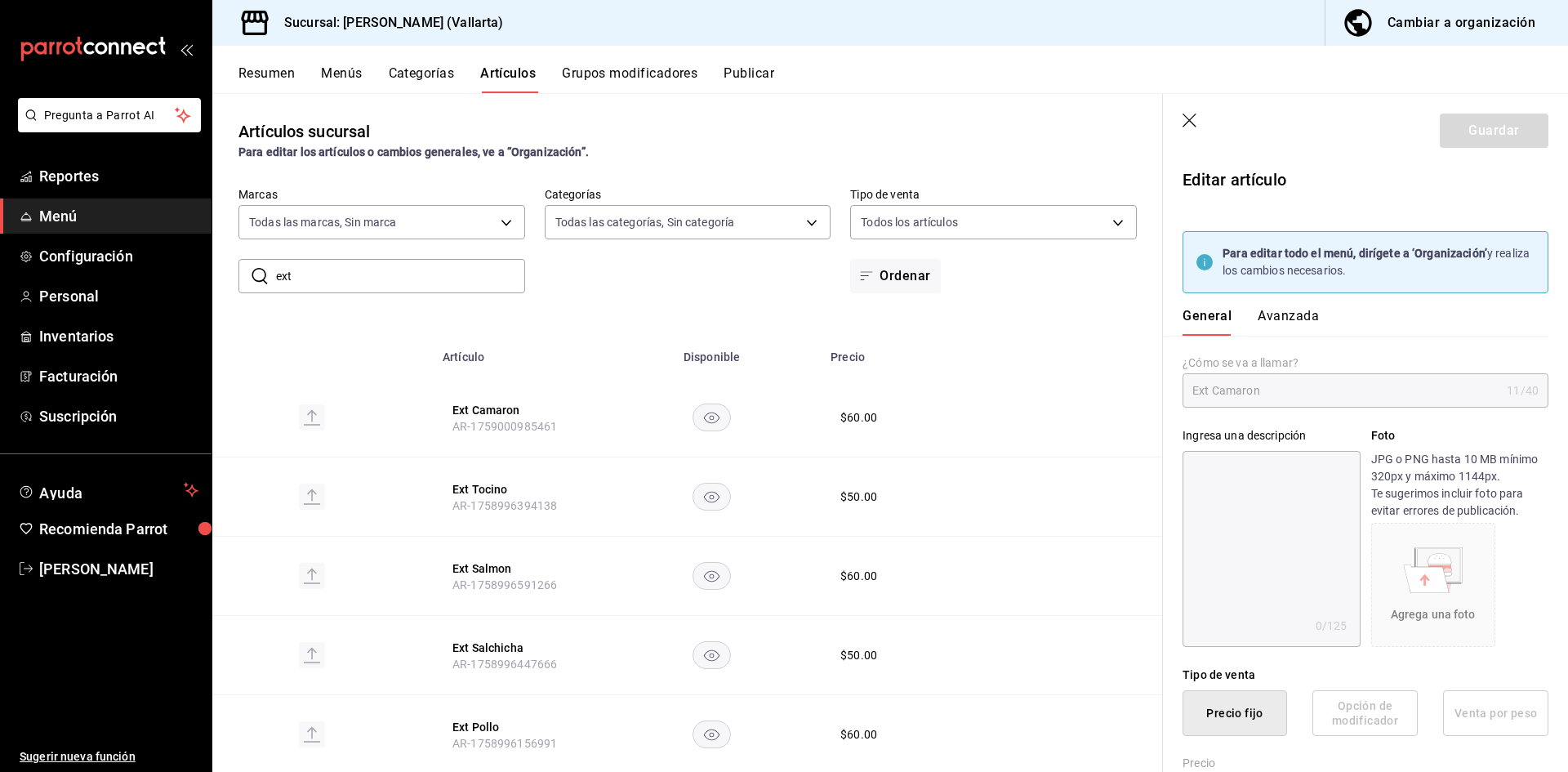
click at [1270, 316] on button "Avanzada" at bounding box center [1289, 321] width 62 height 27
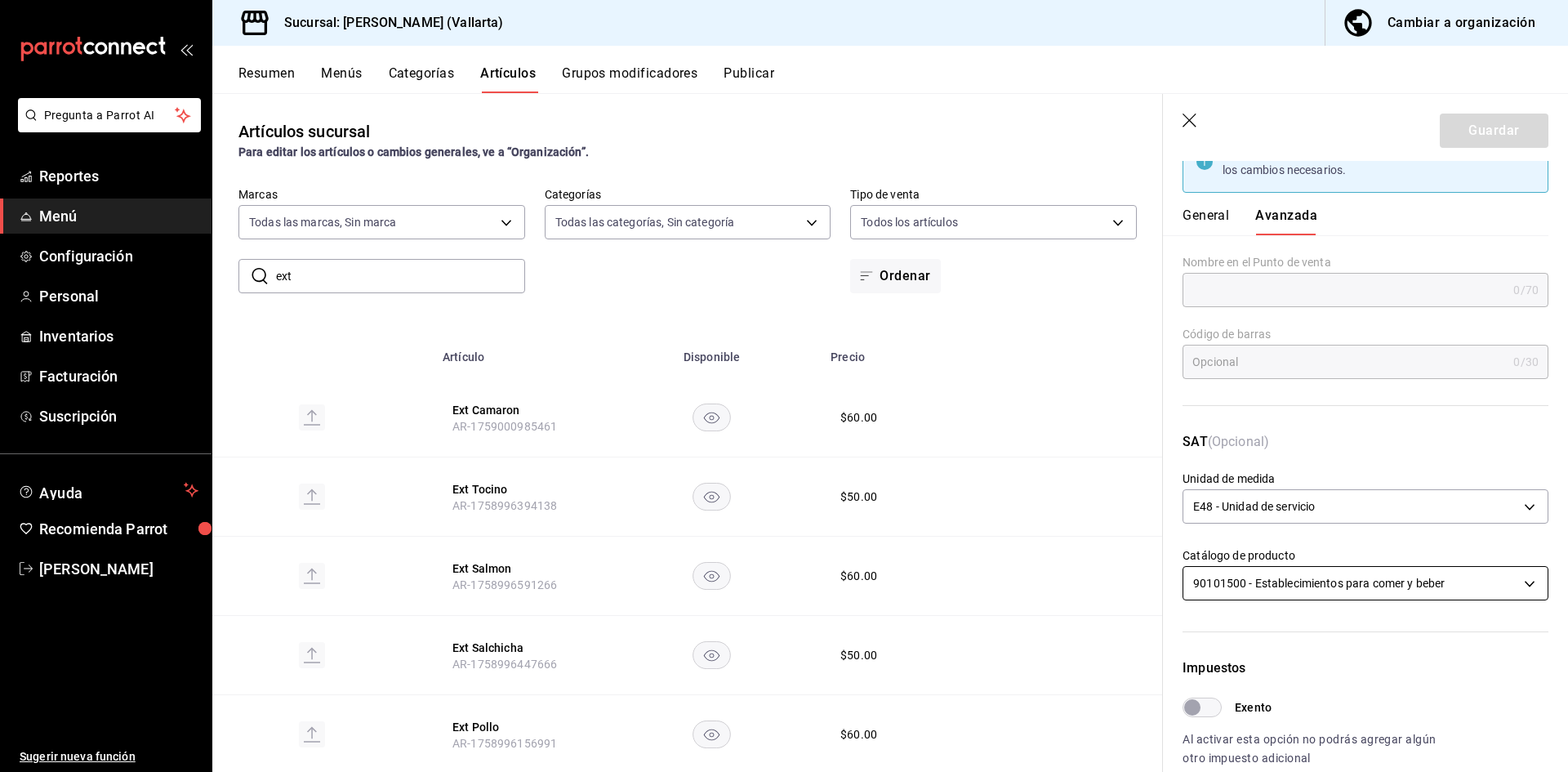
scroll to position [327, 0]
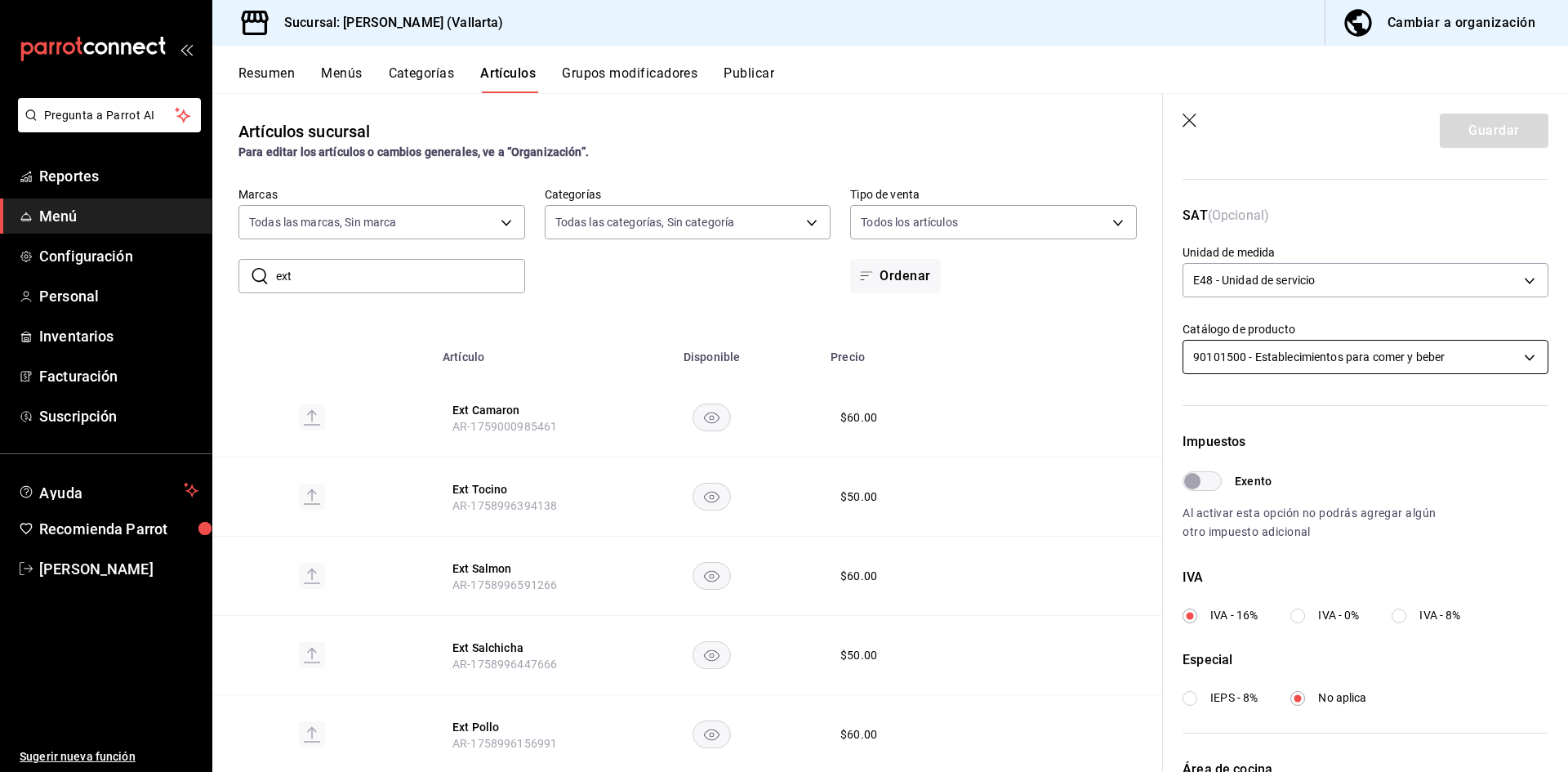
click at [1291, 358] on body "Pregunta a Parrot AI Reportes Menú Configuración Personal Inventarios Facturaci…" at bounding box center [784, 386] width 1568 height 772
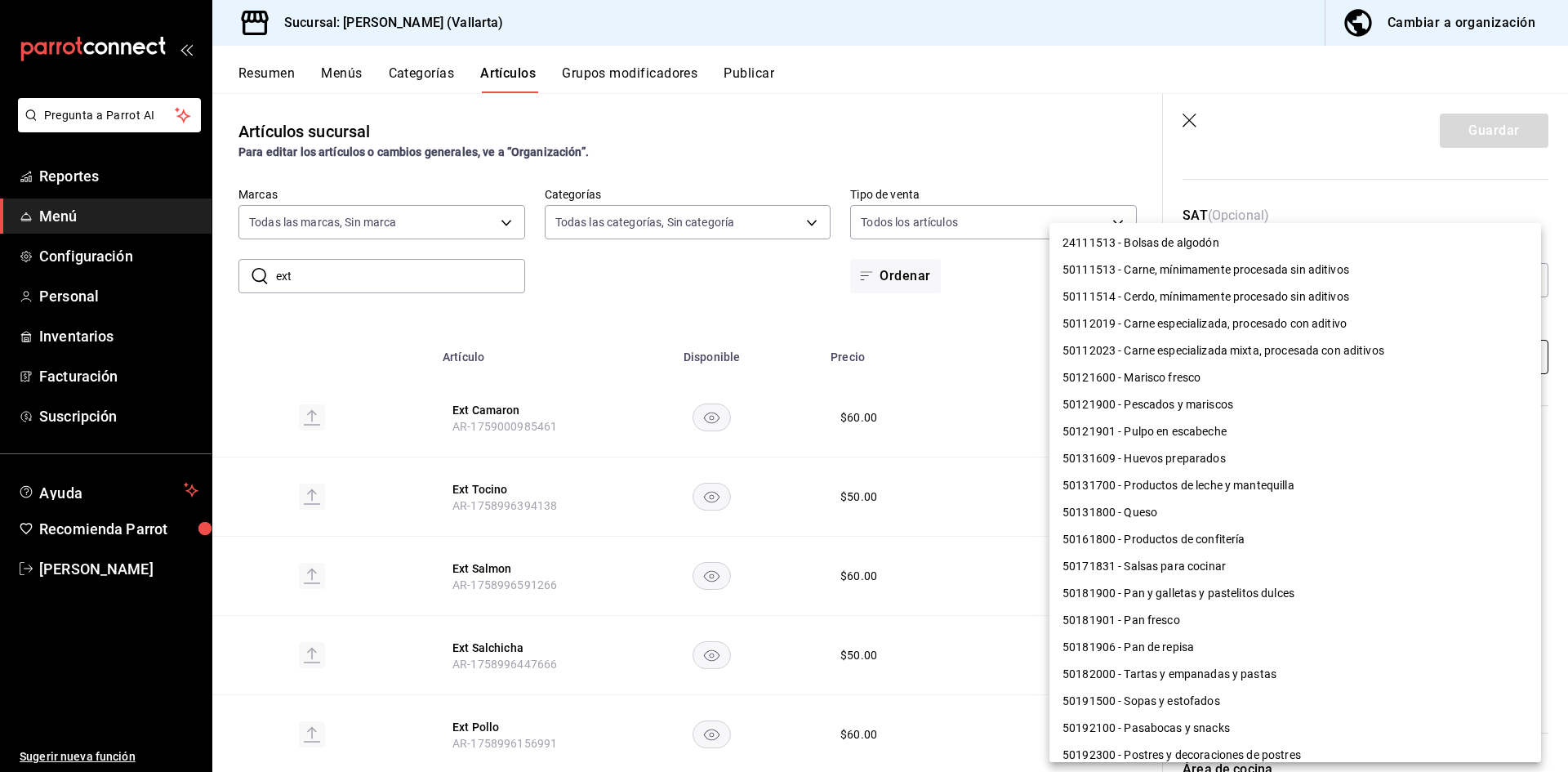
scroll to position [1173, 0]
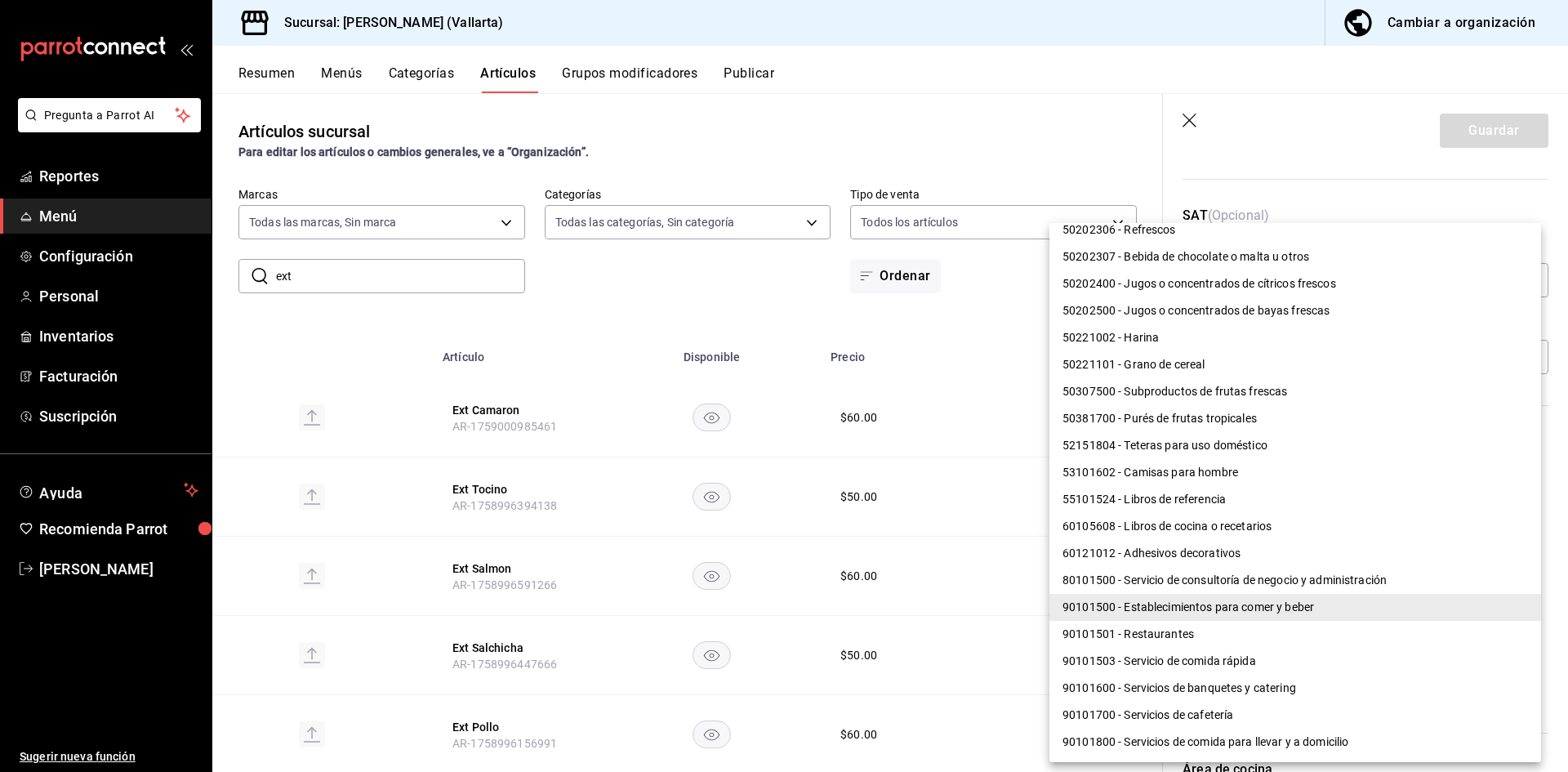
click at [1166, 638] on li "90101501 - Restaurantes" at bounding box center [1294, 635] width 491 height 27
type input "90101501"
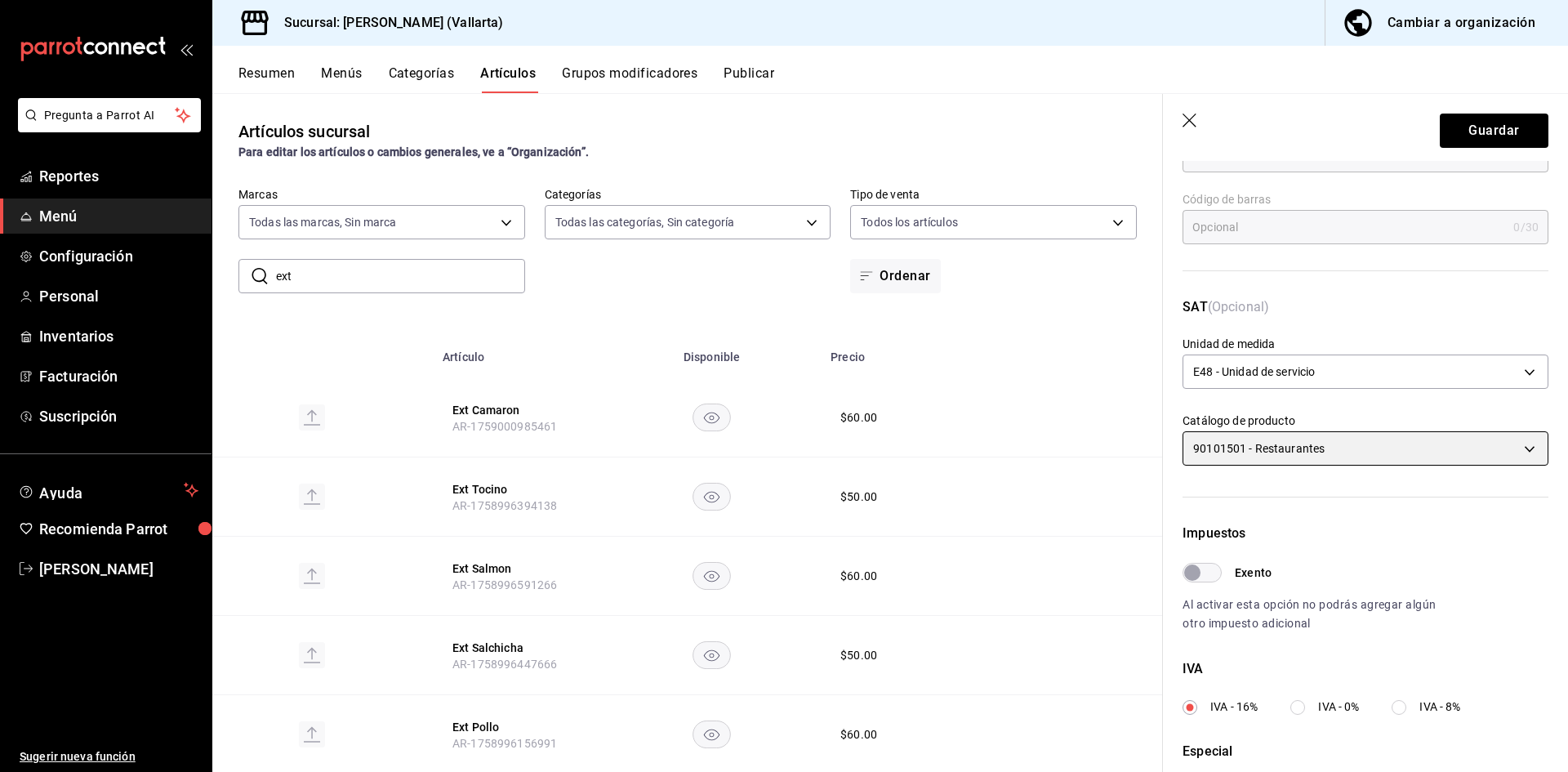
scroll to position [484, 0]
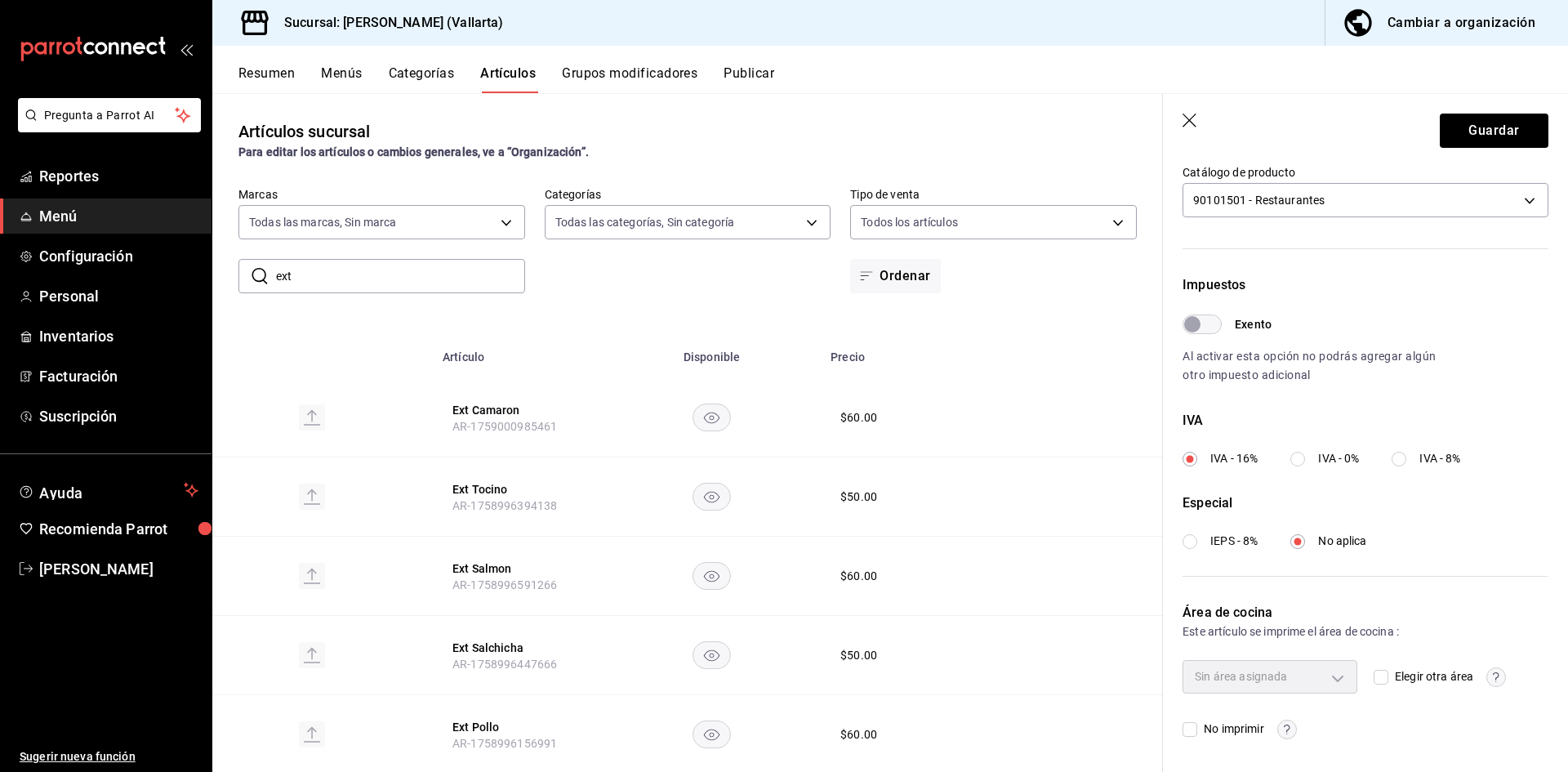
click at [1373, 678] on input "Elegir otra área" at bounding box center [1381, 677] width 15 height 15
checkbox input "true"
click at [1327, 678] on body "Pregunta a Parrot AI Reportes Menú Configuración Personal Inventarios Facturaci…" at bounding box center [784, 386] width 1568 height 772
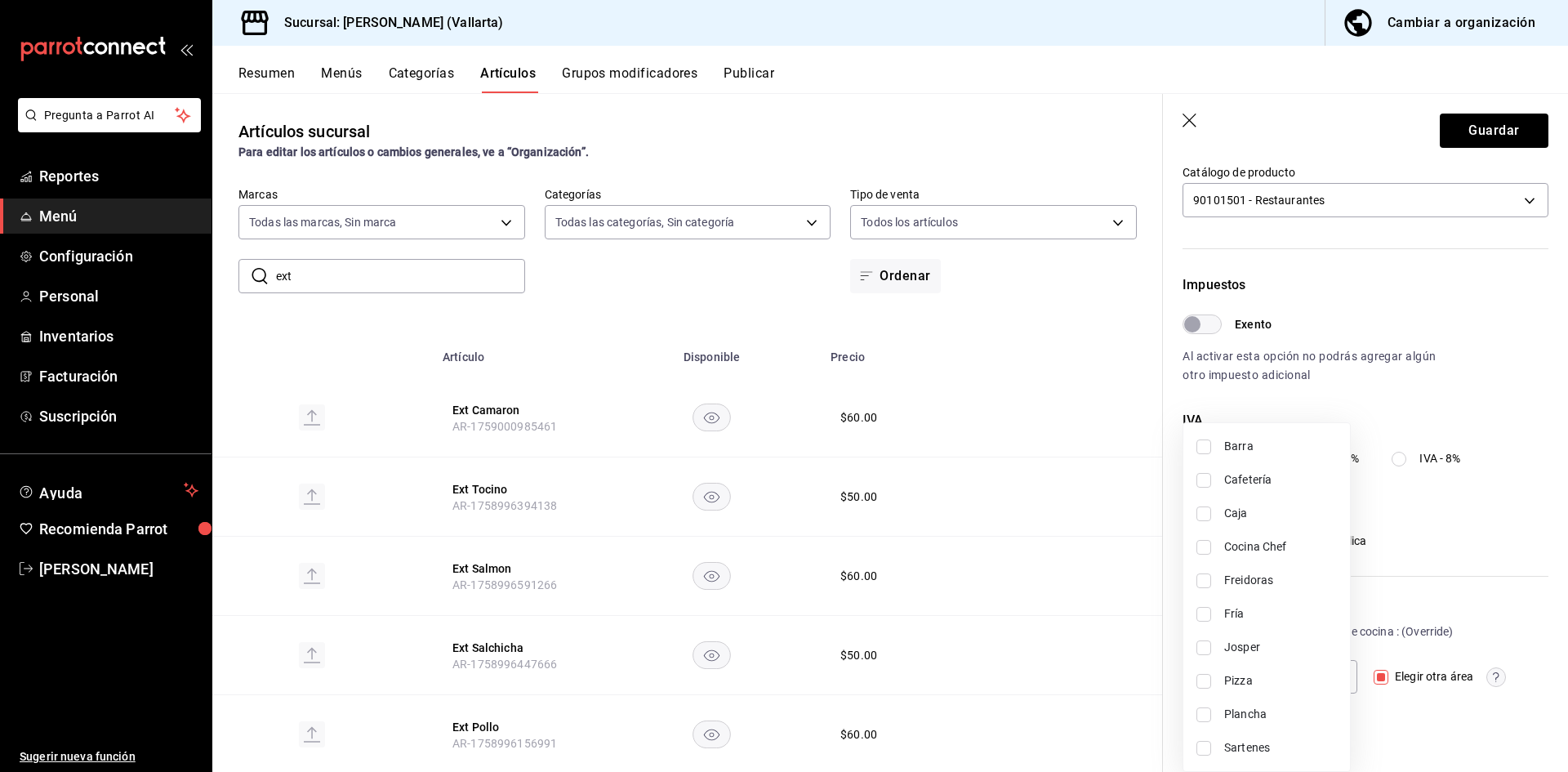
click at [1274, 742] on span "Sartenes" at bounding box center [1280, 748] width 113 height 17
type input "fbb01623-1d56-4ead-ba52-71da8e792295"
checkbox input "true"
click at [1482, 136] on div at bounding box center [784, 386] width 1568 height 772
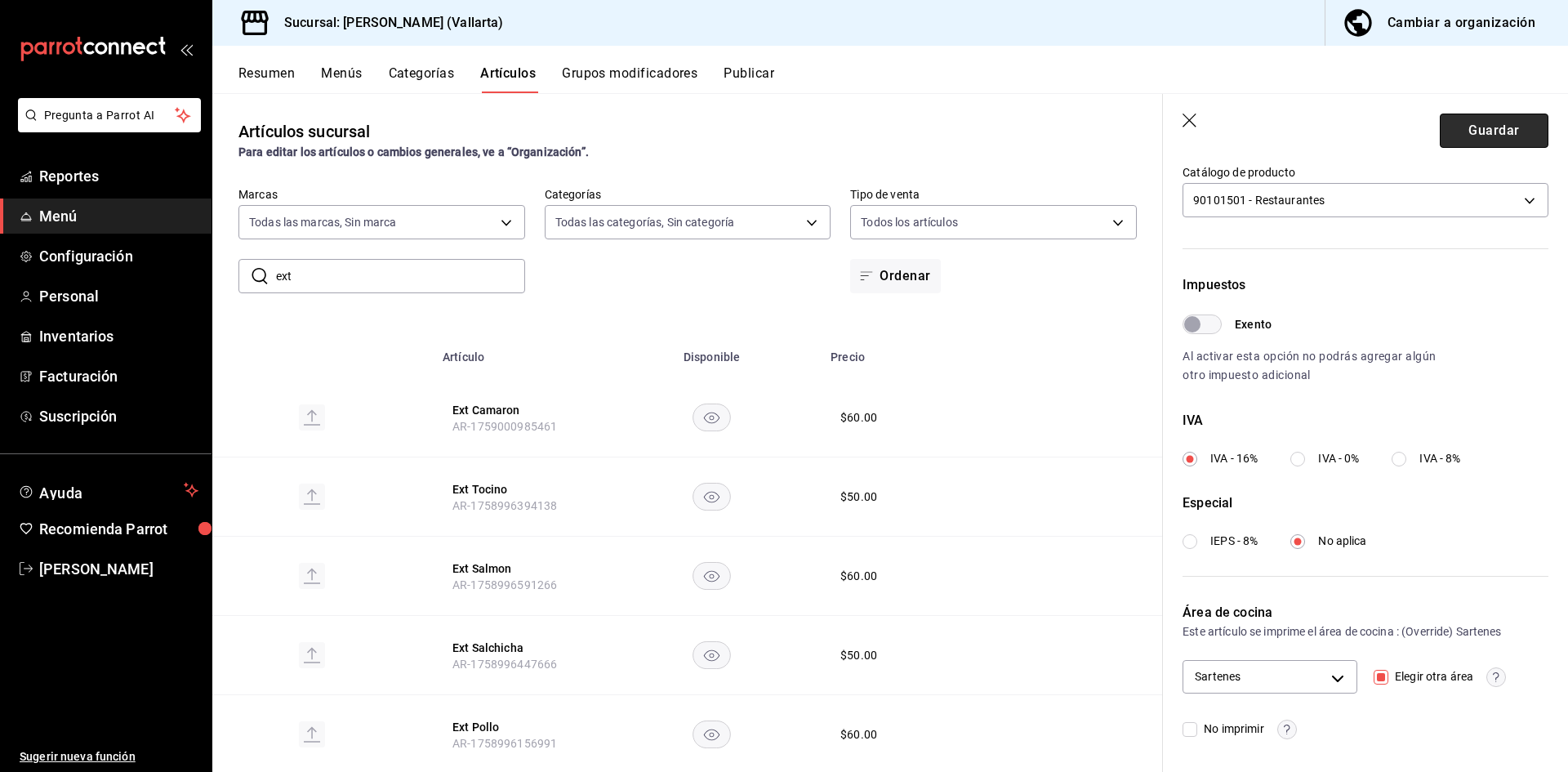
click at [1479, 136] on button "Guardar" at bounding box center [1494, 131] width 109 height 34
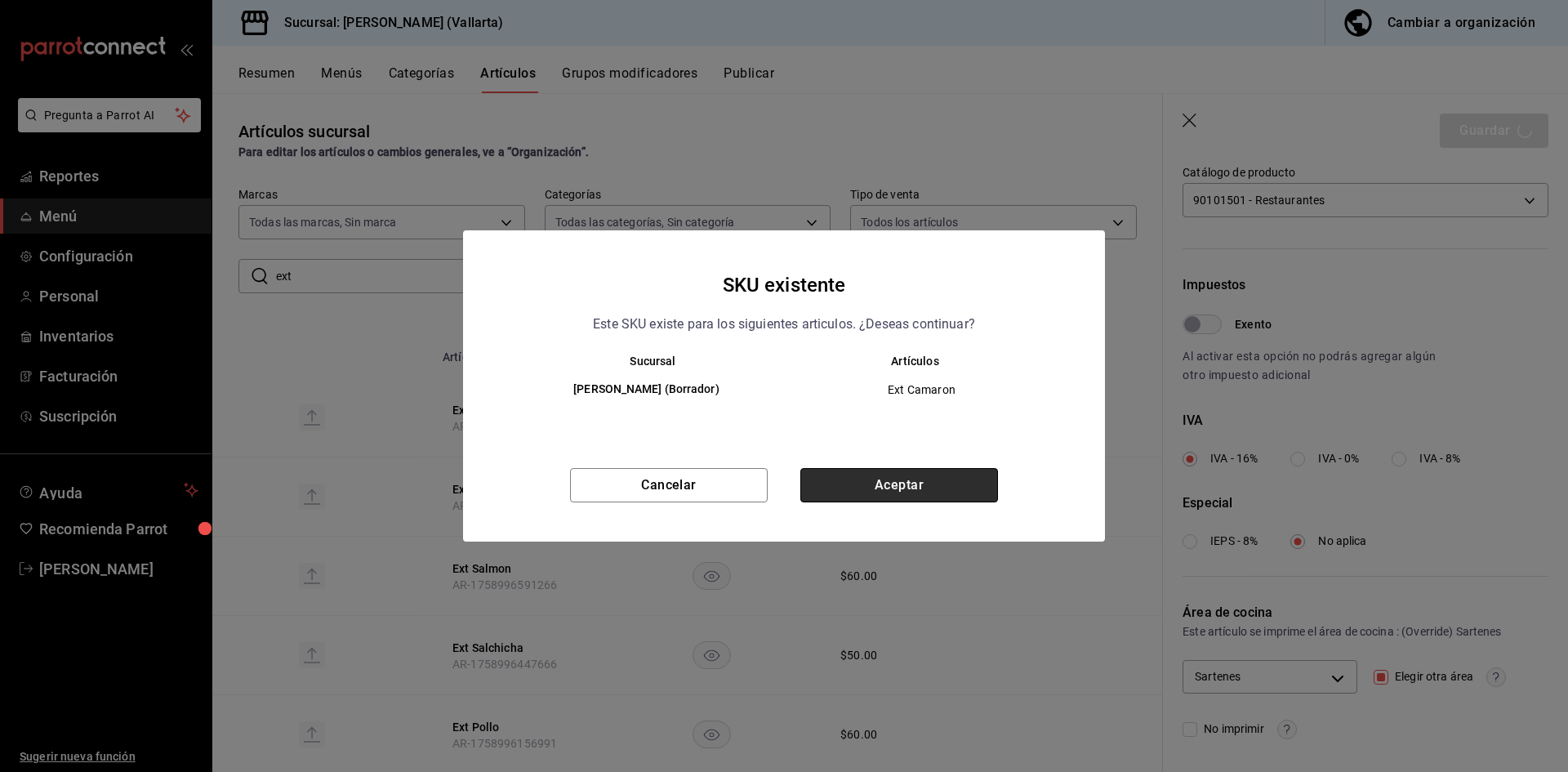
click at [914, 477] on button "Aceptar" at bounding box center [900, 485] width 198 height 34
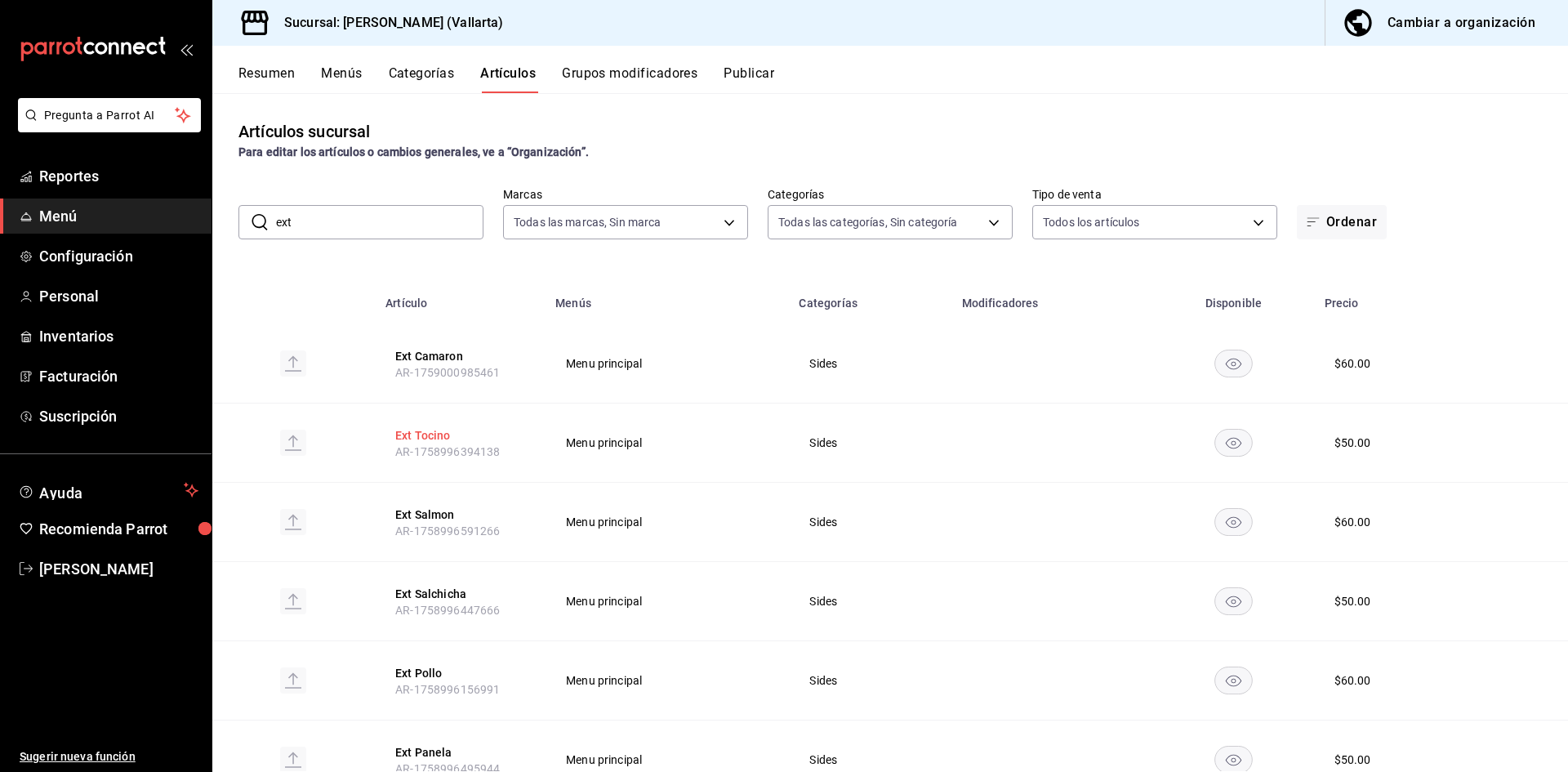
click at [420, 428] on button "Ext Tocino" at bounding box center [460, 436] width 131 height 17
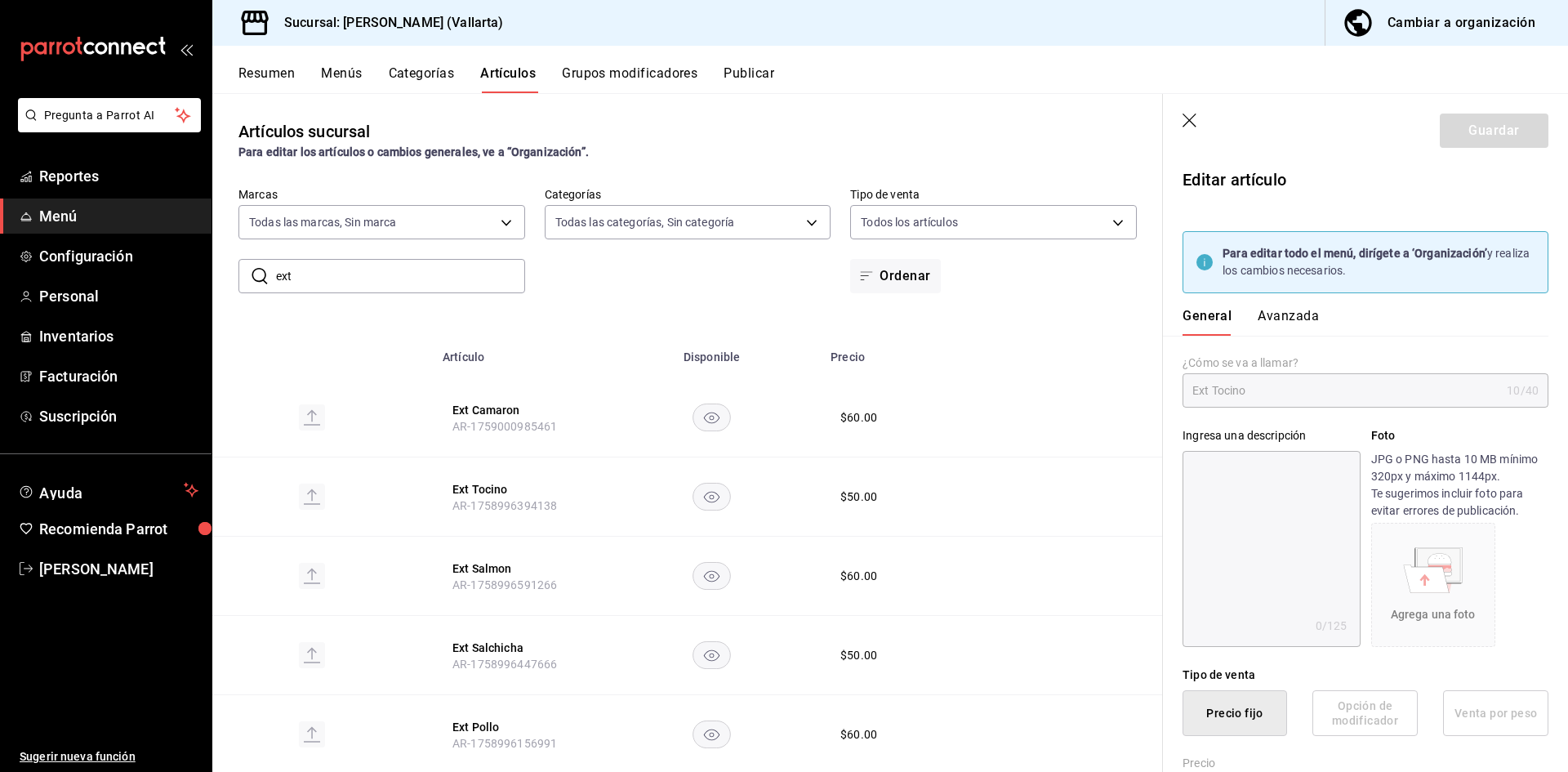
click at [1291, 319] on button "Avanzada" at bounding box center [1289, 321] width 62 height 27
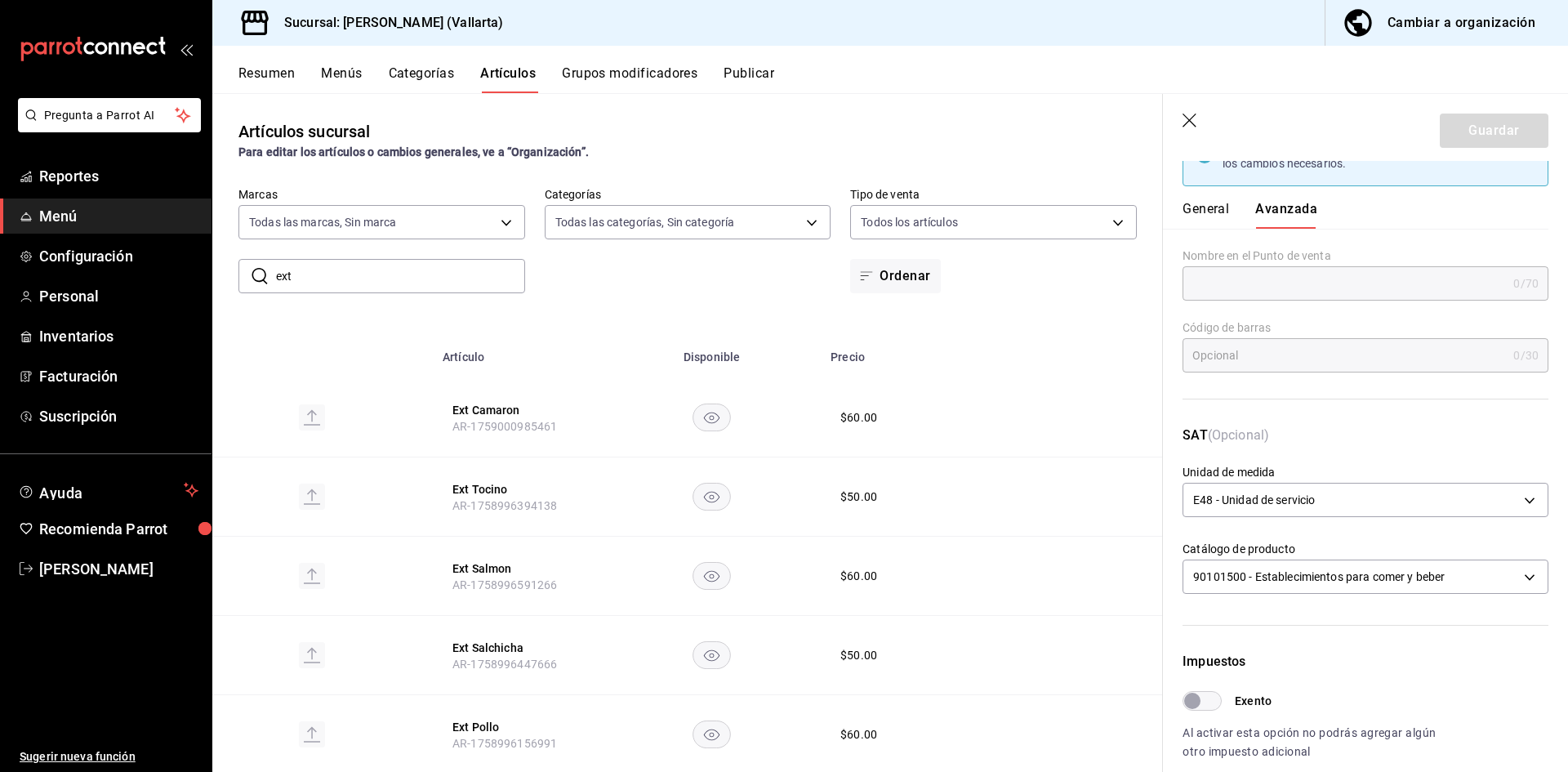
scroll to position [484, 0]
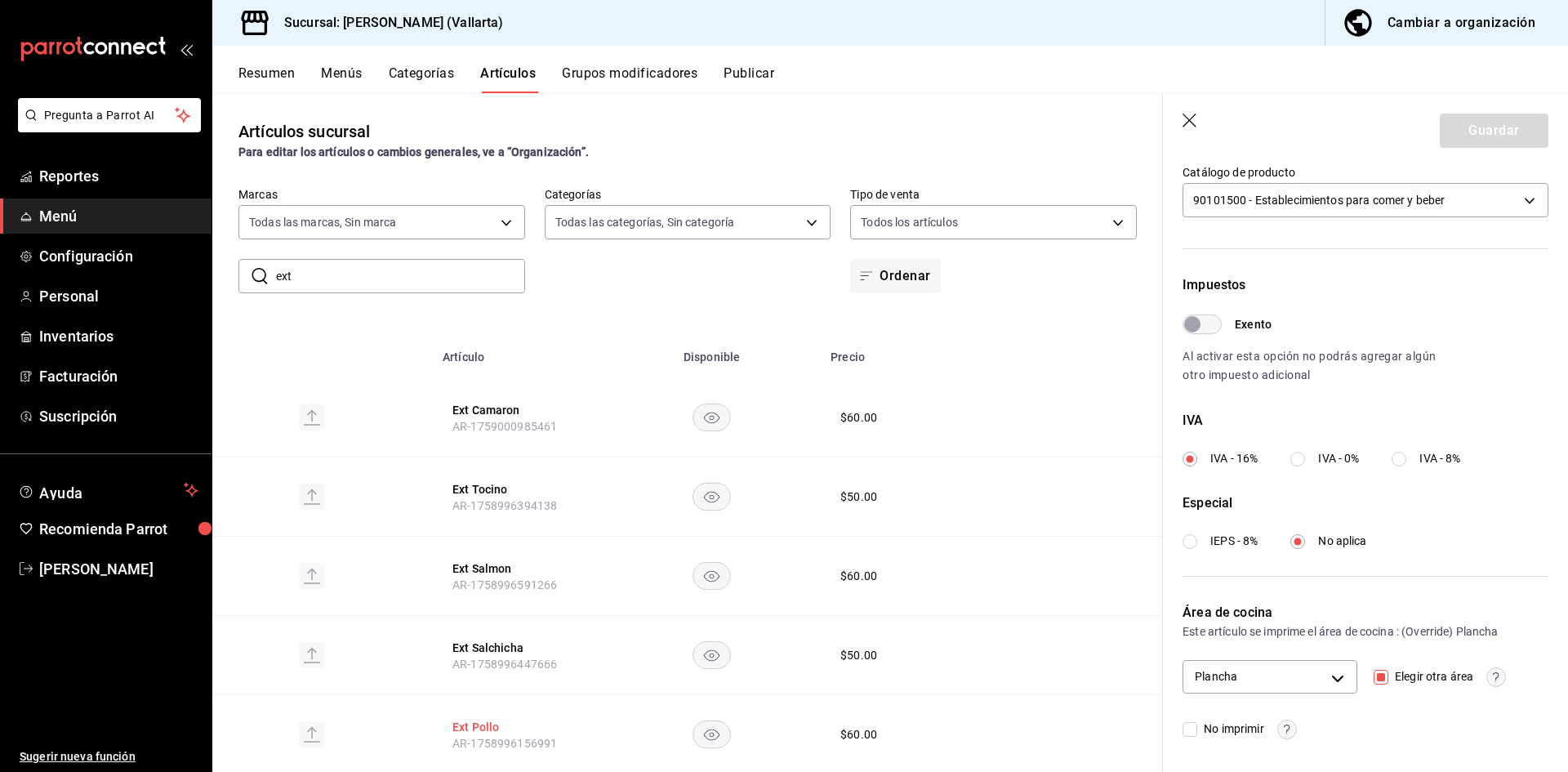
click at [461, 728] on button "Ext Pollo" at bounding box center [517, 727] width 131 height 17
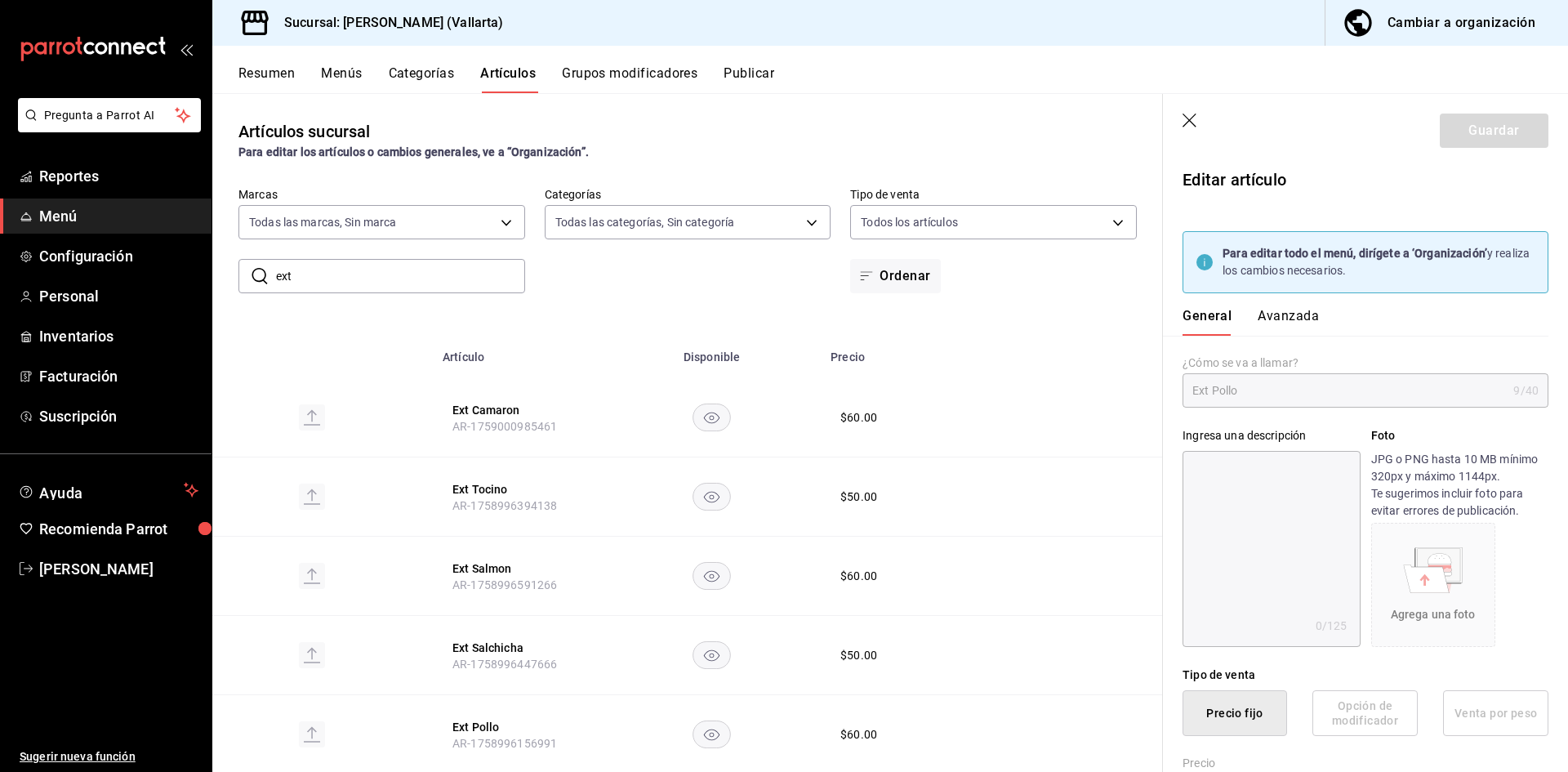
click at [1267, 309] on div "General Avanzada" at bounding box center [1356, 314] width 386 height 42
click at [1267, 317] on button "Avanzada" at bounding box center [1289, 321] width 62 height 27
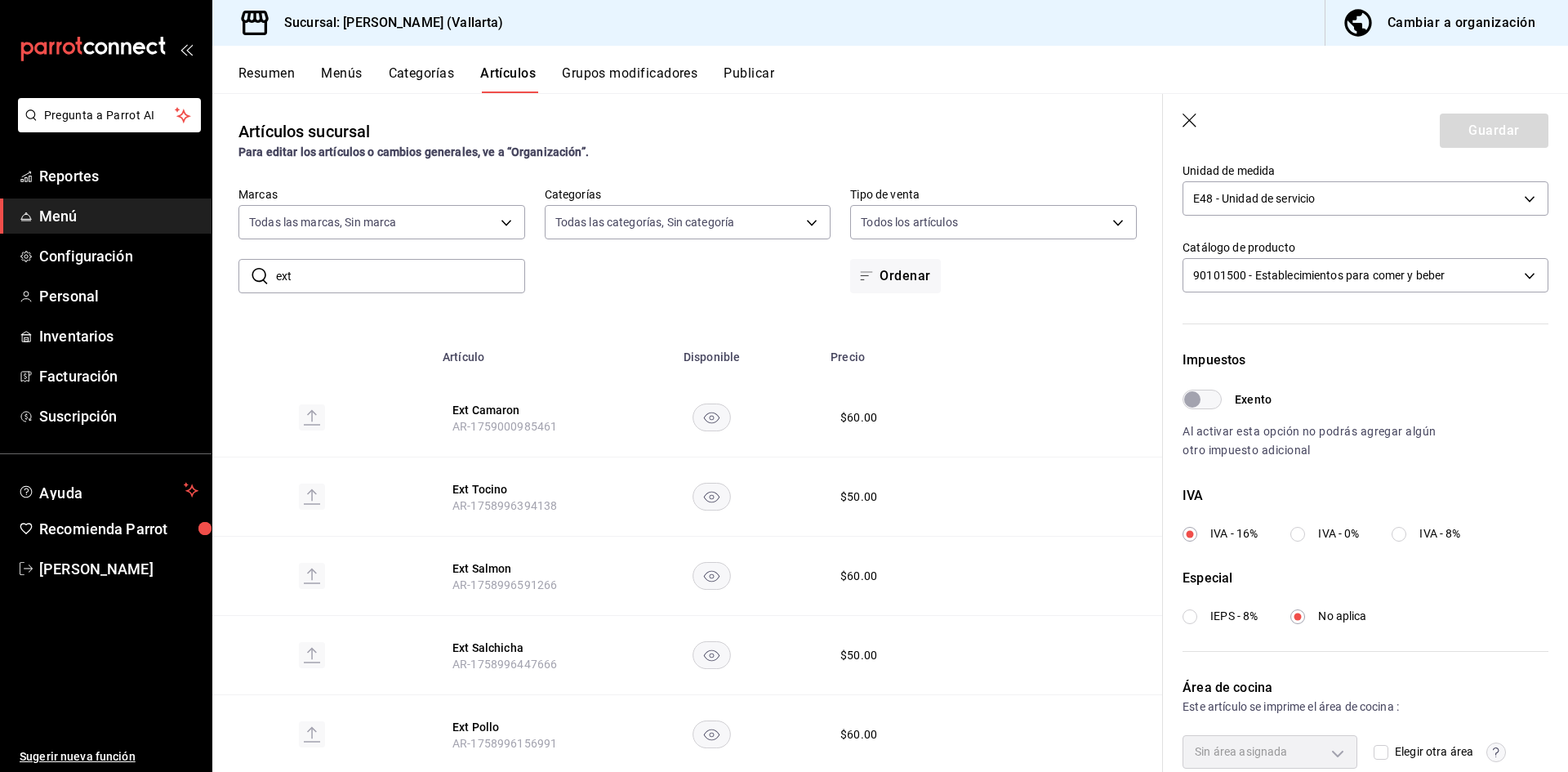
scroll to position [484, 0]
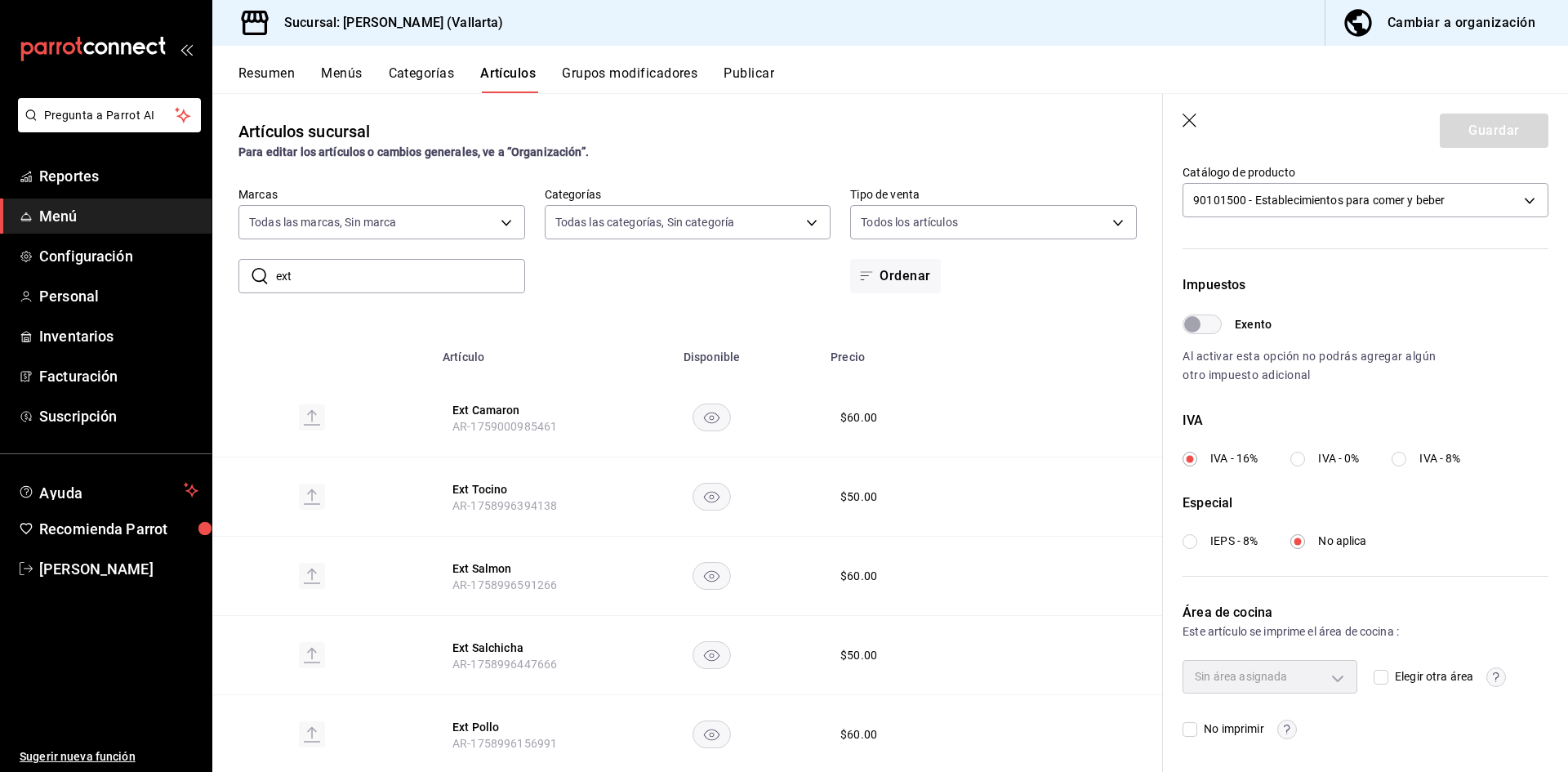
drag, startPoint x: 1376, startPoint y: 673, endPoint x: 1316, endPoint y: 675, distance: 60.0
click at [1376, 674] on input "Elegir otra área" at bounding box center [1381, 677] width 15 height 15
checkbox input "true"
click at [1299, 671] on body "Pregunta a Parrot AI Reportes Menú Configuración Personal Inventarios Facturaci…" at bounding box center [784, 386] width 1568 height 772
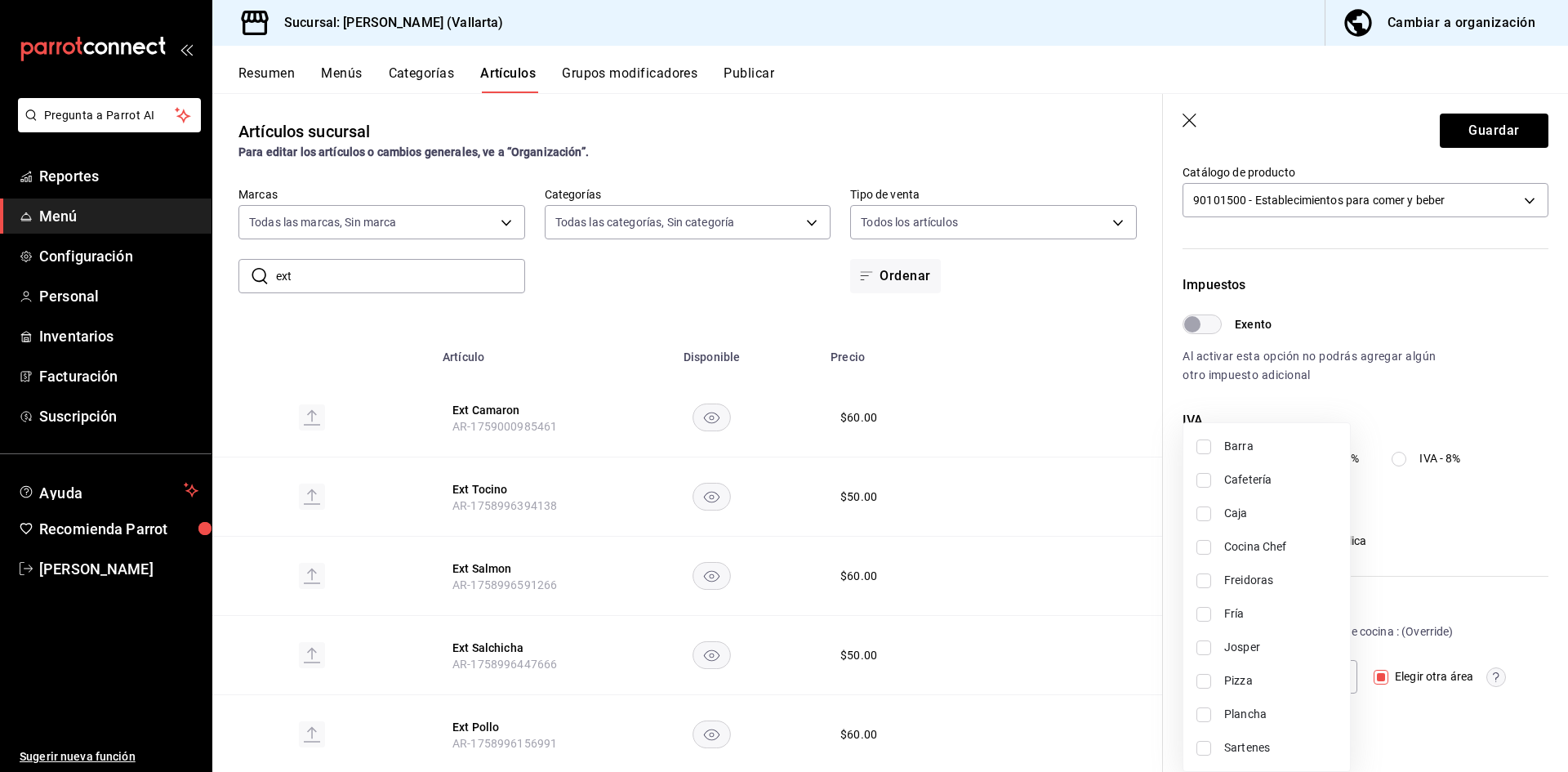
click at [1238, 715] on span "Plancha" at bounding box center [1280, 715] width 113 height 17
type input "fde6572f-3937-4d15-9efc-70fe81d417dd"
checkbox input "true"
click at [1121, 678] on div at bounding box center [784, 386] width 1568 height 772
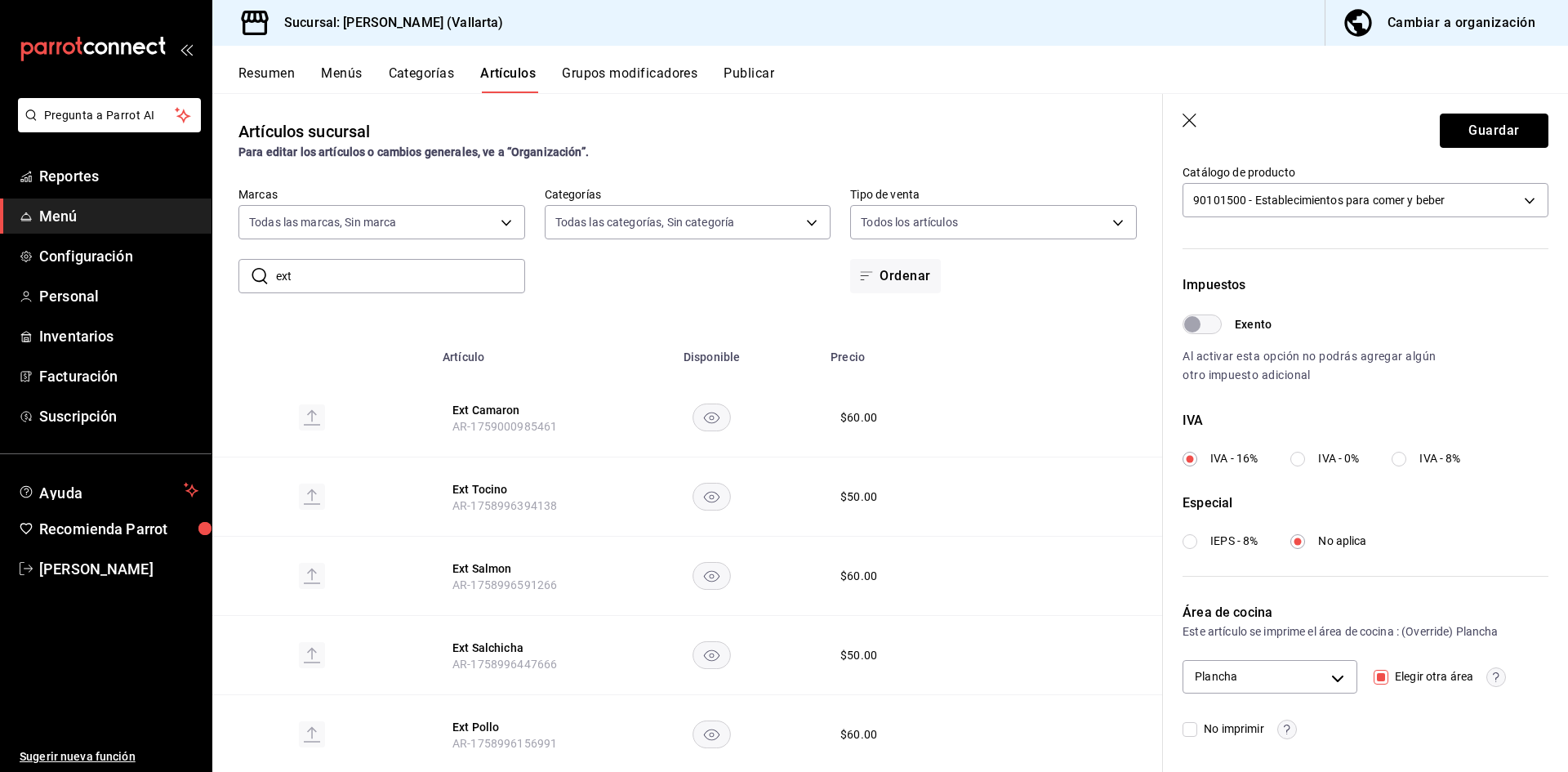
click at [1469, 131] on button "Guardar" at bounding box center [1494, 131] width 109 height 34
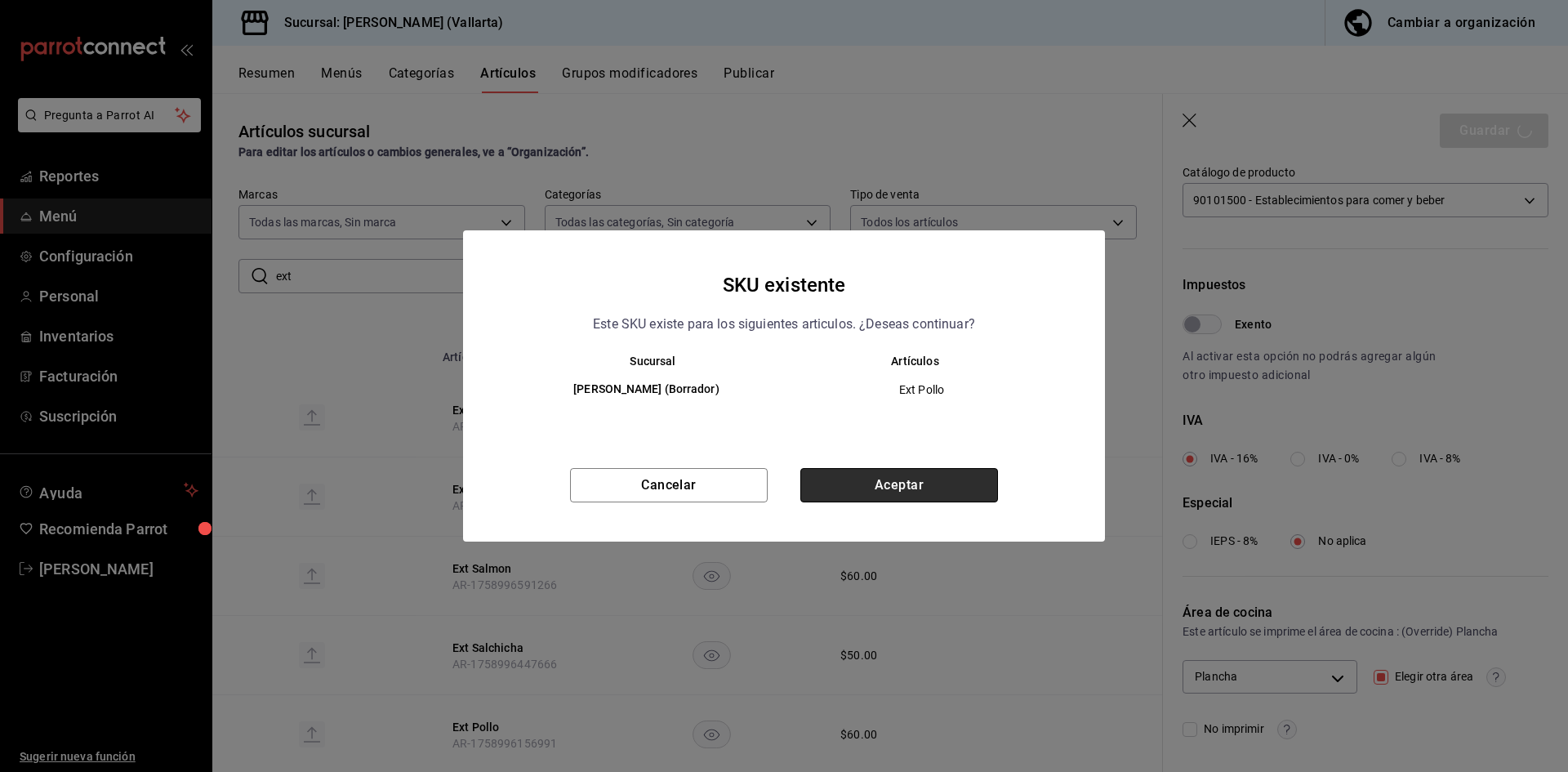
click at [916, 487] on button "Aceptar" at bounding box center [900, 485] width 198 height 34
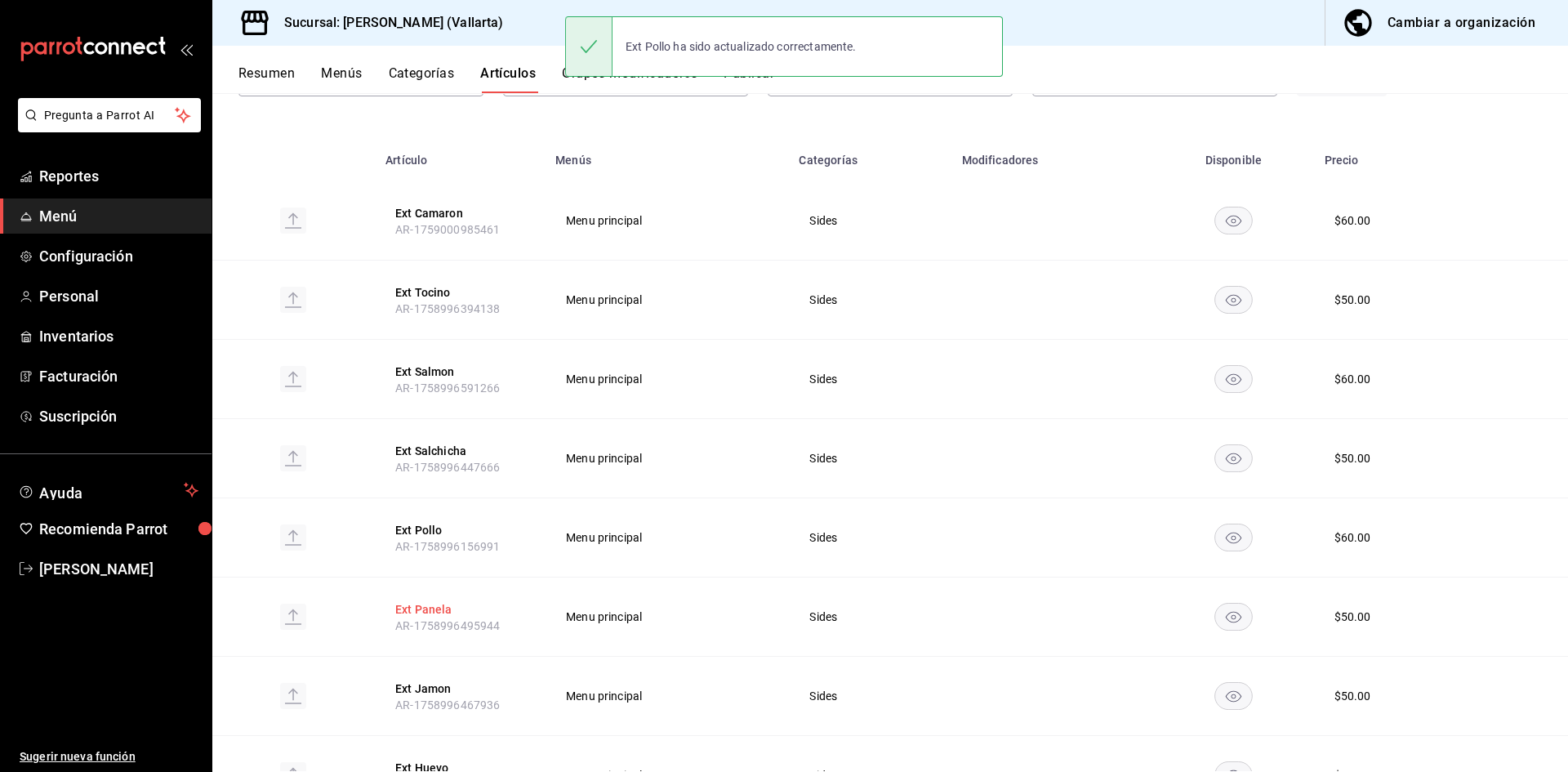
scroll to position [163, 0]
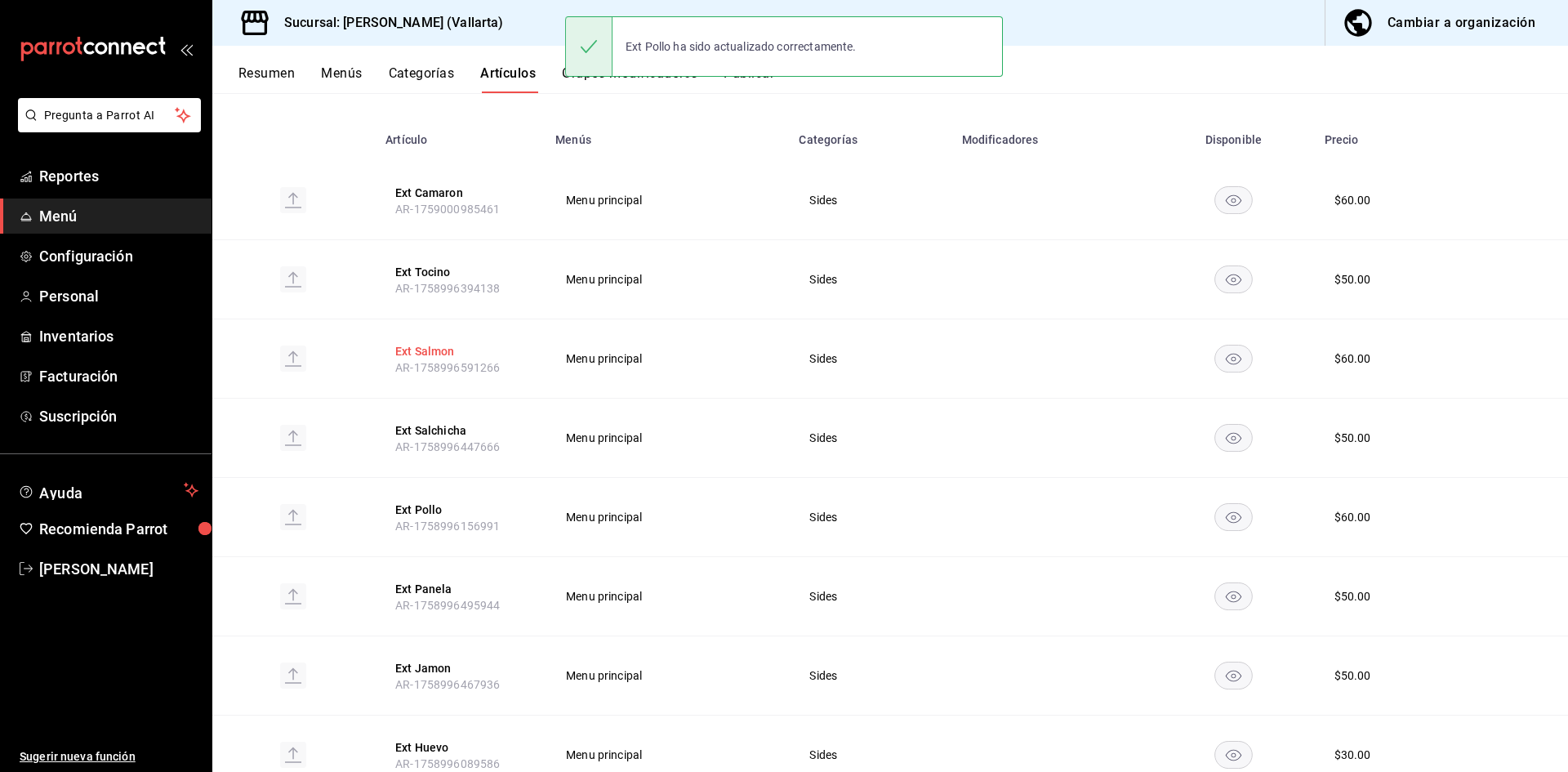
click at [419, 351] on button "Ext Salmon" at bounding box center [460, 352] width 131 height 17
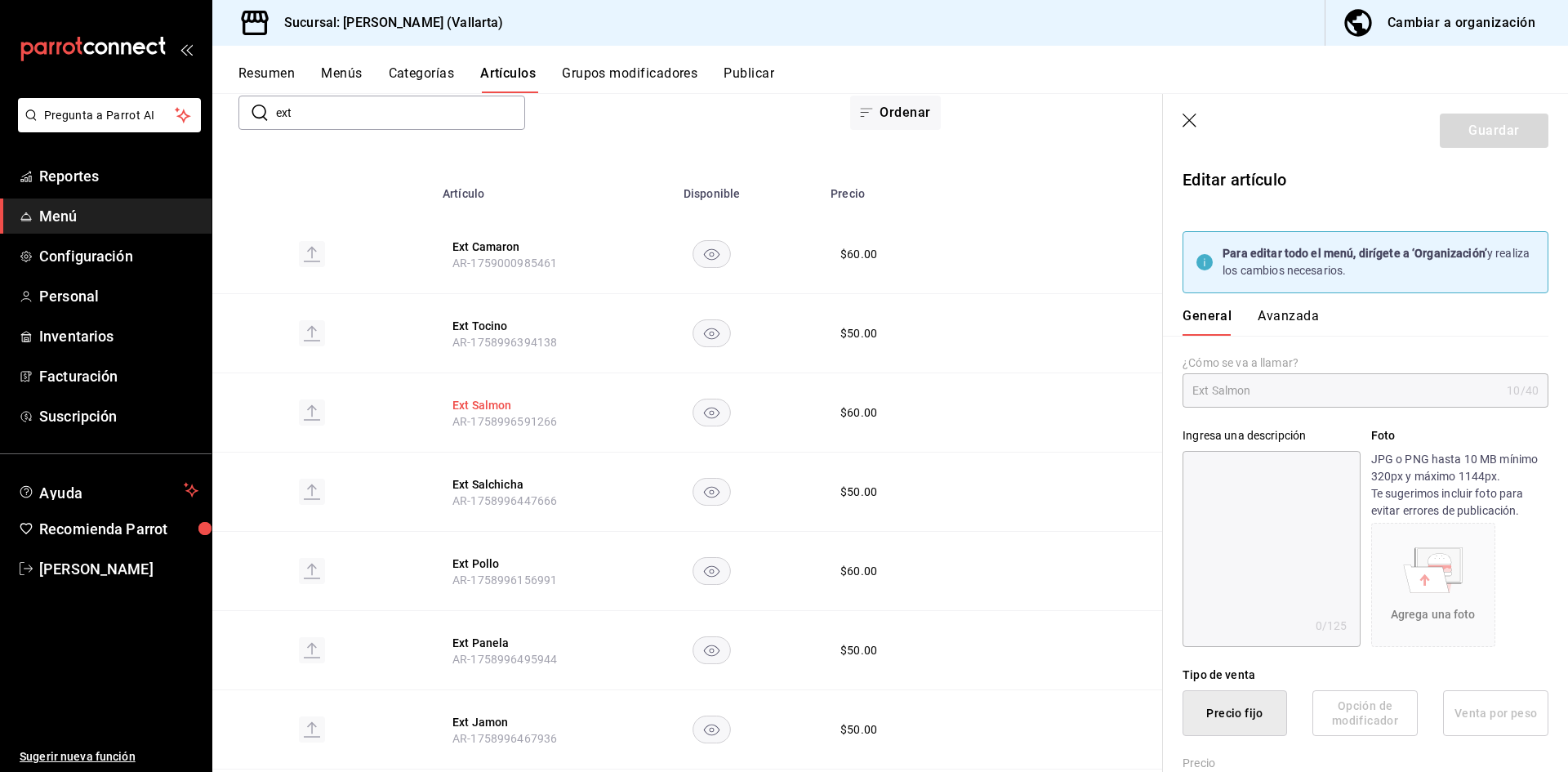
type input "$60.00"
click at [481, 405] on button "Ext Salmon" at bounding box center [517, 405] width 131 height 17
click at [1276, 318] on button "Avanzada" at bounding box center [1289, 321] width 62 height 27
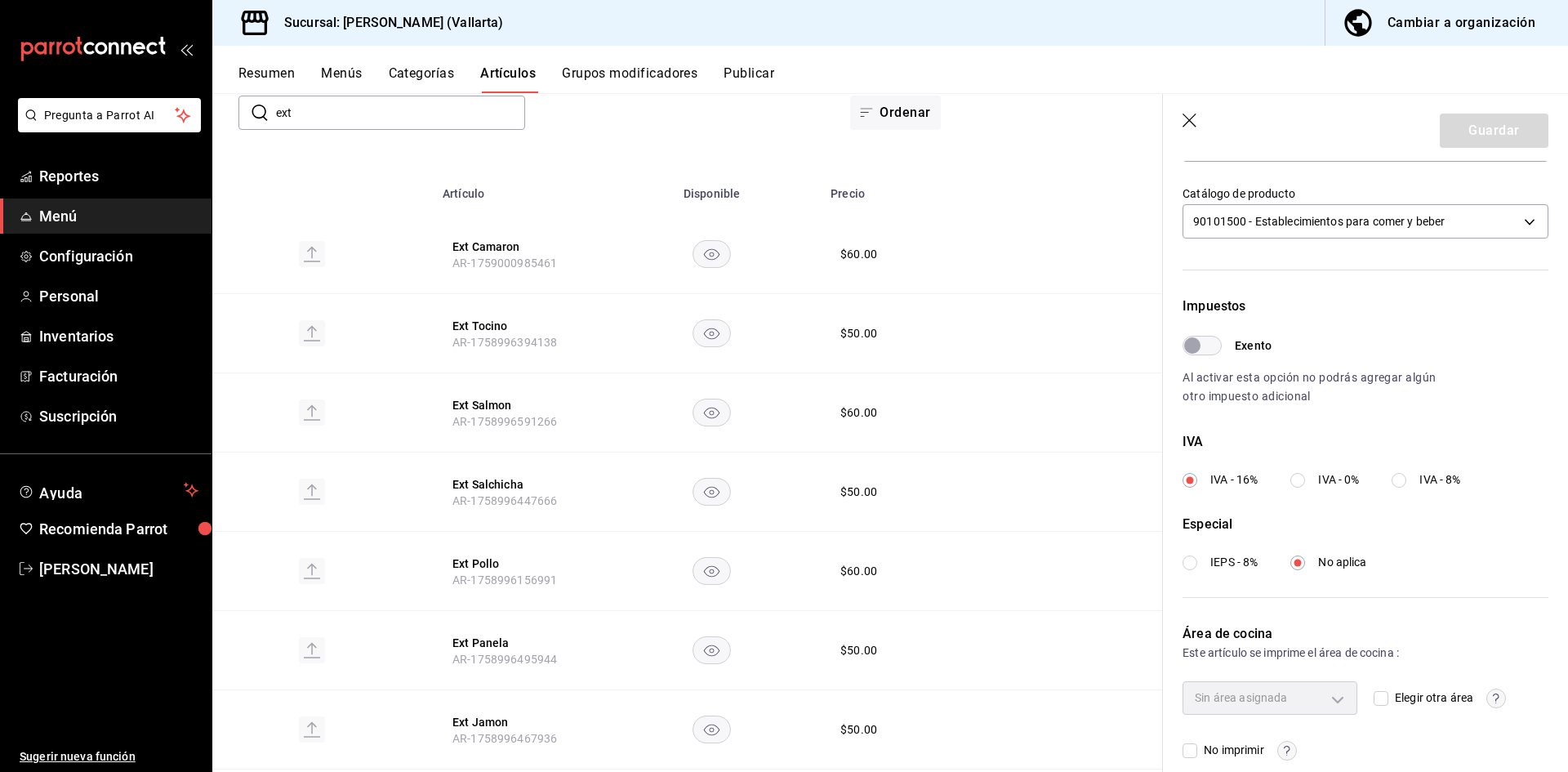
scroll to position [484, 0]
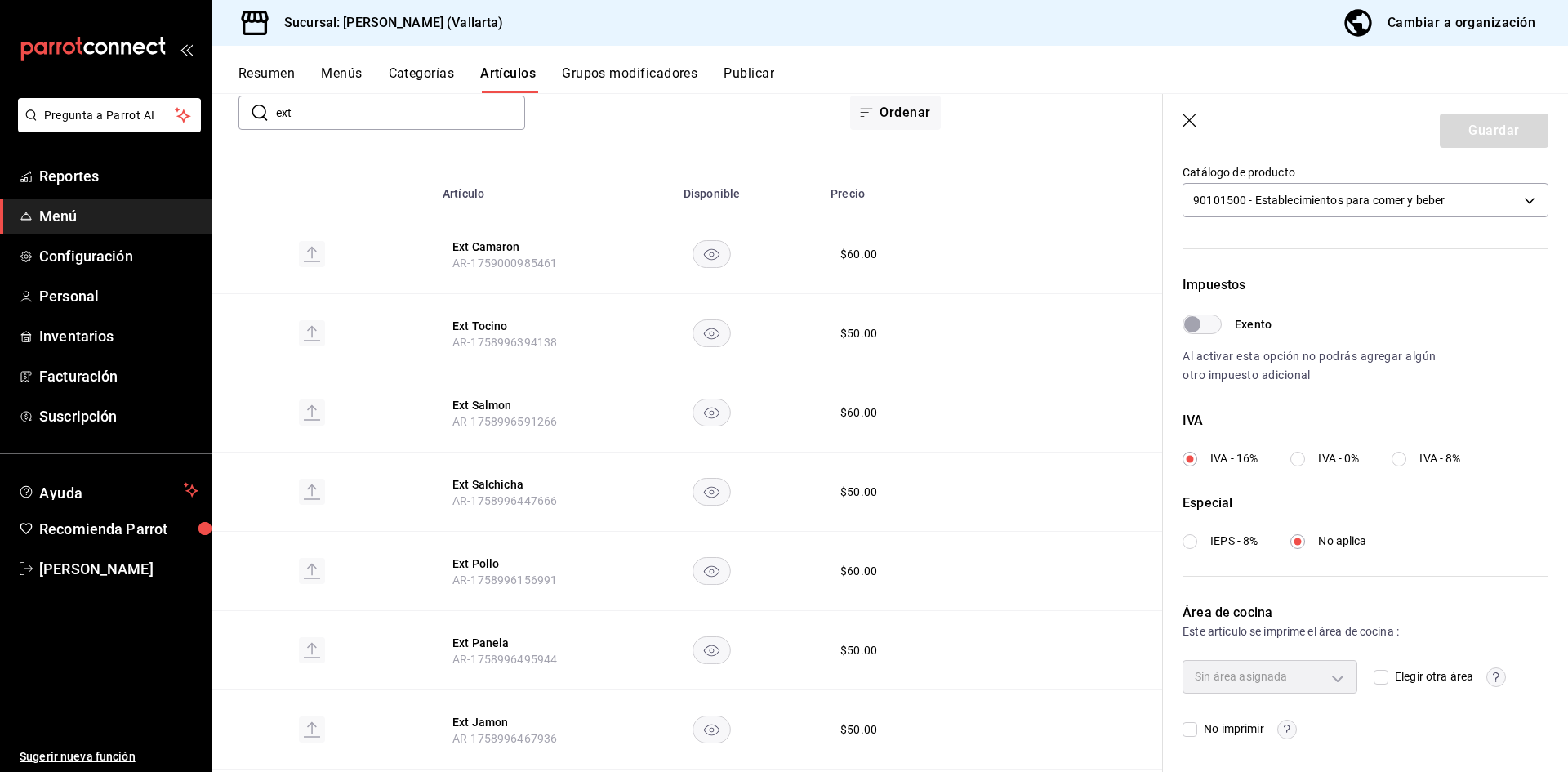
click at [1388, 673] on span "Elegir otra área" at bounding box center [1431, 676] width 85 height 17
click at [1388, 673] on input "Elegir otra área" at bounding box center [1381, 677] width 15 height 15
checkbox input "true"
click at [1294, 664] on body "Pregunta a Parrot AI Reportes Menú Configuración Personal Inventarios Facturaci…" at bounding box center [784, 386] width 1568 height 772
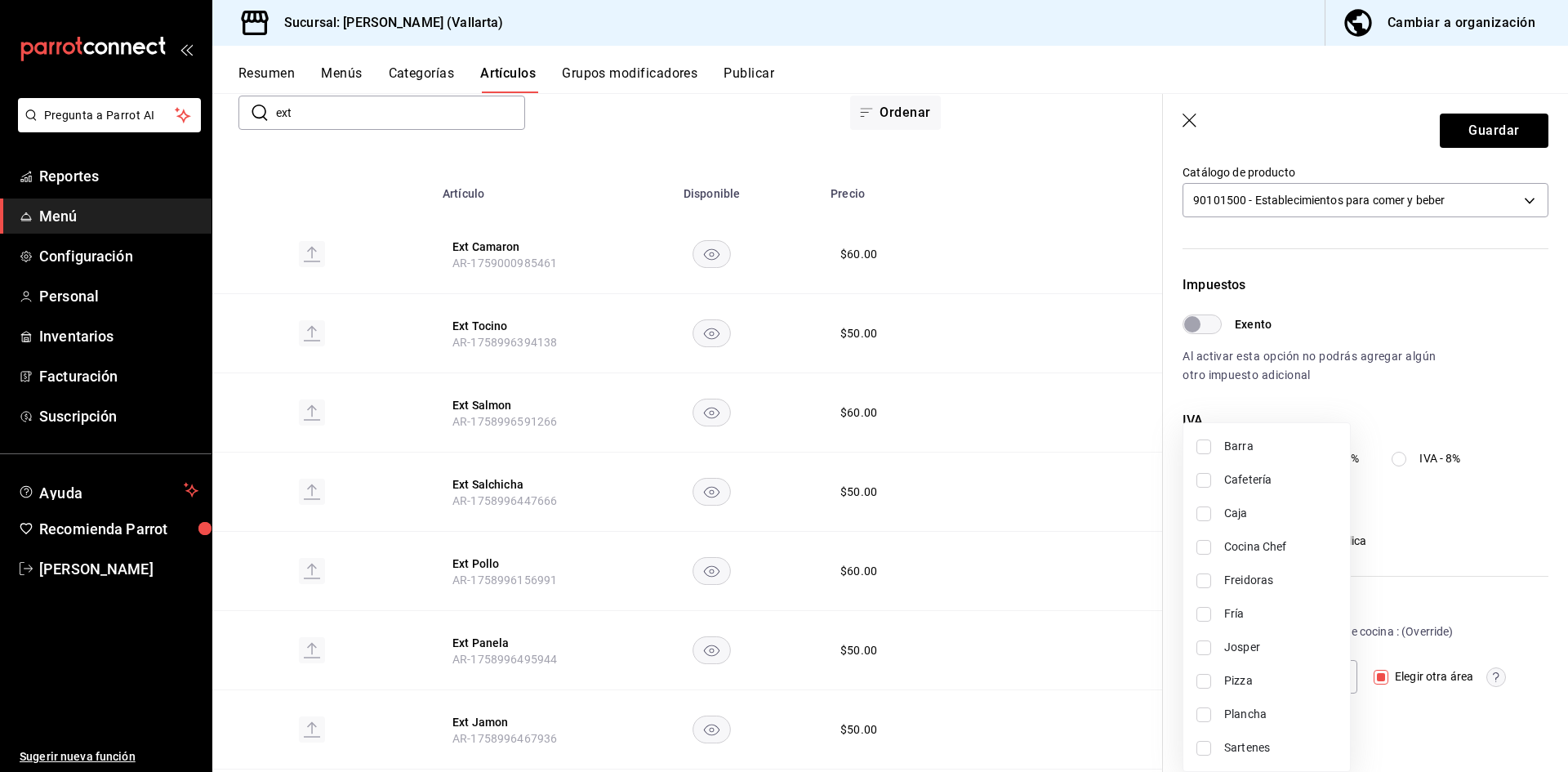
click at [1260, 748] on span "Sartenes" at bounding box center [1280, 748] width 113 height 17
type input "fbb01623-1d56-4ead-ba52-71da8e792295"
checkbox input "true"
click at [1059, 599] on div at bounding box center [784, 386] width 1568 height 772
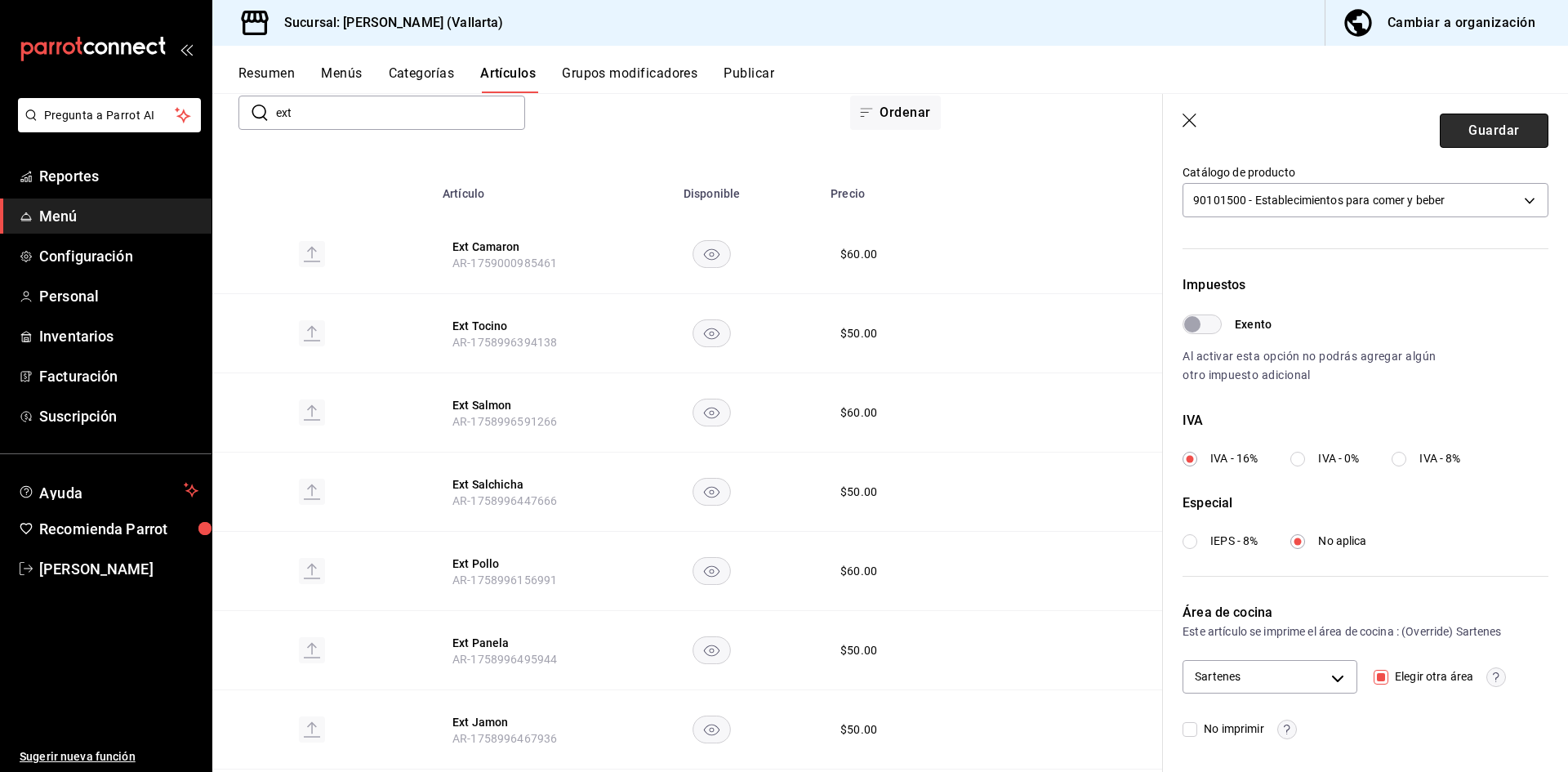
click at [1463, 131] on button "Guardar" at bounding box center [1494, 131] width 109 height 34
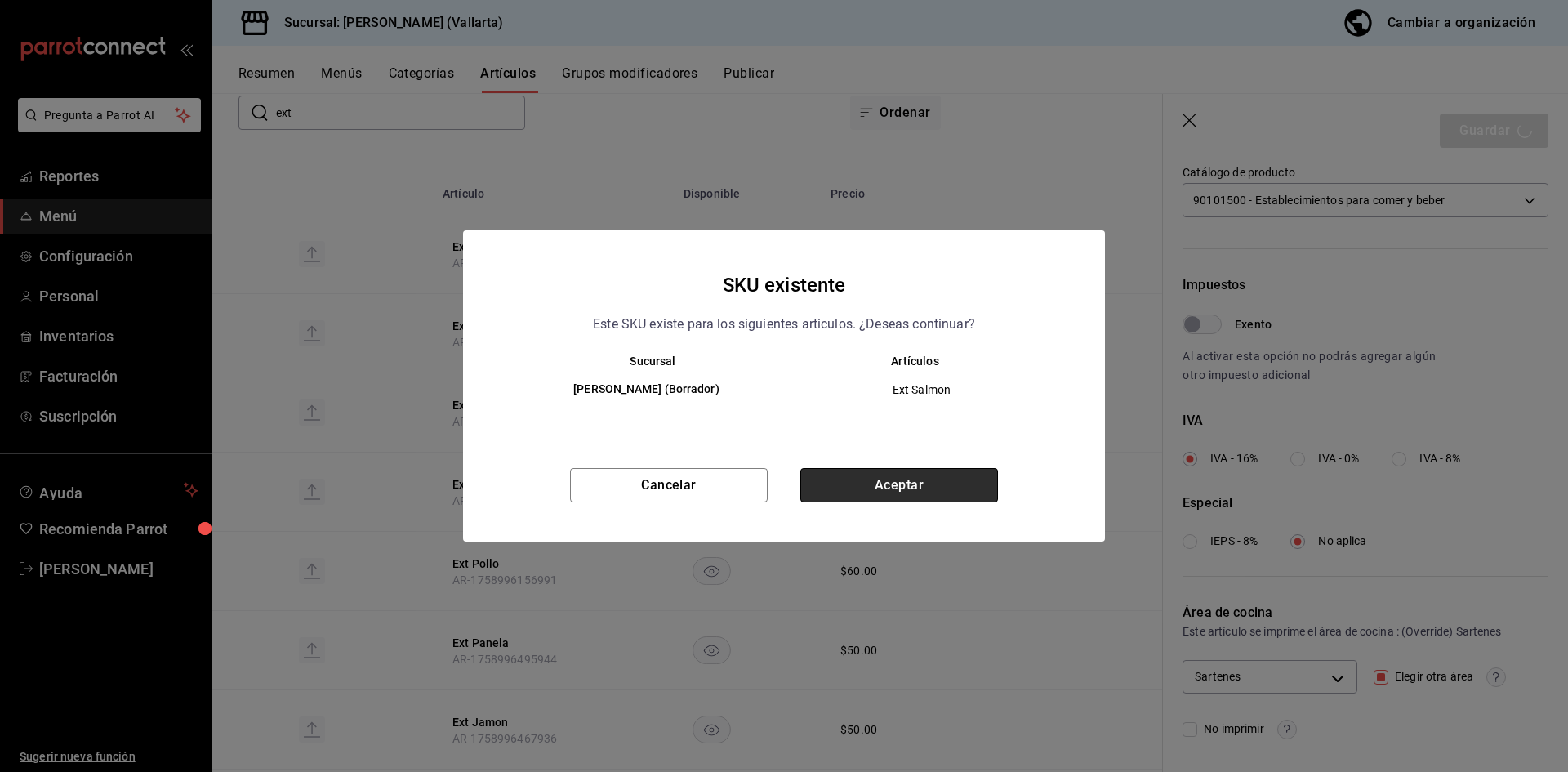
click at [960, 483] on button "Aceptar" at bounding box center [900, 485] width 198 height 34
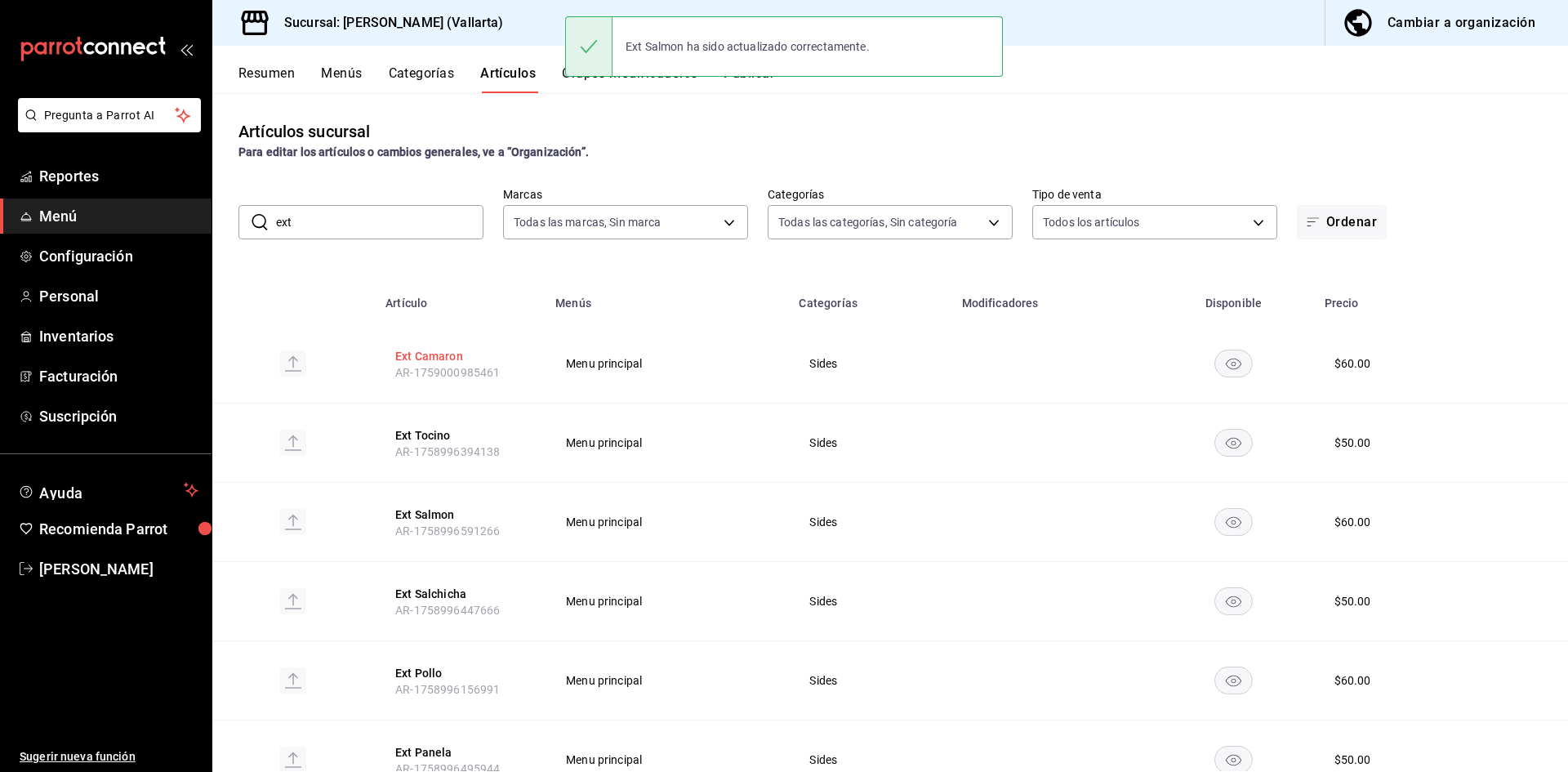
click at [446, 354] on button "Ext Camaron" at bounding box center [460, 356] width 131 height 17
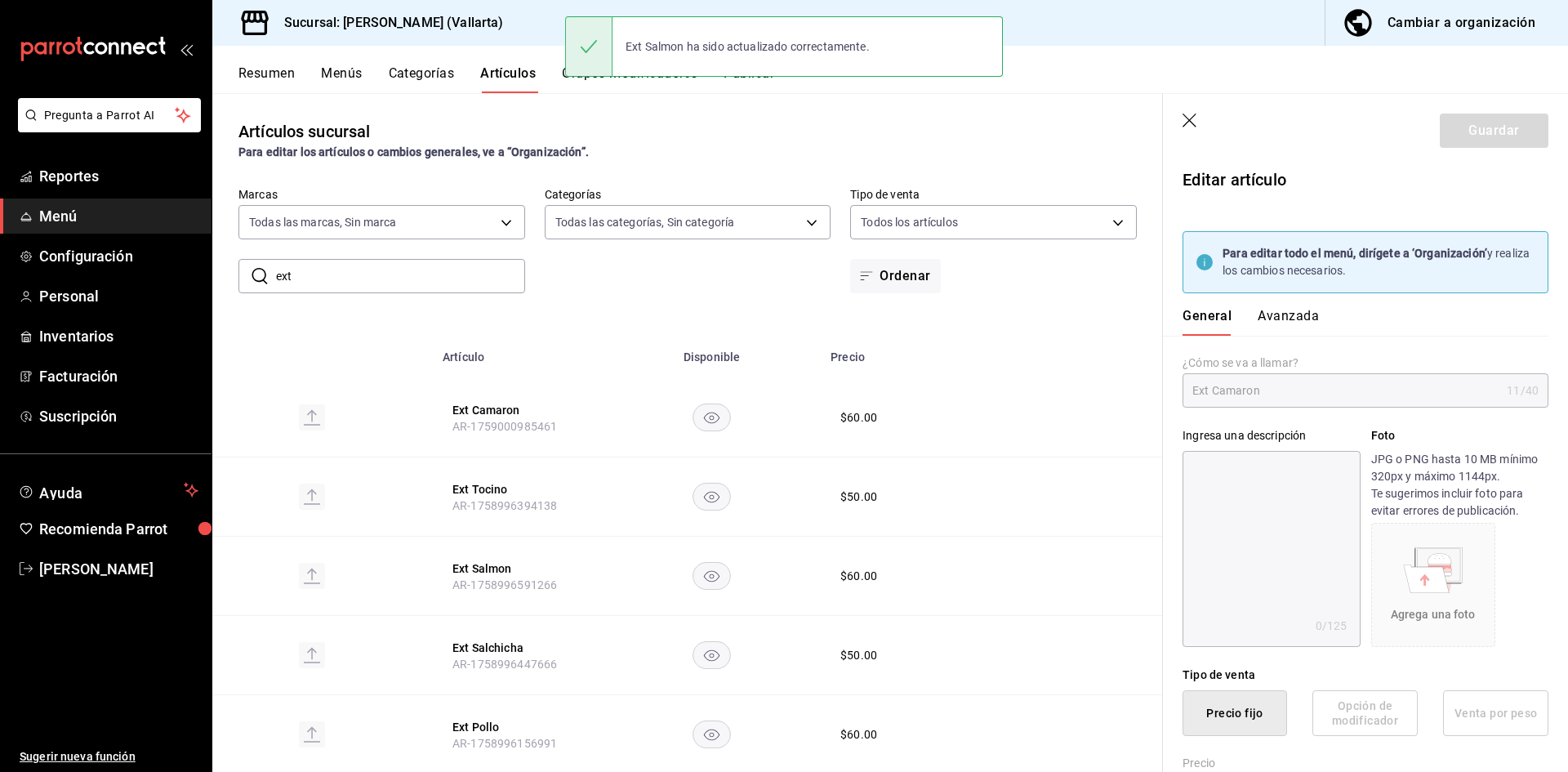
type input "$60.00"
type input "E48"
type input "90101501"
radio input "true"
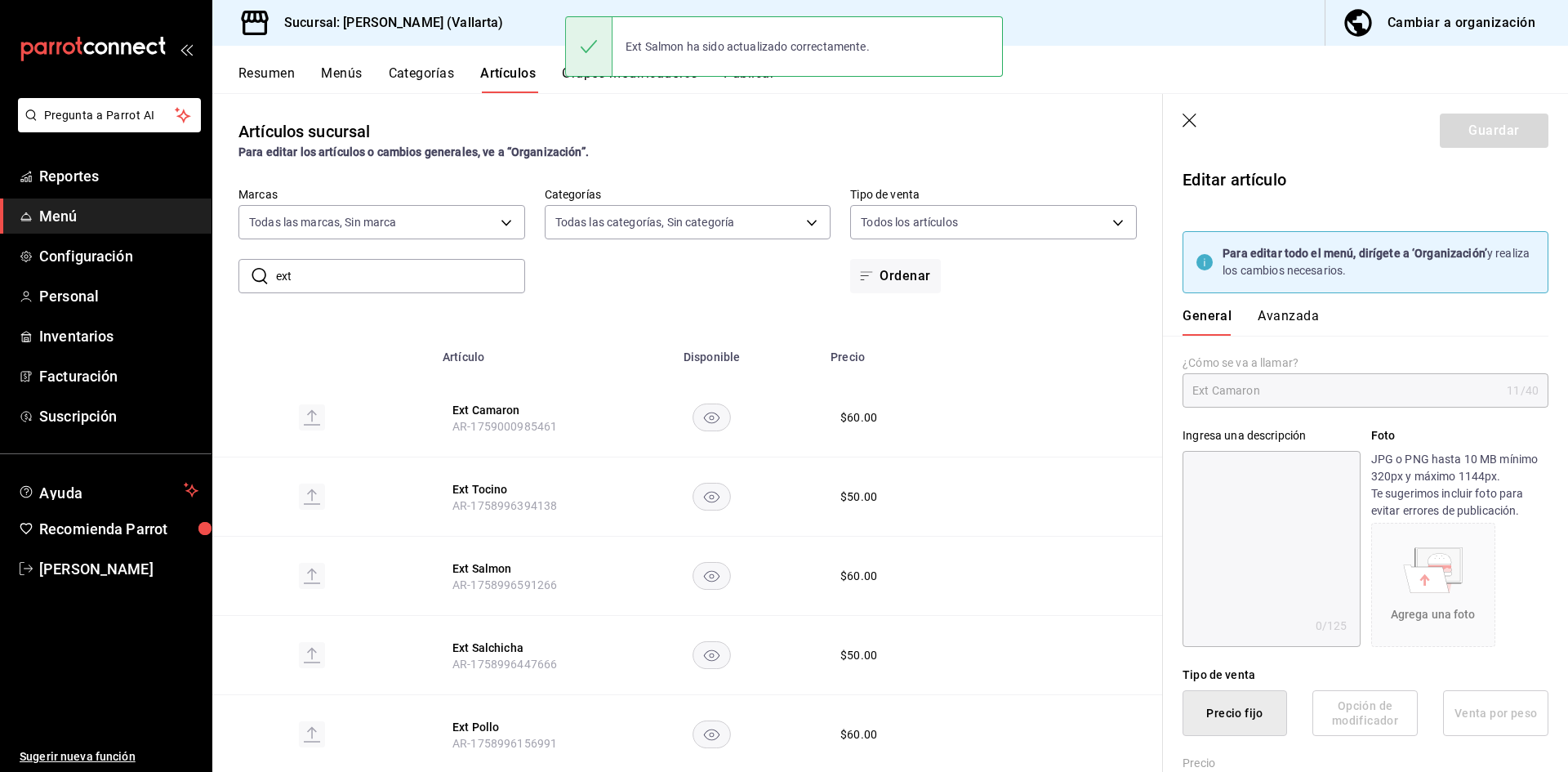
type input "fbb01623-1d56-4ead-ba52-71da8e792295"
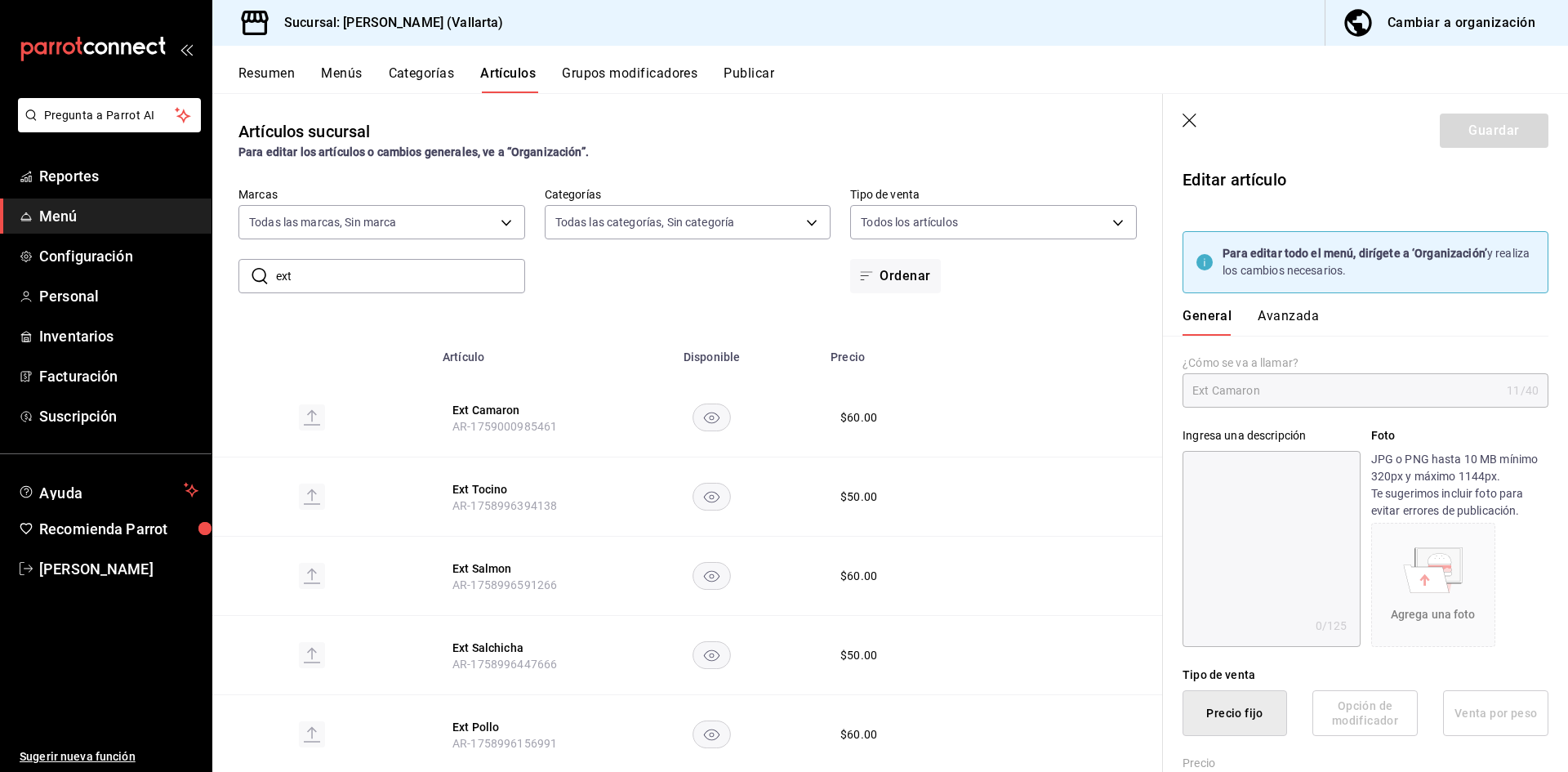
click at [1290, 315] on button "Avanzada" at bounding box center [1289, 321] width 62 height 27
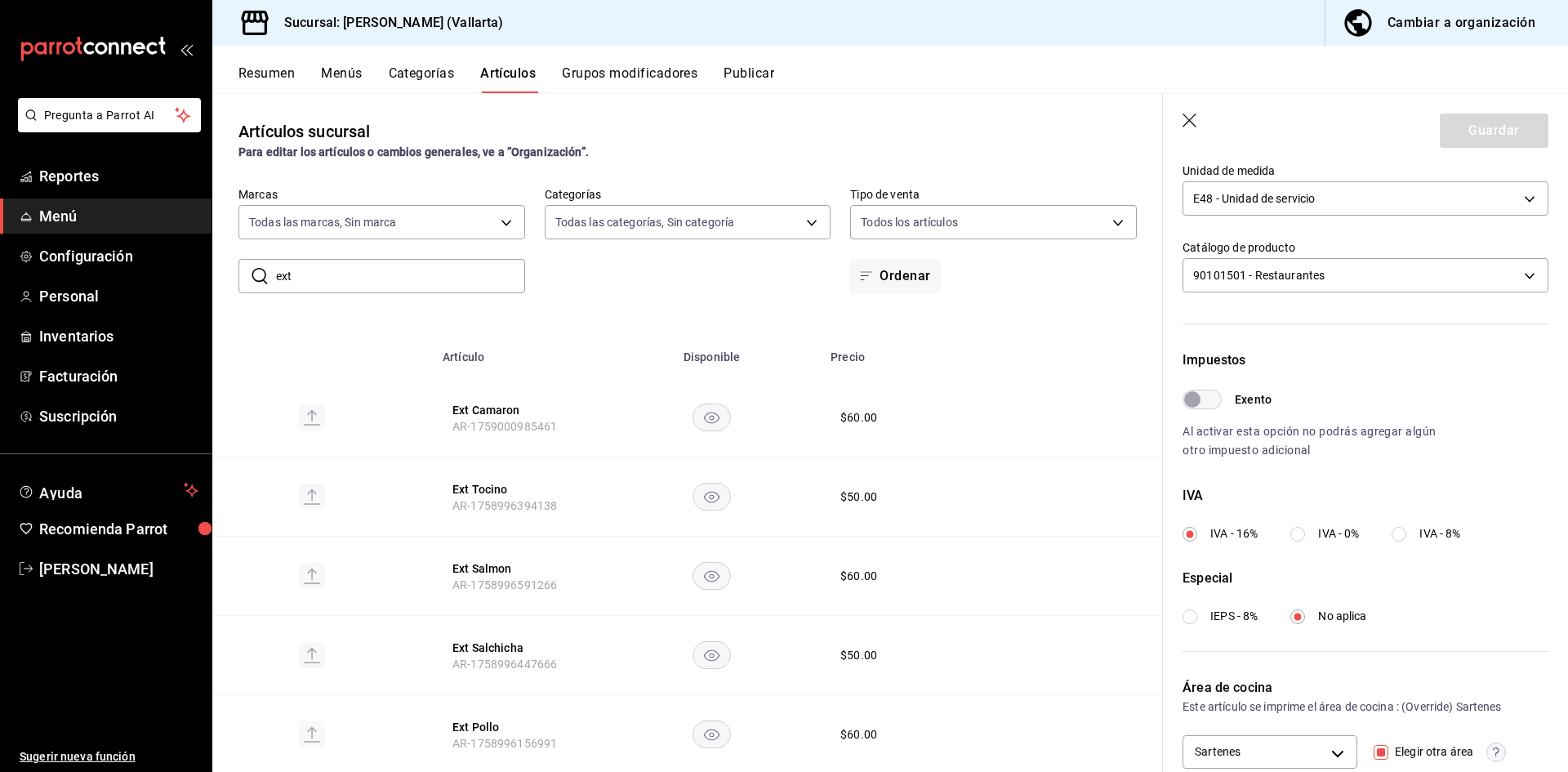
scroll to position [484, 0]
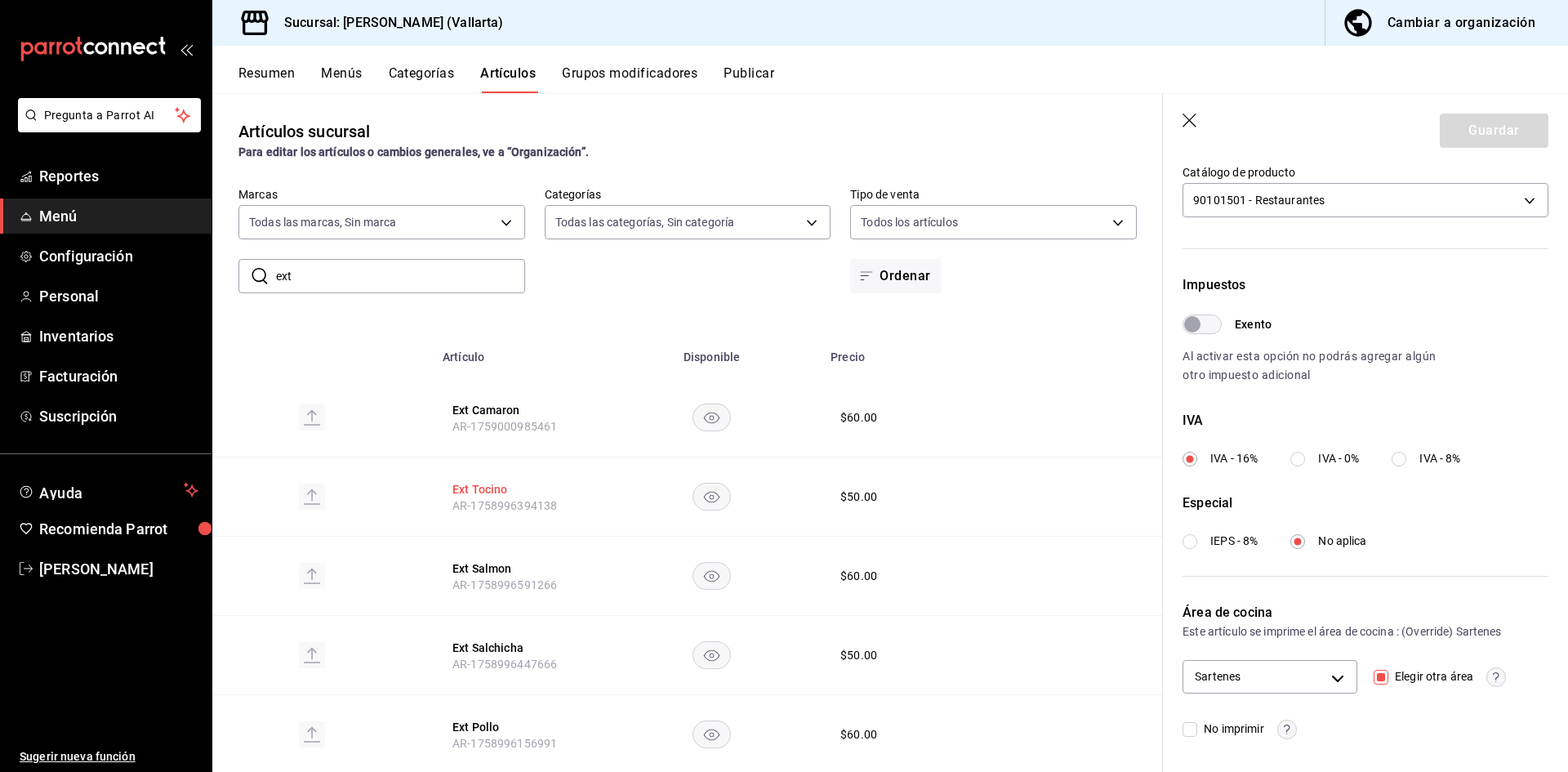
click at [472, 493] on button "Ext Tocino" at bounding box center [517, 490] width 131 height 17
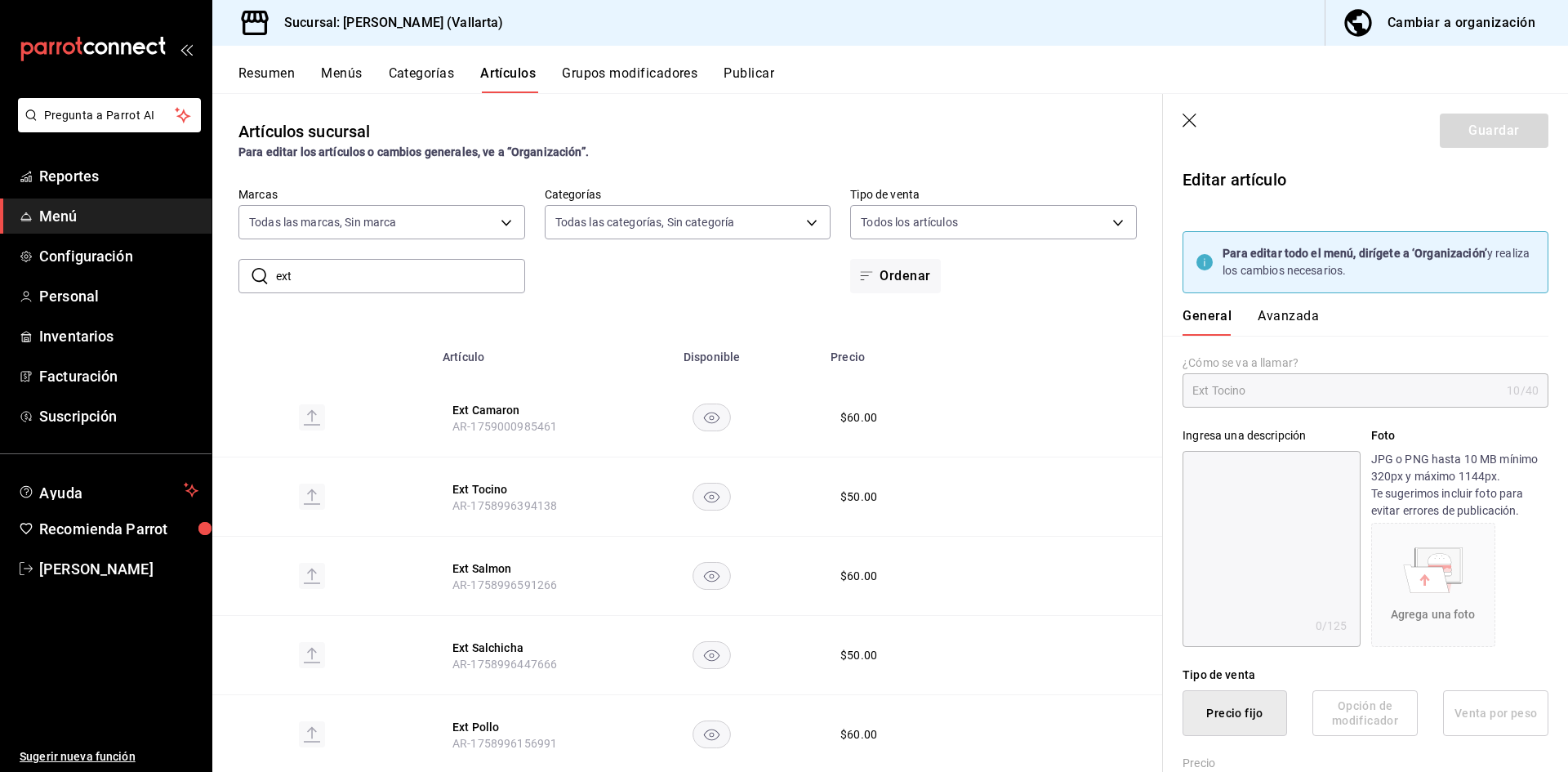
type input "$50.00"
click at [1267, 318] on button "Avanzada" at bounding box center [1289, 321] width 62 height 27
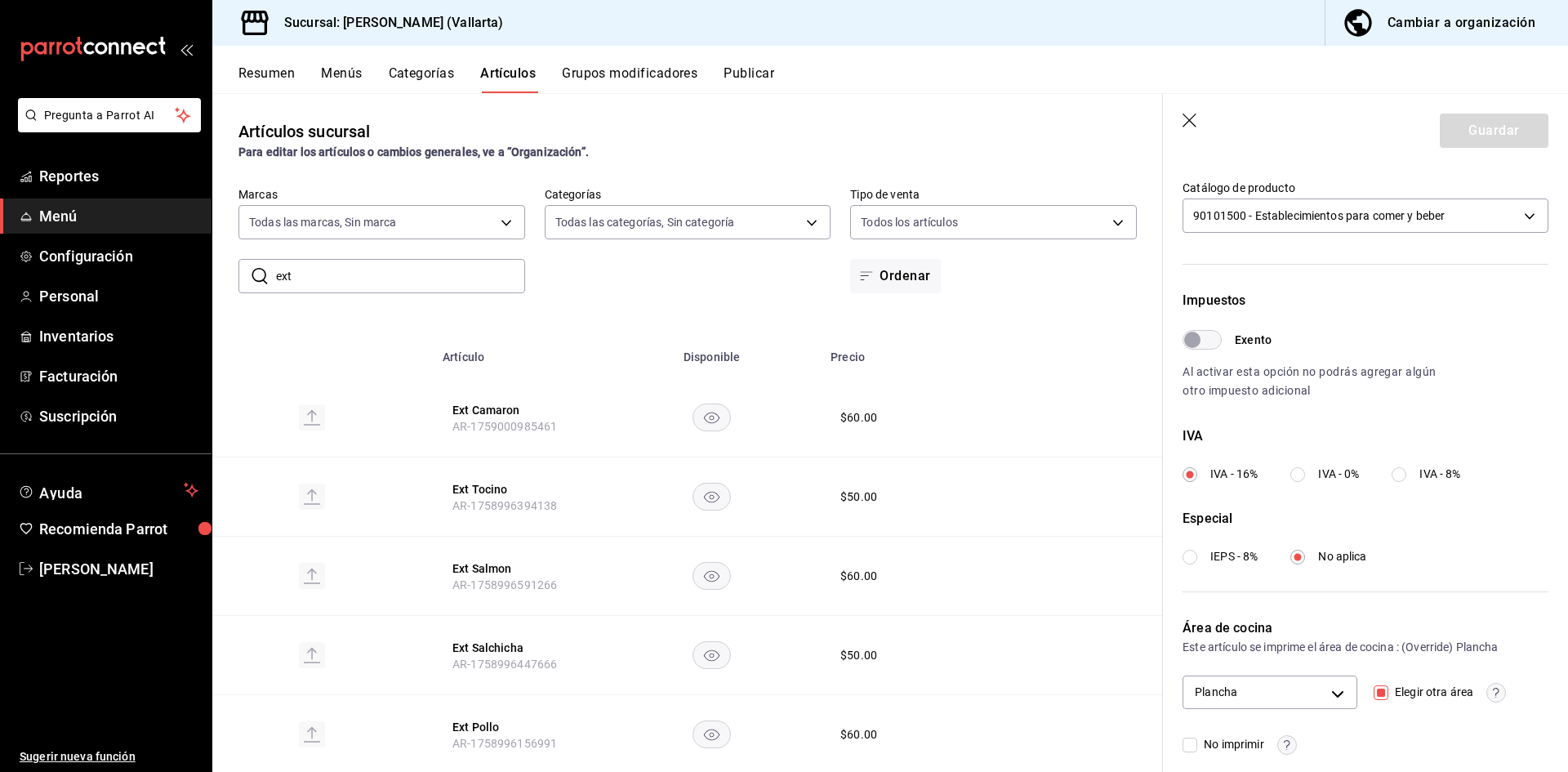
scroll to position [484, 0]
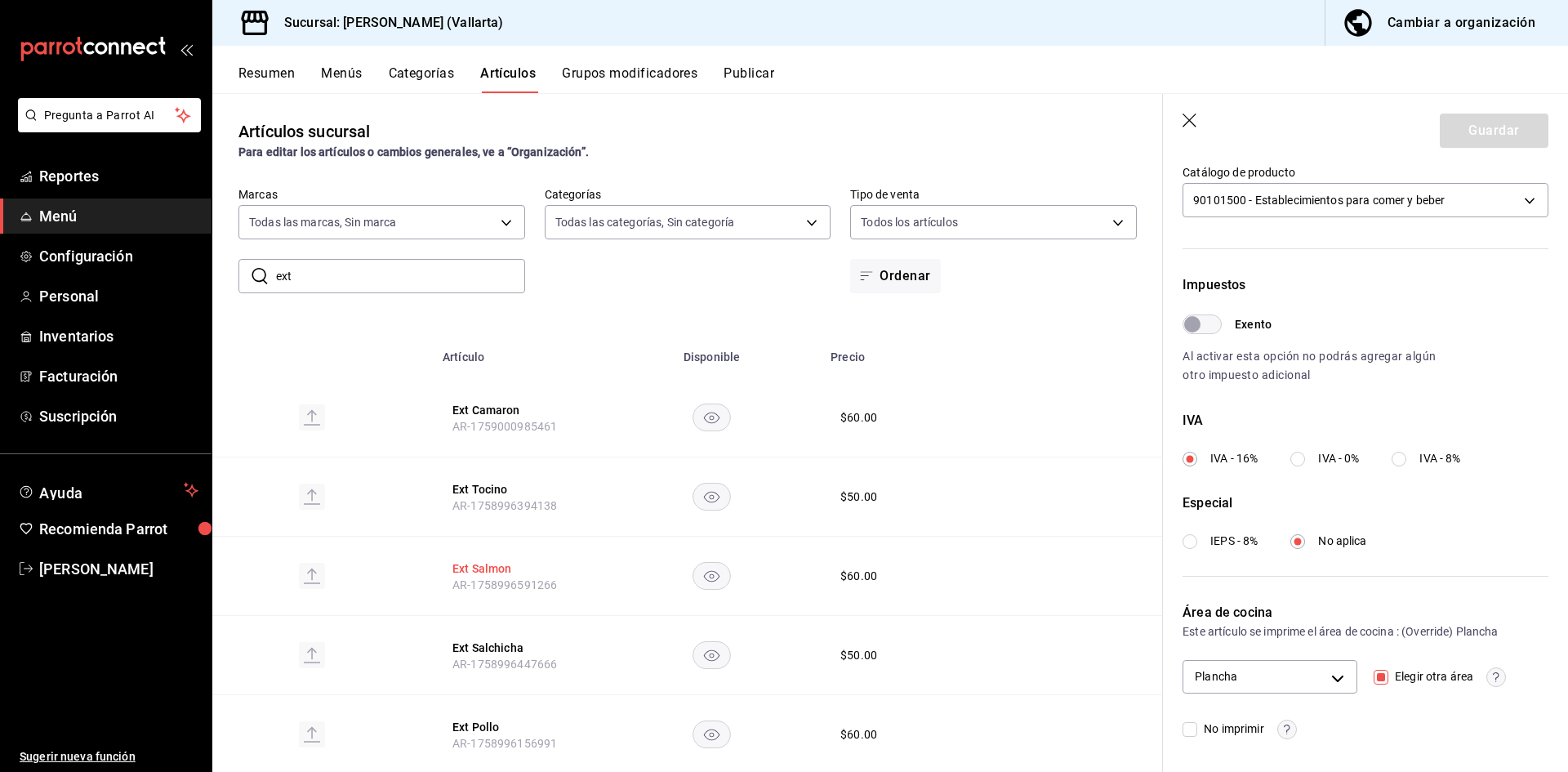
click at [493, 568] on button "Ext Salmon" at bounding box center [517, 569] width 131 height 17
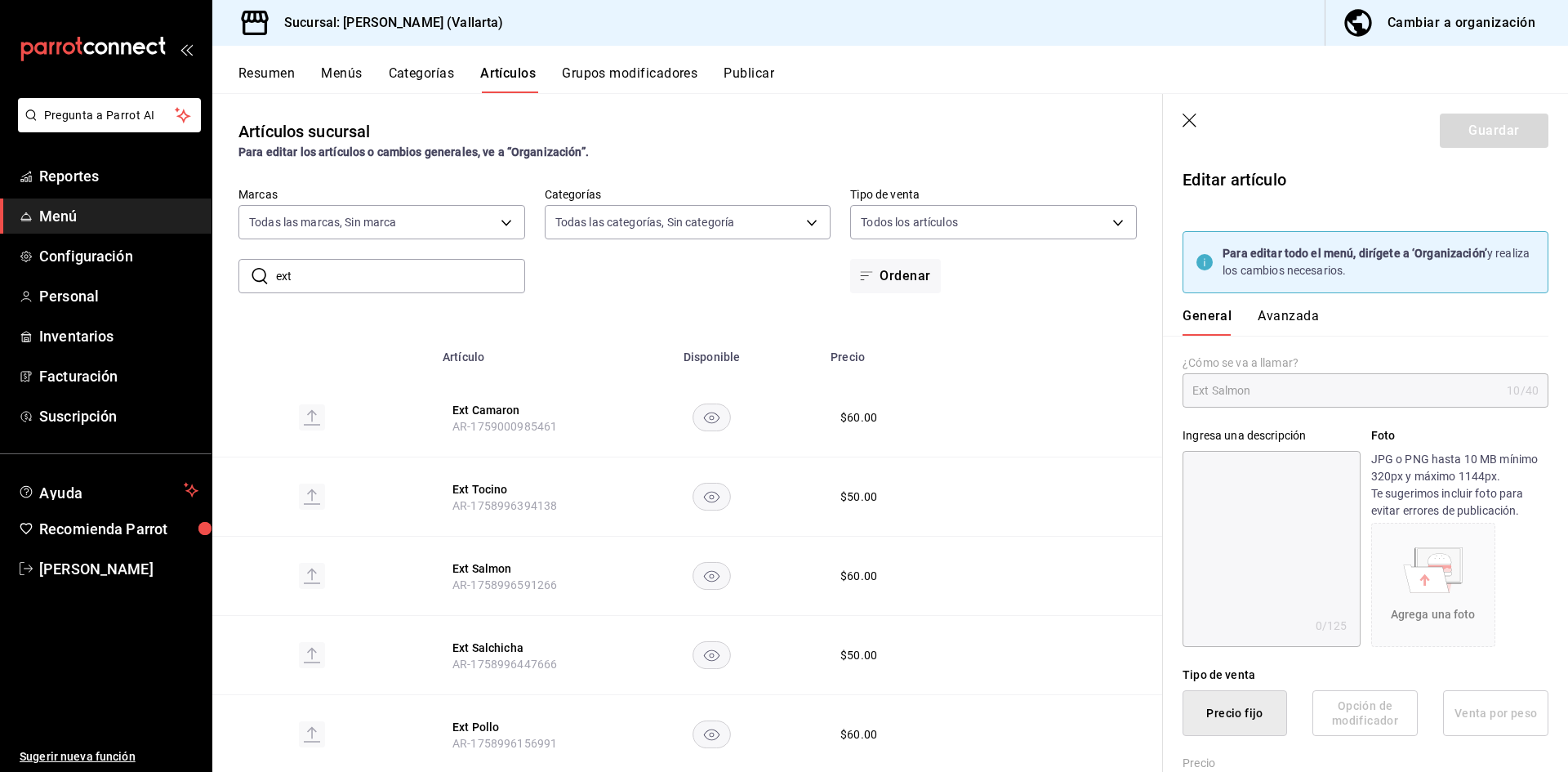
type input "$60.00"
type input "E48"
type input "90101500"
radio input "true"
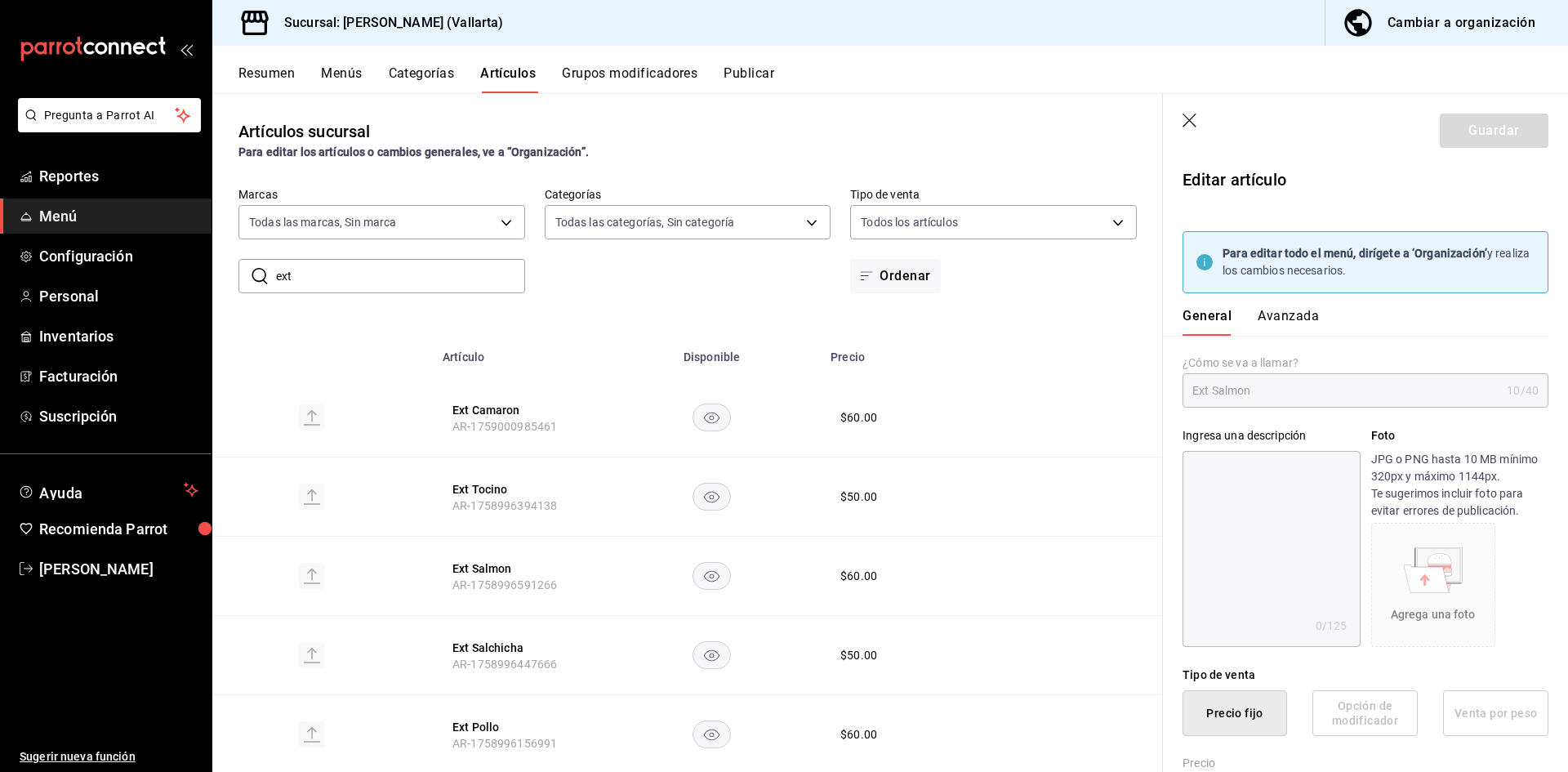
type input "fbb01623-1d56-4ead-ba52-71da8e792295"
click at [1284, 326] on button "Avanzada" at bounding box center [1289, 321] width 62 height 27
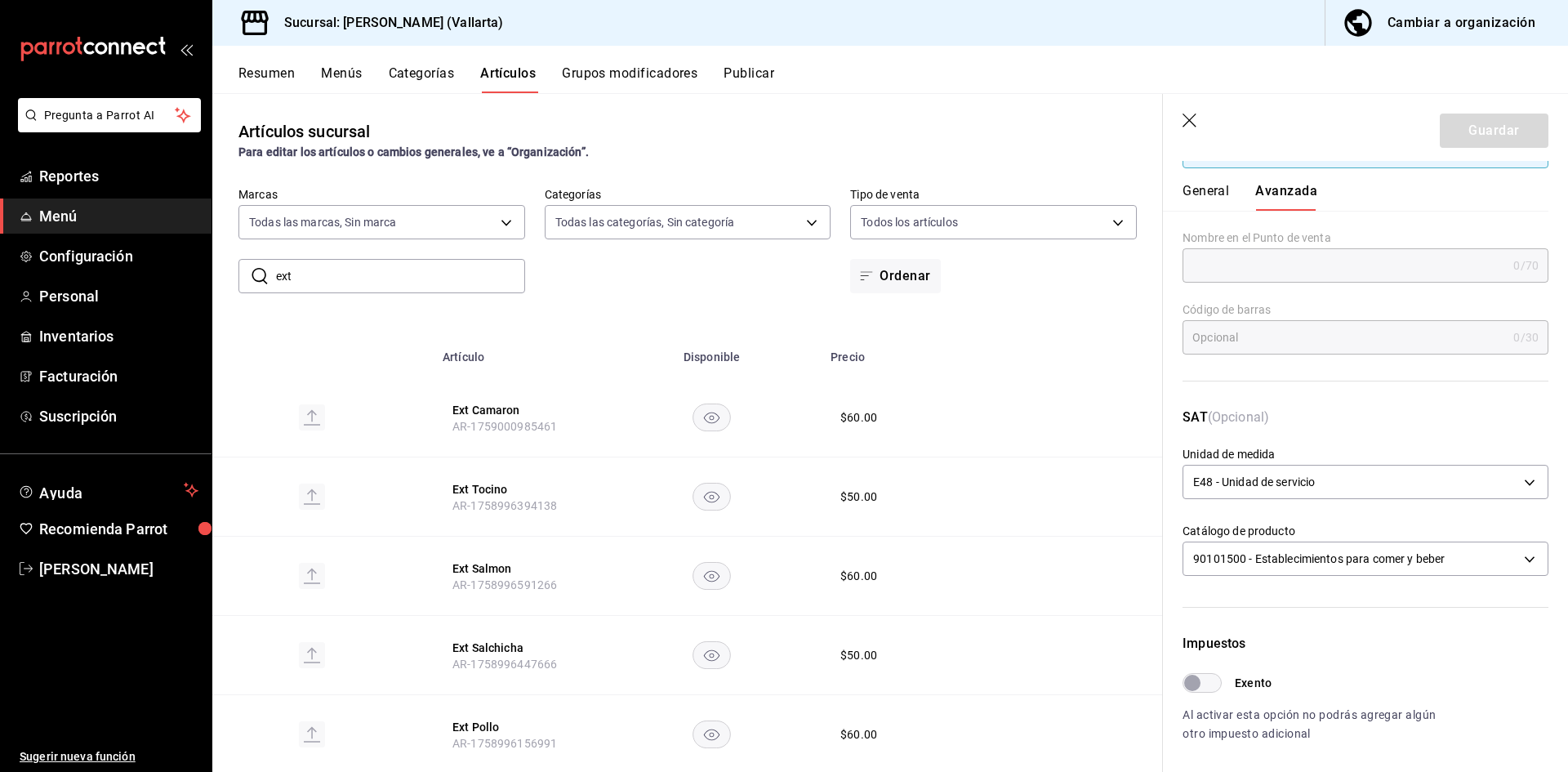
scroll to position [484, 0]
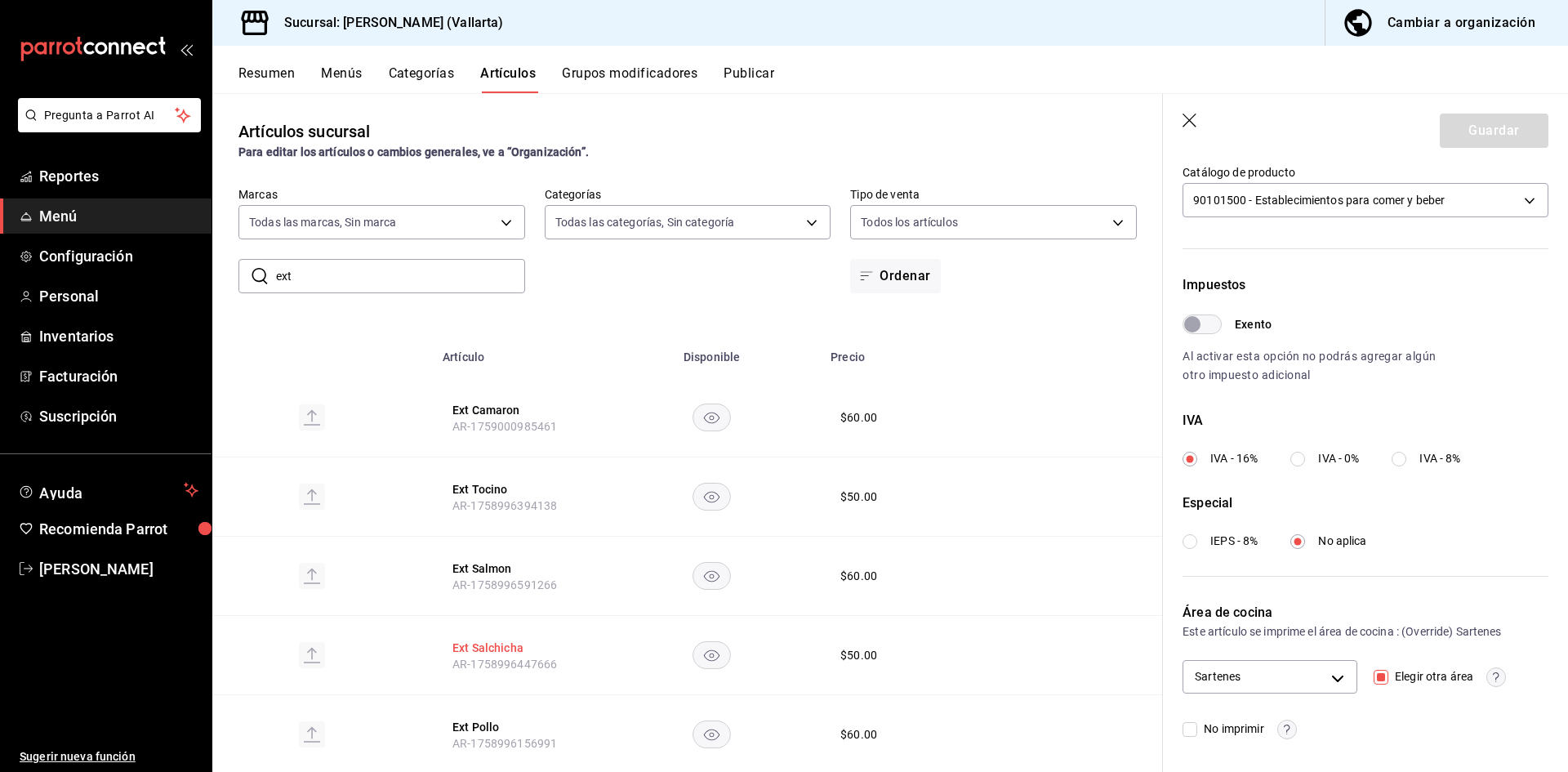
click at [480, 645] on button "Ext Salchicha" at bounding box center [517, 648] width 131 height 17
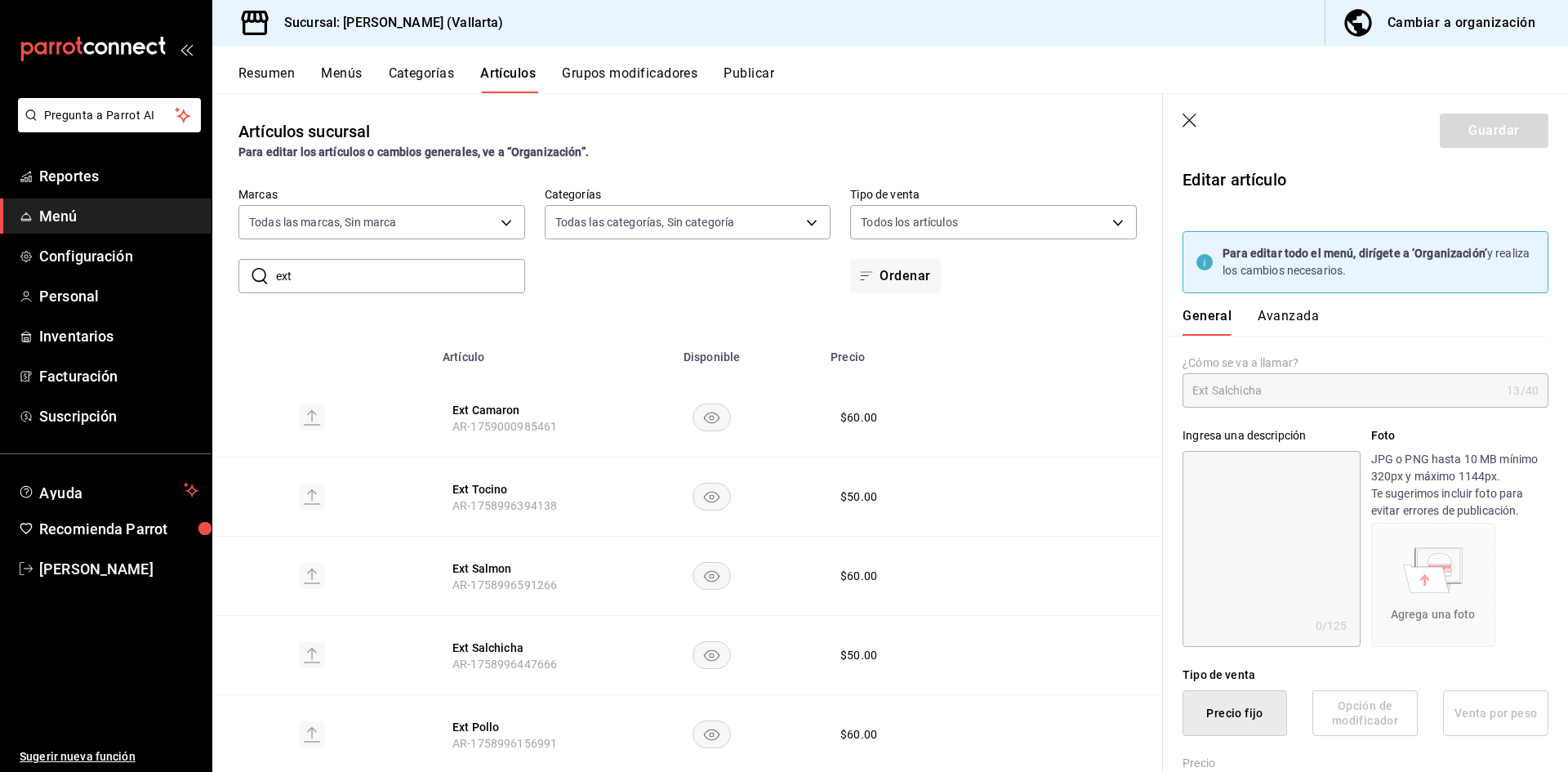
type input "$50.00"
type input "E48"
type input "90101500"
radio input "true"
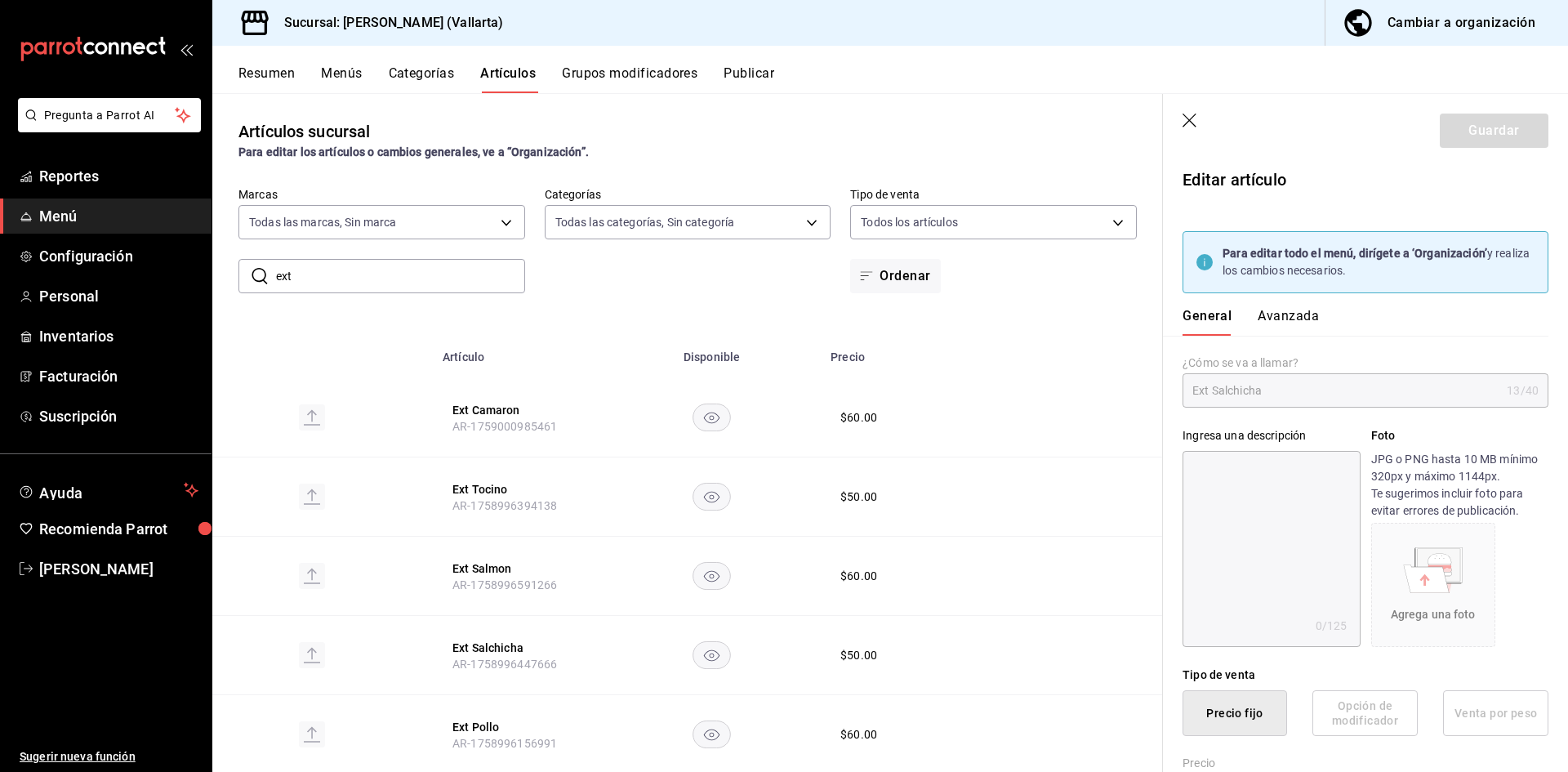
click at [1284, 316] on button "Avanzada" at bounding box center [1289, 321] width 62 height 27
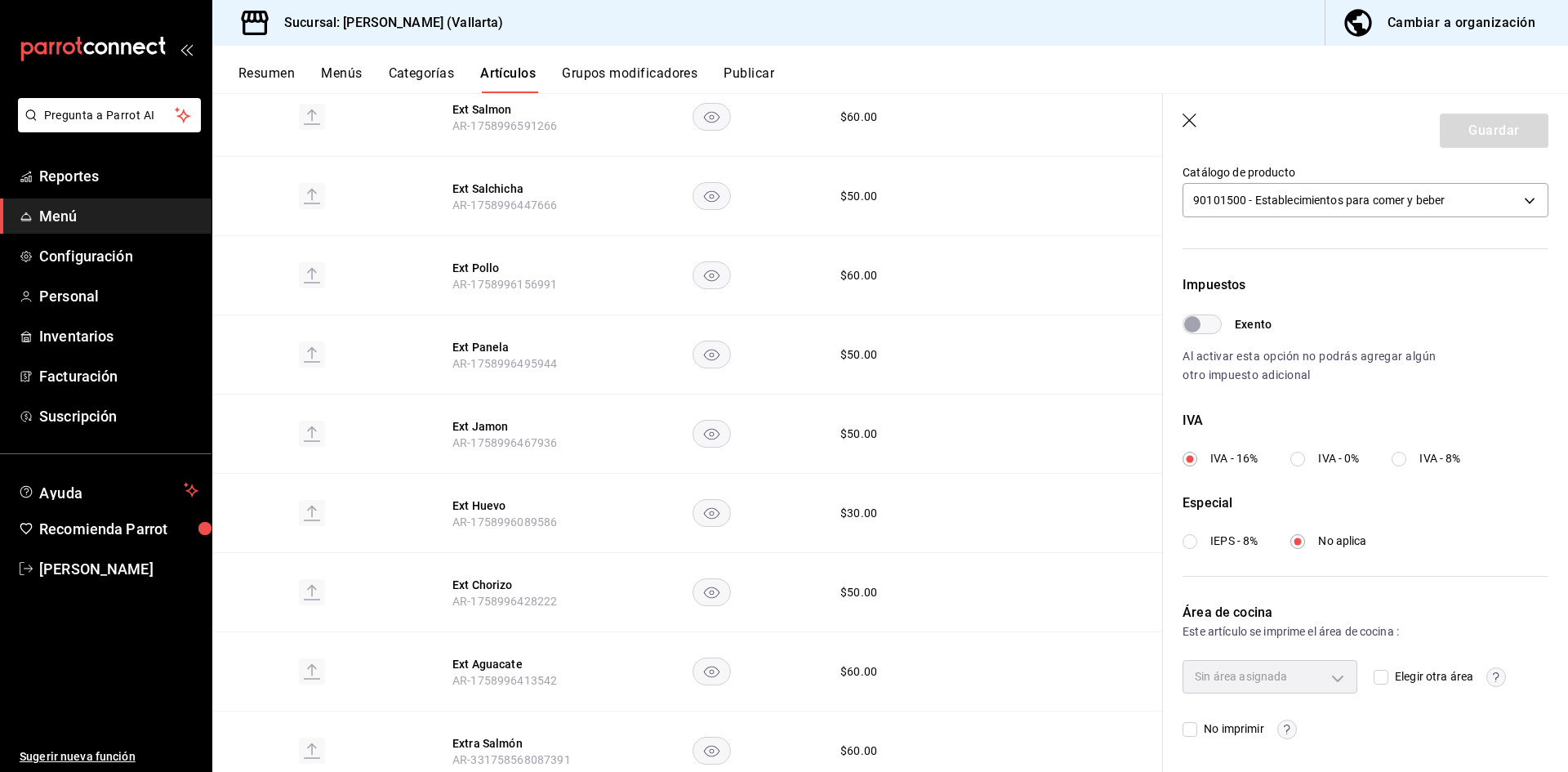
scroll to position [245, 0]
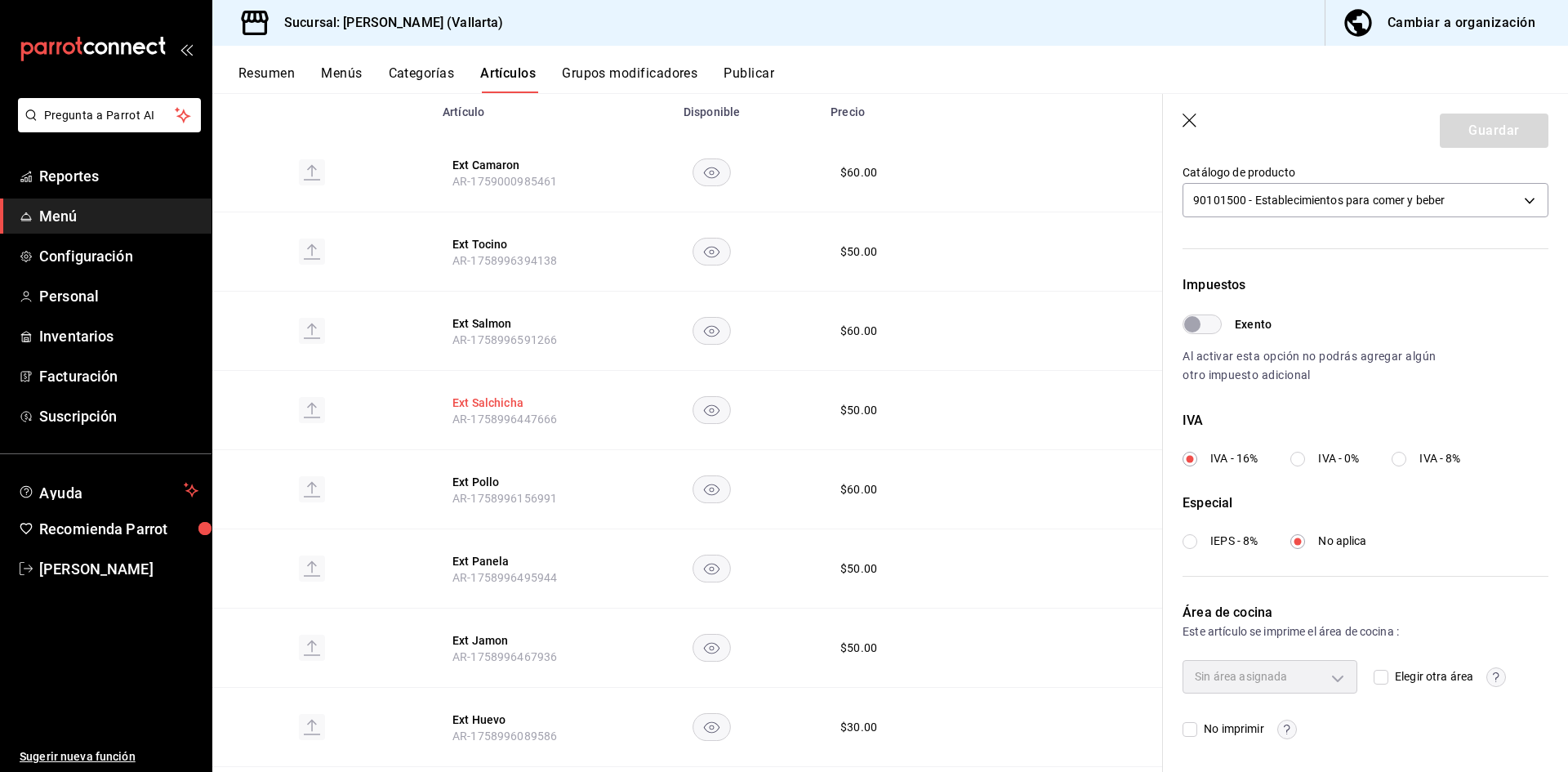
click at [500, 408] on button "Ext Salchicha" at bounding box center [517, 403] width 131 height 17
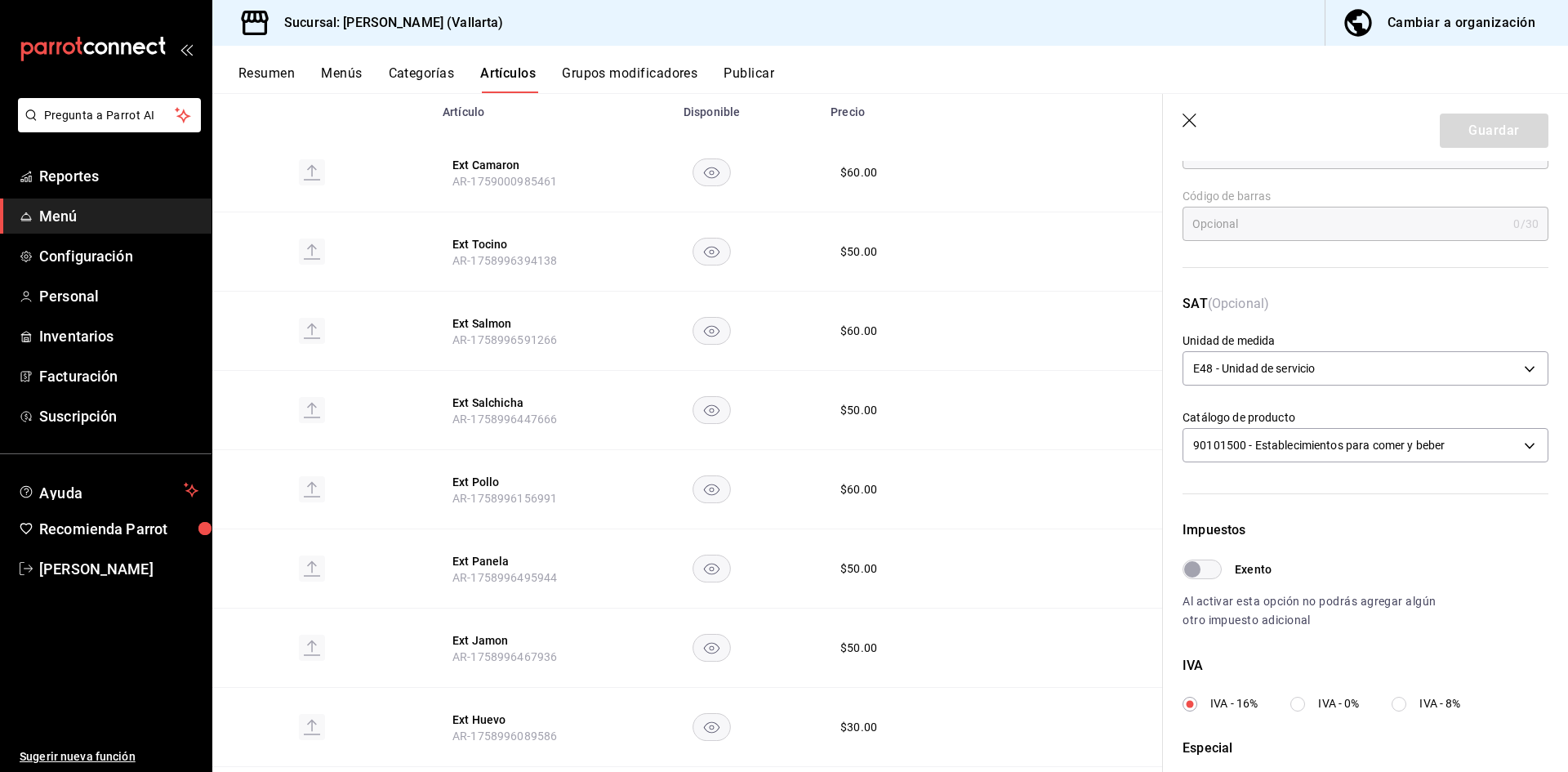
scroll to position [484, 0]
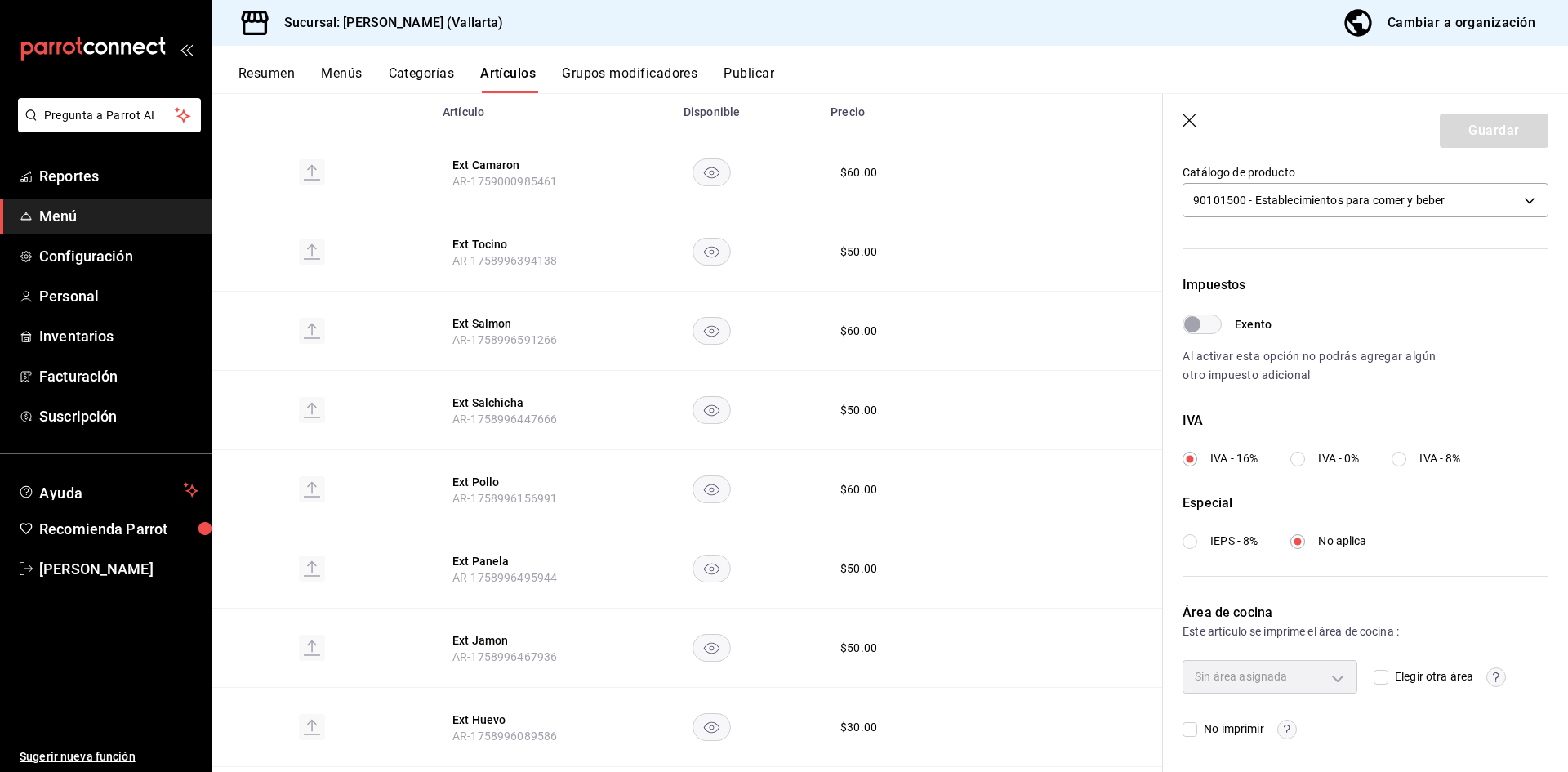
click at [1373, 671] on input "Elegir otra área" at bounding box center [1381, 677] width 15 height 15
checkbox input "true"
click at [1313, 681] on body "Pregunta a Parrot AI Reportes Menú Configuración Personal Inventarios Facturaci…" at bounding box center [784, 386] width 1568 height 772
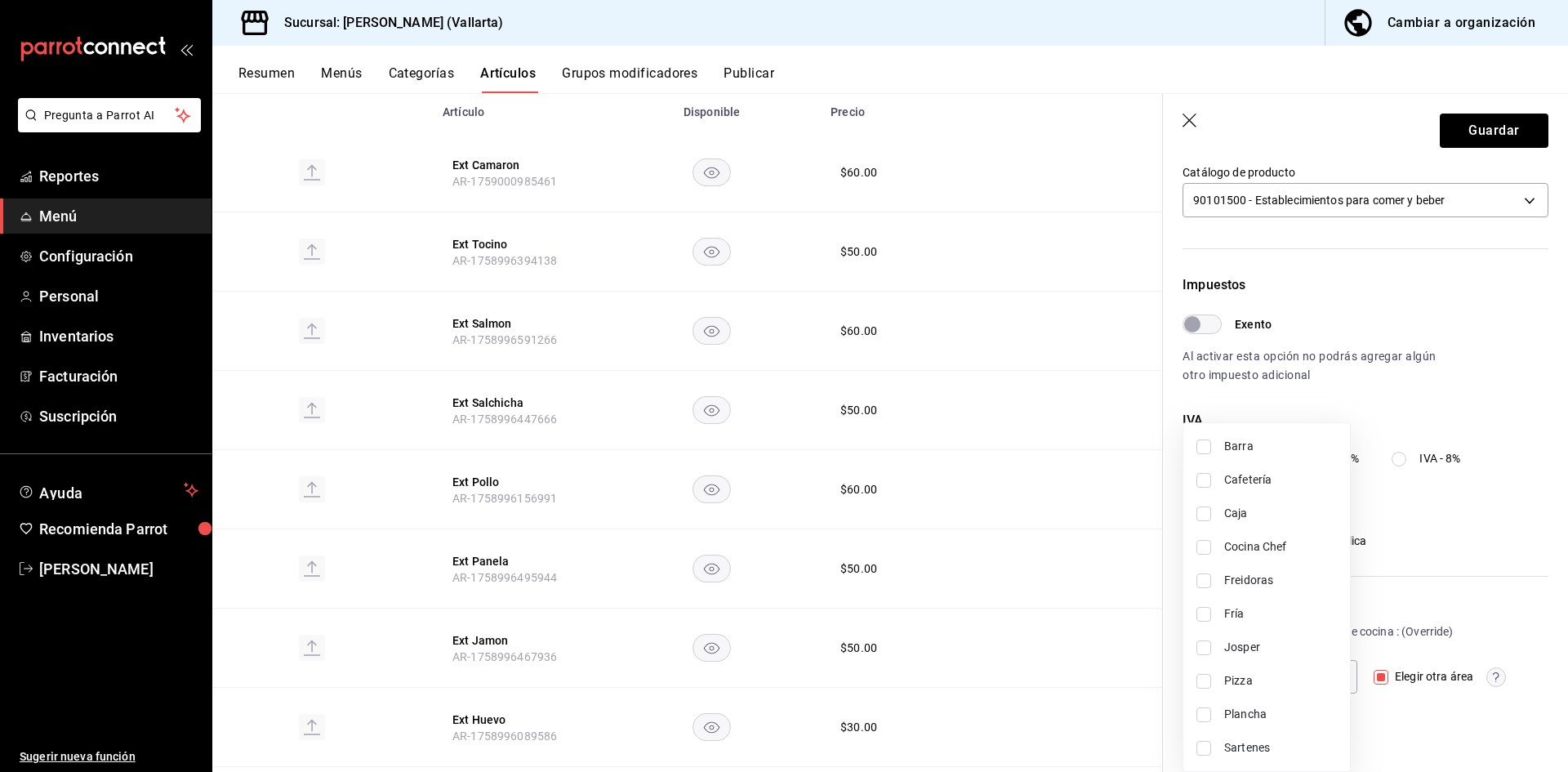
click at [1232, 742] on span "Sartenes" at bounding box center [1280, 748] width 113 height 17
type input "fbb01623-1d56-4ead-ba52-71da8e792295"
checkbox input "true"
click at [1472, 109] on div at bounding box center [784, 386] width 1568 height 772
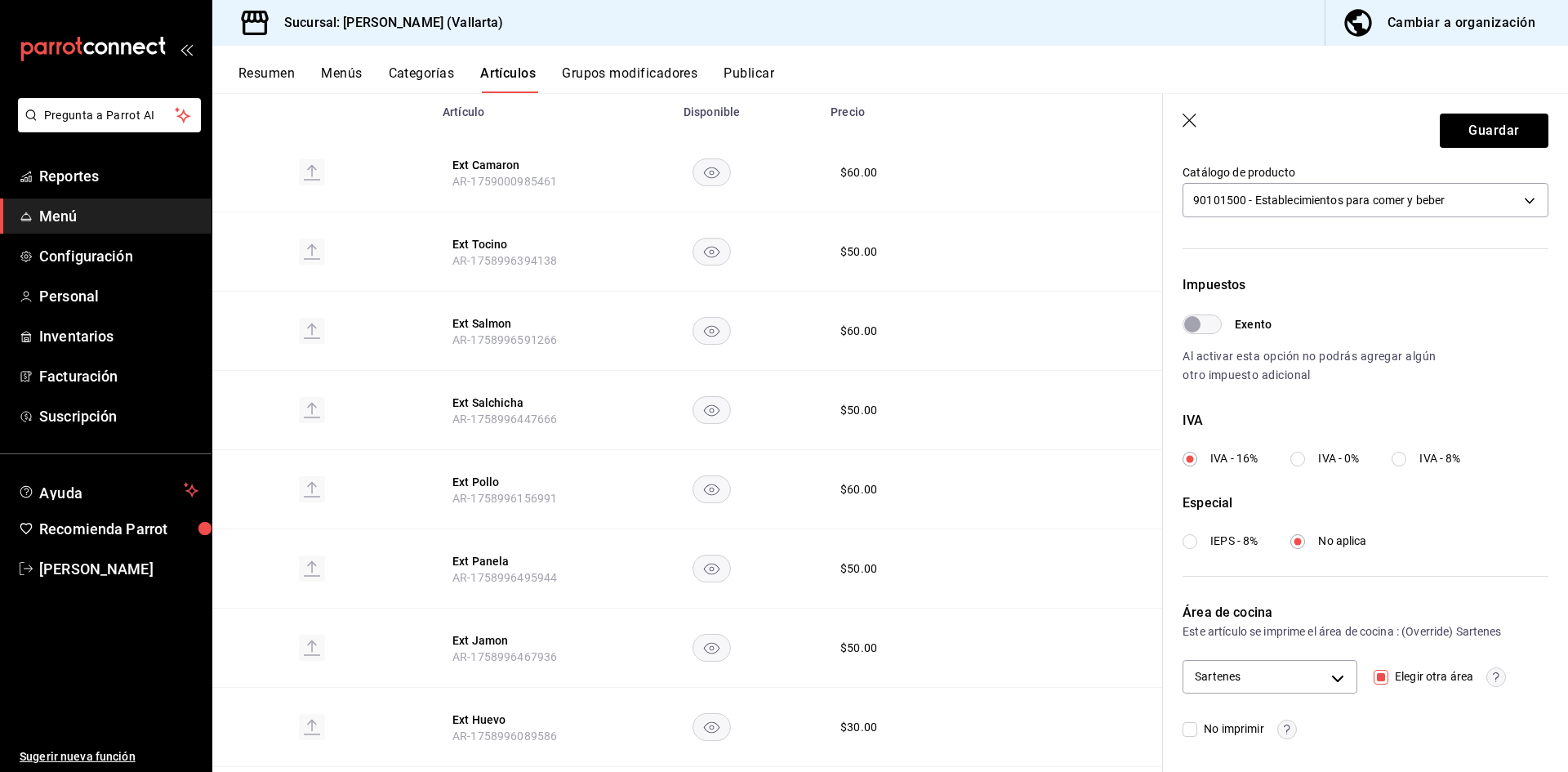
click at [1466, 123] on div "Barra Cafetería Caja Cocina Chef Freidoras Fría Josper Pizza Plancha Sartenes" at bounding box center [784, 386] width 1568 height 772
click at [1462, 133] on button "Guardar" at bounding box center [1494, 131] width 109 height 34
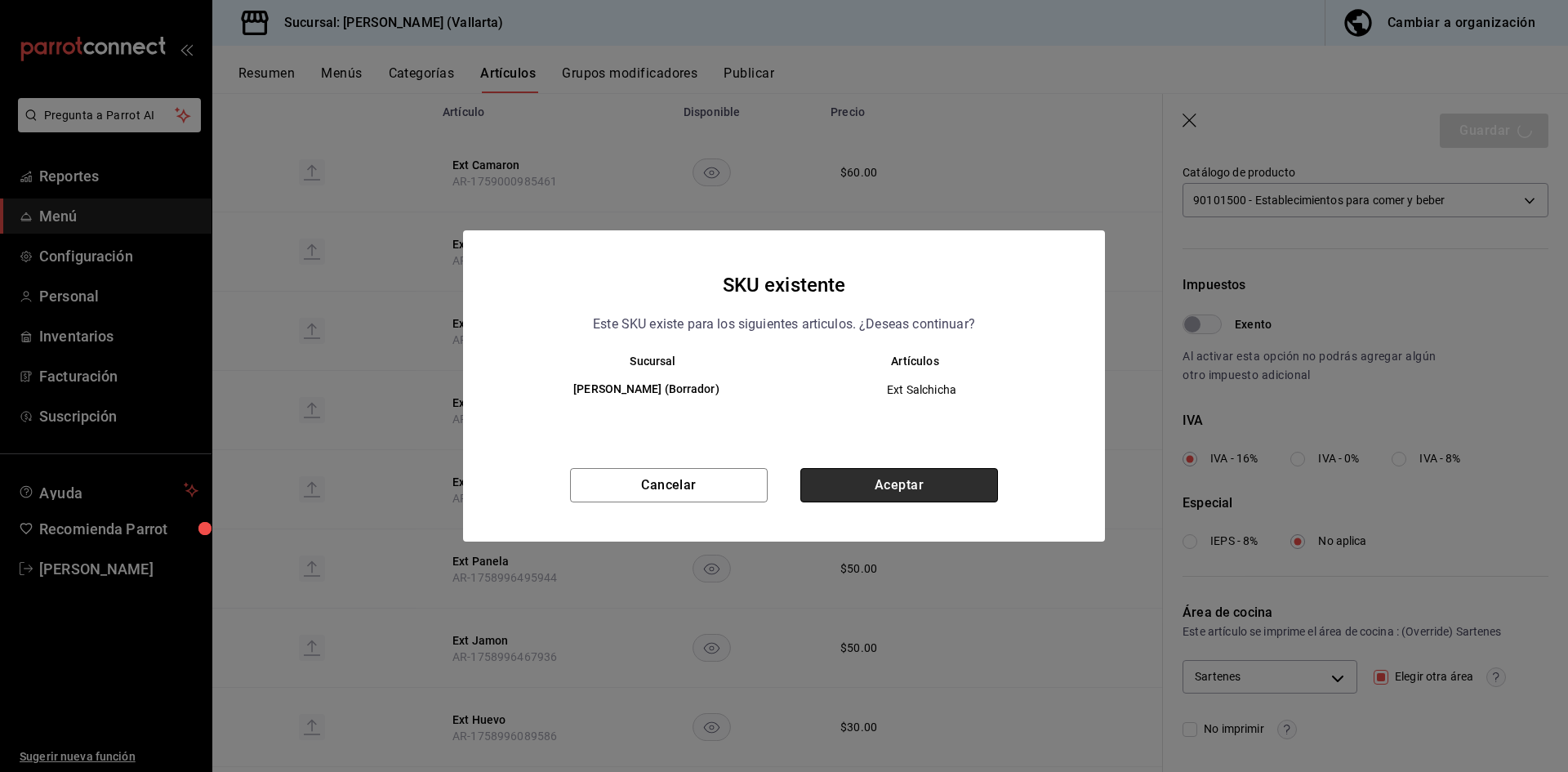
click at [937, 474] on button "Aceptar" at bounding box center [900, 485] width 198 height 34
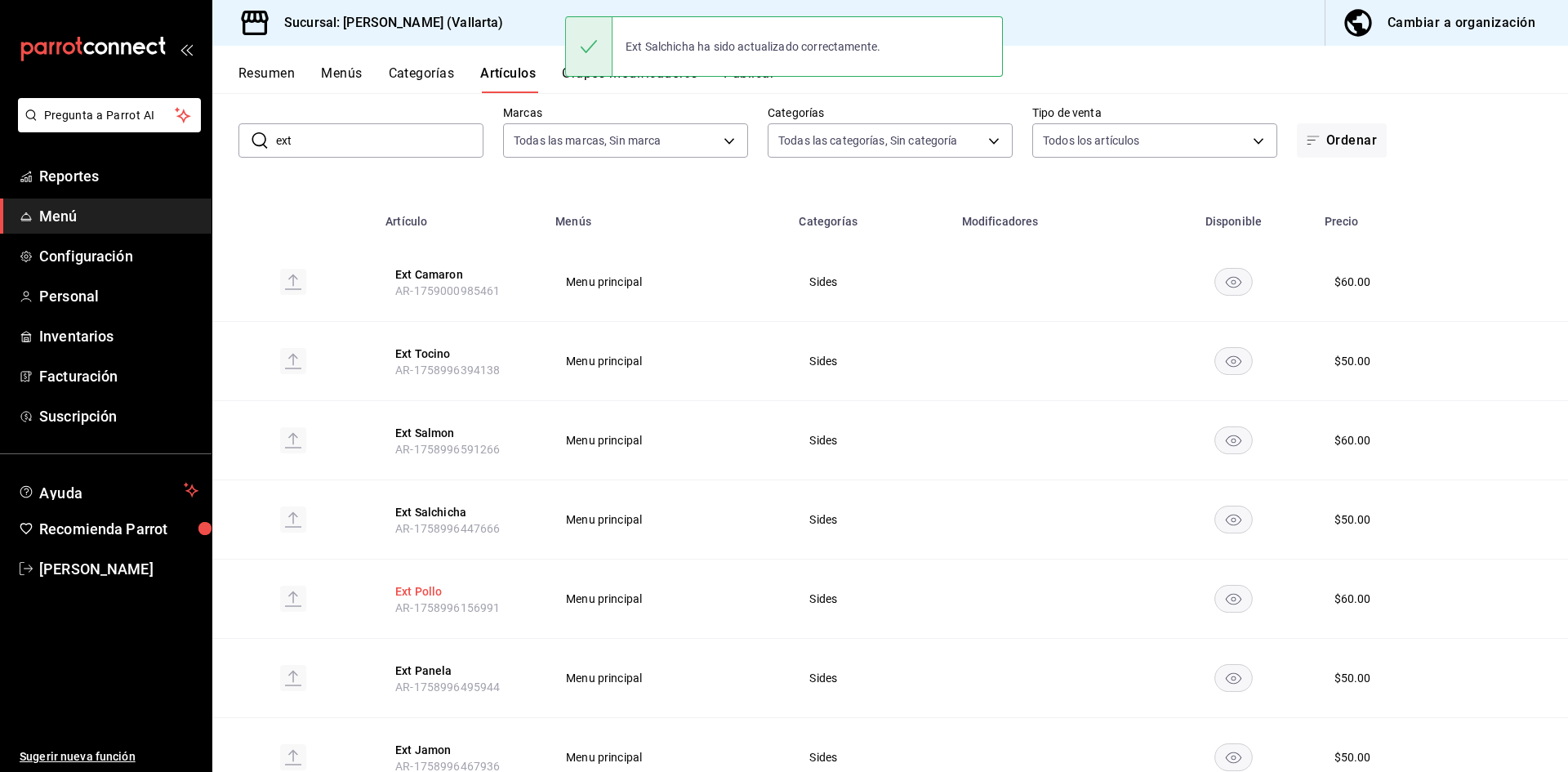
scroll to position [163, 0]
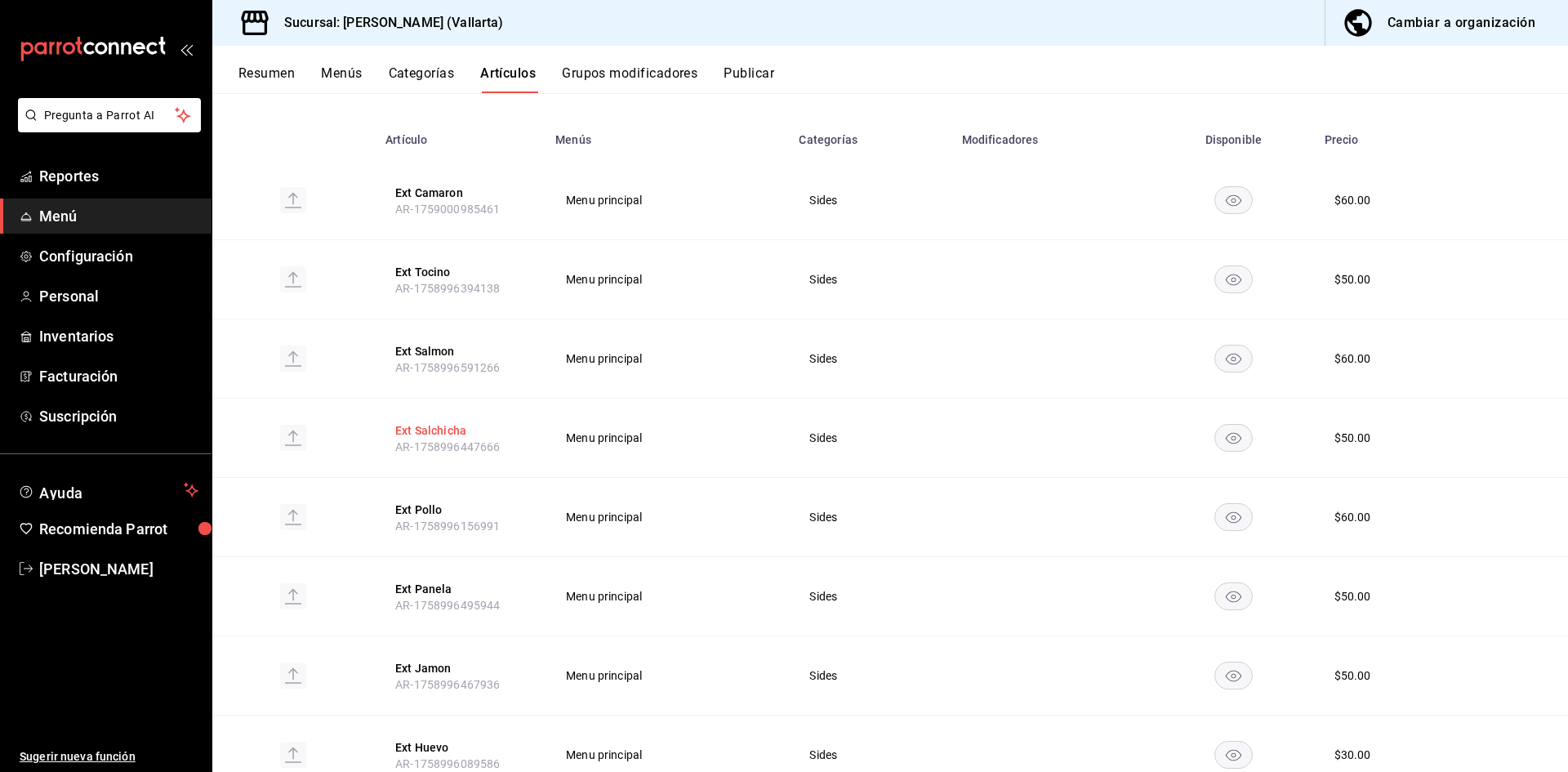
click at [445, 433] on button "Ext Salchicha" at bounding box center [460, 431] width 131 height 17
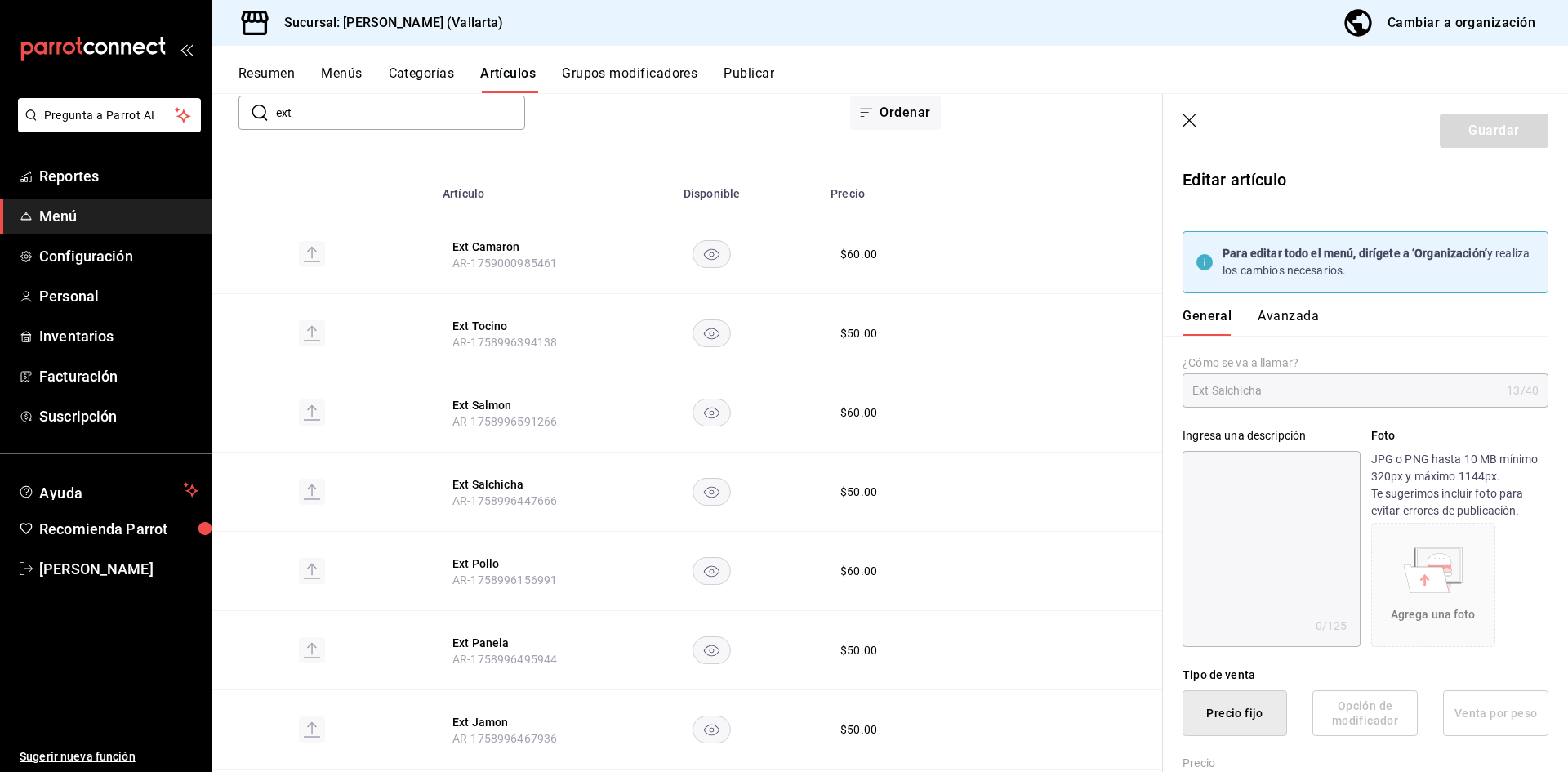
click at [1277, 318] on button "Avanzada" at bounding box center [1289, 321] width 62 height 27
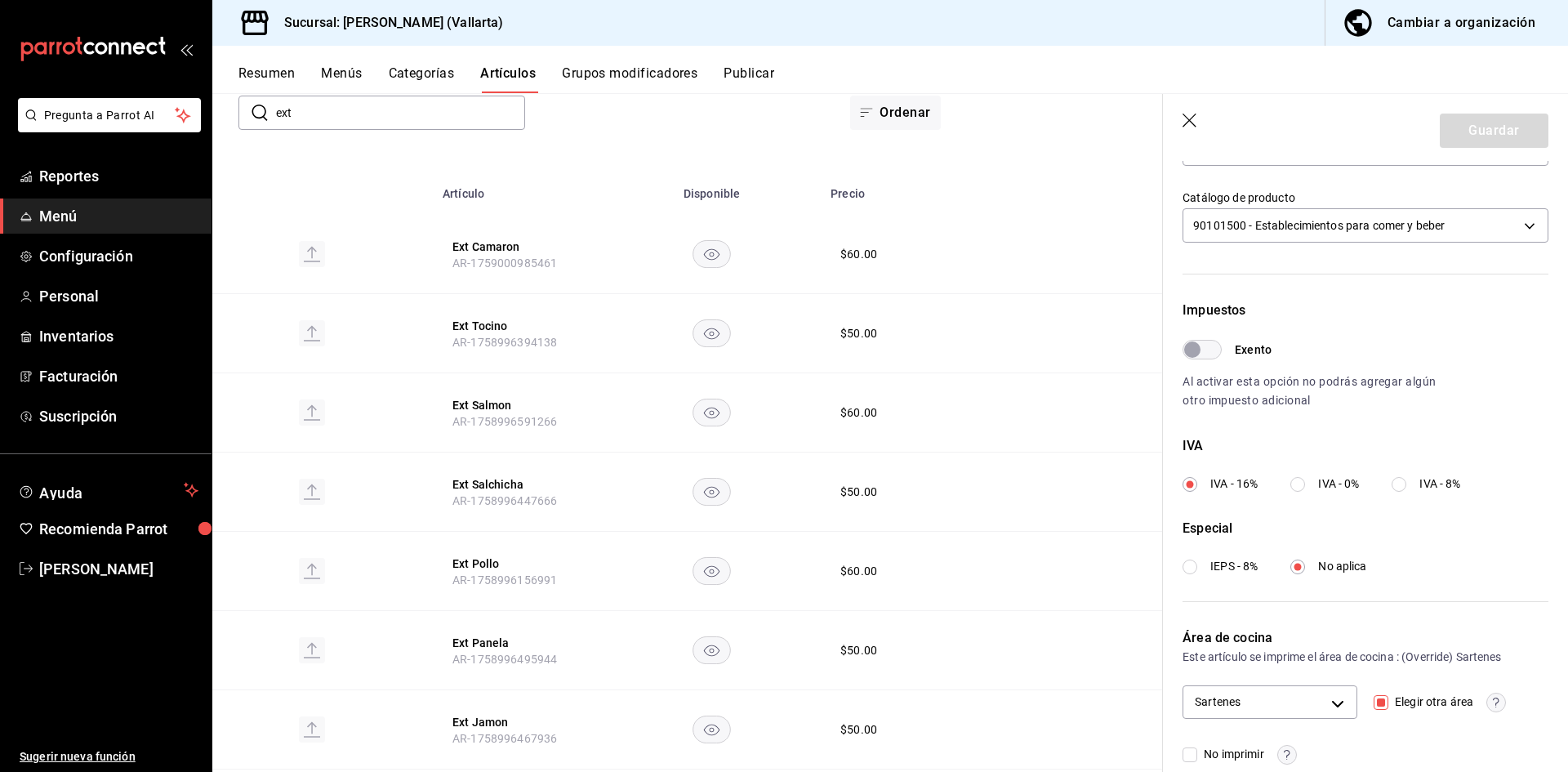
scroll to position [484, 0]
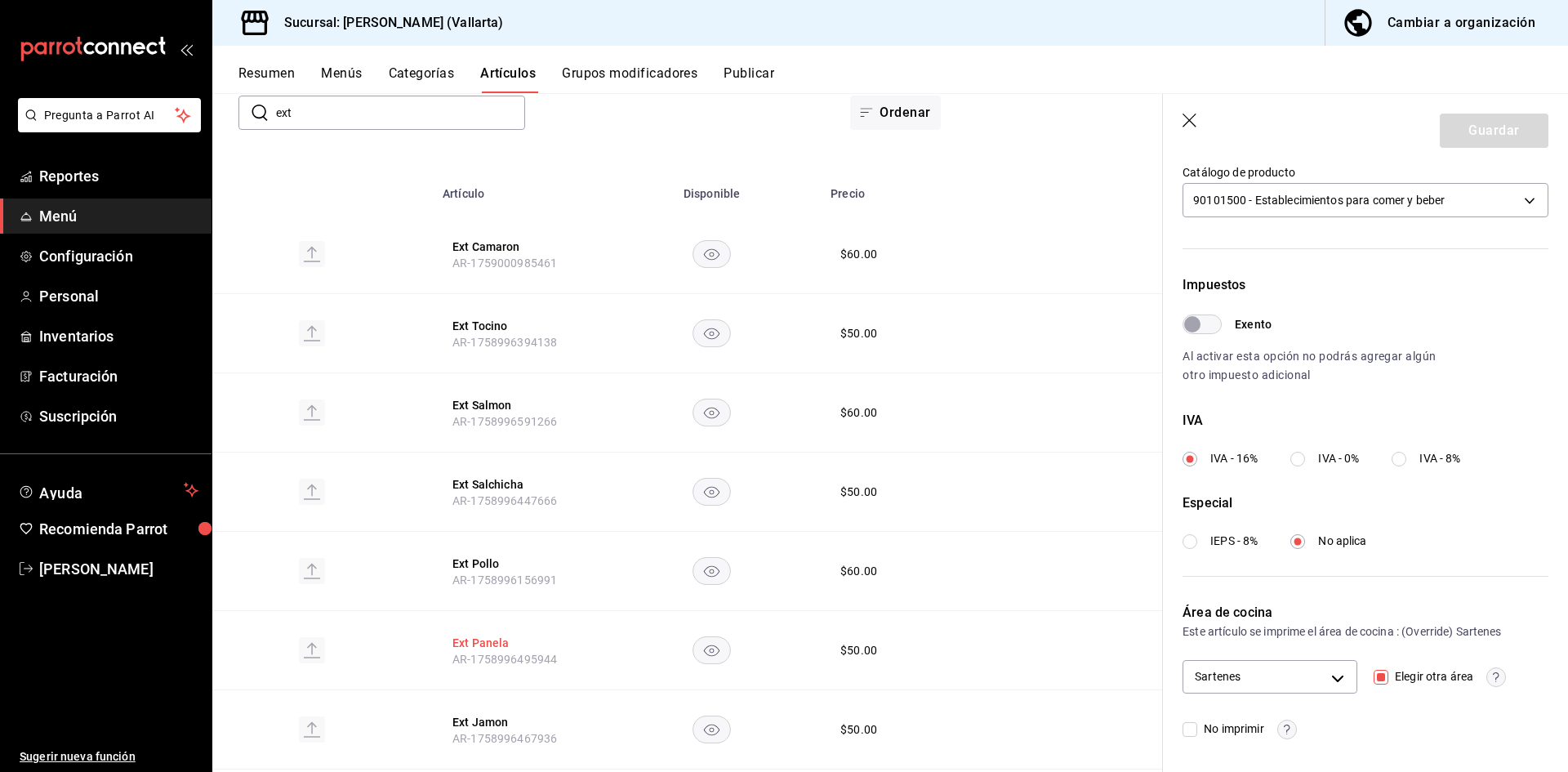
click at [485, 642] on button "Ext Panela" at bounding box center [517, 643] width 131 height 17
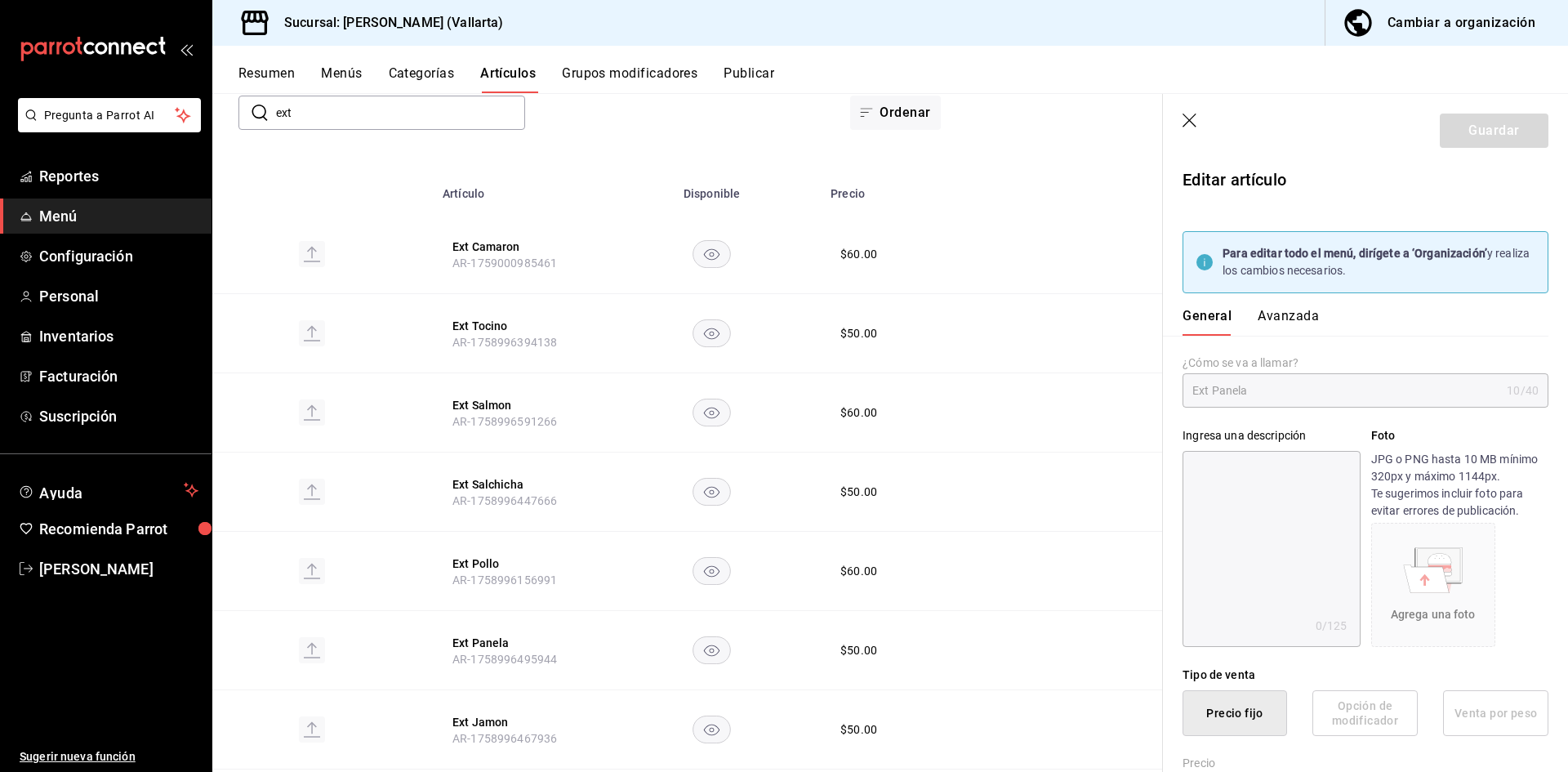
click at [1264, 319] on button "Avanzada" at bounding box center [1289, 321] width 62 height 27
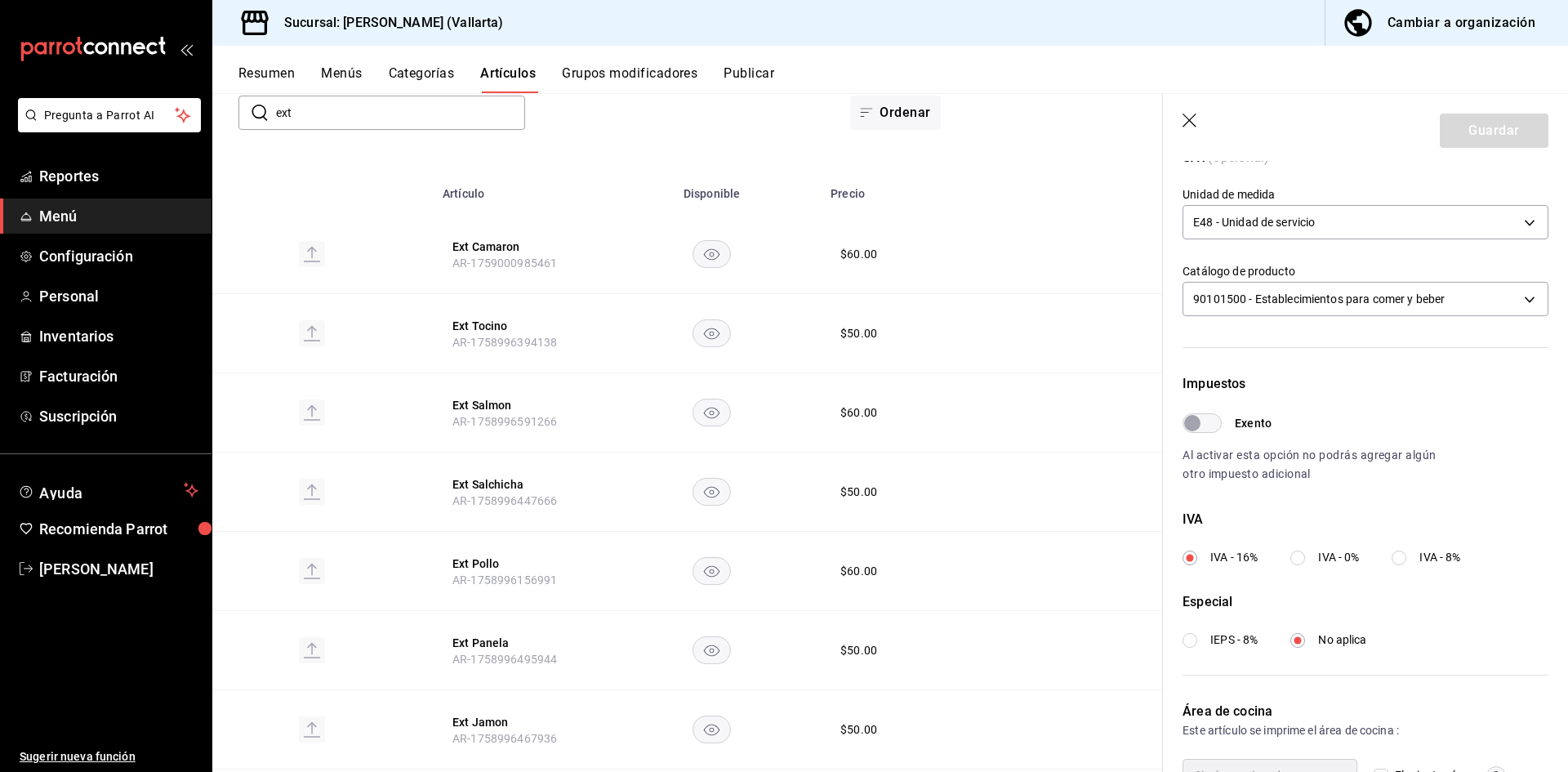
scroll to position [484, 0]
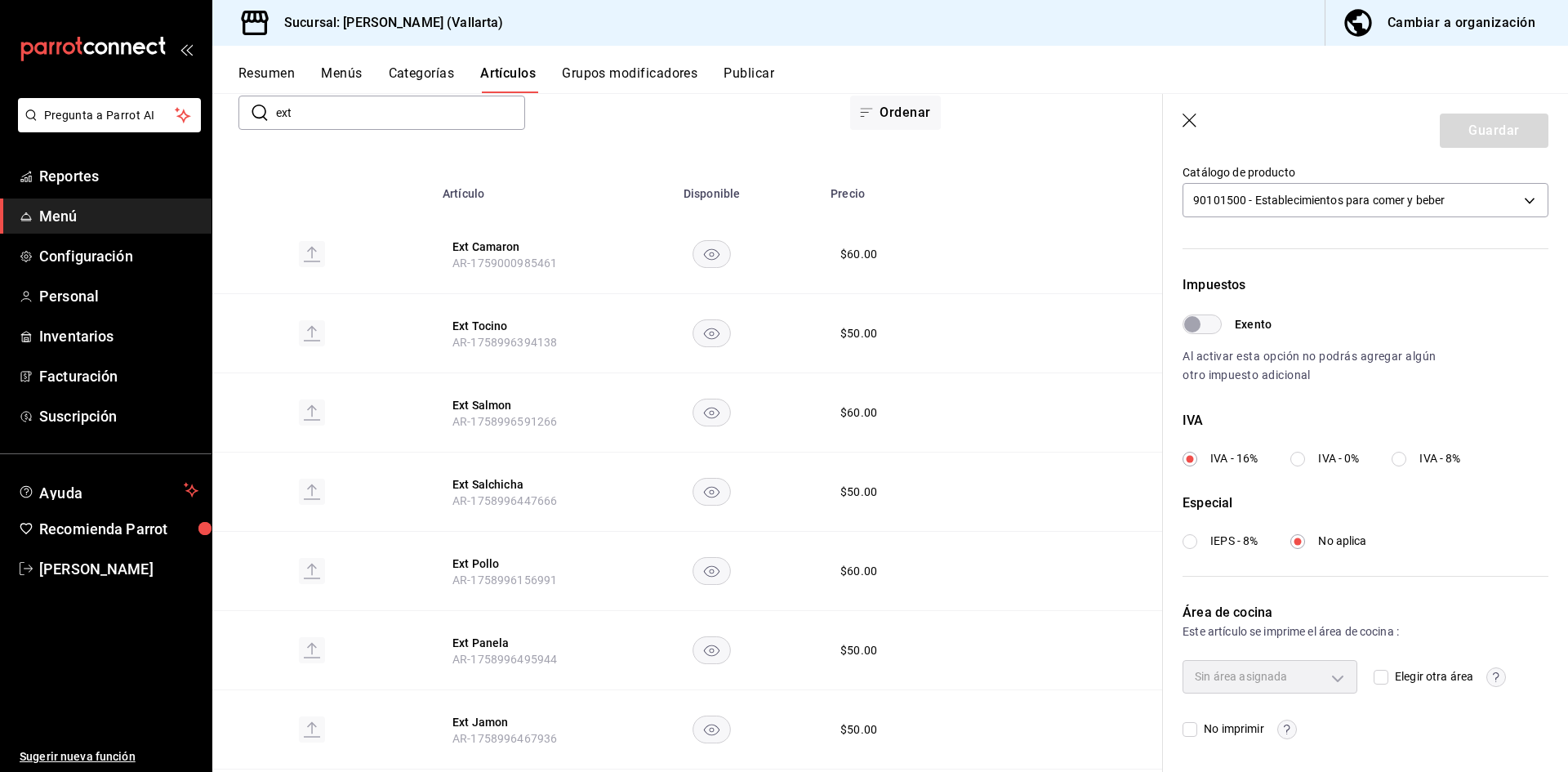
click at [1378, 675] on input "Elegir otra área" at bounding box center [1381, 677] width 15 height 15
checkbox input "true"
click at [1295, 670] on body "Pregunta a Parrot AI Reportes Menú Configuración Personal Inventarios Facturaci…" at bounding box center [784, 386] width 1568 height 772
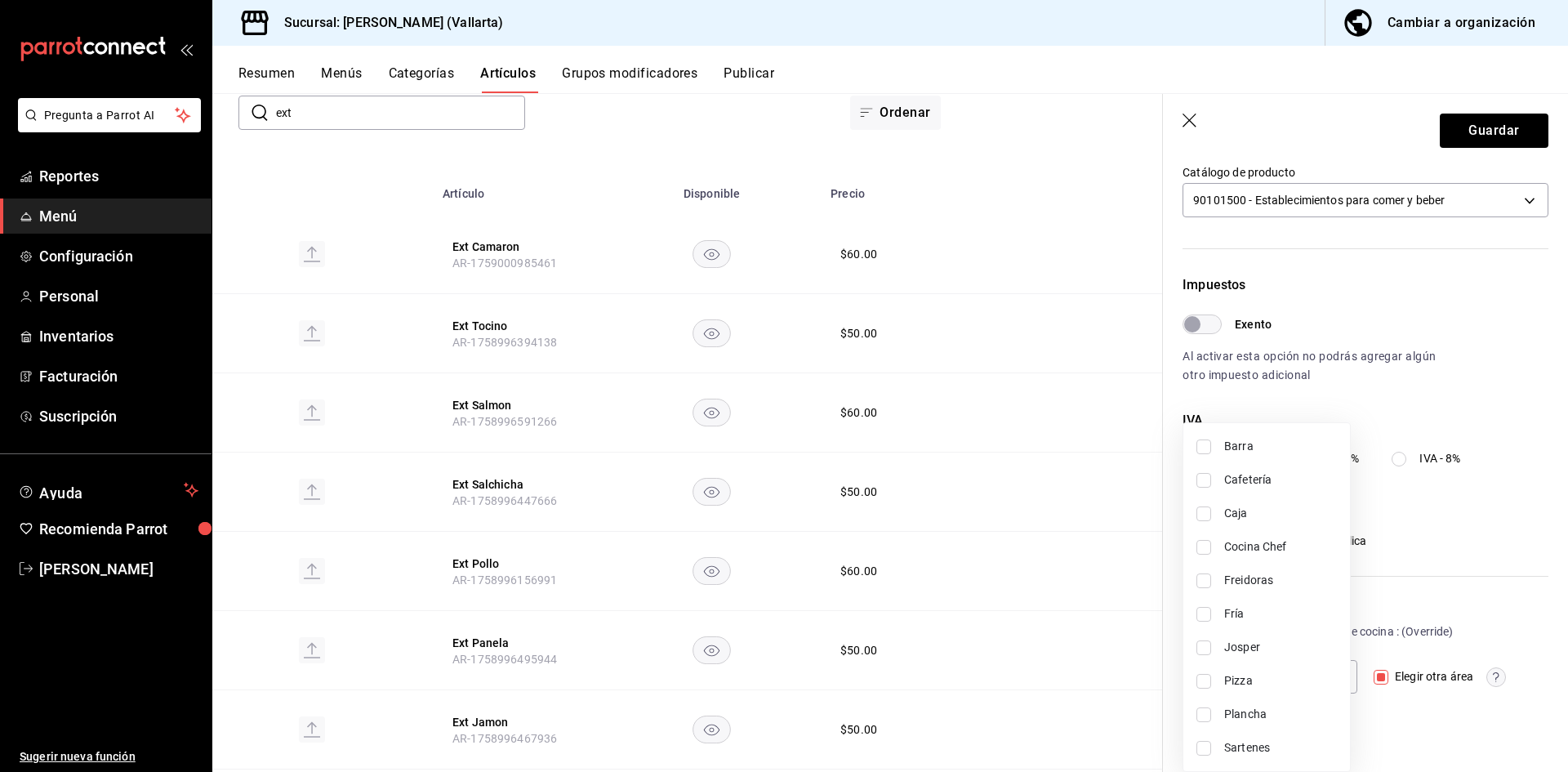
click at [1246, 744] on span "Sartenes" at bounding box center [1280, 748] width 113 height 17
type input "fbb01623-1d56-4ead-ba52-71da8e792295"
checkbox input "true"
click at [1465, 136] on div at bounding box center [784, 386] width 1568 height 772
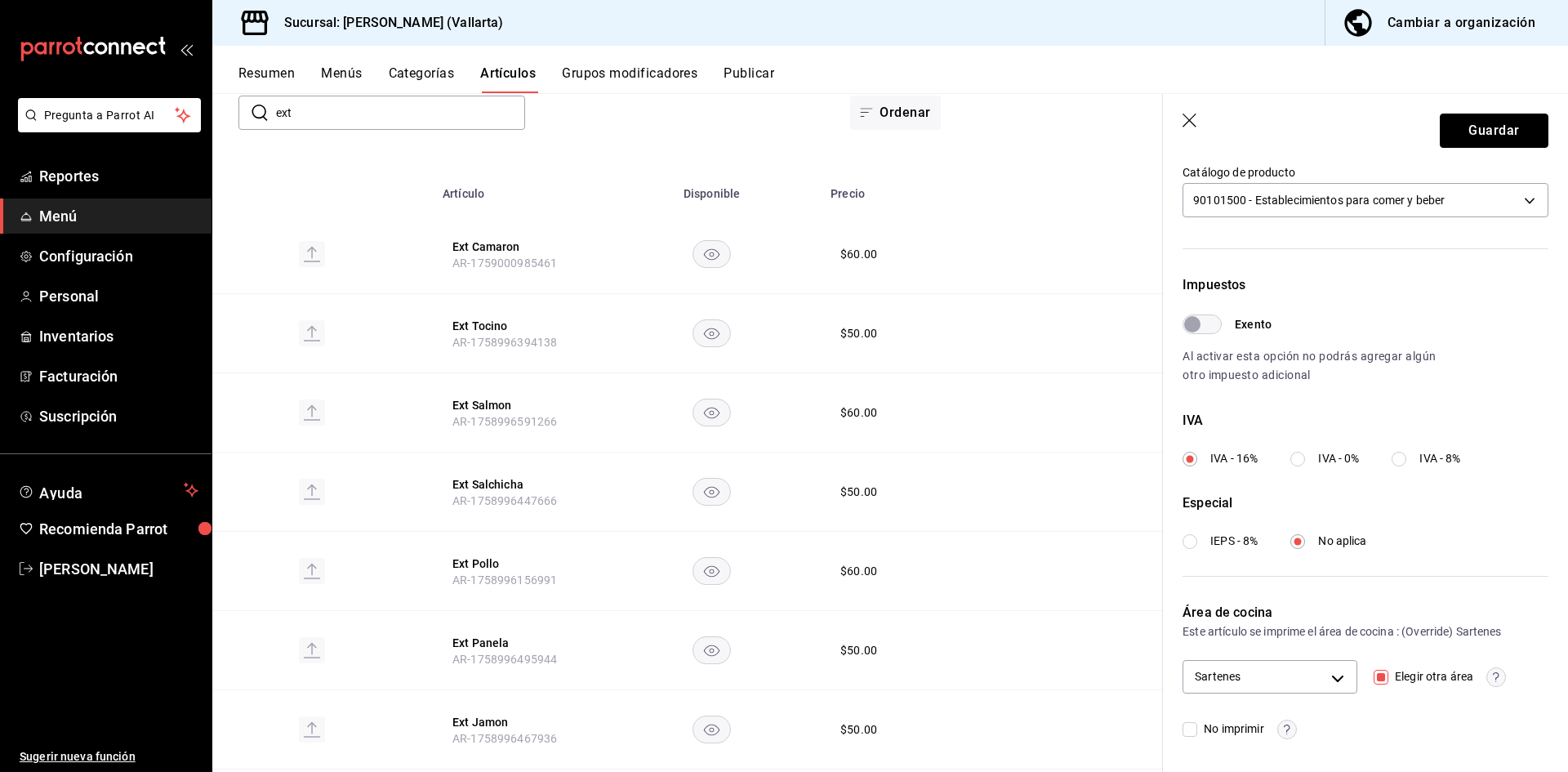
click at [1472, 131] on button "Guardar" at bounding box center [1494, 131] width 109 height 34
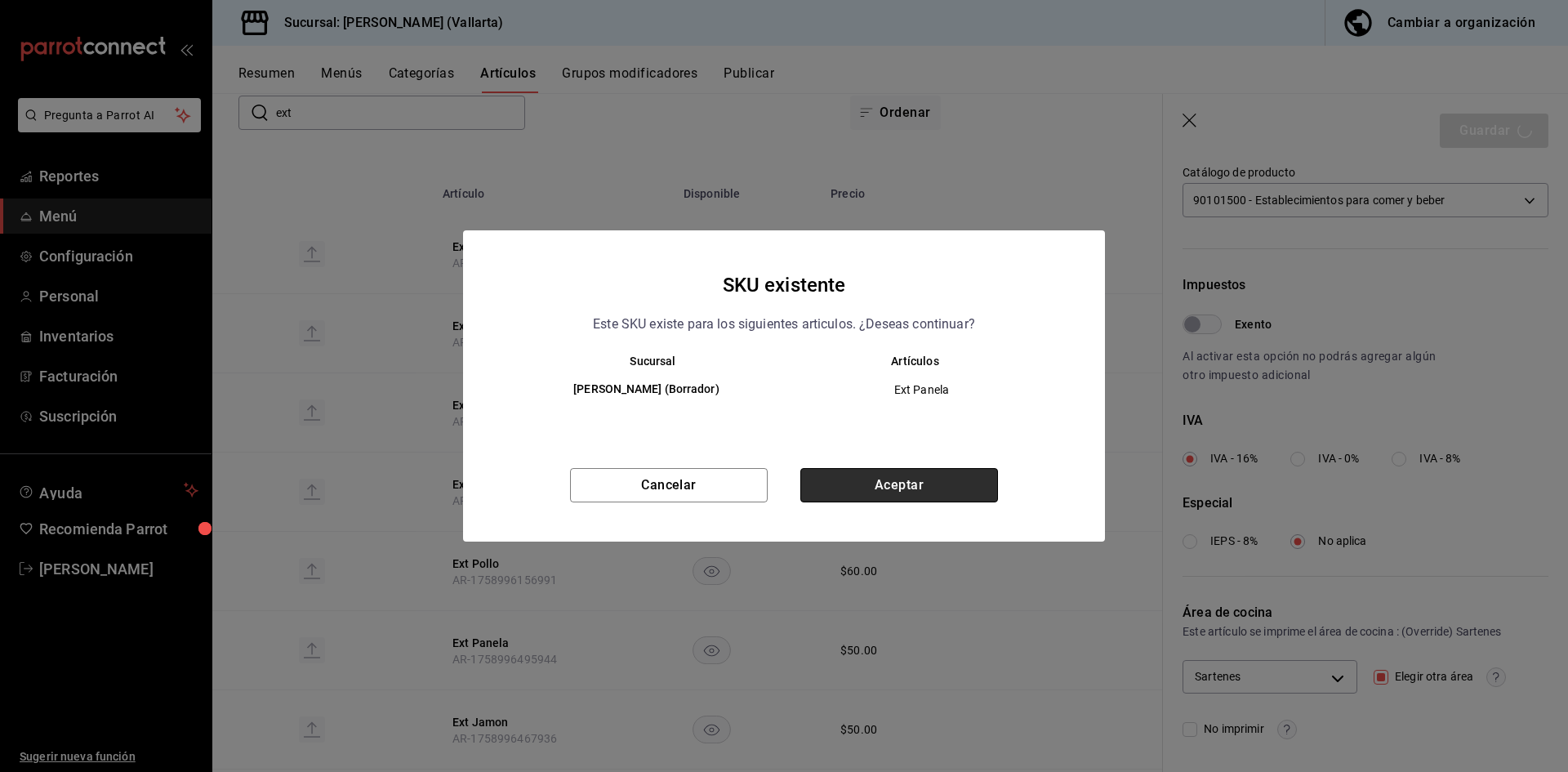
click at [888, 475] on button "Aceptar" at bounding box center [900, 485] width 198 height 34
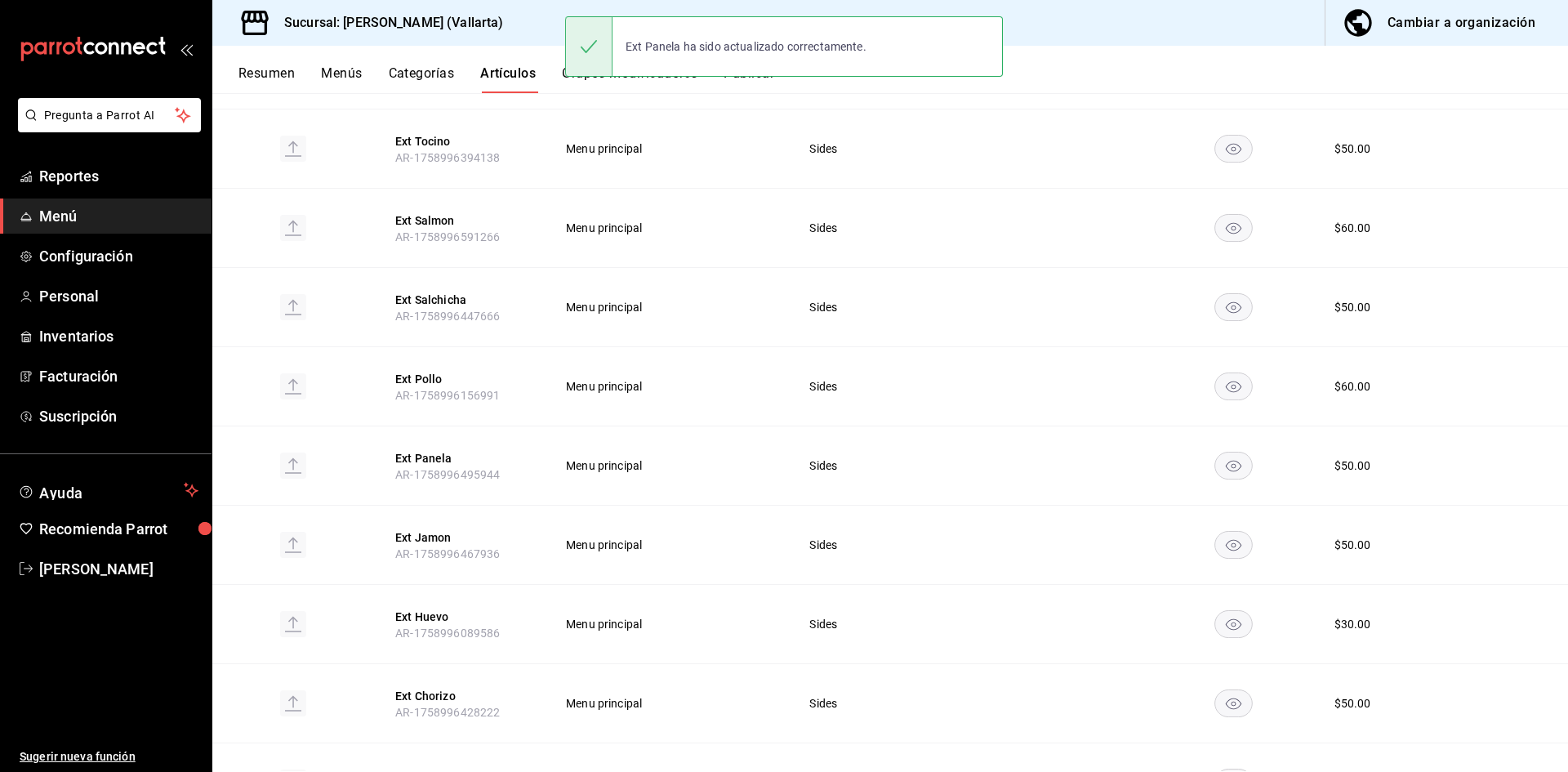
scroll to position [327, 0]
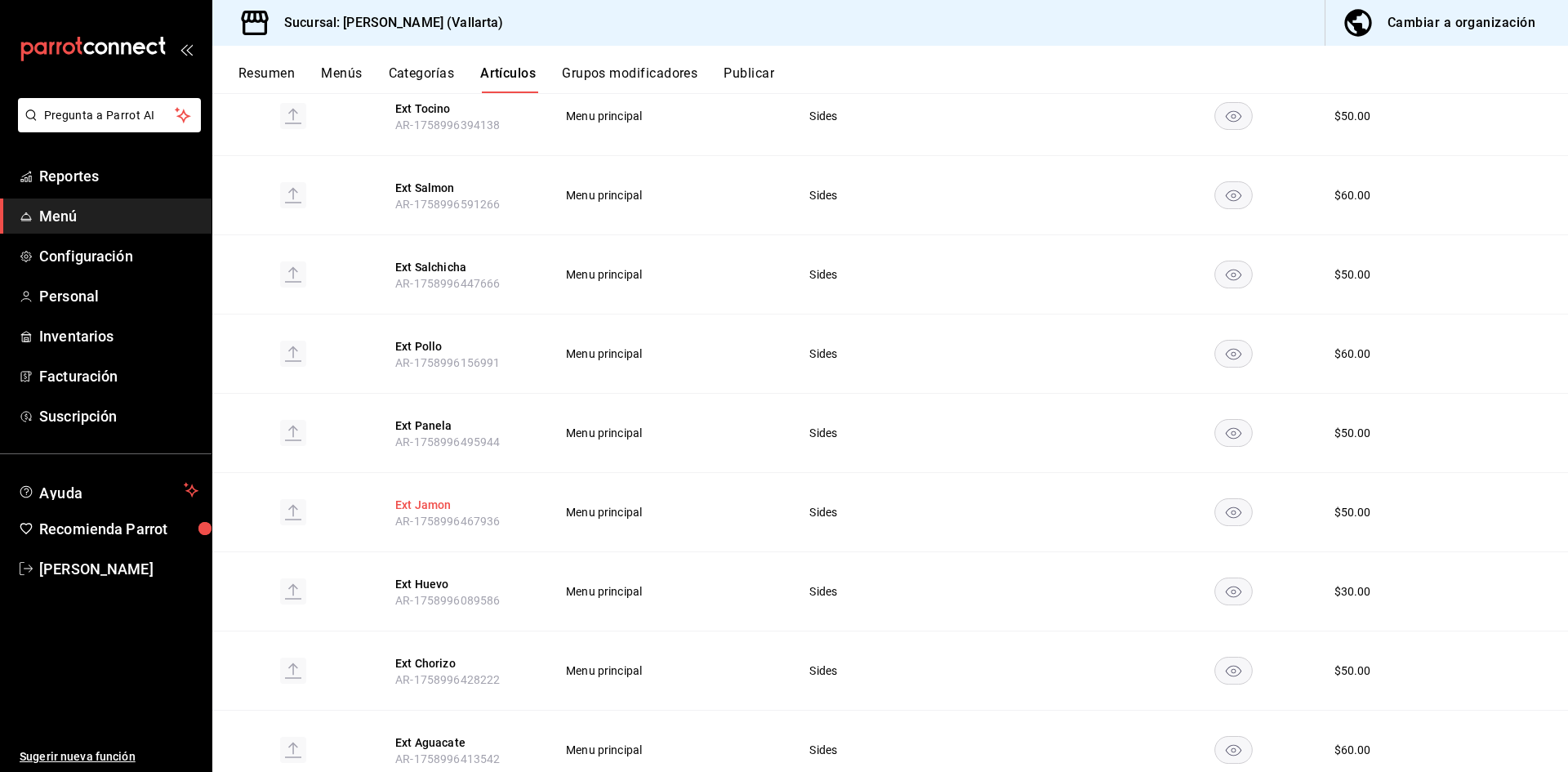
click at [426, 499] on button "Ext Jamon" at bounding box center [460, 505] width 131 height 17
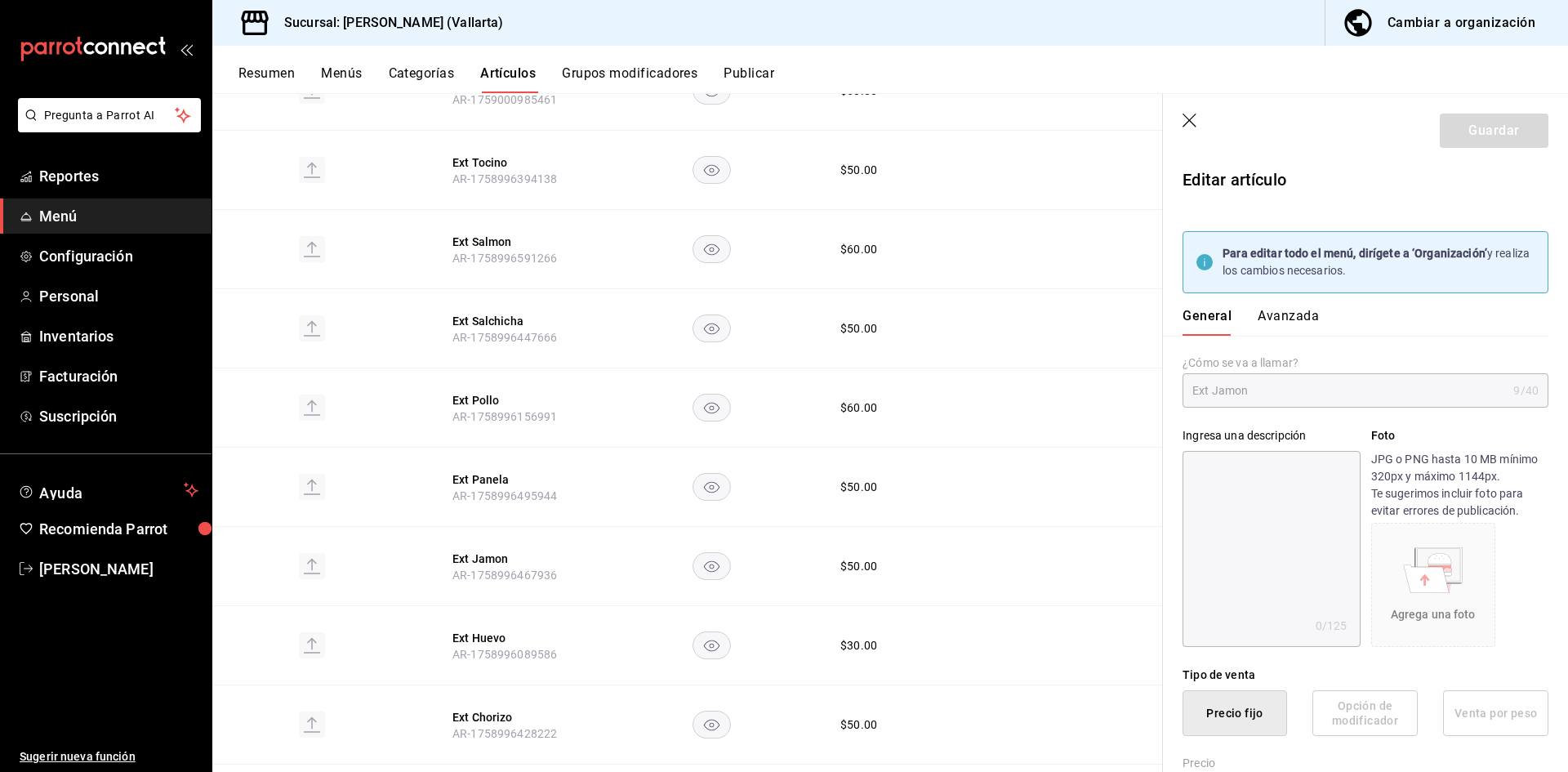
type input "$50.00"
type input "E48"
type input "90101500"
radio input "true"
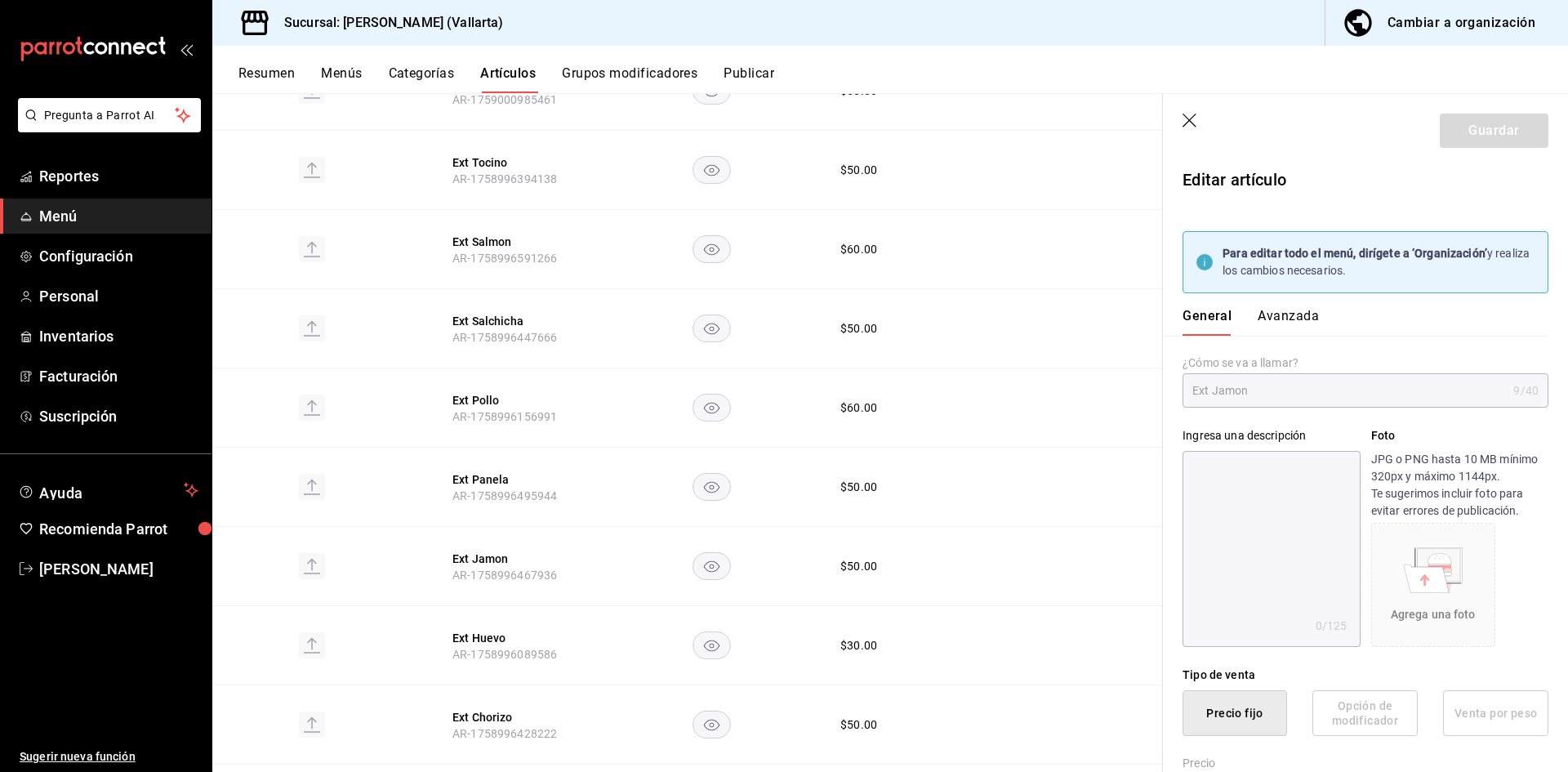
click at [1286, 319] on button "Avanzada" at bounding box center [1289, 321] width 62 height 27
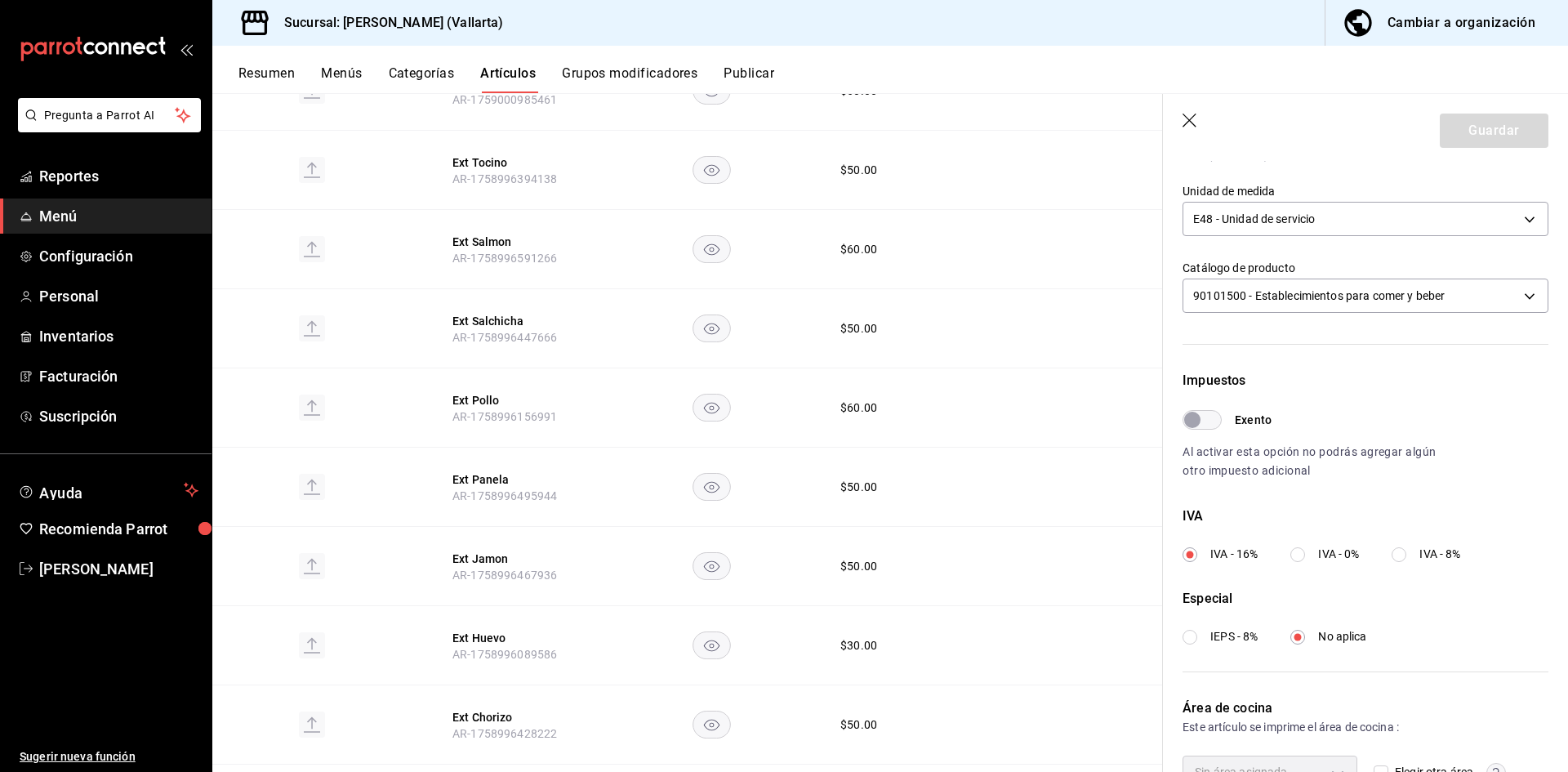
scroll to position [484, 0]
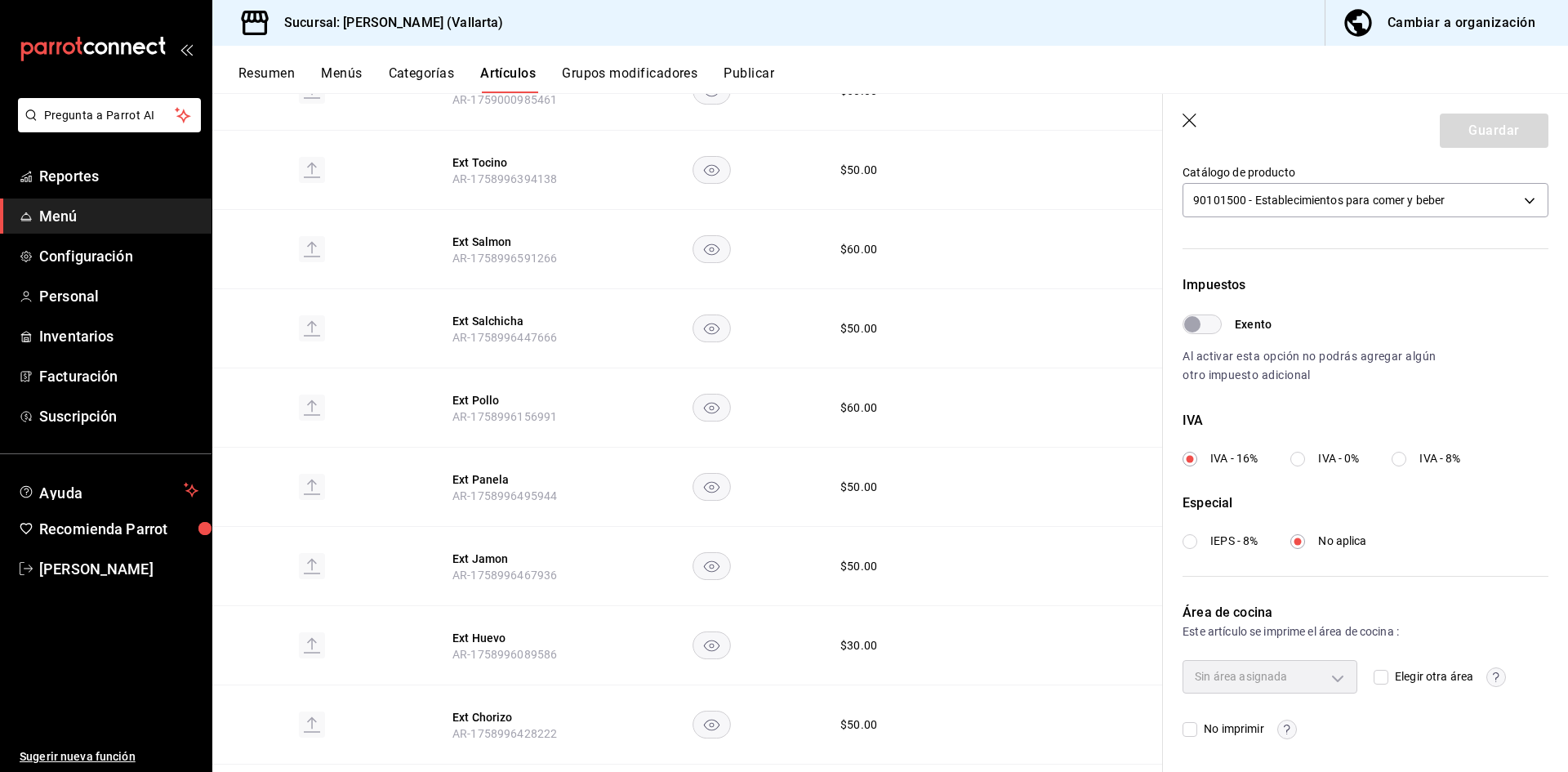
click at [1373, 677] on input "Elegir otra área" at bounding box center [1381, 677] width 15 height 15
checkbox input "true"
click at [1319, 668] on body "Pregunta a Parrot AI Reportes Menú Configuración Personal Inventarios Facturaci…" at bounding box center [784, 386] width 1568 height 772
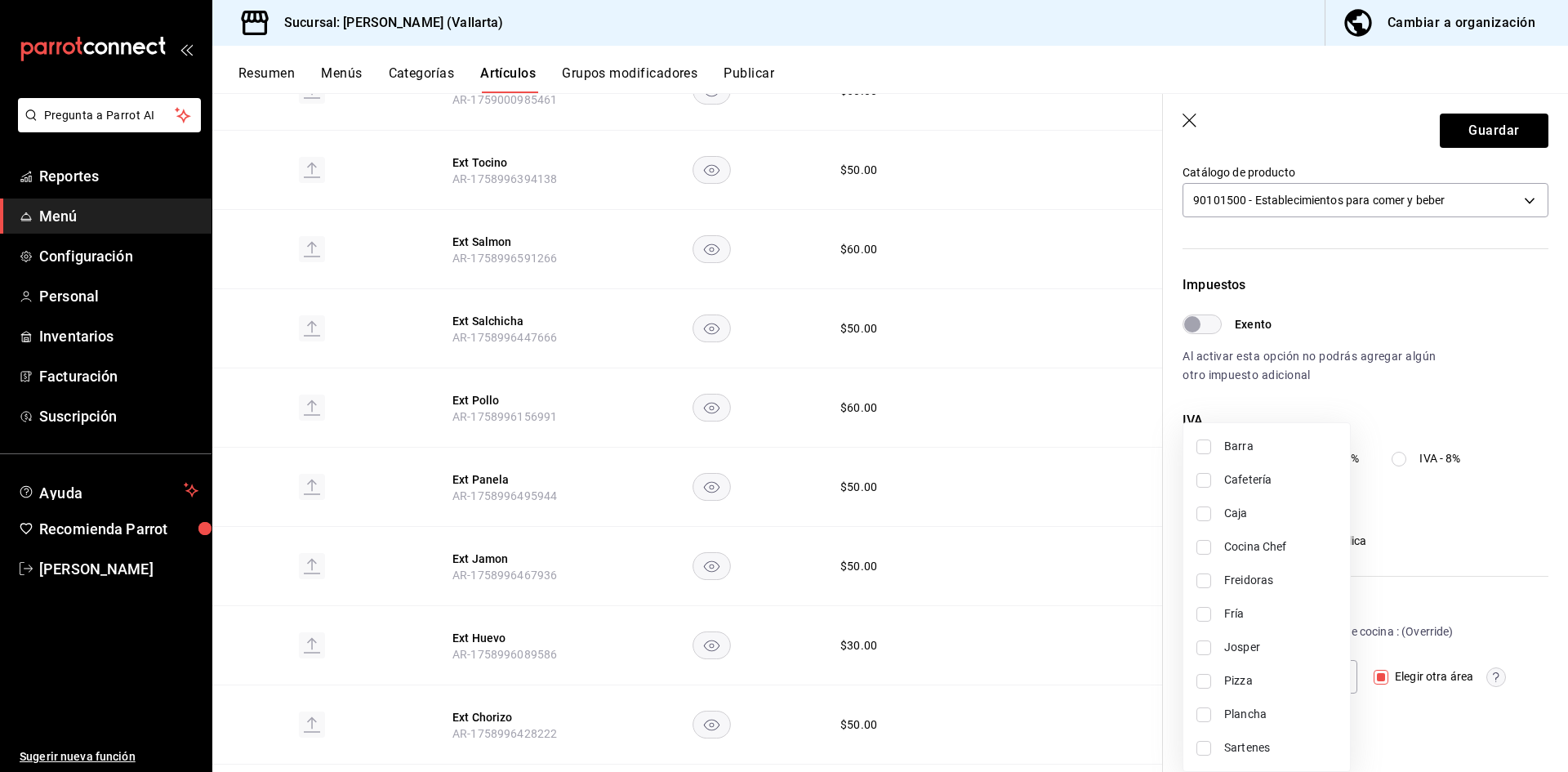
click at [1240, 751] on span "Sartenes" at bounding box center [1280, 748] width 113 height 17
type input "fbb01623-1d56-4ead-ba52-71da8e792295"
checkbox input "true"
click at [1481, 134] on div at bounding box center [784, 386] width 1568 height 772
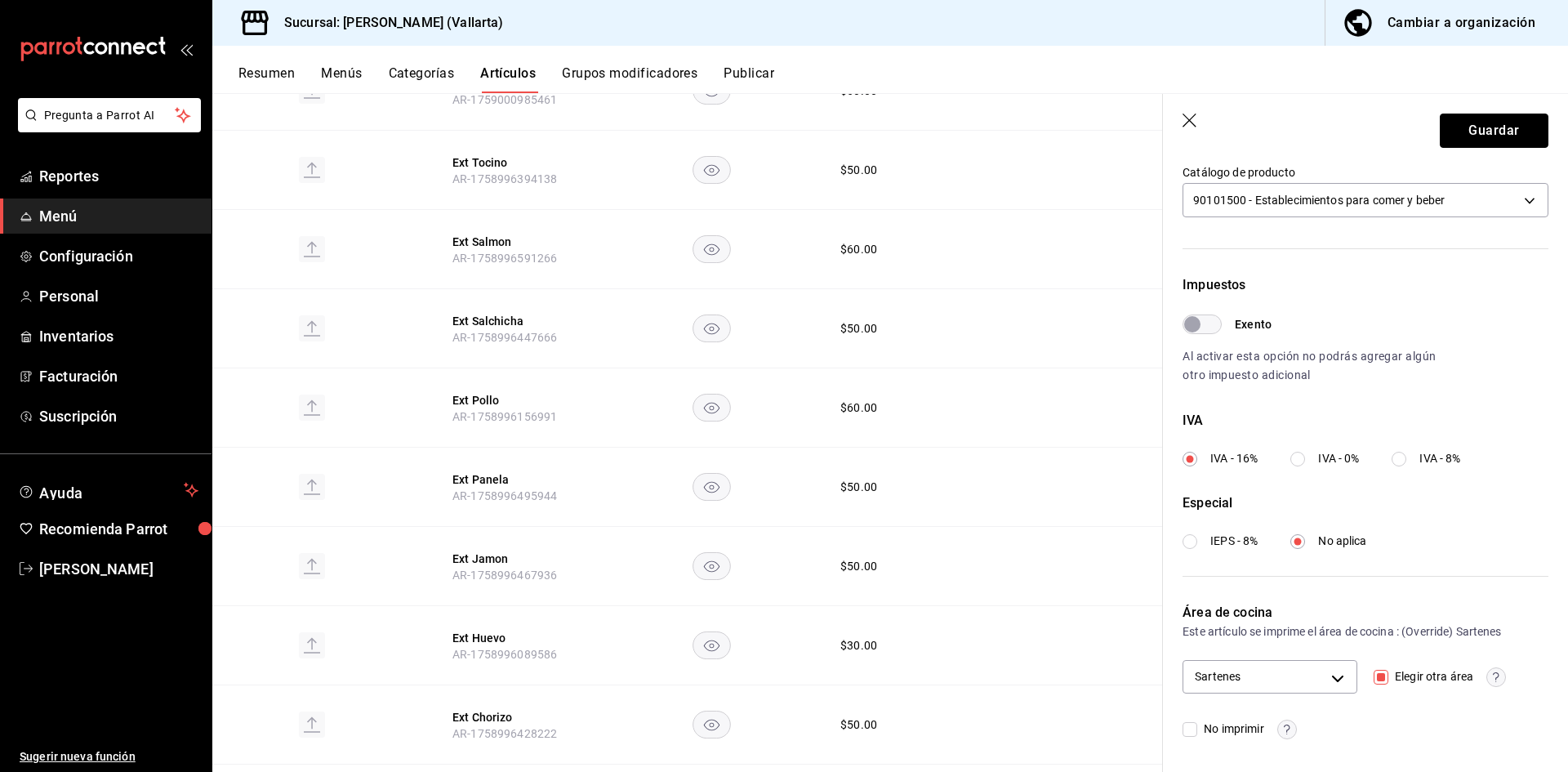
click at [1486, 133] on button "Guardar" at bounding box center [1494, 131] width 109 height 34
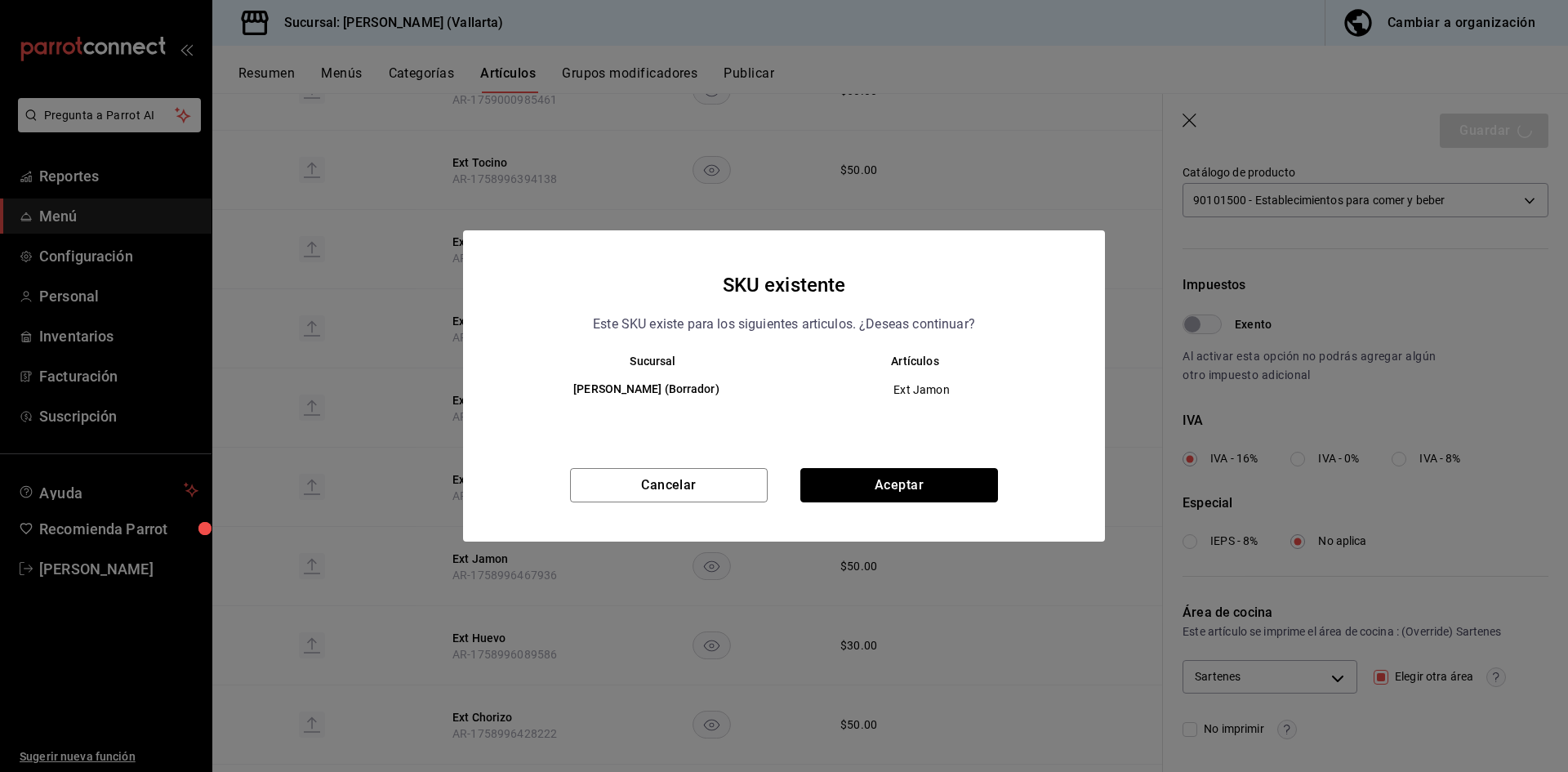
click at [958, 481] on button "Aceptar" at bounding box center [900, 485] width 198 height 34
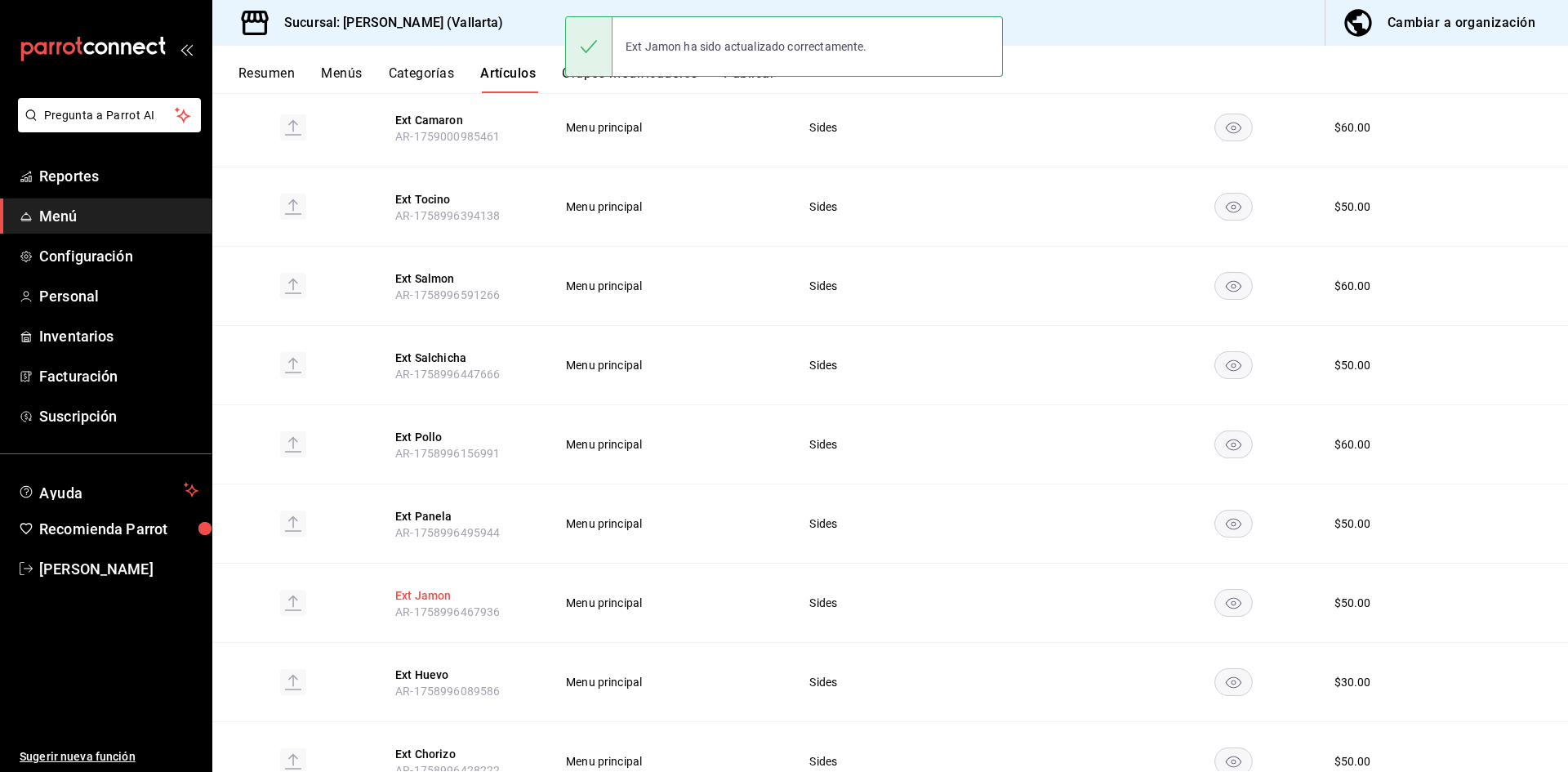
scroll to position [245, 0]
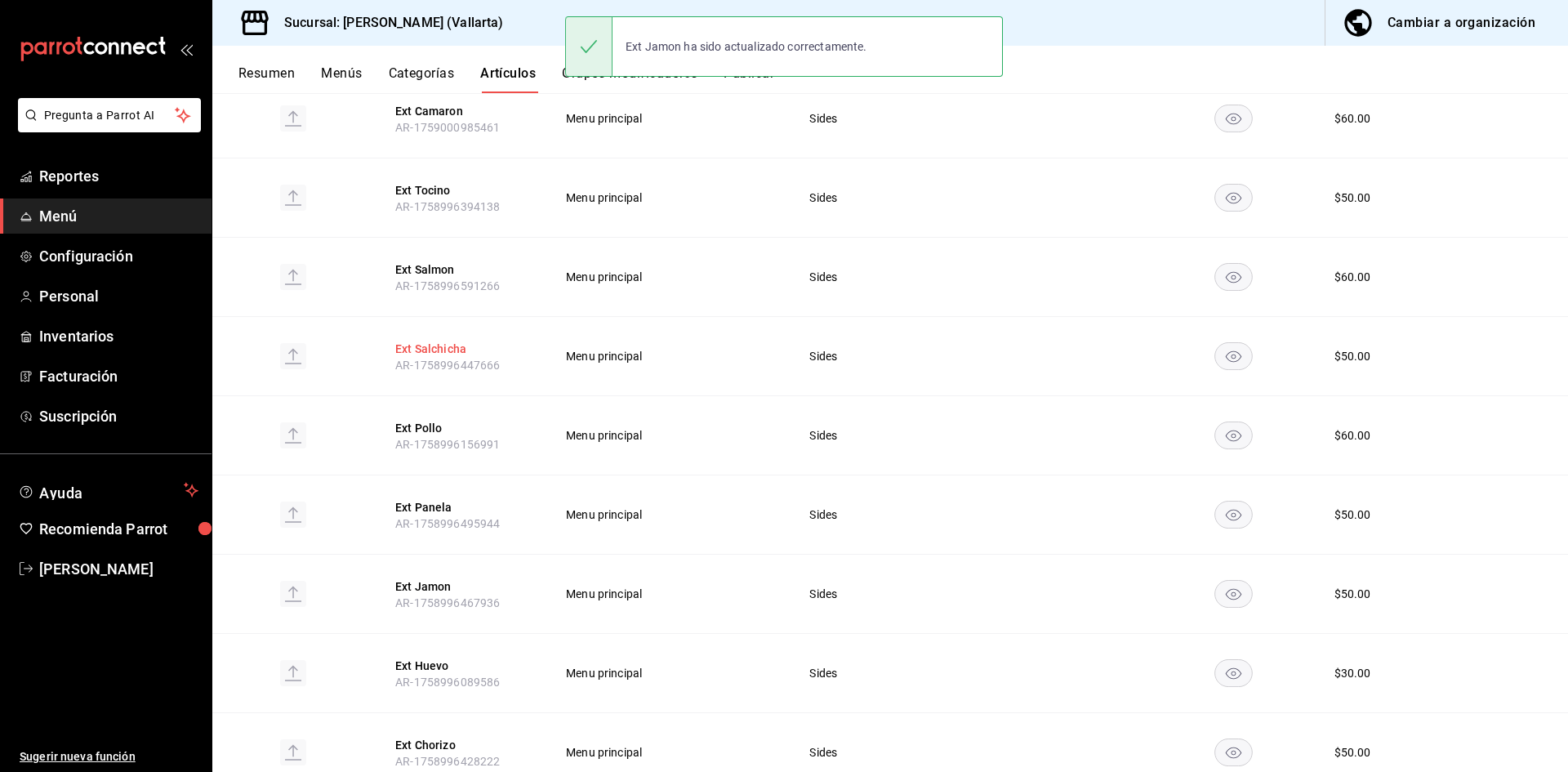
click at [410, 348] on button "Ext Salchicha" at bounding box center [460, 349] width 131 height 17
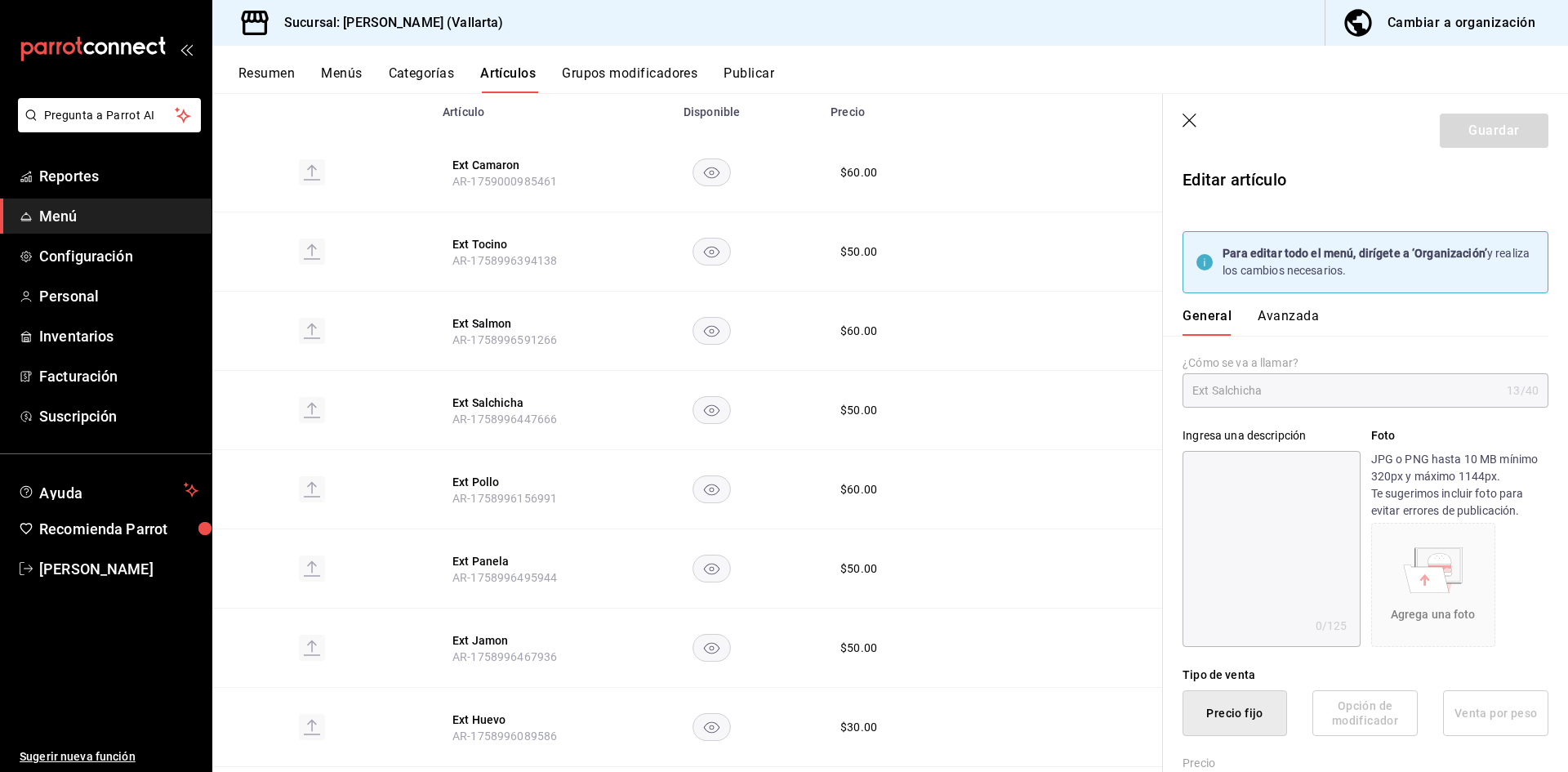
click at [1296, 309] on button "Avanzada" at bounding box center [1289, 321] width 62 height 27
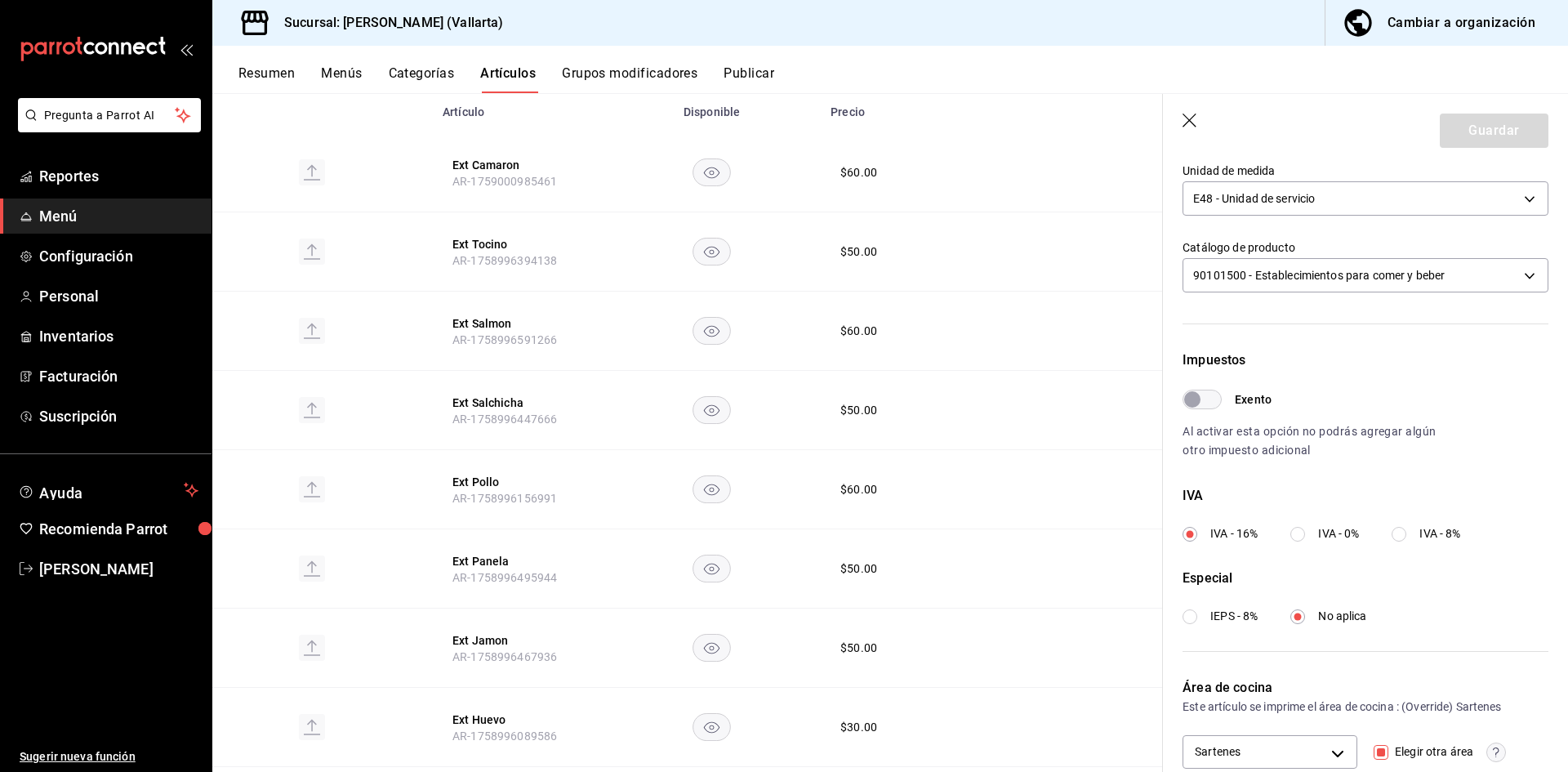
scroll to position [484, 0]
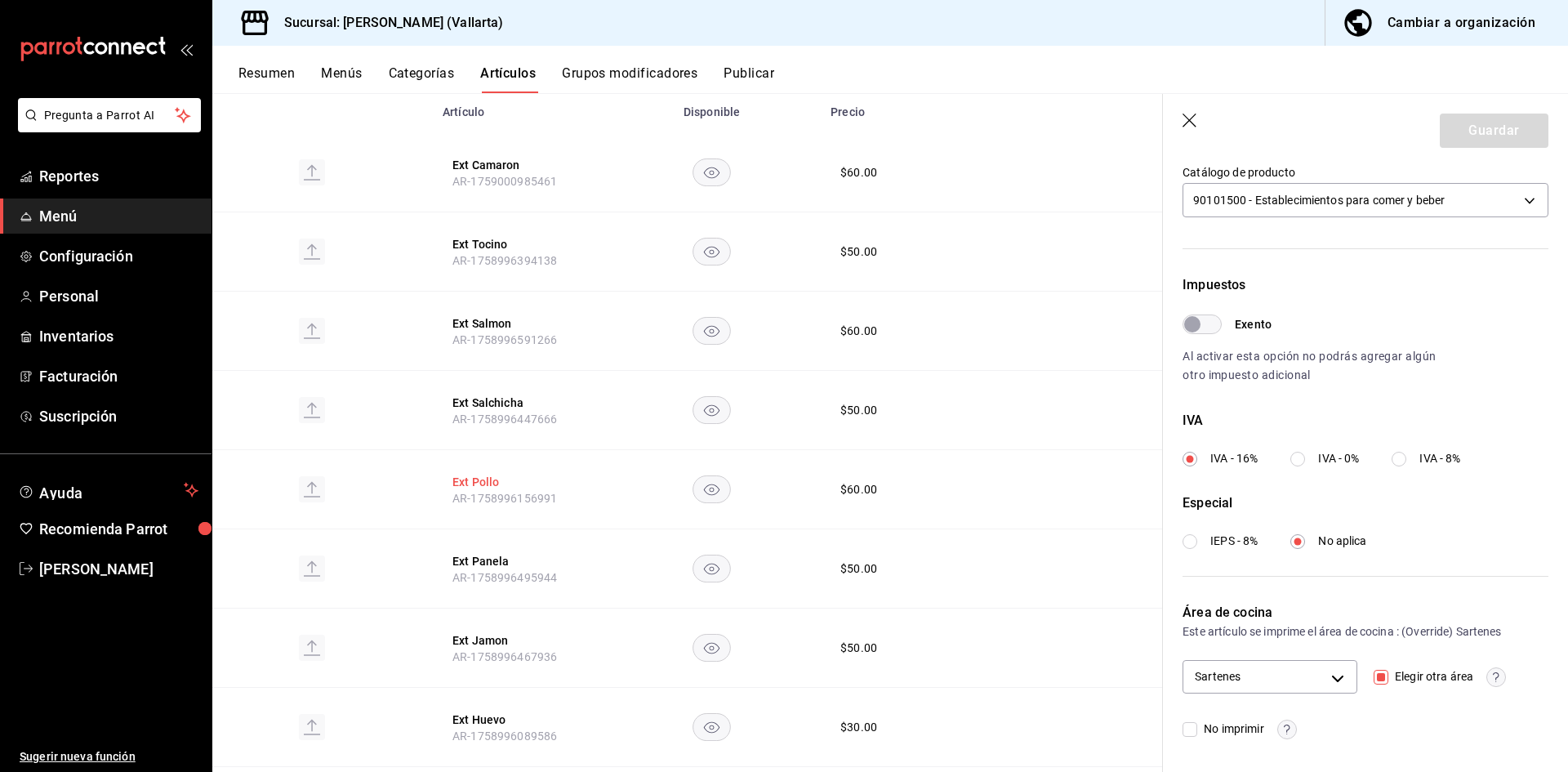
click at [464, 482] on button "Ext Pollo" at bounding box center [517, 482] width 131 height 17
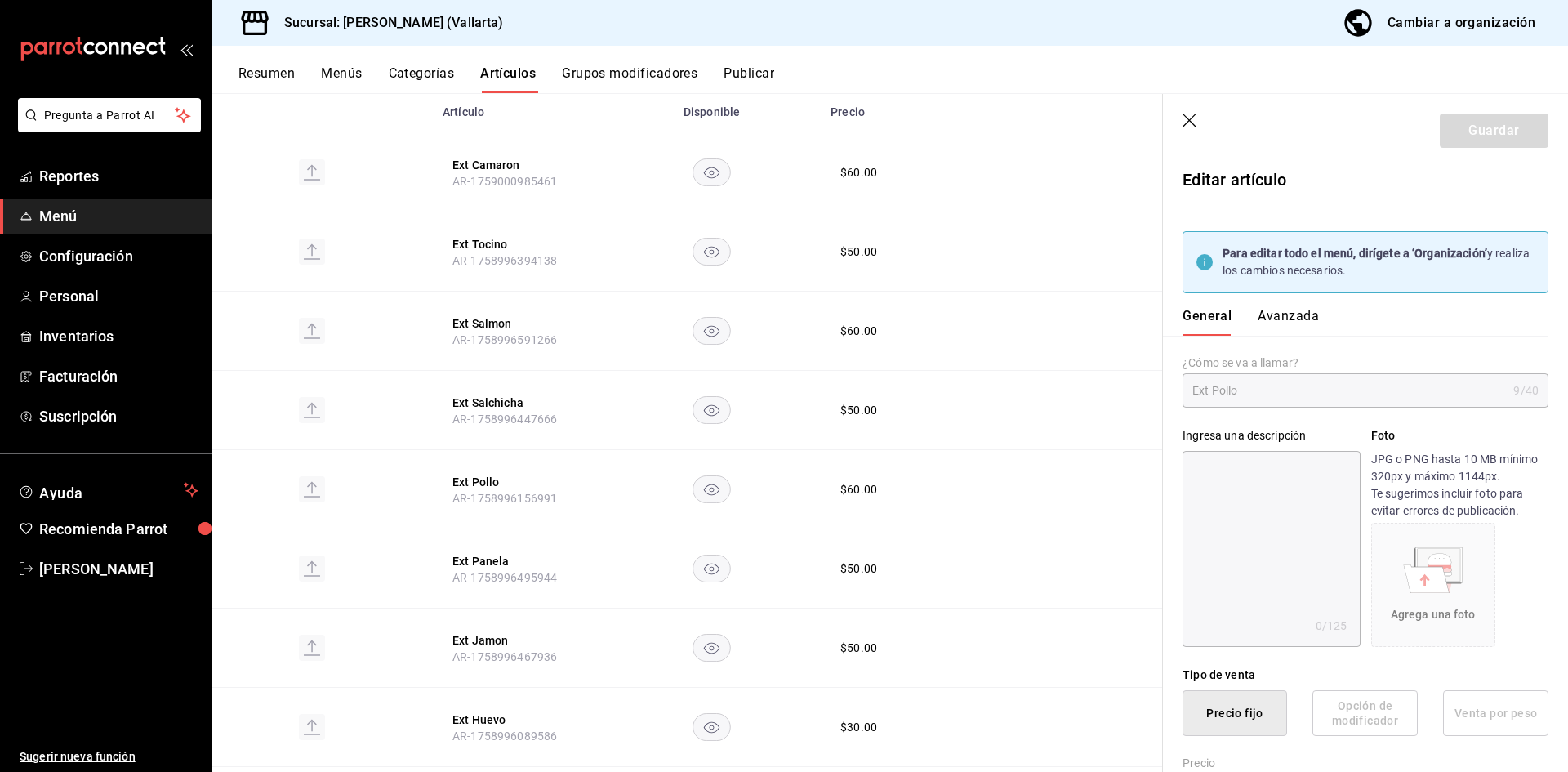
type input "$60.00"
click at [1284, 318] on button "Avanzada" at bounding box center [1289, 321] width 62 height 27
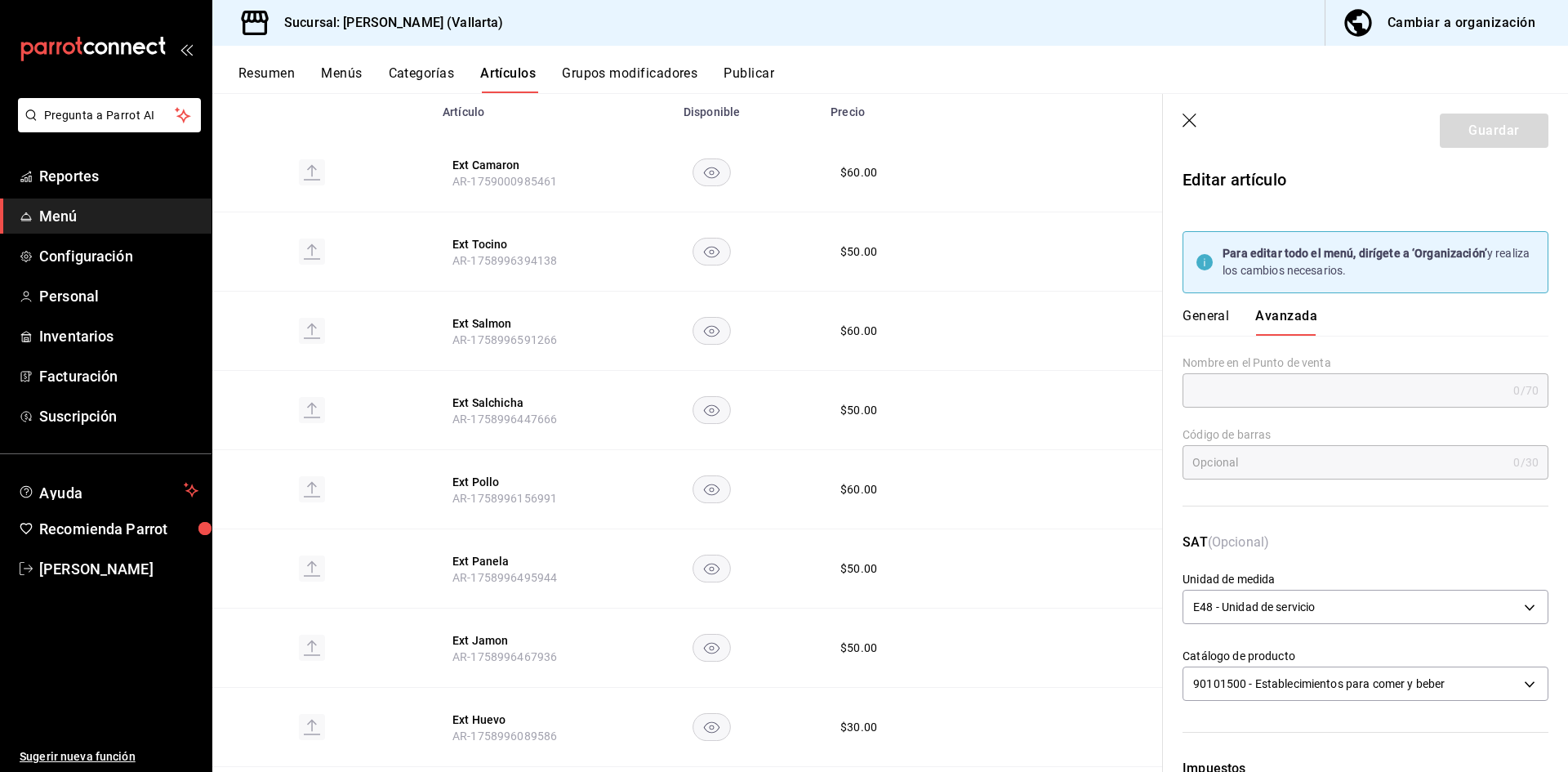
scroll to position [484, 0]
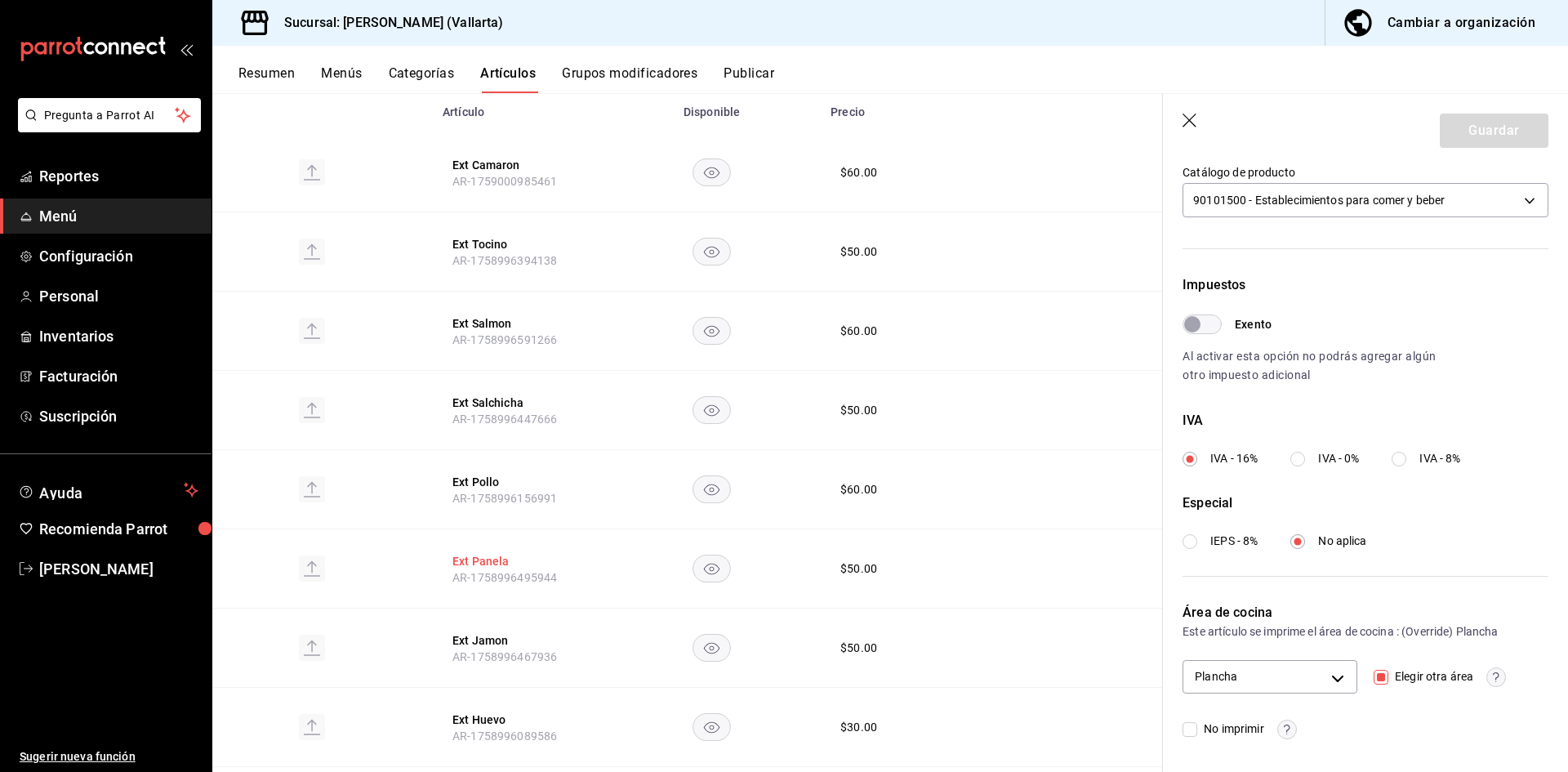
drag, startPoint x: 495, startPoint y: 557, endPoint x: 503, endPoint y: 554, distance: 8.5
click at [500, 556] on button "Ext Panela" at bounding box center [517, 562] width 131 height 17
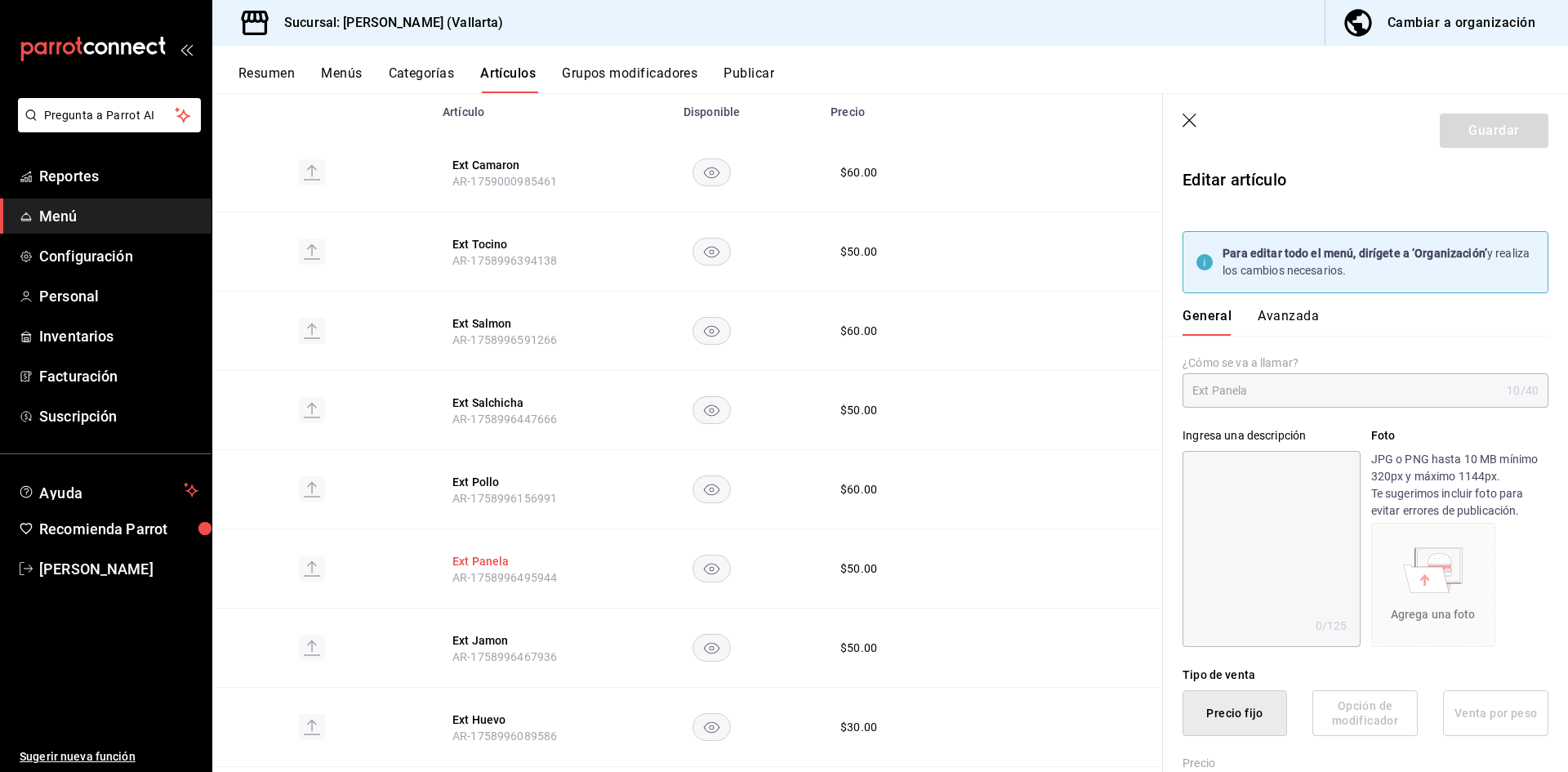
click at [486, 562] on button "Ext Panela" at bounding box center [517, 562] width 131 height 17
click at [1266, 310] on button "Avanzada" at bounding box center [1289, 321] width 62 height 27
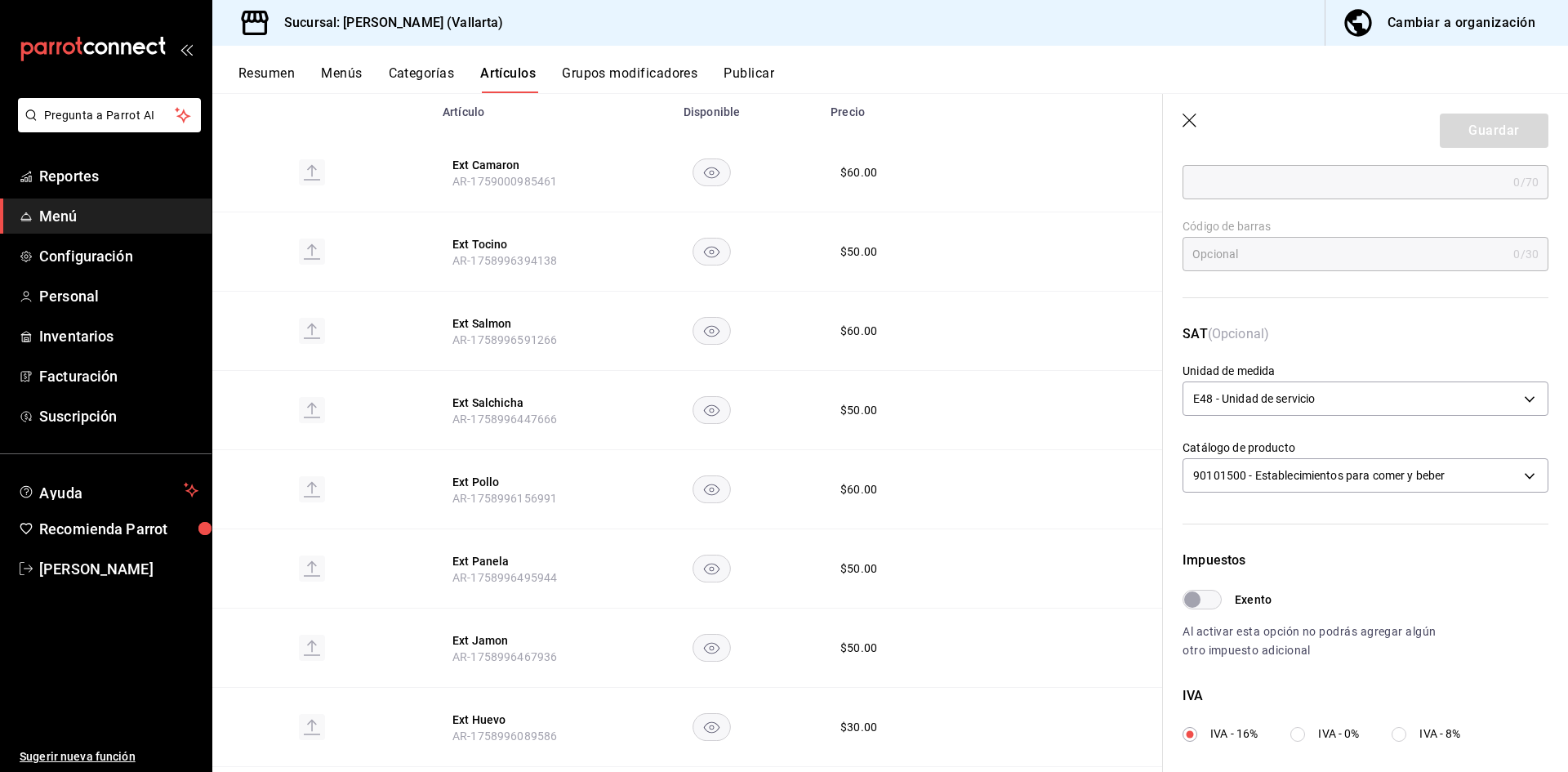
scroll to position [484, 0]
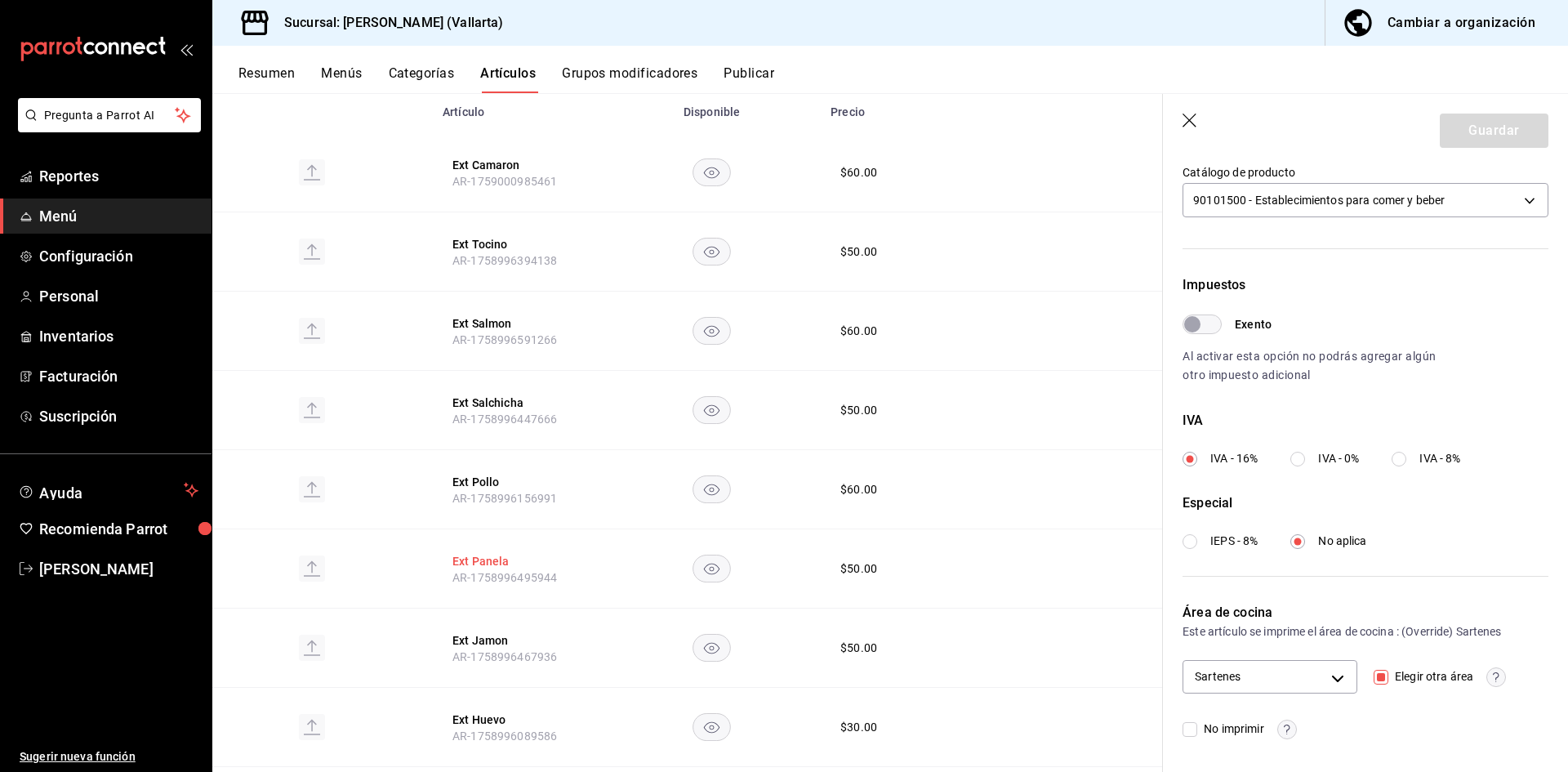
click at [471, 562] on button "Ext Panela" at bounding box center [517, 562] width 131 height 17
click at [468, 643] on button "Ext Jamon" at bounding box center [517, 641] width 131 height 17
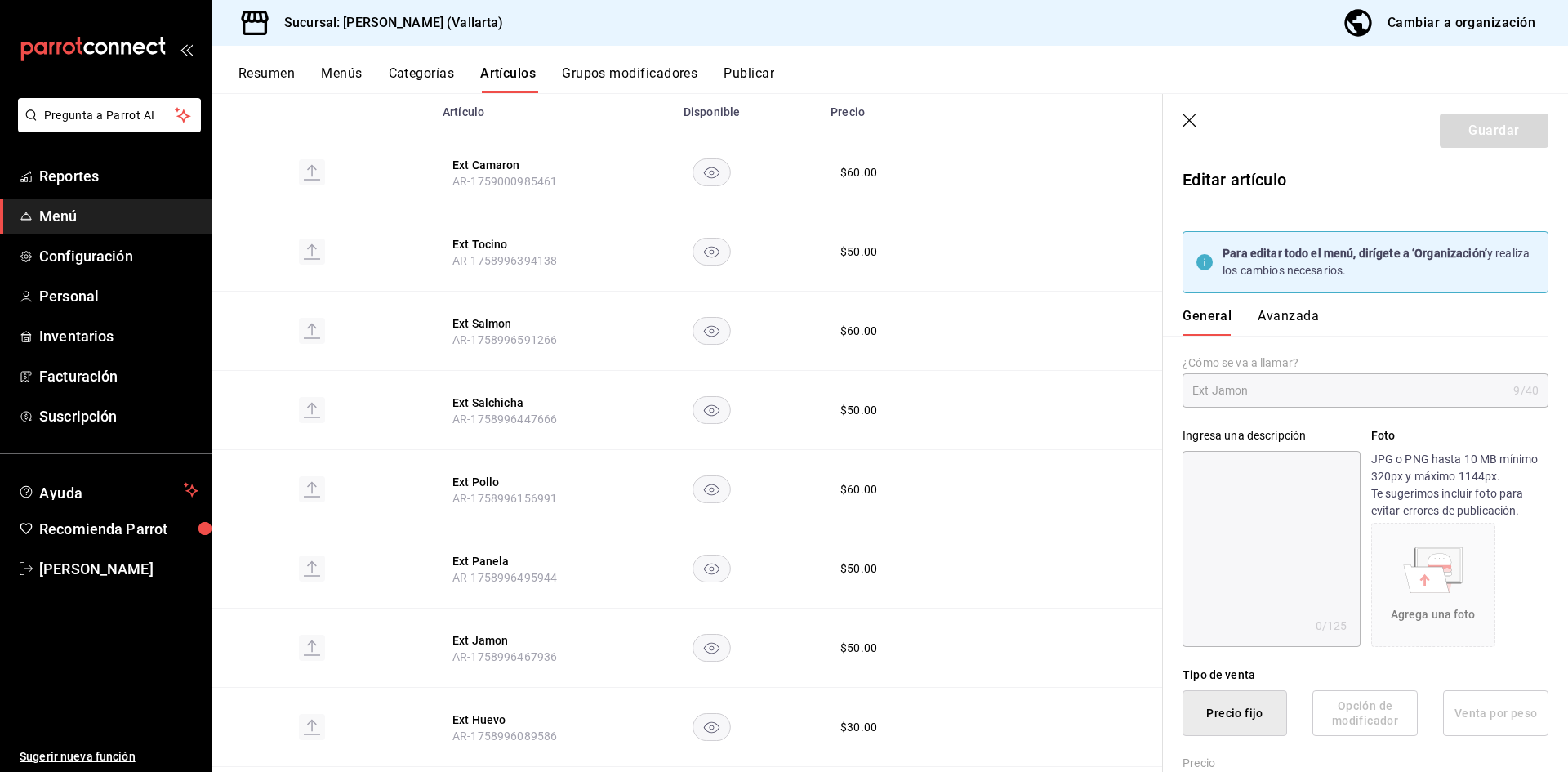
click at [1282, 320] on button "Avanzada" at bounding box center [1289, 321] width 62 height 27
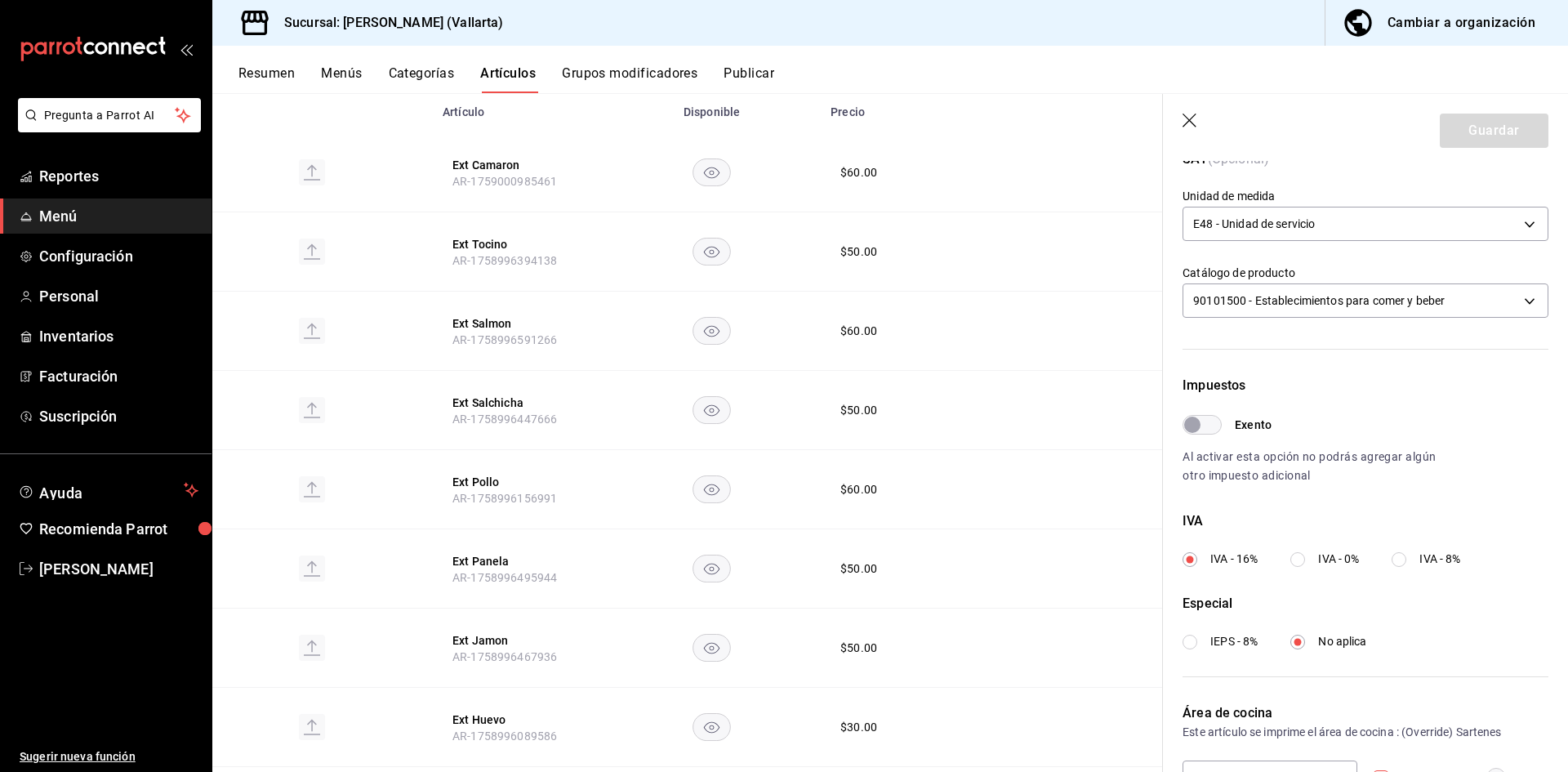
scroll to position [484, 0]
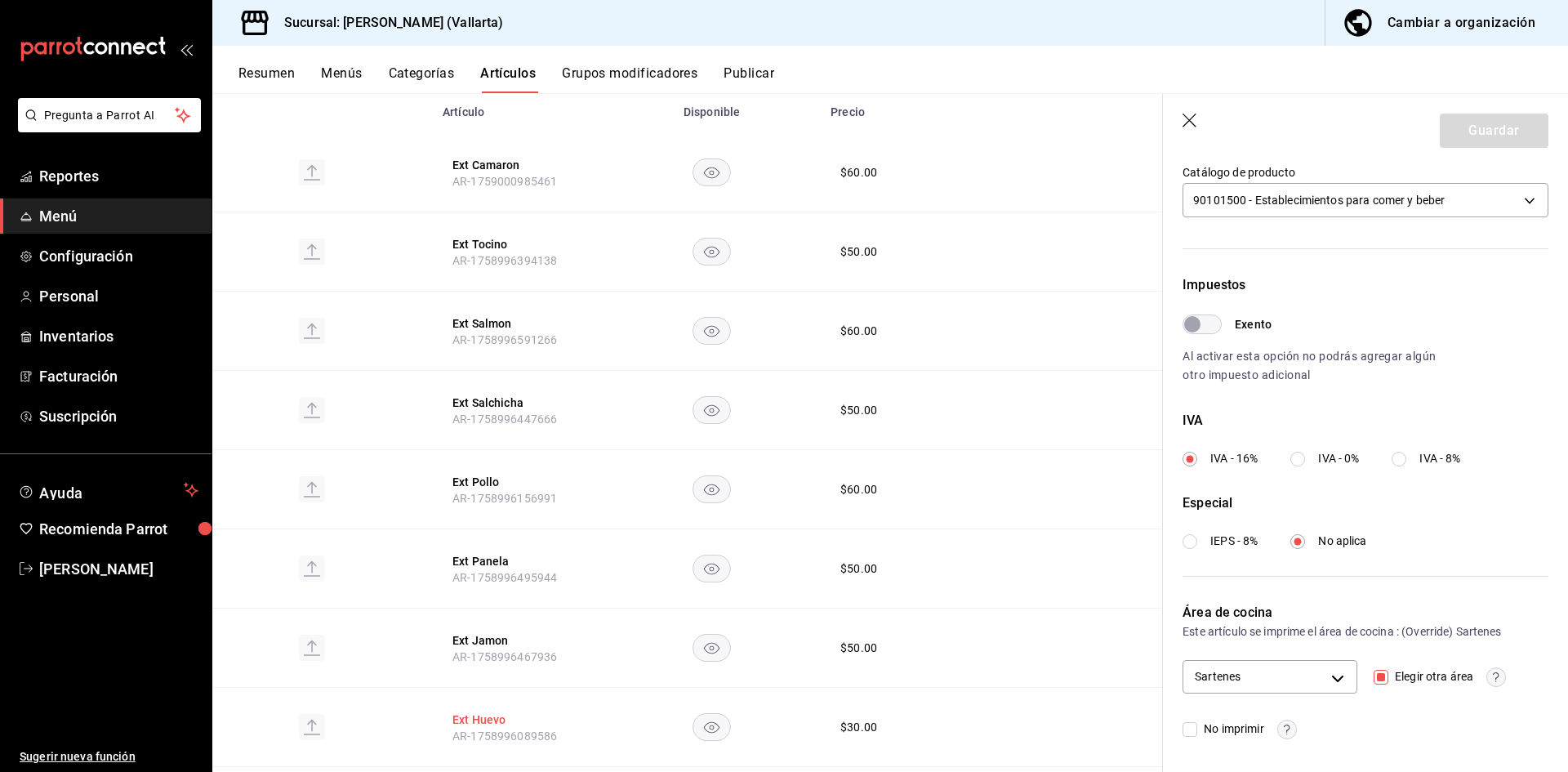
drag, startPoint x: 471, startPoint y: 725, endPoint x: 462, endPoint y: 726, distance: 9.1
click at [467, 726] on button "Ext Huevo" at bounding box center [517, 720] width 131 height 17
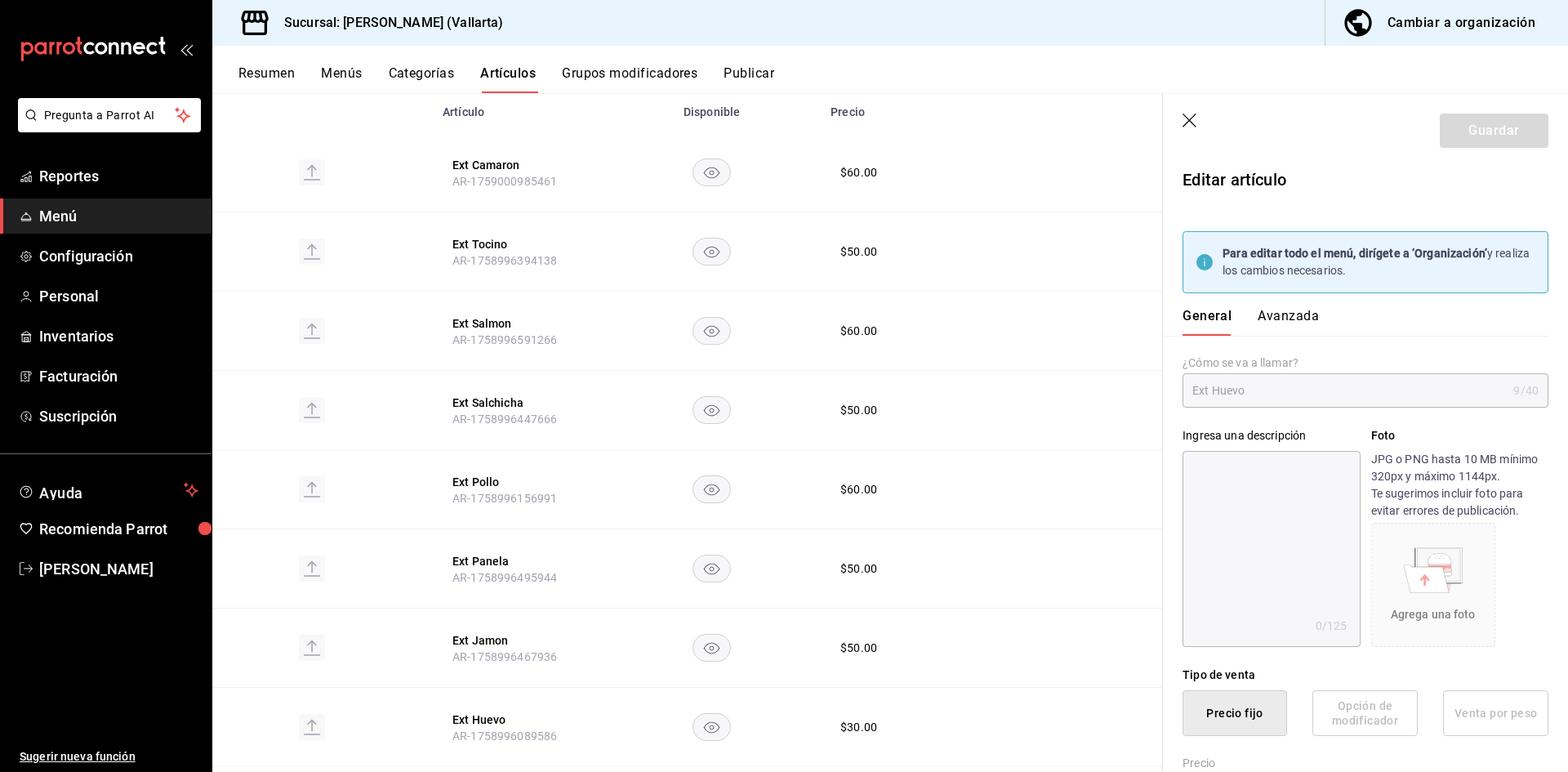
click at [1304, 318] on button "Avanzada" at bounding box center [1289, 321] width 62 height 27
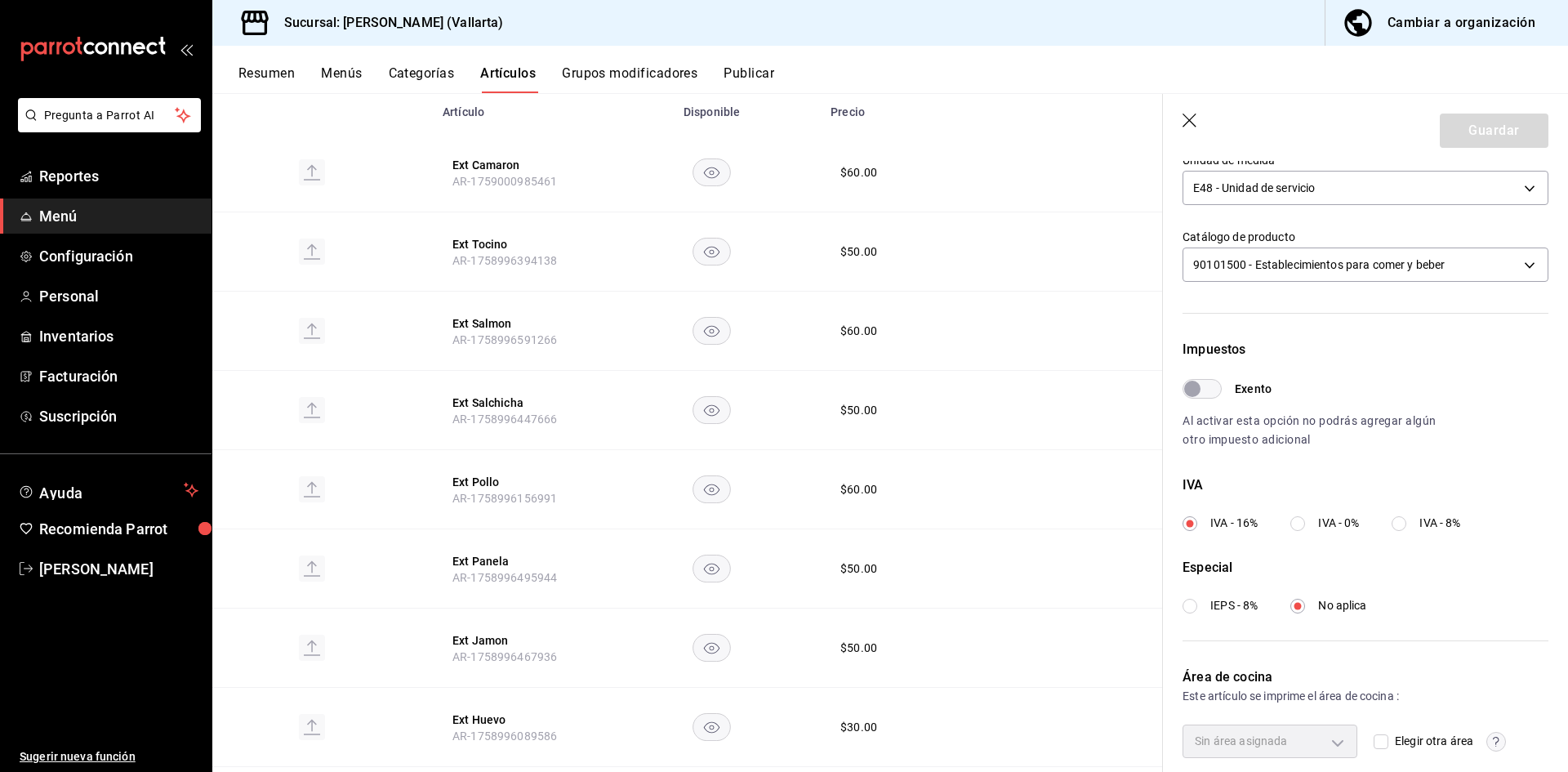
scroll to position [484, 0]
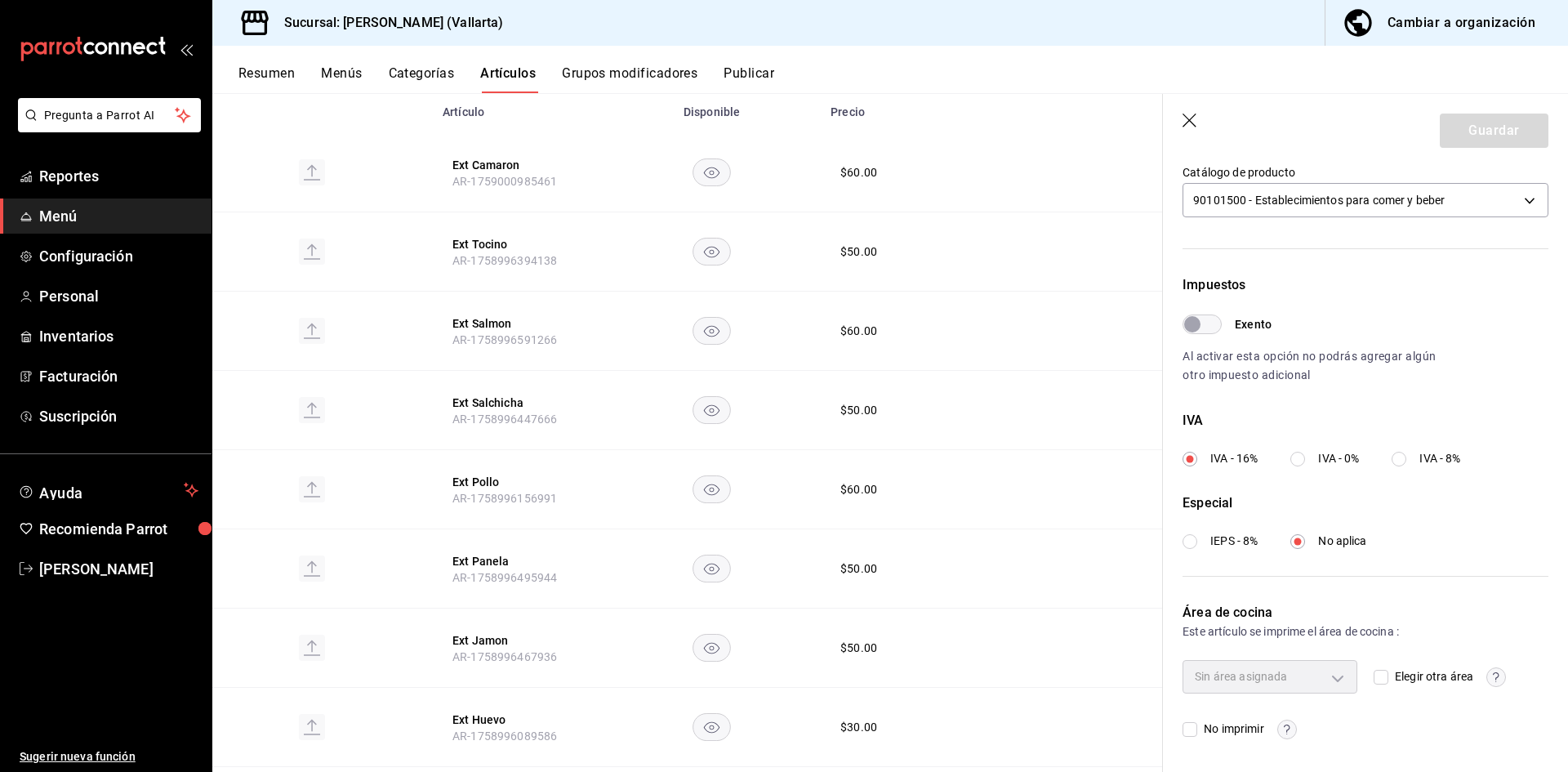
click at [1380, 678] on input "Elegir otra área" at bounding box center [1381, 677] width 15 height 15
checkbox input "true"
click at [1285, 652] on div "Área de cocina Este artículo se imprime el área de cocina : (Override) Sin área…" at bounding box center [1365, 671] width 366 height 136
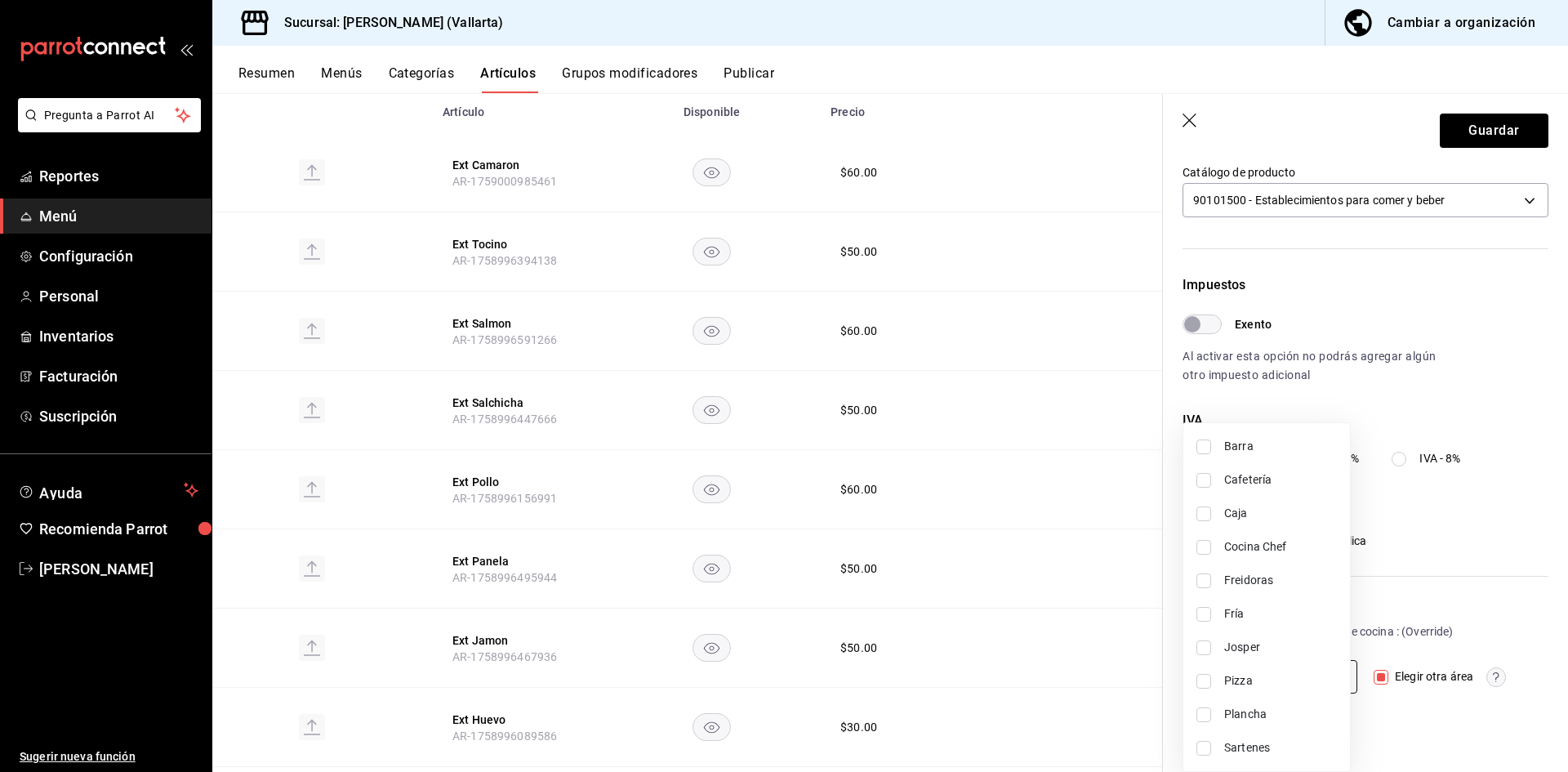
click at [1280, 671] on body "Pregunta a Parrot AI Reportes Menú Configuración Personal Inventarios Facturaci…" at bounding box center [784, 386] width 1568 height 772
click at [1233, 743] on span "Sartenes" at bounding box center [1280, 748] width 113 height 17
type input "fbb01623-1d56-4ead-ba52-71da8e792295"
checkbox input "true"
click at [1116, 618] on div at bounding box center [784, 386] width 1568 height 772
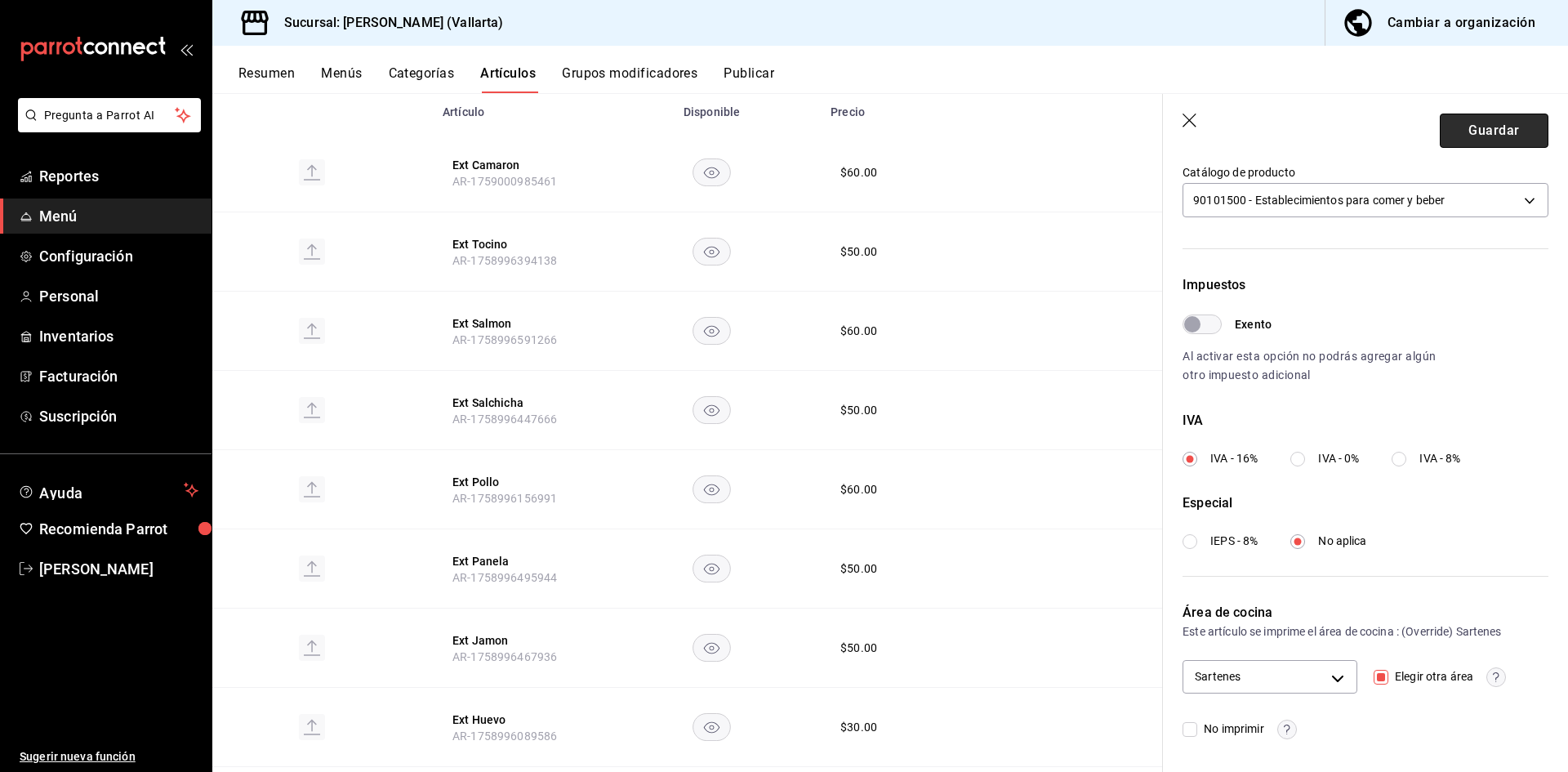
click at [1458, 142] on button "Guardar" at bounding box center [1494, 131] width 109 height 34
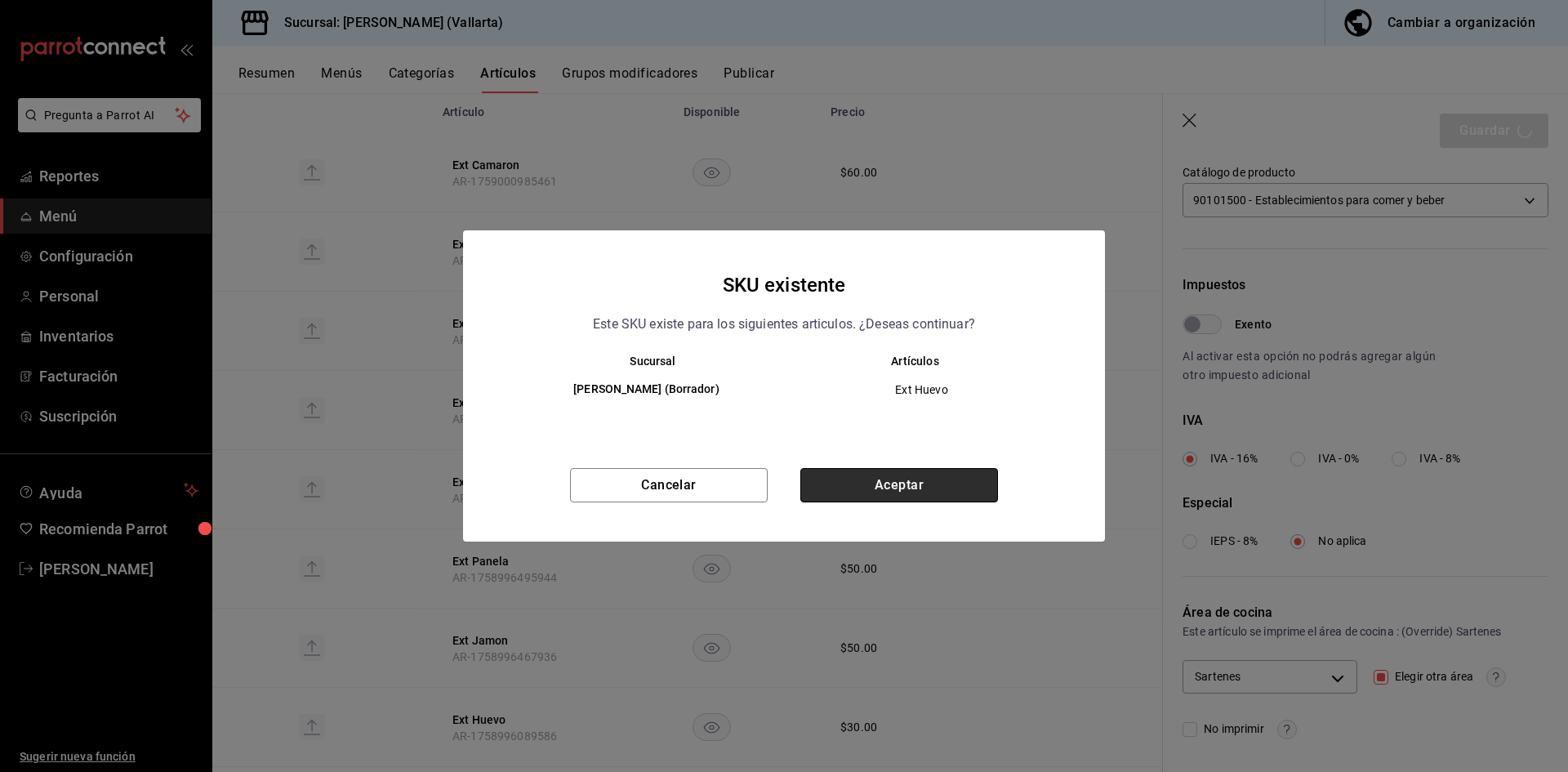
click at [919, 487] on button "Aceptar" at bounding box center [900, 485] width 198 height 34
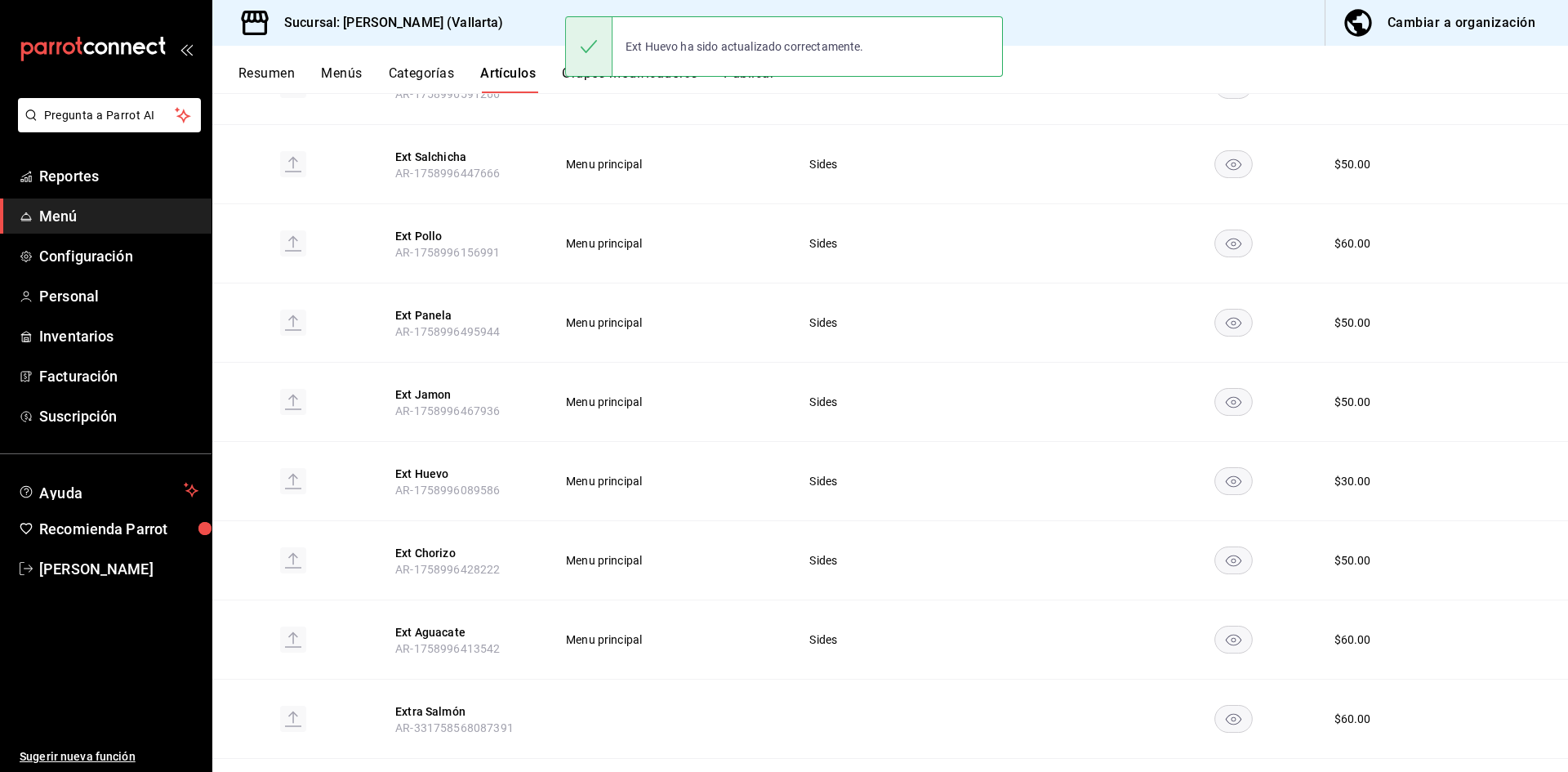
scroll to position [572, 0]
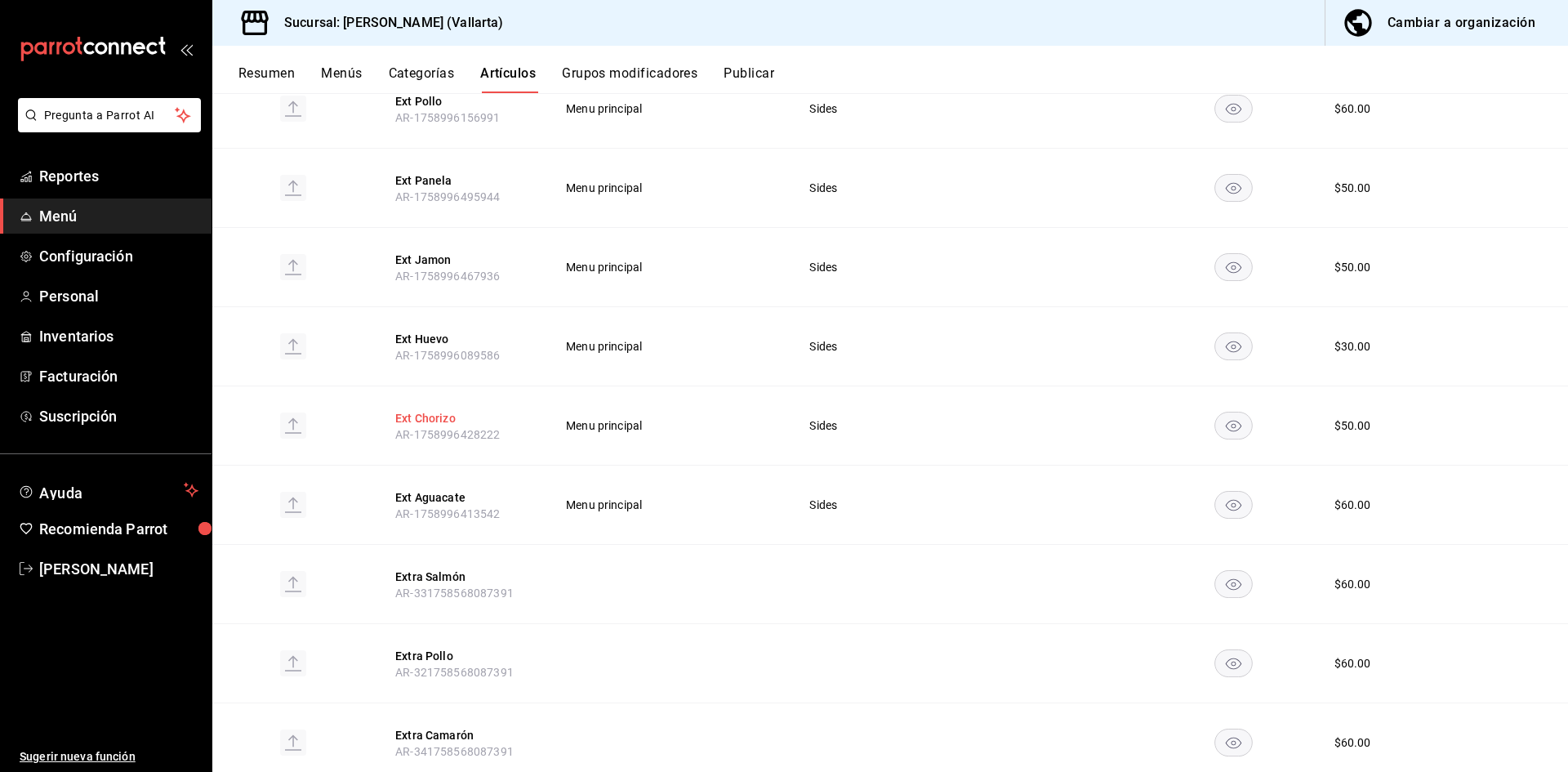
click at [433, 423] on button "Ext Chorizo" at bounding box center [460, 418] width 131 height 17
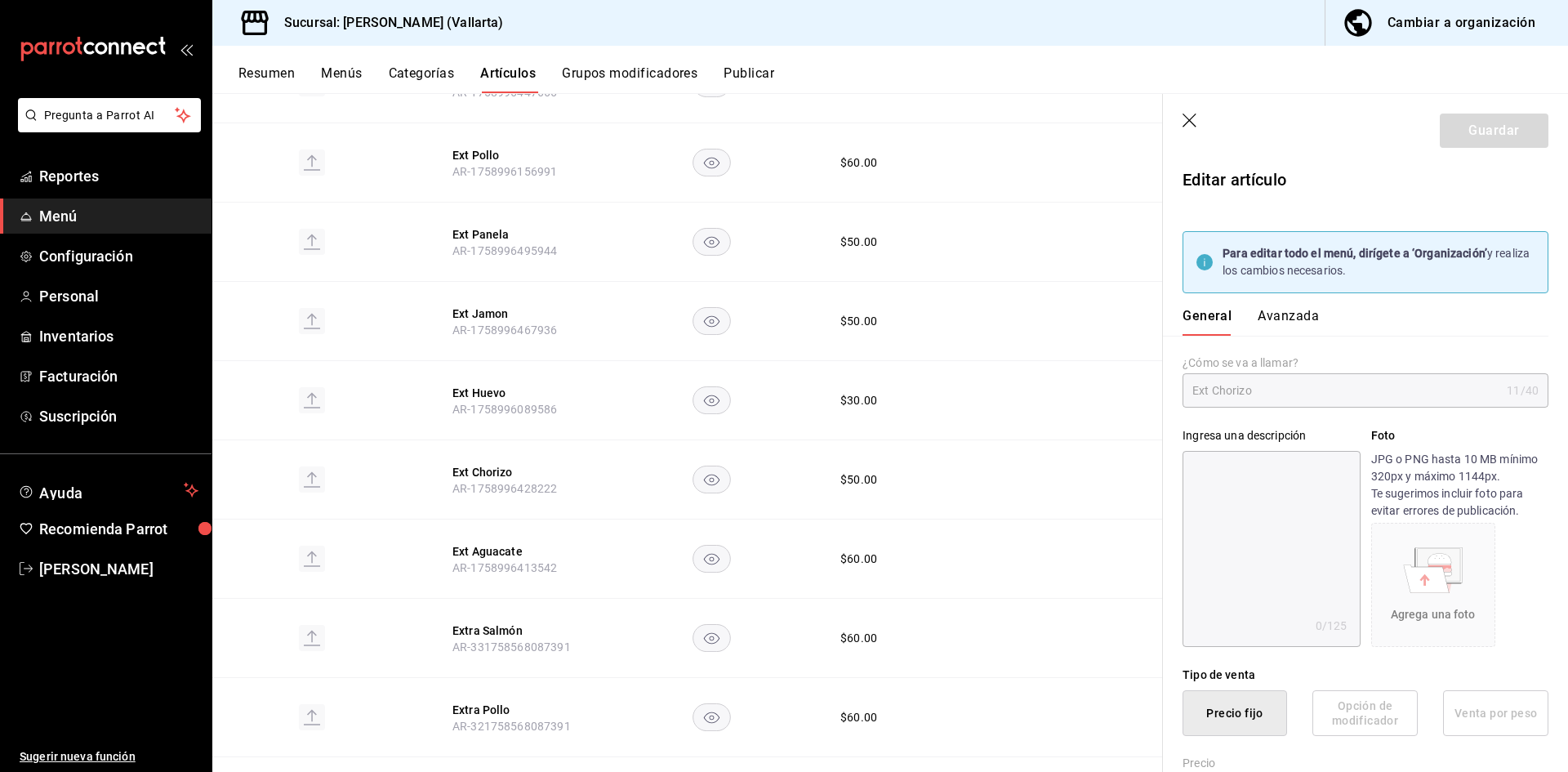
type input "$50.00"
type input "E48"
type input "90101500"
radio input "true"
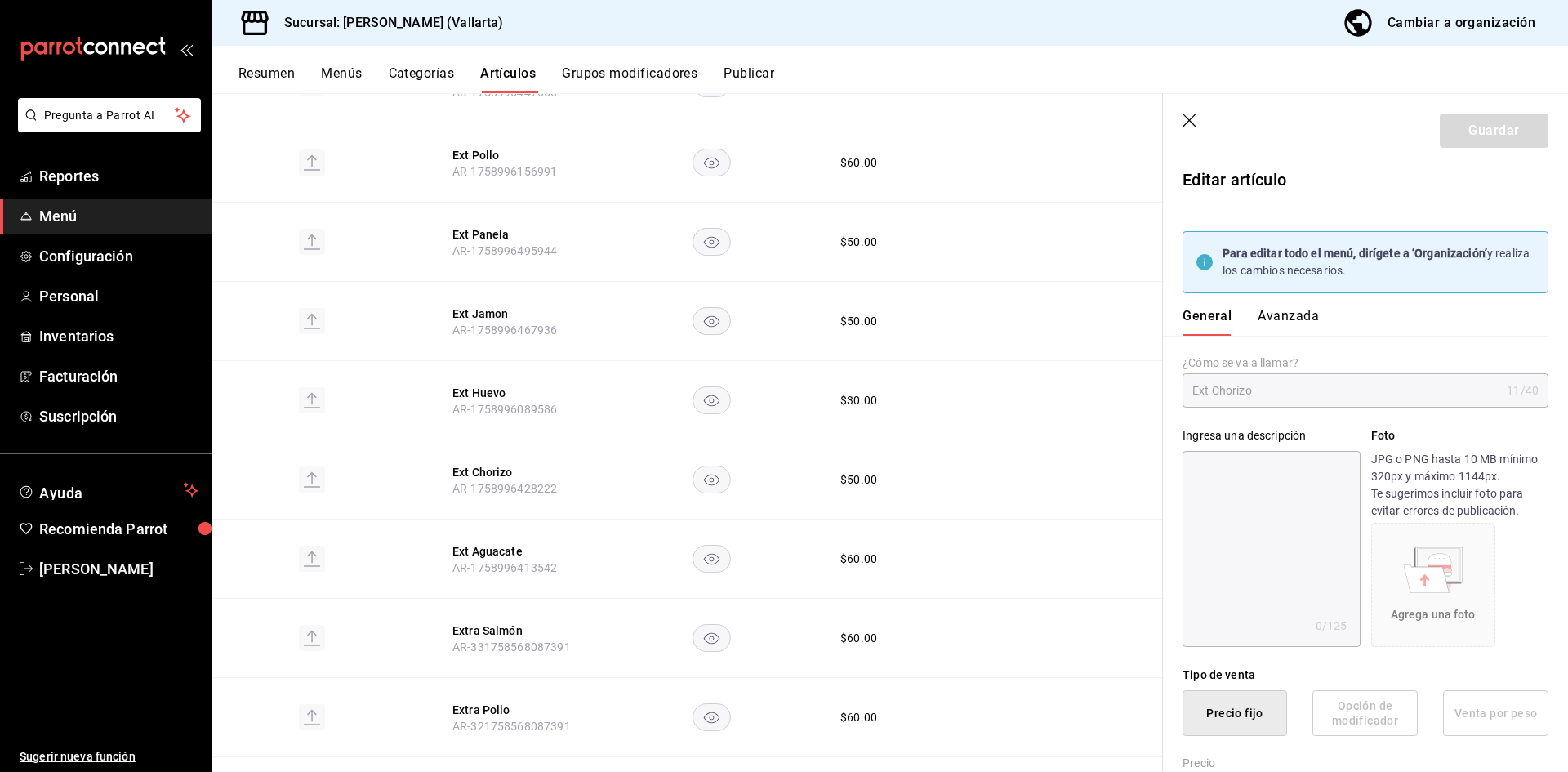
click at [1281, 308] on button "Avanzada" at bounding box center [1289, 321] width 62 height 27
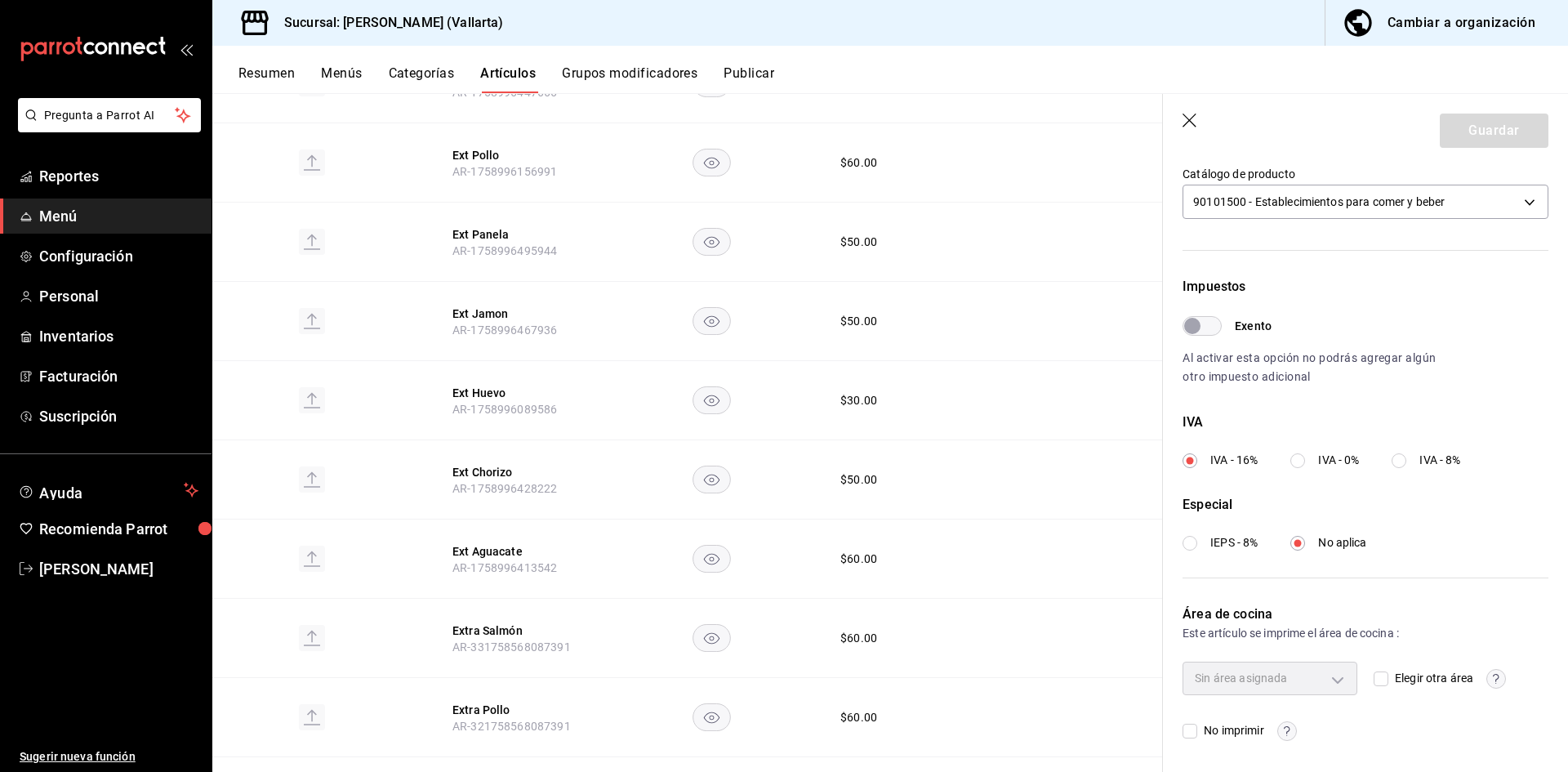
scroll to position [484, 0]
click at [1379, 681] on input "Elegir otra área" at bounding box center [1381, 677] width 15 height 15
checkbox input "true"
click at [1327, 677] on body "Pregunta a Parrot AI Reportes Menú Configuración Personal Inventarios Facturaci…" at bounding box center [784, 386] width 1568 height 772
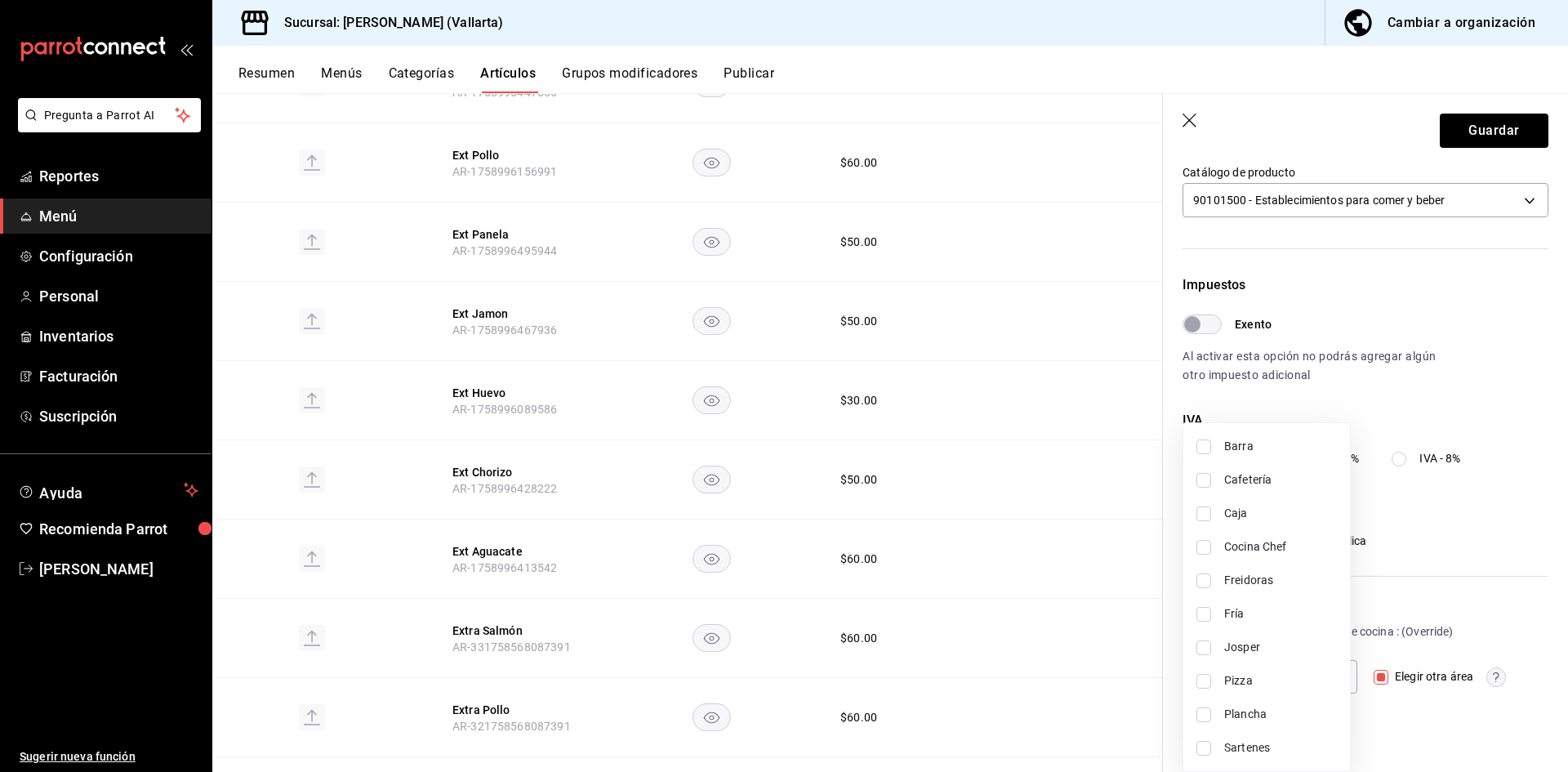
click at [1248, 750] on span "Sartenes" at bounding box center [1280, 748] width 113 height 17
type input "fbb01623-1d56-4ead-ba52-71da8e792295"
checkbox input "true"
click at [1470, 138] on div at bounding box center [784, 386] width 1568 height 772
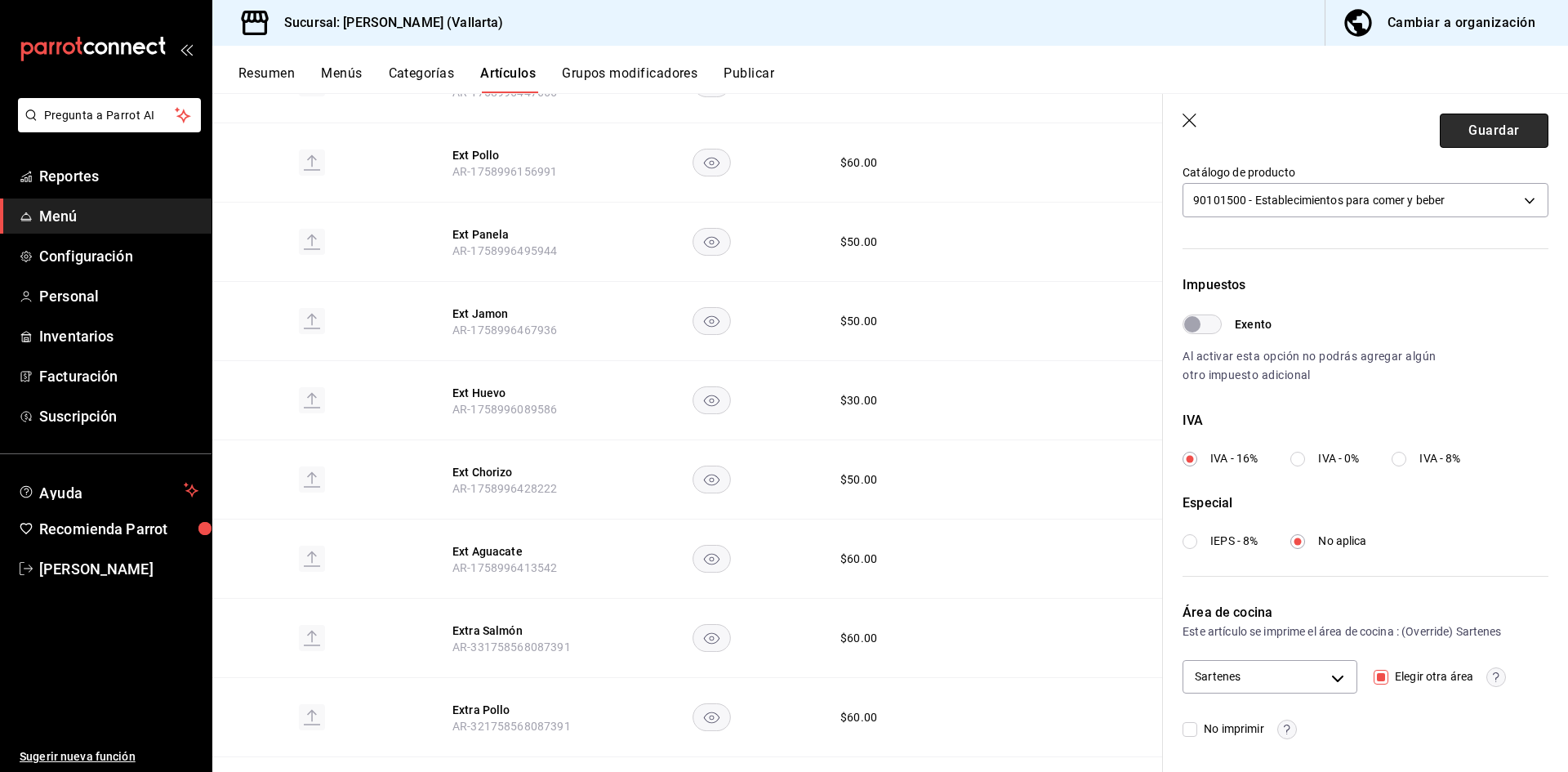
click at [1475, 132] on button "Guardar" at bounding box center [1494, 131] width 109 height 34
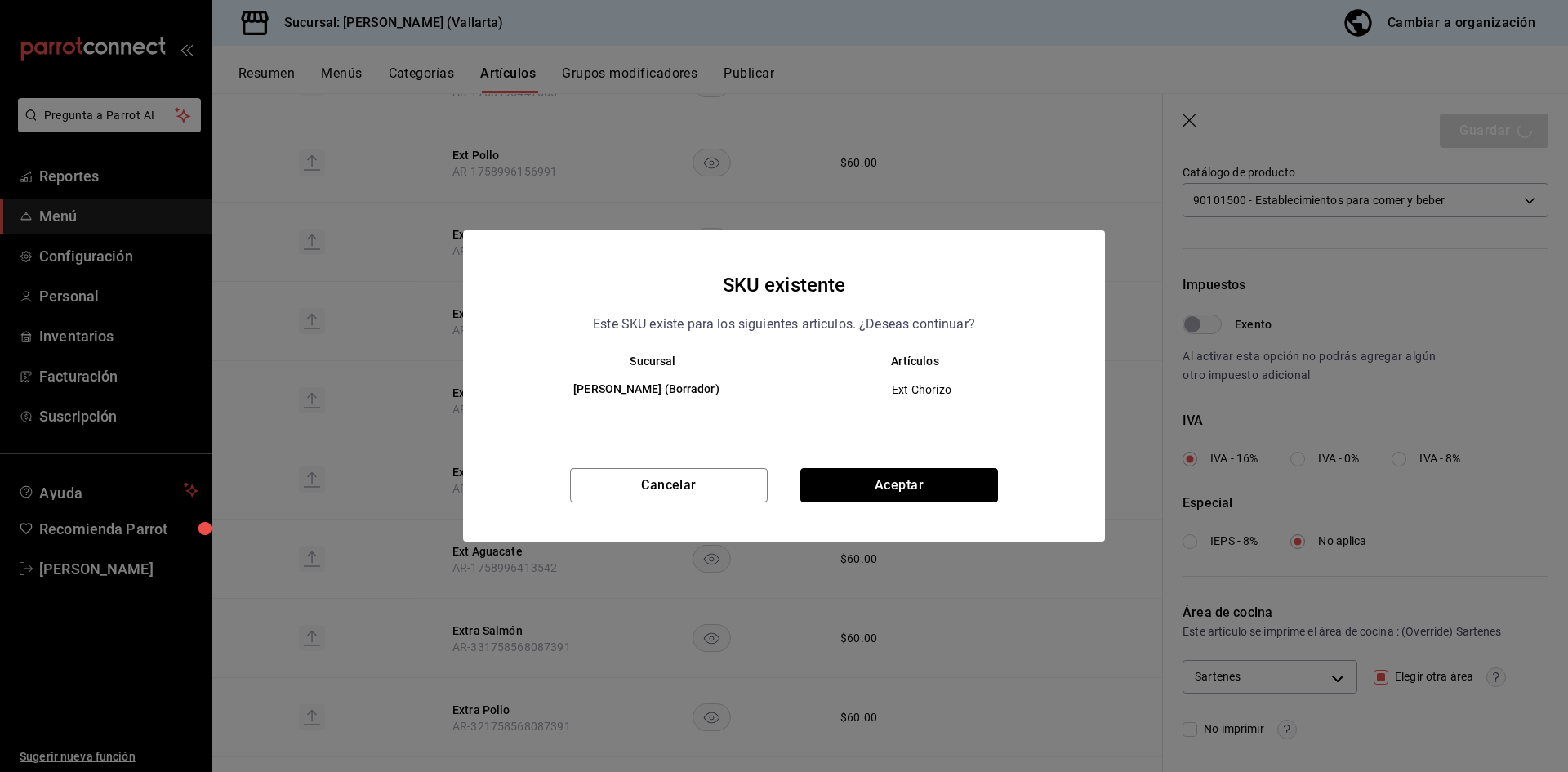
drag, startPoint x: 965, startPoint y: 490, endPoint x: 974, endPoint y: 488, distance: 9.2
click at [974, 488] on button "Aceptar" at bounding box center [900, 485] width 198 height 34
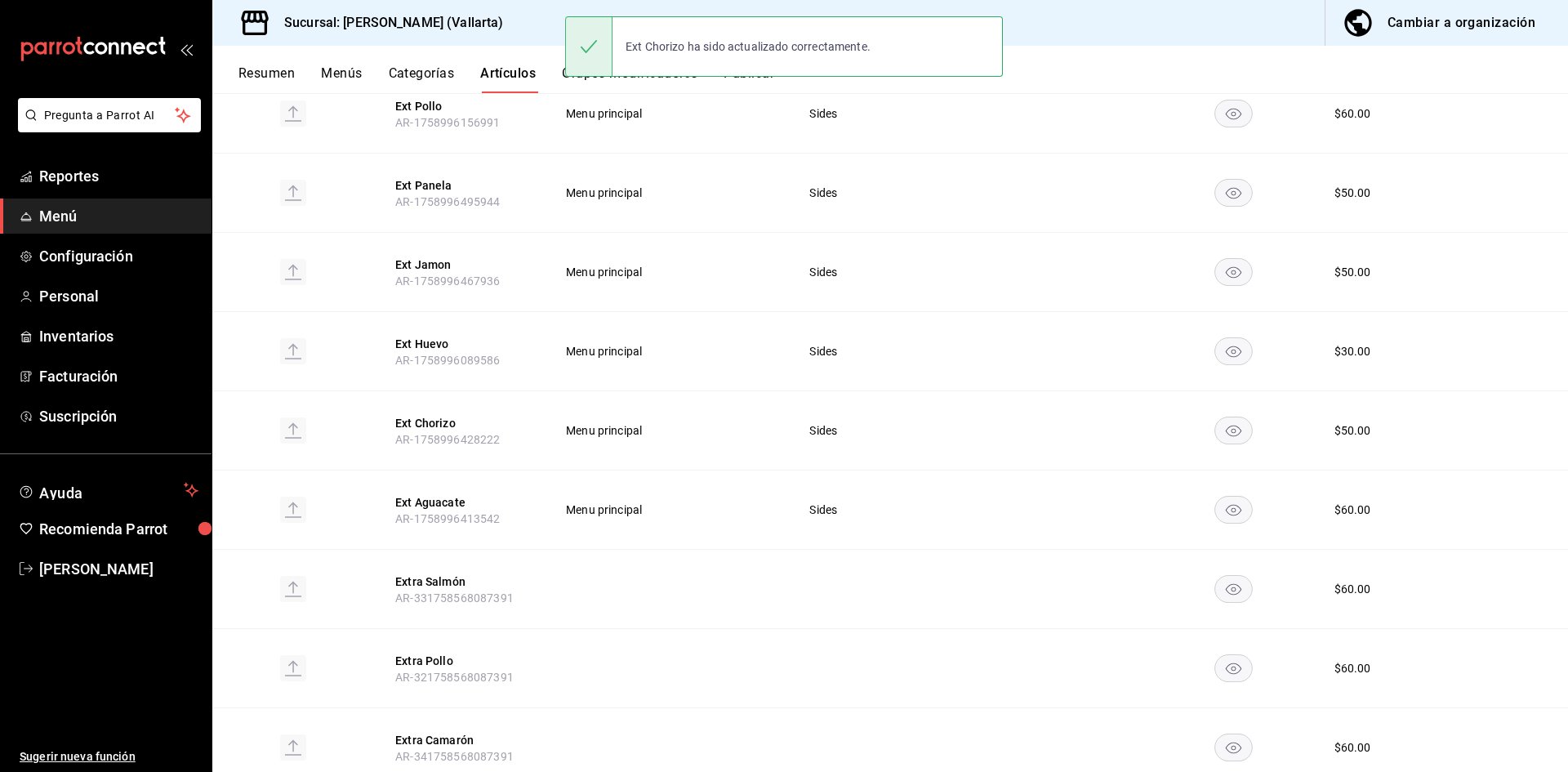
scroll to position [572, 0]
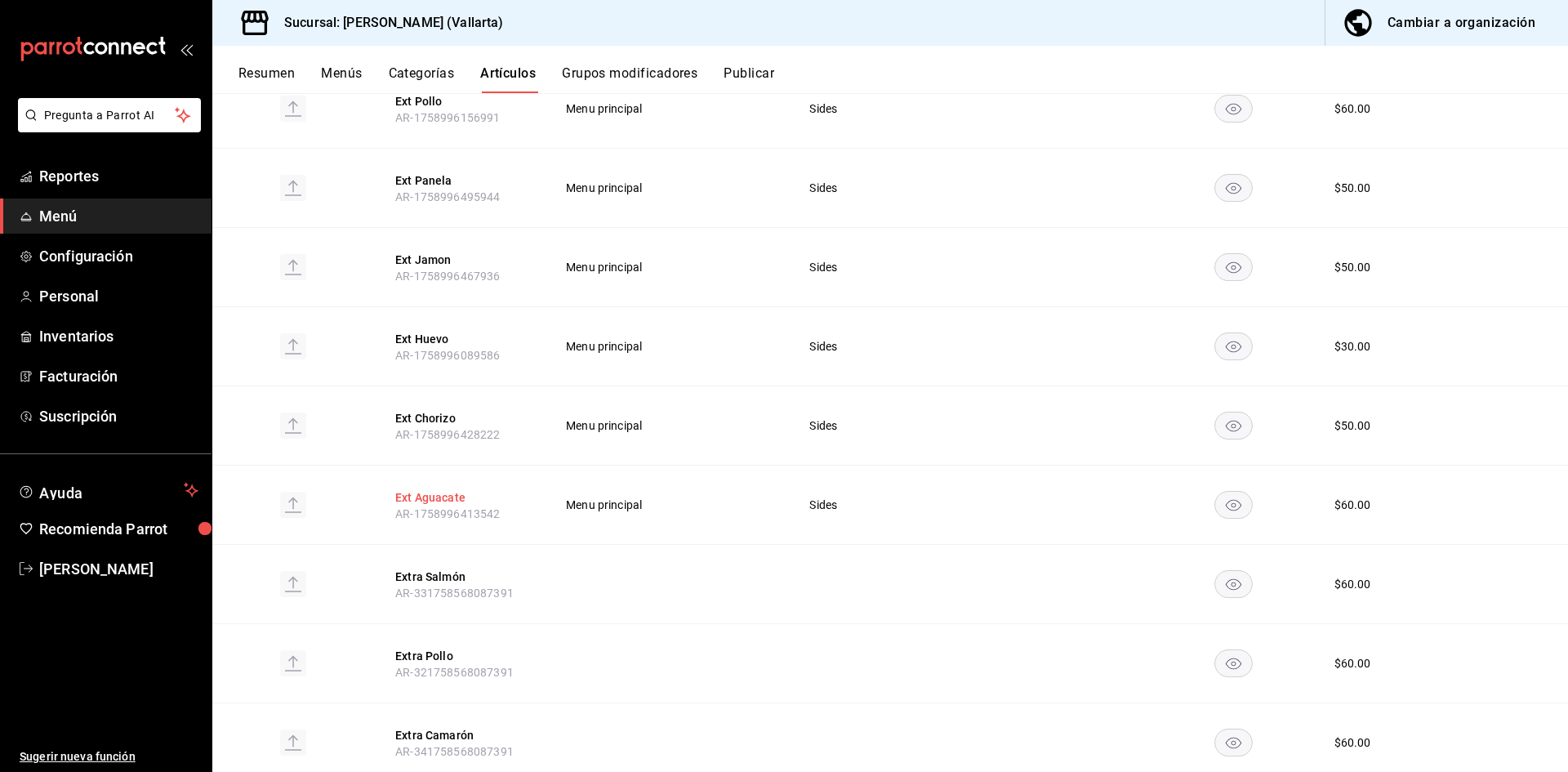
click at [442, 492] on button "Ext Aguacate" at bounding box center [460, 497] width 131 height 17
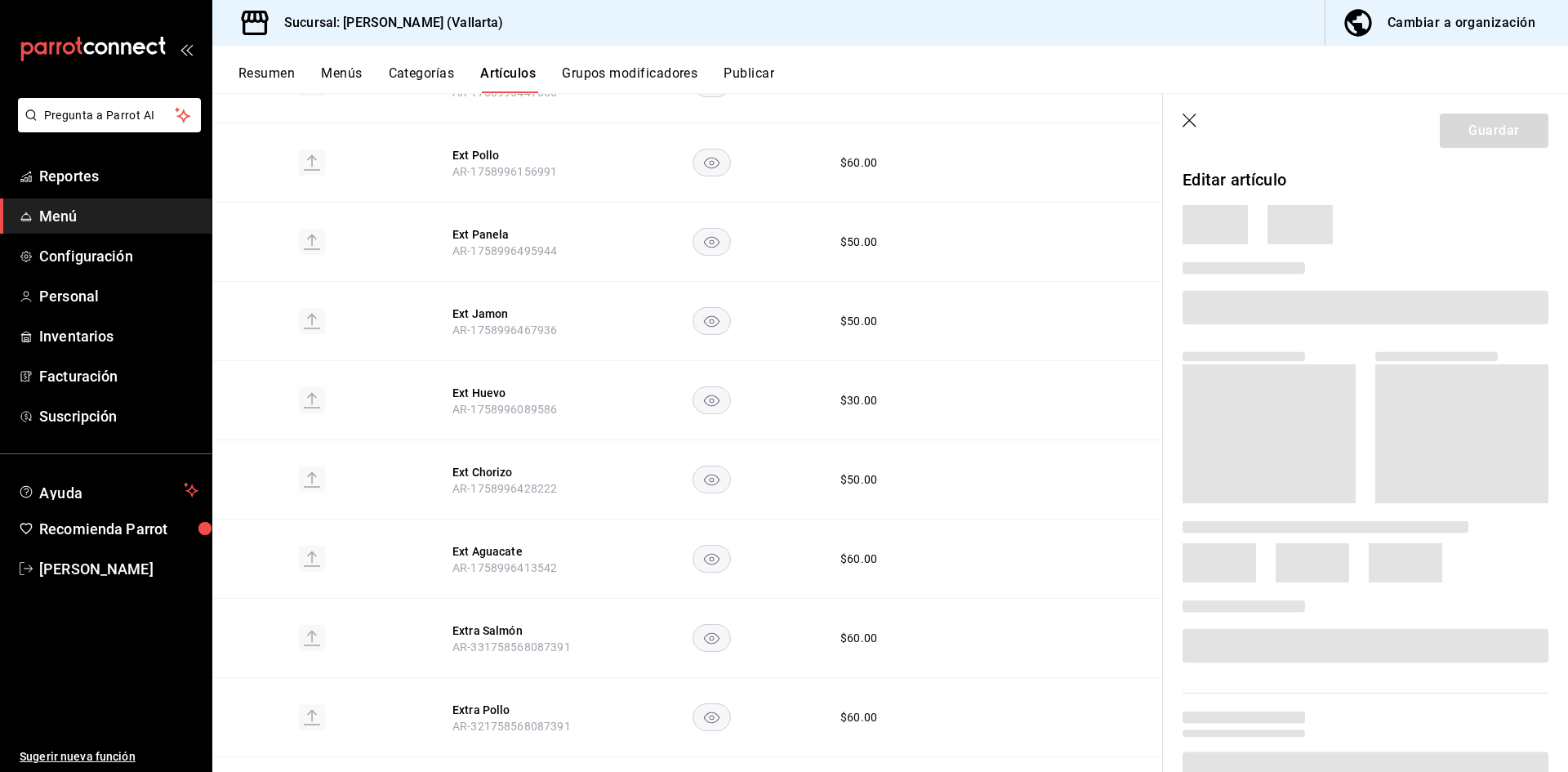
click at [442, 501] on th "Ext Chorizo AR-1758996428222" at bounding box center [518, 479] width 170 height 79
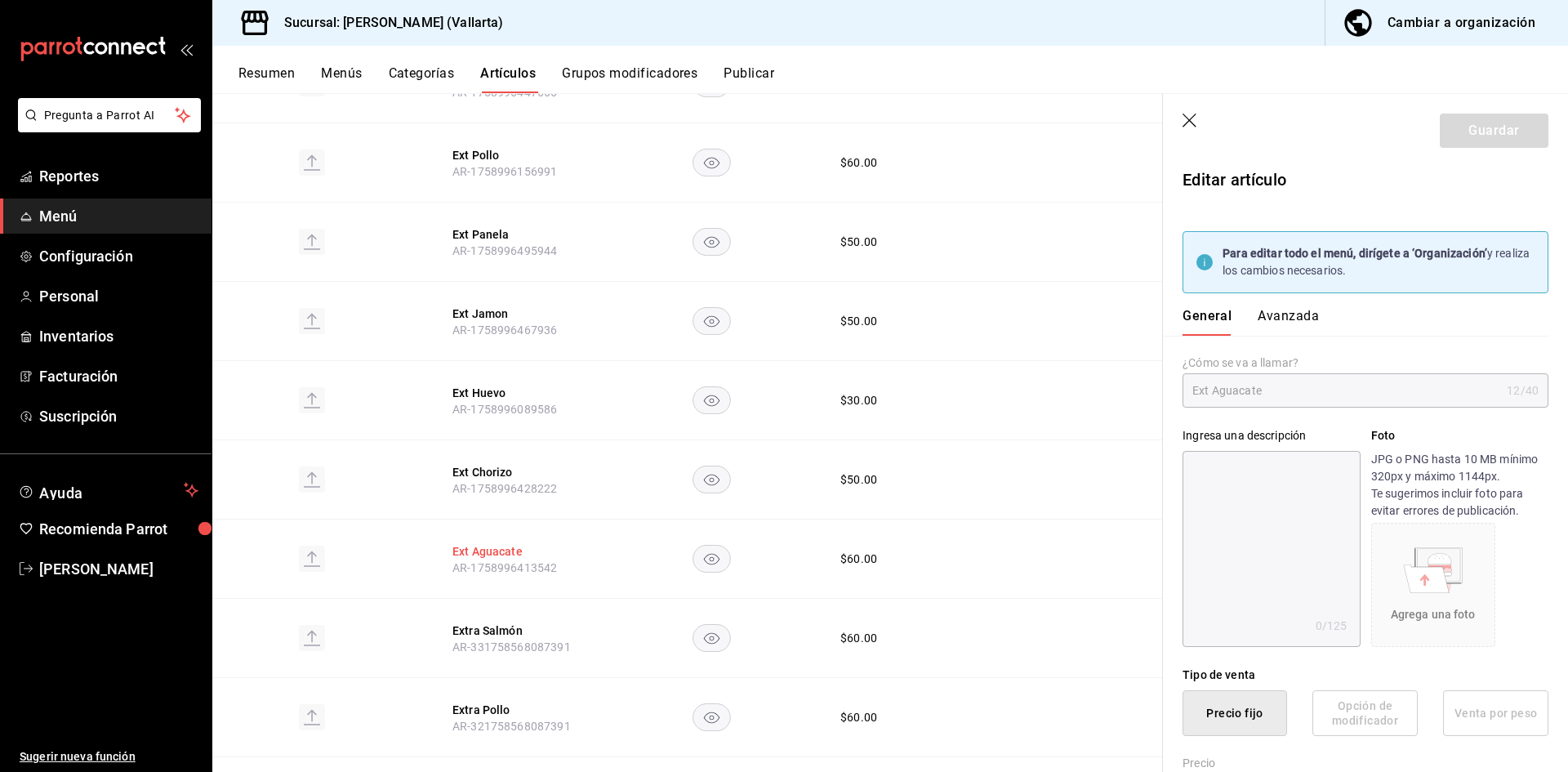
type input "$60.00"
click at [1298, 323] on button "Avanzada" at bounding box center [1289, 321] width 62 height 27
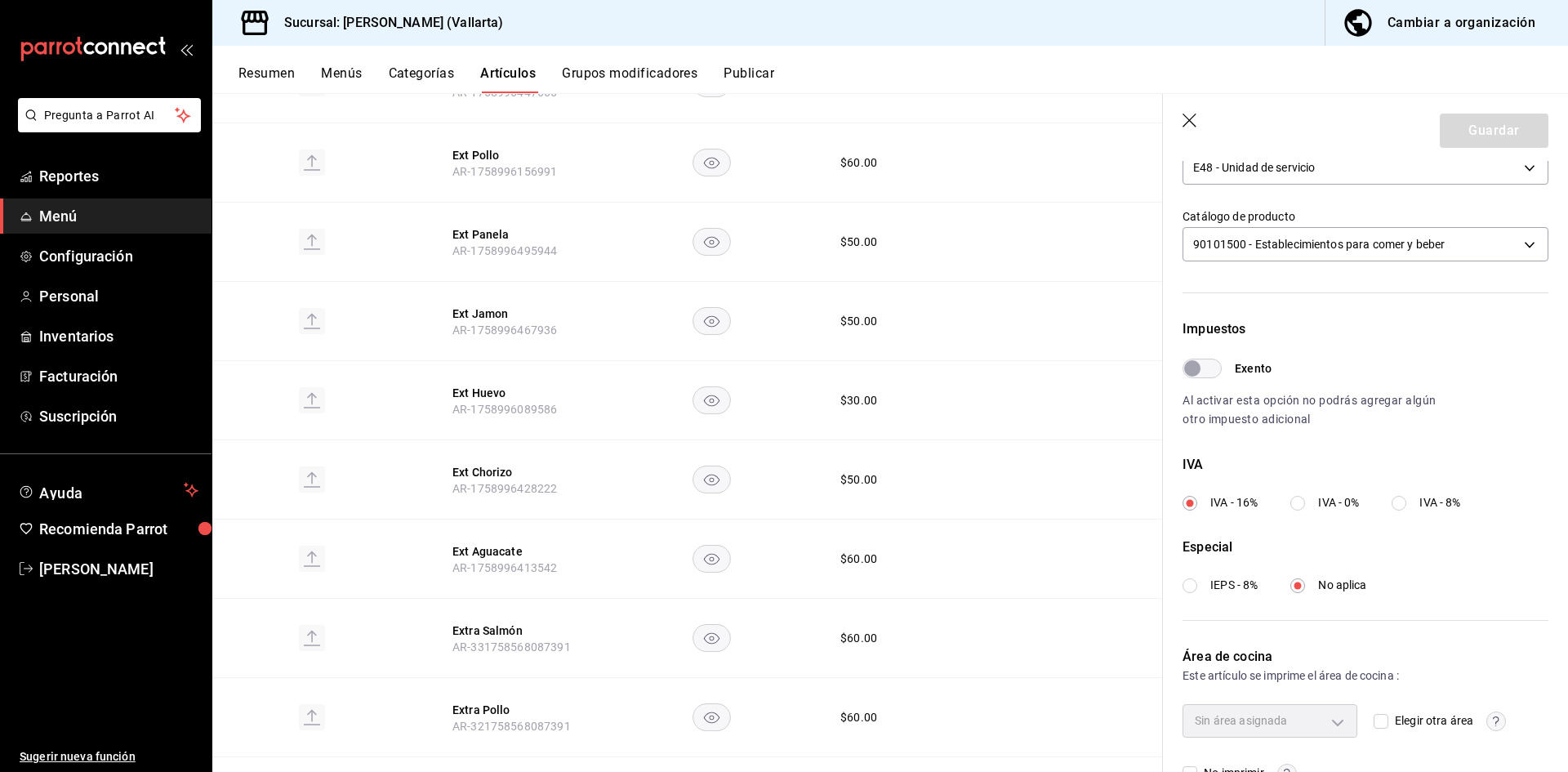
scroll to position [484, 0]
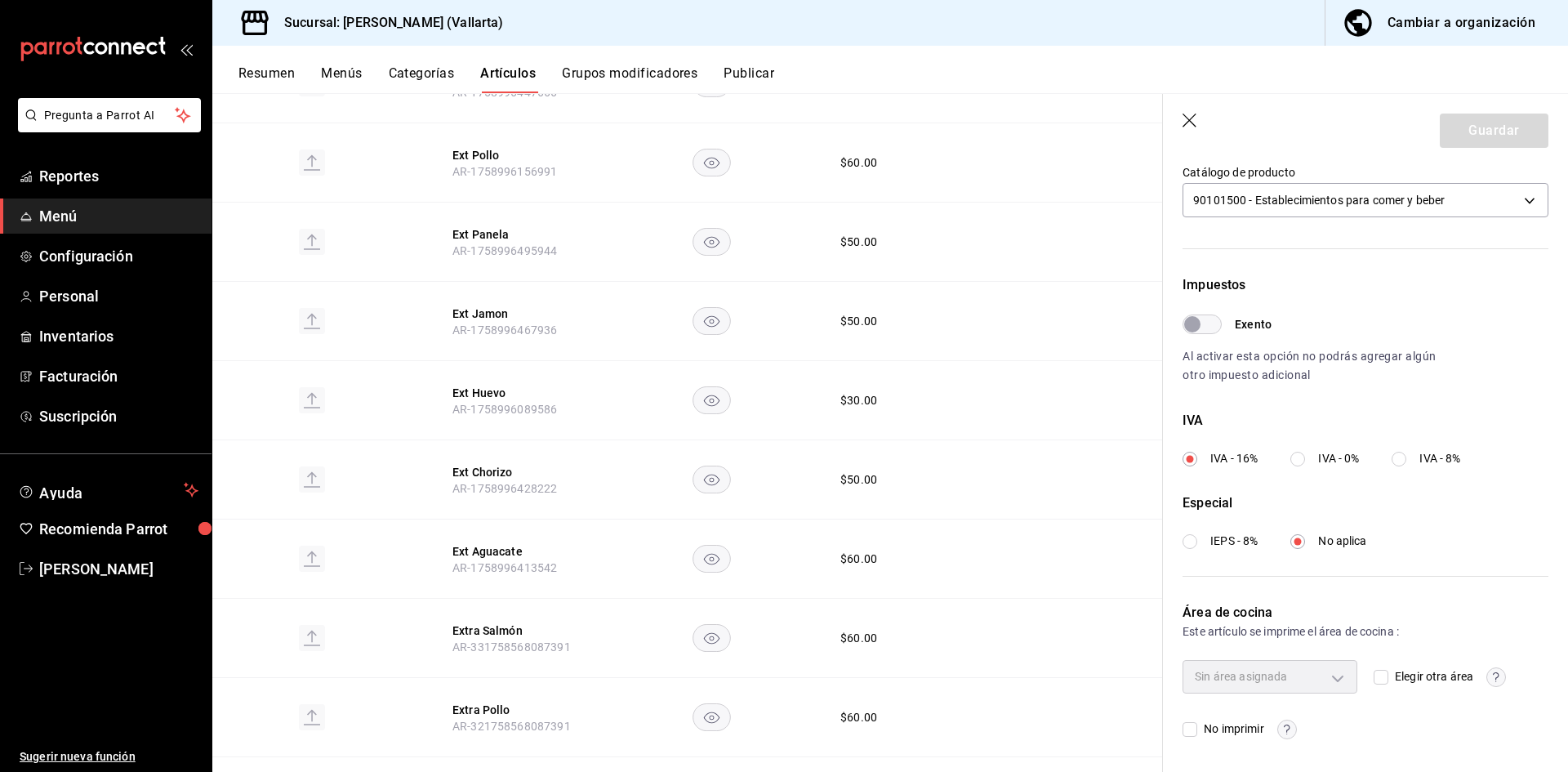
drag, startPoint x: 1377, startPoint y: 676, endPoint x: 1332, endPoint y: 680, distance: 45.2
click at [1378, 676] on input "Elegir otra área" at bounding box center [1381, 677] width 15 height 15
checkbox input "true"
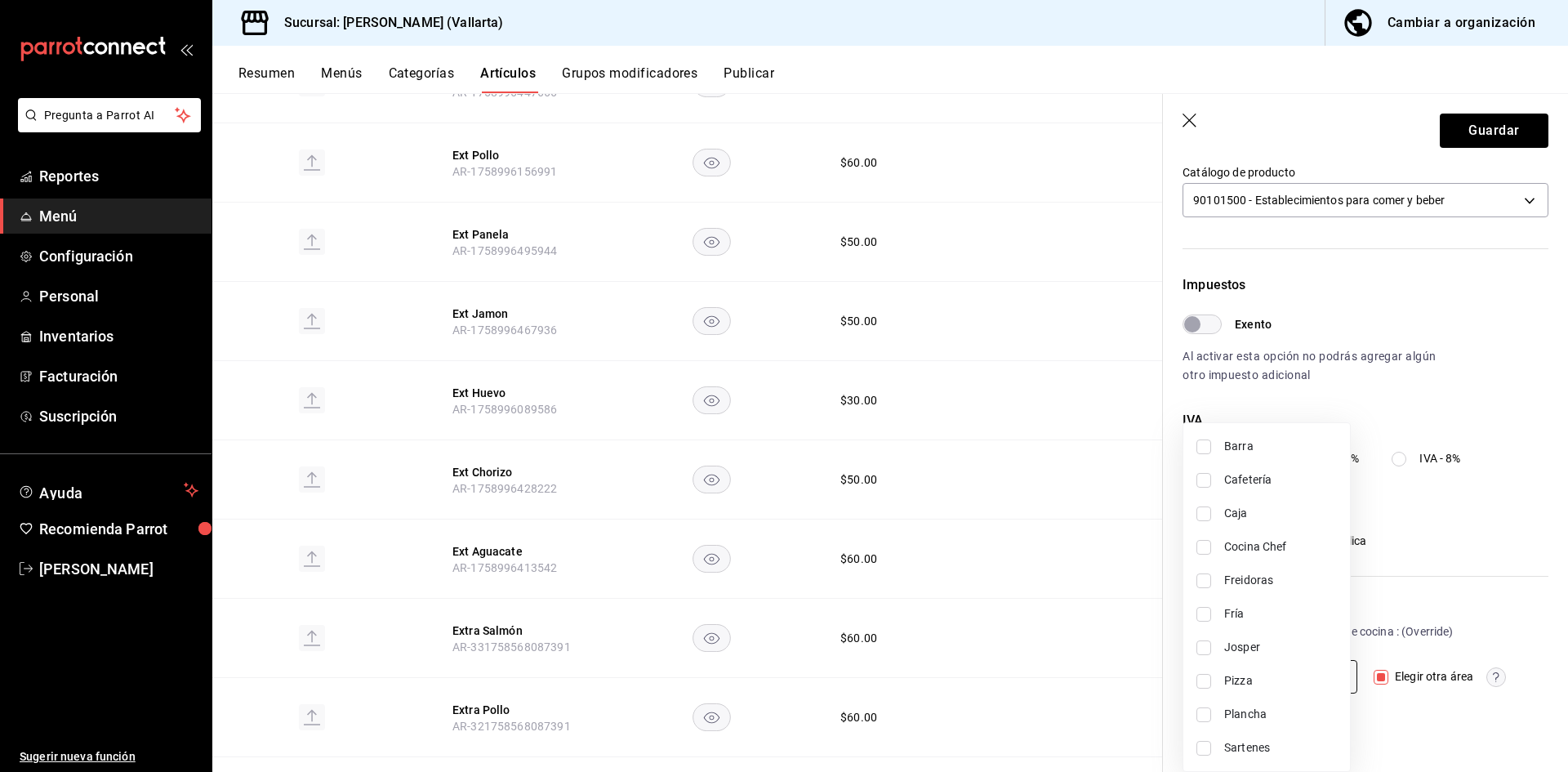
click at [1320, 676] on body "Pregunta a Parrot AI Reportes Menú Configuración Personal Inventarios Facturaci…" at bounding box center [784, 386] width 1568 height 772
click at [1241, 622] on span "Fría" at bounding box center [1280, 614] width 113 height 17
type input "a65e2794-762a-439a-abb4-9f3defe6fa9c"
checkbox input "true"
click at [1131, 622] on div at bounding box center [784, 386] width 1568 height 772
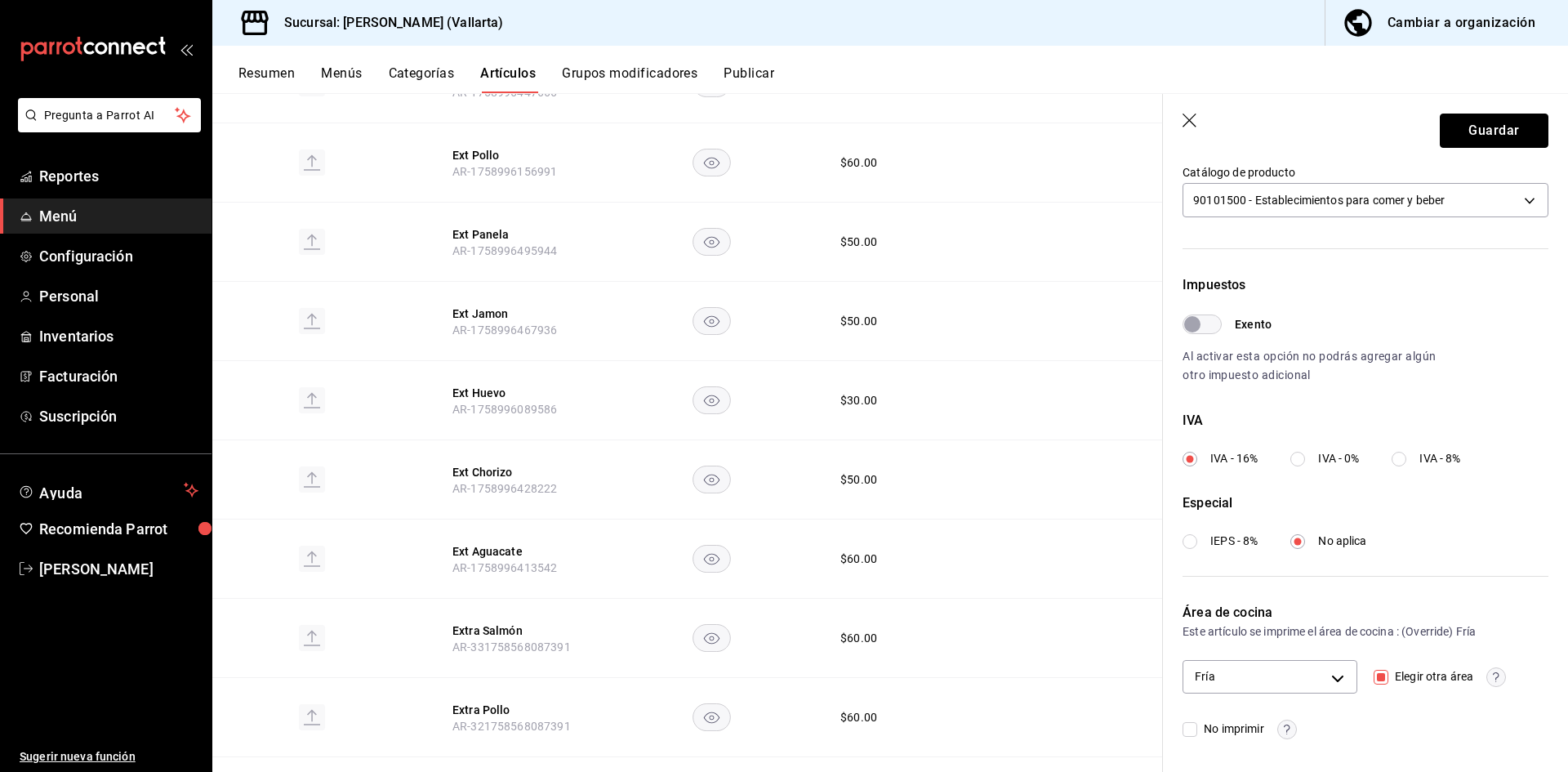
click at [1485, 126] on button "Guardar" at bounding box center [1494, 131] width 109 height 34
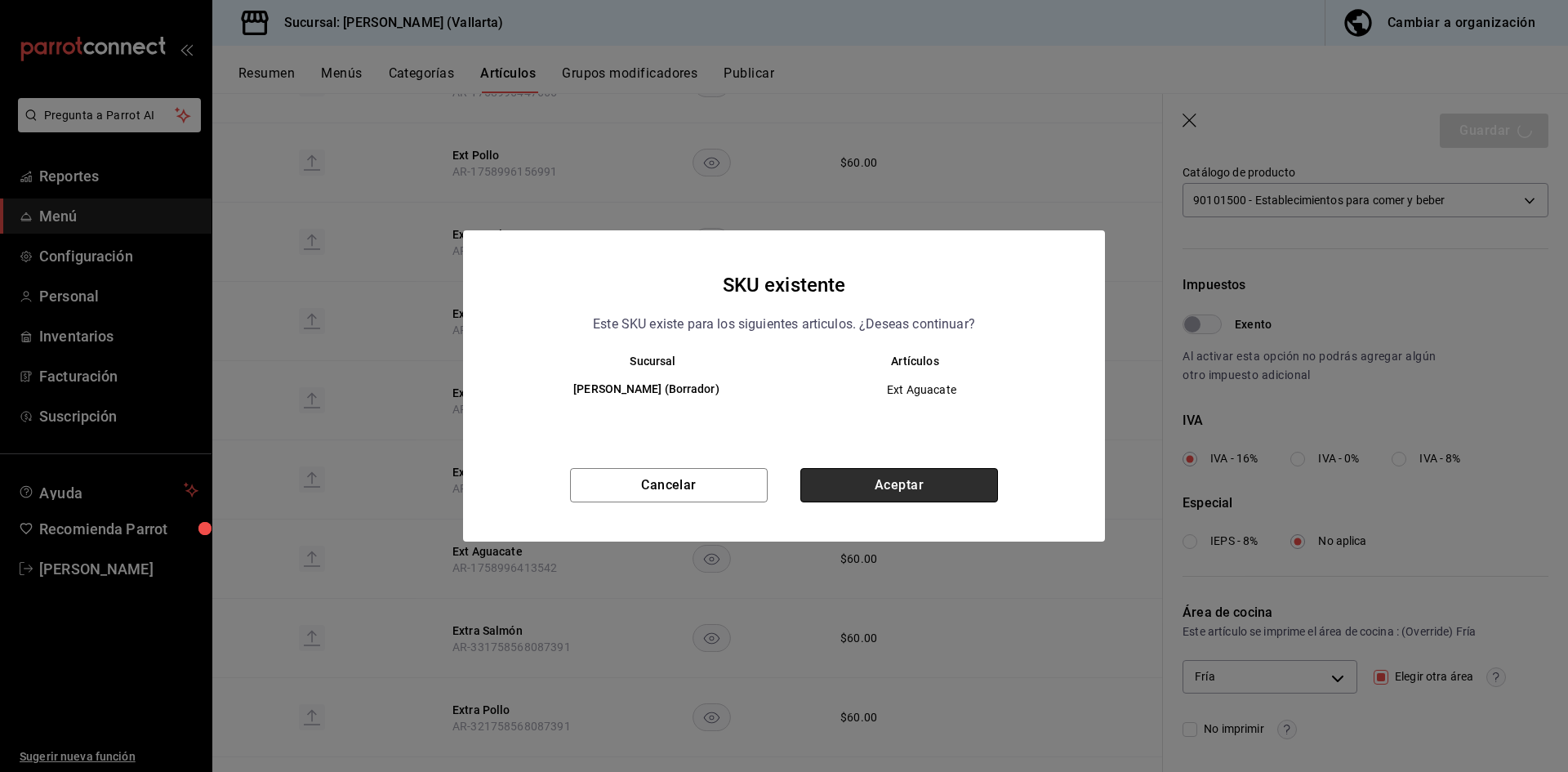
click at [915, 479] on button "Aceptar" at bounding box center [900, 485] width 198 height 34
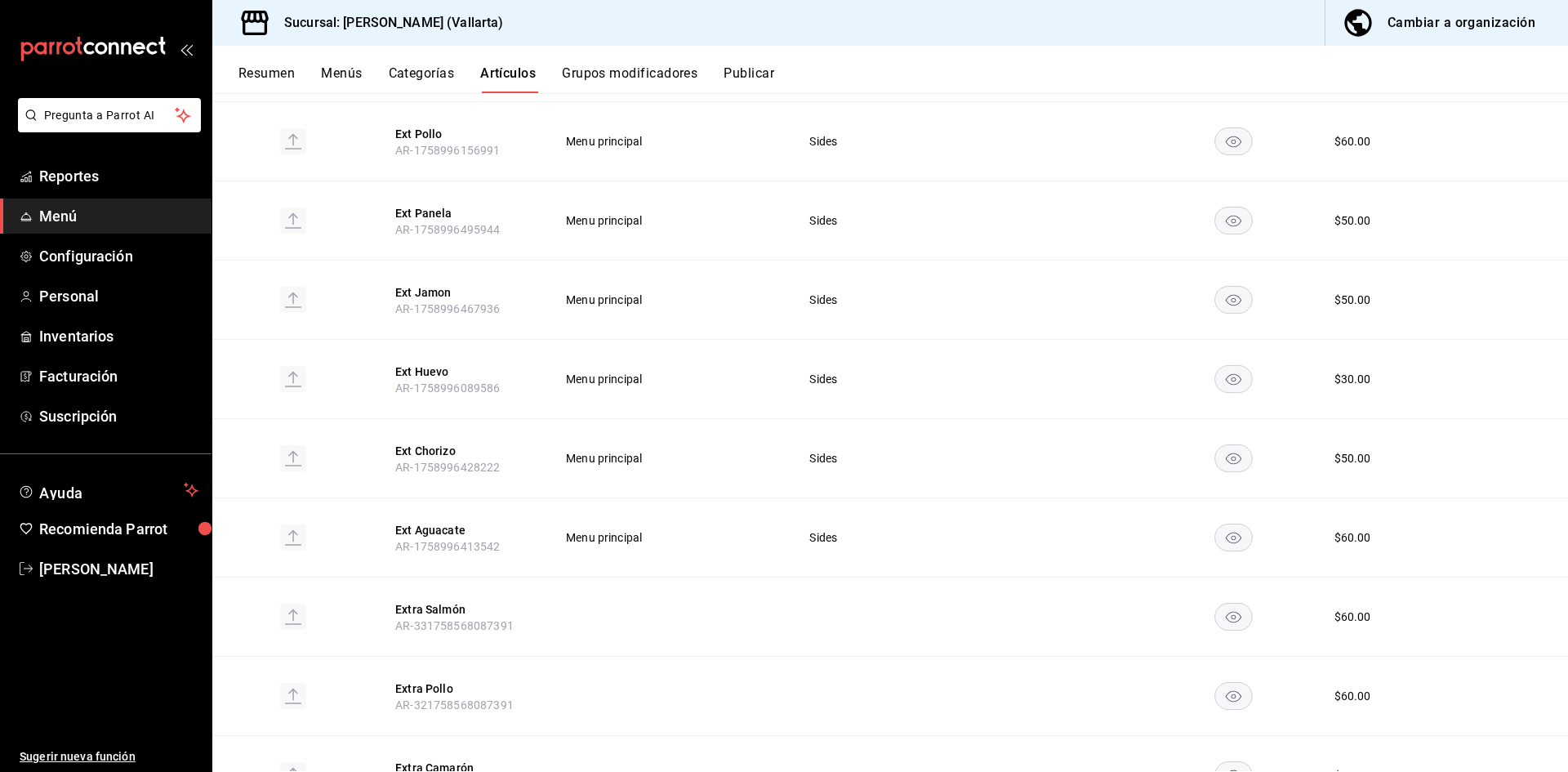
scroll to position [622, 0]
click at [344, 76] on button "Menús" at bounding box center [341, 79] width 41 height 27
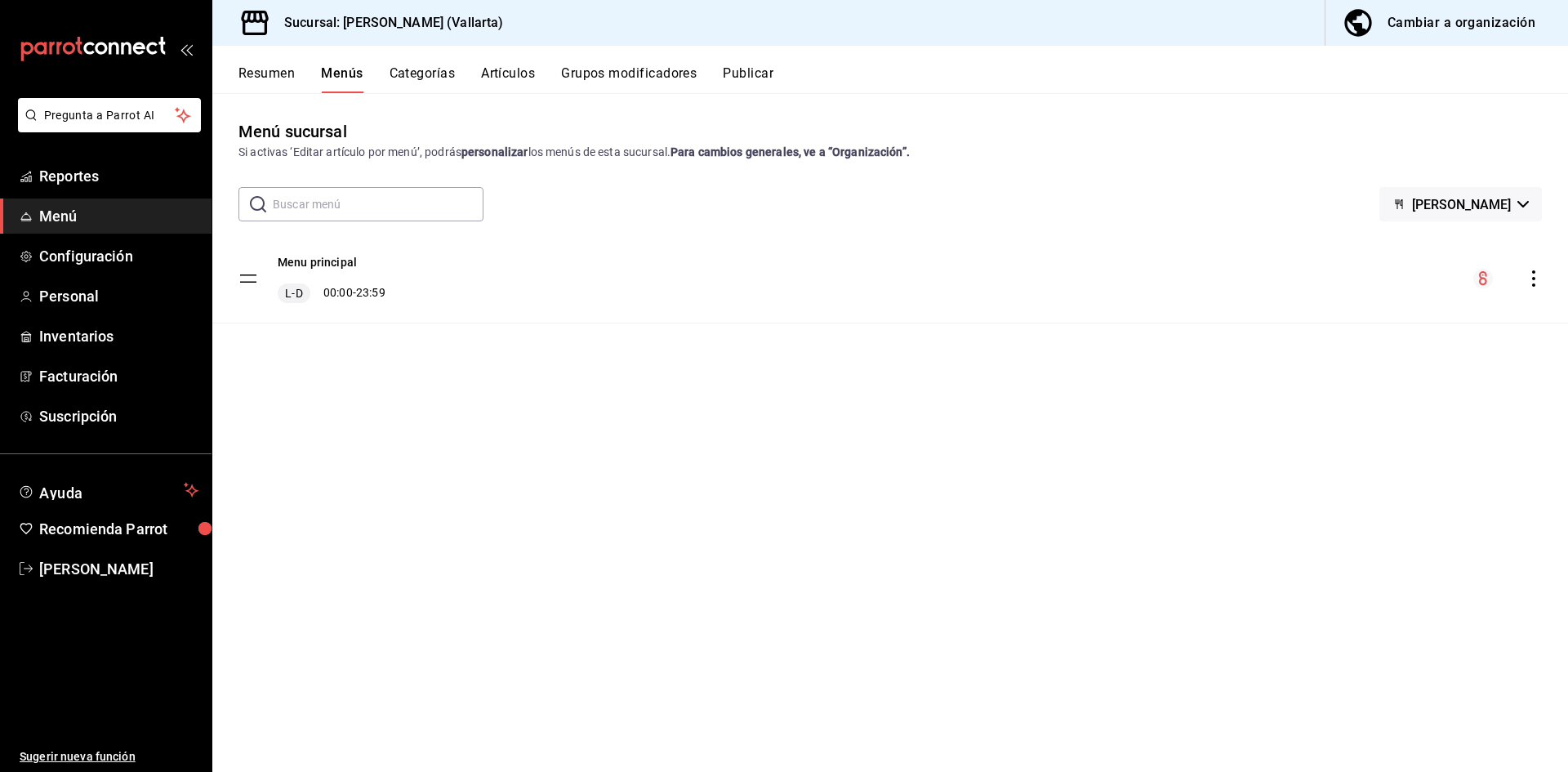
click at [1420, 1] on button "Cambiar a organización" at bounding box center [1440, 22] width 229 height 46
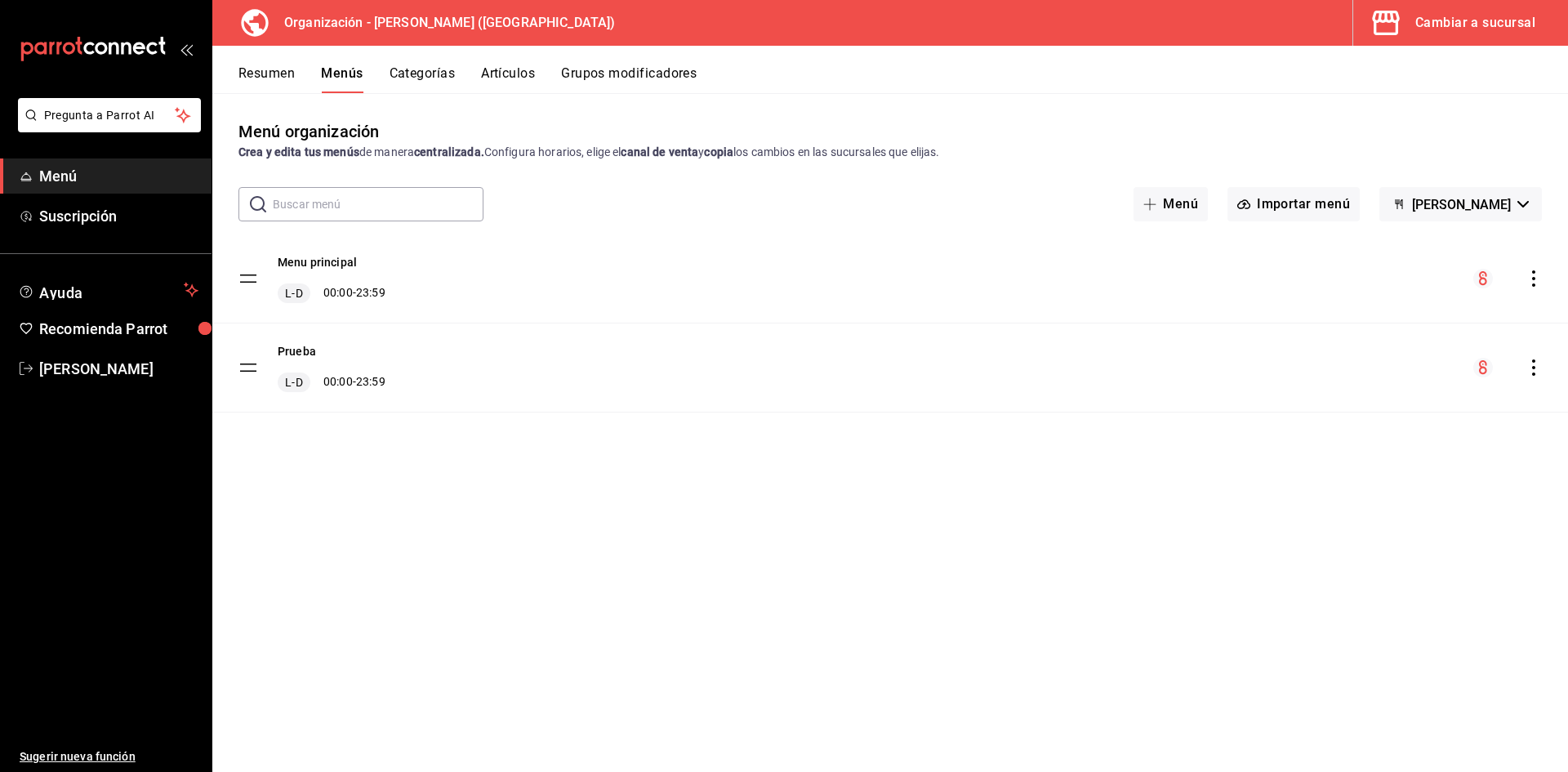
drag, startPoint x: 1309, startPoint y: 210, endPoint x: 1473, endPoint y: 257, distance: 170.6
click at [1476, 293] on div "Menú organización Crea y edita tus menús de manera centralizada. Configura hora…" at bounding box center [890, 445] width 1356 height 652
click at [1483, 202] on span "[PERSON_NAME]" at bounding box center [1461, 205] width 99 height 16
click at [1483, 202] on div at bounding box center [784, 386] width 1568 height 772
click at [1536, 275] on icon "actions" at bounding box center [1534, 279] width 17 height 17
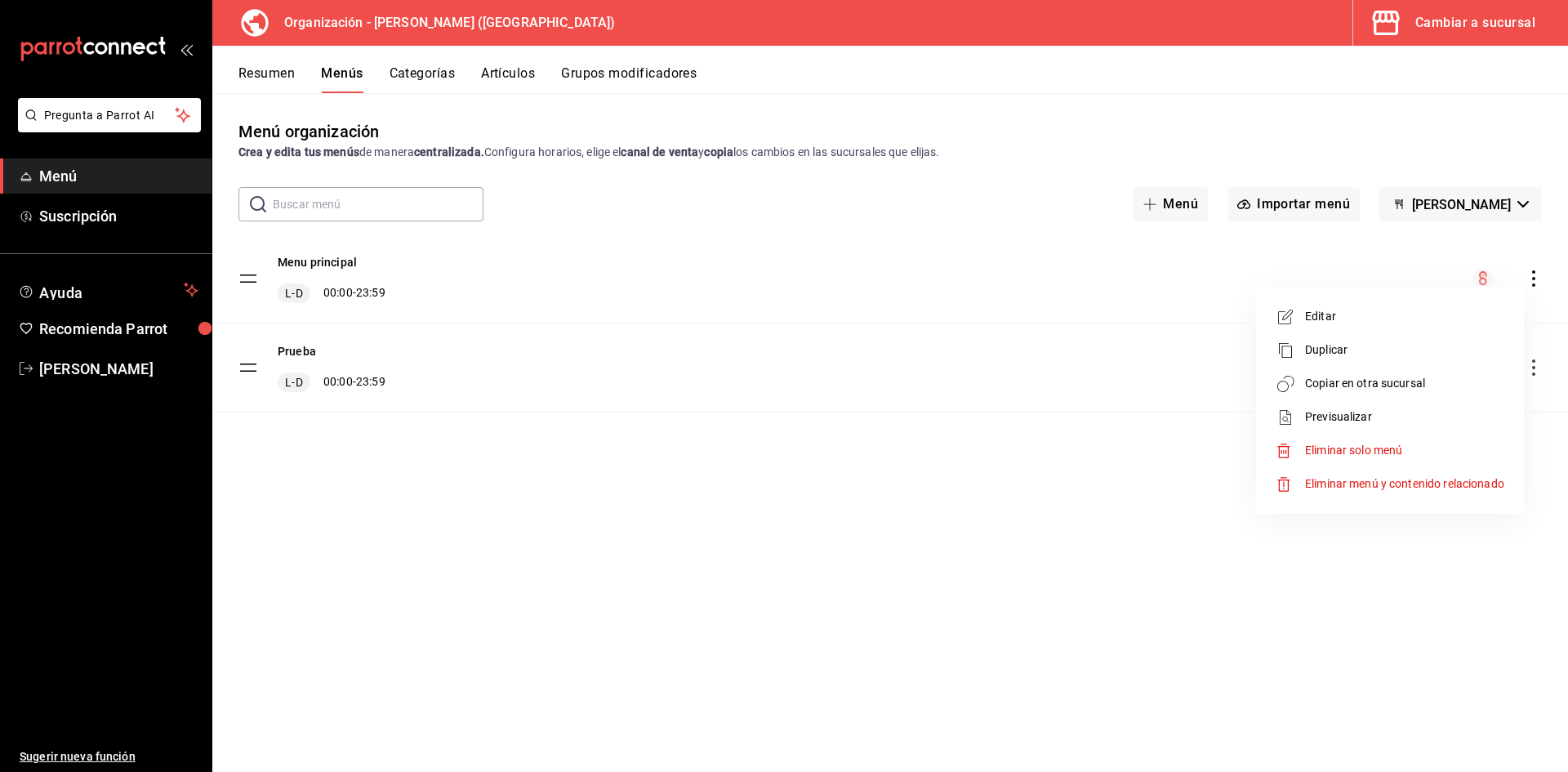
click at [1390, 386] on span "Copiar en otra sucursal" at bounding box center [1405, 384] width 200 height 17
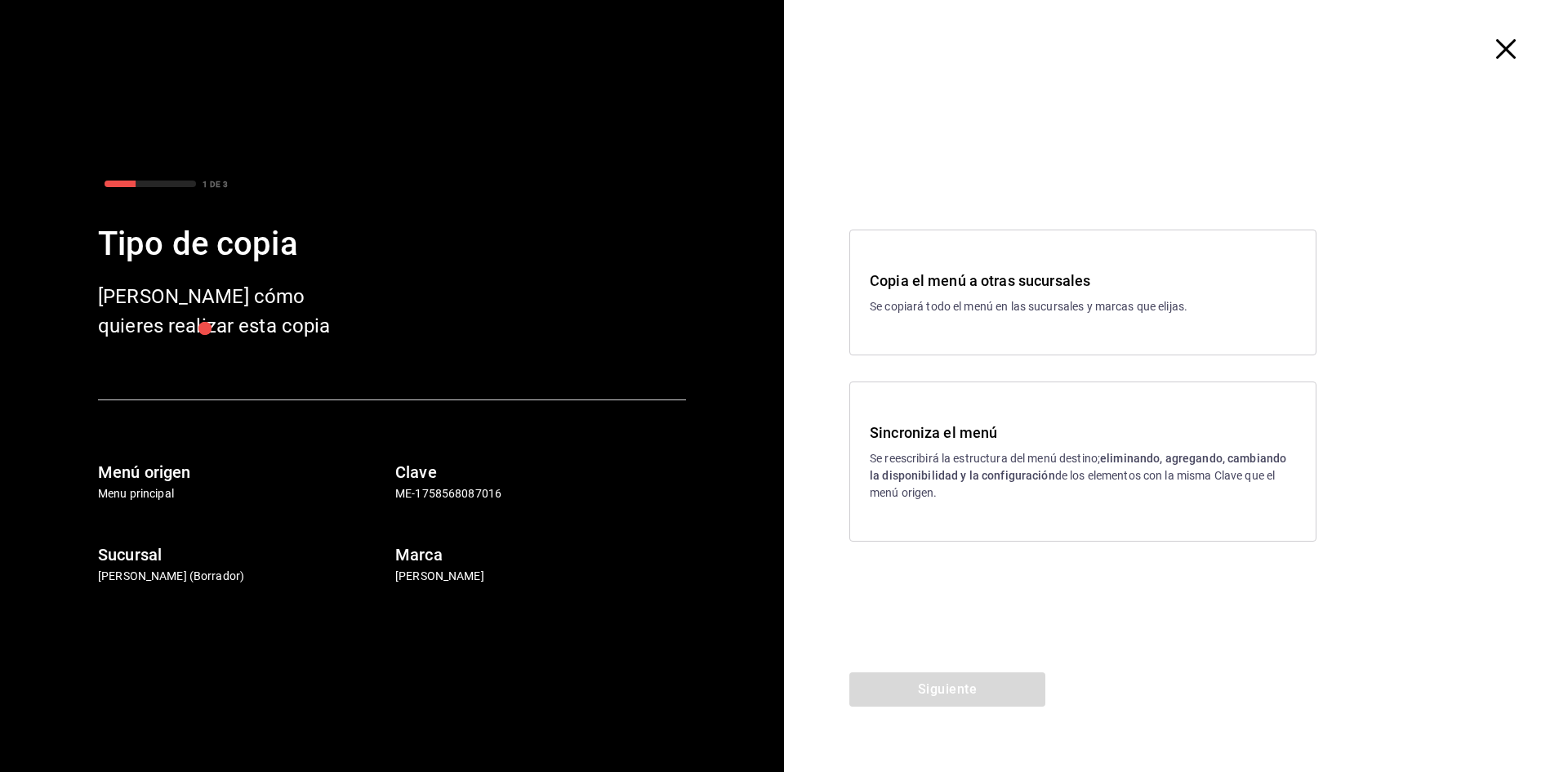
click at [974, 462] on p "Se reescribirá la estructura del menú destino; eliminando, agregando, cambiando…" at bounding box center [1082, 476] width 427 height 52
click at [940, 694] on button "Siguiente" at bounding box center [948, 689] width 196 height 34
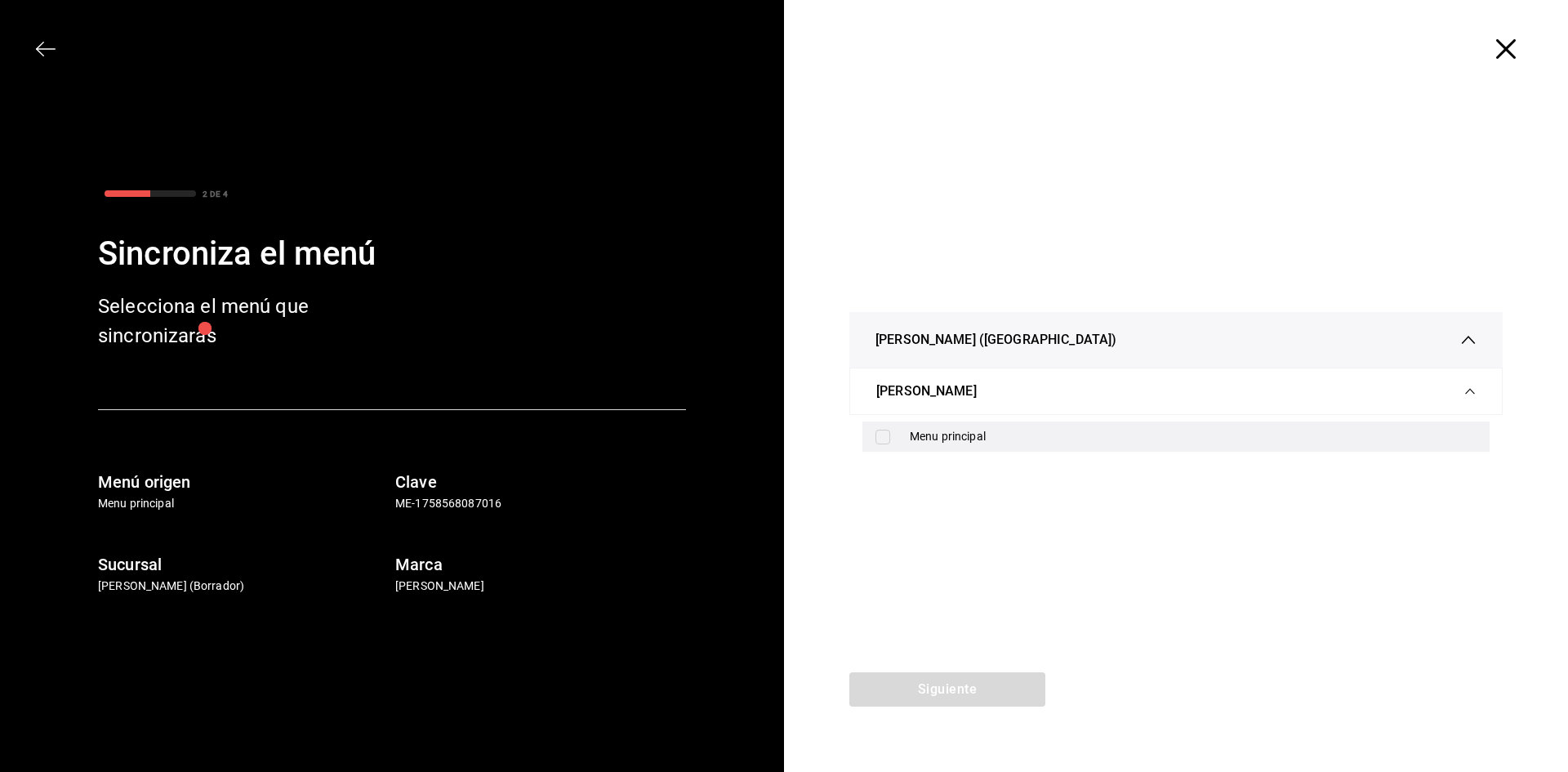
click at [942, 439] on div "Menu principal" at bounding box center [1193, 437] width 567 height 17
checkbox input "true"
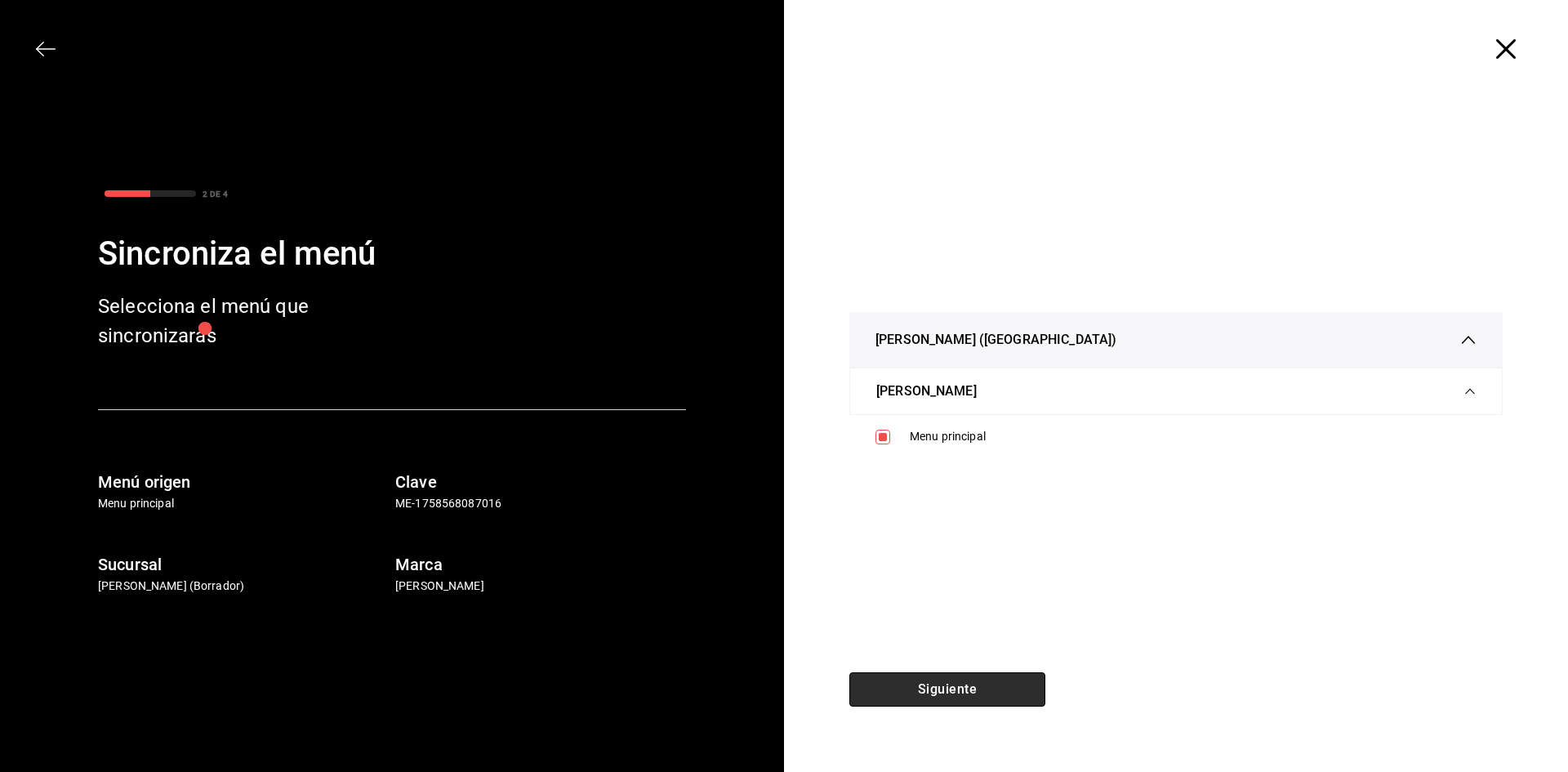
click at [953, 678] on button "Siguiente" at bounding box center [948, 689] width 196 height 34
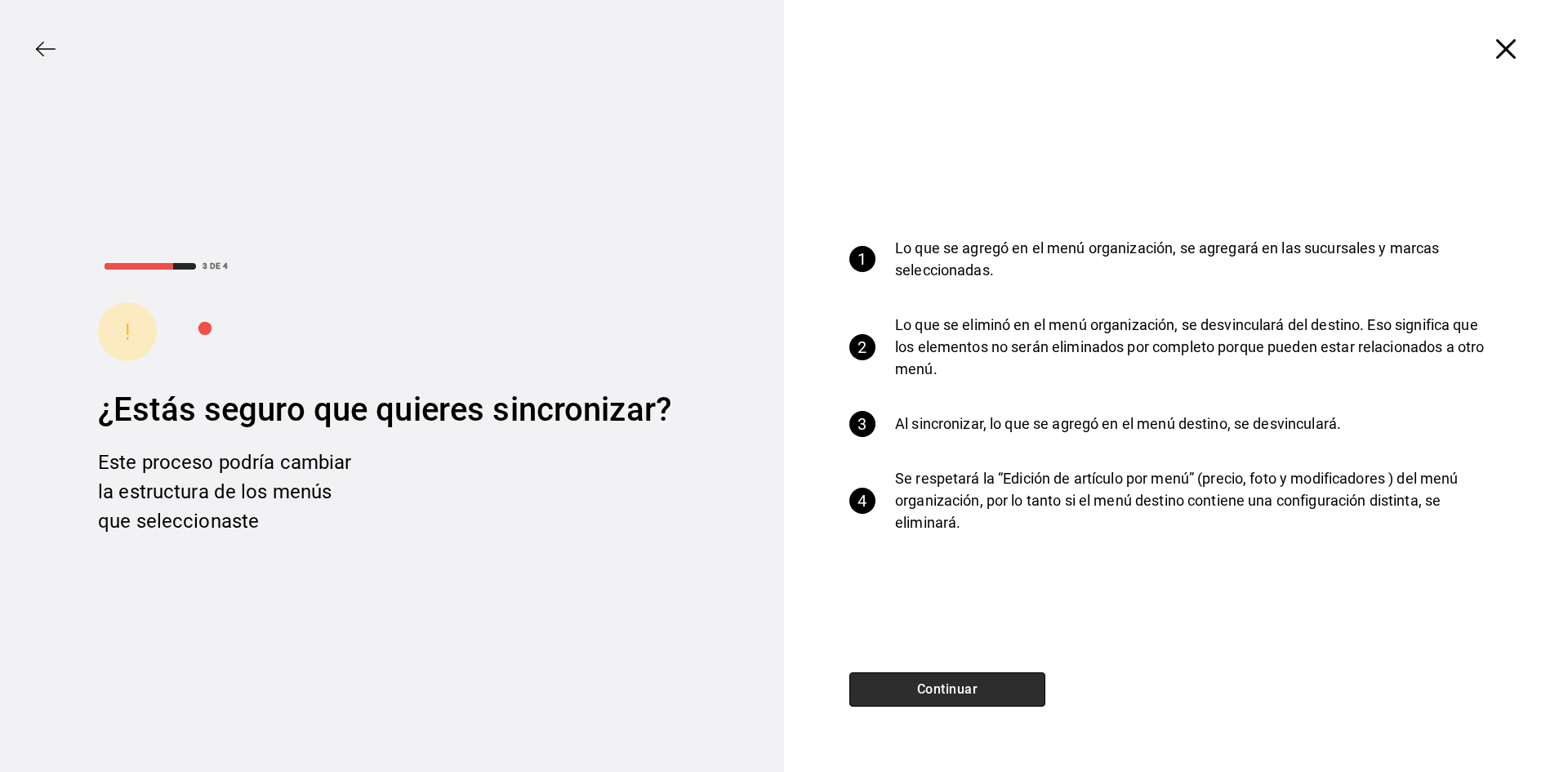
click at [939, 689] on button "Continuar" at bounding box center [948, 689] width 196 height 34
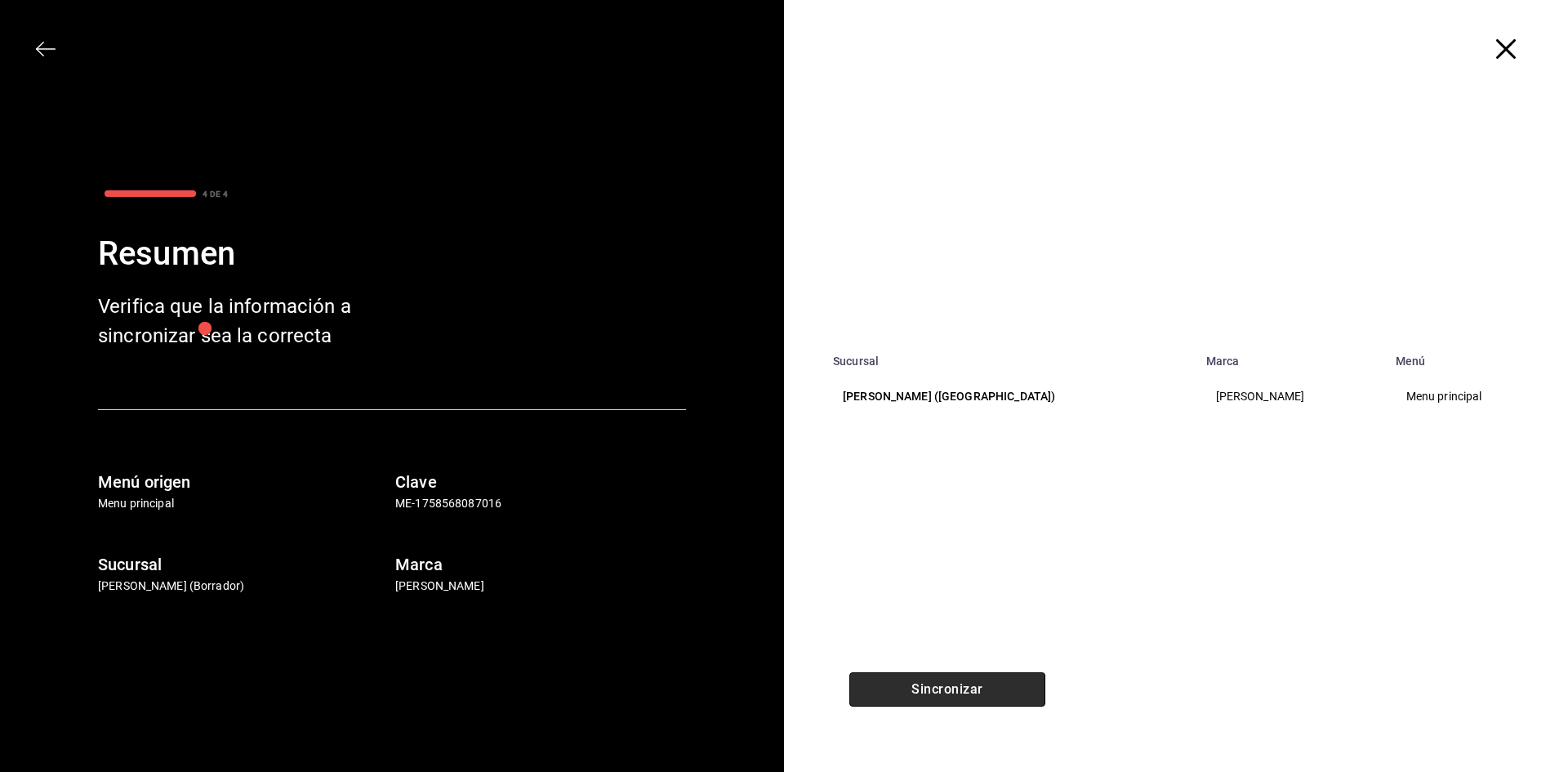
click at [960, 706] on button "Sincronizar" at bounding box center [948, 689] width 196 height 34
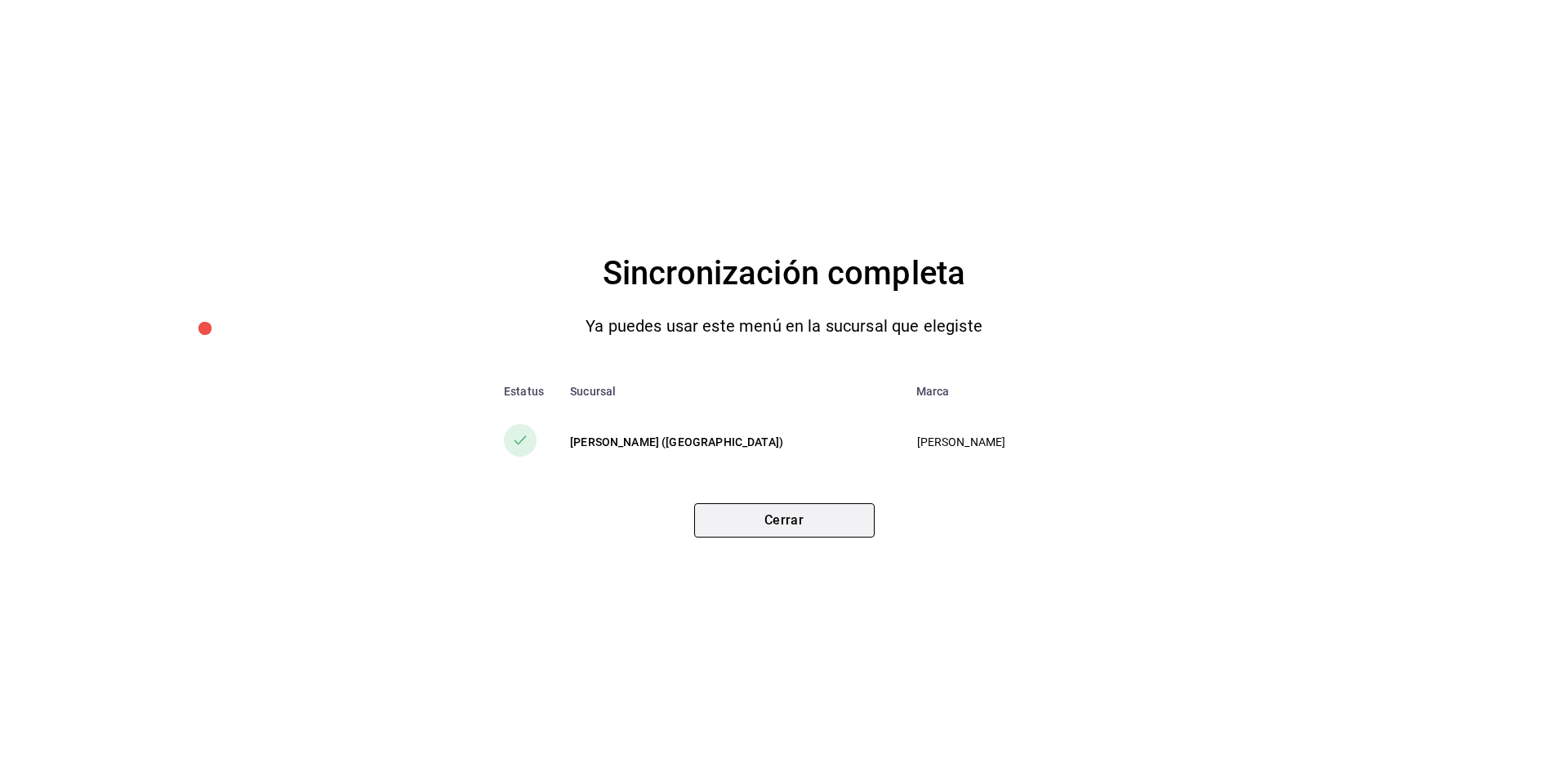
click at [787, 524] on button "Cerrar" at bounding box center [784, 520] width 180 height 34
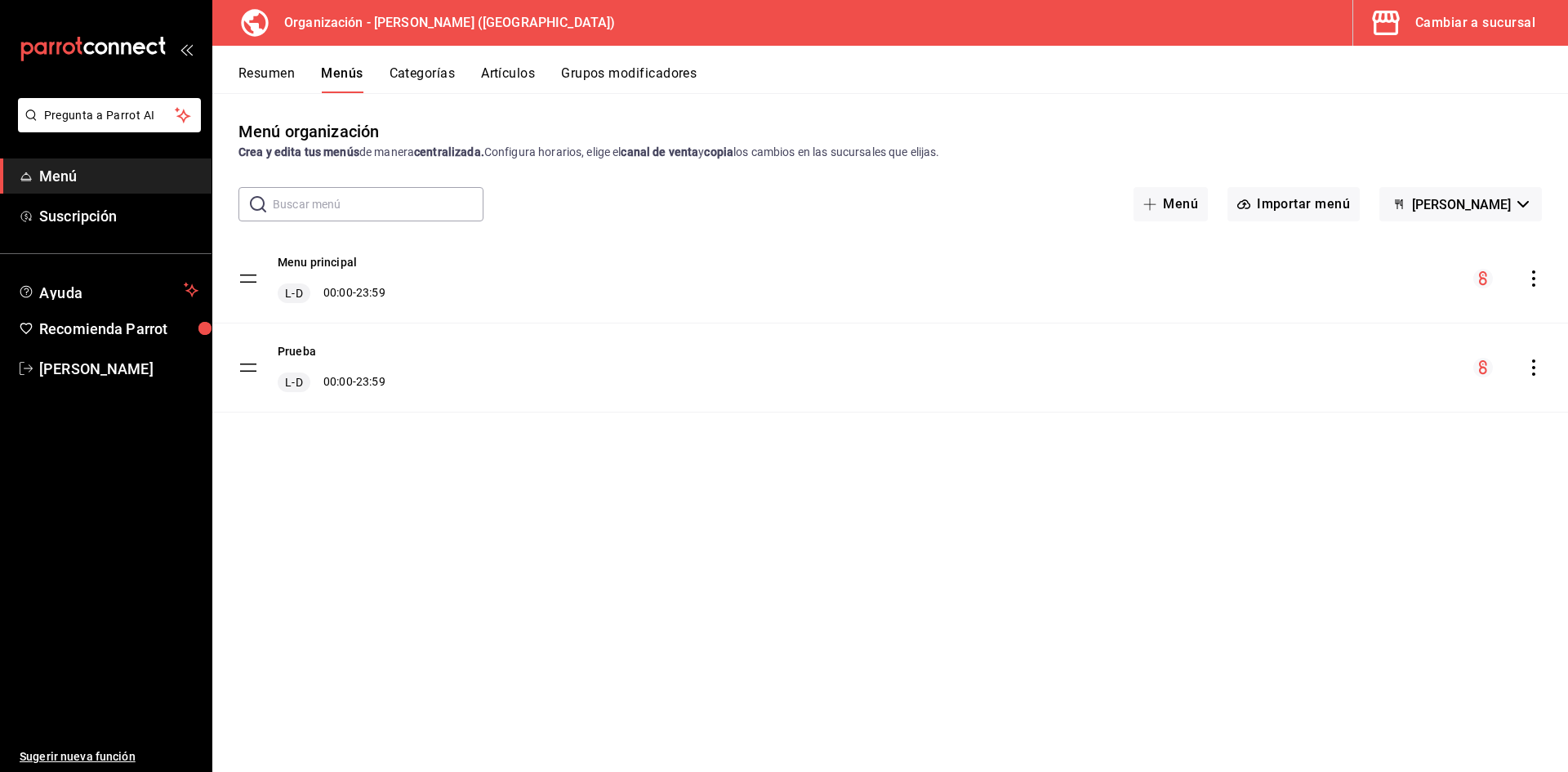
click at [61, 167] on span "Menú" at bounding box center [119, 176] width 160 height 22
